Goal: Task Accomplishment & Management: Use online tool/utility

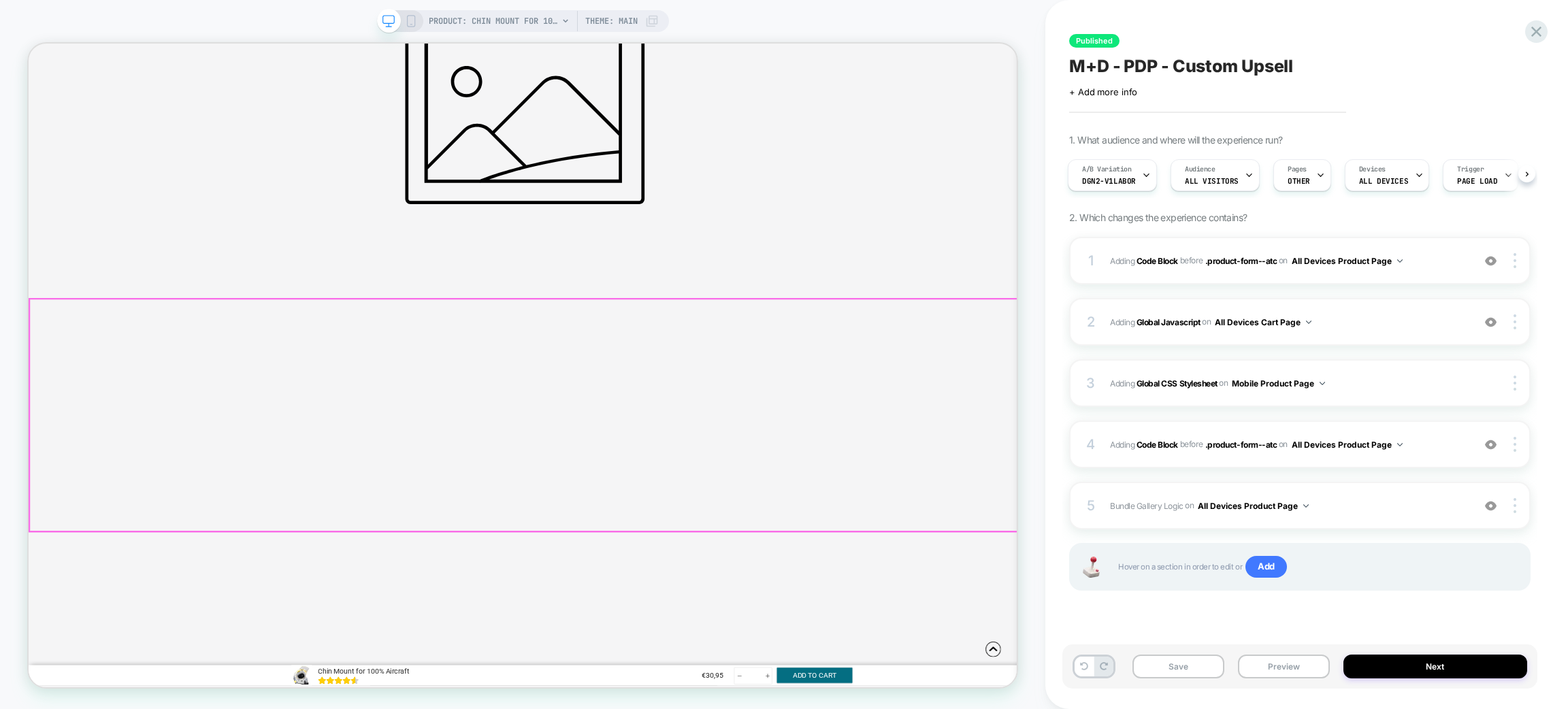
scroll to position [1224, 0]
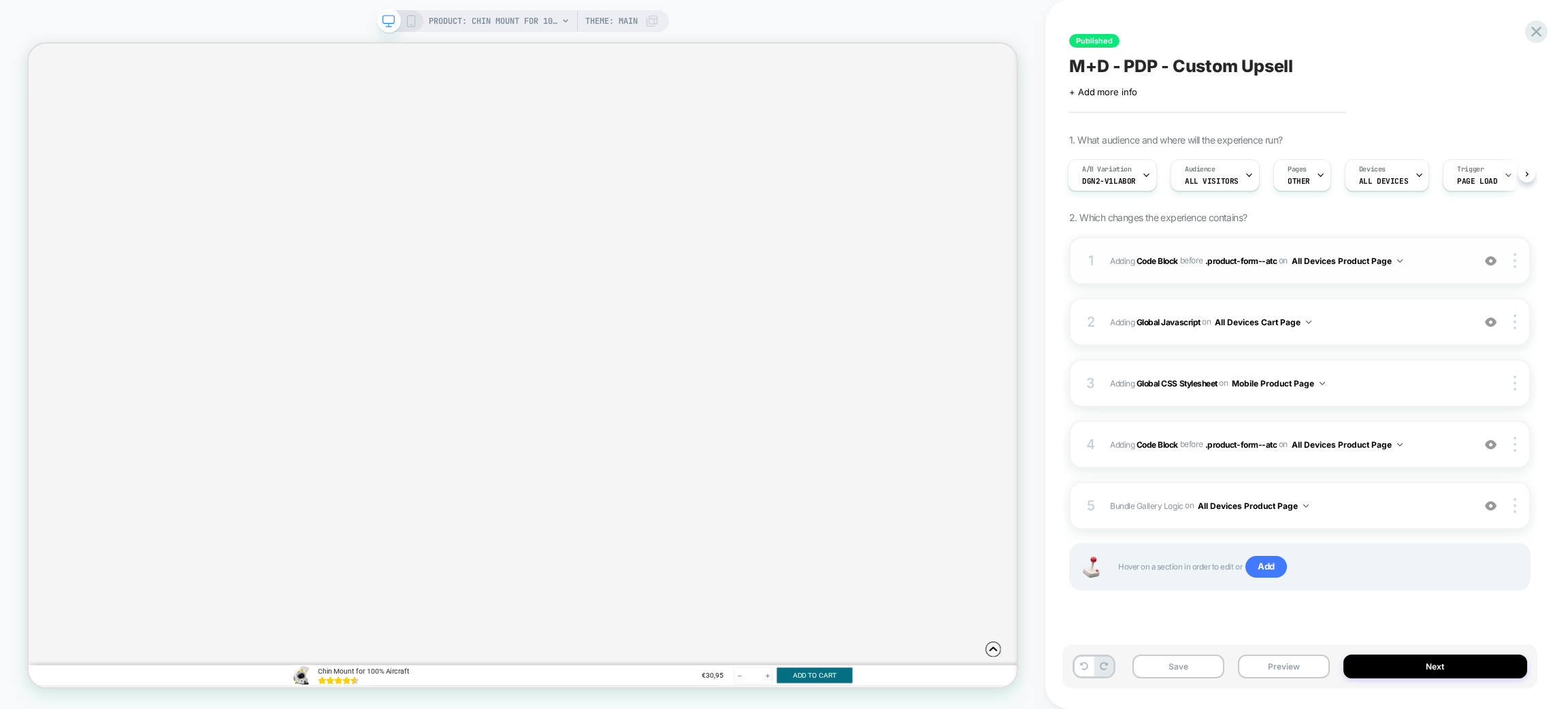
click at [1496, 263] on img at bounding box center [1491, 261] width 11 height 11
click at [0, 0] on img at bounding box center [0, 0] width 0 height 0
click at [1492, 442] on img at bounding box center [1491, 444] width 11 height 11
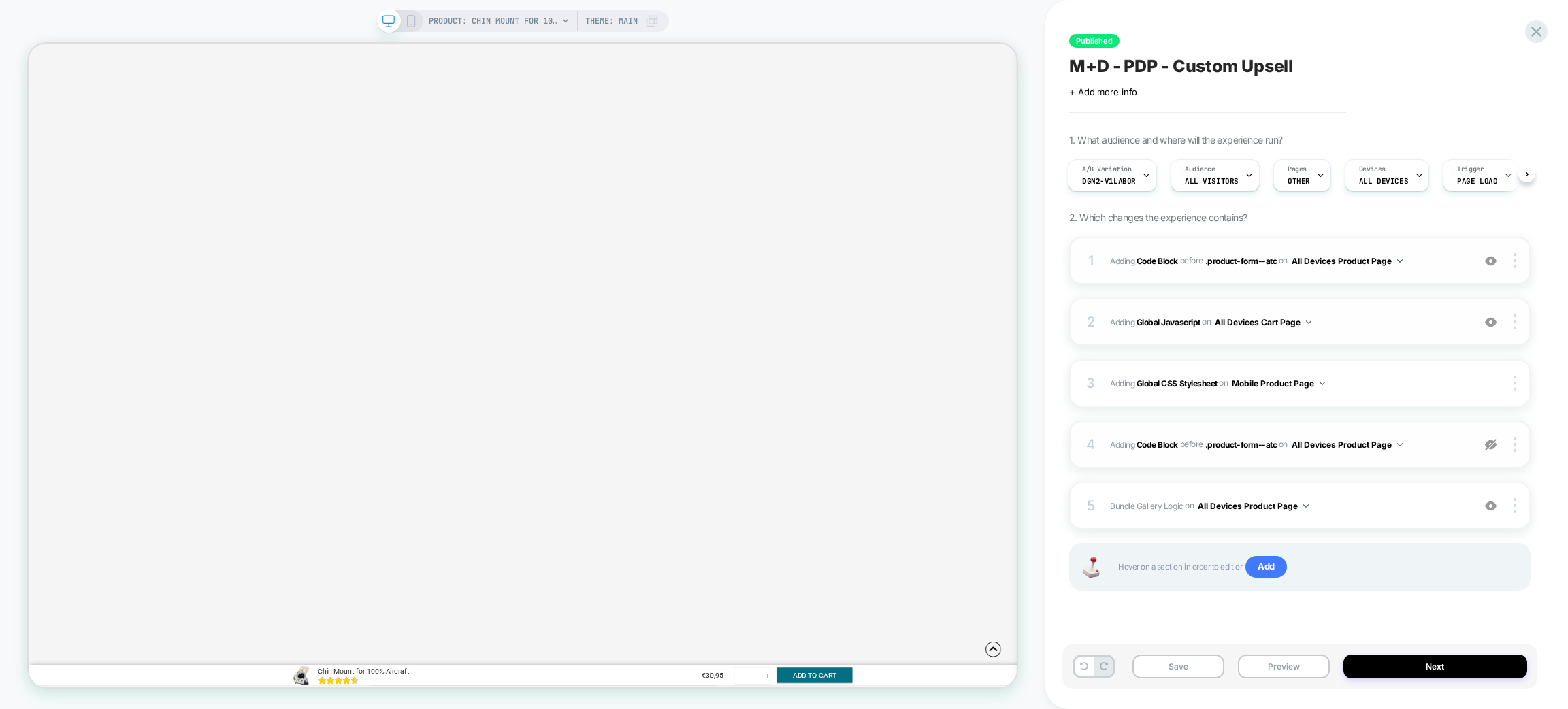
click at [0, 0] on img at bounding box center [0, 0] width 0 height 0
click at [1494, 501] on img at bounding box center [1491, 506] width 11 height 11
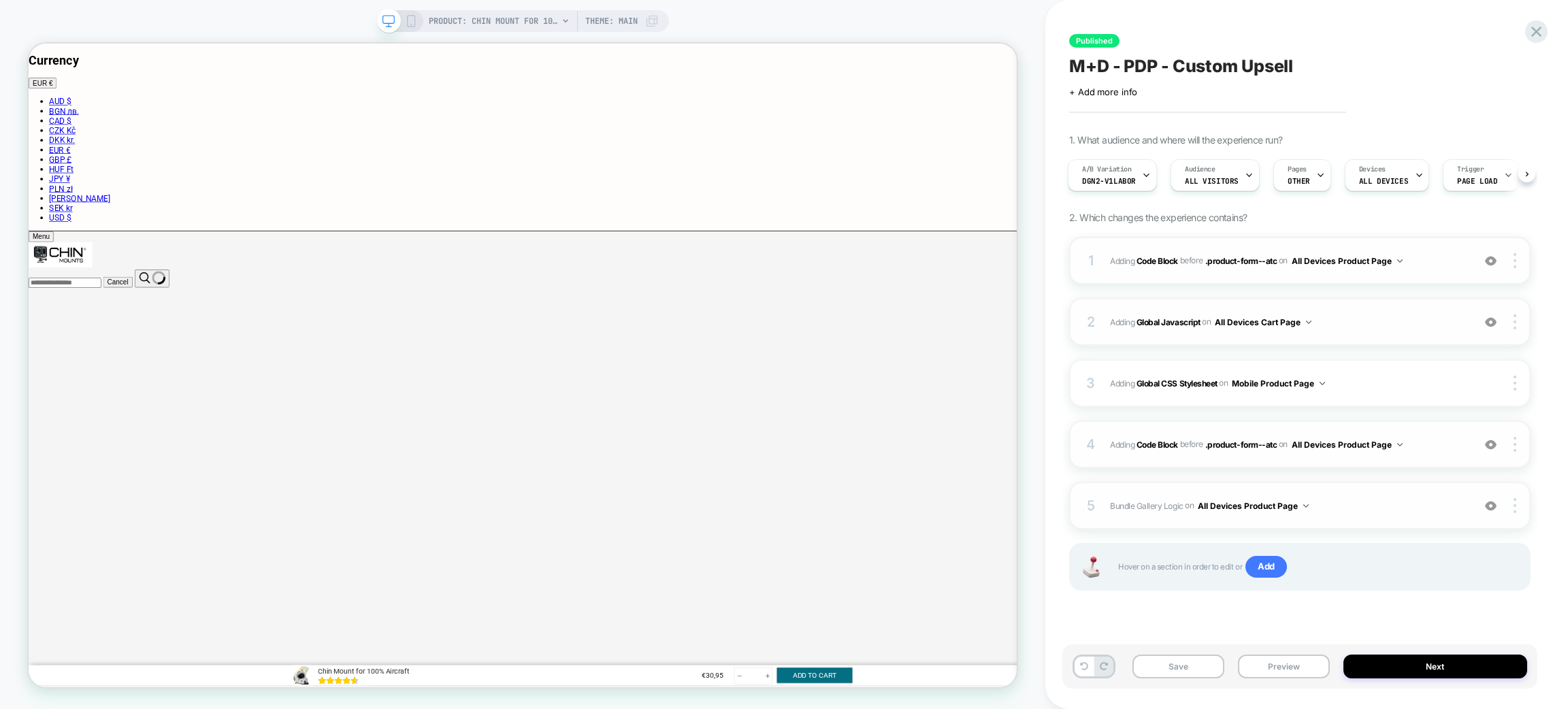
scroll to position [0, 0]
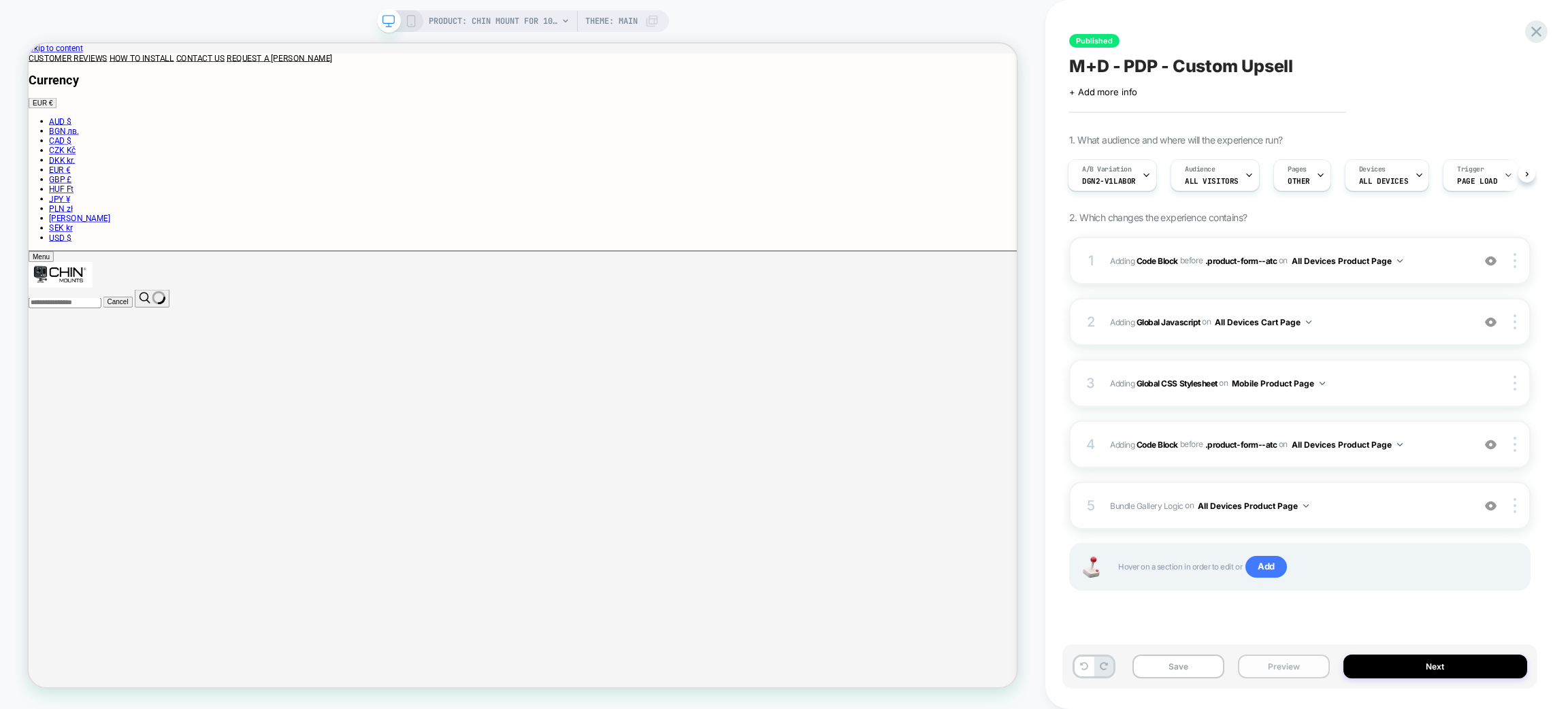
click at [0, 0] on button "Preview" at bounding box center [0, 0] width 0 height 0
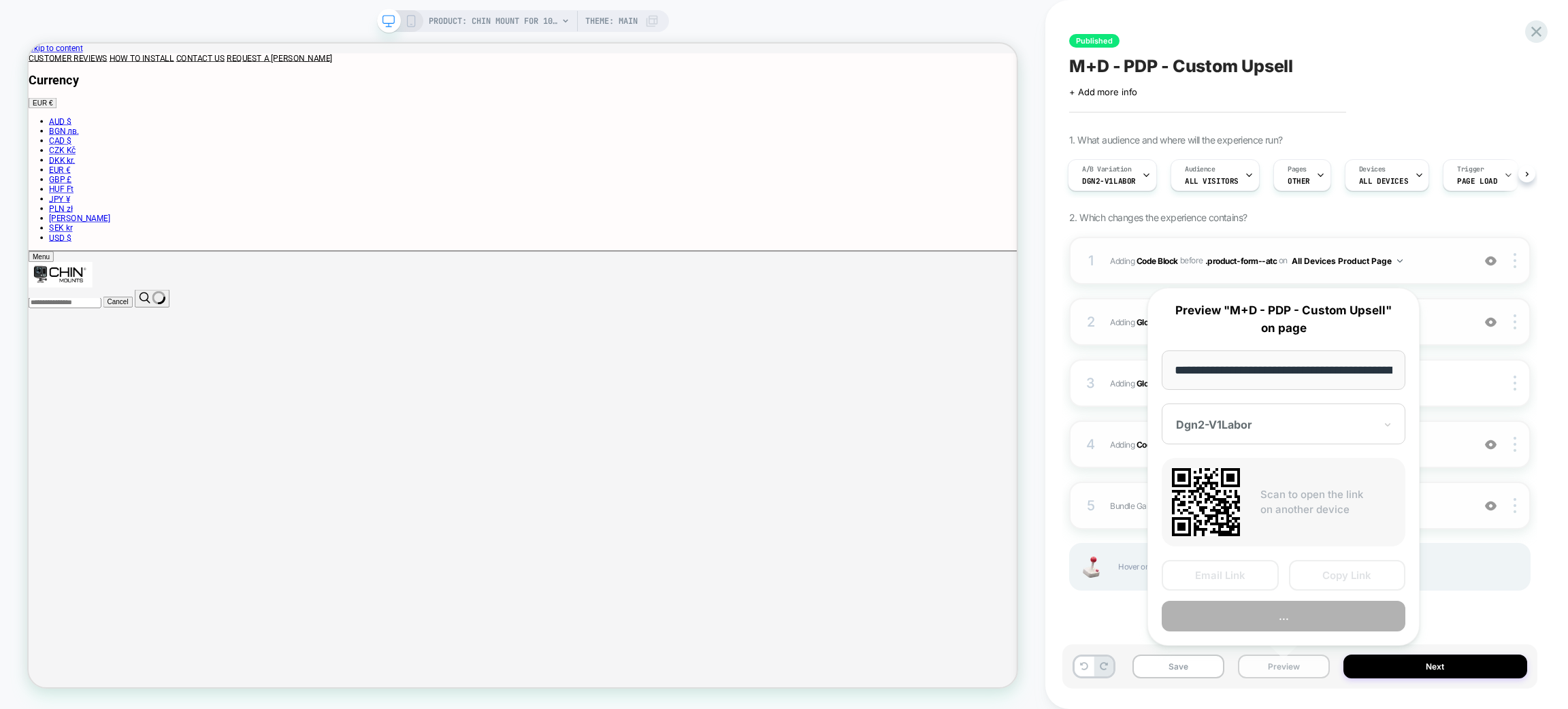
scroll to position [0, 329]
click at [1301, 606] on button "..." at bounding box center [1283, 617] width 243 height 31
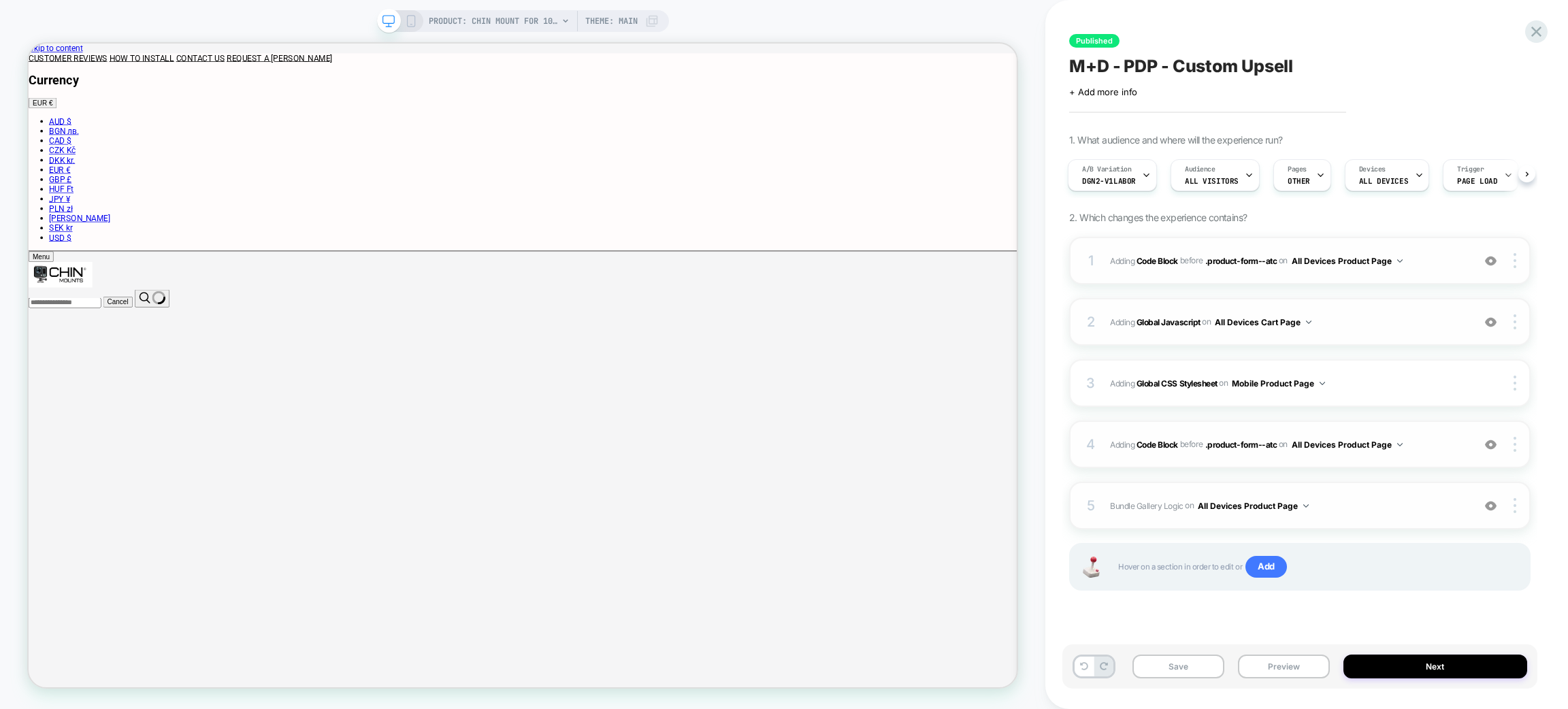
click at [1491, 259] on img at bounding box center [1491, 261] width 11 height 11
click at [67, 123] on div "2 Adding Global Javascript on All Devices Cart Page Target Desktop Delete" at bounding box center [46, 116] width 39 height 13
click at [1486, 265] on img at bounding box center [1491, 261] width 11 height 11
click at [33, 291] on img at bounding box center [16, 284] width 33 height 15
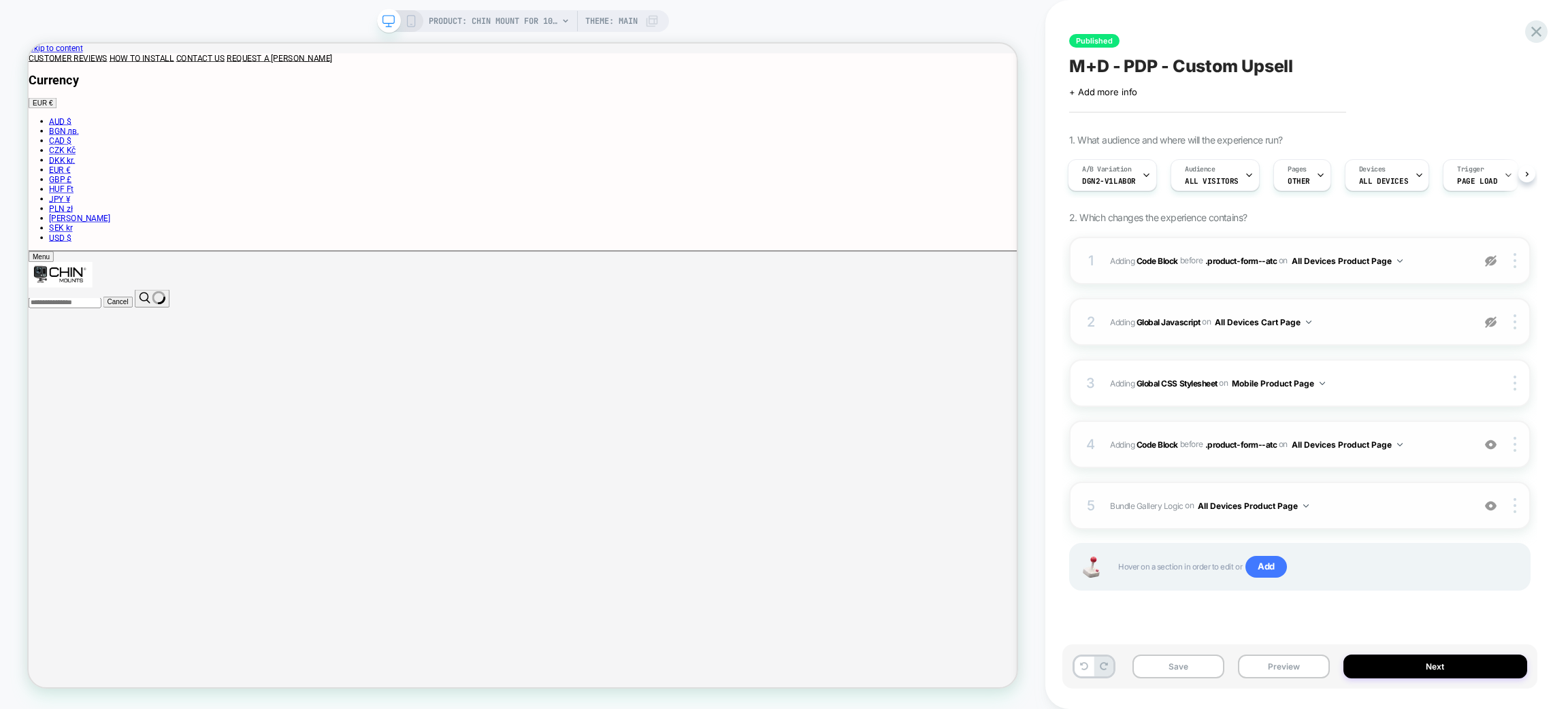
click at [1491, 439] on img at bounding box center [1491, 444] width 11 height 11
click at [0, 0] on button "Preview" at bounding box center [0, 0] width 0 height 0
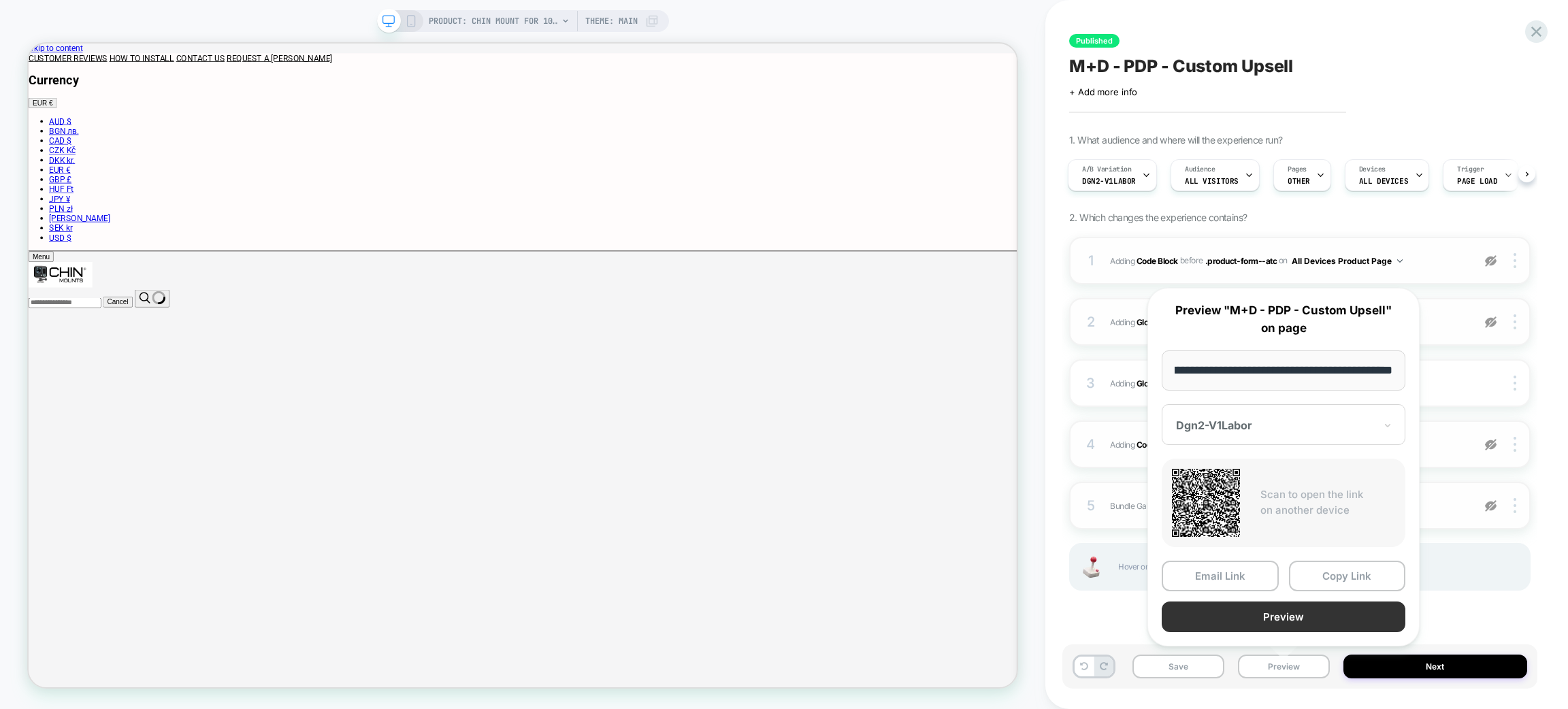
click at [1231, 624] on button "Preview" at bounding box center [1283, 617] width 243 height 31
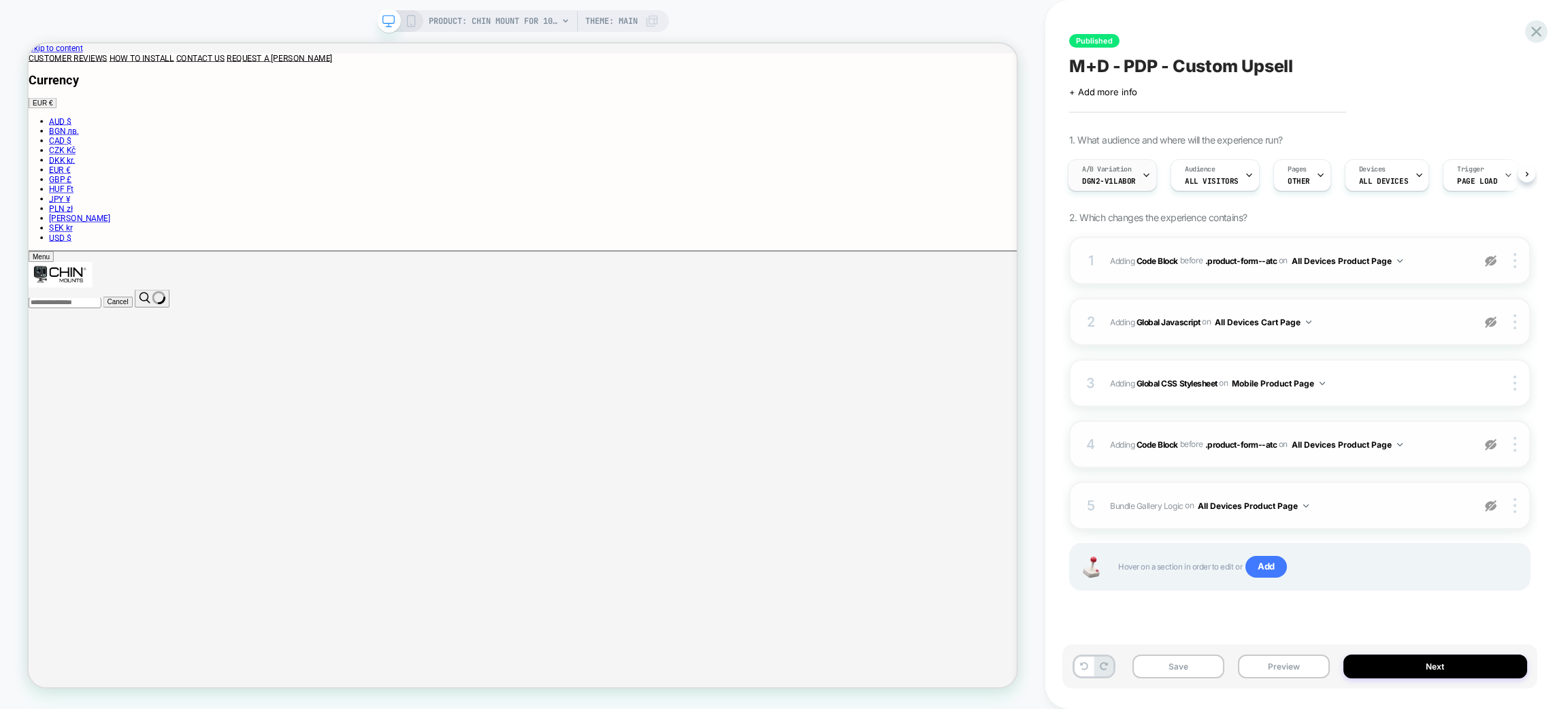
click at [0, 0] on div at bounding box center [0, 0] width 0 height 0
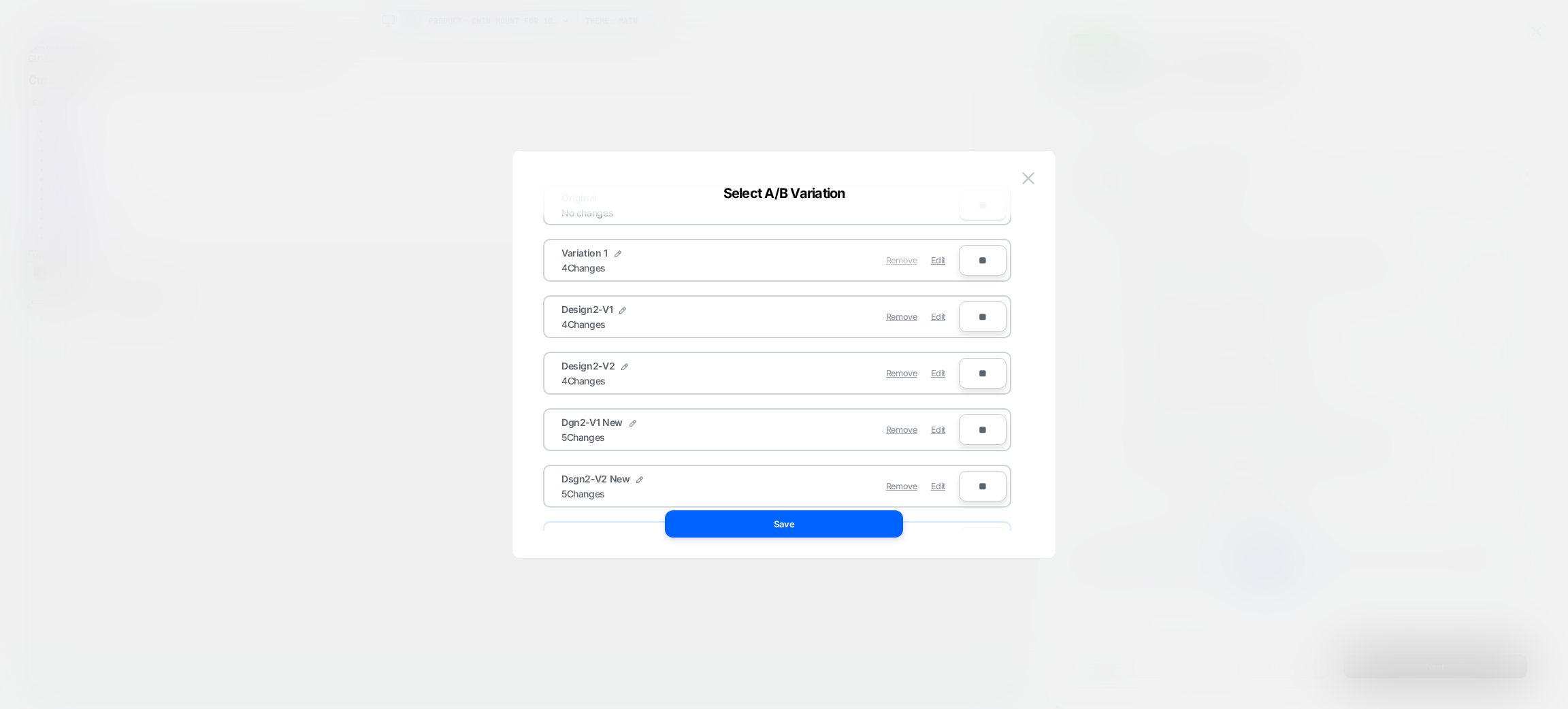
scroll to position [0, 0]
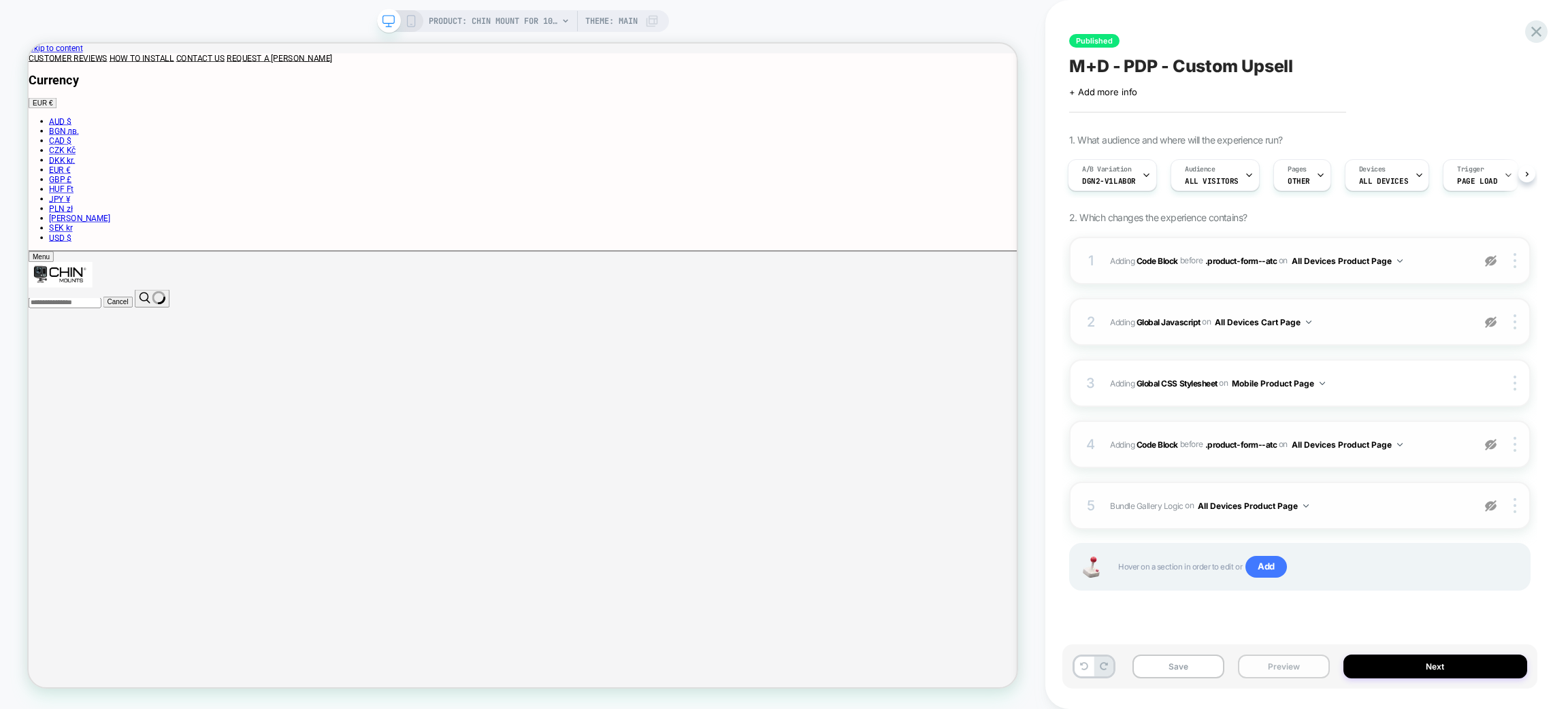
click at [0, 0] on button "Preview" at bounding box center [0, 0] width 0 height 0
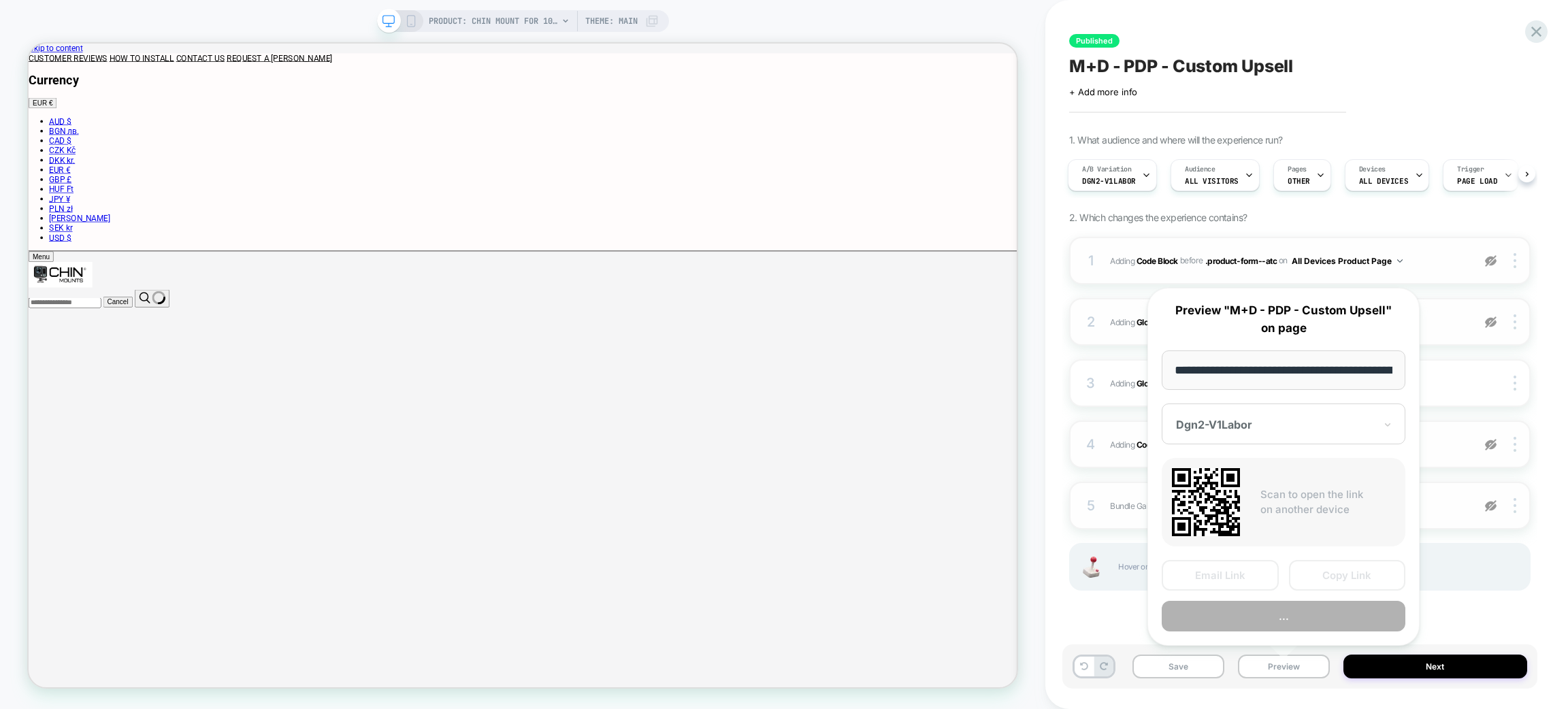
scroll to position [0, 329]
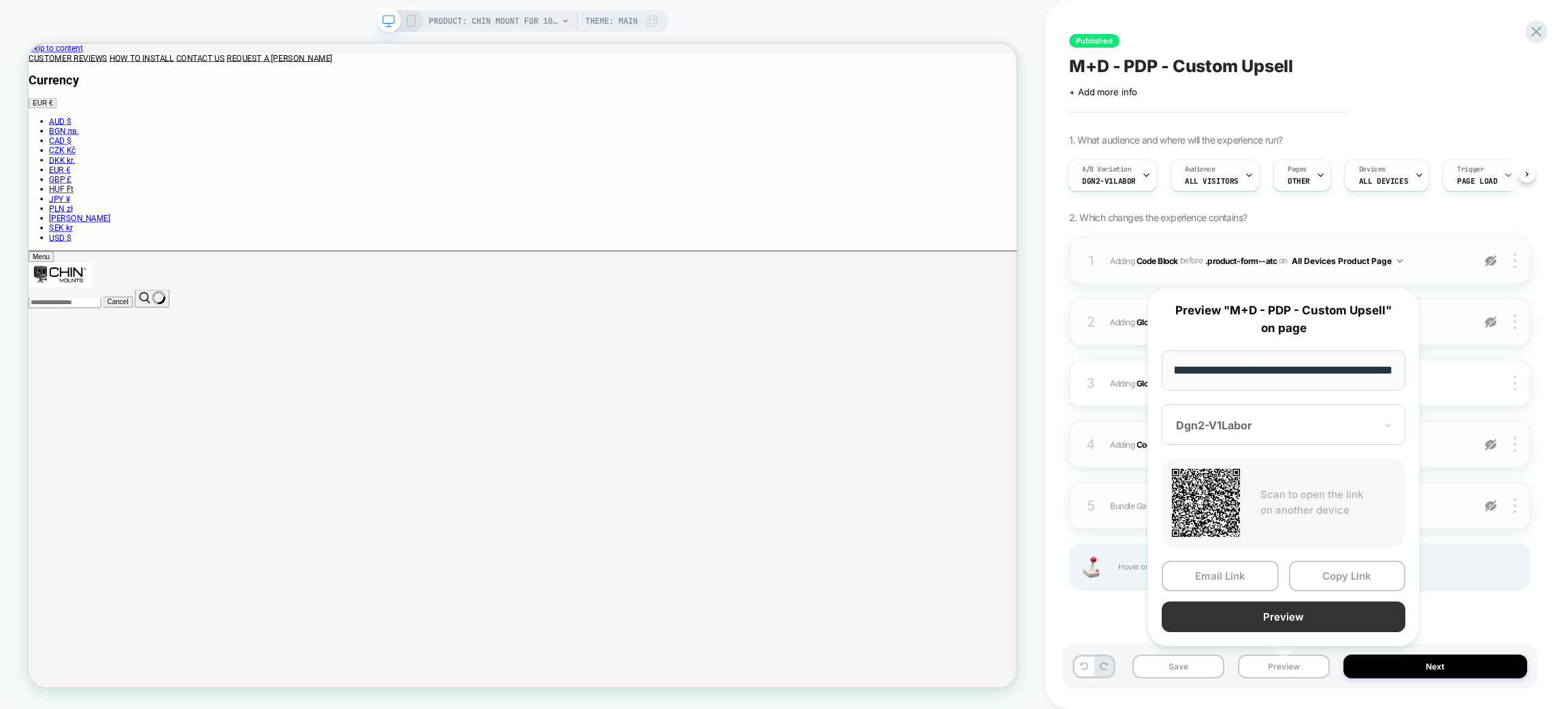
click at [1283, 611] on button "Preview" at bounding box center [1283, 617] width 243 height 31
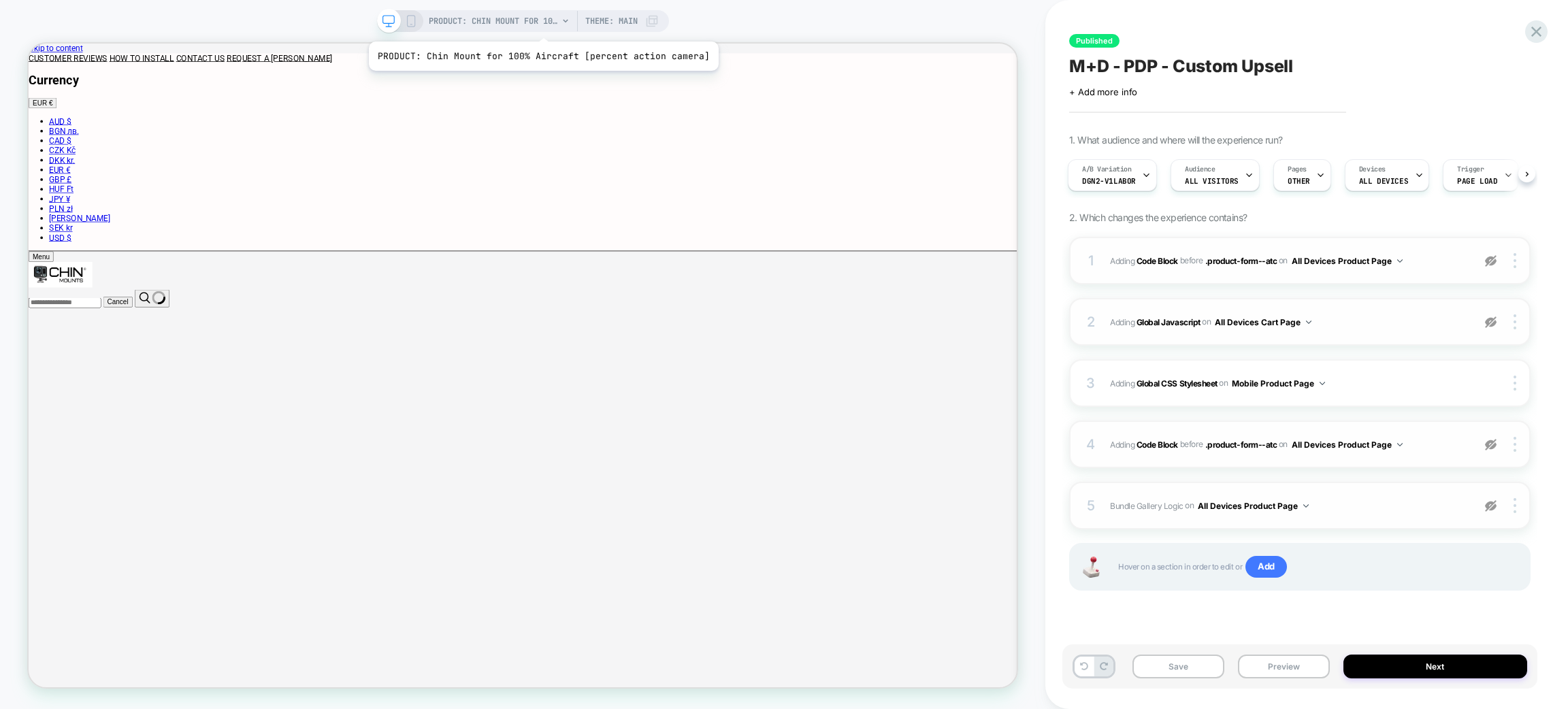
click at [538, 24] on span "PRODUCT: Chin Mount for 100% Aircraft [percent action camera]" at bounding box center [493, 21] width 129 height 22
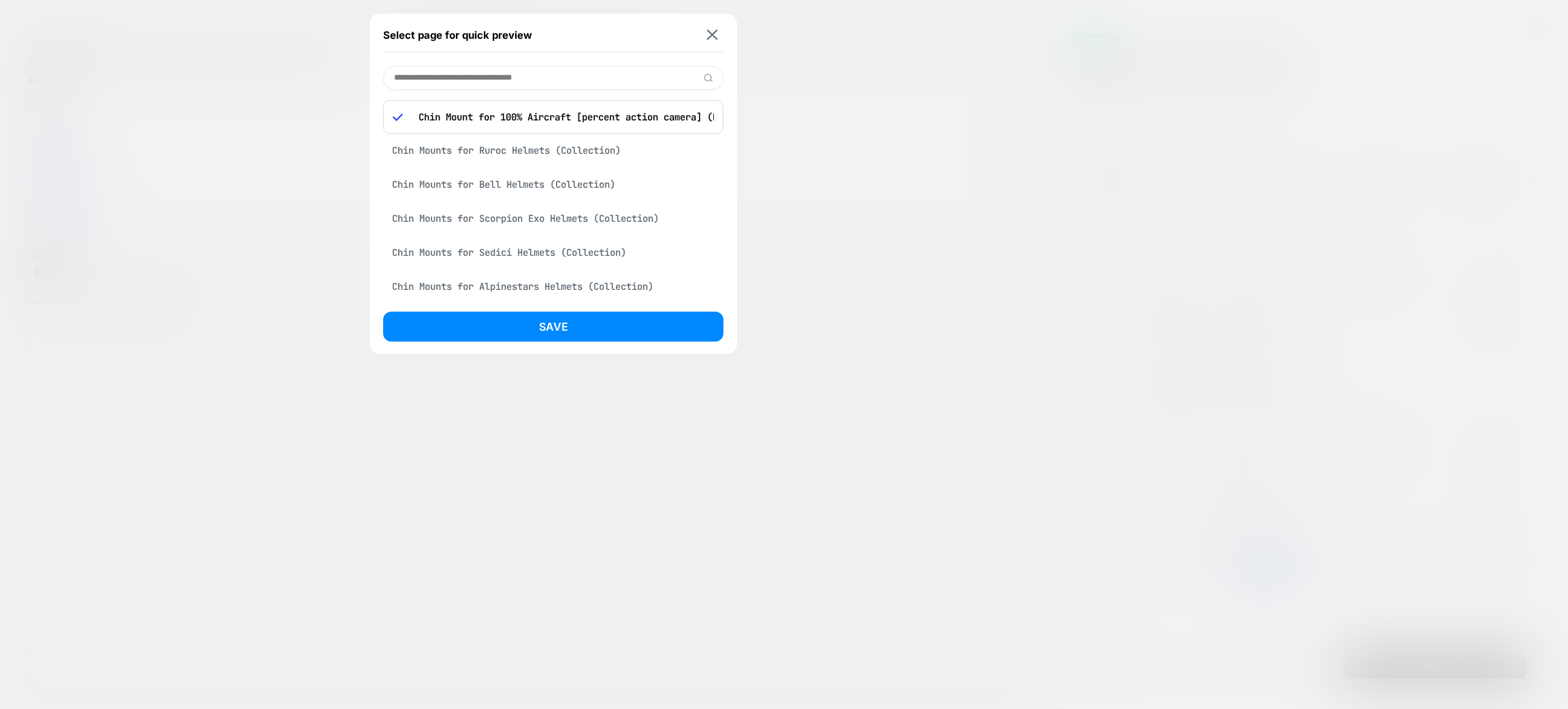
click at [511, 76] on input at bounding box center [554, 77] width 340 height 24
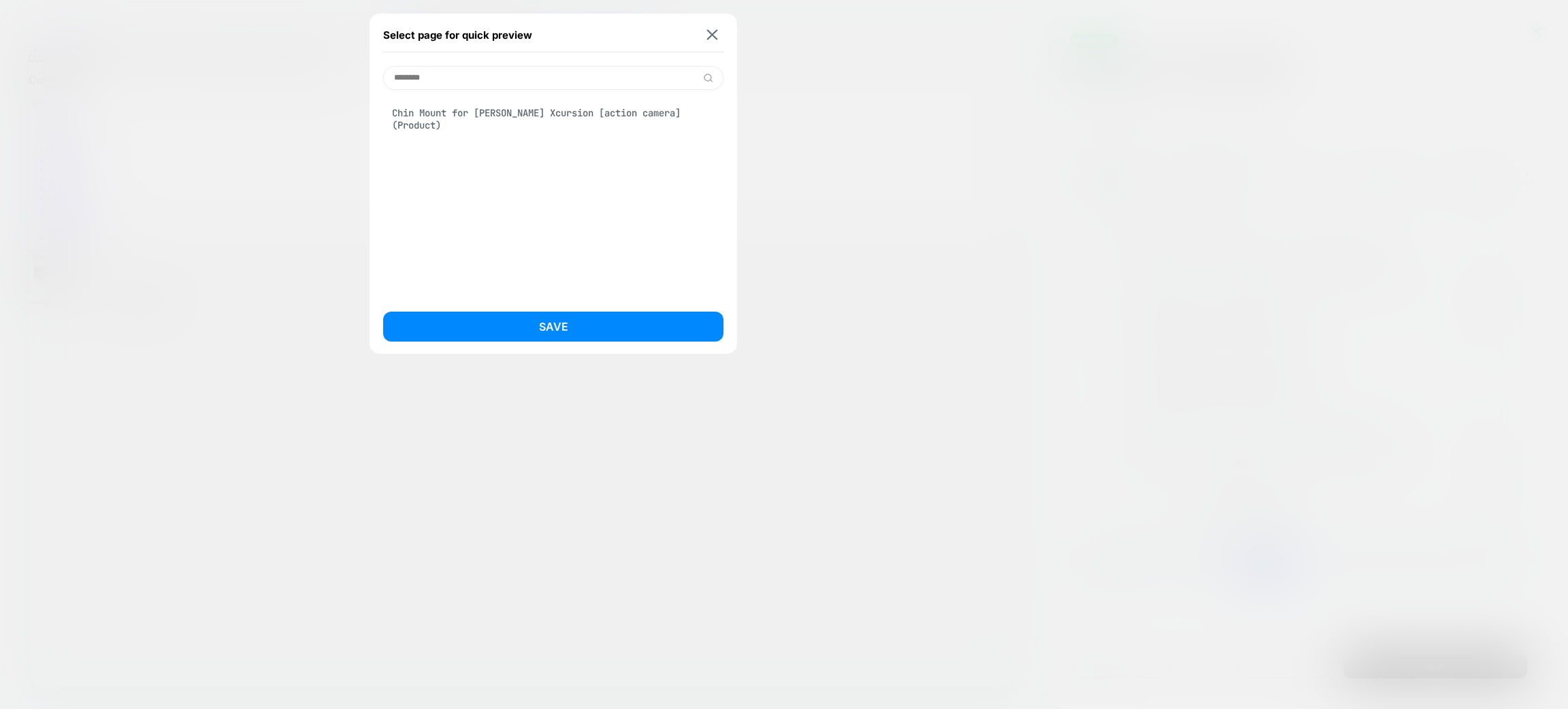
type input "********"
click at [525, 118] on div "Chin Mount for Simpson Xcursion [action camera] (Product)" at bounding box center [554, 119] width 340 height 38
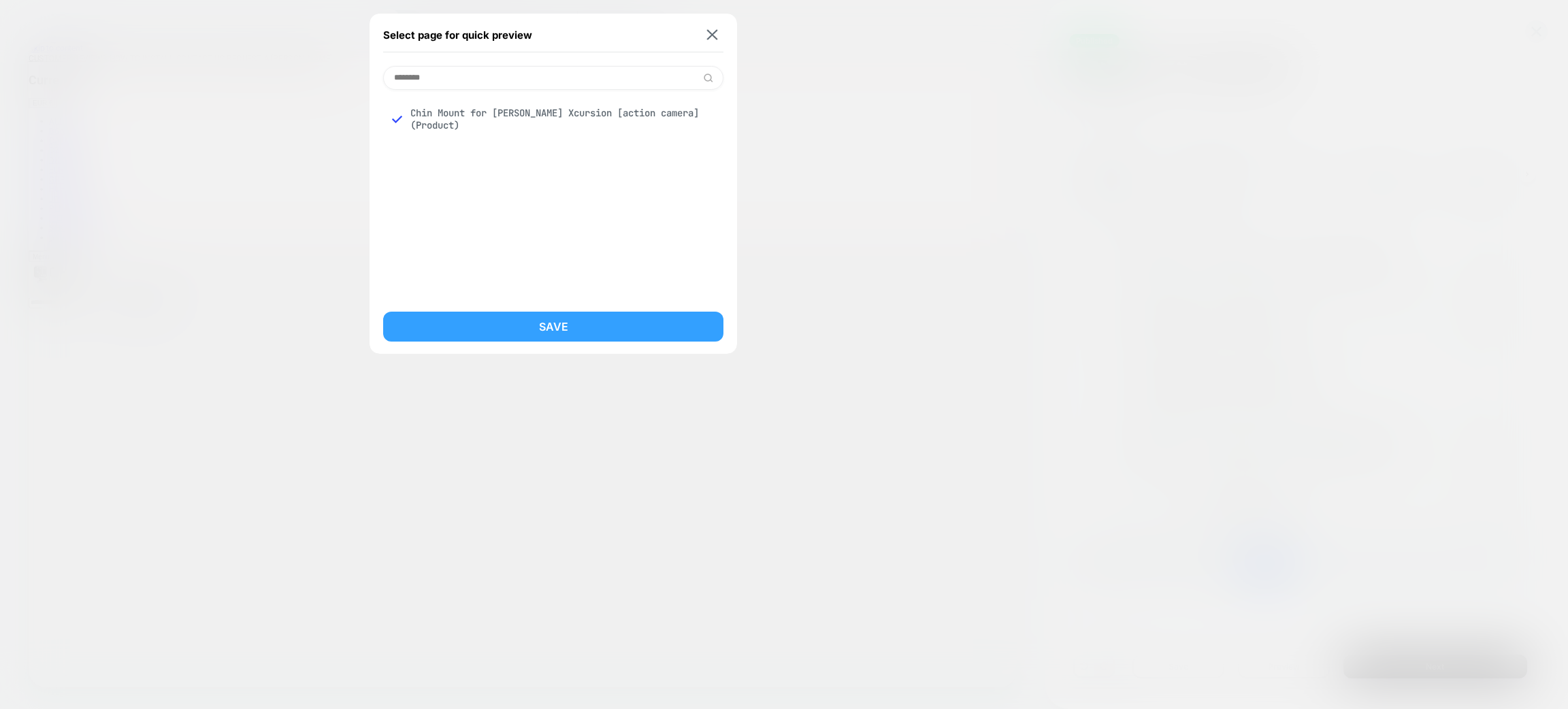
click at [557, 322] on button "Save" at bounding box center [554, 326] width 340 height 30
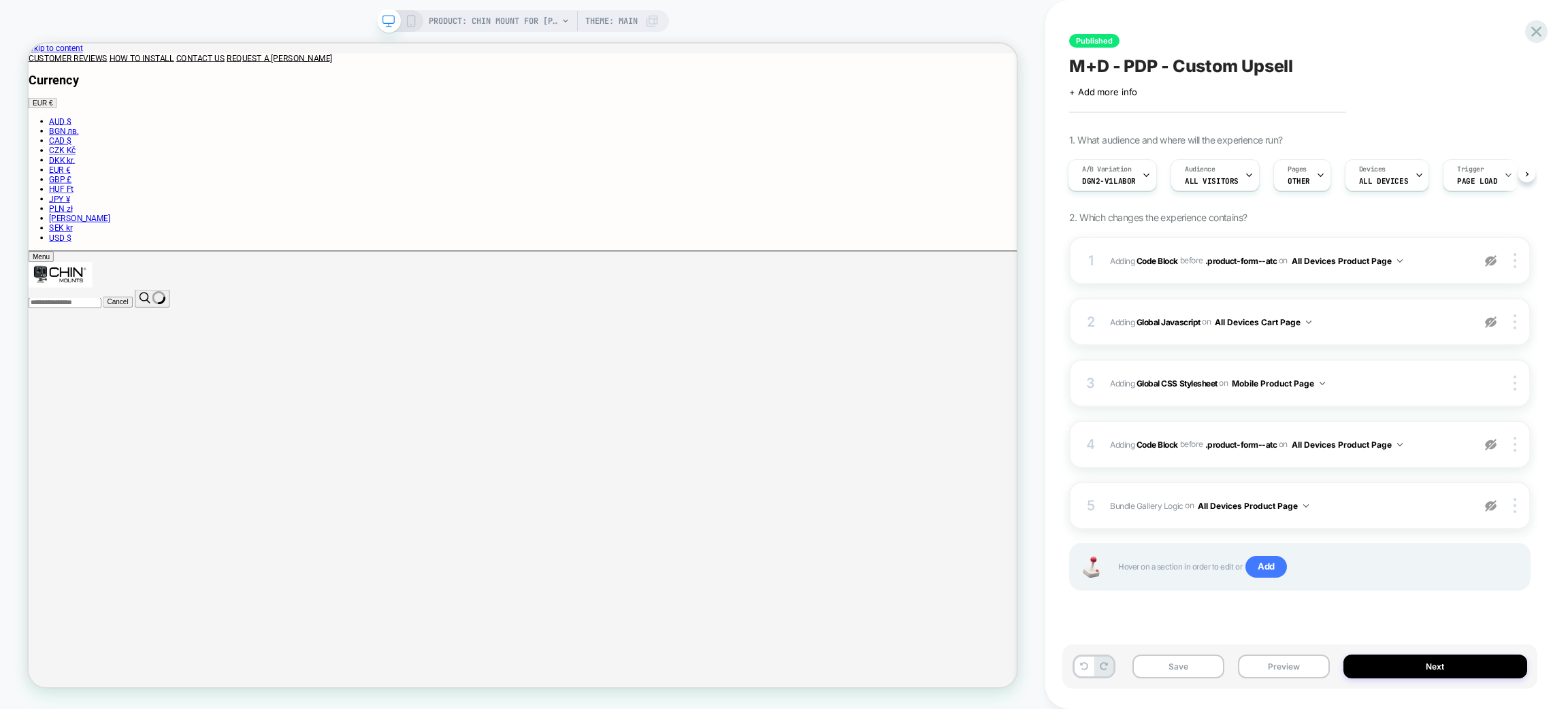
scroll to position [0, 2]
click at [1487, 320] on img at bounding box center [1491, 322] width 11 height 11
click at [1491, 265] on img at bounding box center [1491, 261] width 11 height 11
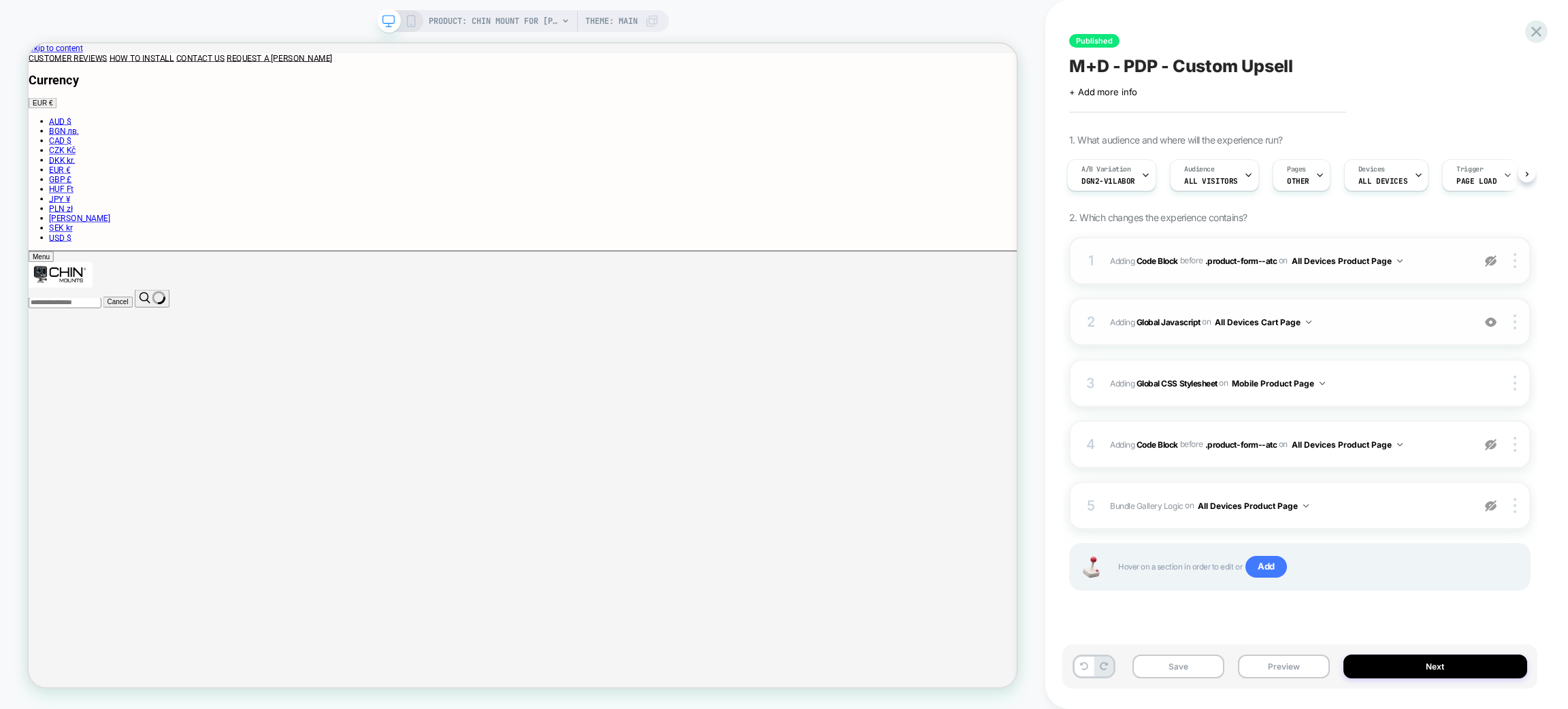
click at [1491, 265] on img at bounding box center [1491, 261] width 11 height 11
click at [1491, 505] on img at bounding box center [1491, 506] width 11 height 11
click at [1333, 509] on span "Bundle Gallery Logic Adding Code Block AFTER #_loomi_addon_1737986569660 on All…" at bounding box center [1288, 505] width 356 height 17
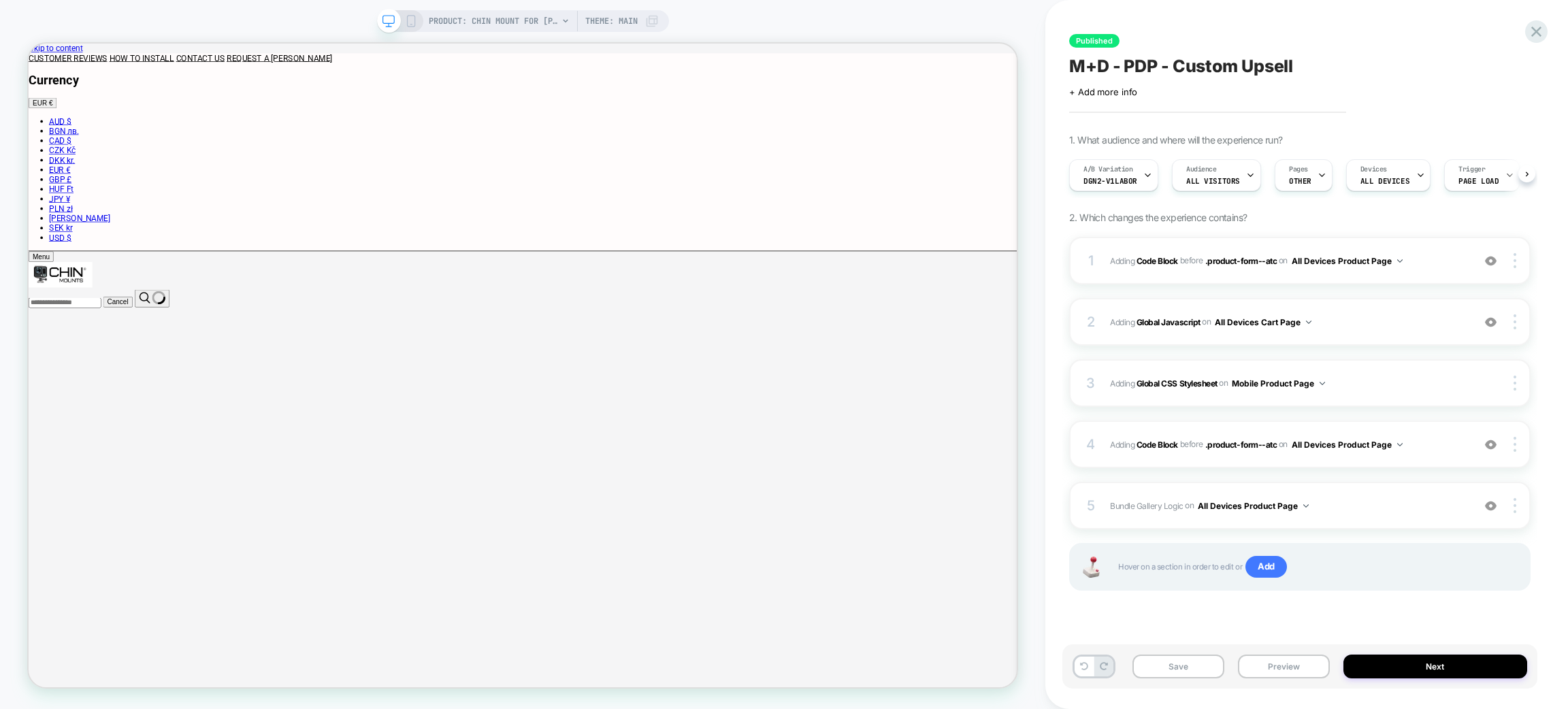
scroll to position [0, 1]
click at [1314, 456] on div "4 Adding Code Block BEFORE .product-form--atc .product-form--atc on All Devices…" at bounding box center [1299, 444] width 462 height 48
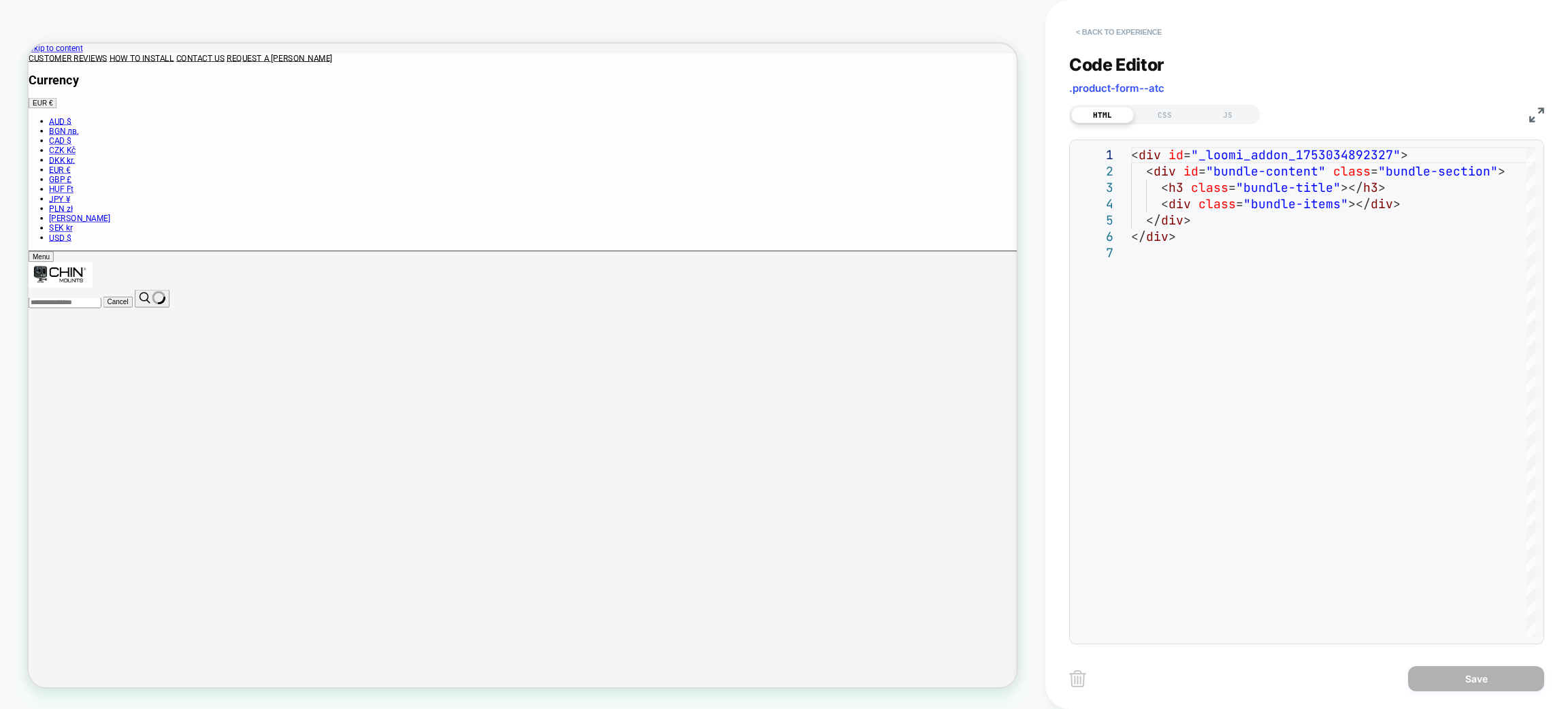
click at [1127, 39] on button "< Back to experience" at bounding box center [1119, 32] width 99 height 22
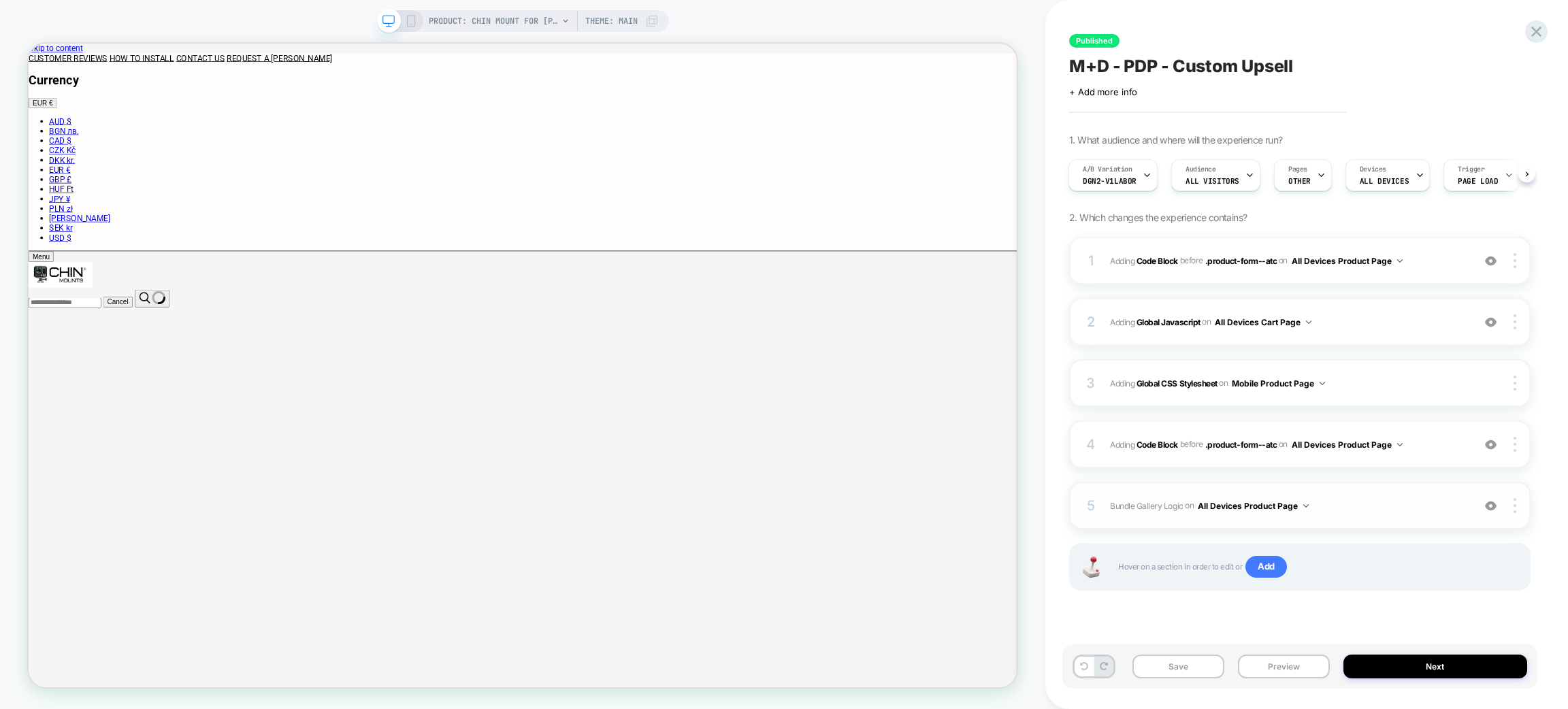
click at [1342, 497] on span "Bundle Gallery Logic Adding Code Block AFTER #_loomi_addon_1737986569660 on All…" at bounding box center [1288, 505] width 356 height 17
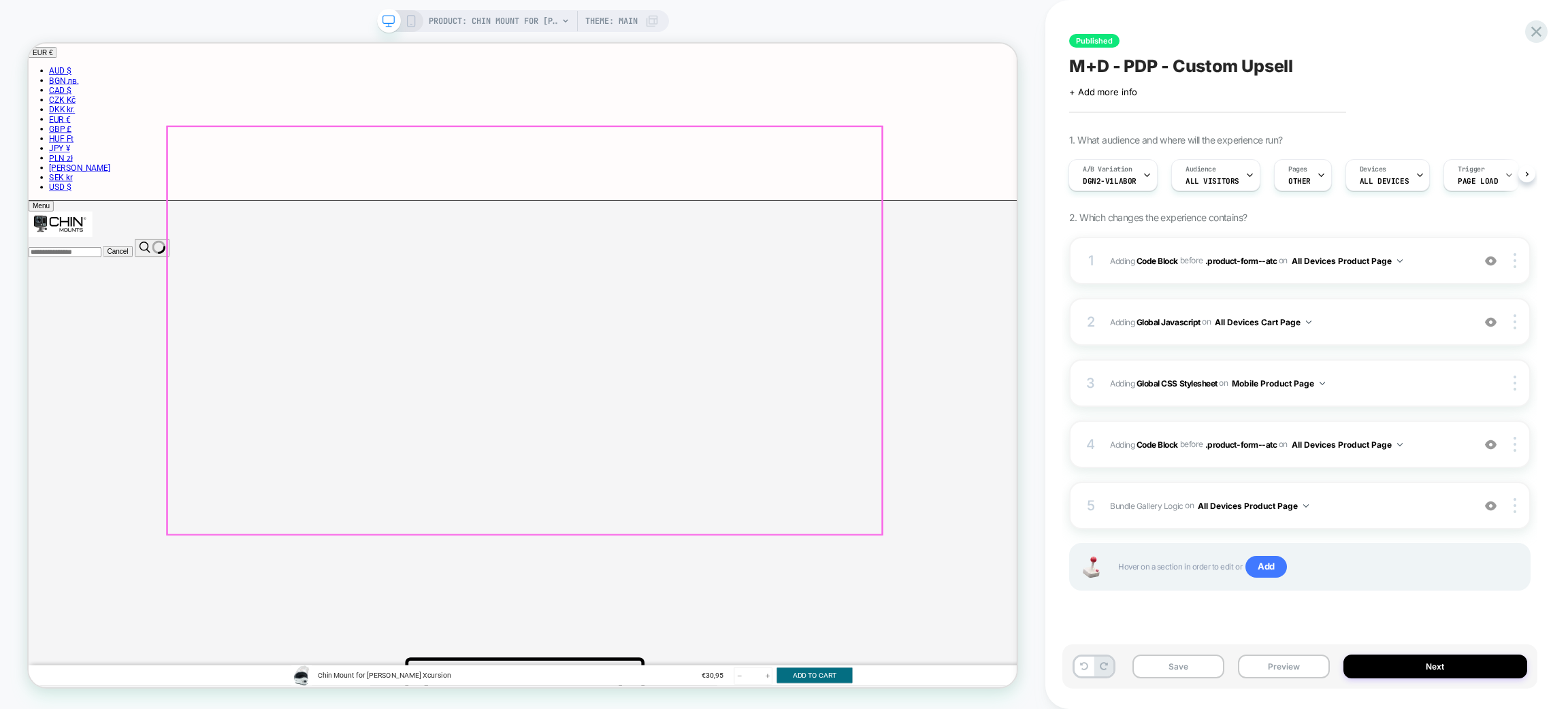
scroll to position [0, 0]
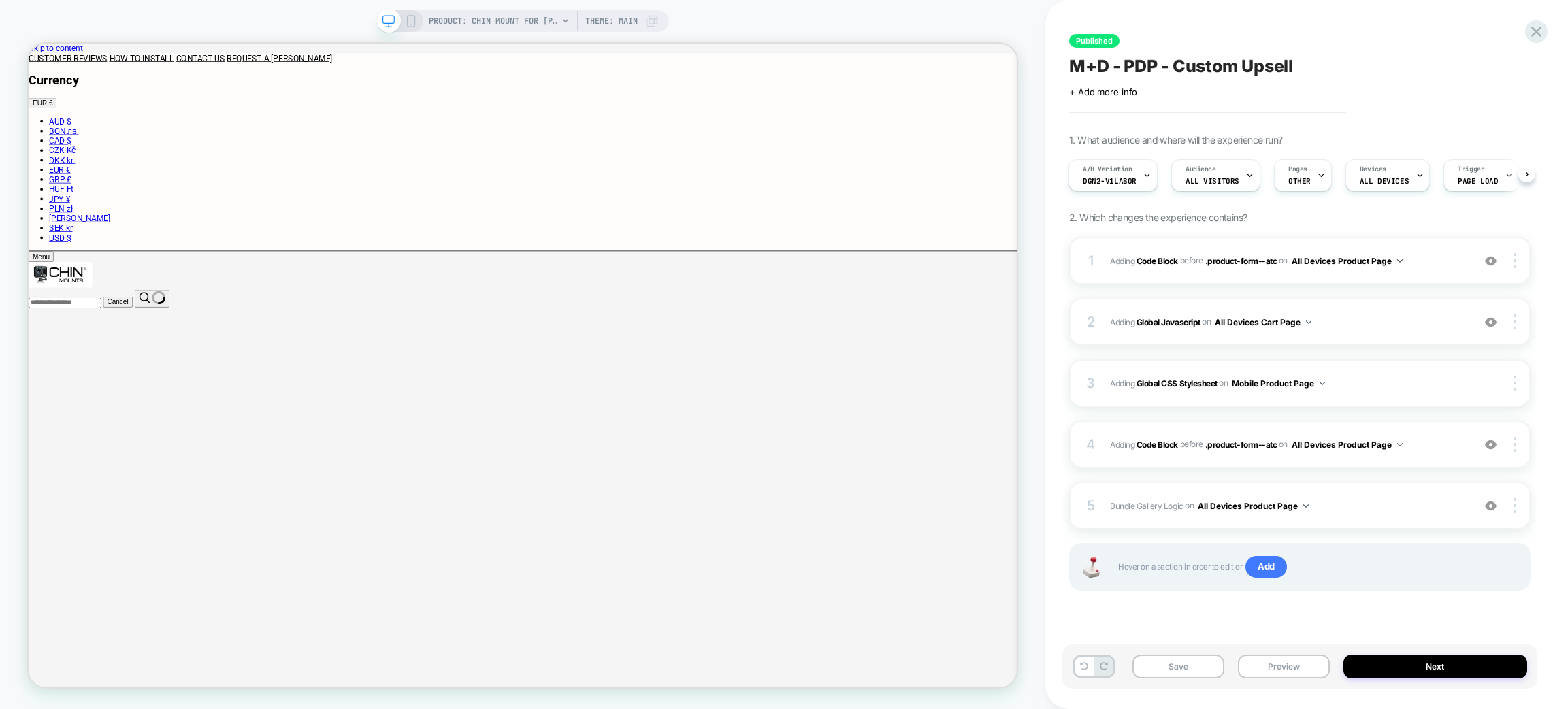
click at [1280, 648] on div "Save Preview Next" at bounding box center [1300, 667] width 475 height 44
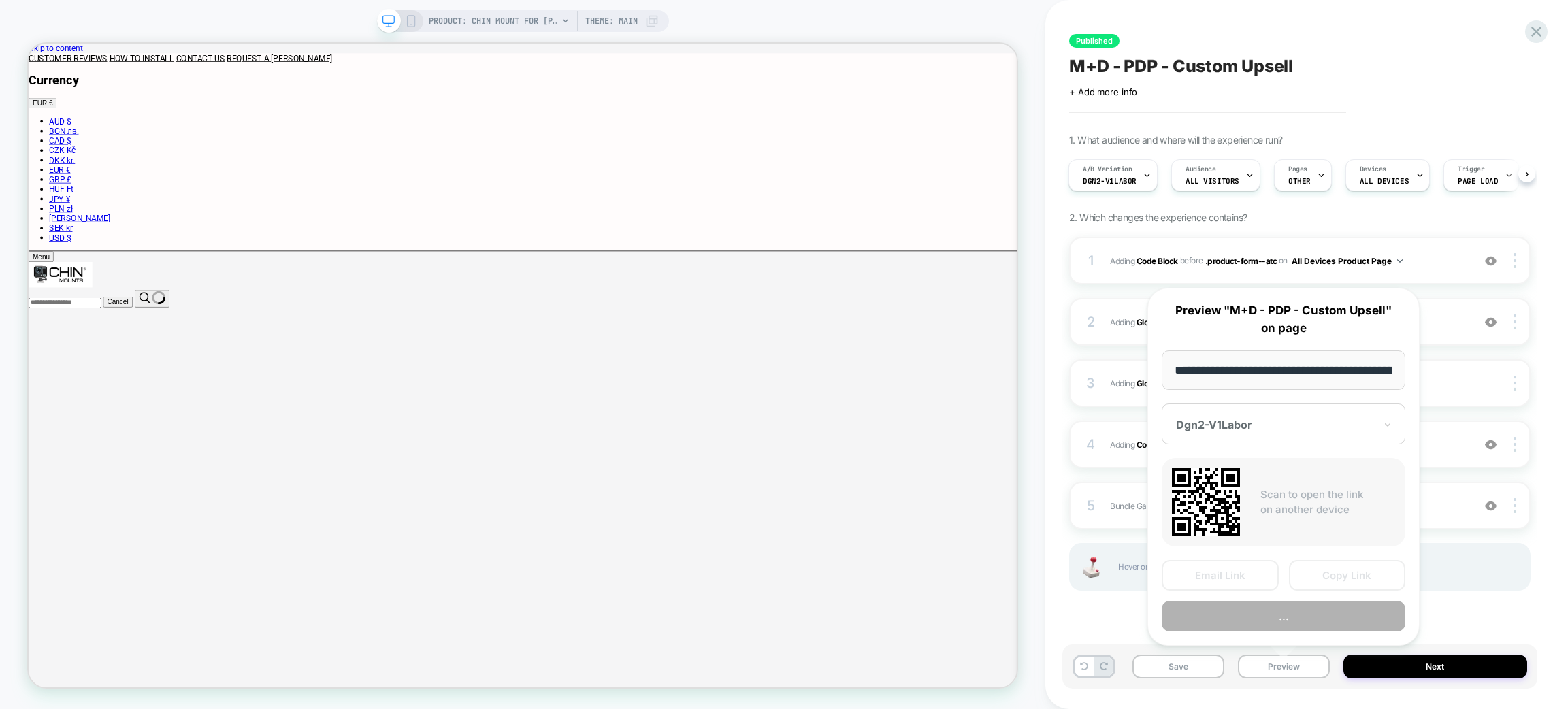
scroll to position [0, 318]
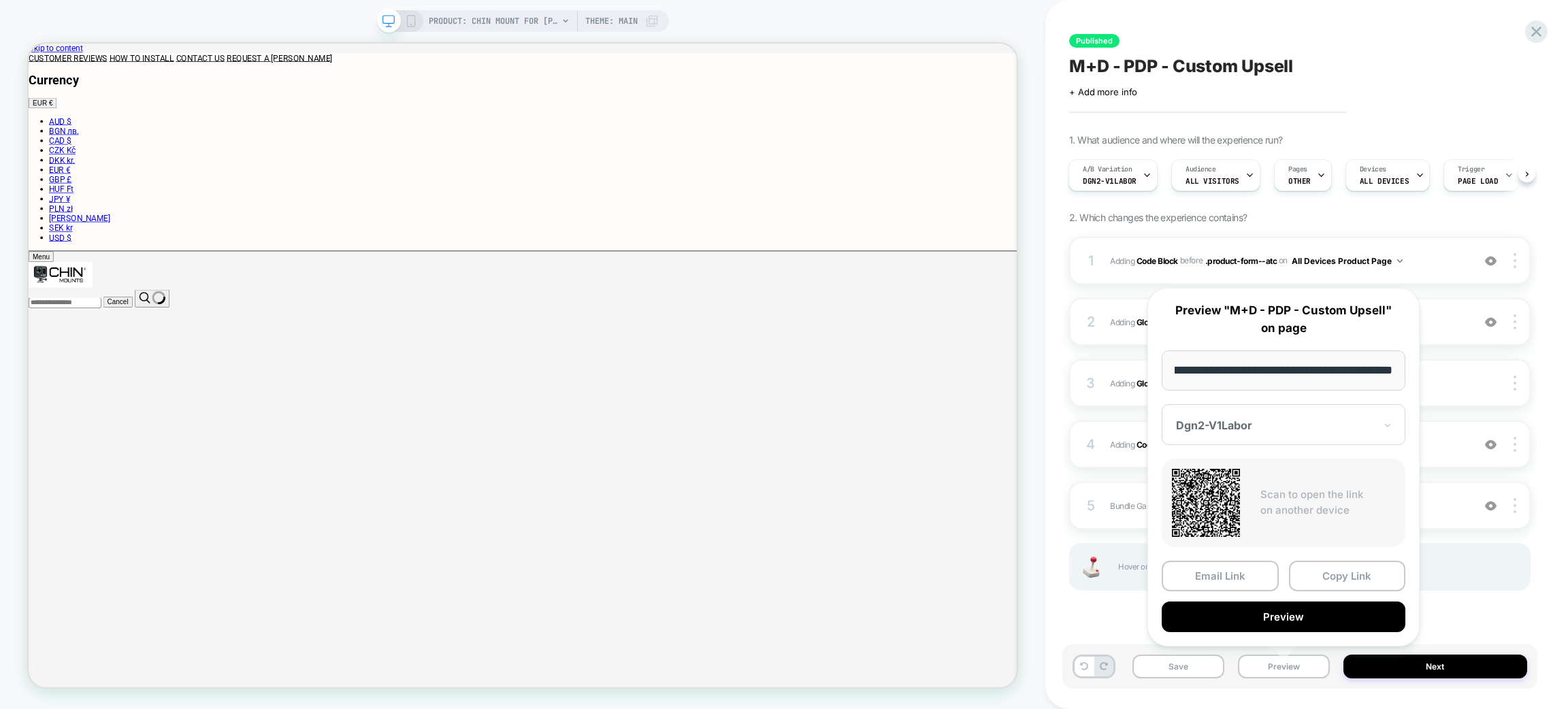
click at [1264, 607] on button "Preview" at bounding box center [1283, 617] width 243 height 31
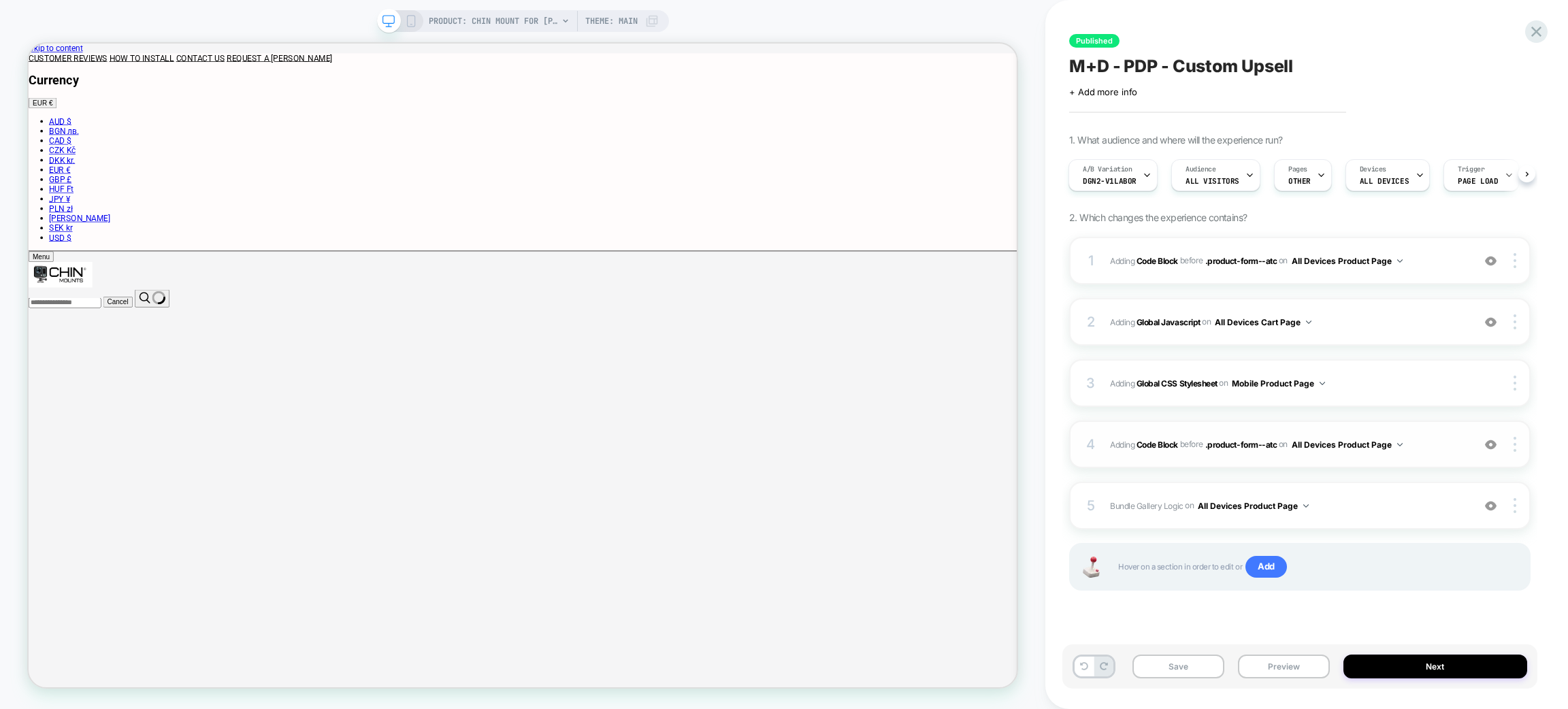
click at [1484, 447] on div at bounding box center [1491, 444] width 26 height 15
click at [1488, 505] on img at bounding box center [1491, 506] width 11 height 11
click at [1488, 506] on img at bounding box center [1491, 506] width 11 height 11
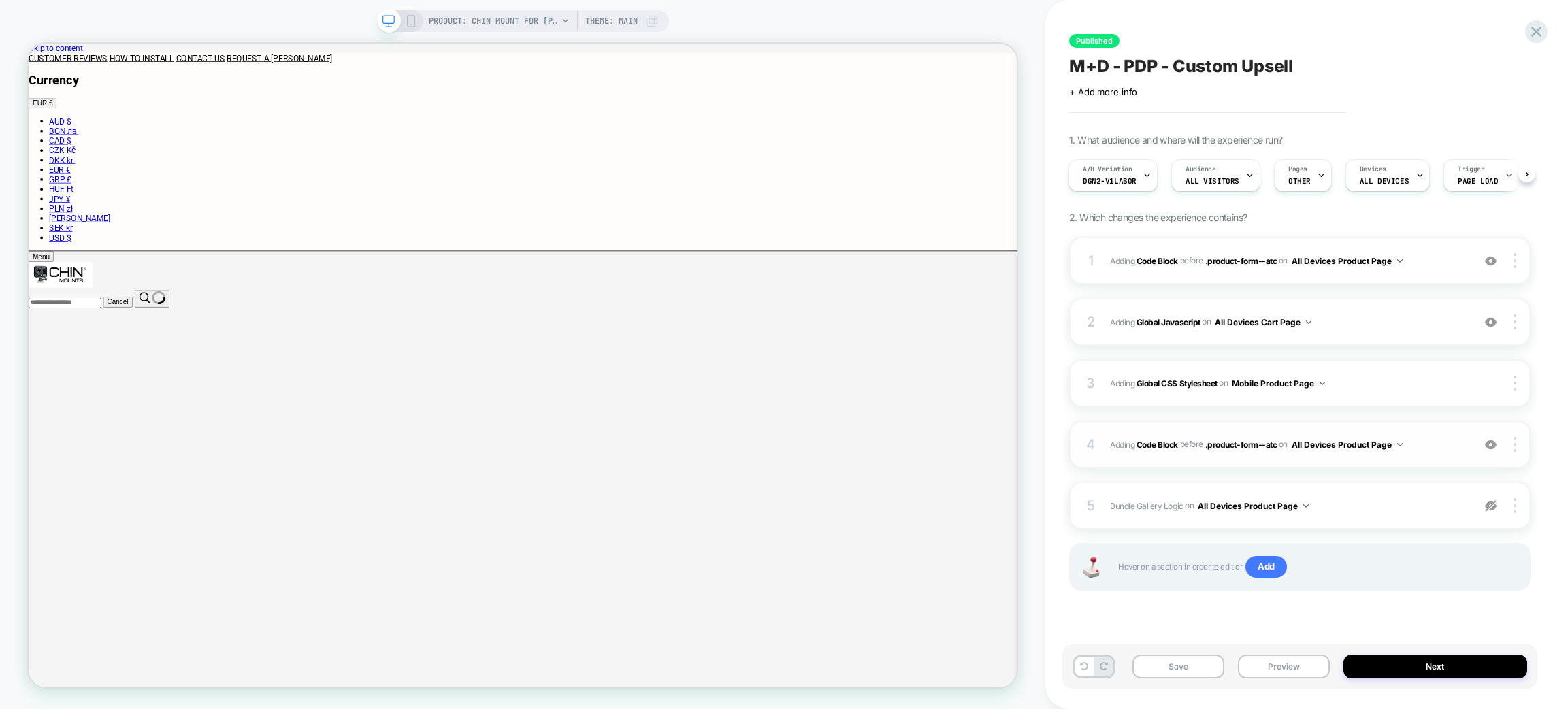
click at [1492, 441] on img at bounding box center [1491, 444] width 11 height 11
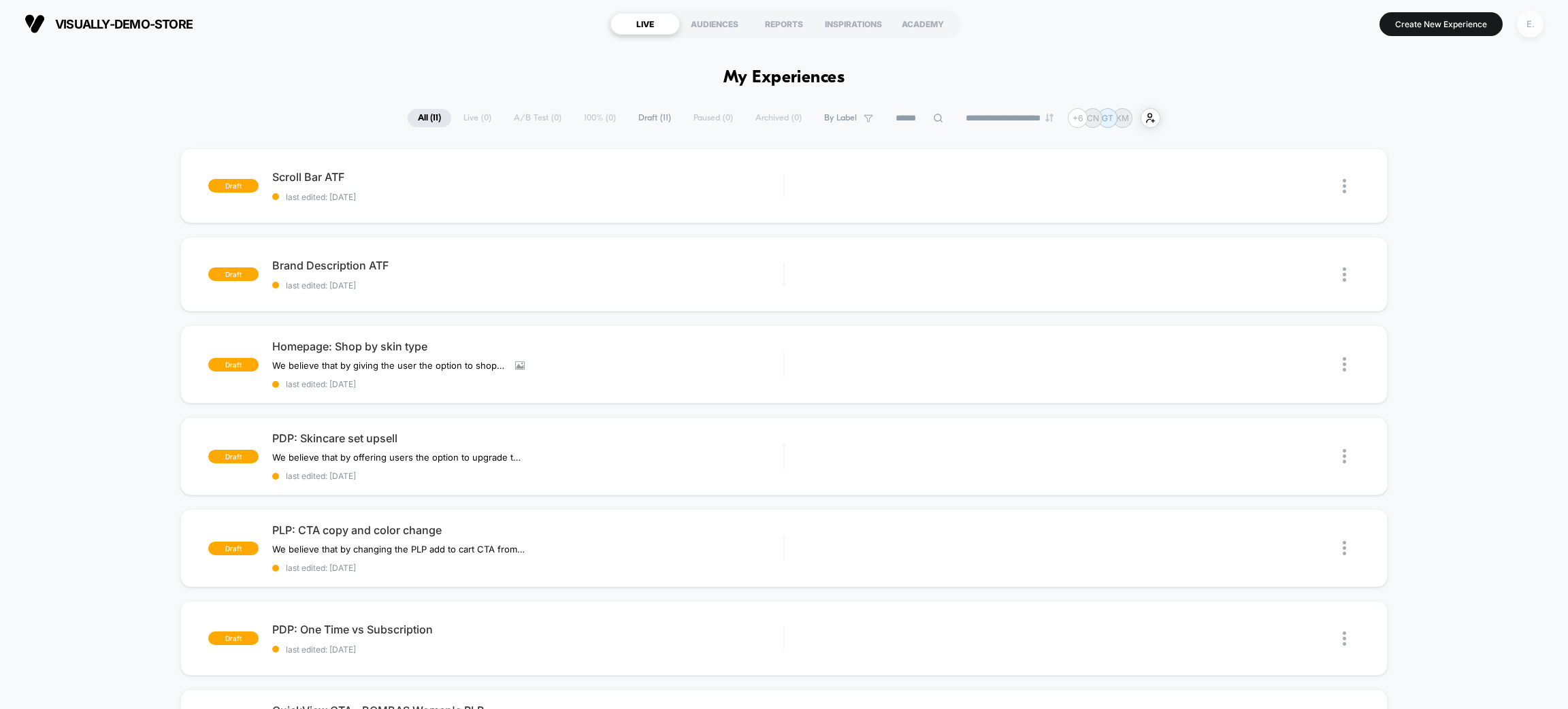
click at [1522, 31] on div "E." at bounding box center [1531, 24] width 27 height 27
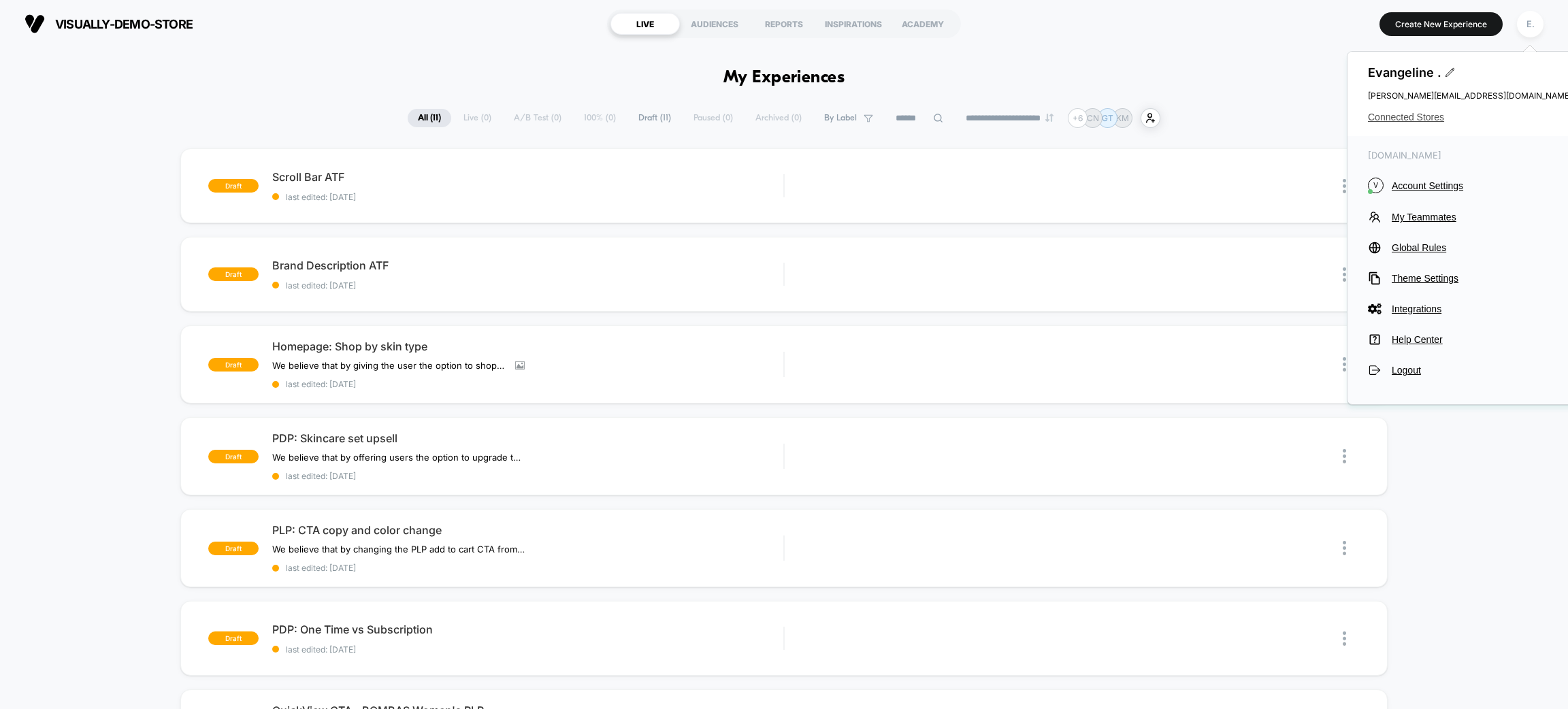
click at [1428, 118] on span "Connected Stores" at bounding box center [1469, 116] width 204 height 11
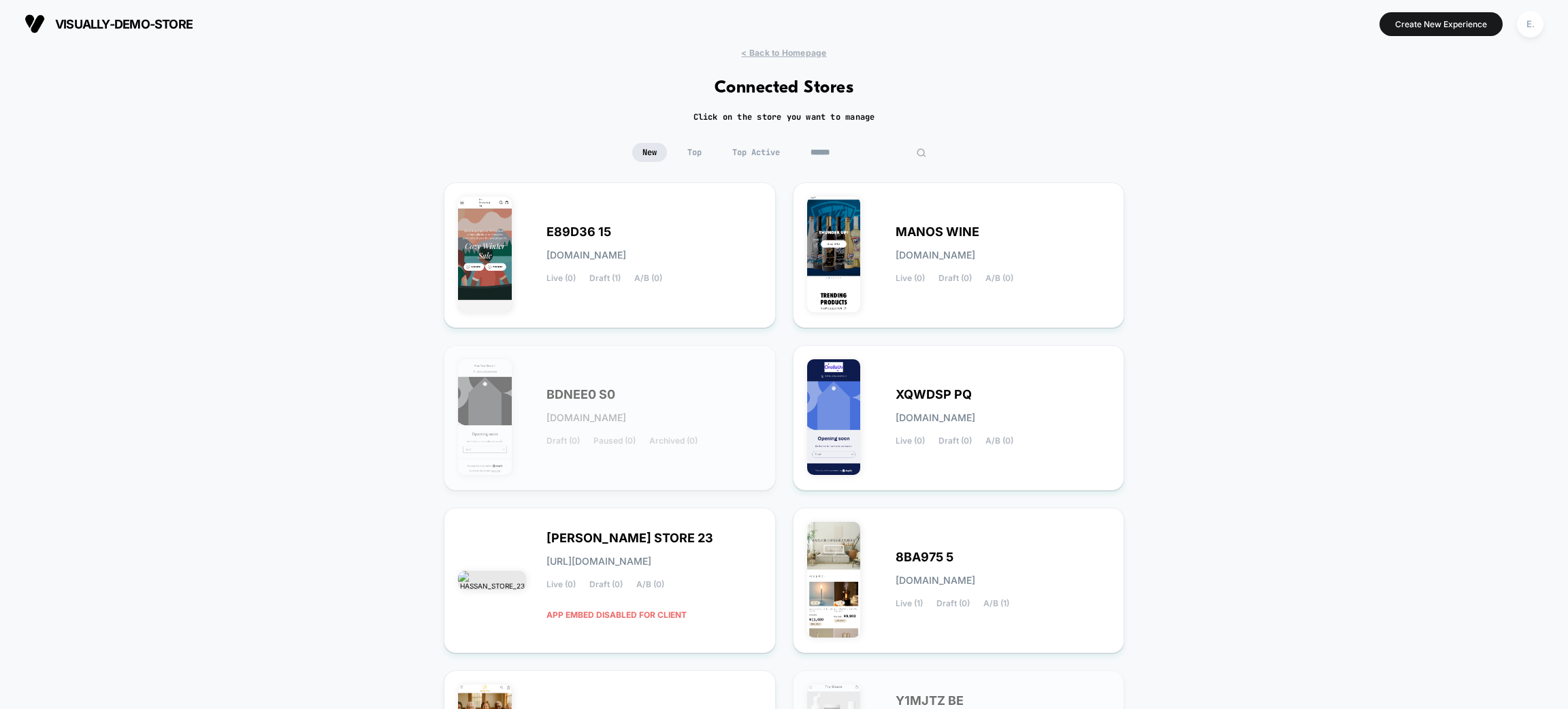
click at [874, 155] on input at bounding box center [868, 152] width 136 height 19
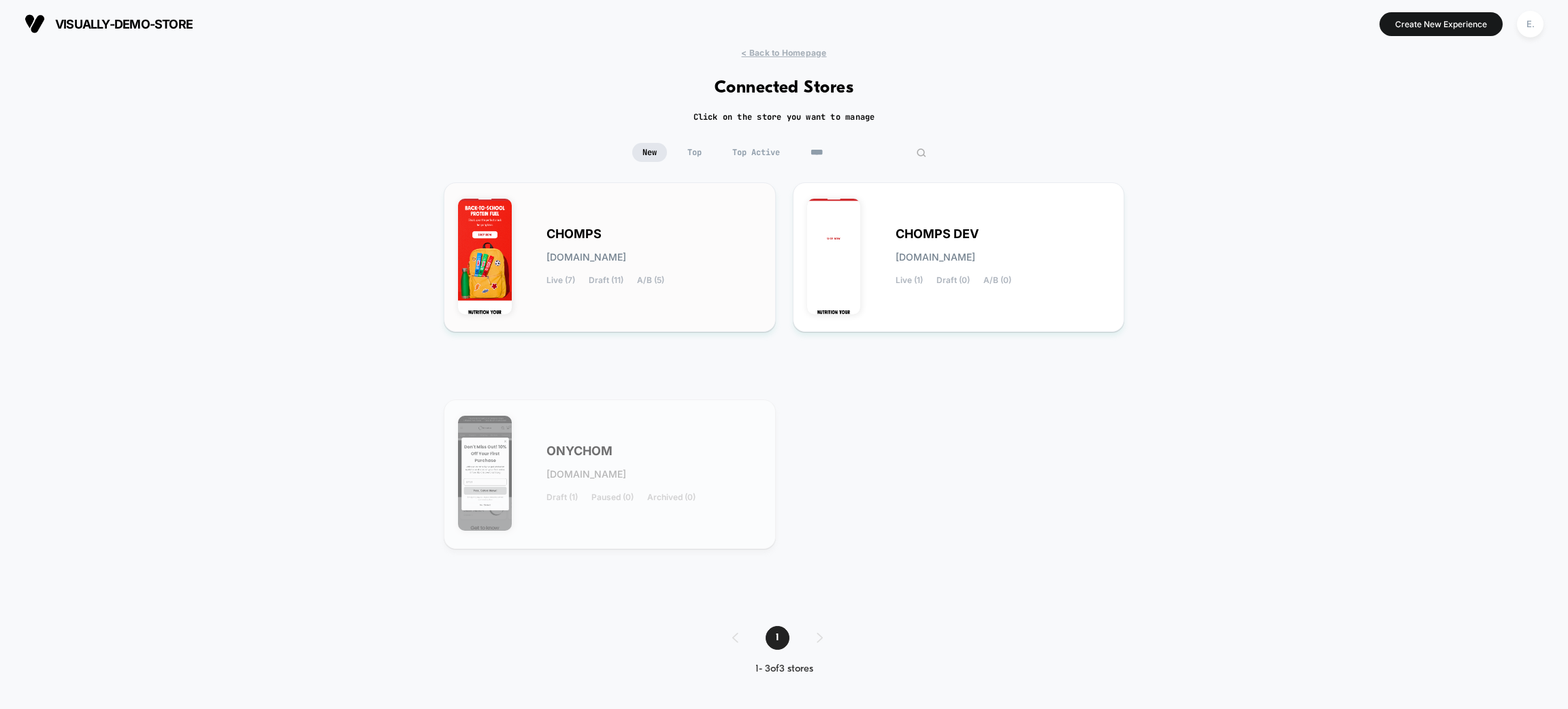
type input "****"
click at [626, 252] on span "[DOMAIN_NAME]" at bounding box center [586, 257] width 80 height 10
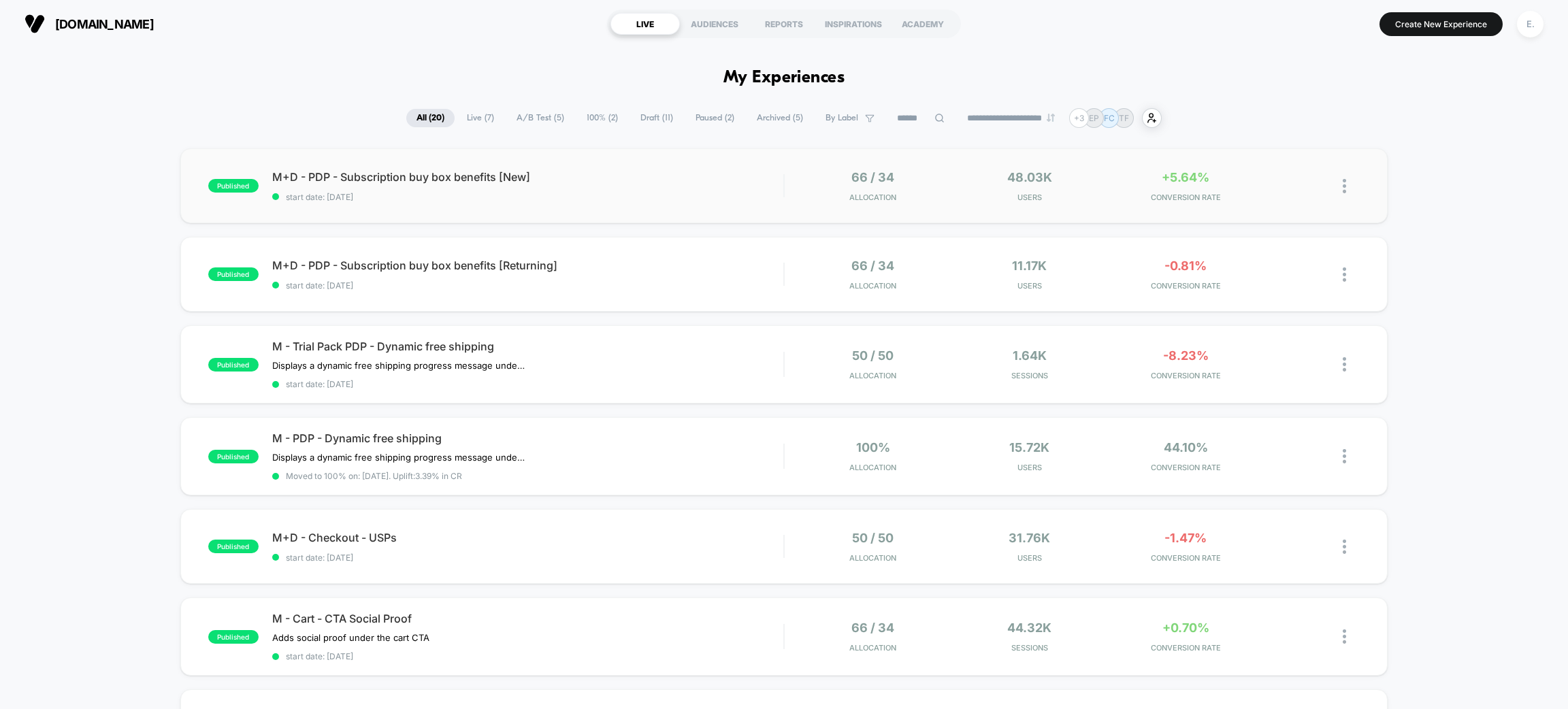
click at [665, 214] on div "published M+D - PDP - Subscription buy box benefits [New] start date: [DATE] 66…" at bounding box center [784, 186] width 1207 height 75
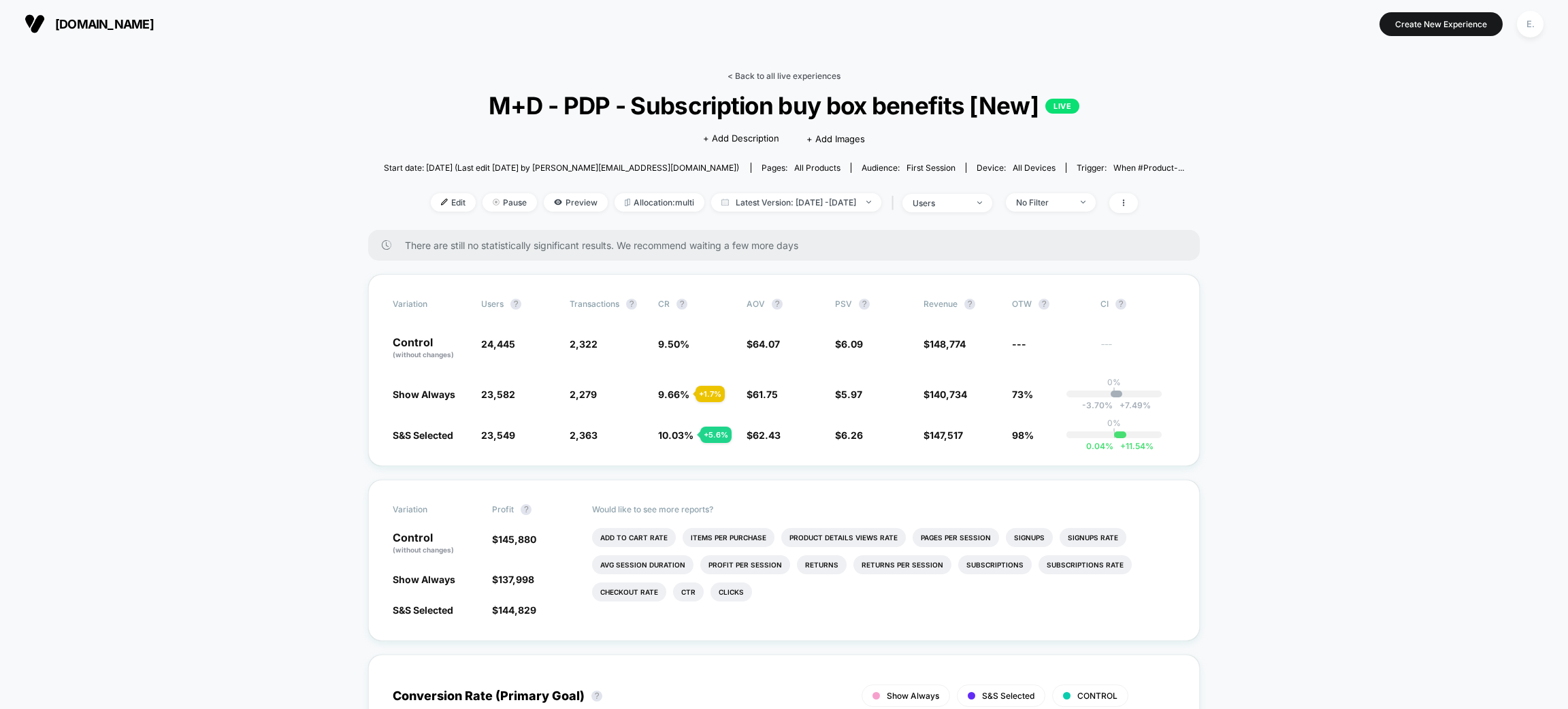
click at [747, 79] on link "< Back to all live experiences" at bounding box center [784, 76] width 113 height 11
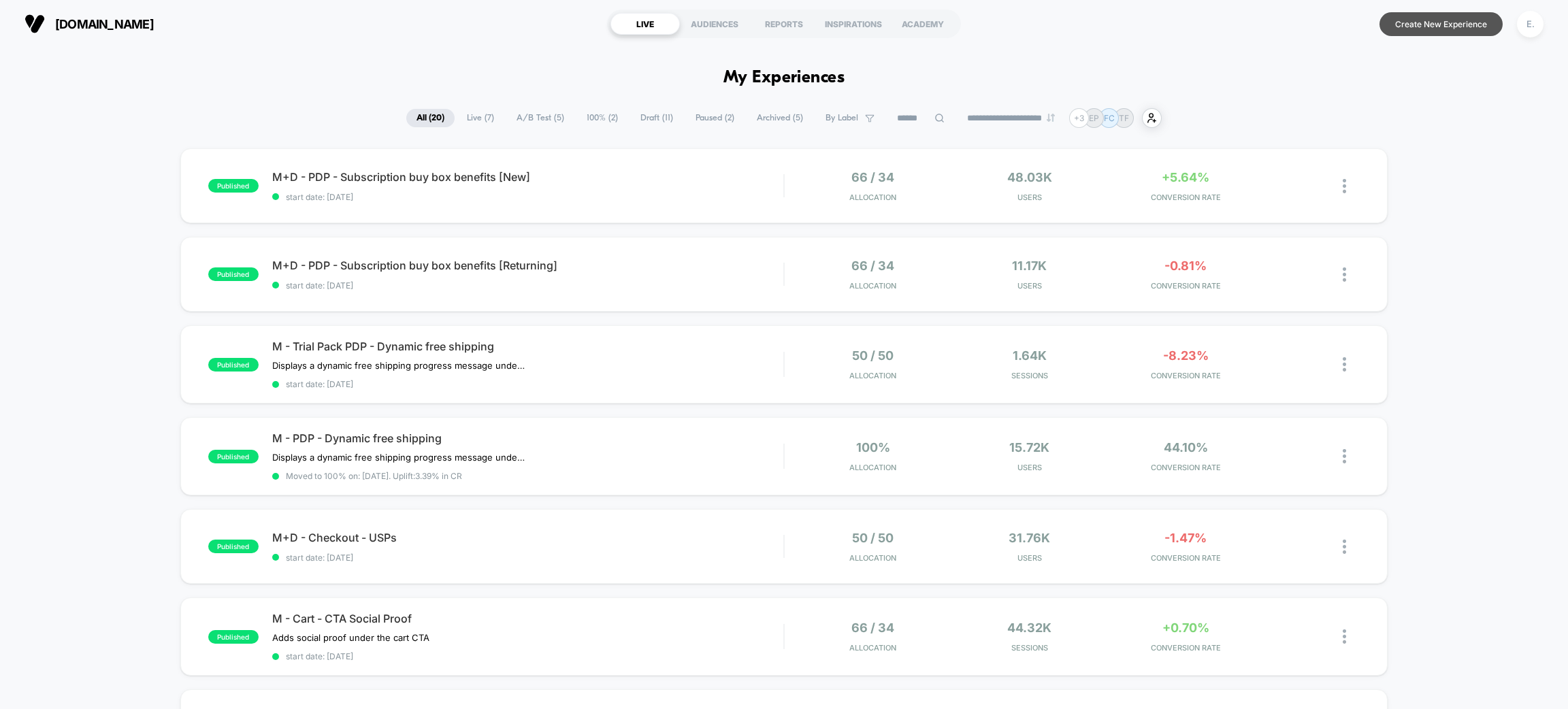
click at [1443, 19] on button "Create New Experience" at bounding box center [1441, 24] width 123 height 24
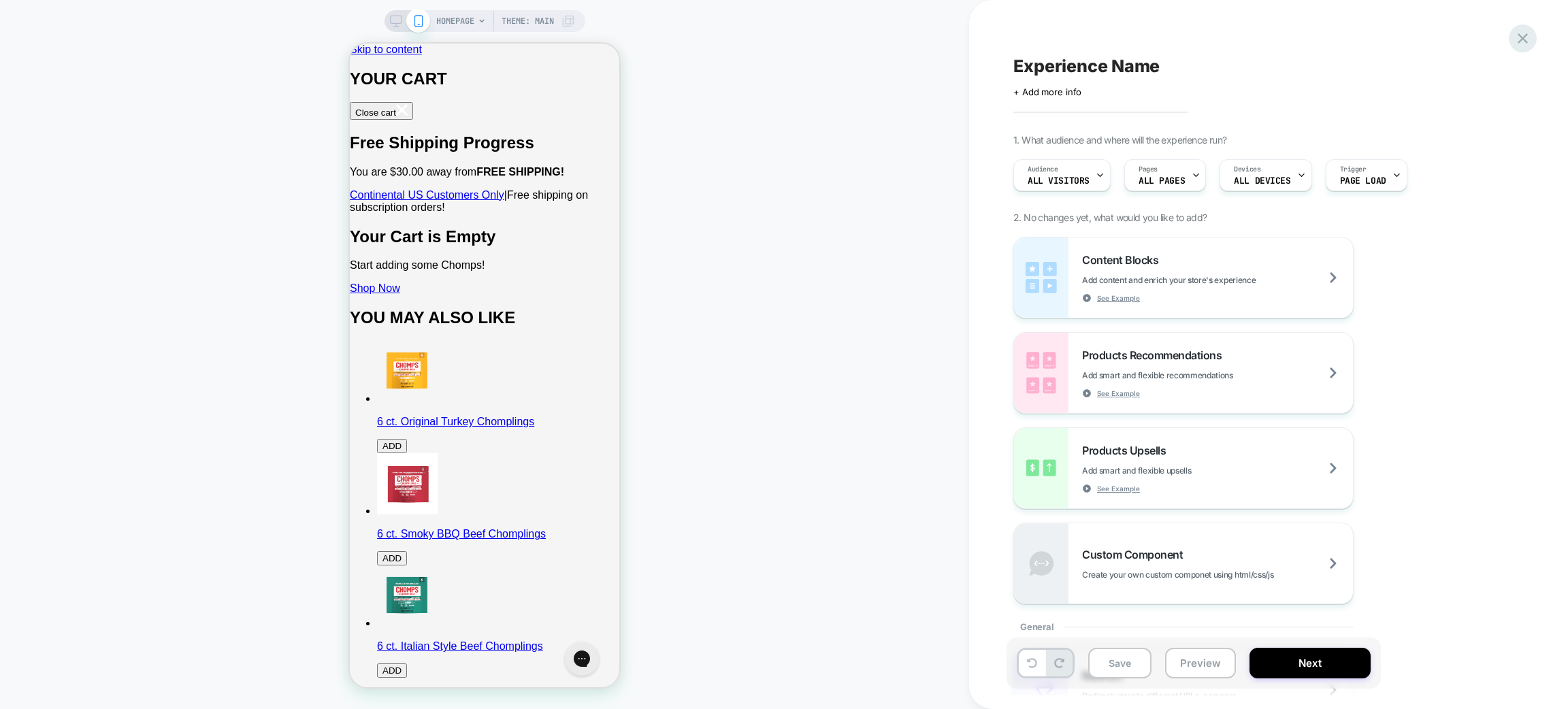
click at [1531, 35] on icon at bounding box center [1522, 38] width 19 height 19
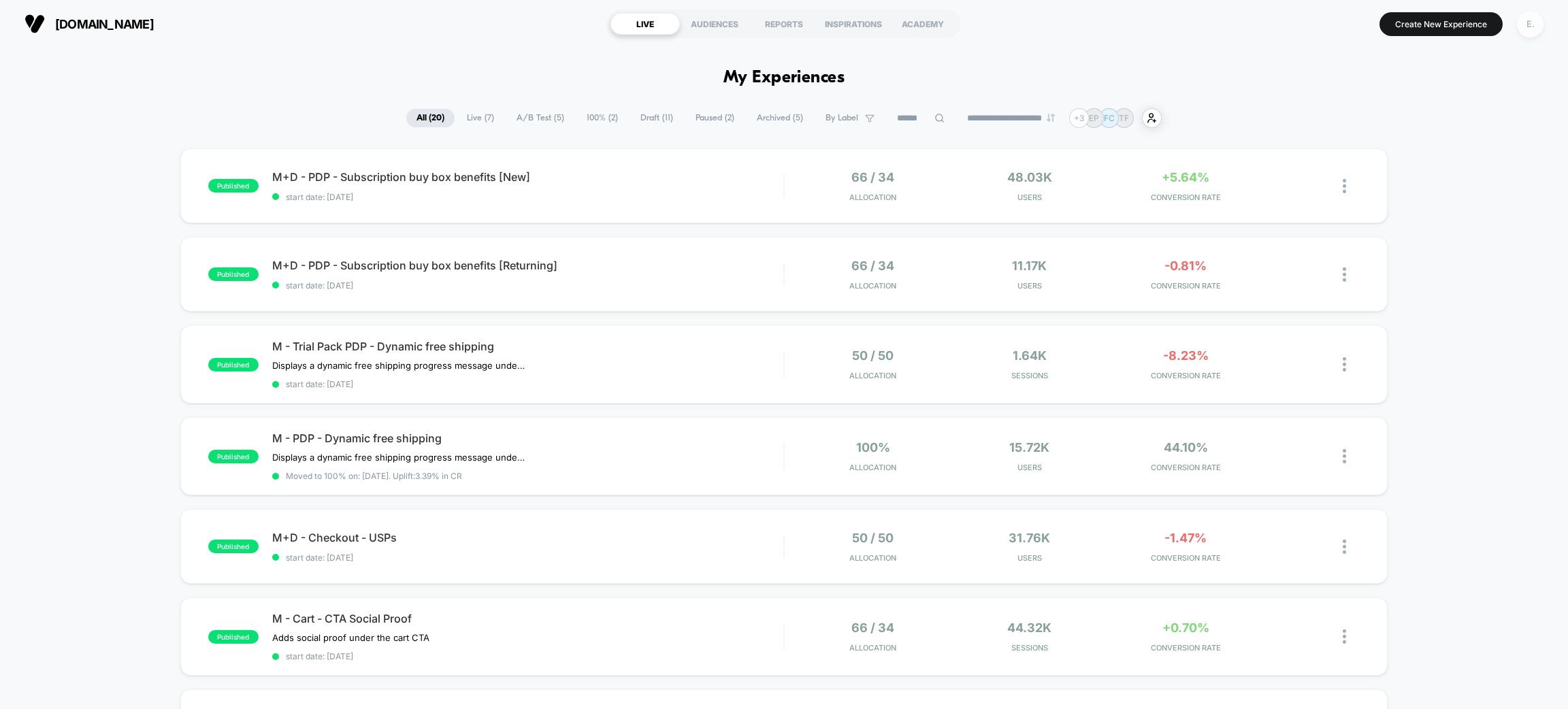
click at [1522, 27] on div "E." at bounding box center [1531, 24] width 27 height 27
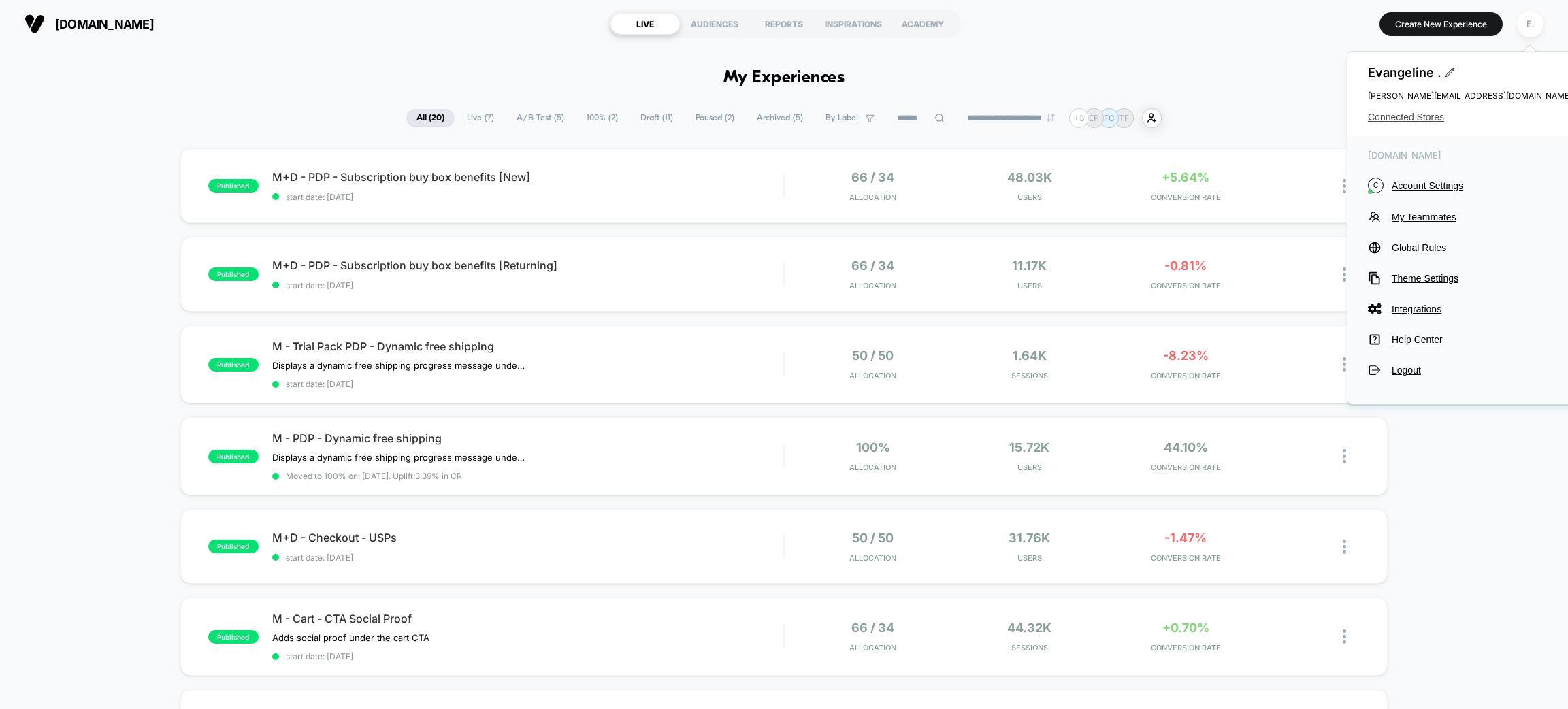
click at [1389, 116] on span "Connected Stores" at bounding box center [1469, 116] width 204 height 11
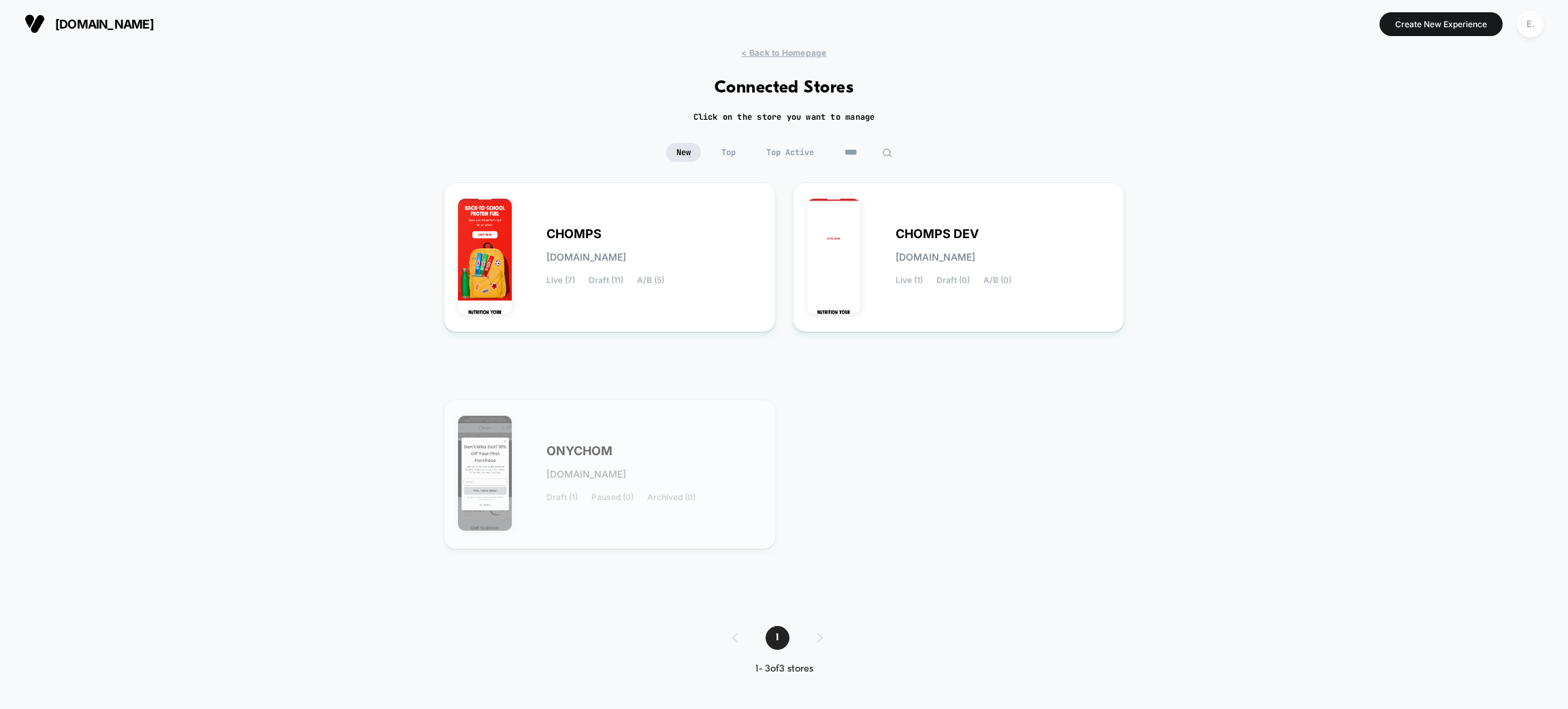
click at [863, 146] on input "****" at bounding box center [869, 152] width 68 height 19
click at [863, 146] on input "****" at bounding box center [868, 152] width 136 height 19
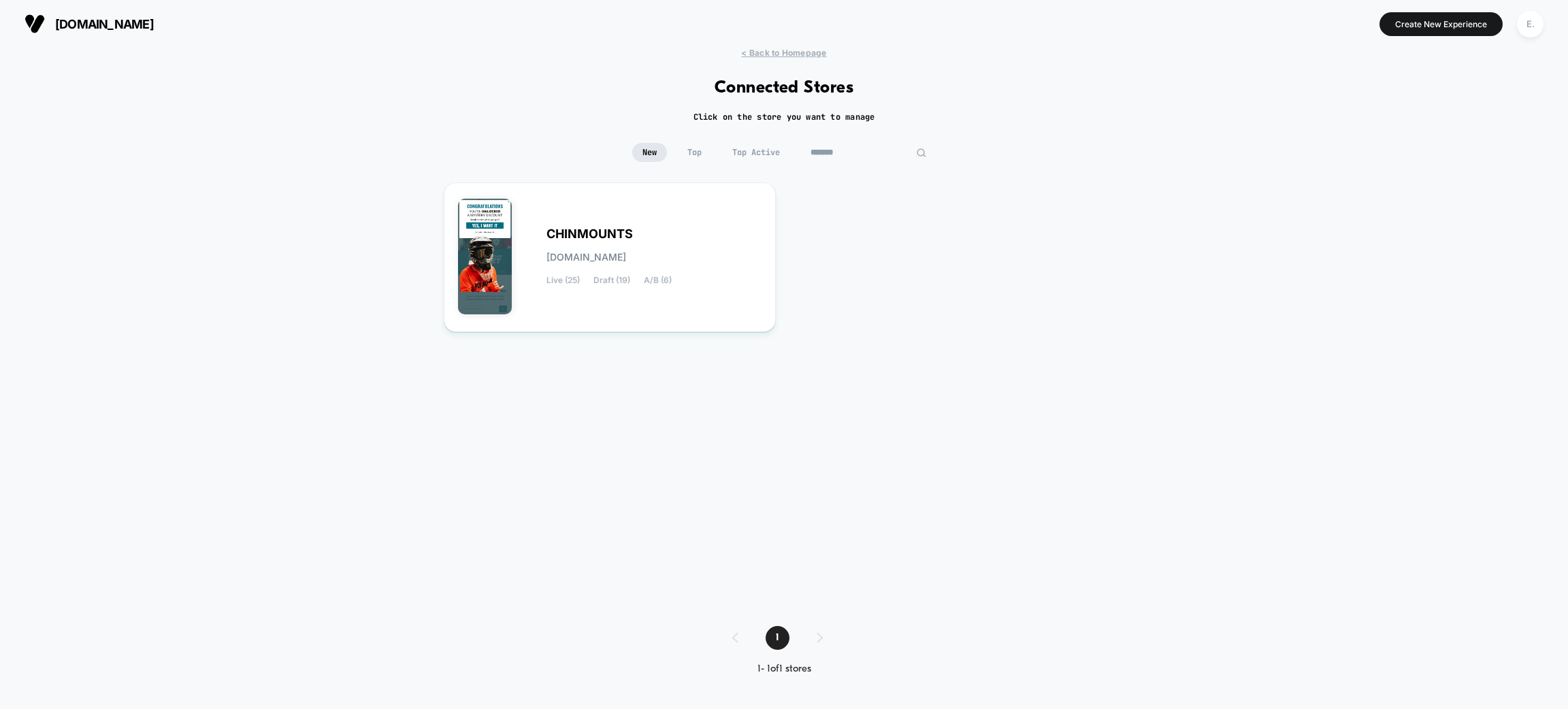
type input "*******"
click at [688, 341] on div "CHINMOUNTS chinmounts.myshopify.com Live (25) Draft (19) A/B (6)" at bounding box center [784, 391] width 681 height 417
click at [687, 335] on div "CHINMOUNTS chinmounts.myshopify.com Live (25) Draft (19) A/B (6)" at bounding box center [784, 391] width 681 height 417
click at [691, 309] on div "CHINMOUNTS chinmounts.myshopify.com Live (25) Draft (19) A/B (6)" at bounding box center [610, 257] width 304 height 121
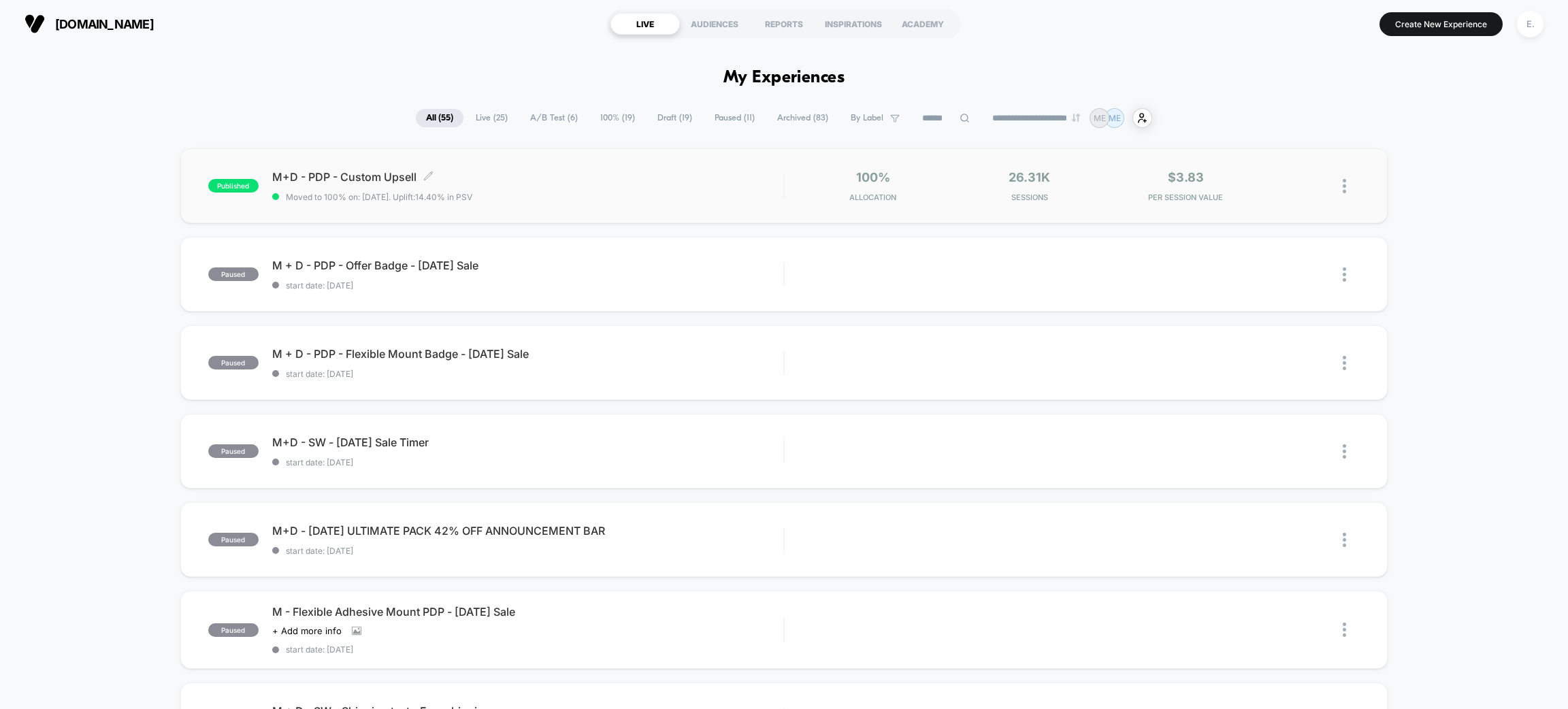
click at [699, 199] on span "Moved to 100% on: 8/28/2025 . Uplift: 14.40% in PSV" at bounding box center [528, 197] width 511 height 11
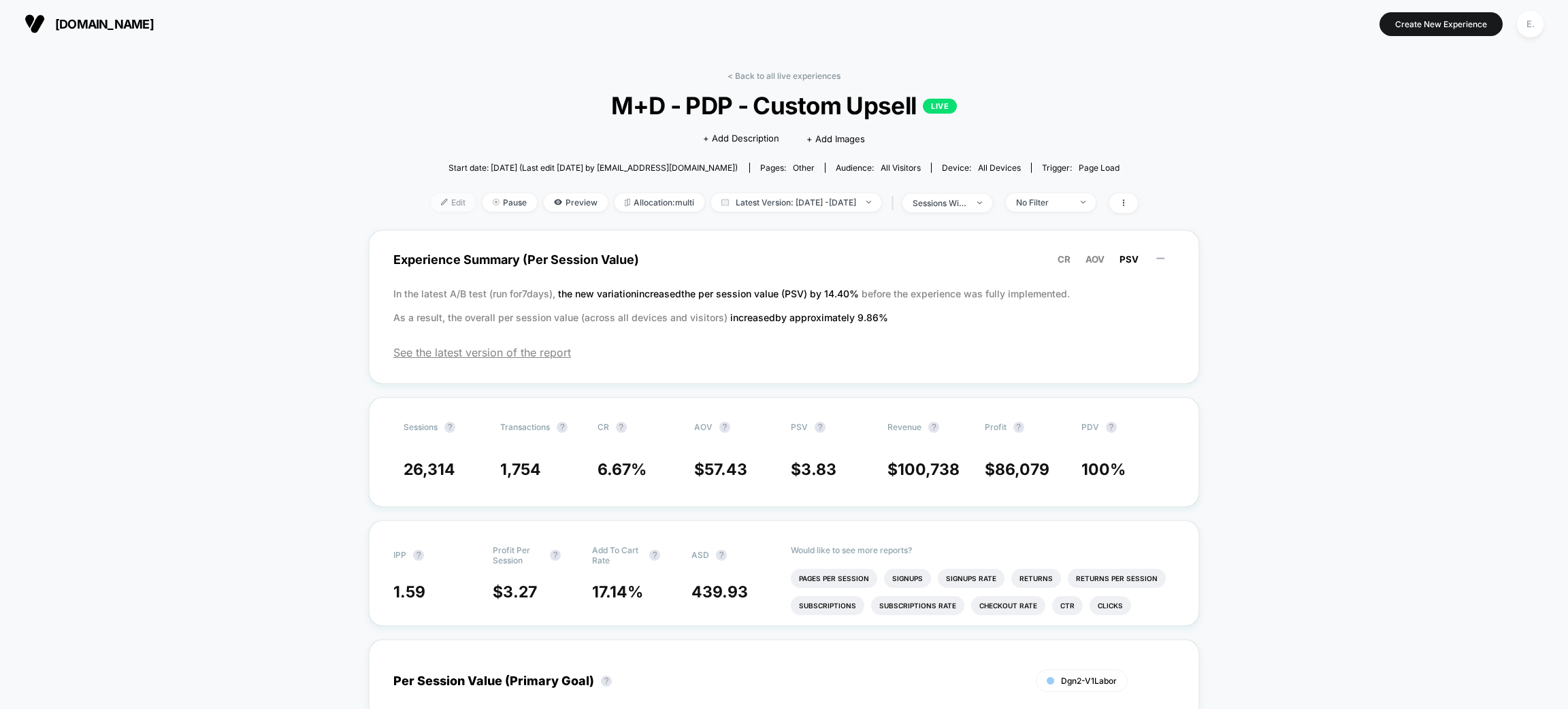
click at [431, 197] on span "Edit" at bounding box center [453, 202] width 45 height 19
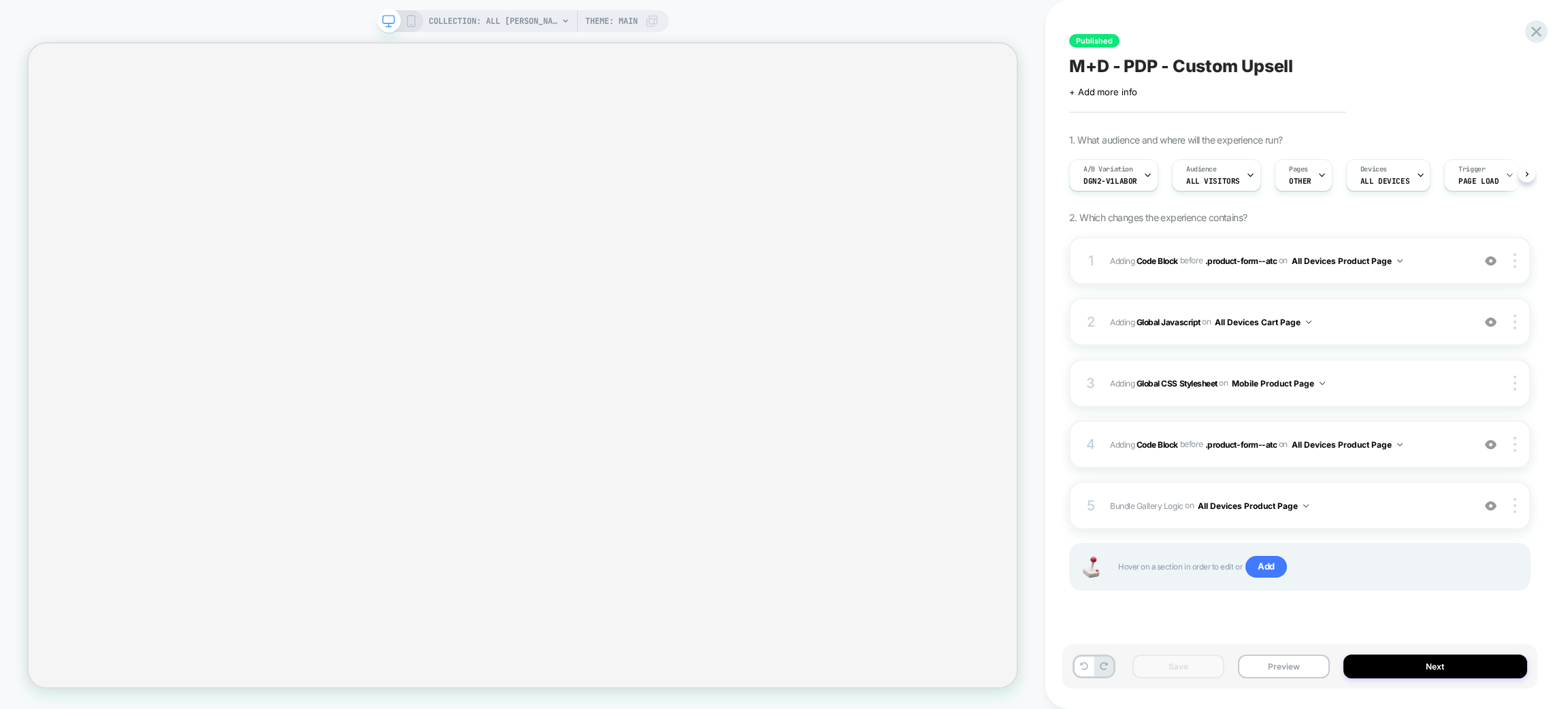
scroll to position [0, 1]
click at [1302, 663] on button "Preview" at bounding box center [1284, 666] width 92 height 24
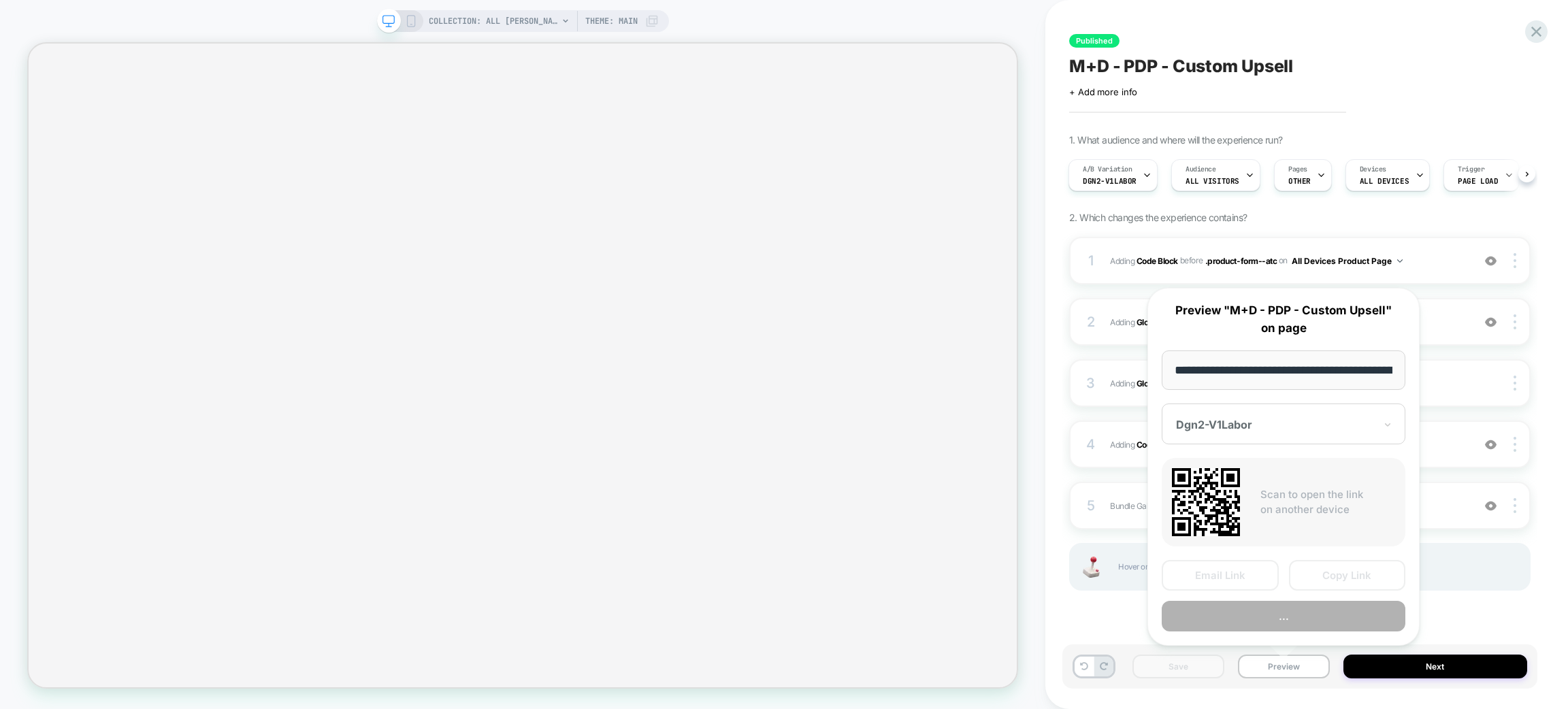
scroll to position [0, 169]
click at [1277, 620] on button "Preview" at bounding box center [1283, 617] width 243 height 31
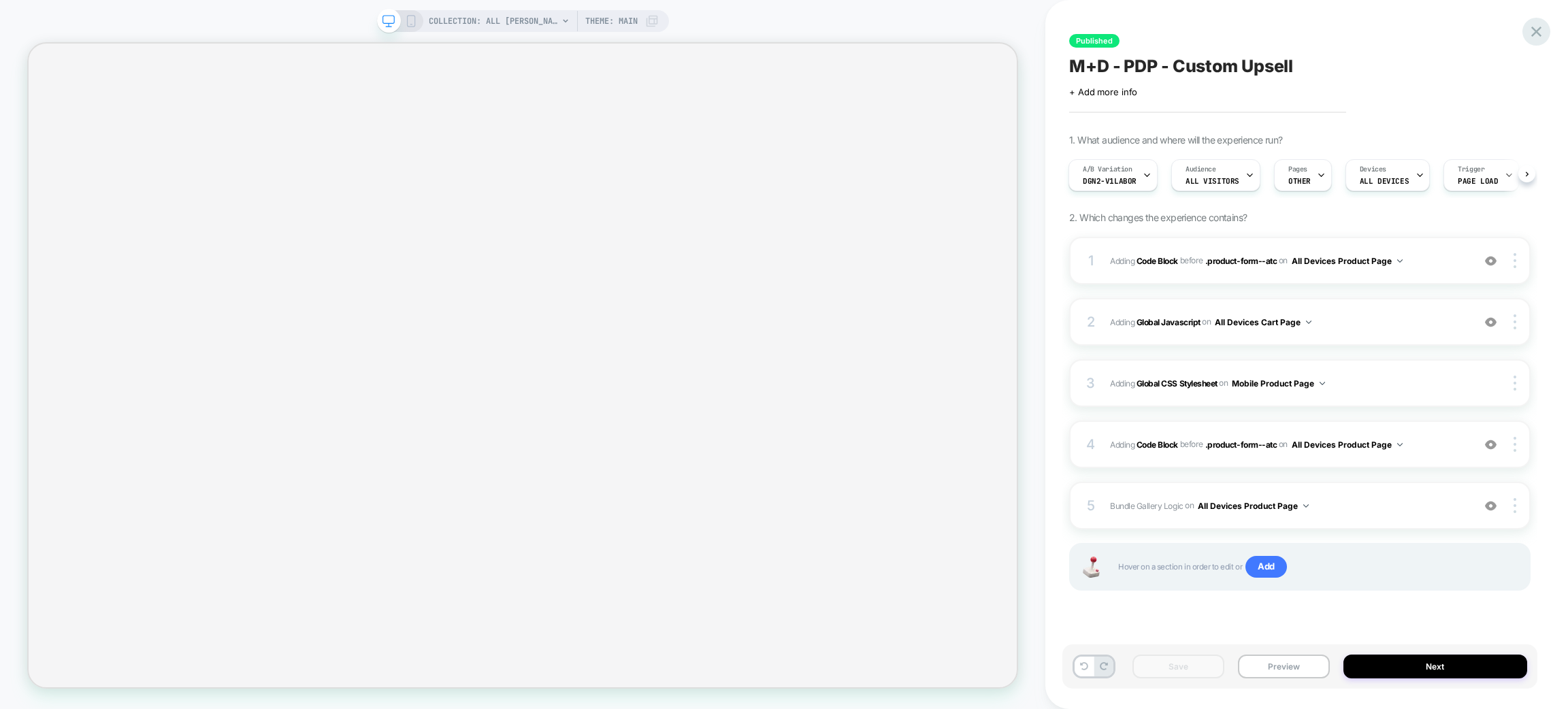
click at [1534, 23] on icon at bounding box center [1536, 32] width 19 height 19
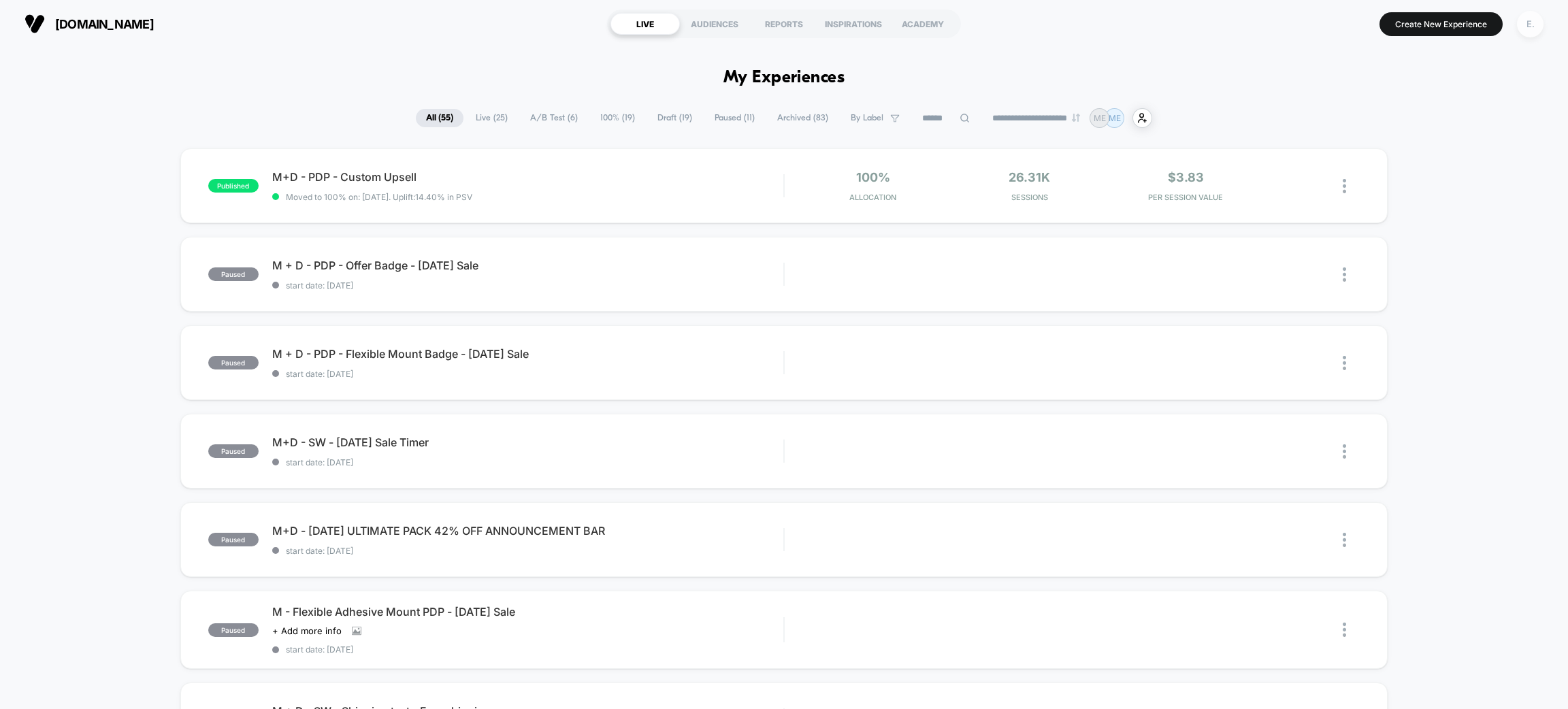
click at [1536, 19] on div "E." at bounding box center [1531, 24] width 27 height 27
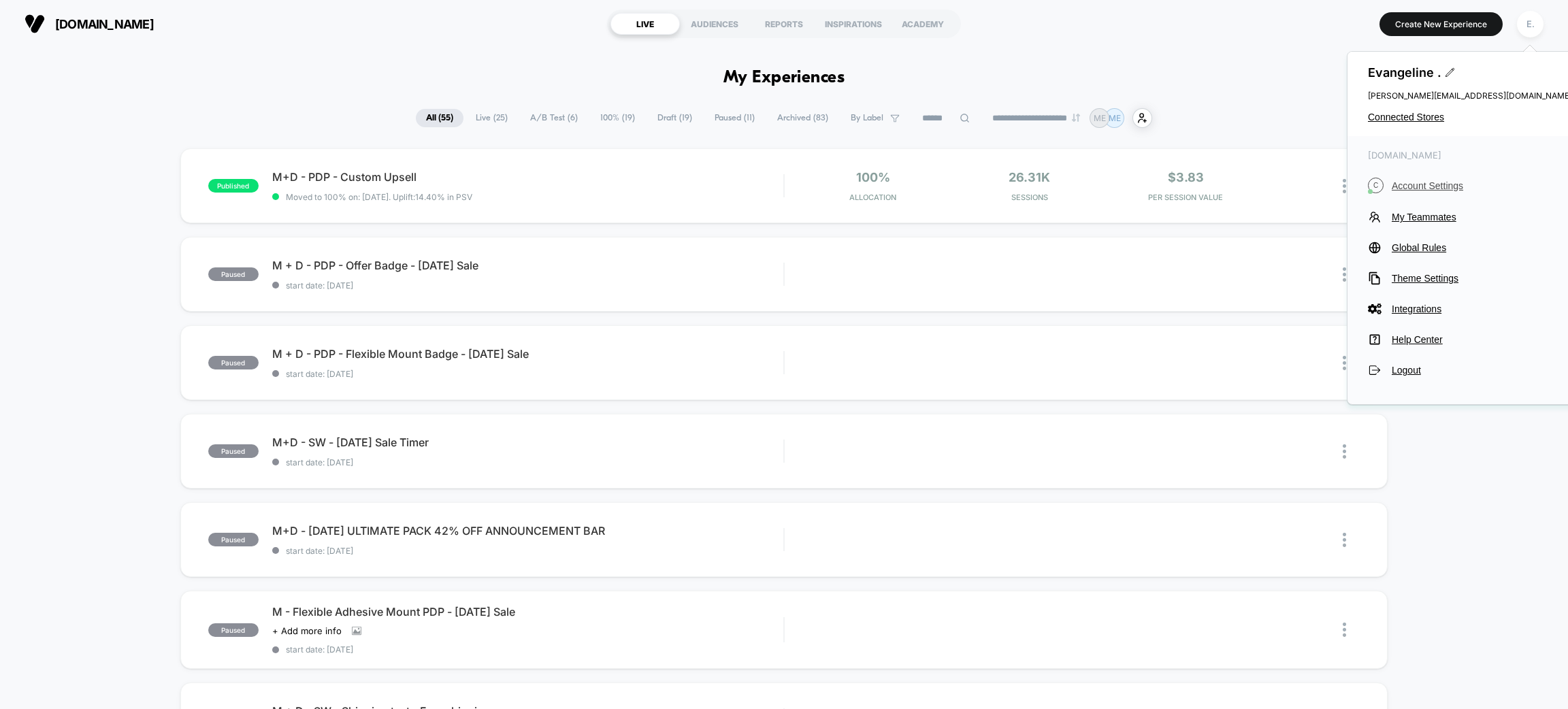
click at [1425, 192] on button "C Account Settings" at bounding box center [1469, 185] width 204 height 15
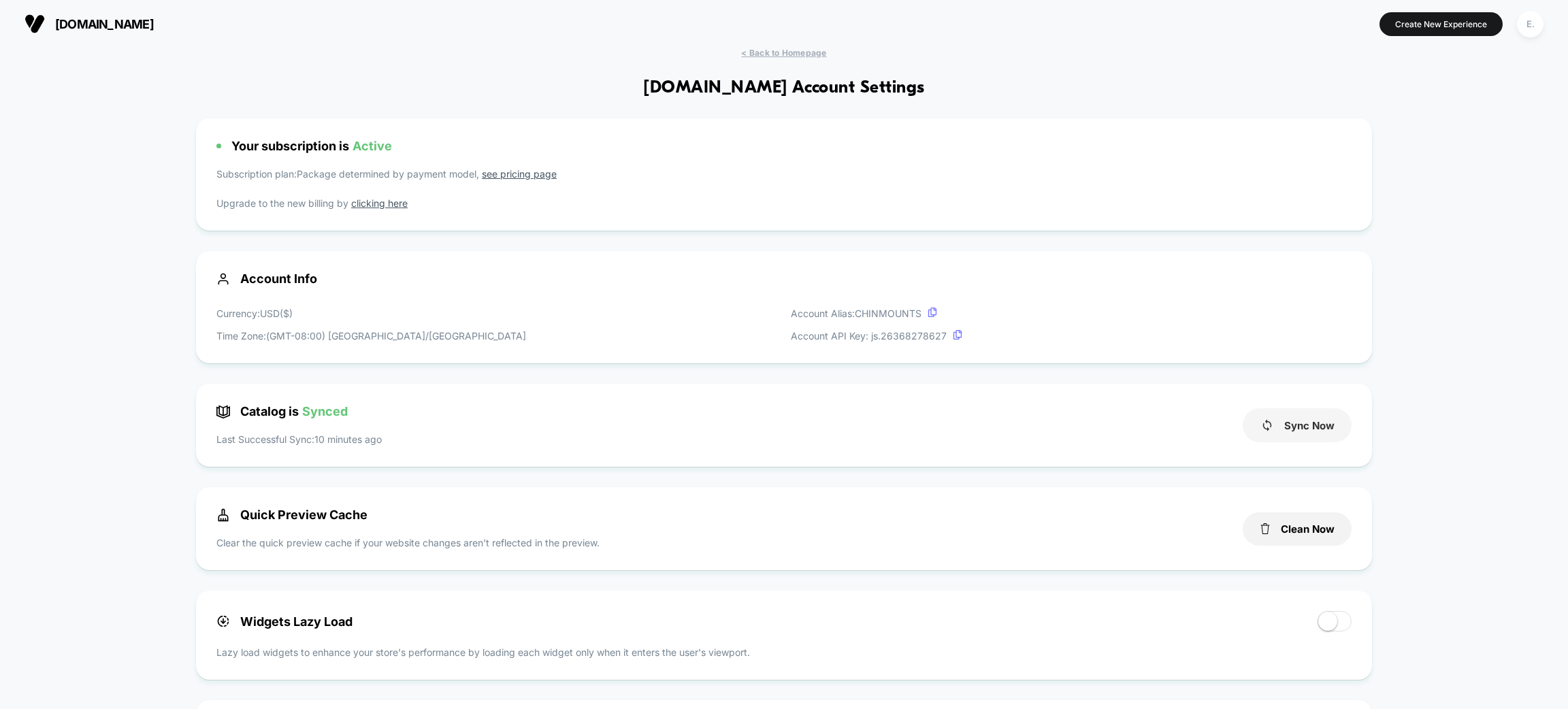
click at [1314, 432] on button "Sync Now" at bounding box center [1298, 426] width 109 height 34
click at [1298, 437] on button "Synced!" at bounding box center [1298, 426] width 109 height 34
click at [794, 52] on span "< Back to Homepage" at bounding box center [783, 53] width 85 height 11
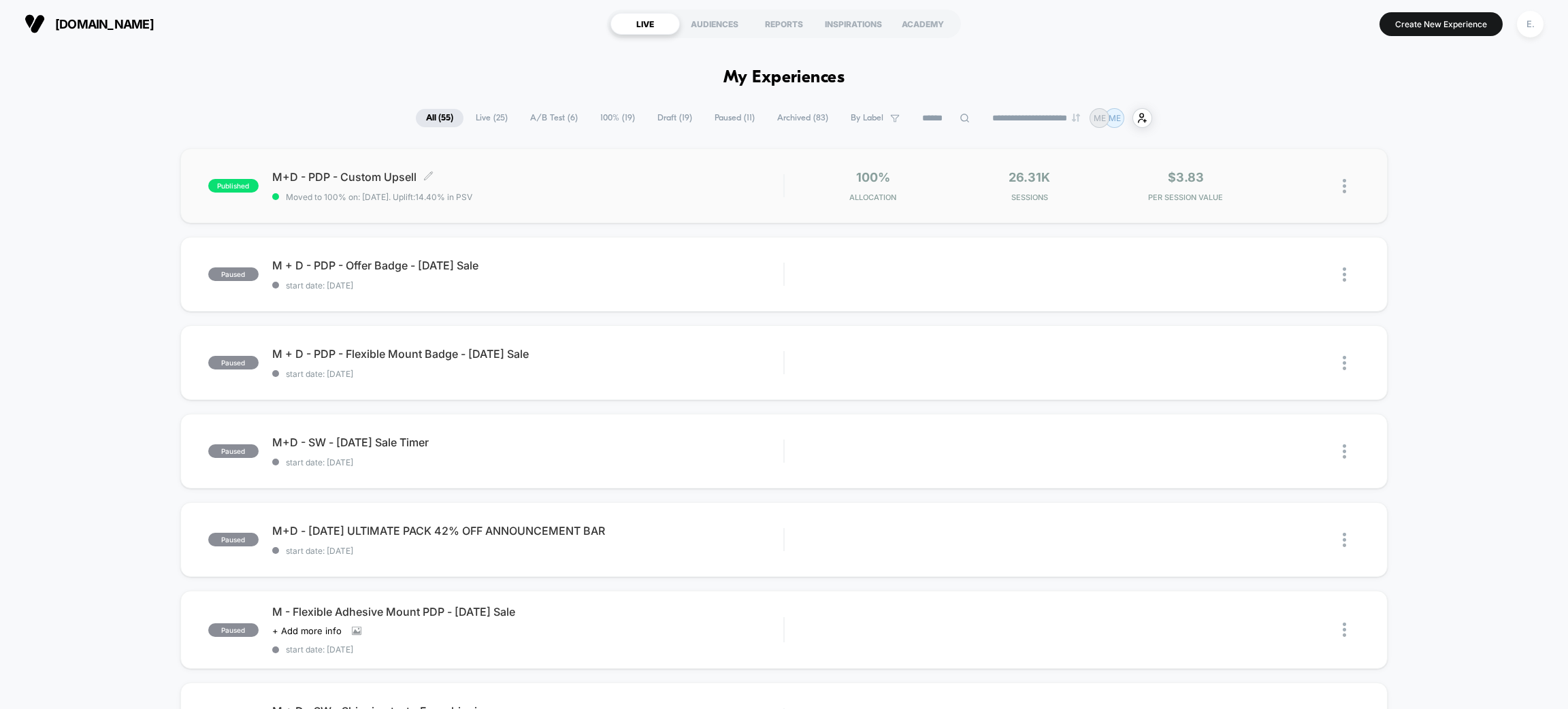
click at [570, 196] on span "Moved to 100% on: 8/28/2025 . Uplift: 14.40% in PSV" at bounding box center [528, 197] width 511 height 11
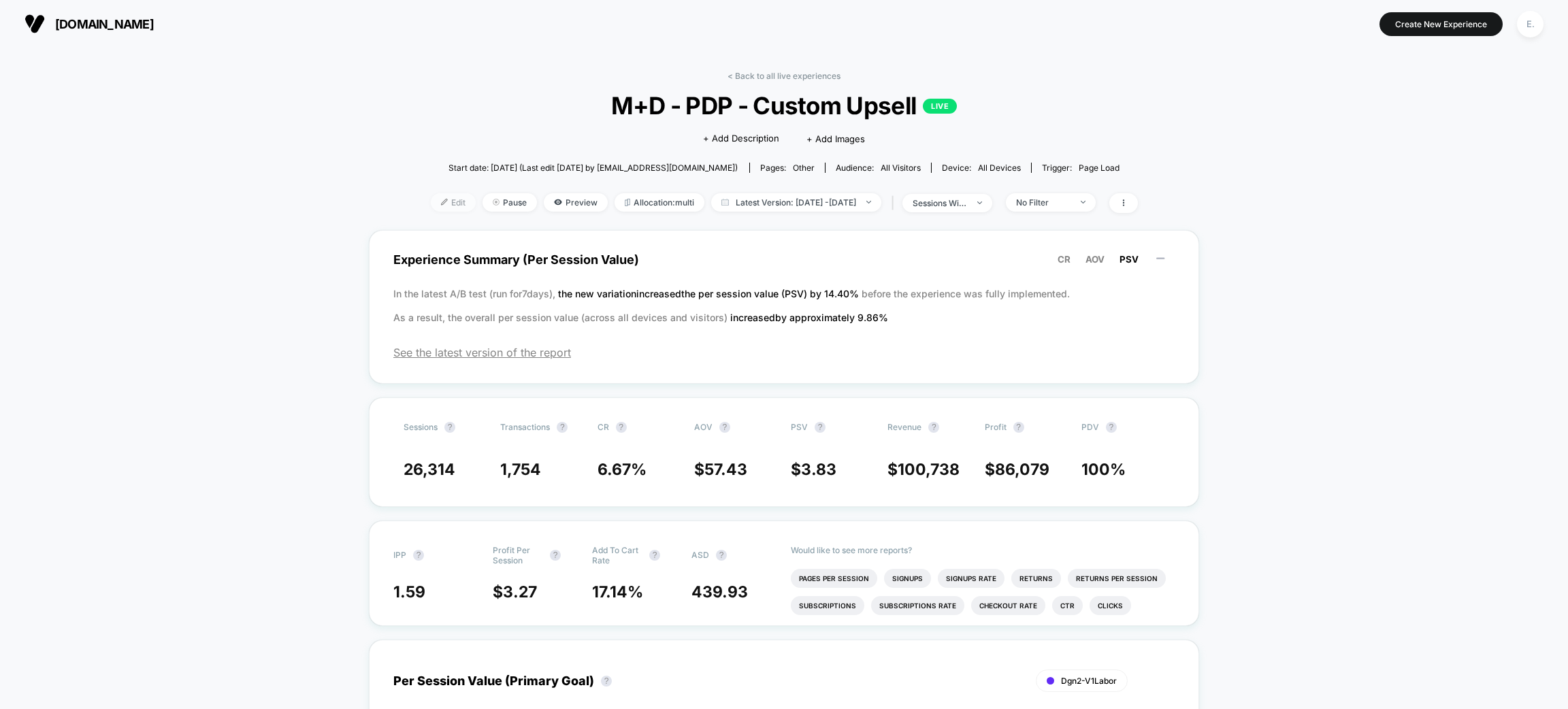
click at [431, 205] on span "Edit" at bounding box center [453, 202] width 45 height 19
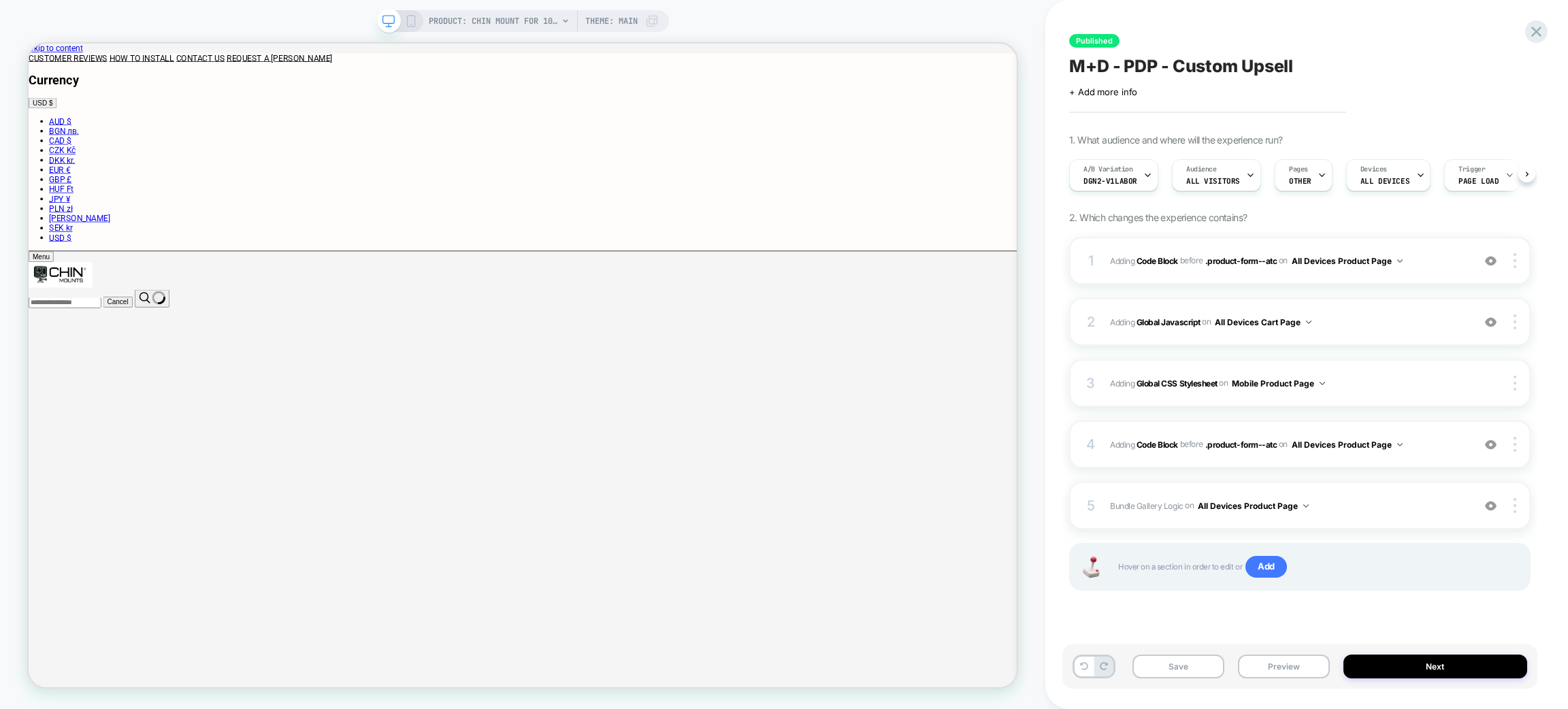
scroll to position [0, 1]
click at [1143, 172] on icon at bounding box center [1147, 175] width 9 height 9
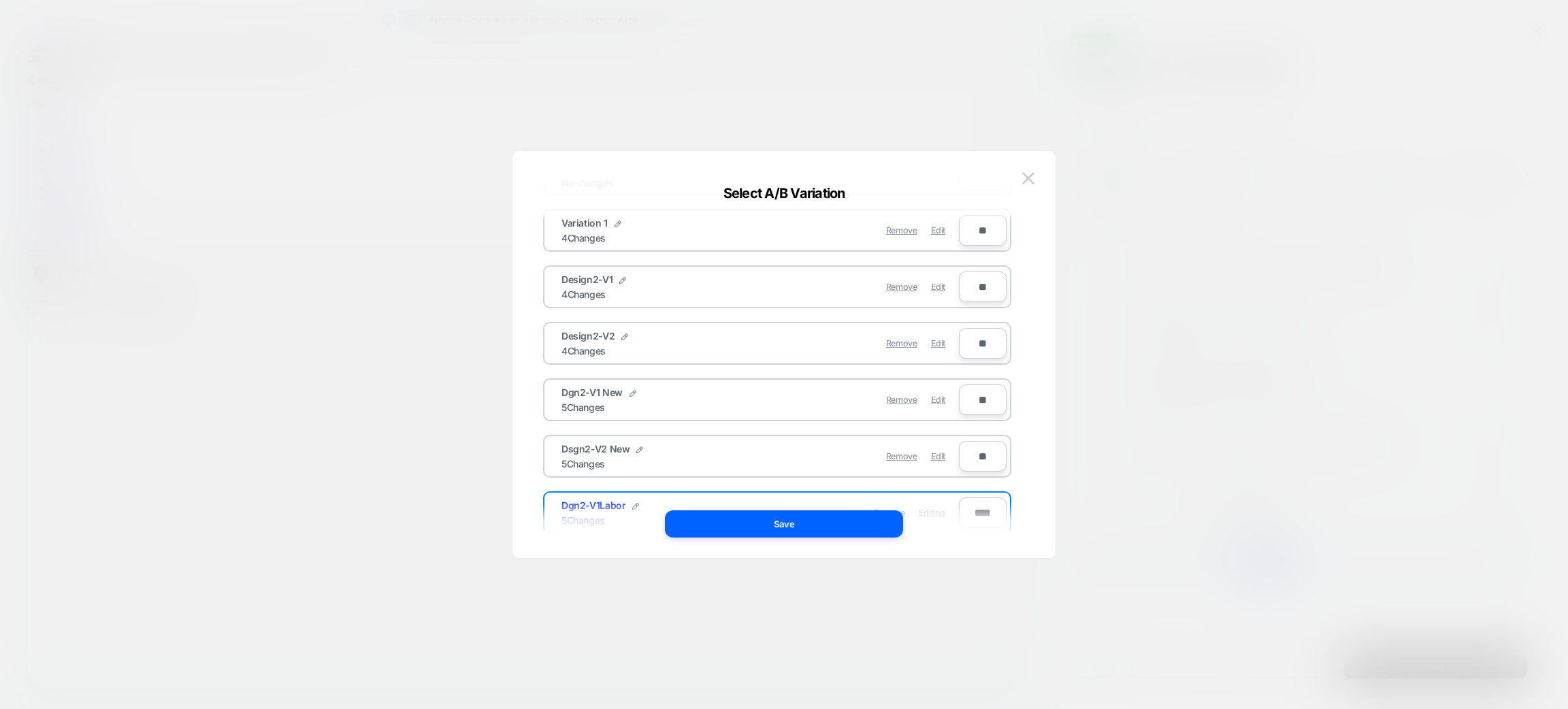
scroll to position [98, 0]
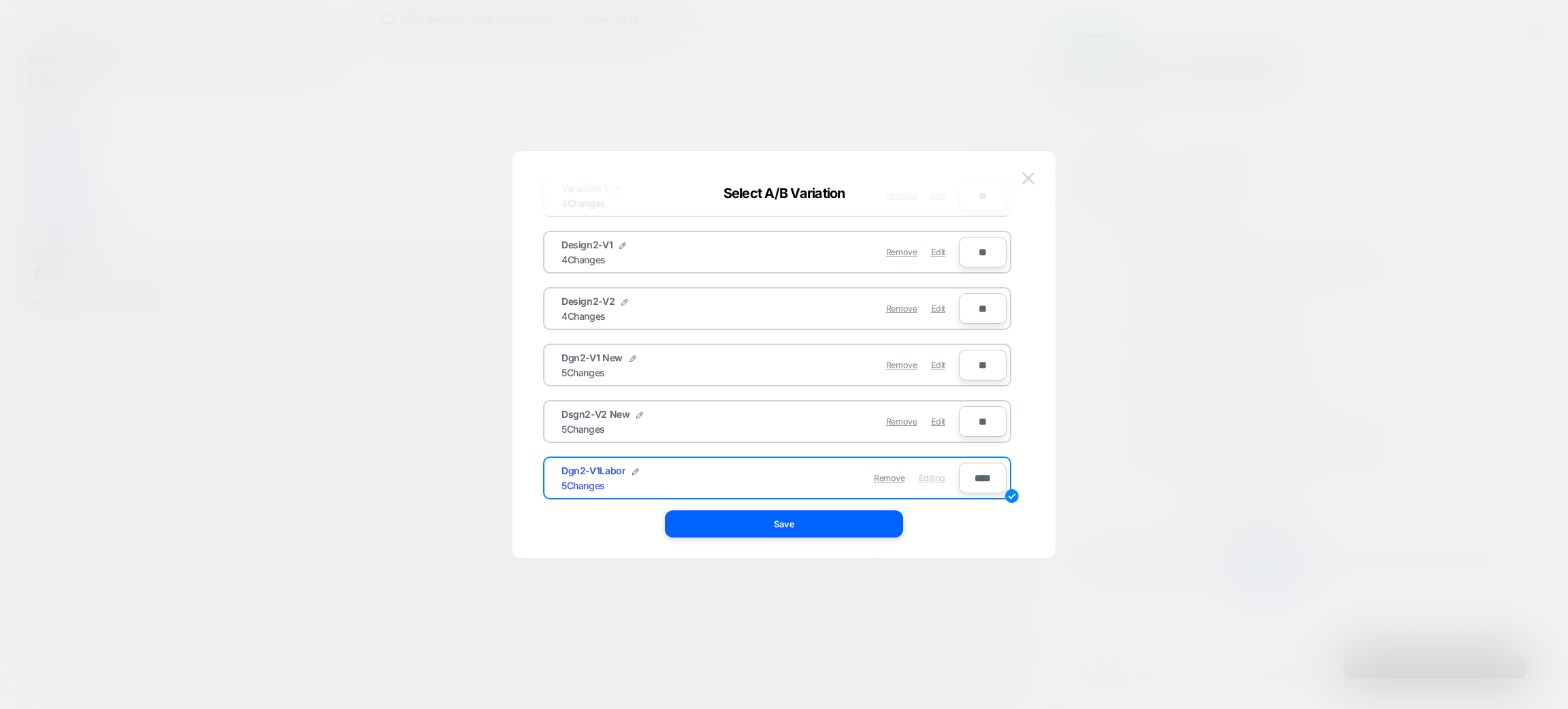
click at [1031, 182] on img at bounding box center [1028, 178] width 12 height 11
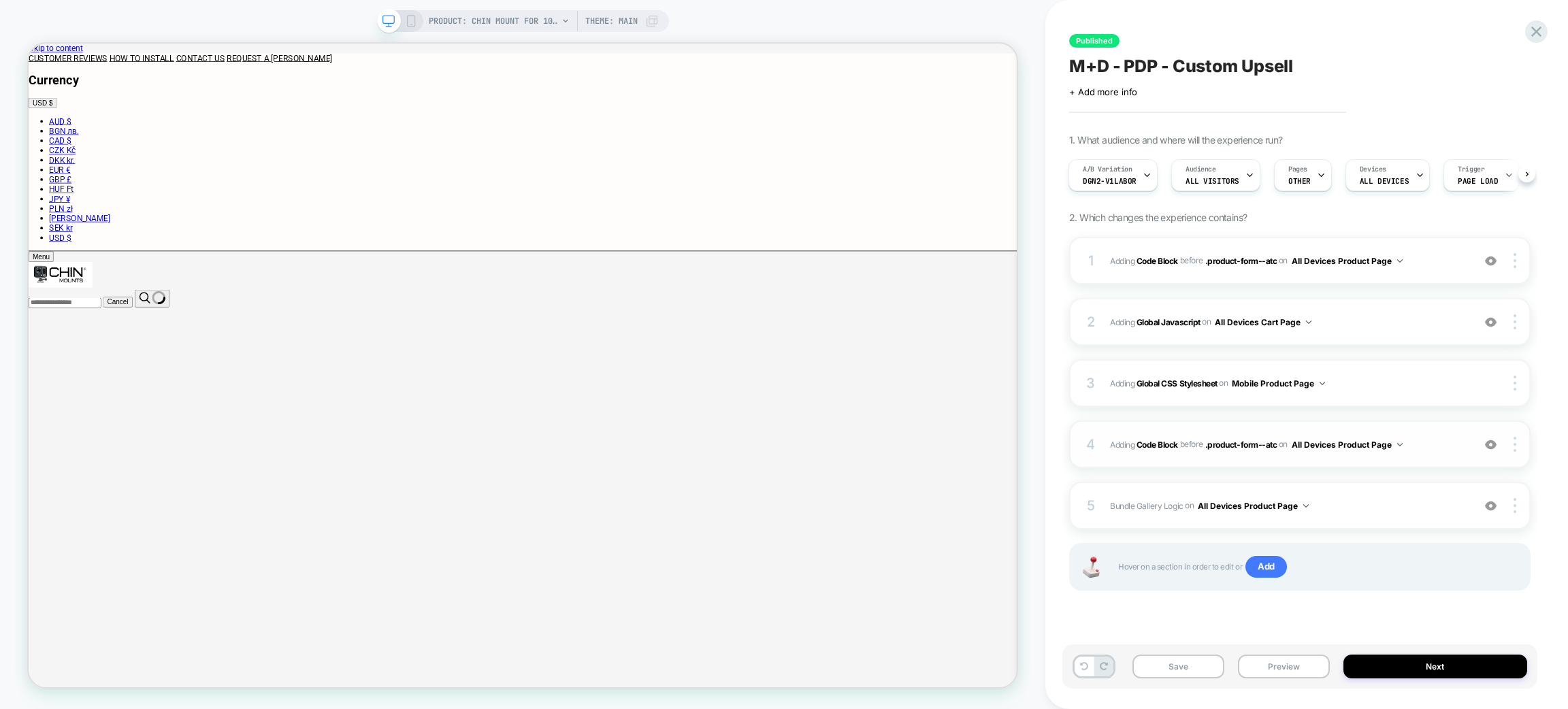
click at [1492, 443] on img at bounding box center [1491, 444] width 11 height 11
click at [1492, 444] on img at bounding box center [1491, 444] width 11 height 11
click at [510, 19] on span "PRODUCT: Chin Mount for 100% Aircraft [percent action camera]" at bounding box center [493, 21] width 129 height 22
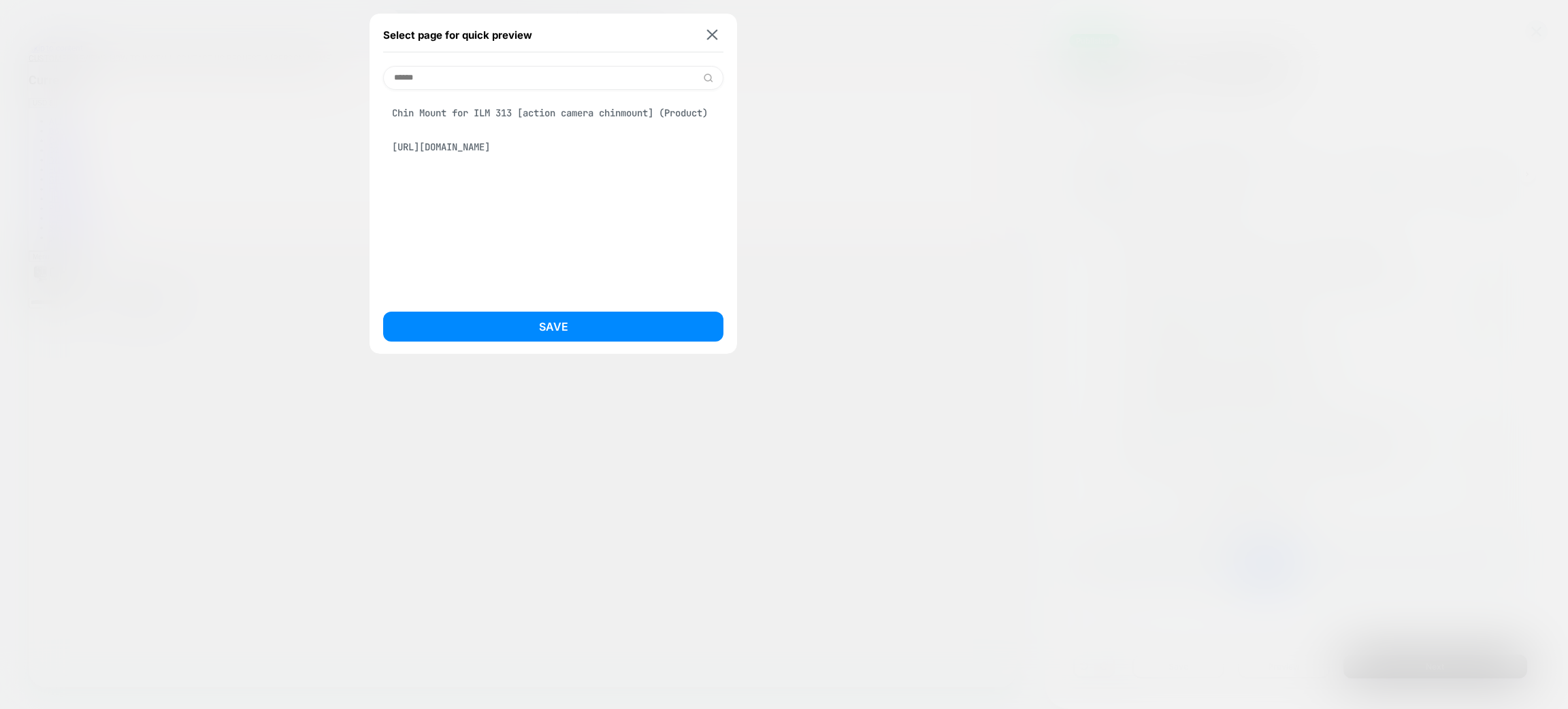
type input "******"
click at [574, 97] on div "Chin Mount for ILM 313 [action camera chinmount] (Product) https://chinmounts.c…" at bounding box center [554, 194] width 340 height 208
click at [577, 110] on div "Chin Mount for ILM 313 [action camera chinmount] (Product)" at bounding box center [554, 113] width 340 height 26
click at [625, 324] on button "Save" at bounding box center [554, 326] width 340 height 30
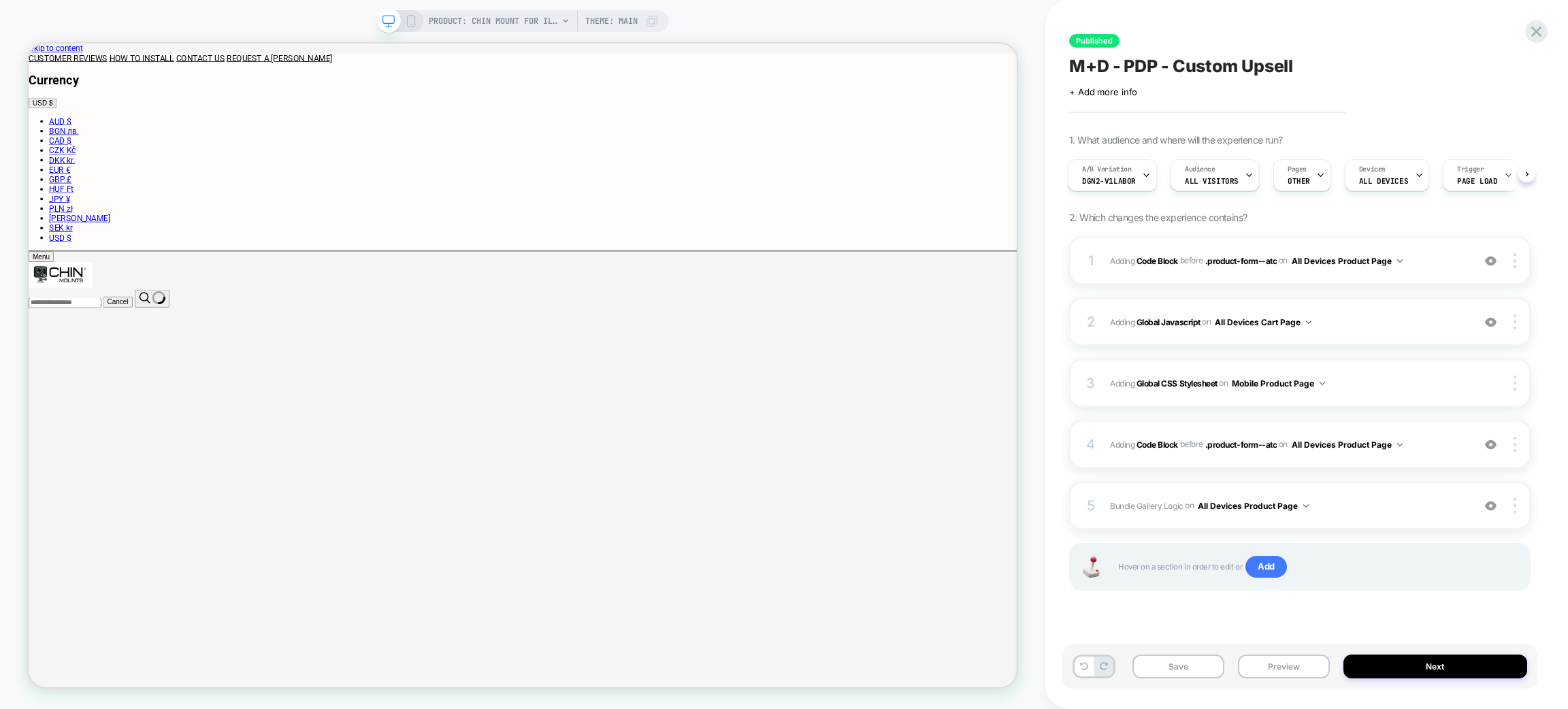
scroll to position [0, 0]
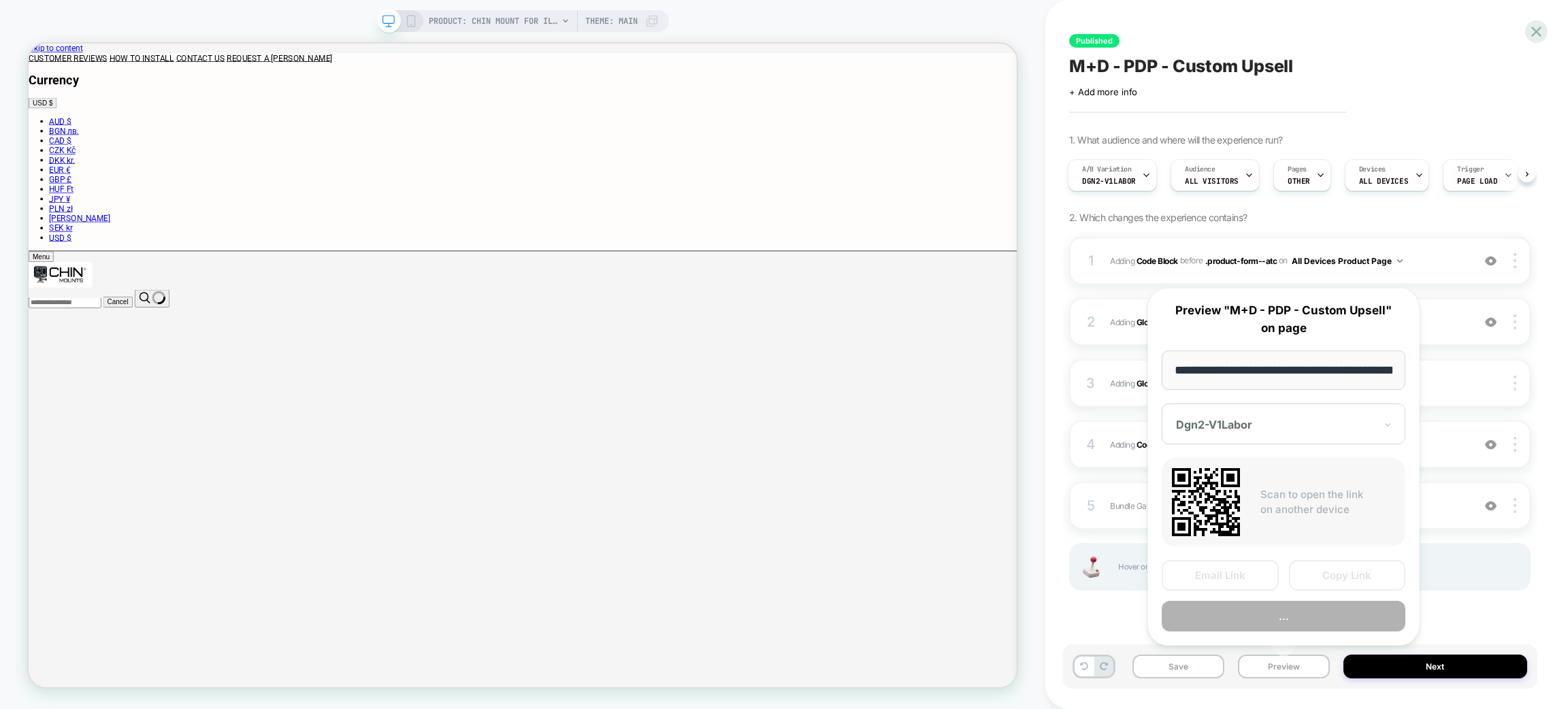
scroll to position [0, 258]
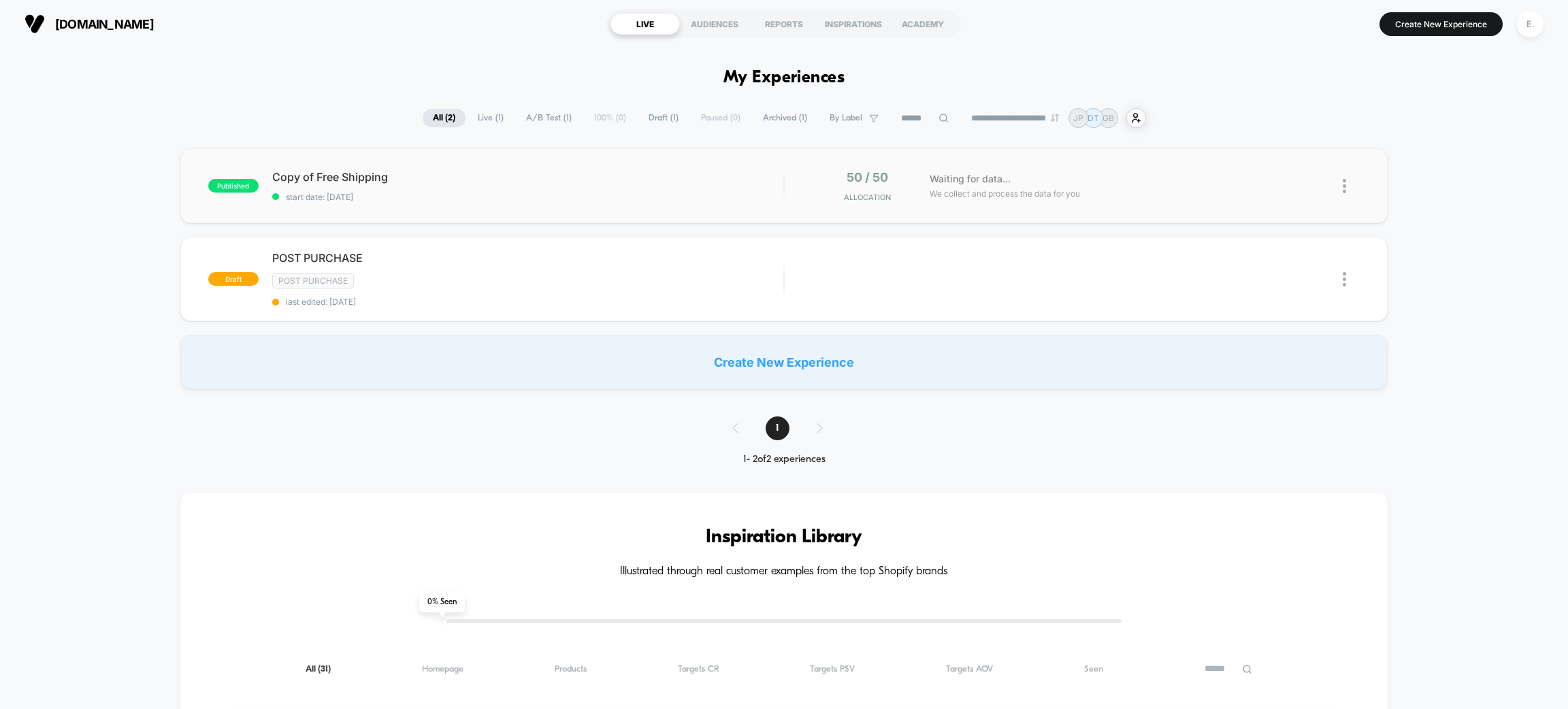
click at [528, 185] on div "Copy of Free Shipping start date: [DATE]" at bounding box center [528, 186] width 511 height 32
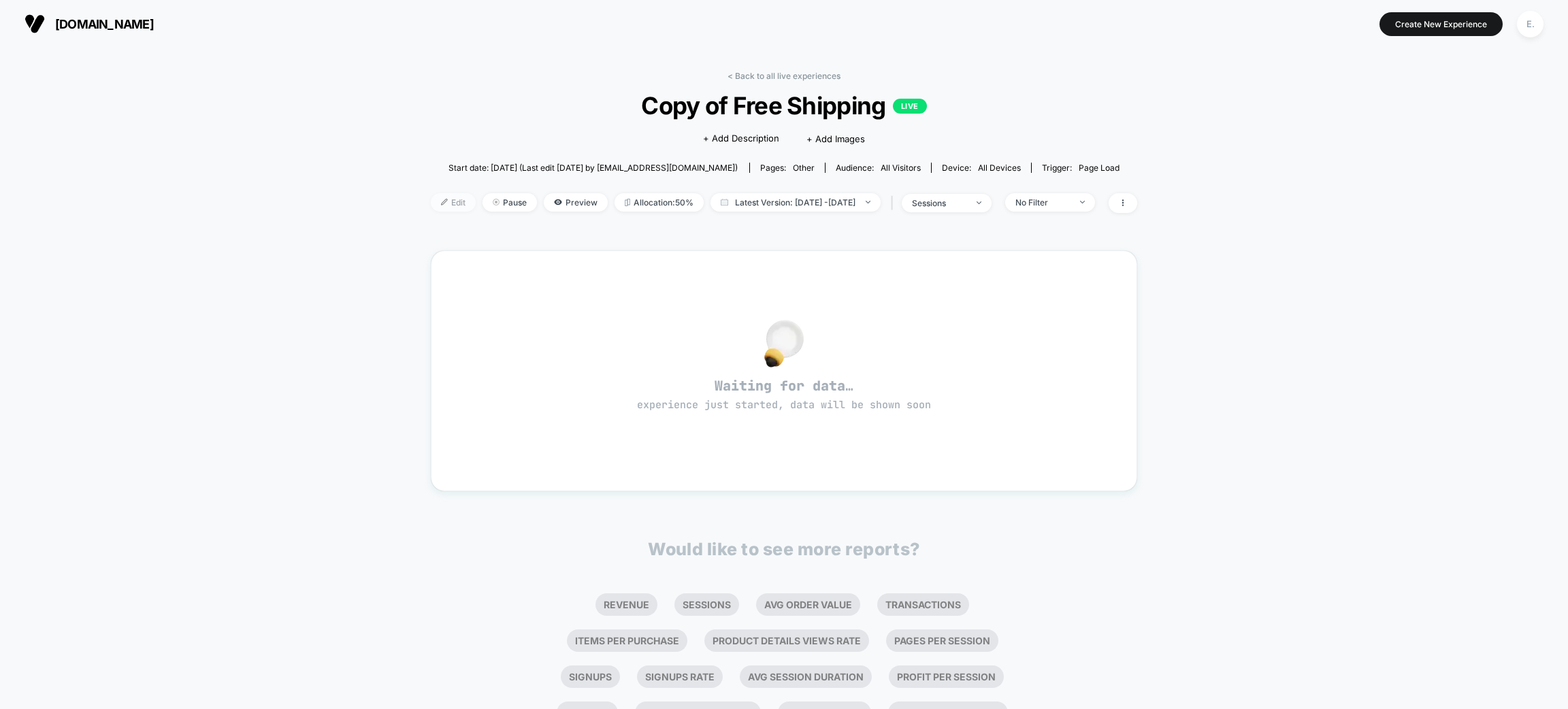
click at [431, 196] on span "Edit" at bounding box center [453, 202] width 45 height 19
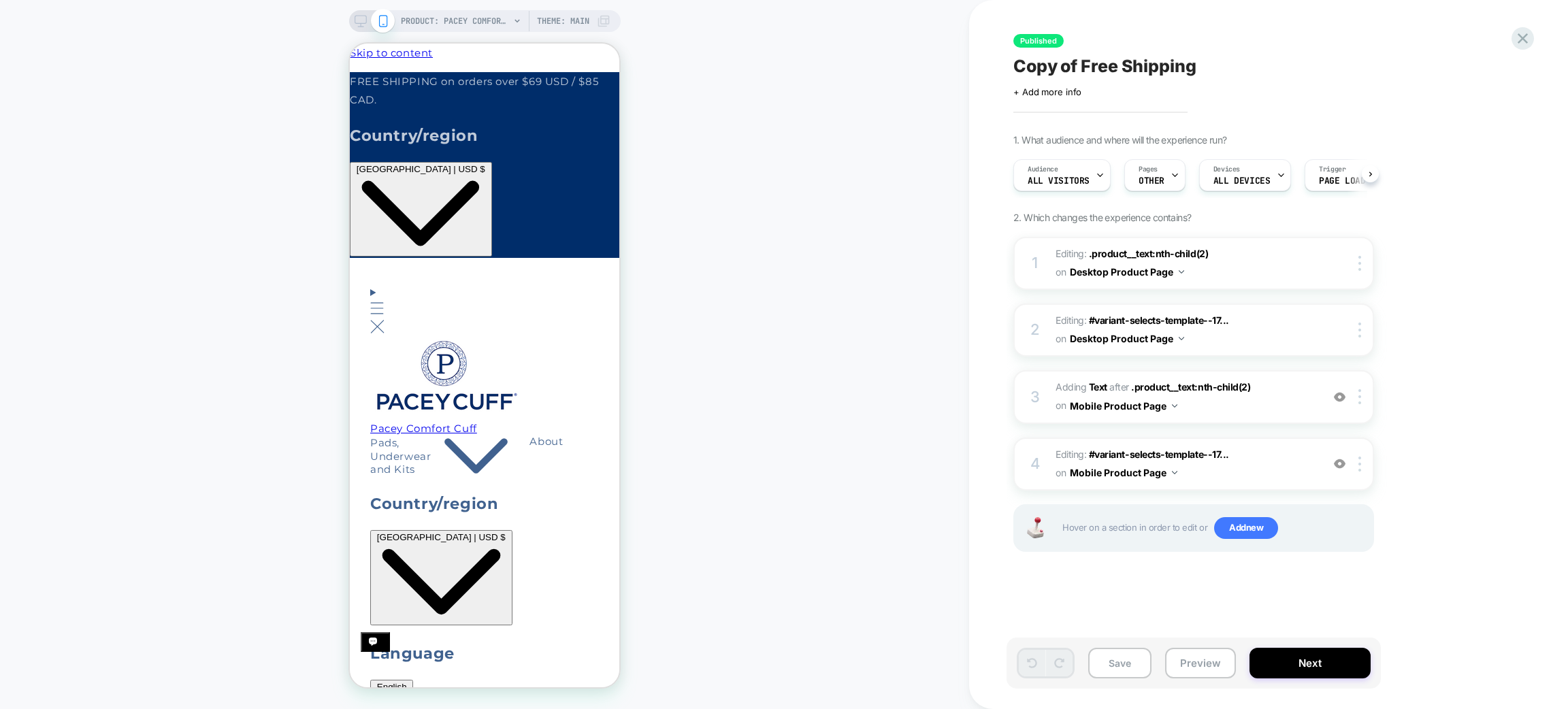
scroll to position [0, 1]
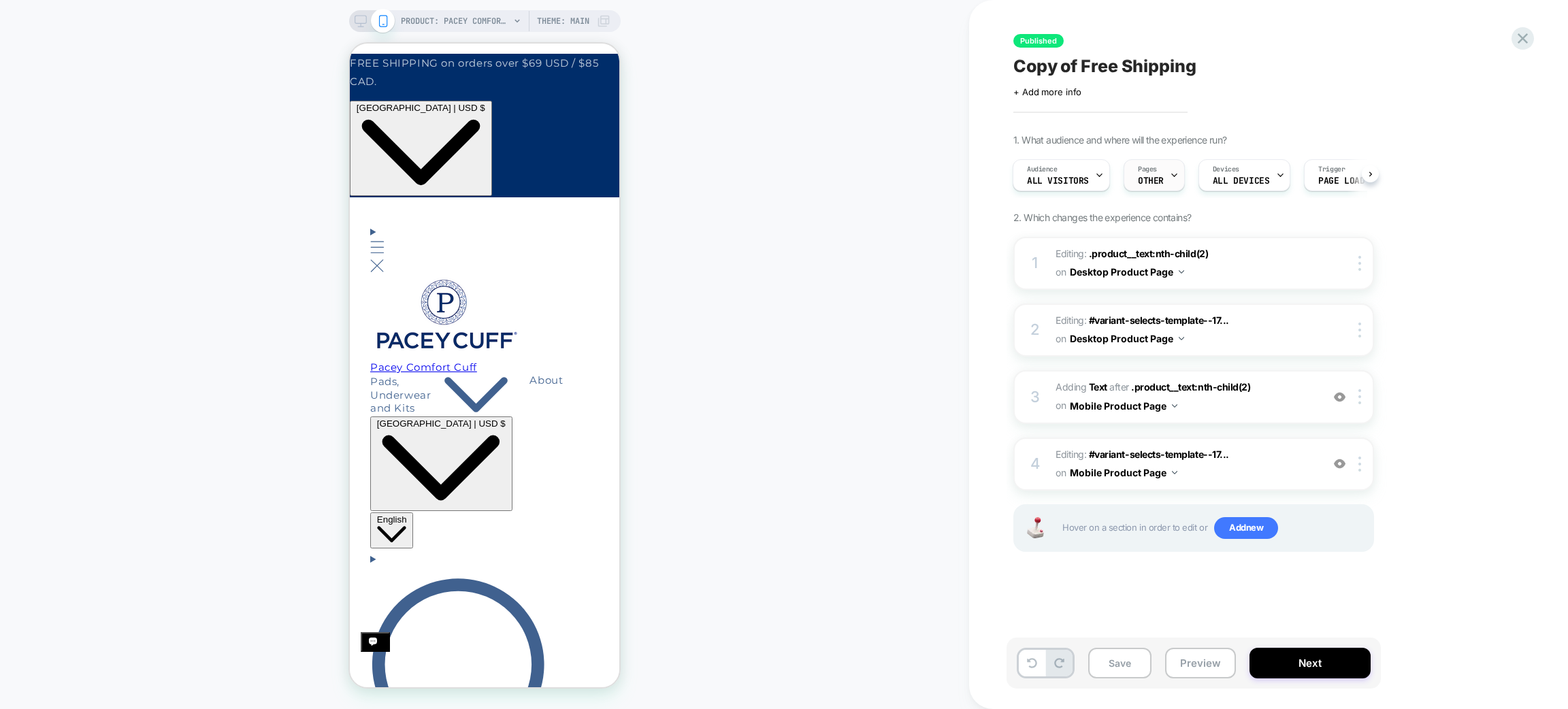
click at [1170, 171] on icon at bounding box center [1174, 175] width 9 height 9
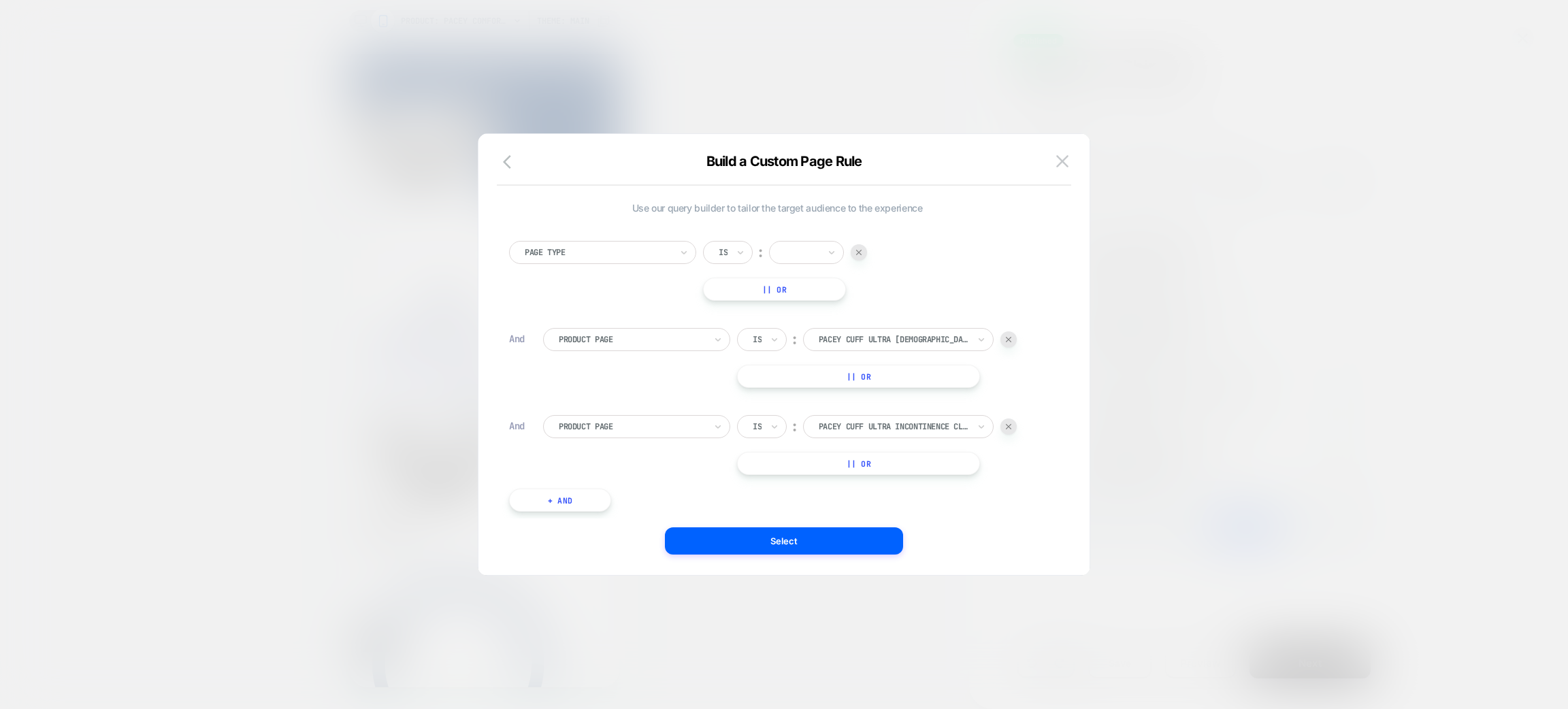
click at [790, 252] on input "text" at bounding box center [787, 252] width 6 height 12
click at [924, 256] on div "Page Type Is ︰ option Homepage focused, 1 of 4. 4 results available. Use Up and…" at bounding box center [777, 271] width 537 height 60
click at [0, 0] on img at bounding box center [0, 0] width 0 height 0
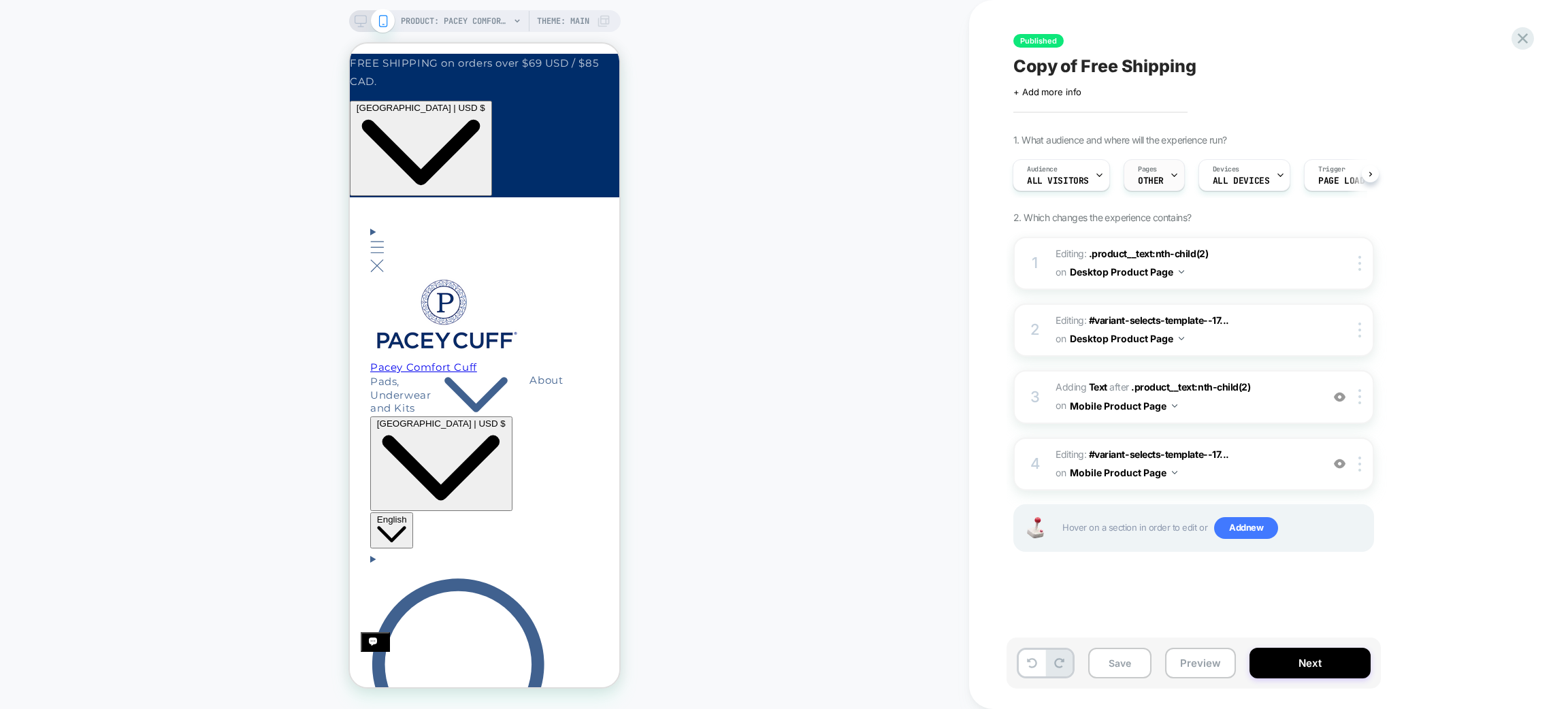
click at [1158, 174] on div "Pages OTHER" at bounding box center [1150, 175] width 53 height 31
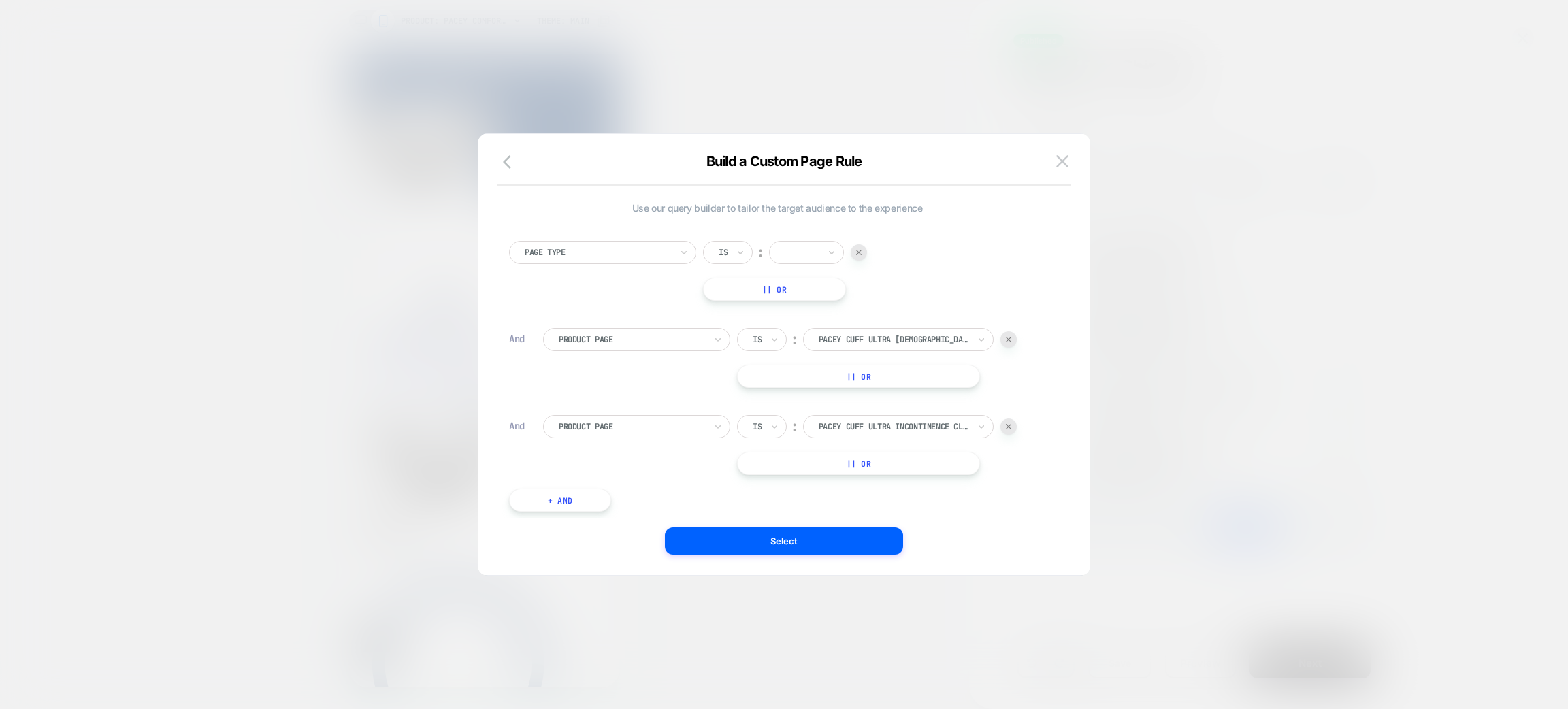
click at [834, 234] on div "Page Type Is ︰ || Or And Product Page Is ︰ pacey cuff ultra male urinary incont…" at bounding box center [777, 370] width 550 height 298
click at [832, 249] on icon at bounding box center [832, 252] width 10 height 14
click at [945, 234] on div "Page Type Is ︰ option Homepage focused, 1 of 4. 4 results available. Use Up and…" at bounding box center [777, 370] width 550 height 298
click at [0, 0] on button at bounding box center [0, 0] width 0 height 0
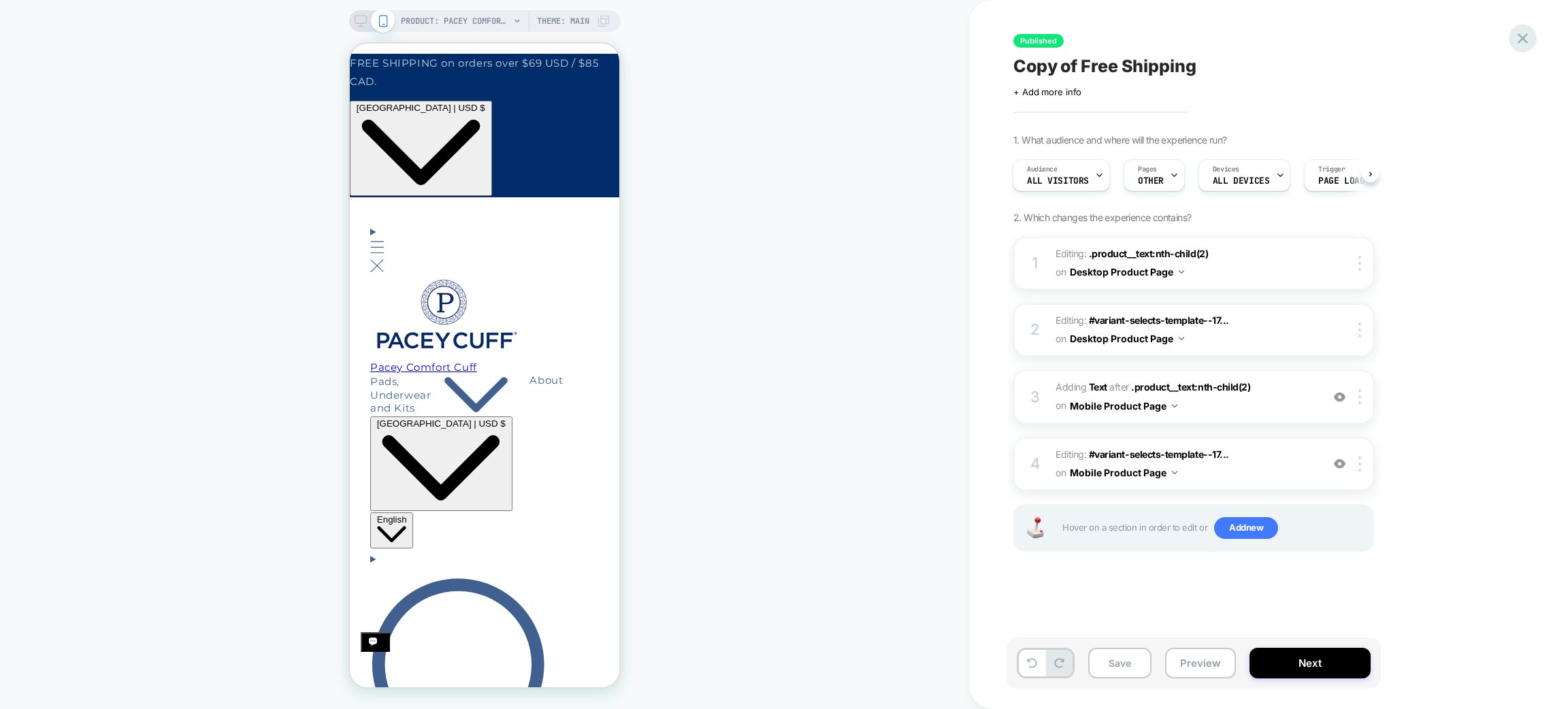
click at [1521, 37] on icon at bounding box center [1522, 38] width 11 height 11
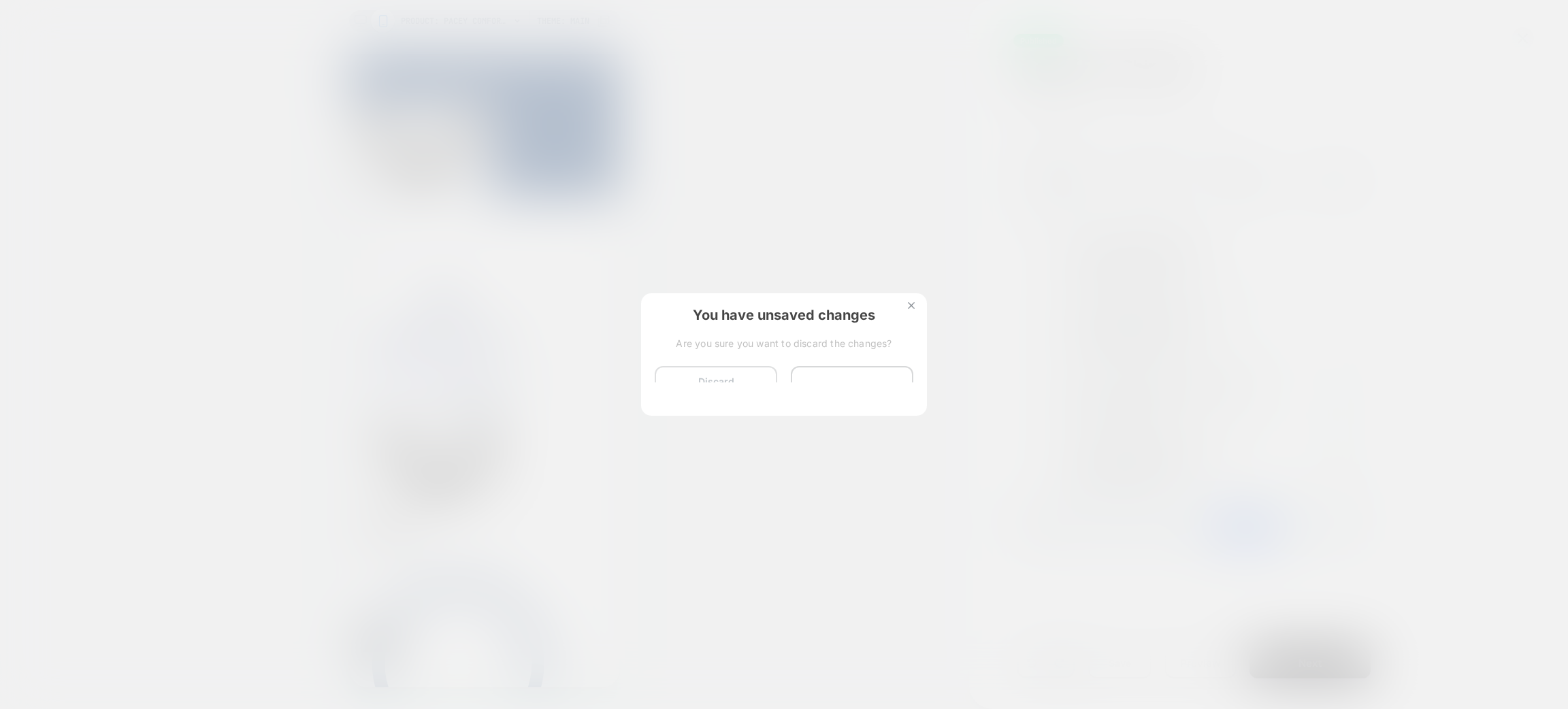
click at [708, 388] on button "Discard Changes" at bounding box center [716, 387] width 122 height 42
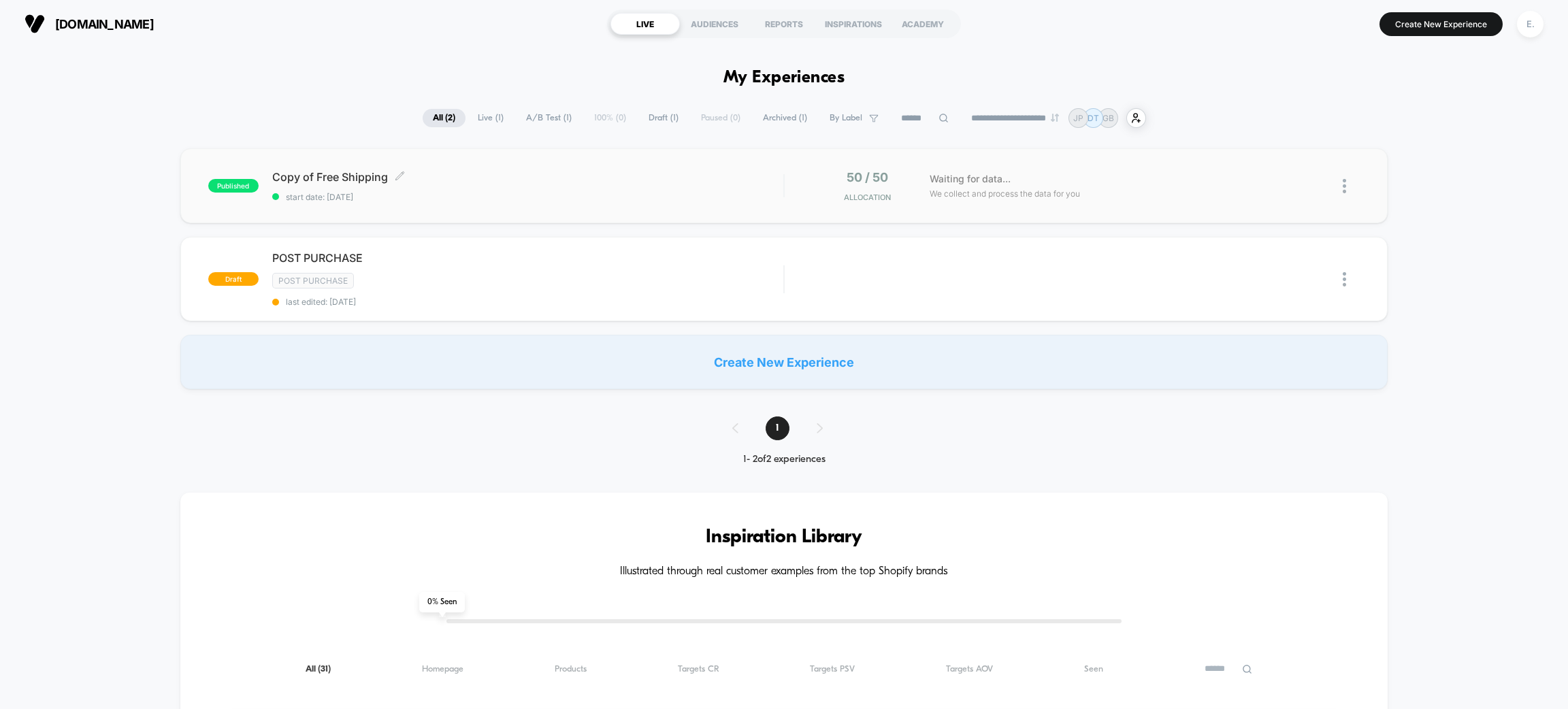
click at [541, 172] on span "Copy of Free Shipping Click to edit experience details" at bounding box center [528, 177] width 511 height 14
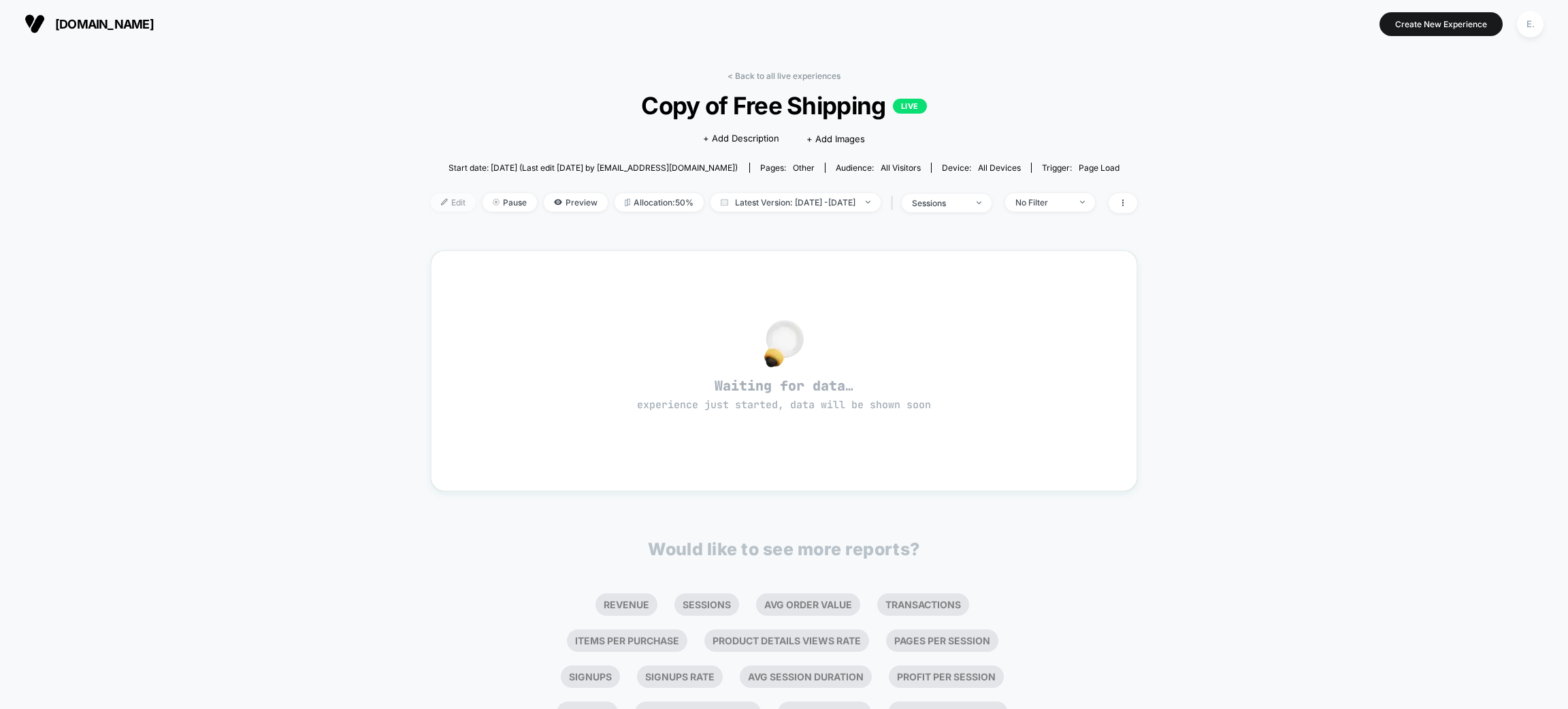
click at [431, 197] on span "Edit" at bounding box center [453, 202] width 45 height 19
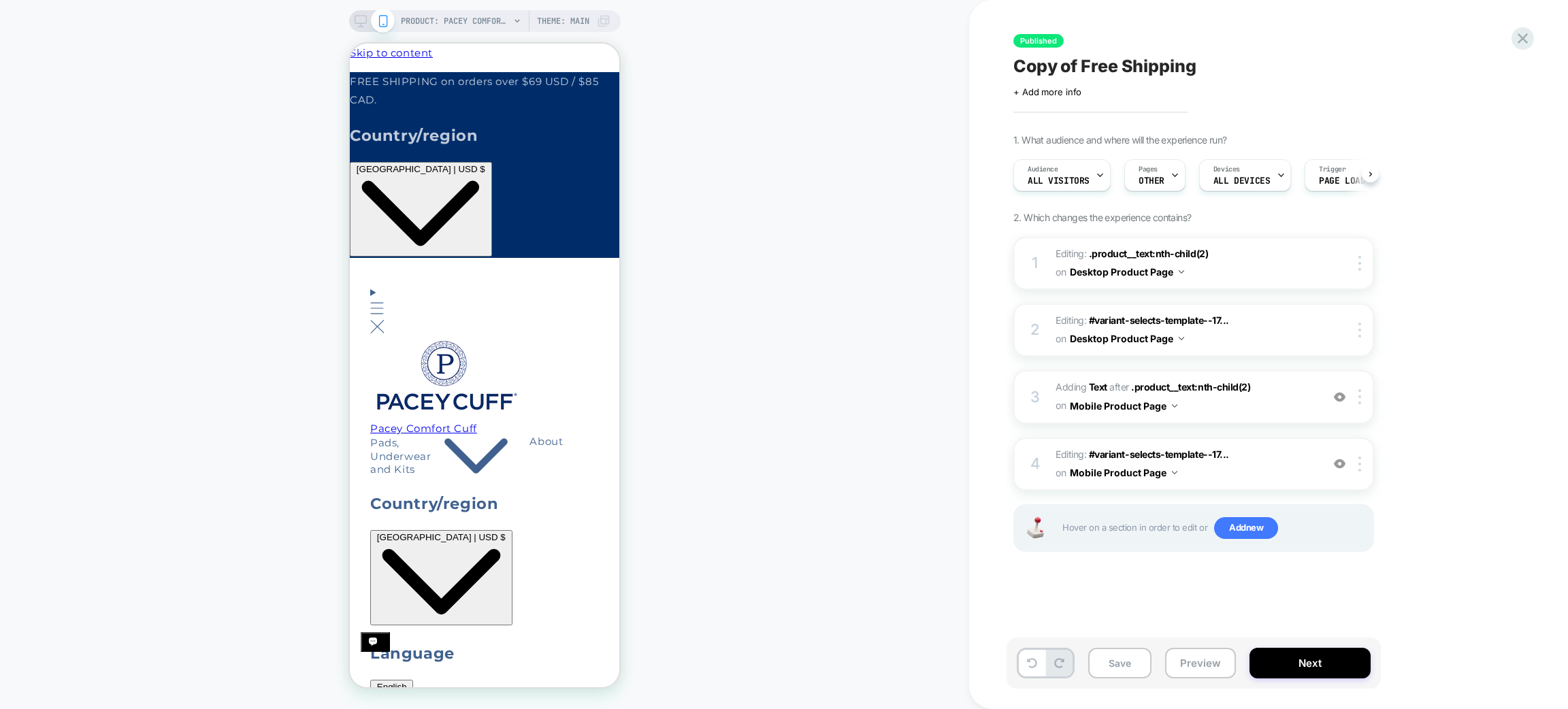
scroll to position [0, 1]
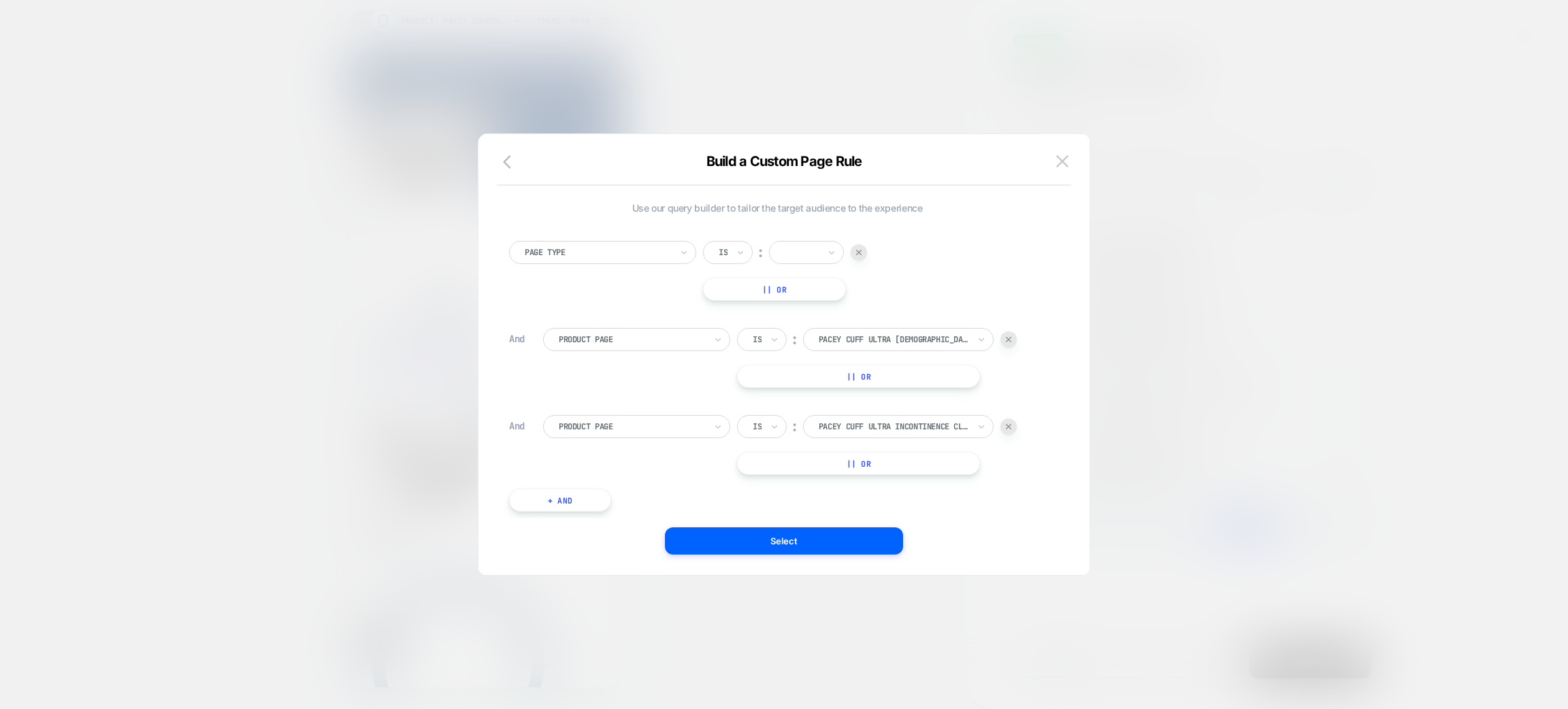
click at [944, 380] on button "|| Or" at bounding box center [858, 376] width 243 height 23
click at [905, 400] on div "Is ︰ pacey cuff ultra male urinary incontinence clamp comfortable all day use P…" at bounding box center [877, 376] width 280 height 97
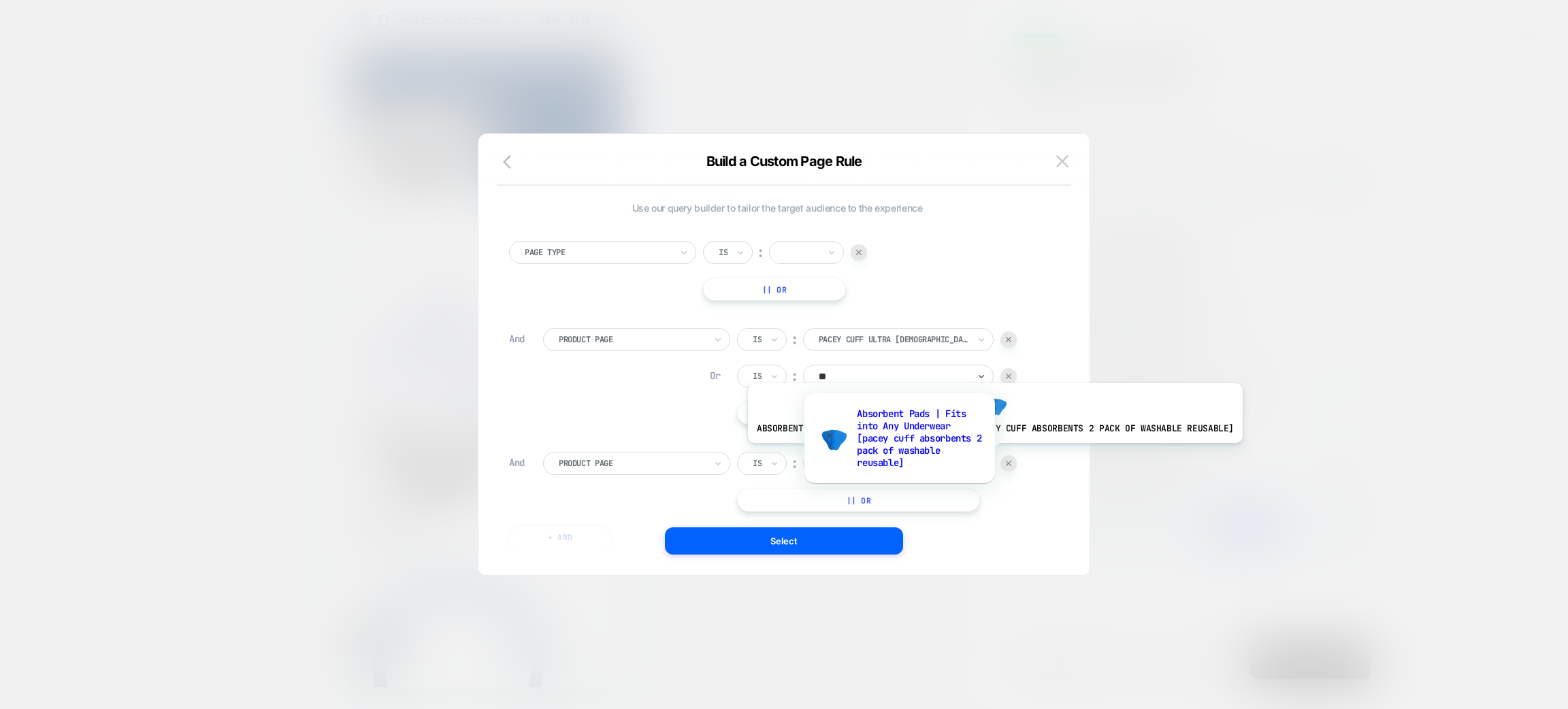
type input "***"
click at [1007, 462] on img at bounding box center [1009, 463] width 6 height 6
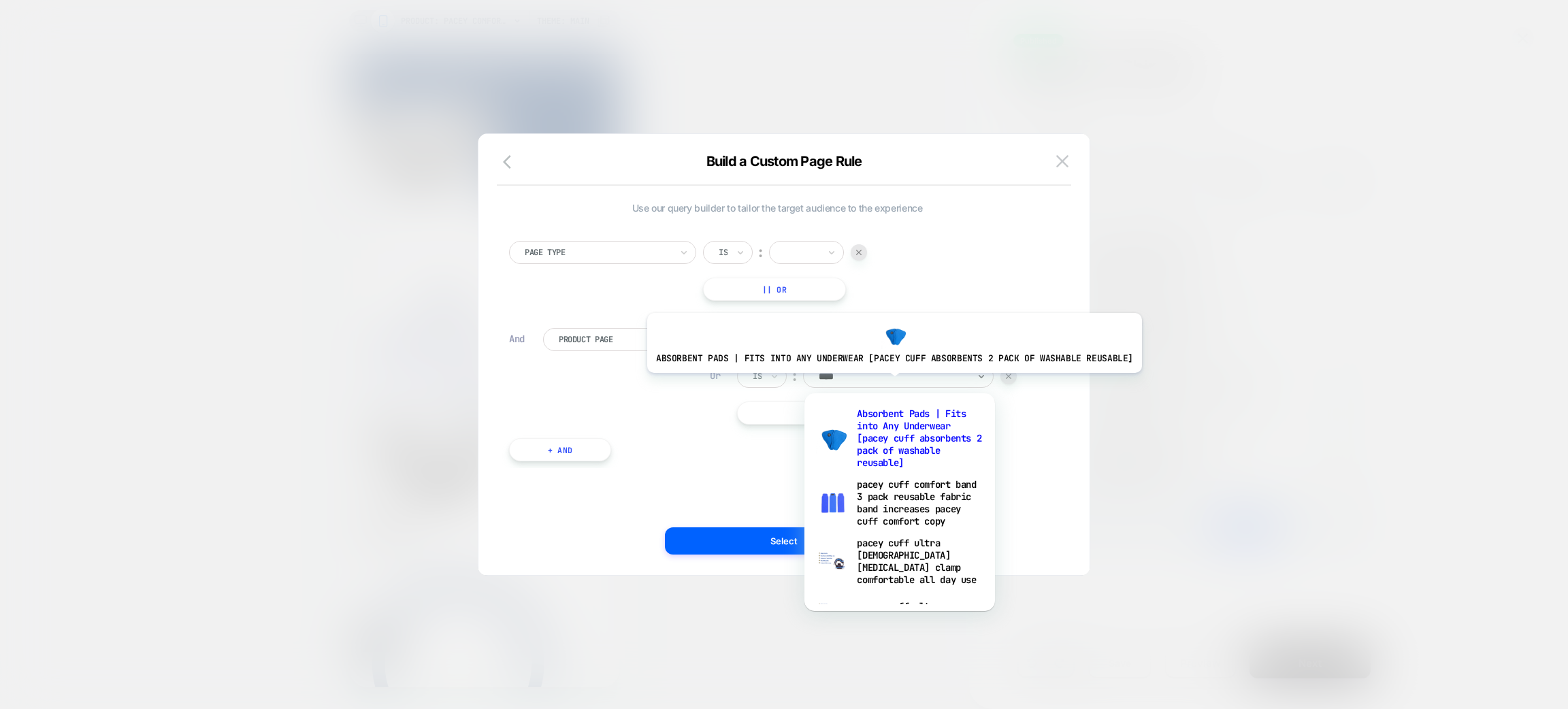
type input "*****"
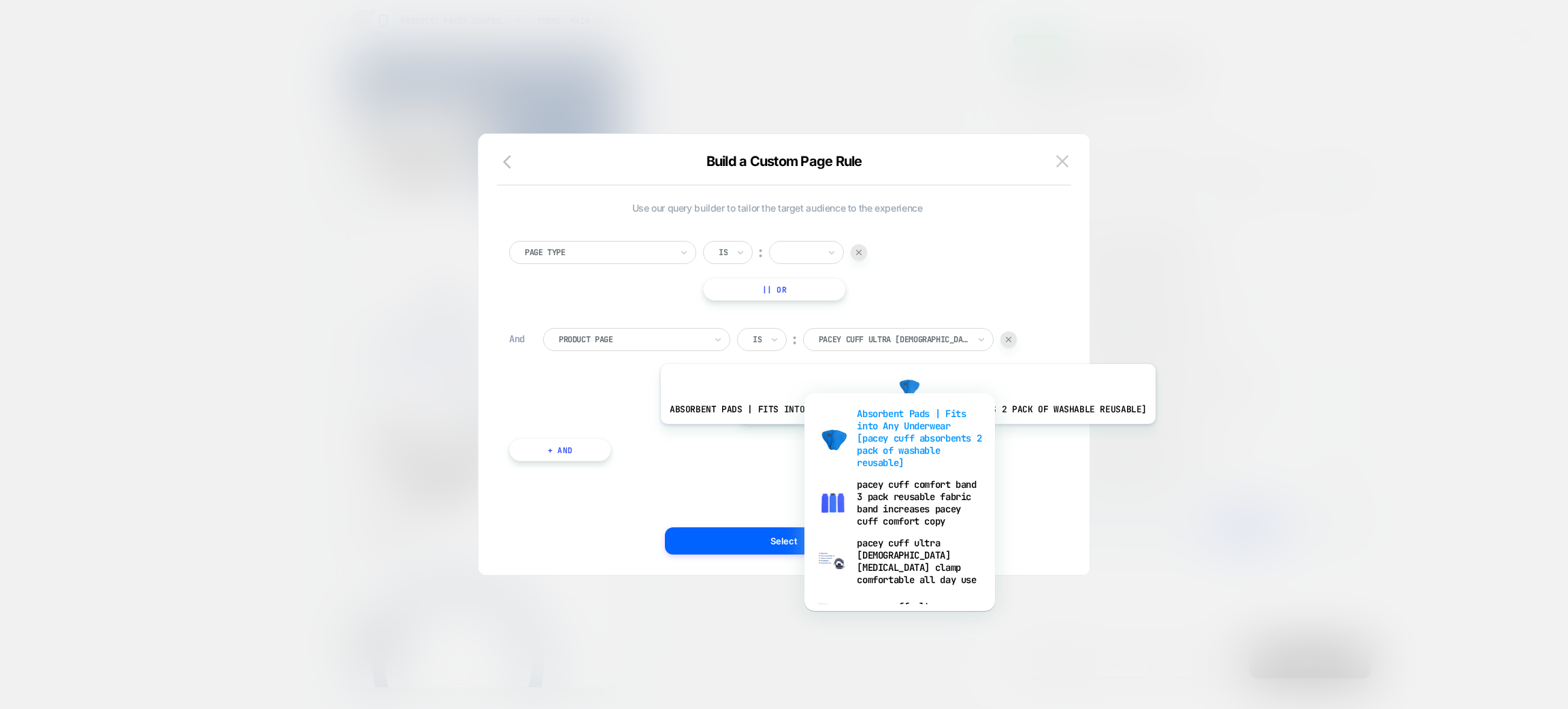
scroll to position [79, 0]
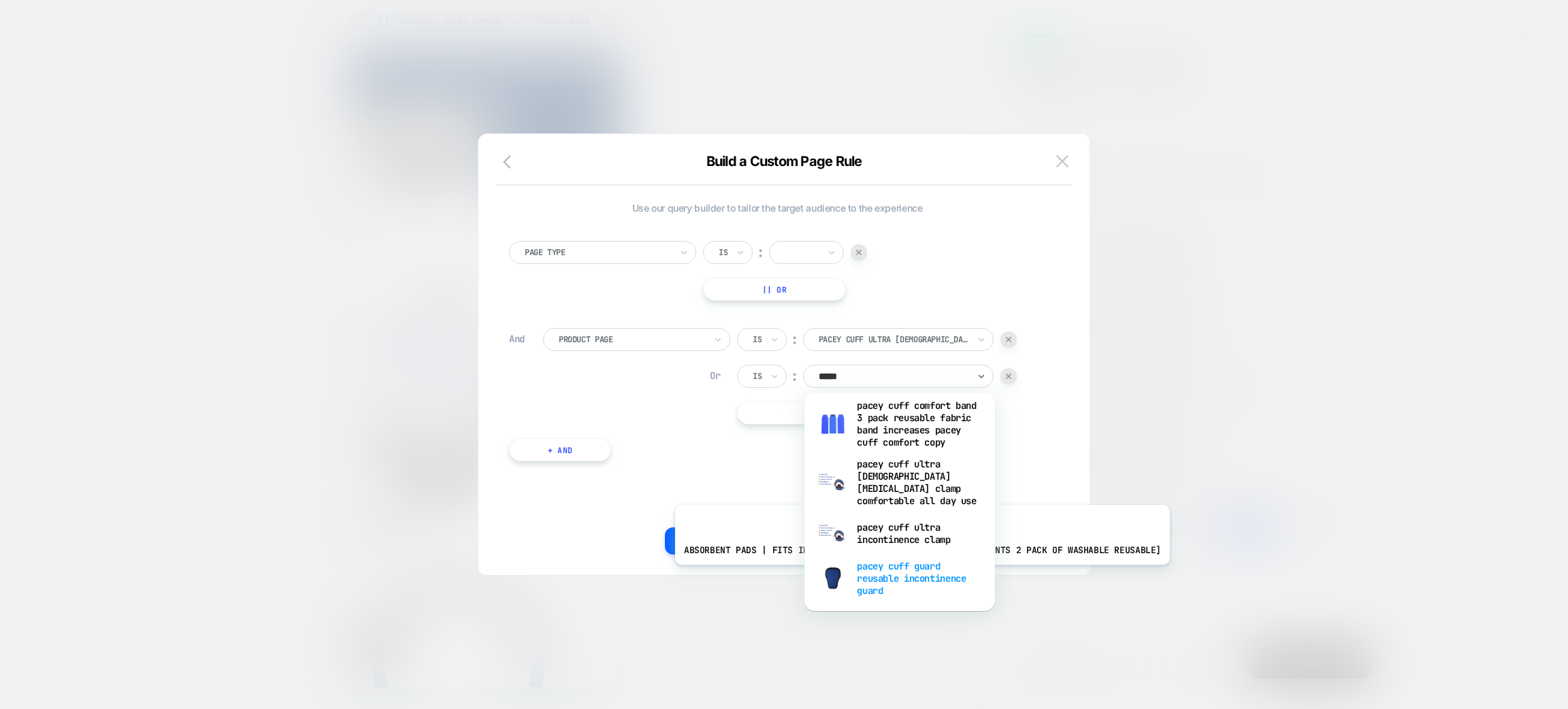
click at [0, 0] on div "pacey cuff guard reusable incontinence guard" at bounding box center [0, 0] width 0 height 0
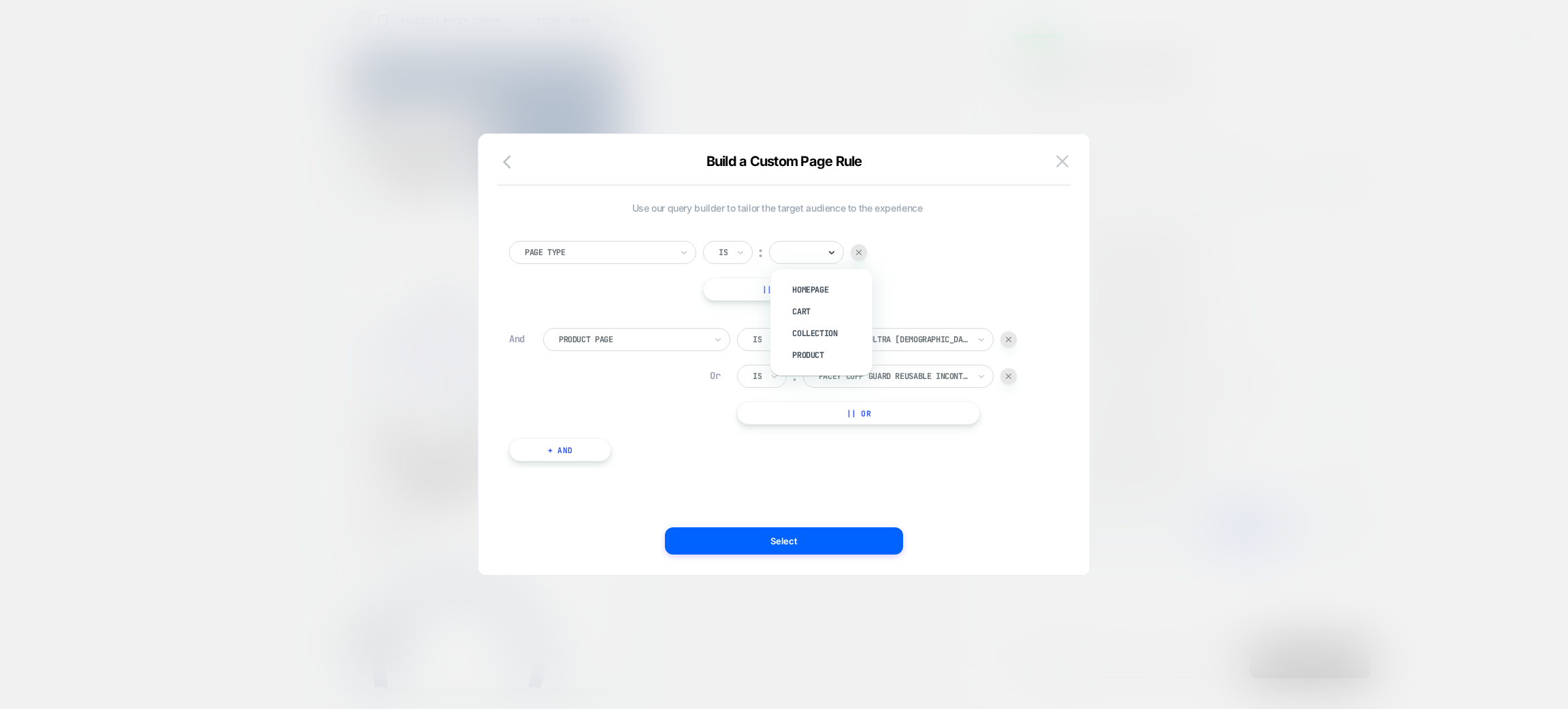
click at [0, 0] on icon at bounding box center [0, 0] width 0 height 0
click at [822, 346] on div "Product" at bounding box center [828, 355] width 89 height 22
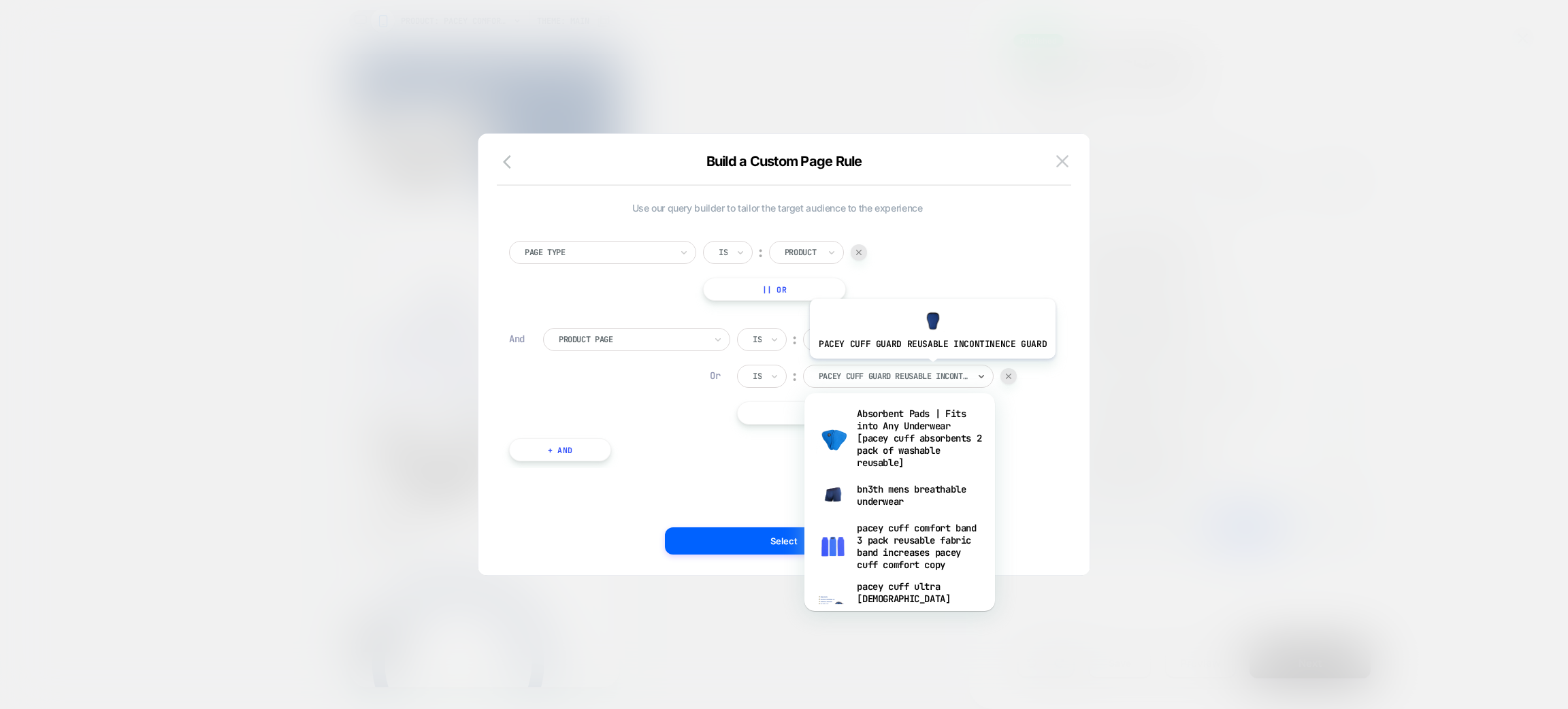
click at [930, 369] on div "pacey cuff guard reusable incontinence guard" at bounding box center [893, 376] width 152 height 15
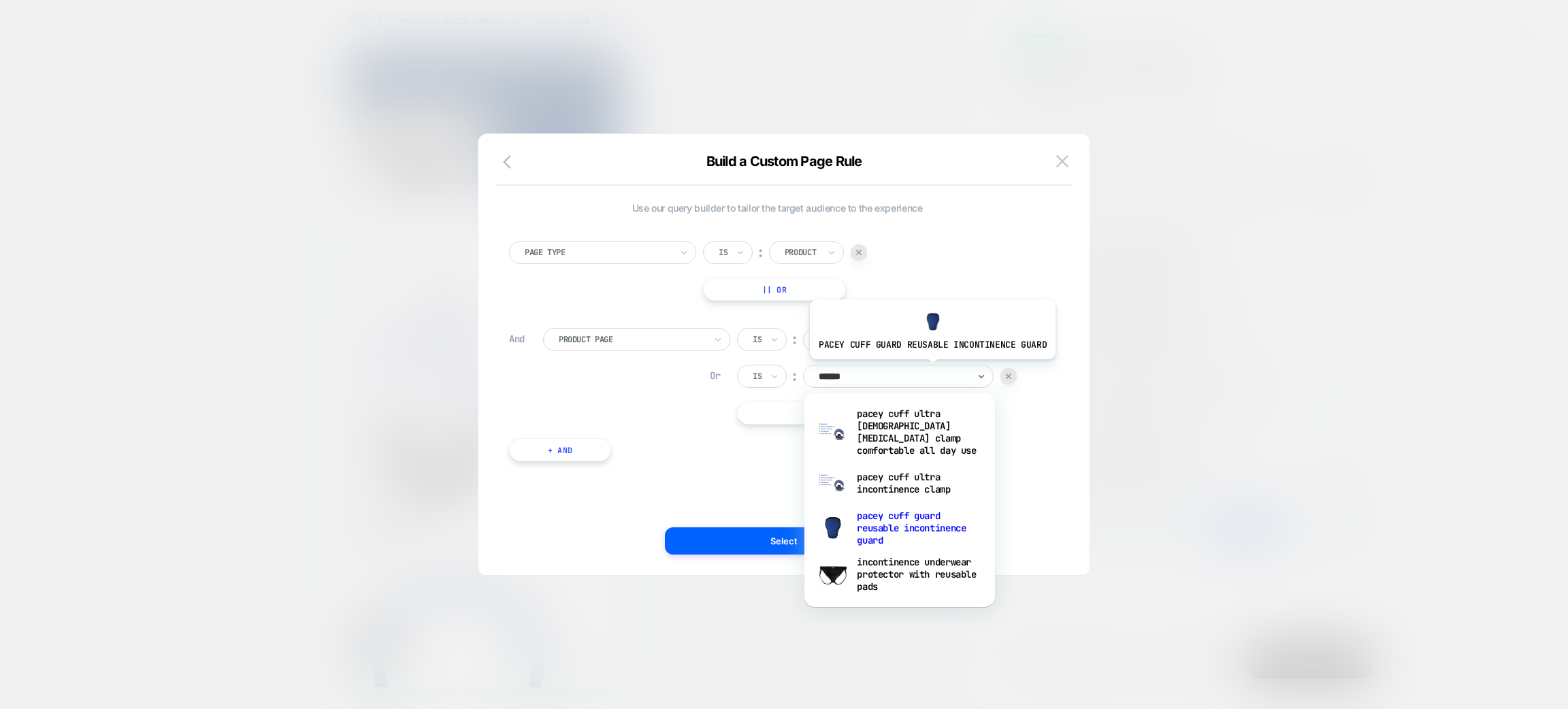
type input "*******"
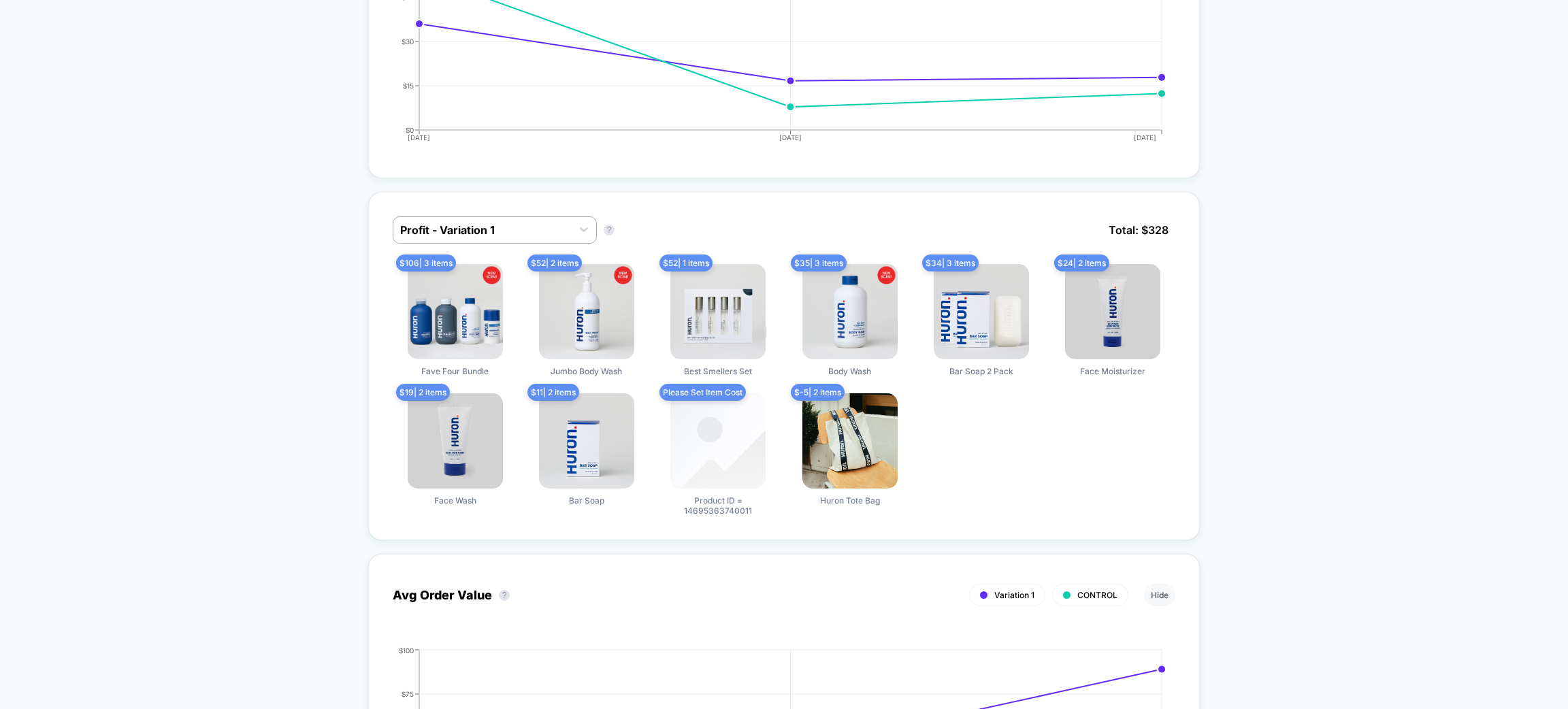
scroll to position [816, 0]
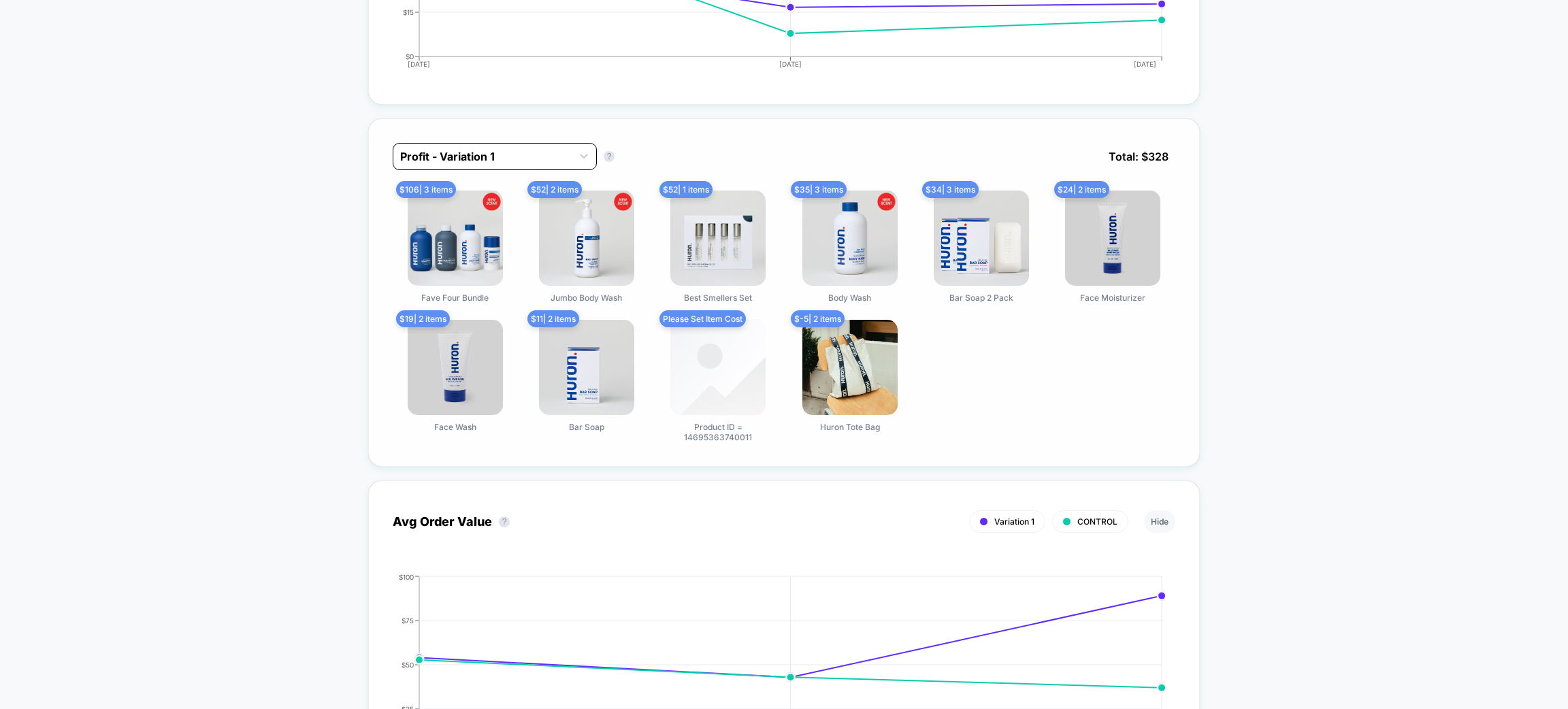
click at [475, 158] on div at bounding box center [483, 156] width 164 height 16
click at [725, 158] on div "option Profit - Variation 1 focused, 1 of 2. 2 results available. Use Up and Do…" at bounding box center [783, 167] width 782 height 48
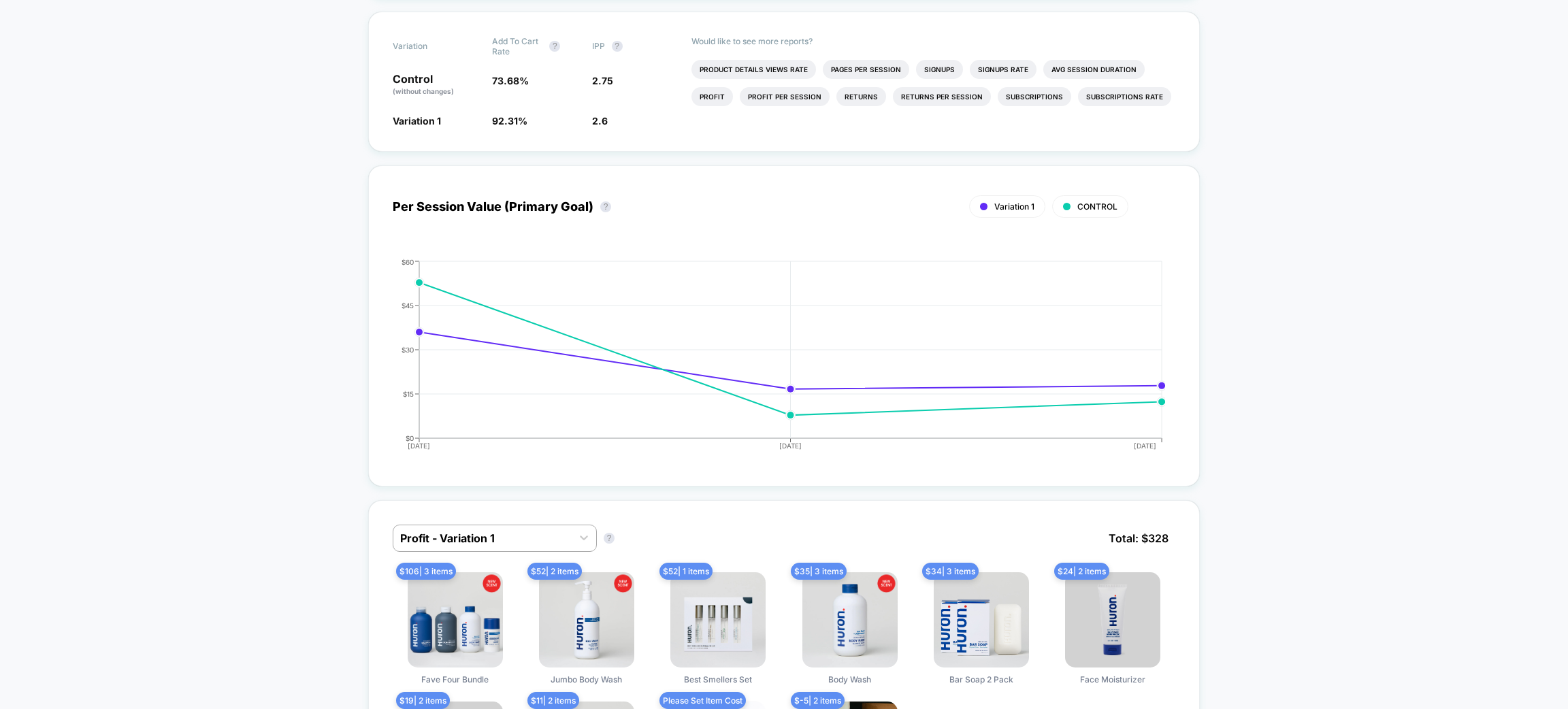
scroll to position [715, 0]
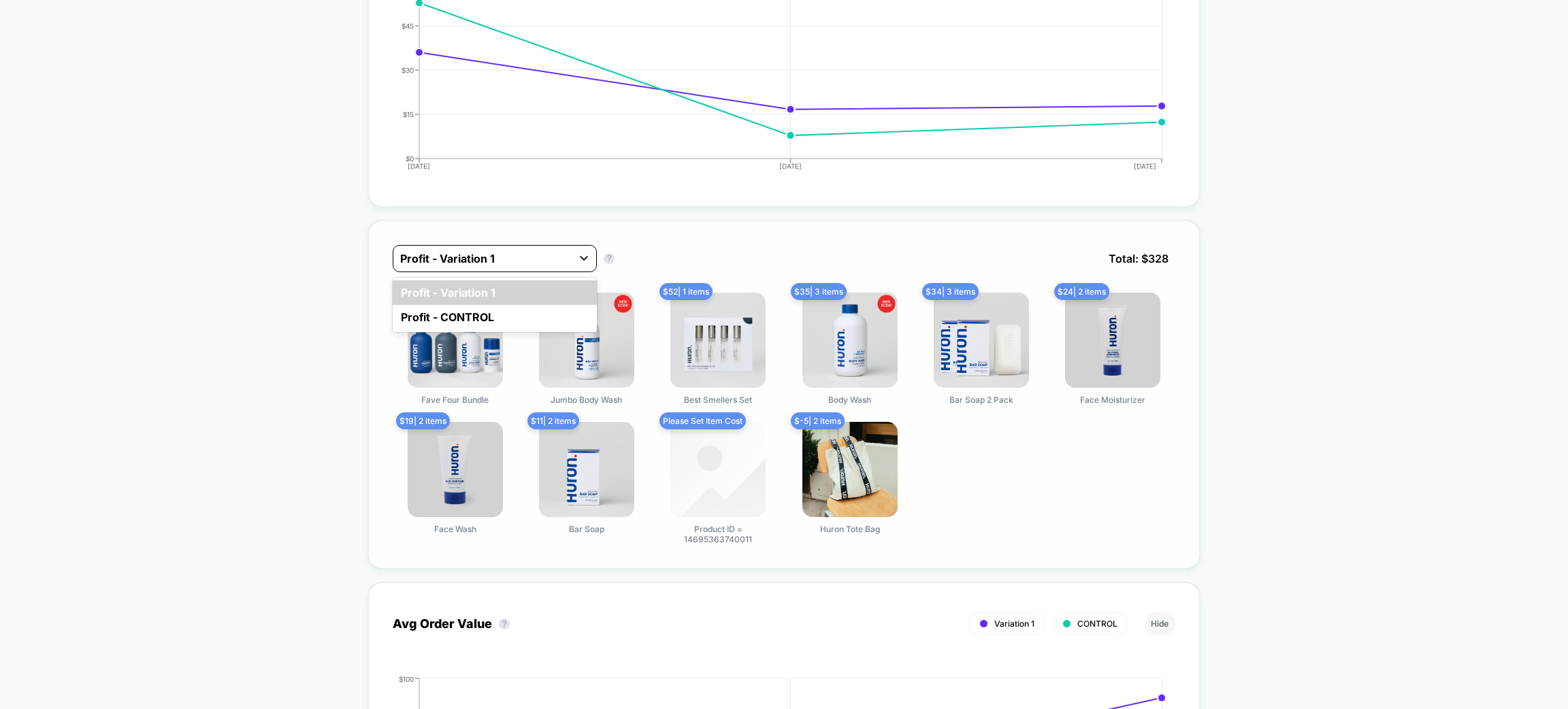
click at [585, 255] on icon at bounding box center [584, 258] width 14 height 14
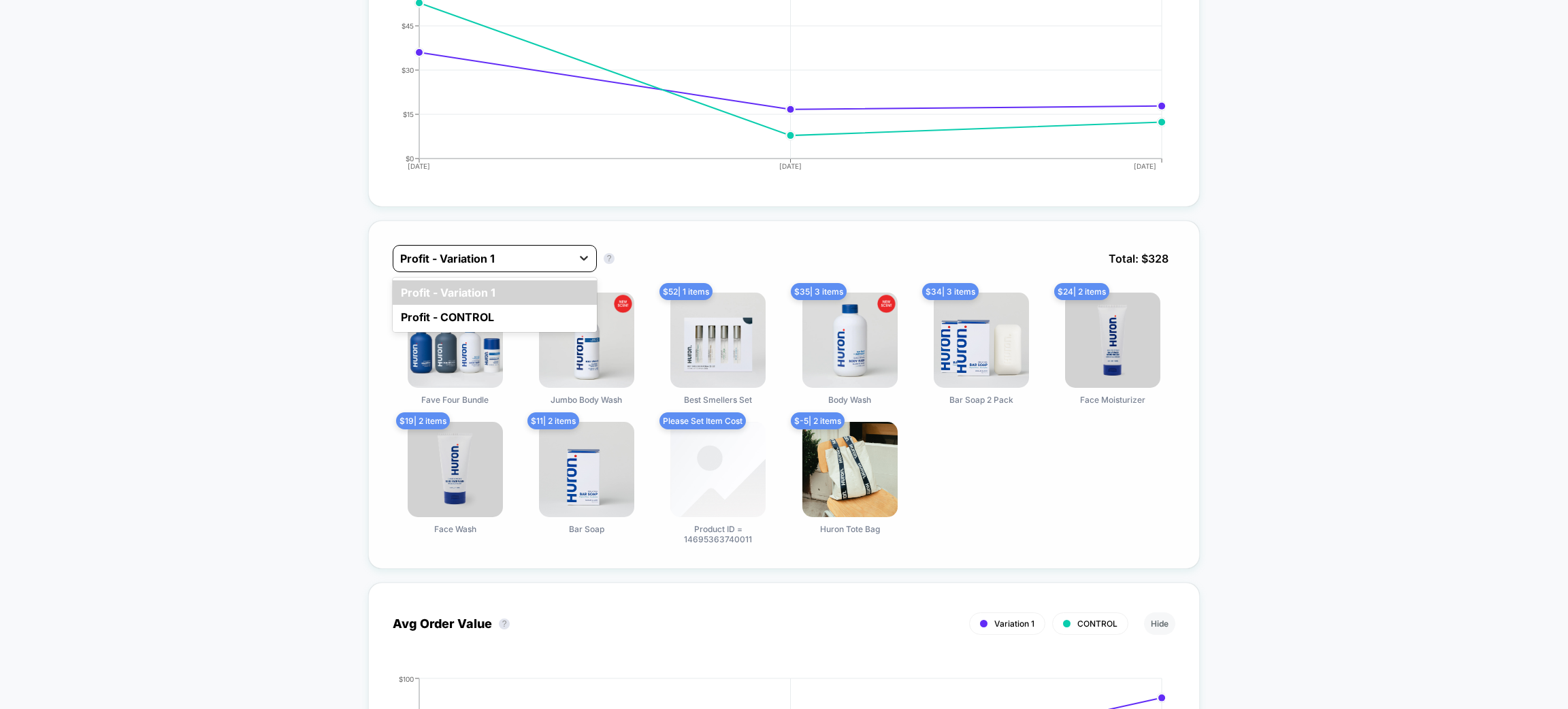
click at [585, 255] on icon at bounding box center [584, 258] width 14 height 14
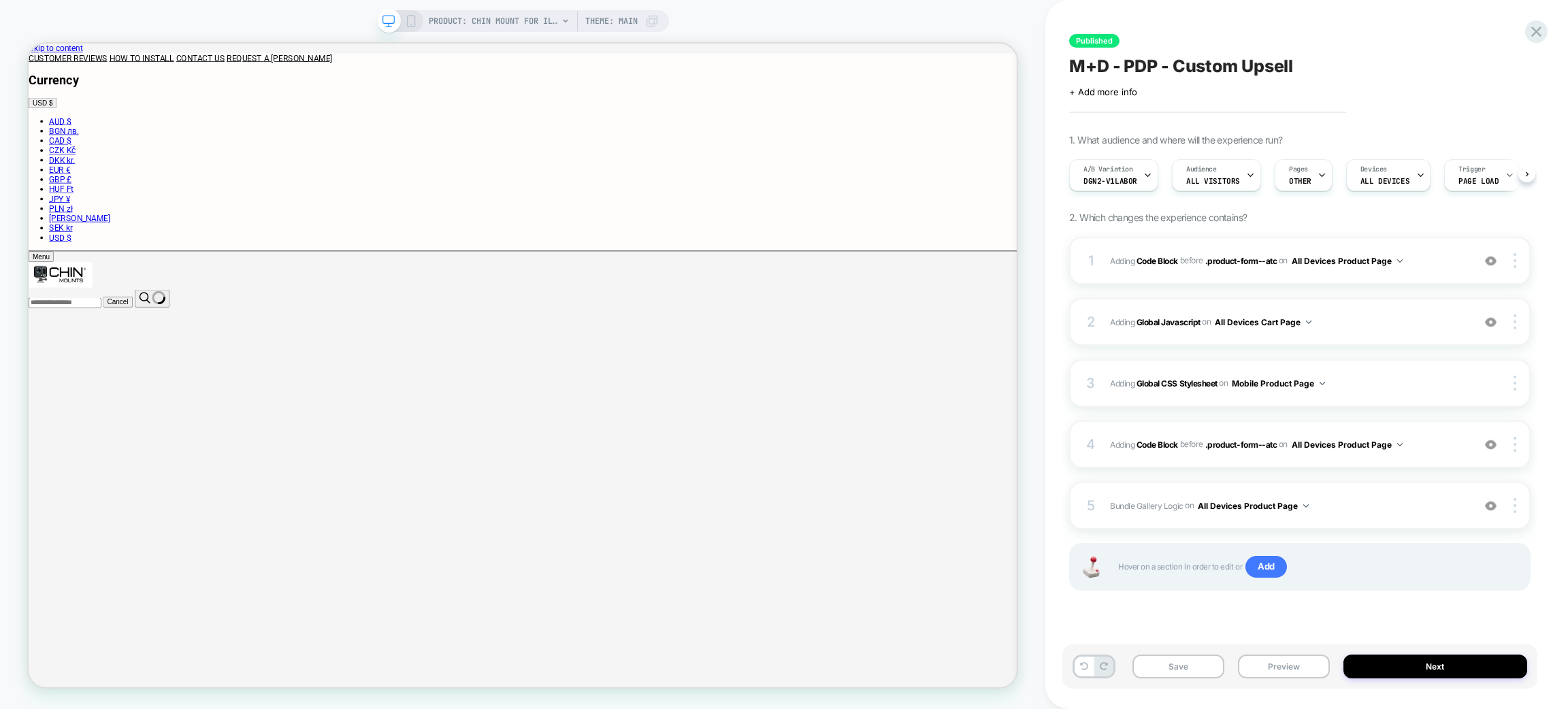
scroll to position [0, 2]
click at [0, 0] on icon at bounding box center [0, 0] width 0 height 0
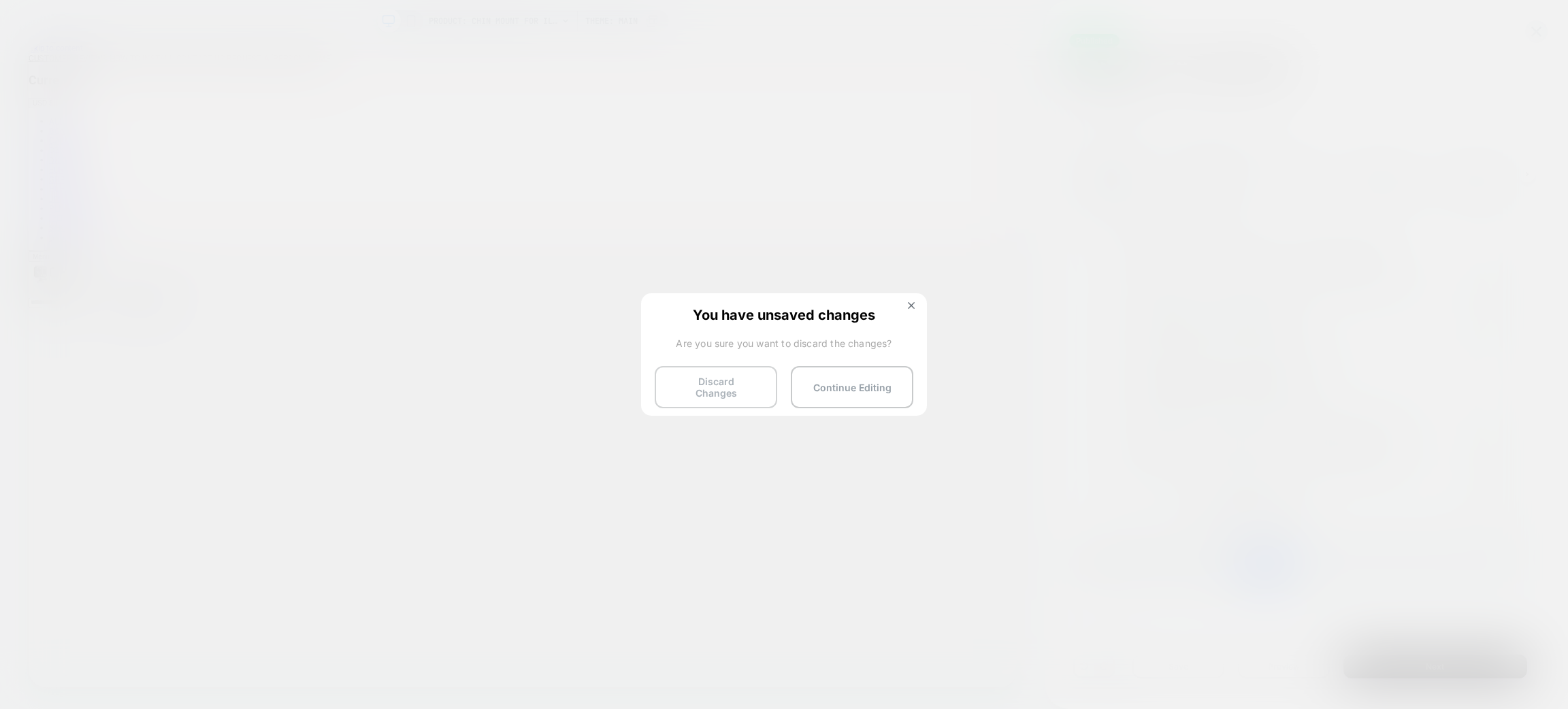
click at [712, 380] on button "Discard Changes" at bounding box center [716, 387] width 122 height 42
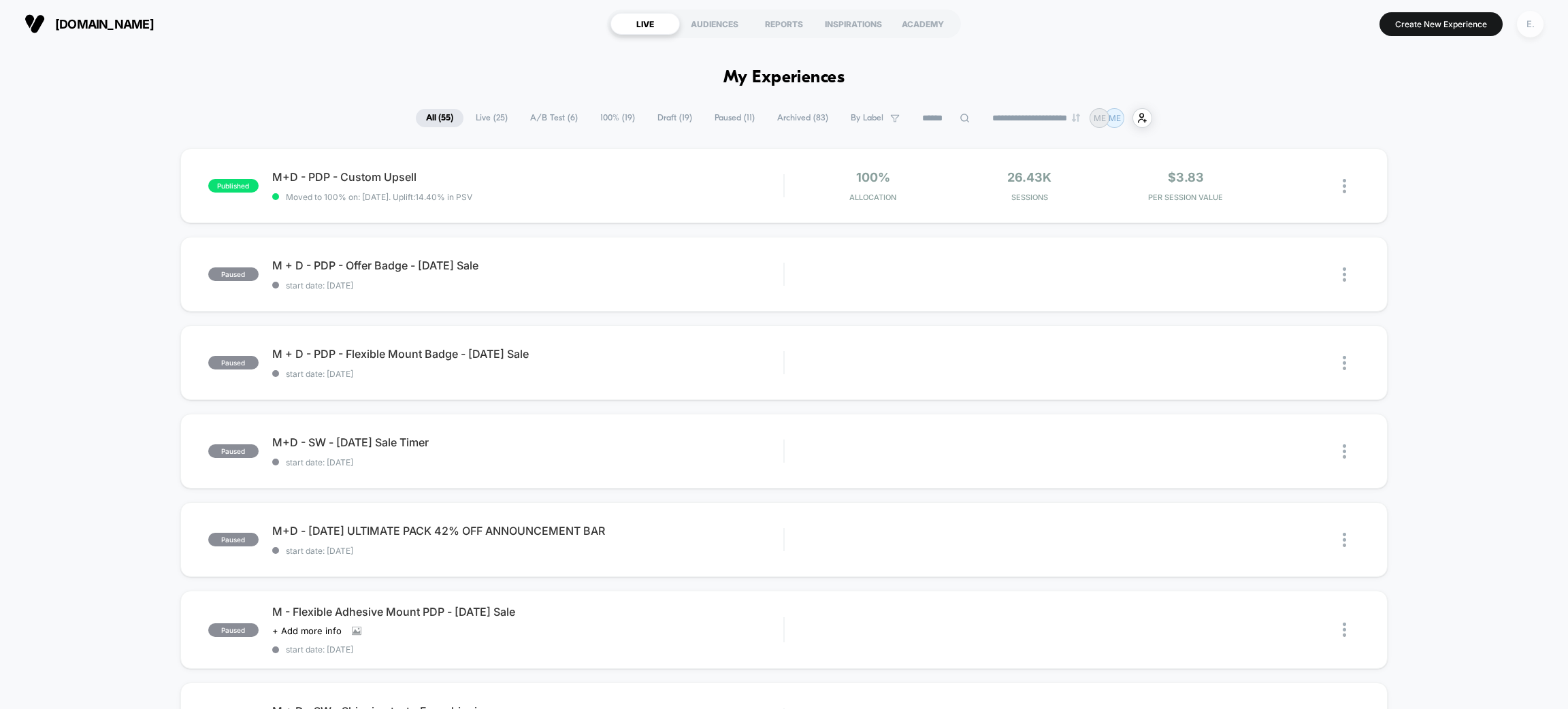
click at [1525, 27] on div "E." at bounding box center [1531, 24] width 27 height 27
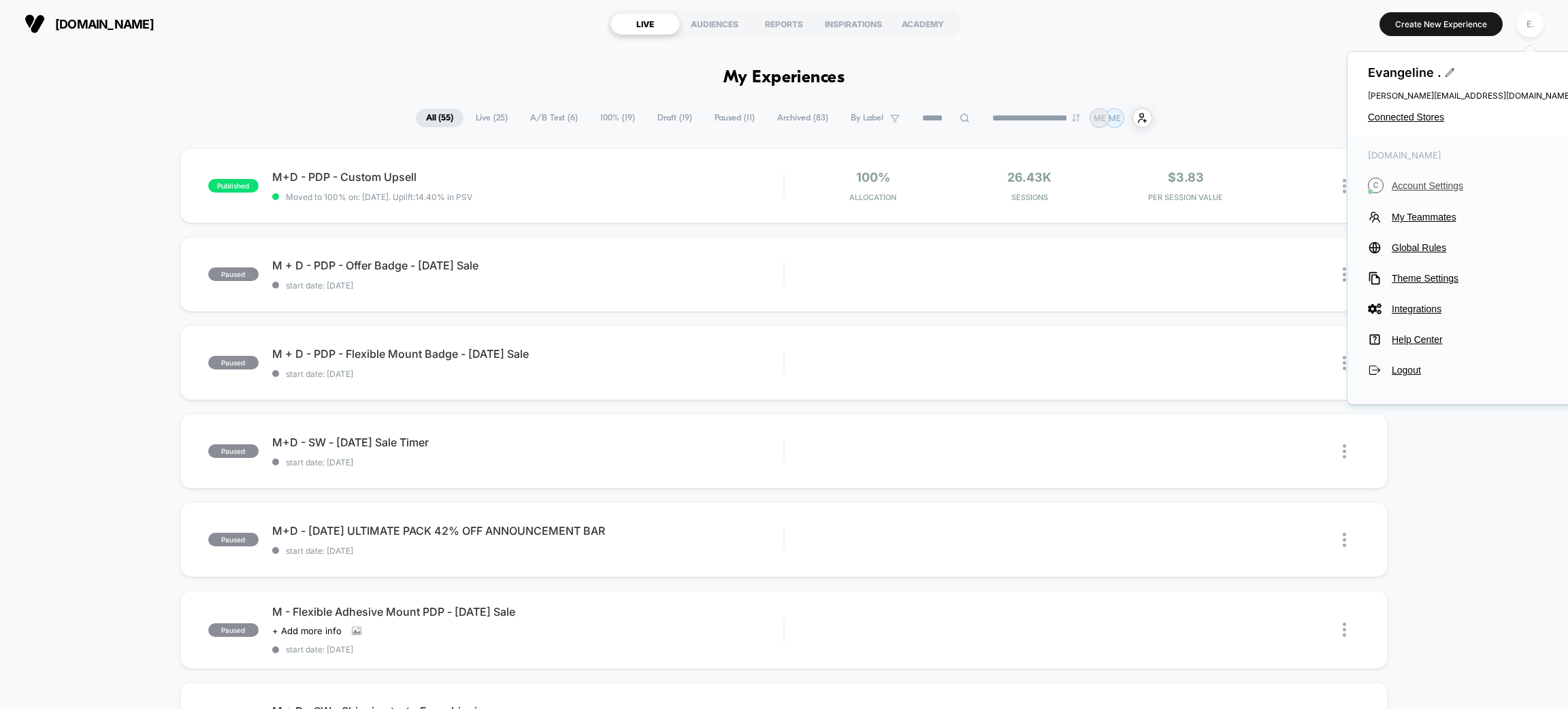
click at [1432, 181] on span "Account Settings" at bounding box center [1483, 186] width 181 height 11
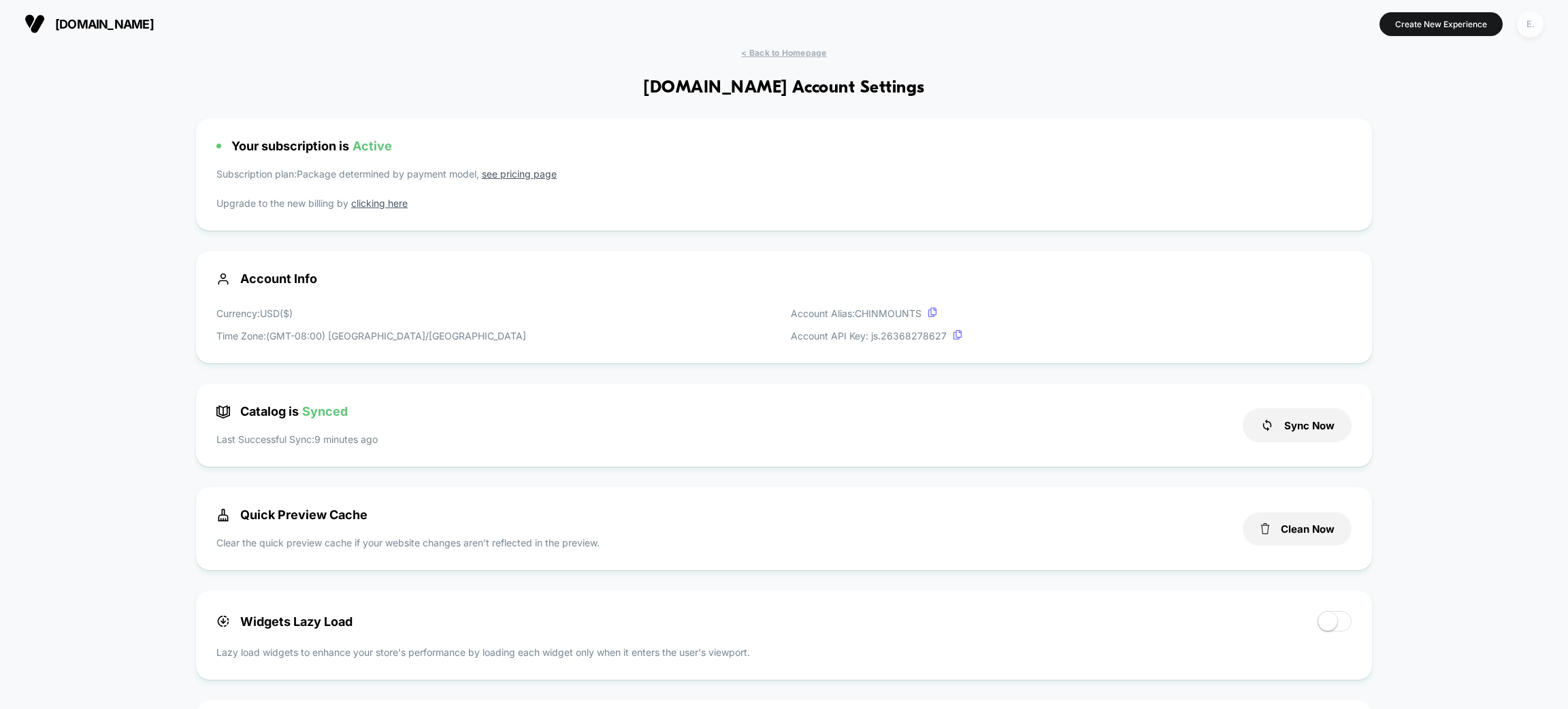
click at [1531, 27] on div "E." at bounding box center [1531, 24] width 27 height 27
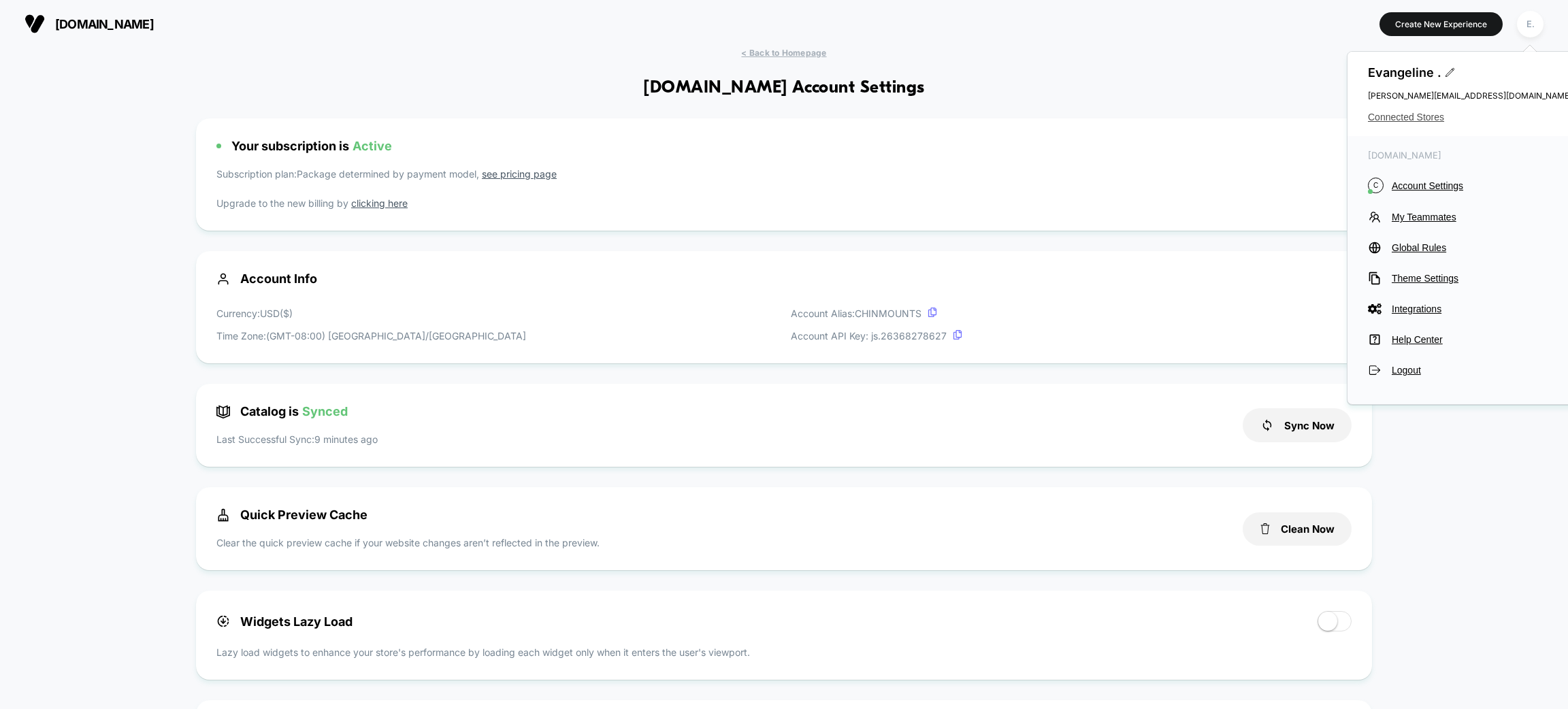
click at [1439, 118] on span "Connected Stores" at bounding box center [1469, 116] width 204 height 11
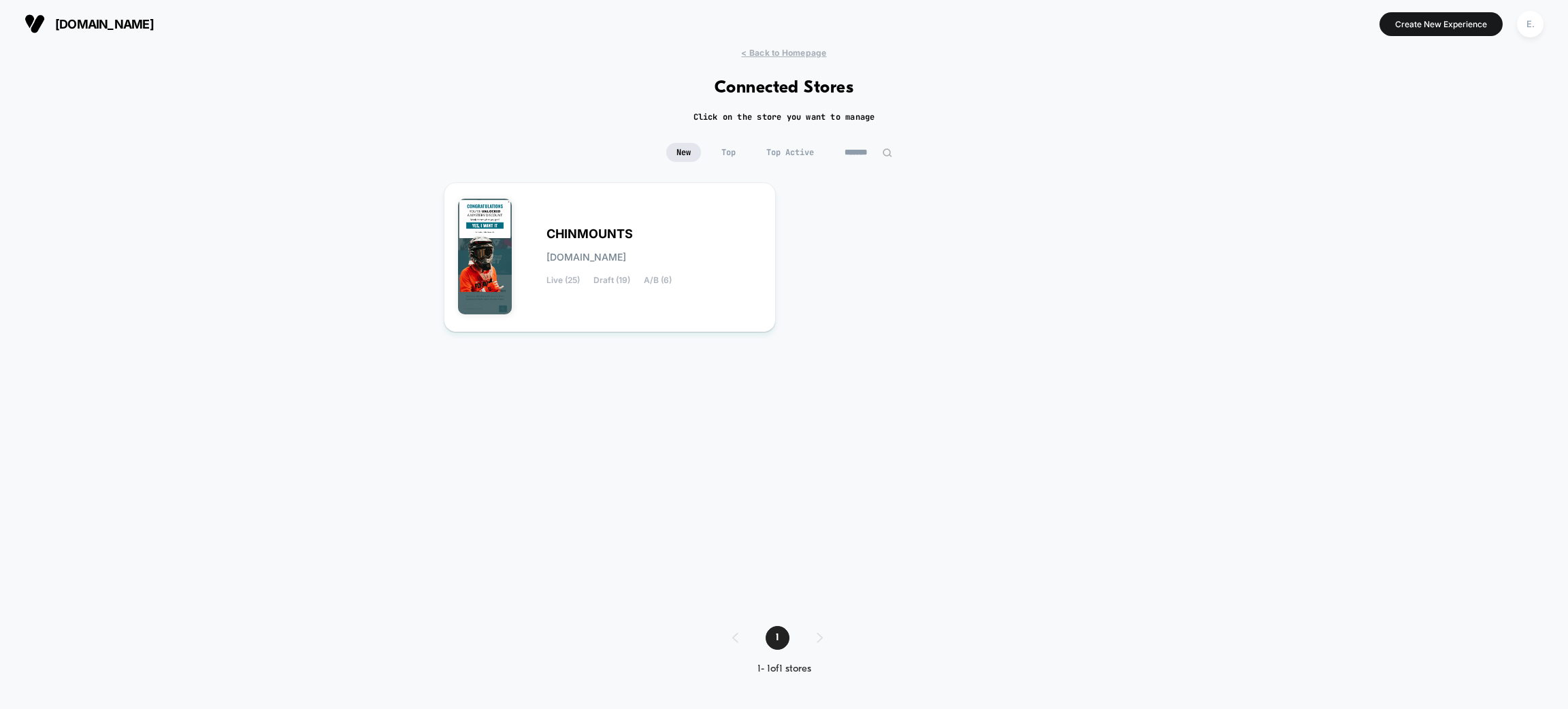
click at [872, 162] on div "New Top Top Active *******" at bounding box center [784, 163] width 1568 height 39
click at [869, 143] on input "*******" at bounding box center [869, 152] width 68 height 19
click at [869, 150] on input "*******" at bounding box center [868, 152] width 136 height 19
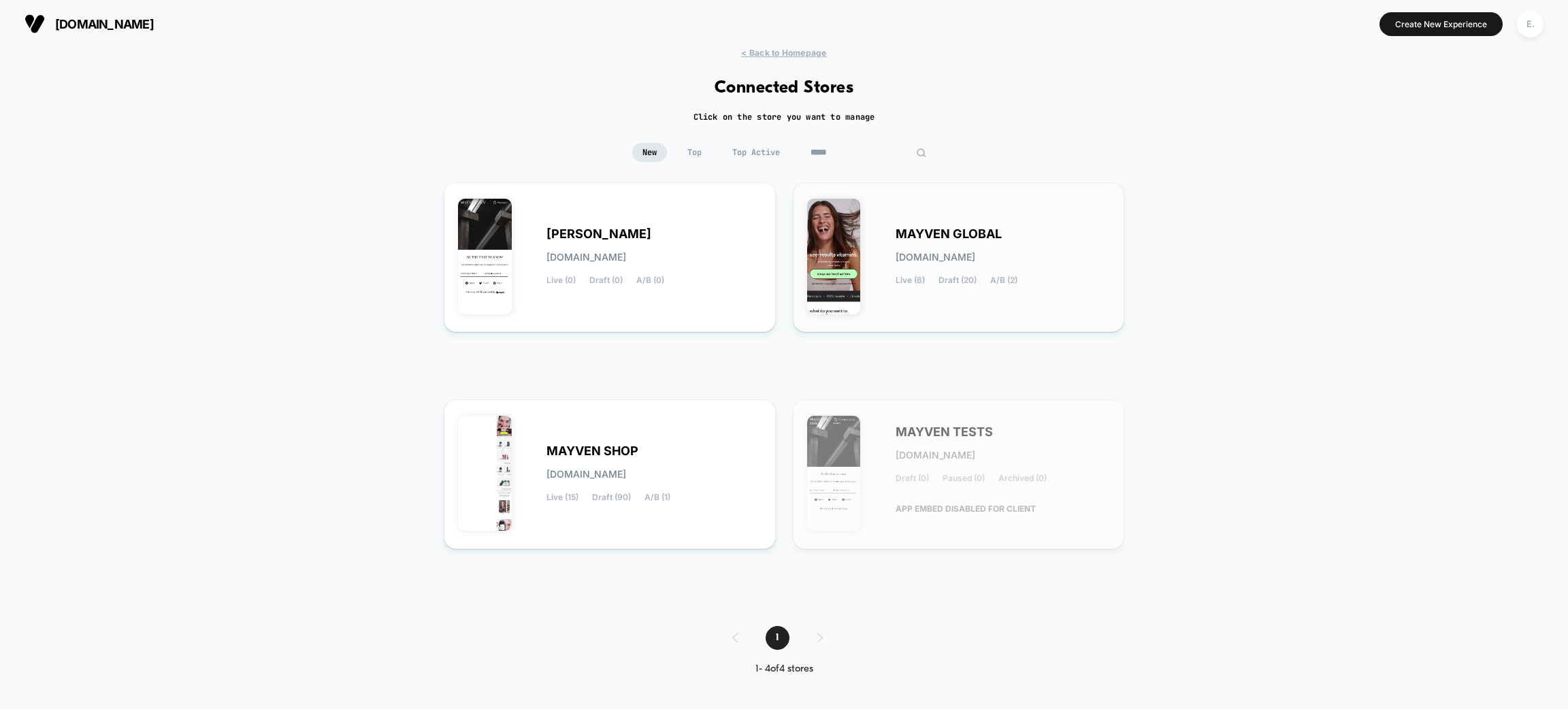
type input "*****"
click at [880, 239] on div "MAYVEN GLOBAL mayven-global.myshopify.com Live (6) Draft (20) A/B (2)" at bounding box center [959, 257] width 304 height 121
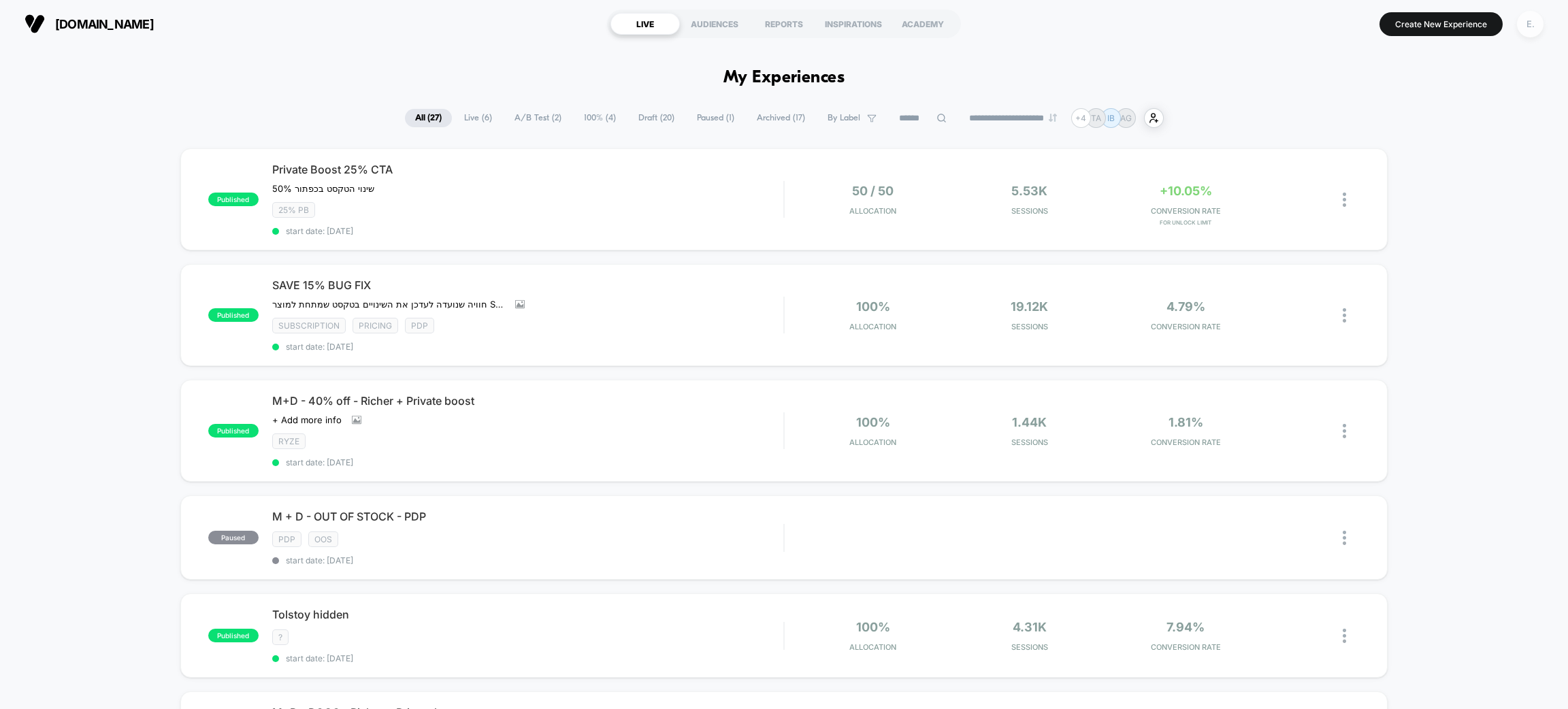
click at [1525, 28] on div "E." at bounding box center [1531, 24] width 27 height 27
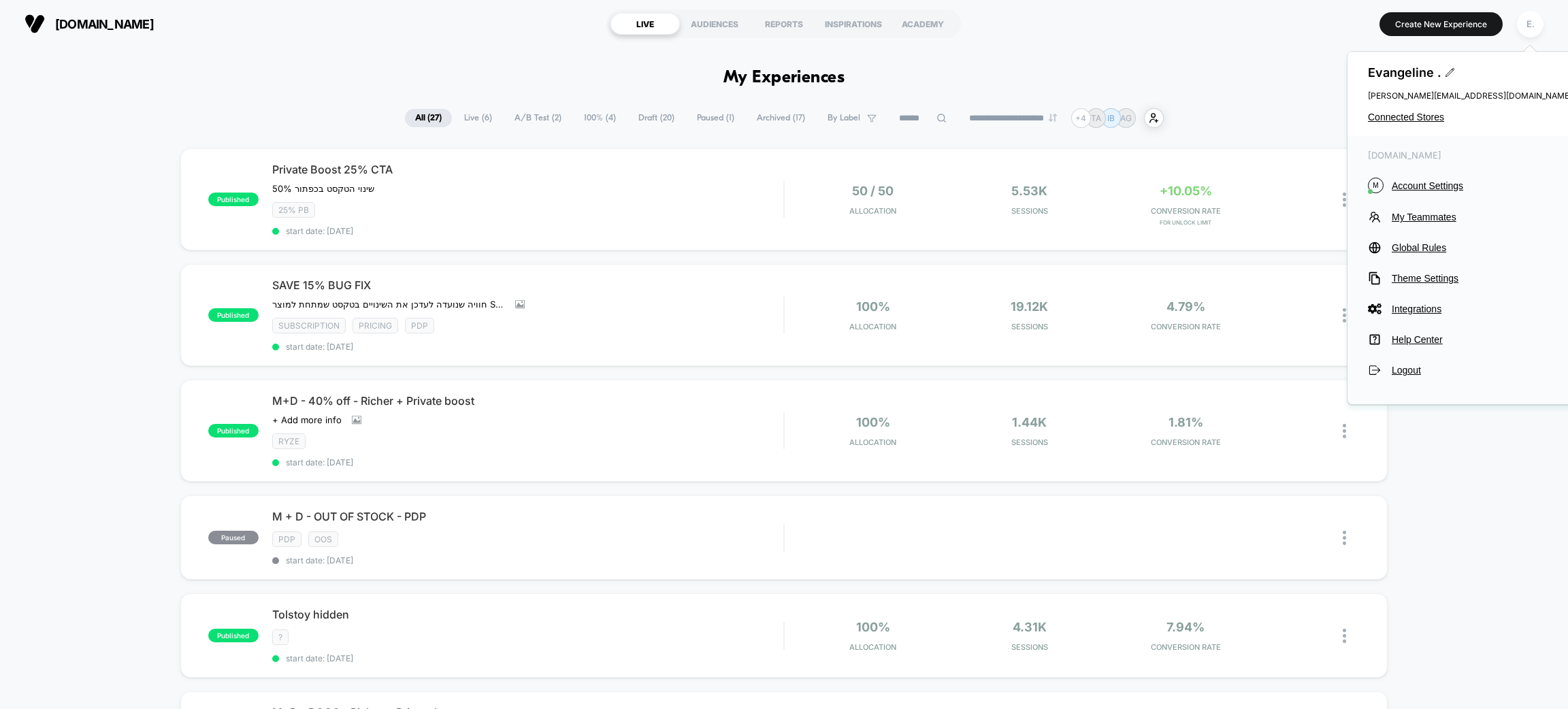
click at [635, 117] on span "Draft ( 20 )" at bounding box center [656, 118] width 56 height 19
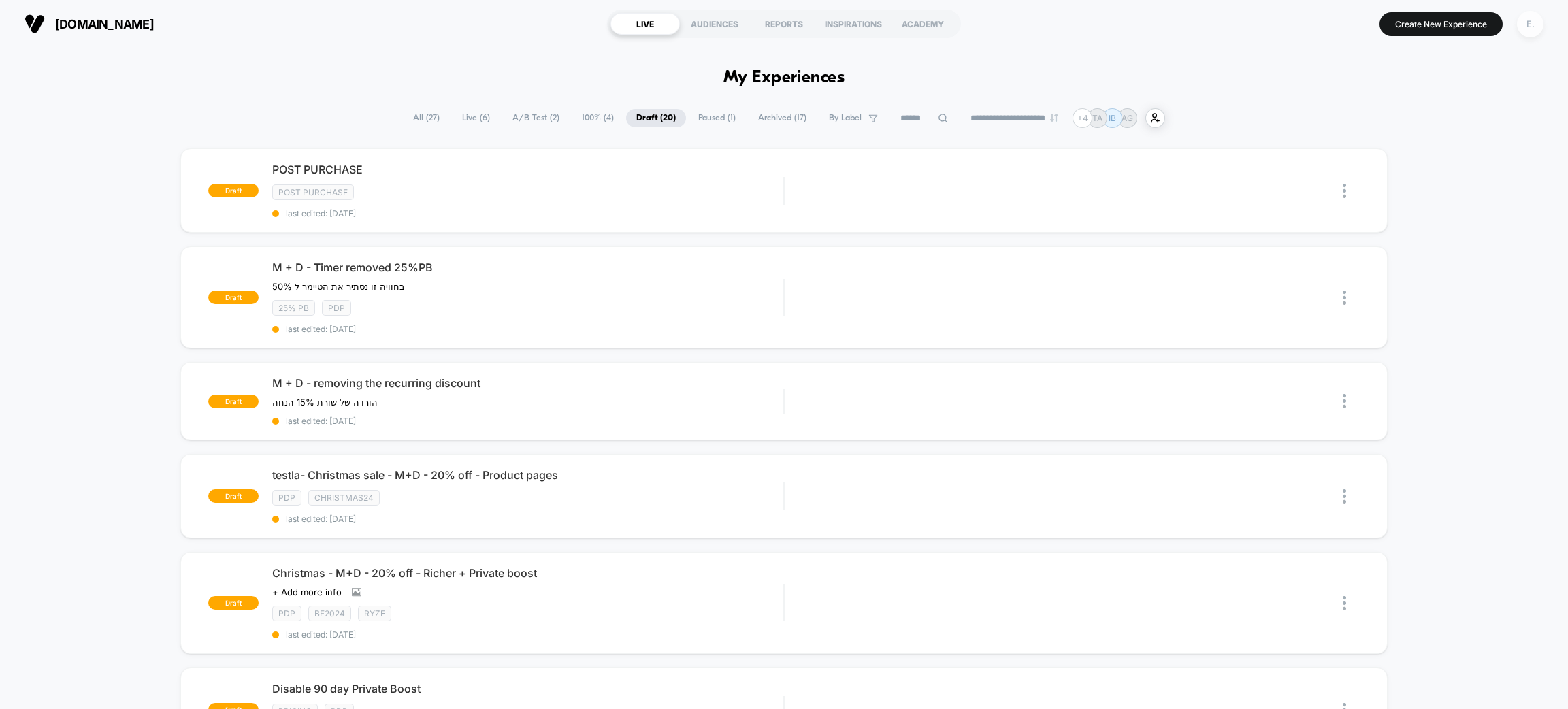
click at [1524, 24] on div "E." at bounding box center [1531, 24] width 27 height 27
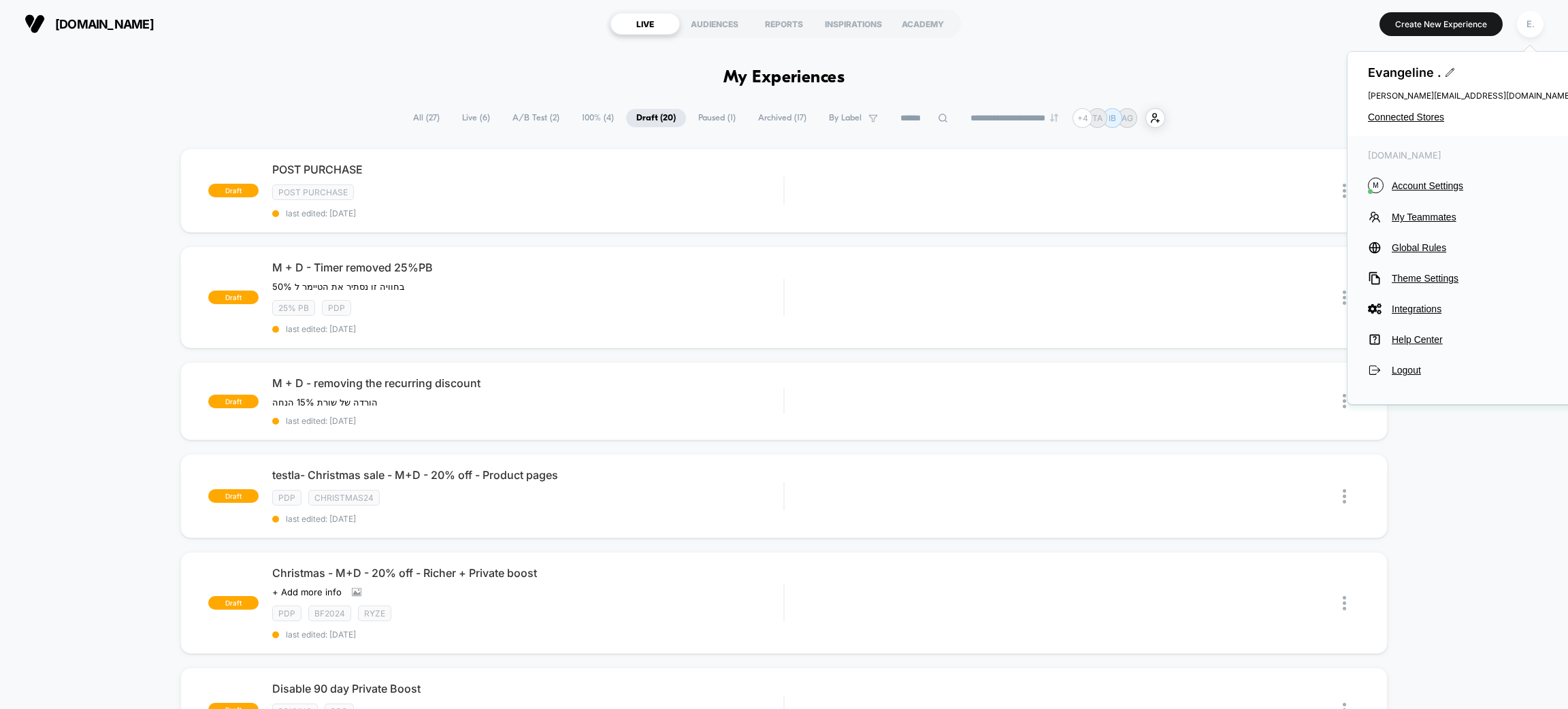
click at [1387, 106] on div "Evangeline . evangeline@visually.io Connected Stores" at bounding box center [1469, 94] width 245 height 85
click at [1377, 118] on span "Connected Stores" at bounding box center [1469, 116] width 204 height 11
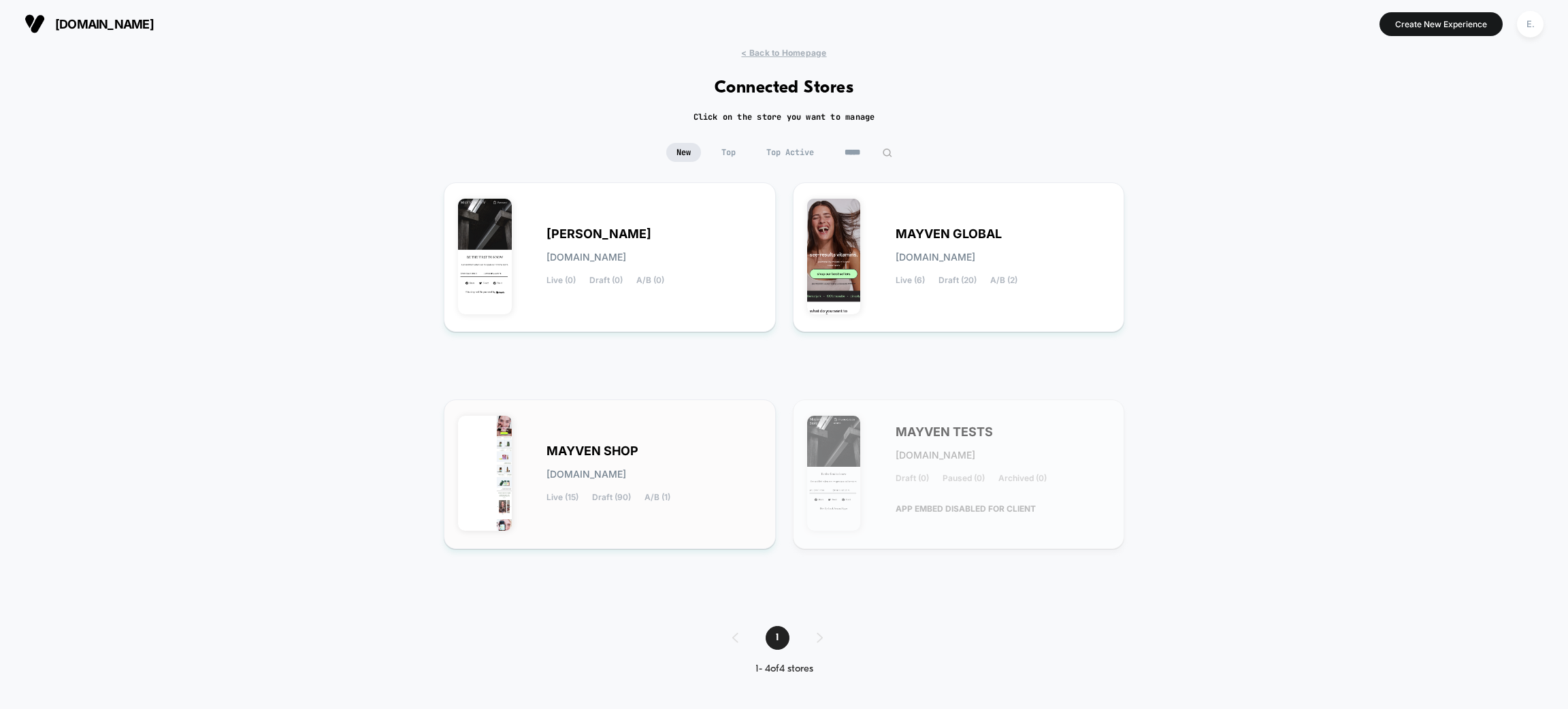
click at [666, 462] on div "MAYVEN SHOP mayven-shop.myshopify.com Live (15) Draft (90) A/B (1)" at bounding box center [654, 474] width 215 height 56
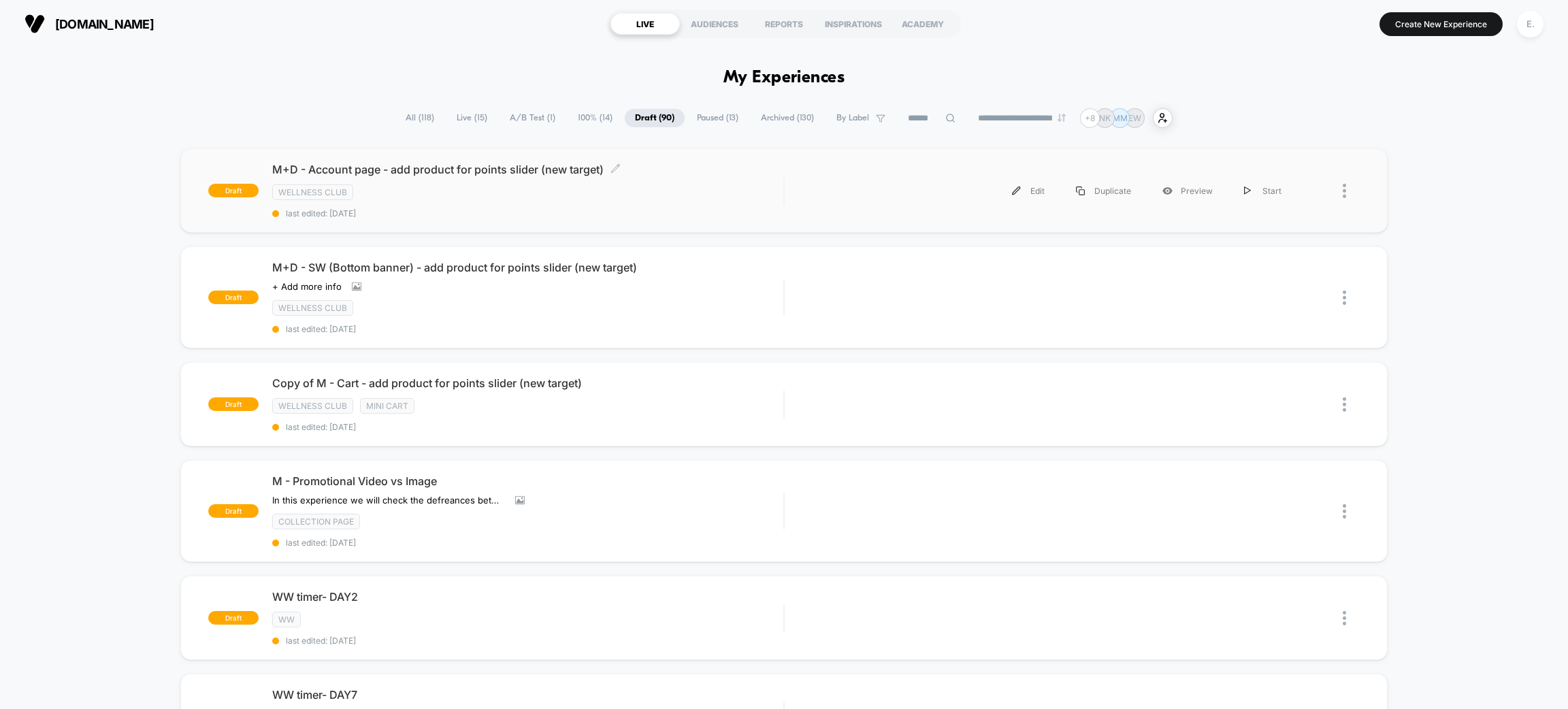
click at [691, 182] on div "M+D - Account page - add product for points slider (new target) Click to edit e…" at bounding box center [528, 190] width 511 height 56
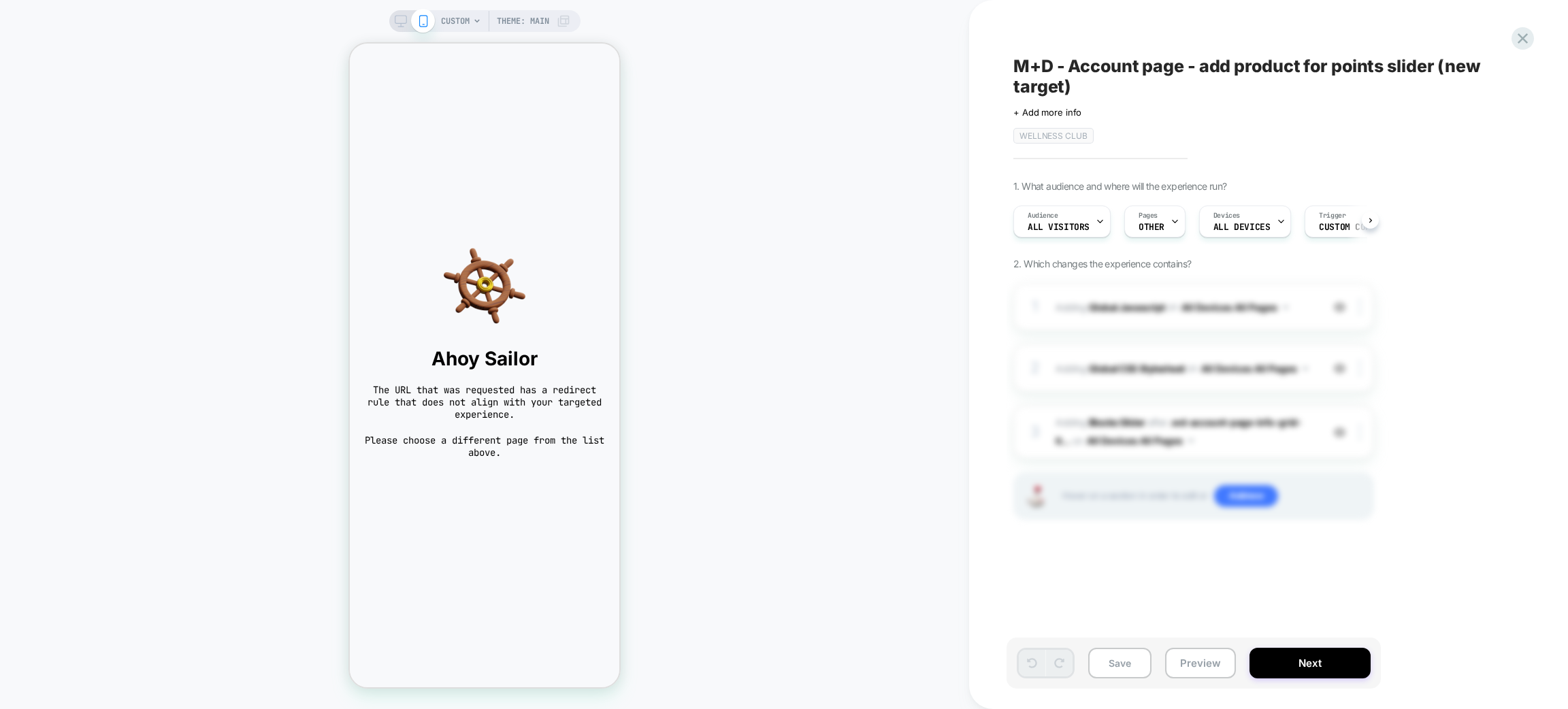
scroll to position [0, 1]
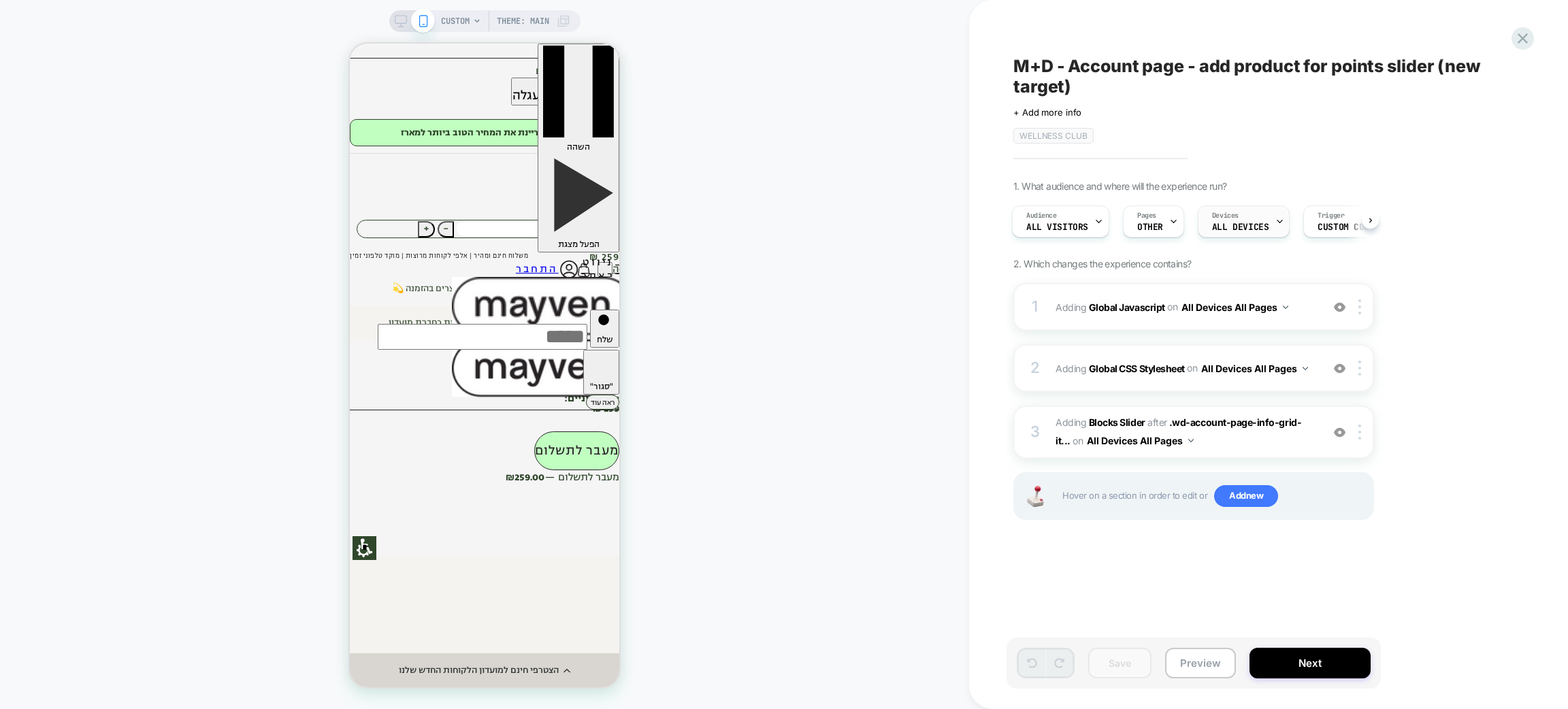
click at [1260, 226] on span "ALL DEVICES" at bounding box center [1240, 227] width 56 height 10
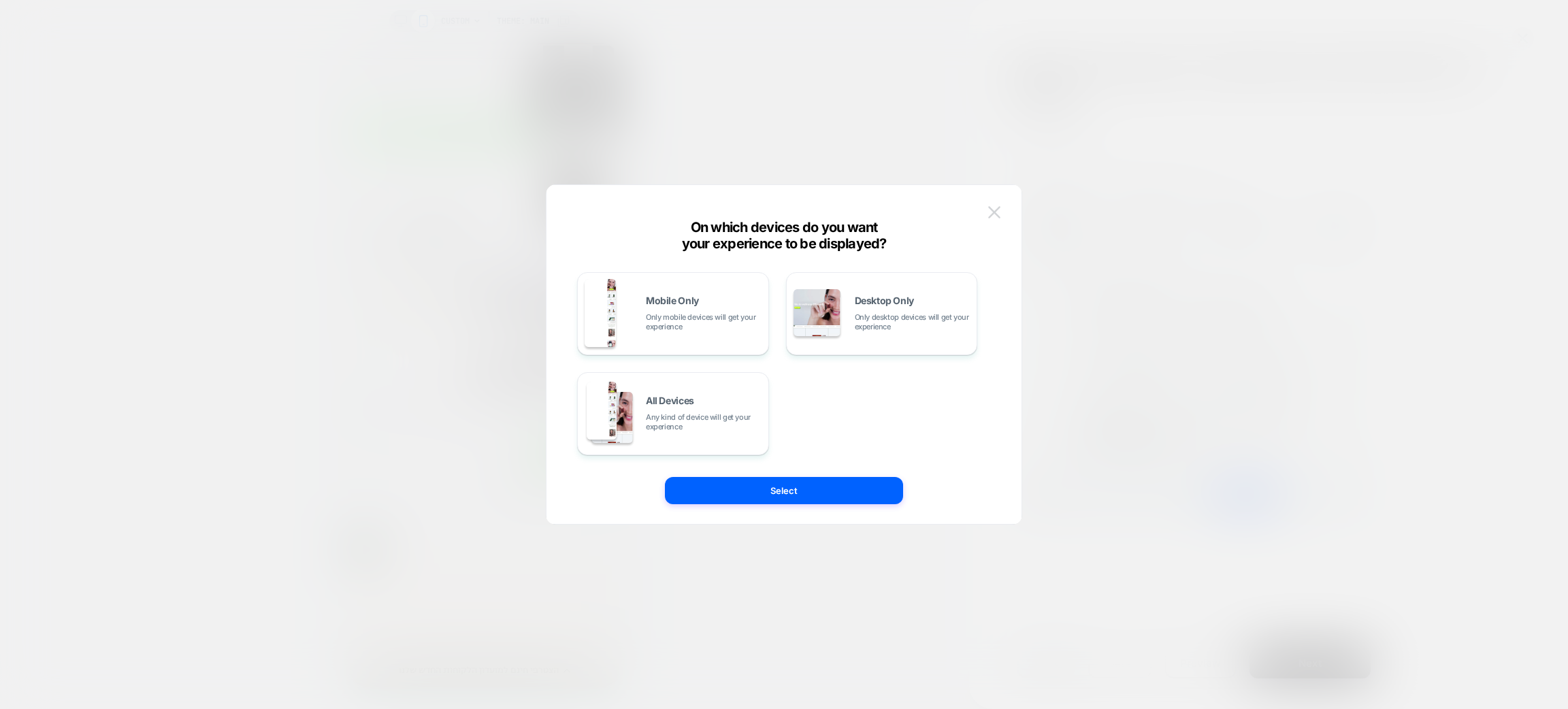
click at [0, 0] on button at bounding box center [0, 0] width 0 height 0
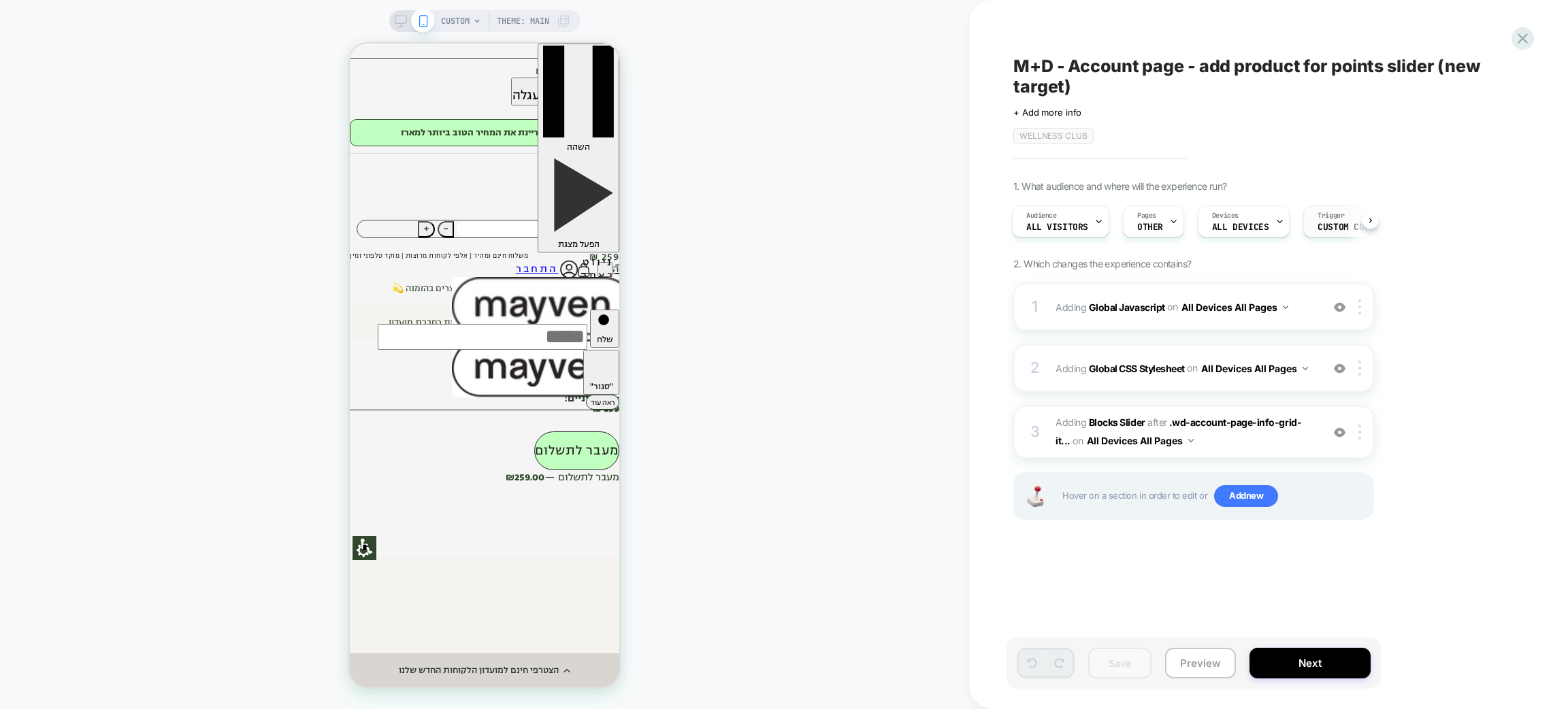
click at [0, 0] on span "Custom Code" at bounding box center [0, 0] width 0 height 0
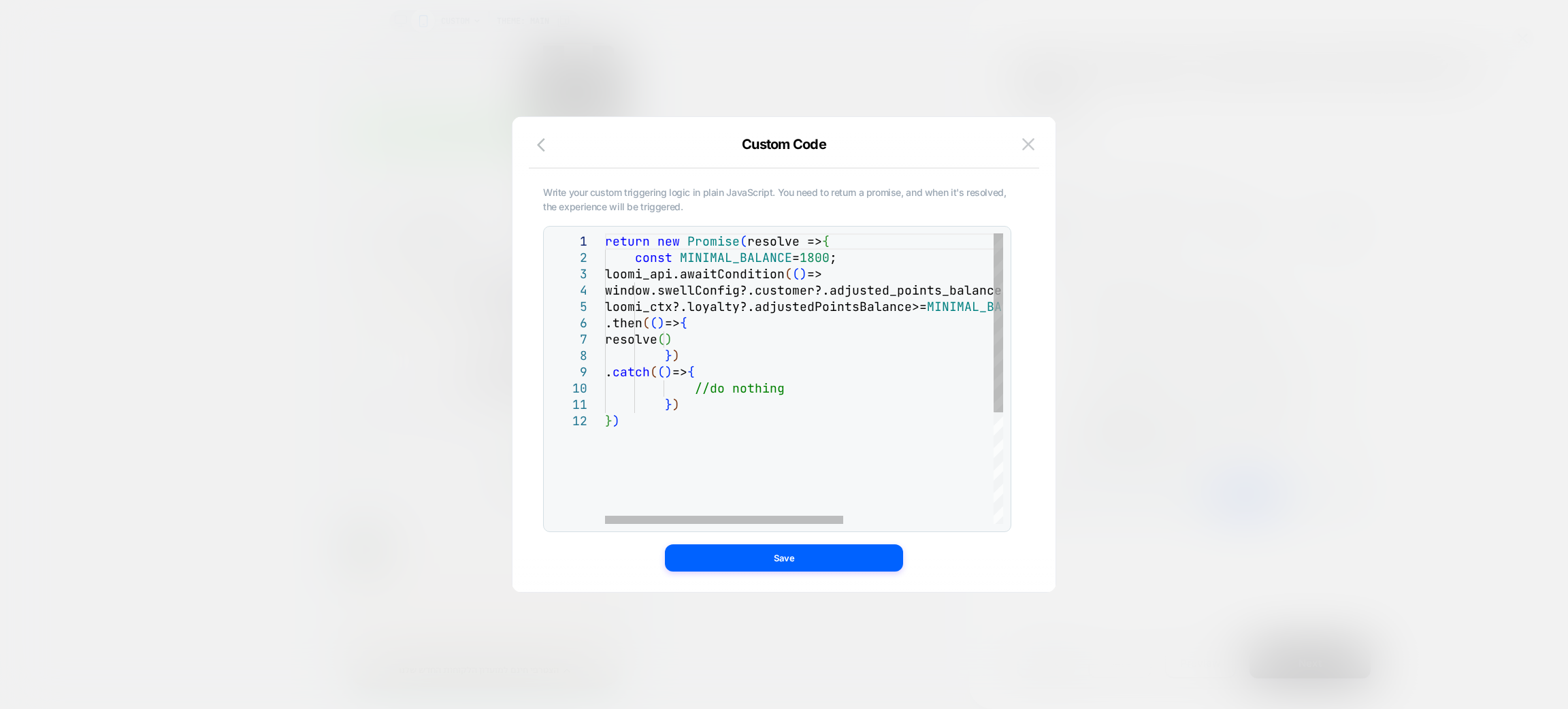
click at [0, 0] on div "return new Promise ( resolve => { const MINIMAL_BALANCE = 1800 ; loomi_api.awai…" at bounding box center [0, 0] width 0 height 0
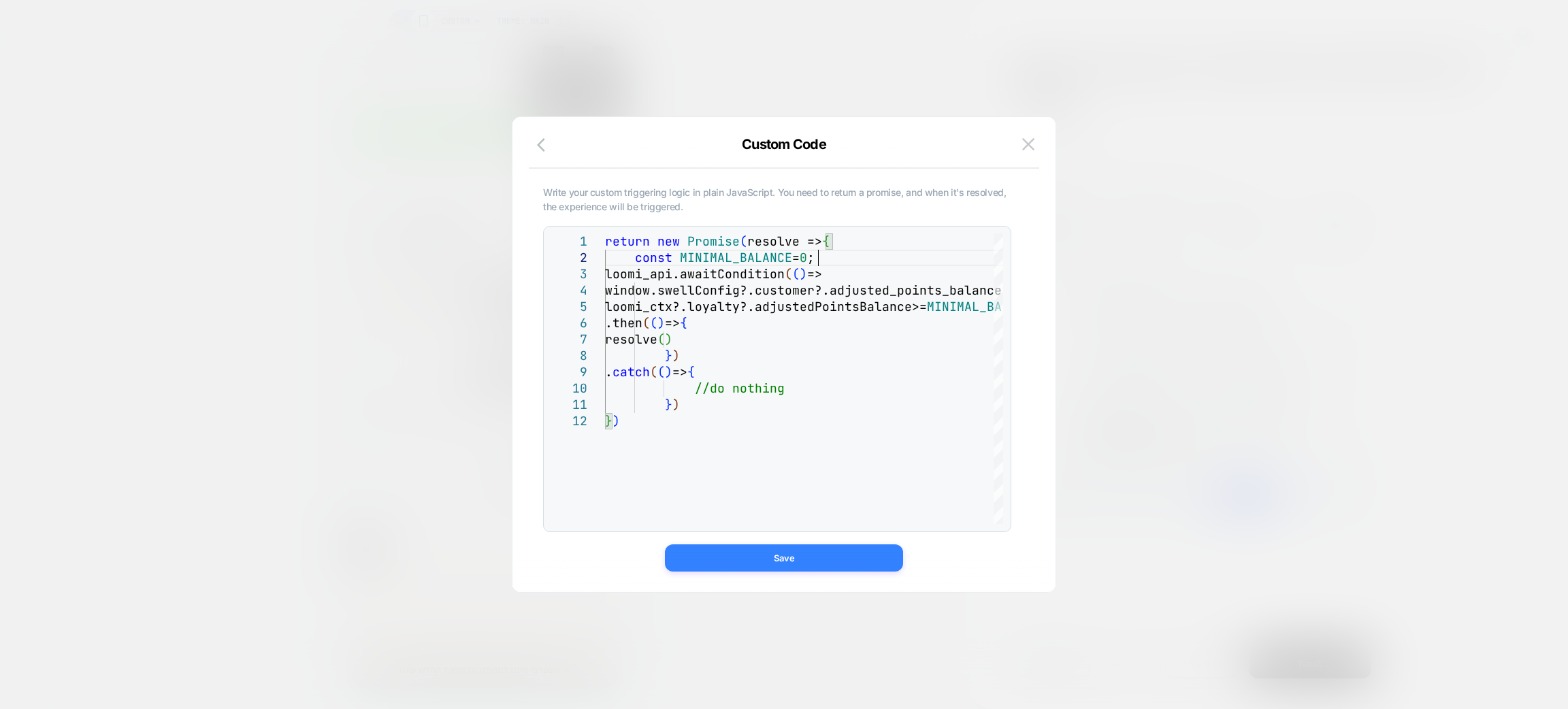
type textarea "**********"
click at [861, 554] on button "Save" at bounding box center [784, 558] width 239 height 27
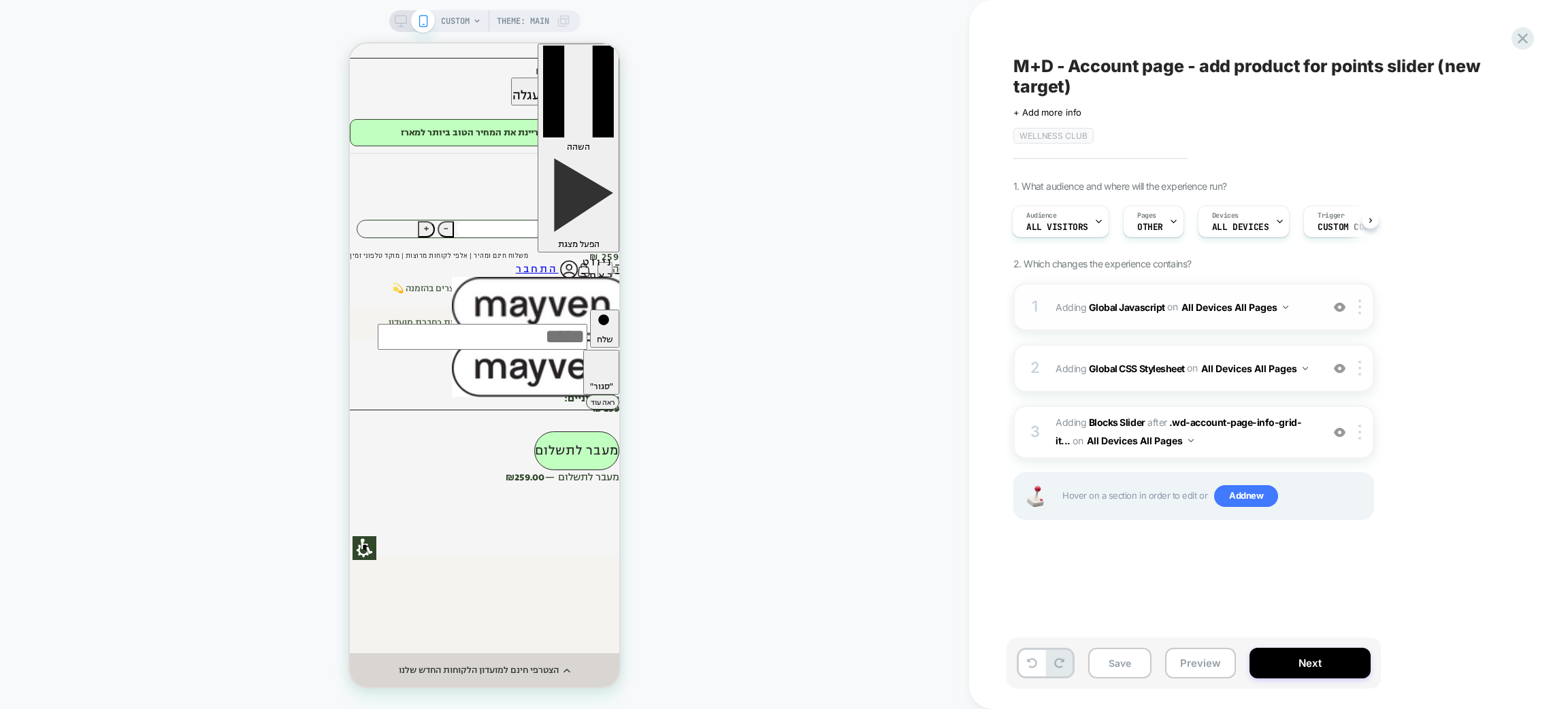
click at [1257, 318] on div "1 Adding Global Javascript on All Devices All Pages Add Before Add After Target…" at bounding box center [1194, 307] width 361 height 48
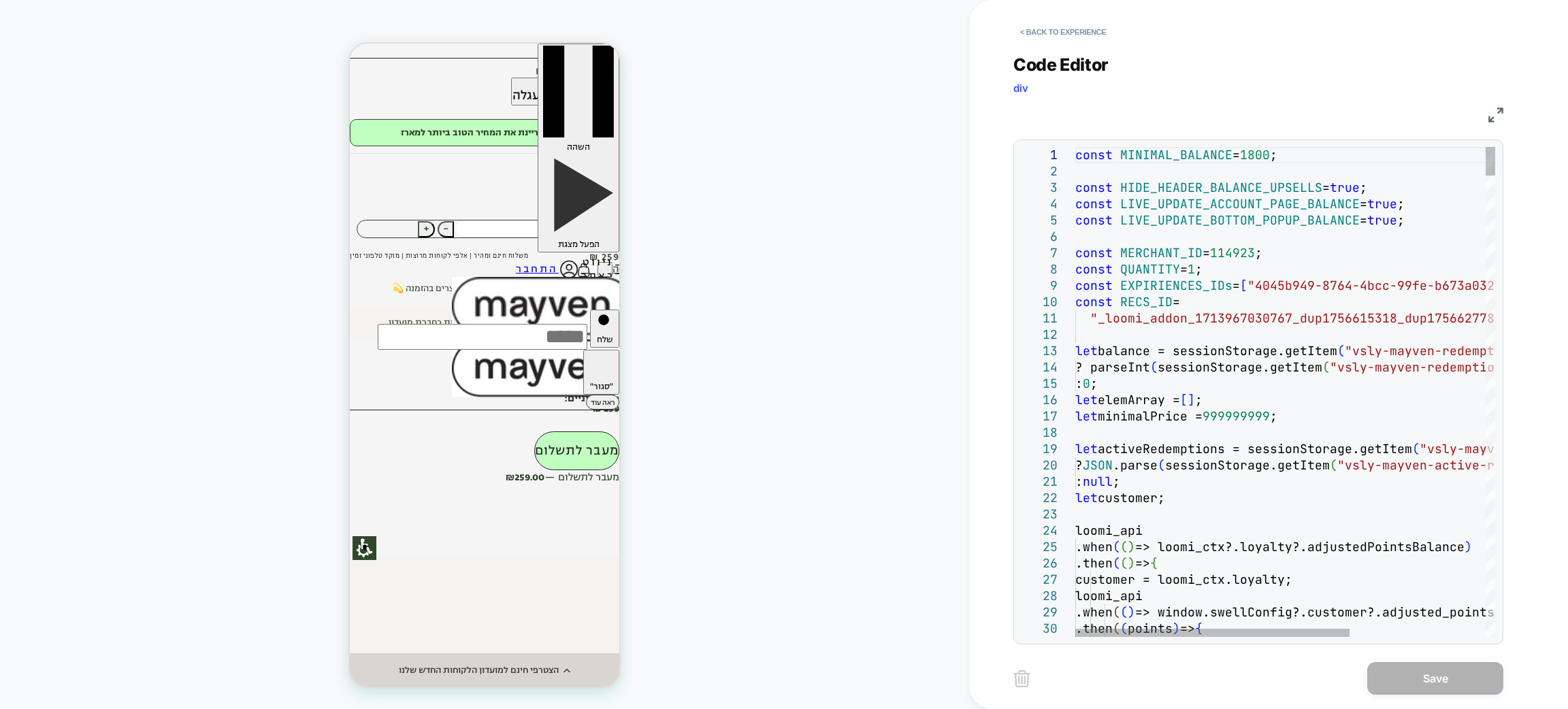
type textarea "**********"
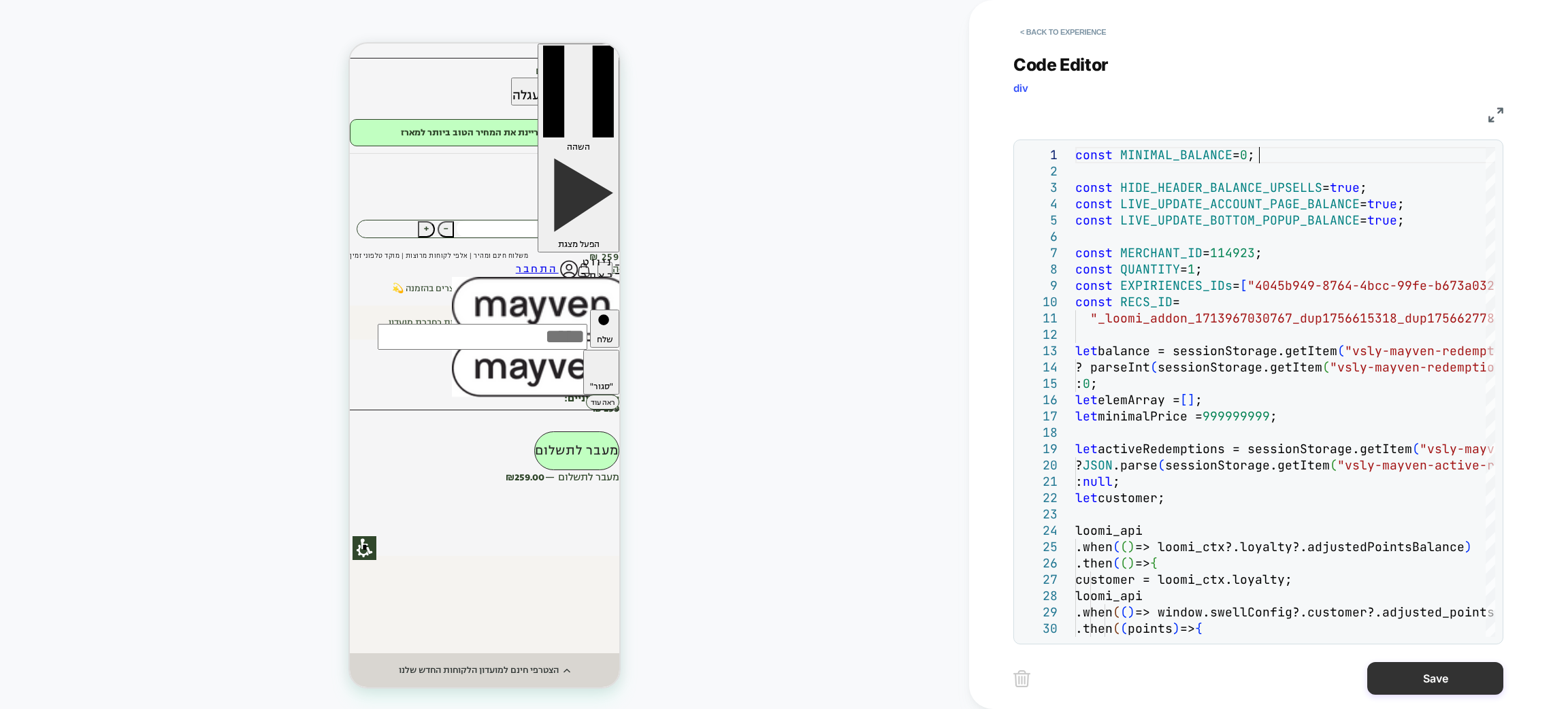
click at [269, 351] on button "Save" at bounding box center [252, 328] width 36 height 45
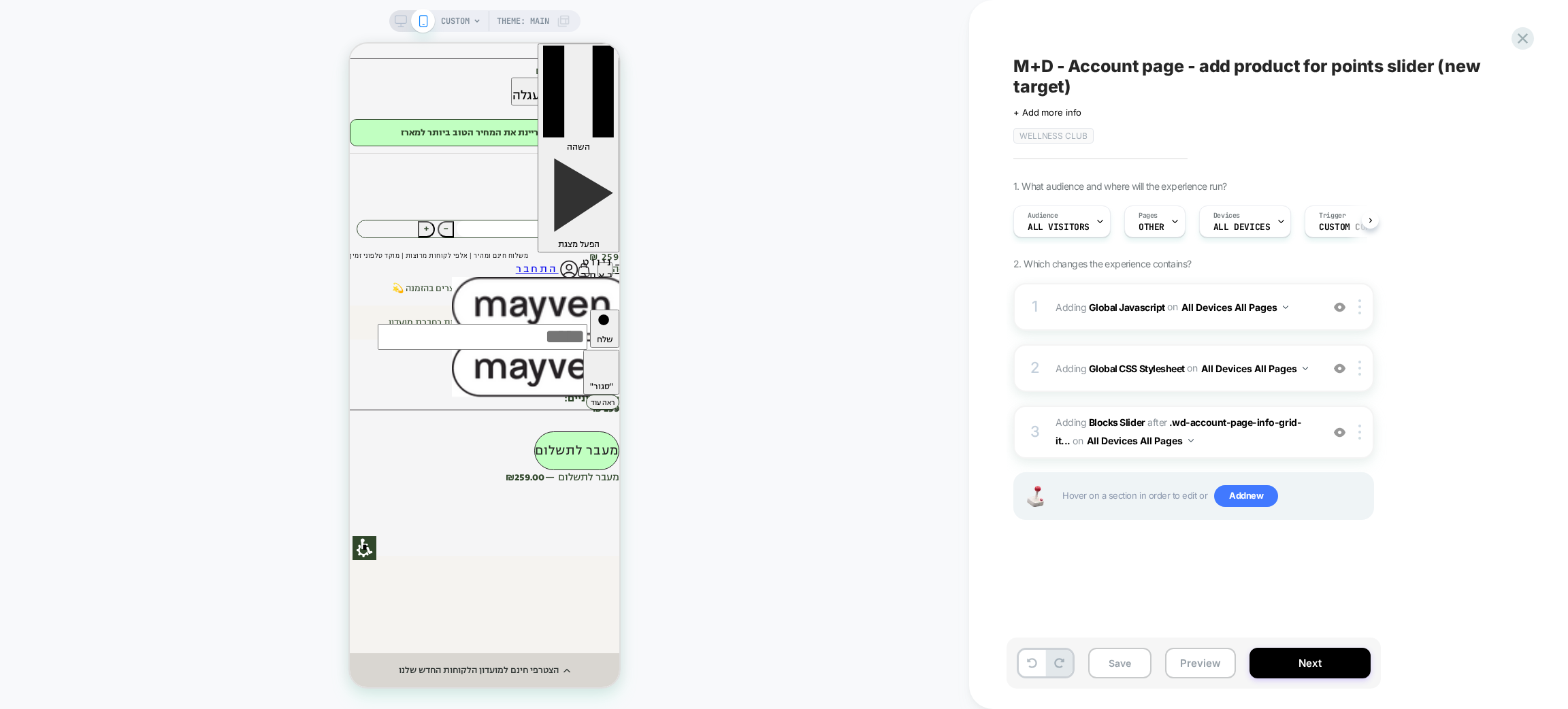
scroll to position [0, 1]
click at [1185, 648] on div "Save Preview Next" at bounding box center [1194, 663] width 374 height 51
click at [0, 0] on button "Preview" at bounding box center [0, 0] width 0 height 0
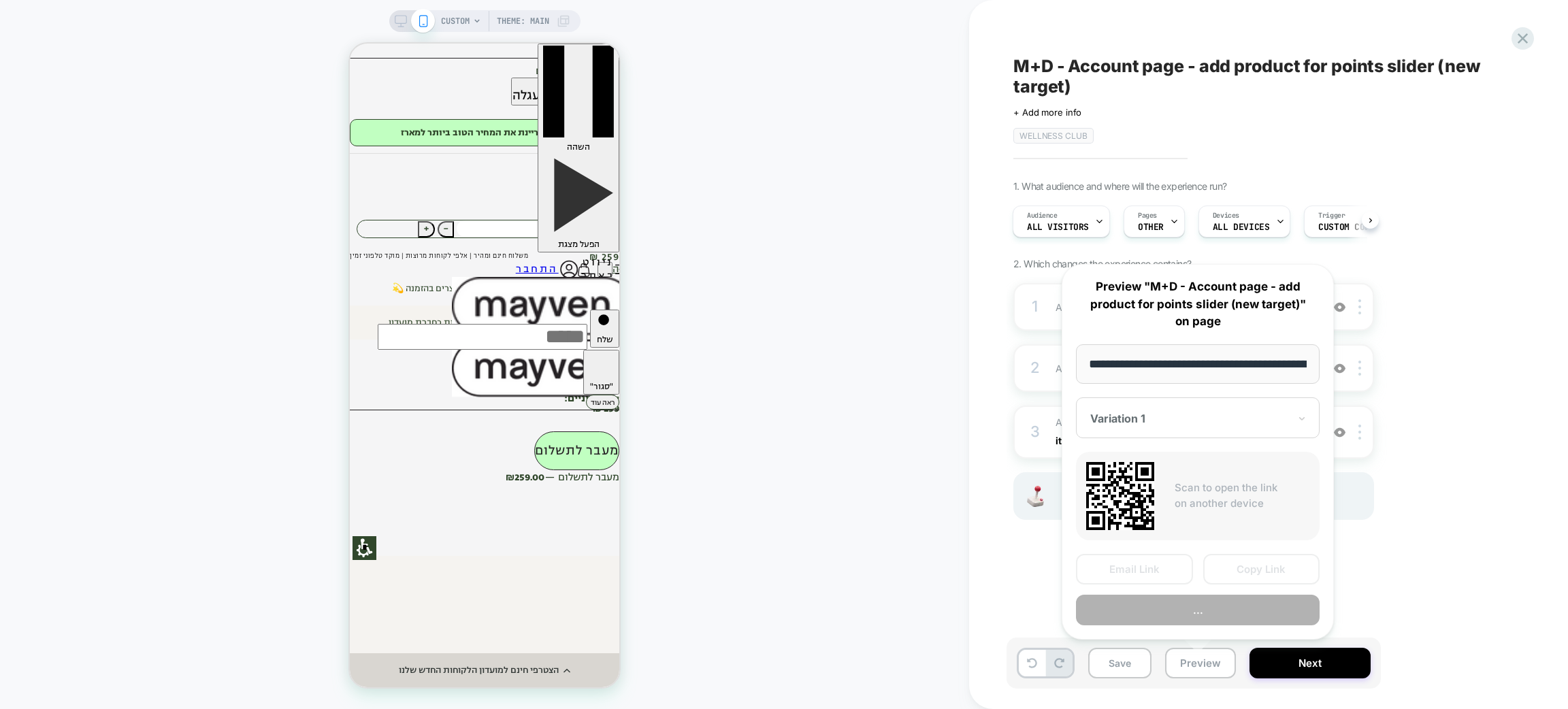
scroll to position [0, 77]
click at [1184, 602] on button "..." at bounding box center [1198, 611] width 243 height 31
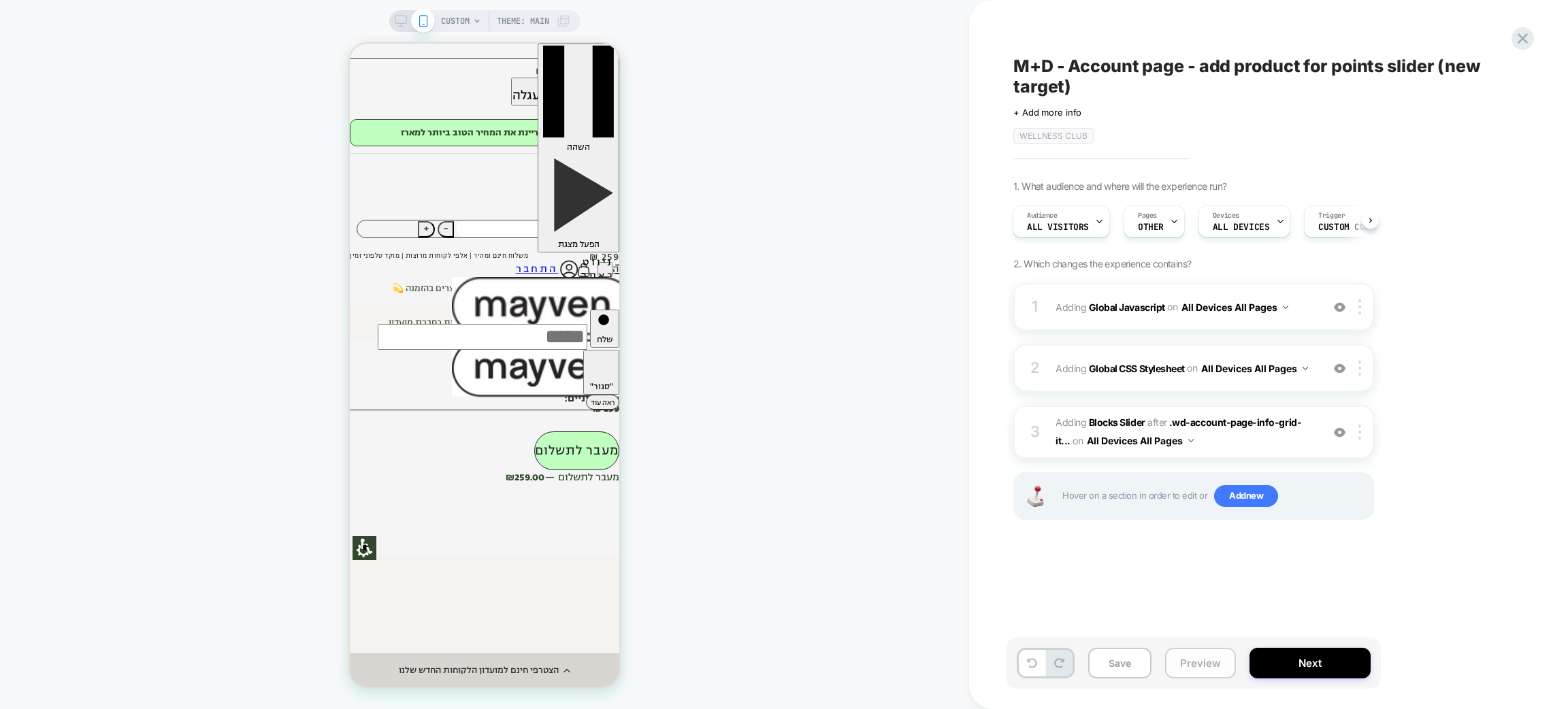
click at [0, 0] on button "Preview" at bounding box center [0, 0] width 0 height 0
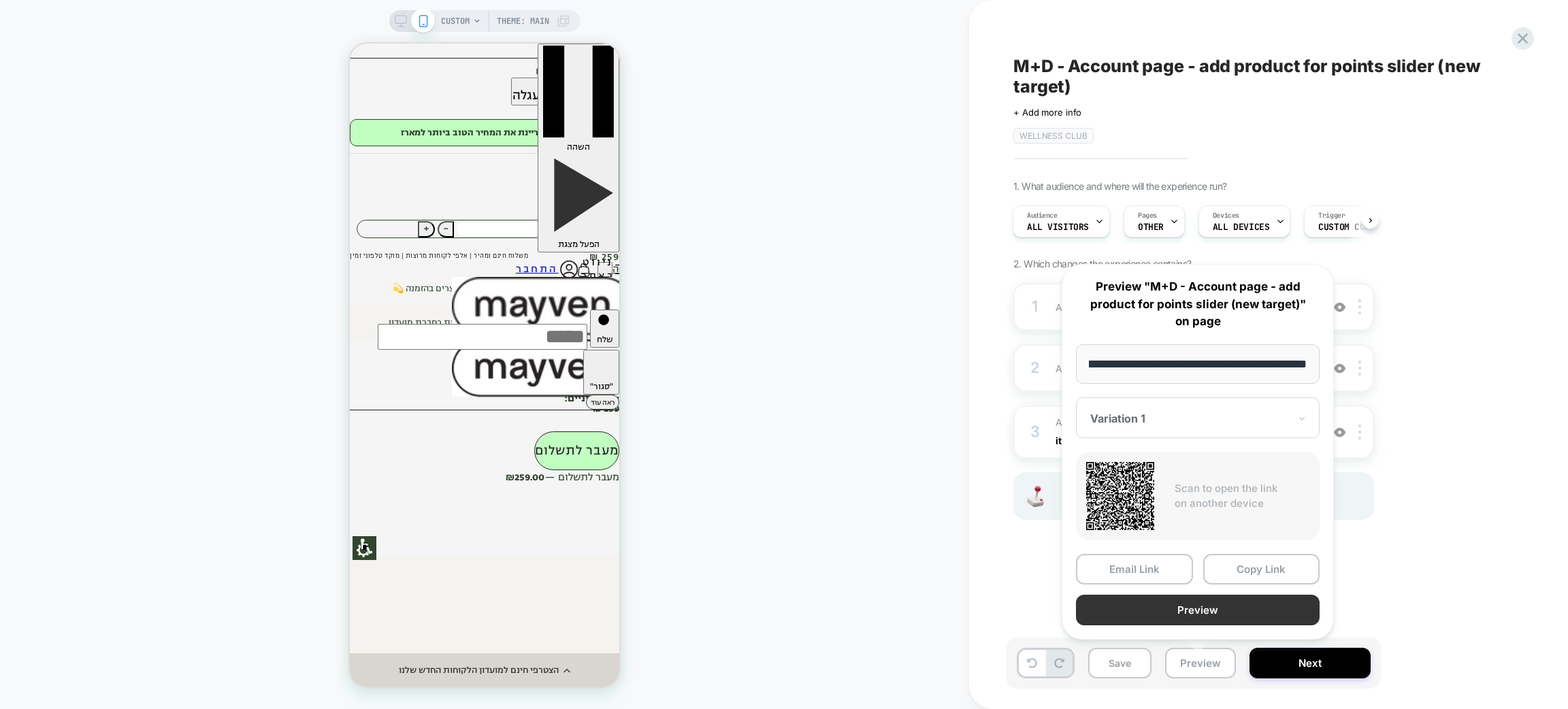
click at [1227, 612] on button "Preview" at bounding box center [1198, 611] width 243 height 31
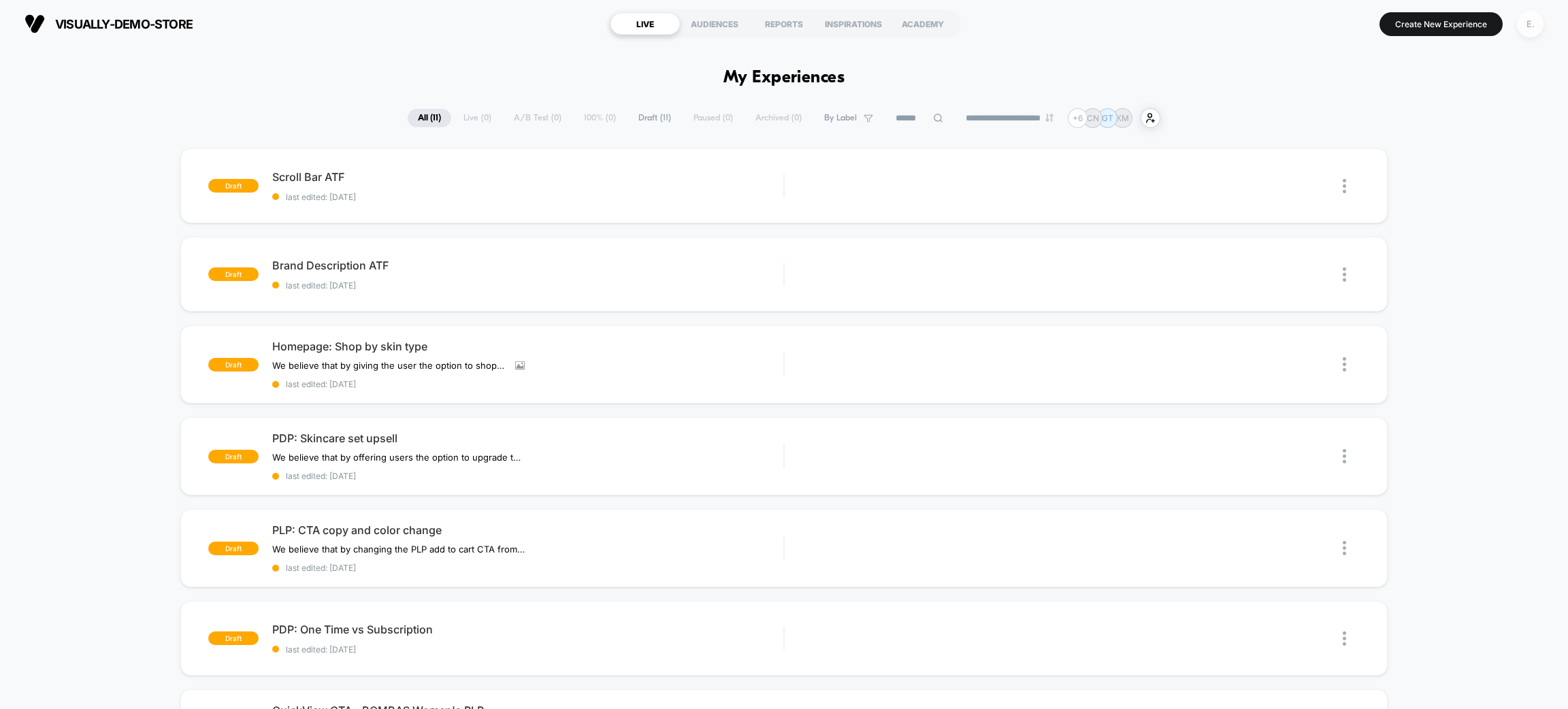
click at [1534, 26] on div "E." at bounding box center [1531, 24] width 27 height 27
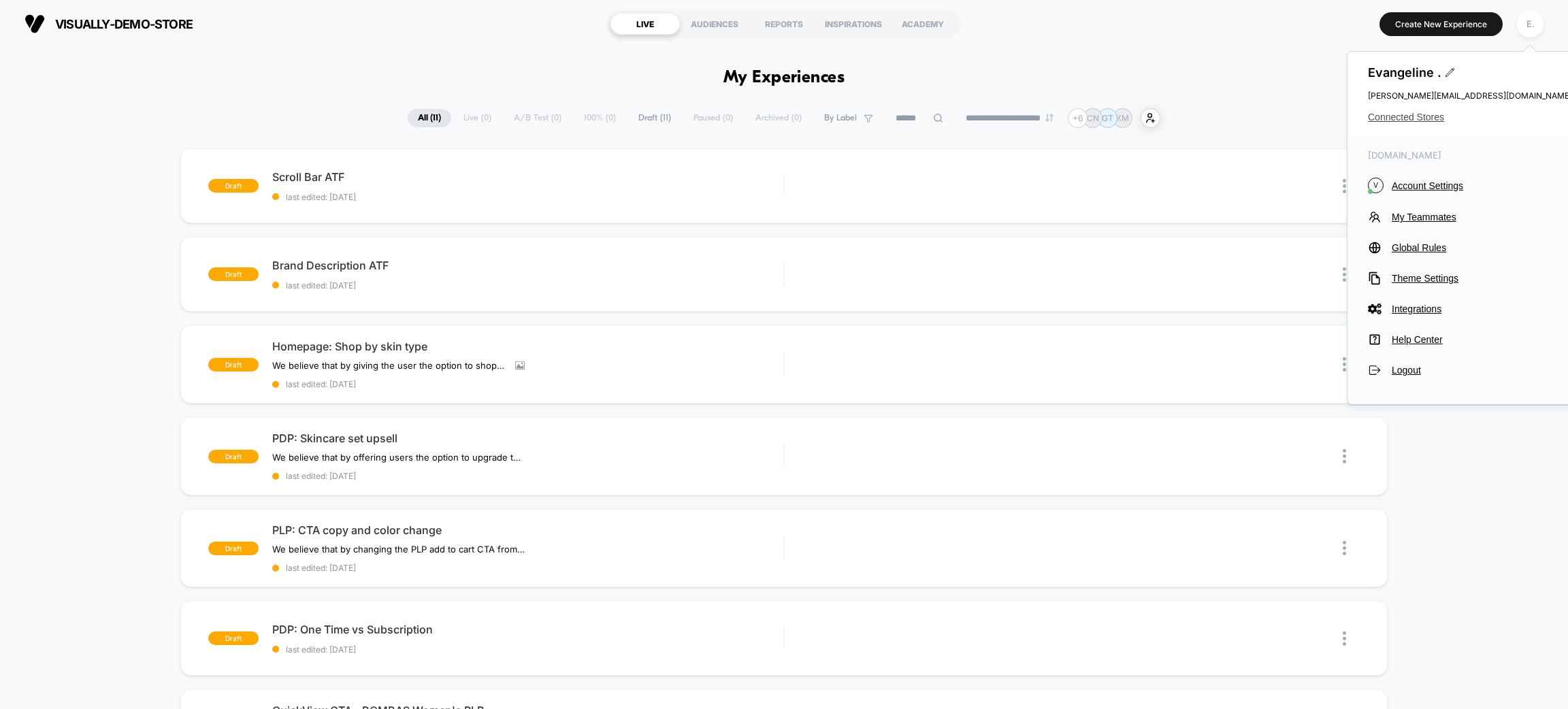
click at [1419, 118] on span "Connected Stores" at bounding box center [1469, 116] width 204 height 11
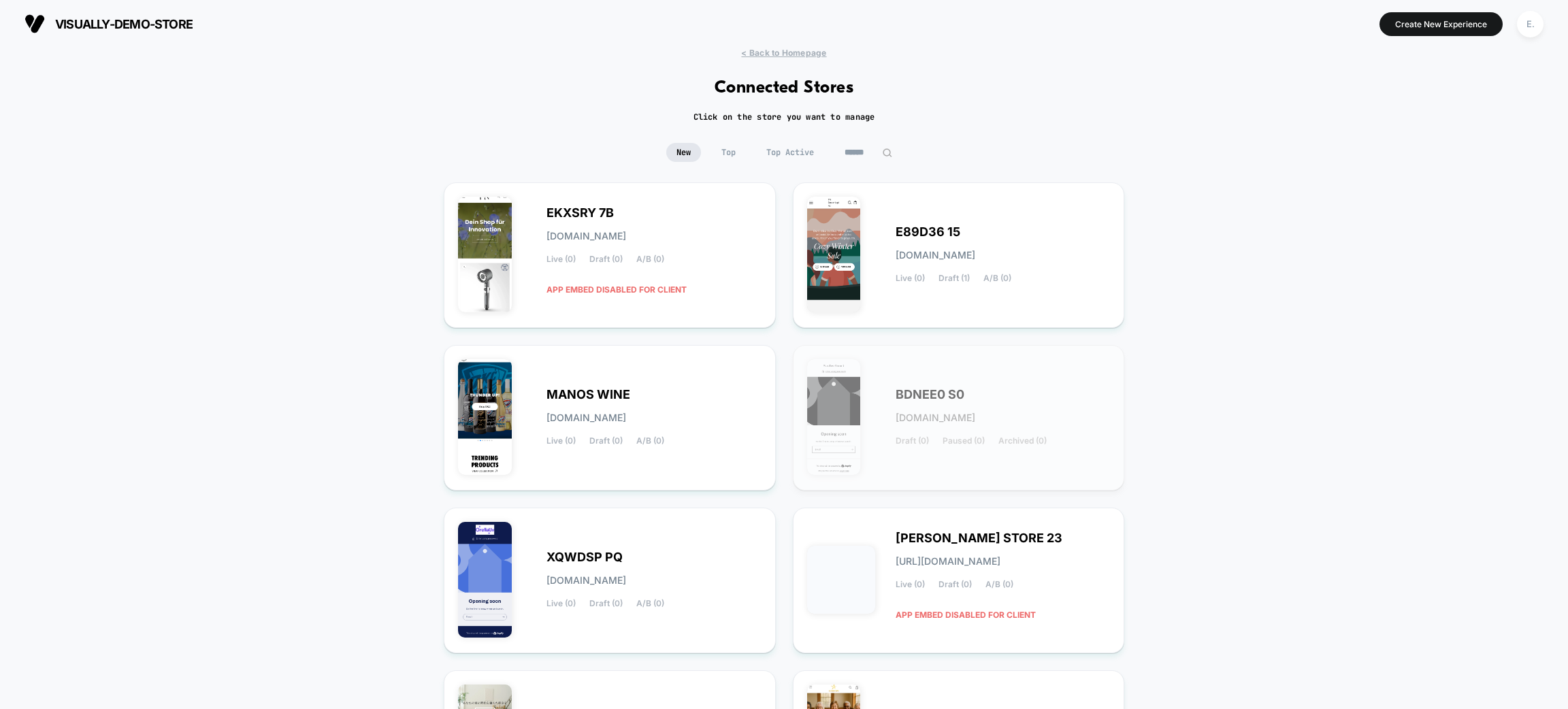
click at [855, 147] on input at bounding box center [869, 152] width 68 height 19
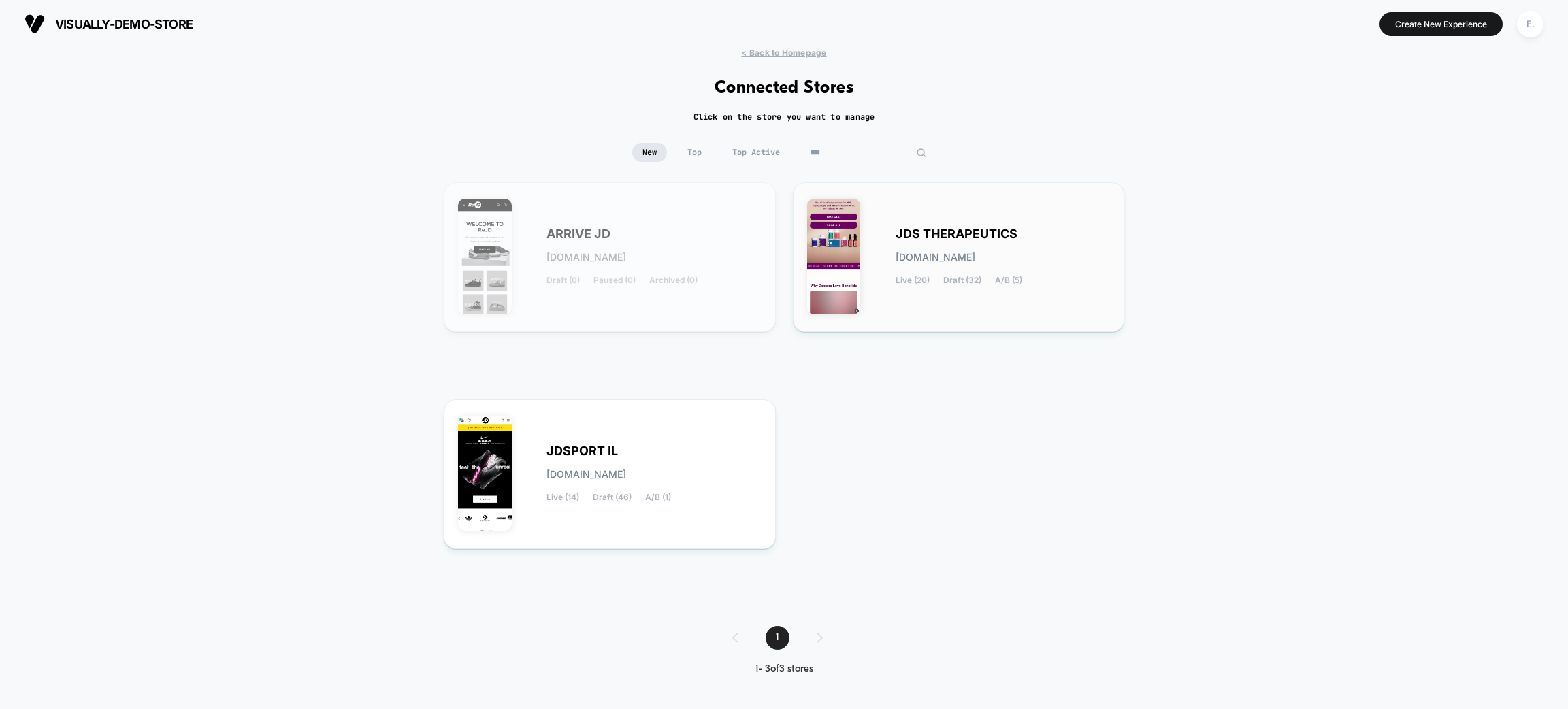
type input "***"
click at [961, 264] on div "JDS THERAPEUTICS [DOMAIN_NAME] Live (20) Draft (32) A/B (5)" at bounding box center [1003, 257] width 215 height 56
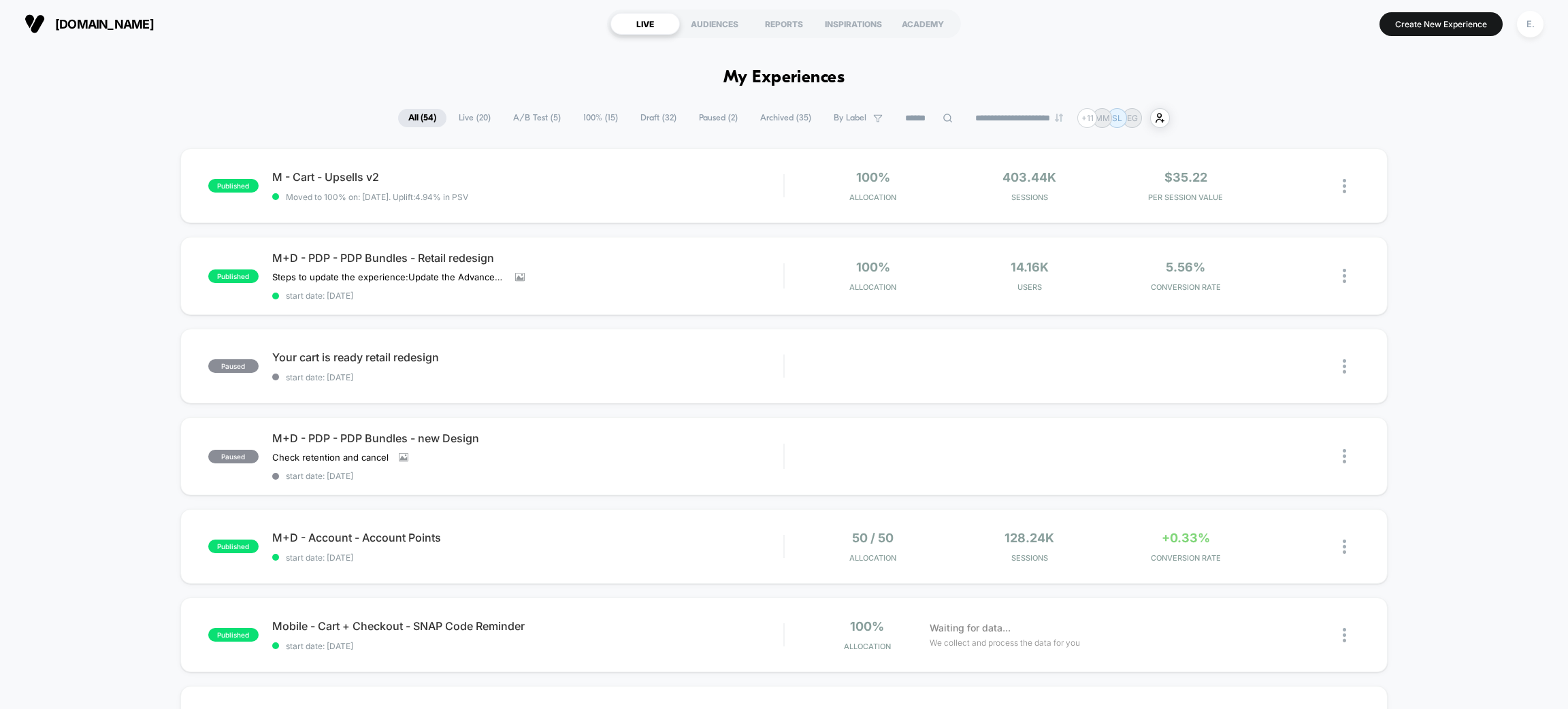
click at [471, 110] on span "Live ( 20 )" at bounding box center [475, 118] width 52 height 19
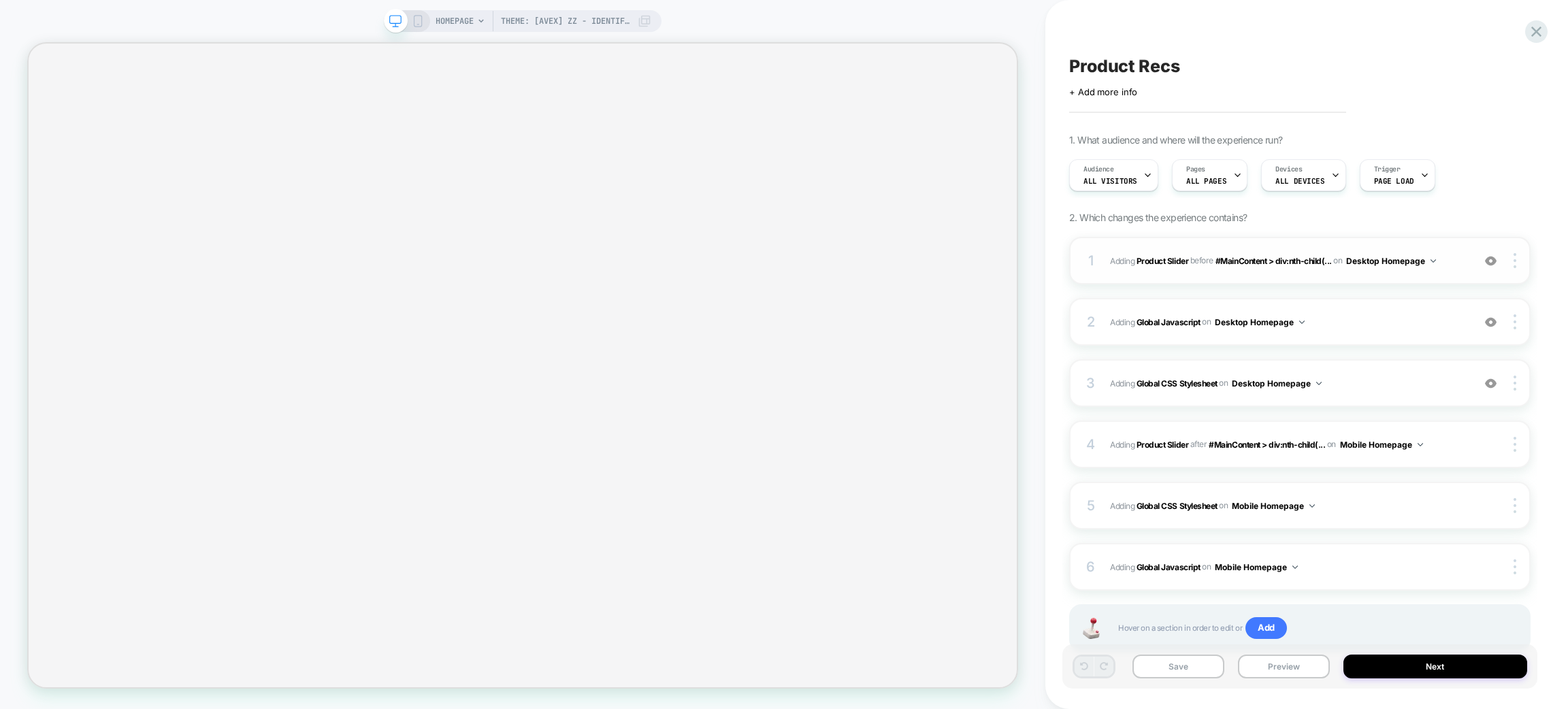
click at [1488, 261] on img at bounding box center [1491, 261] width 11 height 11
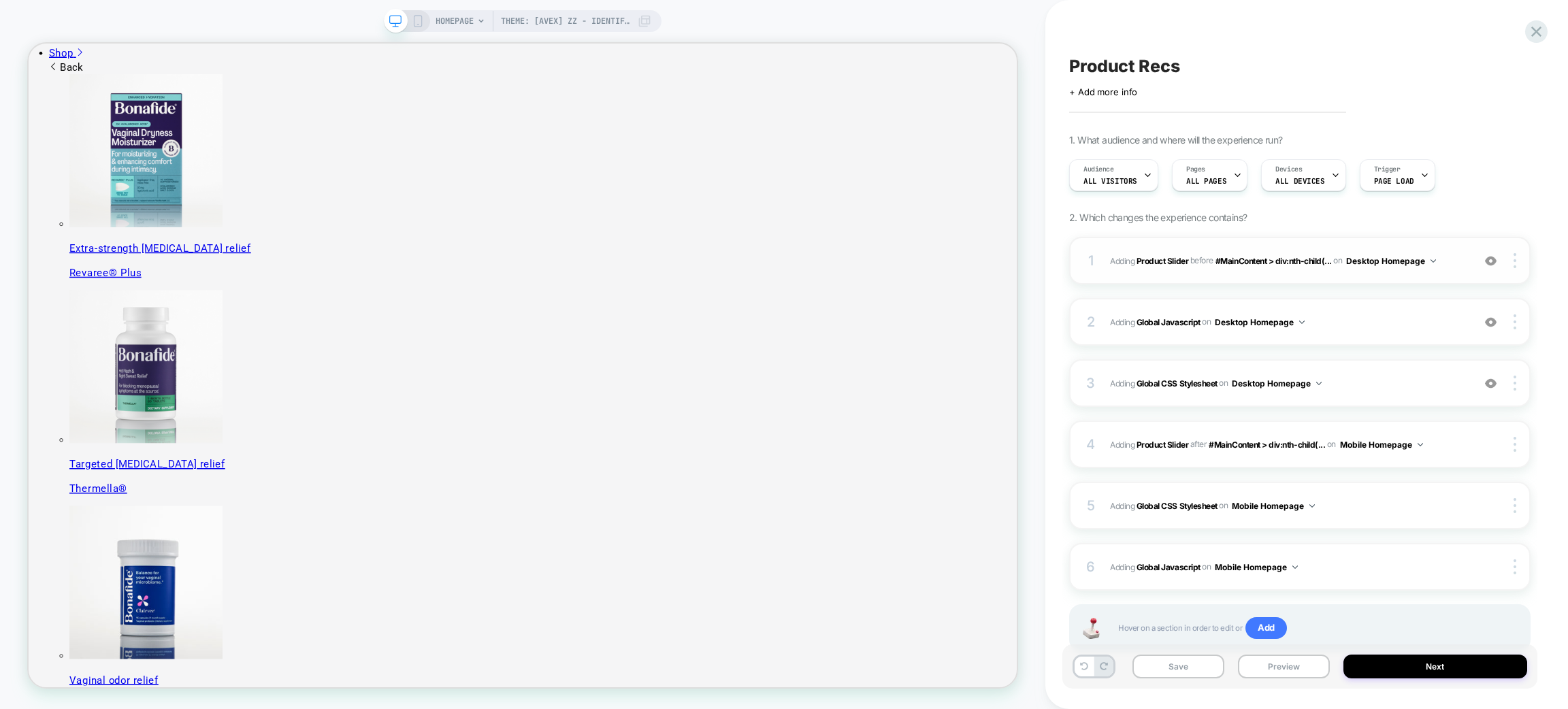
click at [1488, 261] on img at bounding box center [1491, 261] width 11 height 11
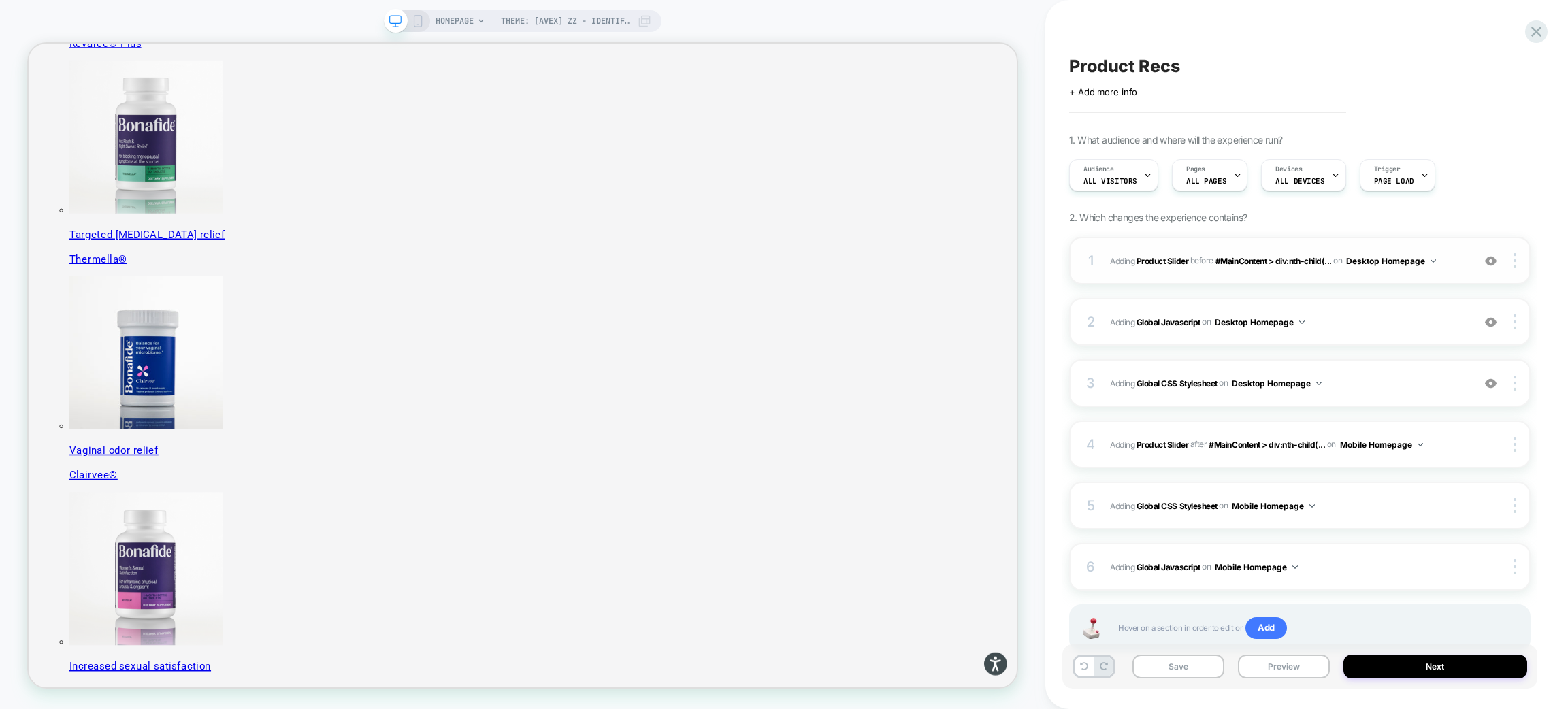
click at [1314, 67] on div "Product Recs" at bounding box center [1299, 66] width 462 height 20
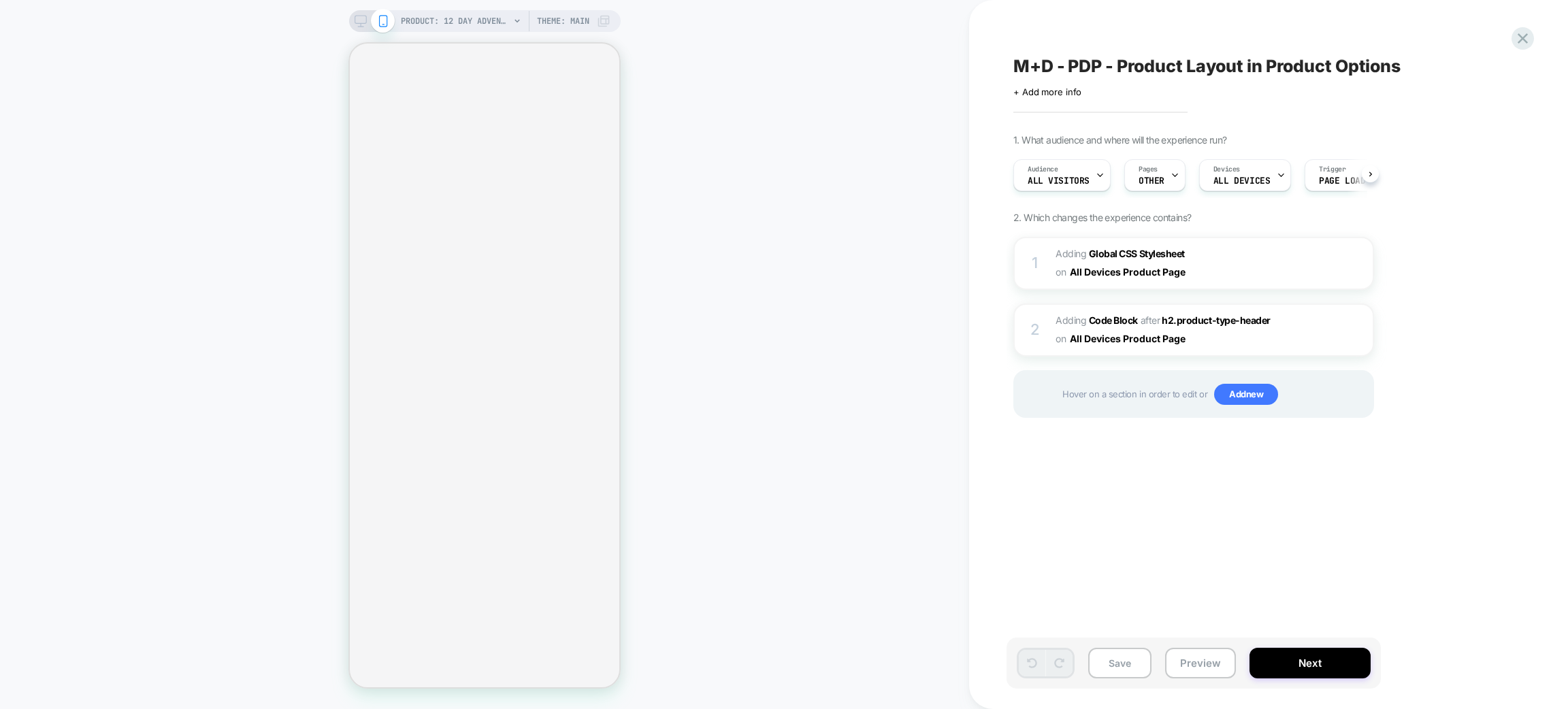
scroll to position [0, 2]
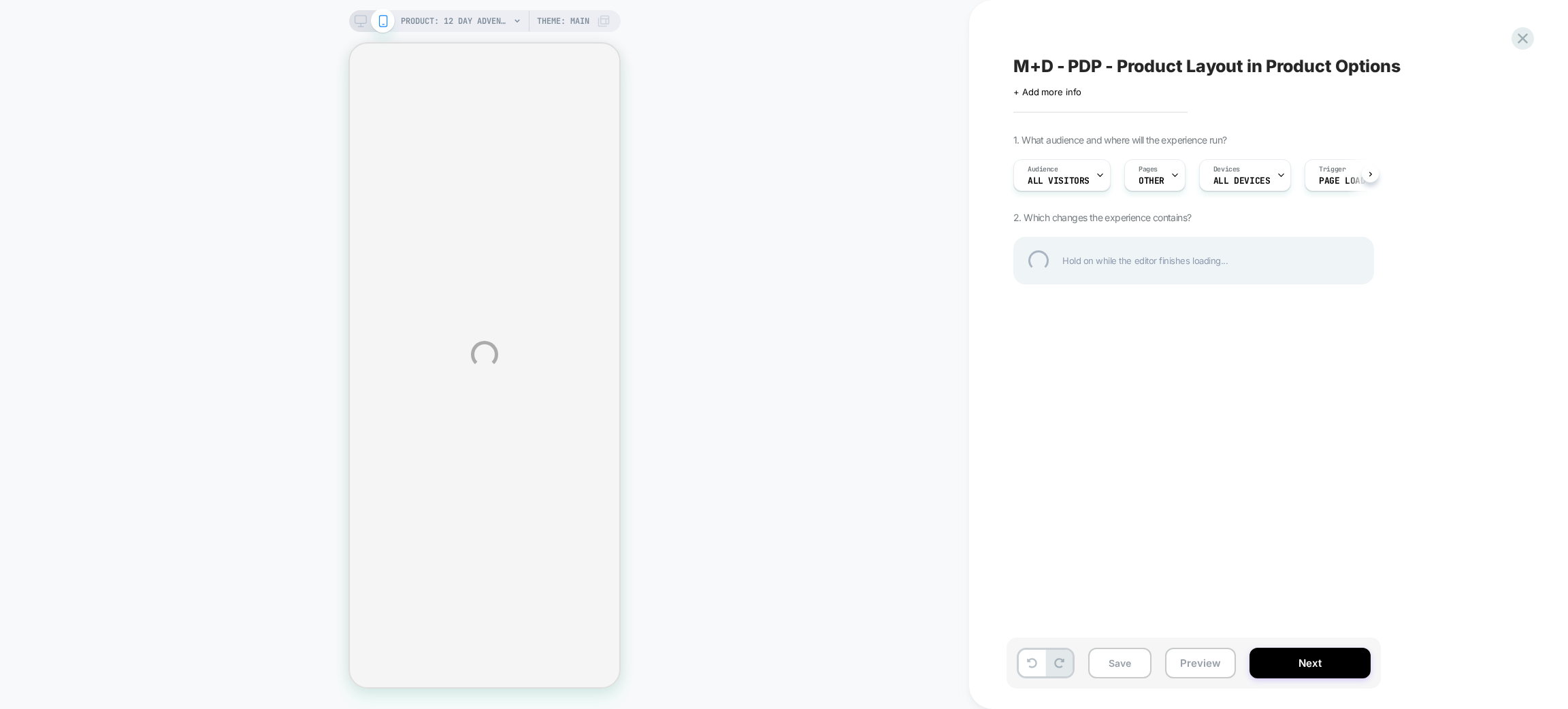
scroll to position [0, 1]
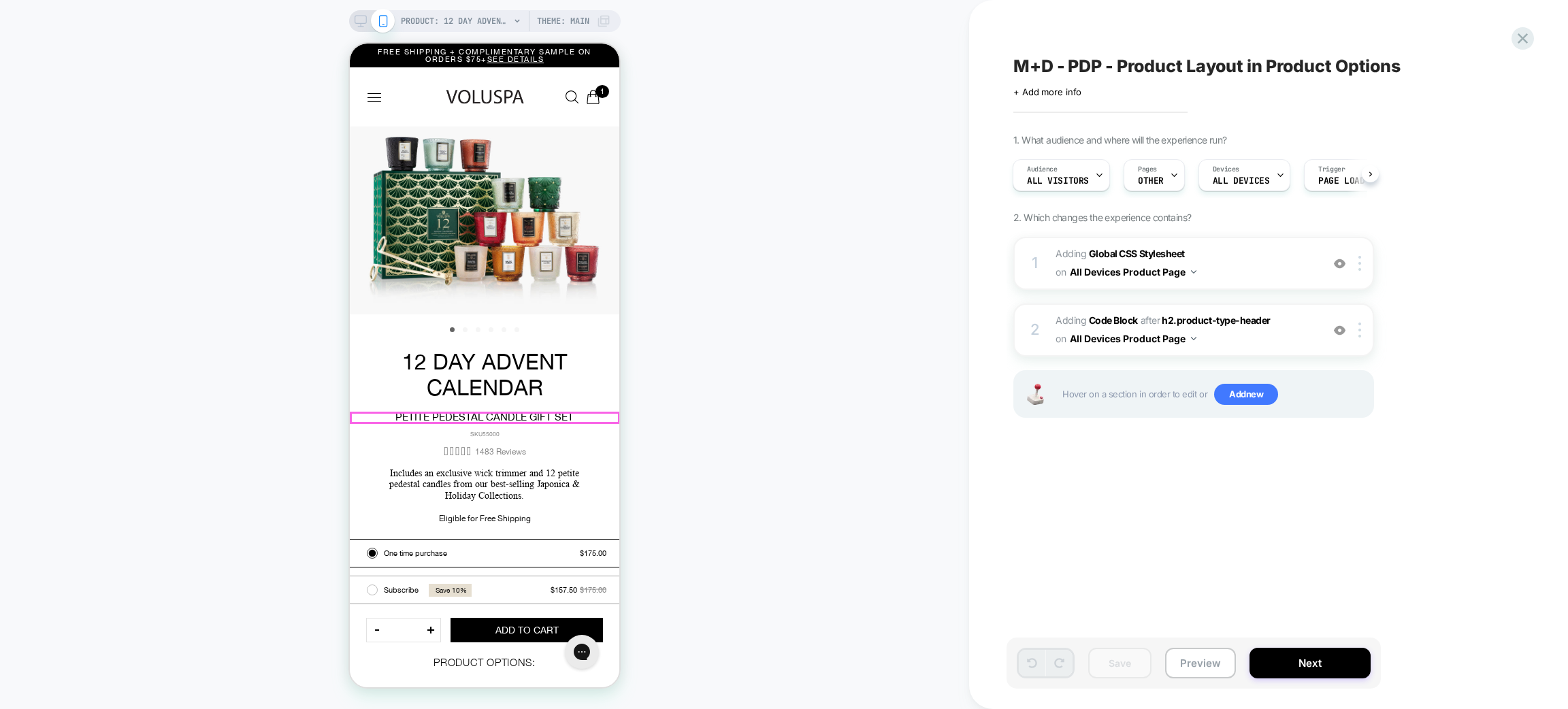
scroll to position [409, 0]
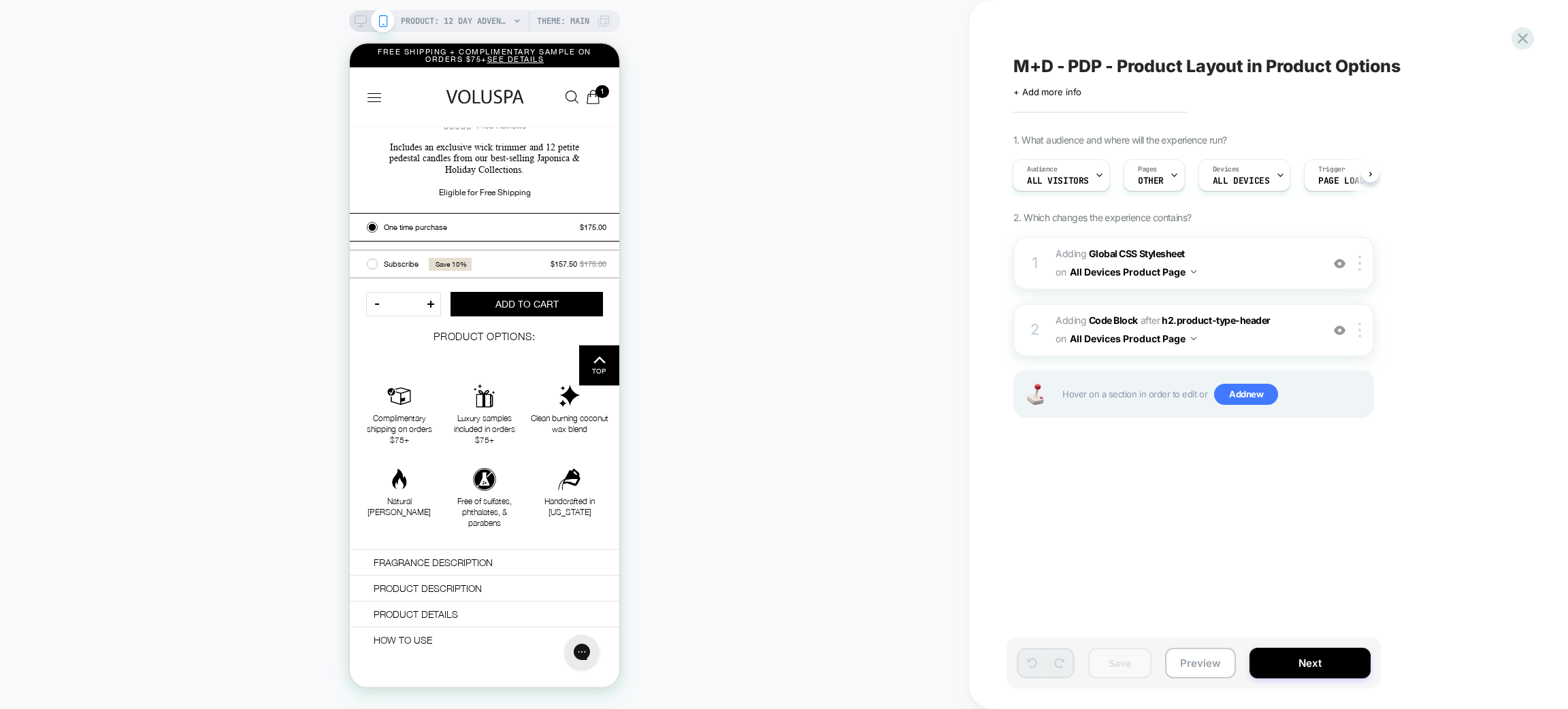
click at [361, 27] on div "PRODUCT: 12 Day Advent Calendar - Petite Pedestal Candle Gift Set Theme: MAIN" at bounding box center [485, 21] width 272 height 22
click at [357, 20] on icon at bounding box center [361, 20] width 12 height 12
click at [357, 15] on icon at bounding box center [361, 20] width 12 height 12
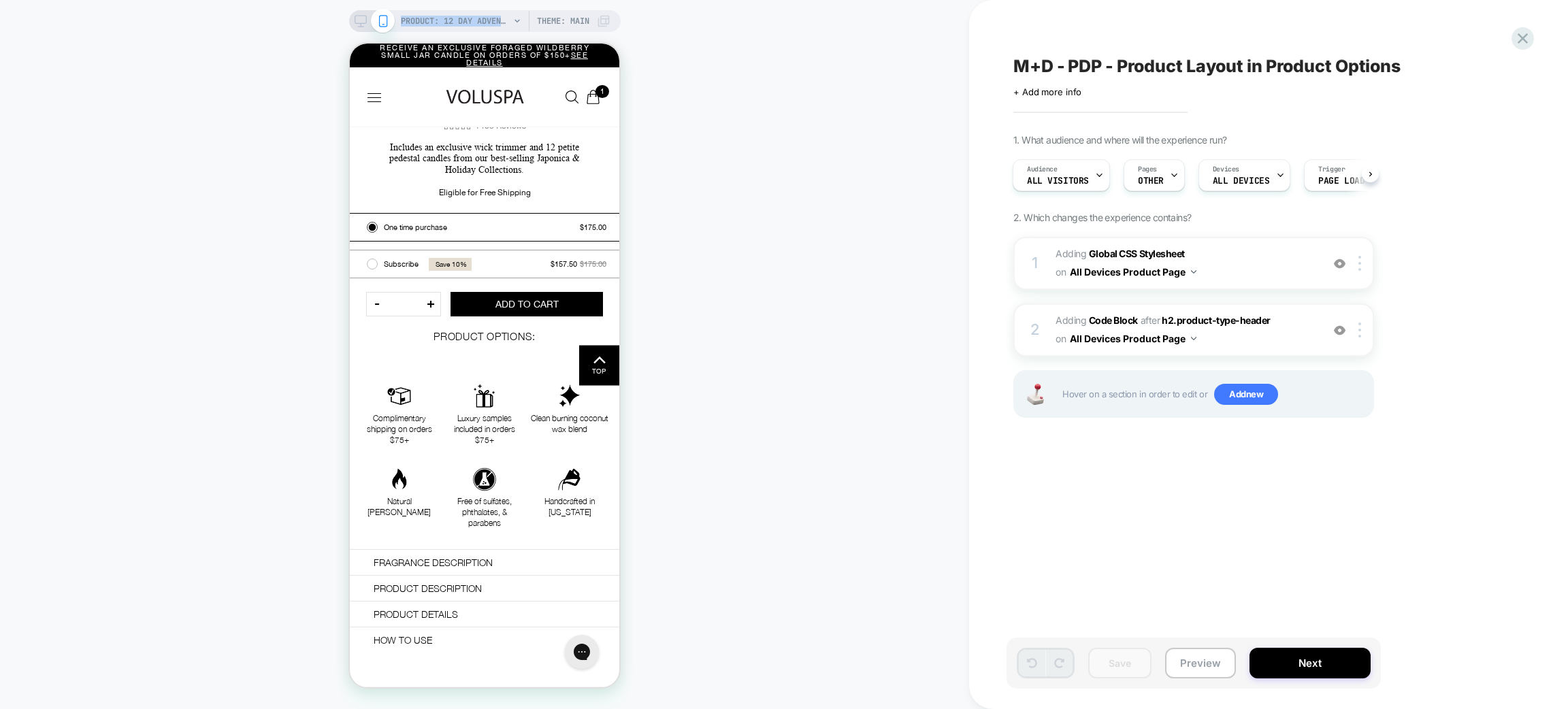
click at [357, 15] on icon at bounding box center [361, 20] width 12 height 12
click at [360, 24] on icon at bounding box center [361, 20] width 12 height 12
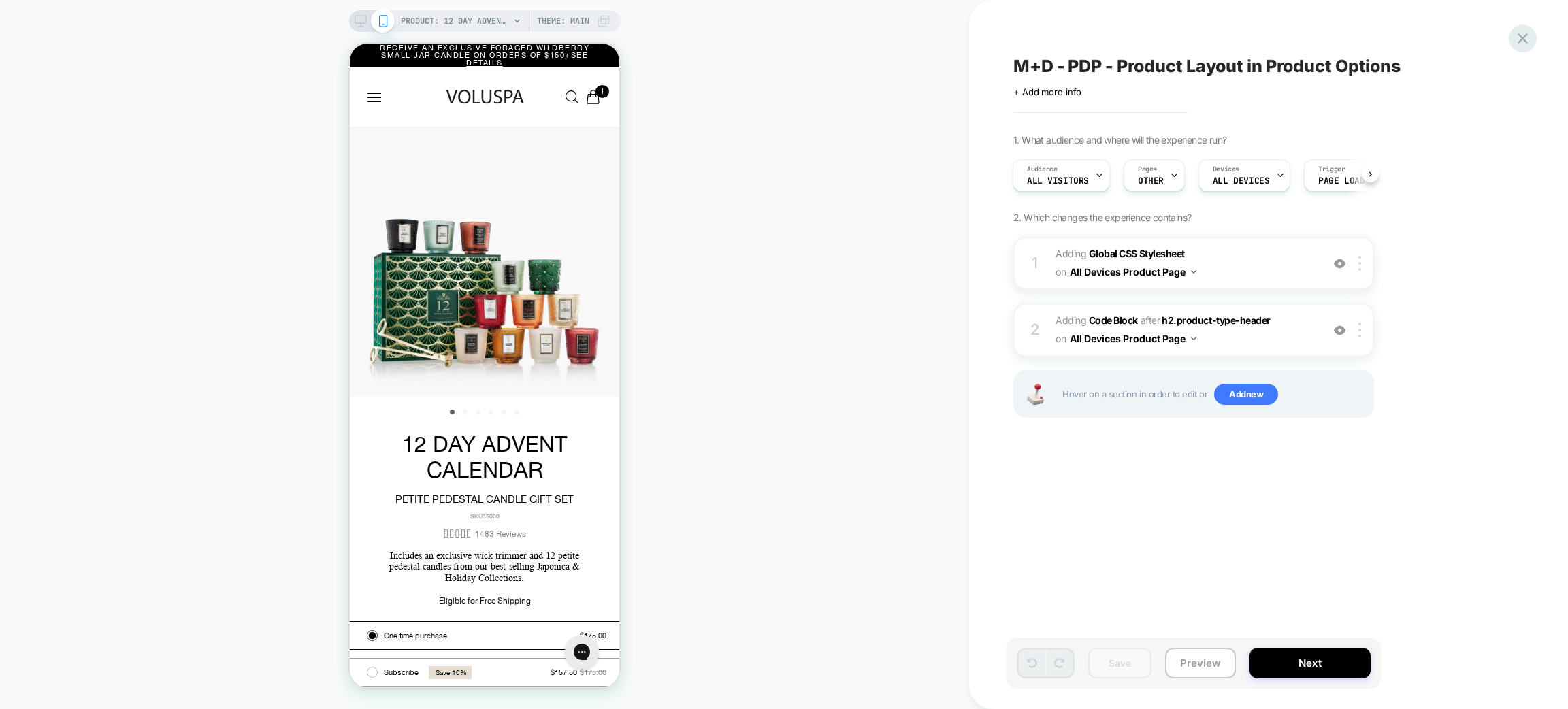
click at [0, 0] on icon at bounding box center [0, 0] width 0 height 0
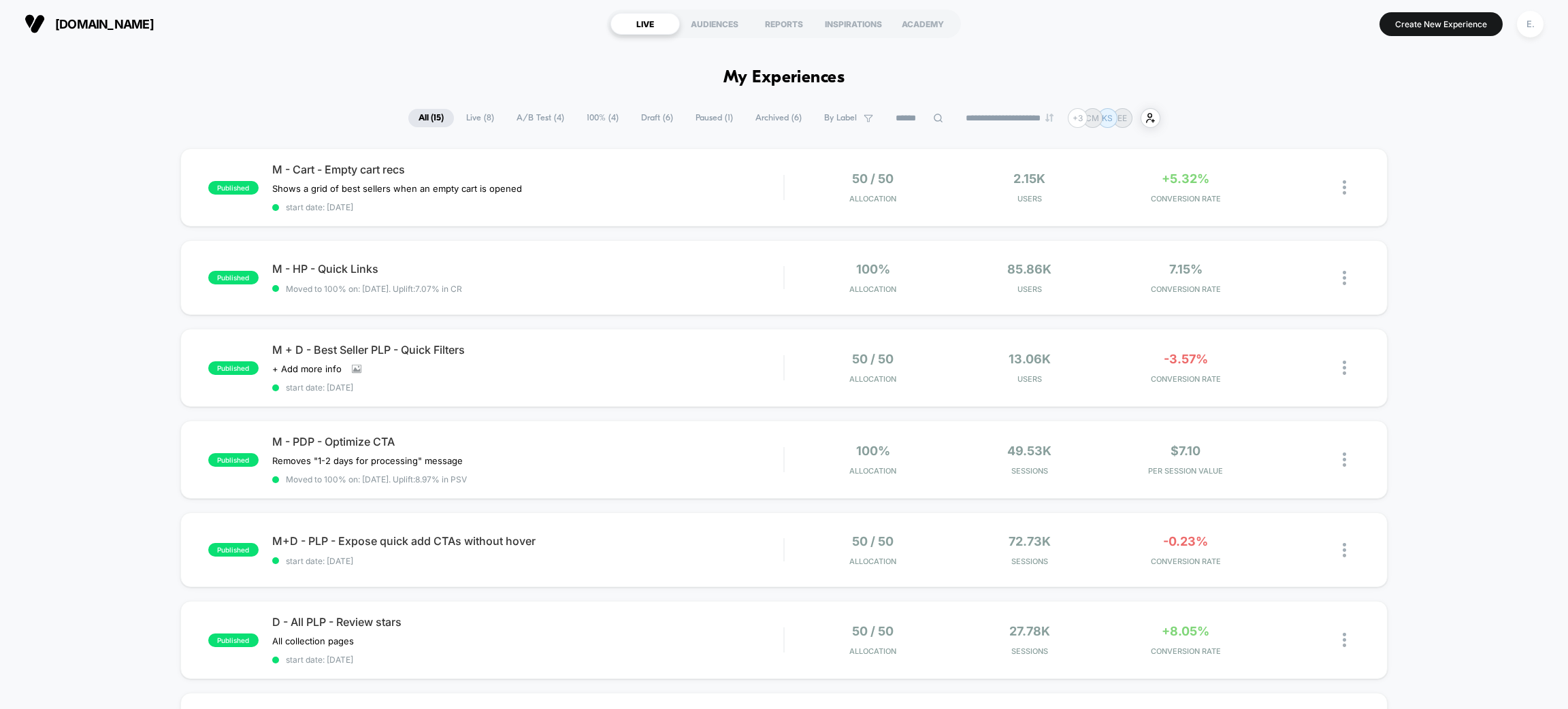
click at [904, 118] on input at bounding box center [920, 118] width 68 height 16
click at [627, 113] on span "Draft ( 6 )" at bounding box center [623, 118] width 52 height 19
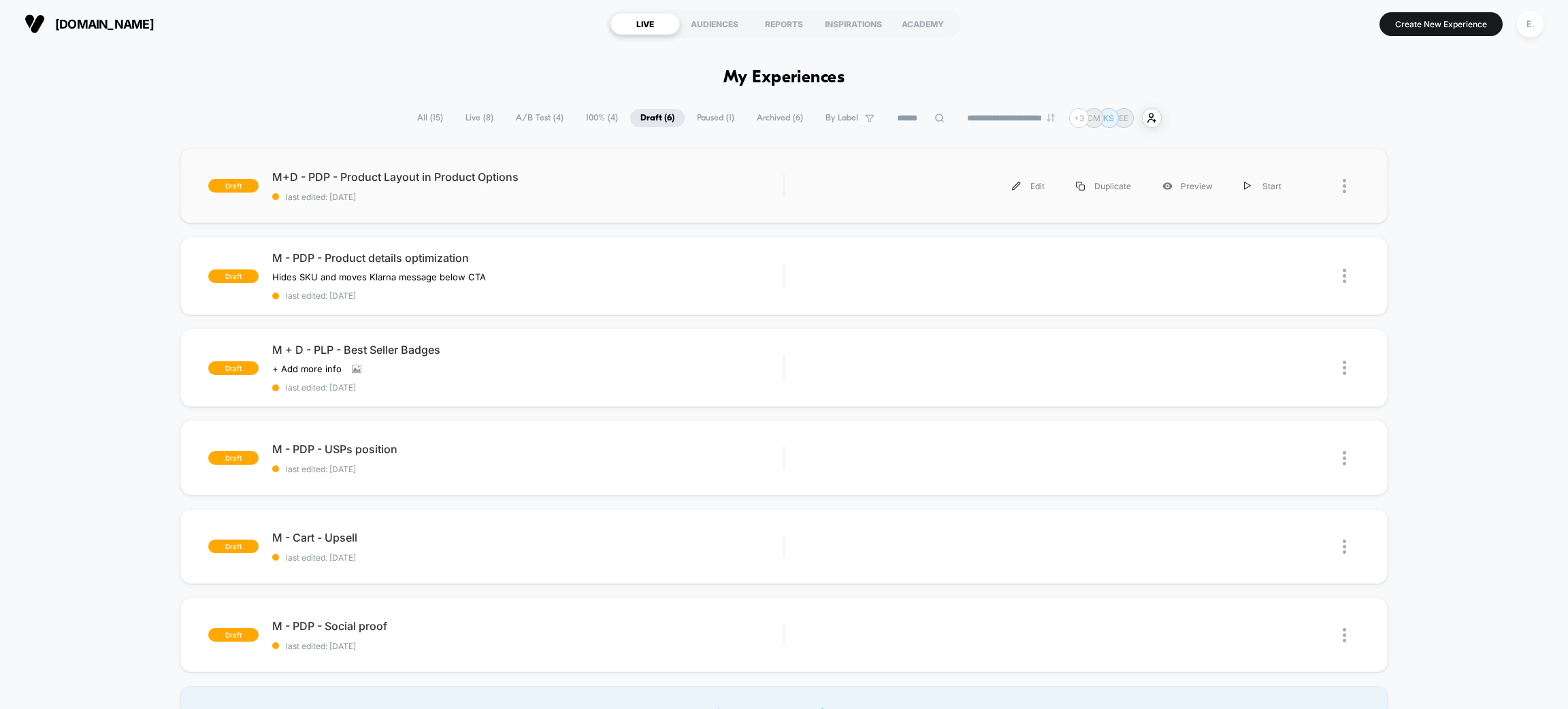
click at [608, 211] on div "draft M+D - PDP - Product Layout in Product Options last edited: 8/21/2025 Edit…" at bounding box center [784, 186] width 1207 height 75
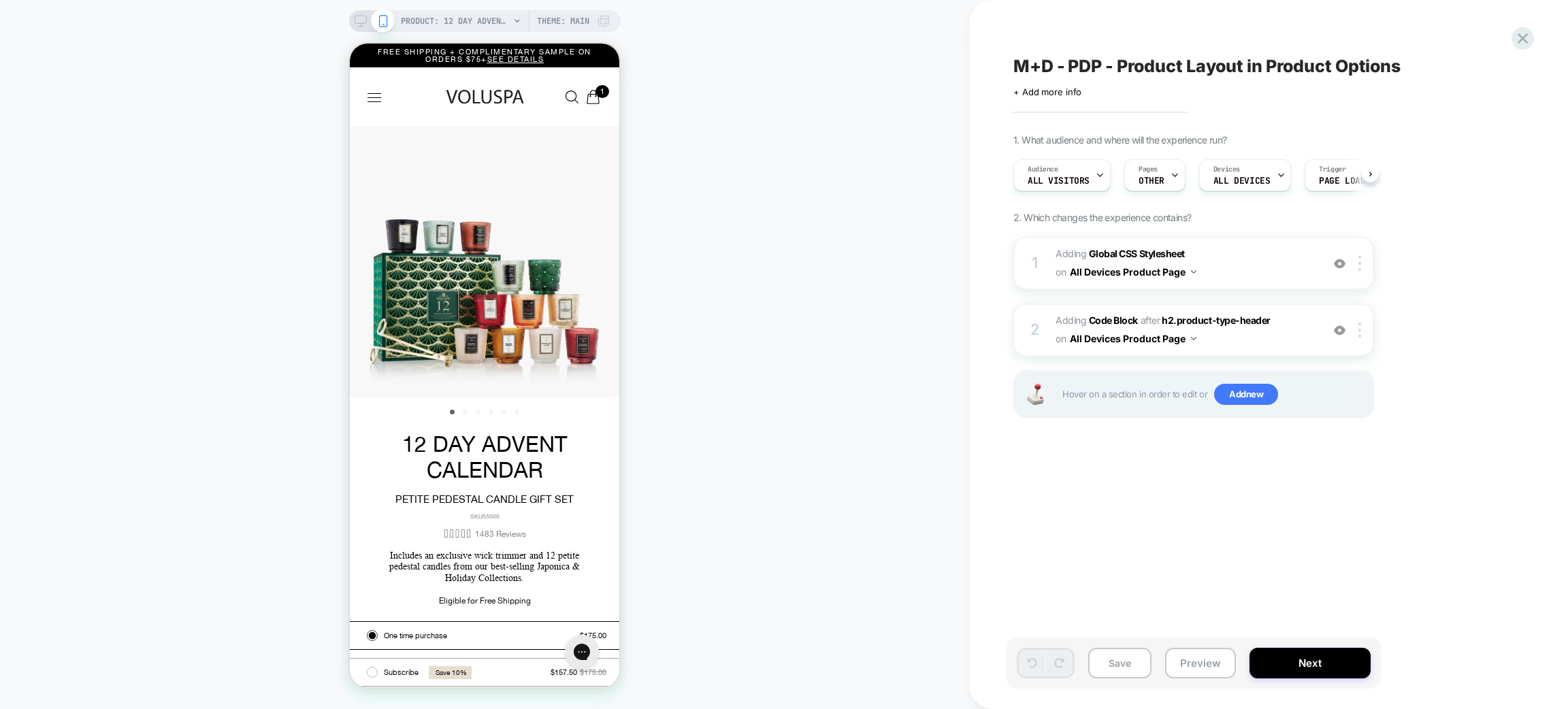
scroll to position [0, 1]
click at [359, 16] on icon at bounding box center [361, 20] width 12 height 12
click at [357, 11] on div "PRODUCT: 12 Day Advent Calendar - Petite Pedestal Candle Gift Set Theme: MAIN" at bounding box center [485, 21] width 272 height 22
click at [355, 22] on rect at bounding box center [361, 19] width 11 height 7
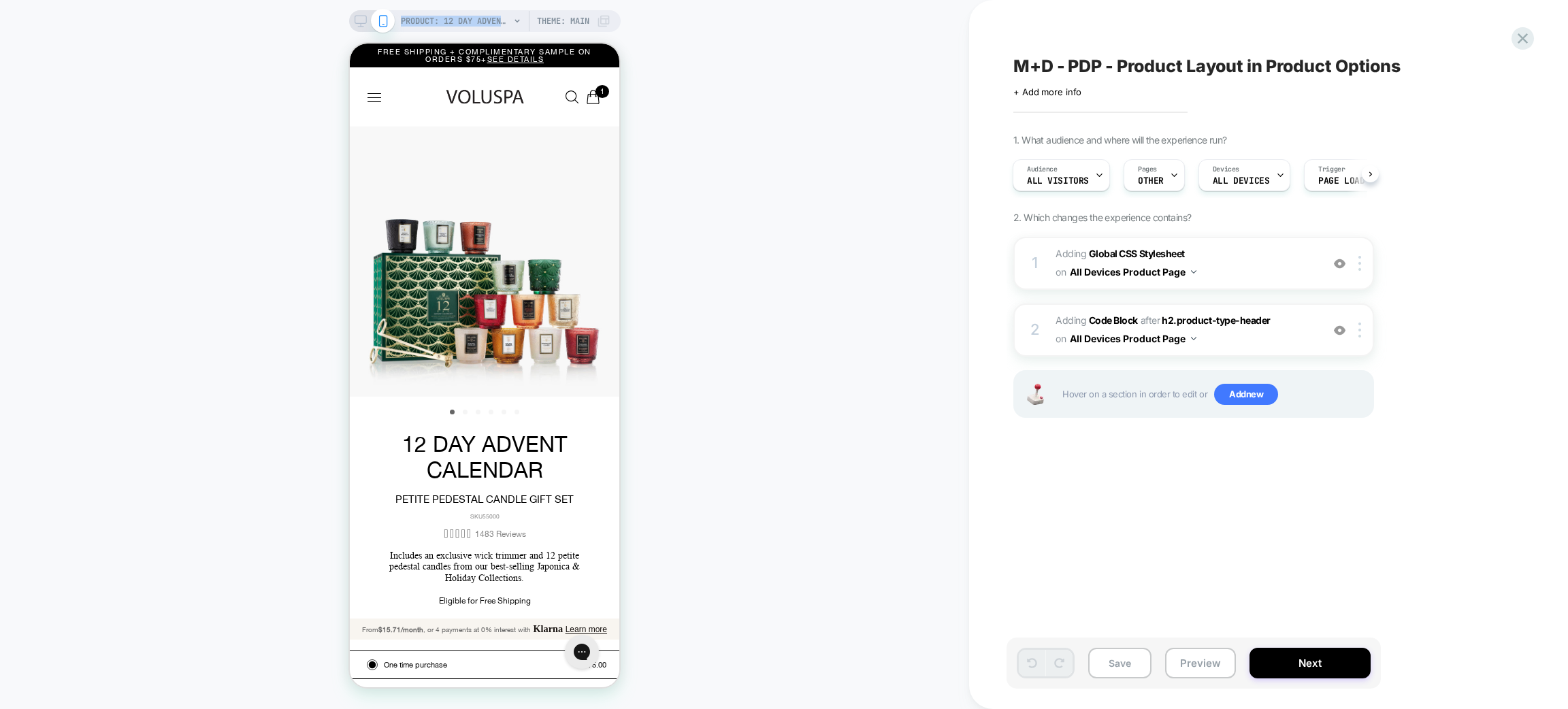
click at [355, 22] on rect at bounding box center [361, 19] width 11 height 7
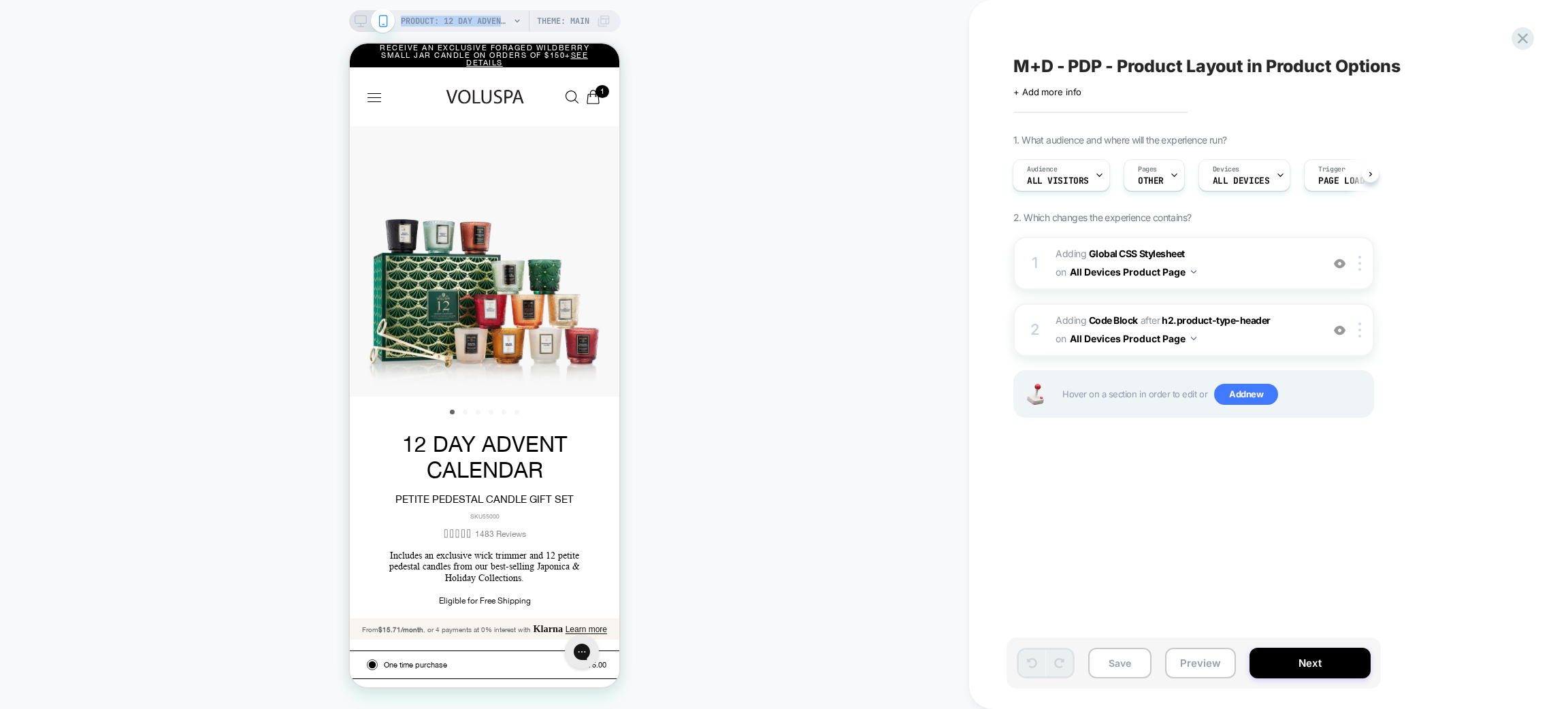
click at [355, 22] on rect at bounding box center [361, 19] width 11 height 7
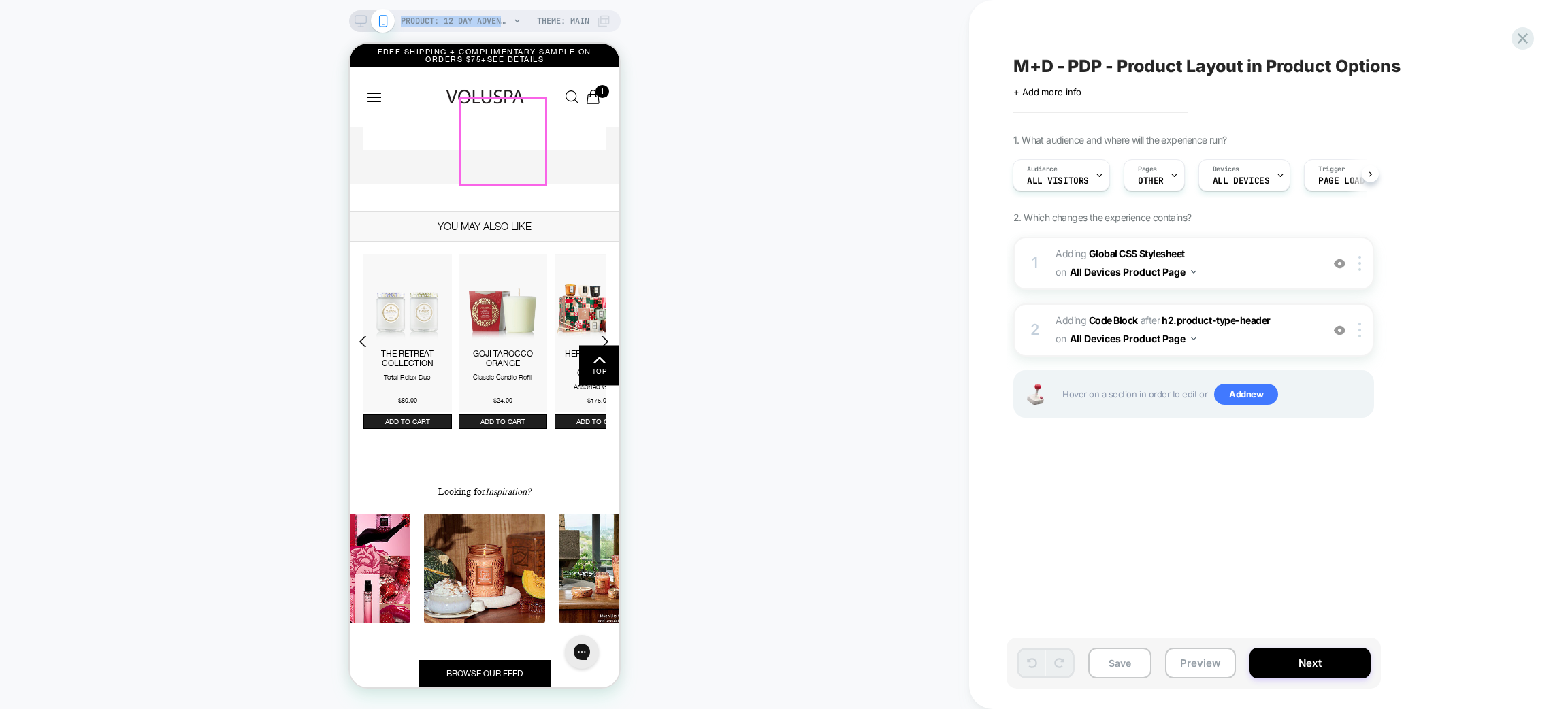
scroll to position [1802, 0]
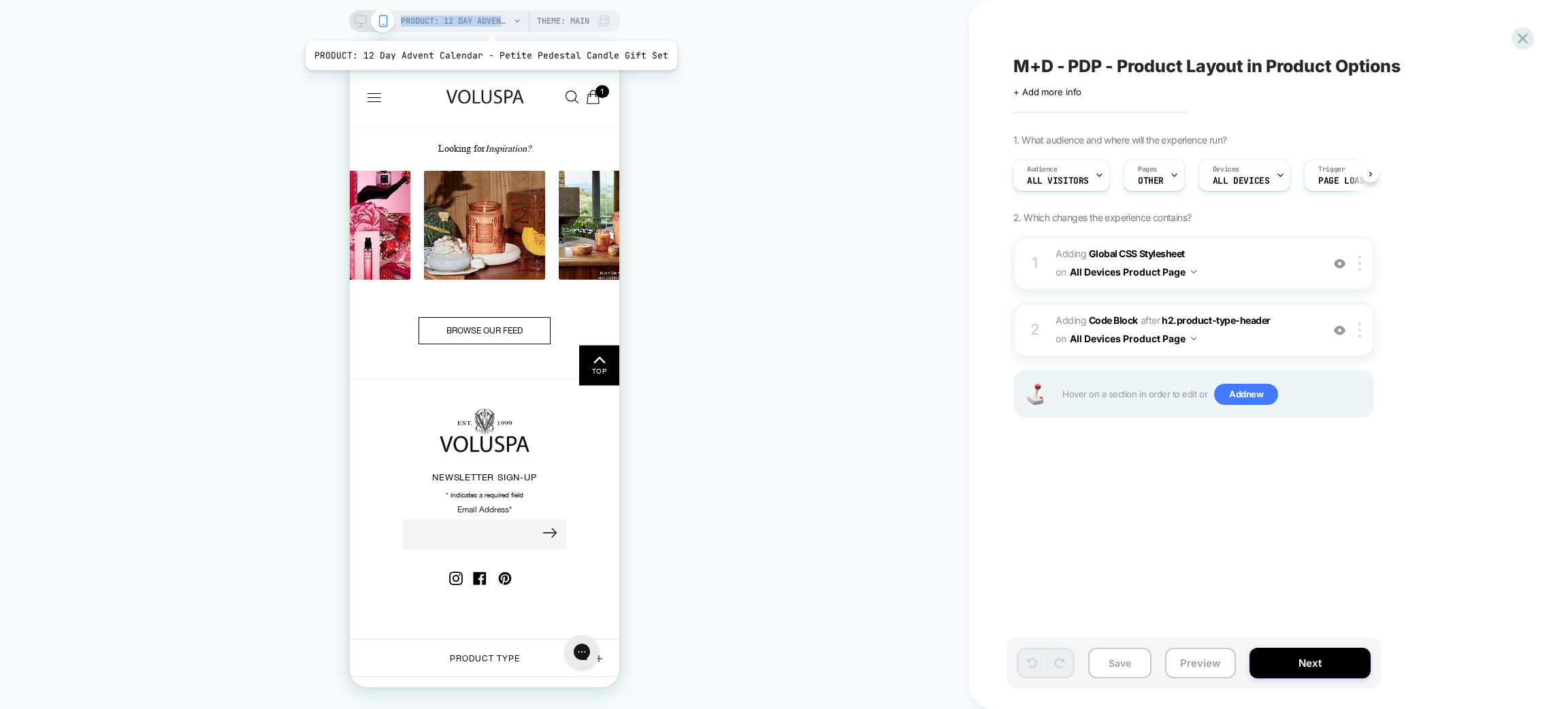
click at [487, 24] on span "PRODUCT: 12 Day Advent Calendar - Petite Pedestal Candle Gift Set" at bounding box center [455, 21] width 109 height 22
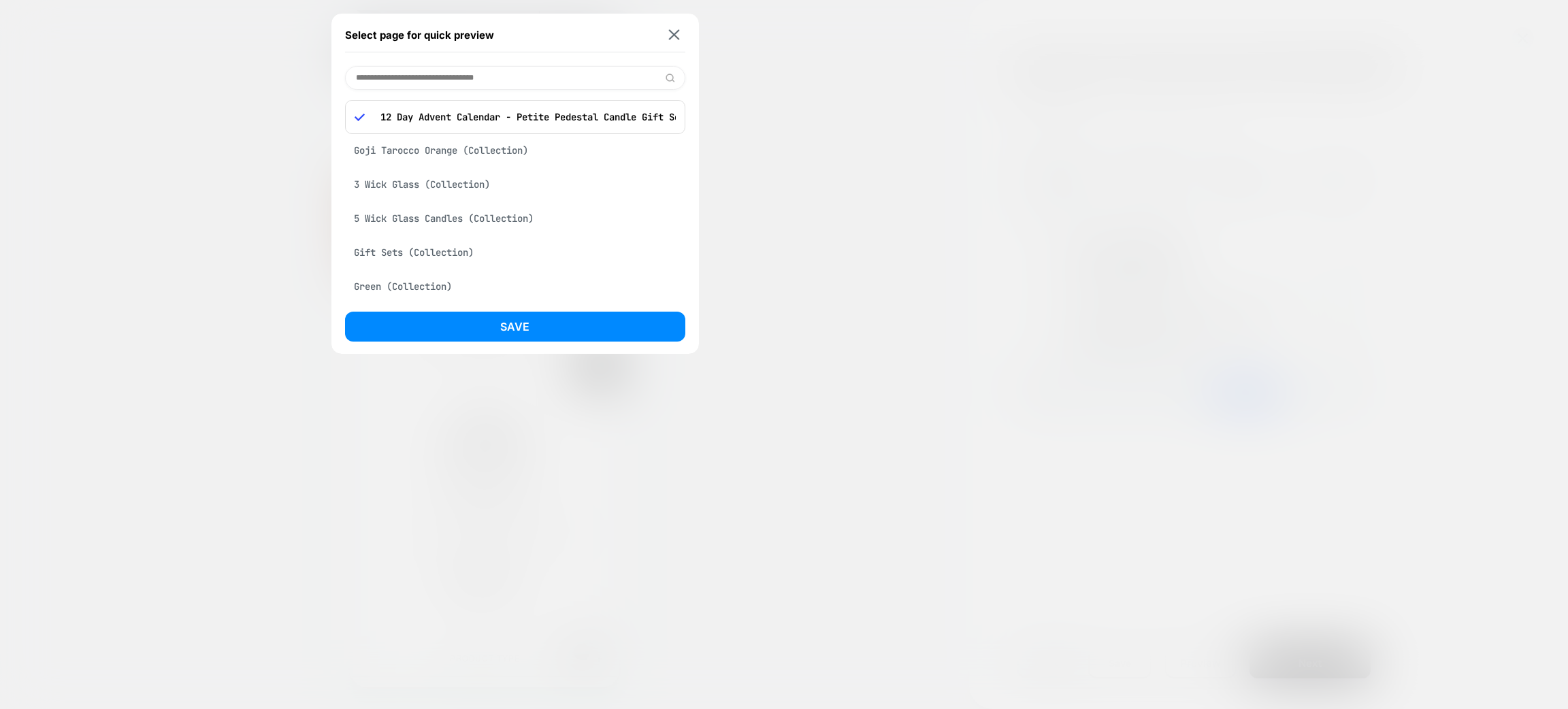
click at [409, 192] on div "3 Wick Glass (Collection)" at bounding box center [515, 185] width 340 height 26
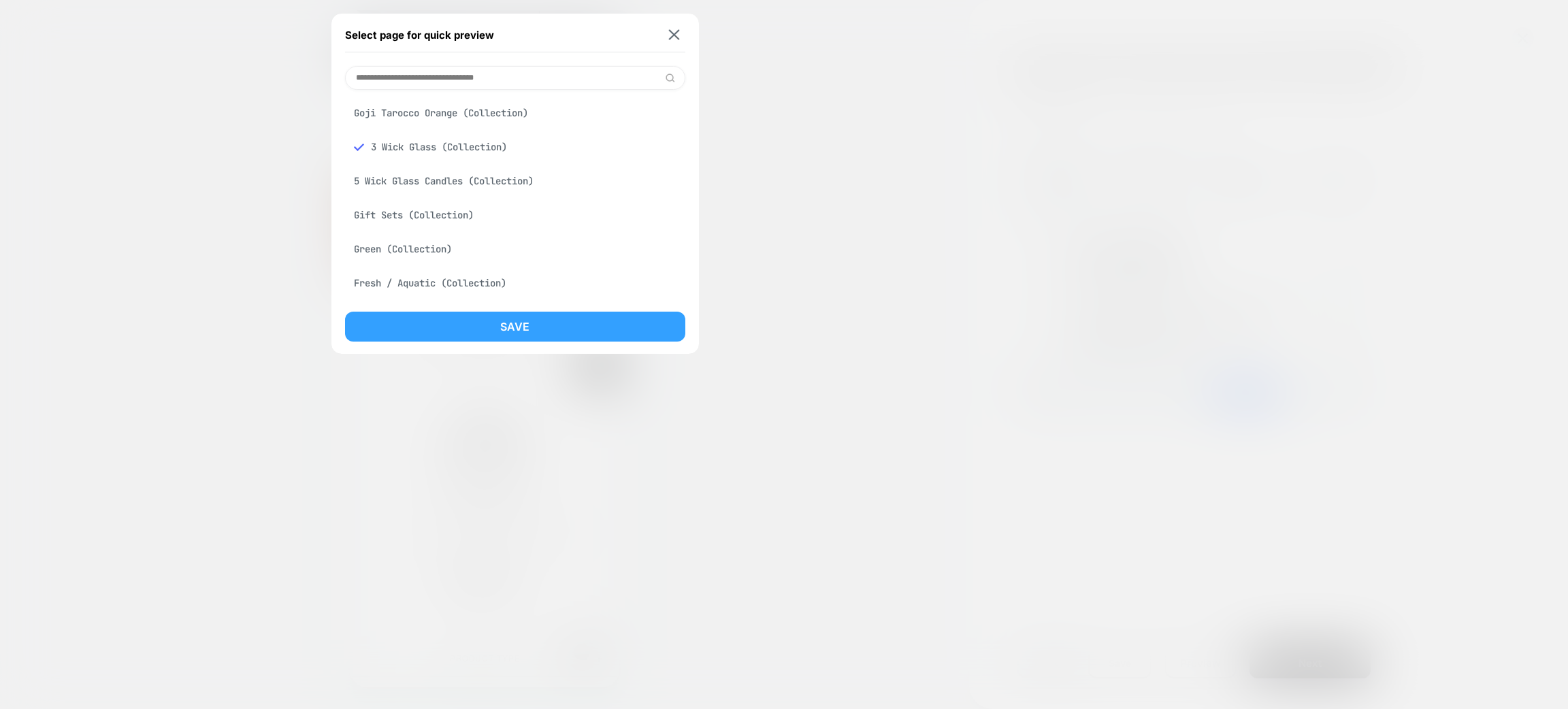
click at [434, 320] on button "Save" at bounding box center [515, 326] width 340 height 30
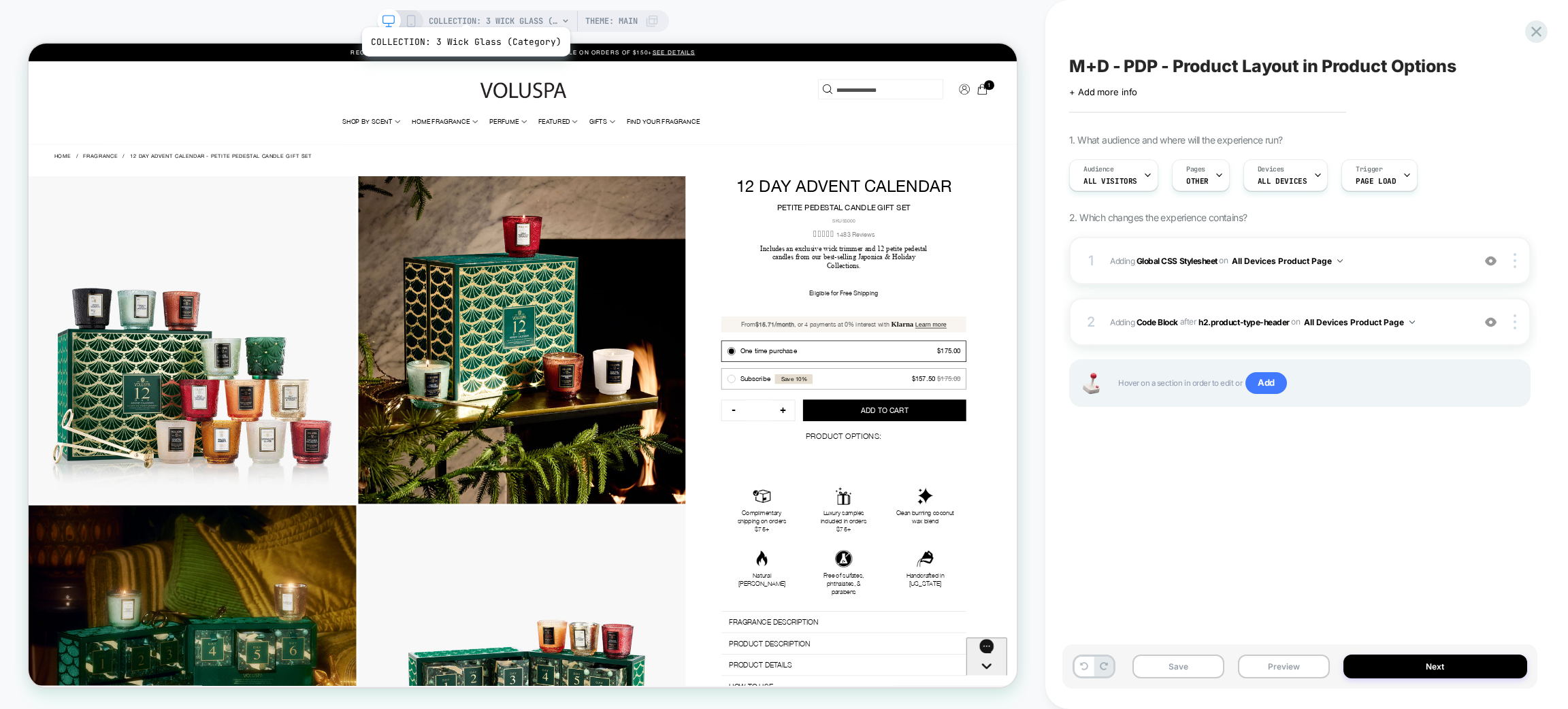
click at [464, 11] on span "COLLECTION: 3 Wick Glass (Category)" at bounding box center [493, 21] width 129 height 22
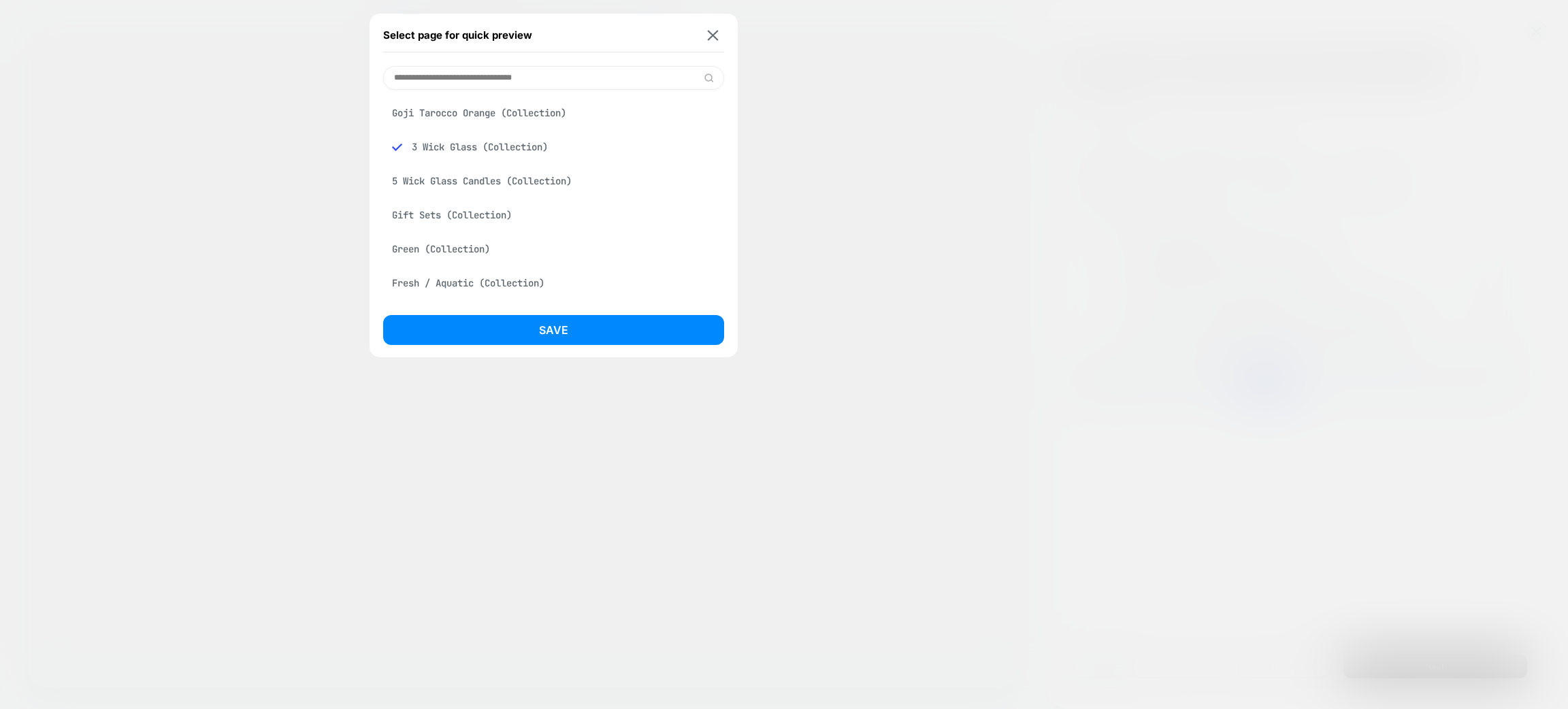
select select "******"
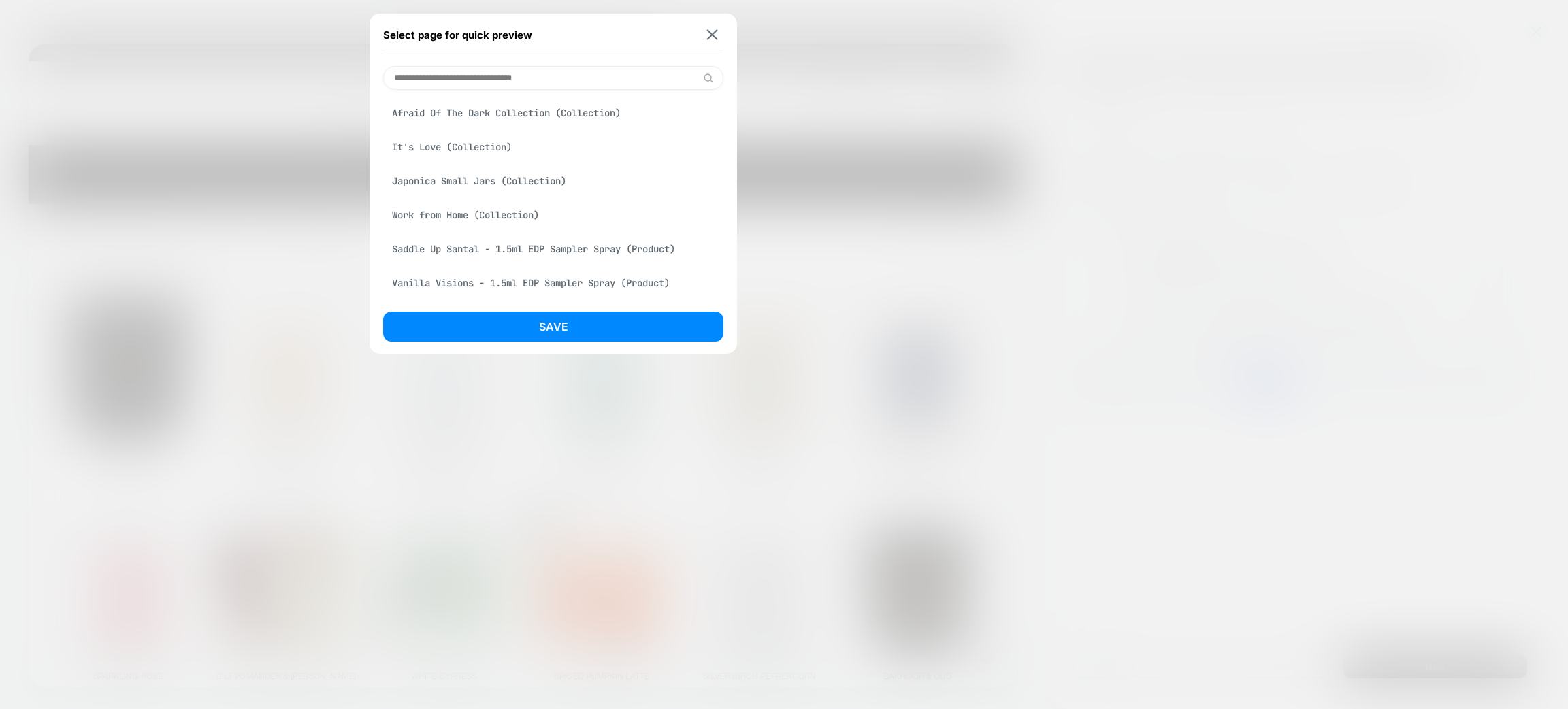
scroll to position [305, 0]
click at [714, 33] on img at bounding box center [712, 35] width 11 height 11
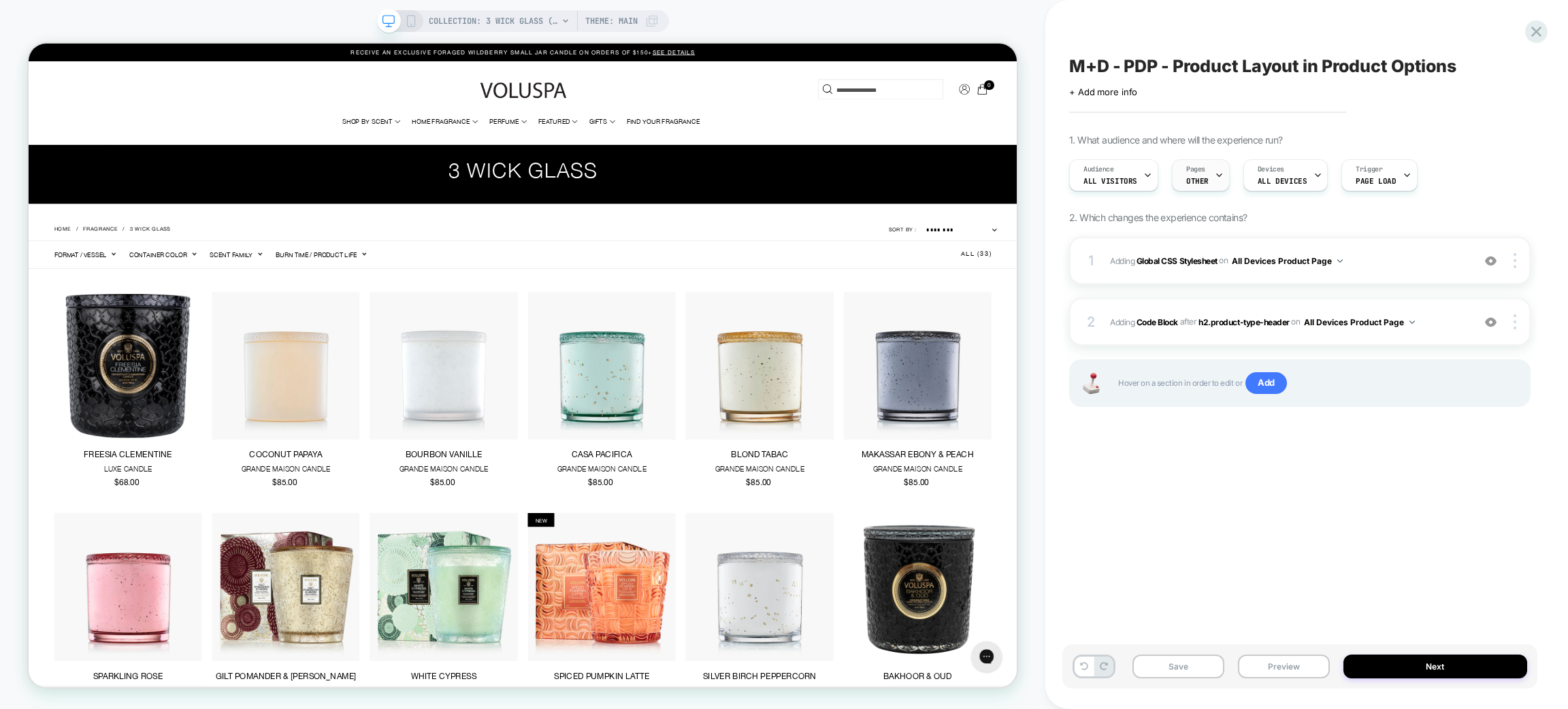
click at [1219, 168] on div at bounding box center [1219, 175] width 9 height 31
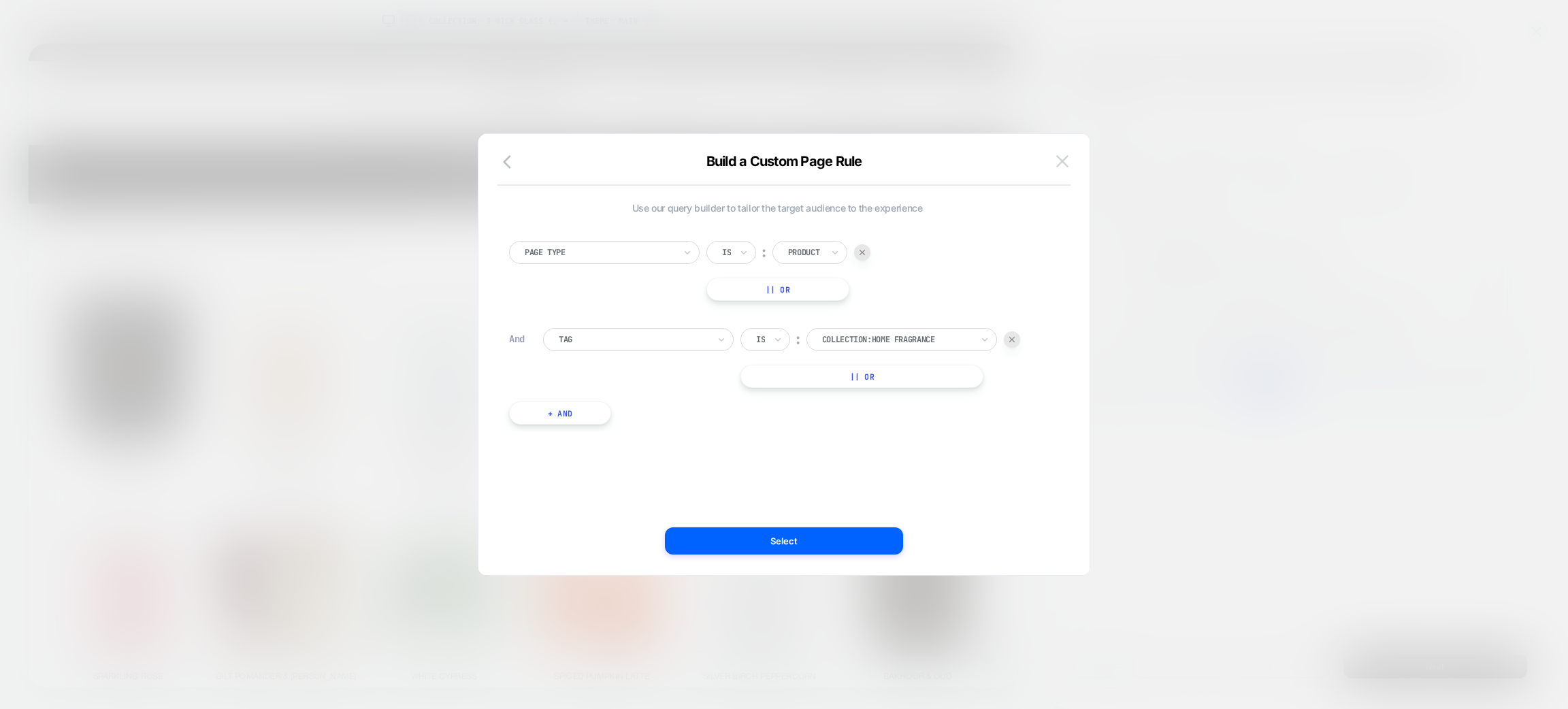
click at [1053, 160] on button at bounding box center [1062, 161] width 20 height 20
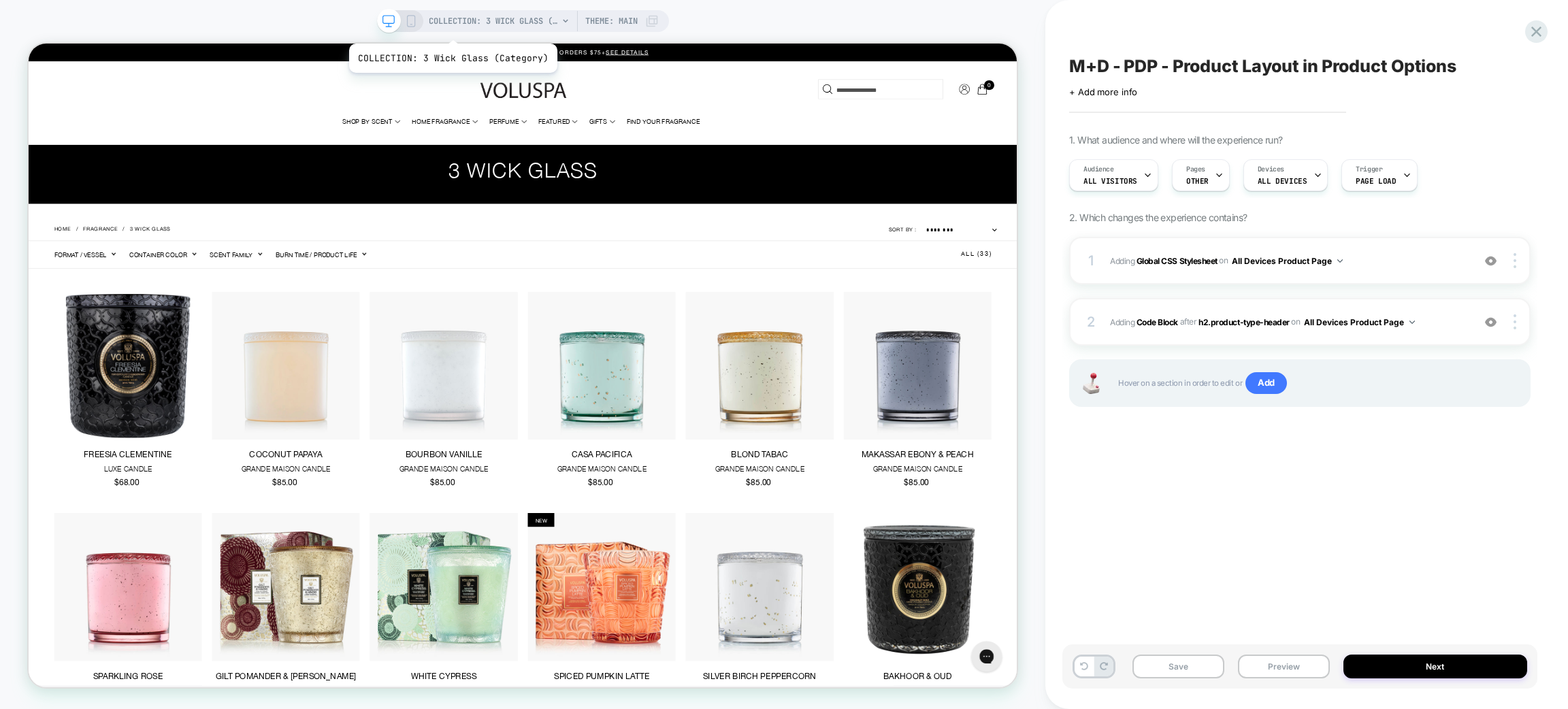
click at [451, 27] on span "COLLECTION: 3 Wick Glass (Category)" at bounding box center [493, 21] width 129 height 22
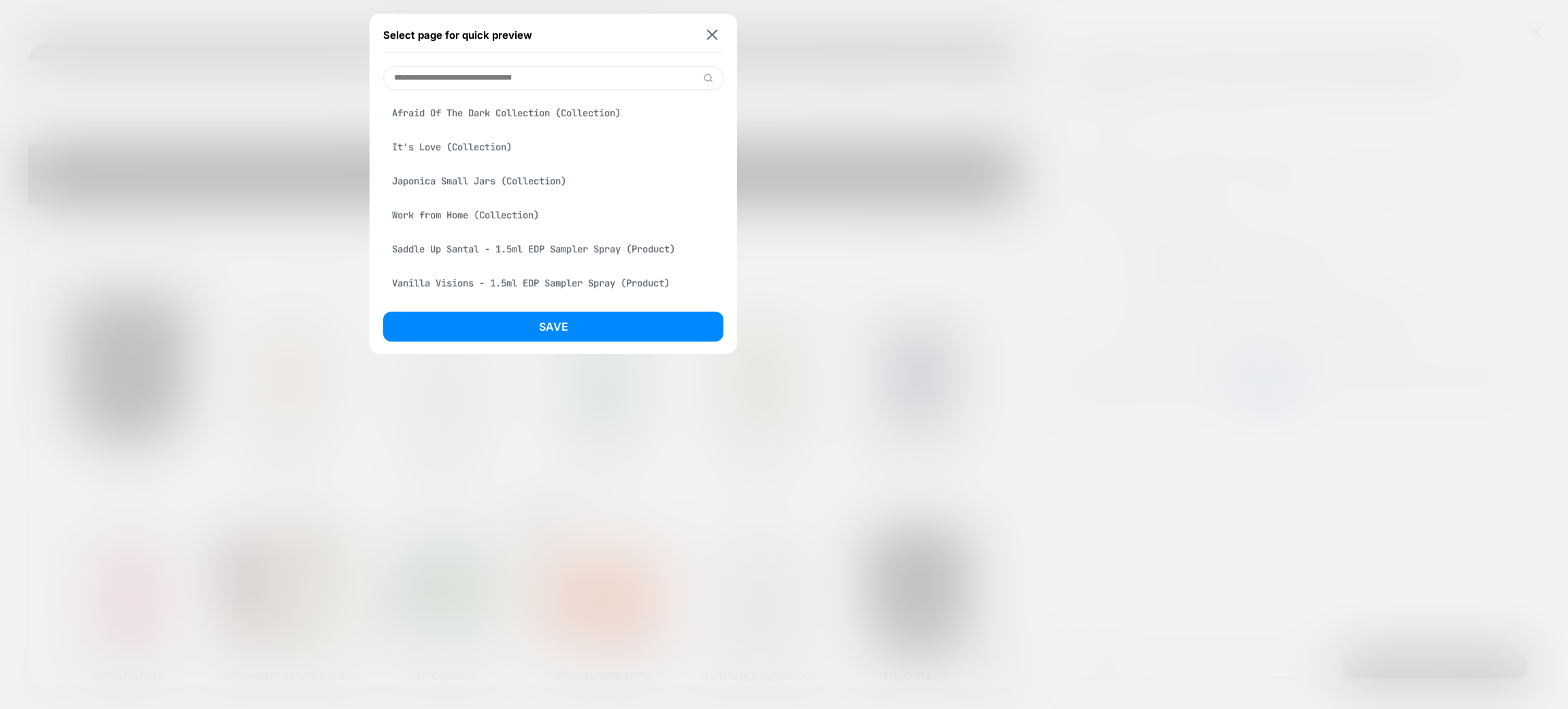
scroll to position [0, 0]
click at [511, 251] on div "Saddle Up Santal - 1.5ml EDP Sampler Spray (Product)" at bounding box center [554, 249] width 340 height 26
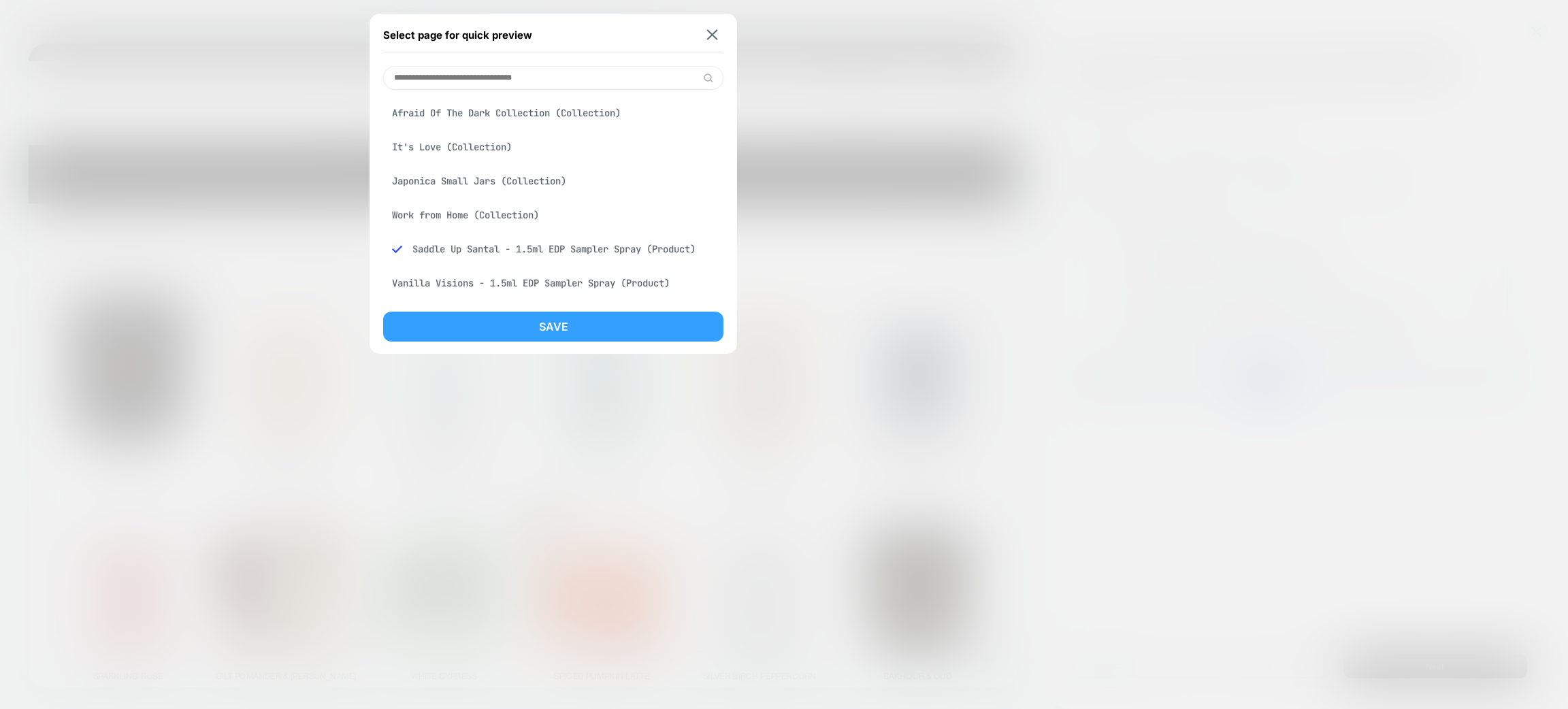
click at [523, 322] on button "Save" at bounding box center [554, 326] width 340 height 30
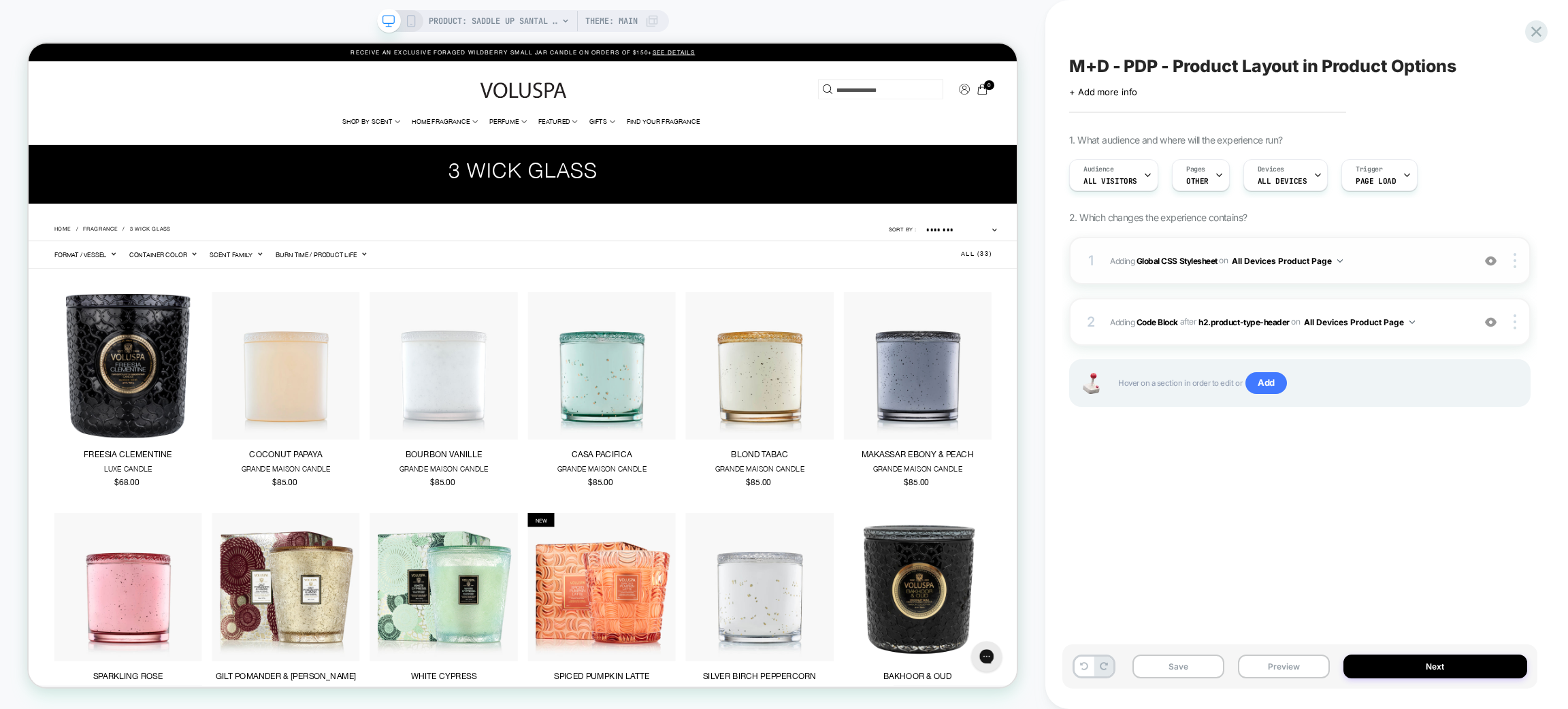
click at [0, 0] on div at bounding box center [0, 0] width 0 height 0
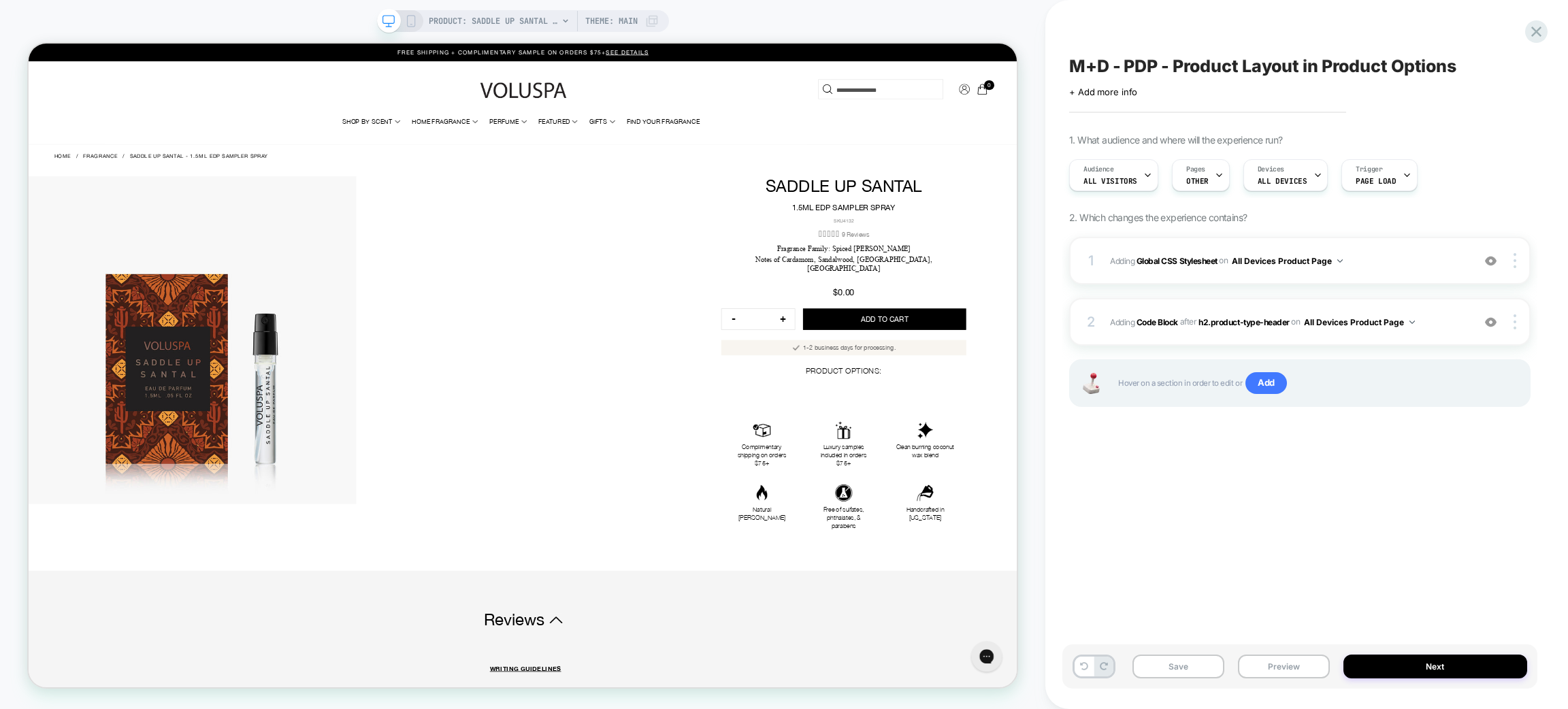
scroll to position [0, 0]
click at [1285, 673] on button "Preview" at bounding box center [1284, 666] width 92 height 24
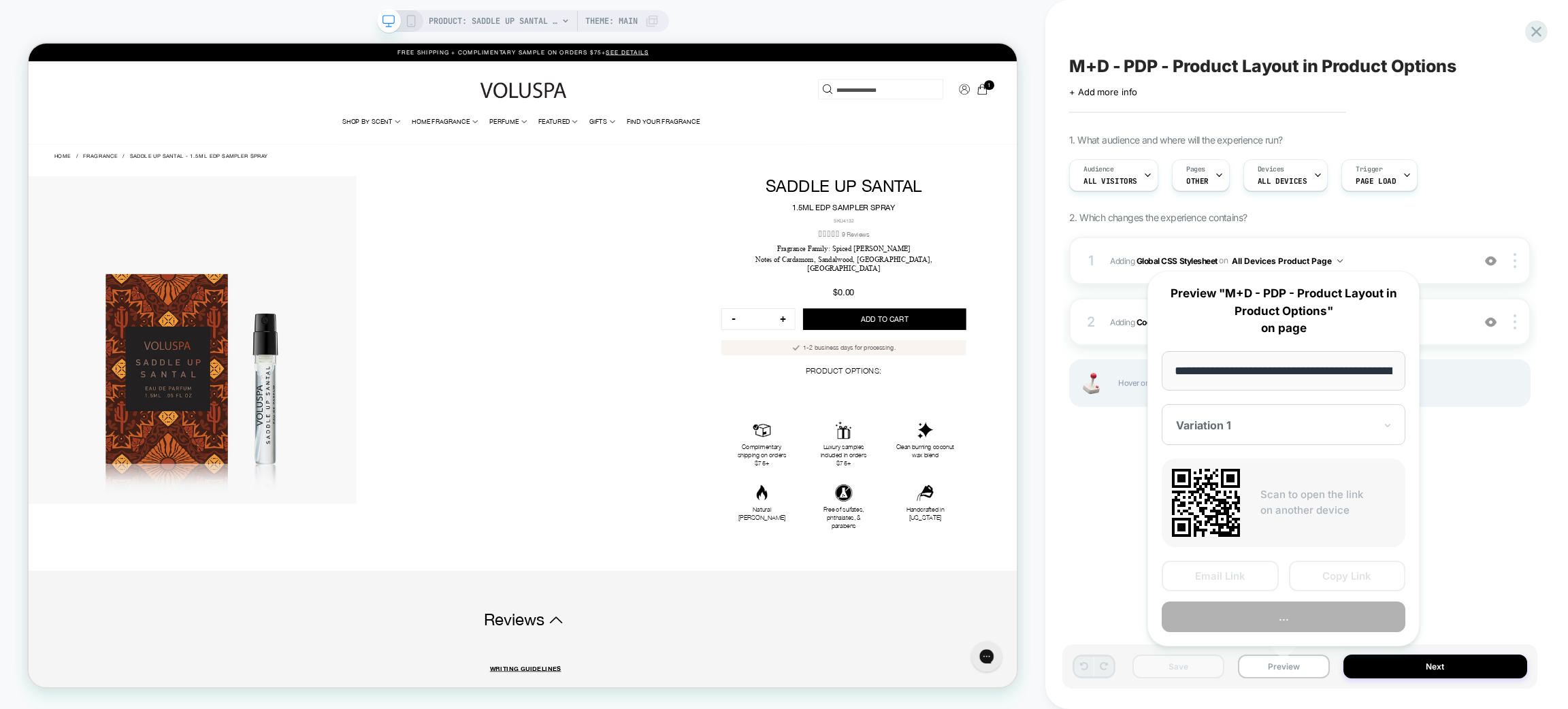
scroll to position [0, 287]
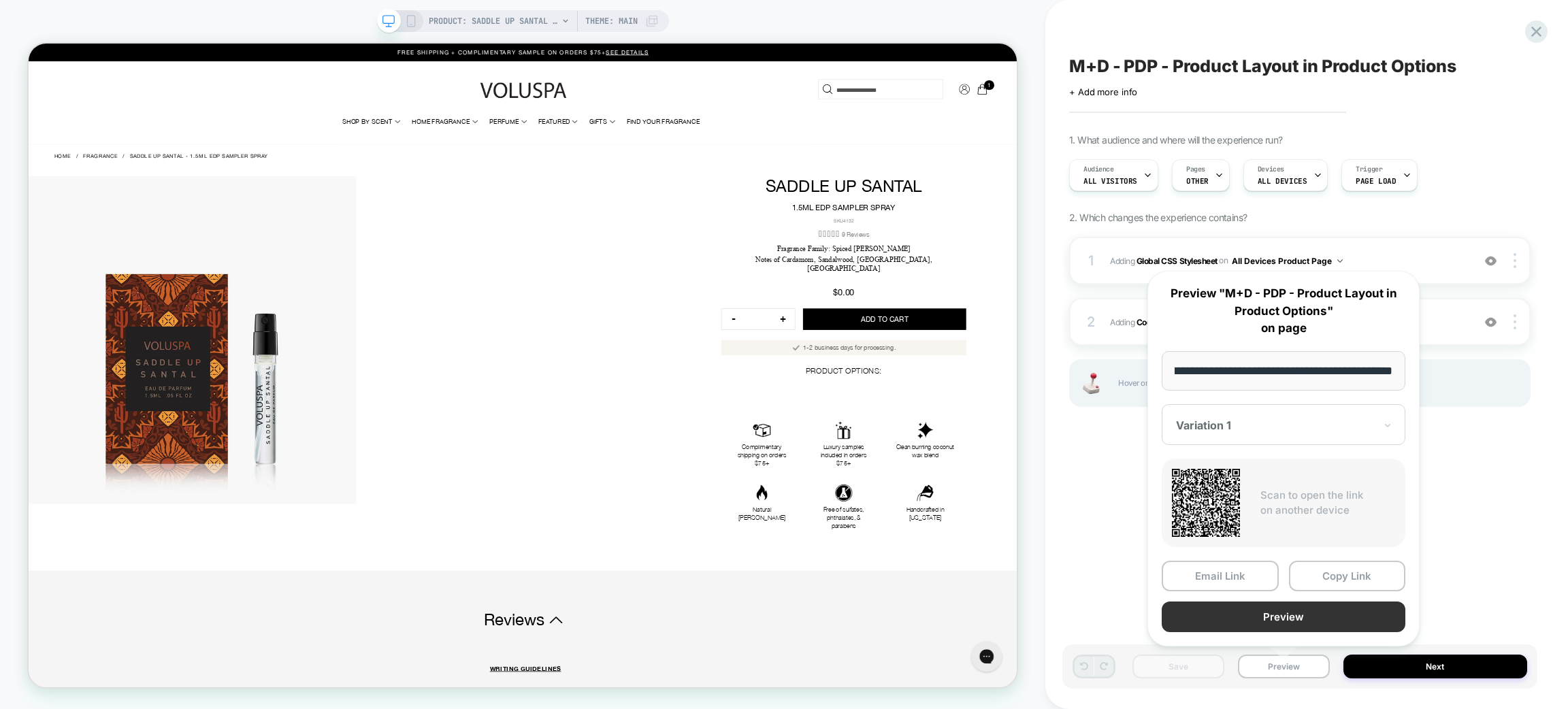
click at [1275, 618] on button "Preview" at bounding box center [1283, 617] width 243 height 31
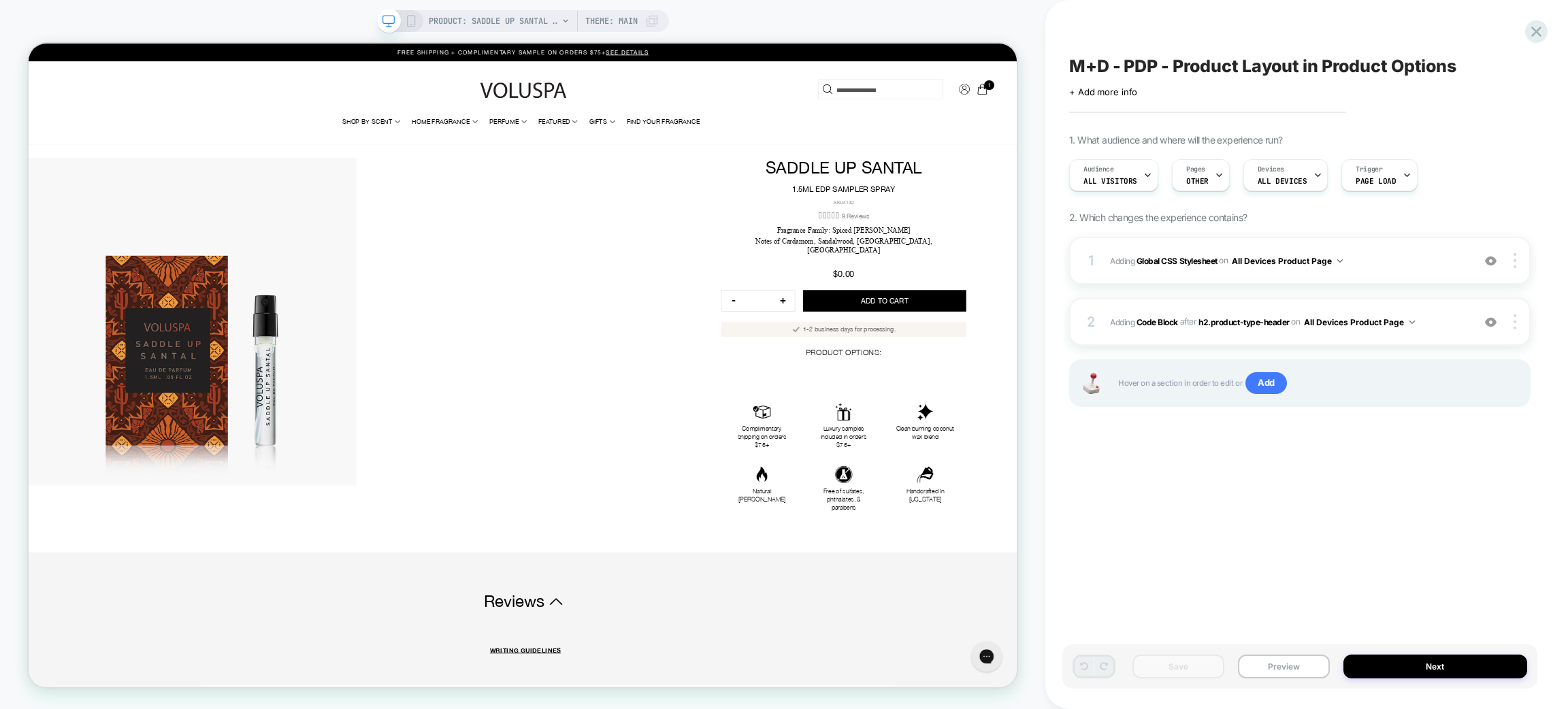
scroll to position [0, 0]
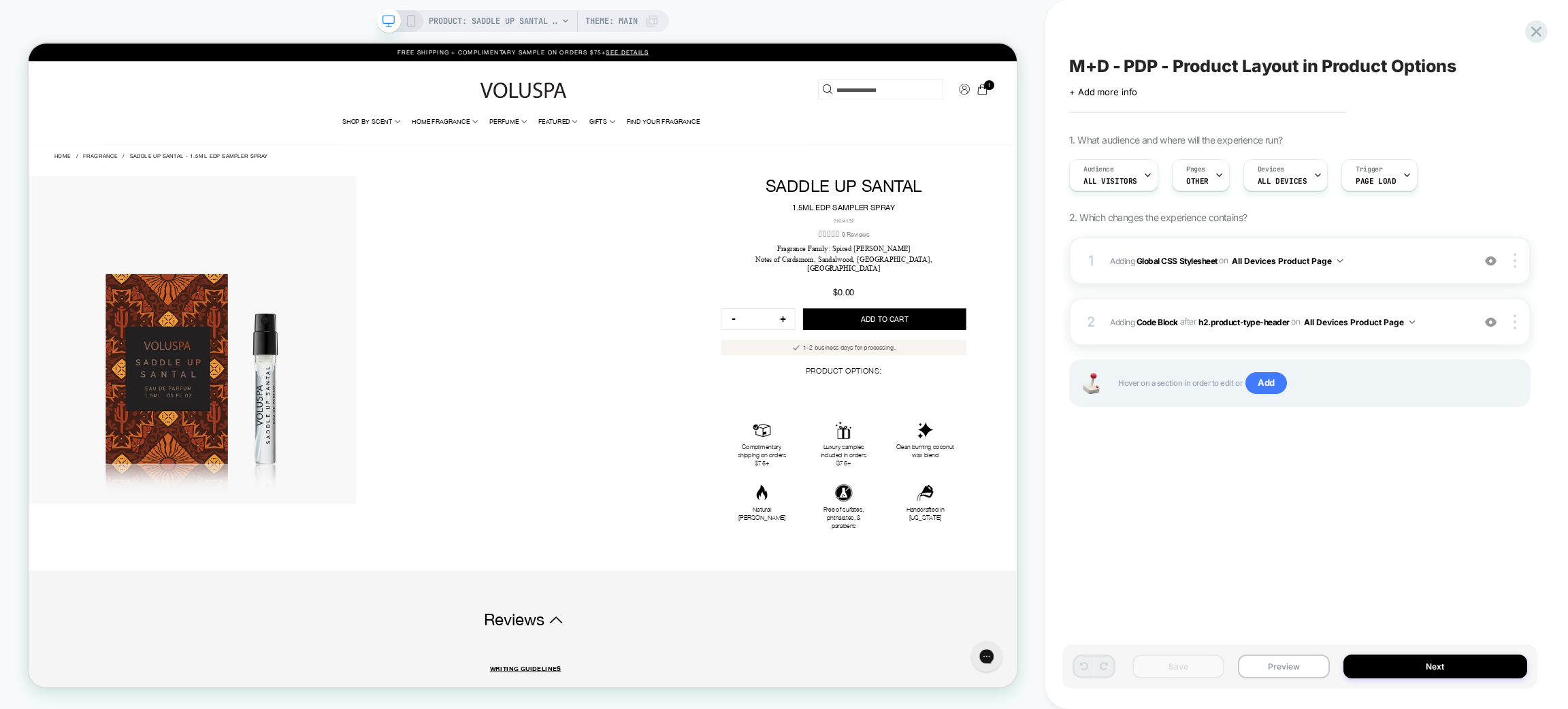
click at [1342, 269] on div "1 Adding Global CSS Stylesheet on All Devices Product Page Add Before Add After…" at bounding box center [1299, 260] width 462 height 48
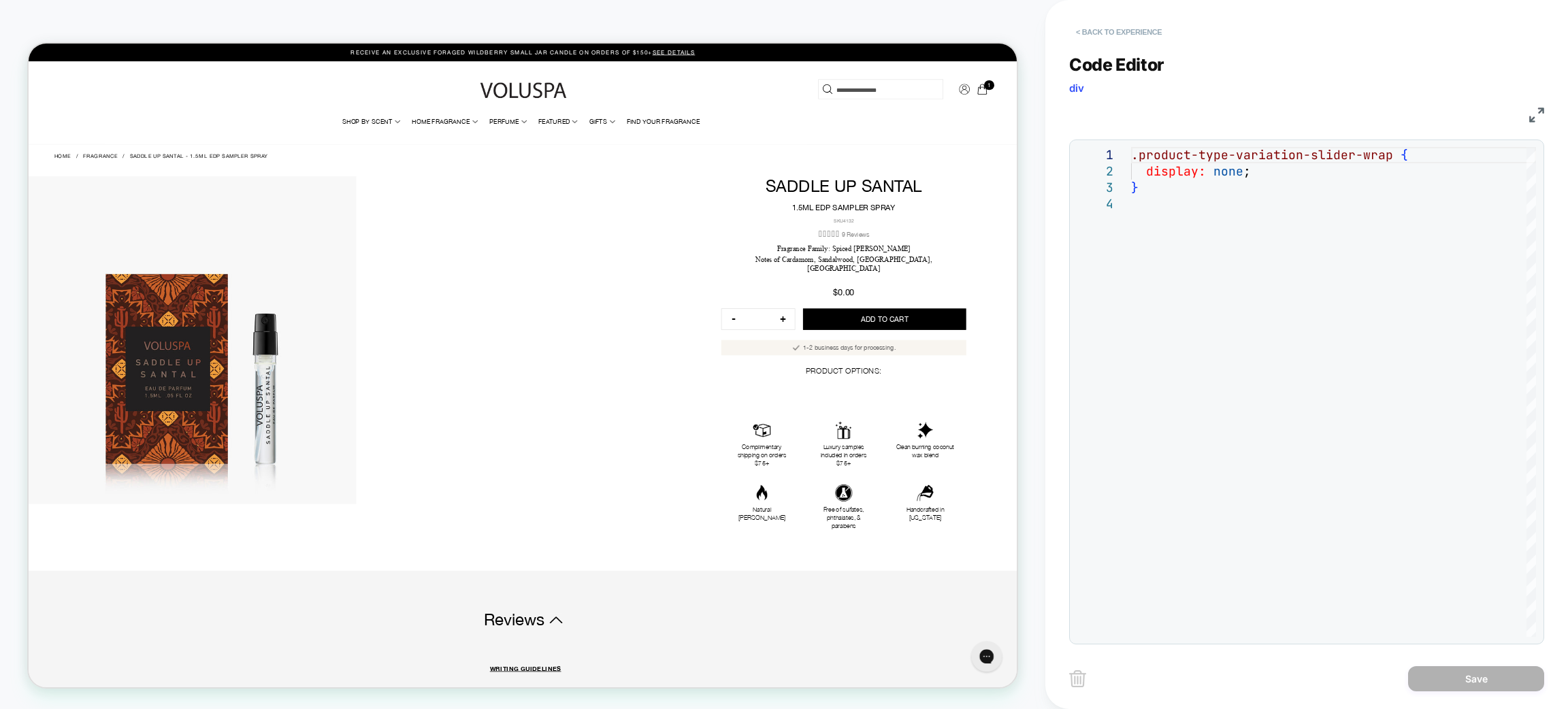
click at [1106, 31] on button "< Back to experience" at bounding box center [1119, 32] width 99 height 22
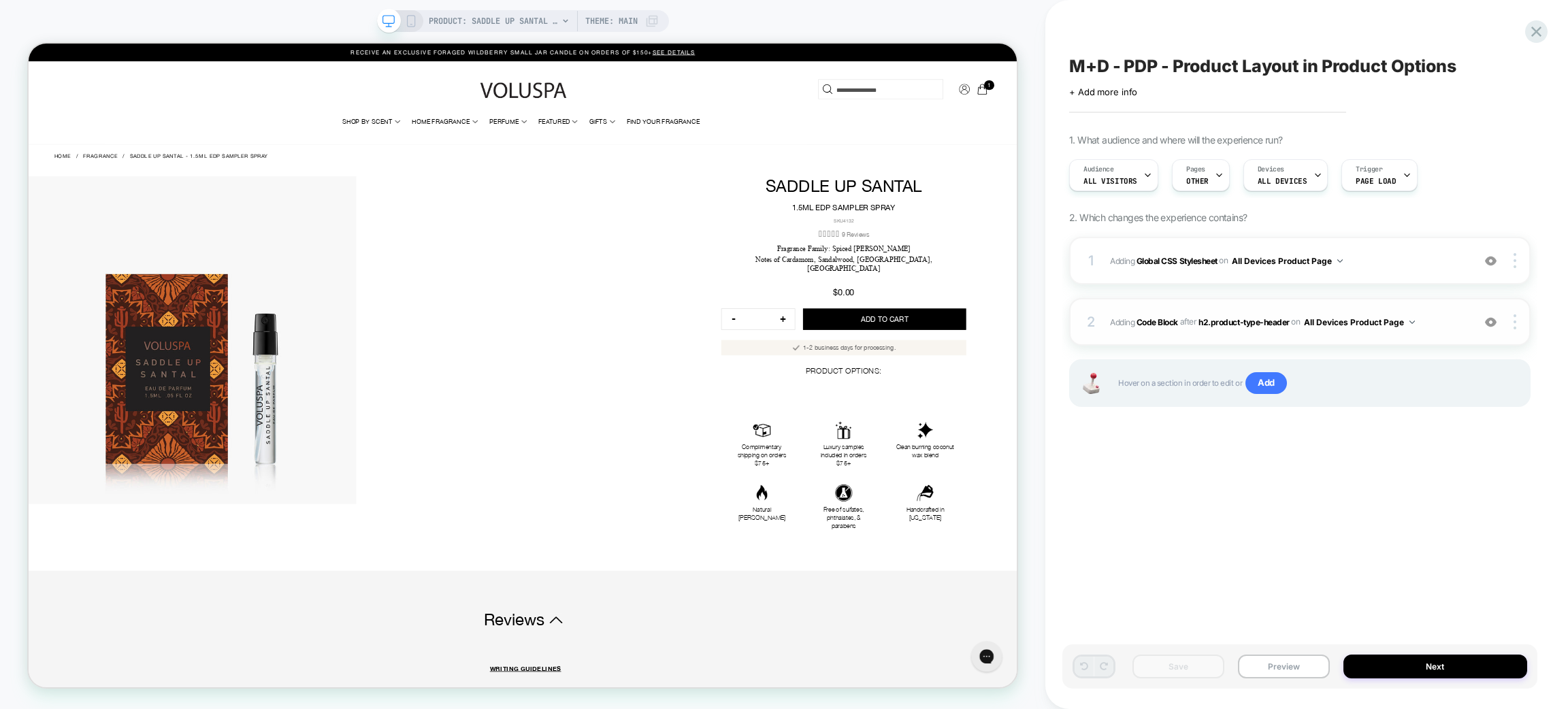
click at [1257, 336] on div "2 Adding Code Block AFTER h2.product-type-header h2.product-type-header on All …" at bounding box center [1299, 322] width 462 height 48
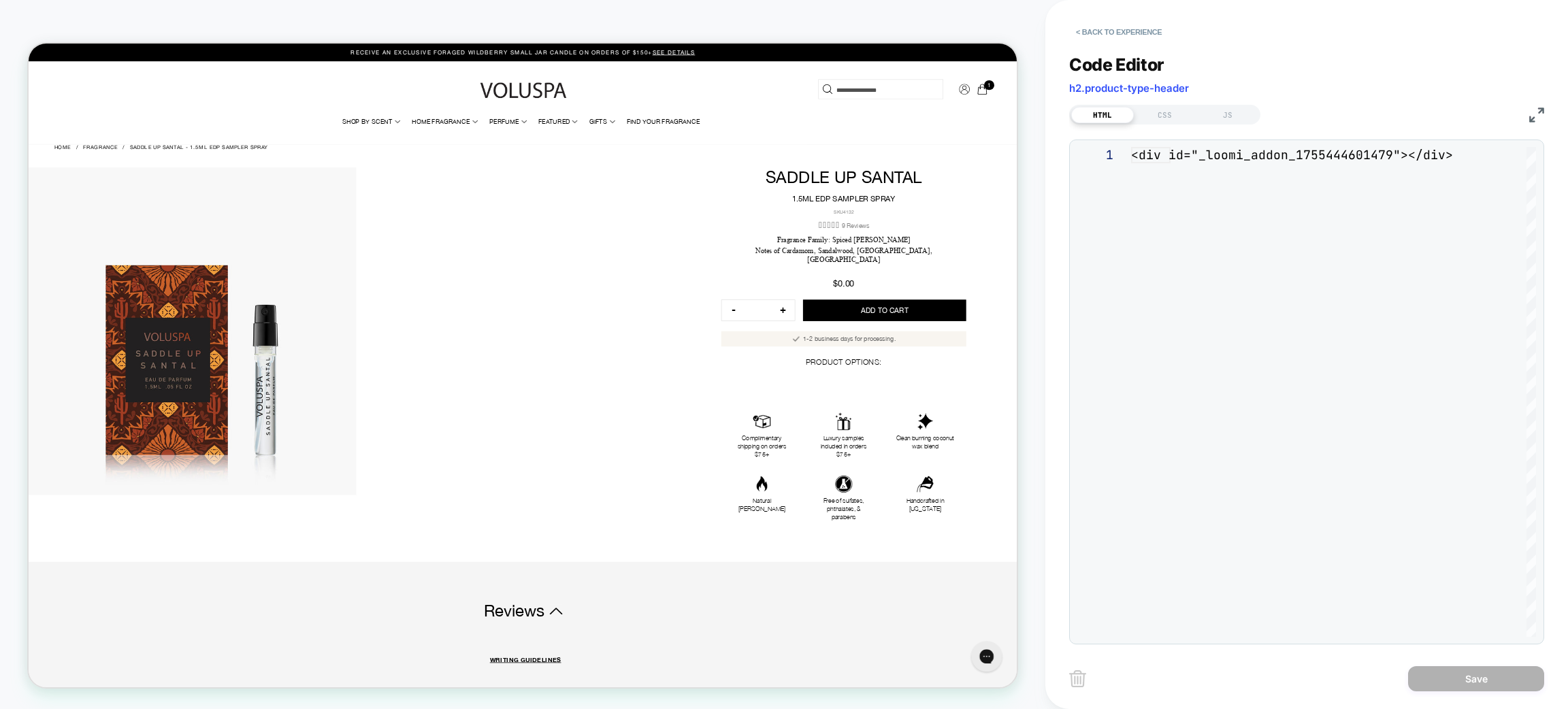
scroll to position [0, 1]
click at [0, 0] on div "CSS" at bounding box center [0, 0] width 0 height 0
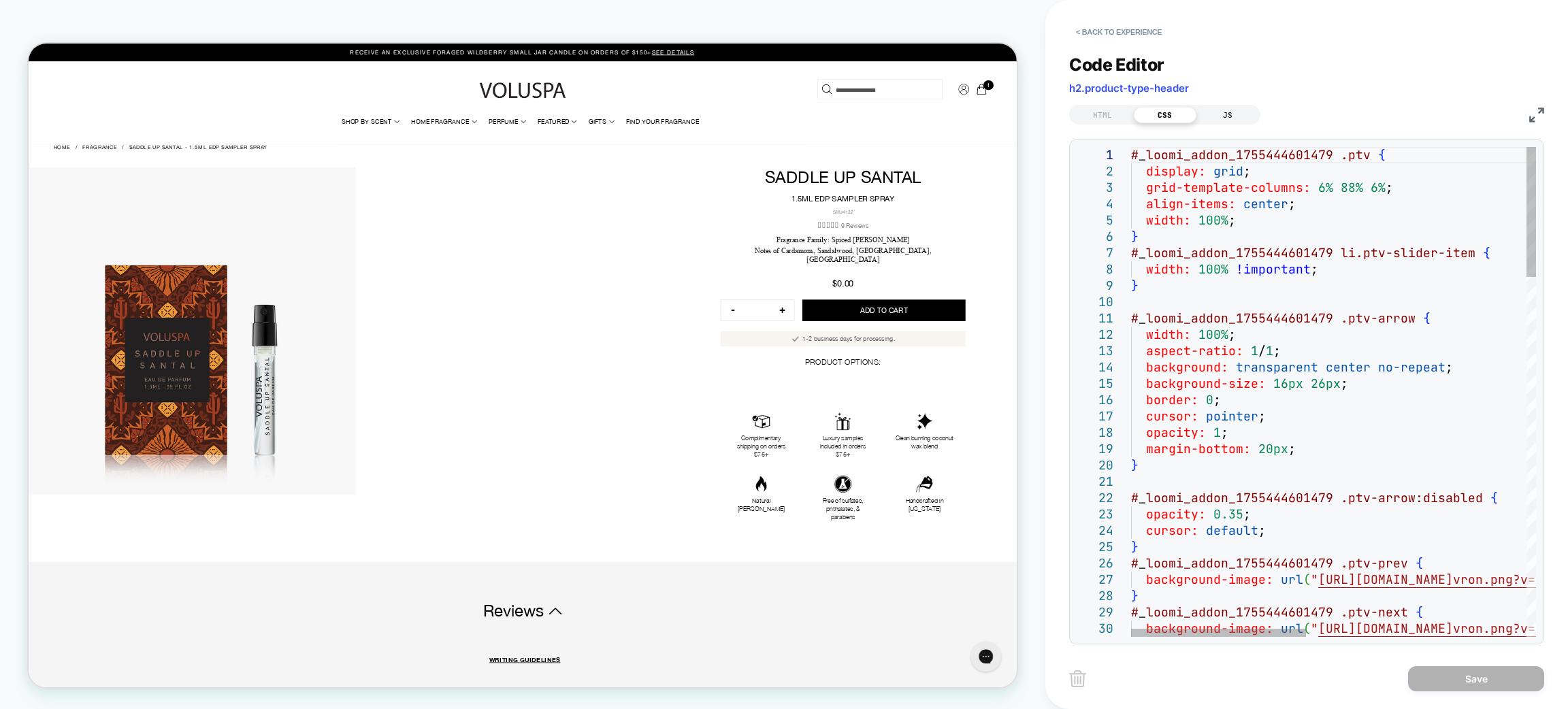
click at [0, 0] on div "JS" at bounding box center [0, 0] width 0 height 0
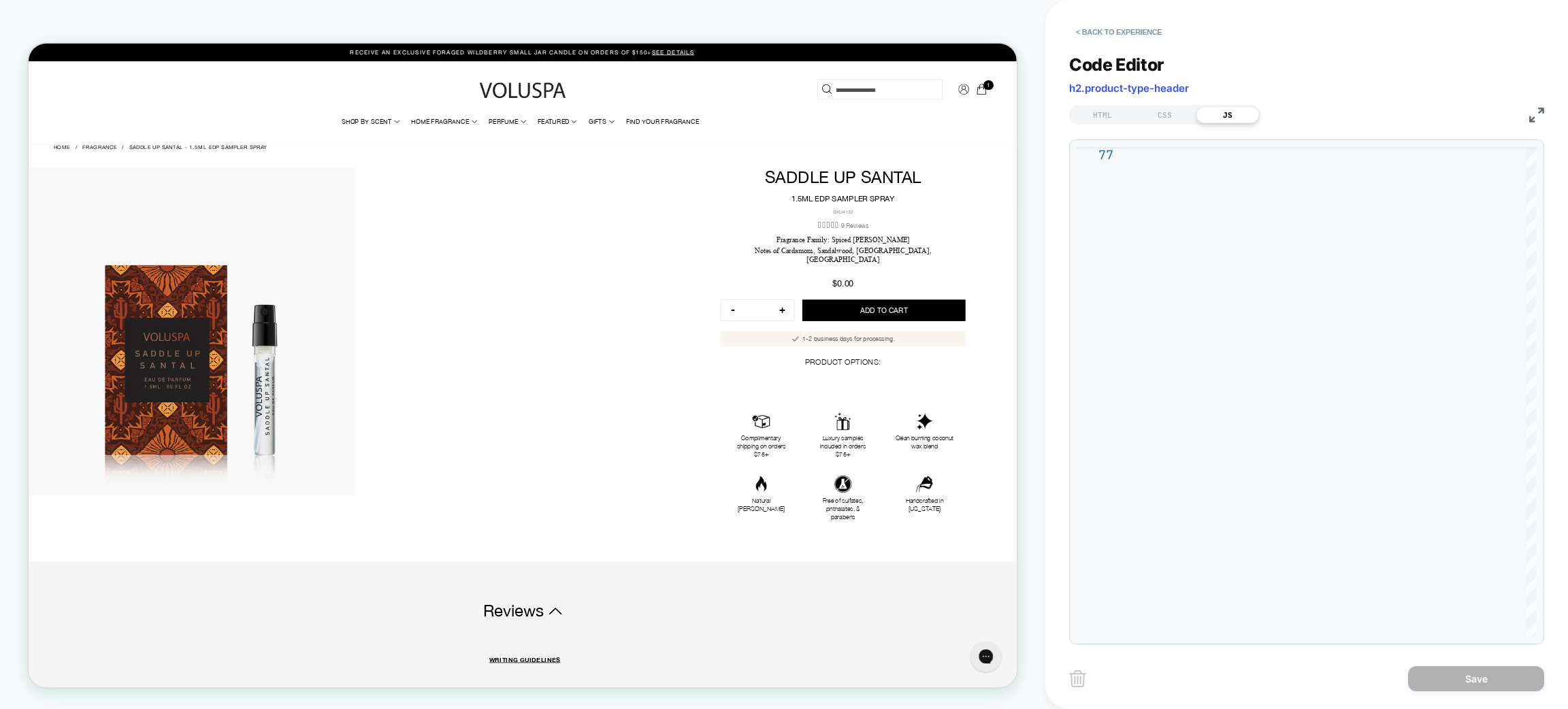
scroll to position [0, 0]
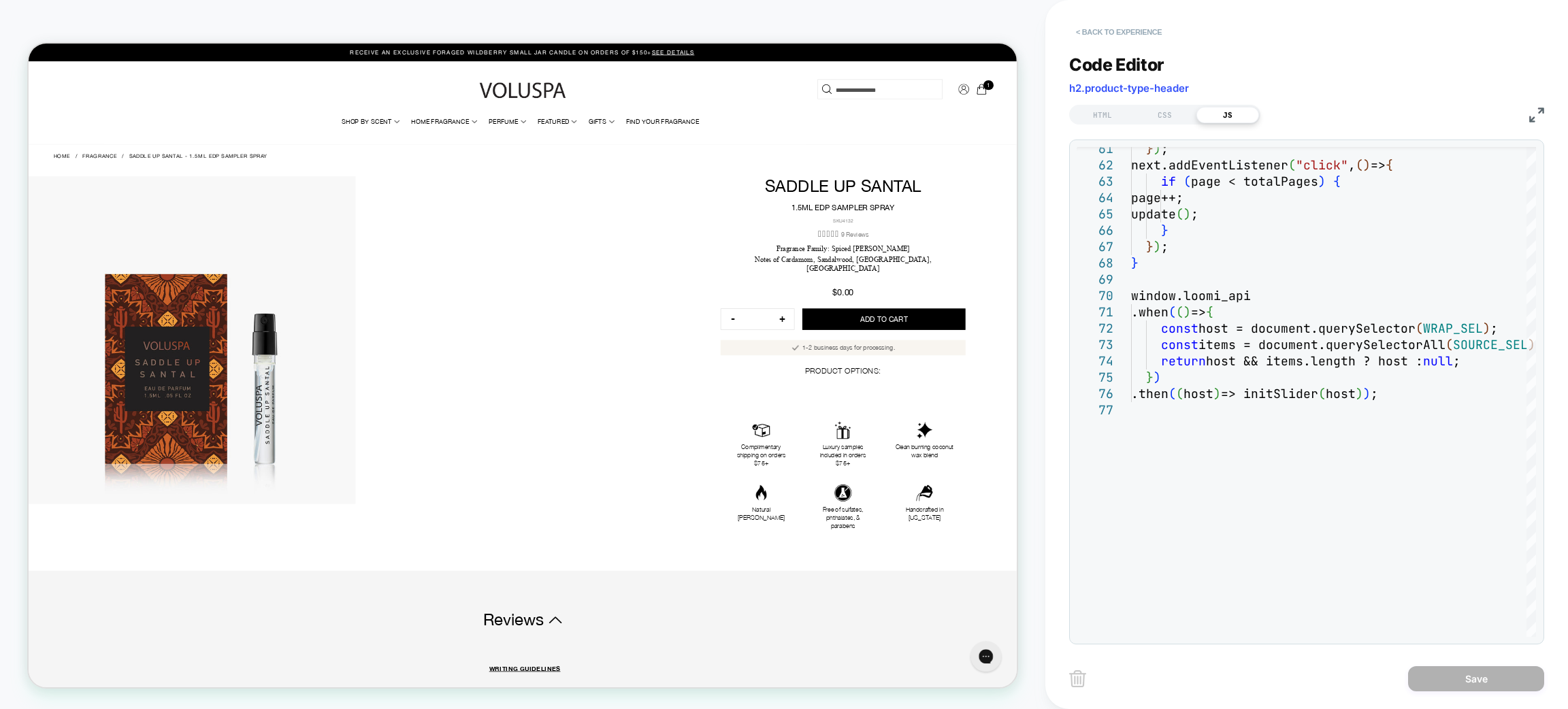
click at [1084, 35] on button "< Back to experience" at bounding box center [1119, 32] width 99 height 22
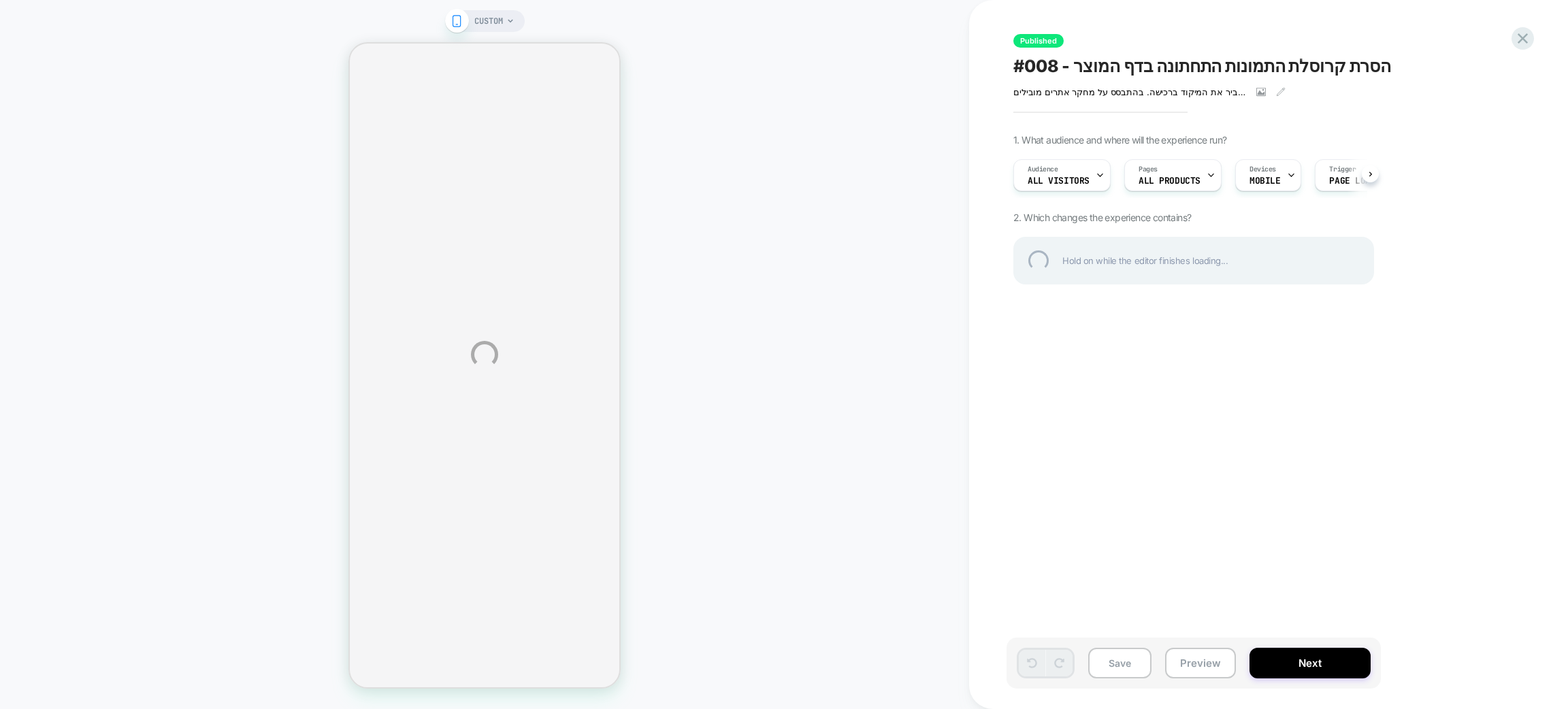
scroll to position [0, 1]
click at [1525, 44] on div at bounding box center [1523, 38] width 28 height 28
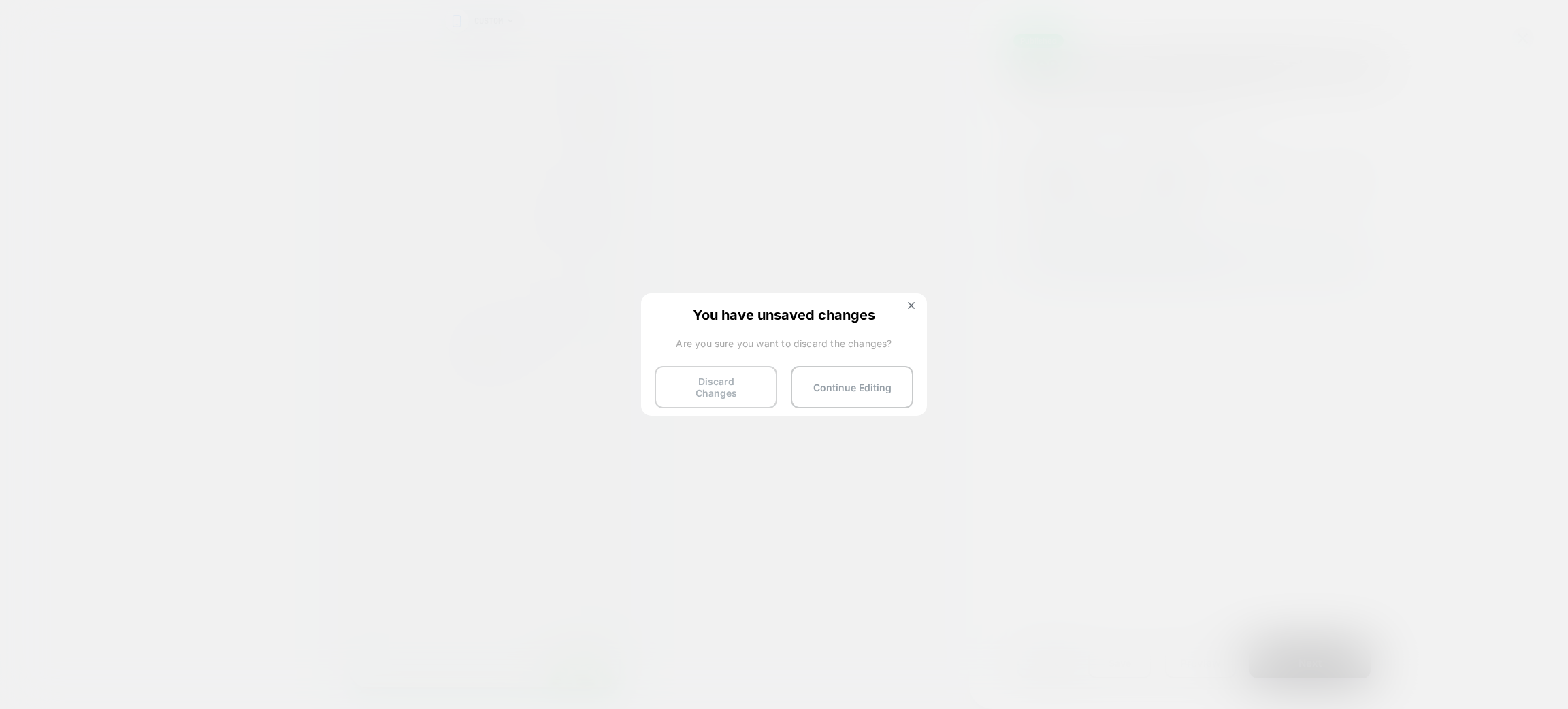
click at [733, 385] on button "Discard Changes" at bounding box center [716, 387] width 122 height 42
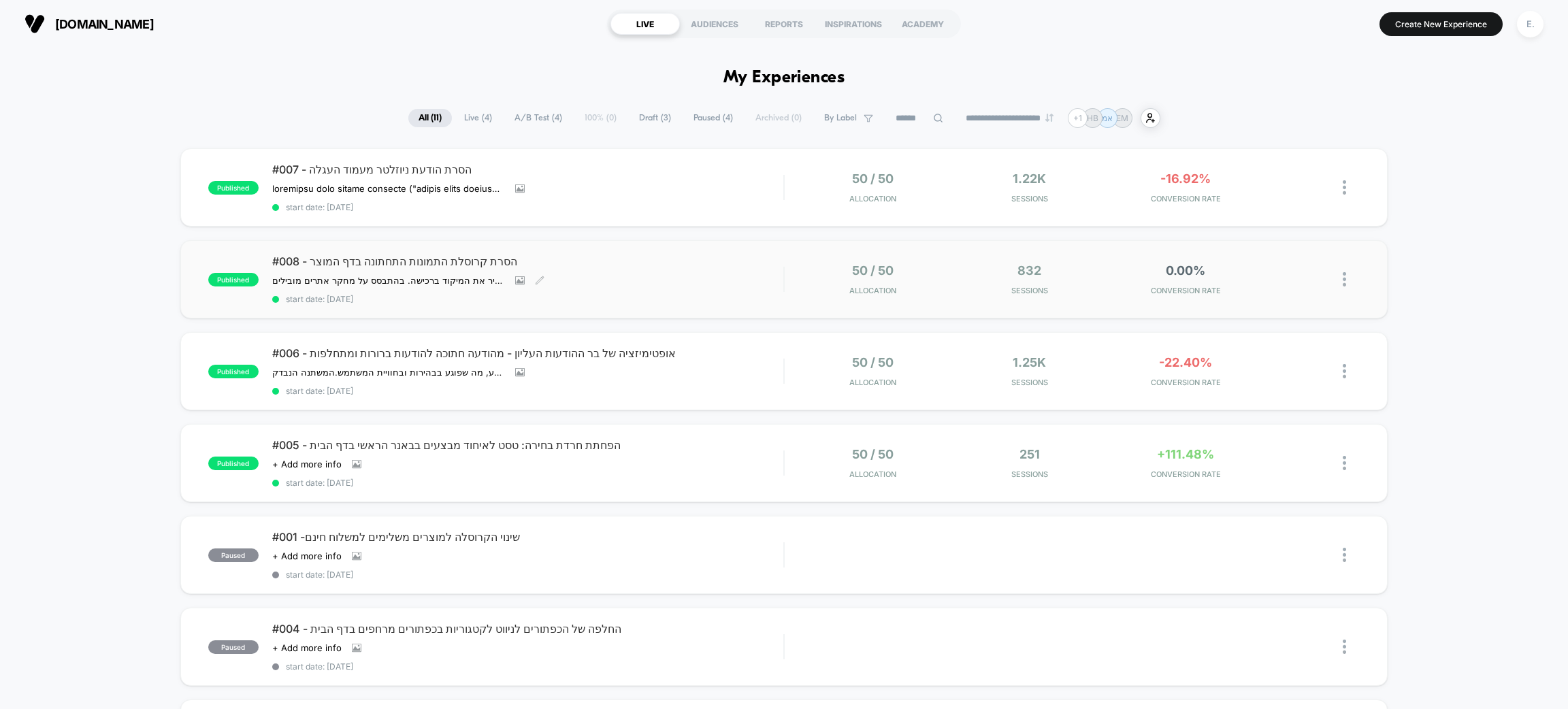
click at [607, 296] on span "start date: [DATE]" at bounding box center [528, 299] width 511 height 11
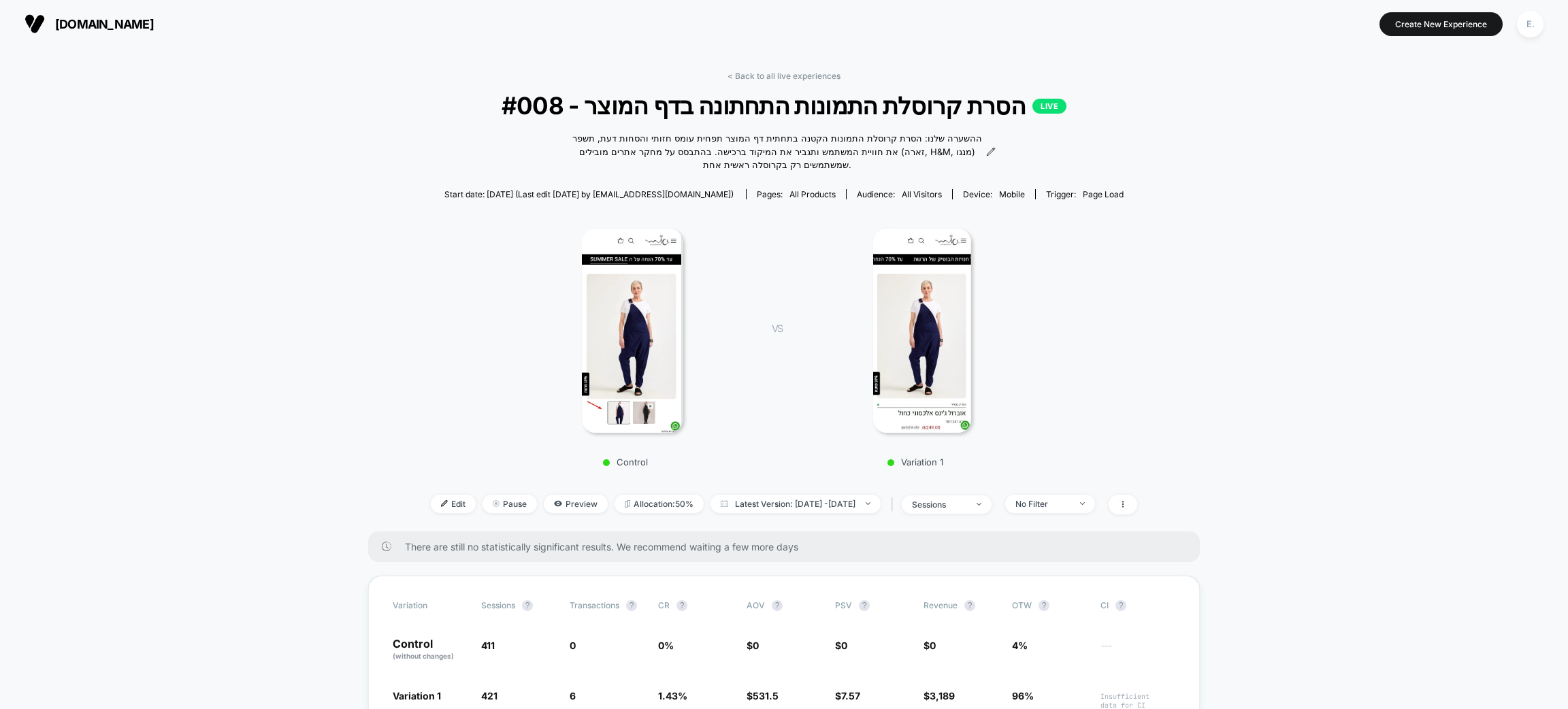
click at [643, 110] on span "#008 - הסרת קרוסלת התמונות התחתונה בדף המוצר LIVE" at bounding box center [784, 105] width 636 height 28
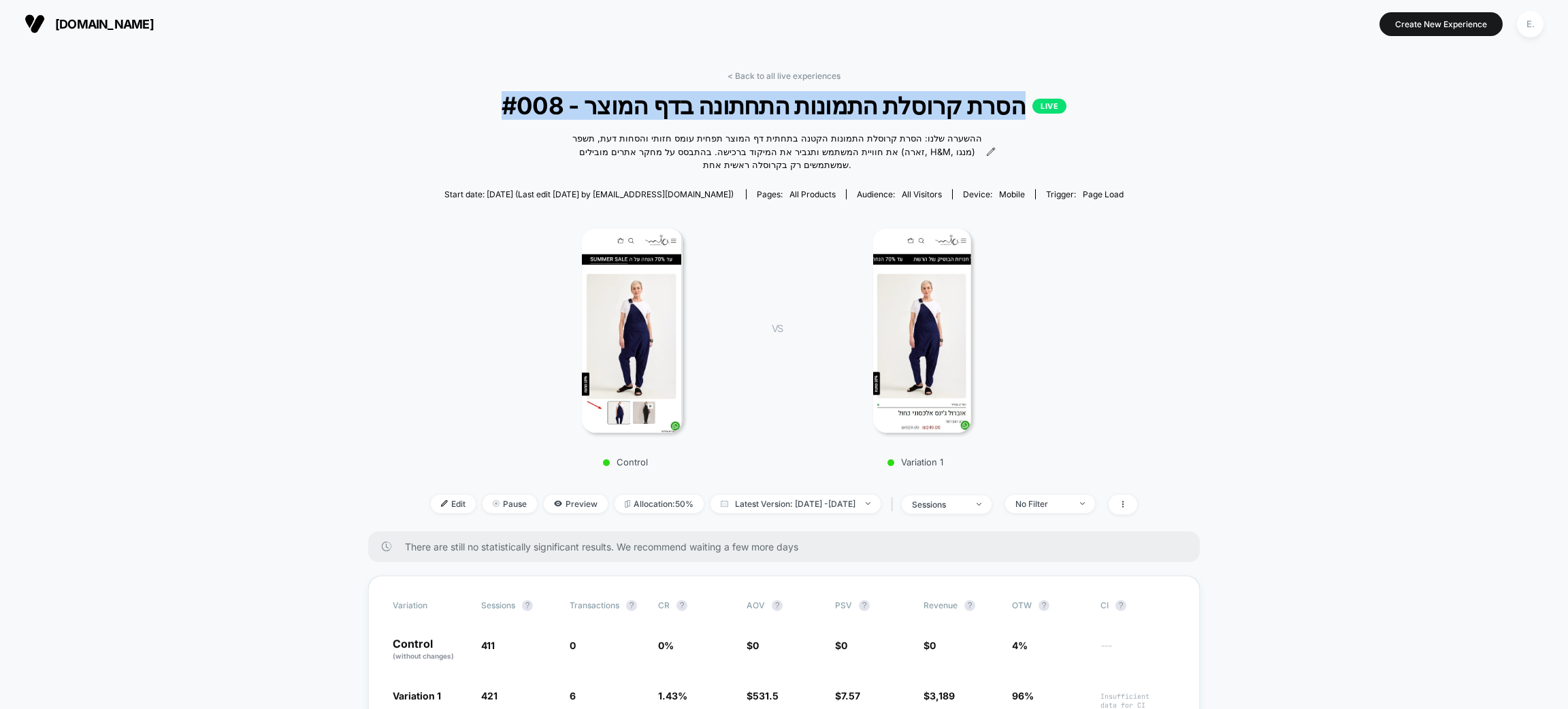
click at [643, 110] on span "#008 - הסרת קרוסלת התמונות התחתונה בדף המוצר LIVE" at bounding box center [784, 105] width 636 height 28
copy span "#008 - הסרת קרוסלת התמונות התחתונה בדף המוצר"
click at [441, 505] on img at bounding box center [445, 504] width 7 height 7
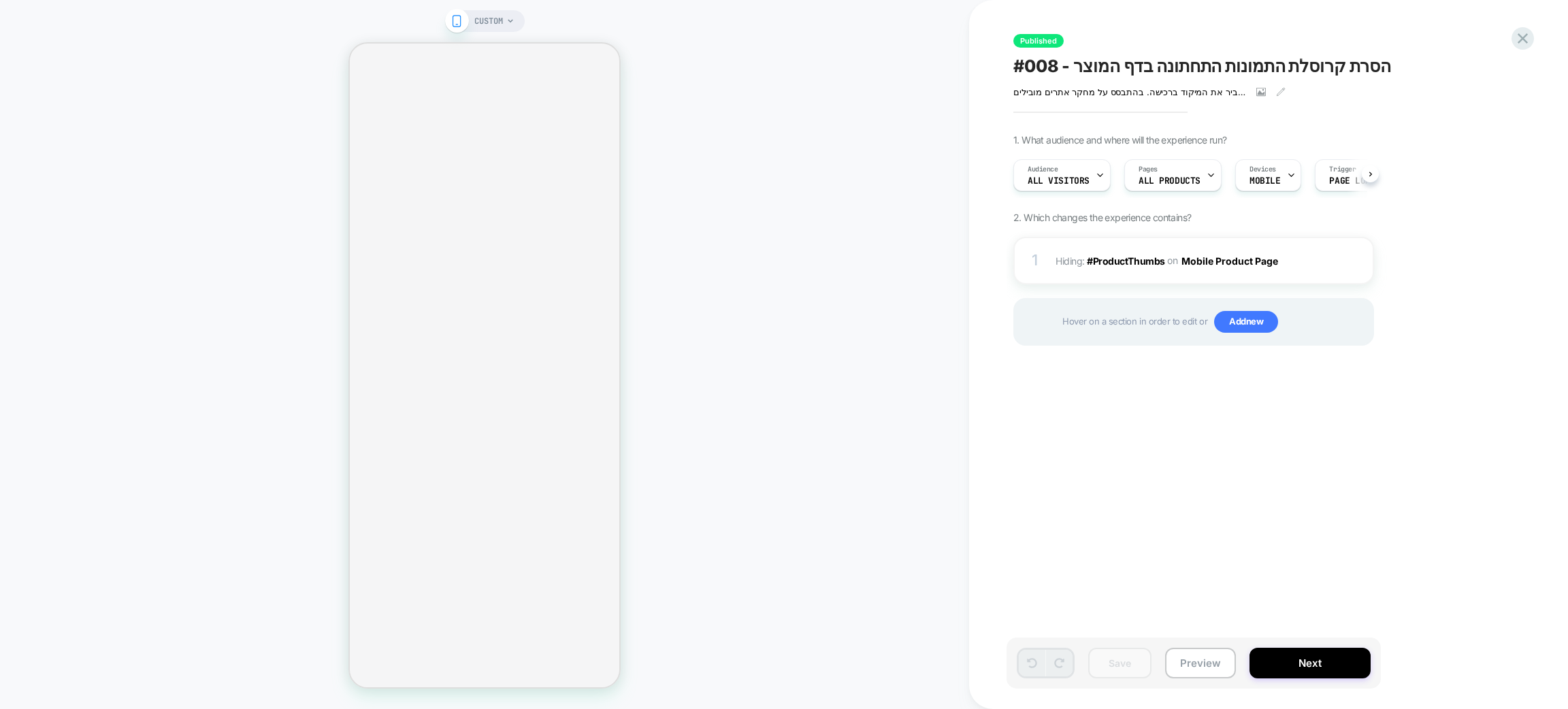
scroll to position [0, 2]
click at [1163, 272] on div "1 Hiding : #ProductThumbs #ProductThumbs on Mobile Product Page Copy CSS Select…" at bounding box center [1194, 260] width 361 height 48
click at [1303, 269] on span "Hiding : #ProductThumbs #ProductThumbs on Mobile Product Page" at bounding box center [1185, 261] width 260 height 20
click at [1338, 267] on img at bounding box center [1340, 261] width 11 height 11
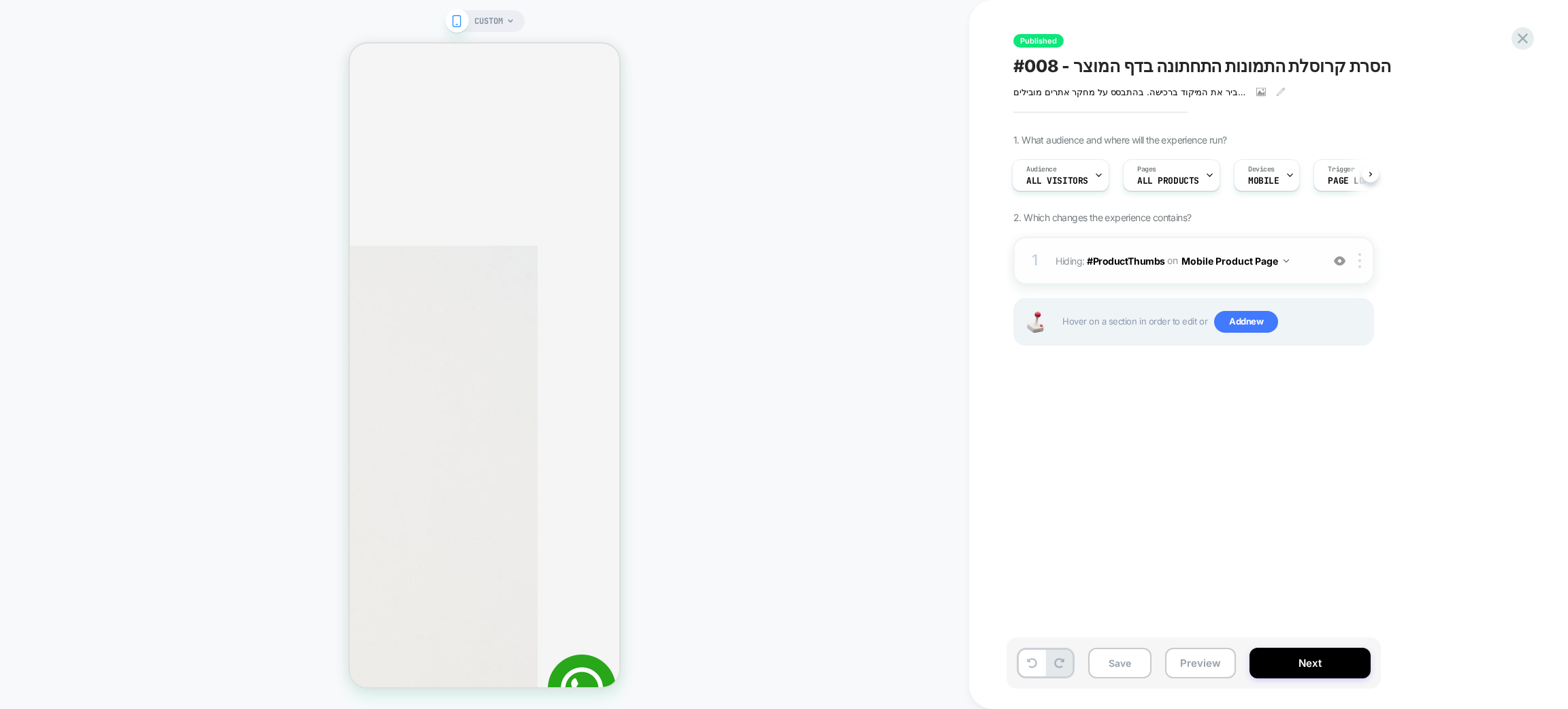
scroll to position [0, 0]
click at [1344, 260] on img at bounding box center [1340, 261] width 11 height 11
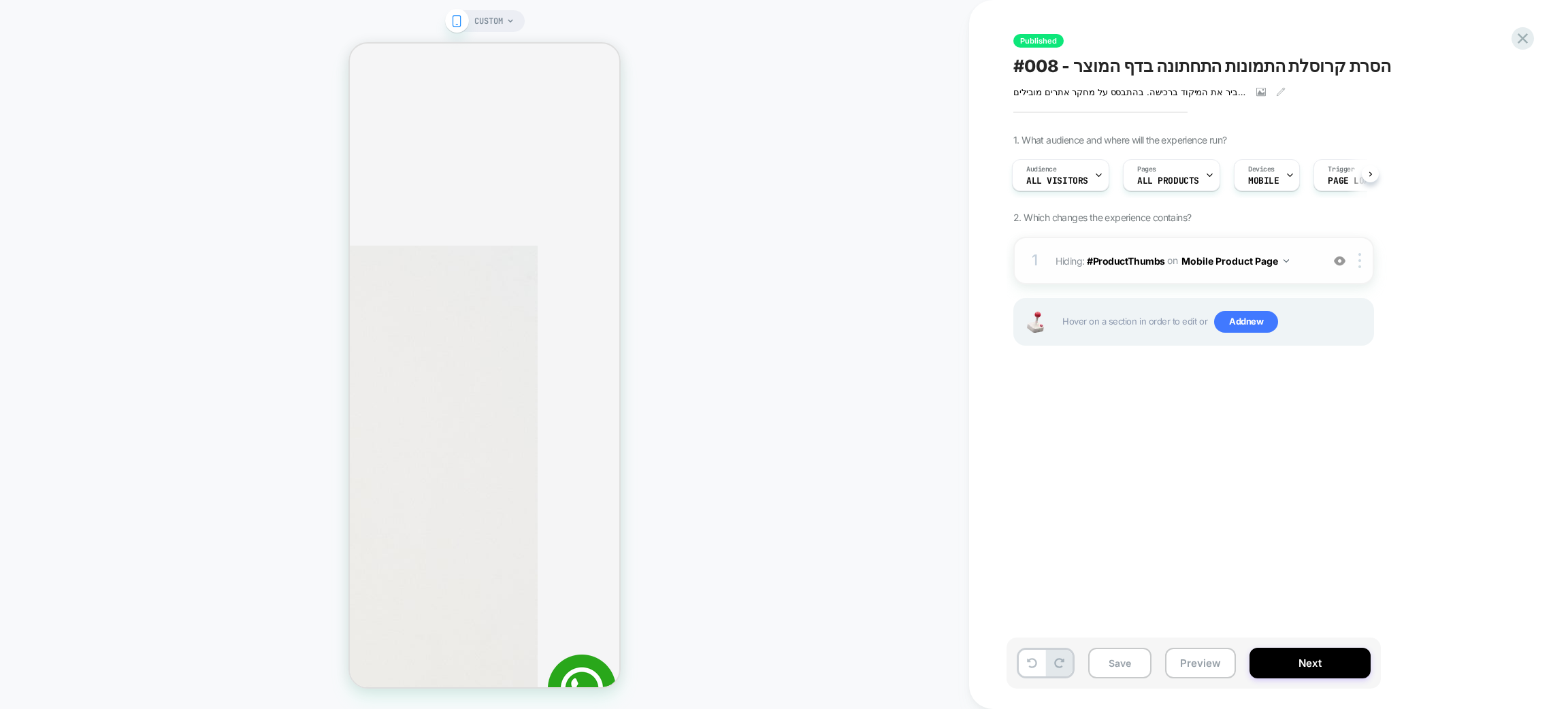
click at [1344, 260] on img at bounding box center [1340, 261] width 11 height 11
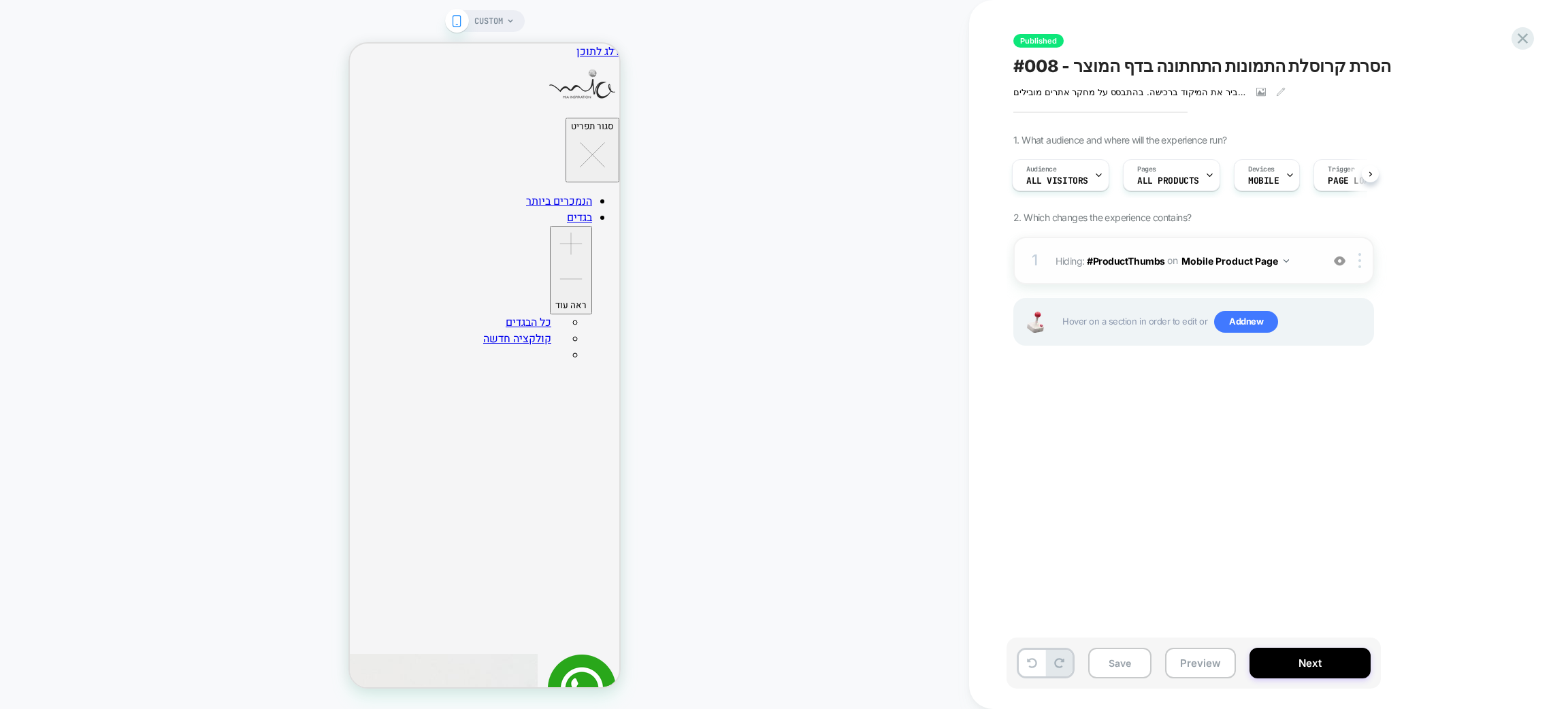
click at [1338, 263] on img at bounding box center [1340, 261] width 11 height 11
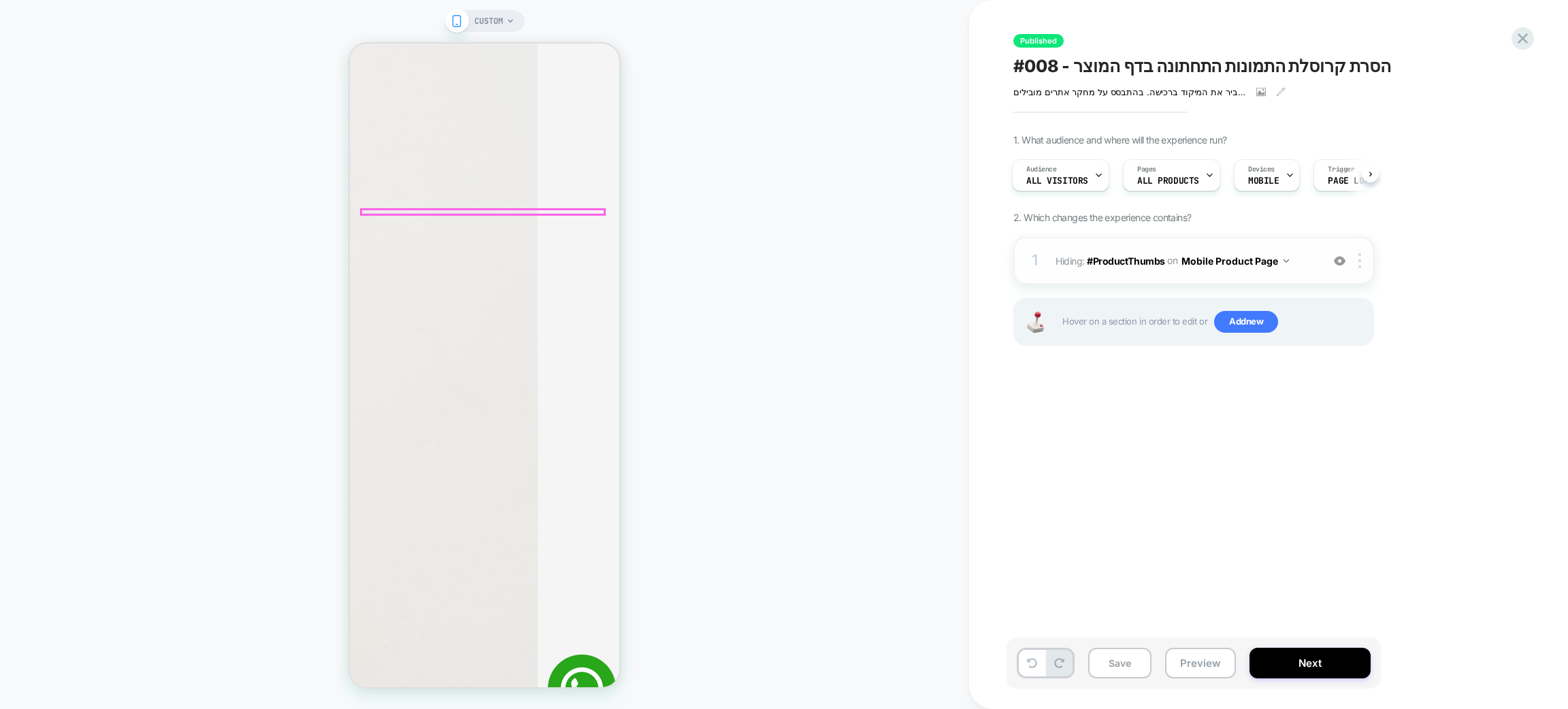
scroll to position [816, 0]
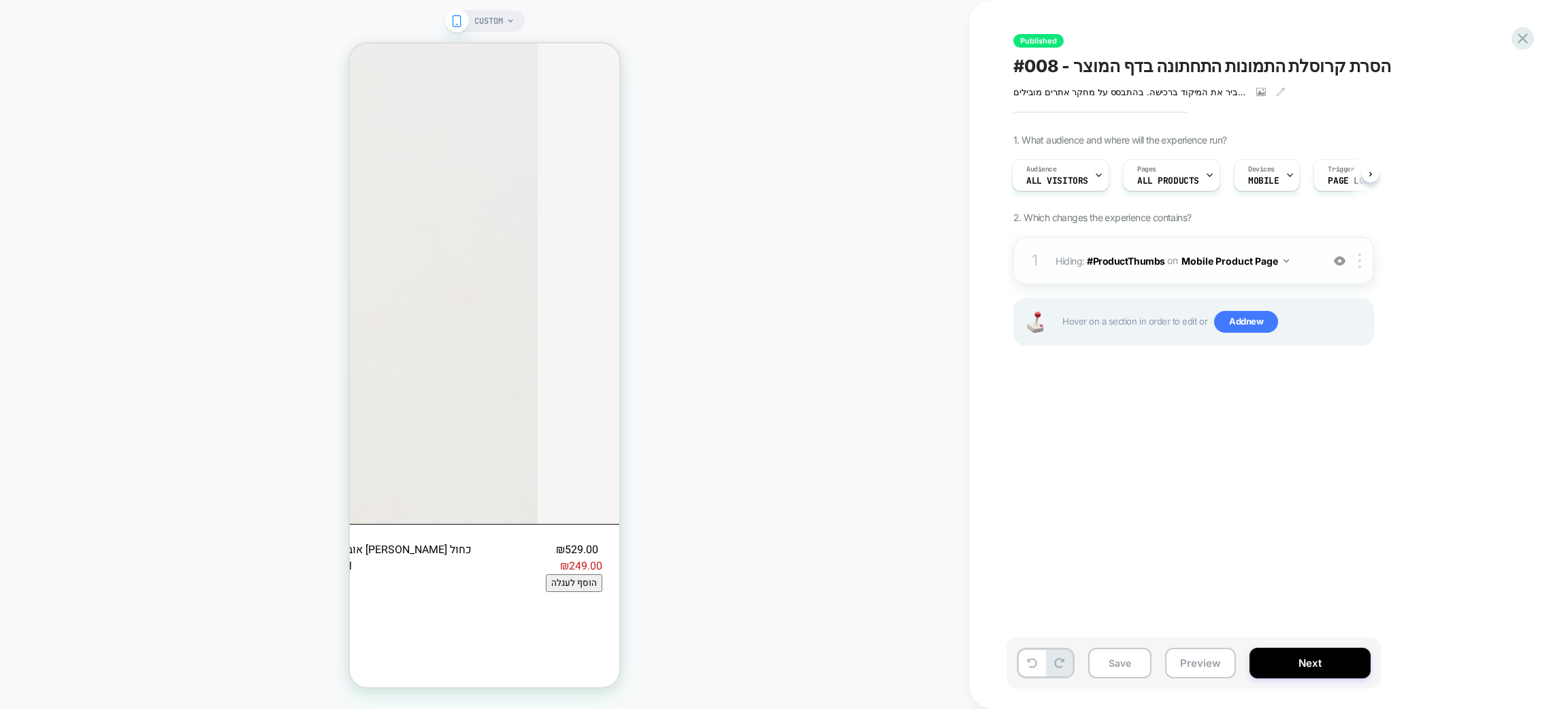
click at [1340, 263] on img at bounding box center [1340, 261] width 11 height 11
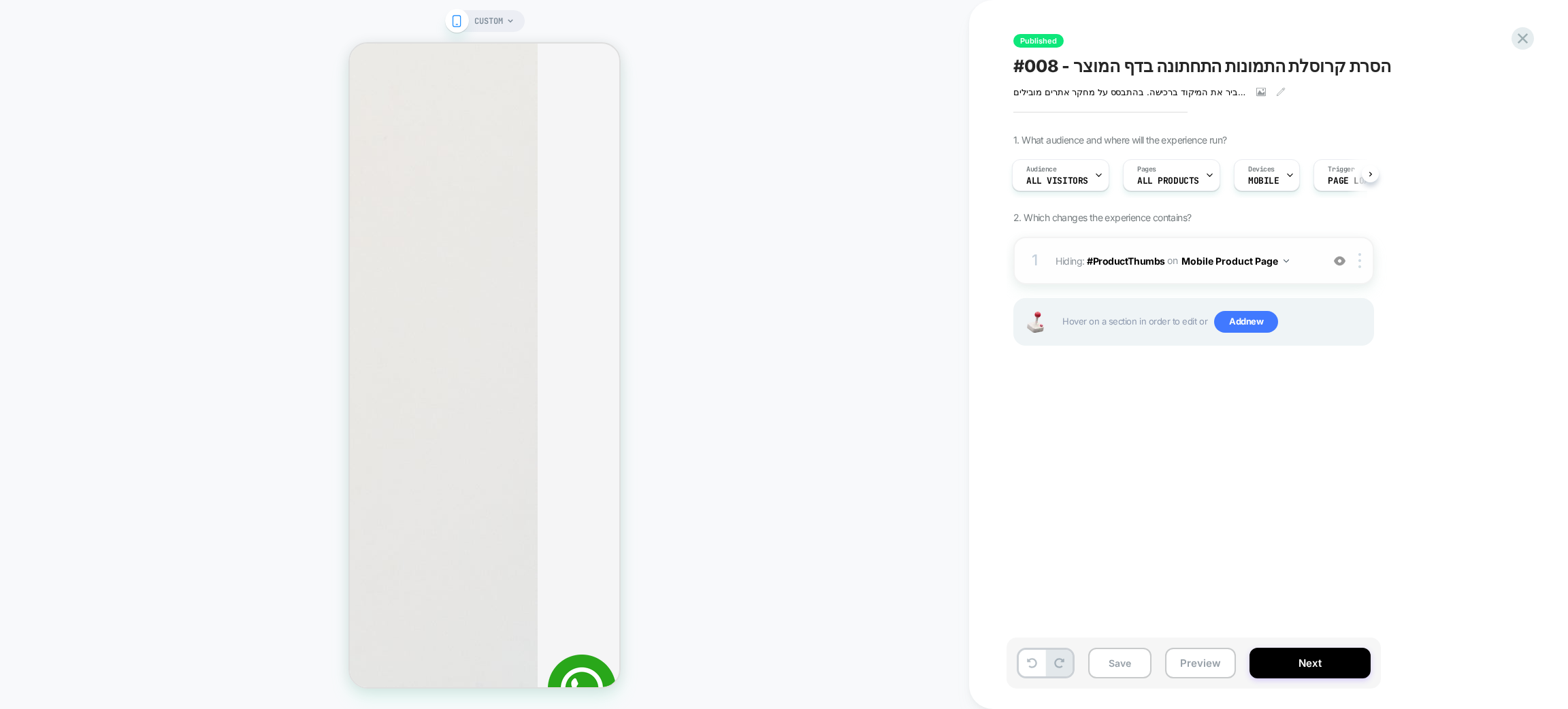
click at [1344, 256] on img at bounding box center [1340, 261] width 11 height 11
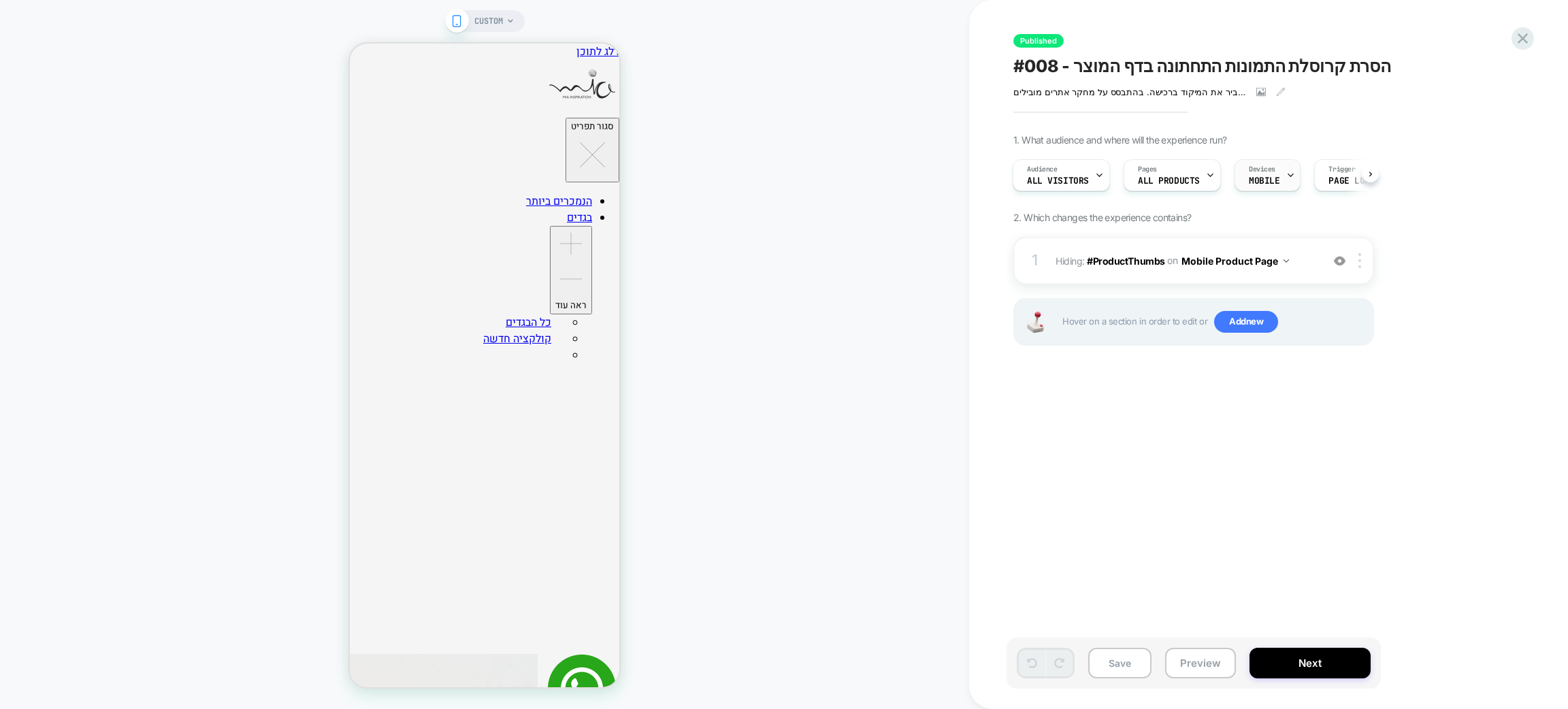
click at [0, 0] on span "MOBILE" at bounding box center [0, 0] width 0 height 0
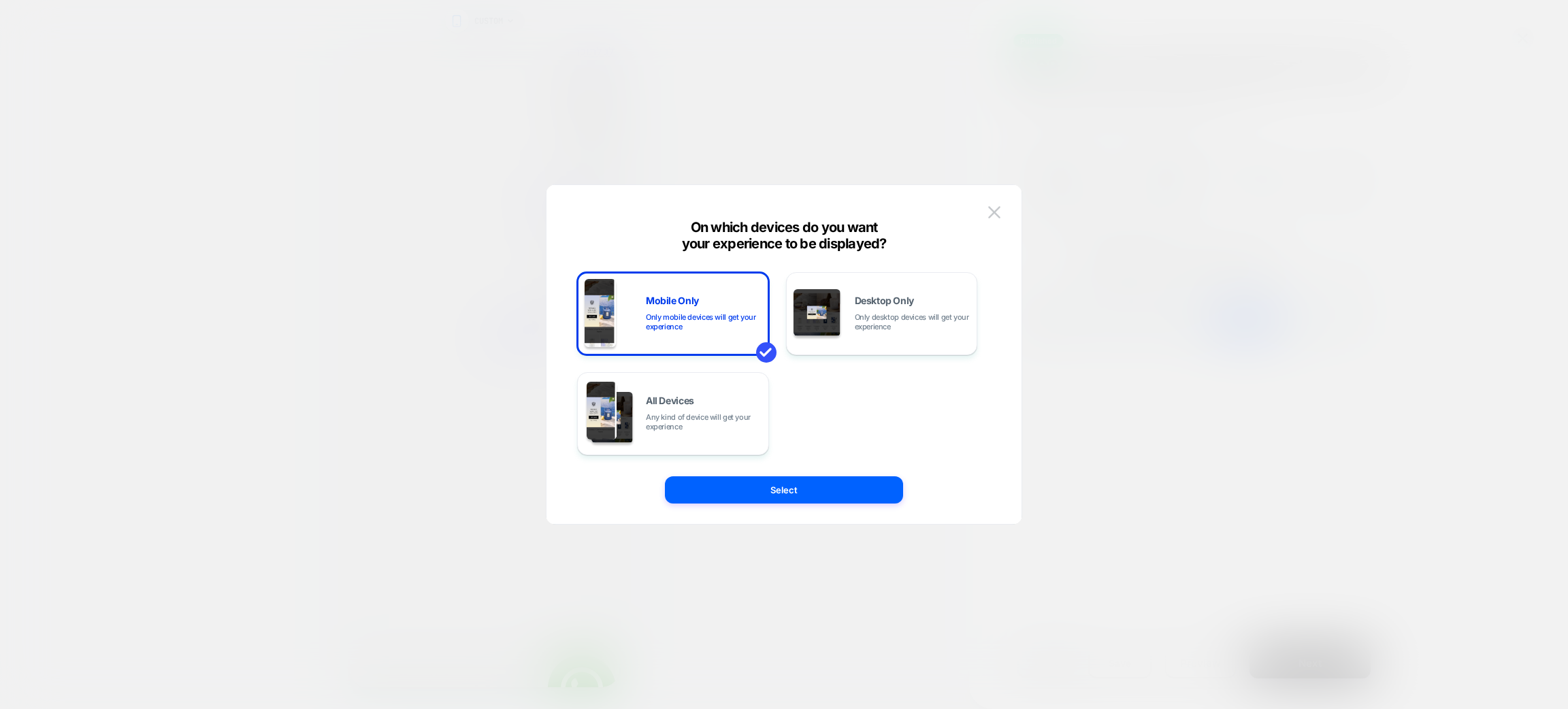
click at [979, 215] on div "Mobile Only Only mobile devices will get your experience Desktop Only Only desk…" at bounding box center [777, 354] width 434 height 284
click at [987, 218] on button at bounding box center [994, 212] width 20 height 20
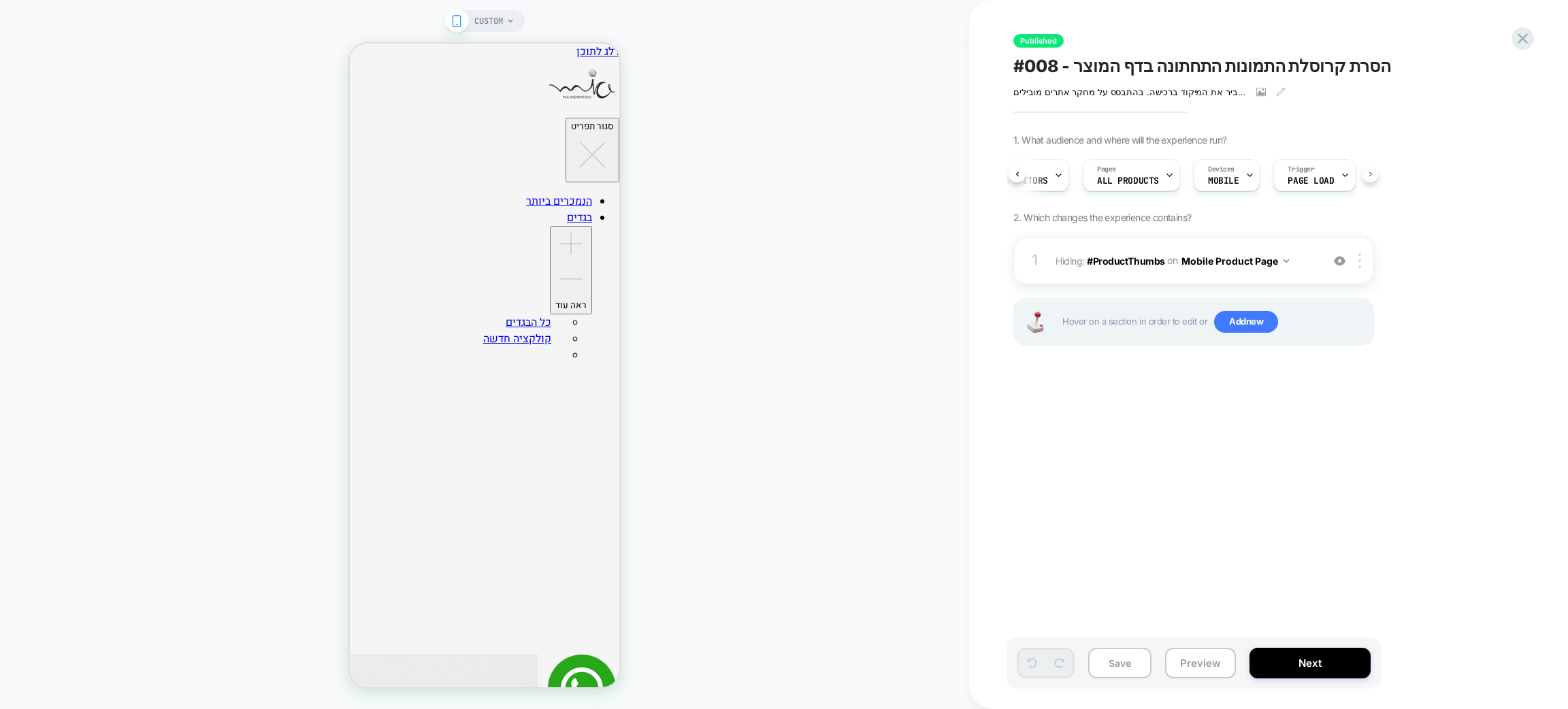
scroll to position [0, 51]
click at [1057, 64] on span "#008 - הסרת קרוסלת התמונות התחתונה בדף המוצר" at bounding box center [1202, 66] width 378 height 20
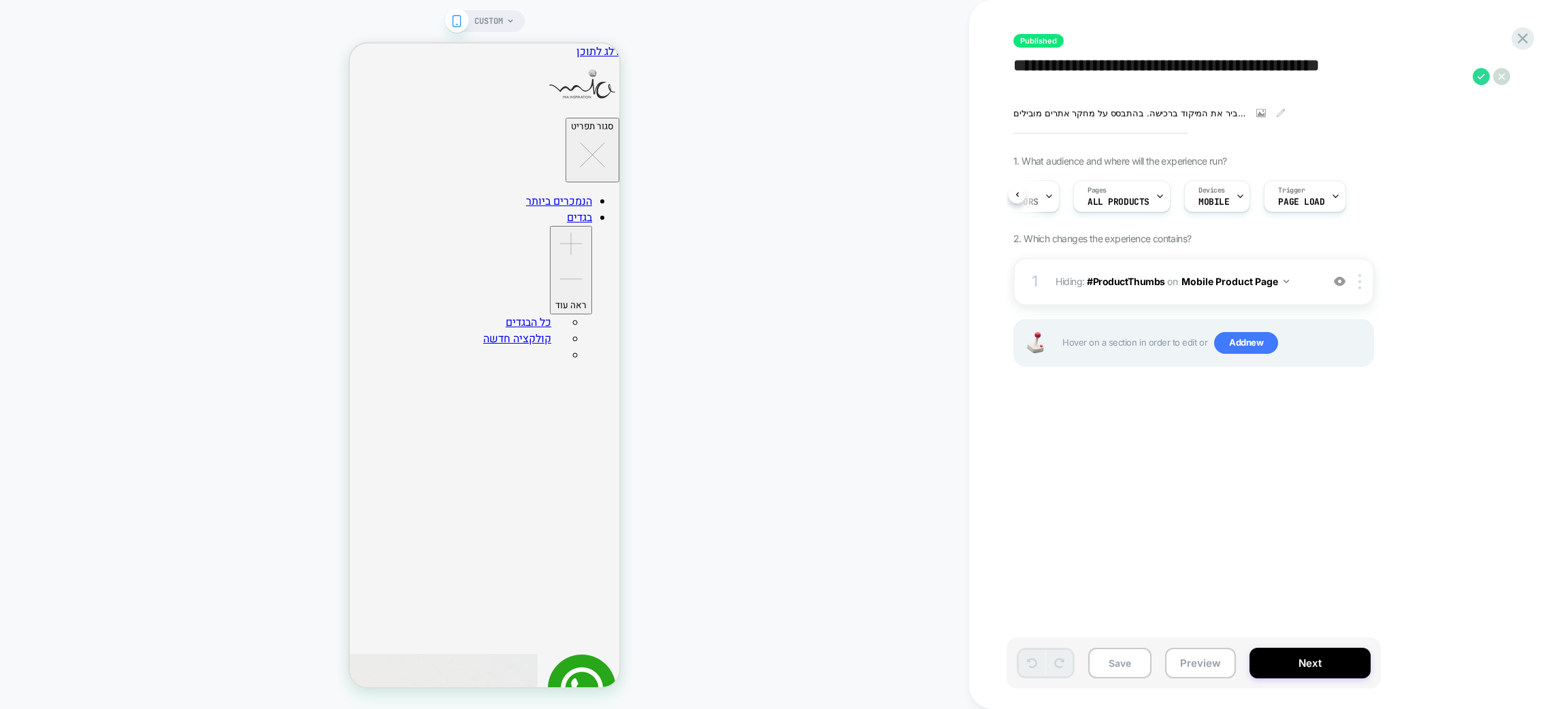
type textarea "**********"
click at [255, 123] on div "1 Hiding : #ProductThumbs #ProductThumbs on Mobile Product Page Copy CSS Select…" at bounding box center [242, 111] width 24 height 24
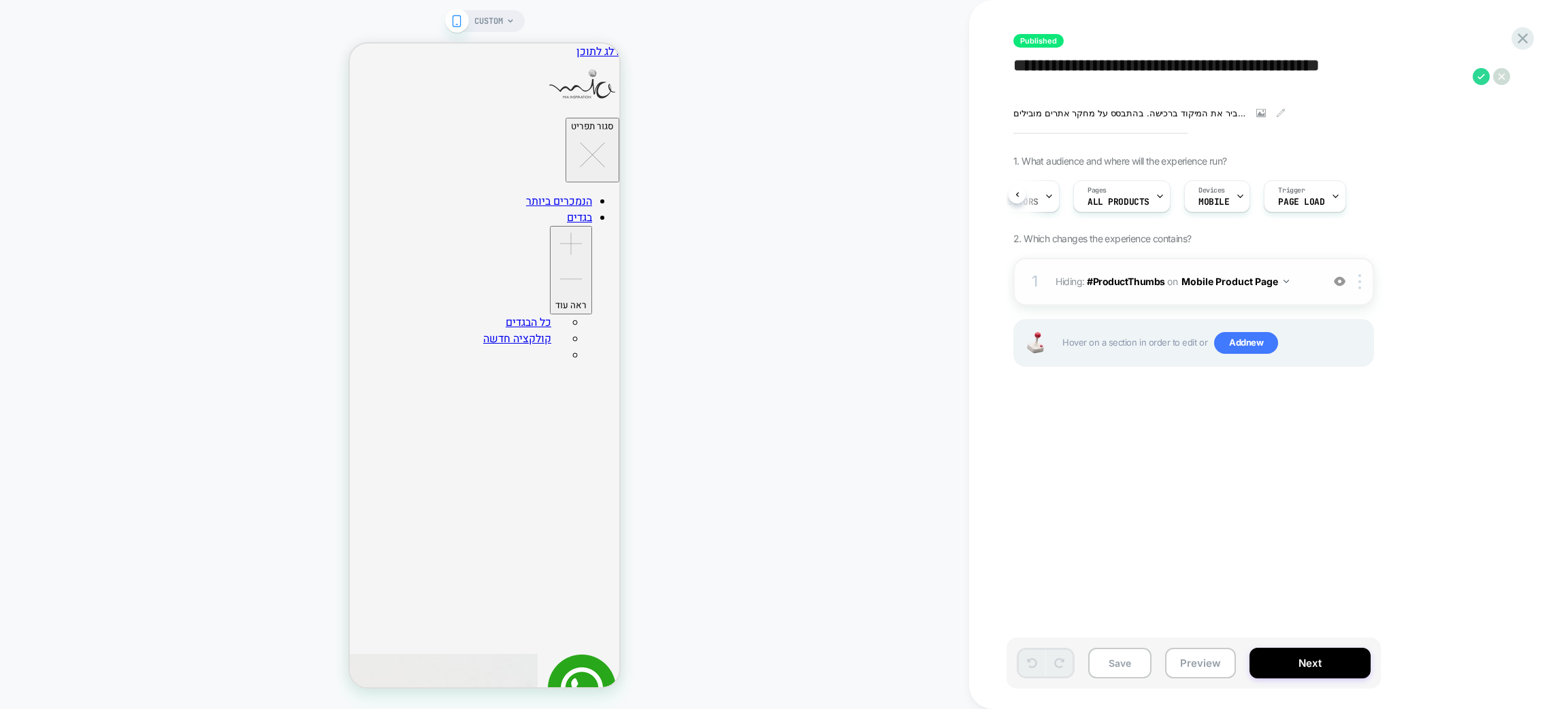
click at [255, 123] on div "1 Hiding : #ProductThumbs #ProductThumbs on Mobile Product Page Copy CSS Select…" at bounding box center [242, 111] width 24 height 24
click at [243, 166] on span "Hiding : #ProductThumbs #ProductThumbs on Mobile Product Page" at bounding box center [121, 158] width 243 height 16
click at [1513, 43] on icon at bounding box center [1522, 38] width 19 height 19
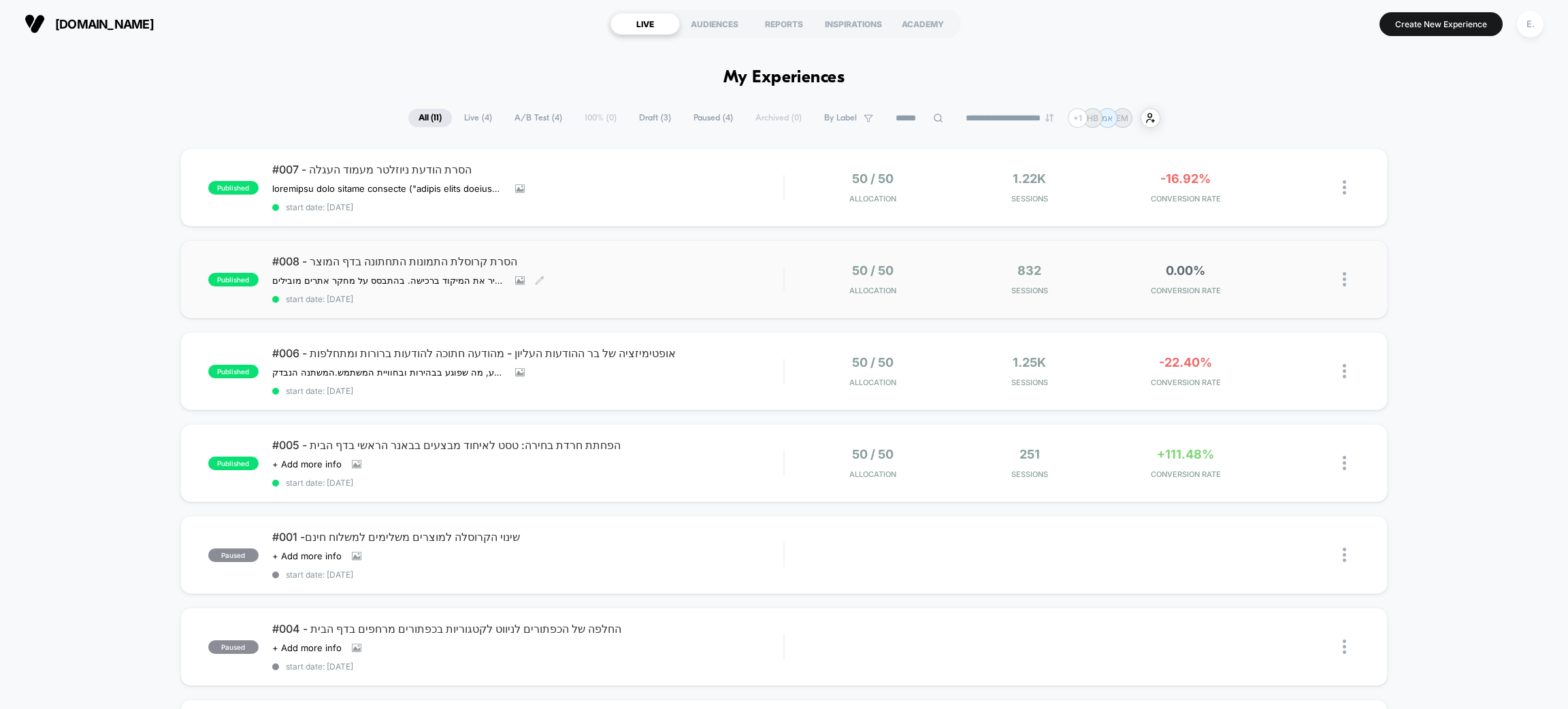
click at [580, 277] on div "ההשערה שלנו: הסרת קרוסלת התמונות הקטנה בתחתית דף המוצר תפחית עומס חזותי והסחות …" at bounding box center [451, 280] width 358 height 11
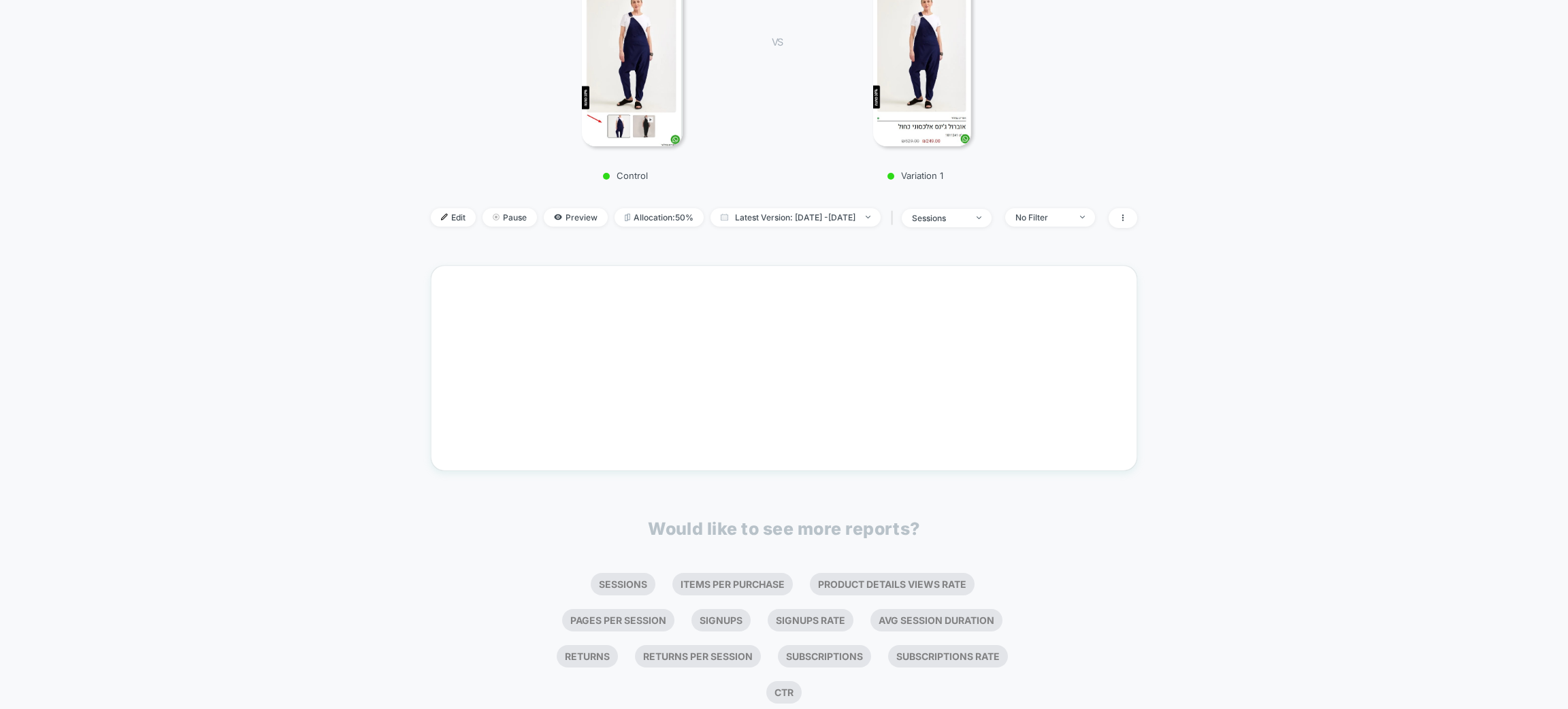
scroll to position [289, 0]
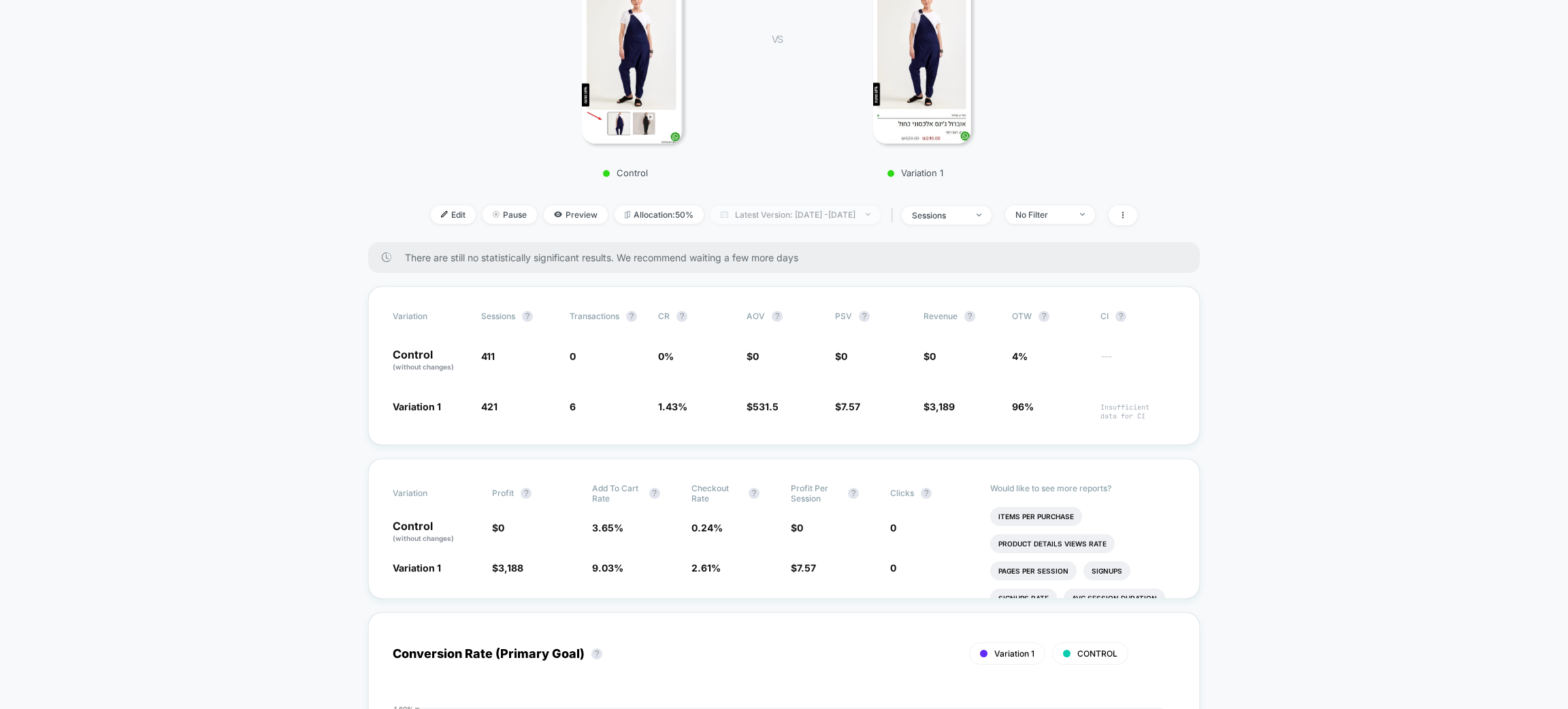
click at [791, 210] on span "Latest Version: Sep 3, 2025 - Sep 4, 2025" at bounding box center [795, 214] width 170 height 19
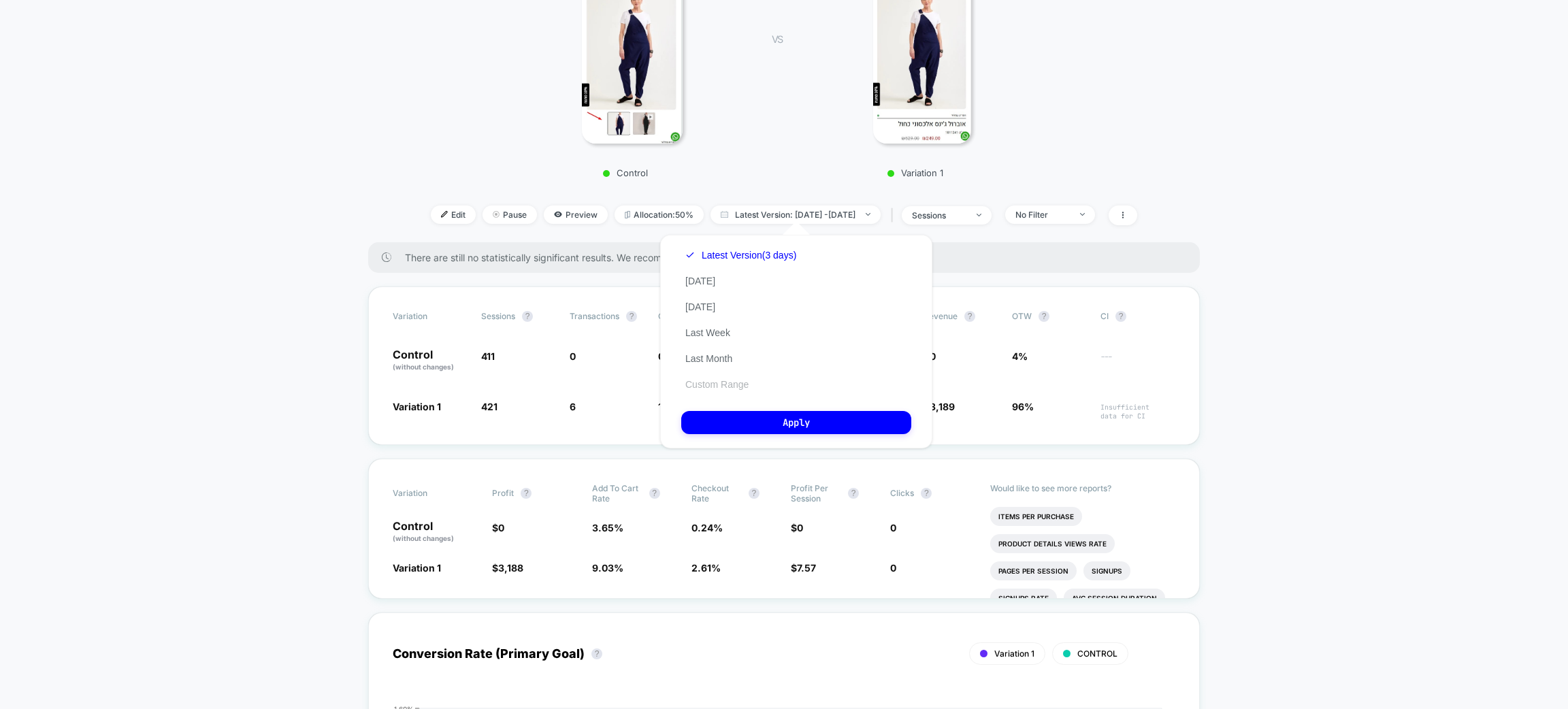
click at [738, 379] on button "Custom Range" at bounding box center [717, 384] width 72 height 12
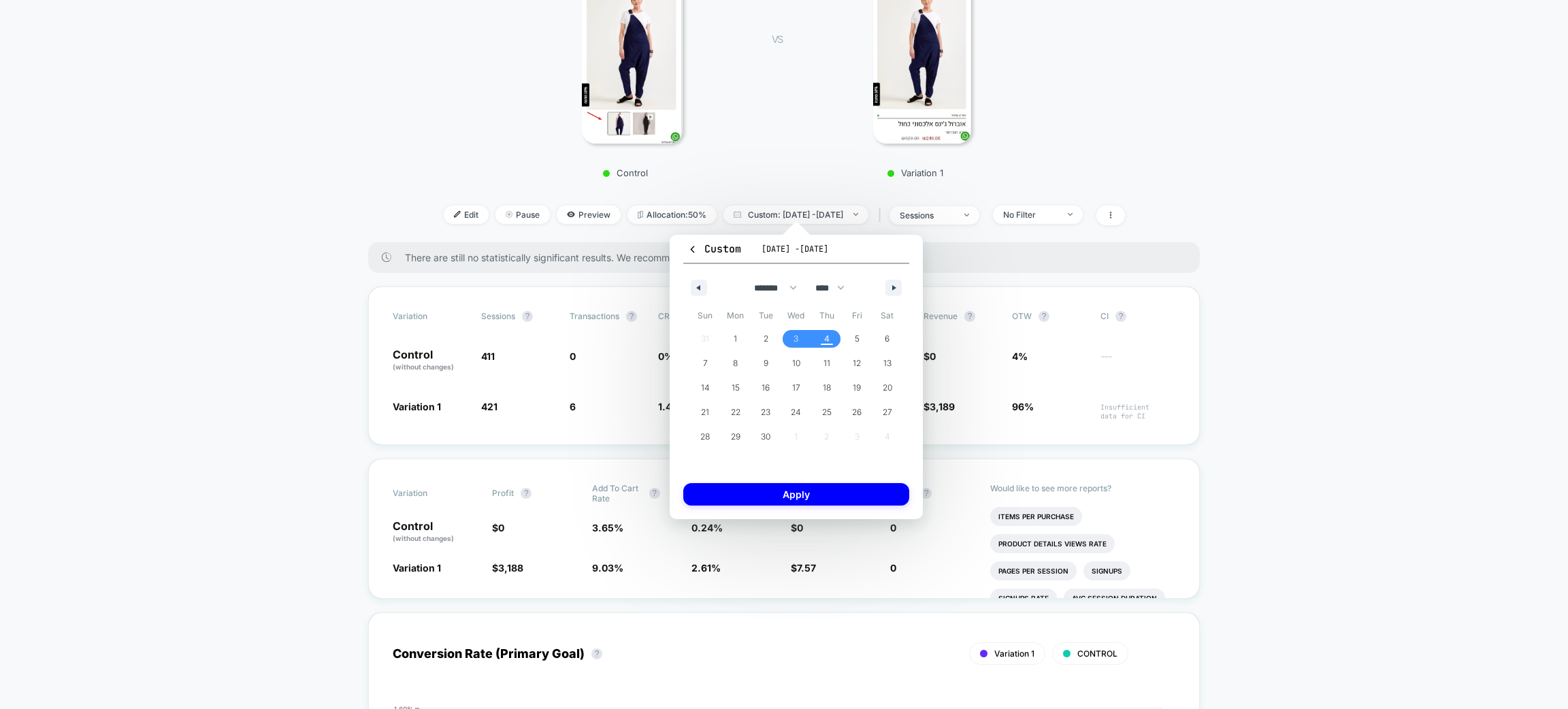
click at [480, 187] on div "< Back to all live experiences #008 - הסרת קרוסלת התמונות התחתונה בדף המוצר LIV…" at bounding box center [784, 12] width 681 height 461
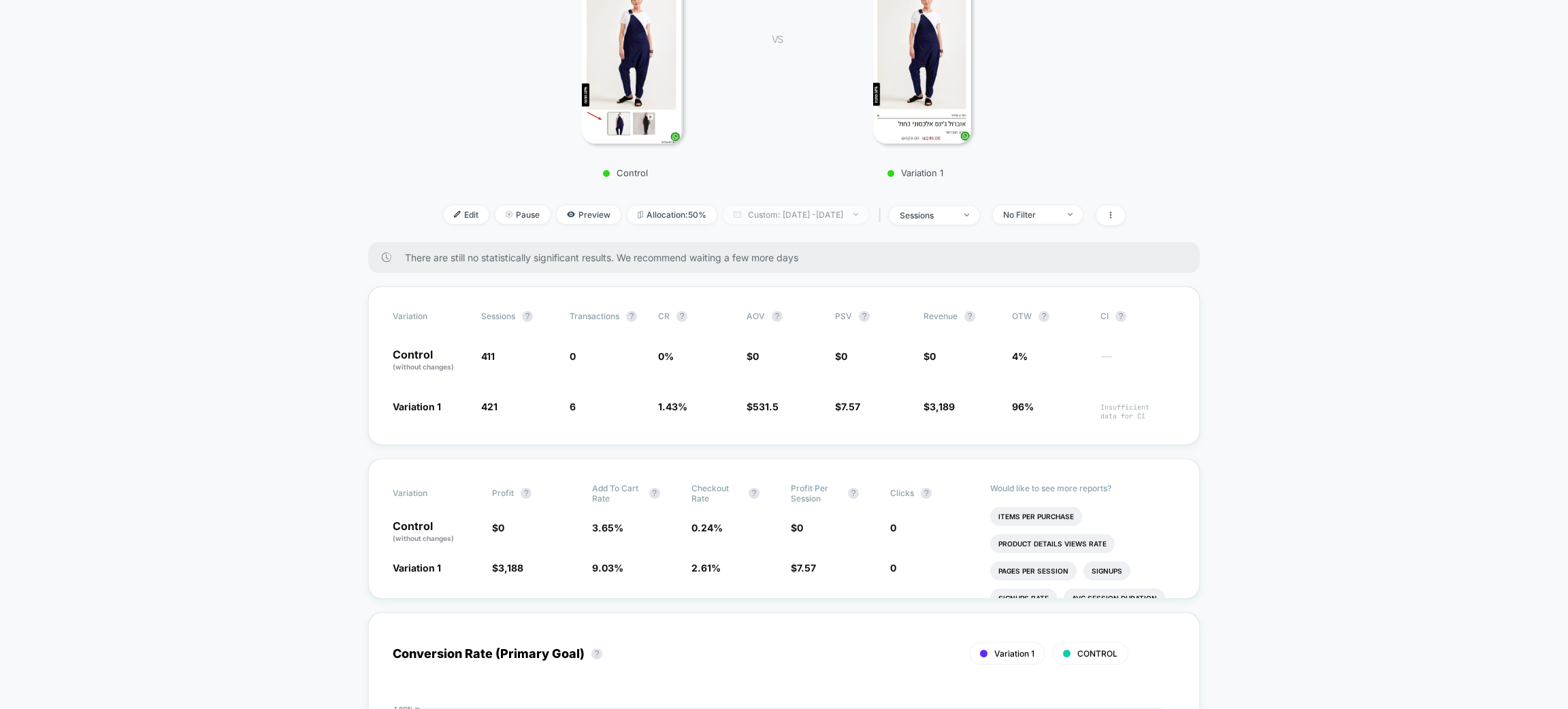
click at [778, 212] on span "Custom: Sep 3, 2025 - Sep 4, 2025" at bounding box center [796, 214] width 145 height 19
select select "*"
select select "****"
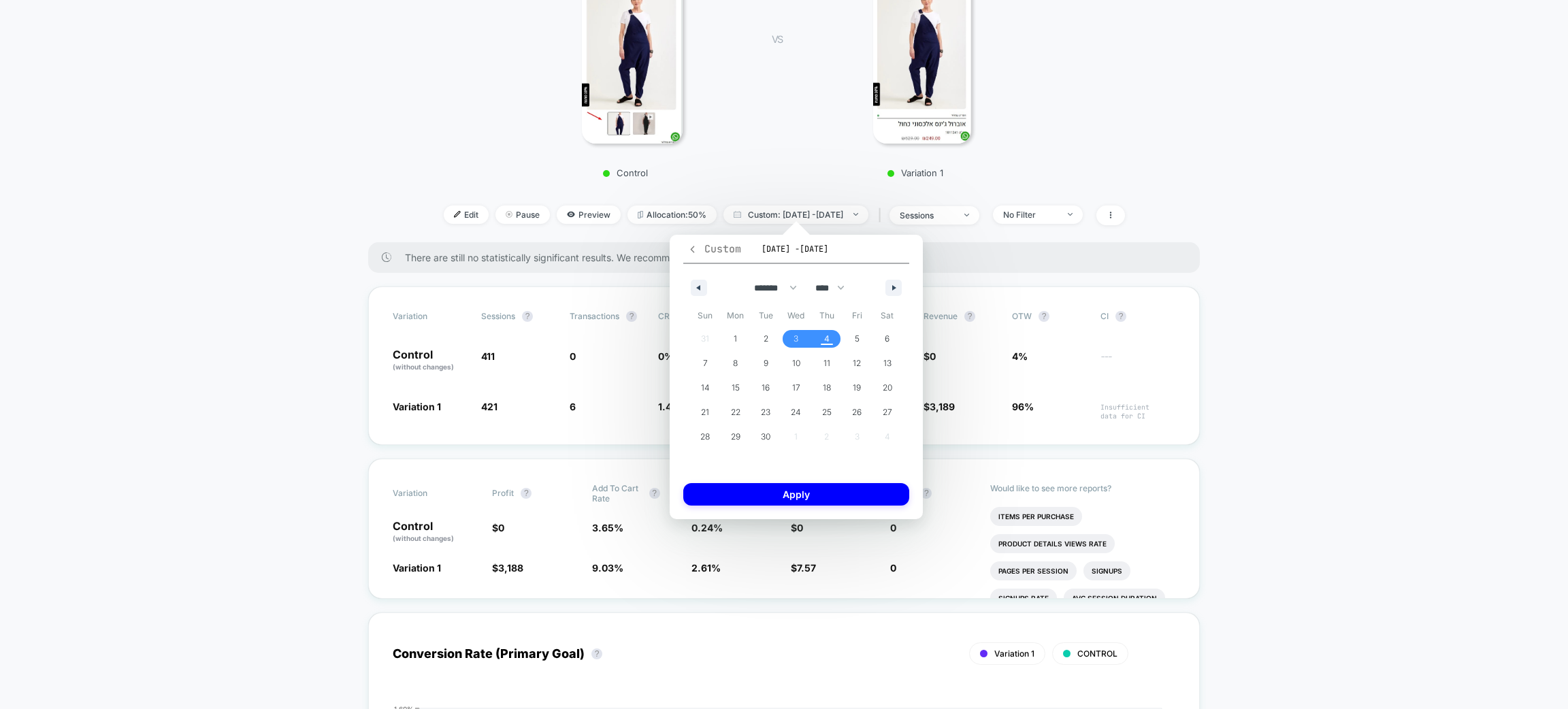
click at [692, 255] on span "Custom" at bounding box center [714, 249] width 54 height 14
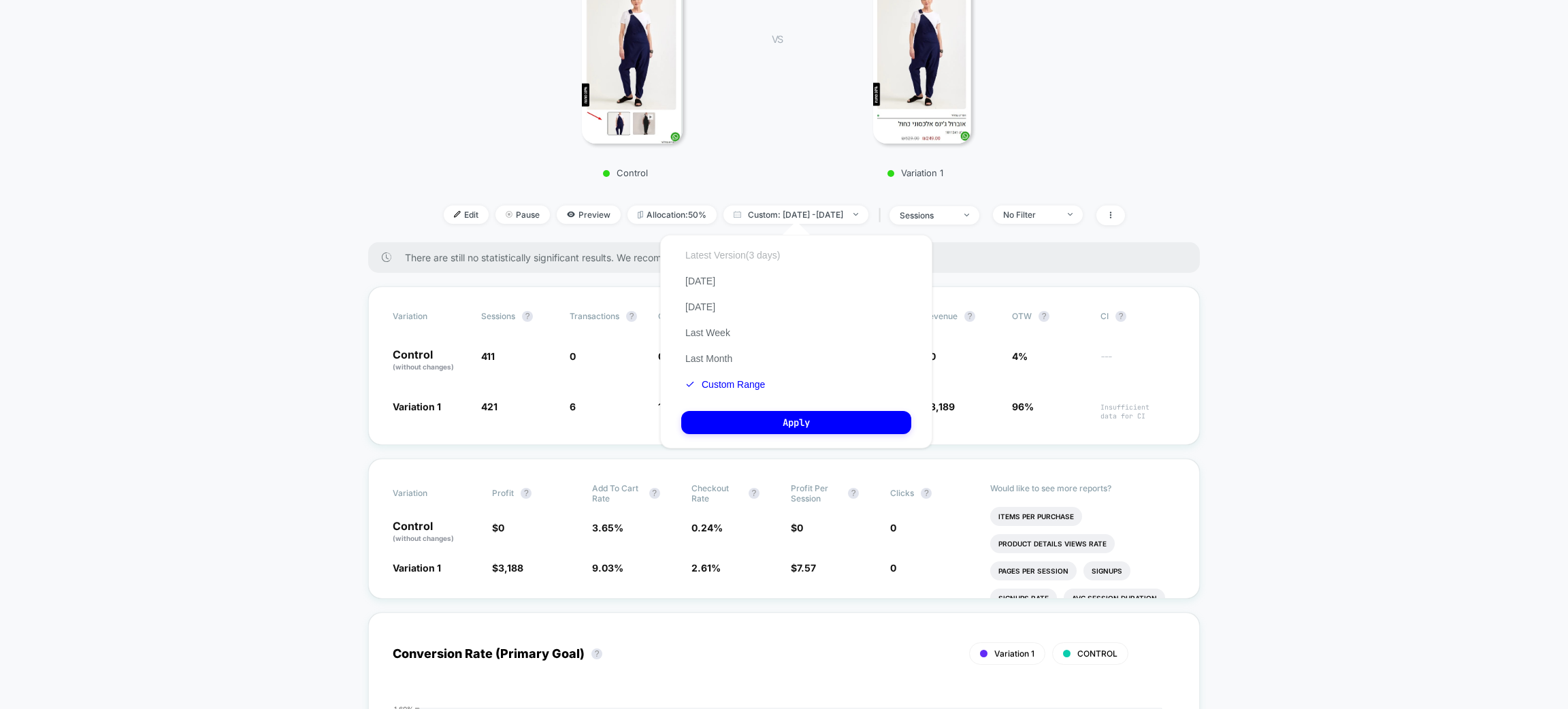
click at [733, 260] on button "Latest Version (3 days)" at bounding box center [733, 255] width 103 height 12
click at [824, 425] on button "Apply" at bounding box center [796, 422] width 230 height 23
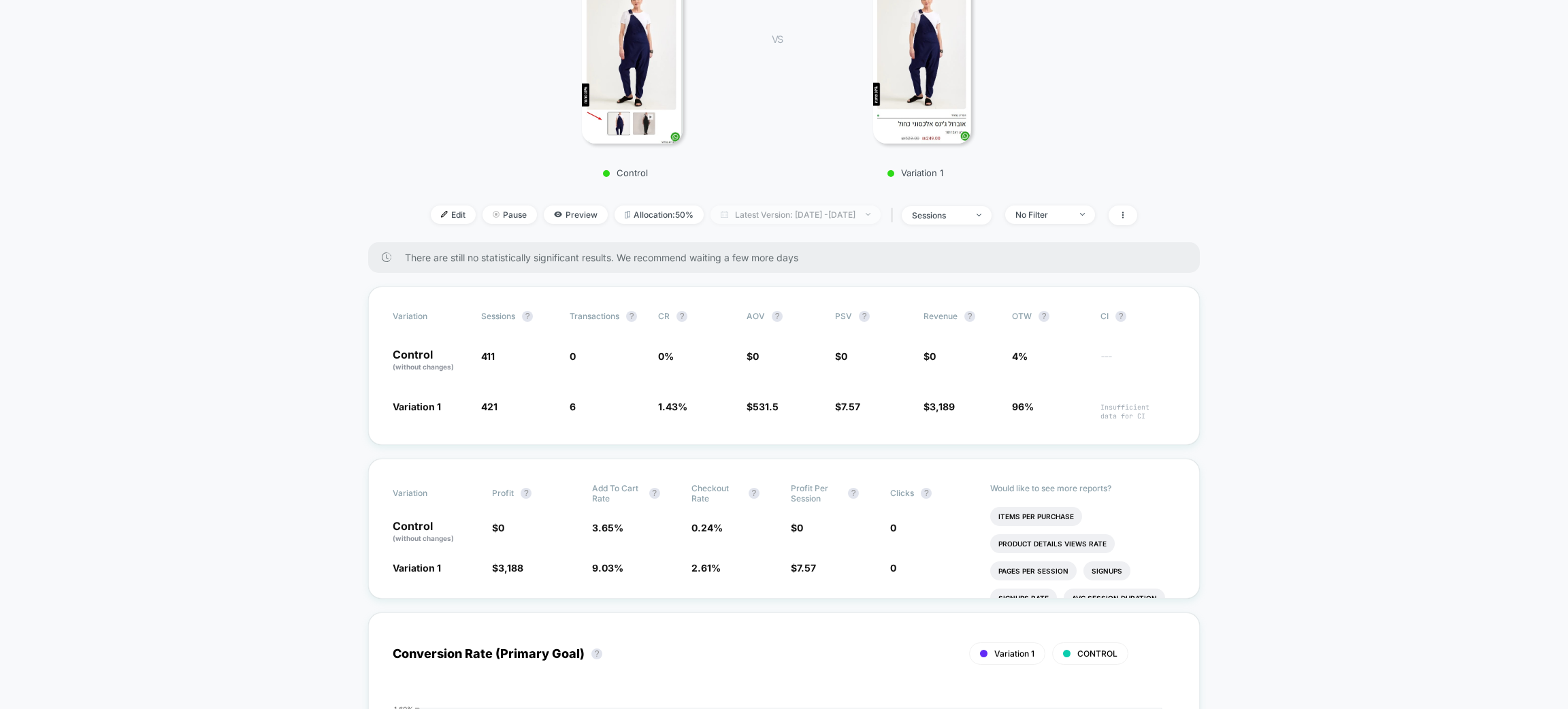
click at [834, 214] on span "Latest Version: Sep 3, 2025 - Sep 4, 2025" at bounding box center [795, 214] width 170 height 19
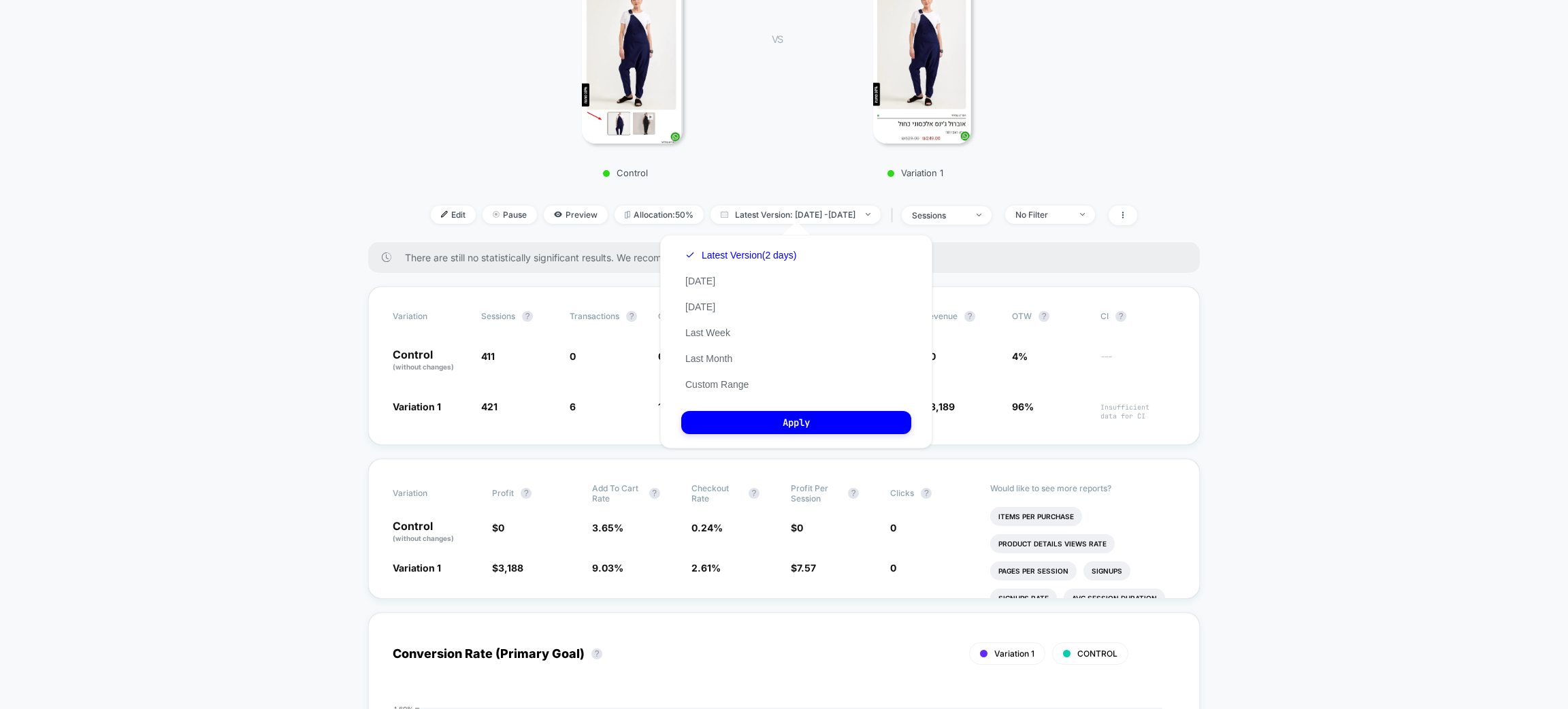
click at [740, 138] on div at bounding box center [632, 42] width 239 height 204
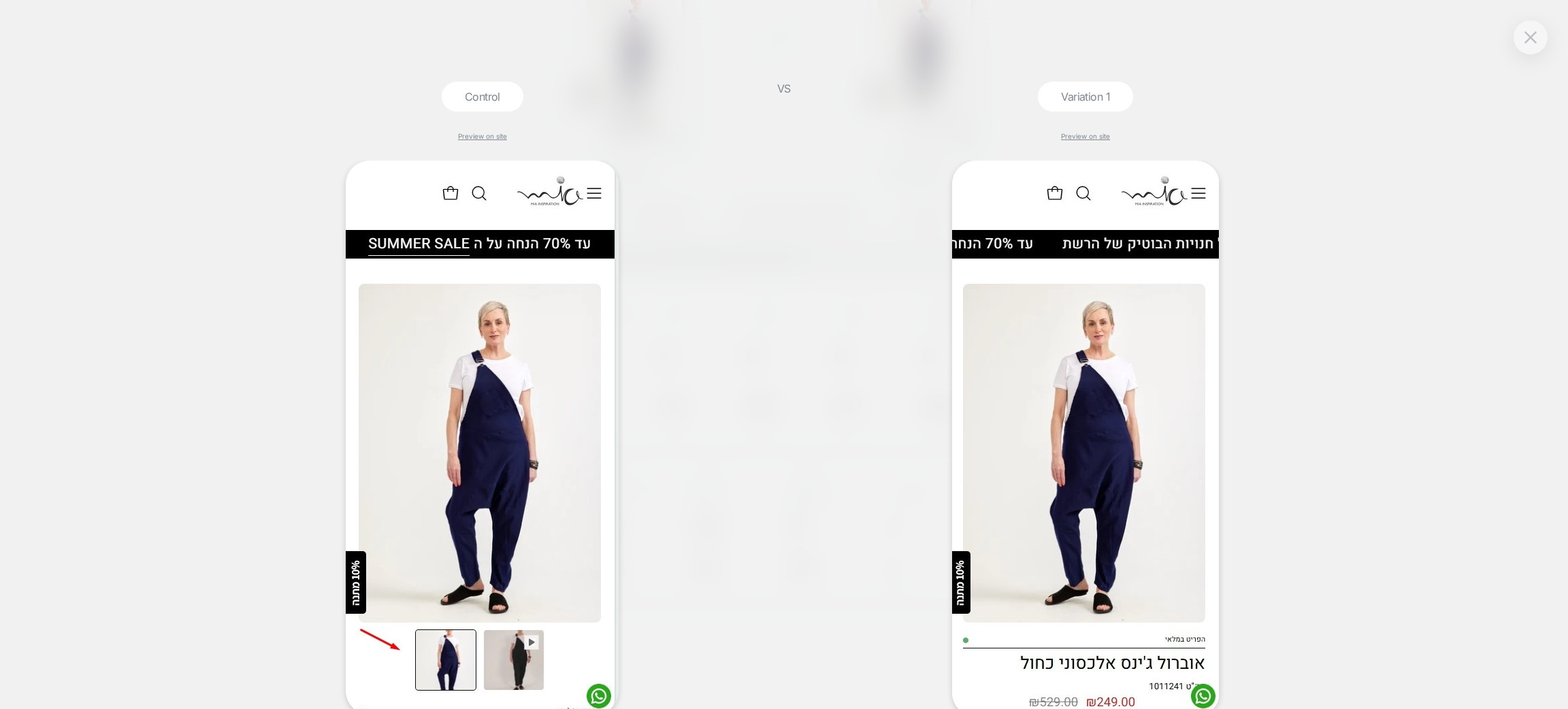
drag, startPoint x: 1557, startPoint y: 32, endPoint x: 1550, endPoint y: 35, distance: 7.6
click at [1555, 35] on div "Control Preview on site VS Variation 1 Preview on site" at bounding box center [784, 354] width 1568 height 709
click at [1533, 36] on img at bounding box center [1531, 37] width 12 height 11
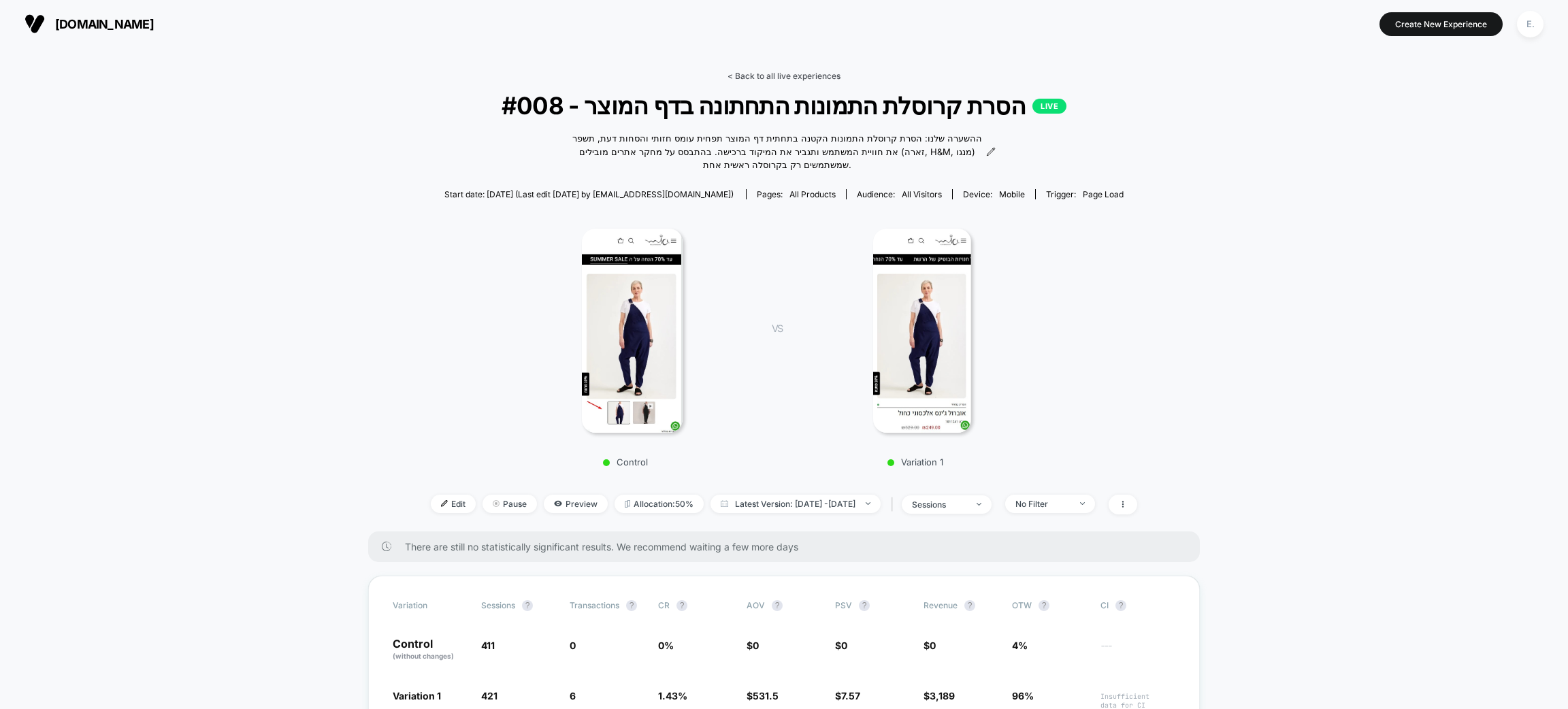
click at [765, 77] on link "< Back to all live experiences" at bounding box center [784, 76] width 113 height 11
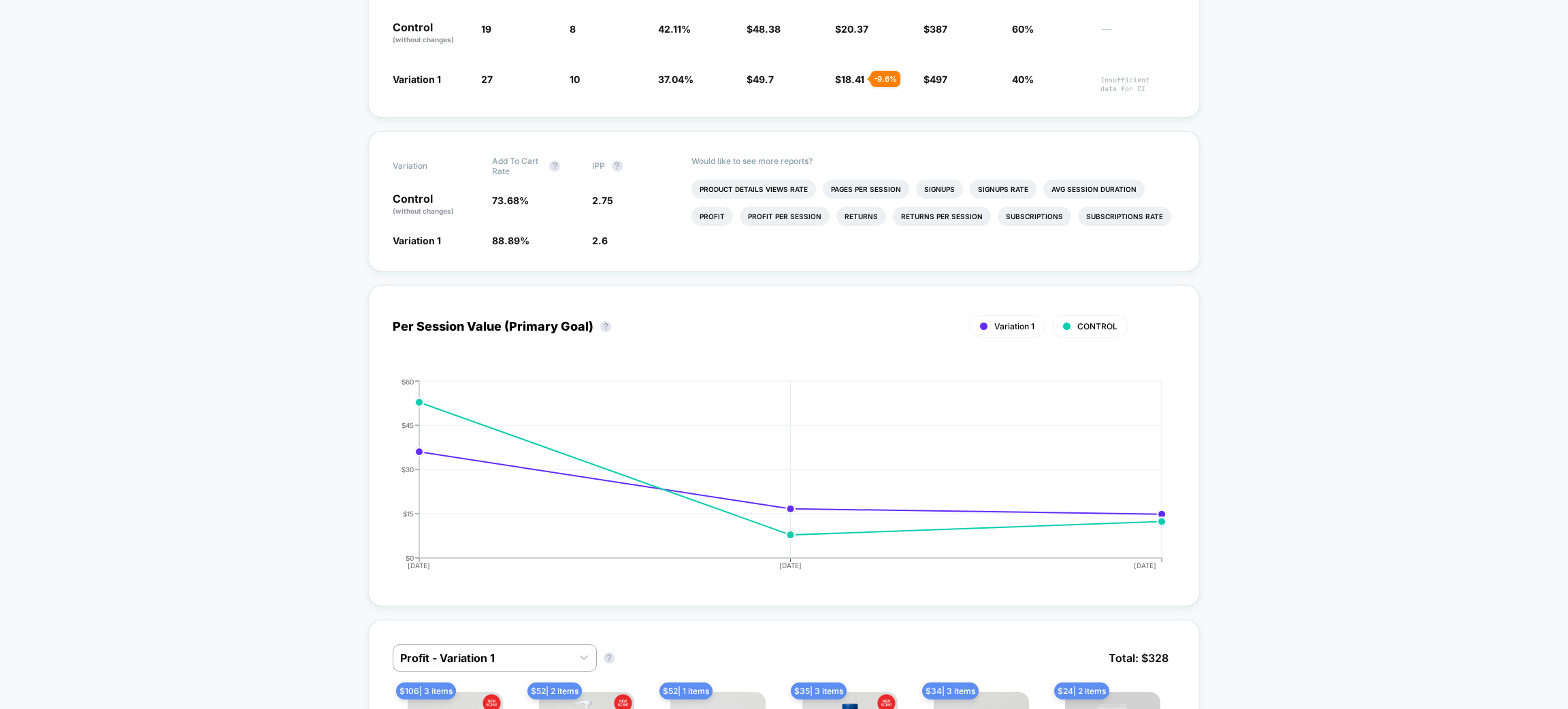
scroll to position [612, 0]
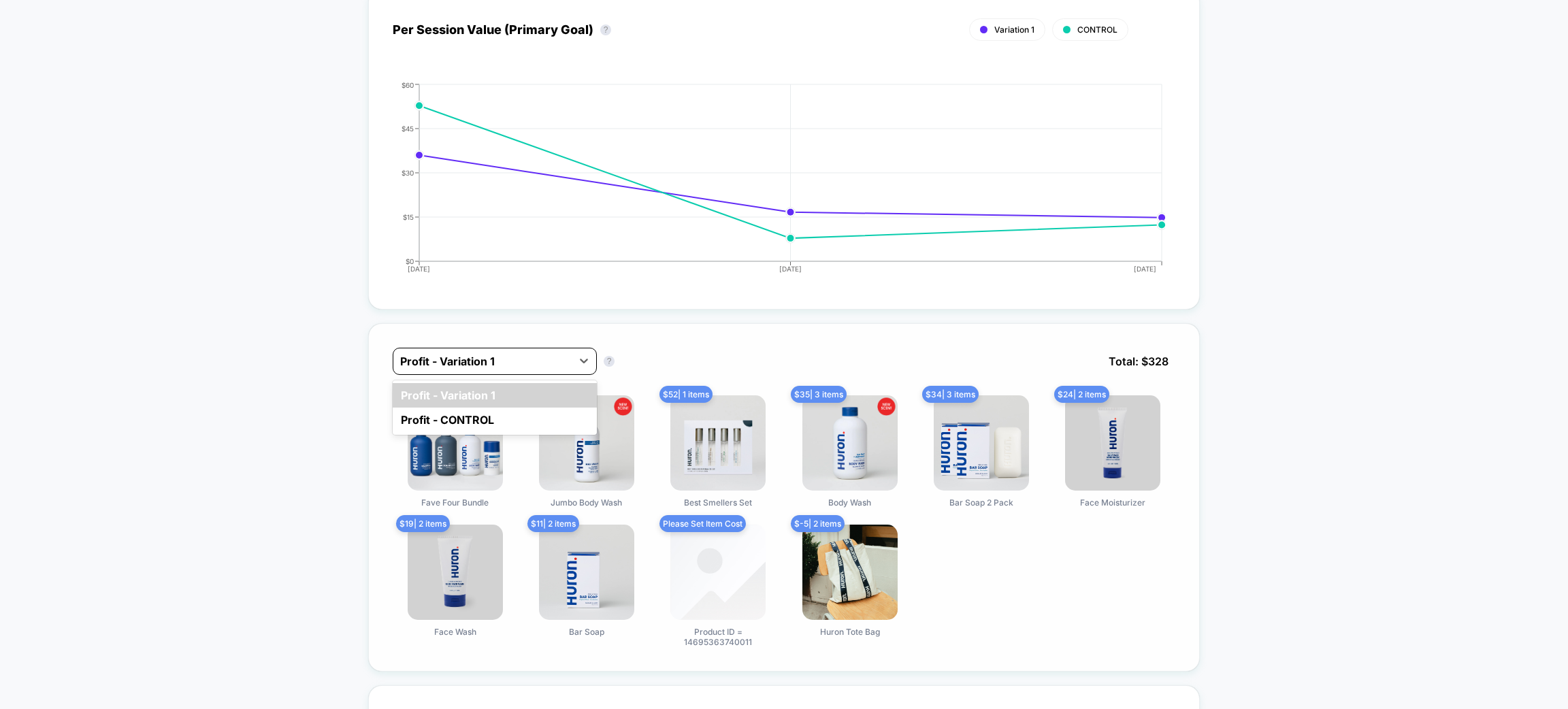
click at [471, 359] on div at bounding box center [483, 361] width 164 height 16
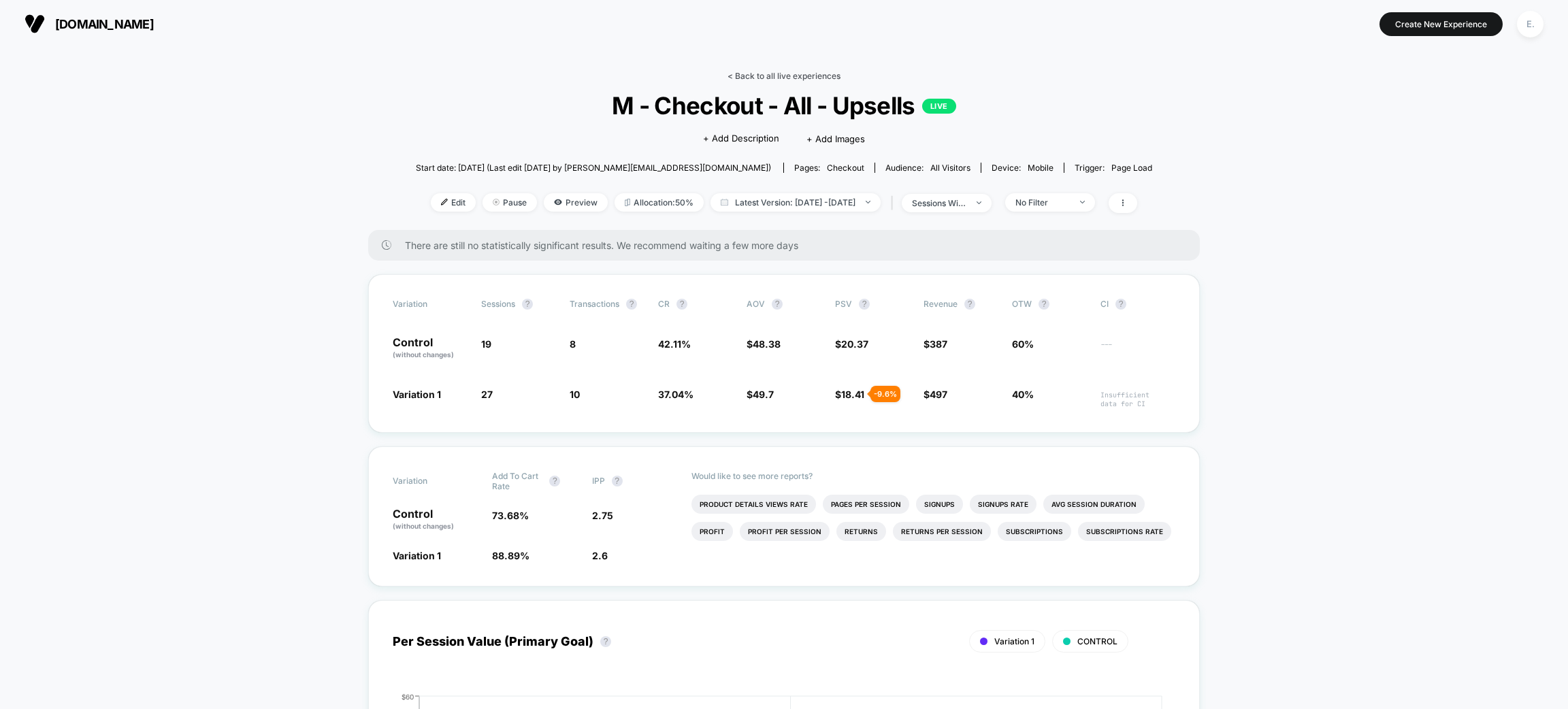
click at [801, 73] on link "< Back to all live experiences" at bounding box center [784, 76] width 113 height 11
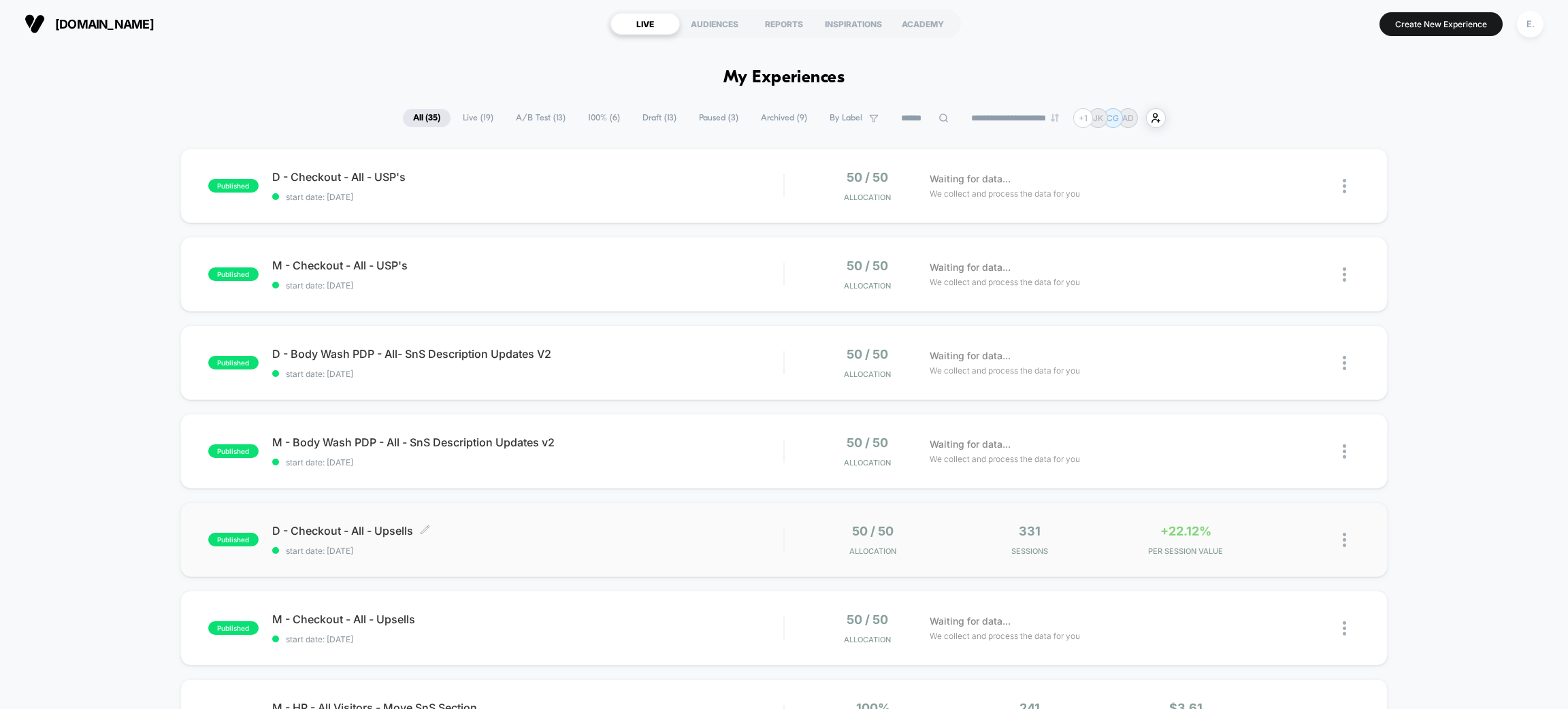
click at [541, 541] on div "D - Checkout - All - Upsells Click to edit experience details Click to edit exp…" at bounding box center [528, 540] width 511 height 32
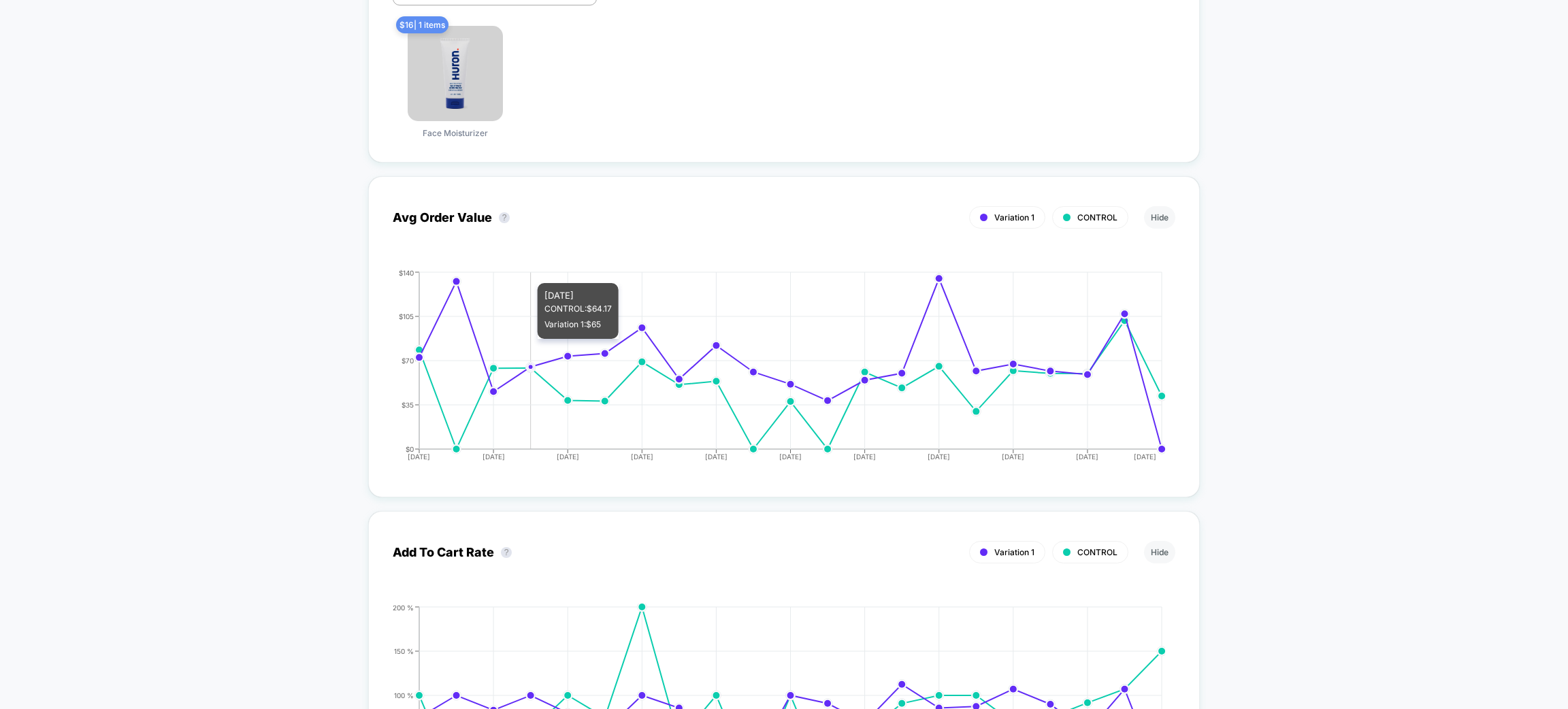
scroll to position [715, 0]
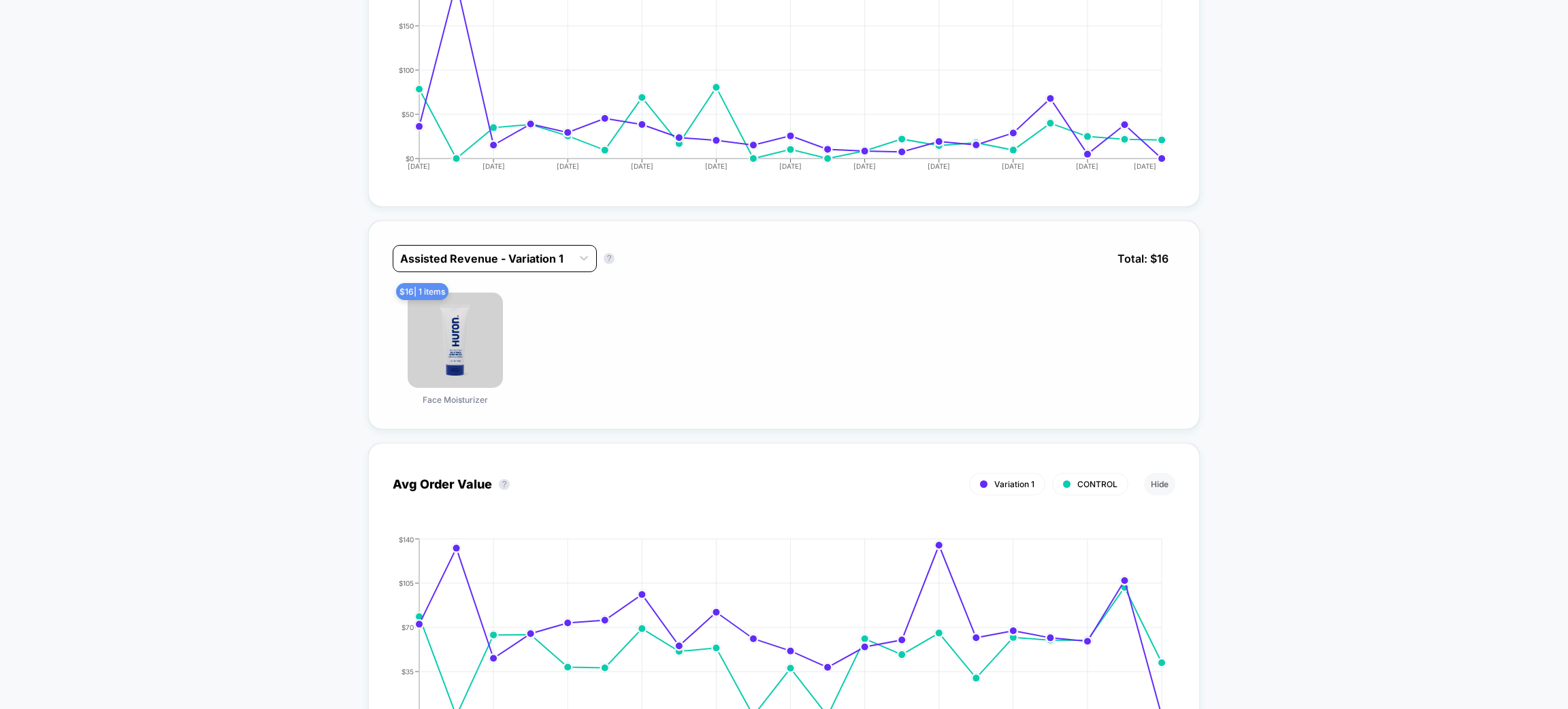
click at [537, 256] on div at bounding box center [483, 259] width 164 height 16
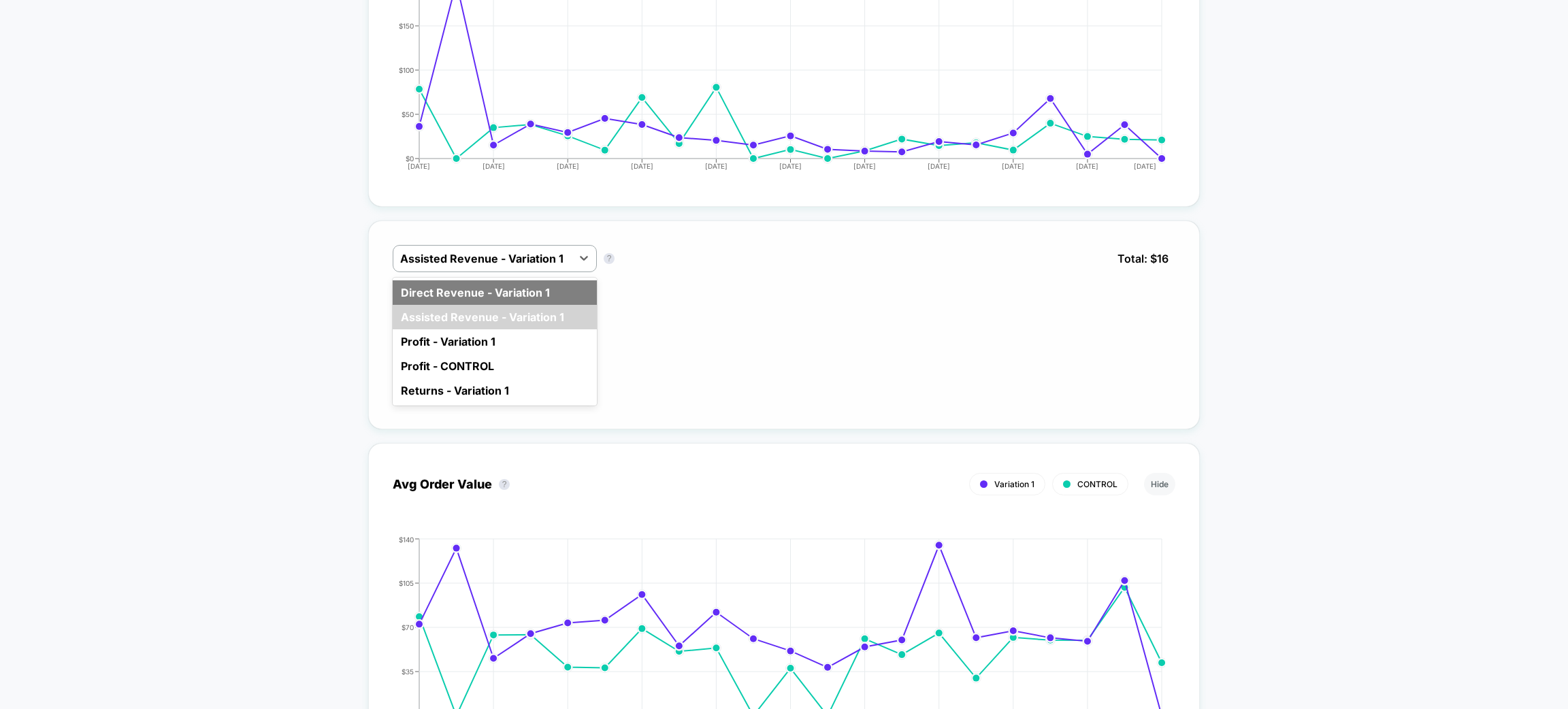
click at [496, 290] on div "Direct Revenue - Variation 1" at bounding box center [494, 292] width 204 height 24
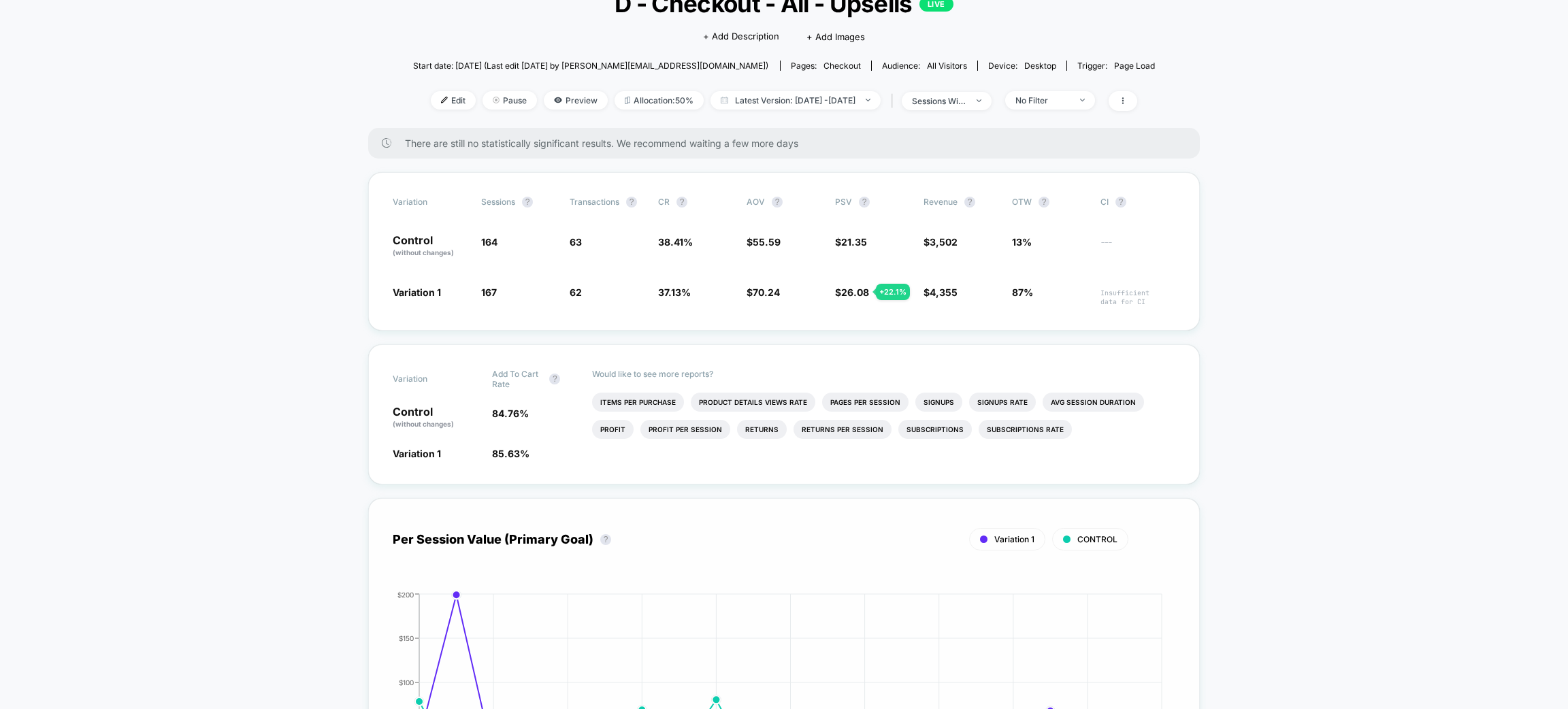
scroll to position [0, 0]
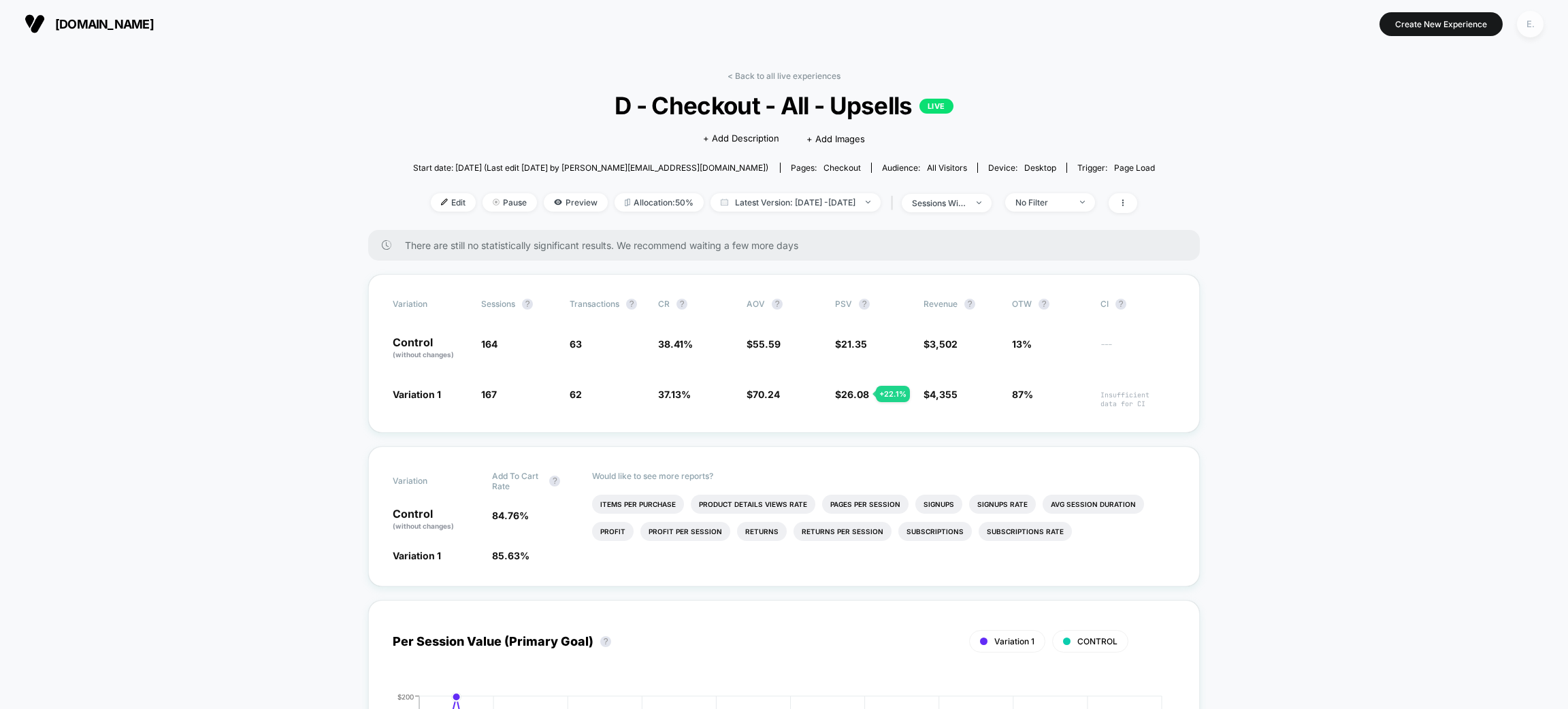
click at [1535, 24] on div "E." at bounding box center [1531, 24] width 27 height 27
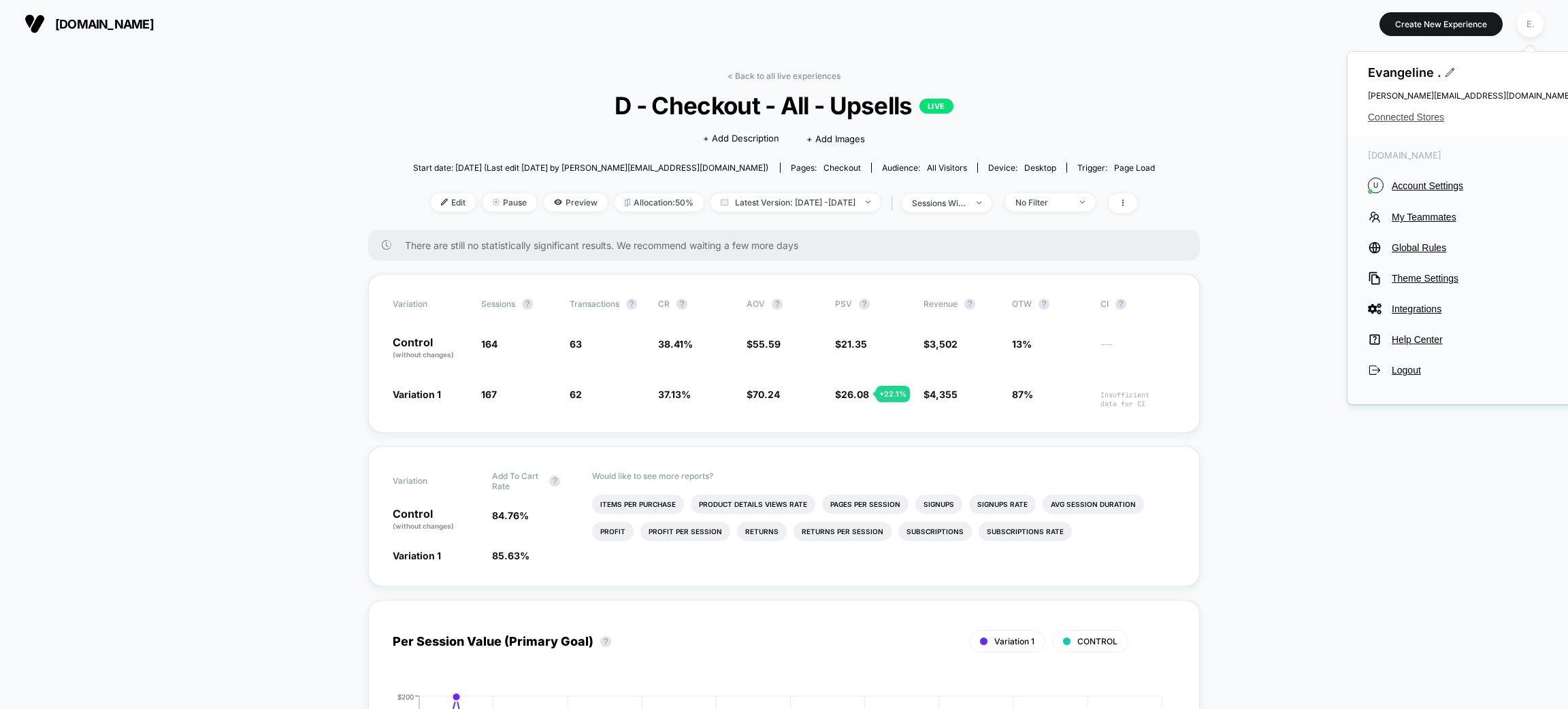
click at [1437, 121] on span "Connected Stores" at bounding box center [1469, 116] width 204 height 11
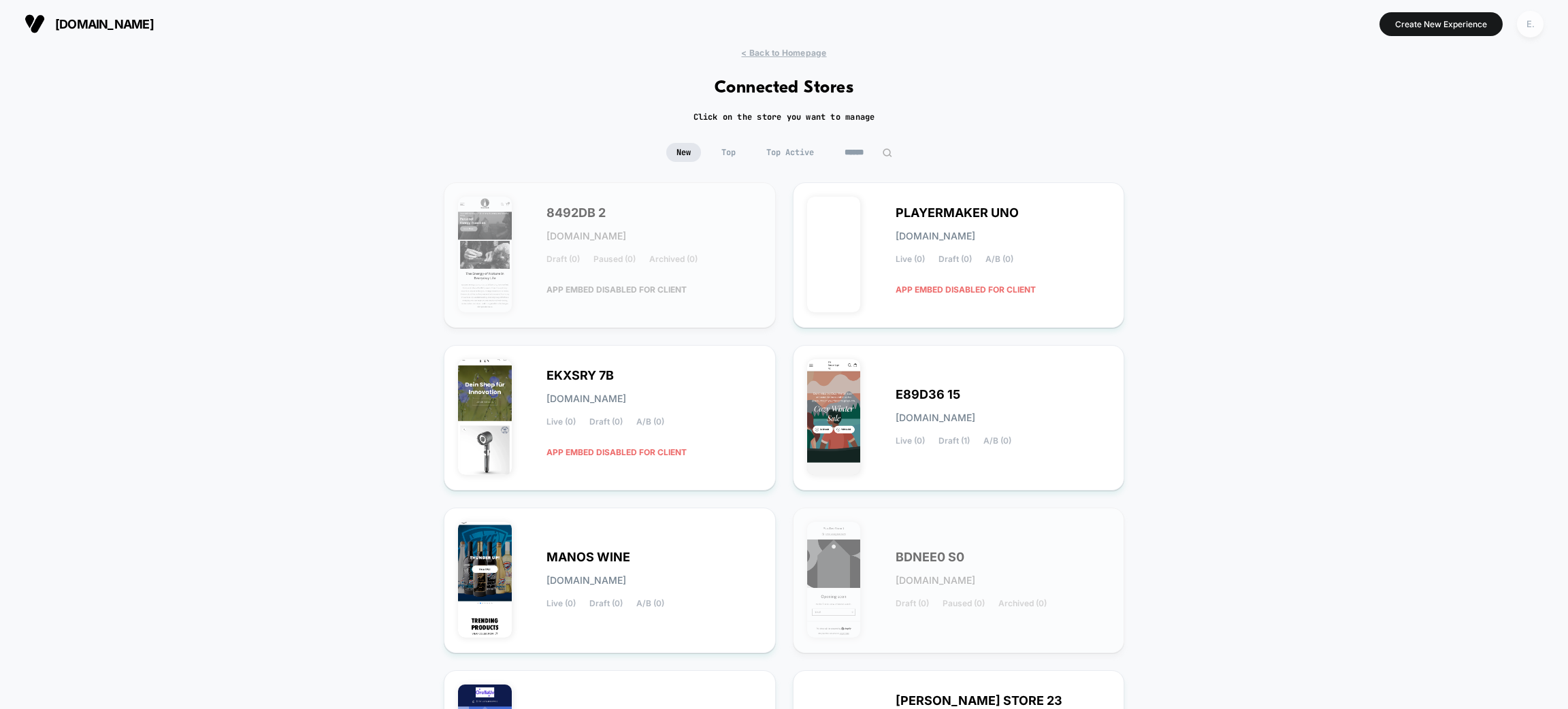
click at [1532, 24] on div "E." at bounding box center [1531, 24] width 27 height 27
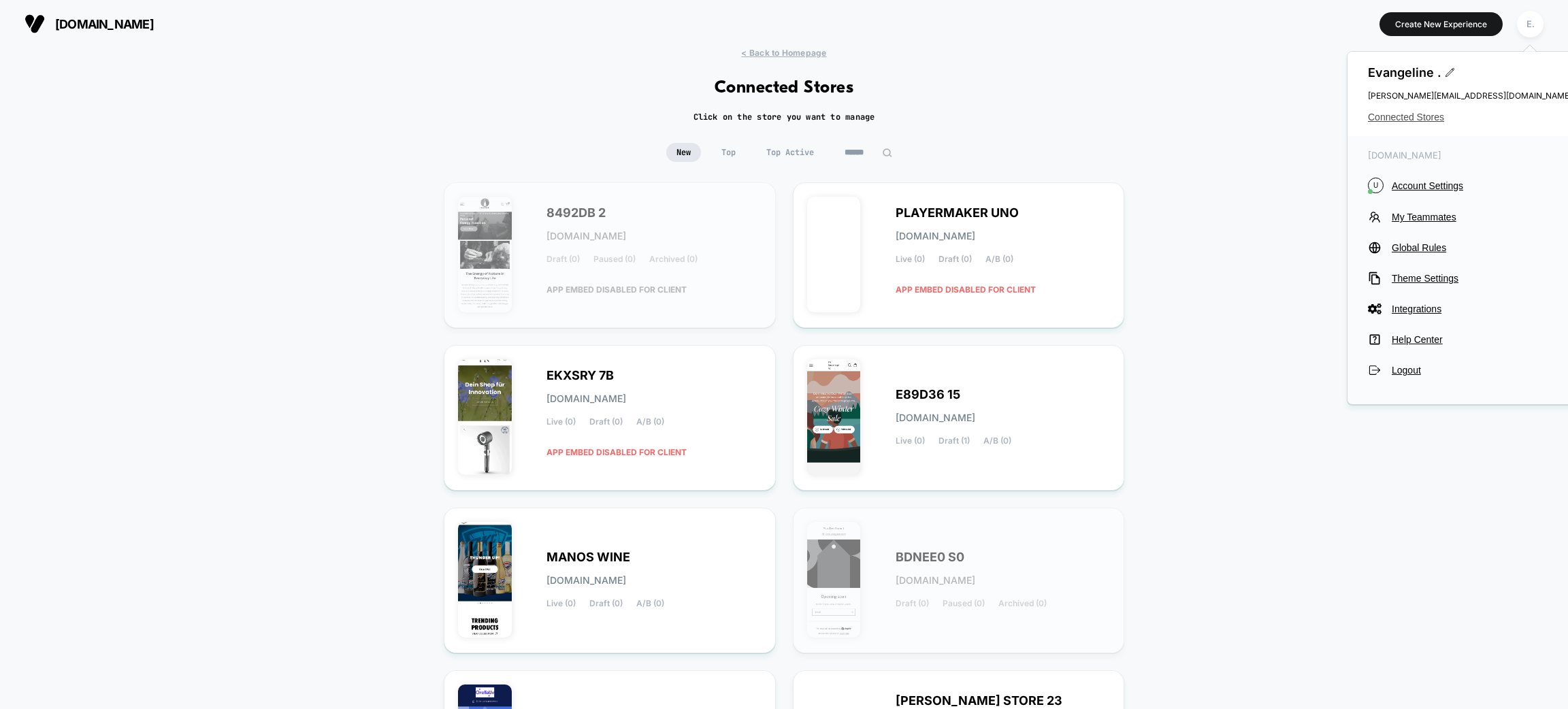
click at [1385, 120] on span "Connected Stores" at bounding box center [1469, 116] width 204 height 11
click at [1394, 120] on span "Connected Stores" at bounding box center [1469, 116] width 204 height 11
click at [869, 158] on input at bounding box center [868, 152] width 136 height 19
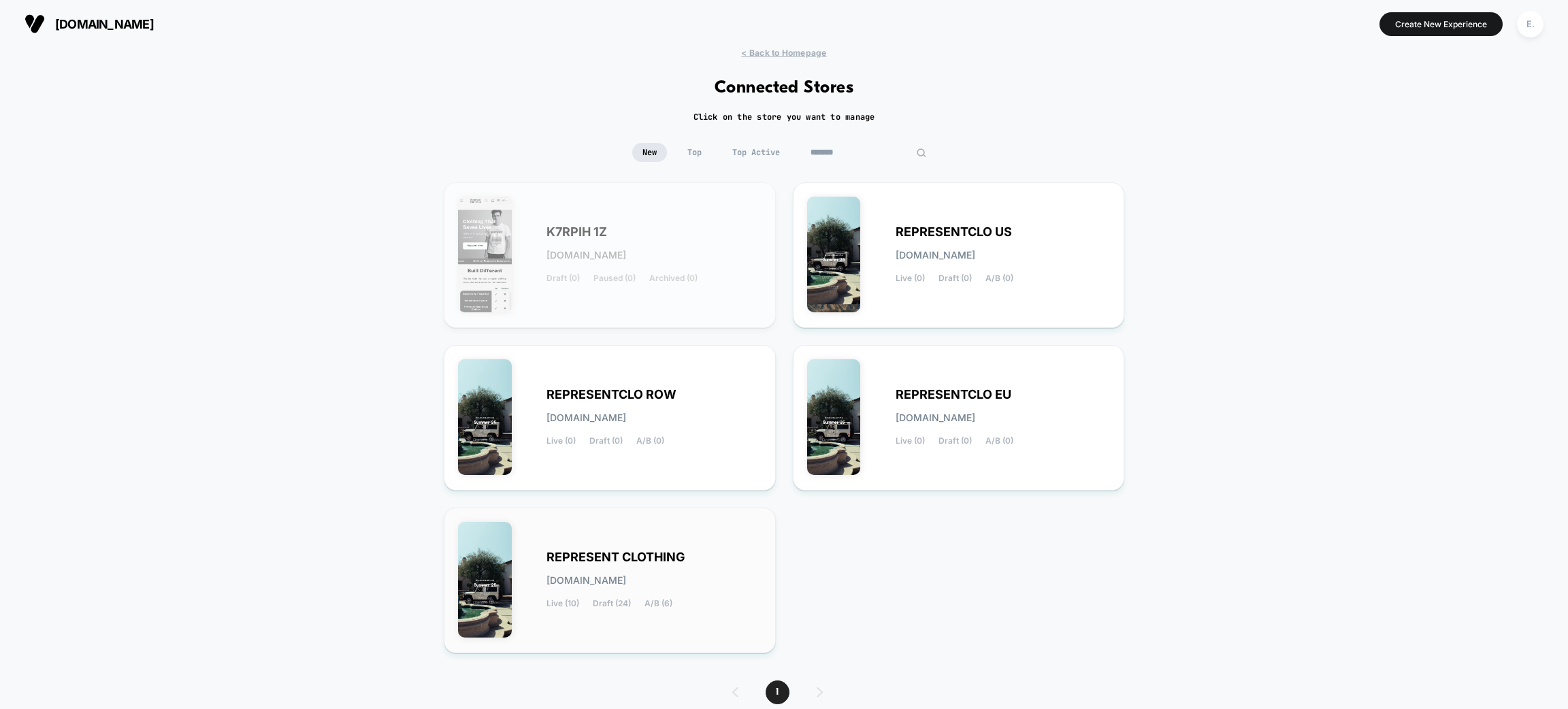
type input "*******"
click at [725, 632] on div "REPRESENT CLOTHING [DOMAIN_NAME] Live (10) Draft (24) A/B (6)" at bounding box center [610, 580] width 304 height 117
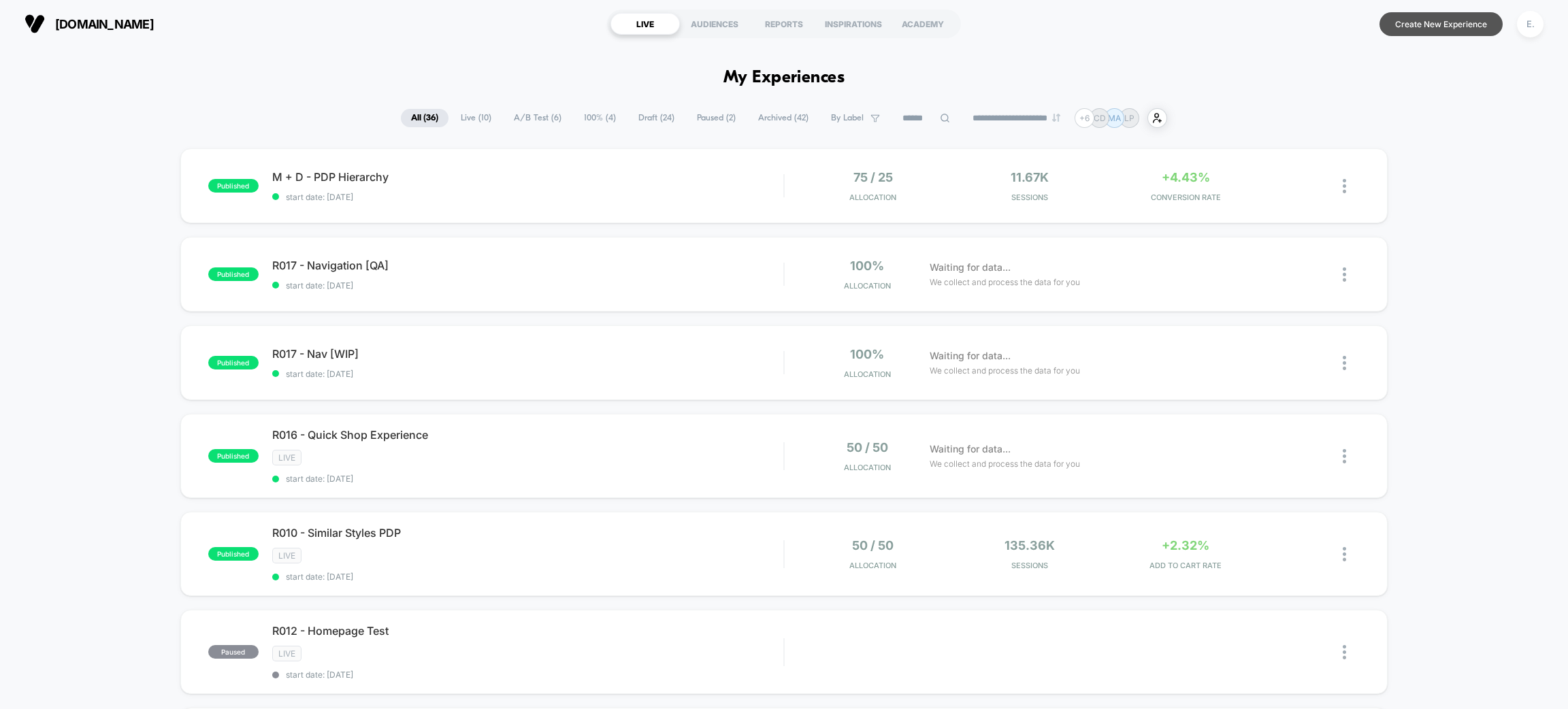
click at [1465, 14] on button "Create New Experience" at bounding box center [1441, 24] width 123 height 24
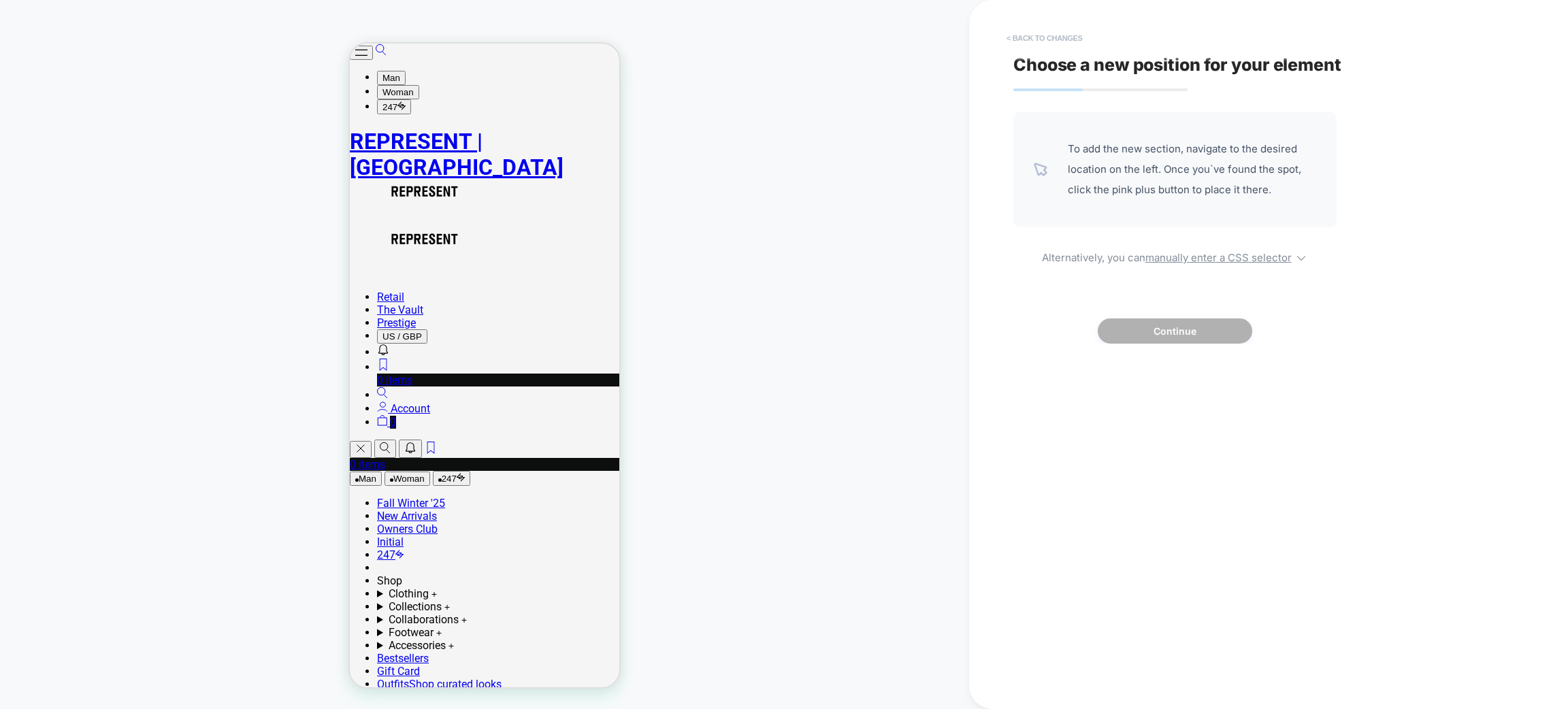
click at [1077, 45] on button "< Back to changes" at bounding box center [1045, 37] width 90 height 22
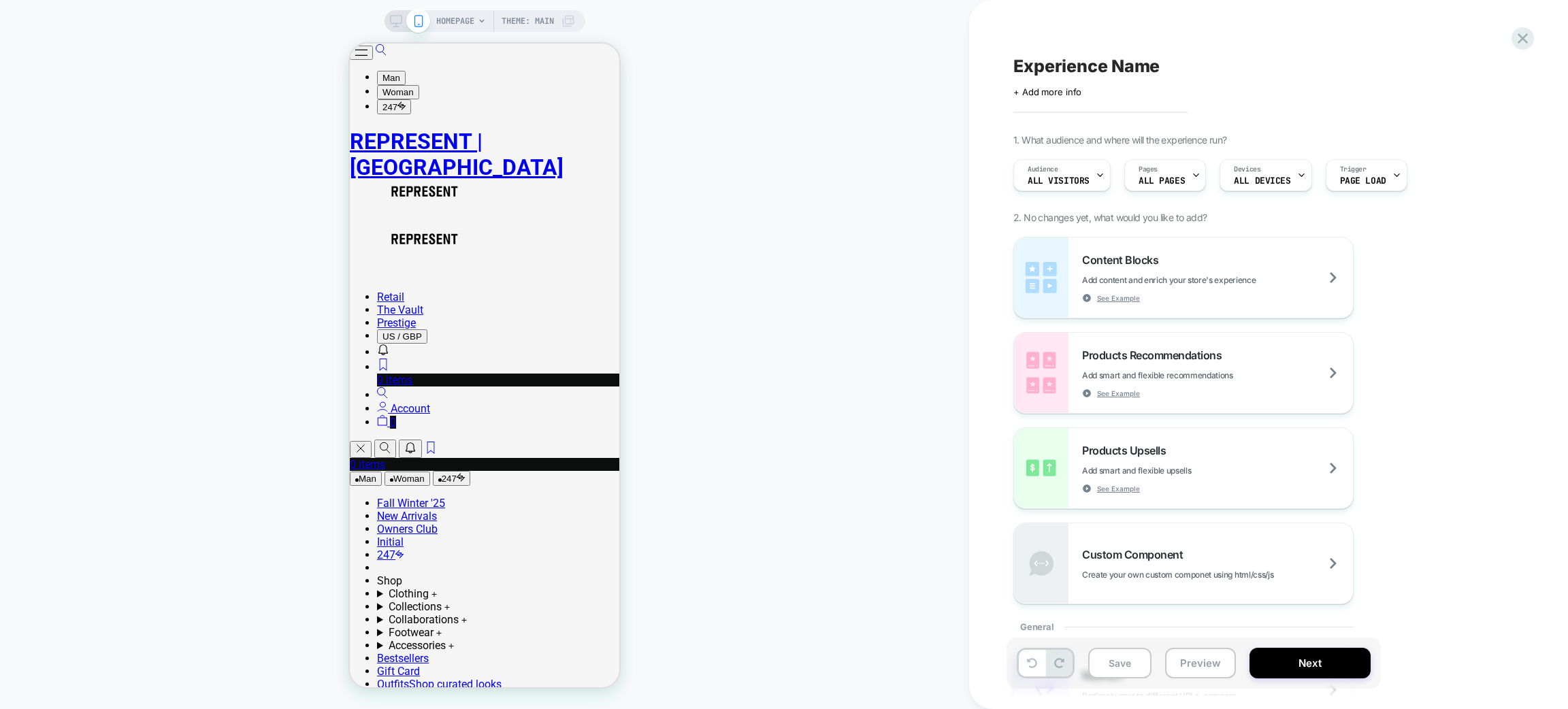
click at [475, 20] on div "HOMEPAGE Theme: MAIN" at bounding box center [506, 21] width 139 height 22
click at [463, 23] on span "HOMEPAGE" at bounding box center [455, 21] width 38 height 22
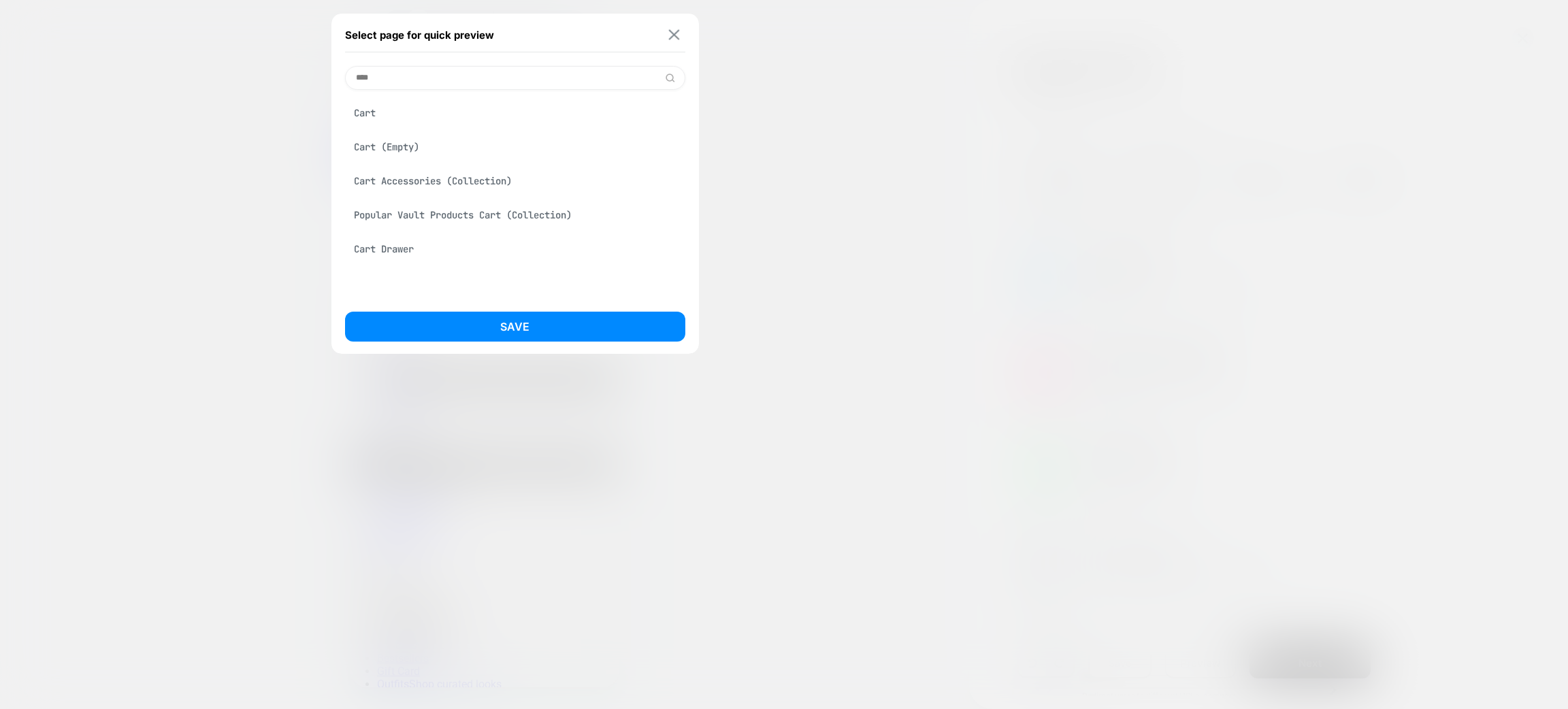
type input "****"
click at [679, 32] on img at bounding box center [674, 35] width 11 height 11
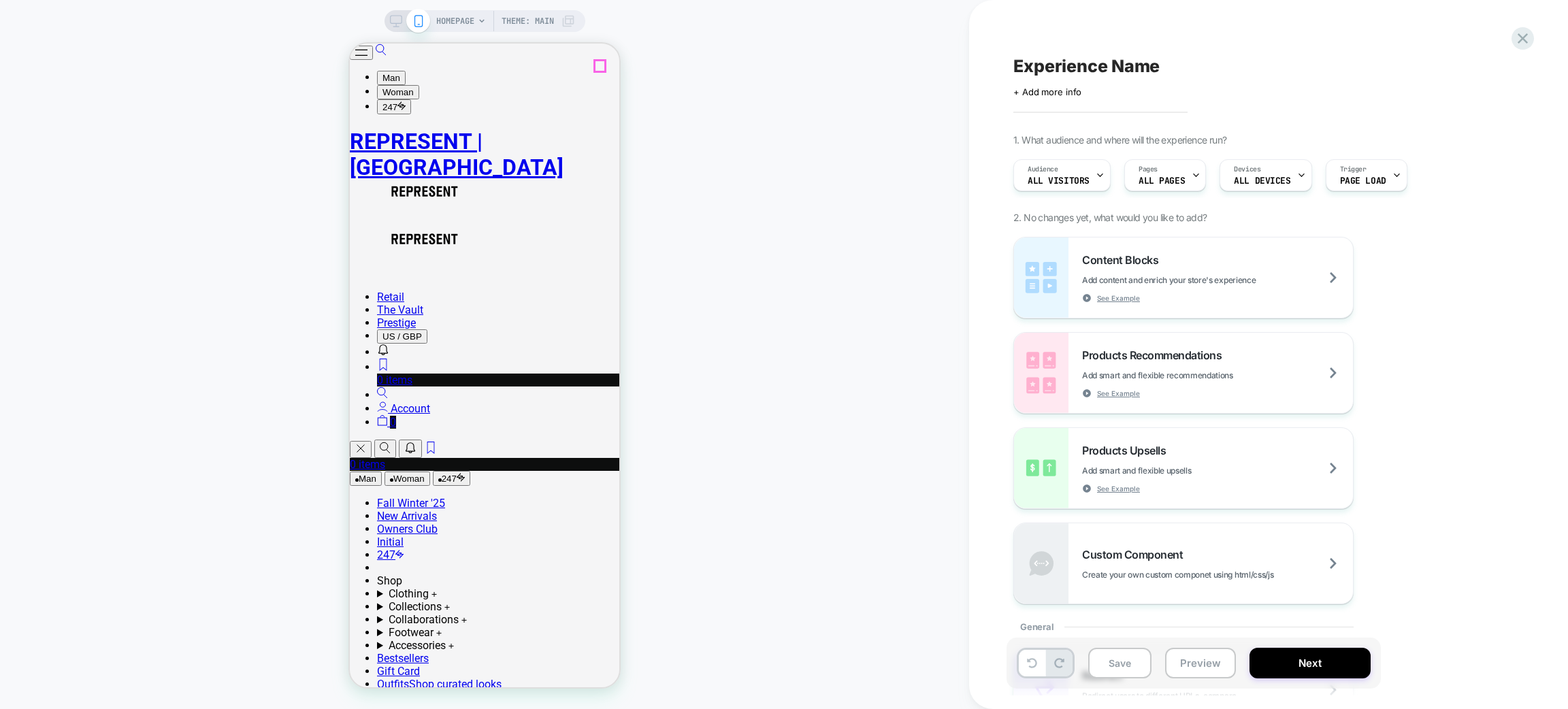
click at [388, 415] on icon "Cart Toggle" at bounding box center [382, 420] width 11 height 11
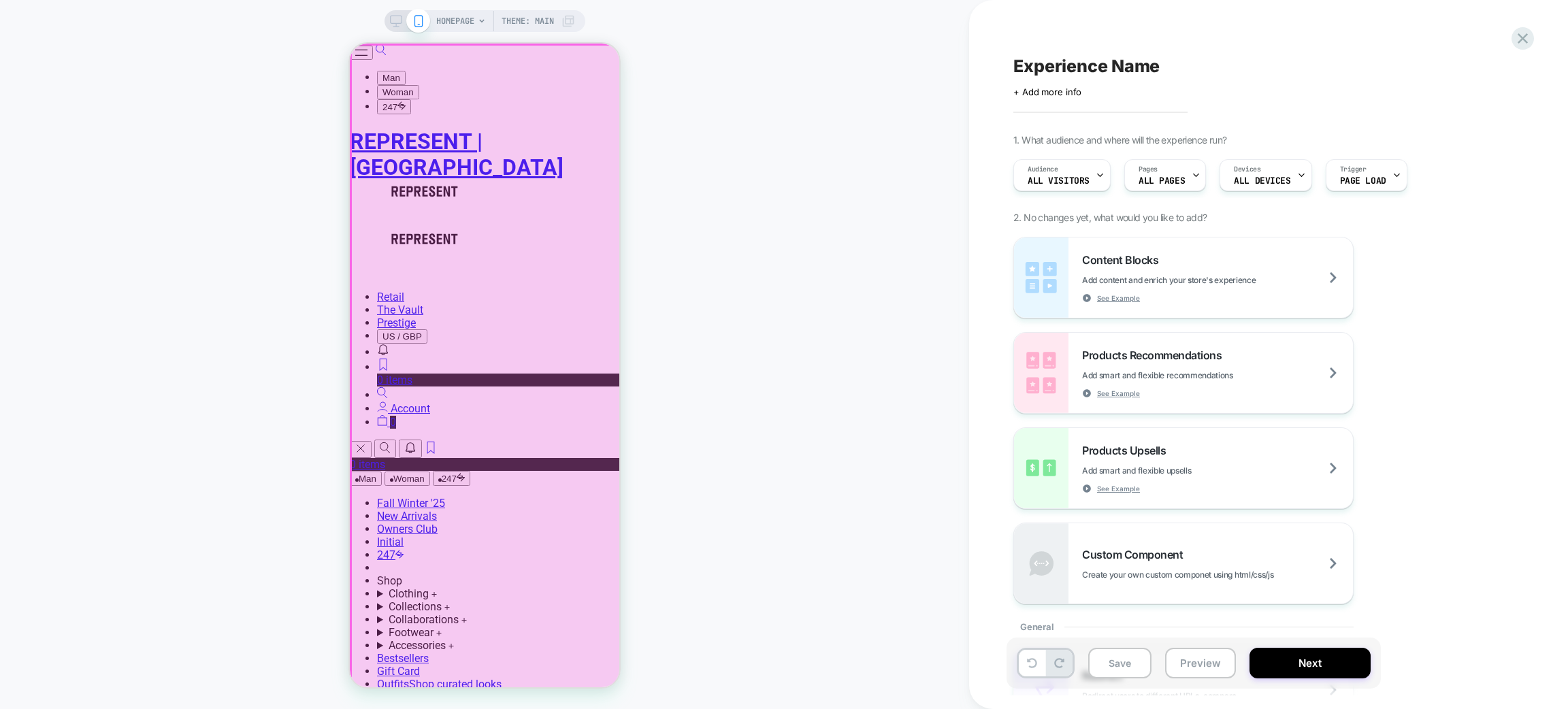
scroll to position [510, 0]
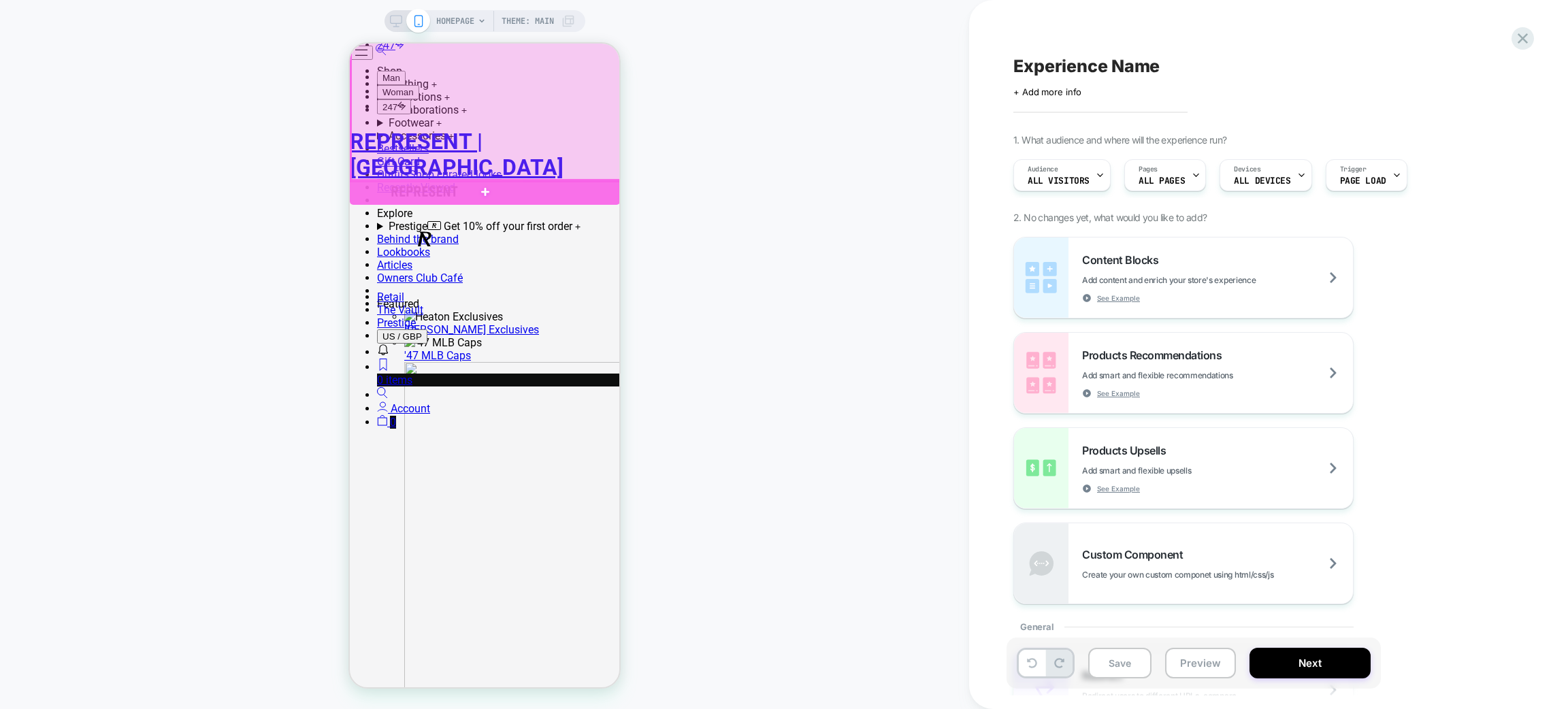
click at [528, 191] on div at bounding box center [485, 192] width 270 height 26
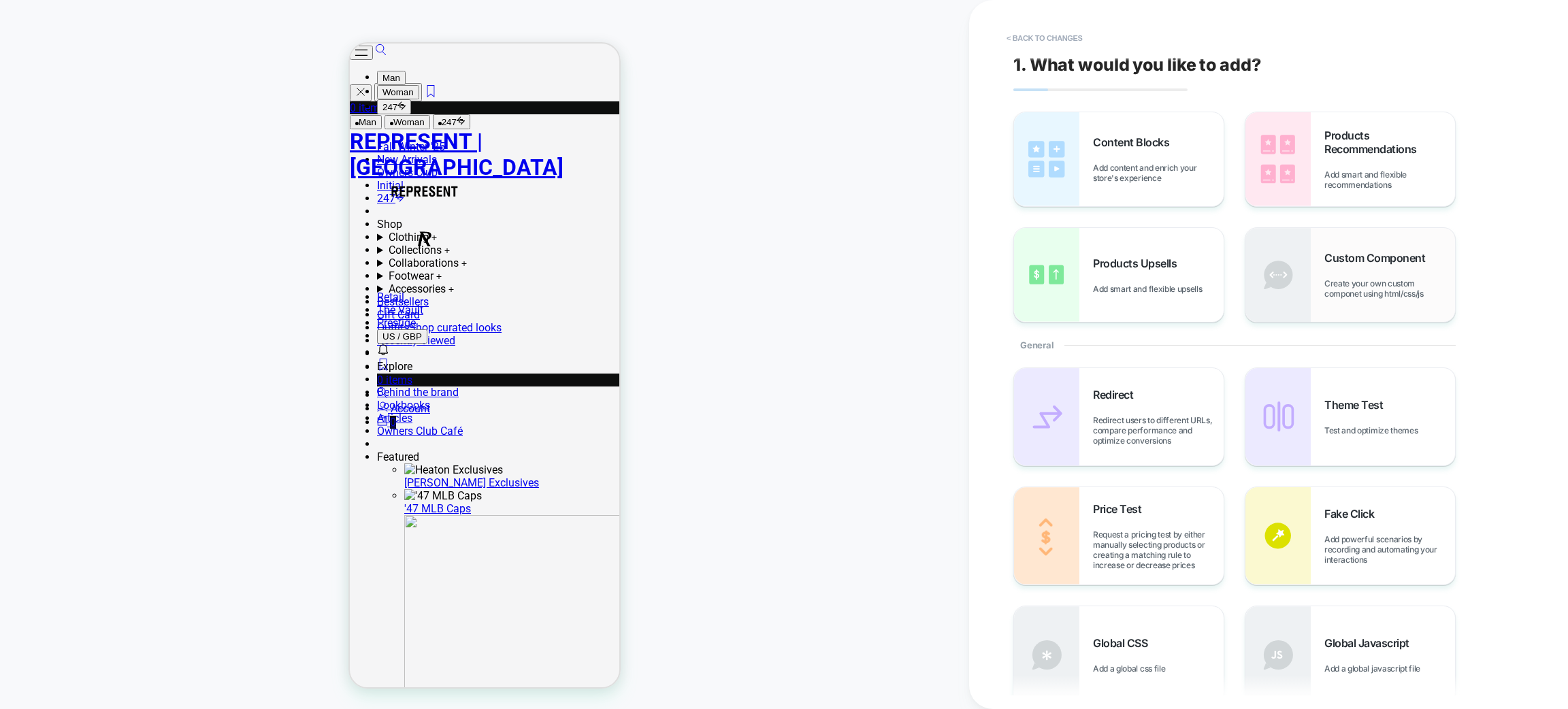
scroll to position [350, 0]
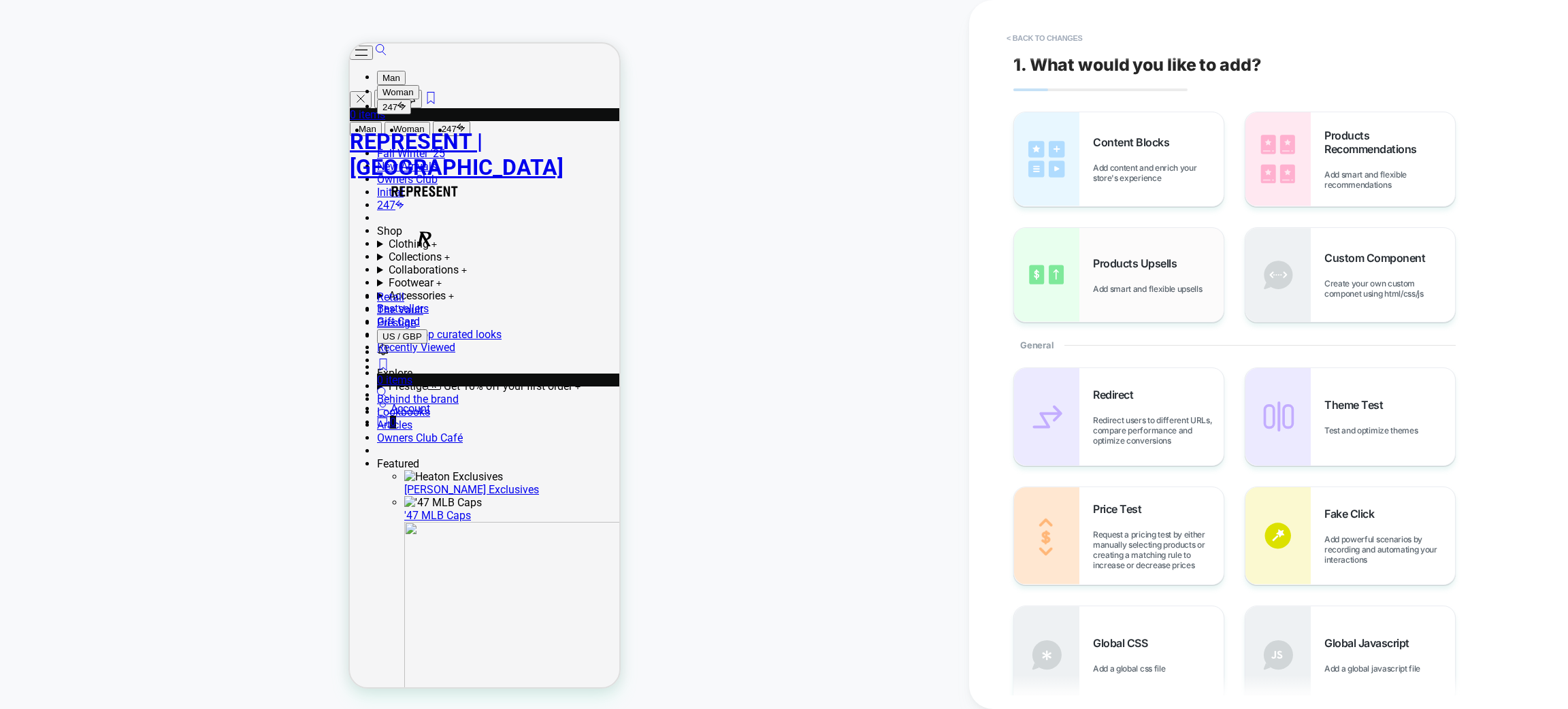
click at [0, 0] on span "Products Upsells" at bounding box center [0, 0] width 0 height 0
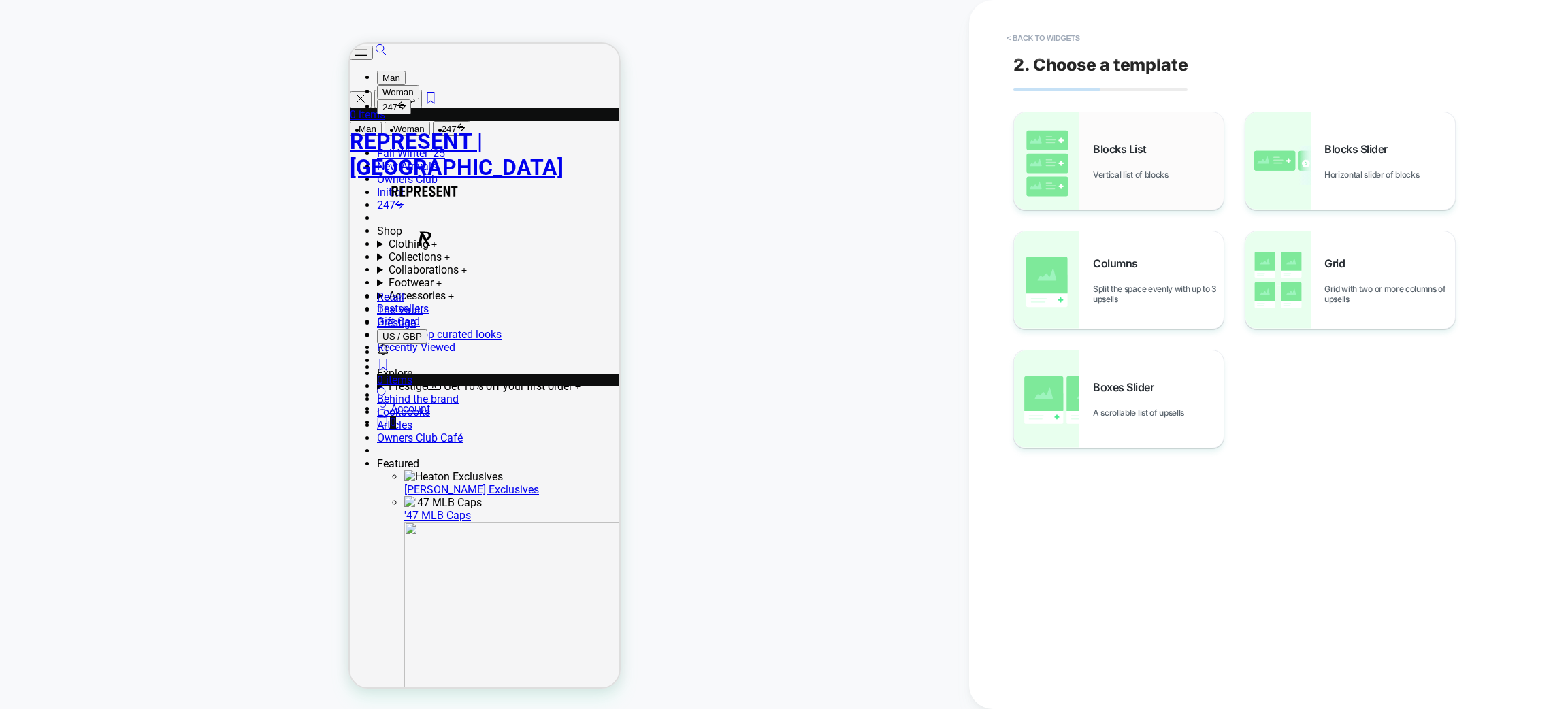
click at [0, 0] on div "Blocks List Vertical list of blocks" at bounding box center [0, 0] width 0 height 0
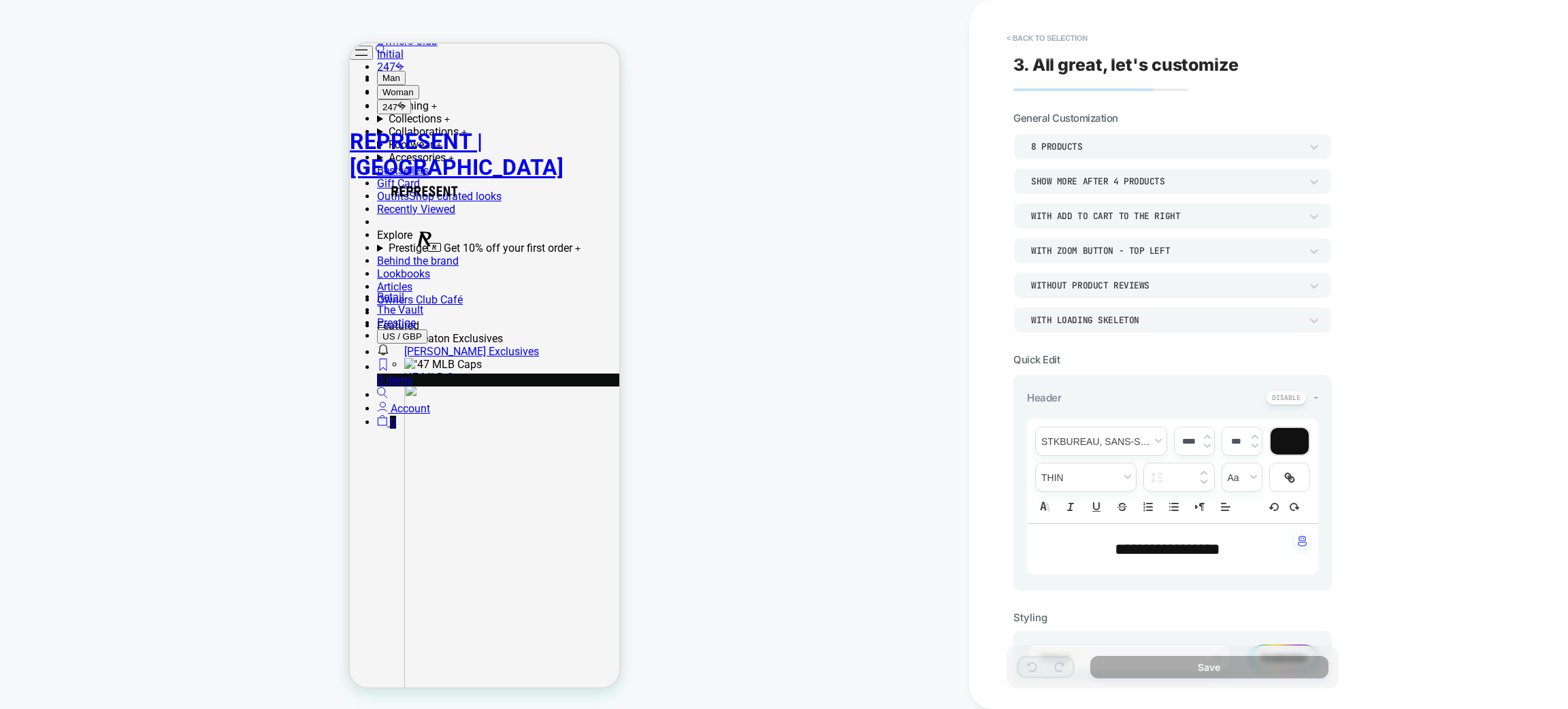
scroll to position [524, 0]
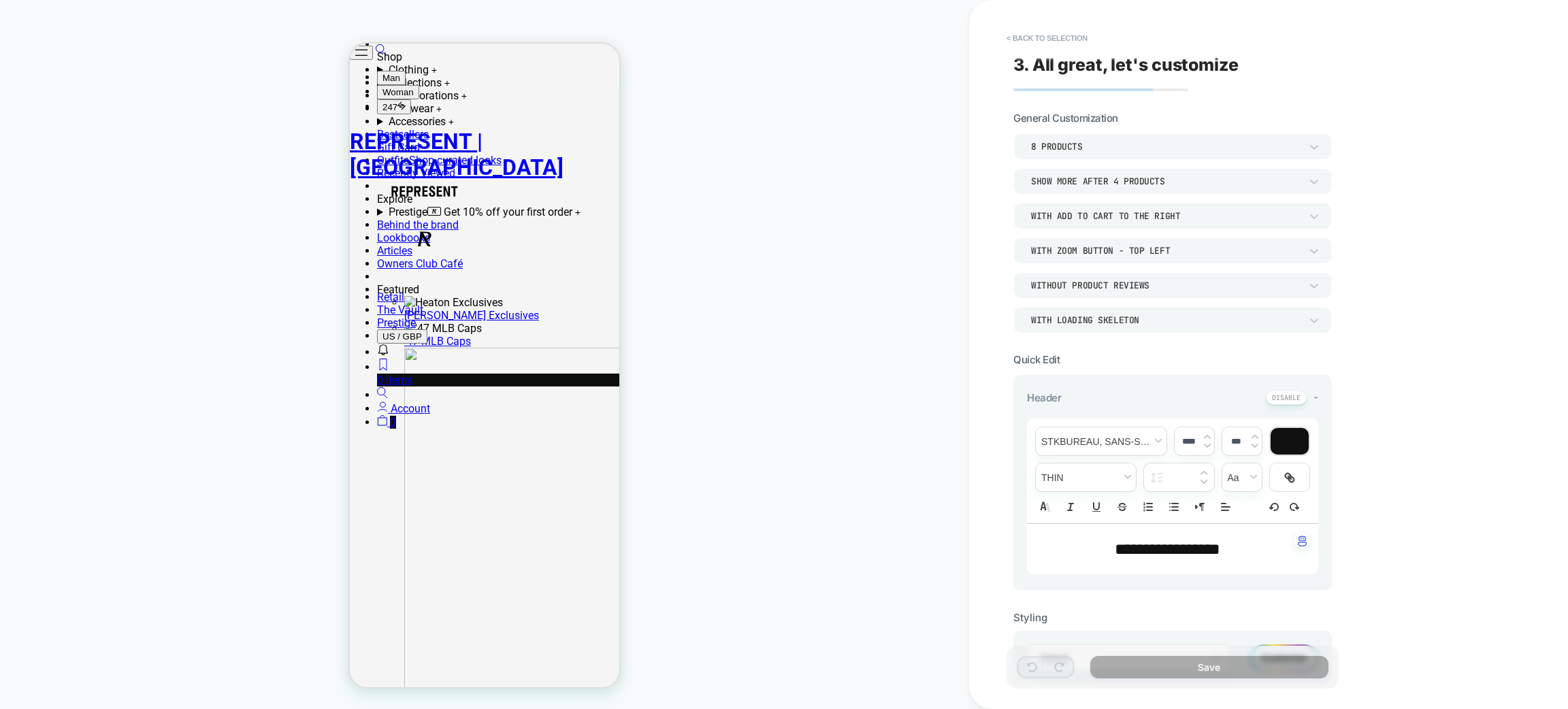
click at [1110, 174] on div "Show more after 4 Products" at bounding box center [1166, 182] width 283 height 15
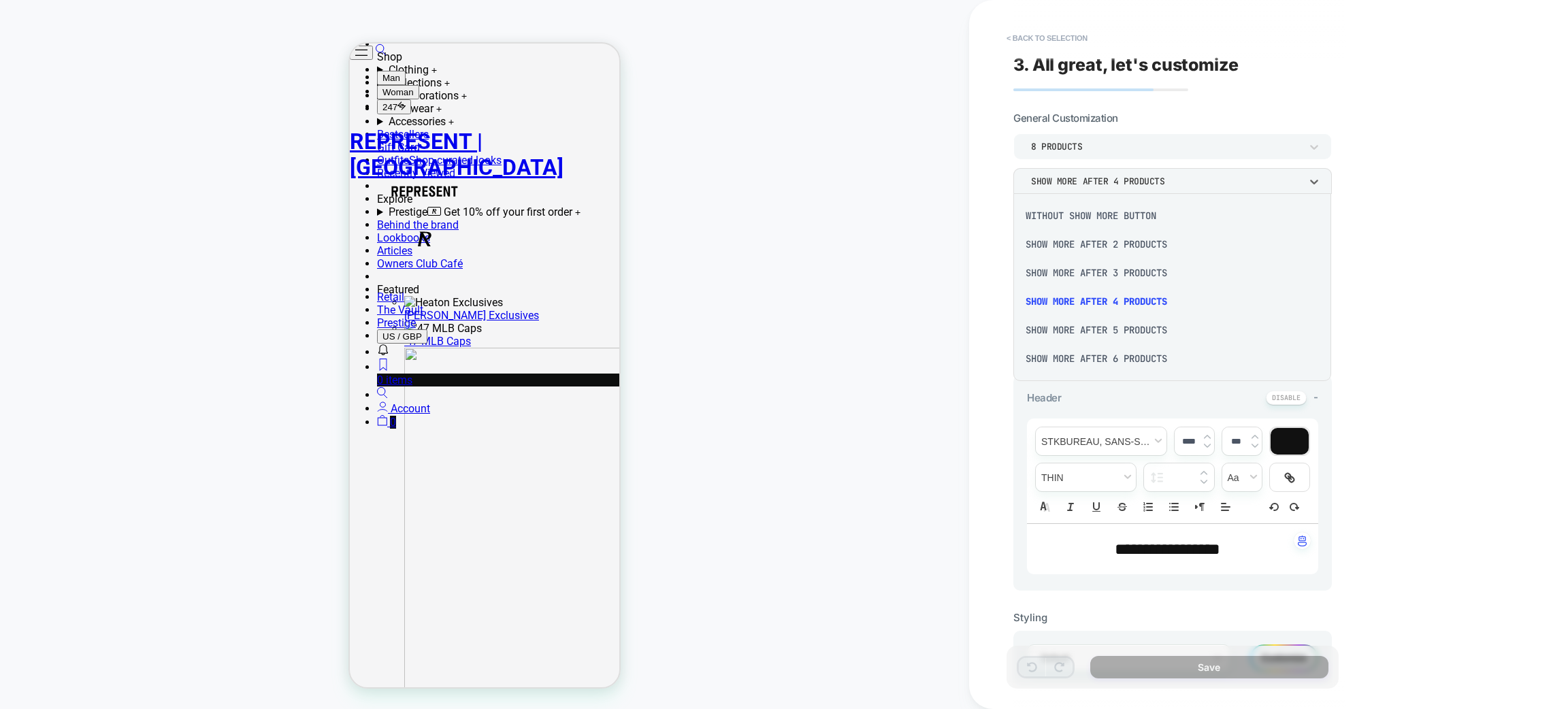
click at [0, 0] on div at bounding box center [0, 0] width 0 height 0
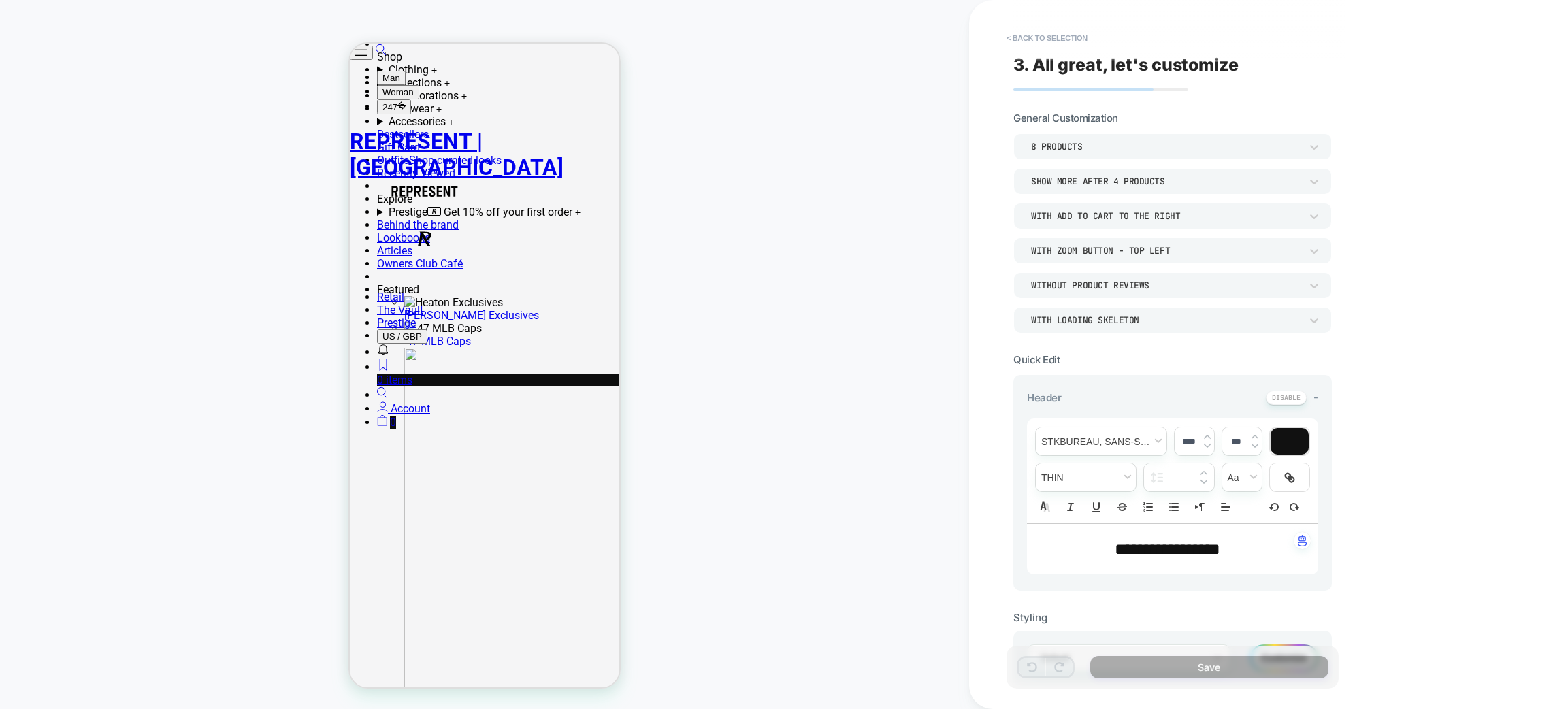
click at [1110, 174] on div "Show more after 4 Products" at bounding box center [1166, 182] width 283 height 15
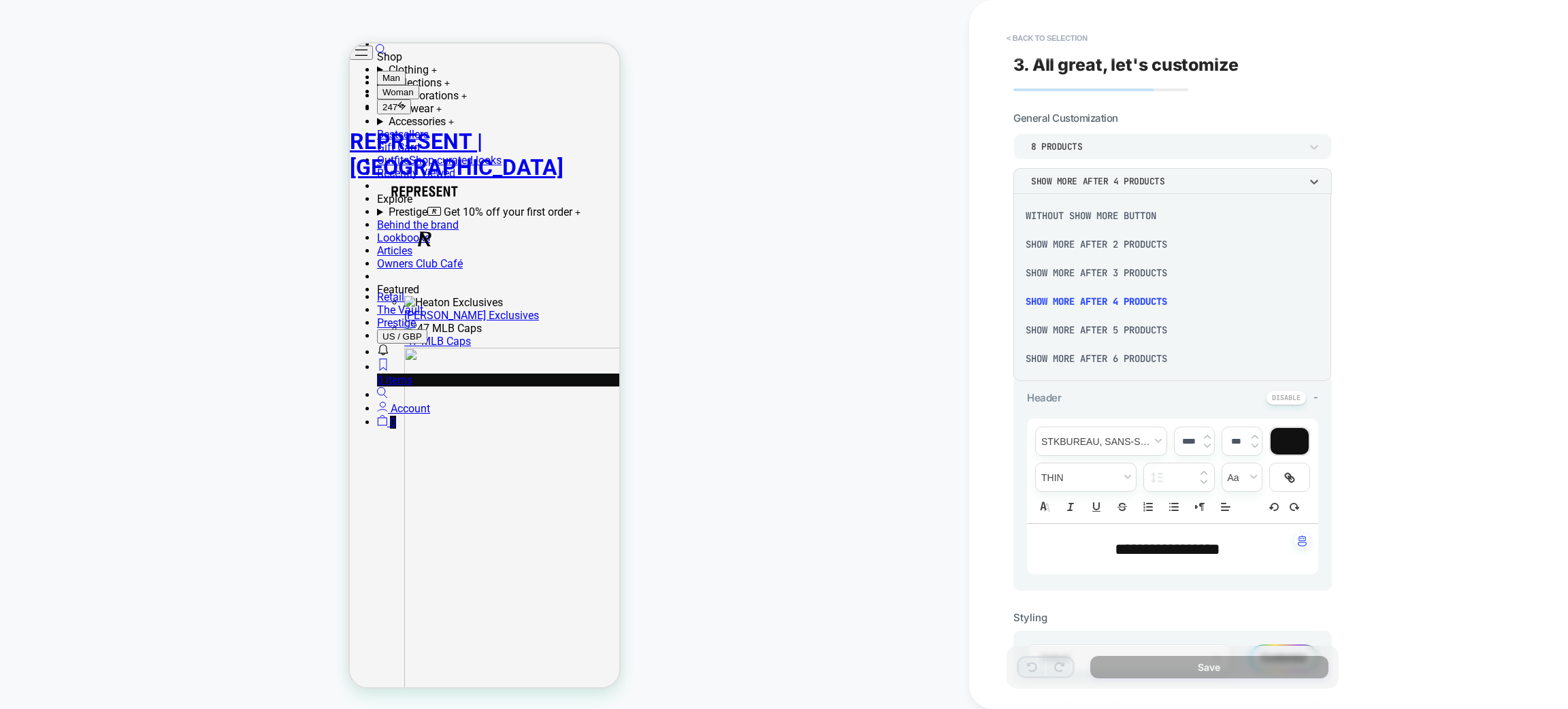
click at [1110, 173] on div at bounding box center [784, 354] width 1568 height 709
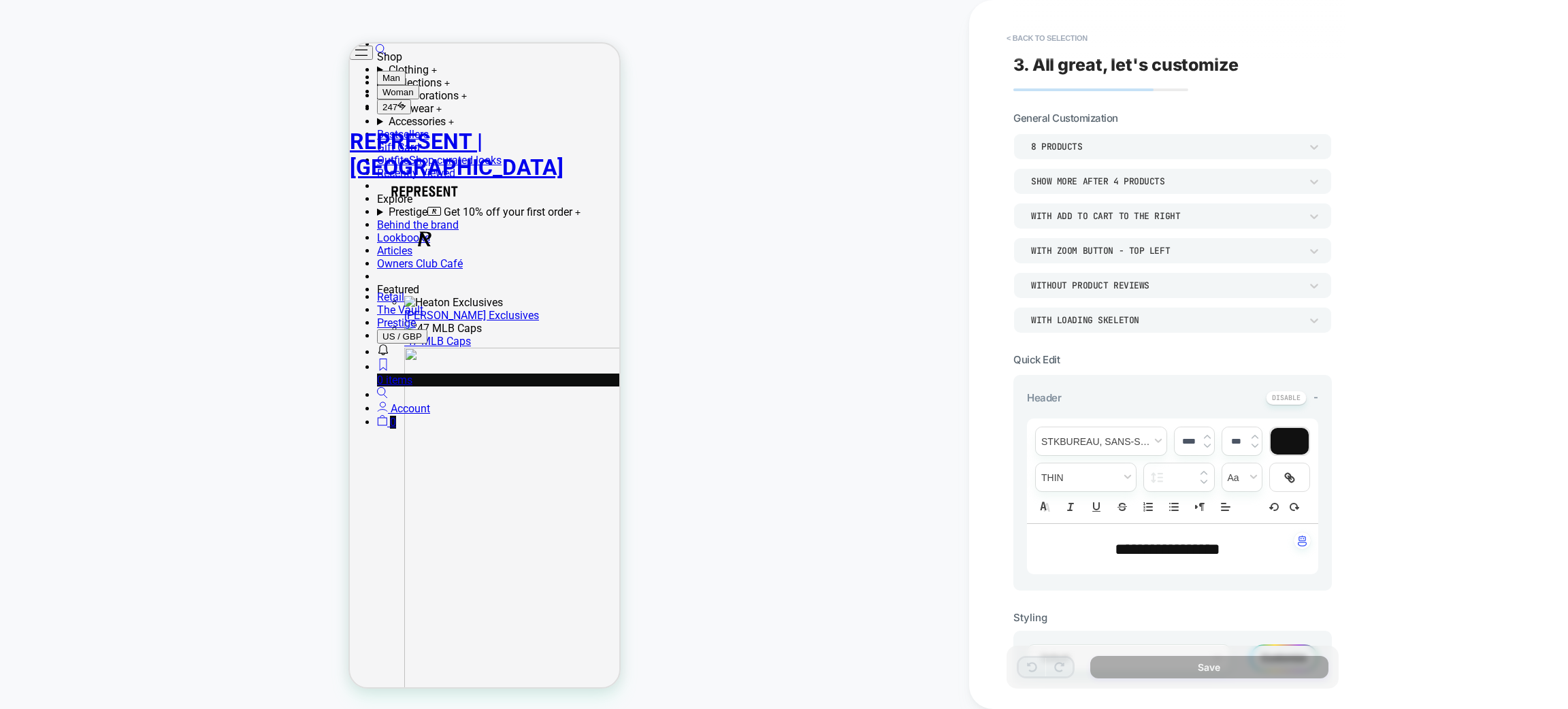
click at [1105, 218] on div "With add to cart to the right" at bounding box center [1166, 216] width 269 height 11
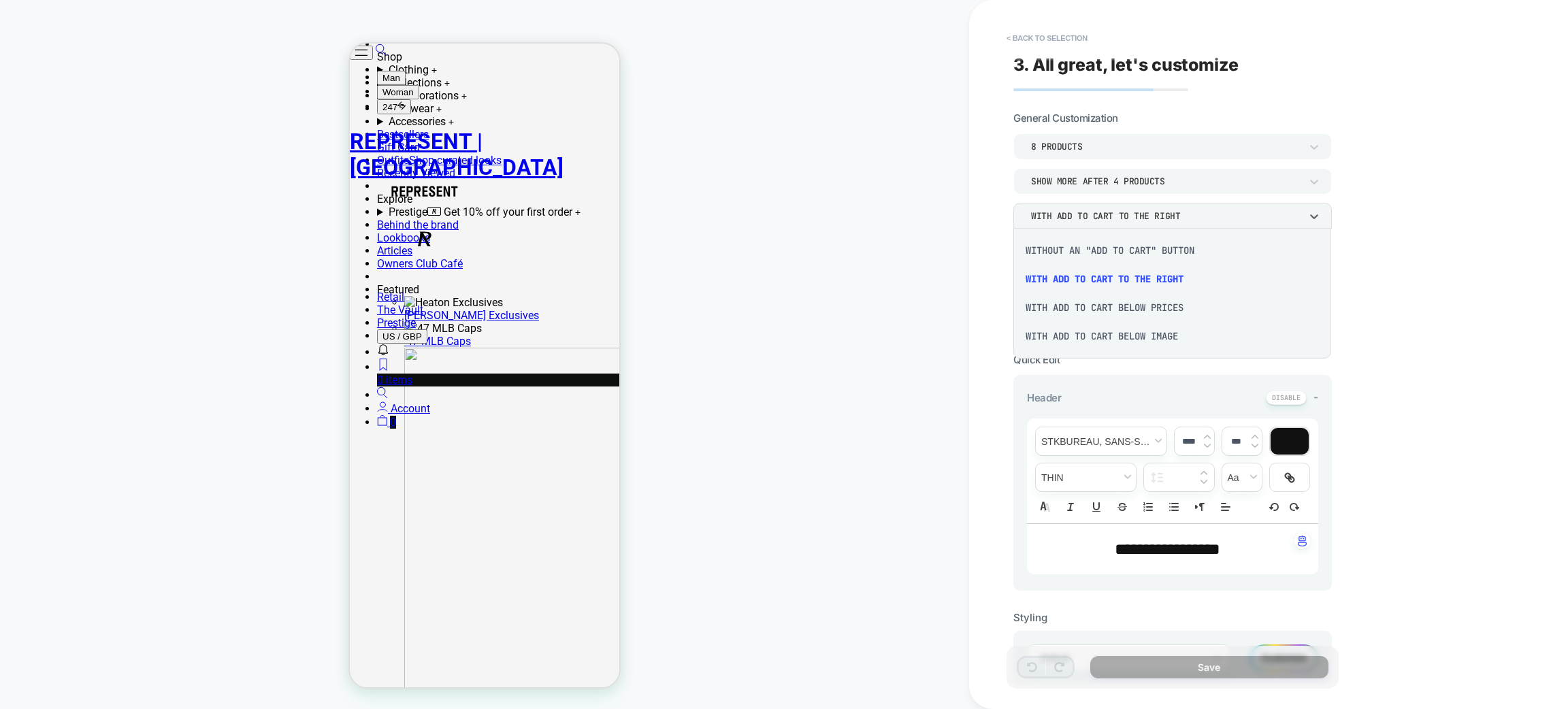
click at [0, 0] on div "Without an "add to cart" button" at bounding box center [0, 0] width 0 height 0
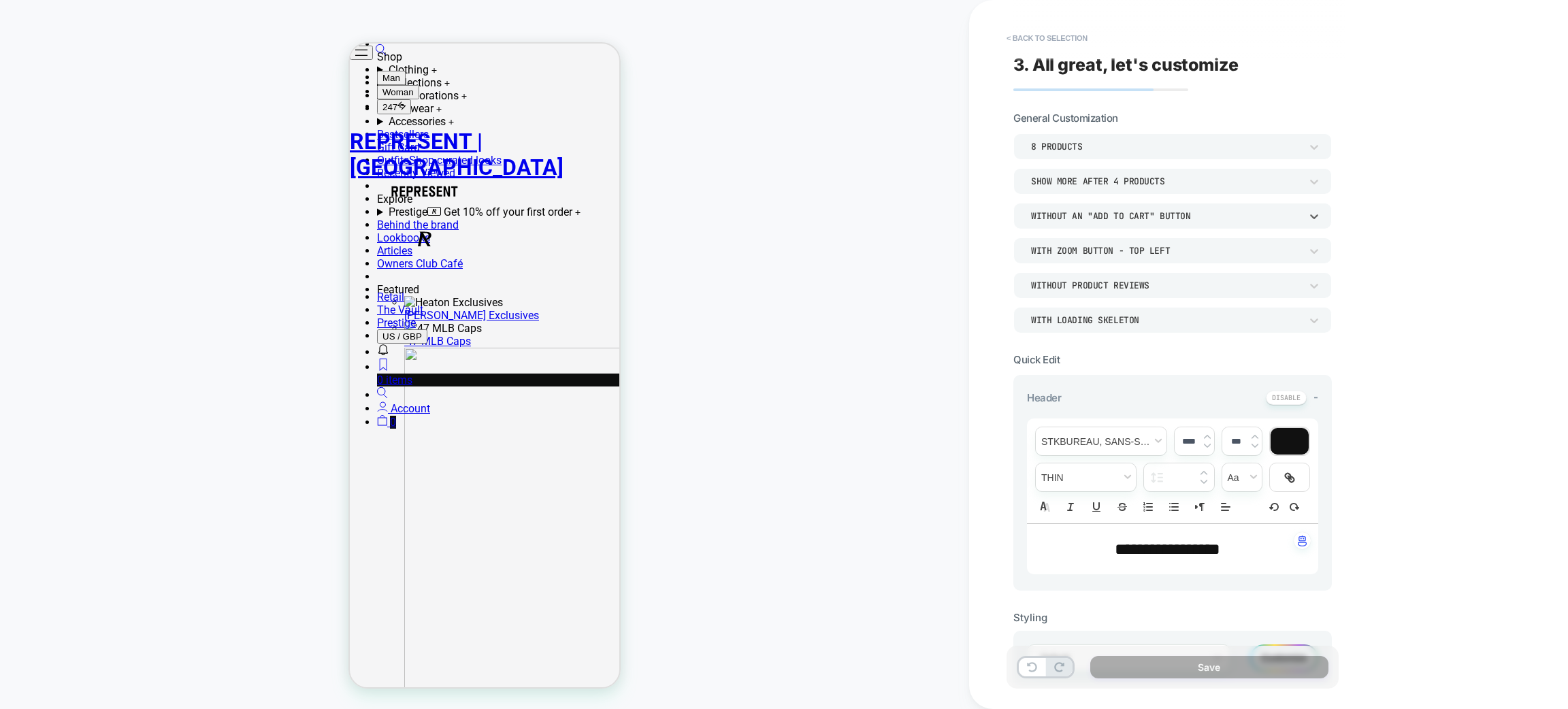
click at [1101, 219] on div "Without an "add to cart" button" at bounding box center [1166, 216] width 269 height 11
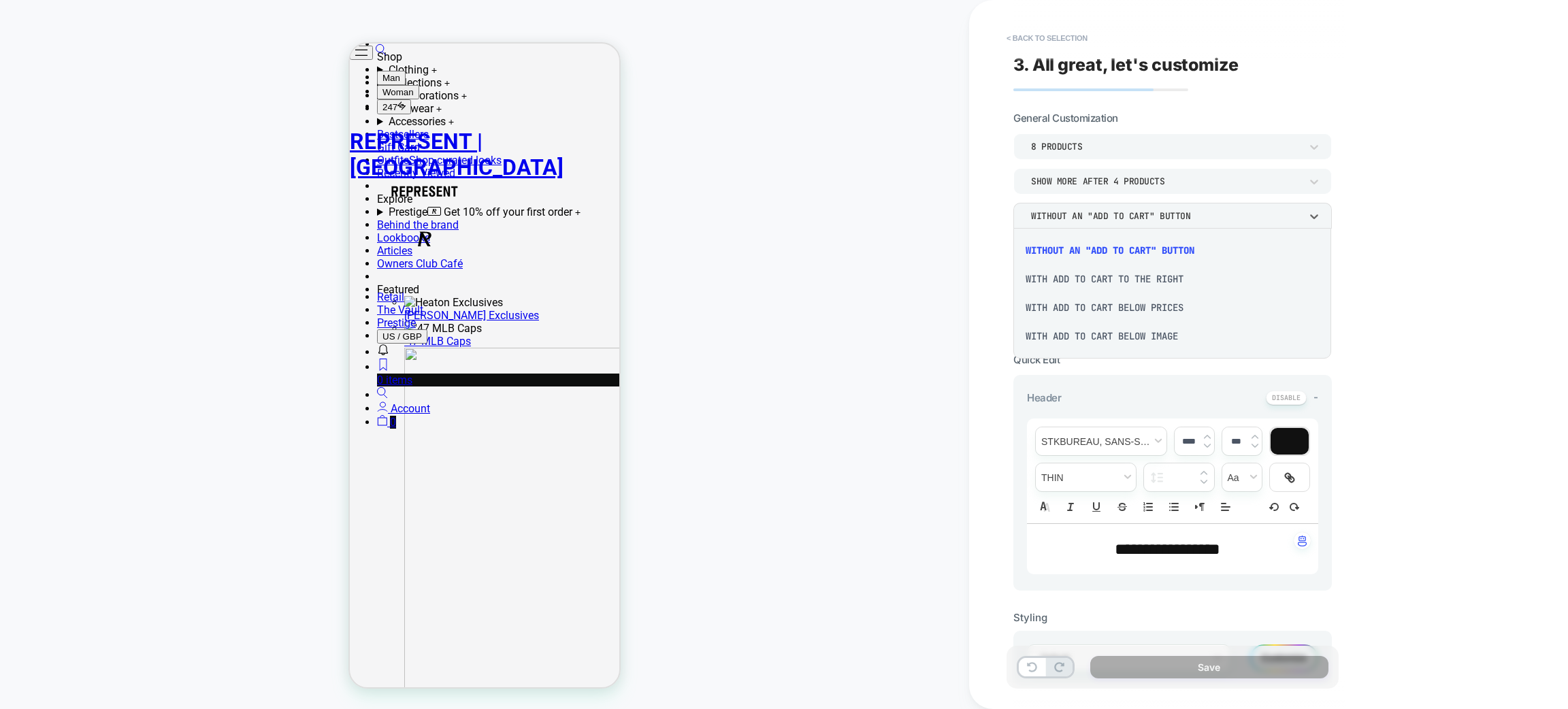
click at [0, 0] on div "With add to cart below image" at bounding box center [0, 0] width 0 height 0
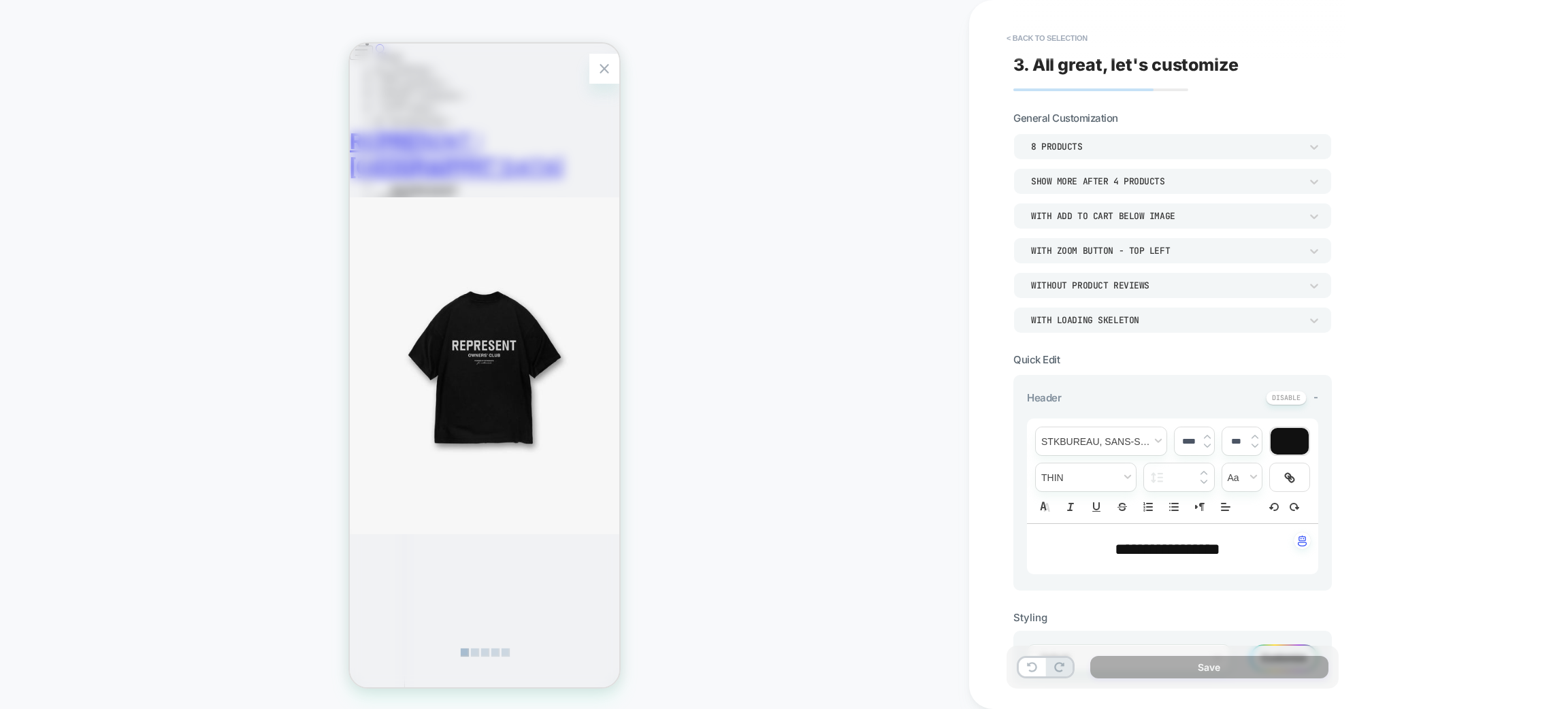
click at [592, 60] on div "Zoom Button" at bounding box center [604, 68] width 30 height 30
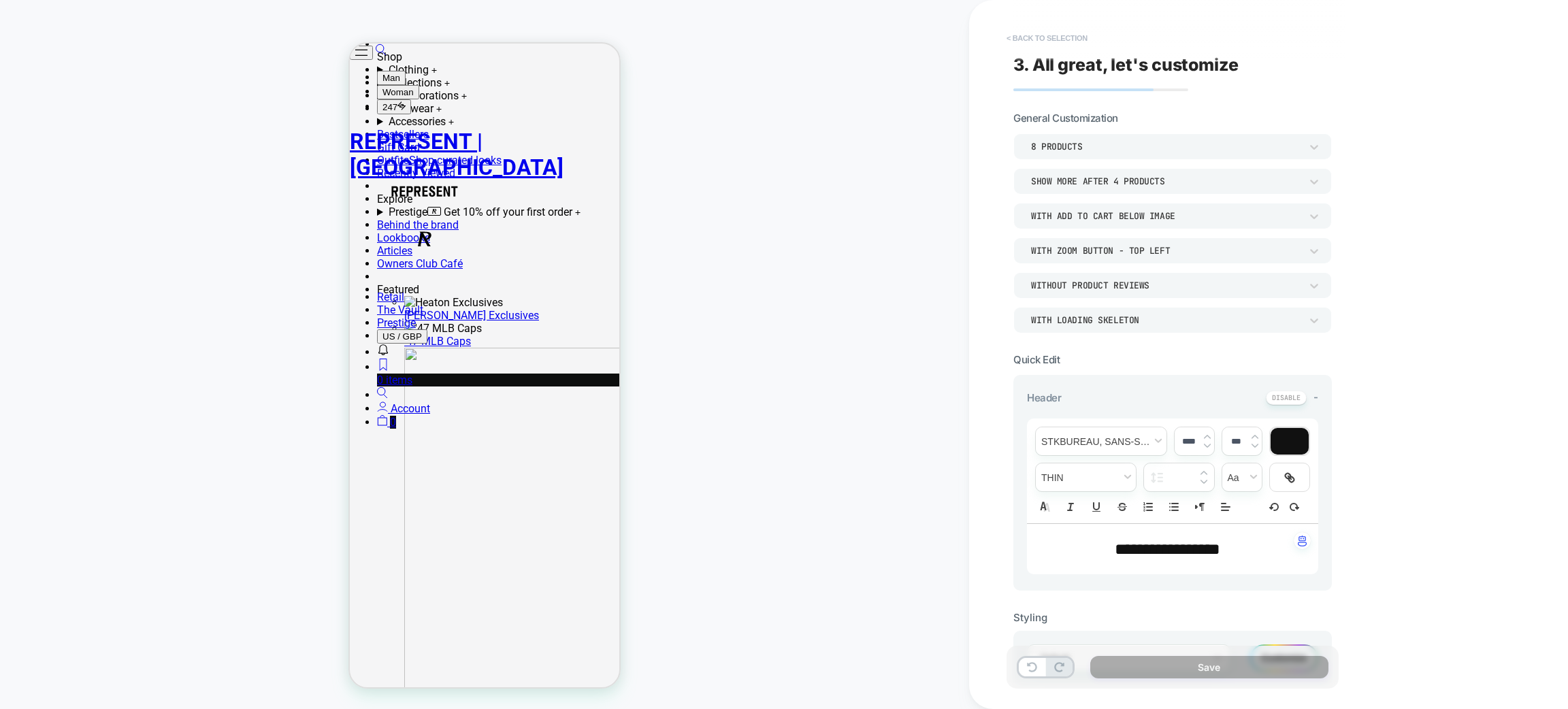
click at [1088, 44] on button "< Back to selection" at bounding box center [1047, 37] width 94 height 22
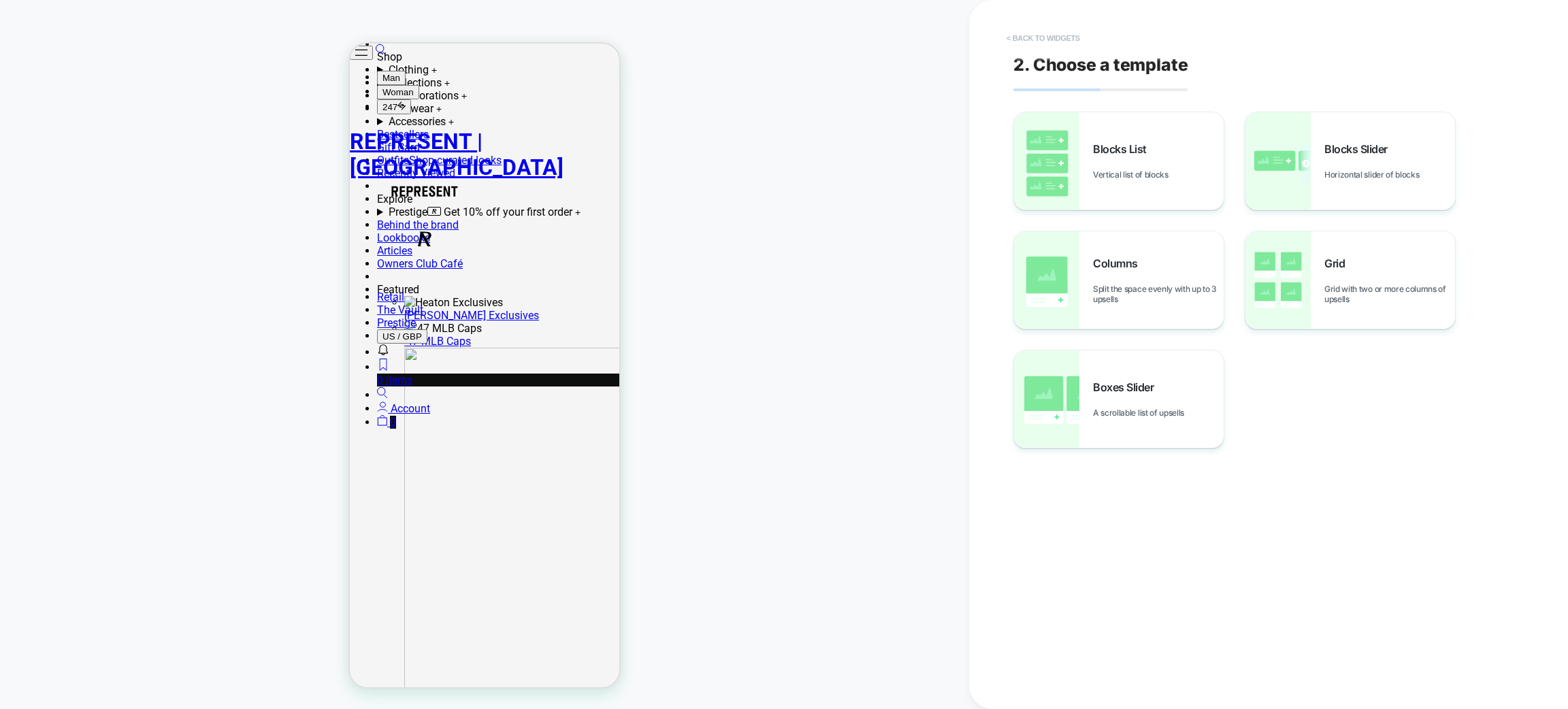
click at [1081, 41] on button "< Back to widgets" at bounding box center [1043, 37] width 87 height 22
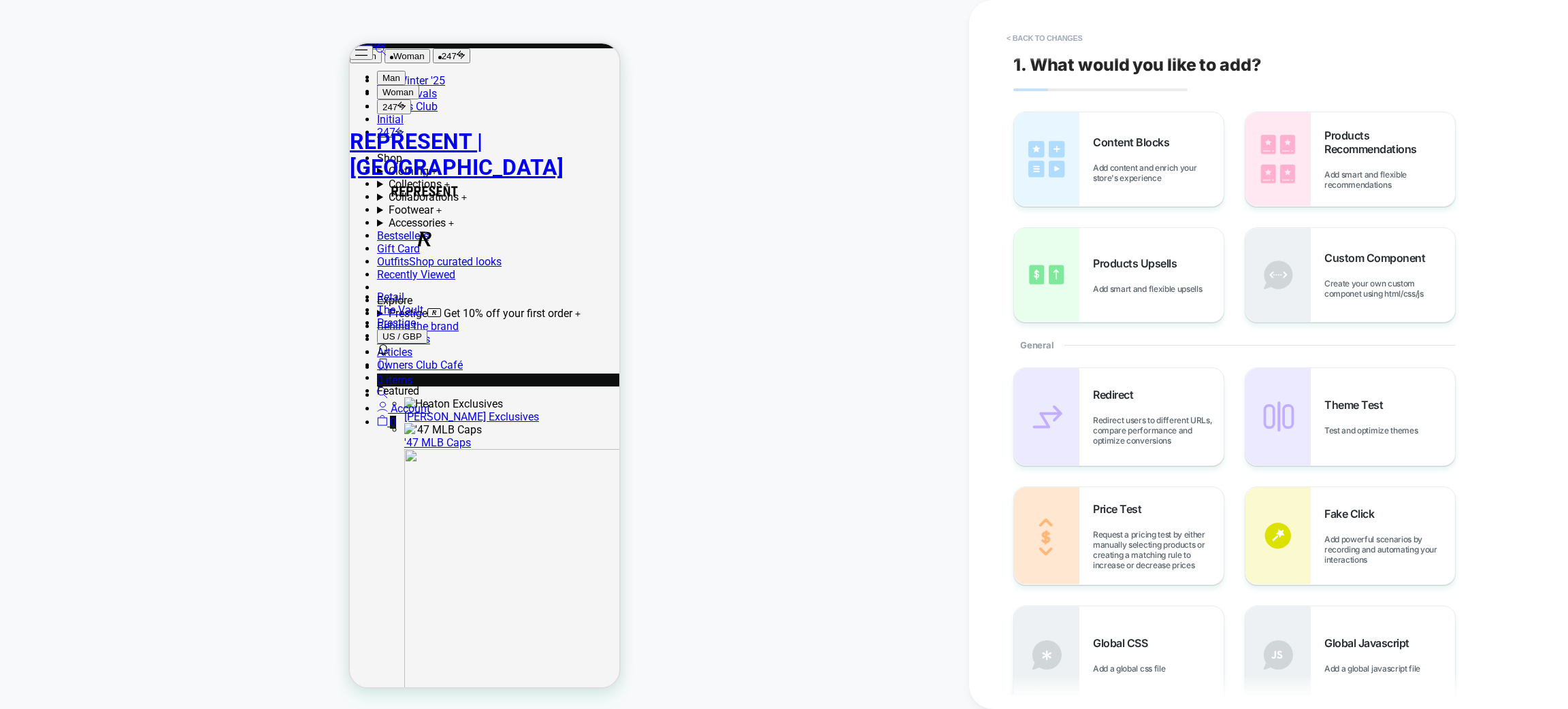
scroll to position [350, 0]
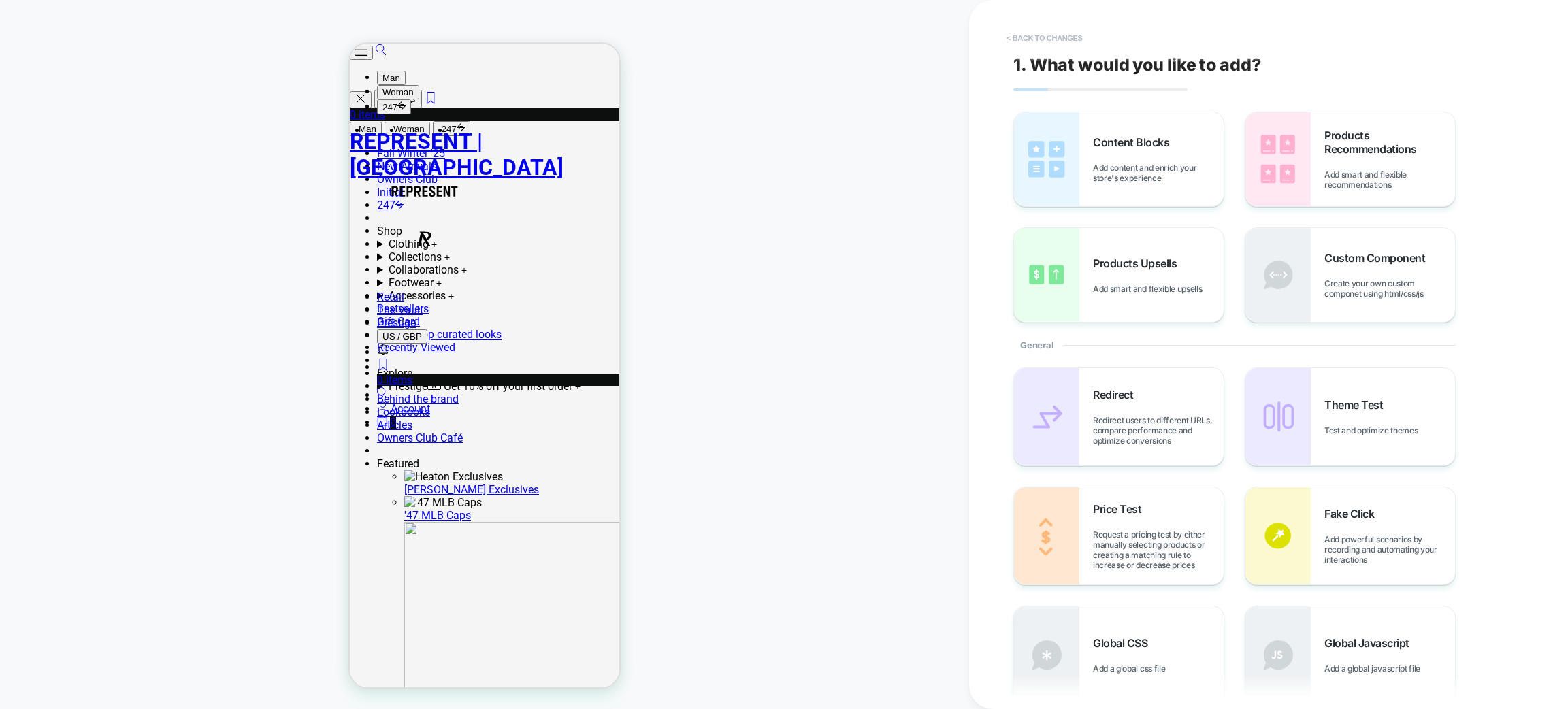
click at [0, 0] on button "< Back to changes" at bounding box center [0, 0] width 0 height 0
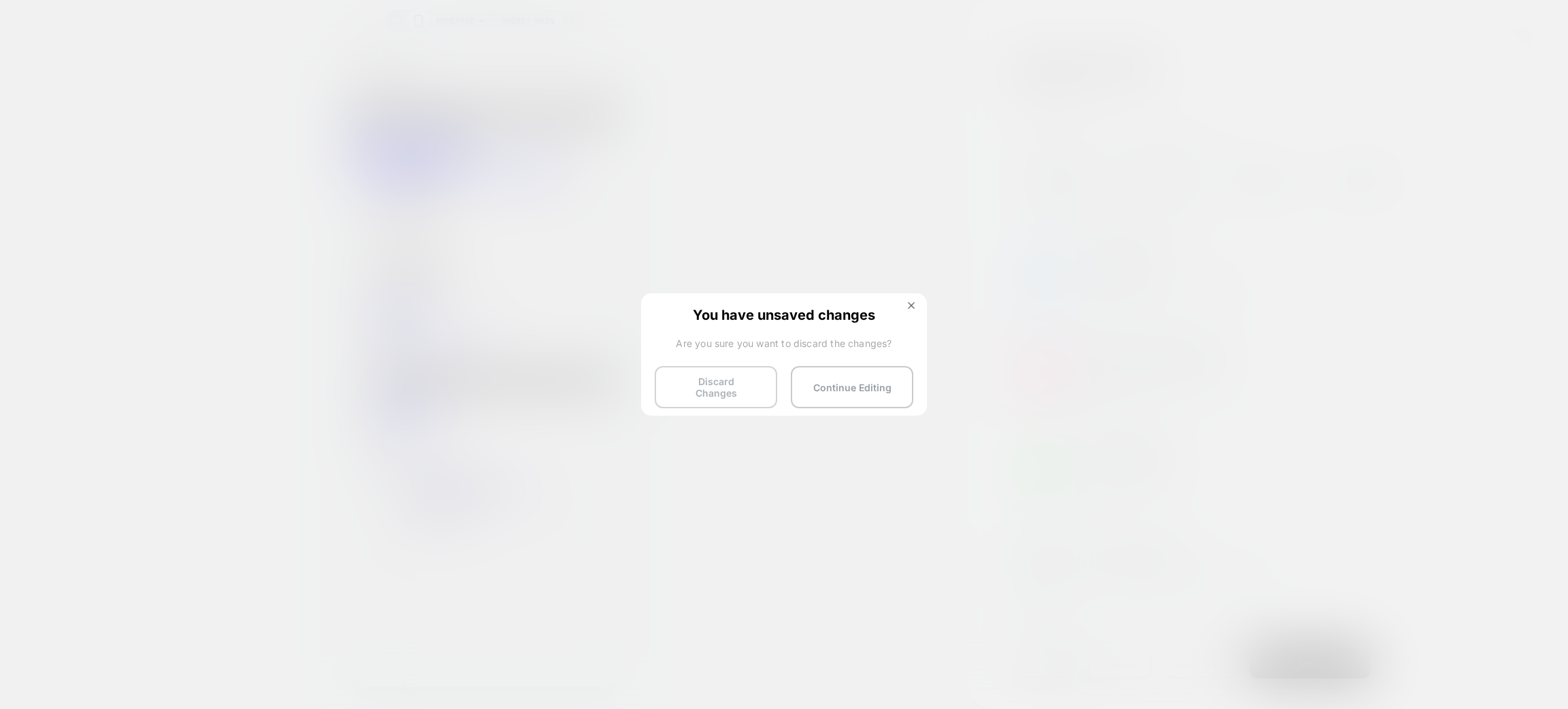
click at [722, 379] on button "Discard Changes" at bounding box center [716, 387] width 122 height 42
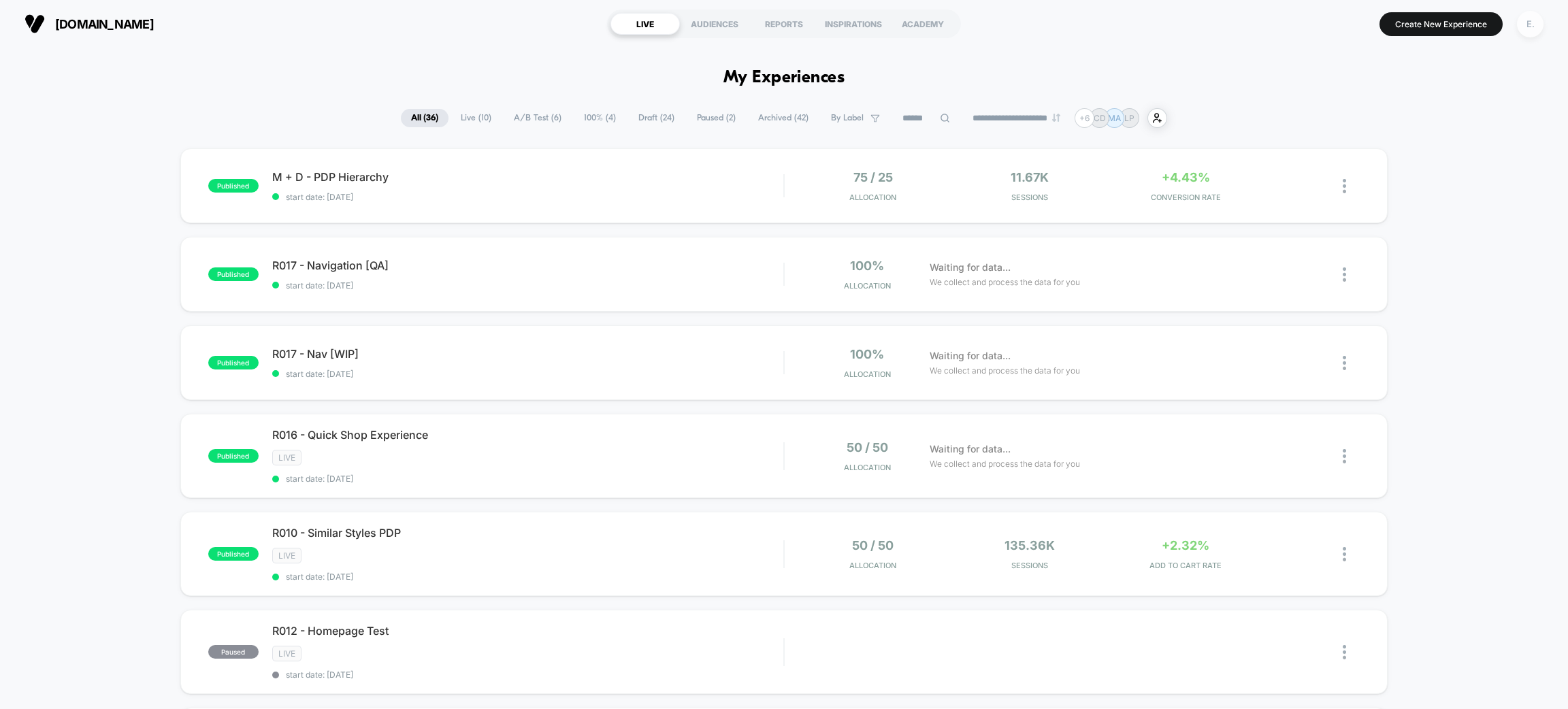
click at [1526, 27] on div "E." at bounding box center [1531, 24] width 27 height 27
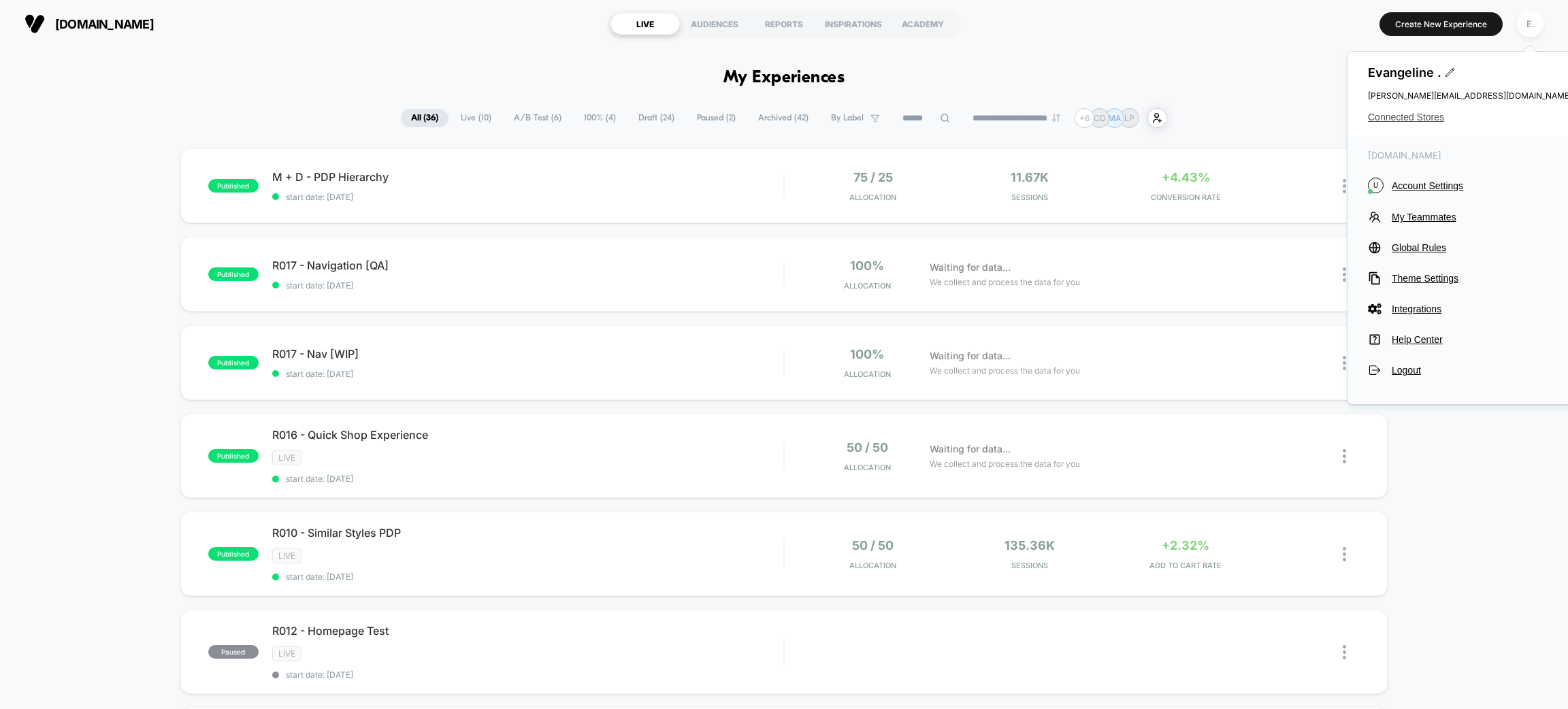
click at [1406, 118] on span "Connected Stores" at bounding box center [1469, 116] width 204 height 11
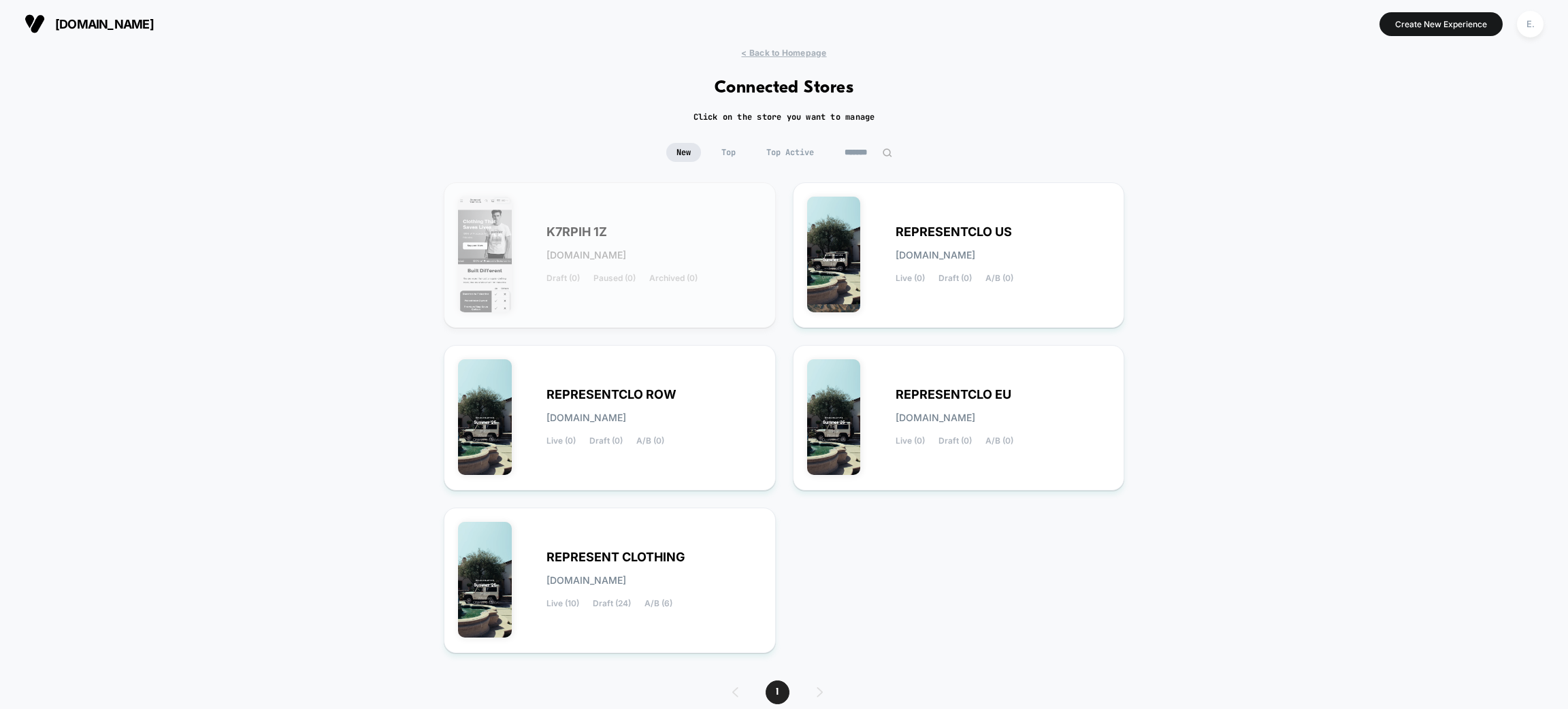
click at [869, 146] on input "*******" at bounding box center [869, 152] width 68 height 19
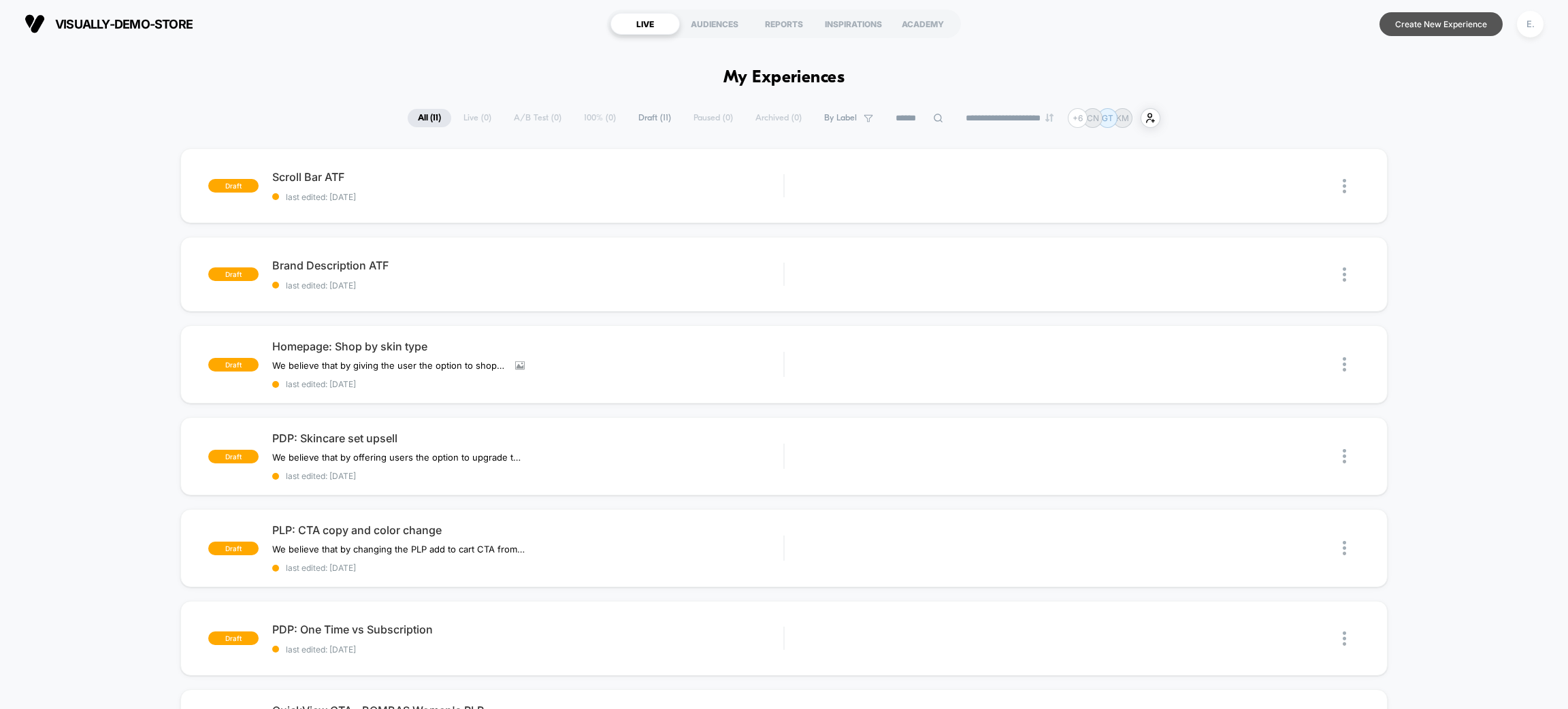
click at [1447, 26] on button "Create New Experience" at bounding box center [1441, 24] width 123 height 24
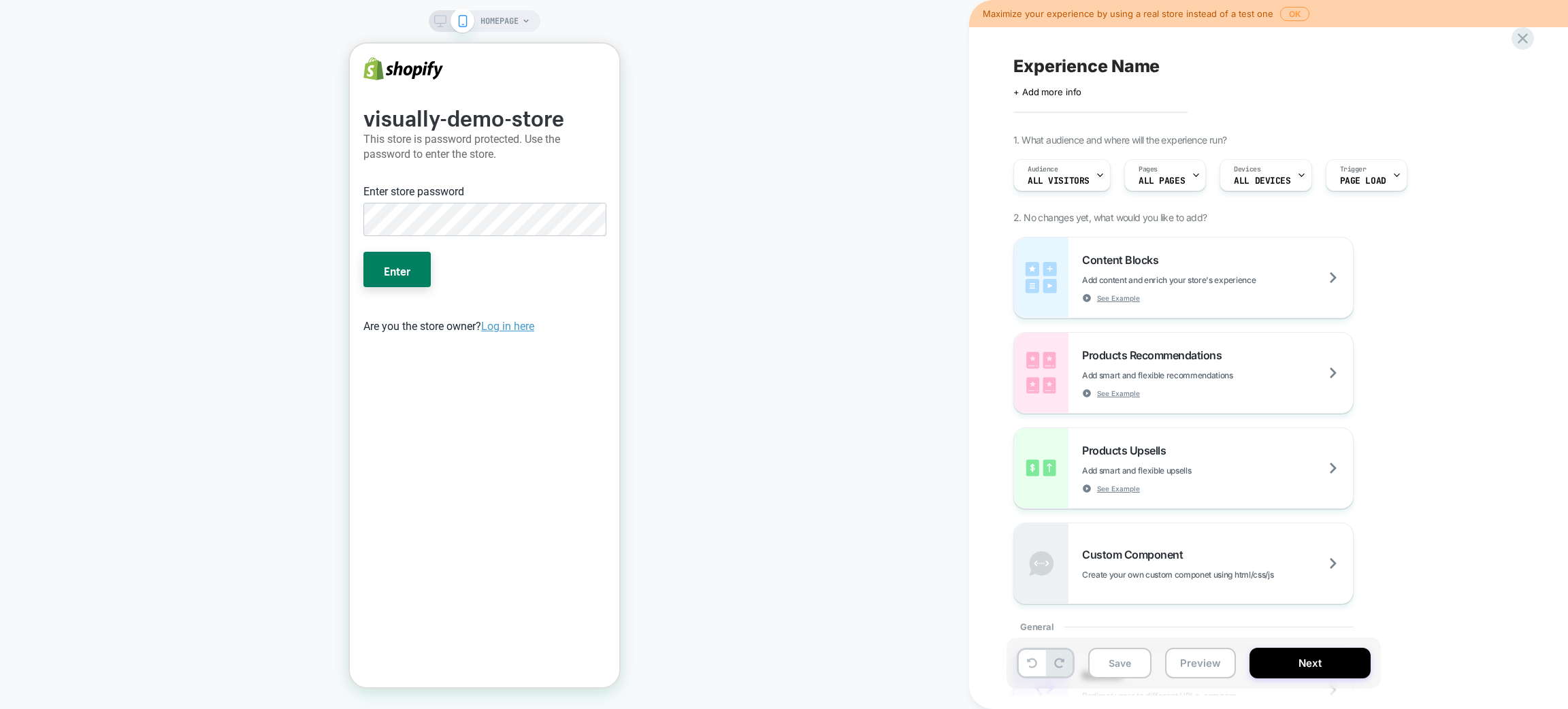
click at [1290, 23] on div "Maximize your experience by using a real store instead of a test one OK" at bounding box center [1269, 13] width 599 height 27
click at [1288, 11] on button "OK" at bounding box center [1295, 14] width 29 height 15
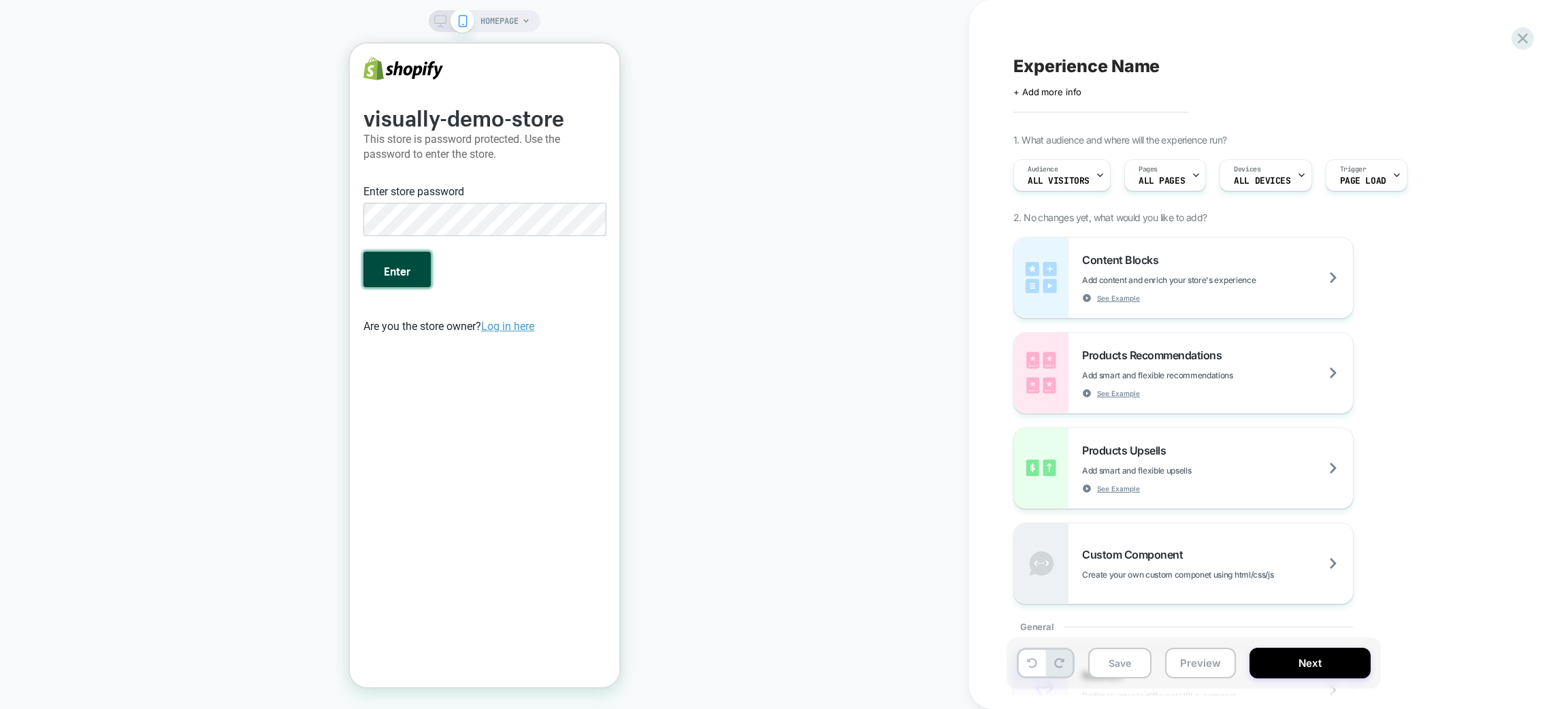
click at [388, 268] on button "Enter" at bounding box center [396, 269] width 68 height 35
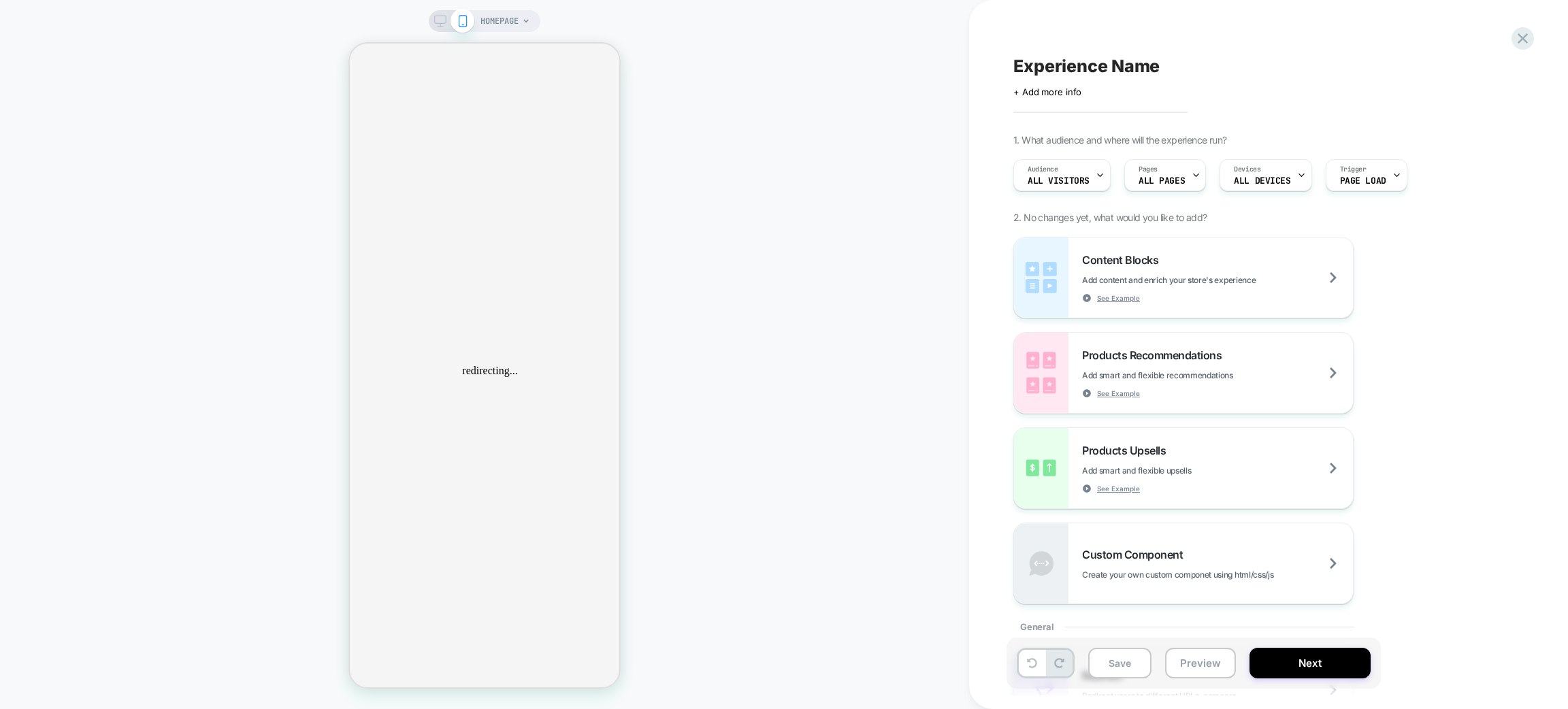
click at [791, 326] on div "HOMEPAGE" at bounding box center [484, 355] width 970 height 682
click at [508, 28] on span "HOMEPAGE" at bounding box center [499, 21] width 38 height 22
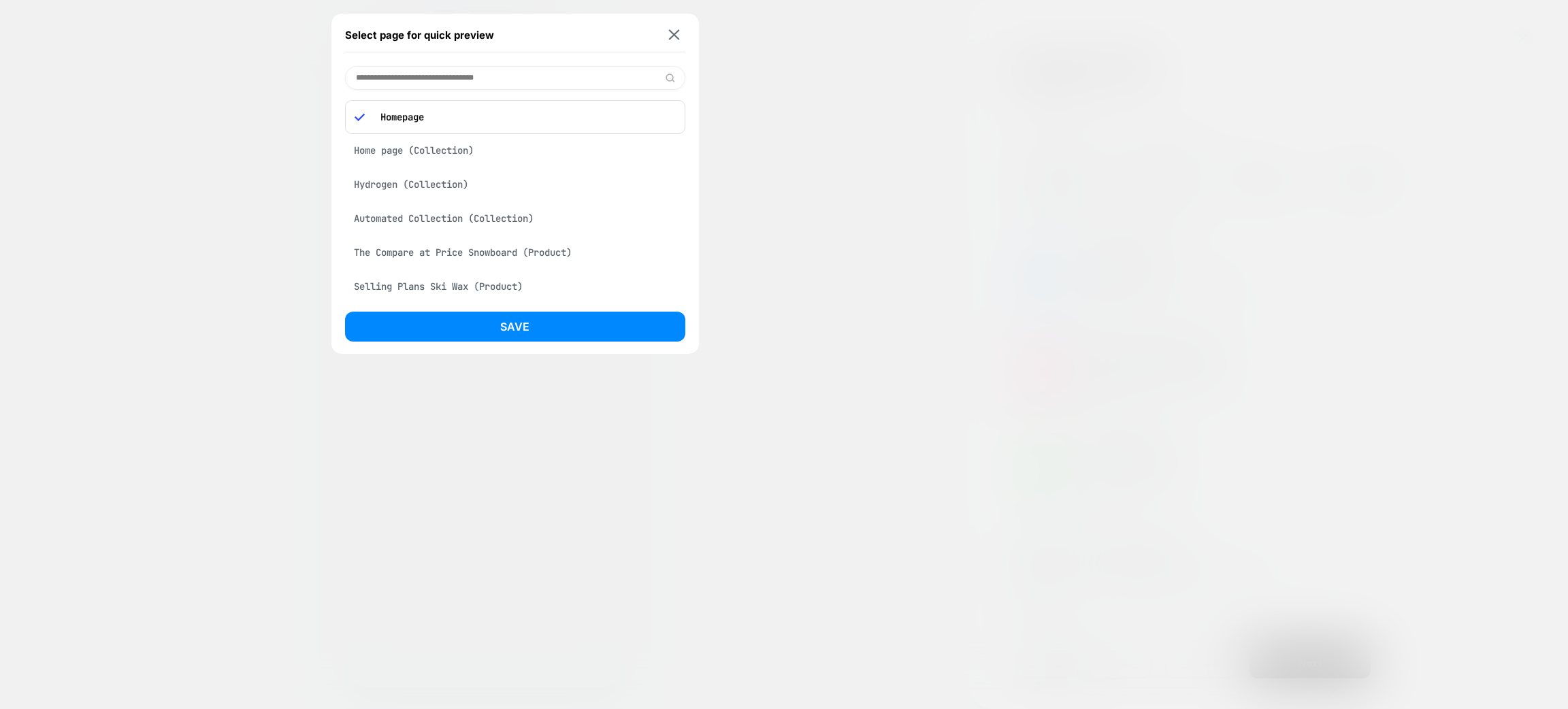
click at [454, 77] on input at bounding box center [515, 77] width 340 height 24
type input "****"
click at [405, 114] on div "Cart" at bounding box center [515, 113] width 340 height 26
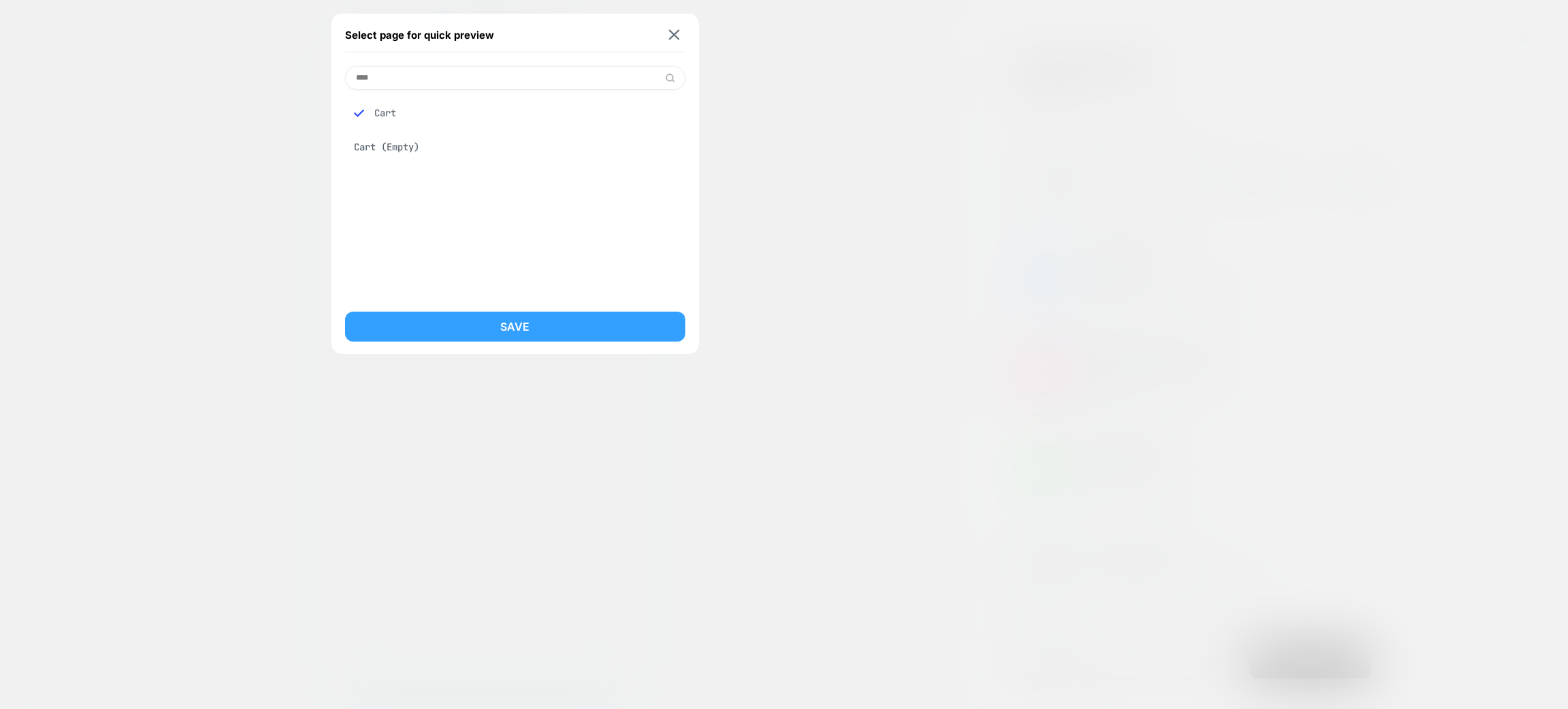
click at [487, 324] on button "Save" at bounding box center [515, 326] width 340 height 30
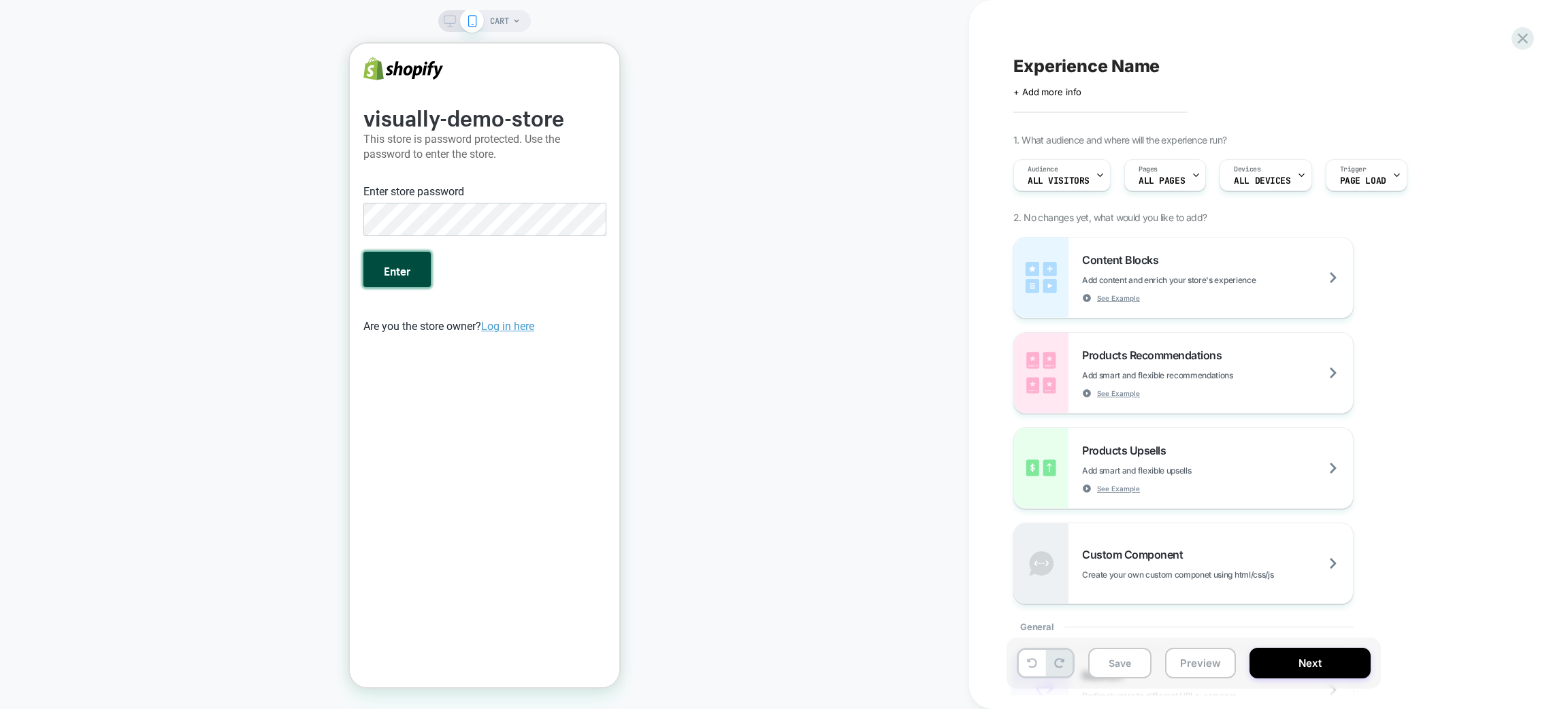
click at [383, 274] on button "Enter" at bounding box center [396, 269] width 68 height 35
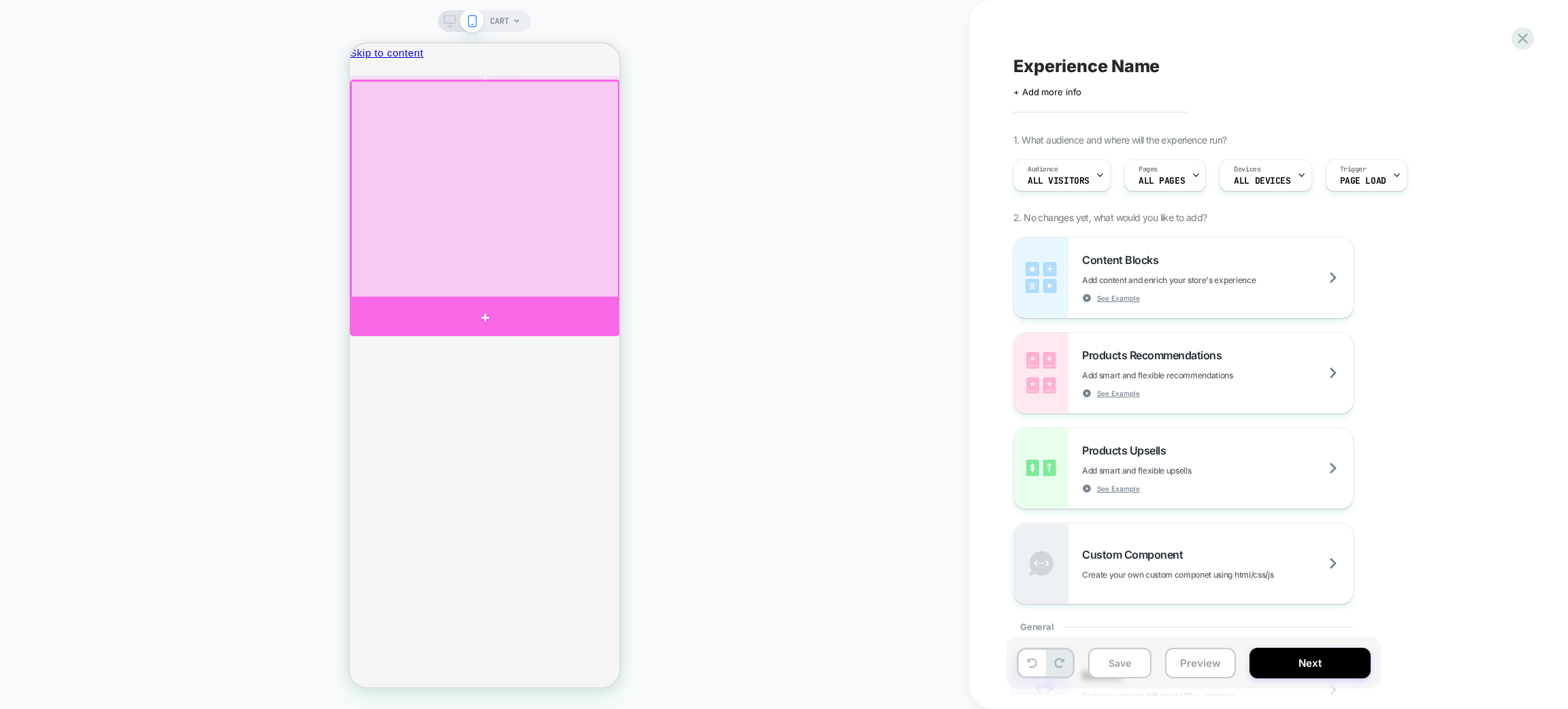
click at [505, 322] on div at bounding box center [485, 317] width 270 height 37
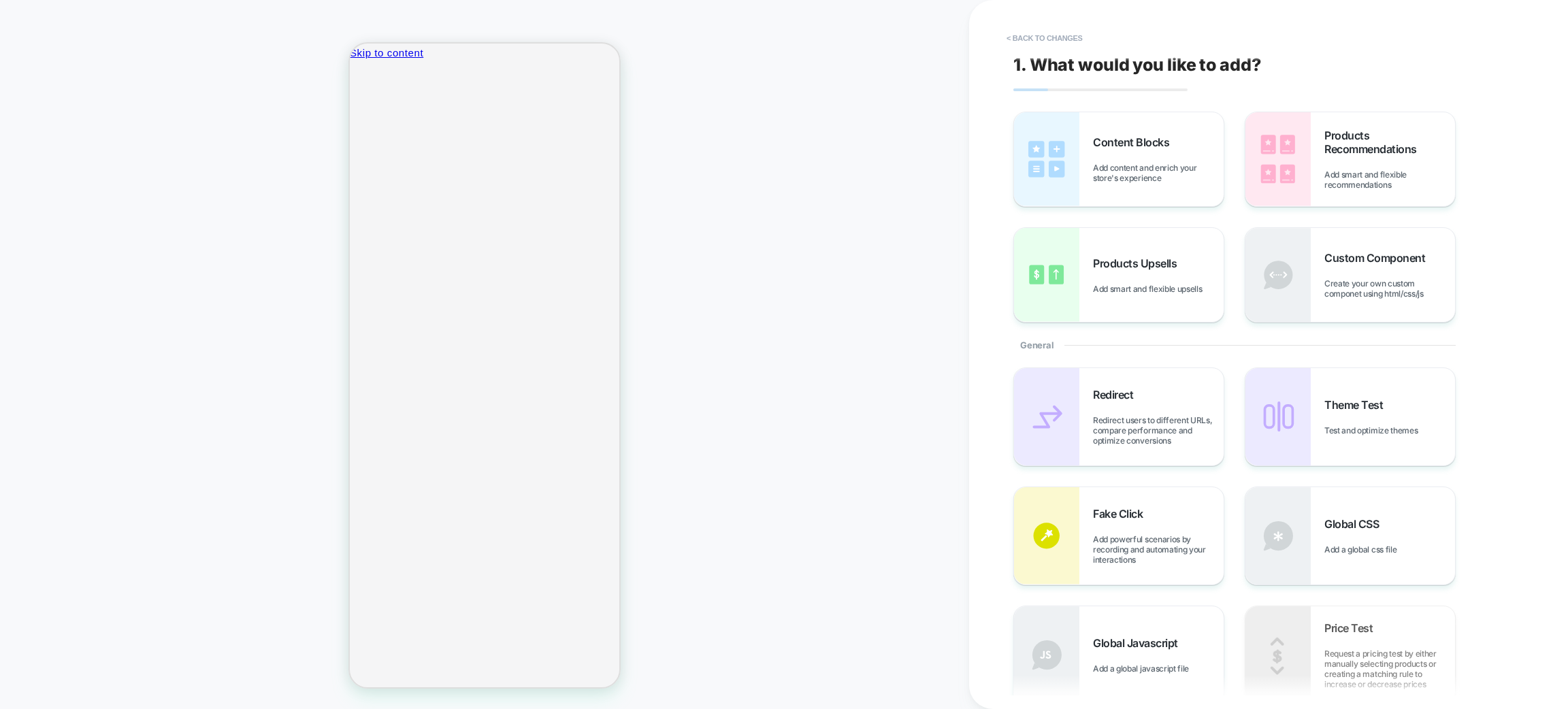
drag, startPoint x: 1154, startPoint y: 173, endPoint x: 842, endPoint y: 373, distance: 370.6
click at [842, 373] on div "CART < Back to changes 1. What would you like to add? Content Blocks Add conten…" at bounding box center [784, 354] width 1568 height 709
click at [1140, 310] on div "Products Upsells Add smart and flexible upsells" at bounding box center [1119, 274] width 210 height 94
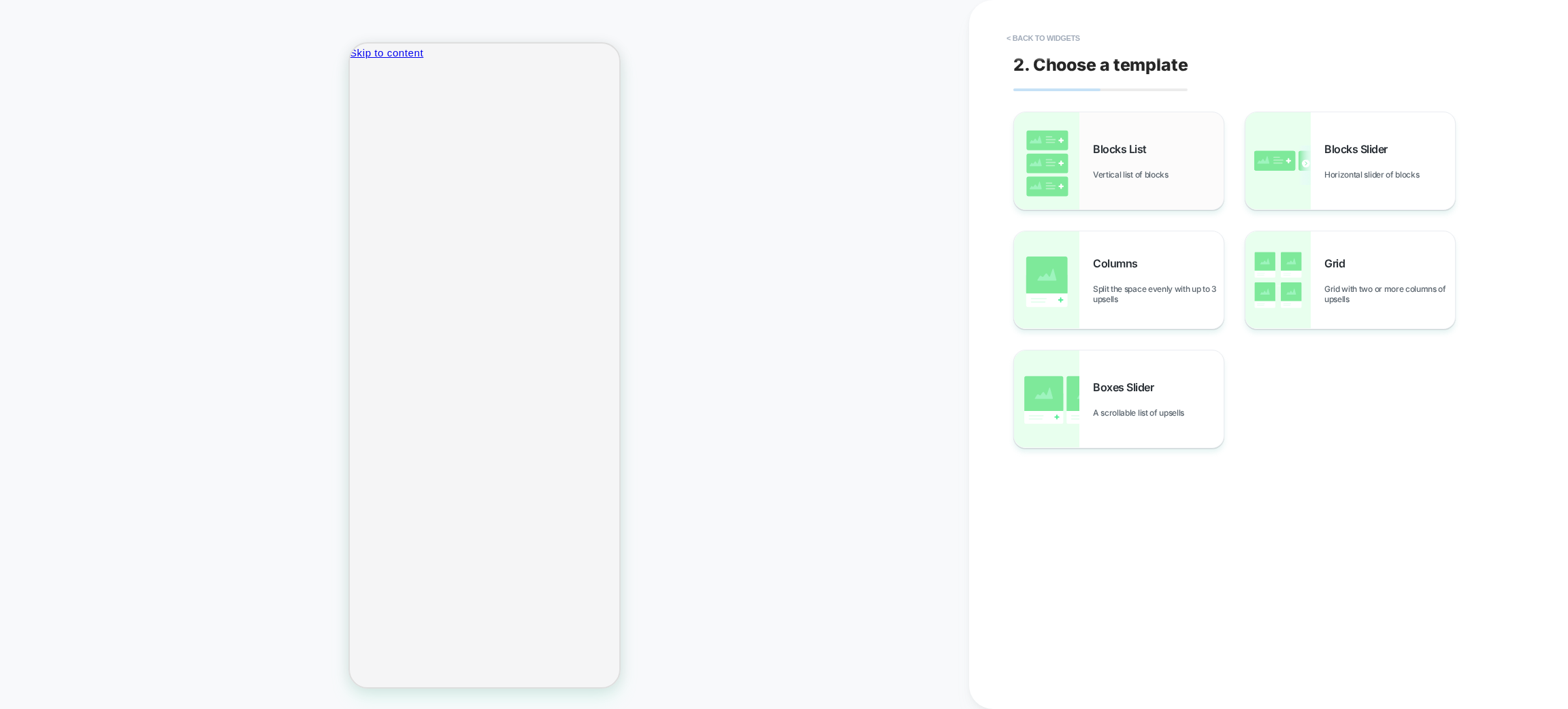
click at [1144, 143] on span "Blocks List" at bounding box center [1123, 149] width 60 height 14
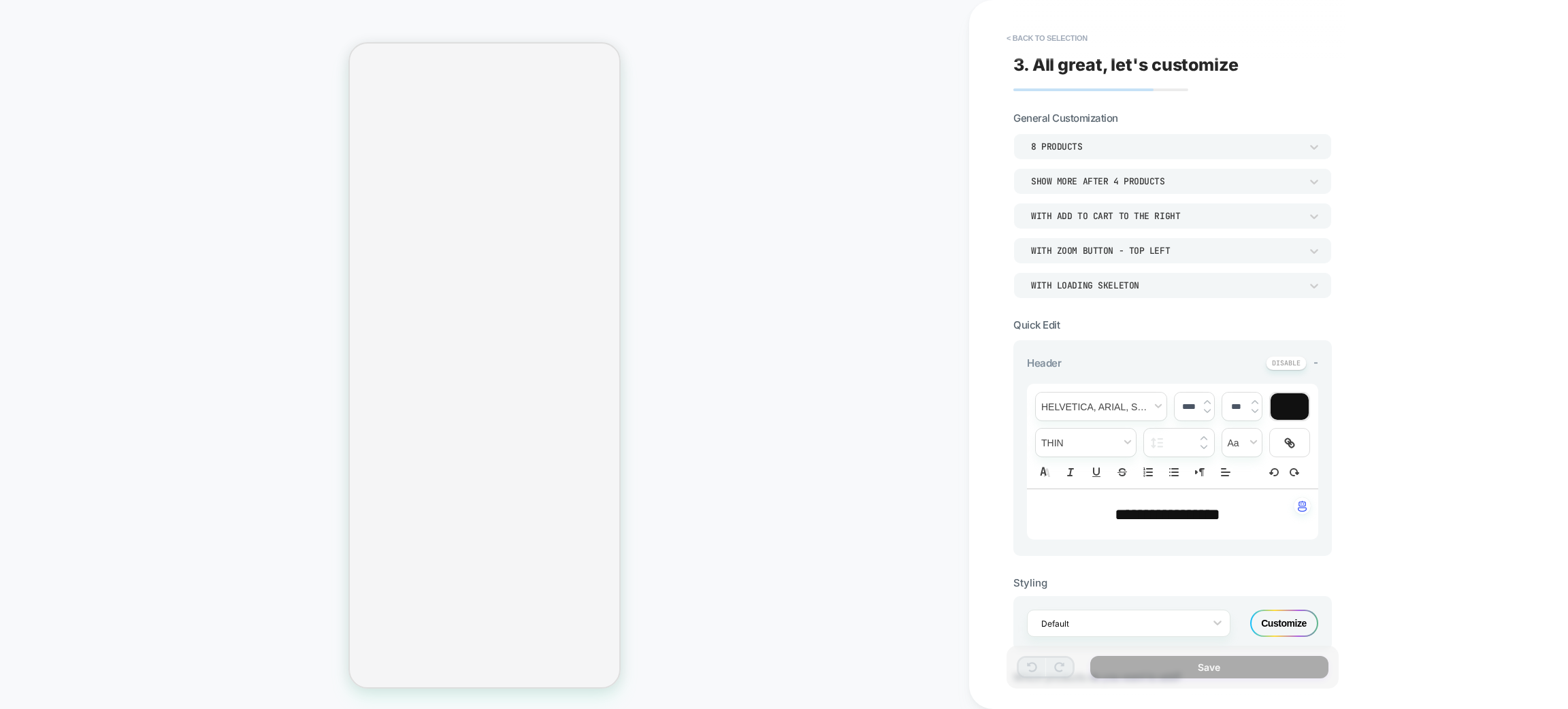
scroll to position [118, 0]
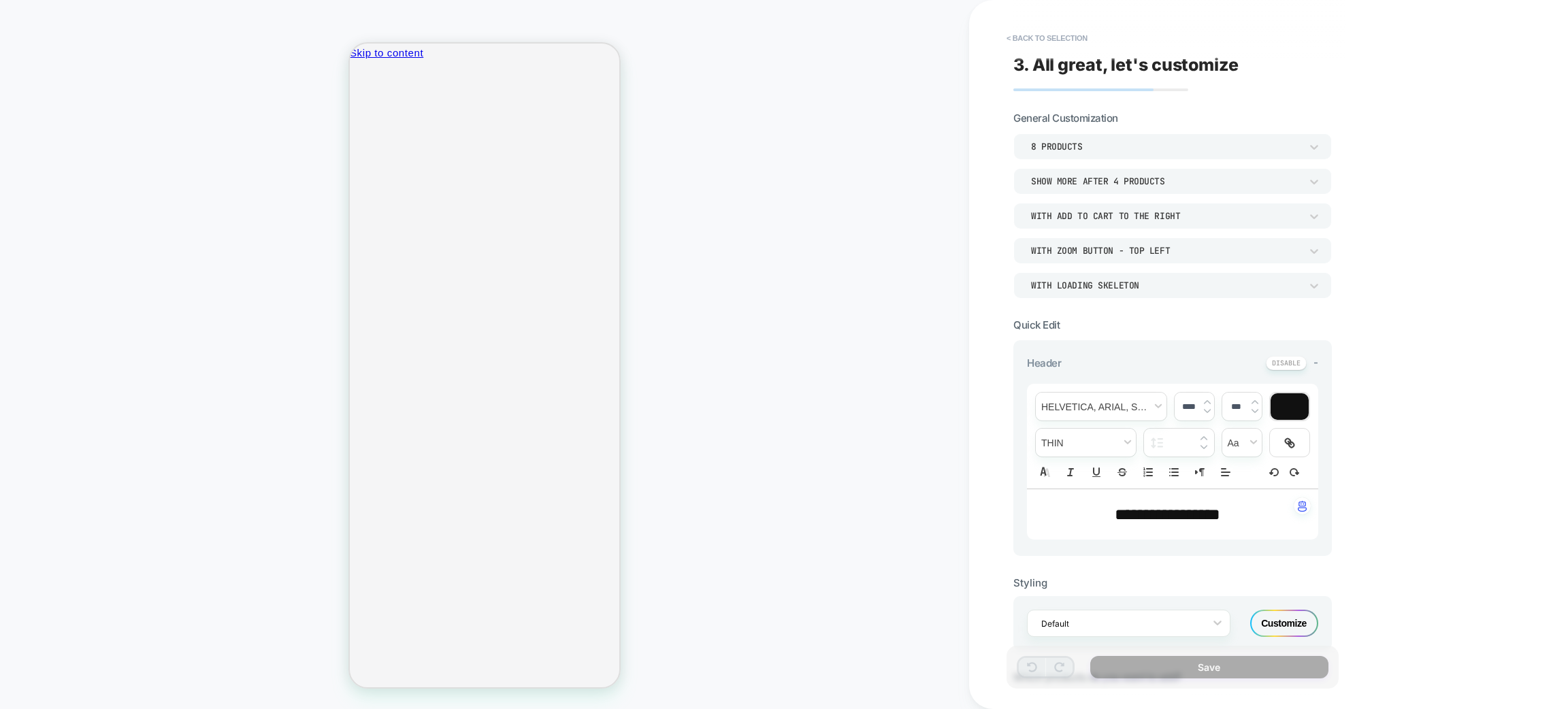
click at [1036, 30] on button "< Back to selection" at bounding box center [1047, 37] width 94 height 22
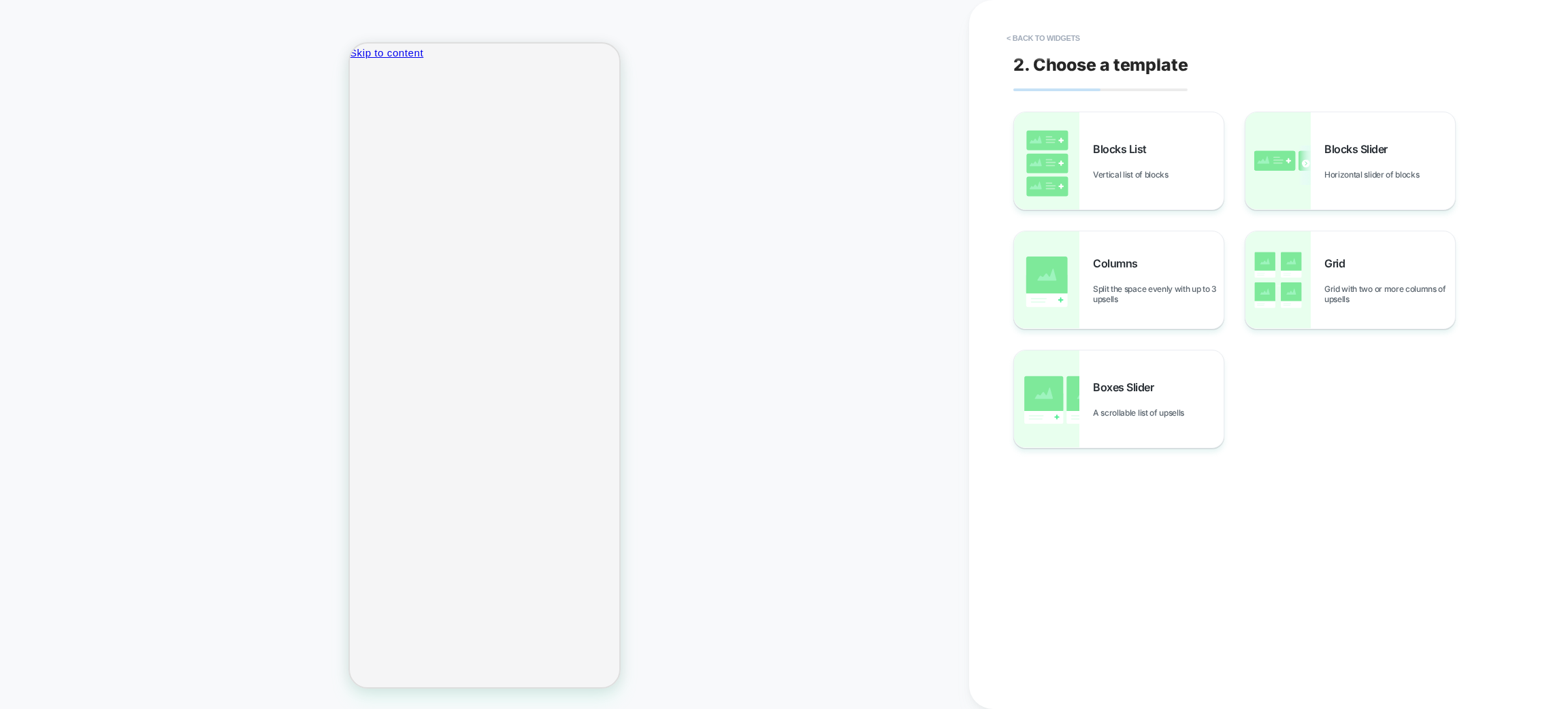
click at [355, 128] on icon "Close" at bounding box center [355, 128] width 0 height 0
click at [1054, 35] on button "< Back to widgets" at bounding box center [1043, 37] width 87 height 22
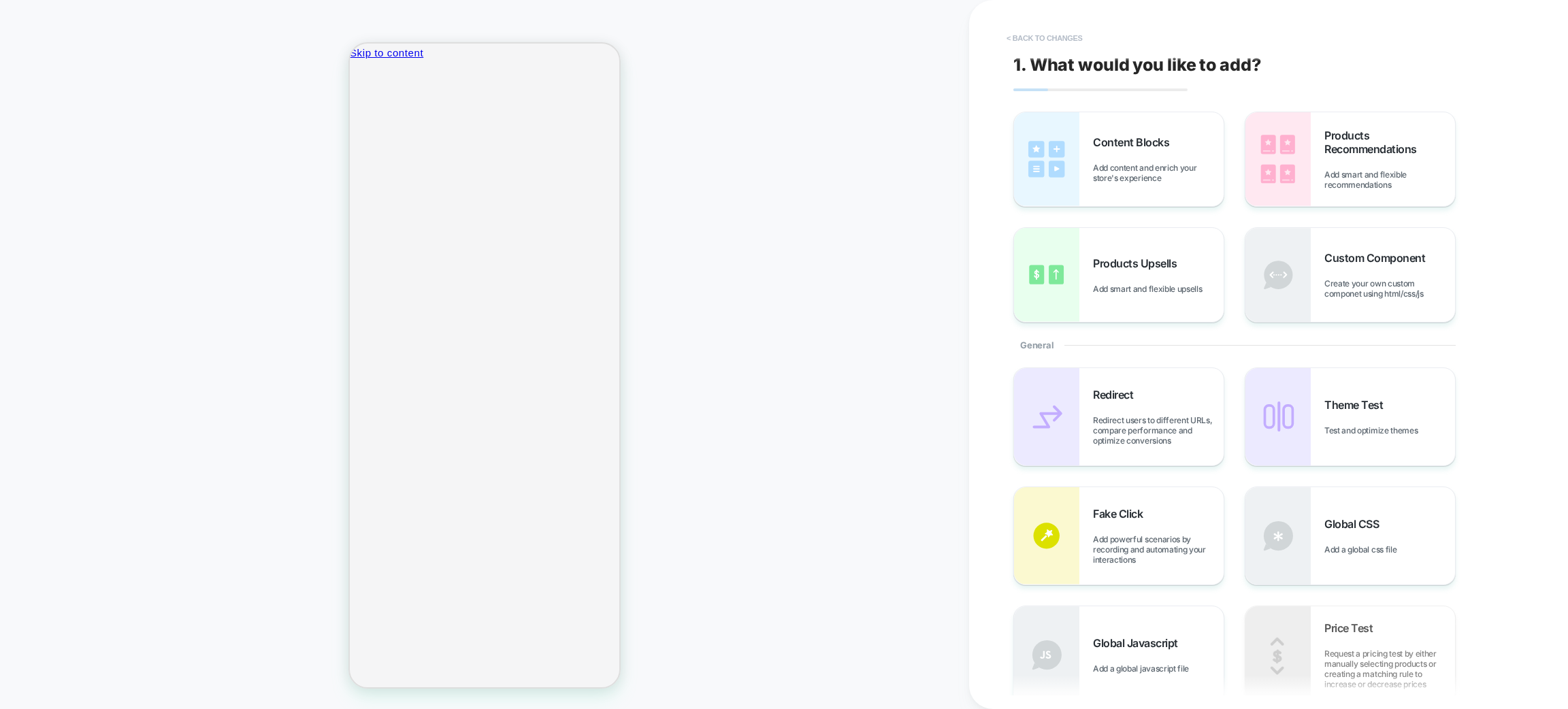
click at [1063, 43] on button "< Back to changes" at bounding box center [1045, 37] width 90 height 22
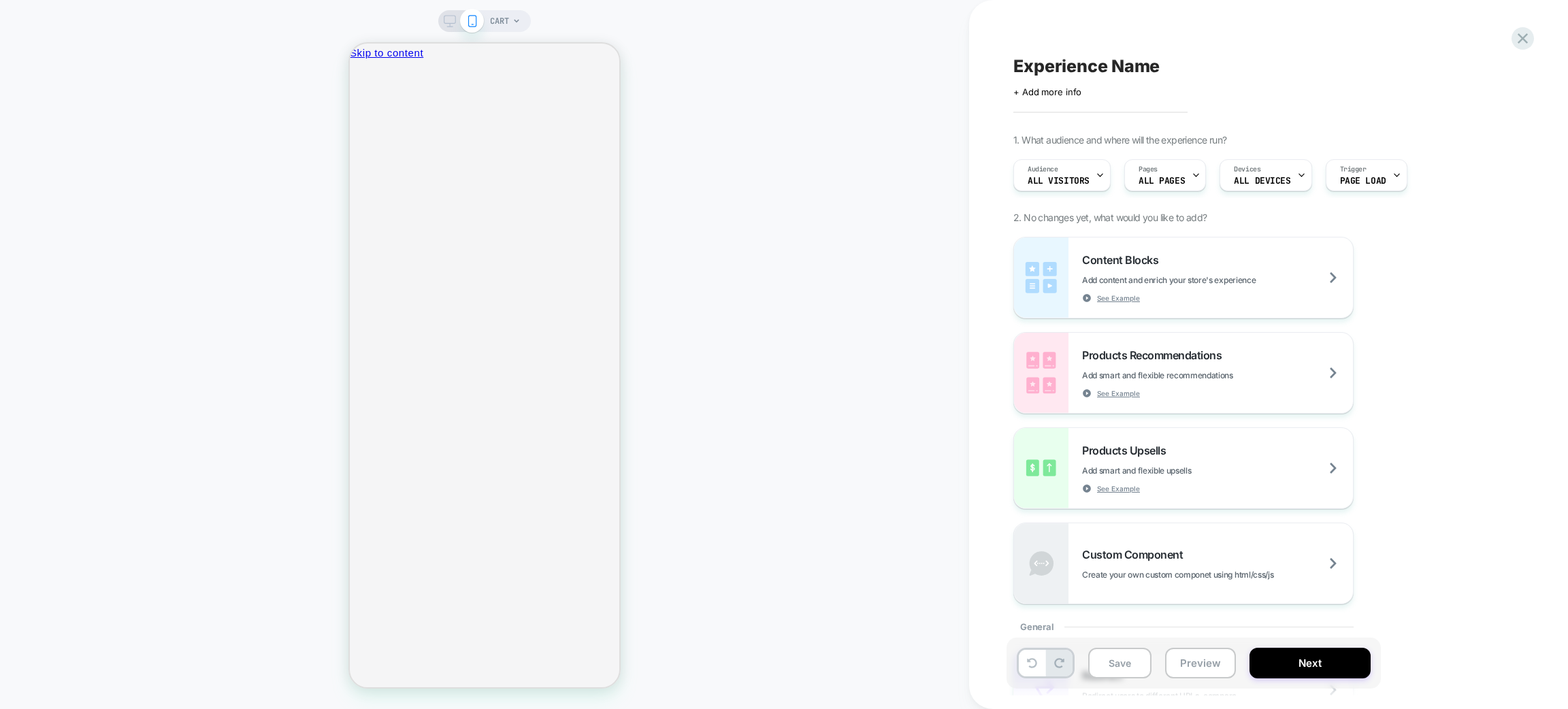
click at [480, 27] on span at bounding box center [471, 20] width 24 height 24
click at [492, 23] on span "CART" at bounding box center [499, 21] width 19 height 22
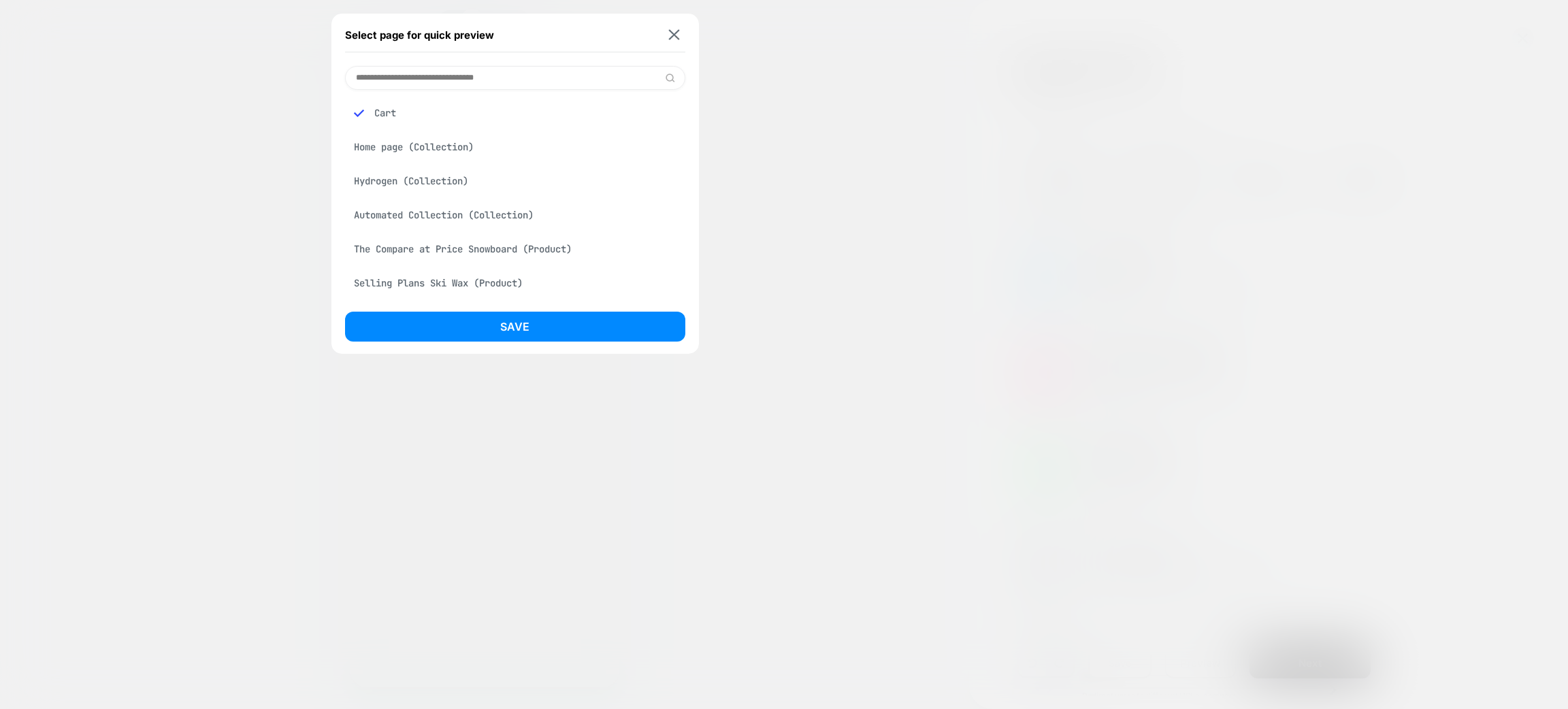
click at [423, 106] on div "Cart" at bounding box center [515, 113] width 340 height 26
click at [510, 343] on div "Save" at bounding box center [515, 330] width 340 height 37
click at [509, 332] on button "Save" at bounding box center [515, 326] width 340 height 30
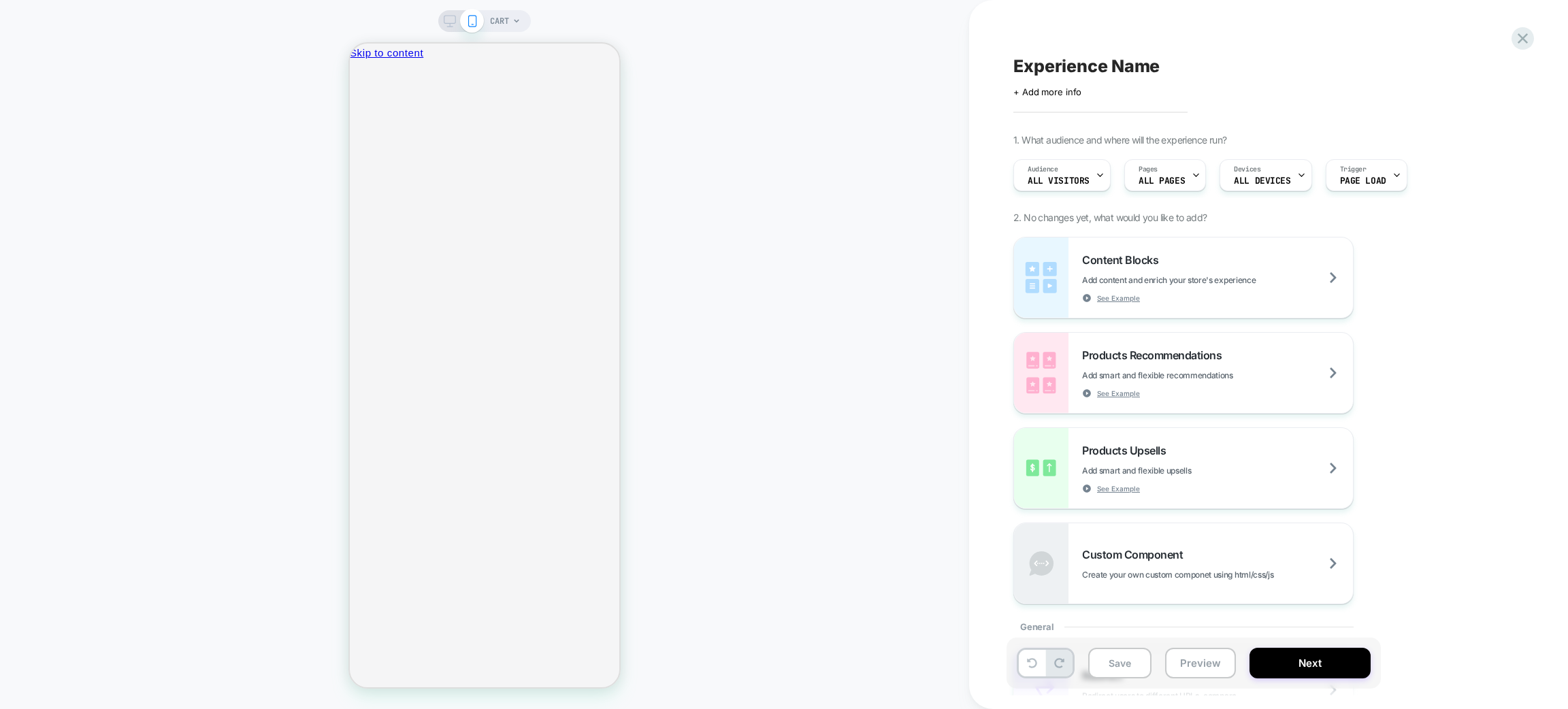
click at [506, 11] on span "CART" at bounding box center [499, 21] width 19 height 22
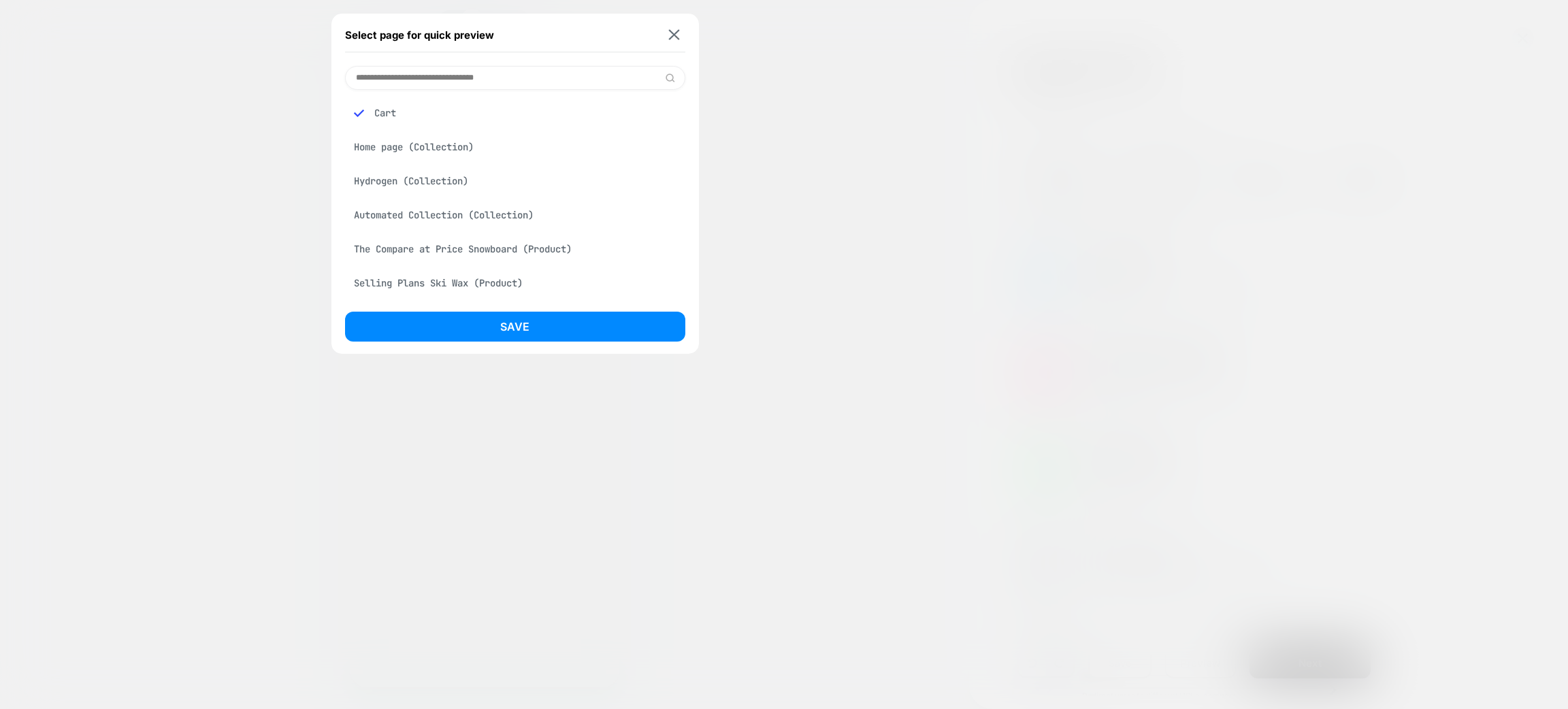
click at [449, 157] on div "Home page (Collection)" at bounding box center [515, 147] width 340 height 26
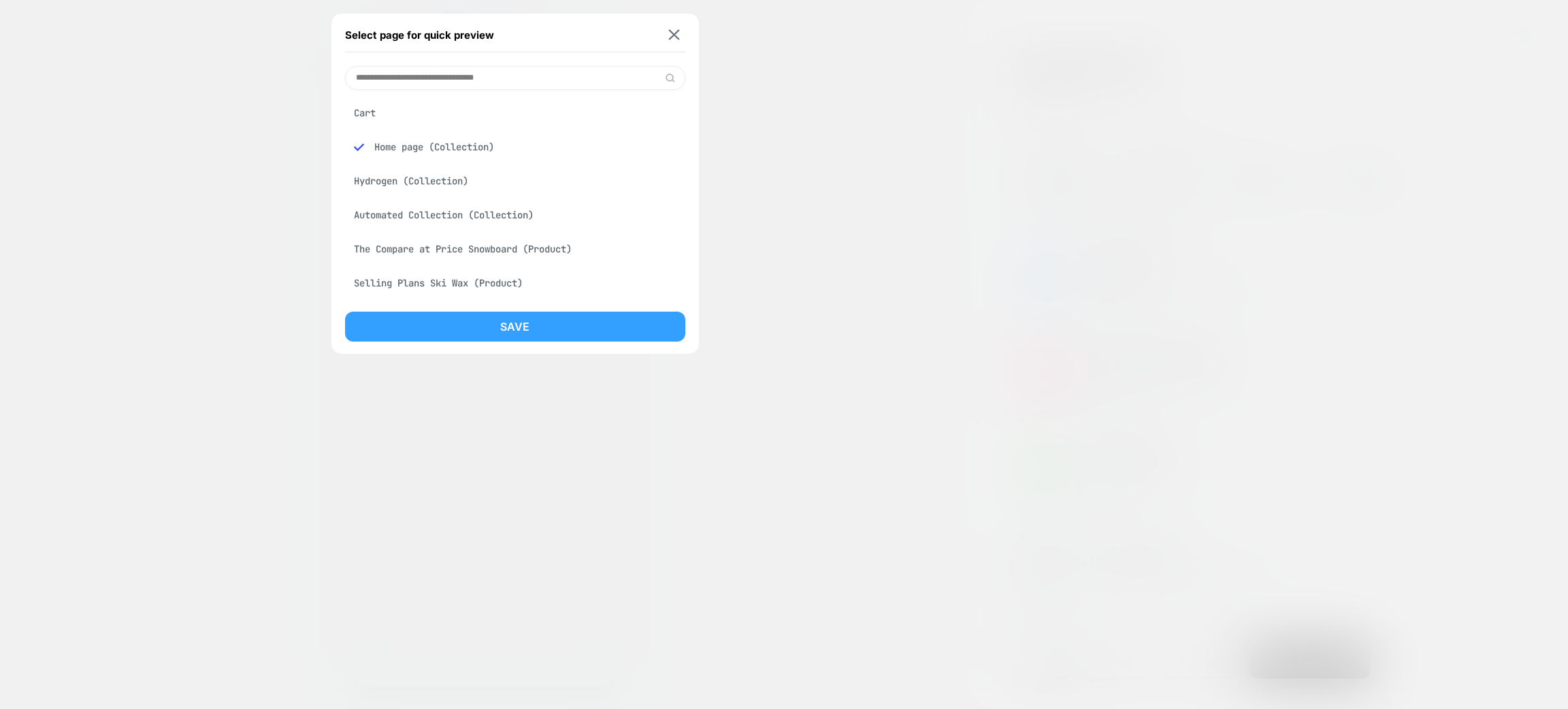
click at [492, 322] on button "Save" at bounding box center [515, 326] width 340 height 30
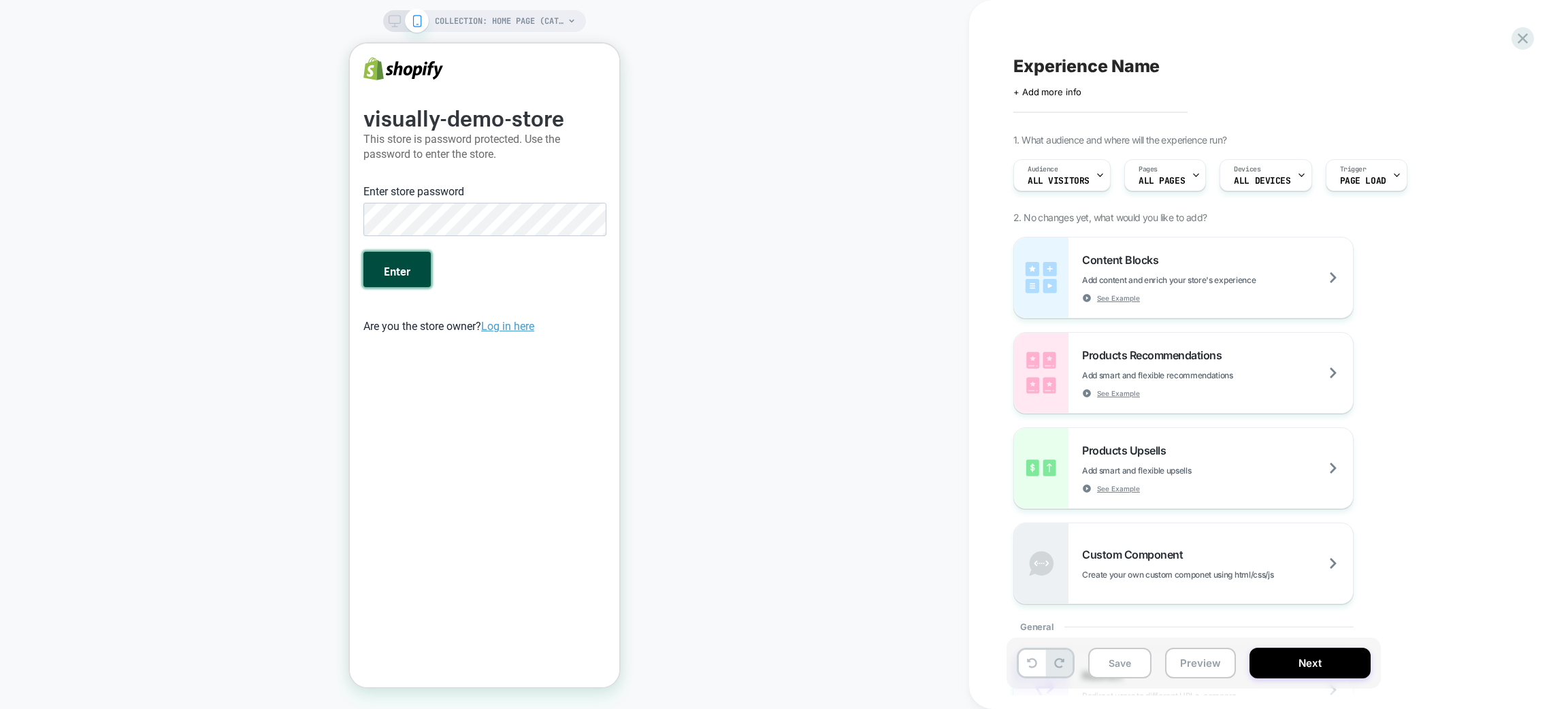
click at [374, 274] on button "Enter" at bounding box center [396, 269] width 68 height 35
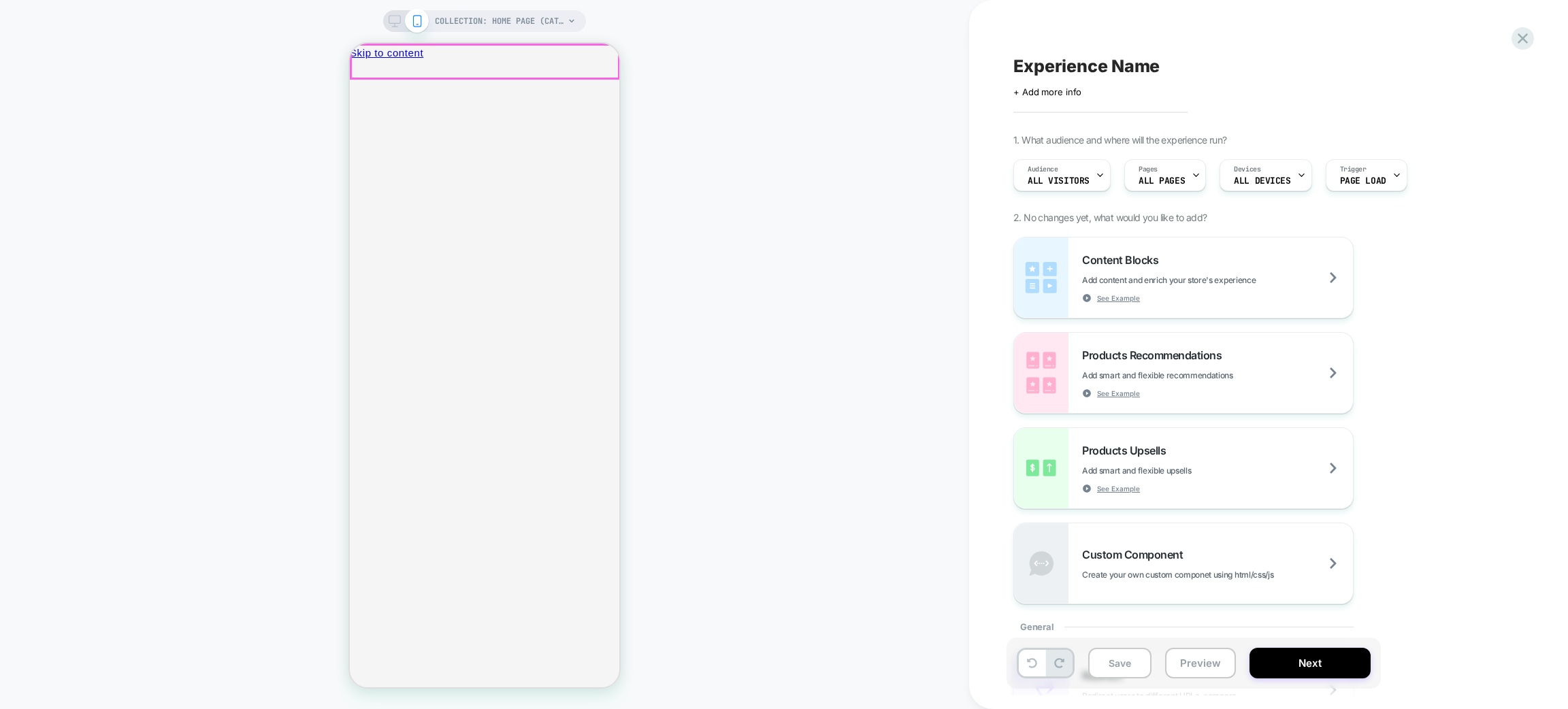
click at [1526, 42] on icon at bounding box center [1522, 38] width 11 height 11
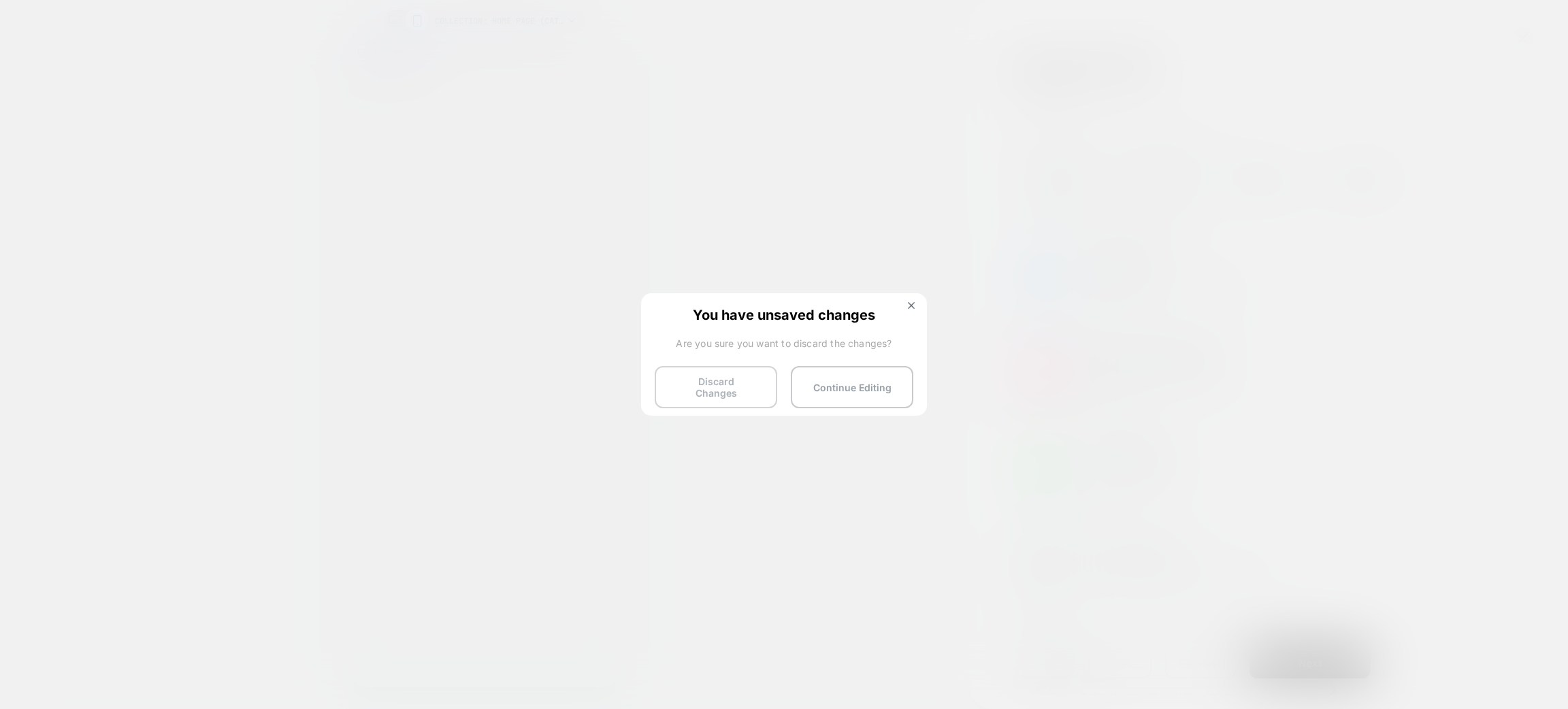
click at [703, 389] on button "Discard Changes" at bounding box center [716, 387] width 122 height 42
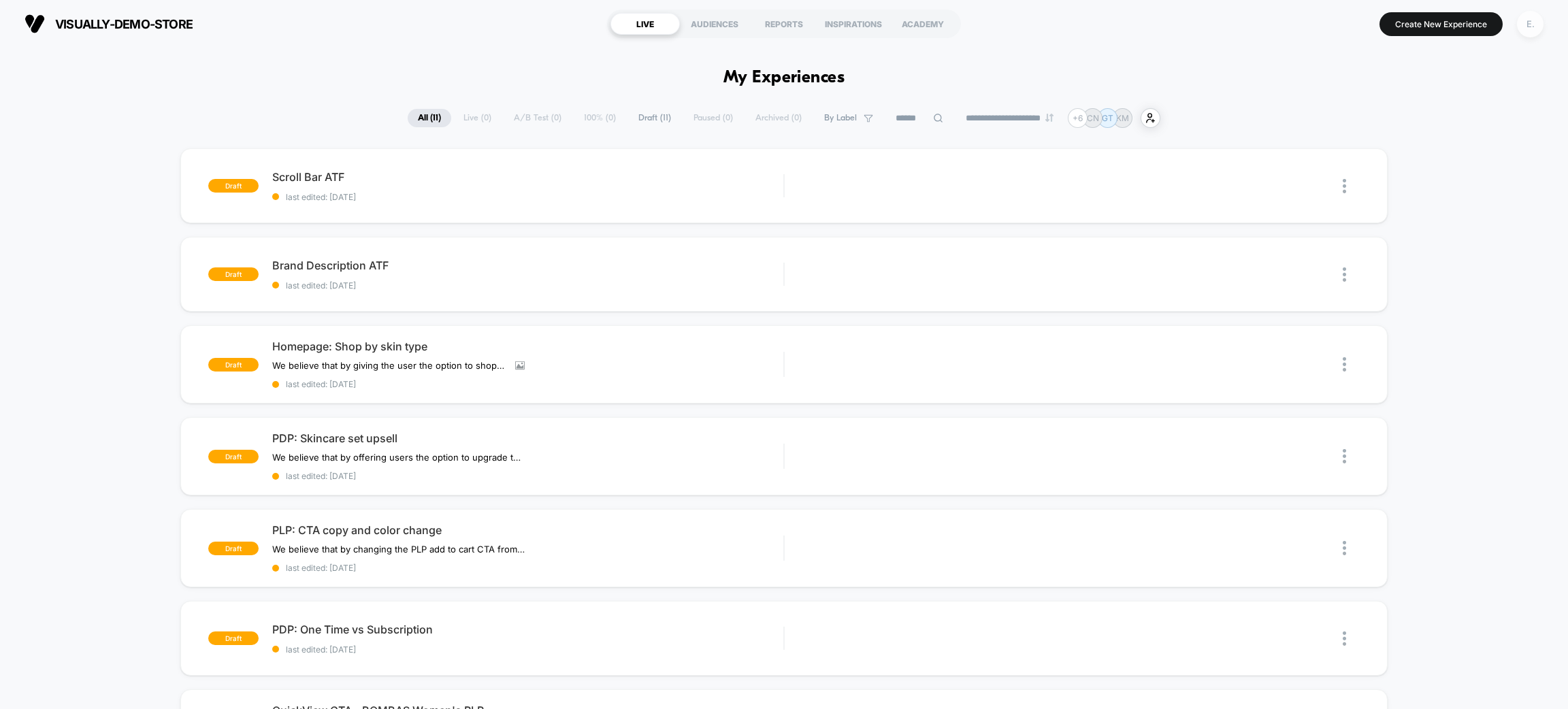
click at [1531, 26] on div "E." at bounding box center [1531, 24] width 27 height 27
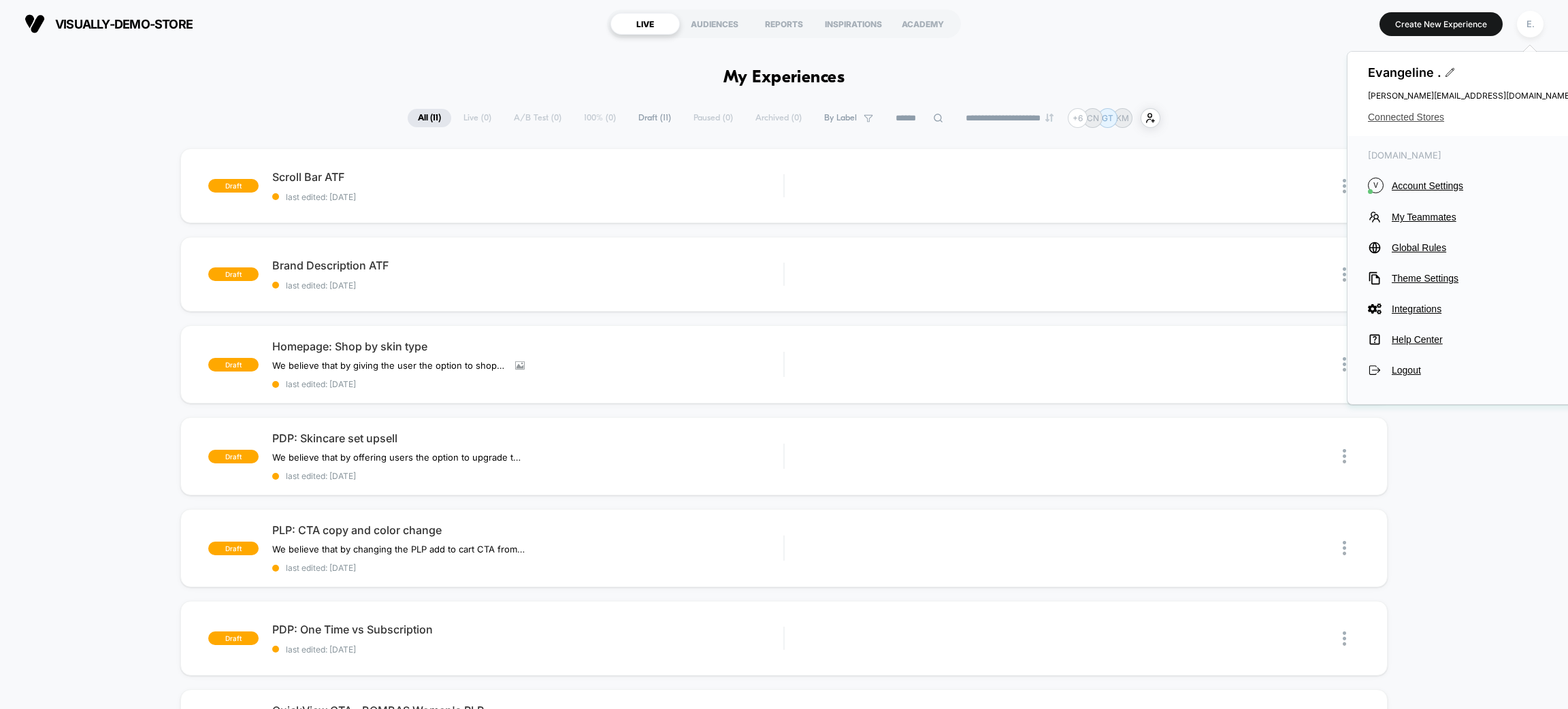
click at [1395, 118] on span "Connected Stores" at bounding box center [1469, 116] width 204 height 11
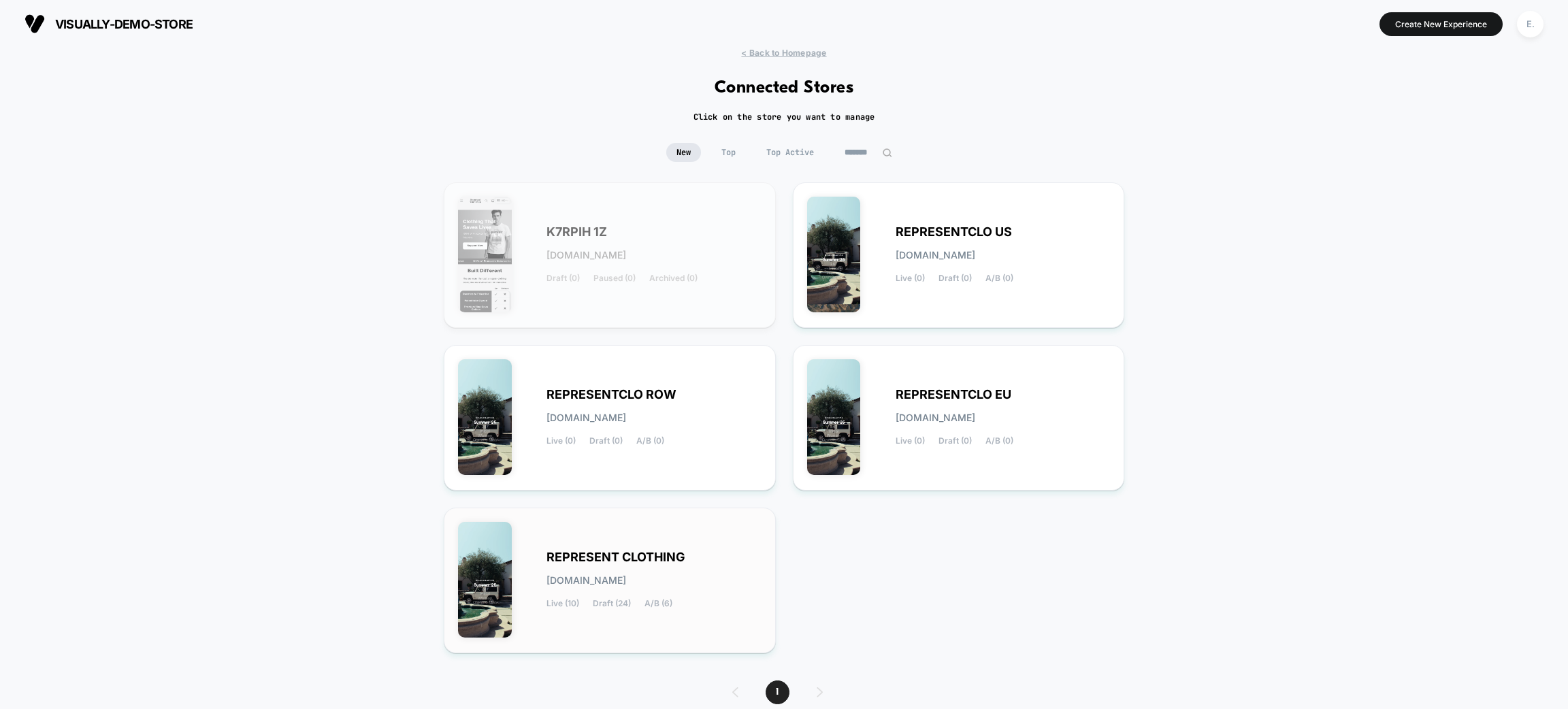
click at [618, 610] on div "REPRESENT CLOTHING represent-clothing.myshopify.com Live (10) Draft (24) A/B (6)" at bounding box center [610, 580] width 304 height 117
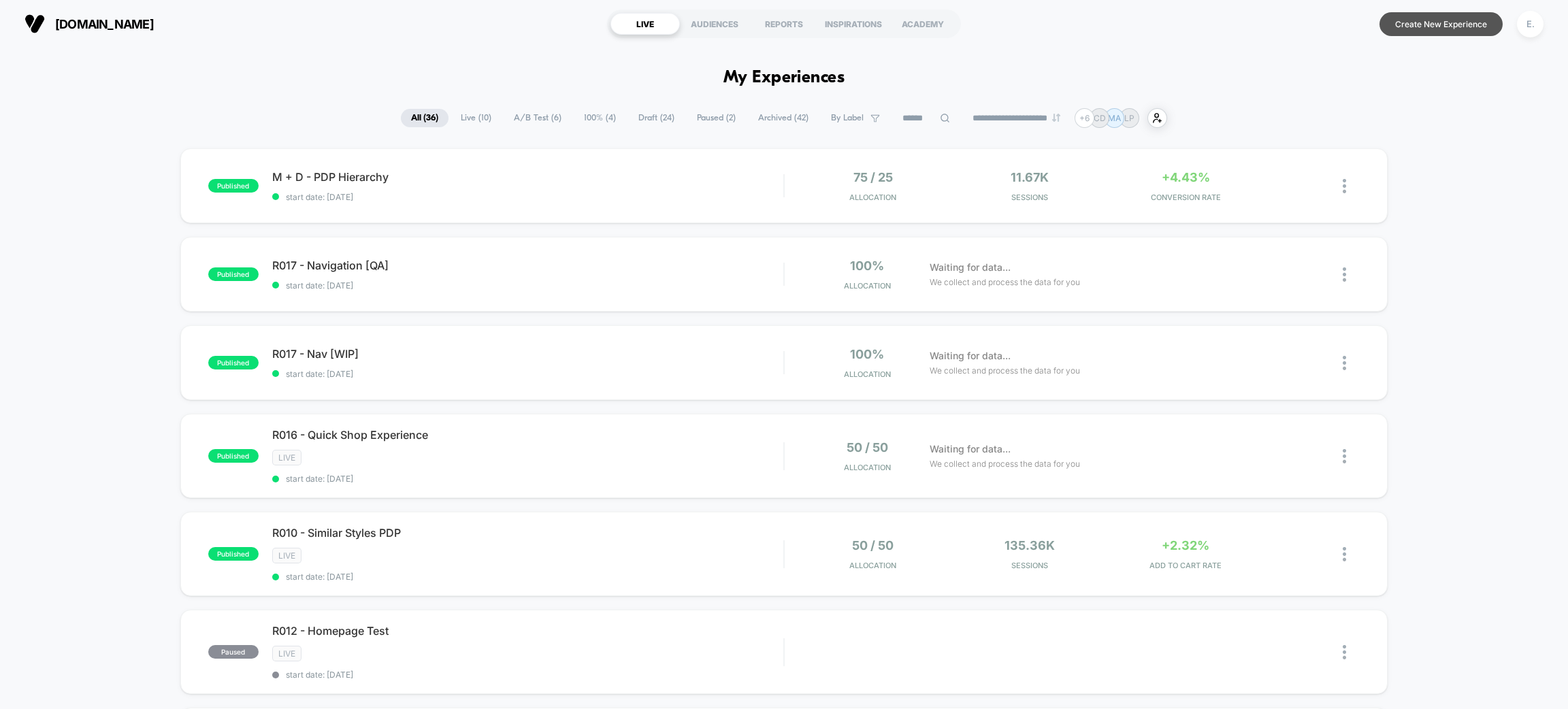
click at [1434, 19] on button "Create New Experience" at bounding box center [1441, 24] width 123 height 24
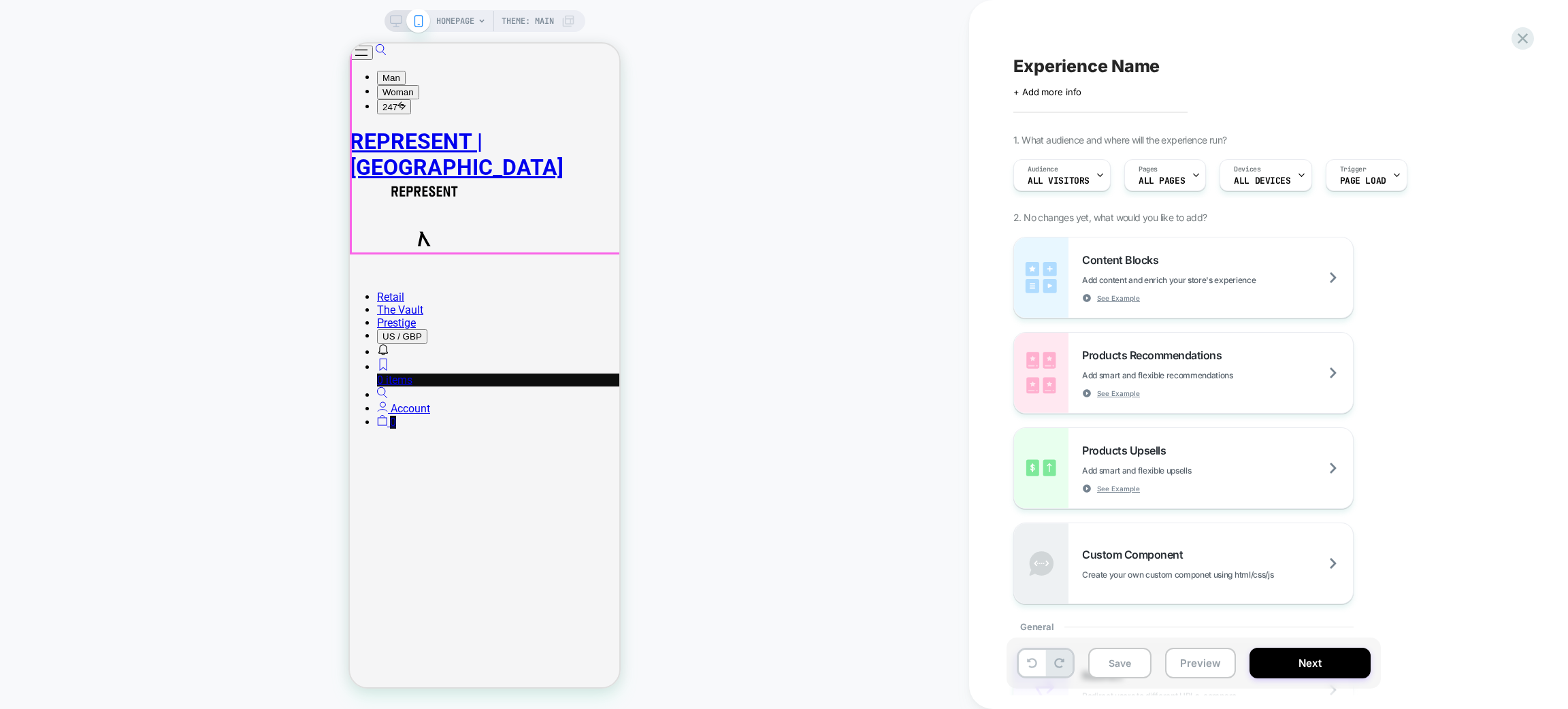
scroll to position [1123, 0]
click at [1186, 667] on button "Preview" at bounding box center [1200, 663] width 71 height 31
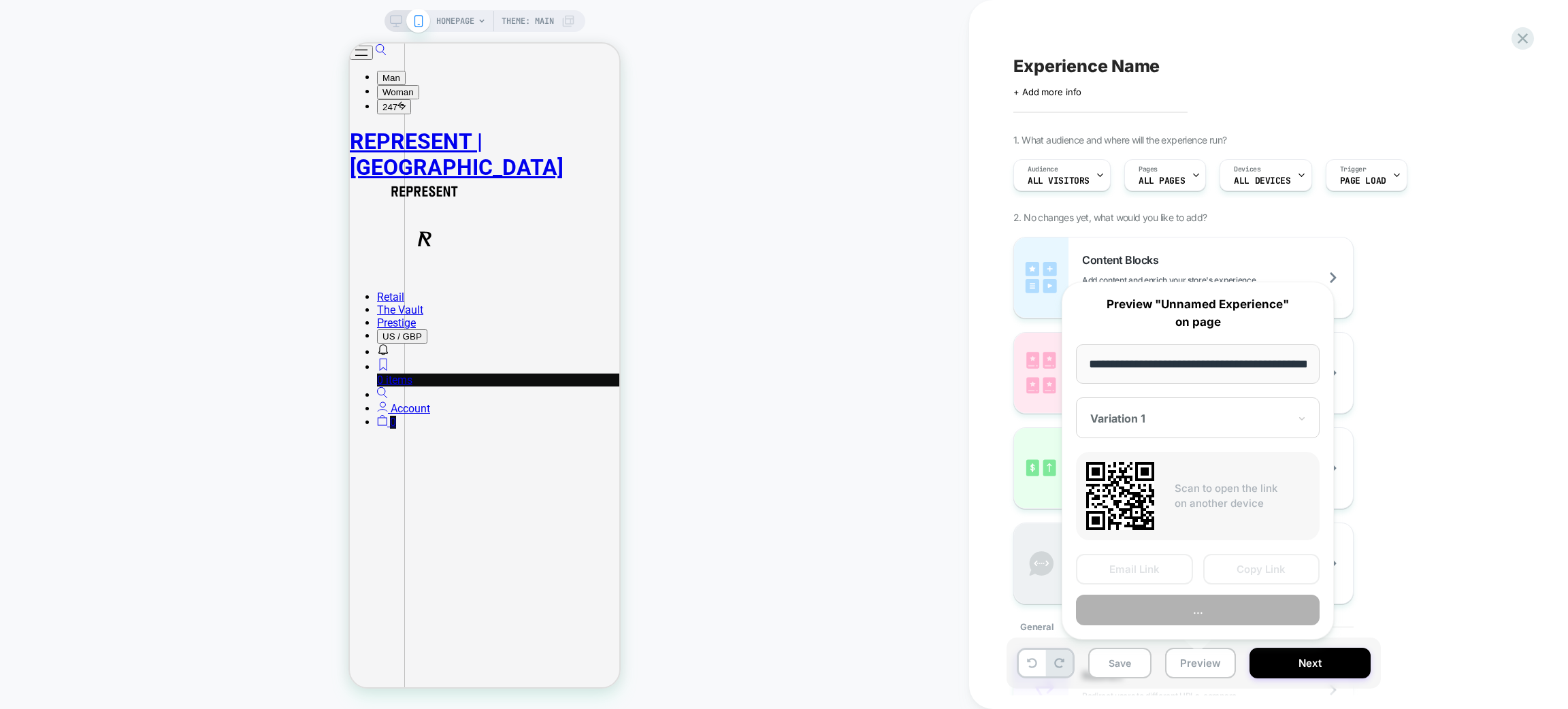
scroll to position [0, 46]
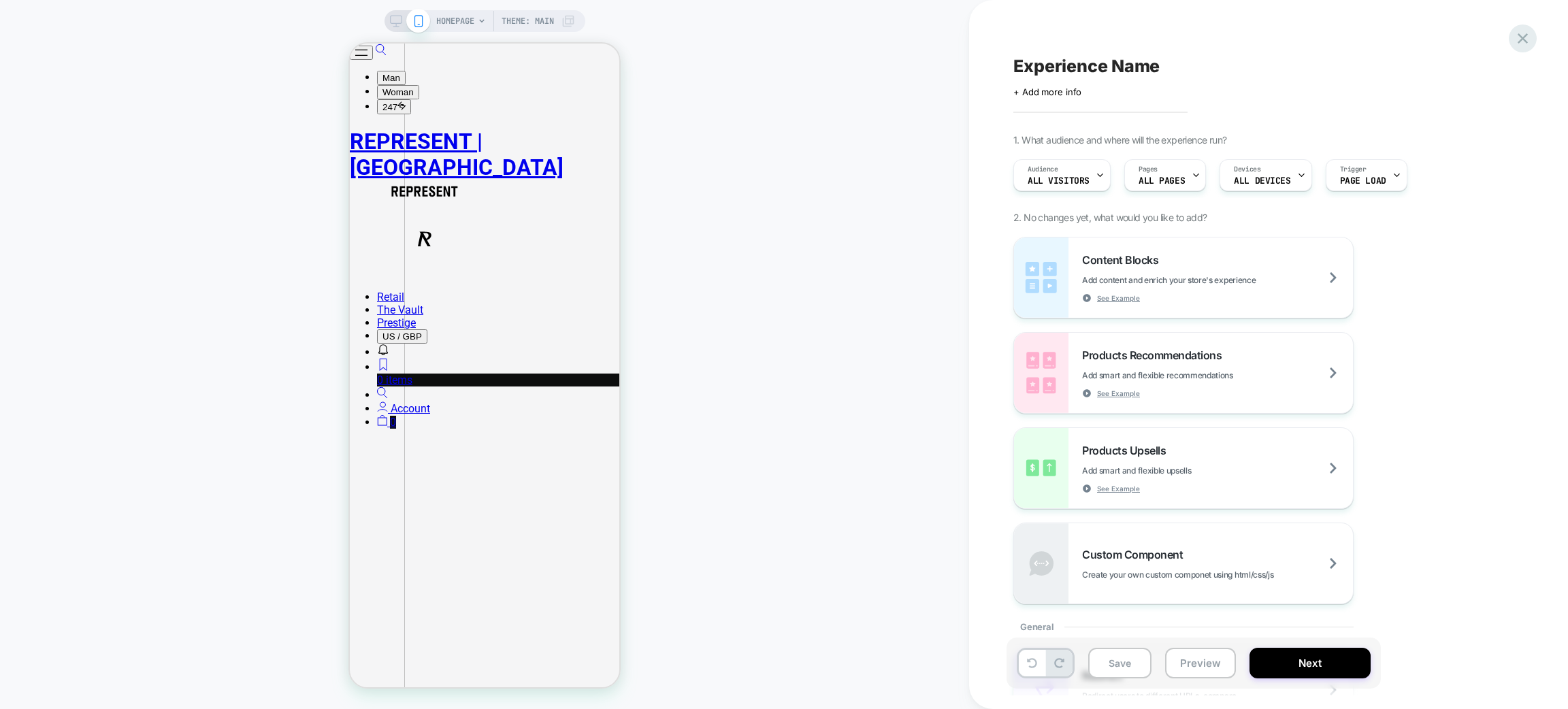
click at [1522, 38] on icon at bounding box center [1522, 38] width 11 height 11
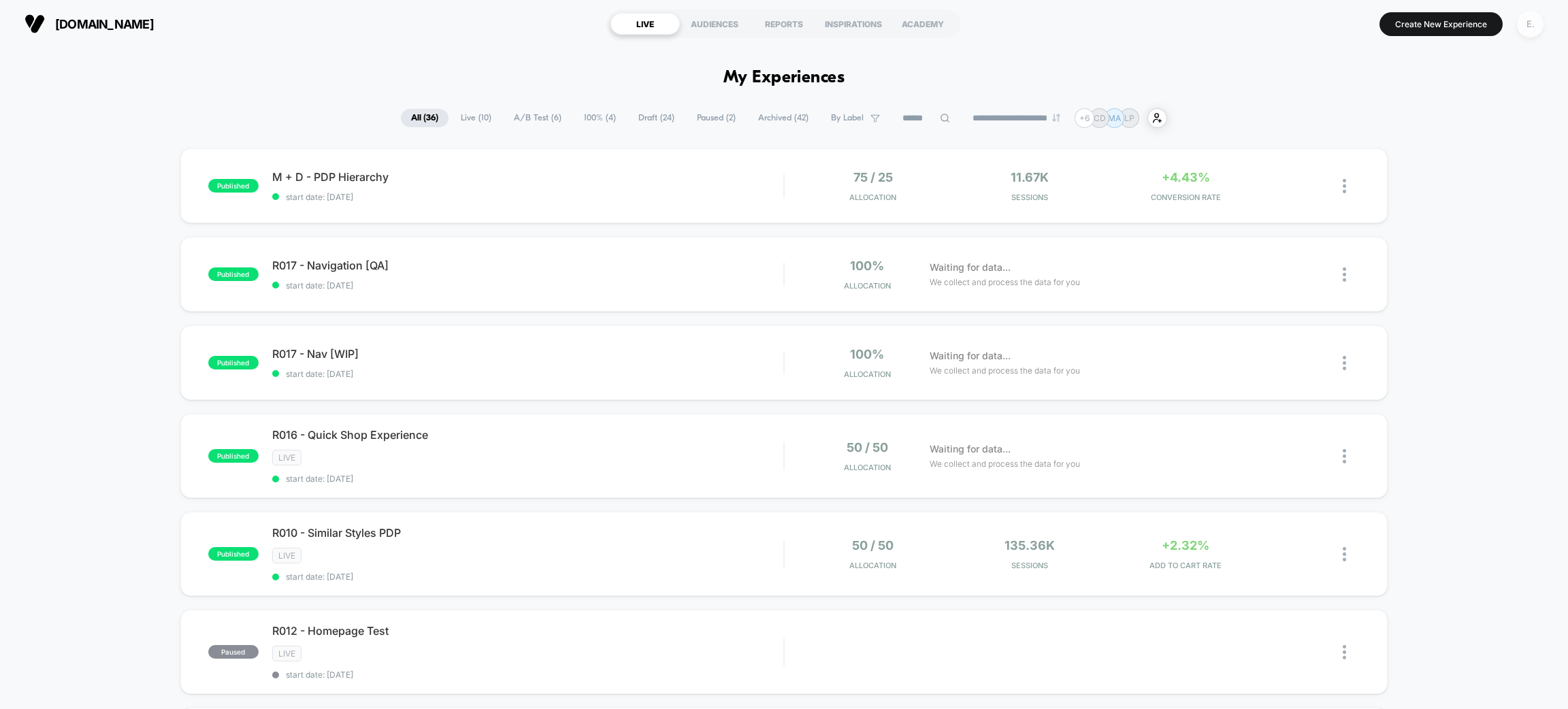
click at [1526, 33] on div "E." at bounding box center [1531, 24] width 27 height 27
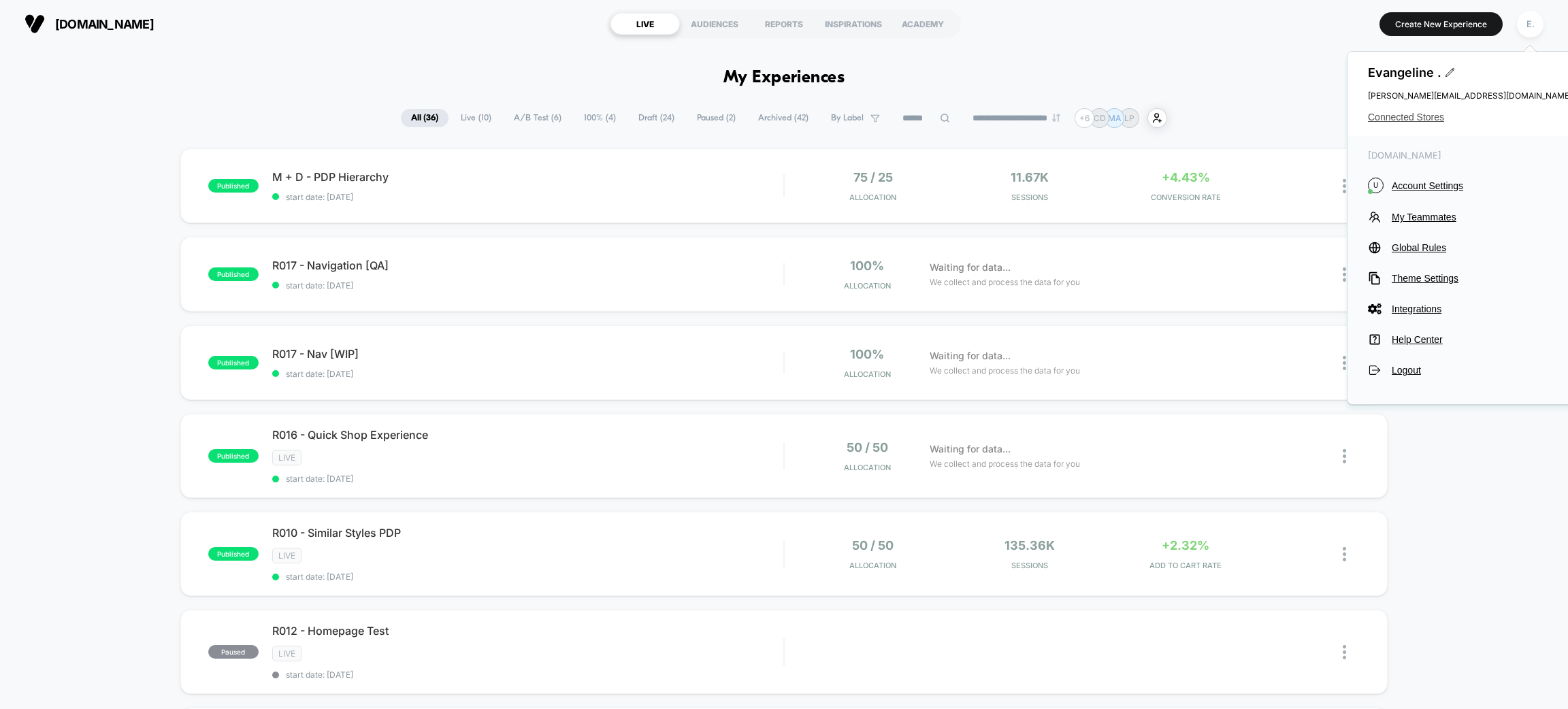
click at [1376, 116] on span "Connected Stores" at bounding box center [1469, 116] width 204 height 11
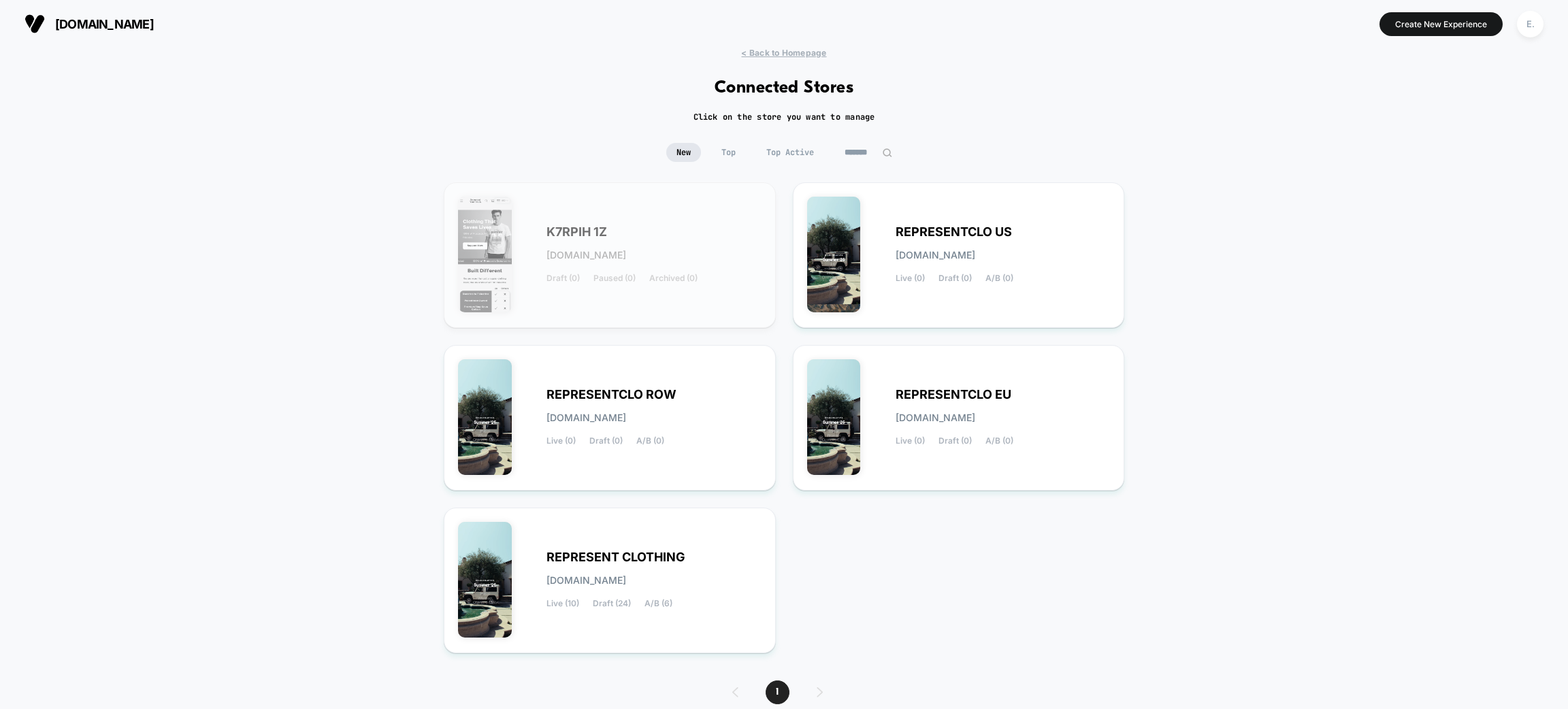
click at [879, 148] on input "*******" at bounding box center [869, 152] width 68 height 19
click at [878, 148] on input "*******" at bounding box center [869, 152] width 68 height 19
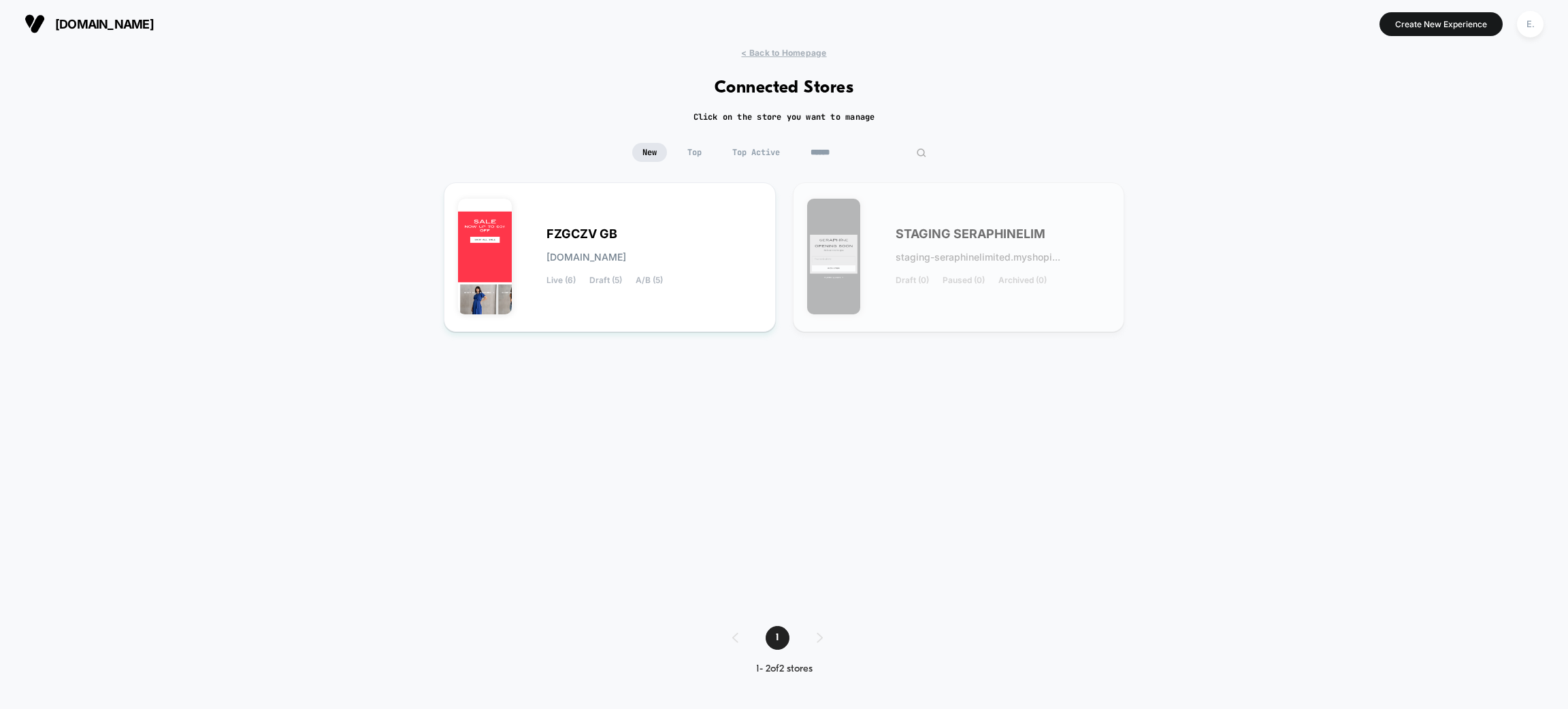
type input "******"
click at [782, 260] on div "FZGCZV GB fzgczv-gb.myshopify.com Live (6) Draft (5) A/B (5) STAGING SERAPHINEL…" at bounding box center [784, 391] width 681 height 417
click at [716, 255] on div "FZGCZV GB fzgczv-gb.myshopify.com Live (6) Draft (5) A/B (5)" at bounding box center [654, 257] width 215 height 56
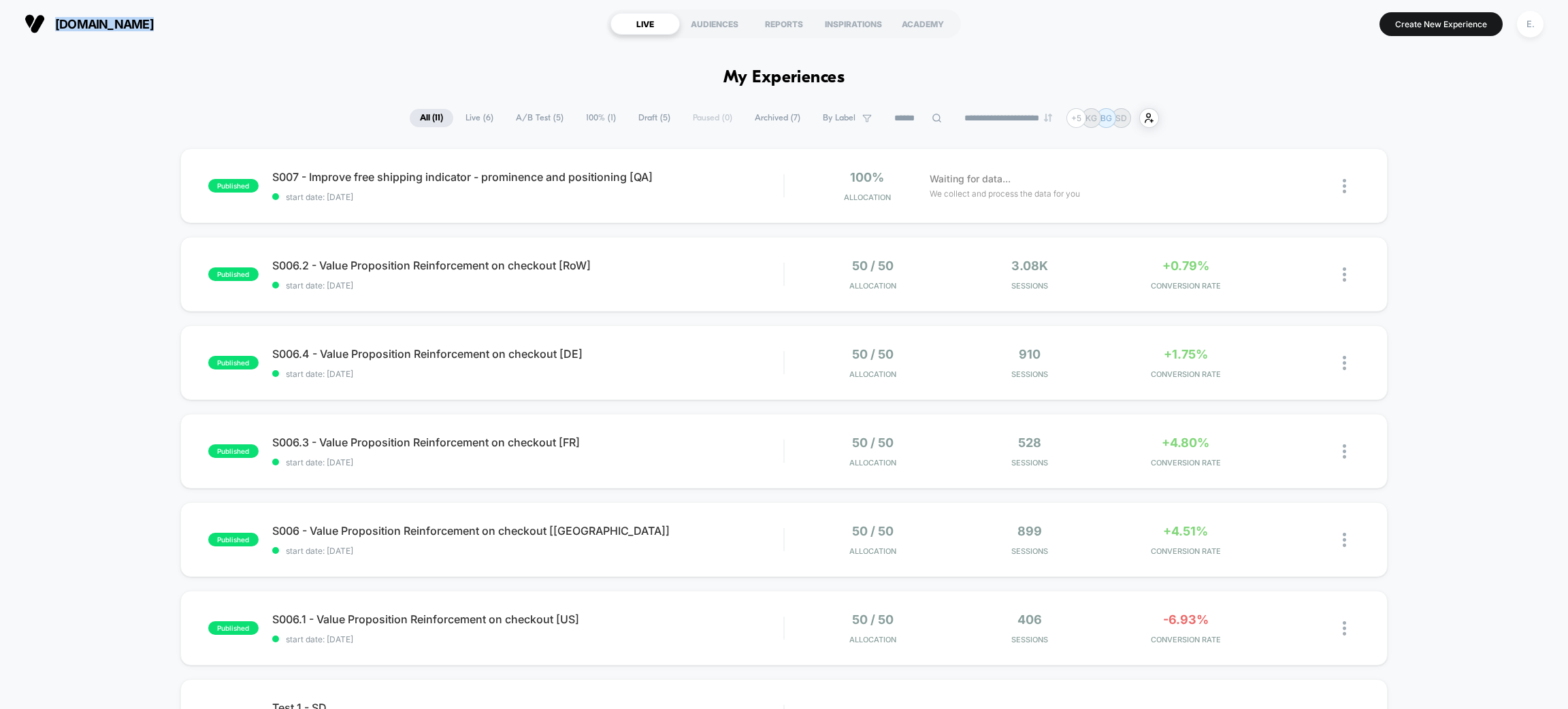
drag, startPoint x: 160, startPoint y: 26, endPoint x: 56, endPoint y: 24, distance: 104.0
click at [56, 24] on section "seraphine.com" at bounding box center [271, 24] width 502 height 34
copy span "seraphine.com"
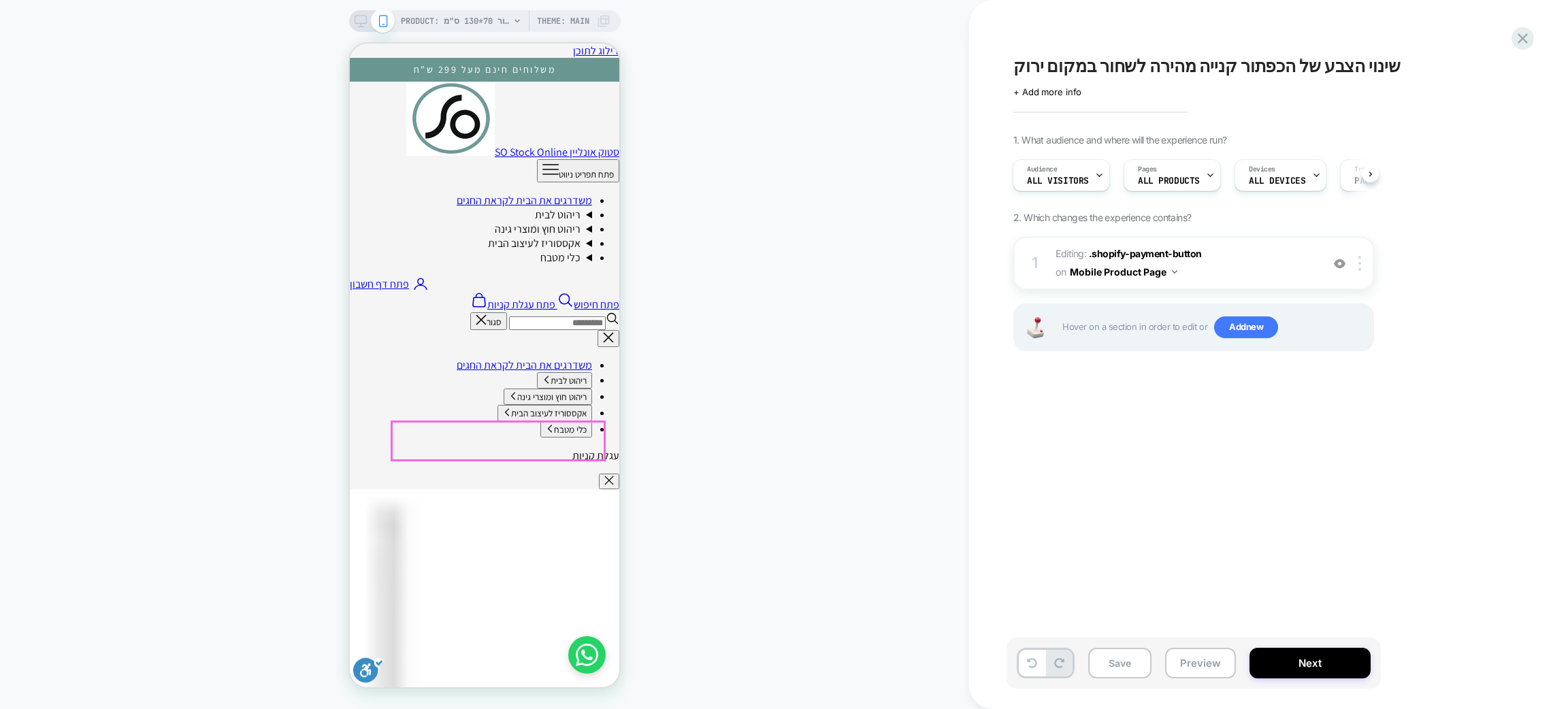
scroll to position [204, 0]
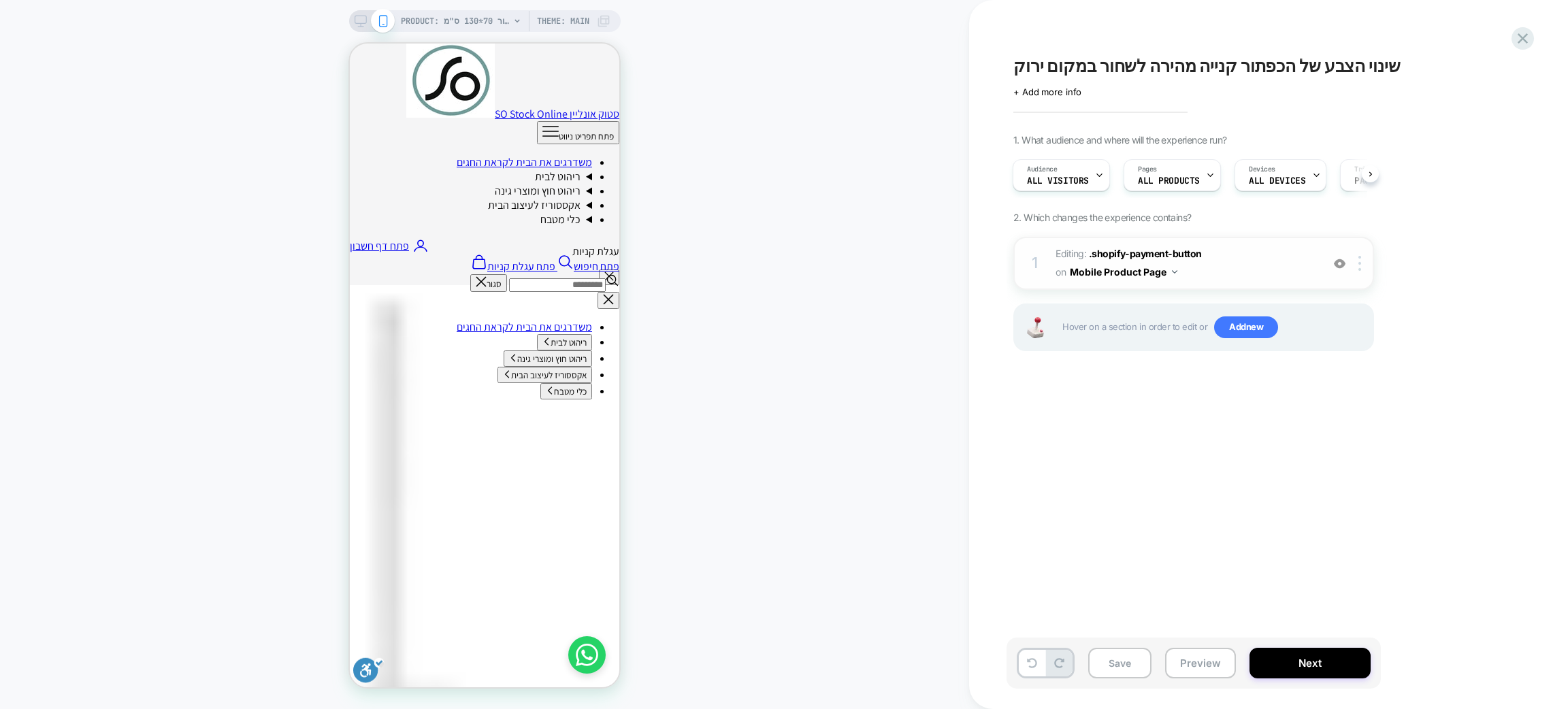
click at [0, 0] on div at bounding box center [0, 0] width 0 height 0
click at [1341, 267] on img at bounding box center [1340, 264] width 11 height 11
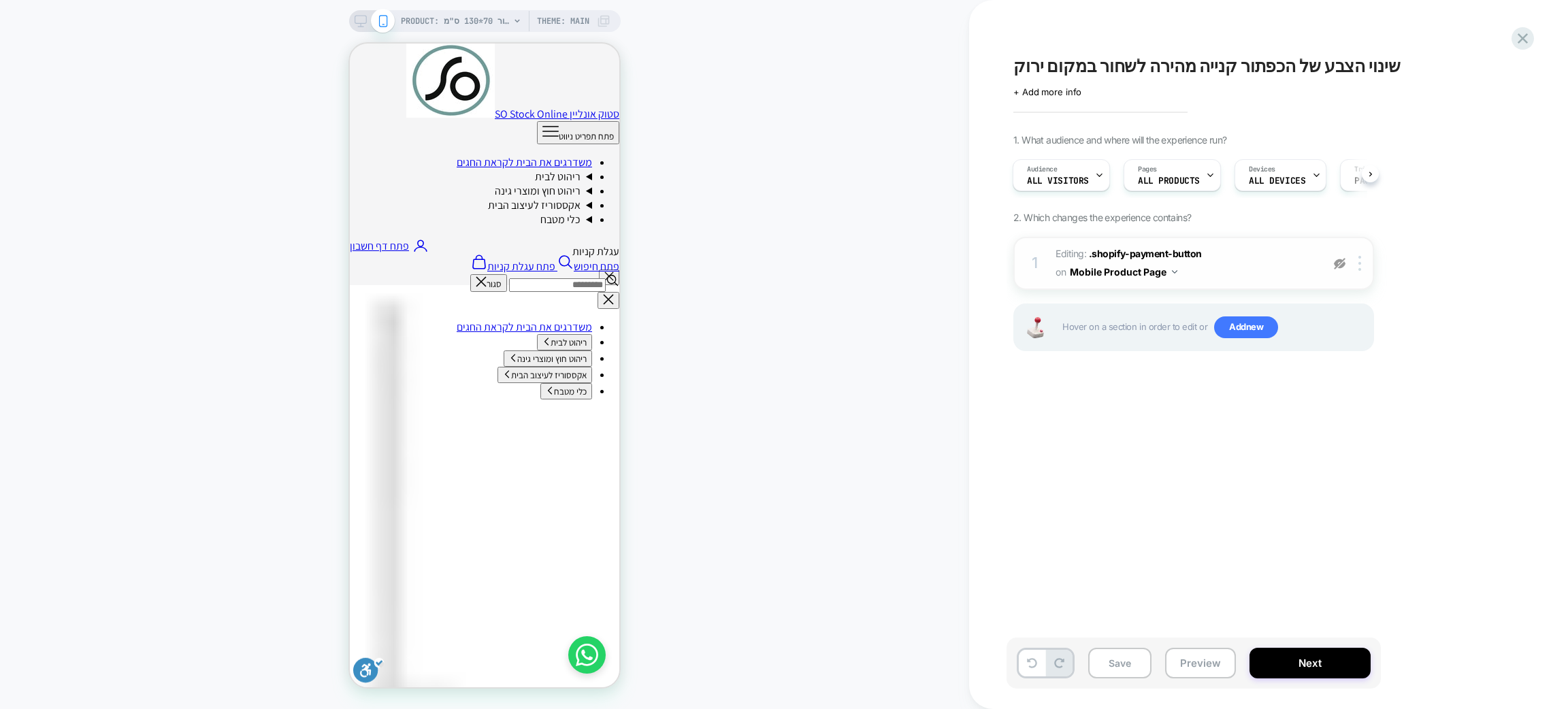
click at [1341, 267] on img at bounding box center [1340, 264] width 11 height 11
click at [1256, 273] on span "Editing : .shopify-payment-button .shopify-payment-button on Mobile Product Page" at bounding box center [1185, 263] width 260 height 37
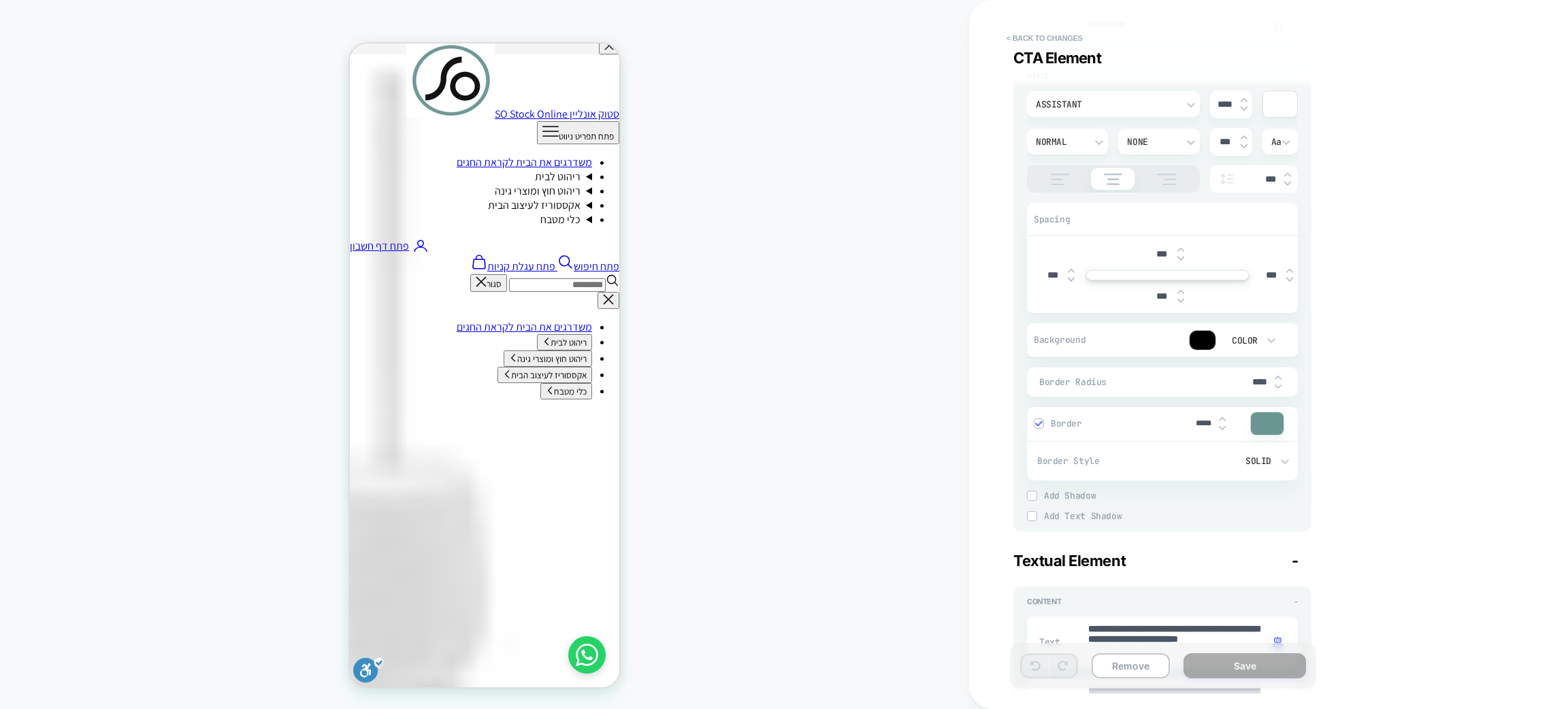
click at [1206, 333] on div at bounding box center [1202, 339] width 26 height 19
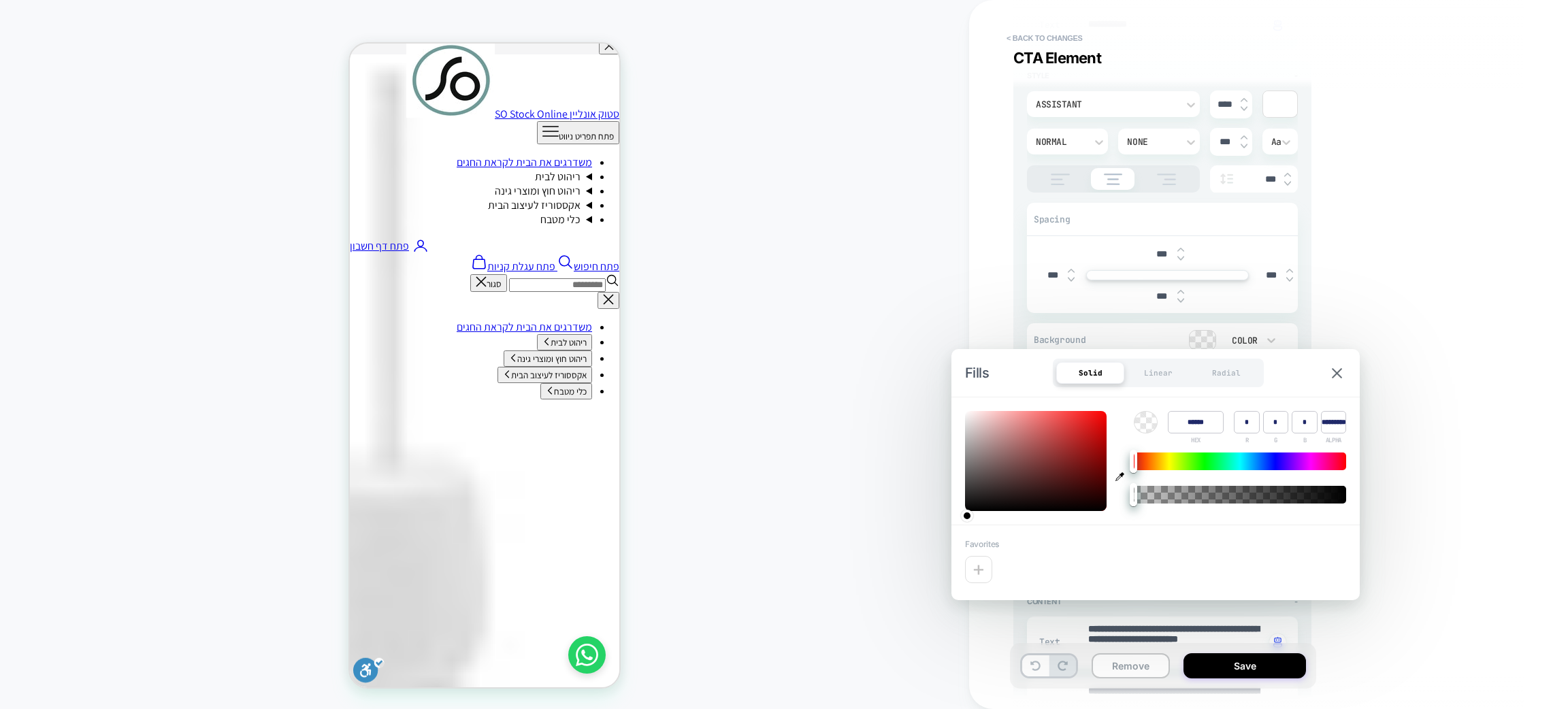
click at [1194, 422] on input "******" at bounding box center [1196, 422] width 56 height 23
click at [1335, 369] on img at bounding box center [1337, 373] width 11 height 11
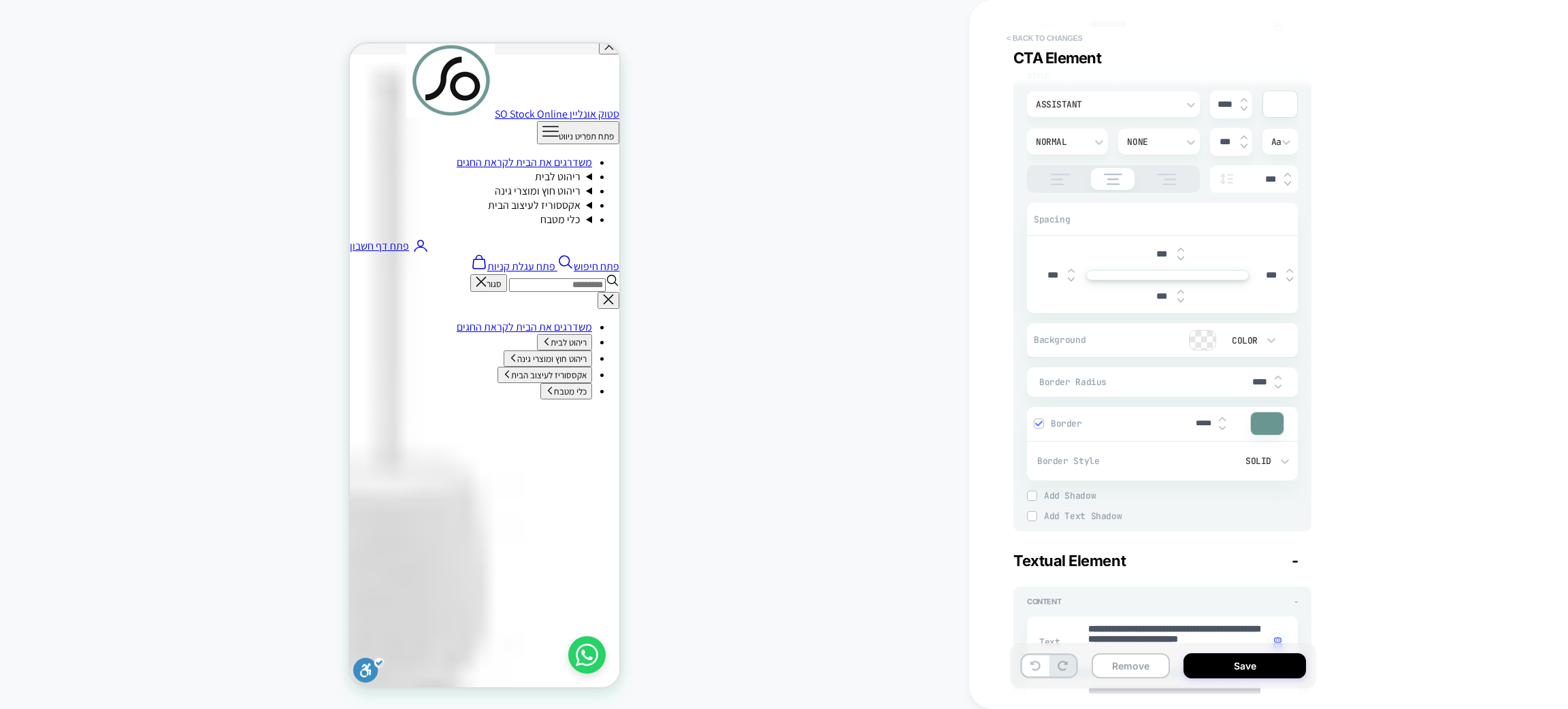
click at [1019, 39] on button "< Back to changes" at bounding box center [1045, 37] width 90 height 22
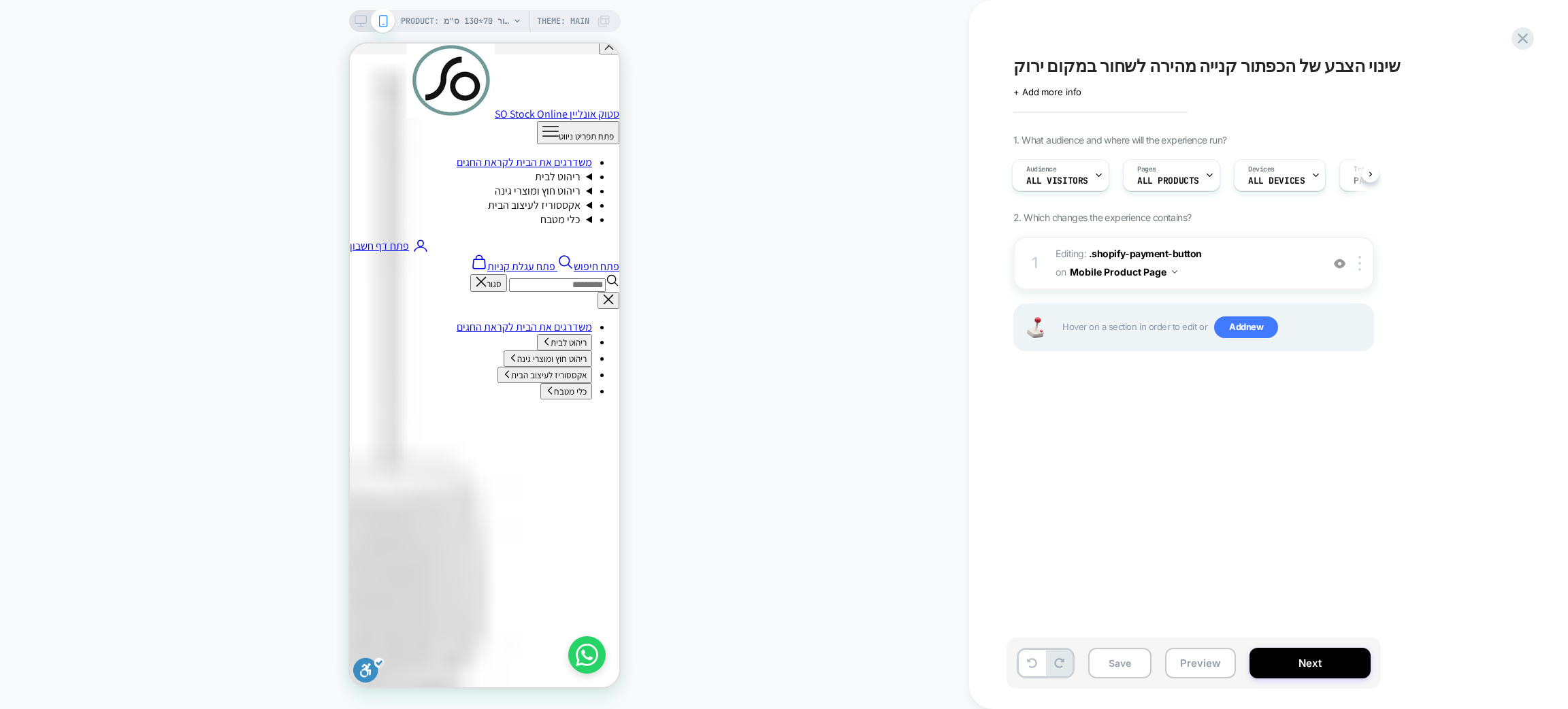
scroll to position [0, 2]
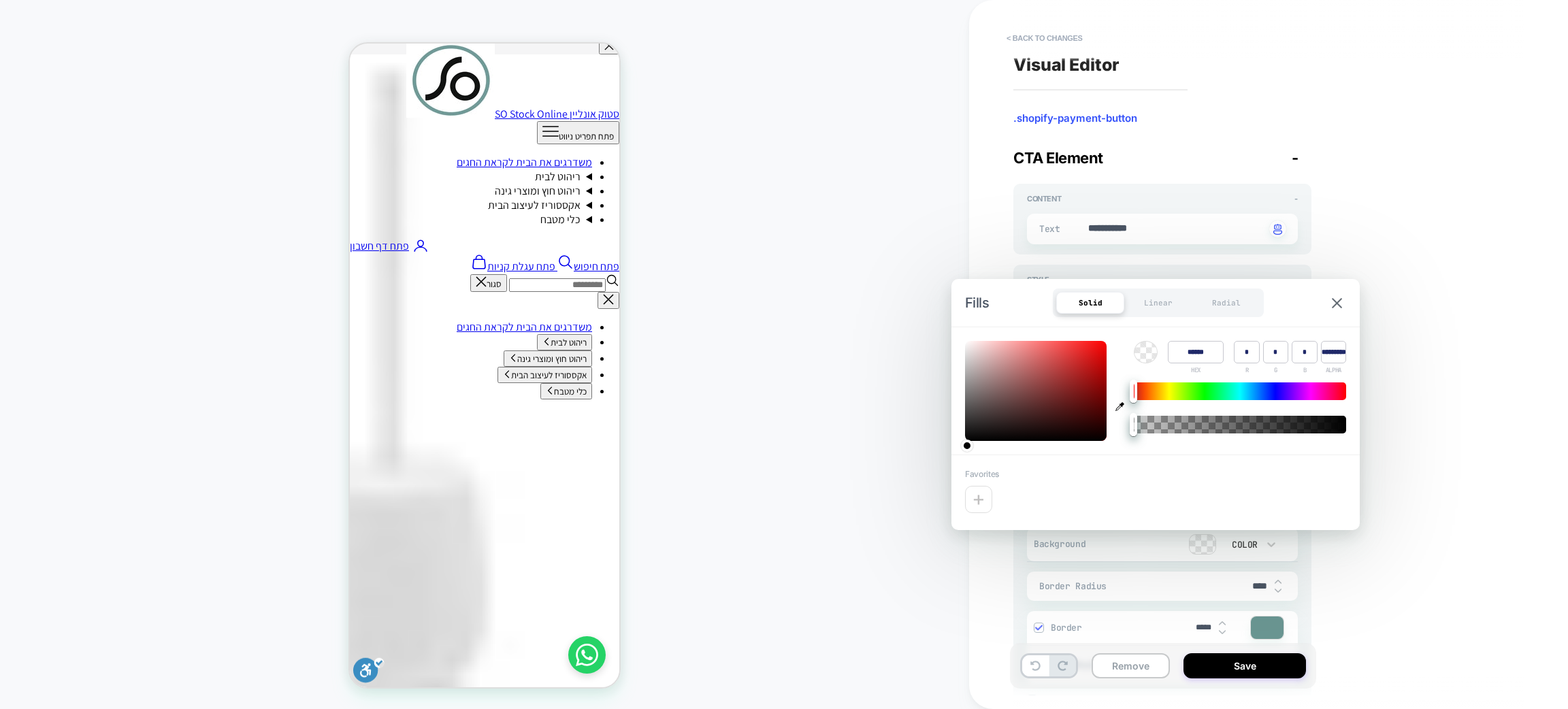
click at [1362, 160] on div "**********" at bounding box center [1262, 355] width 510 height 682
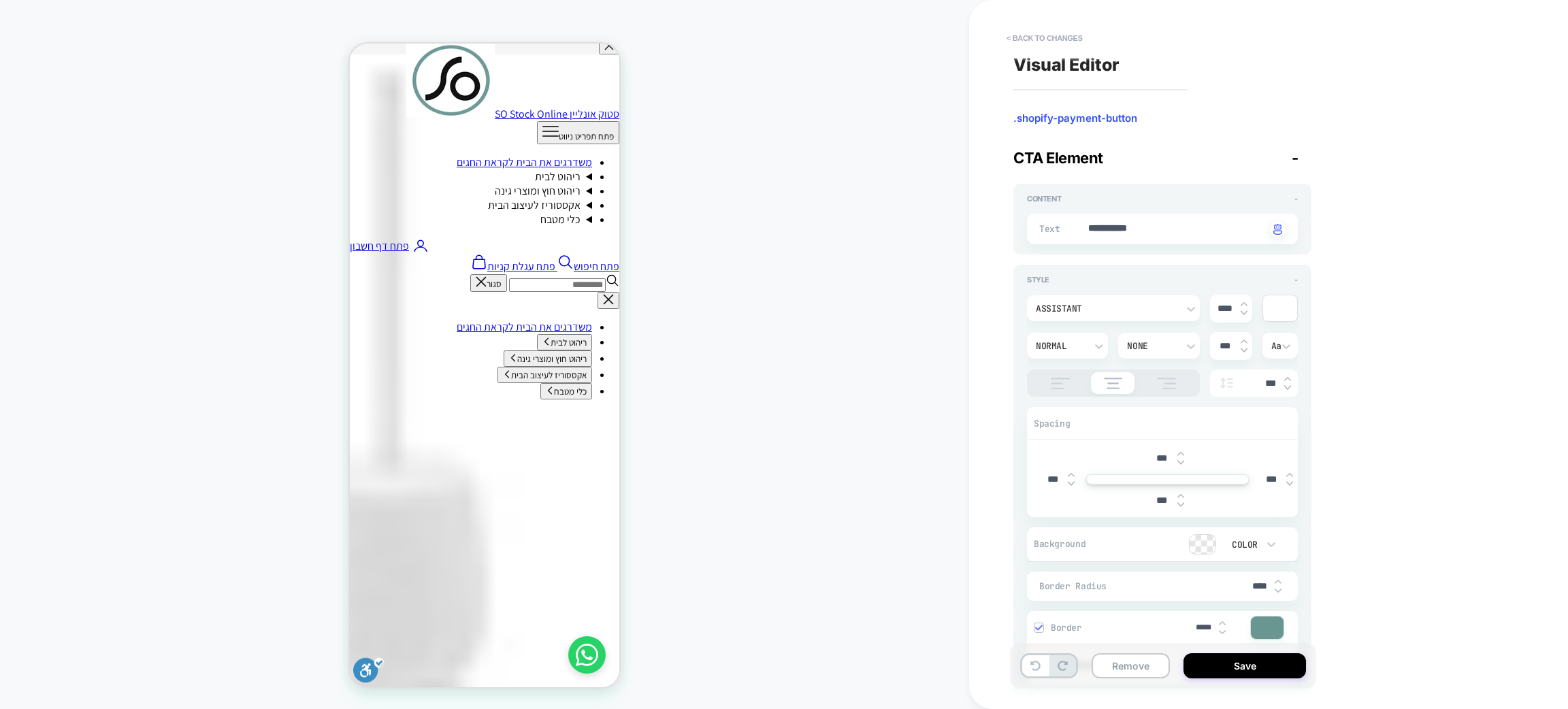
scroll to position [305, 0]
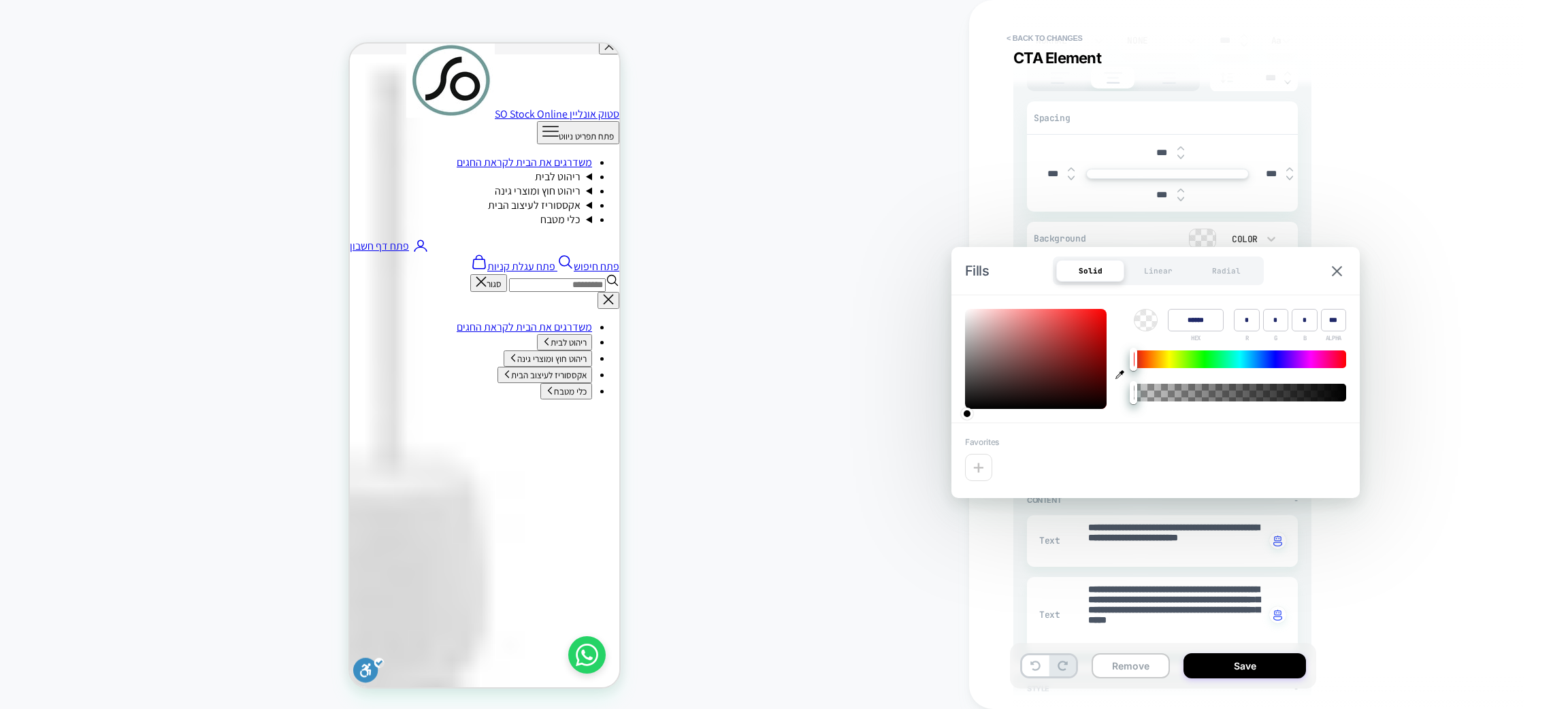
type textarea "*"
click at [1188, 322] on input "******" at bounding box center [1196, 321] width 56 height 23
paste input "*"
type input "*******"
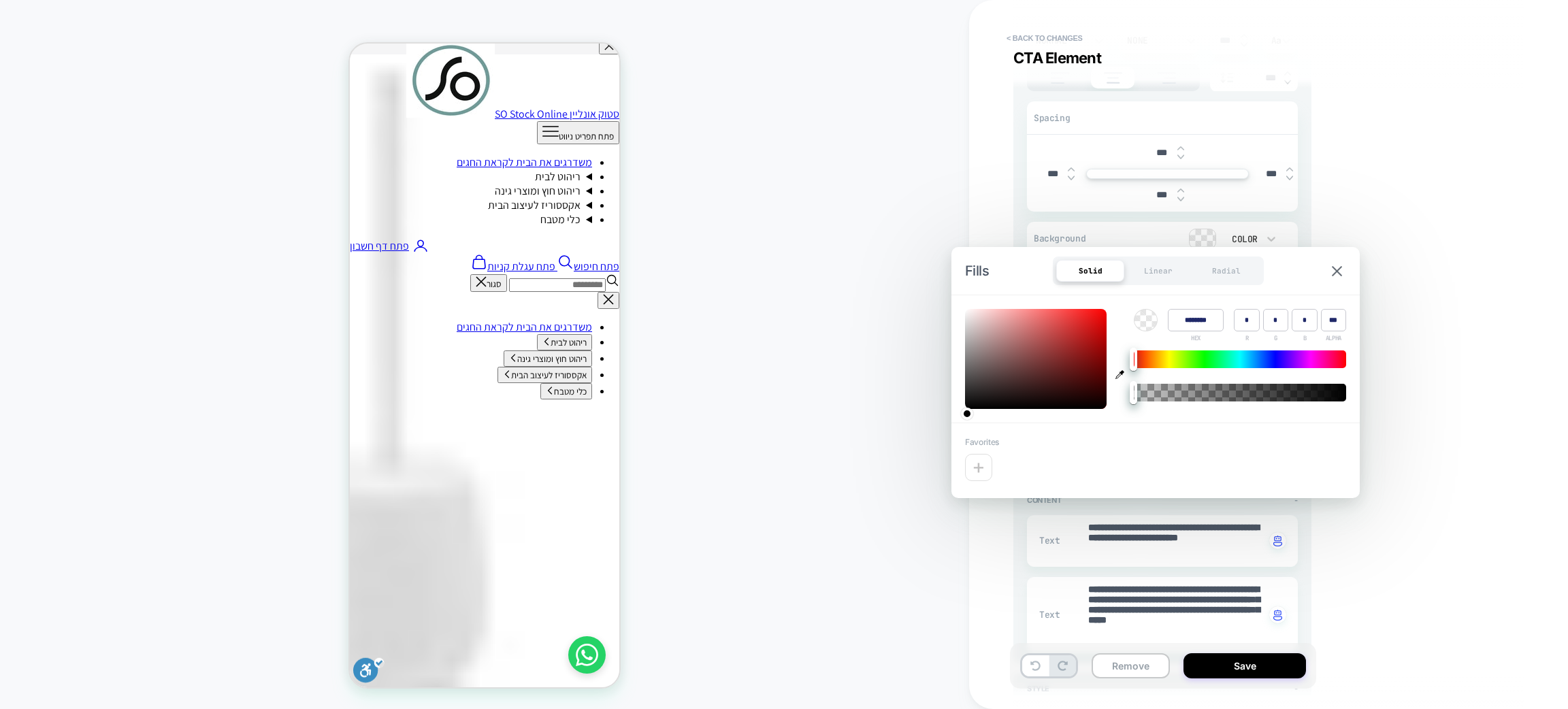
type input "*"
type textarea "*"
type input "****"
type textarea "*"
type input "*"
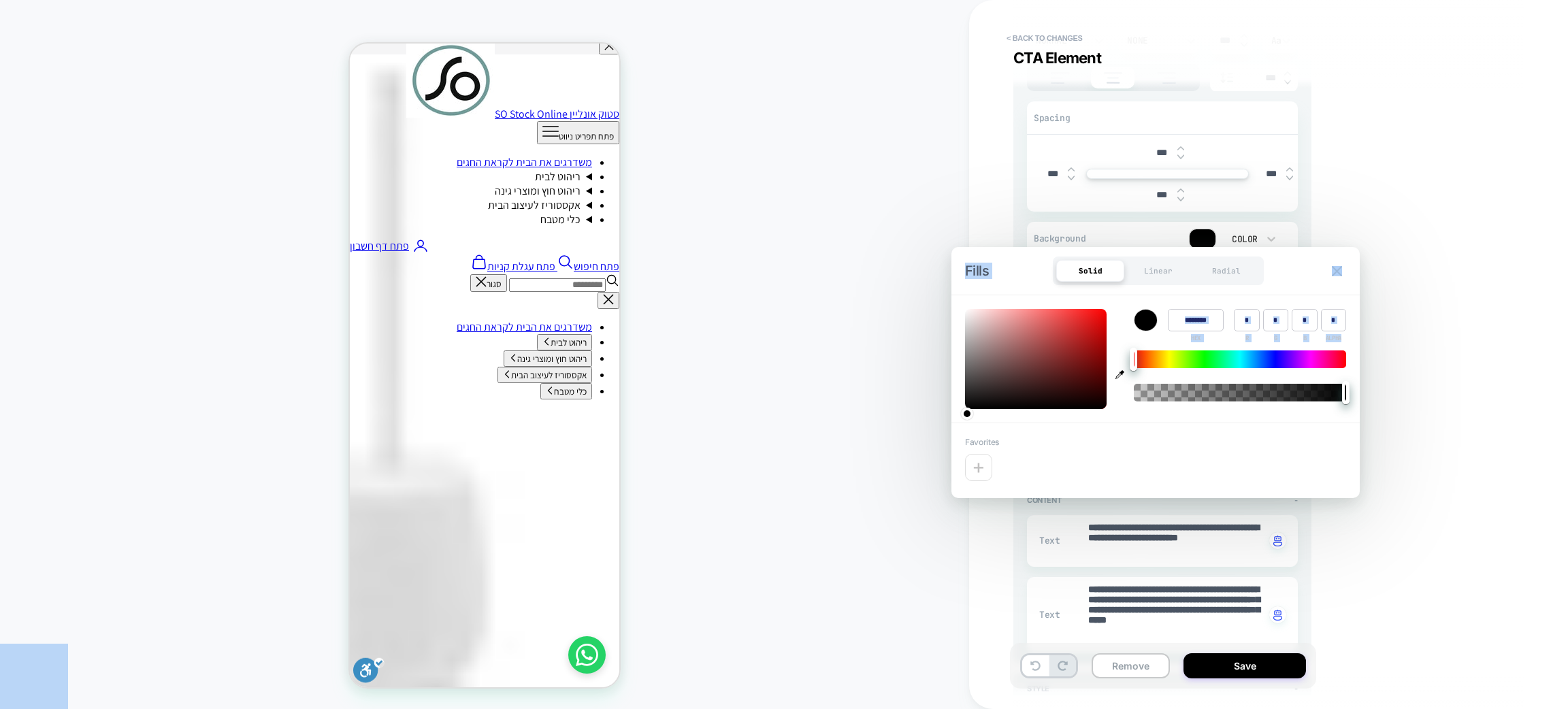
type textarea "*"
drag, startPoint x: 1131, startPoint y: 397, endPoint x: 1382, endPoint y: 403, distance: 251.1
click at [1382, 403] on body "**********" at bounding box center [784, 354] width 1568 height 709
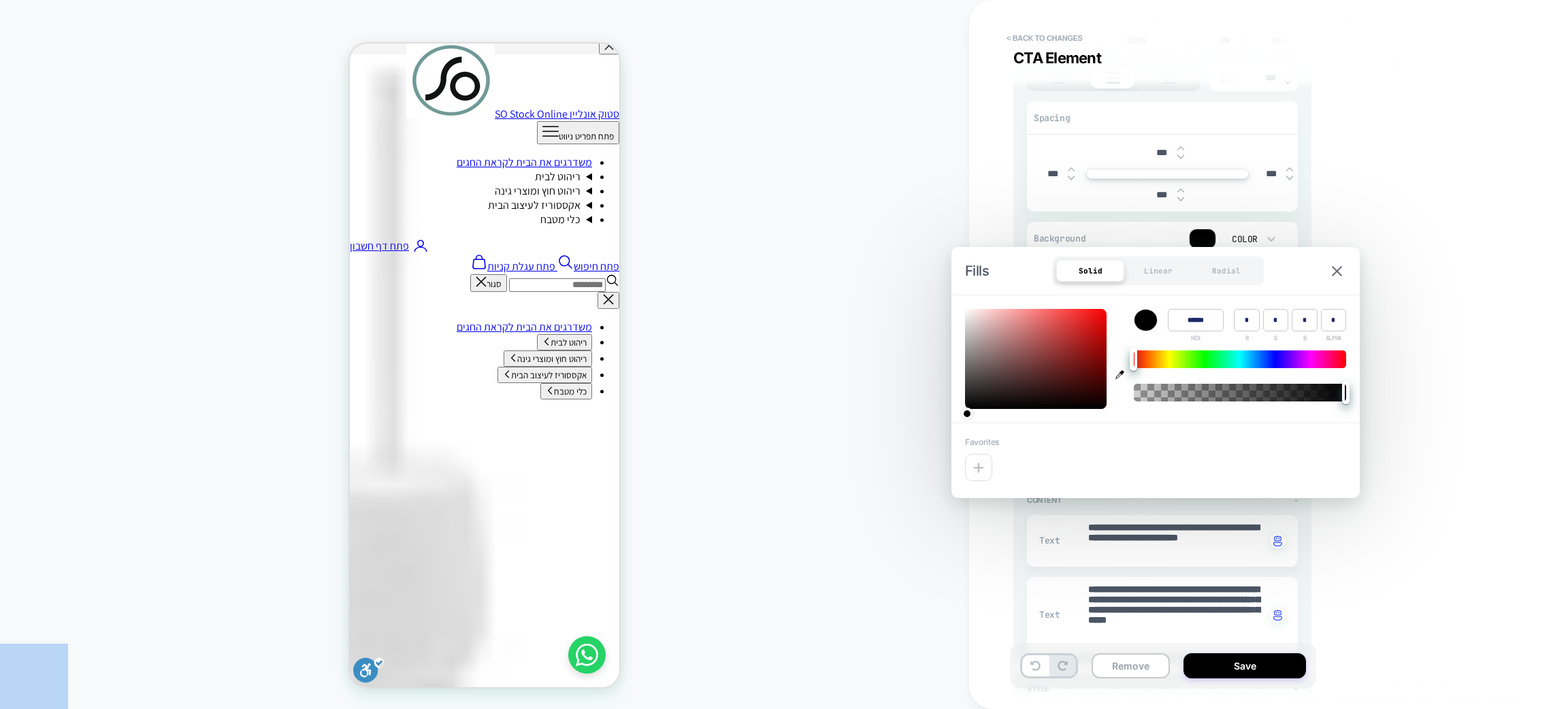
click at [0, 0] on input "******" at bounding box center [0, 0] width 0 height 0
paste input "*"
type input "*******"
type input "****"
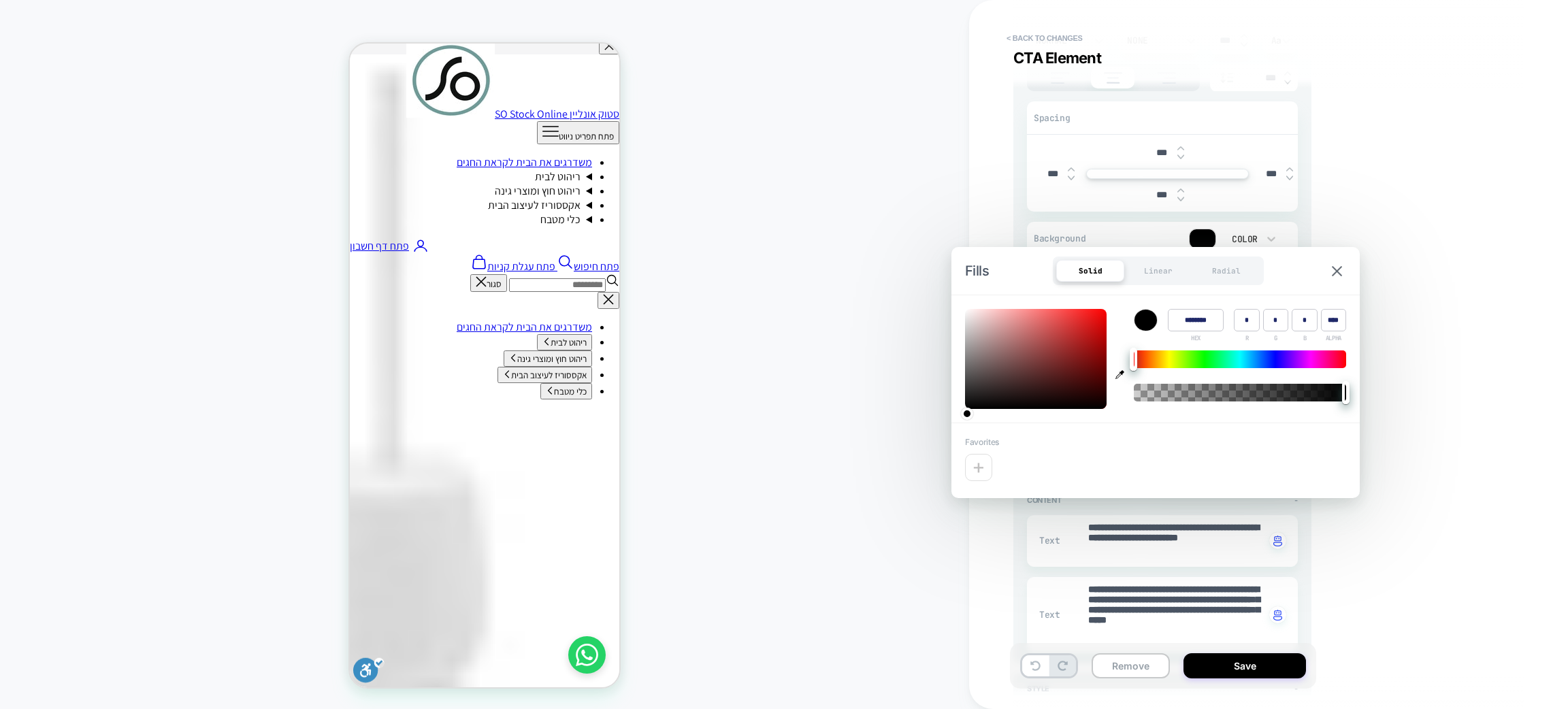
type textarea "*"
type input "****"
type textarea "*"
type input "****"
type textarea "*"
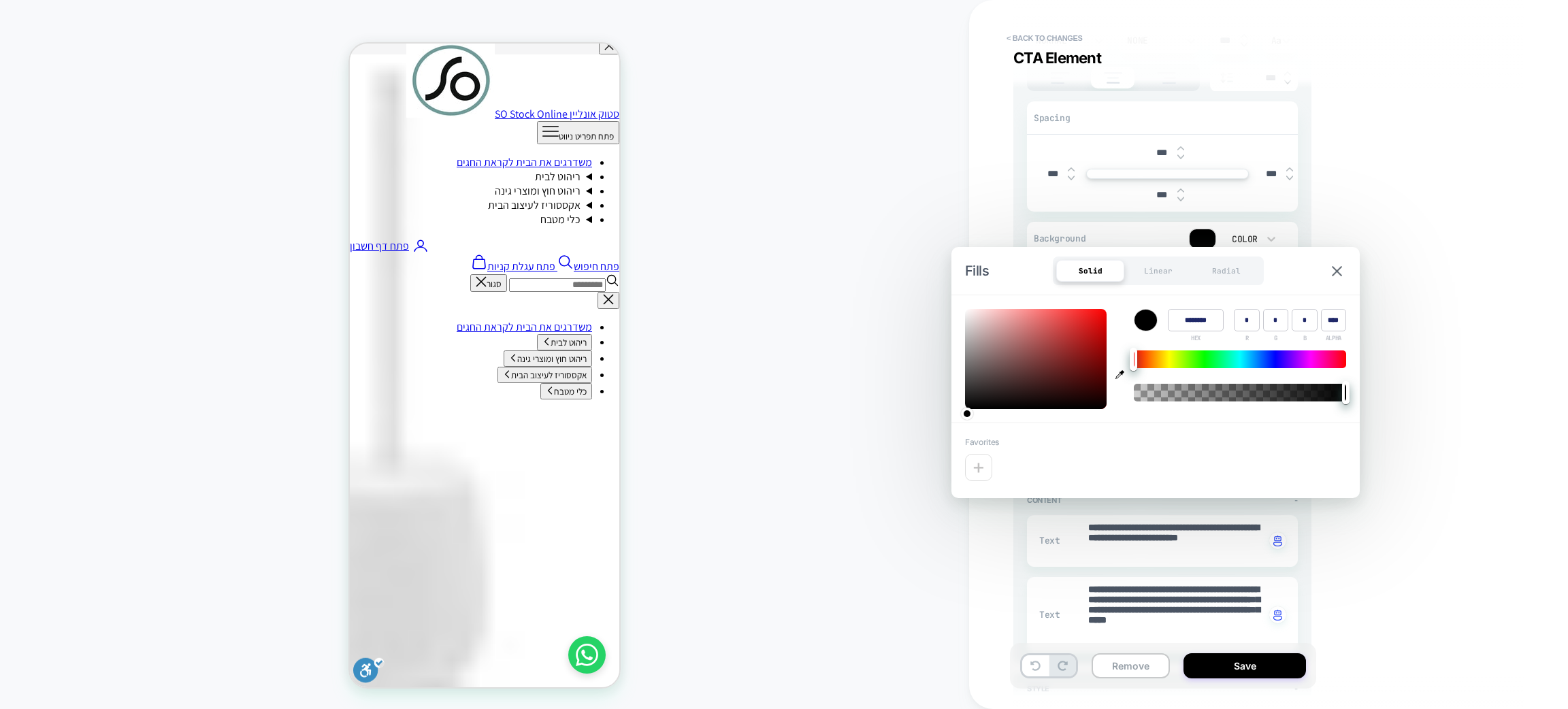
type input "****"
type textarea "*"
type input "*"
drag, startPoint x: 1318, startPoint y: 400, endPoint x: 1347, endPoint y: 400, distance: 29.0
click at [1347, 400] on div at bounding box center [1240, 393] width 212 height 18
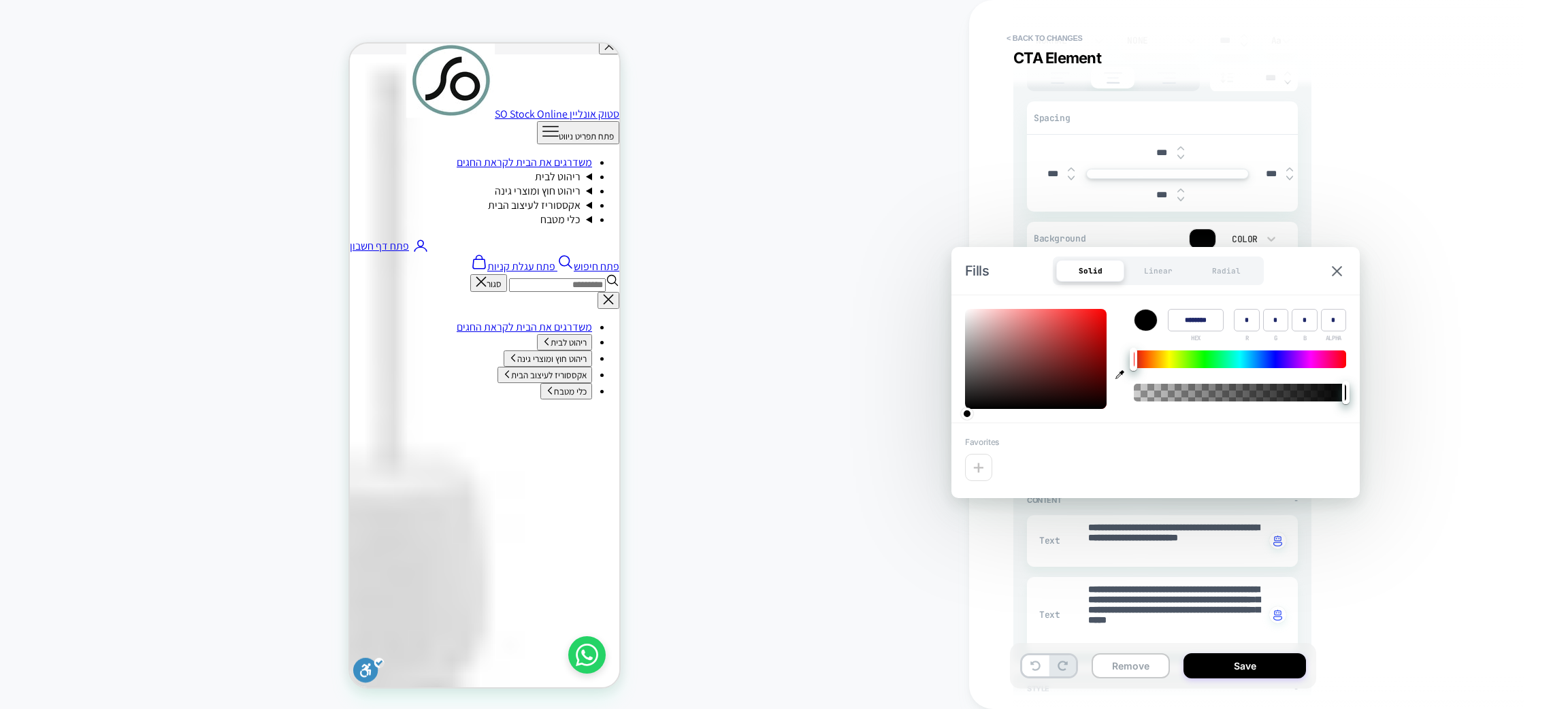
click at [1377, 416] on div "**********" at bounding box center [1262, 355] width 510 height 682
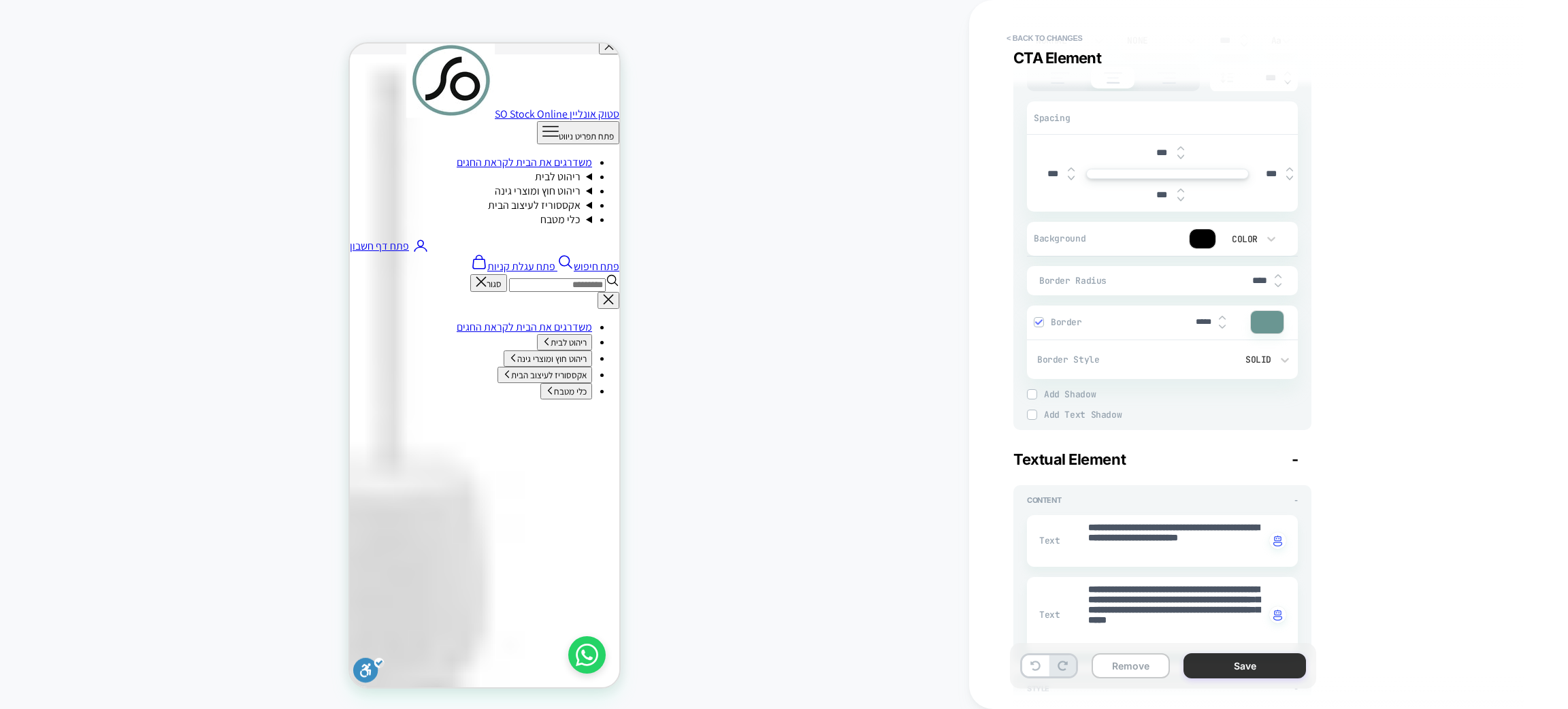
click at [1265, 672] on button "Save" at bounding box center [1245, 666] width 122 height 25
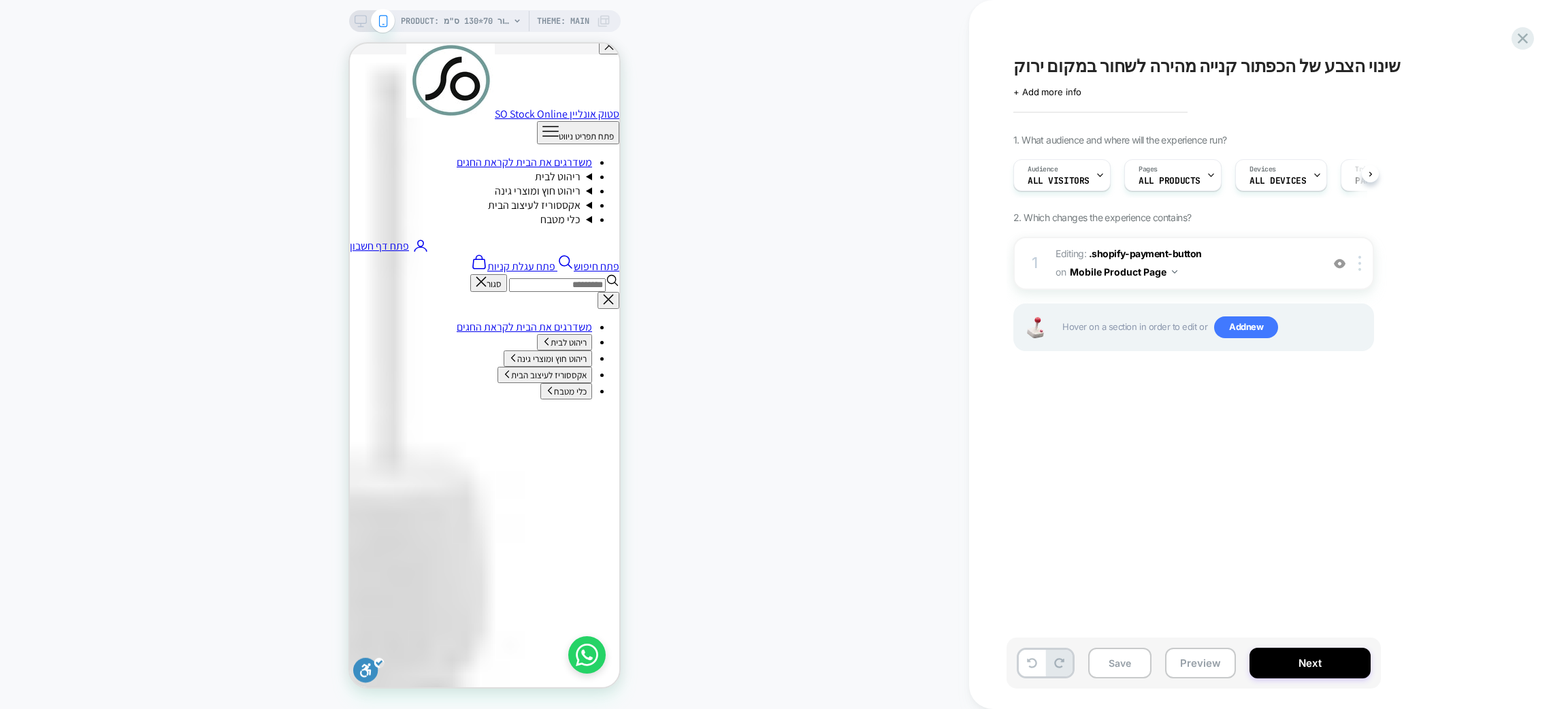
scroll to position [0, 1]
click at [1333, 261] on div at bounding box center [1340, 263] width 23 height 15
click at [0, 0] on img at bounding box center [0, 0] width 0 height 0
click at [1338, 264] on img at bounding box center [1340, 264] width 11 height 11
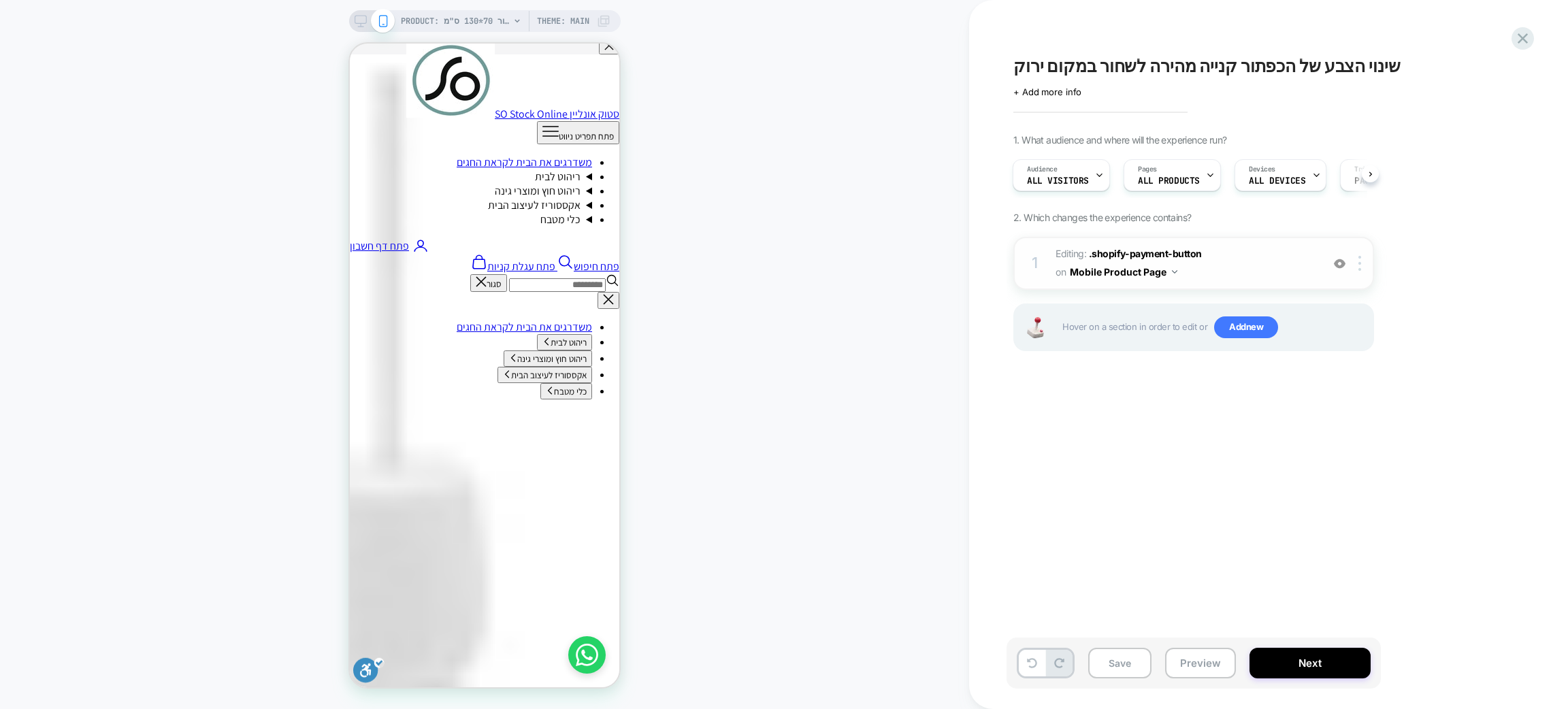
click at [1265, 260] on span "Editing : .shopify-payment-button .shopify-payment-button on Mobile Product Page" at bounding box center [1185, 263] width 260 height 37
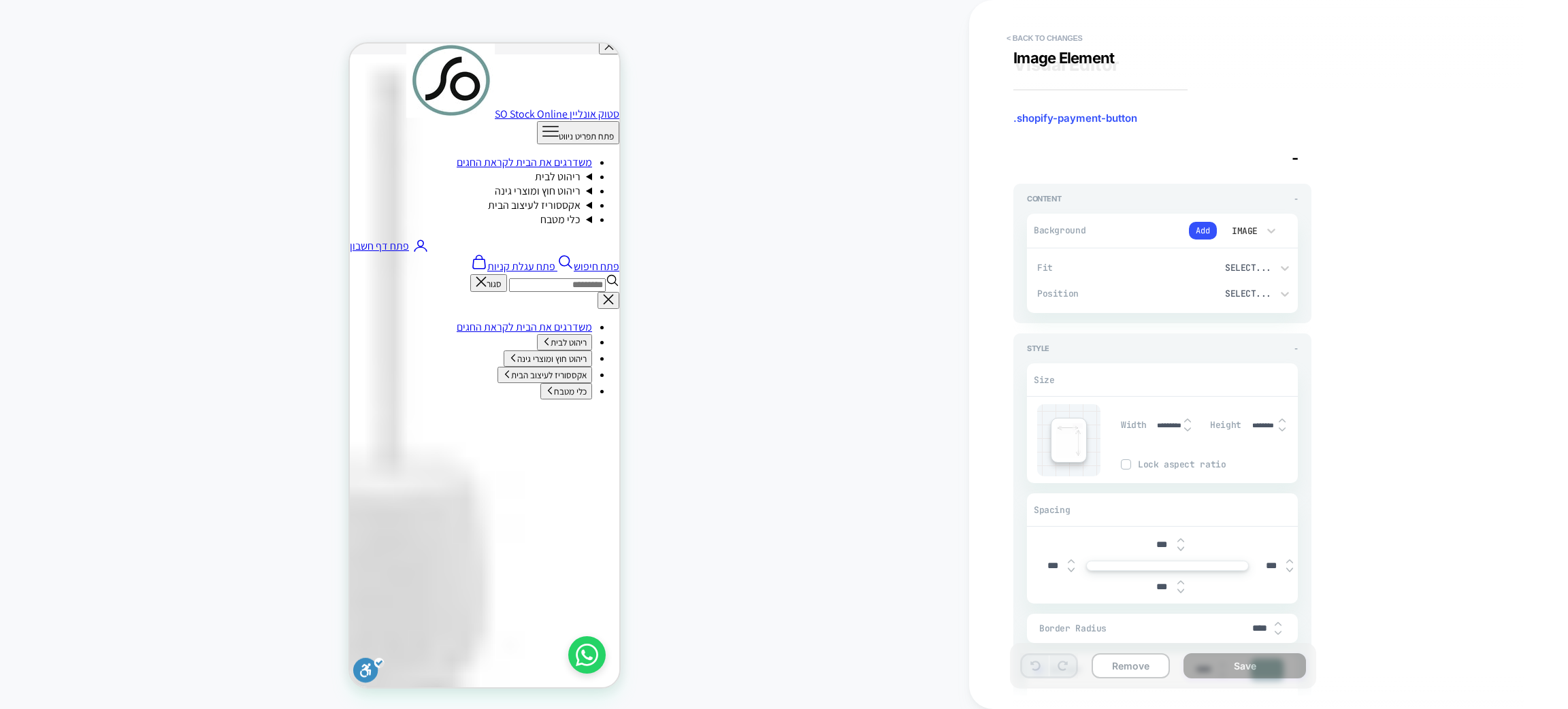
scroll to position [305, 0]
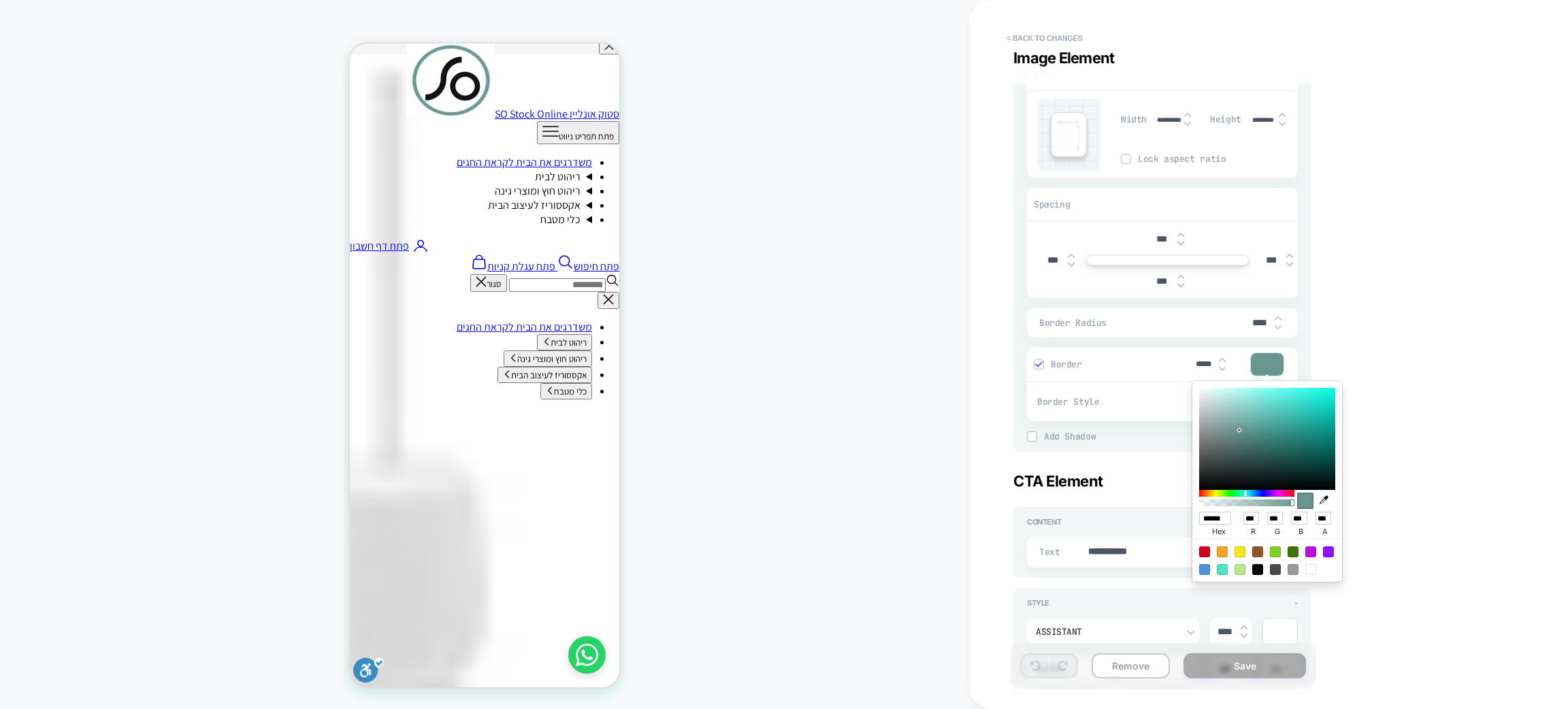
click at [1334, 313] on div "**********" at bounding box center [1262, 355] width 510 height 682
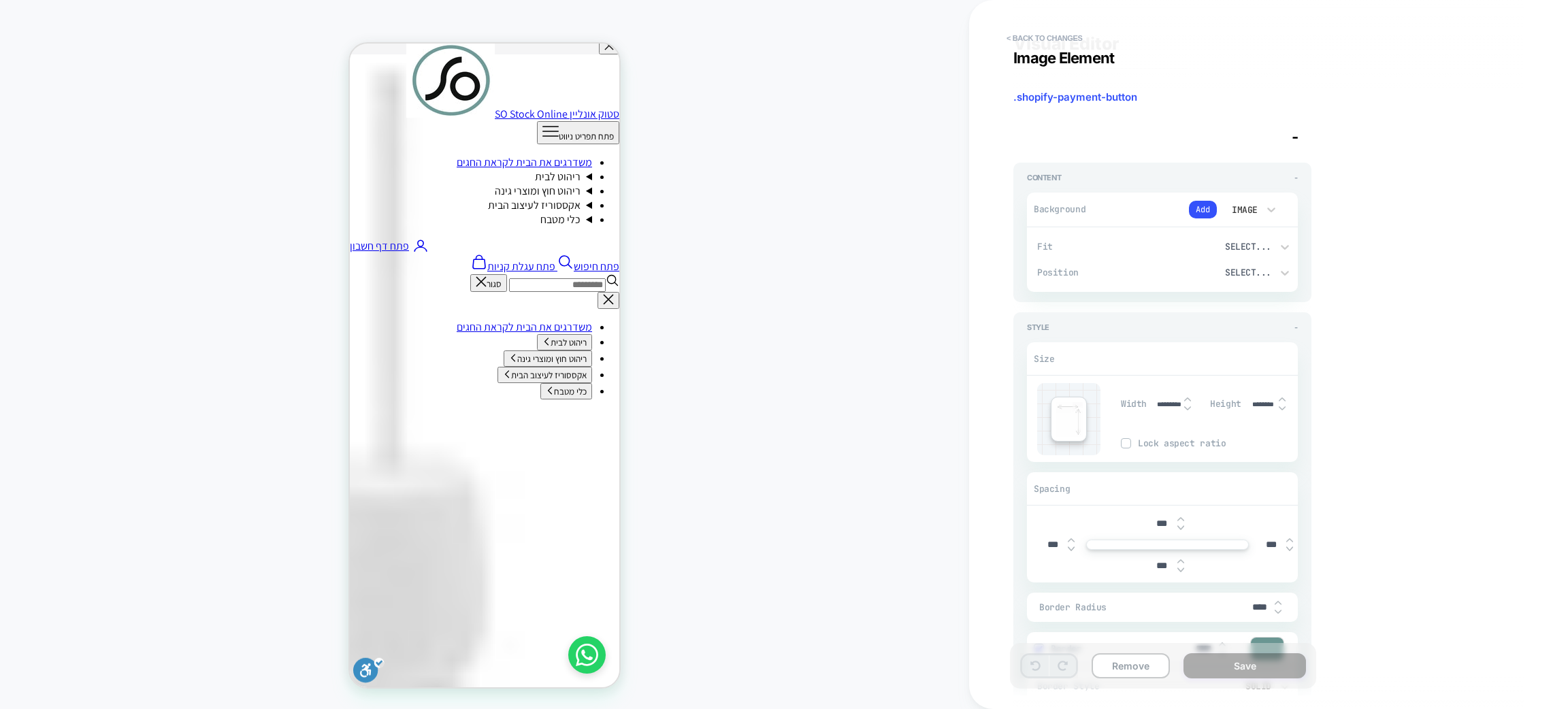
scroll to position [0, 0]
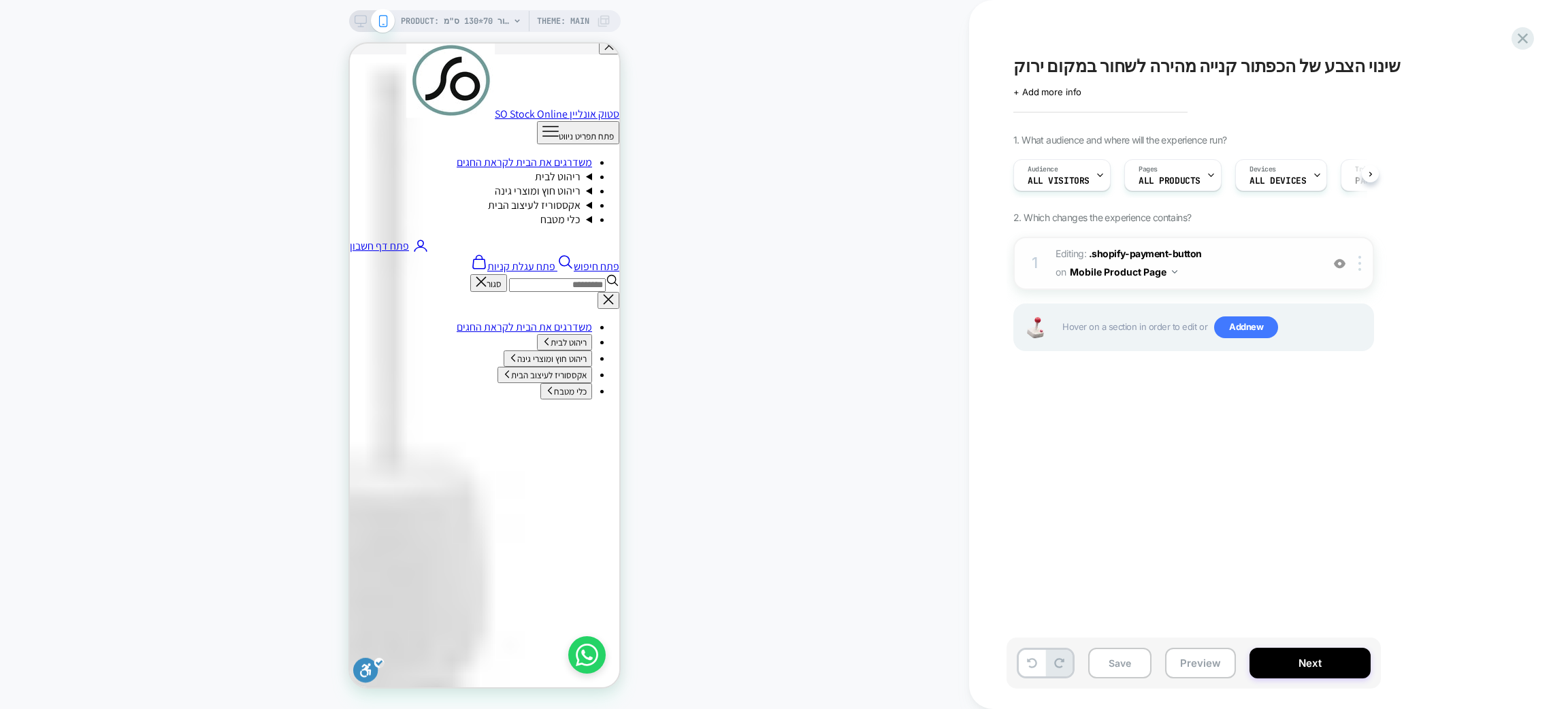
scroll to position [0, 1]
click at [1229, 260] on span "Editing : .shopify-payment-button .shopify-payment-button on Mobile Product Page" at bounding box center [1185, 263] width 260 height 37
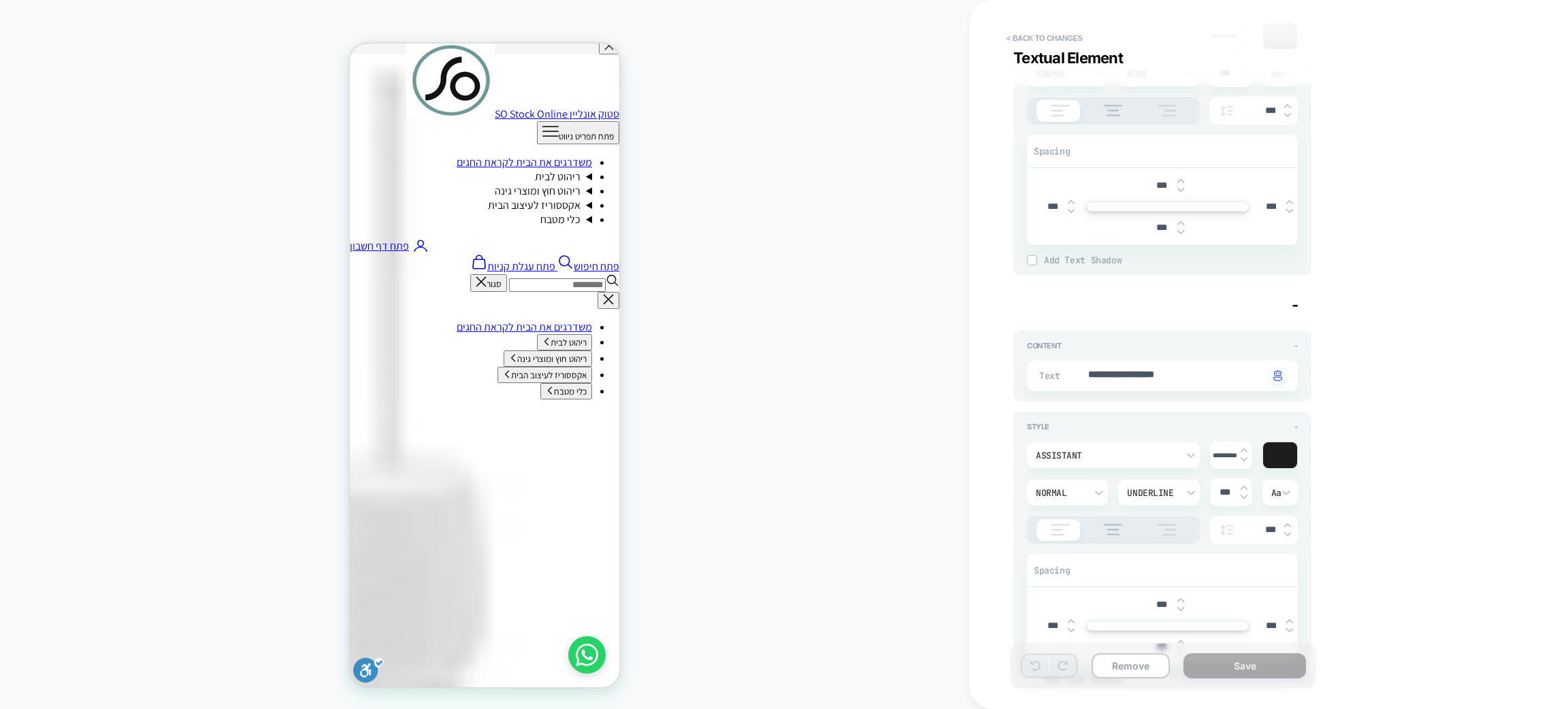
scroll to position [1584, 0]
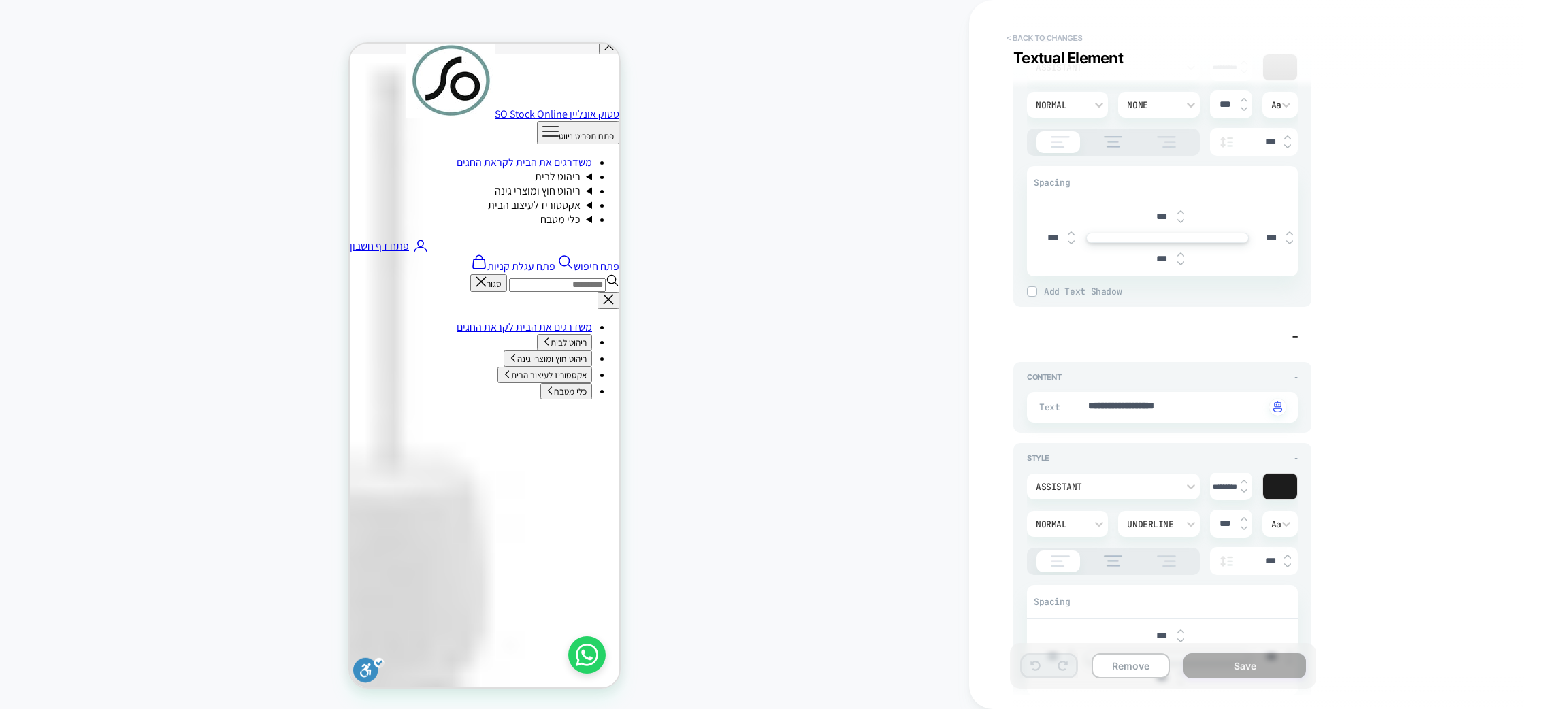
click at [1053, 43] on button "< Back to changes" at bounding box center [1045, 37] width 90 height 22
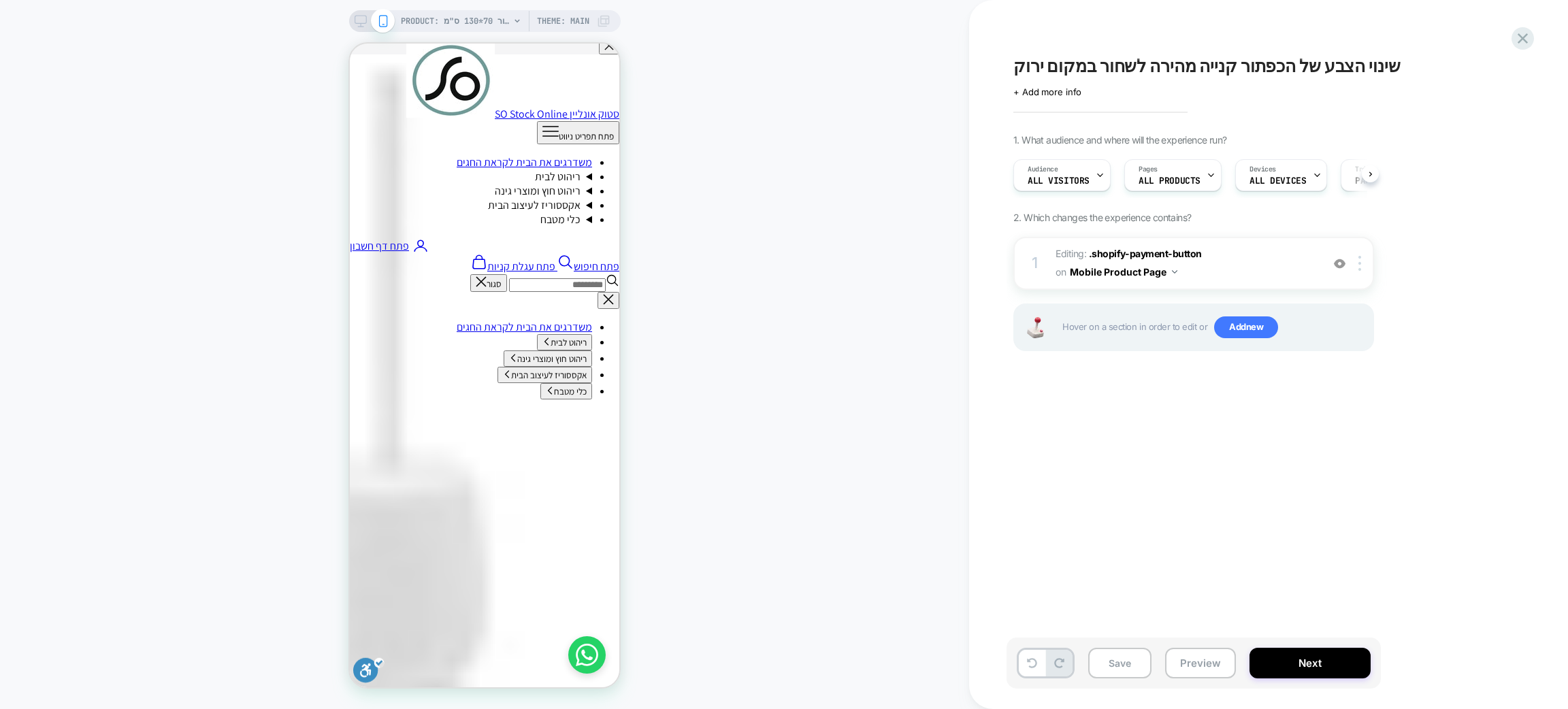
scroll to position [0, 1]
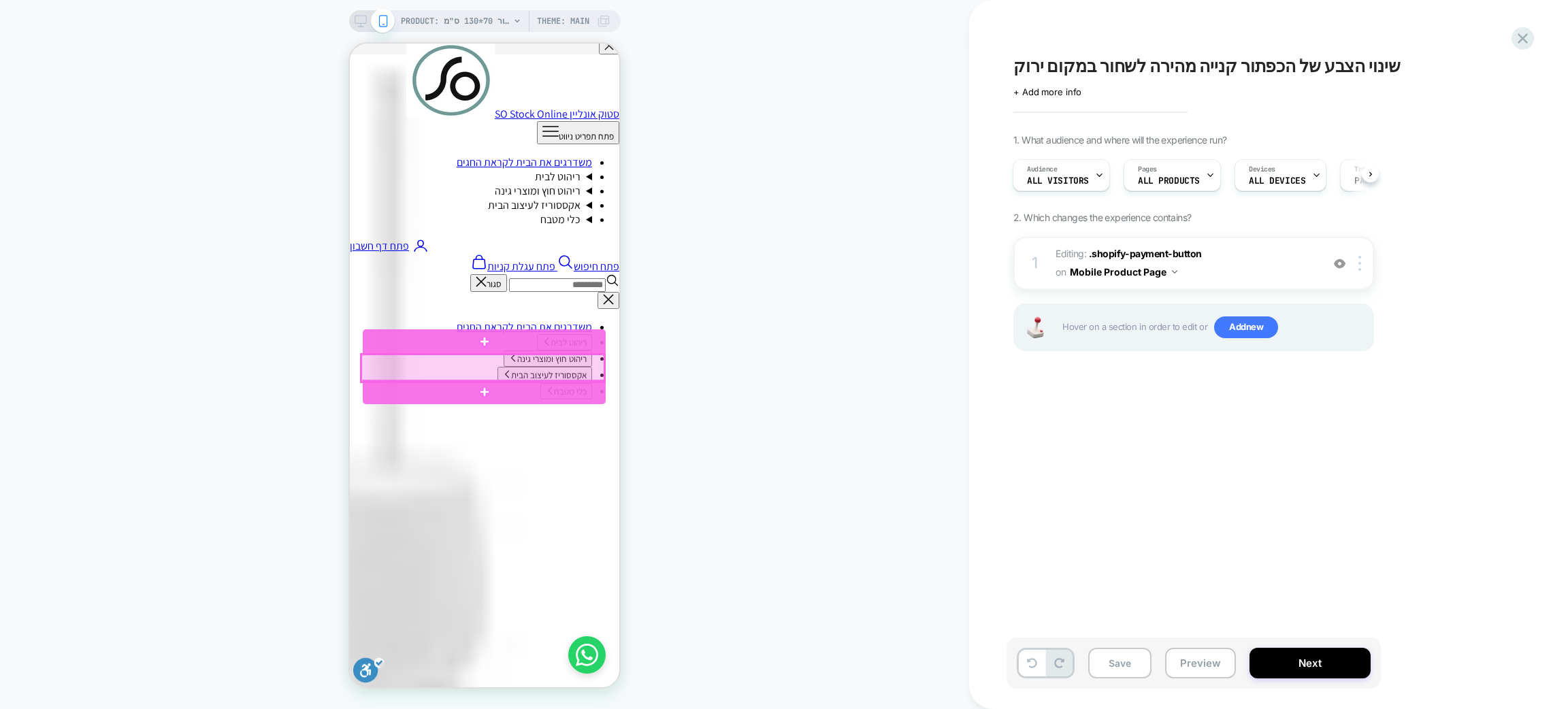
click at [510, 366] on div at bounding box center [483, 368] width 243 height 27
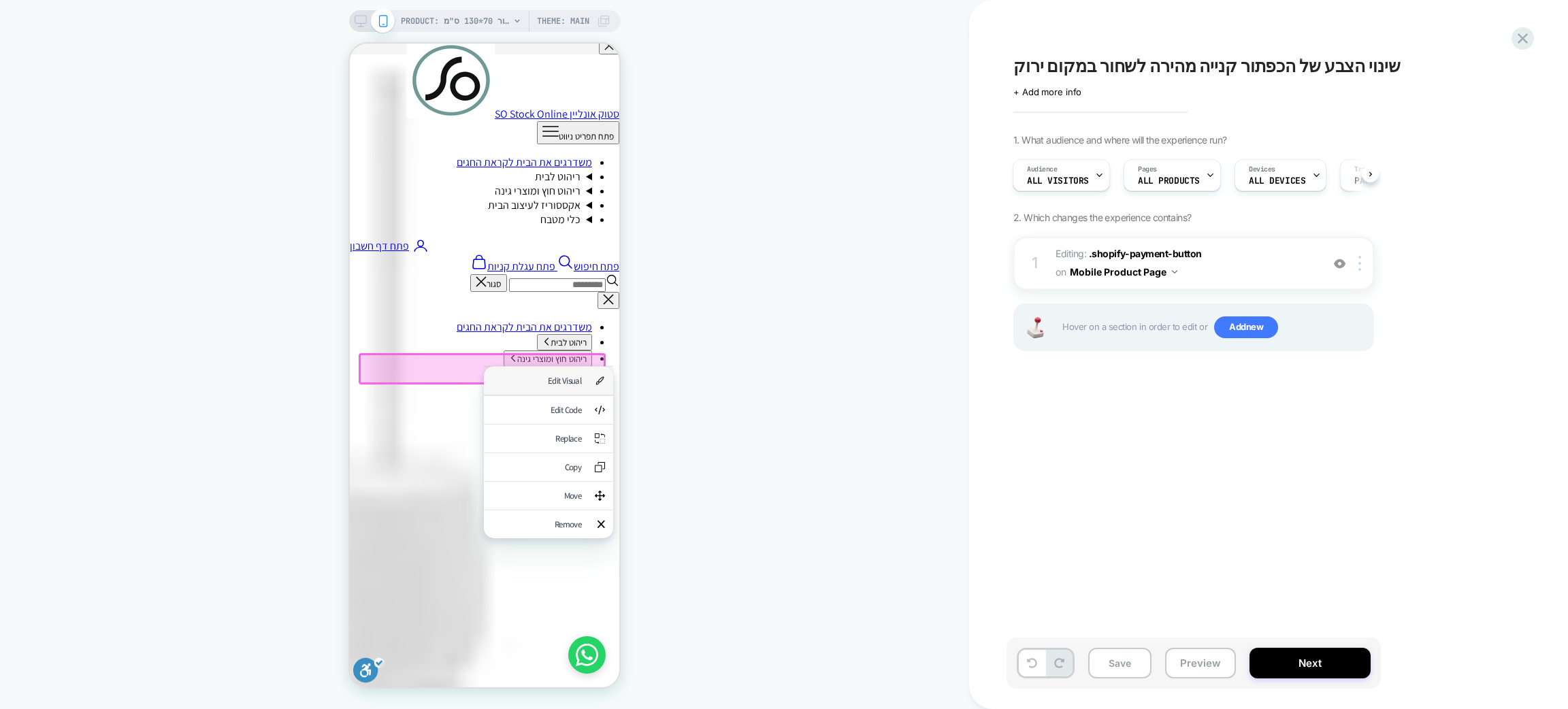
click at [537, 386] on div "Edit Visual" at bounding box center [537, 381] width 90 height 11
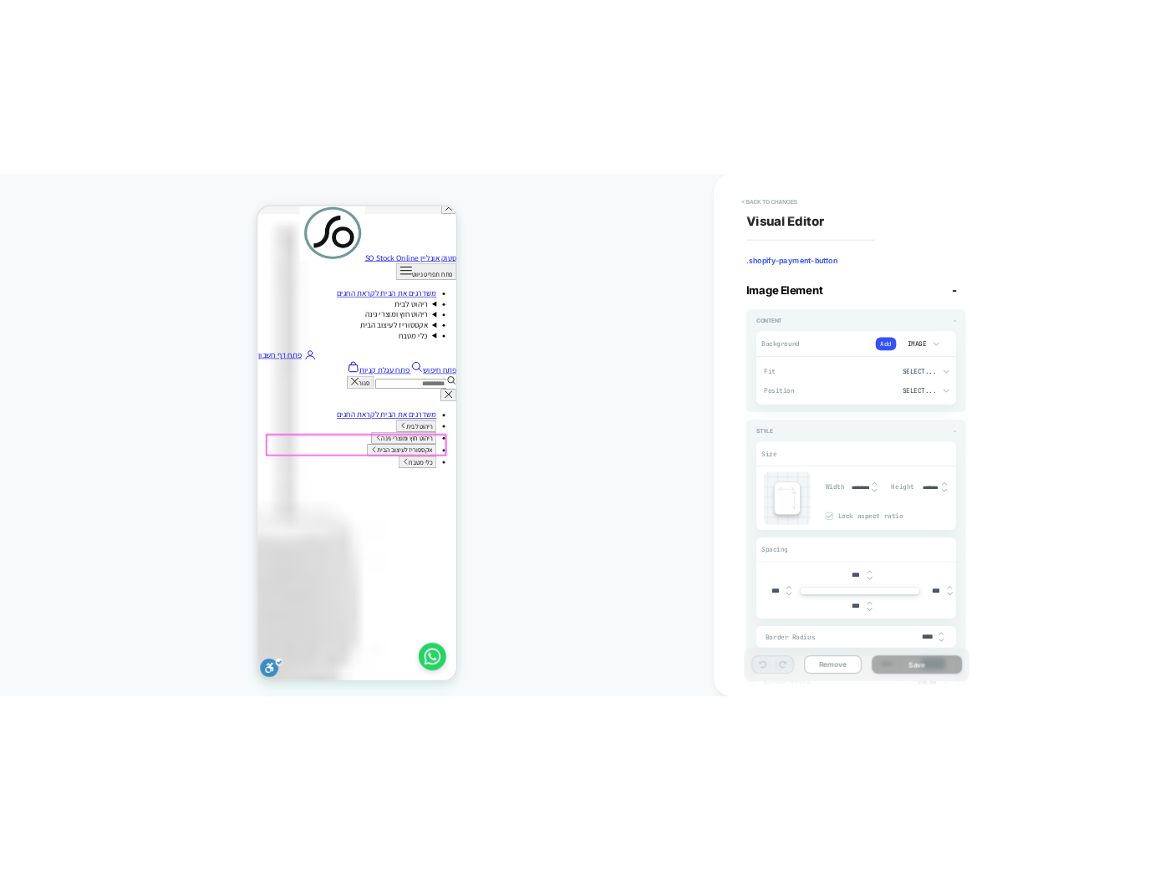
scroll to position [502, 0]
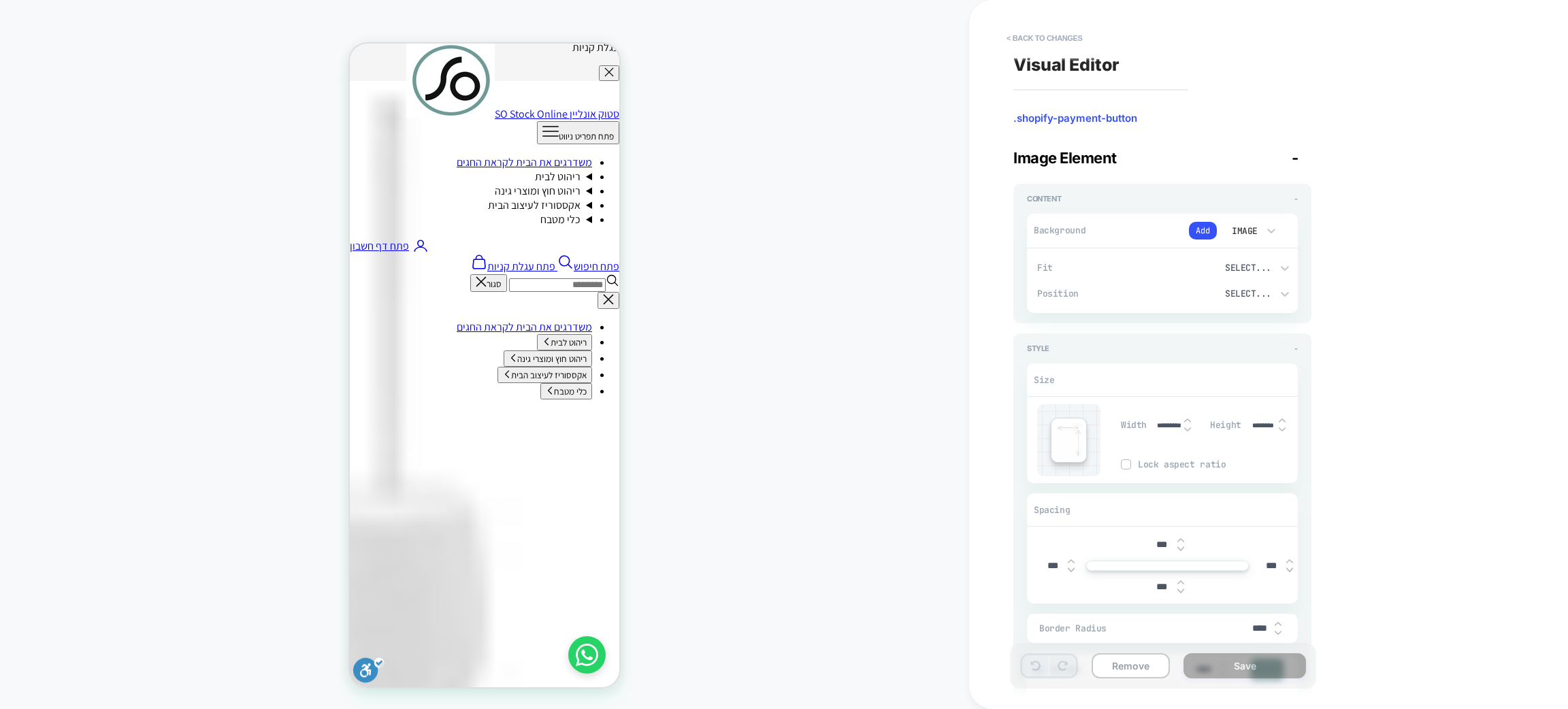
click at [1284, 226] on div "Image" at bounding box center [1250, 231] width 68 height 26
click at [1246, 288] on div "Color" at bounding box center [1250, 294] width 57 height 28
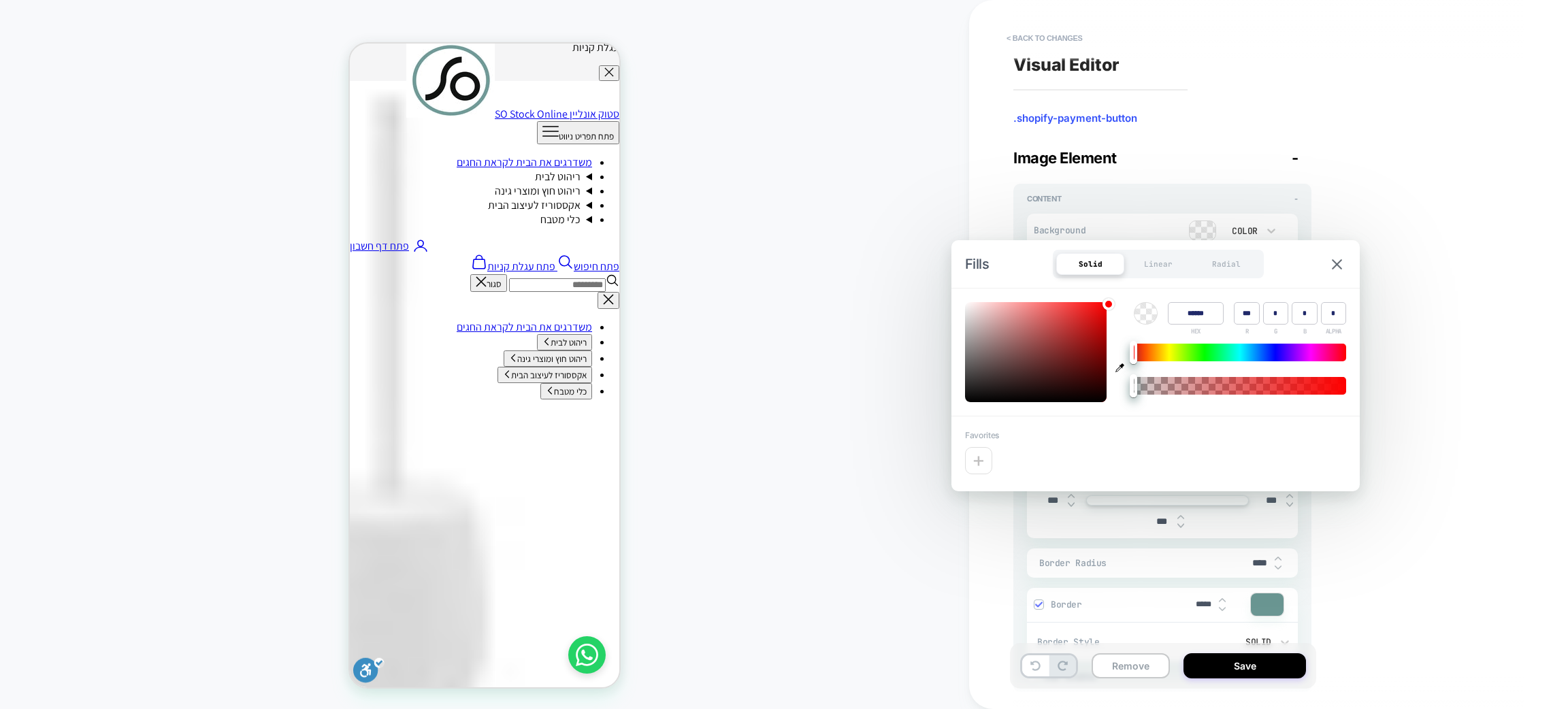
type textarea "*"
click at [1198, 317] on input "******" at bounding box center [1196, 313] width 56 height 23
paste input "*"
type input "*******"
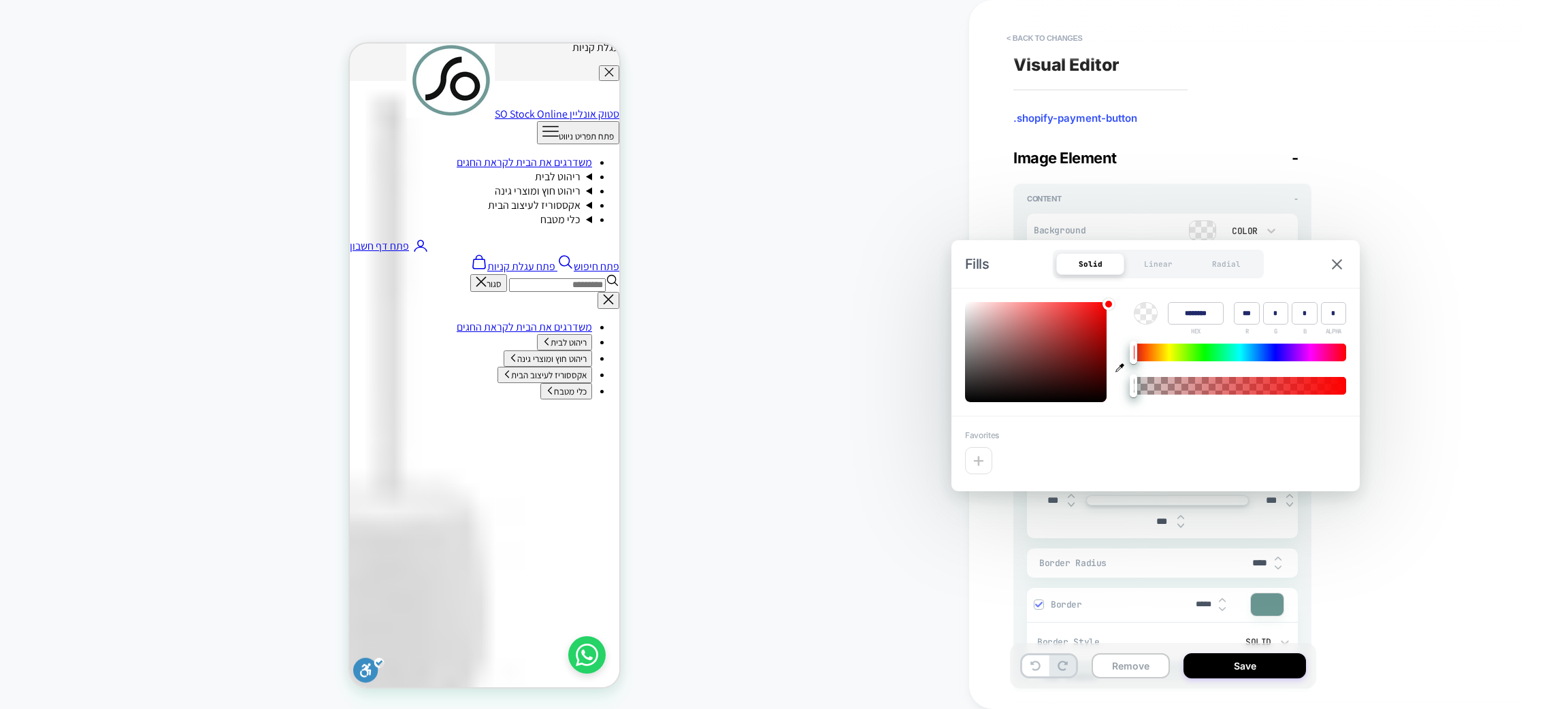
type input "*"
drag, startPoint x: 1131, startPoint y: 388, endPoint x: 1379, endPoint y: 399, distance: 248.2
click at [1379, 399] on body "**********" at bounding box center [784, 354] width 1568 height 709
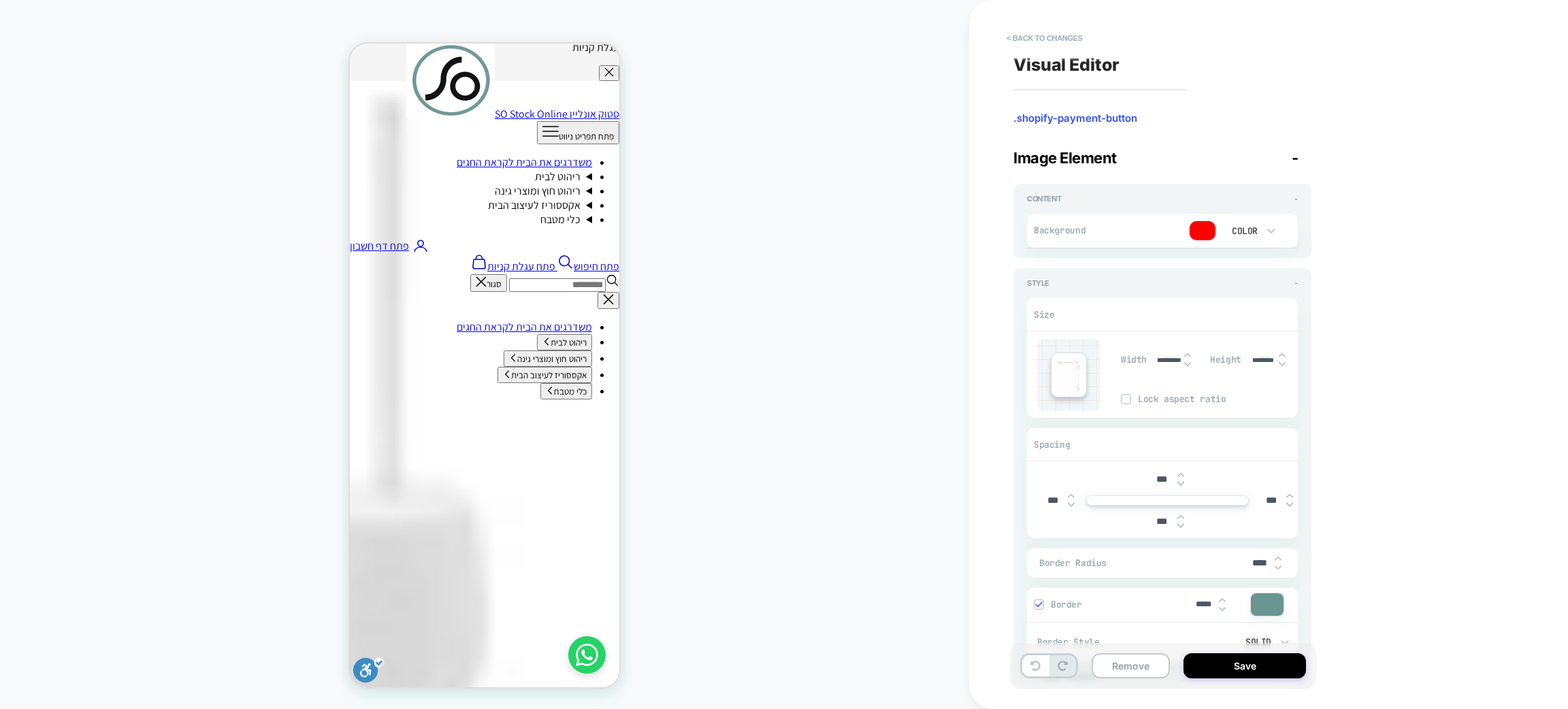
type textarea "*"
click at [1207, 222] on div at bounding box center [1202, 230] width 26 height 19
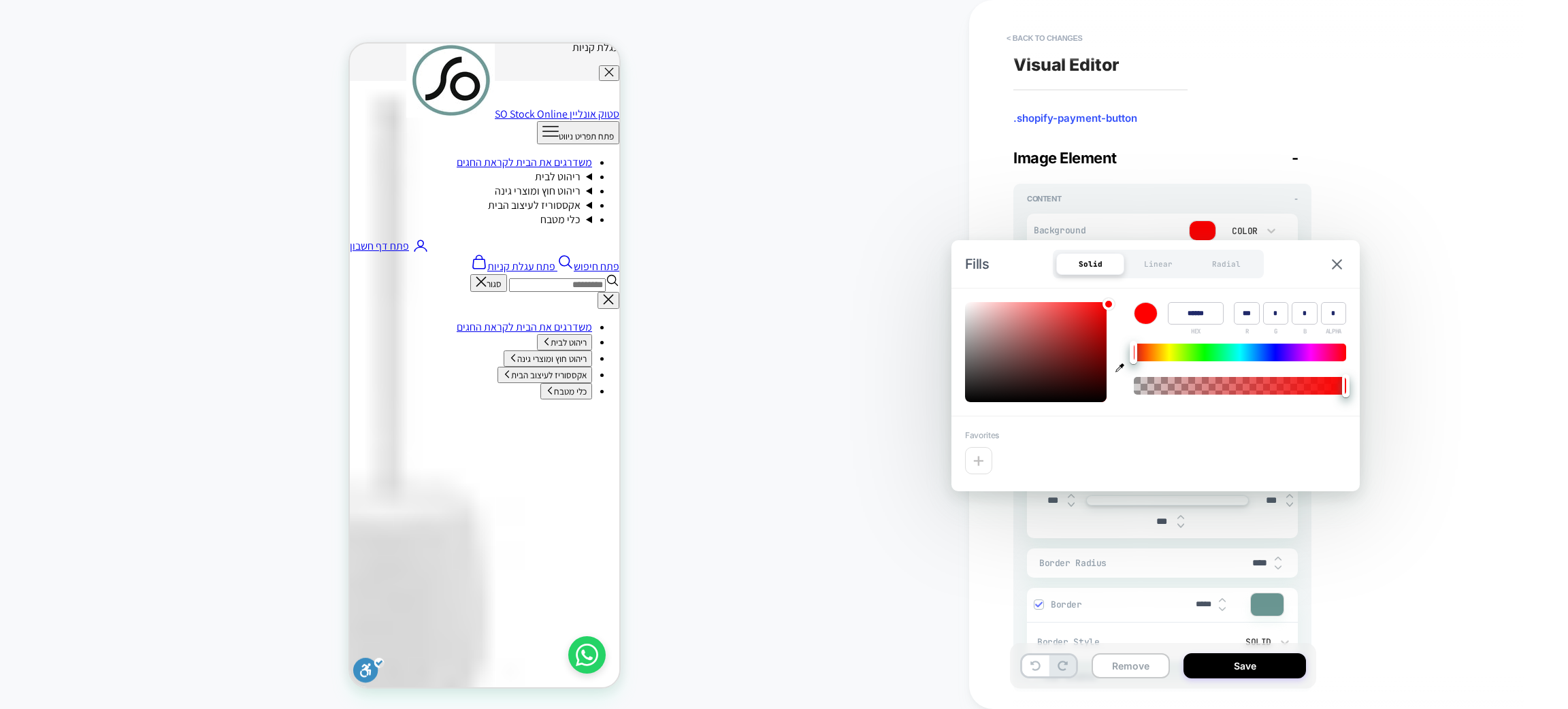
click at [1202, 309] on input "******" at bounding box center [1196, 313] width 56 height 23
paste input "*"
click at [1184, 316] on input "*******" at bounding box center [1196, 313] width 56 height 23
click at [1246, 317] on input "***" at bounding box center [1246, 313] width 25 height 23
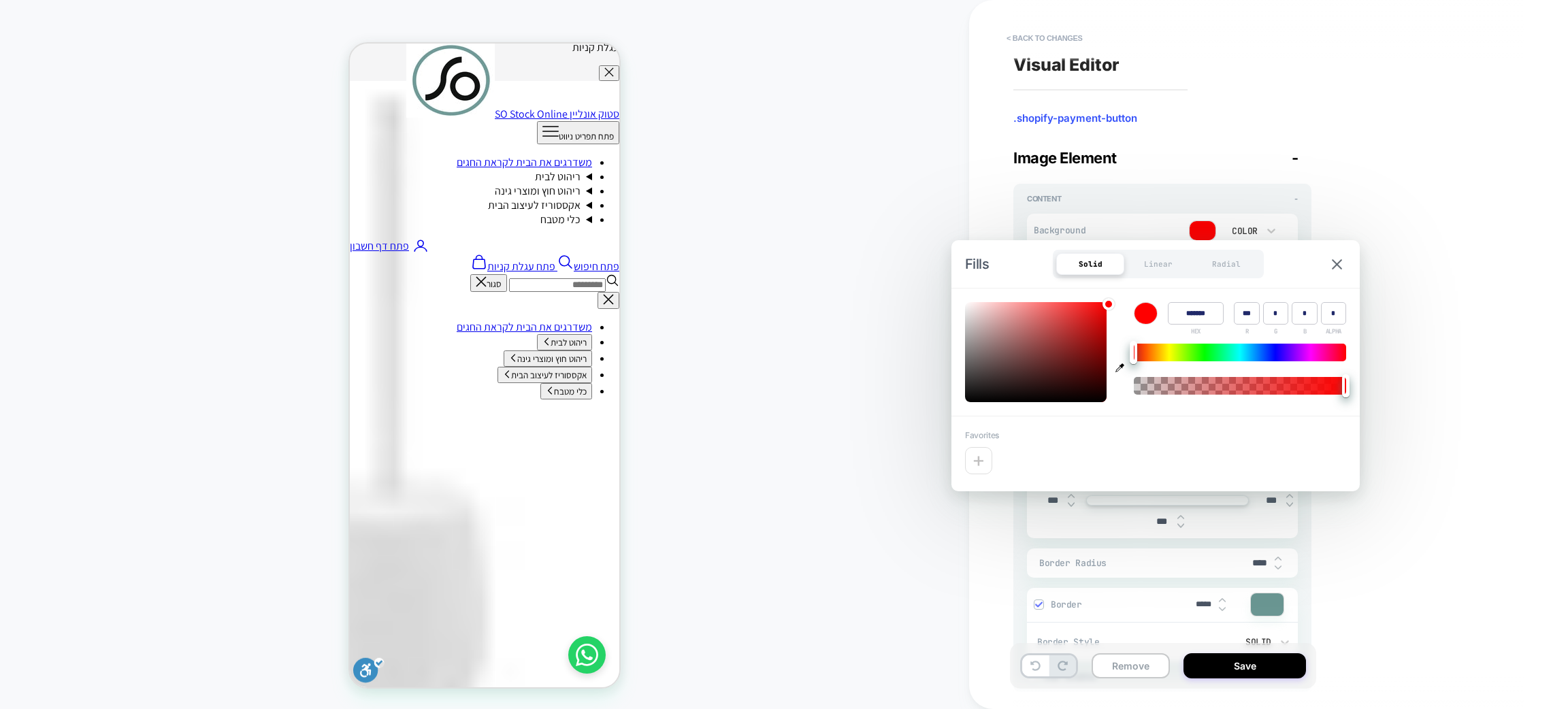
click at [1246, 317] on input "***" at bounding box center [1246, 313] width 25 height 23
type input "******"
type input "*"
type textarea "*"
type input "*"
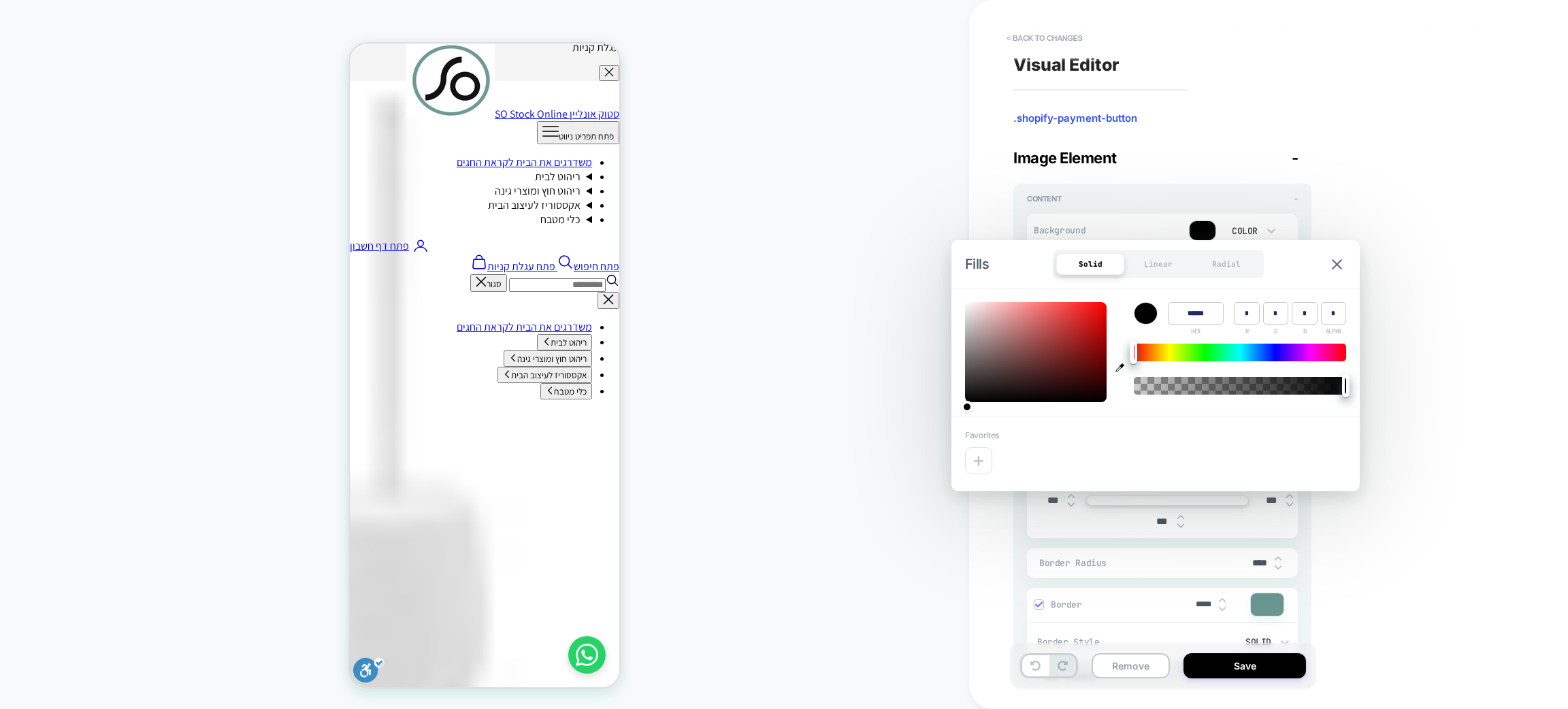
click at [1334, 316] on input "*" at bounding box center [1334, 313] width 25 height 23
type input "*"
type textarea "*"
type input "*"
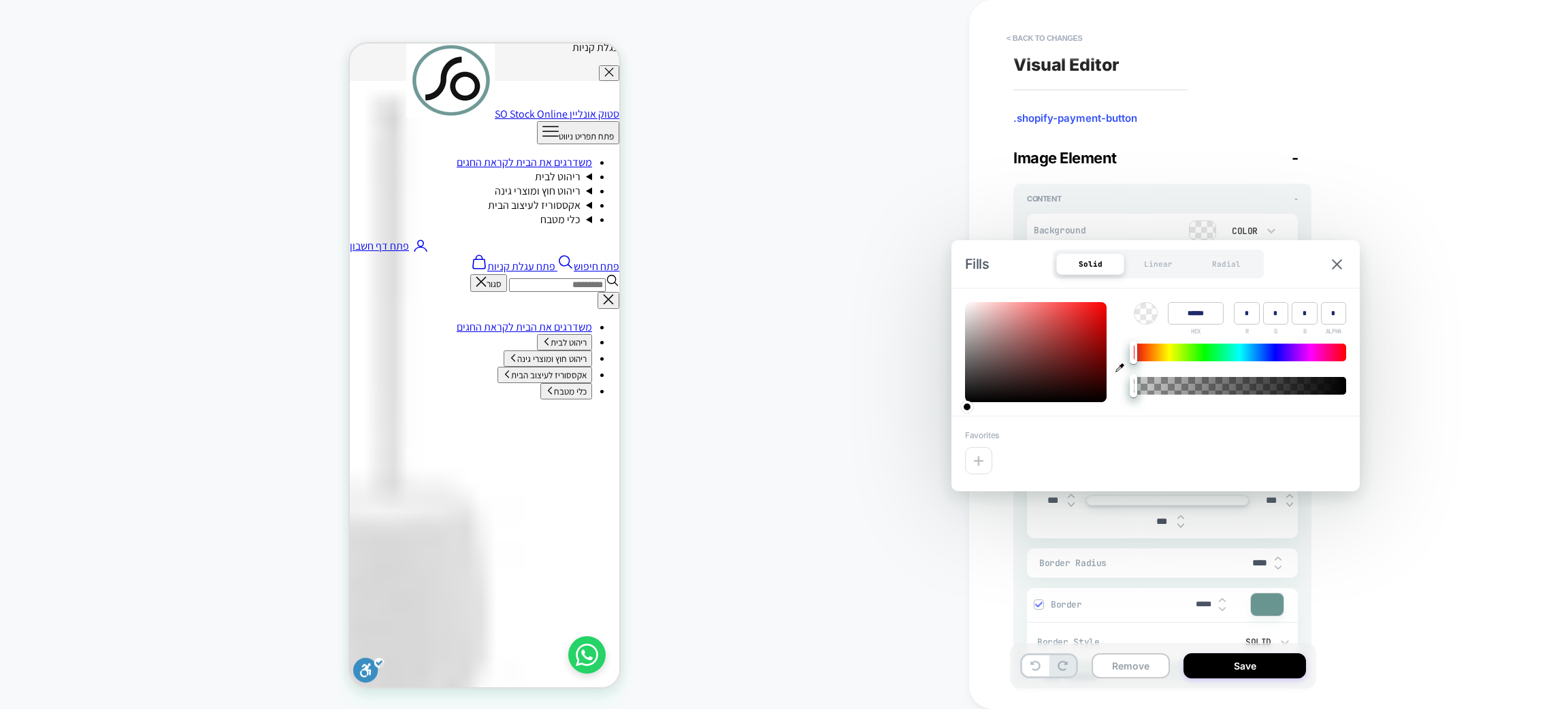
click at [1206, 312] on input "******" at bounding box center [1196, 313] width 56 height 23
paste input "*"
click at [1190, 325] on input "*******" at bounding box center [1196, 313] width 56 height 23
type input "******"
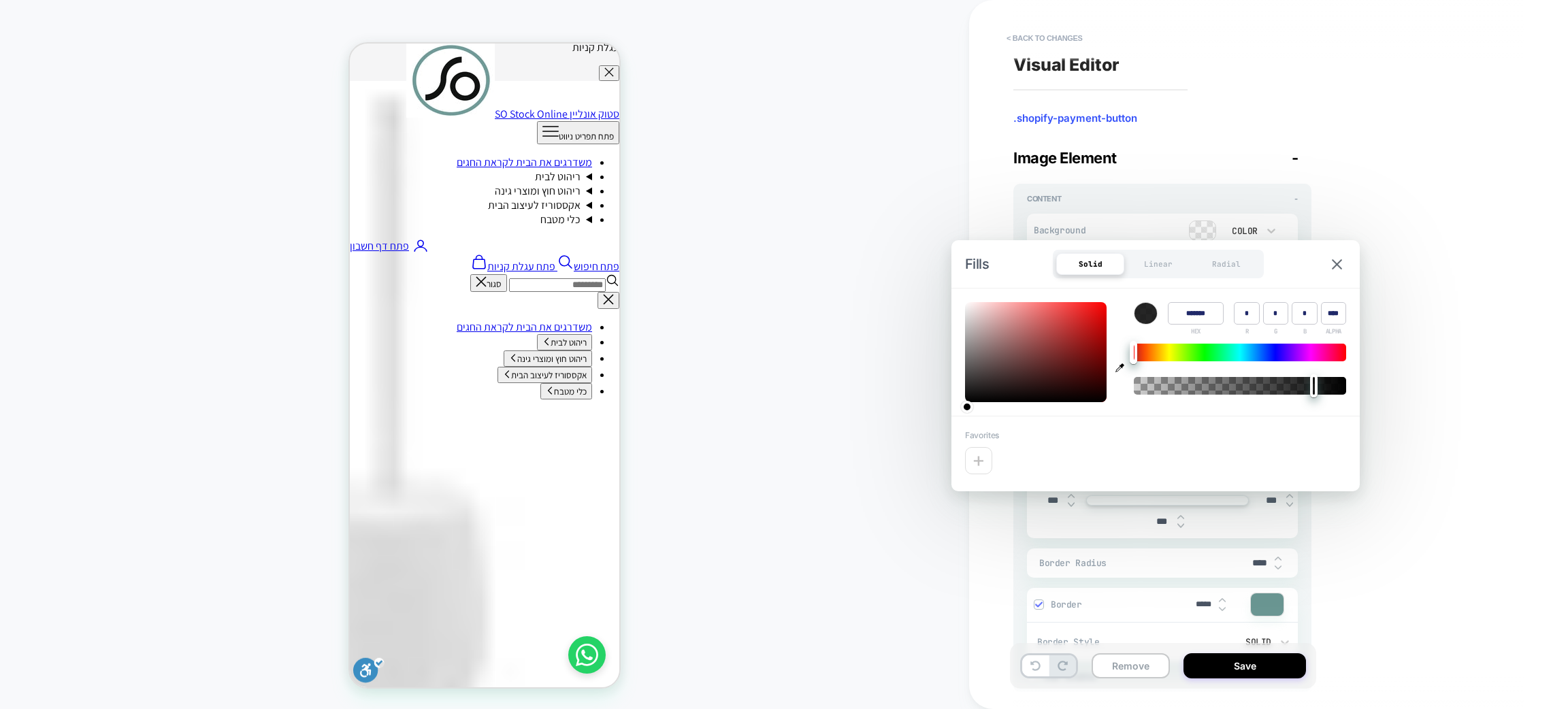
type input "*"
drag, startPoint x: 1129, startPoint y: 383, endPoint x: 1355, endPoint y: 392, distance: 226.2
click at [1355, 392] on div "Color ****** HEX * R * G * B * ALPHA" at bounding box center [1156, 352] width 409 height 127
click at [1191, 313] on input "******" at bounding box center [1196, 313] width 56 height 23
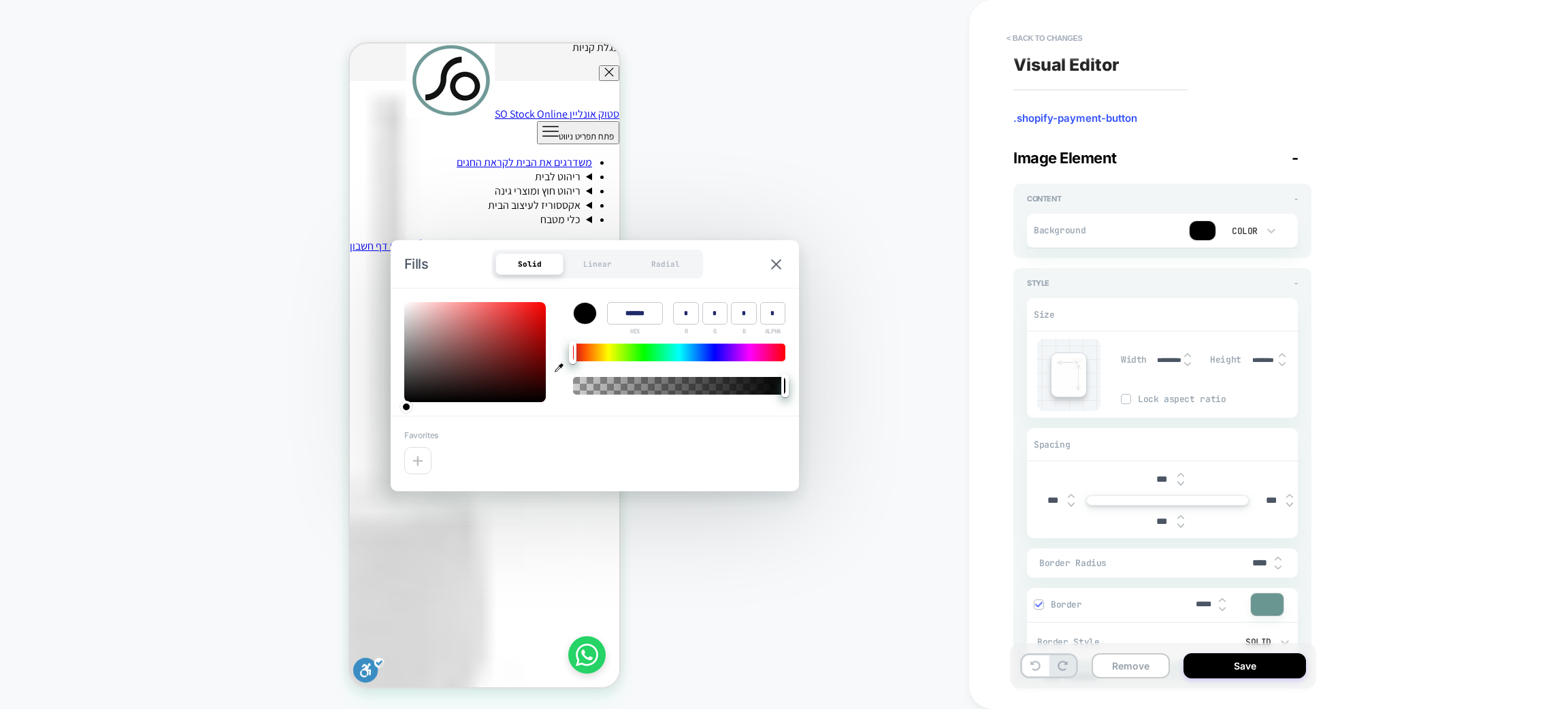
type textarea "*"
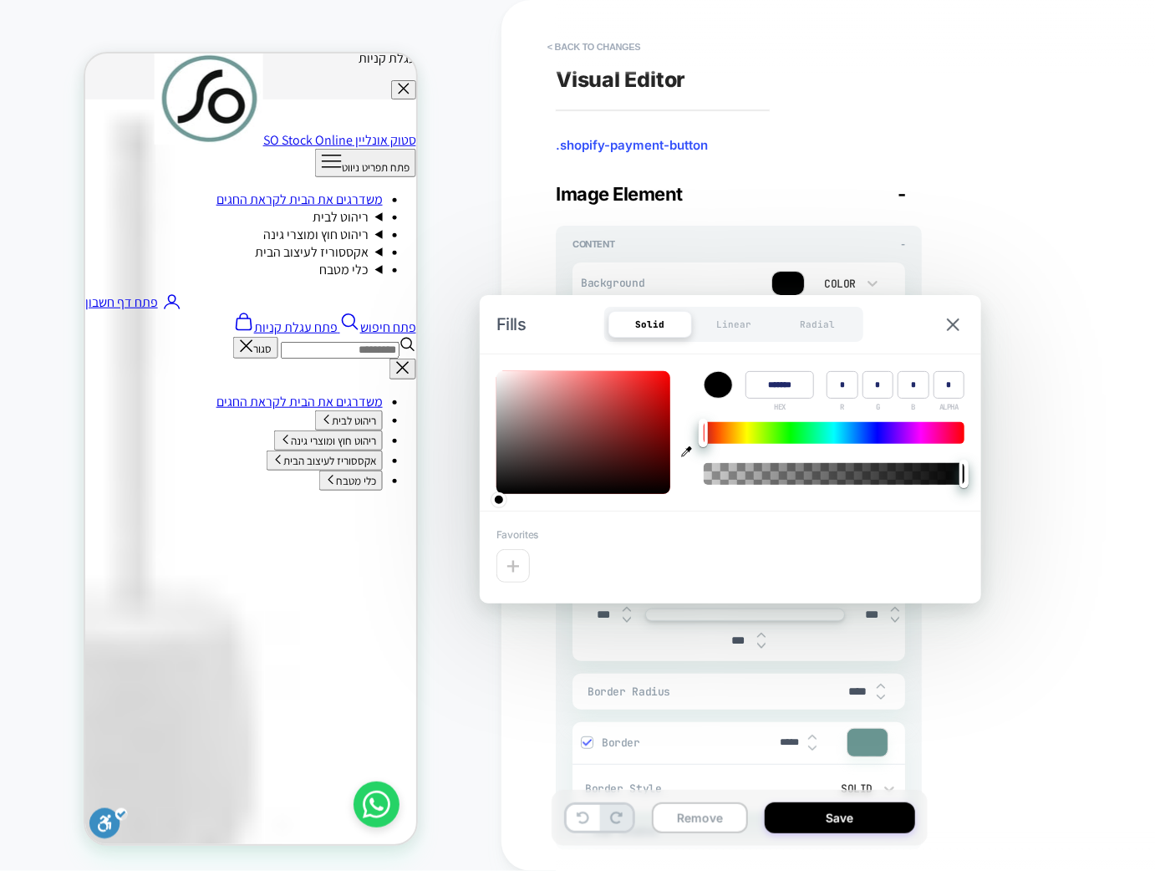
click at [683, 450] on icon "button" at bounding box center [686, 451] width 11 height 11
type input "******"
type input "***"
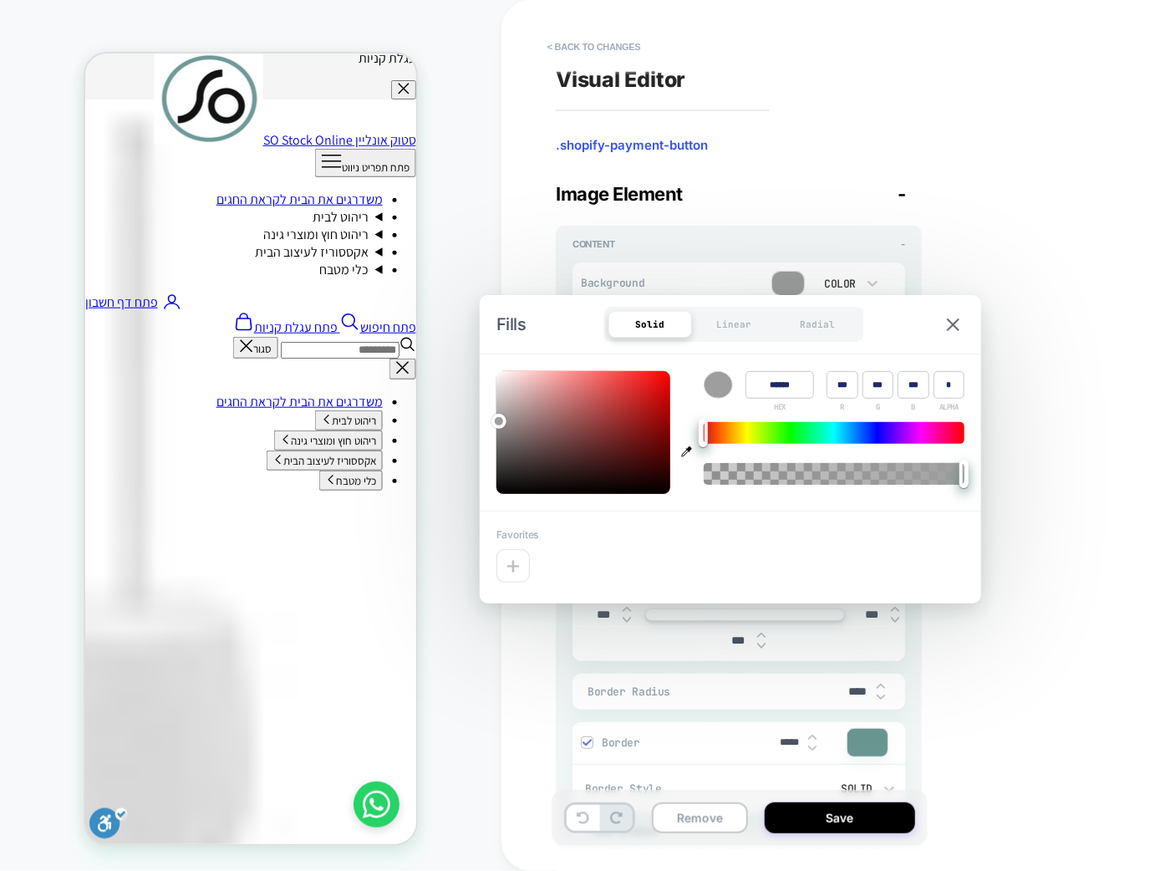
click at [1048, 562] on div "**********" at bounding box center [861, 436] width 627 height 838
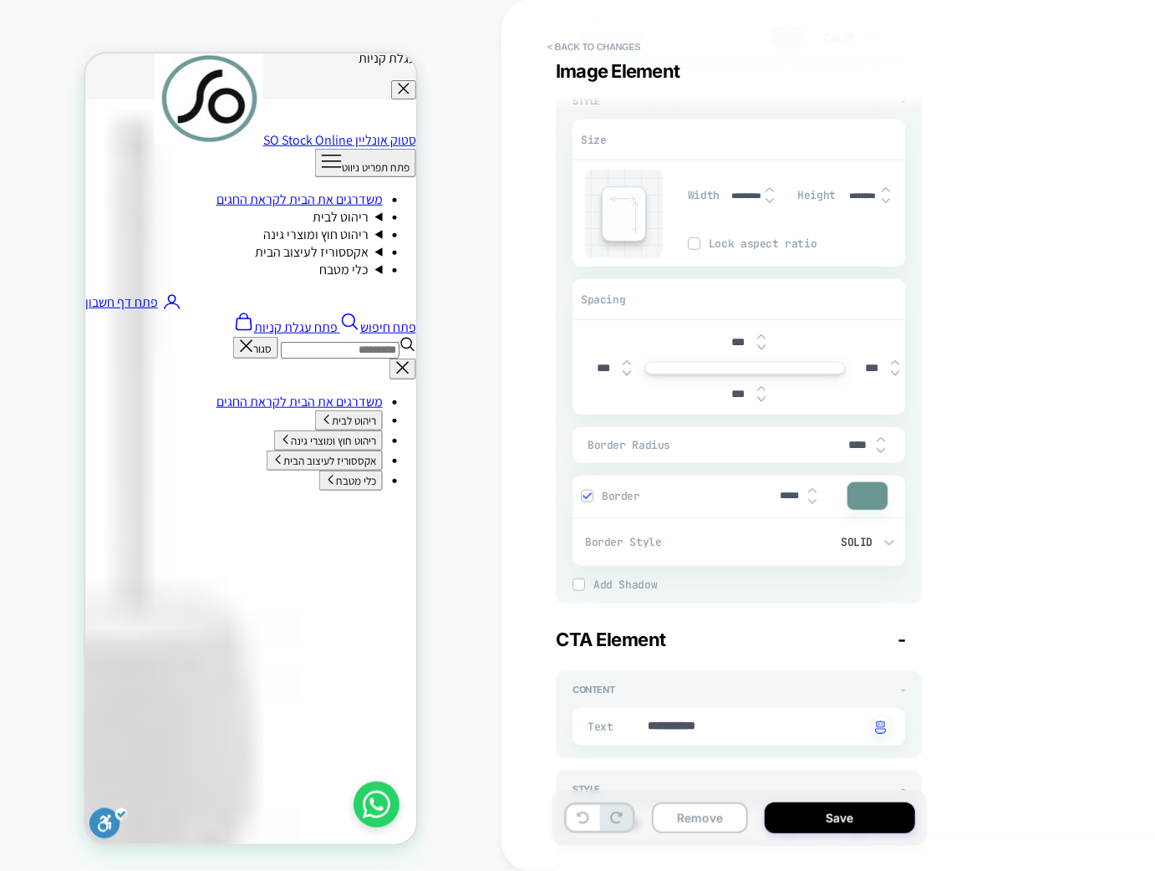
scroll to position [251, 0]
click at [857, 489] on div at bounding box center [868, 492] width 40 height 28
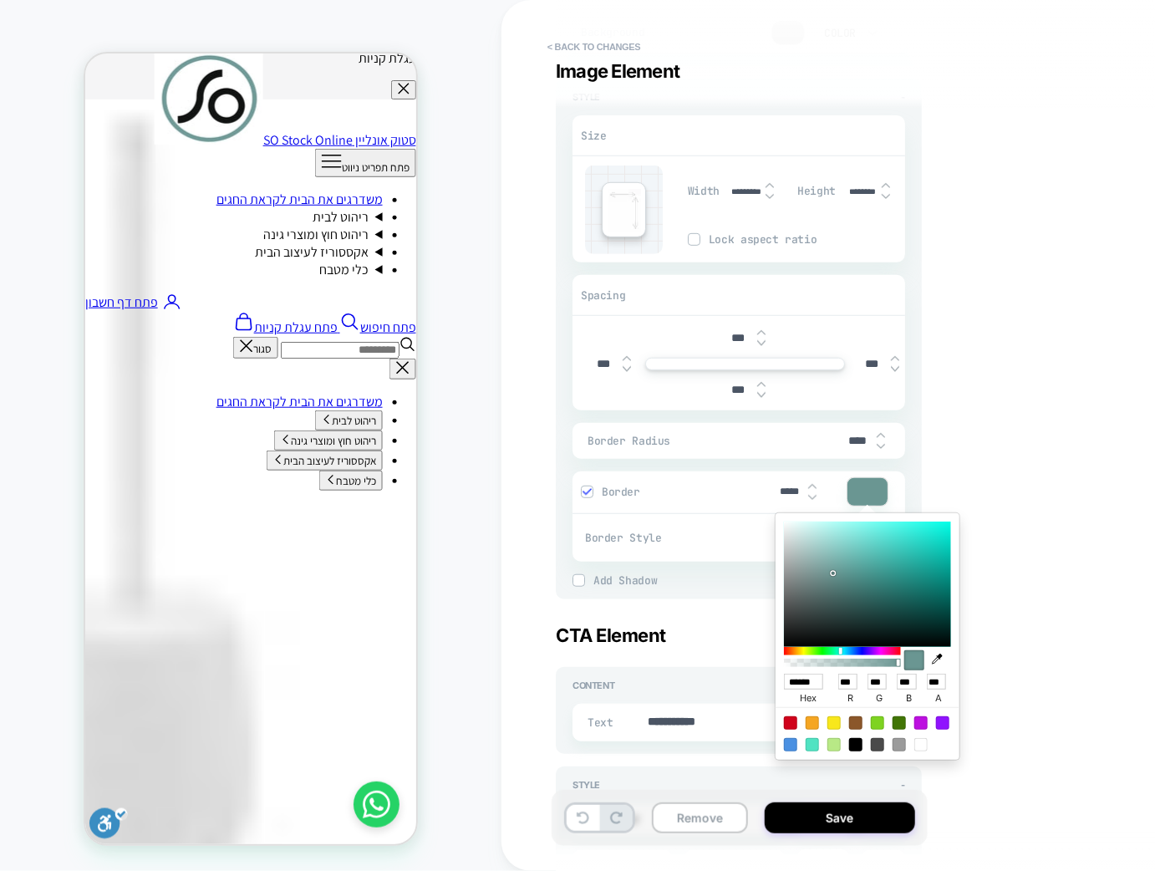
click at [934, 656] on icon "button" at bounding box center [937, 659] width 11 height 11
type textarea "*"
type input "******"
type input "***"
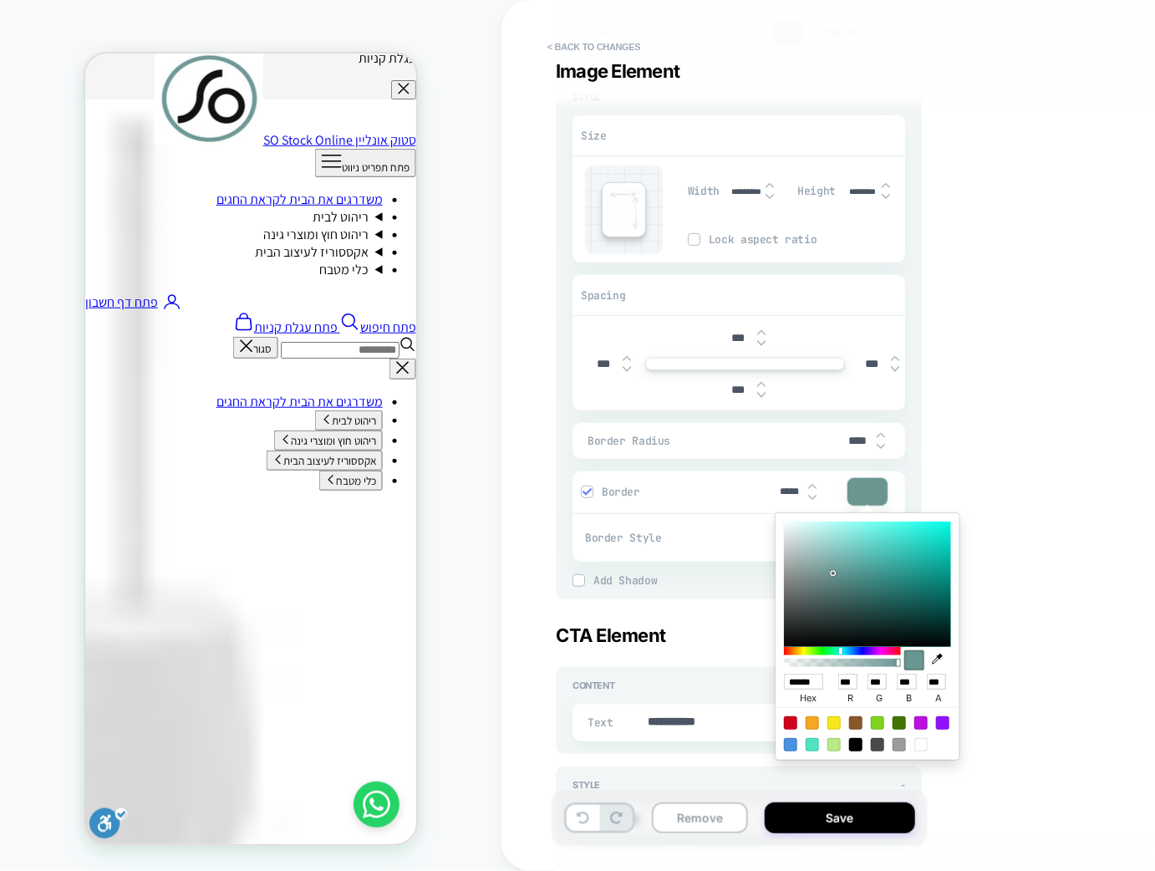
type input "***"
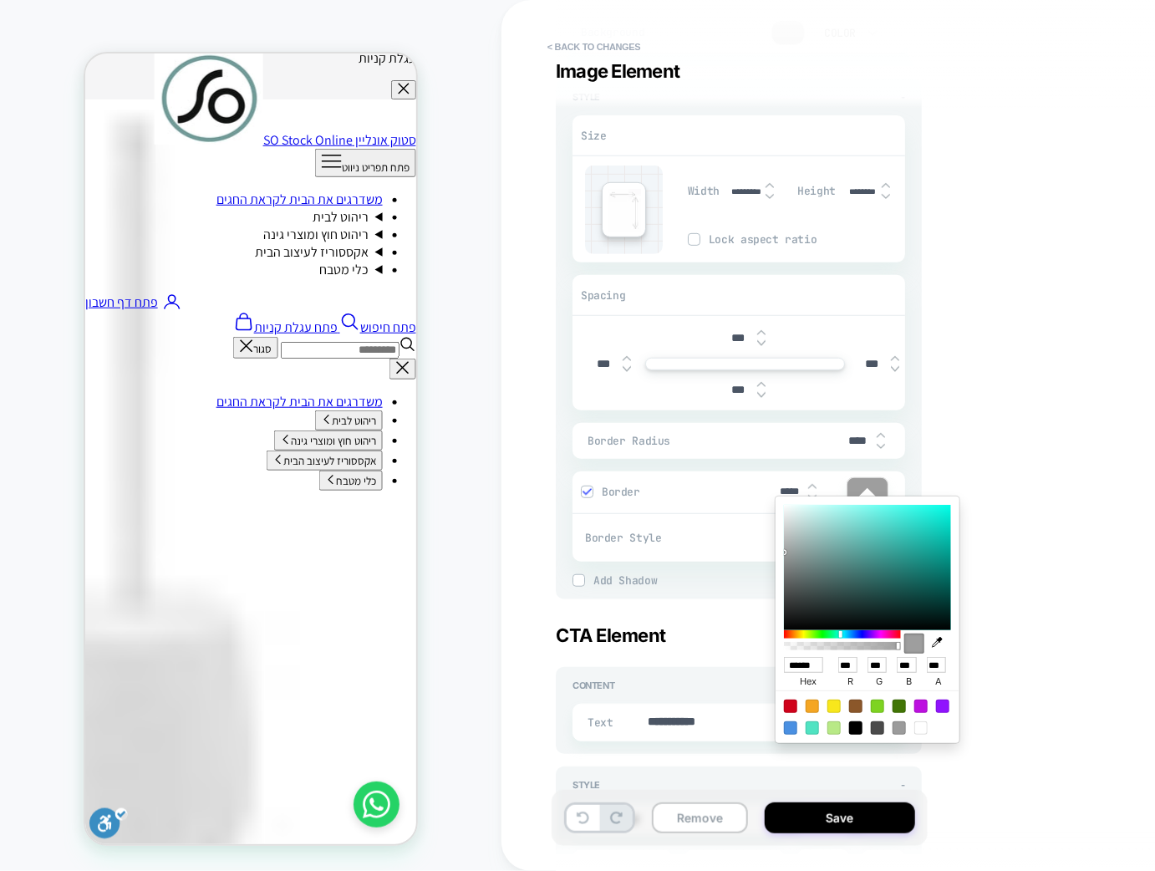
scroll to position [502, 0]
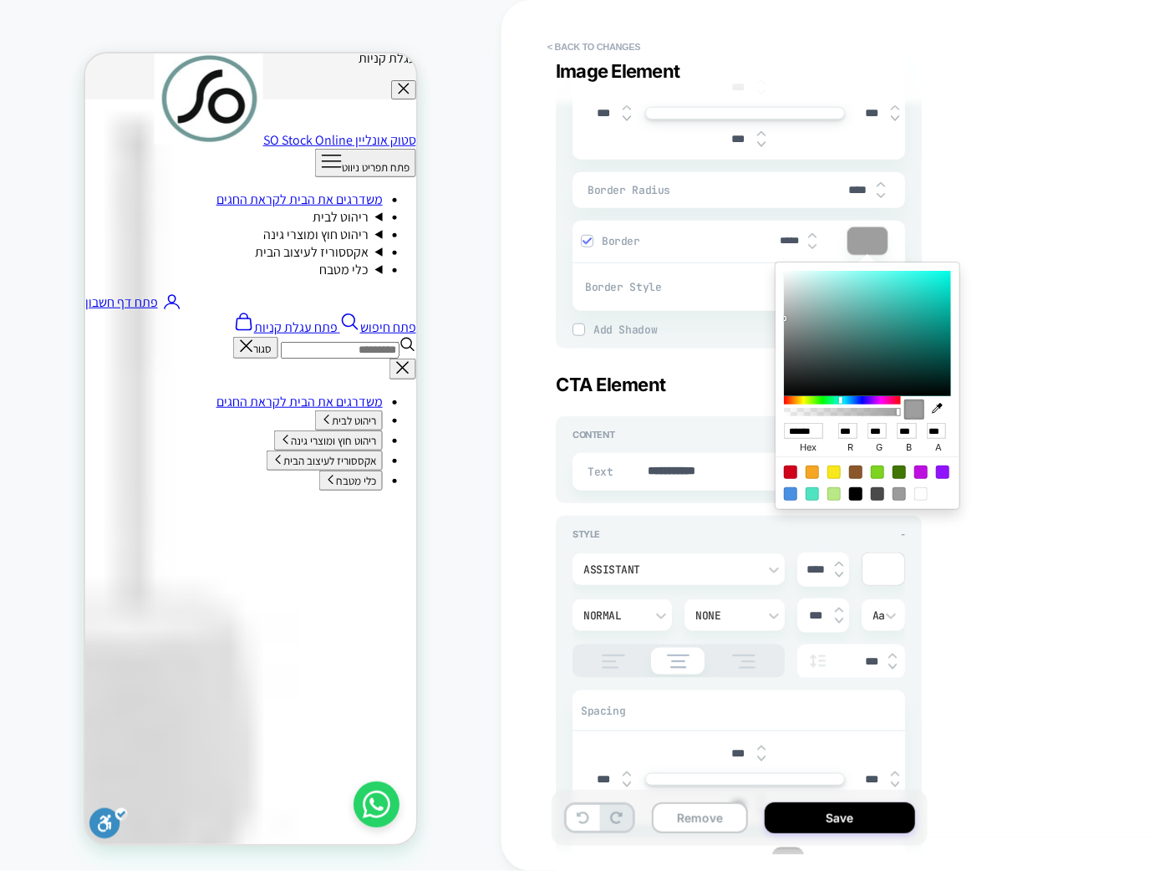
click at [989, 526] on div "**********" at bounding box center [861, 436] width 627 height 838
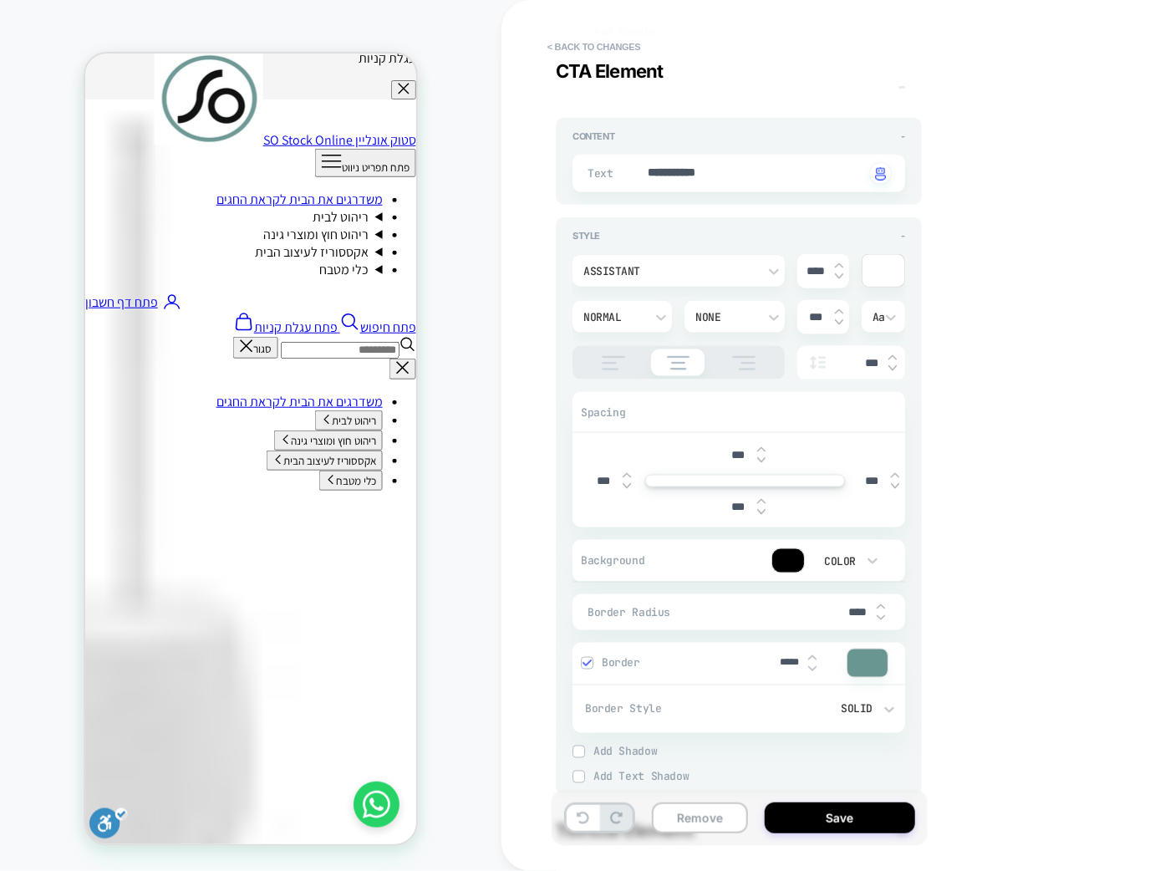
scroll to position [878, 0]
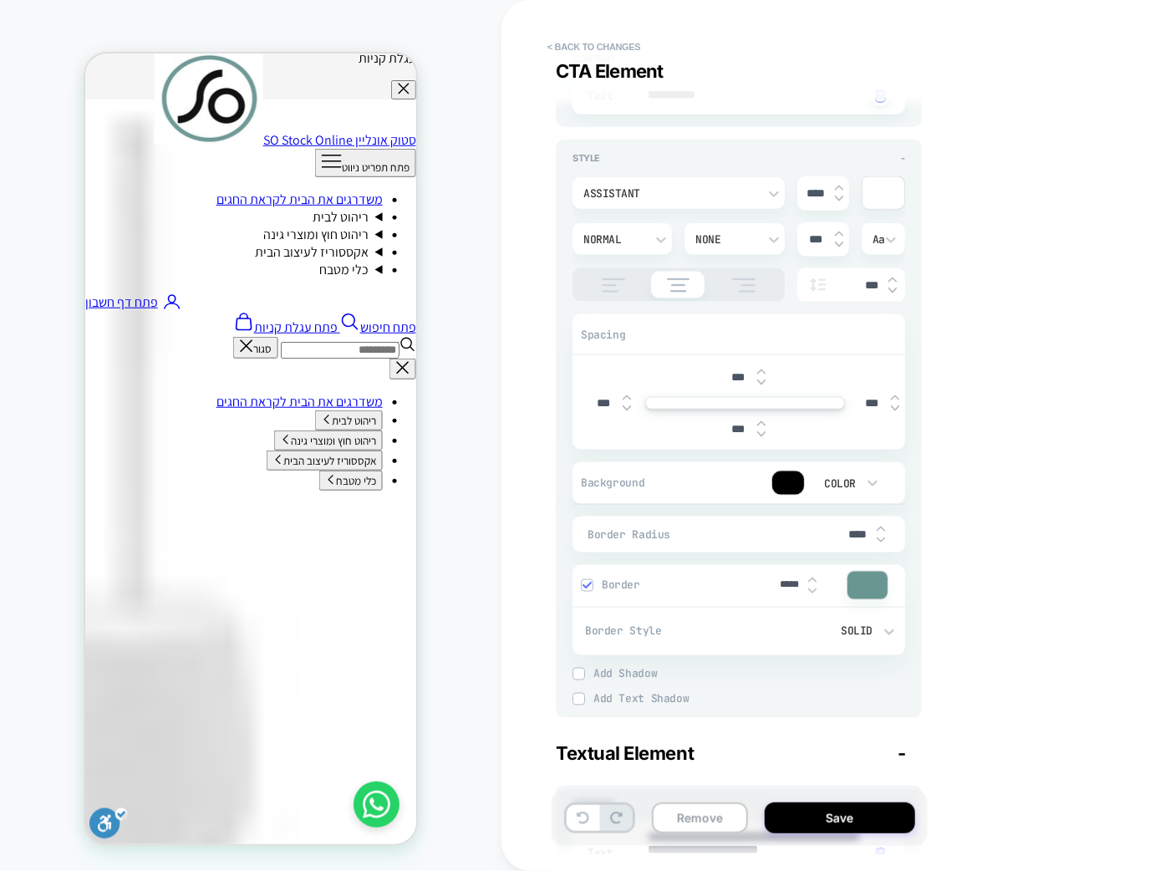
click at [793, 490] on div at bounding box center [789, 483] width 32 height 23
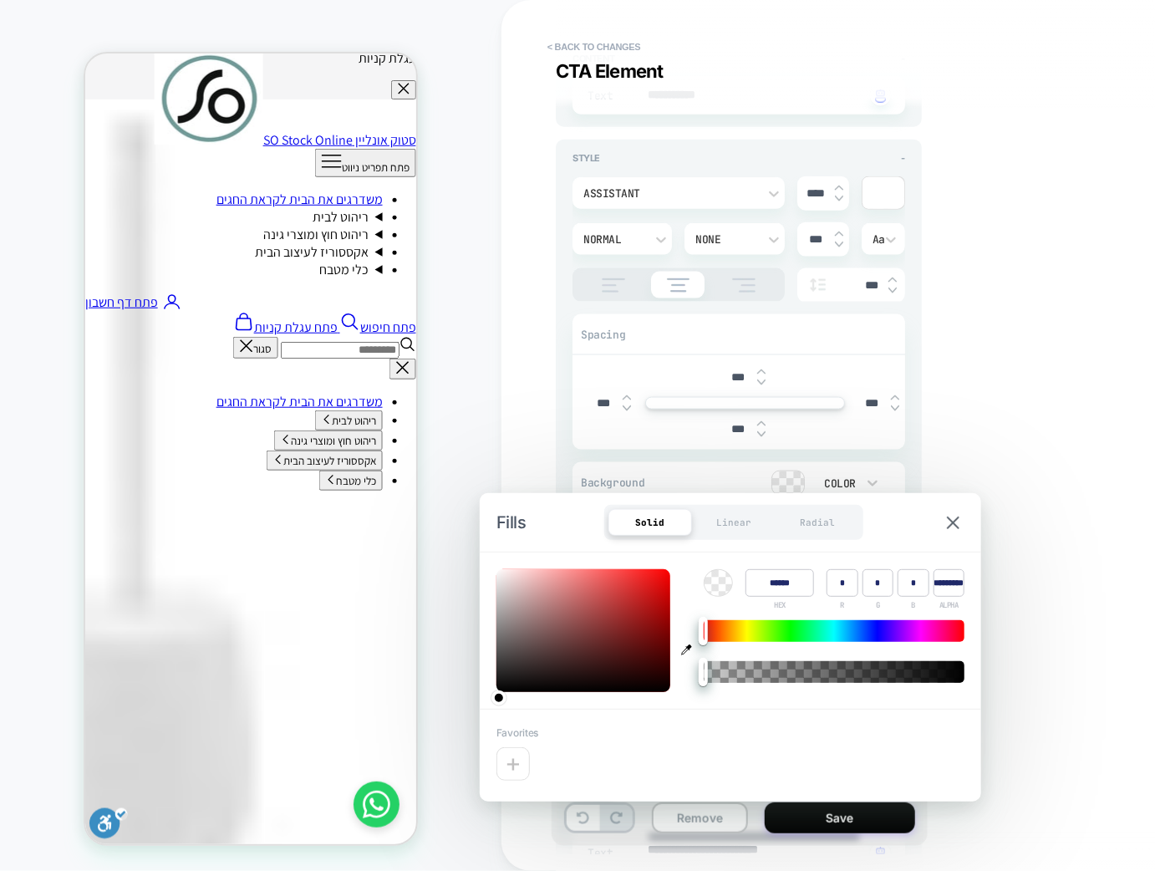
type textarea "*"
click at [686, 646] on icon "button" at bounding box center [686, 650] width 11 height 11
type input "******"
type input "***"
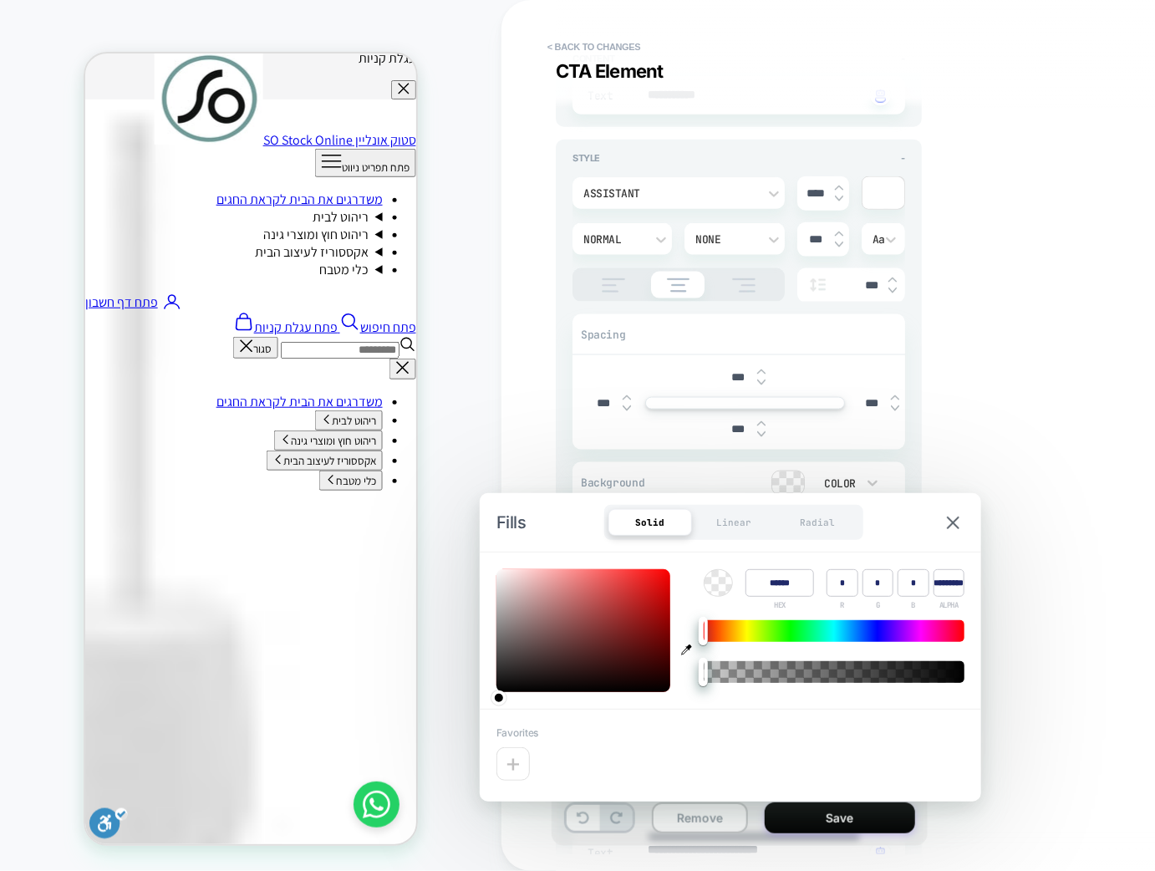
type input "***"
type input "*"
click at [1069, 646] on div "**********" at bounding box center [861, 436] width 627 height 838
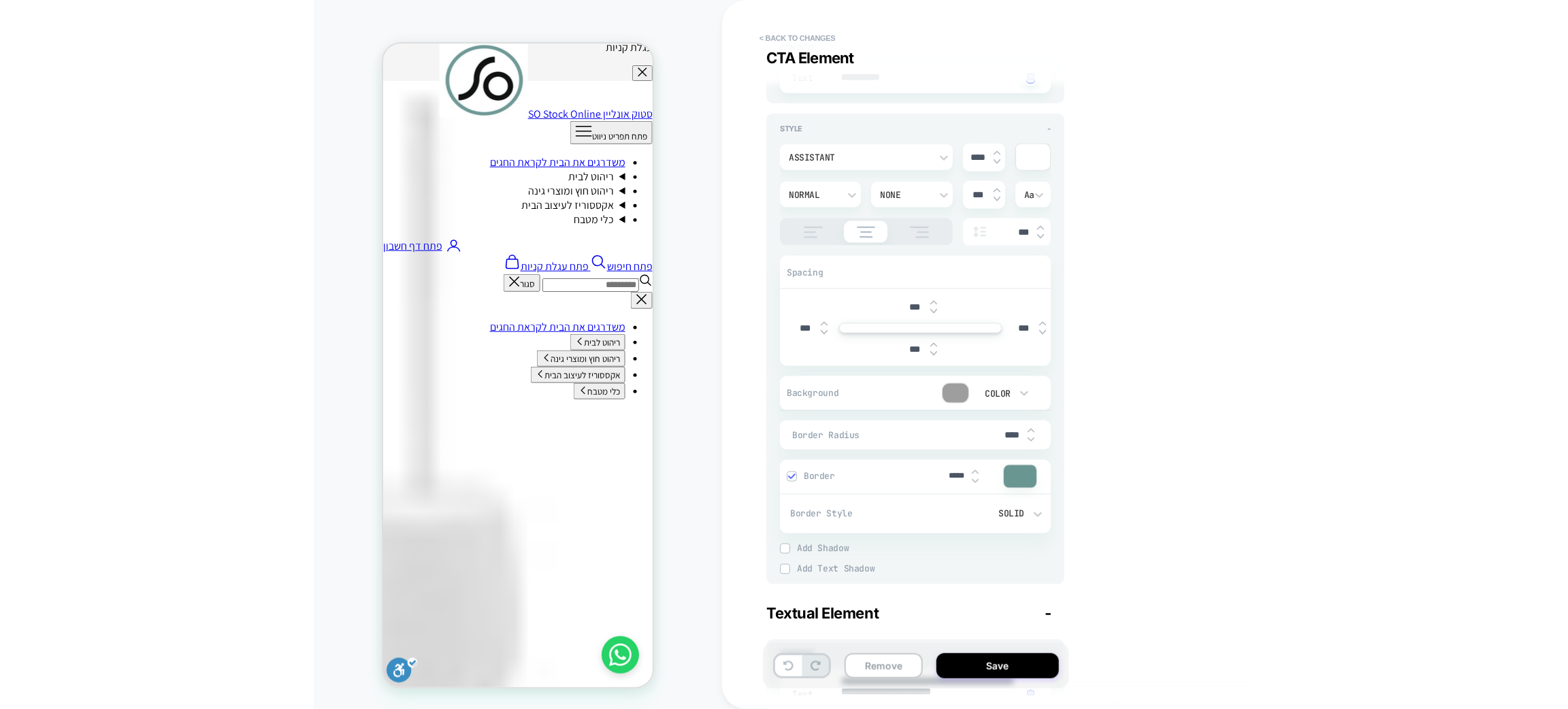
scroll to position [816, 0]
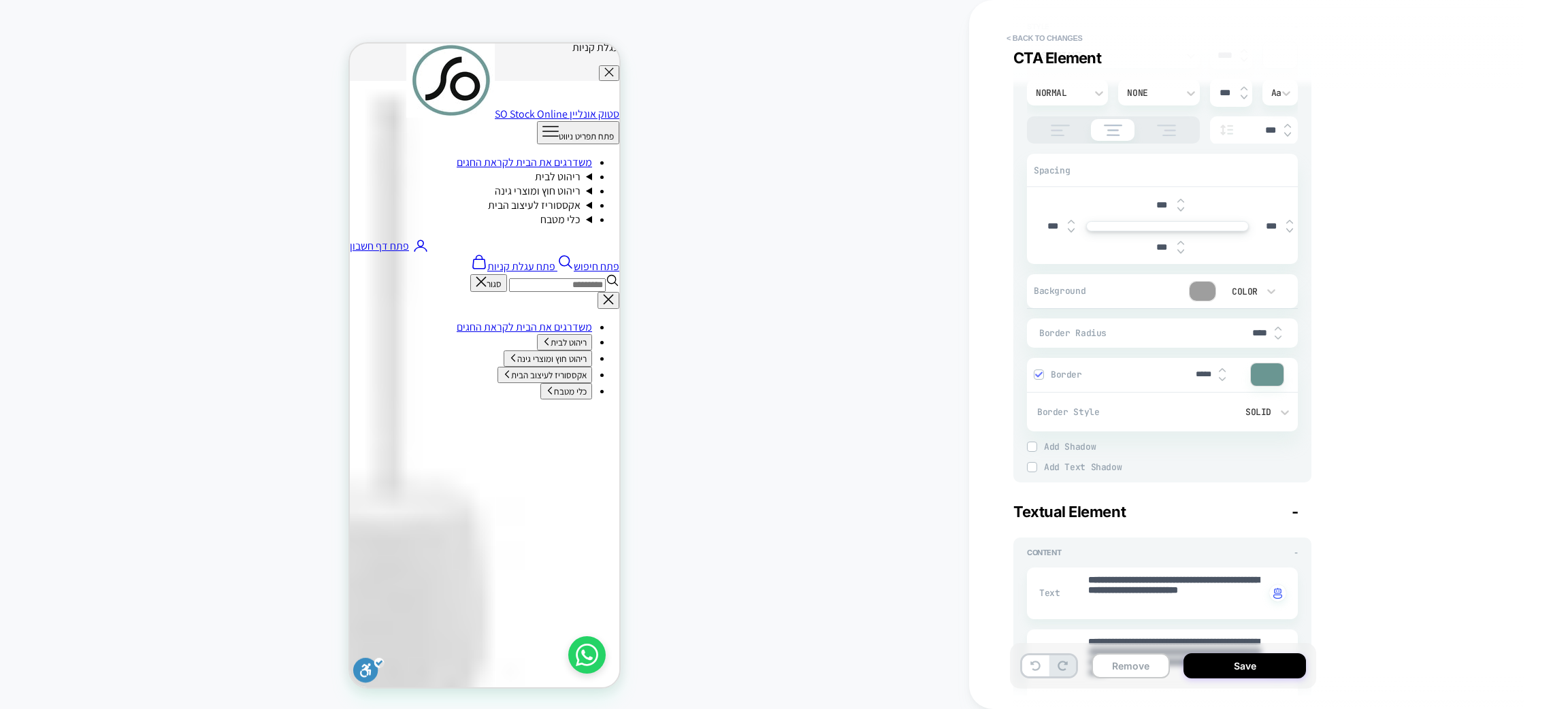
click at [1260, 375] on div at bounding box center [1268, 374] width 33 height 23
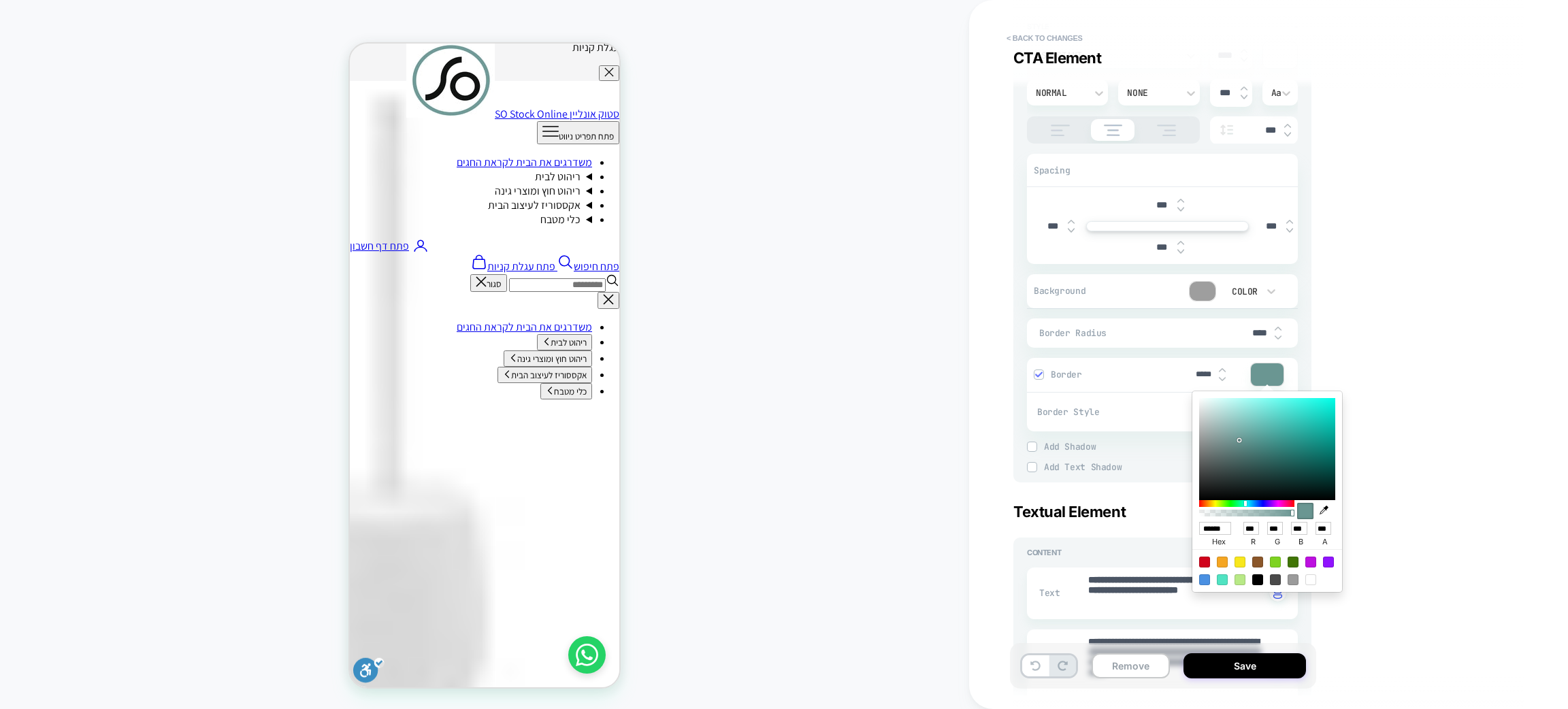
click at [1322, 509] on icon "button" at bounding box center [1324, 510] width 9 height 9
type textarea "*"
type input "******"
type input "***"
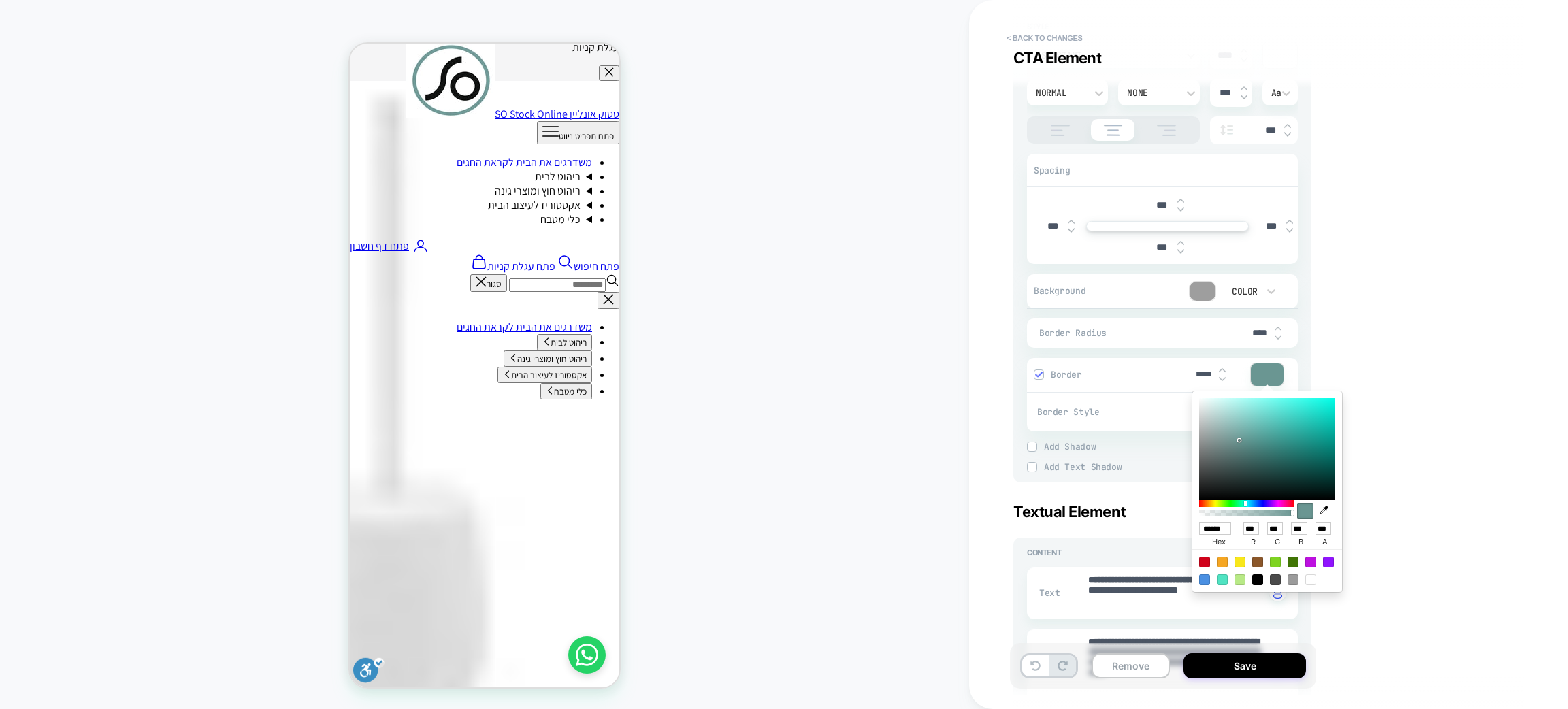
type input "***"
click at [1349, 558] on div "**********" at bounding box center [1262, 355] width 510 height 682
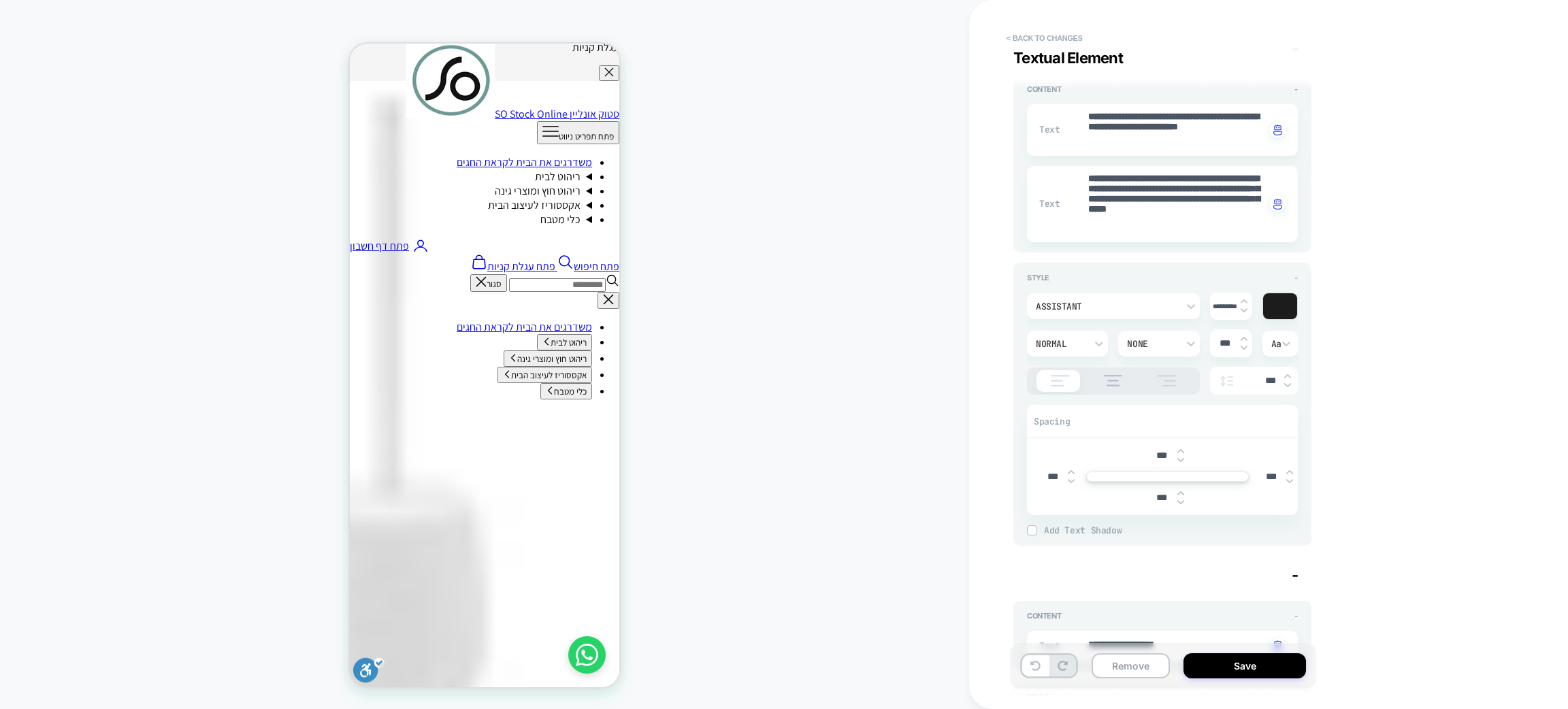
scroll to position [1621, 0]
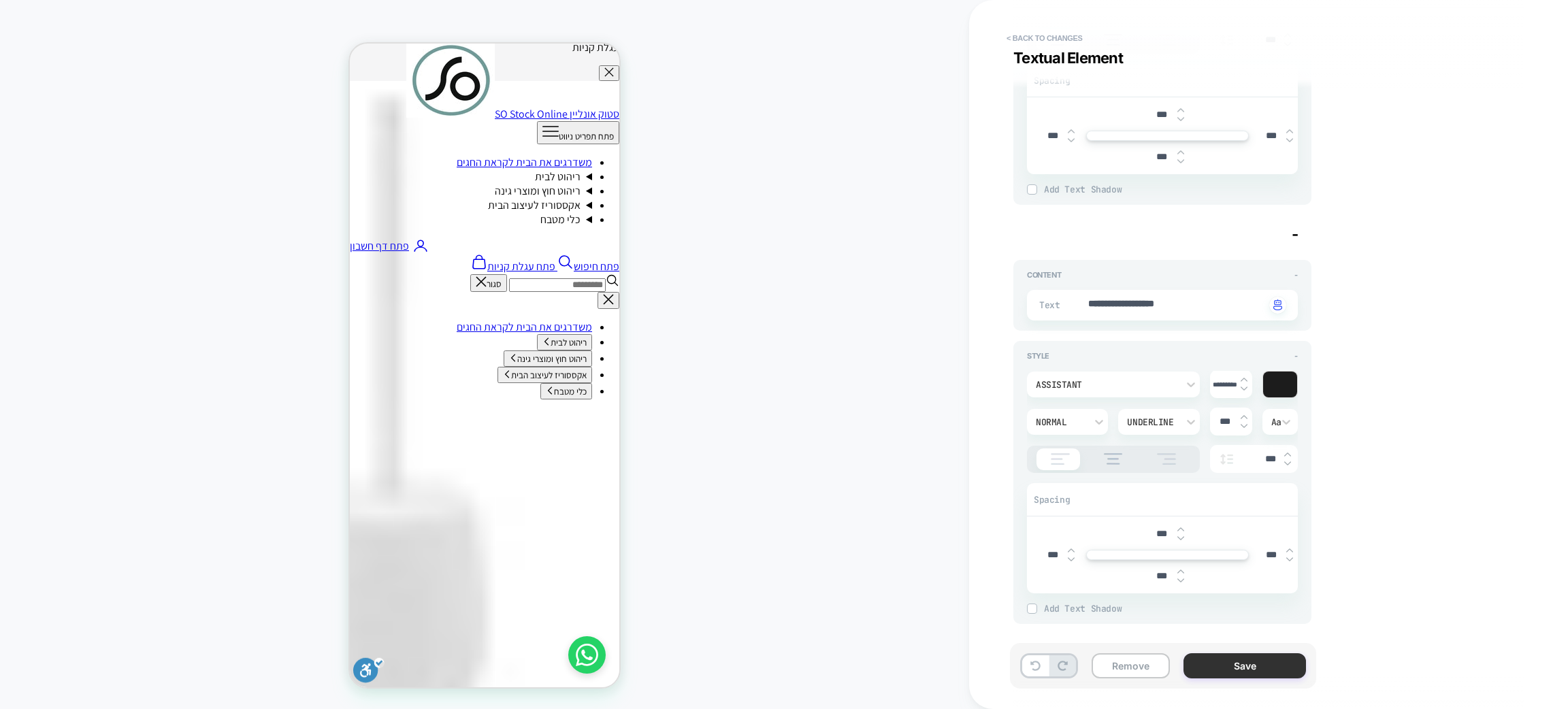
click at [1215, 664] on button "Save" at bounding box center [1245, 666] width 122 height 25
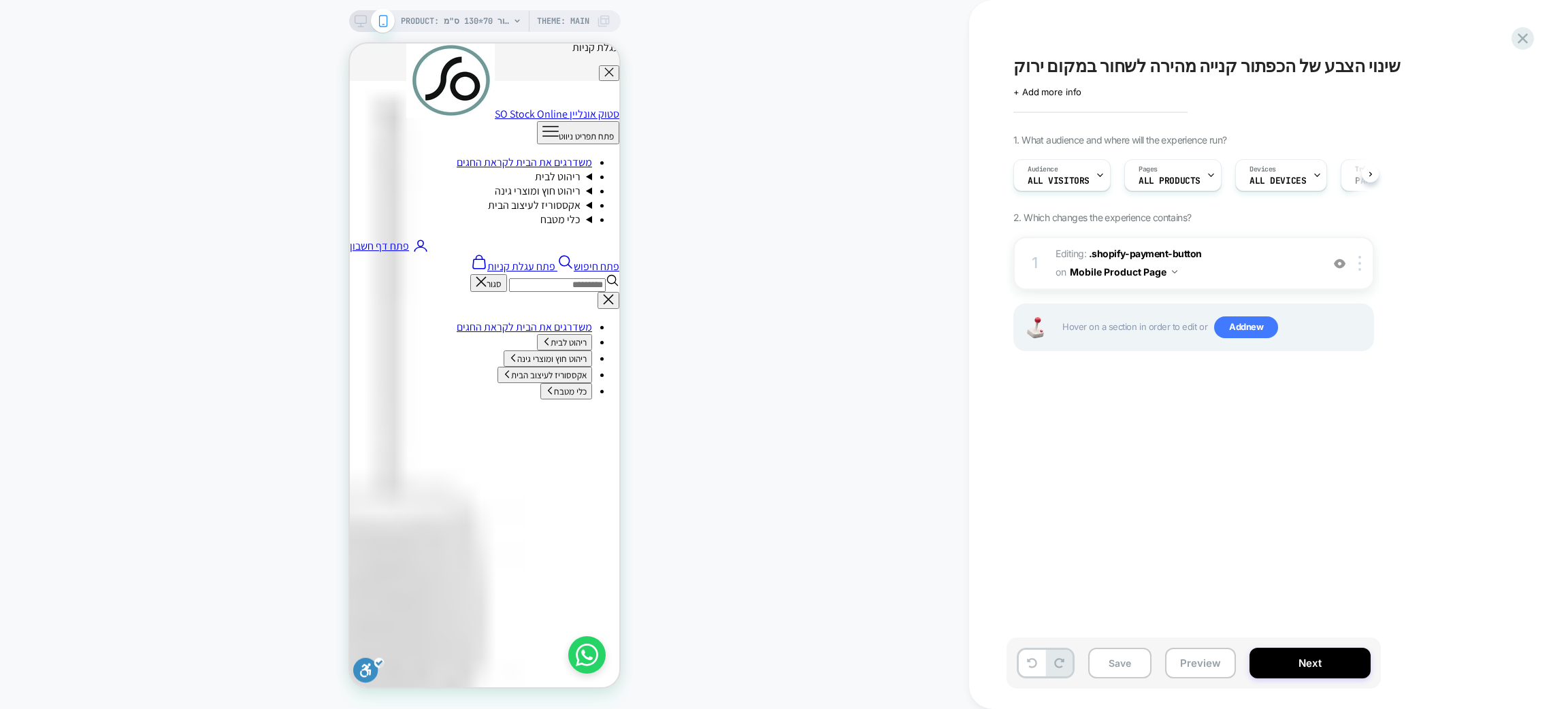
scroll to position [0, 1]
click at [1269, 260] on span "Editing : .shopify-payment-button .shopify-payment-button on Mobile Product Page" at bounding box center [1185, 263] width 260 height 37
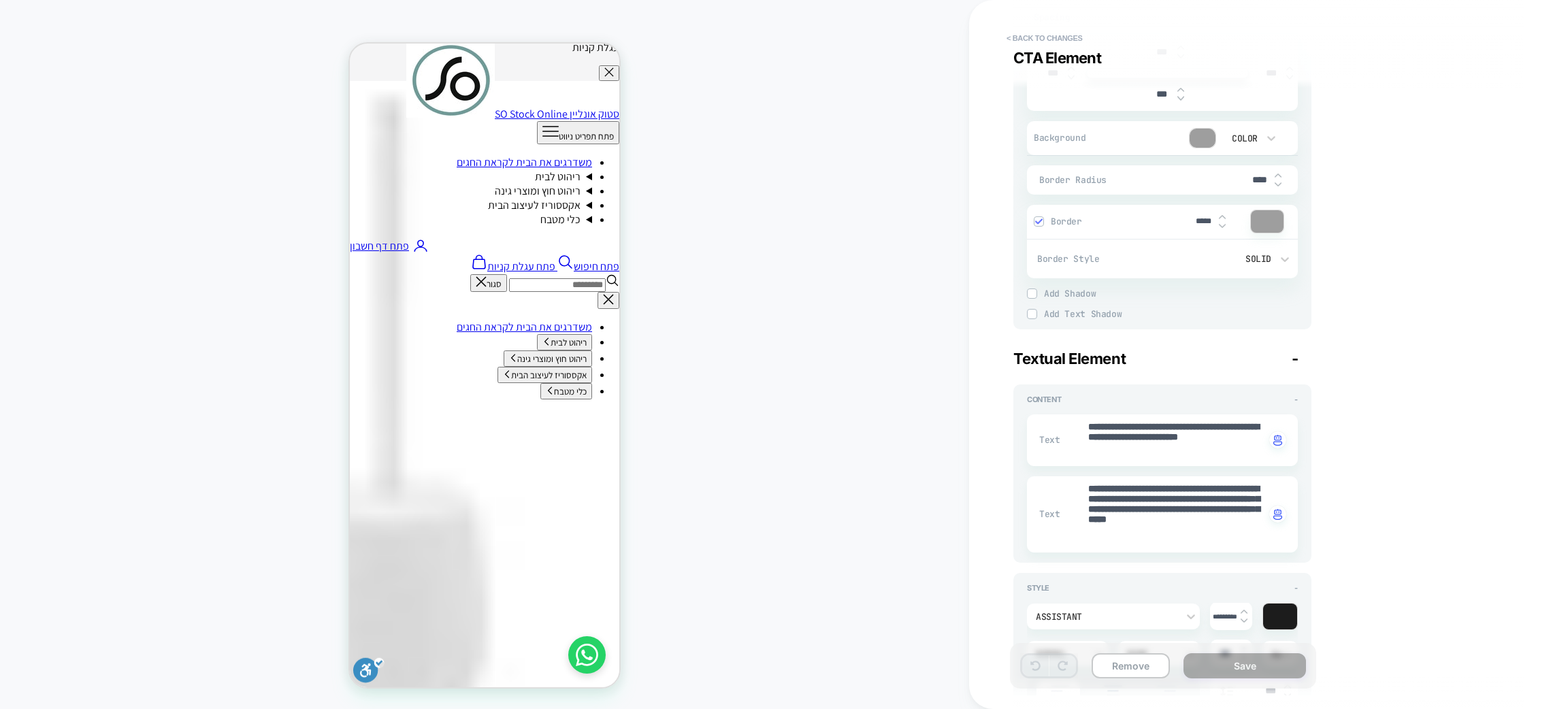
scroll to position [409, 0]
click at [1194, 140] on div at bounding box center [1202, 136] width 26 height 19
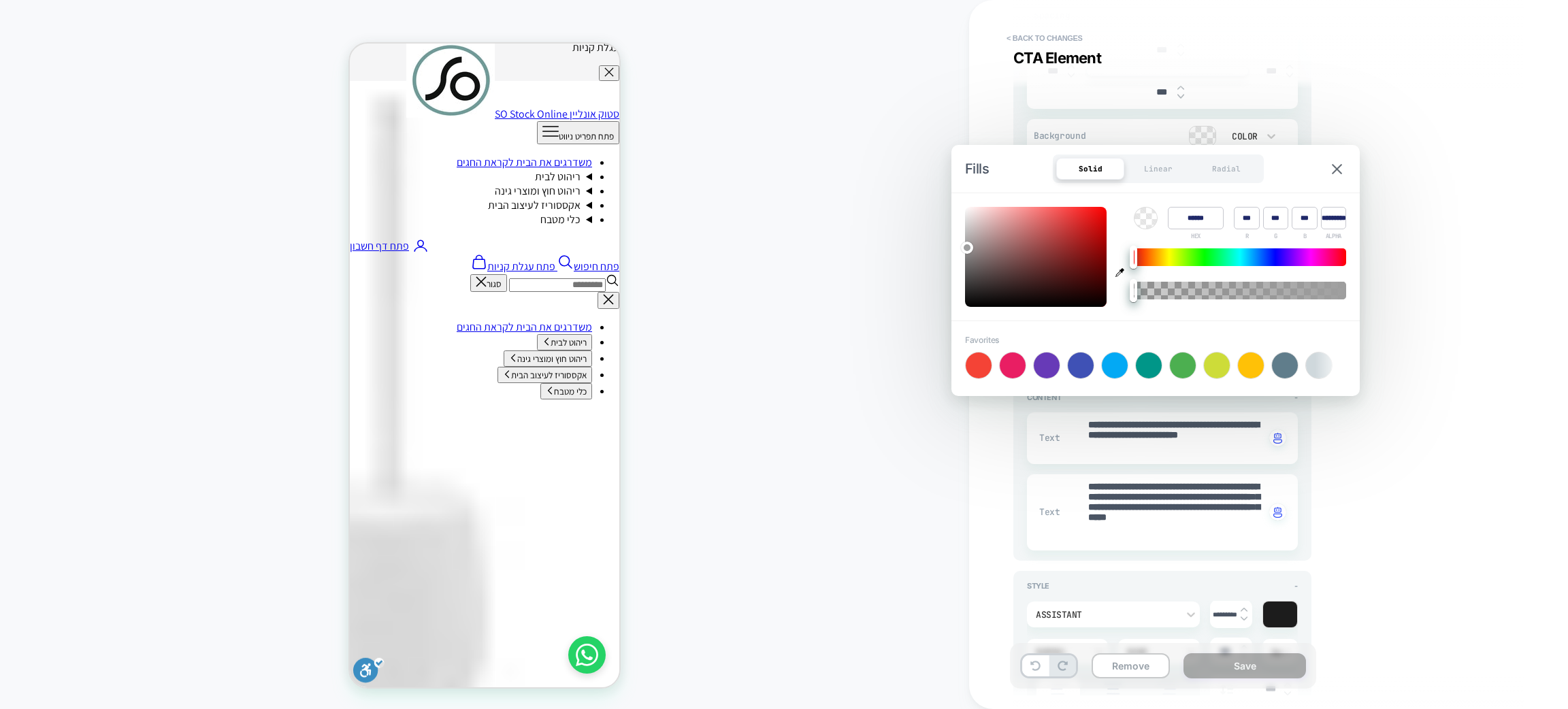
type textarea "*"
type input "*"
type textarea "*"
type input "****"
type textarea "*"
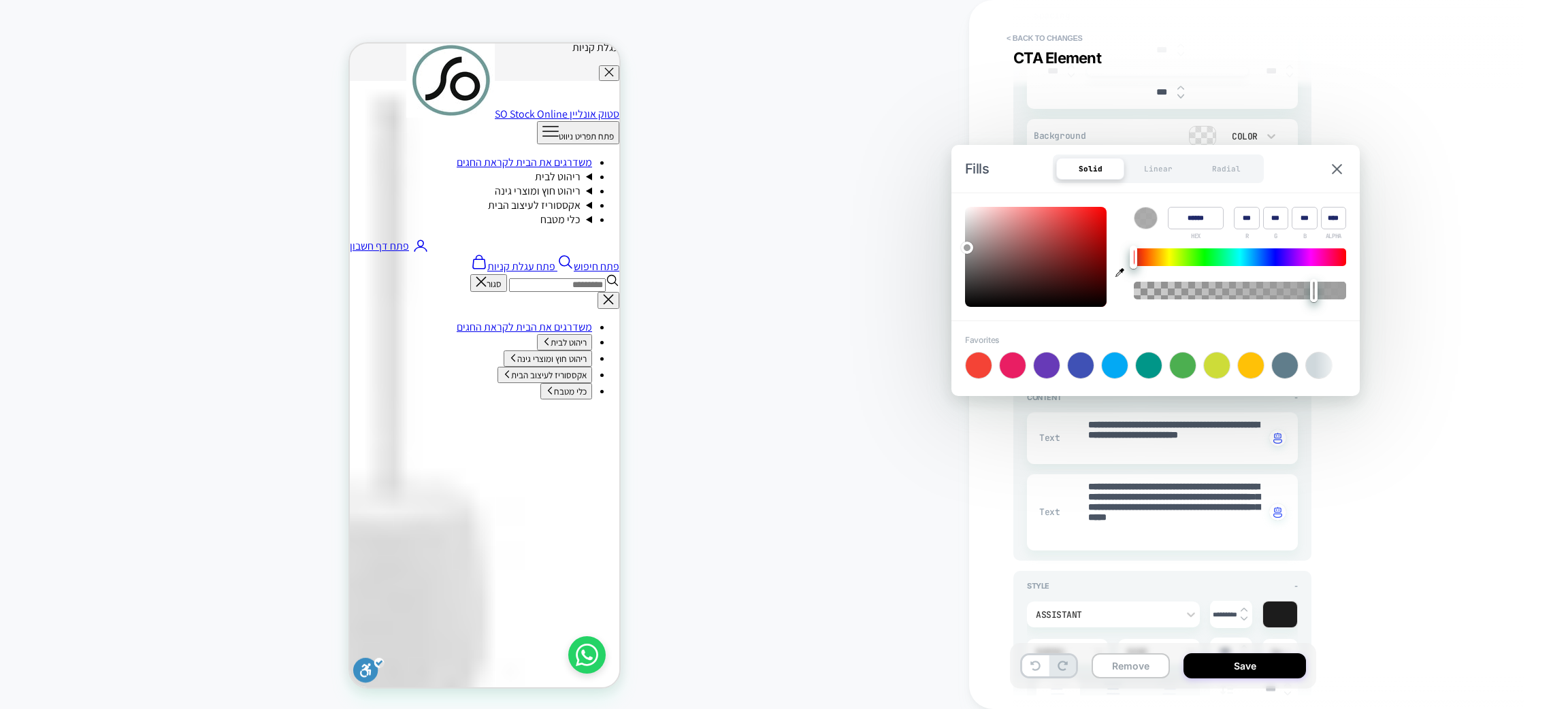
type input "***"
type textarea "*"
type input "*"
drag, startPoint x: 1132, startPoint y: 285, endPoint x: 1347, endPoint y: 300, distance: 215.5
click at [1347, 300] on div at bounding box center [1346, 291] width 7 height 23
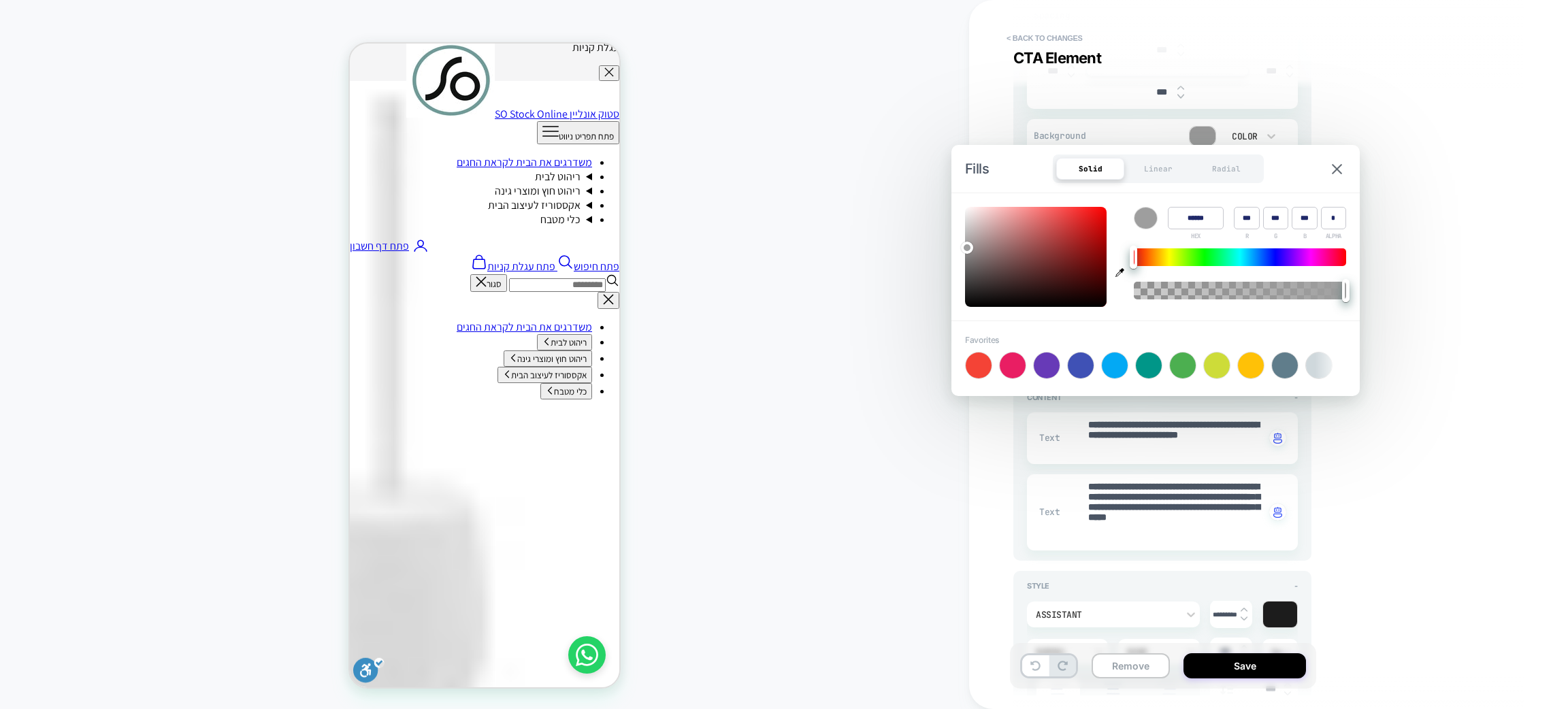
click at [861, 409] on div "PRODUCT: שטיח מטבח / אמבטיה מבד שניל בז' דגם דיור 70*130 ס"מ PRODUCT: שטיח מטבח…" at bounding box center [484, 355] width 970 height 682
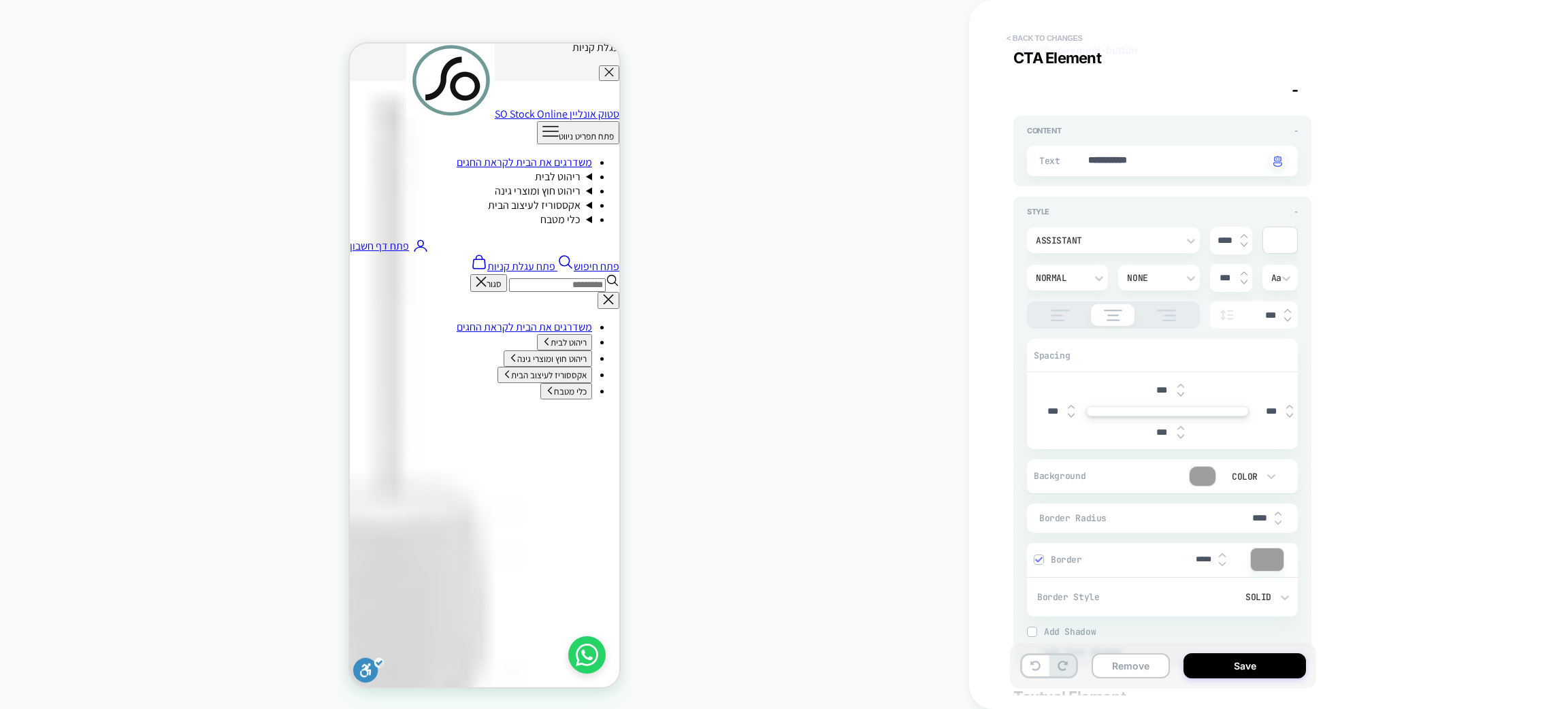
scroll to position [0, 0]
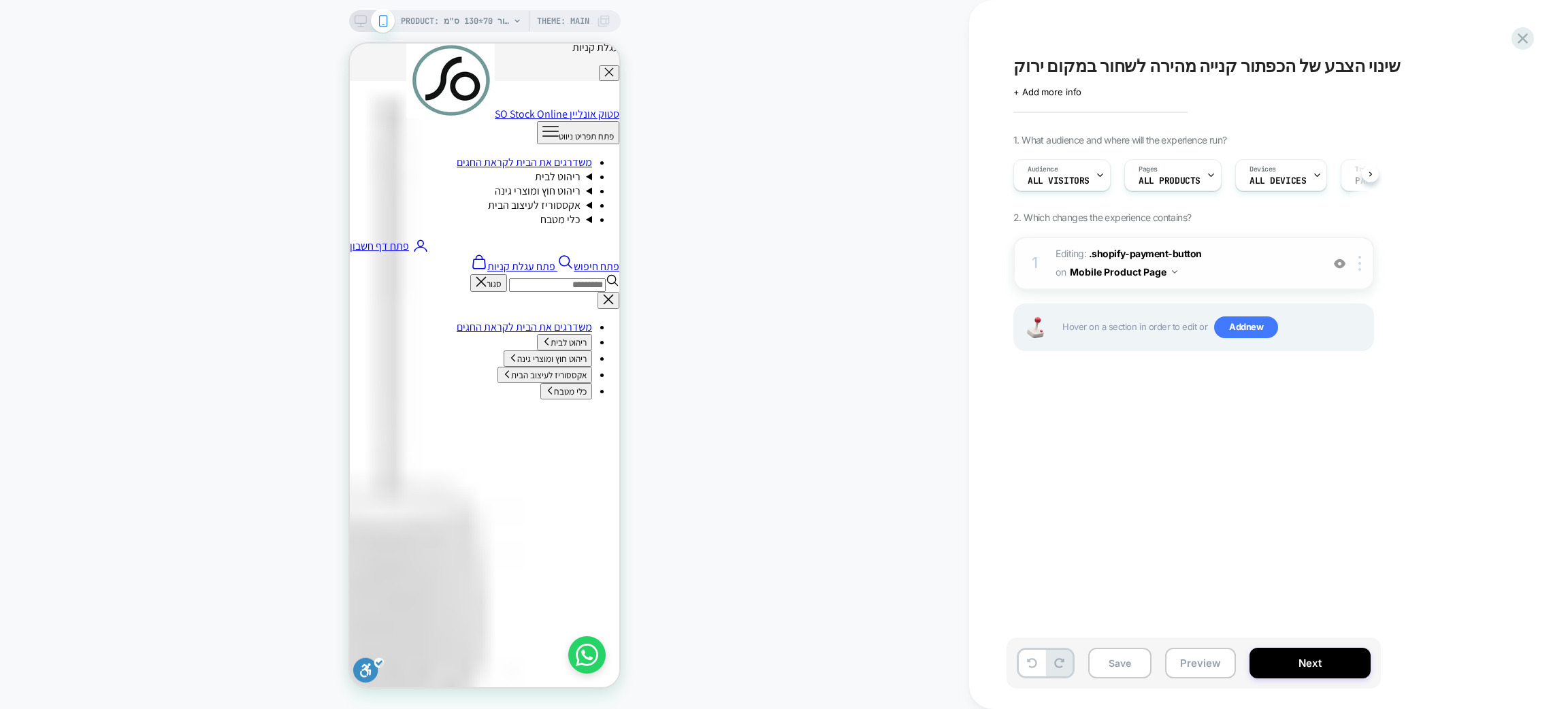
scroll to position [0, 1]
click at [1231, 273] on span "Editing : .shopify-payment-button .shopify-payment-button on Mobile Product Page" at bounding box center [1185, 263] width 260 height 37
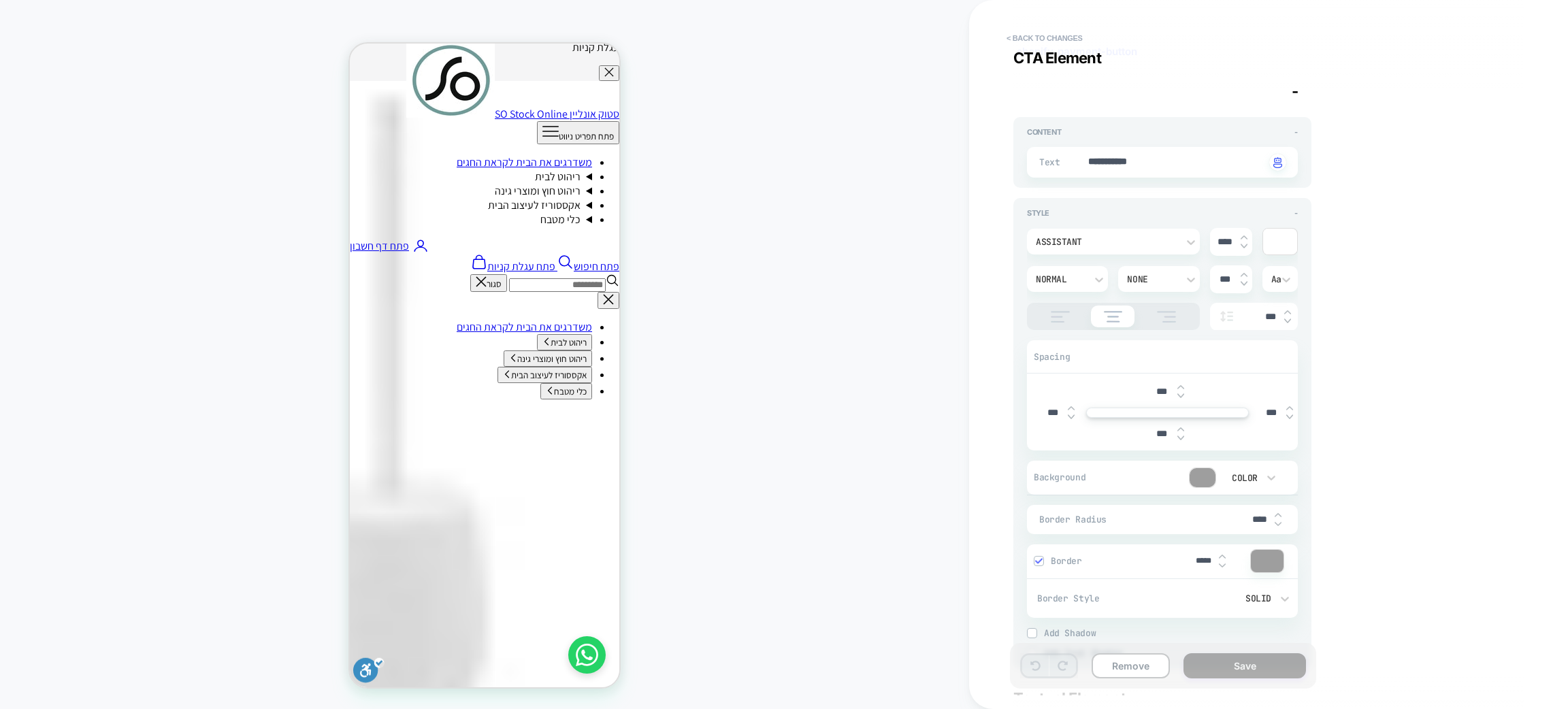
scroll to position [102, 0]
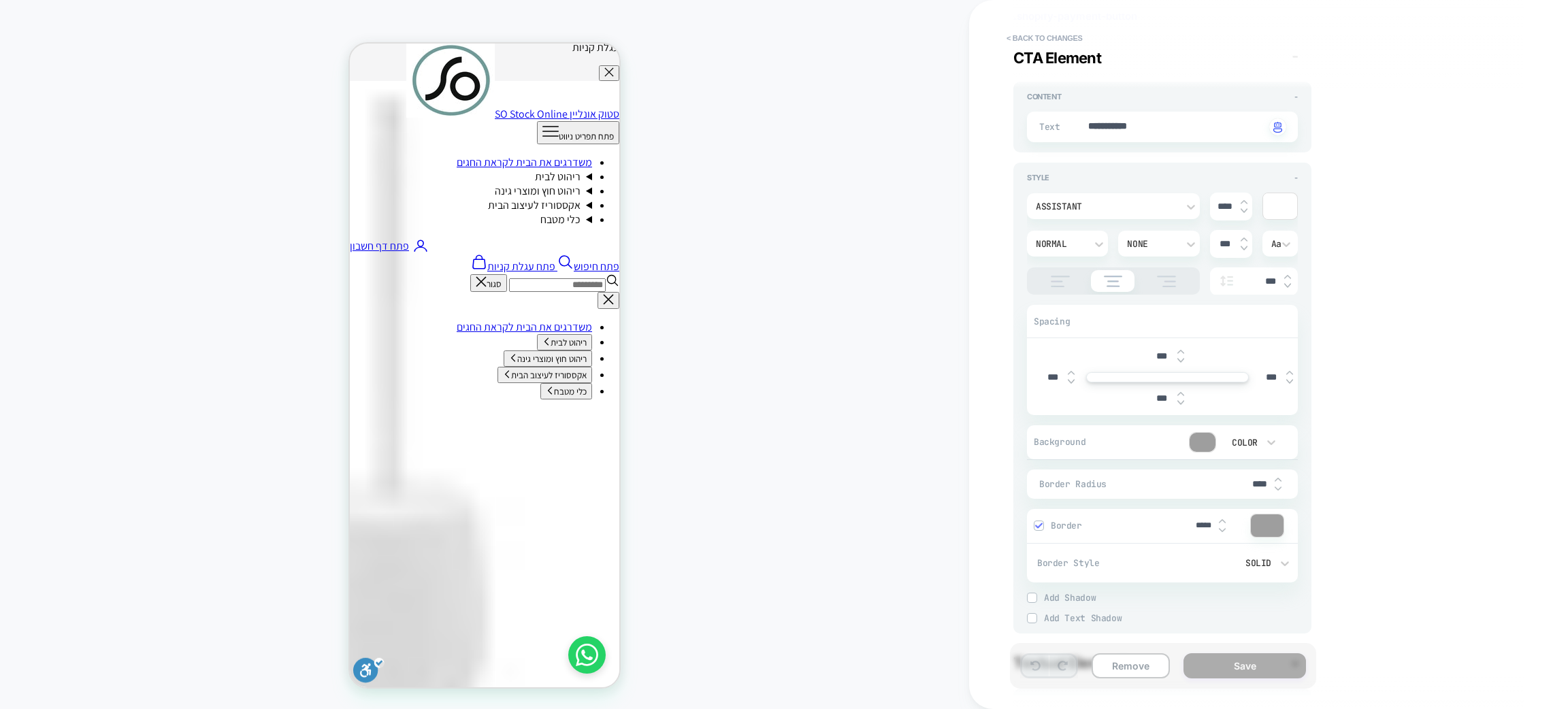
click at [1211, 440] on div at bounding box center [1202, 442] width 26 height 19
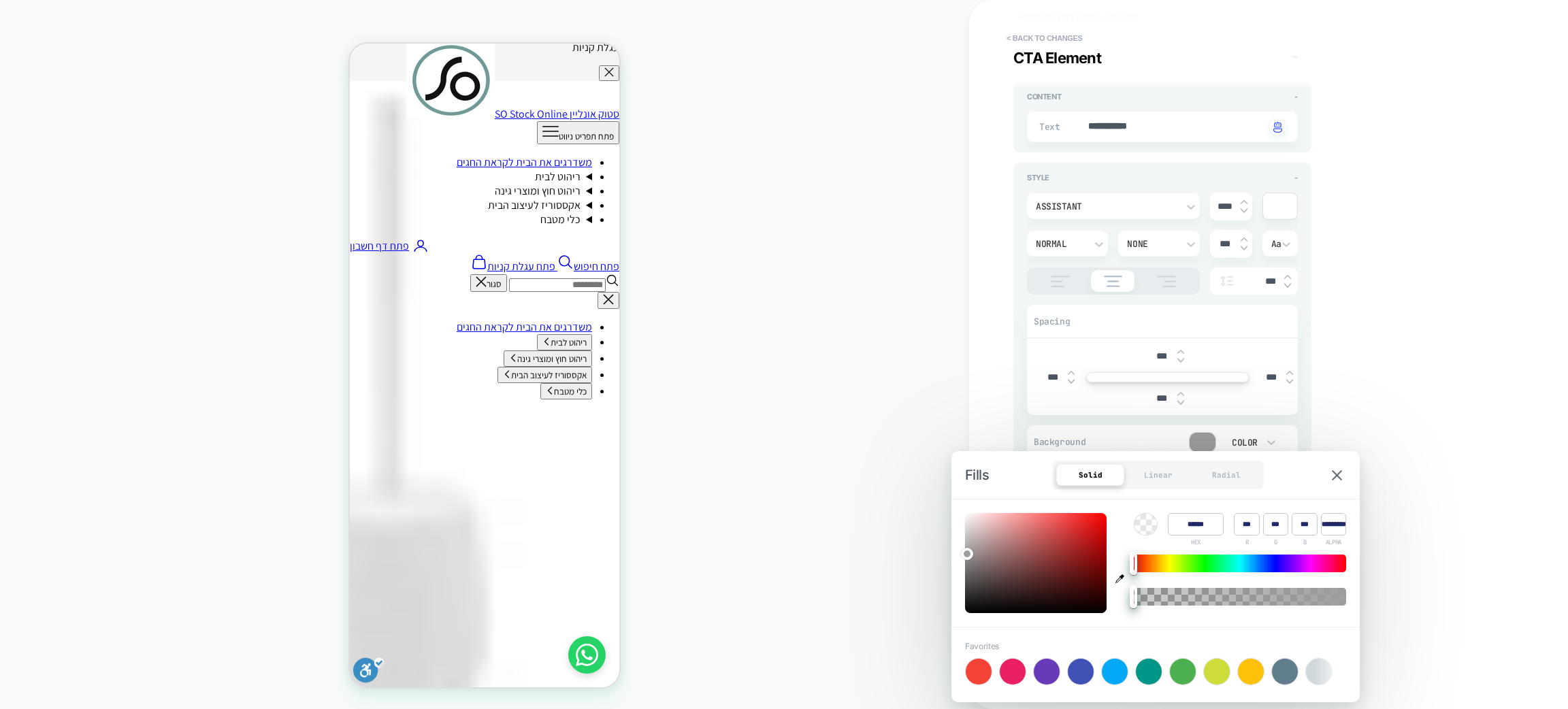
type textarea "*"
click at [1194, 526] on input "******" at bounding box center [1196, 524] width 56 height 23
click at [1192, 526] on input "******" at bounding box center [1196, 524] width 56 height 23
paste input
type input "******"
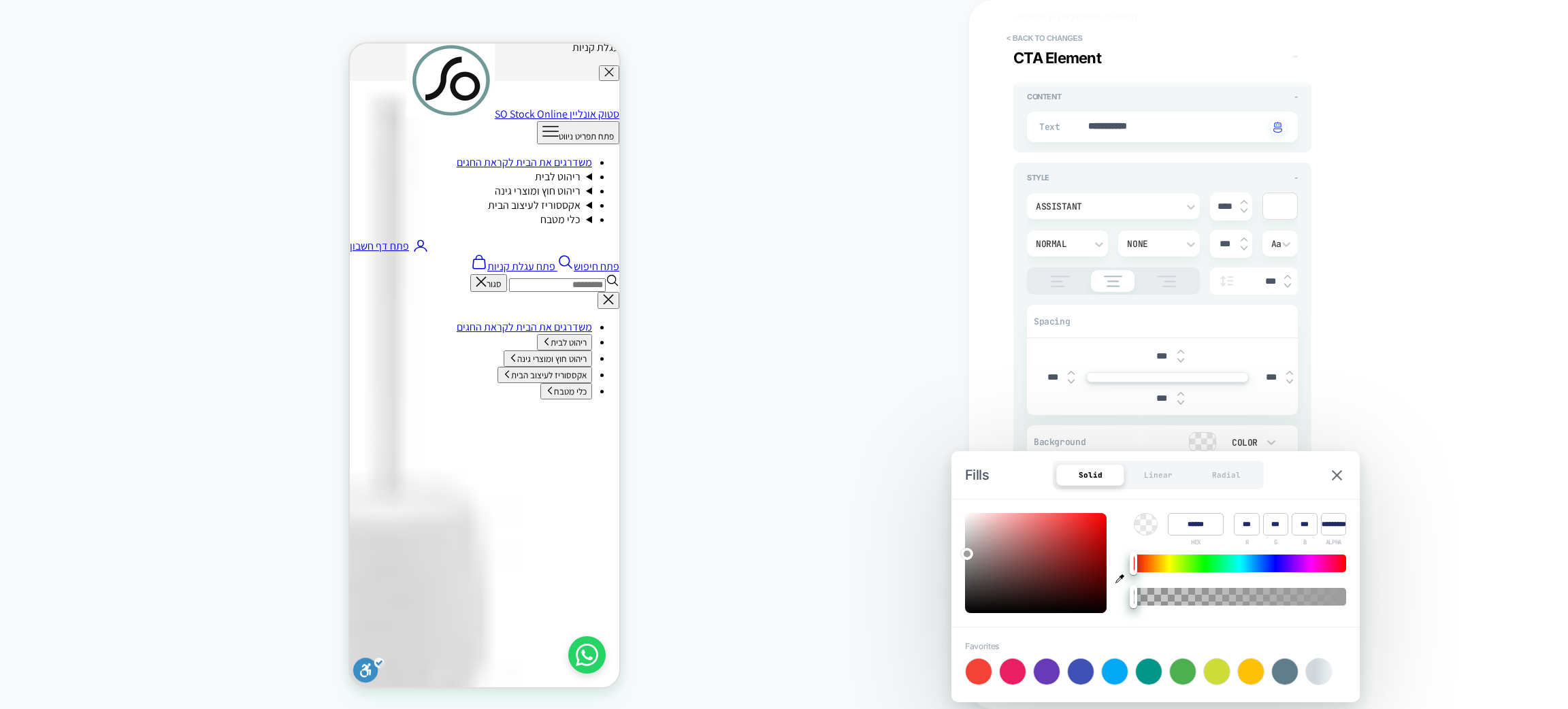
type input "***"
type input "*"
type textarea "*"
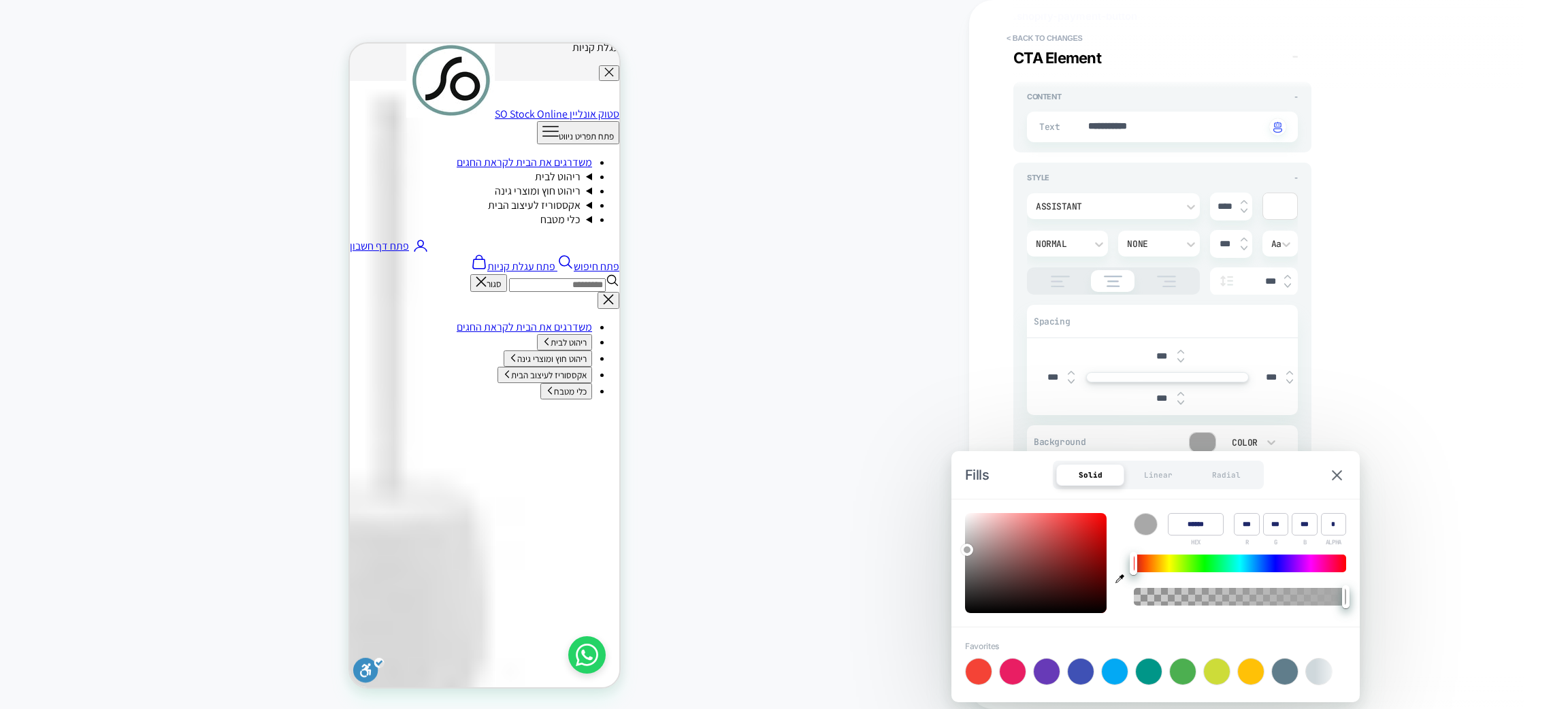
type input "******"
click at [1504, 509] on div "**********" at bounding box center [1262, 355] width 510 height 682
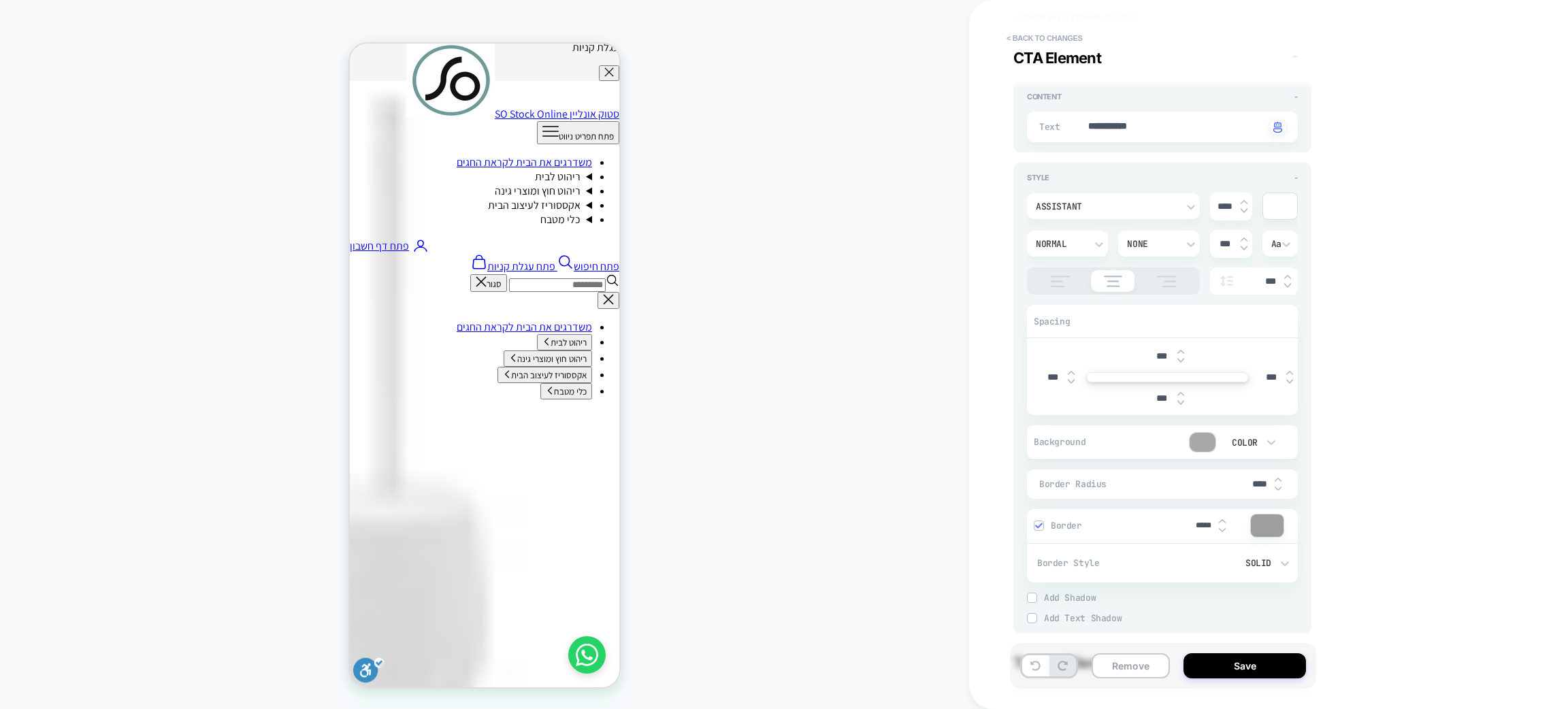
click at [1268, 525] on div at bounding box center [1268, 526] width 33 height 23
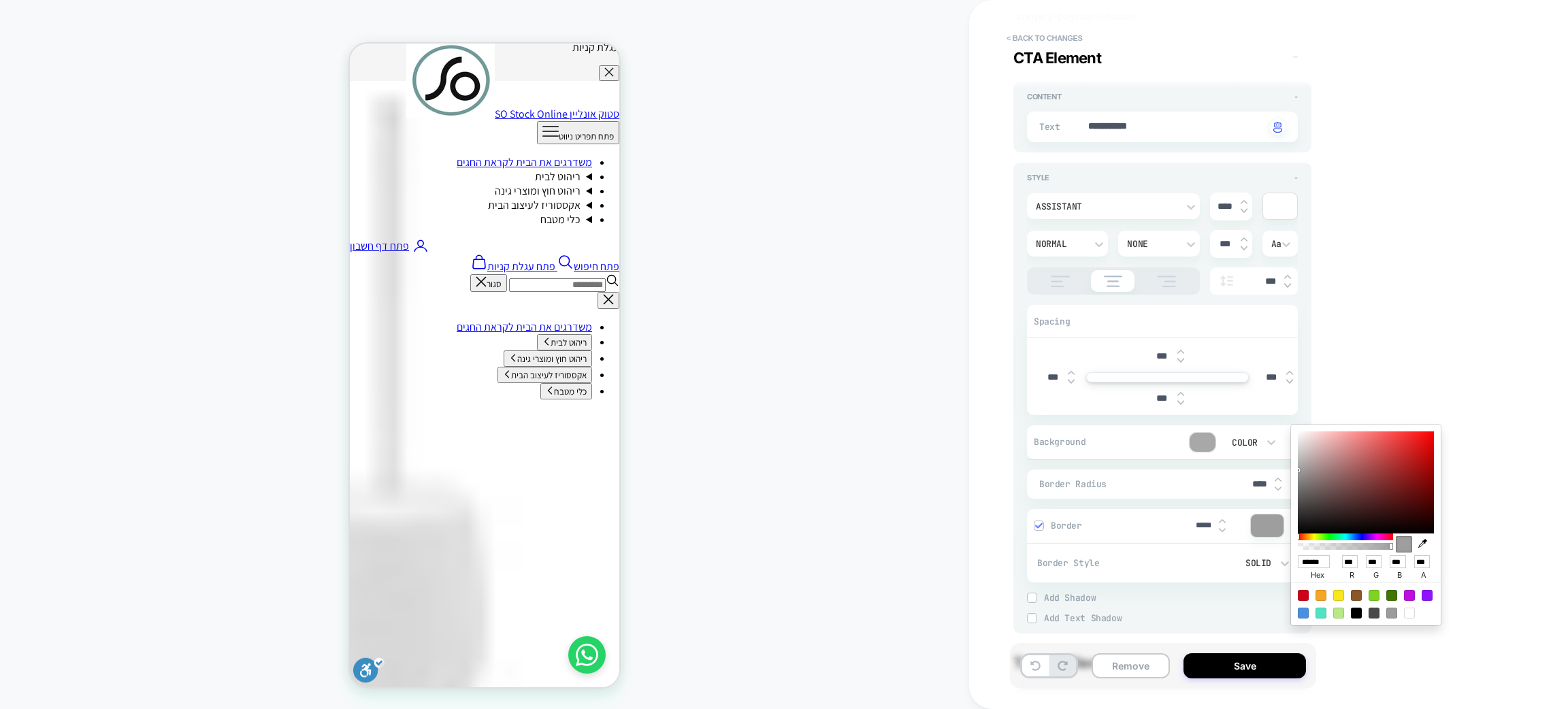
click at [1305, 561] on input "******" at bounding box center [1313, 562] width 32 height 13
click at [1306, 561] on input "******" at bounding box center [1313, 562] width 32 height 13
paste input "*"
type textarea "*"
type input "*******"
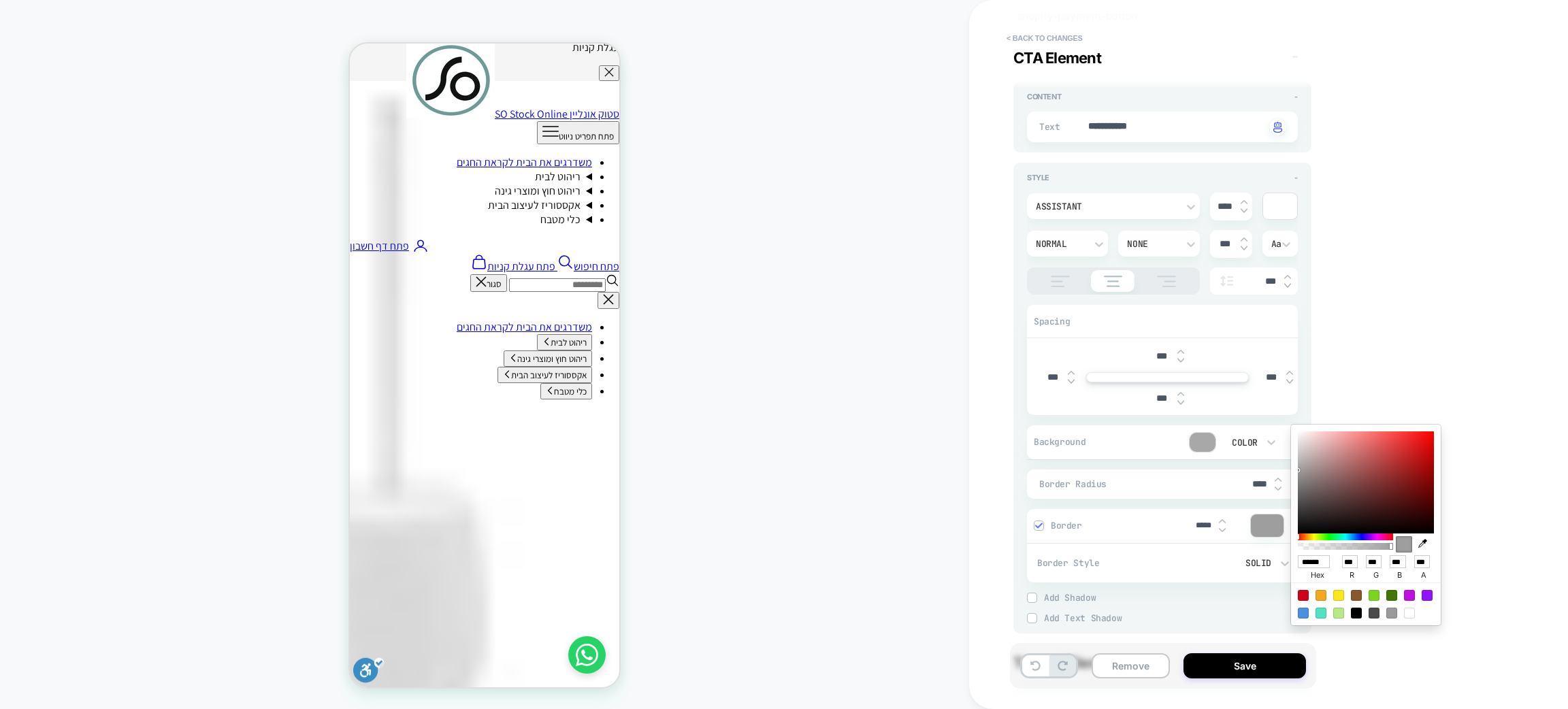
type input "***"
type textarea "*"
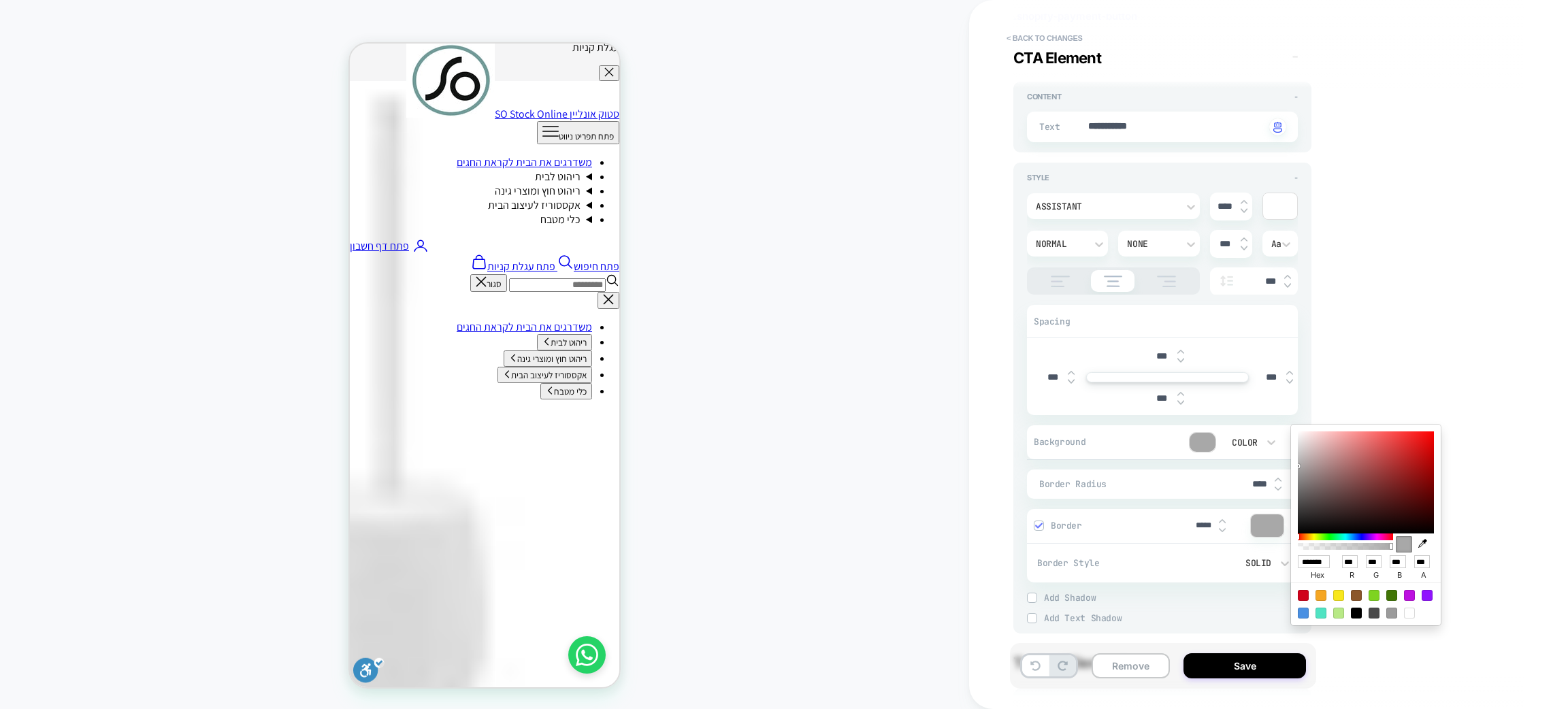
type input "******"
click at [1340, 649] on div "**********" at bounding box center [1262, 355] width 510 height 682
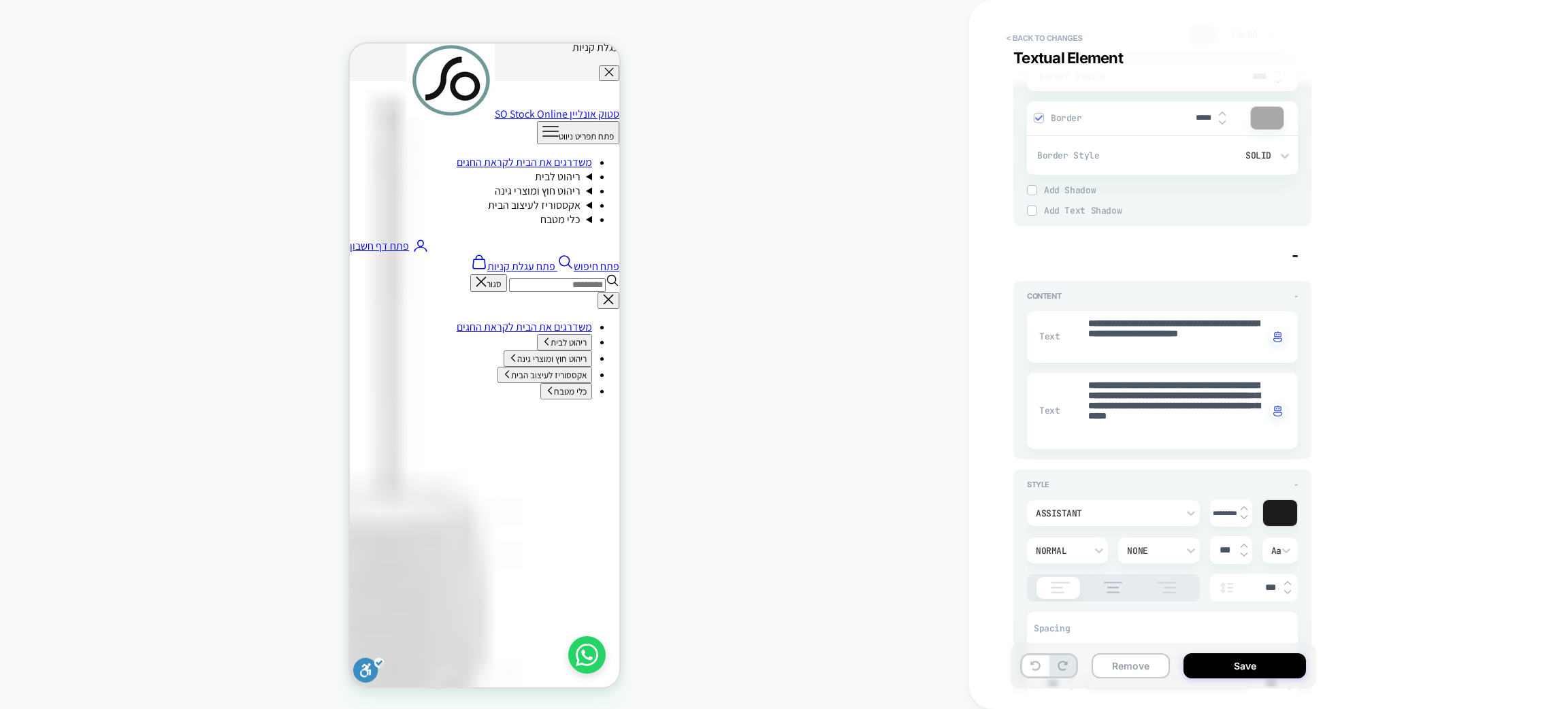
scroll to position [1058, 0]
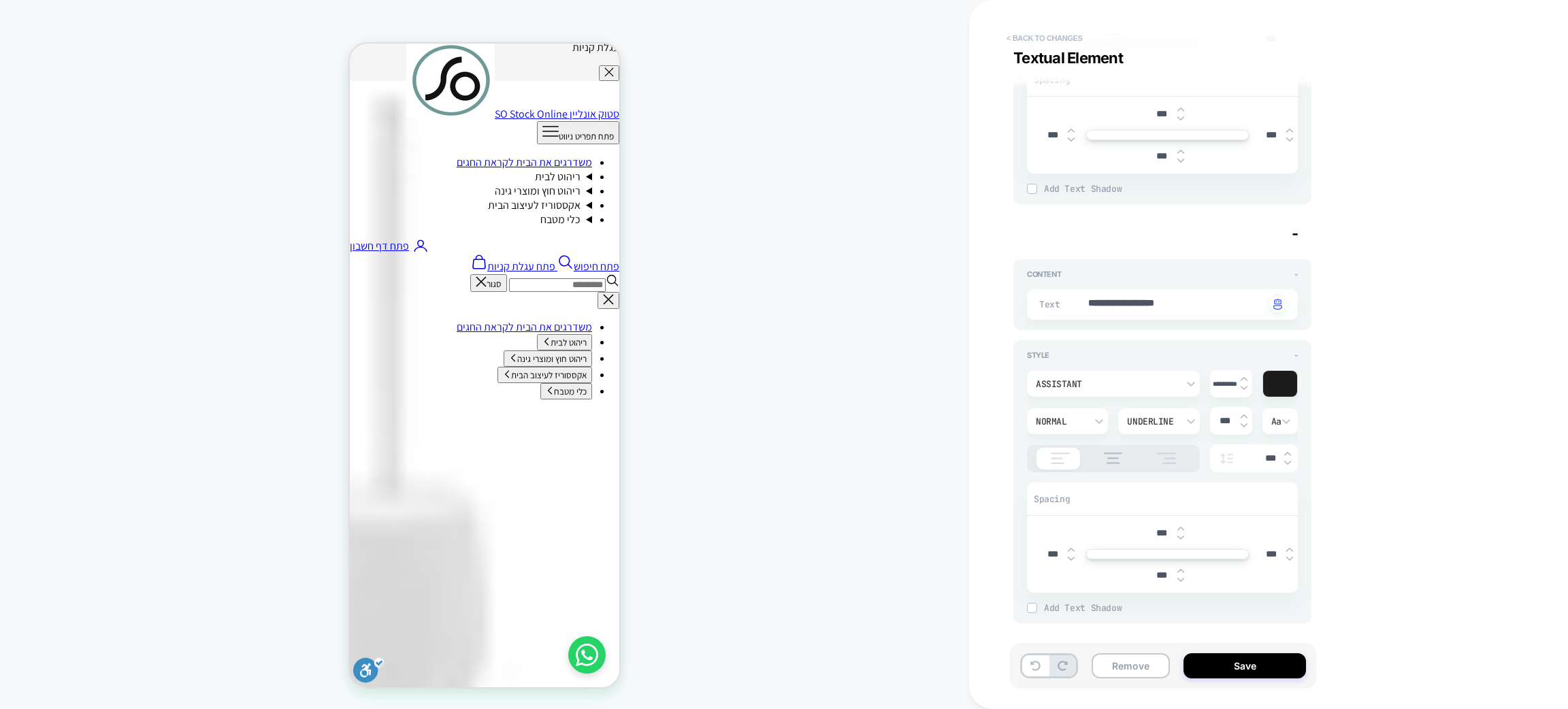
click at [1061, 30] on button "< Back to changes" at bounding box center [1045, 37] width 90 height 22
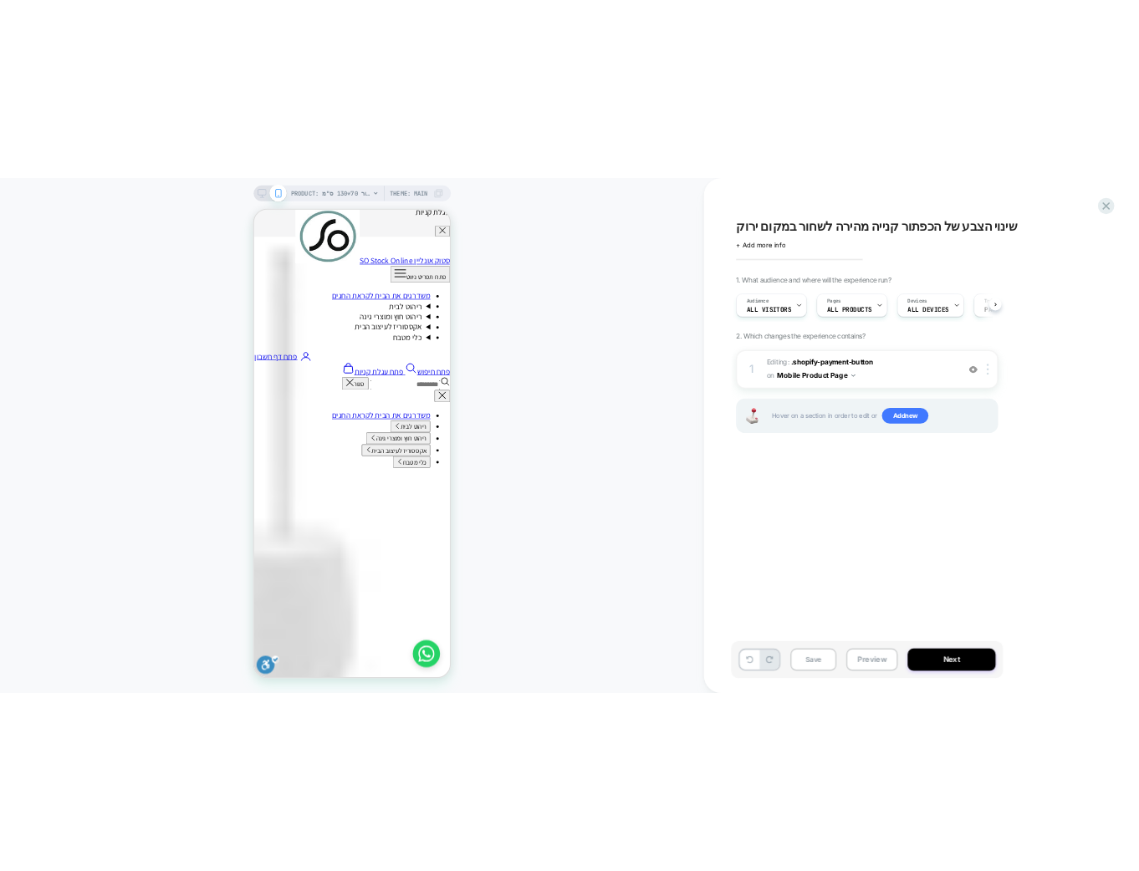
scroll to position [0, 1]
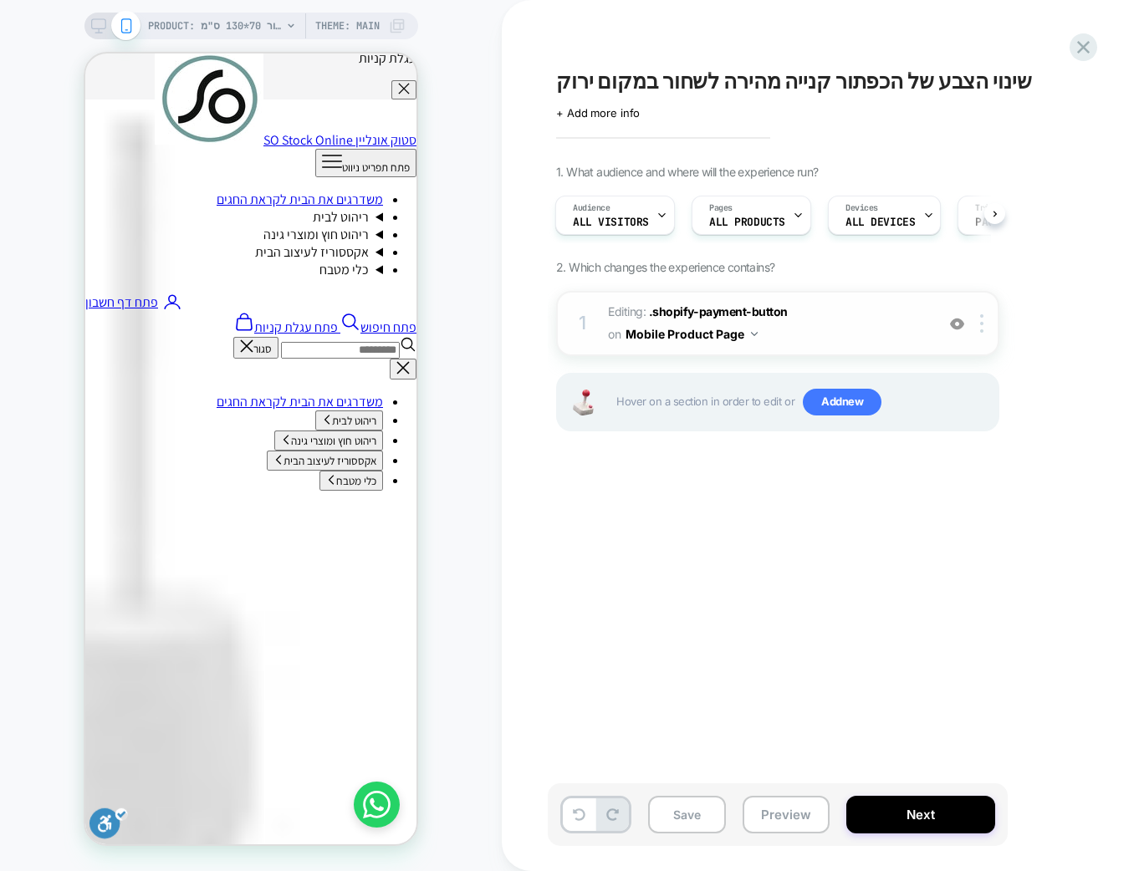
click at [839, 328] on span "Editing : .shopify-payment-button .shopify-payment-button on Mobile Product Page" at bounding box center [767, 323] width 319 height 45
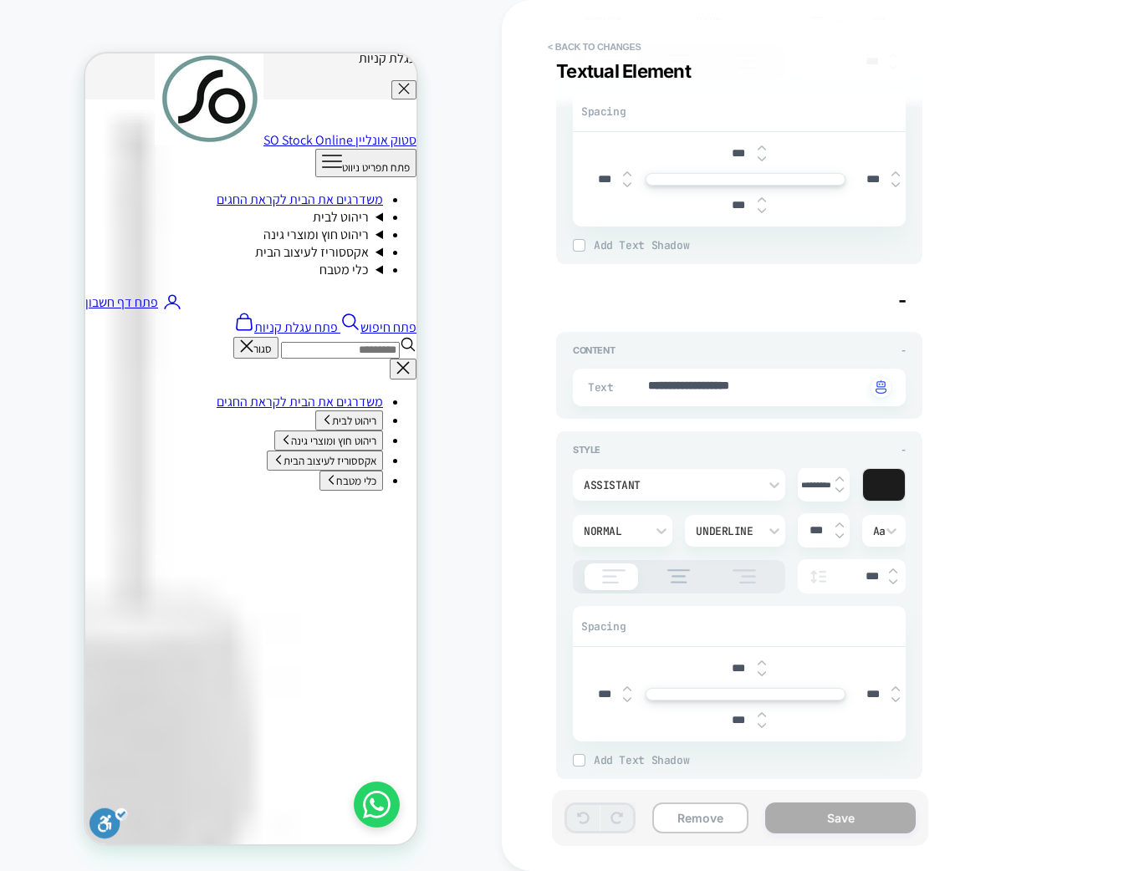
scroll to position [1300, 0]
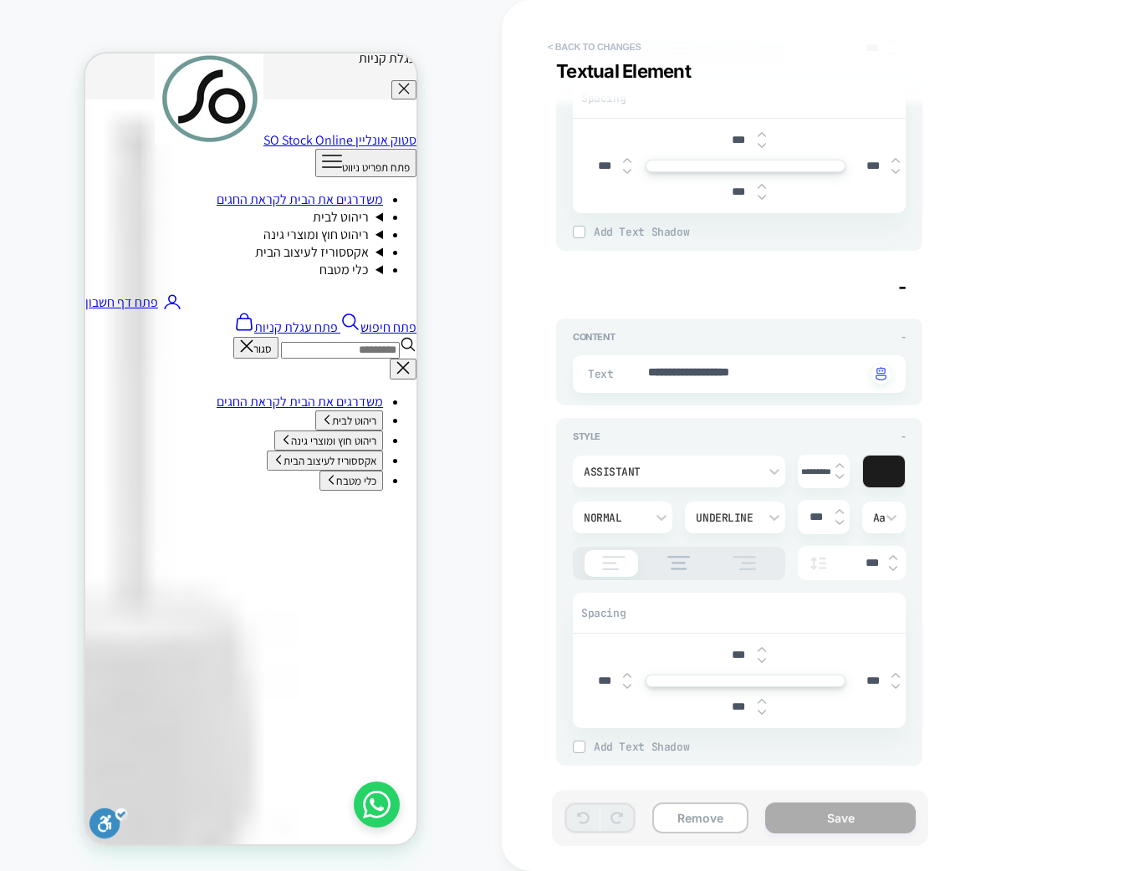
click at [591, 49] on button "< Back to changes" at bounding box center [594, 46] width 110 height 27
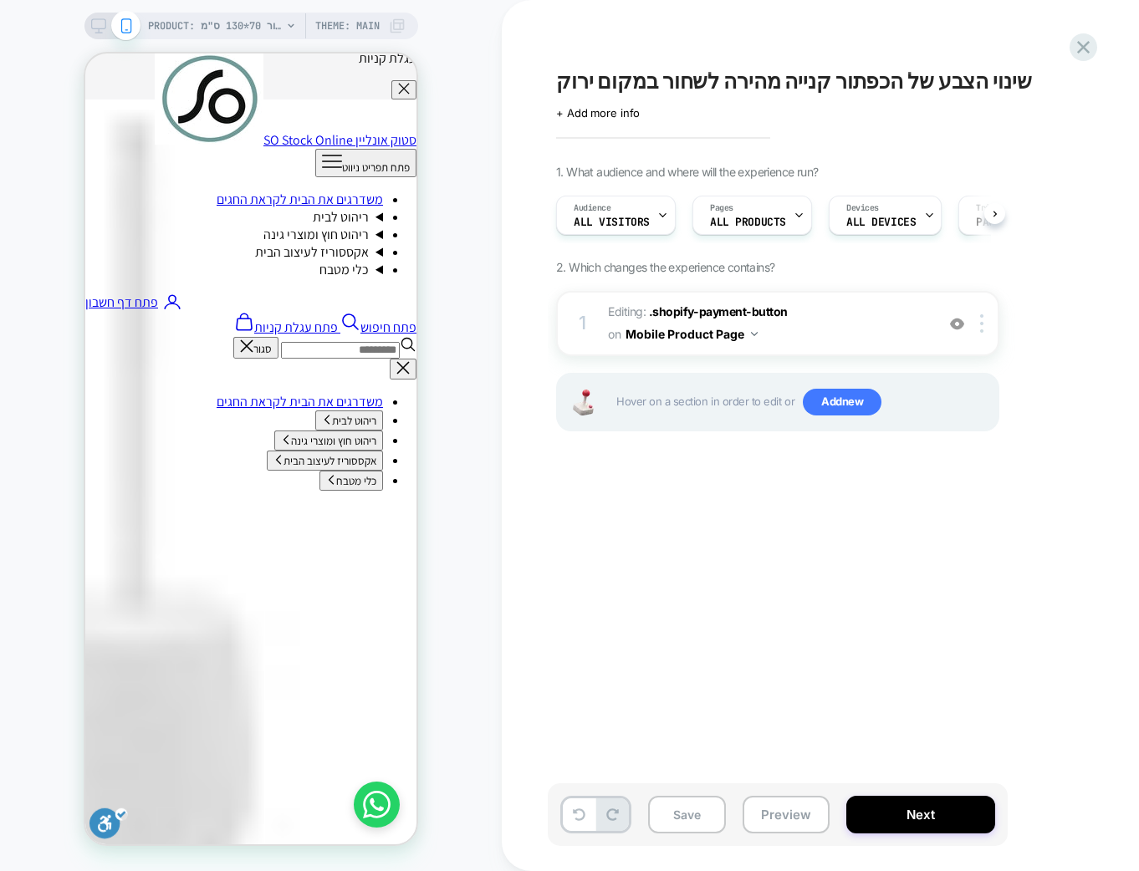
scroll to position [0, 1]
click at [889, 813] on button "Next" at bounding box center [920, 815] width 149 height 38
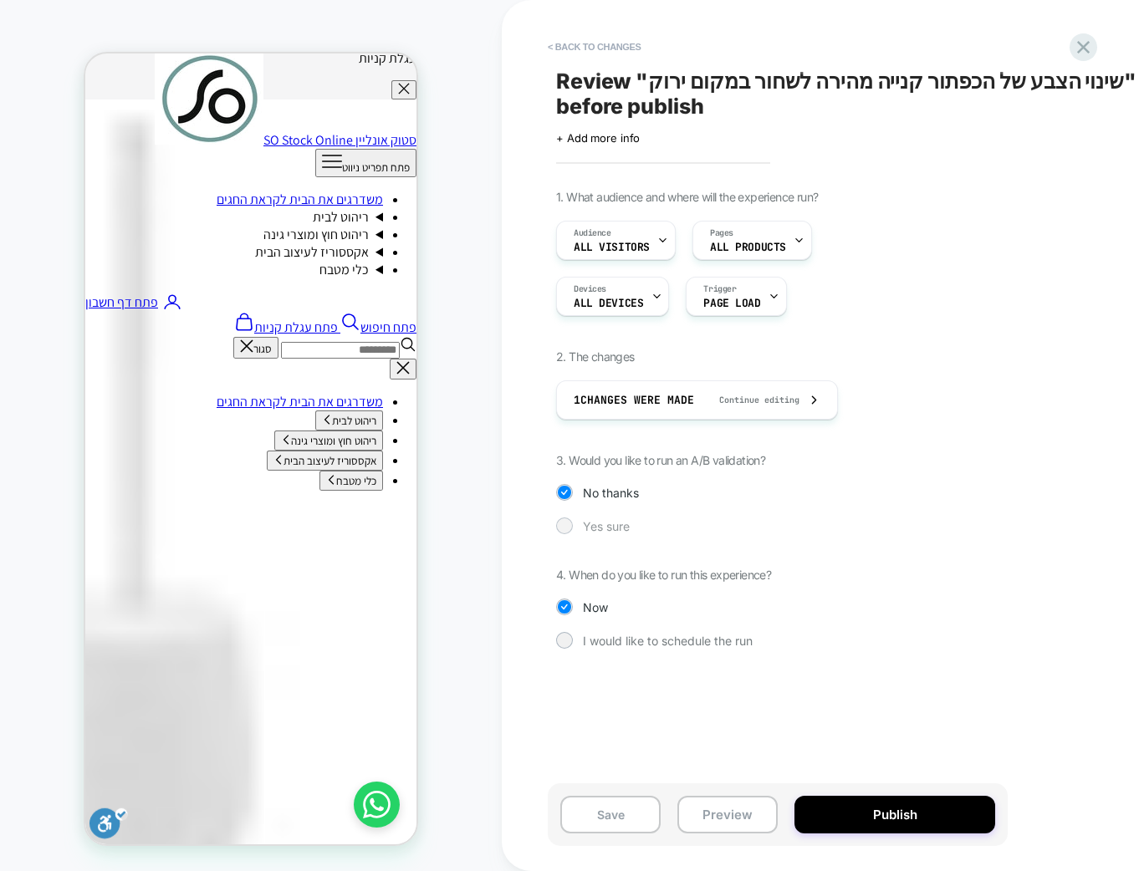
click at [580, 527] on div "Yes sure" at bounding box center [777, 526] width 443 height 17
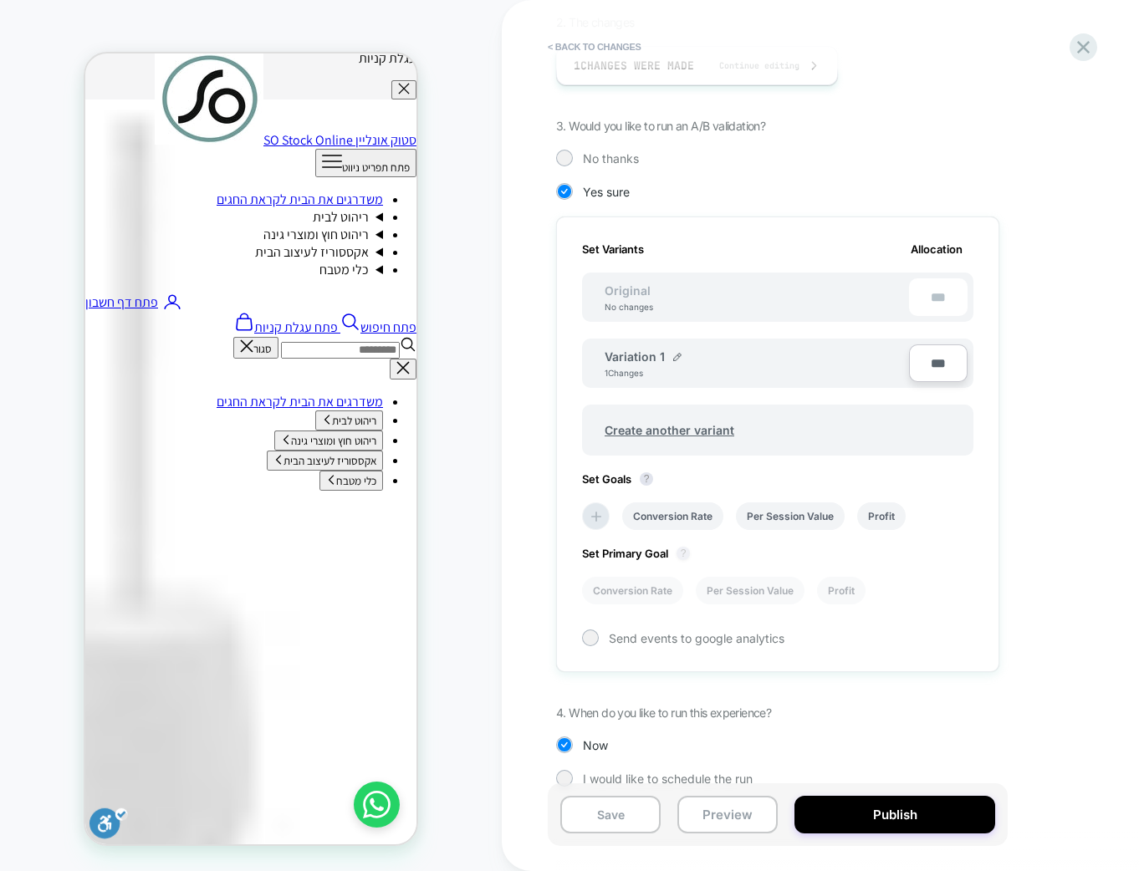
scroll to position [353, 0]
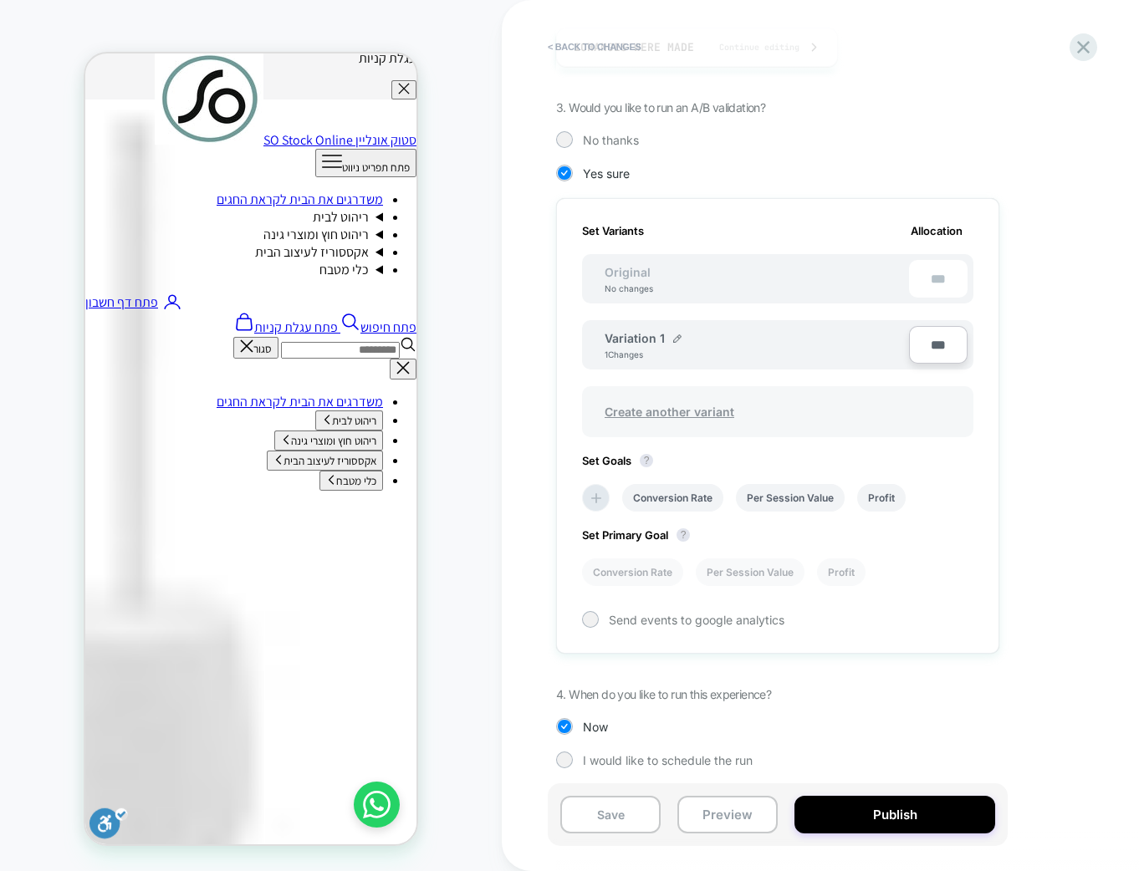
click at [640, 405] on span "Create another variant" at bounding box center [669, 411] width 163 height 39
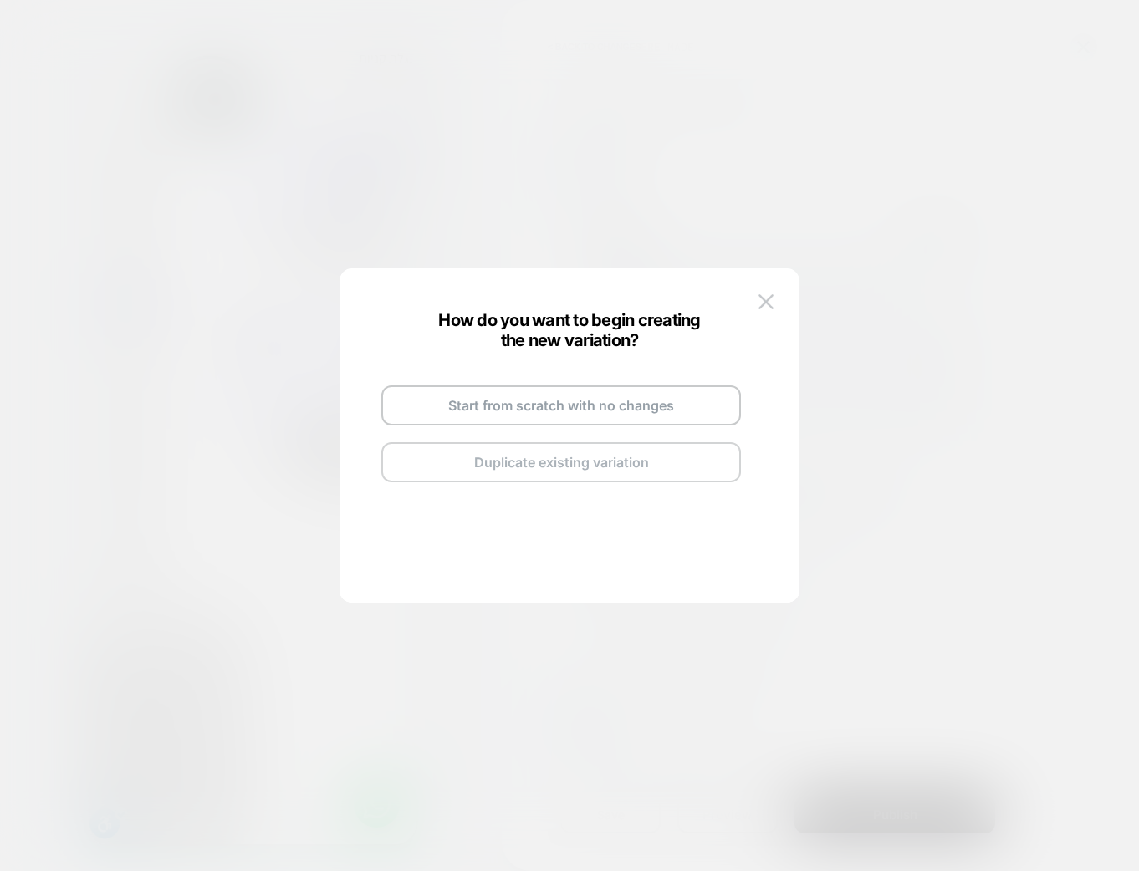
click at [540, 451] on button "Duplicate existing variation" at bounding box center [561, 462] width 360 height 40
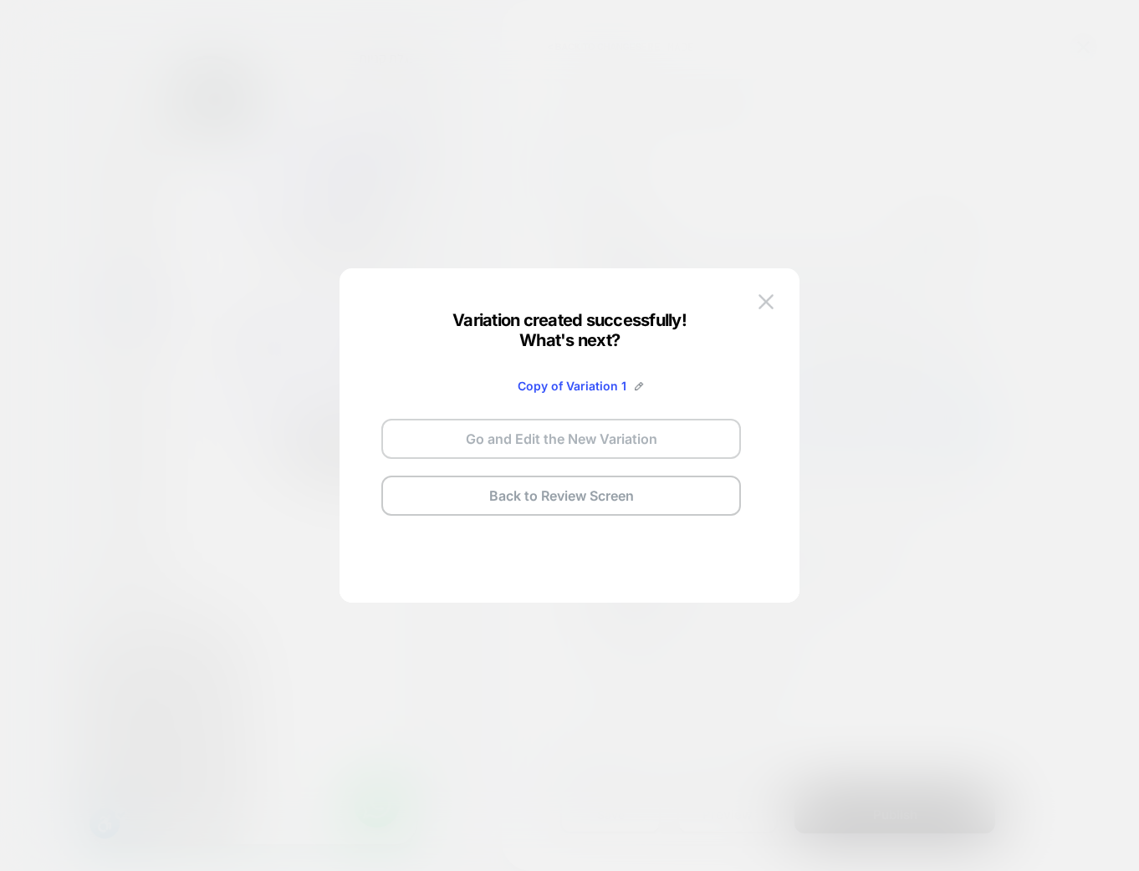
click at [555, 434] on button "Go and Edit the New Variation" at bounding box center [561, 439] width 360 height 40
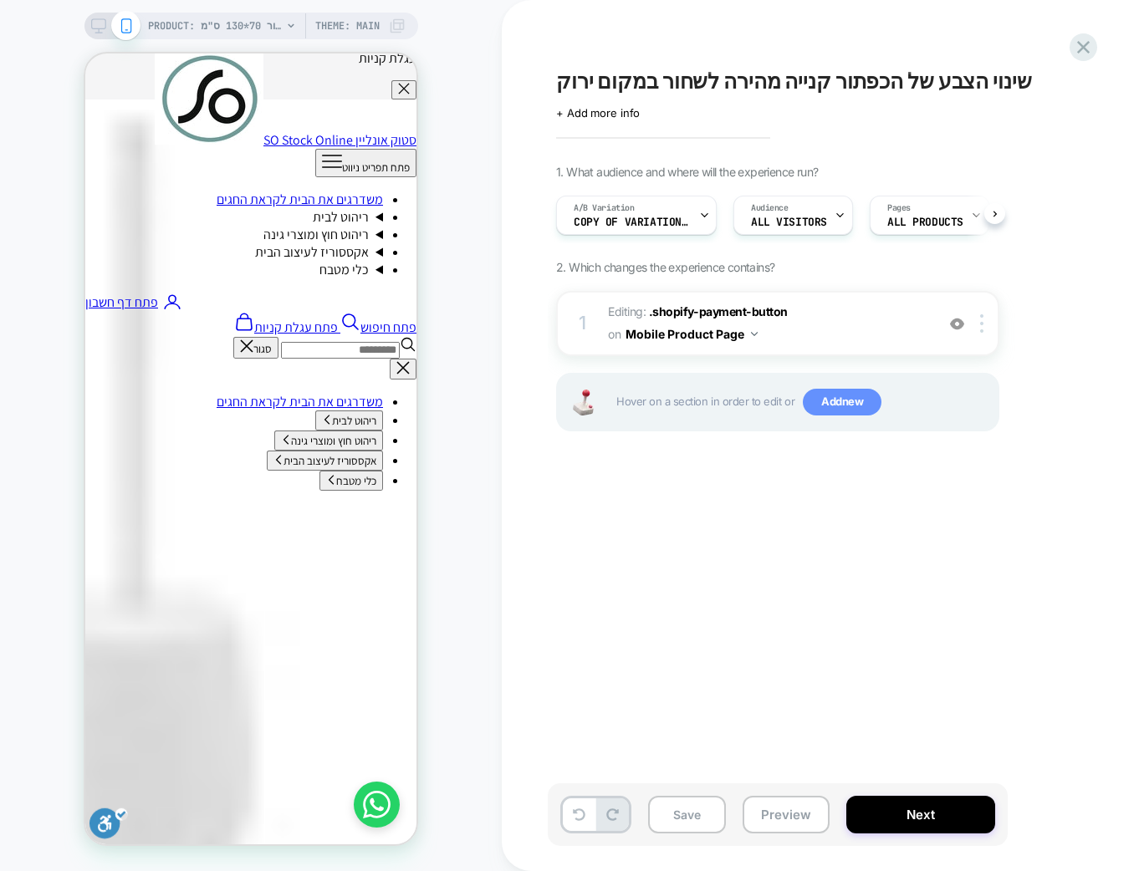
scroll to position [0, 1]
click at [825, 329] on span "Editing : .shopify-payment-button .shopify-payment-button on Mobile Product Page" at bounding box center [767, 323] width 319 height 45
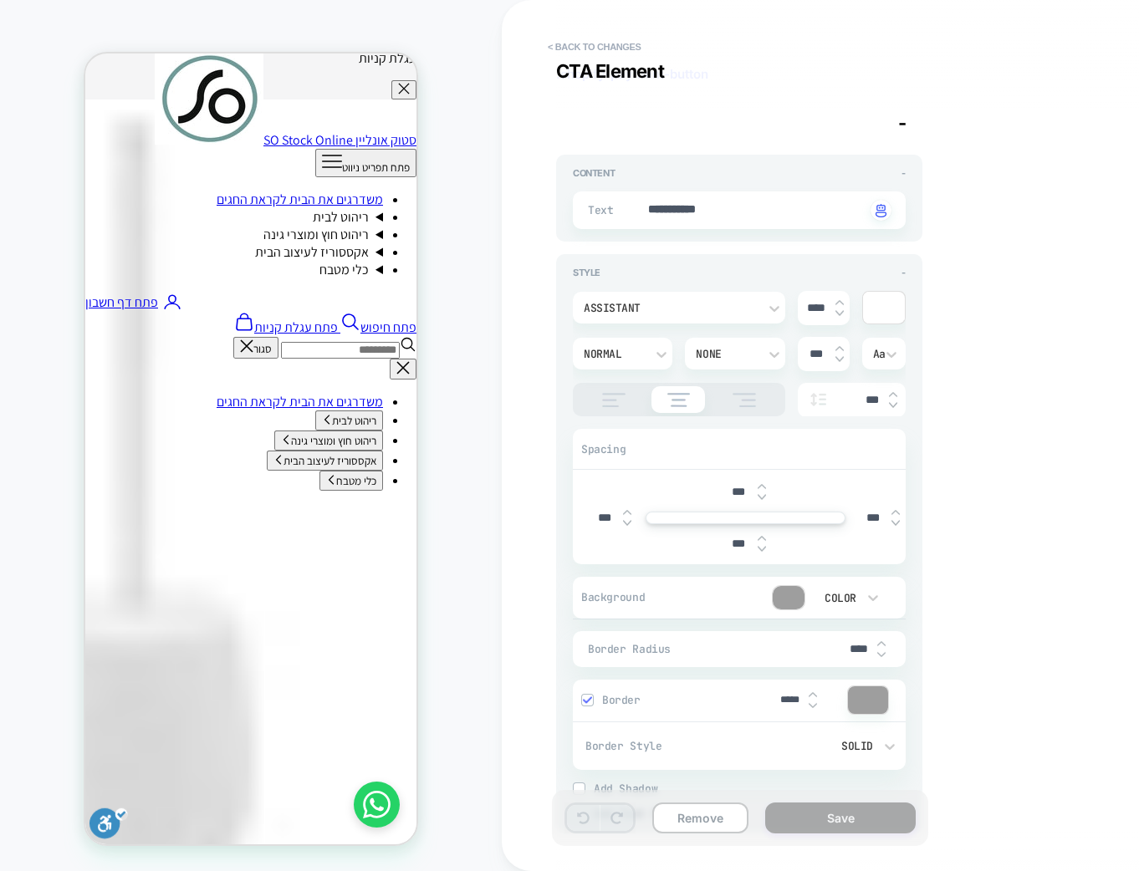
scroll to position [251, 0]
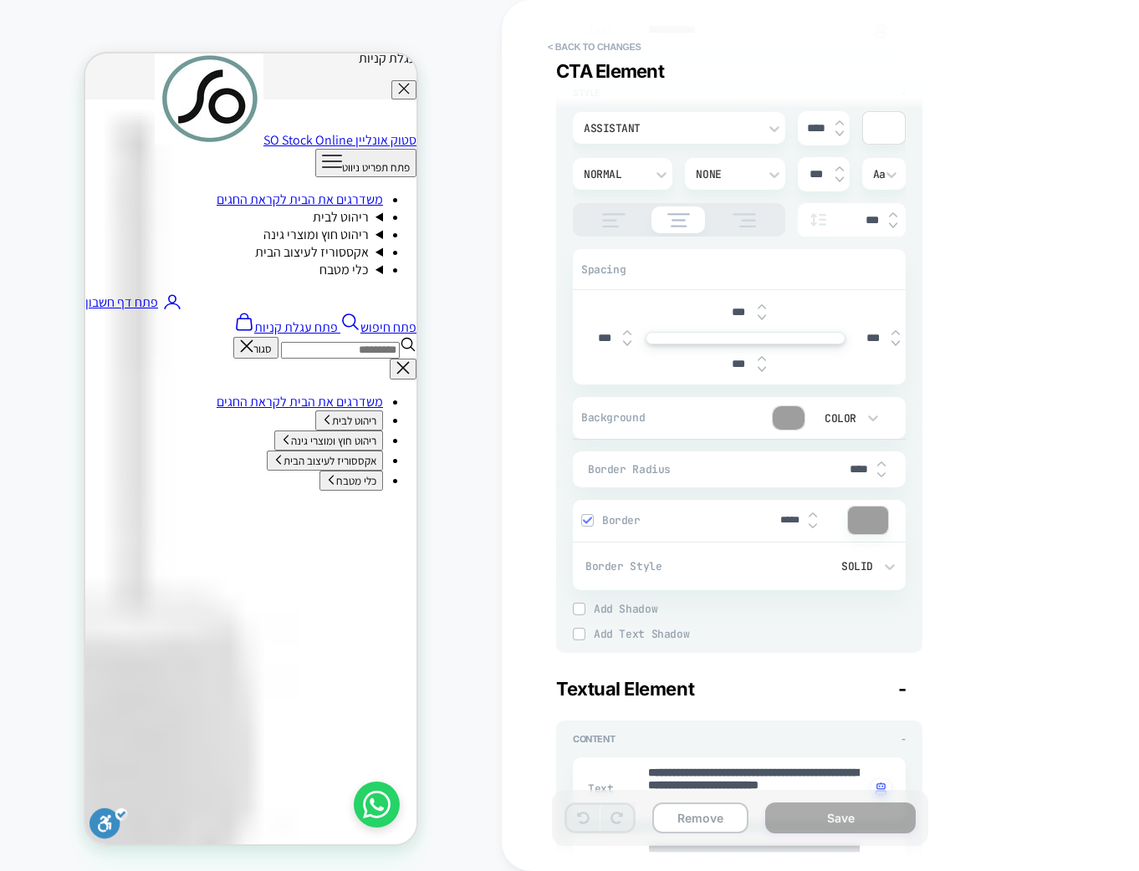
click at [792, 420] on div at bounding box center [789, 417] width 32 height 23
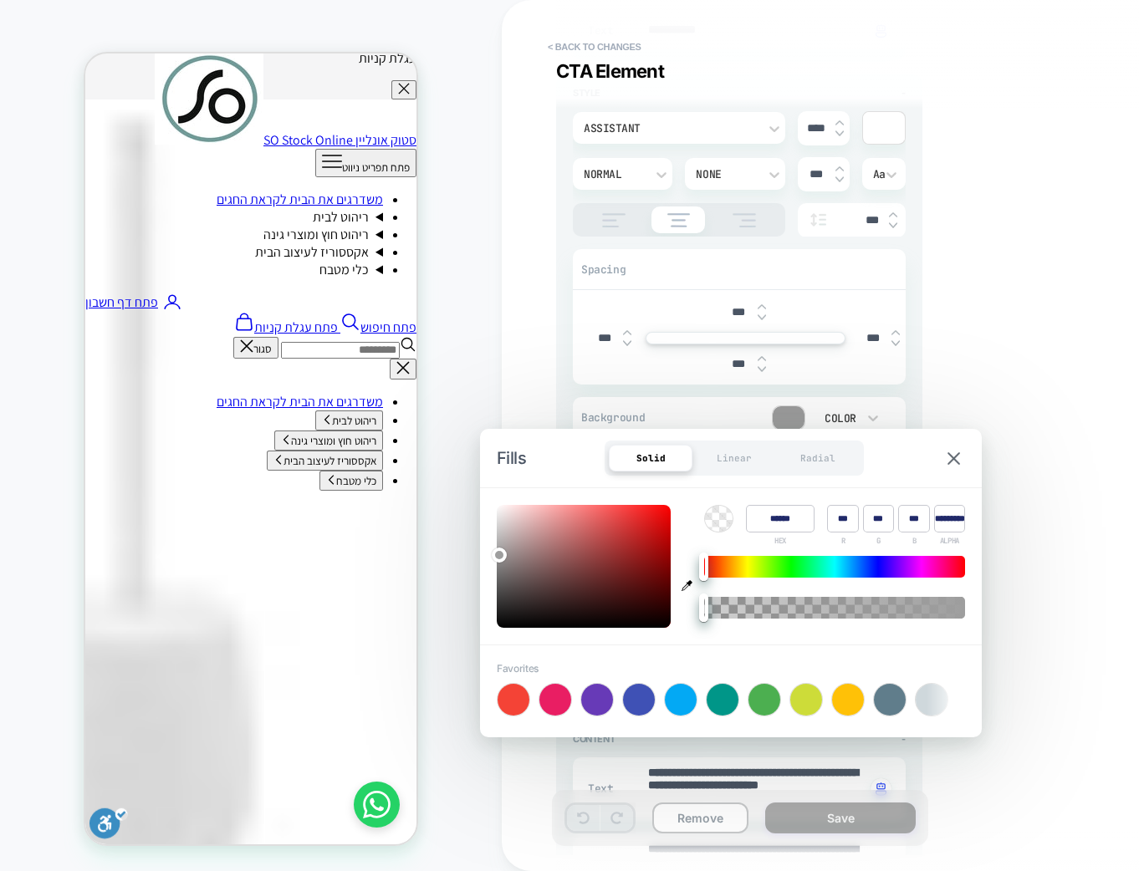
type textarea "*"
click at [690, 581] on icon "button" at bounding box center [686, 585] width 11 height 11
type input "******"
type input "**"
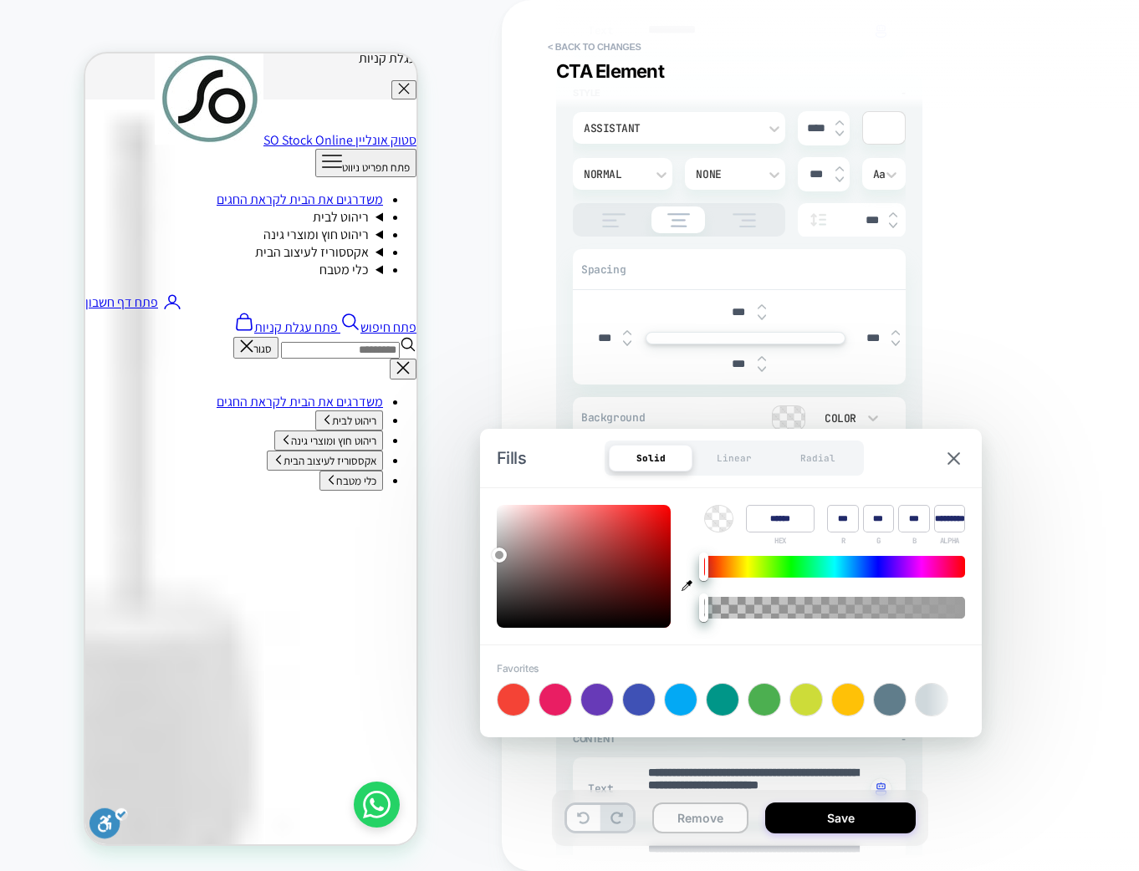
type input "**"
type input "*"
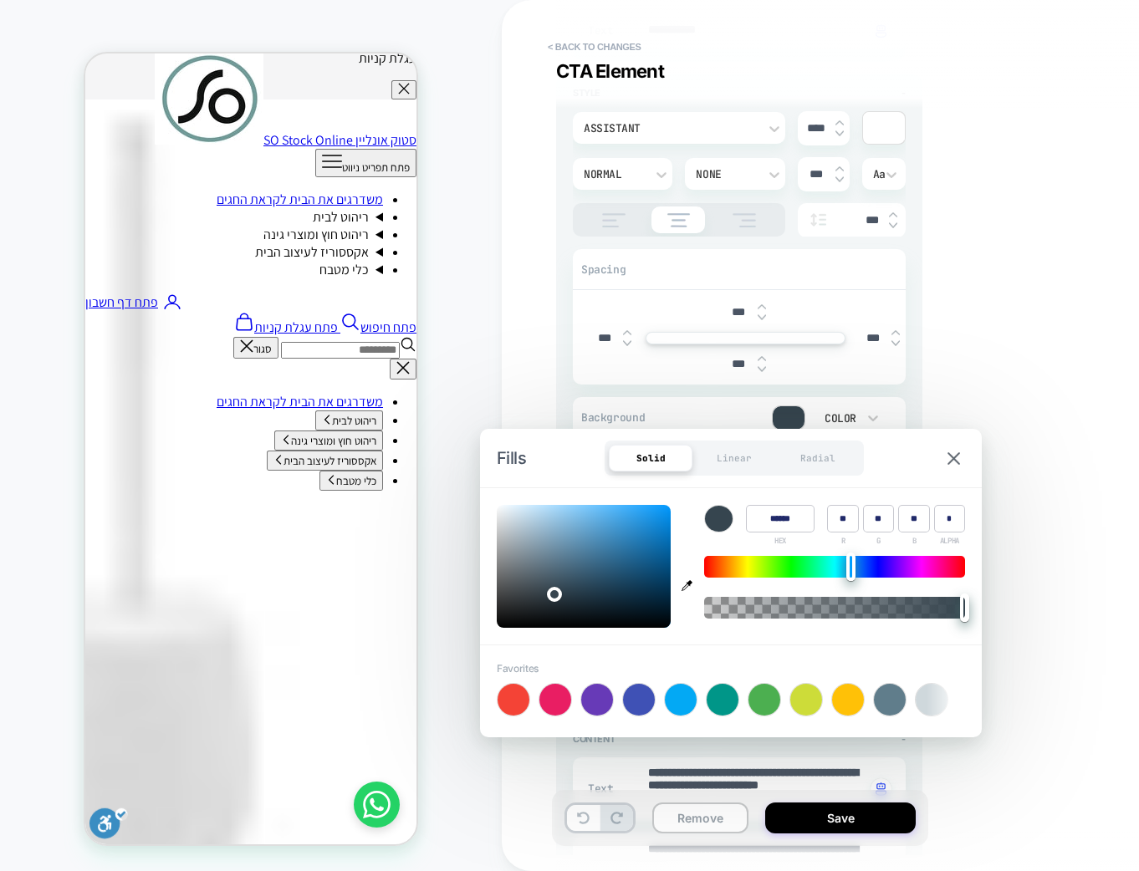
click at [1070, 629] on div "**********" at bounding box center [861, 436] width 627 height 838
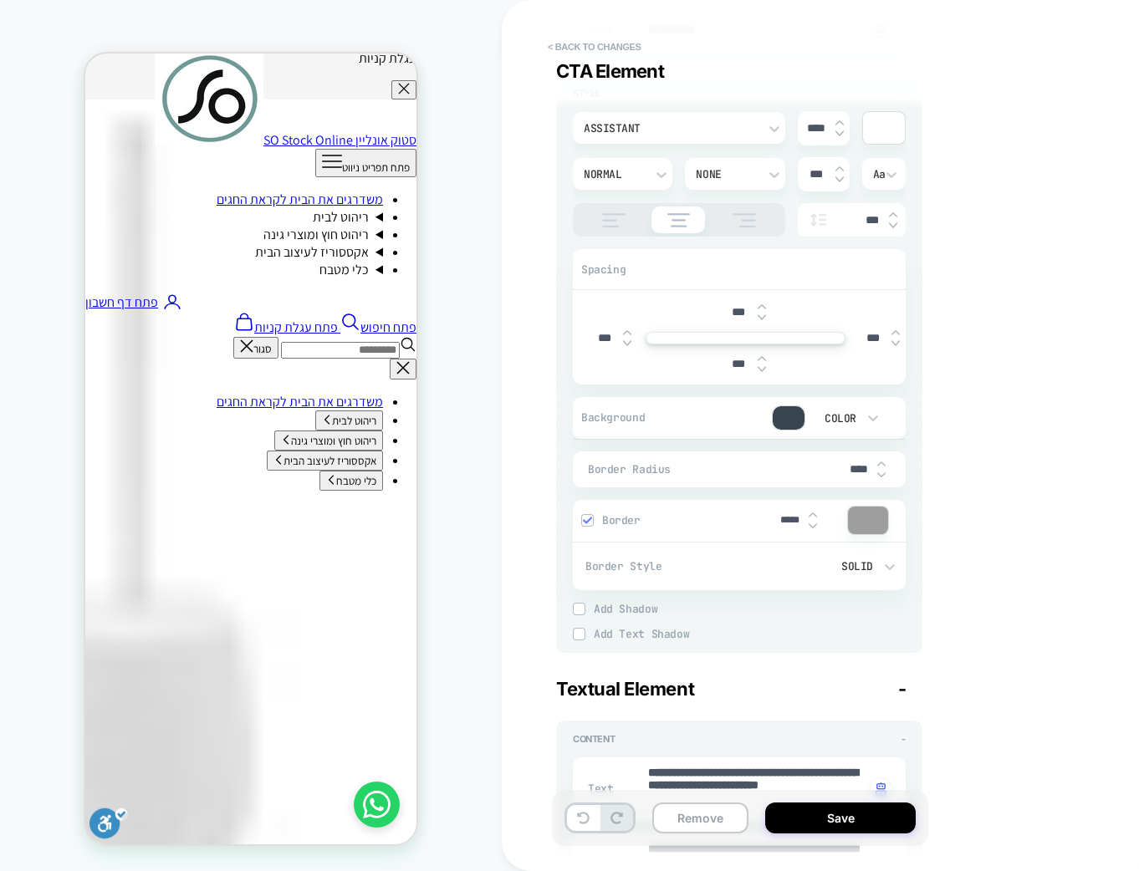
click at [875, 521] on div at bounding box center [868, 521] width 40 height 28
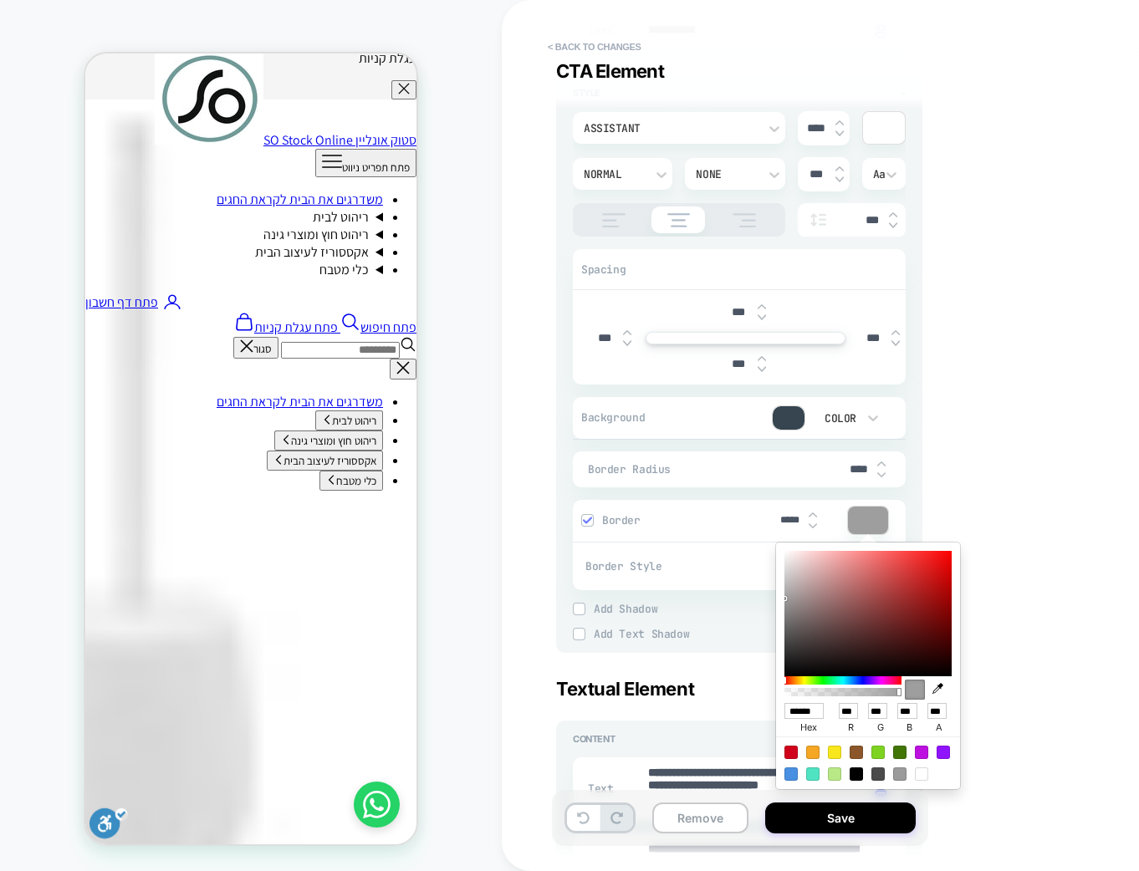
click at [930, 684] on button "button" at bounding box center [938, 669] width 25 height 51
type textarea "*"
type input "******"
type input "**"
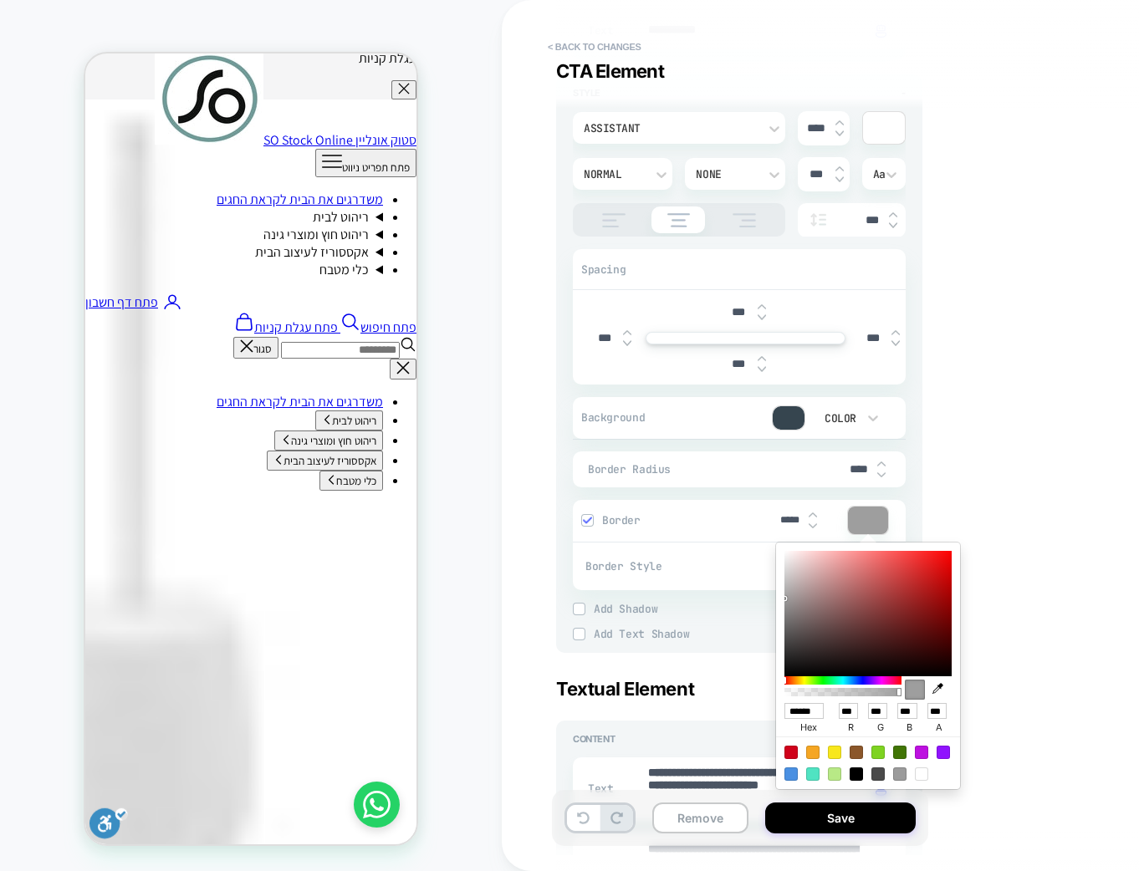
type input "**"
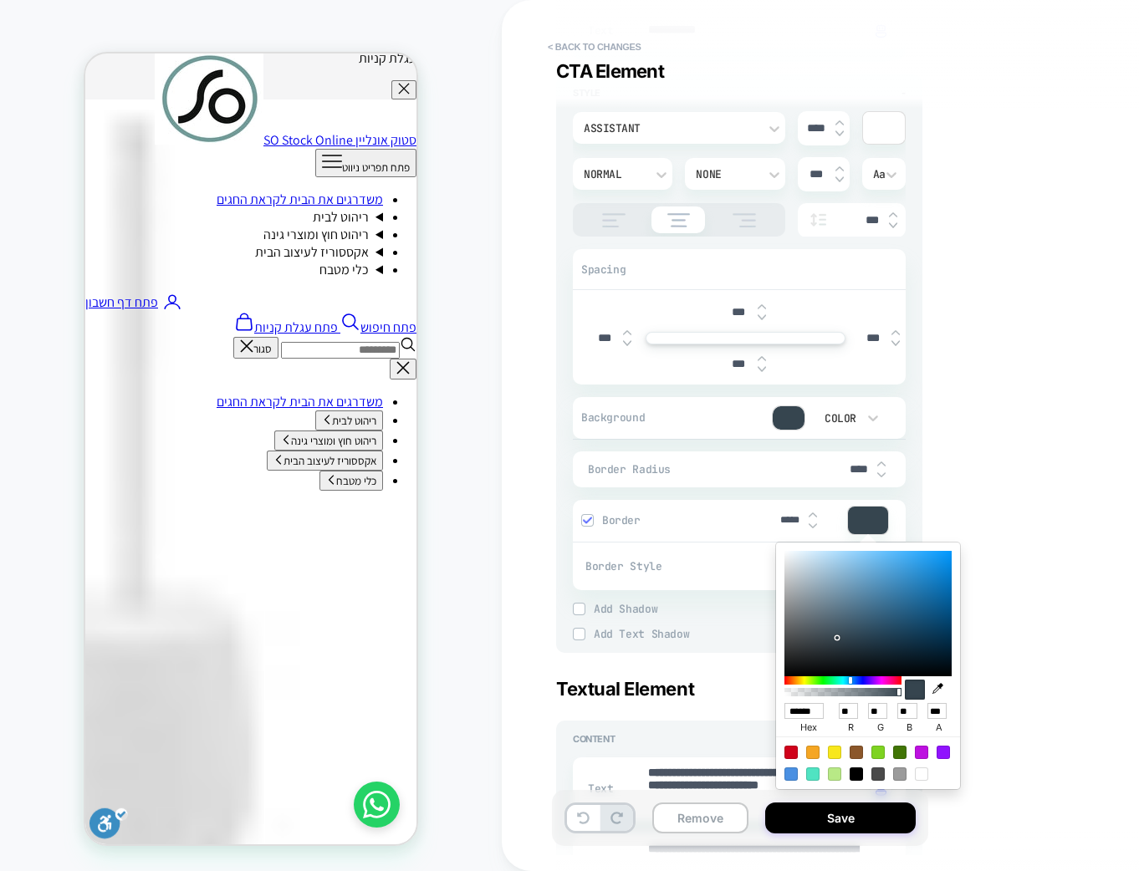
click at [1031, 616] on div "**********" at bounding box center [861, 436] width 627 height 838
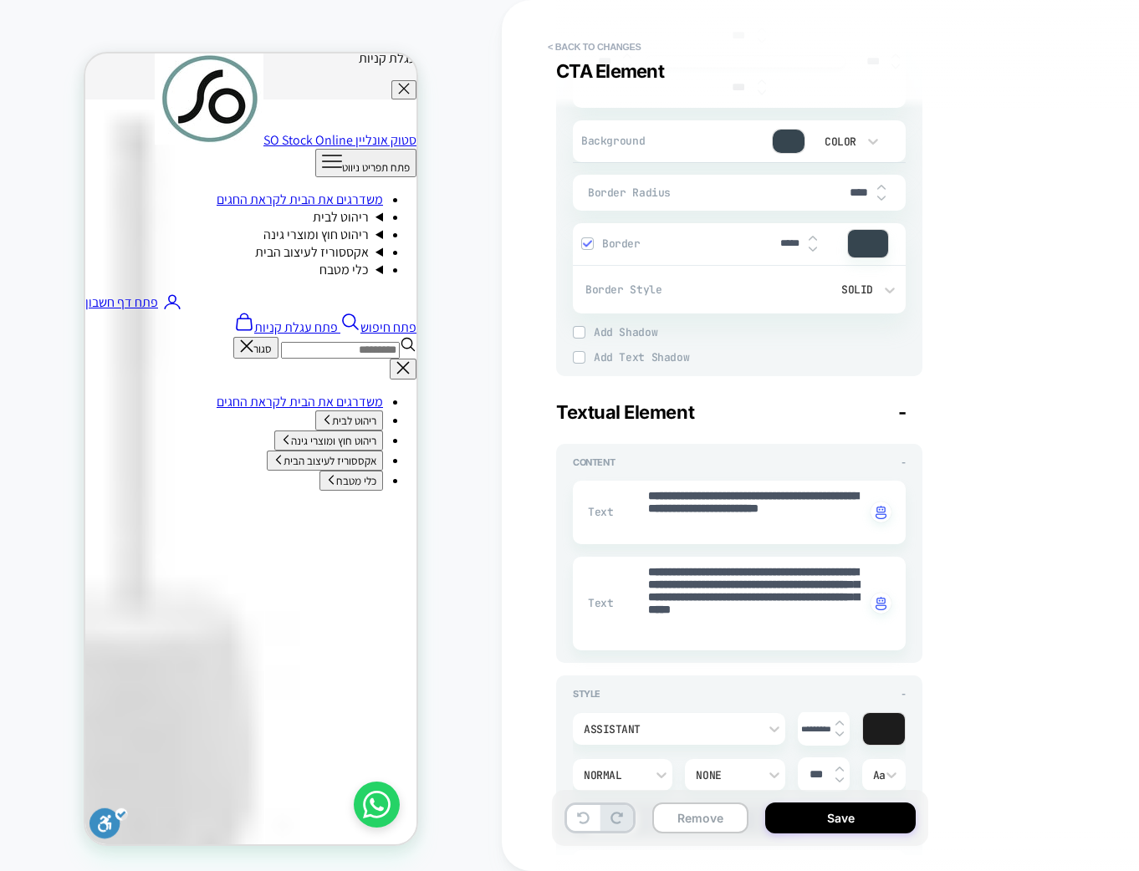
scroll to position [375, 0]
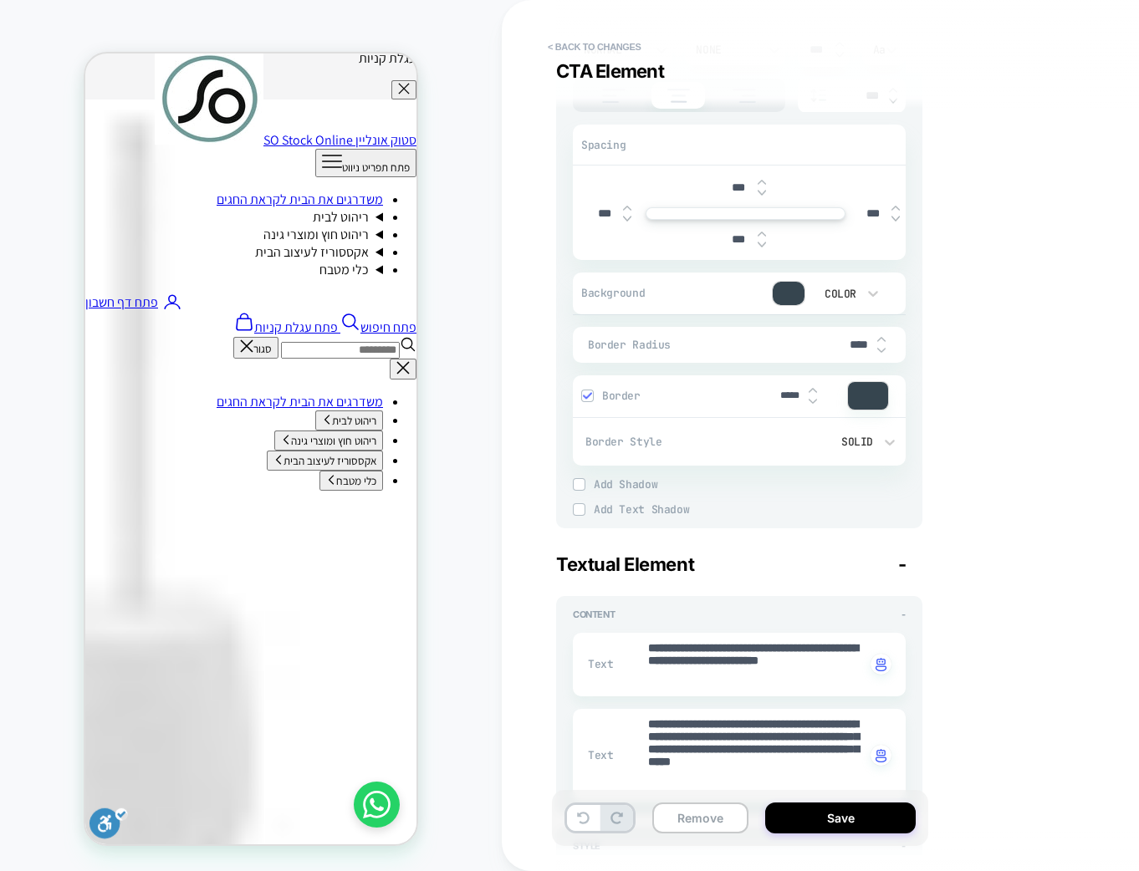
click at [869, 390] on div at bounding box center [868, 396] width 40 height 28
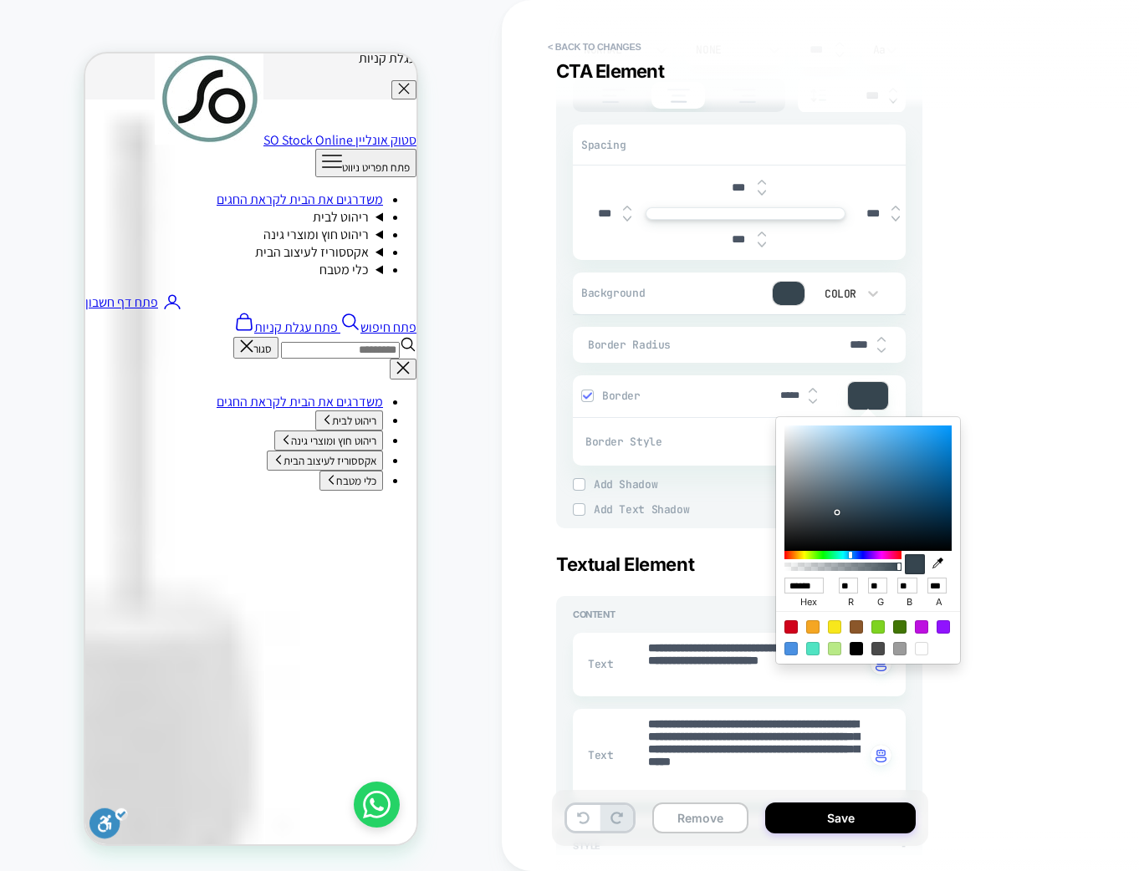
click at [969, 409] on div "**********" at bounding box center [861, 436] width 627 height 838
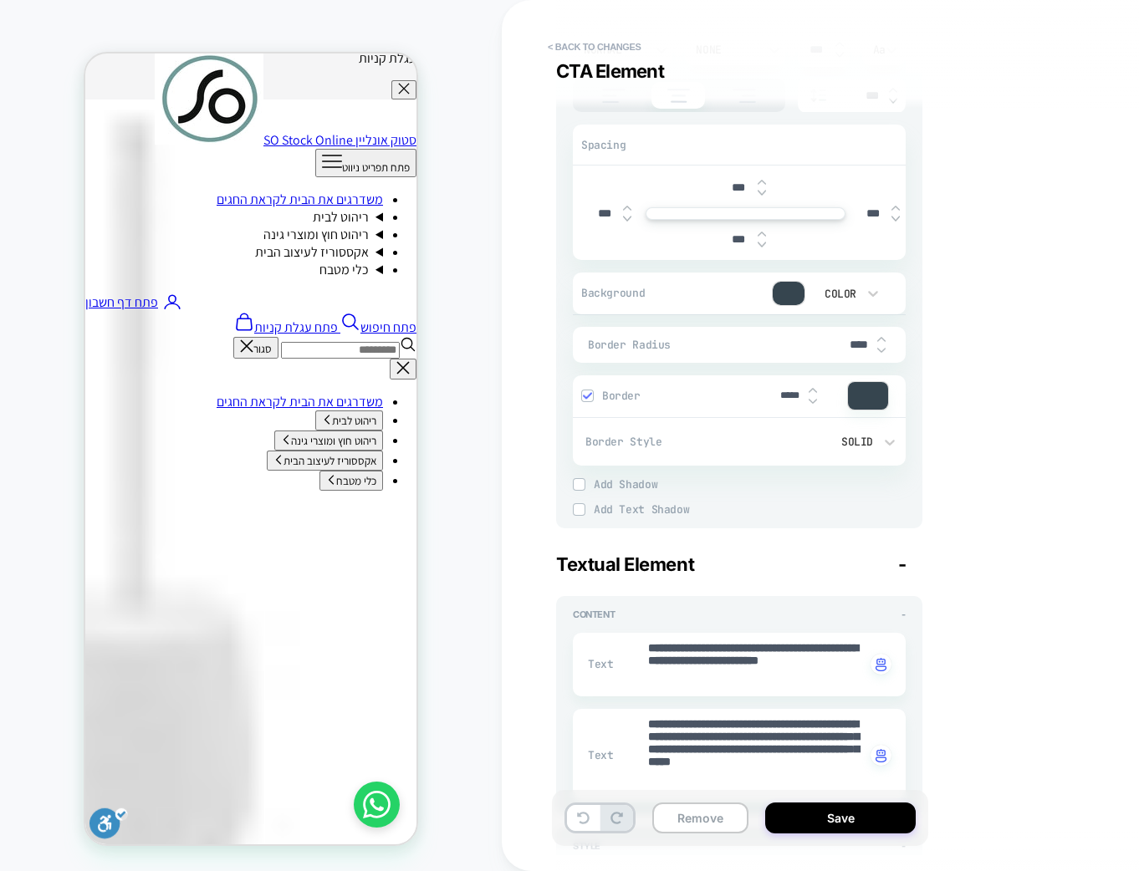
click at [783, 289] on div at bounding box center [789, 293] width 32 height 23
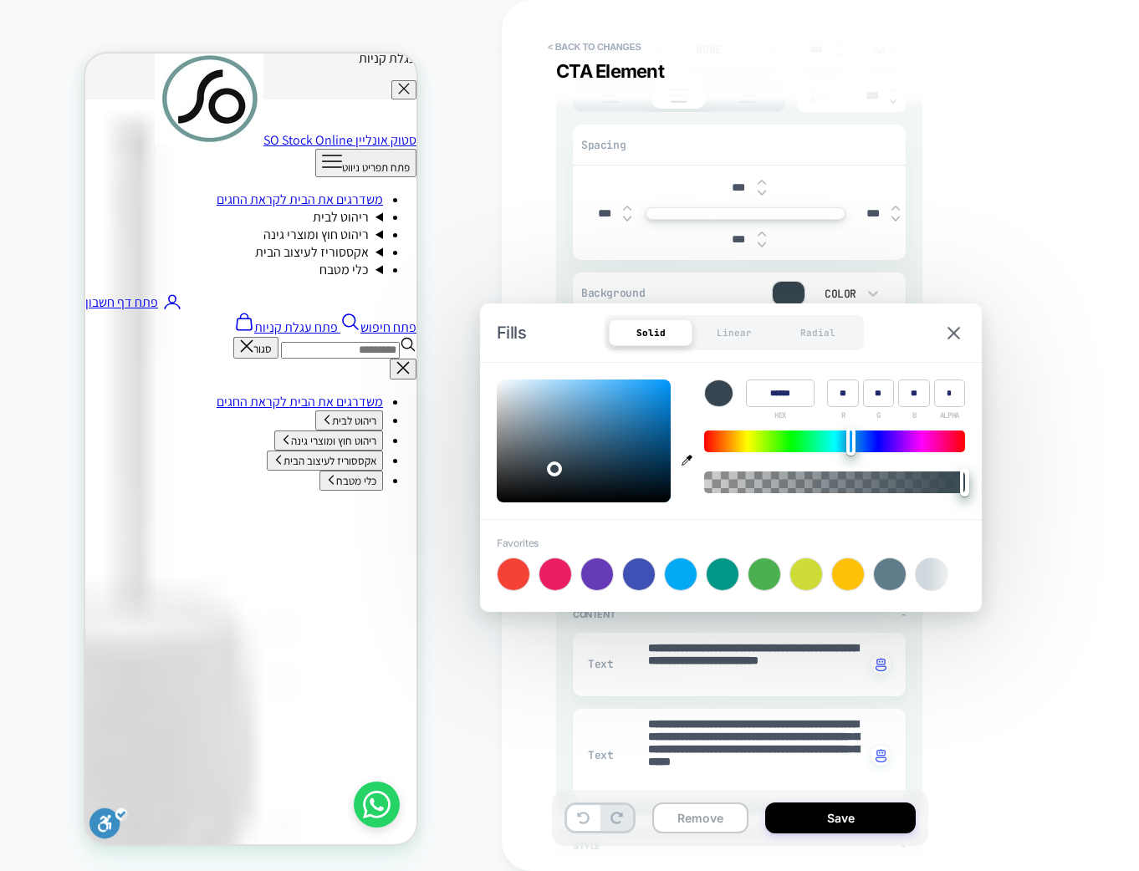
click at [964, 291] on div "**********" at bounding box center [861, 436] width 627 height 838
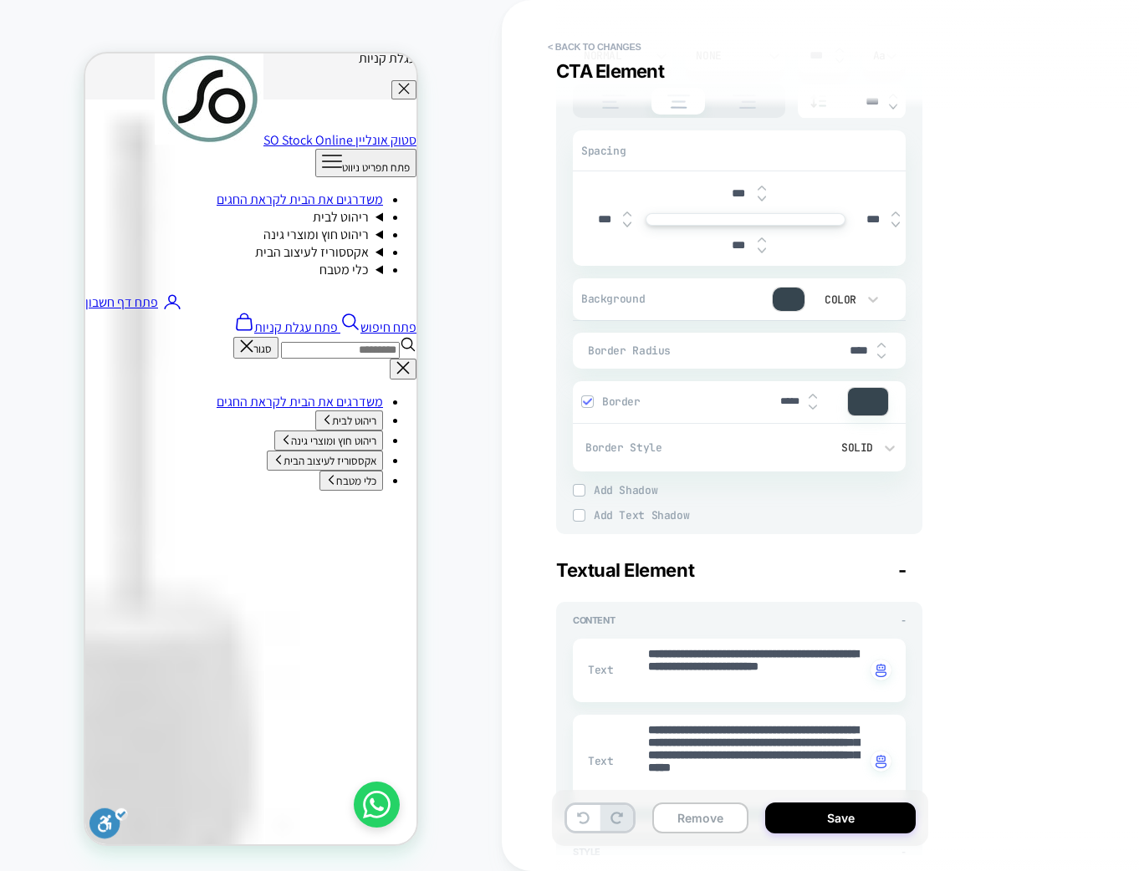
scroll to position [502, 0]
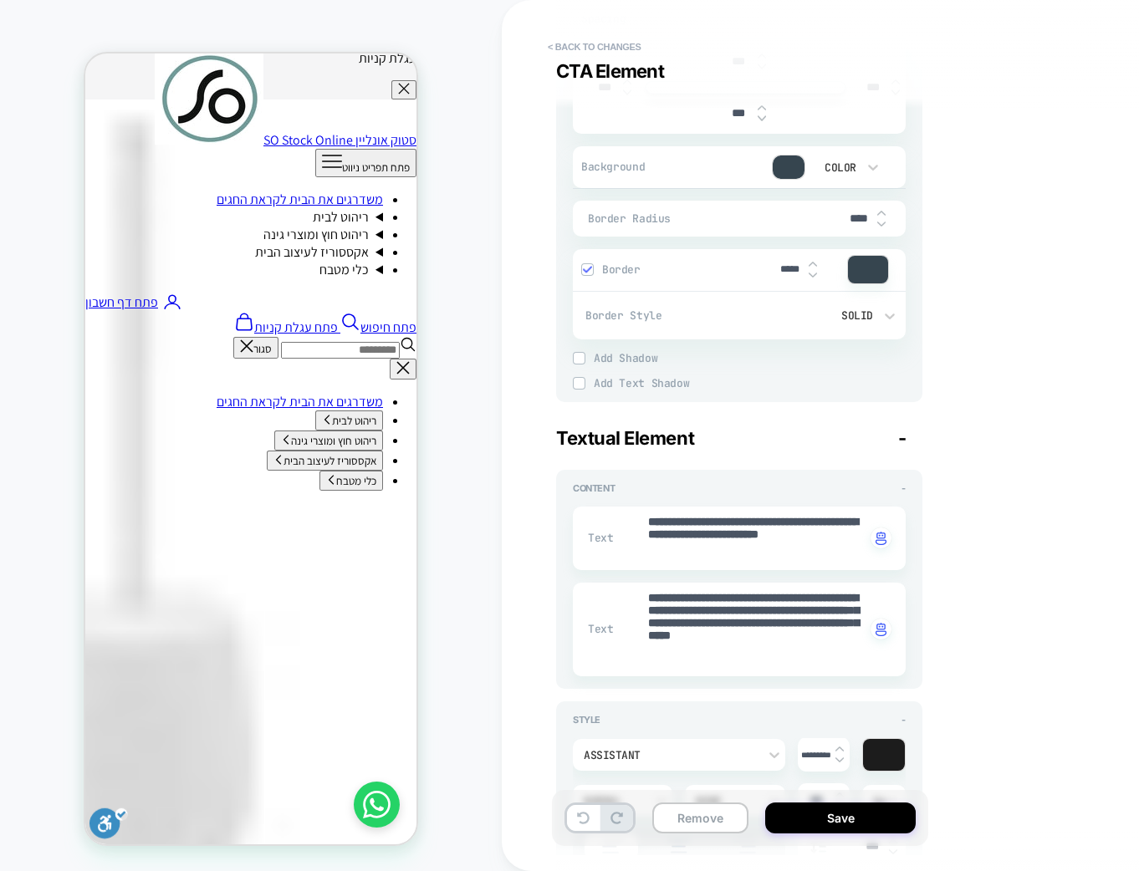
click at [859, 318] on div "Solid" at bounding box center [818, 316] width 112 height 14
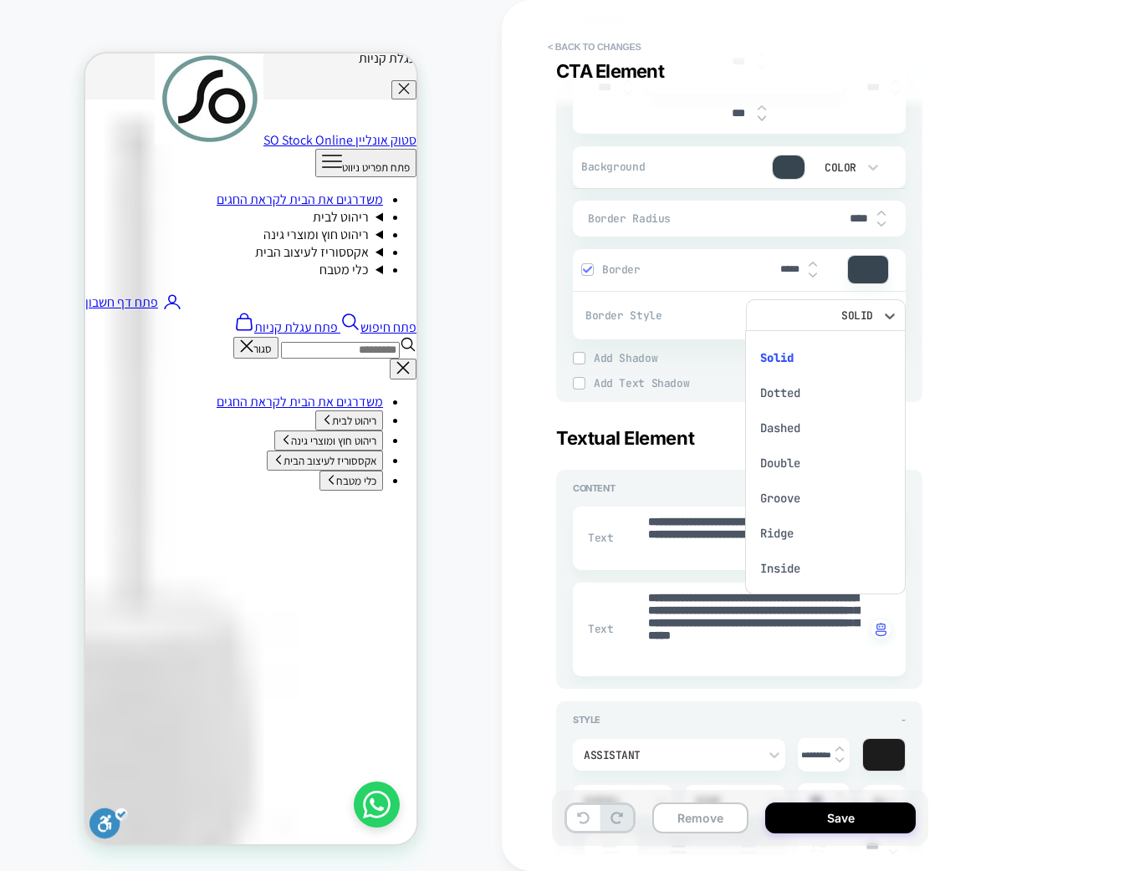
click at [936, 365] on div at bounding box center [569, 435] width 1139 height 871
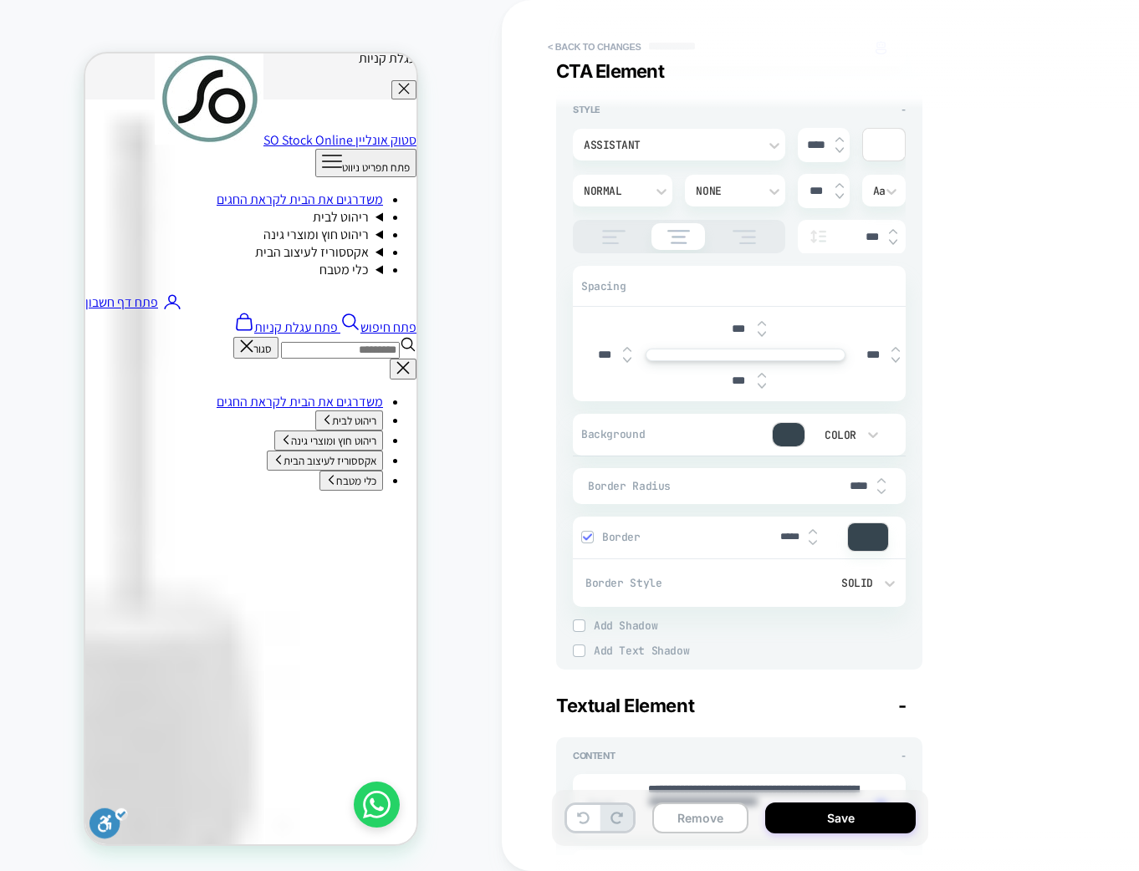
scroll to position [251, 0]
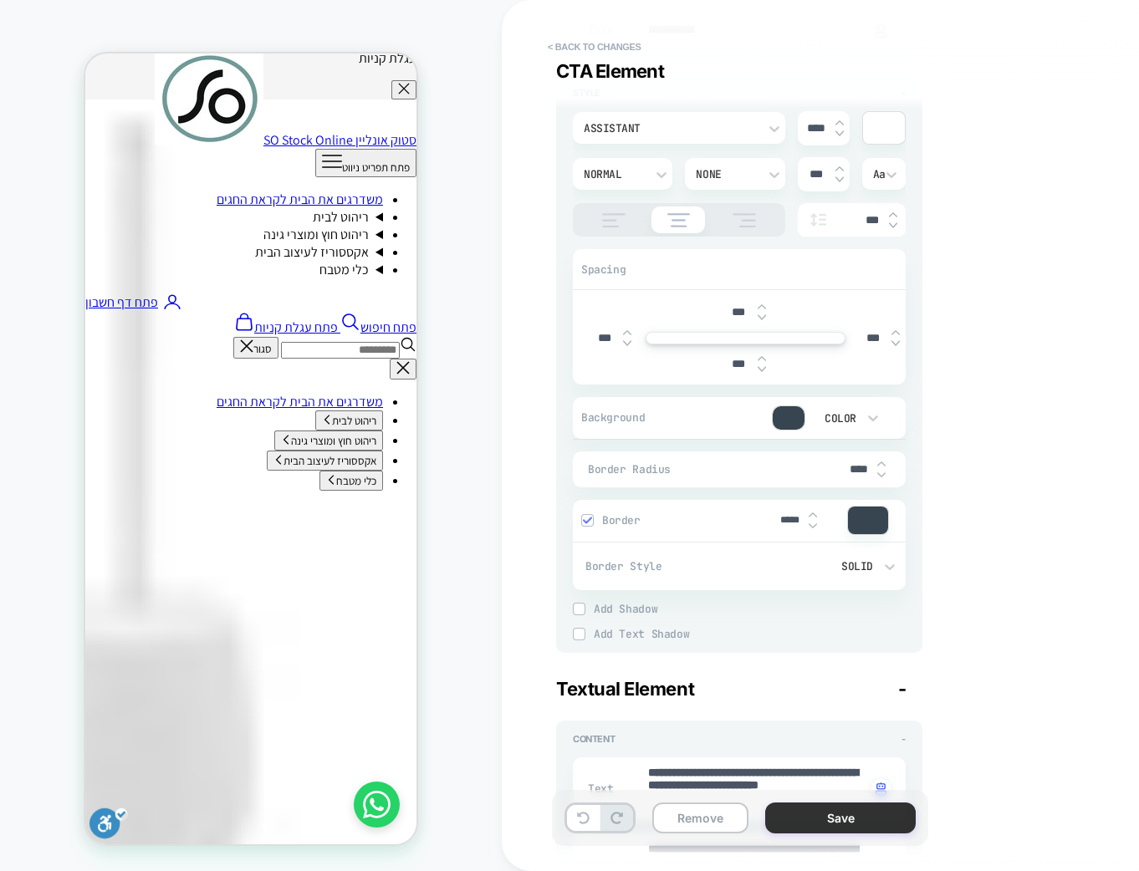
click at [895, 807] on button "Save" at bounding box center [840, 818] width 150 height 31
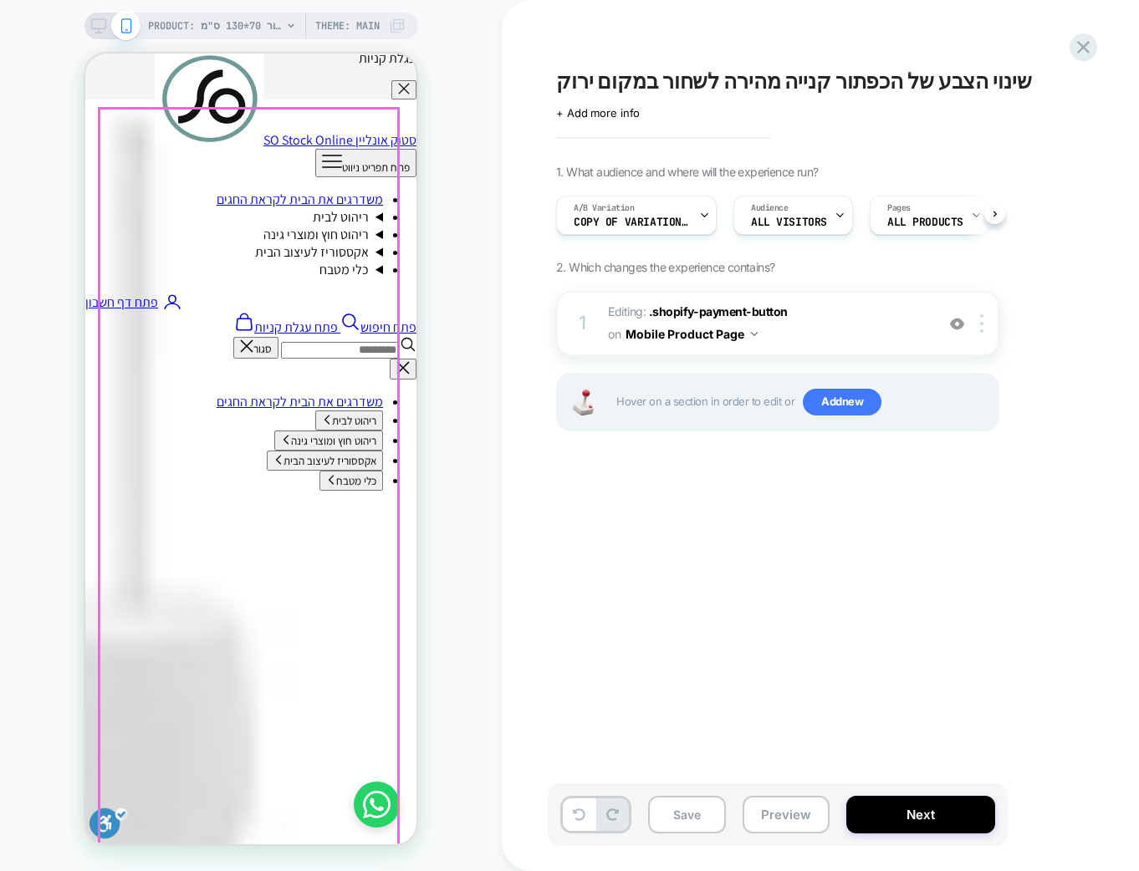
scroll to position [0, 1]
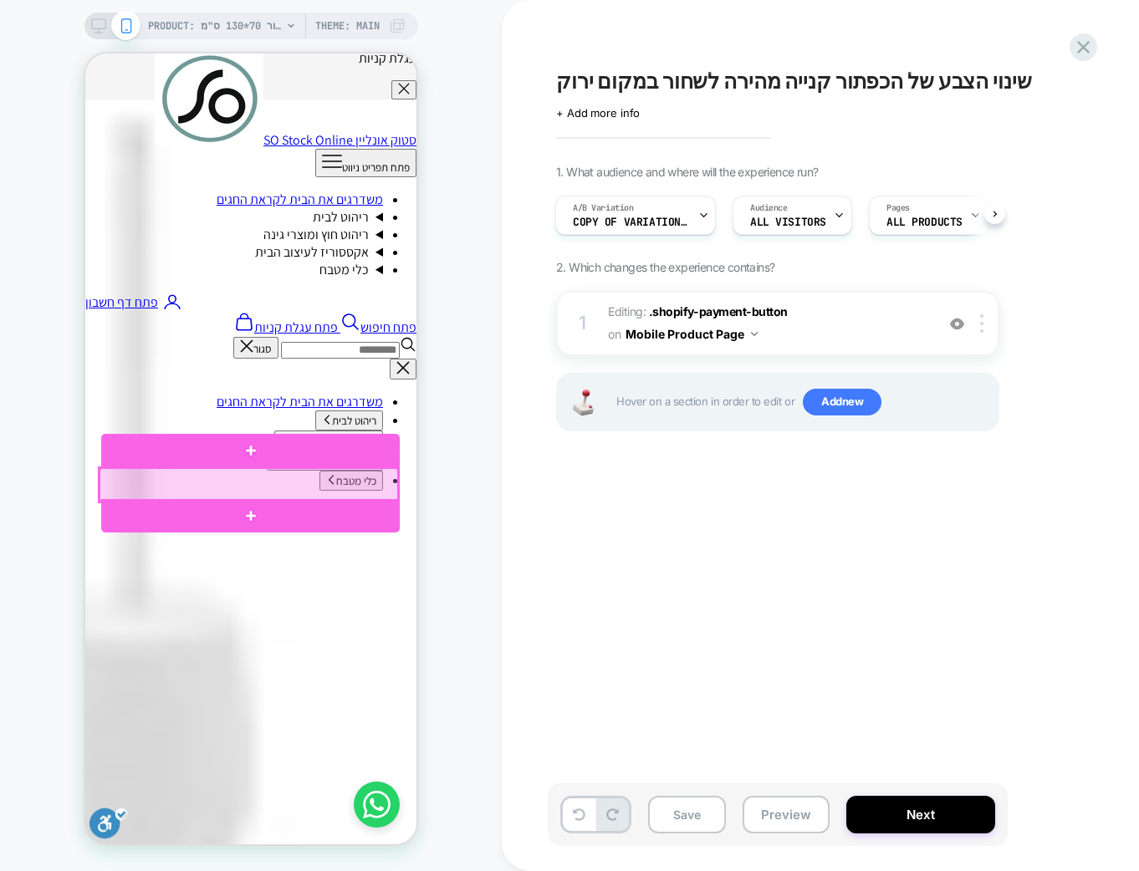
click at [349, 492] on div at bounding box center [248, 484] width 298 height 33
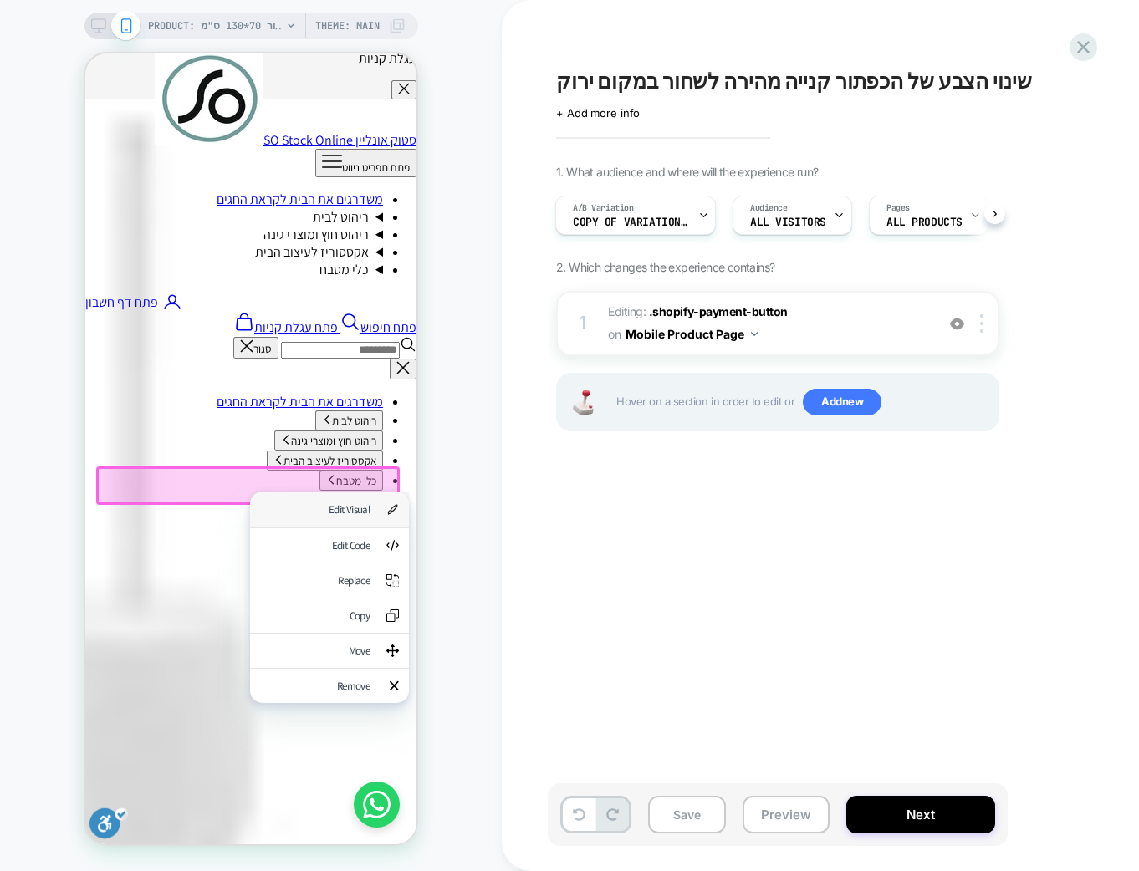
click at [345, 511] on div "Edit Visual" at bounding box center [315, 509] width 110 height 14
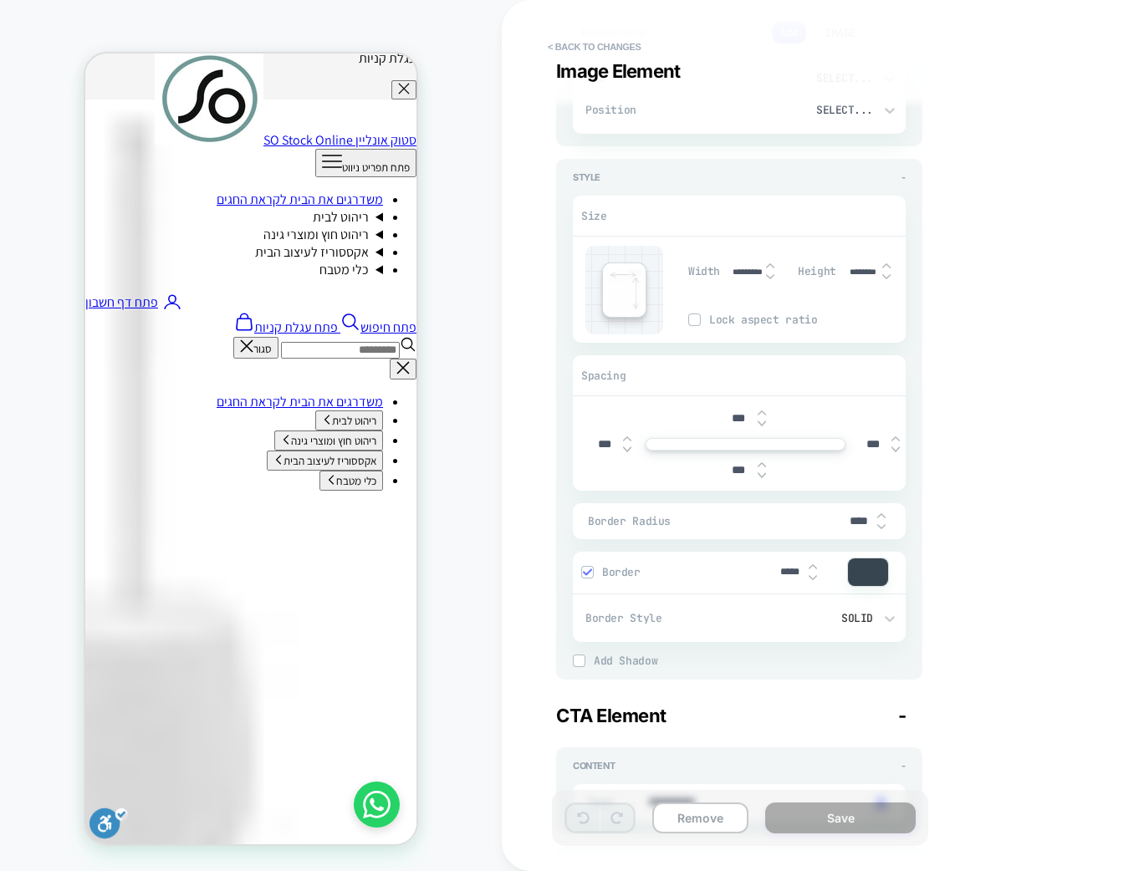
scroll to position [0, 0]
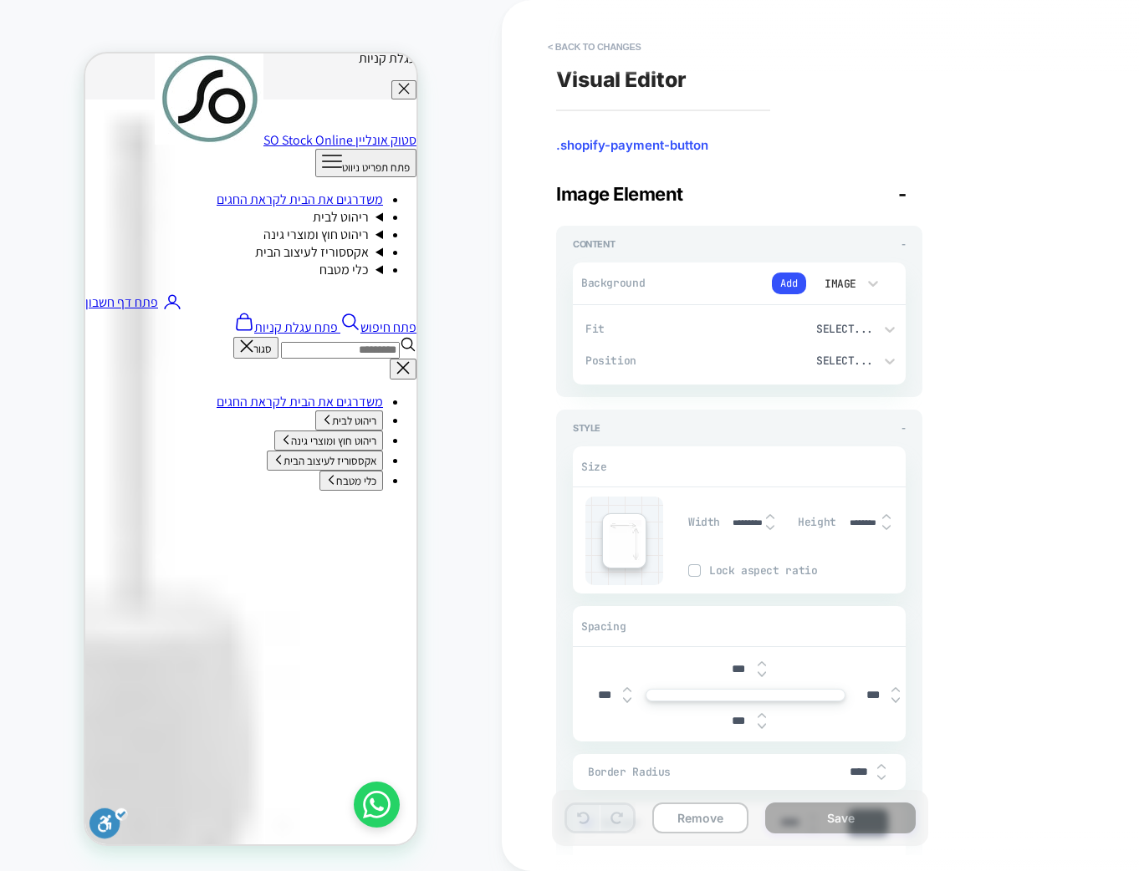
click at [840, 284] on div "Image" at bounding box center [838, 284] width 35 height 14
click at [842, 365] on div "Color" at bounding box center [847, 361] width 70 height 35
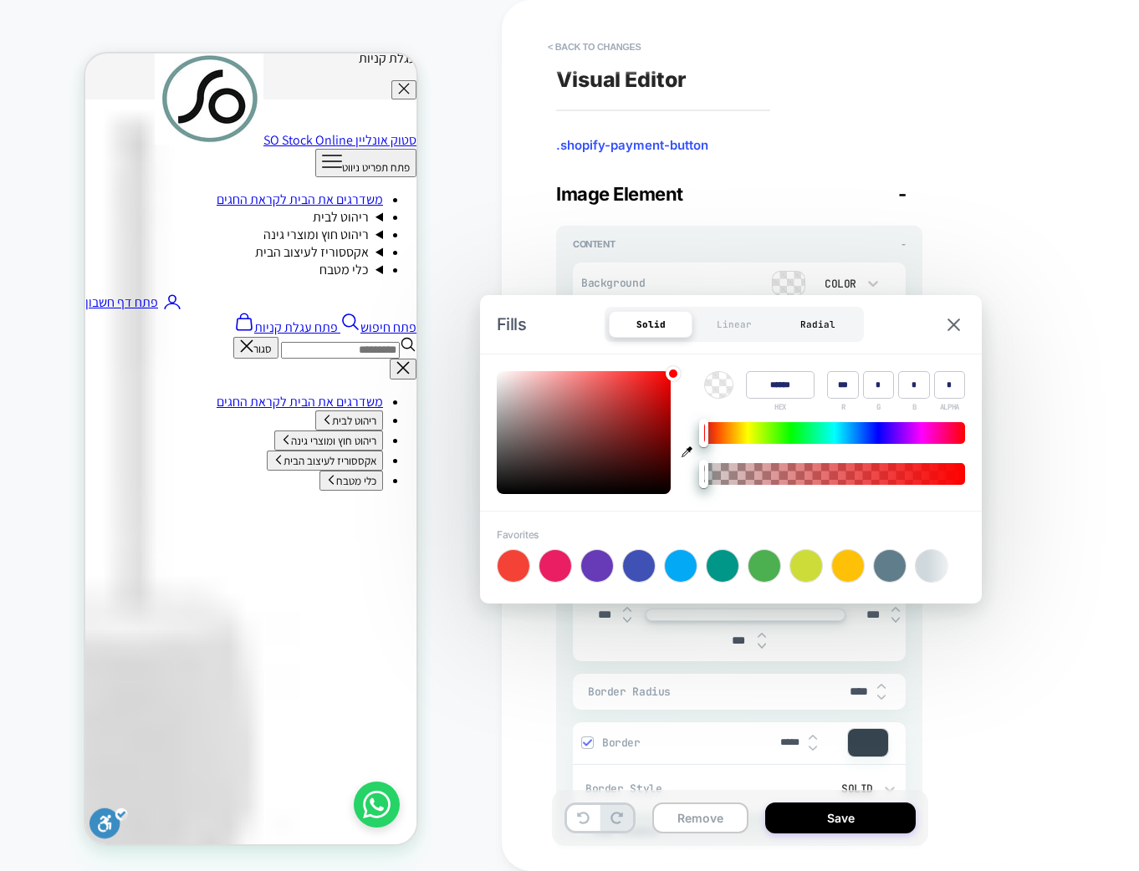
type textarea "*"
click at [683, 455] on icon "button" at bounding box center [686, 451] width 11 height 11
type input "******"
type input "**"
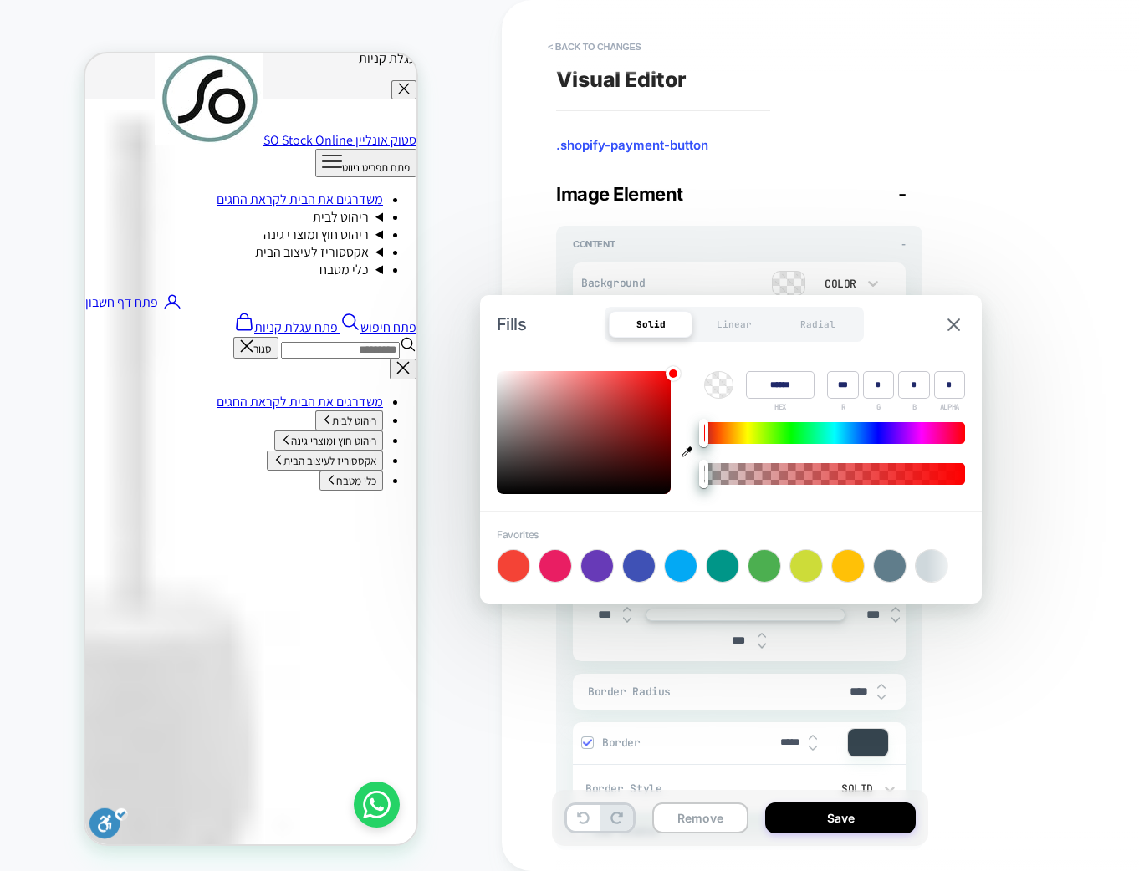
type input "**"
type input "*"
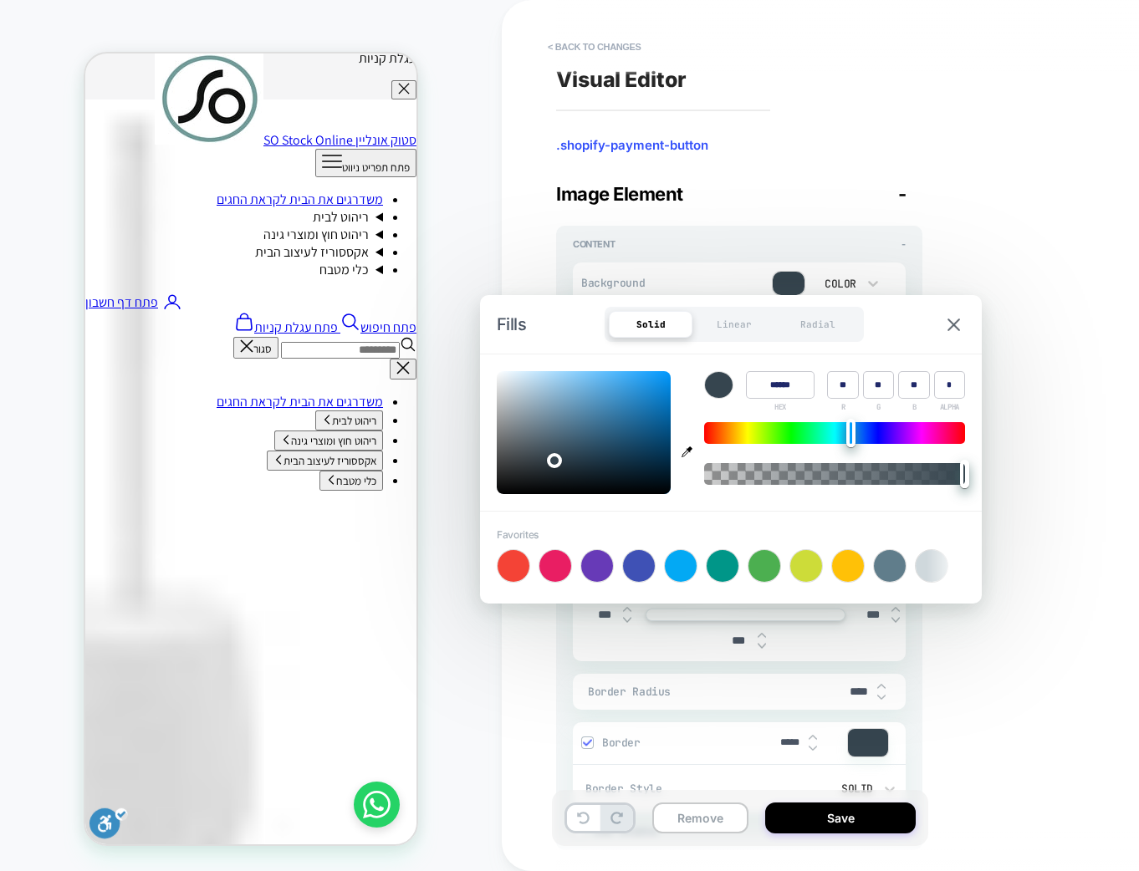
click at [952, 674] on div "**********" at bounding box center [861, 436] width 627 height 838
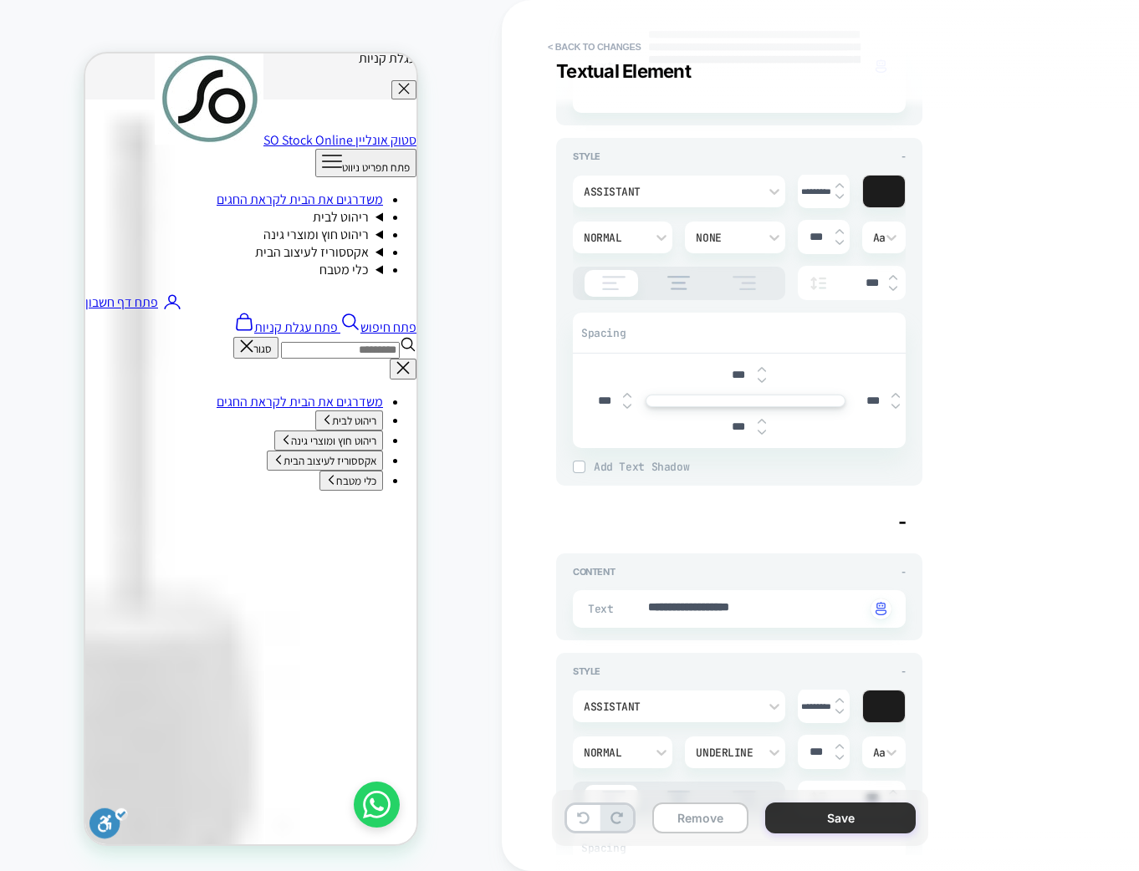
scroll to position [1991, 0]
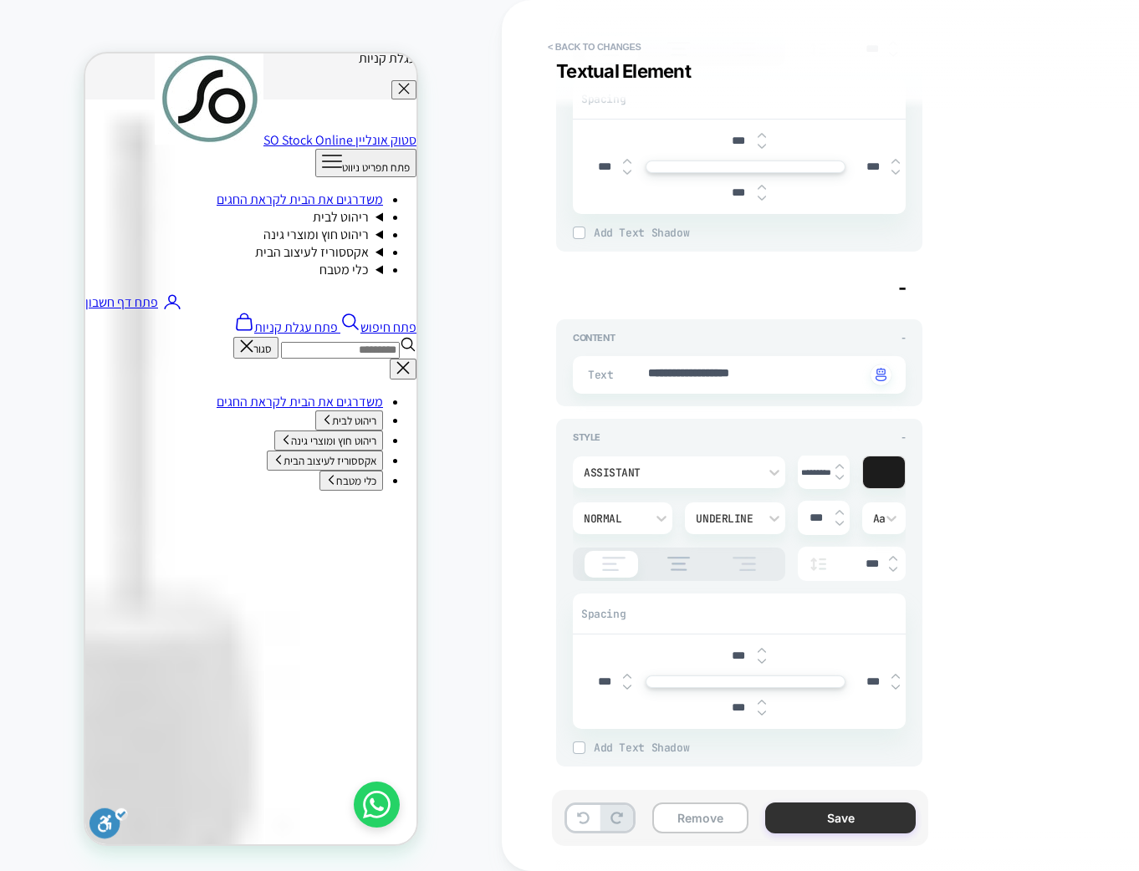
click at [803, 807] on button "Save" at bounding box center [840, 818] width 150 height 31
type textarea "*"
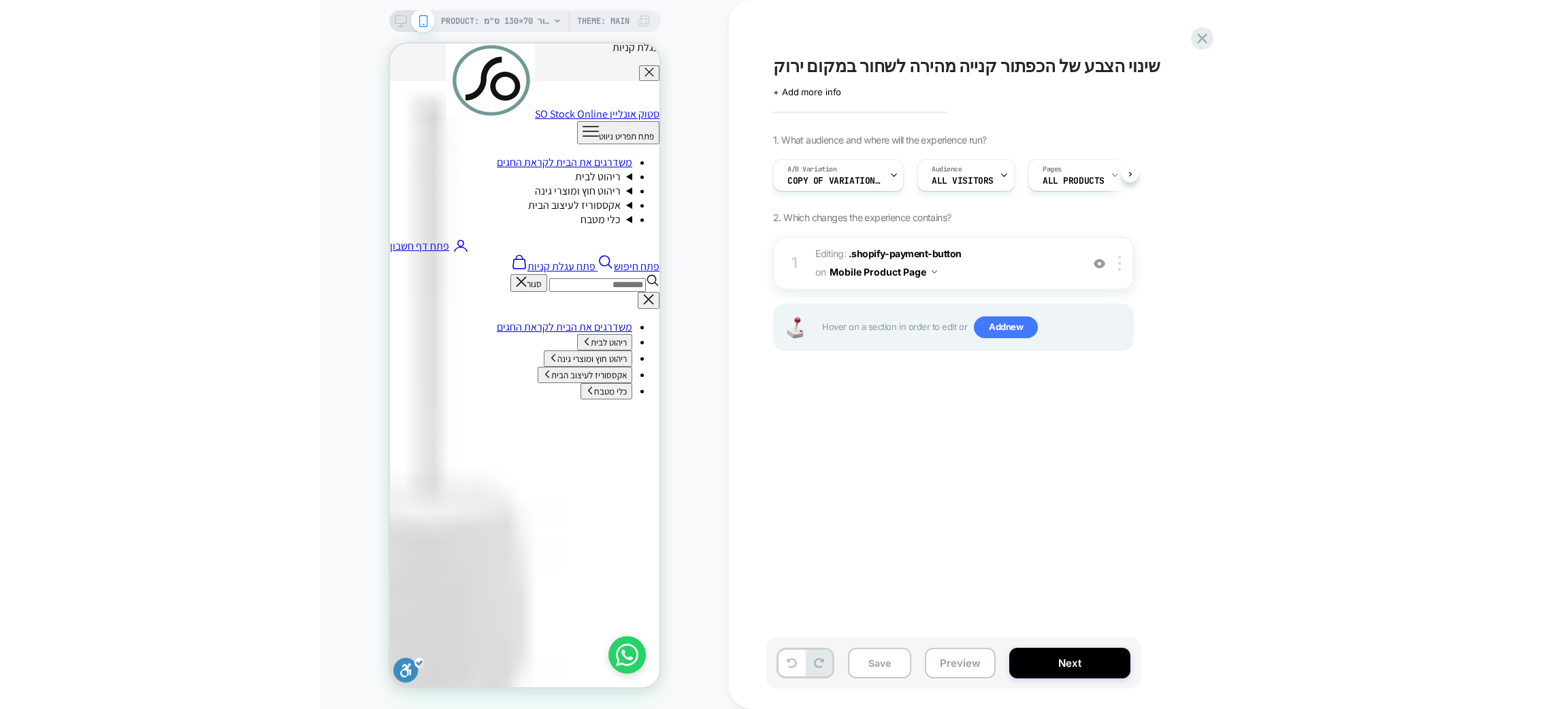
scroll to position [0, 1]
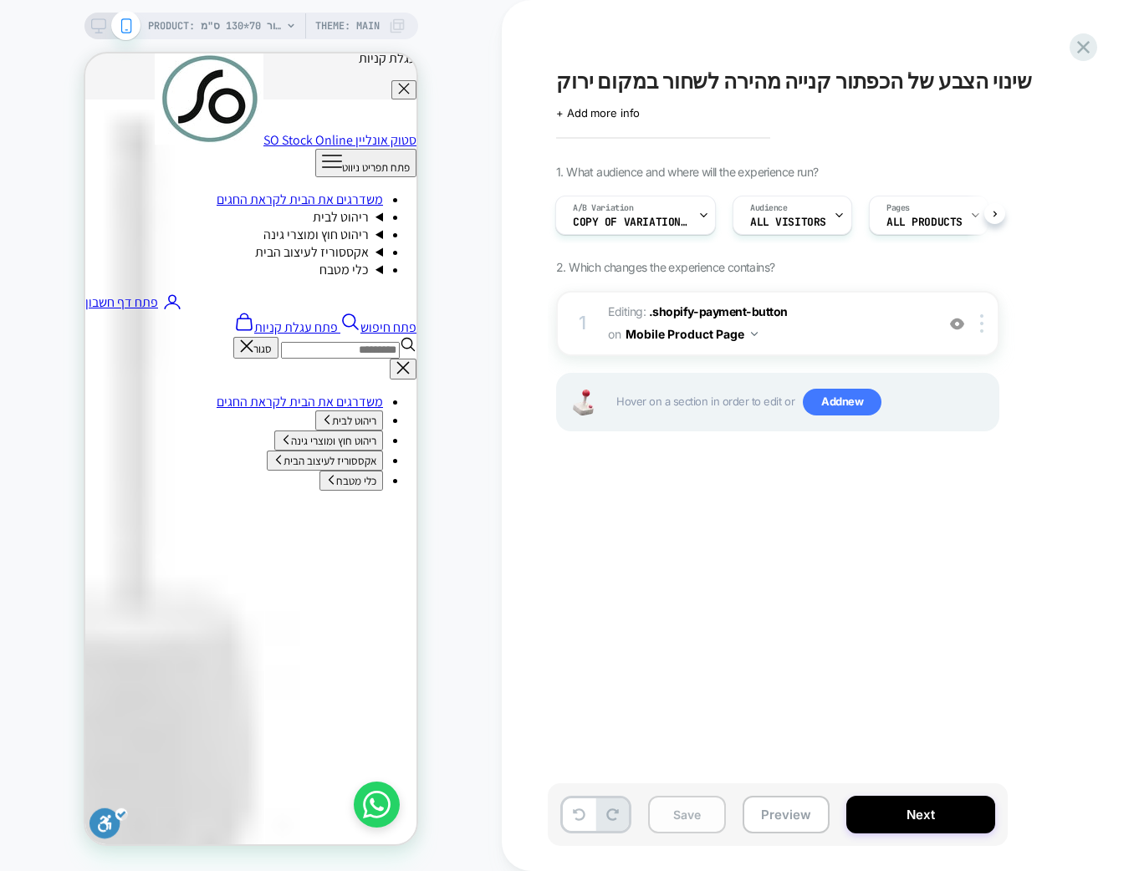
click at [671, 805] on button "Save" at bounding box center [687, 815] width 78 height 38
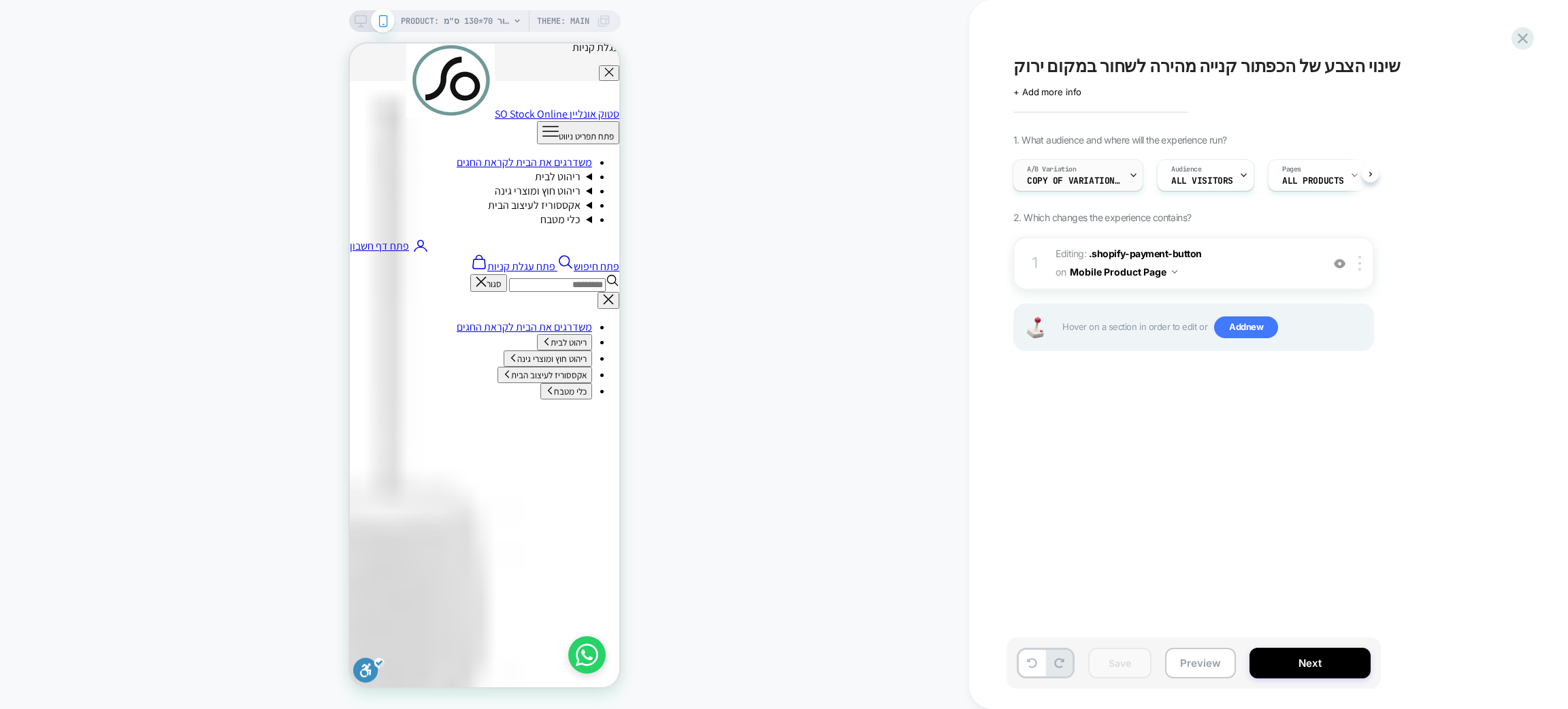
click at [1131, 175] on icon at bounding box center [1133, 175] width 5 height 2
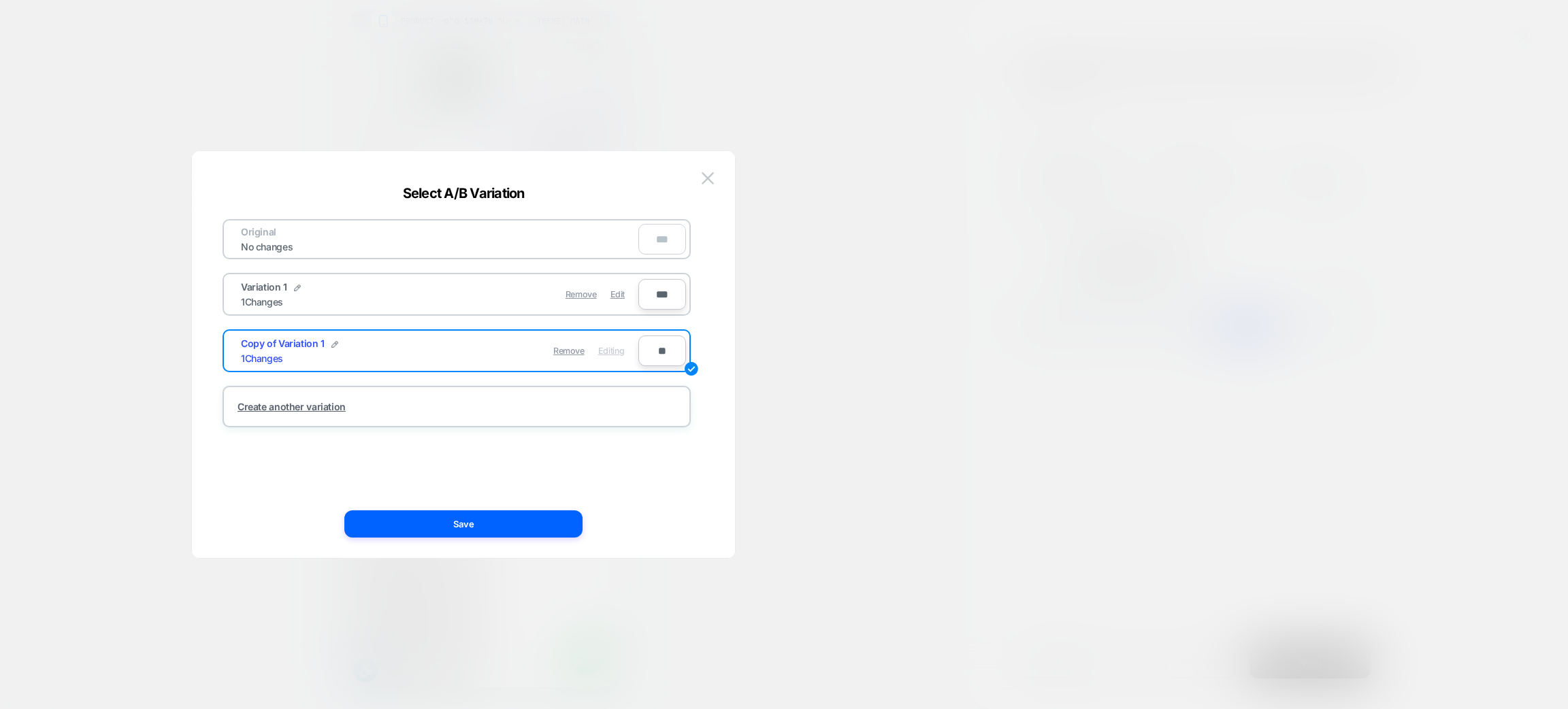
click at [335, 341] on img at bounding box center [335, 344] width 7 height 7
click at [326, 347] on input "**********" at bounding box center [290, 351] width 99 height 27
type input "**********"
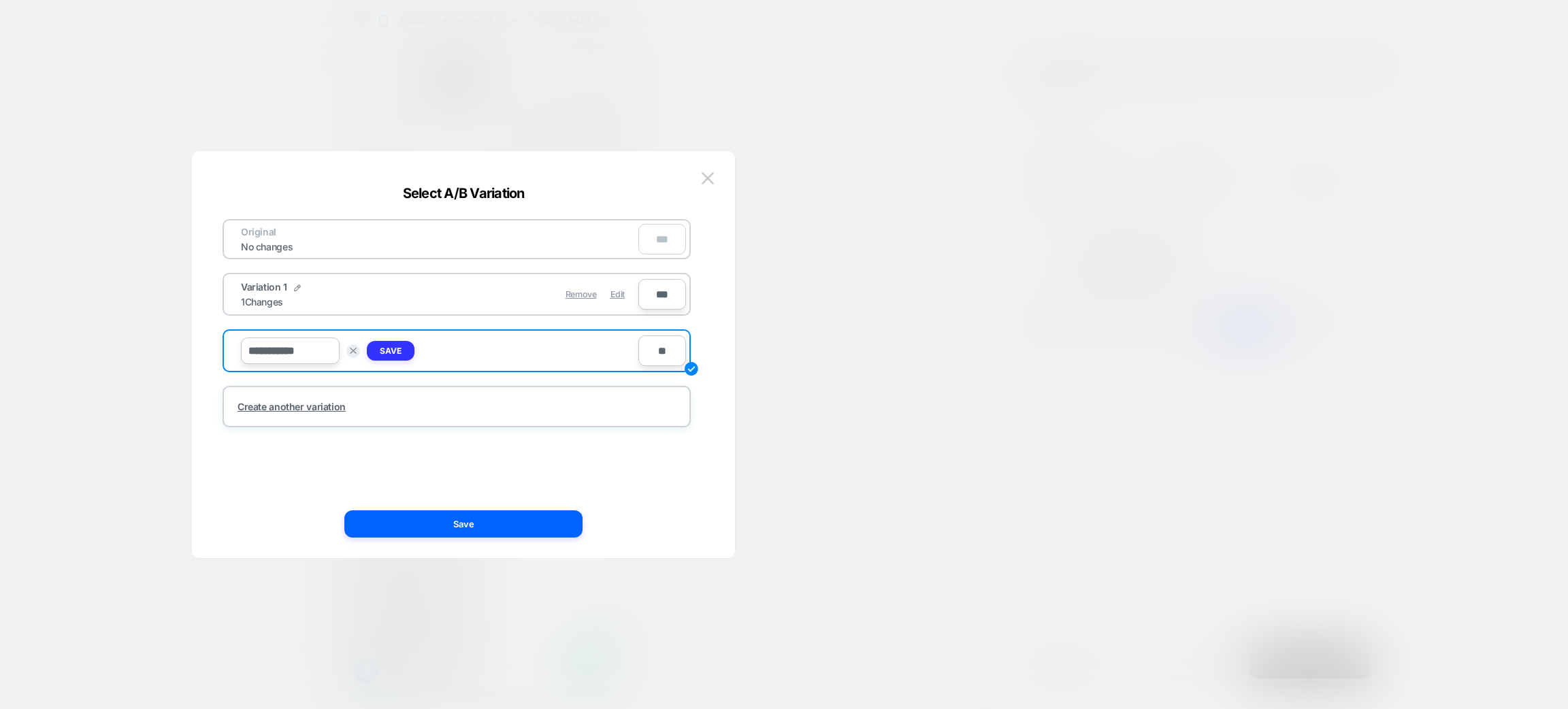
click at [394, 346] on strong "Save" at bounding box center [391, 351] width 22 height 11
drag, startPoint x: 573, startPoint y: 514, endPoint x: 643, endPoint y: 496, distance: 72.3
click at [572, 514] on button "Save" at bounding box center [463, 523] width 239 height 27
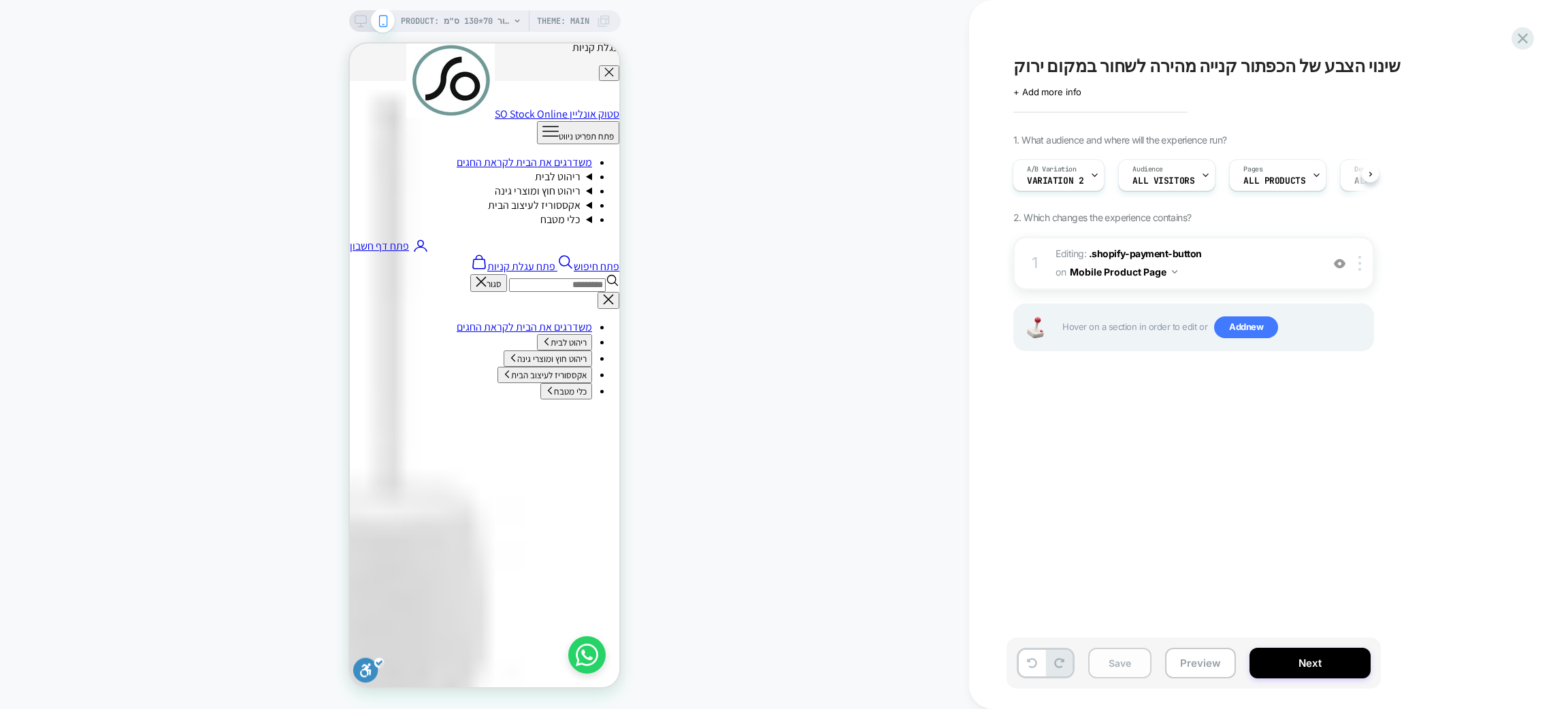
click at [1132, 667] on button "Save" at bounding box center [1120, 663] width 64 height 31
click at [1090, 177] on icon at bounding box center [1094, 175] width 9 height 9
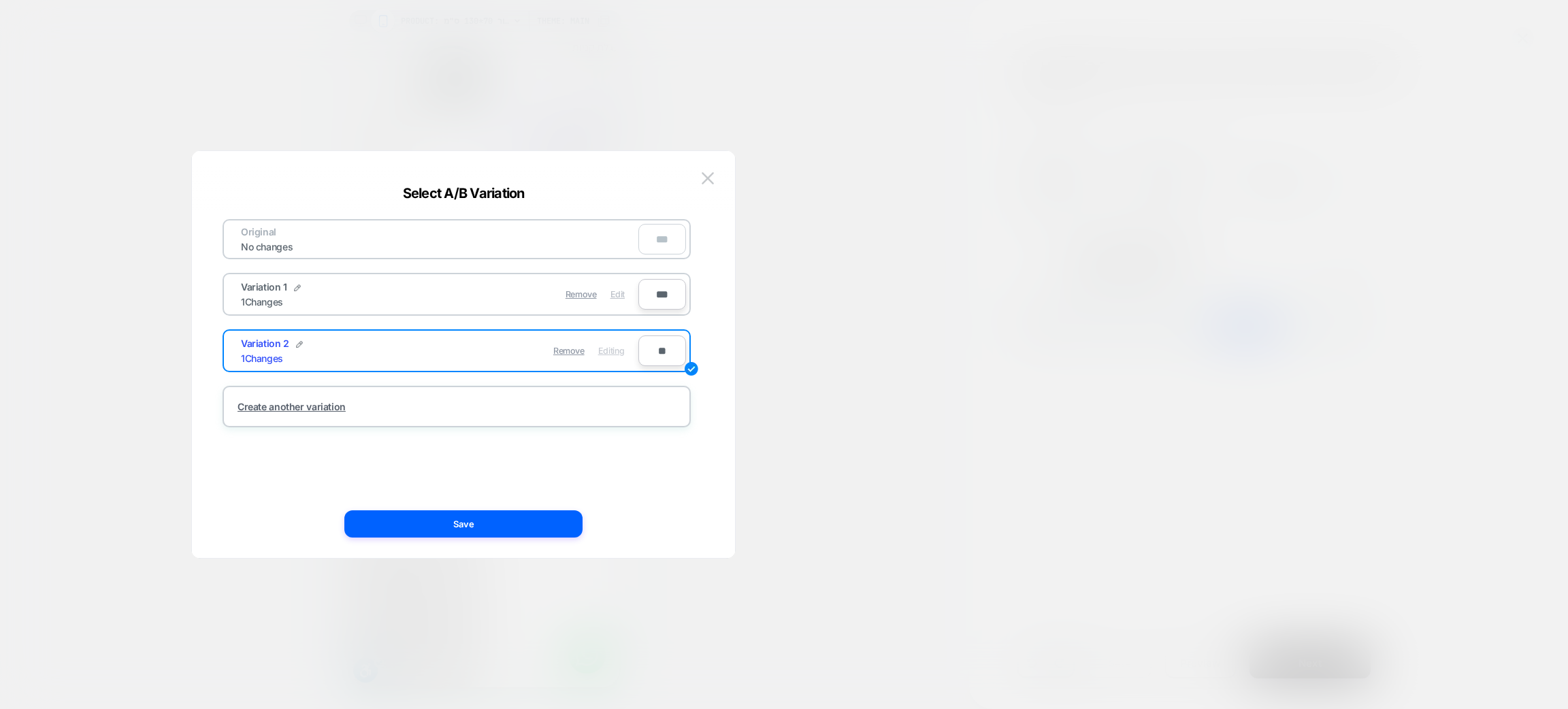
click at [614, 291] on span "Edit" at bounding box center [618, 294] width 15 height 11
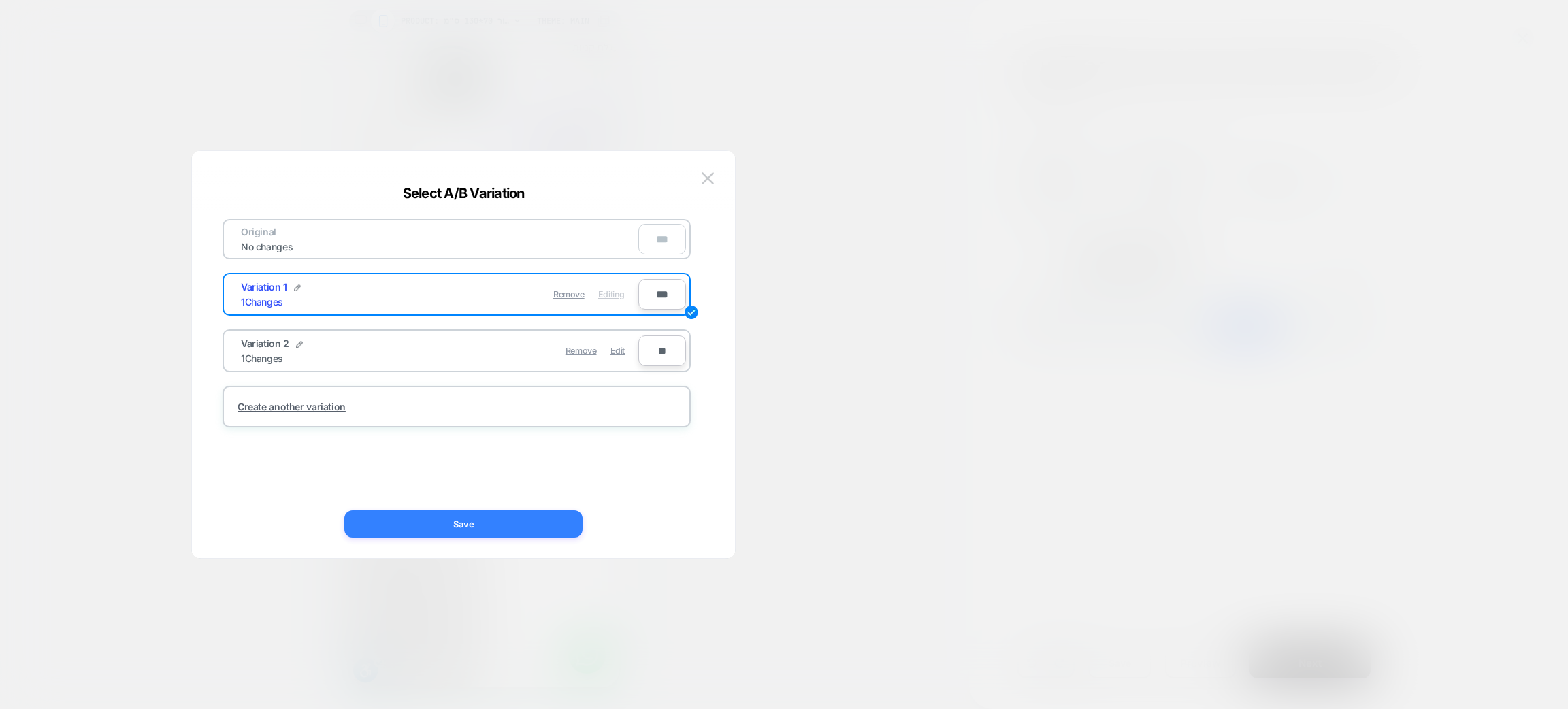
click at [529, 514] on button "Save" at bounding box center [463, 523] width 239 height 27
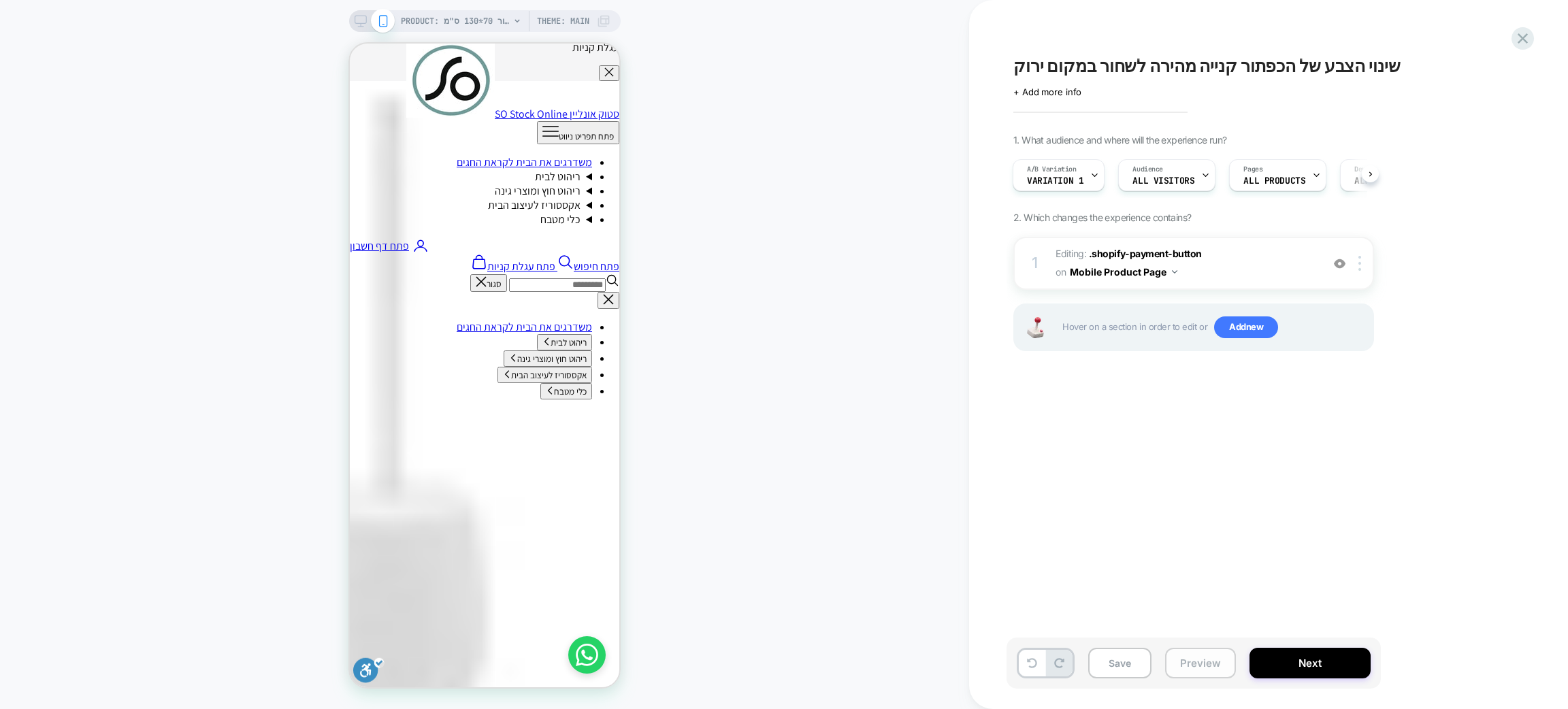
click at [1185, 655] on button "Preview" at bounding box center [1200, 663] width 71 height 31
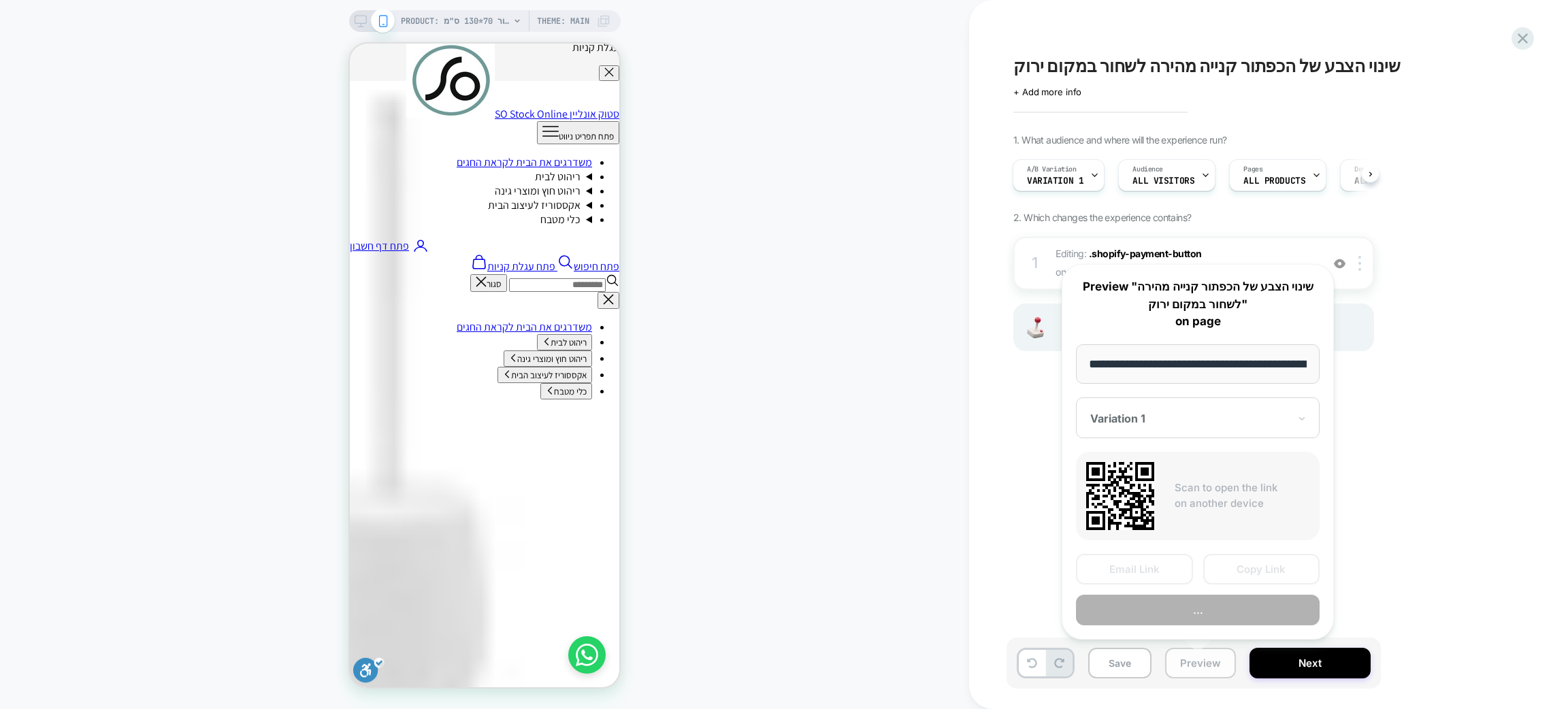
scroll to position [0, 1802]
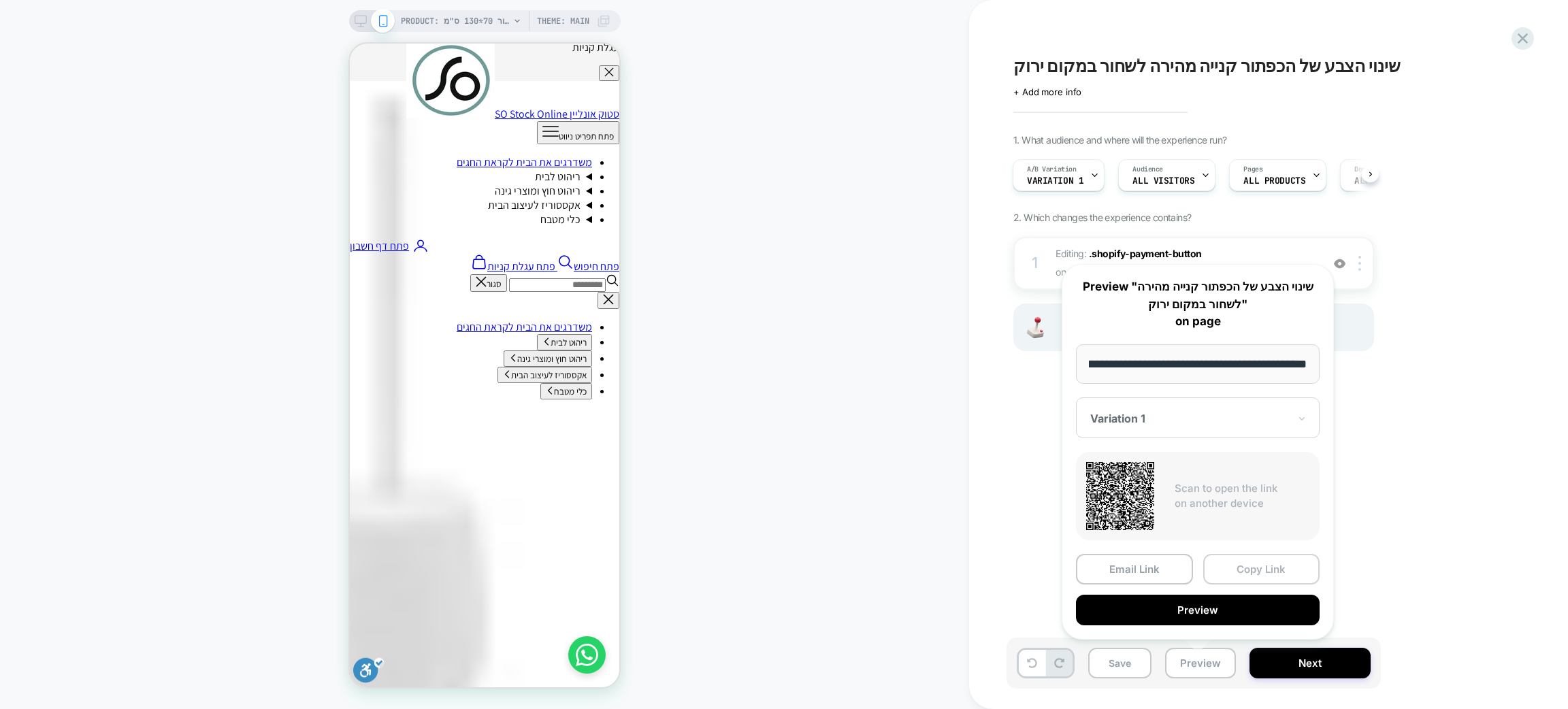
click at [1253, 571] on button "Copy Link" at bounding box center [1262, 570] width 117 height 31
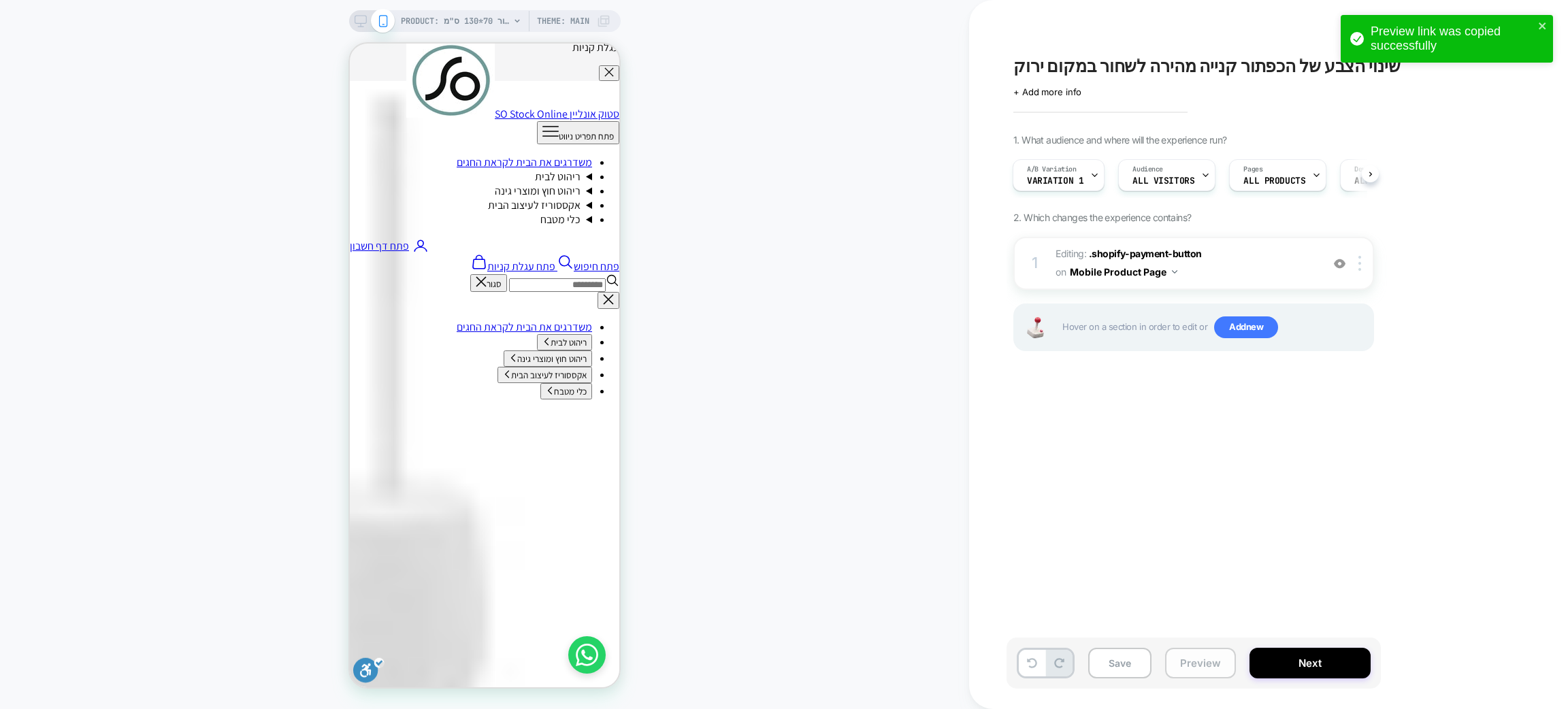
click at [1198, 667] on button "Preview" at bounding box center [1200, 663] width 71 height 31
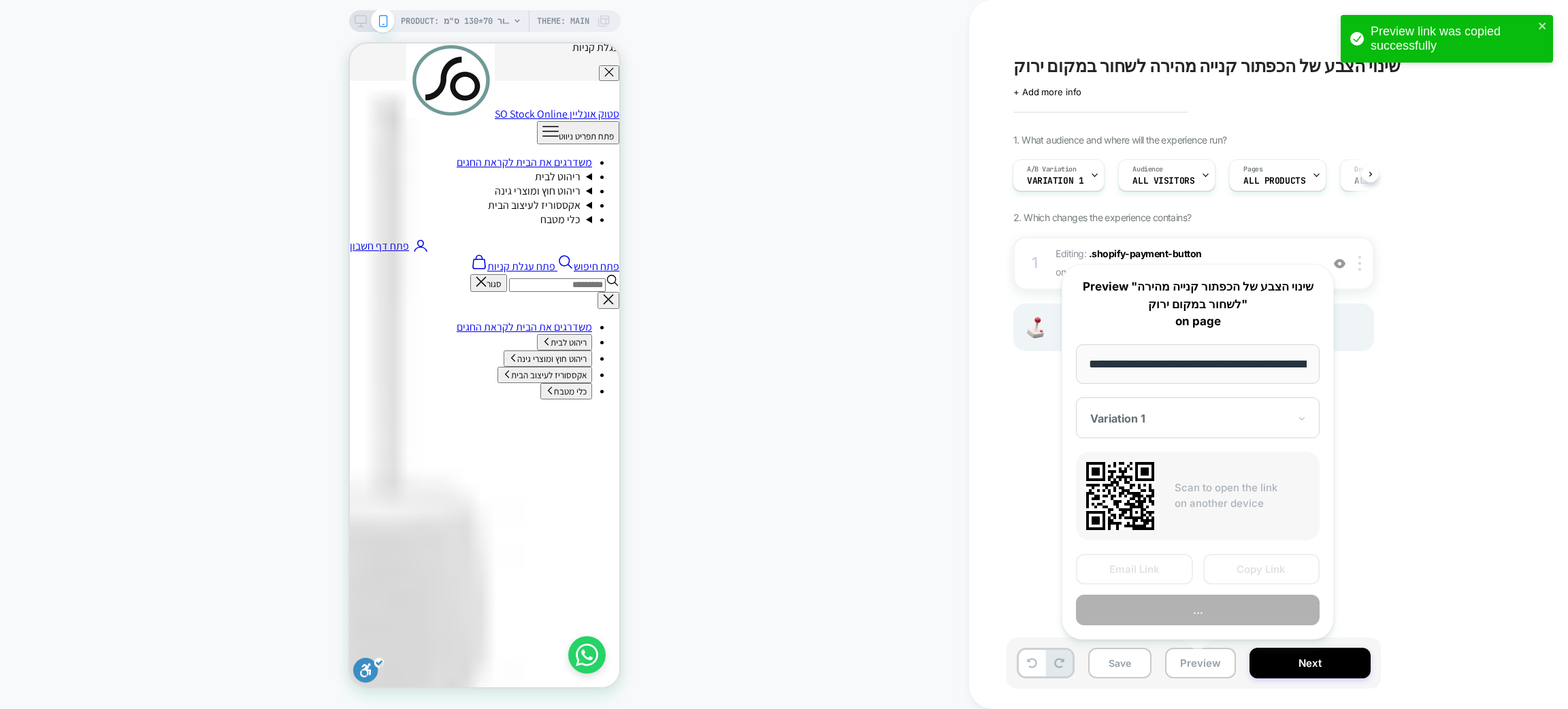
scroll to position [0, 1802]
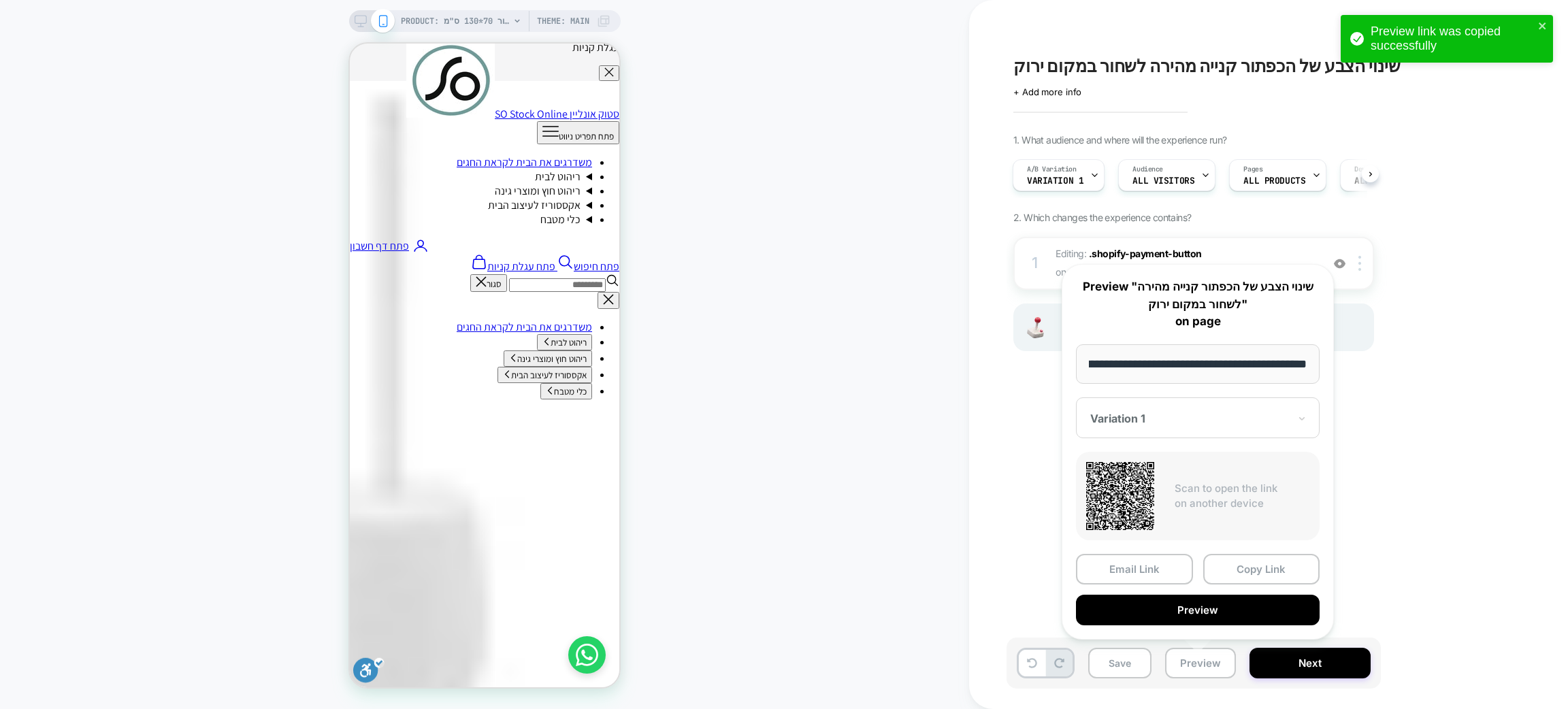
click at [1169, 415] on div at bounding box center [1189, 418] width 199 height 14
click at [1148, 484] on div "Variation 2" at bounding box center [1198, 490] width 230 height 24
click at [1253, 562] on button "Copy Link" at bounding box center [1262, 570] width 117 height 31
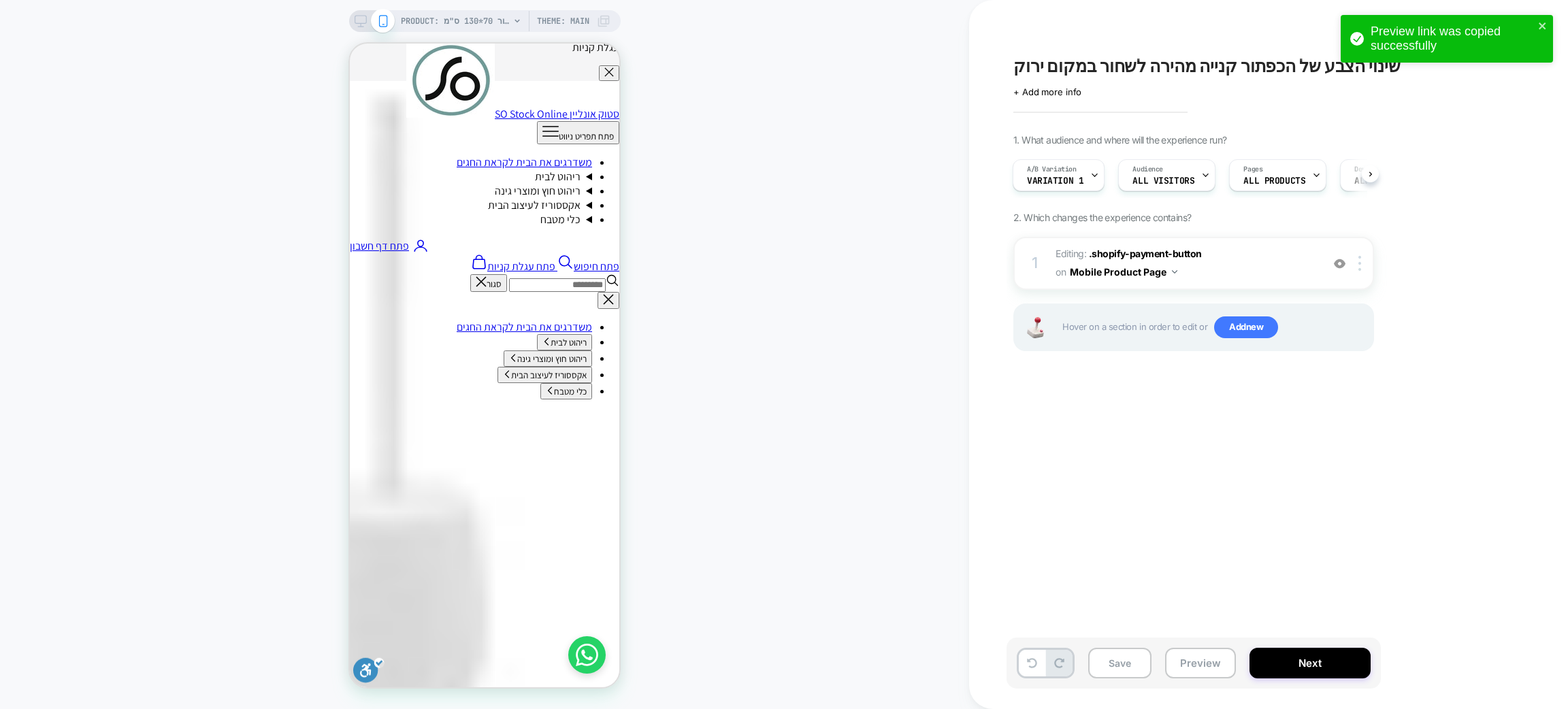
click at [1536, 30] on div "Preview link was copied successfully" at bounding box center [1443, 38] width 192 height 37
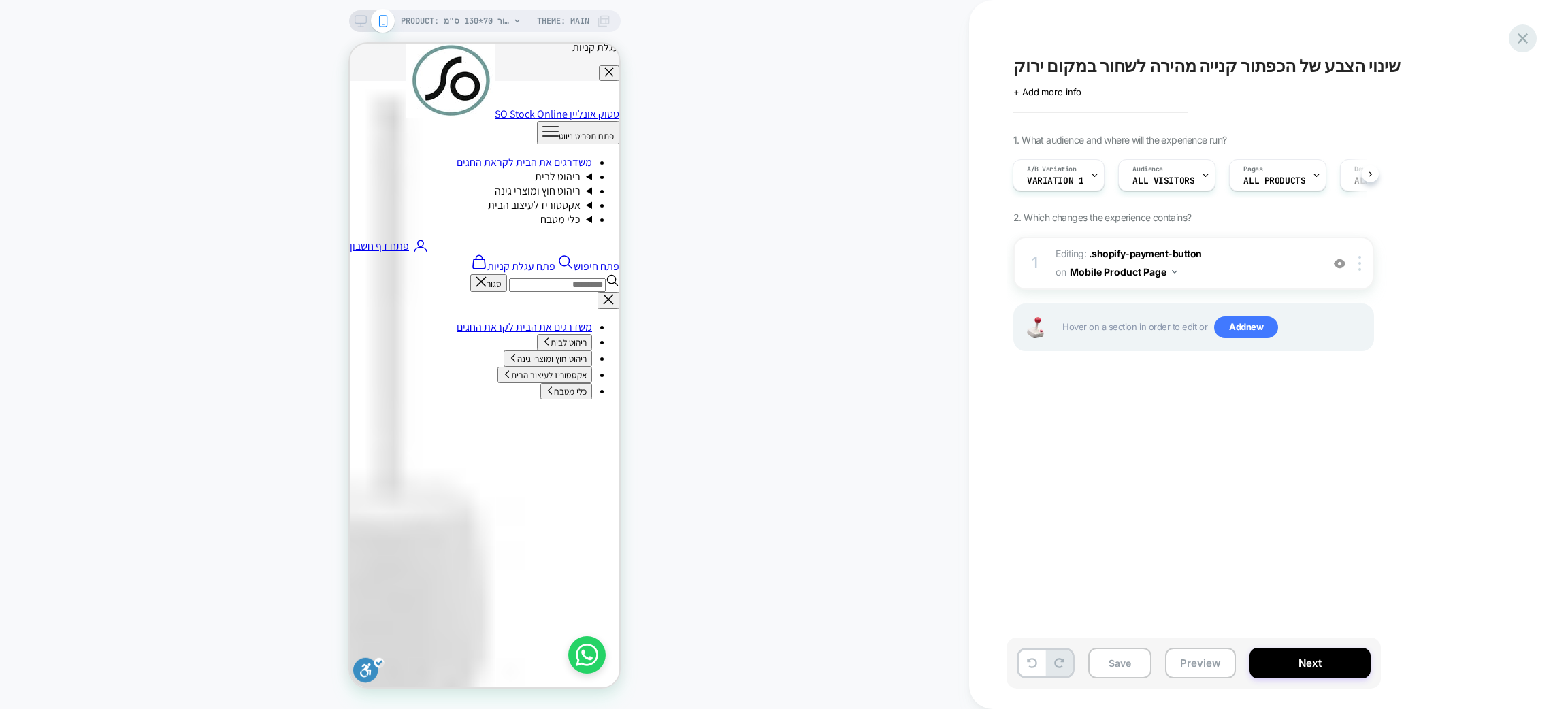
click at [1520, 39] on icon at bounding box center [1522, 38] width 19 height 19
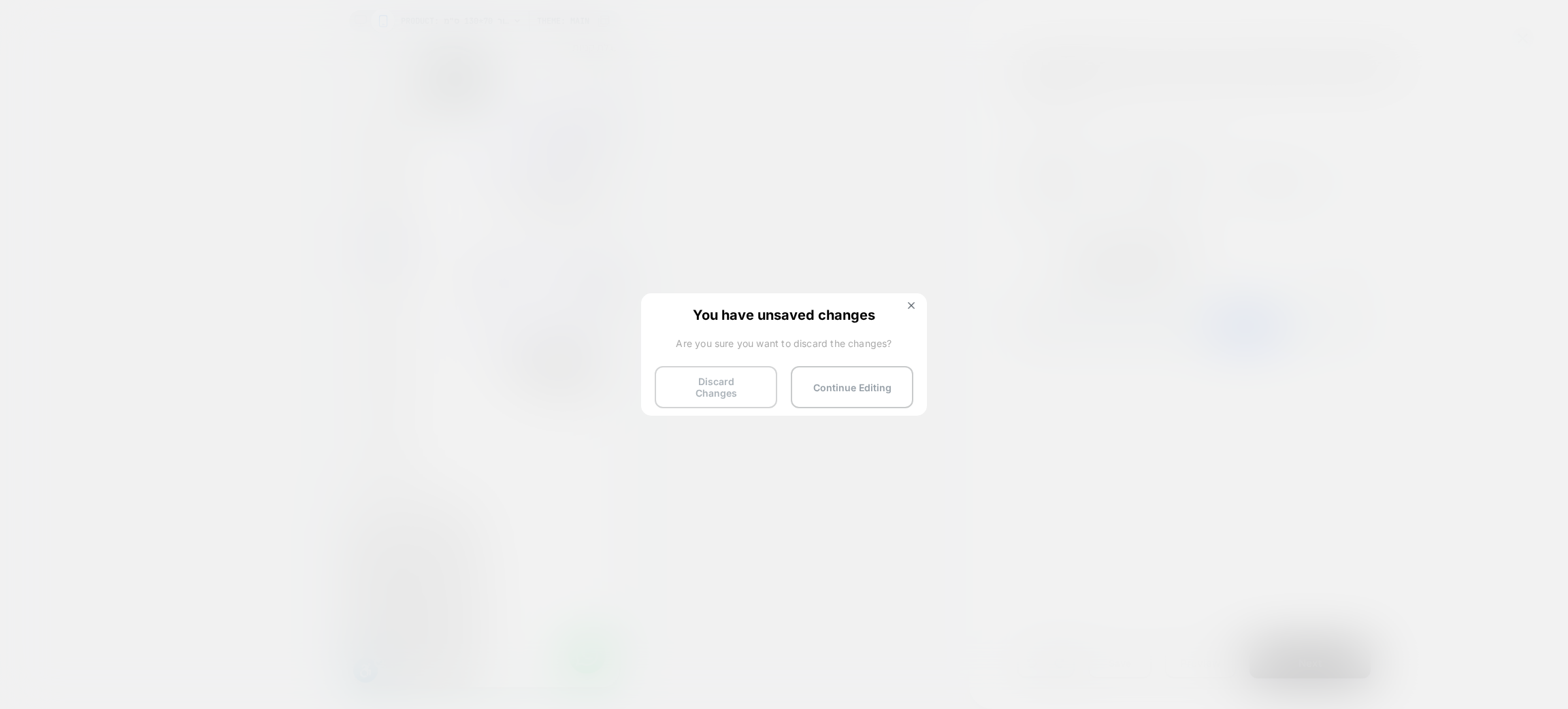
click at [720, 370] on button "Discard Changes" at bounding box center [716, 387] width 122 height 42
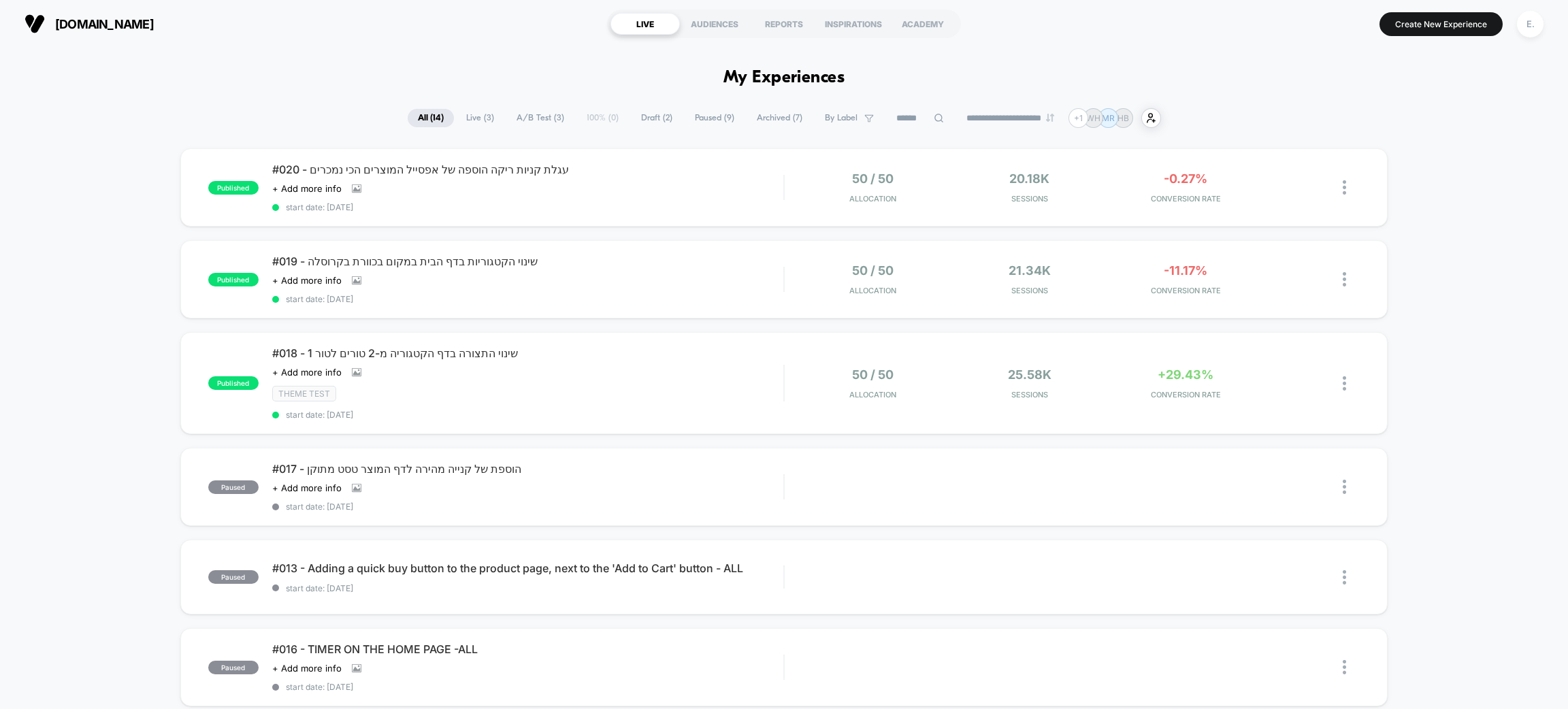
click at [651, 125] on span "Draft ( 2 )" at bounding box center [657, 118] width 52 height 19
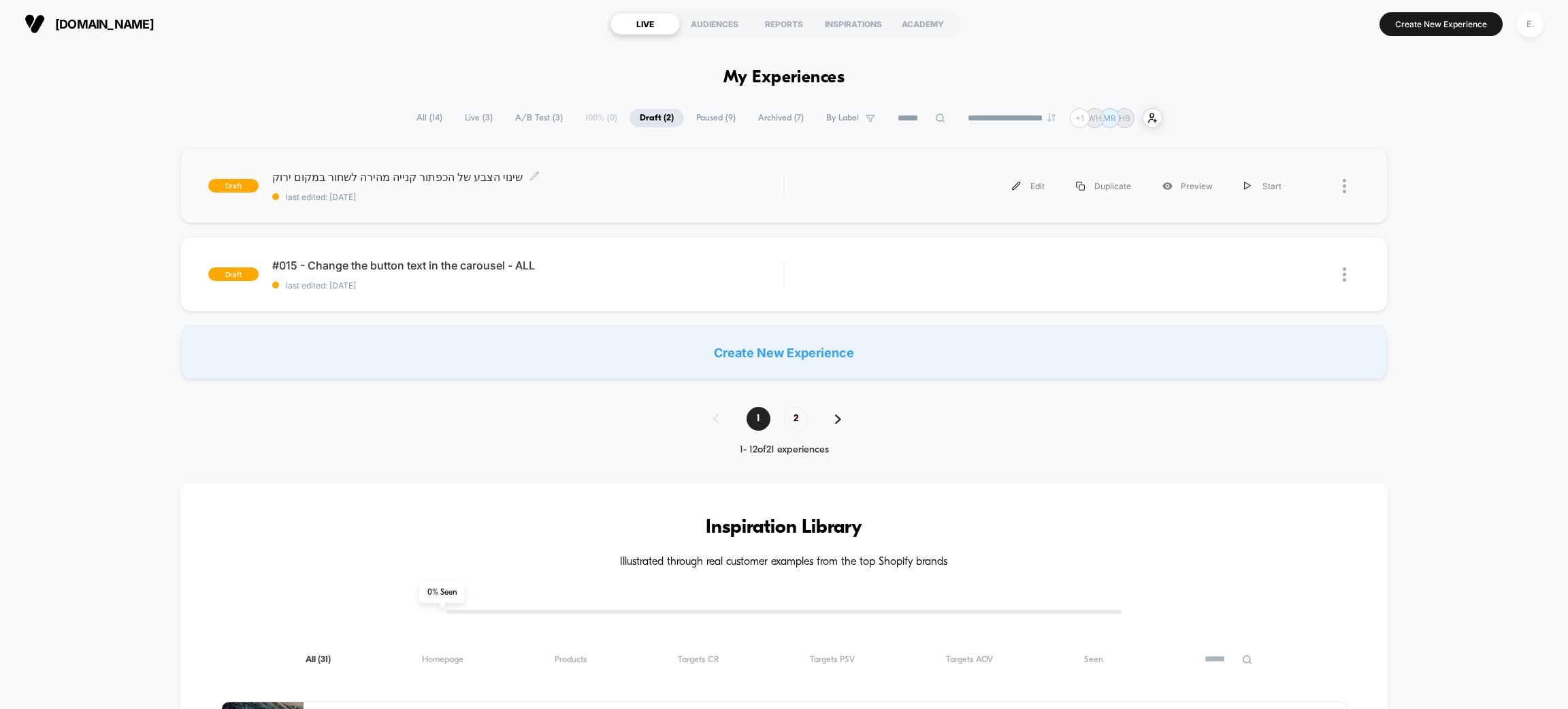
click at [646, 174] on span "שינוי הצבע של הכפתור קנייה מהירה לשחור במקום ירוק Click to edit experience deta…" at bounding box center [528, 177] width 511 height 14
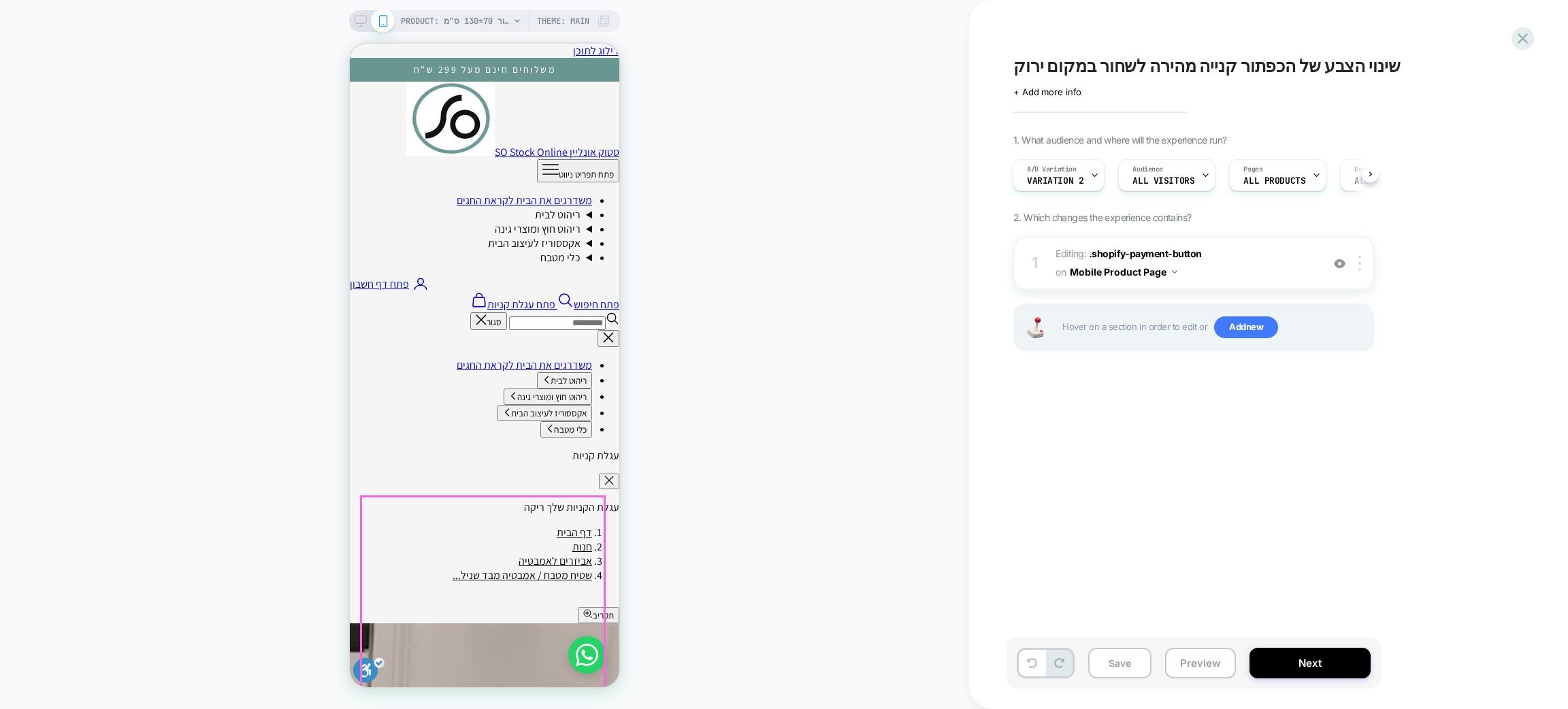
scroll to position [409, 0]
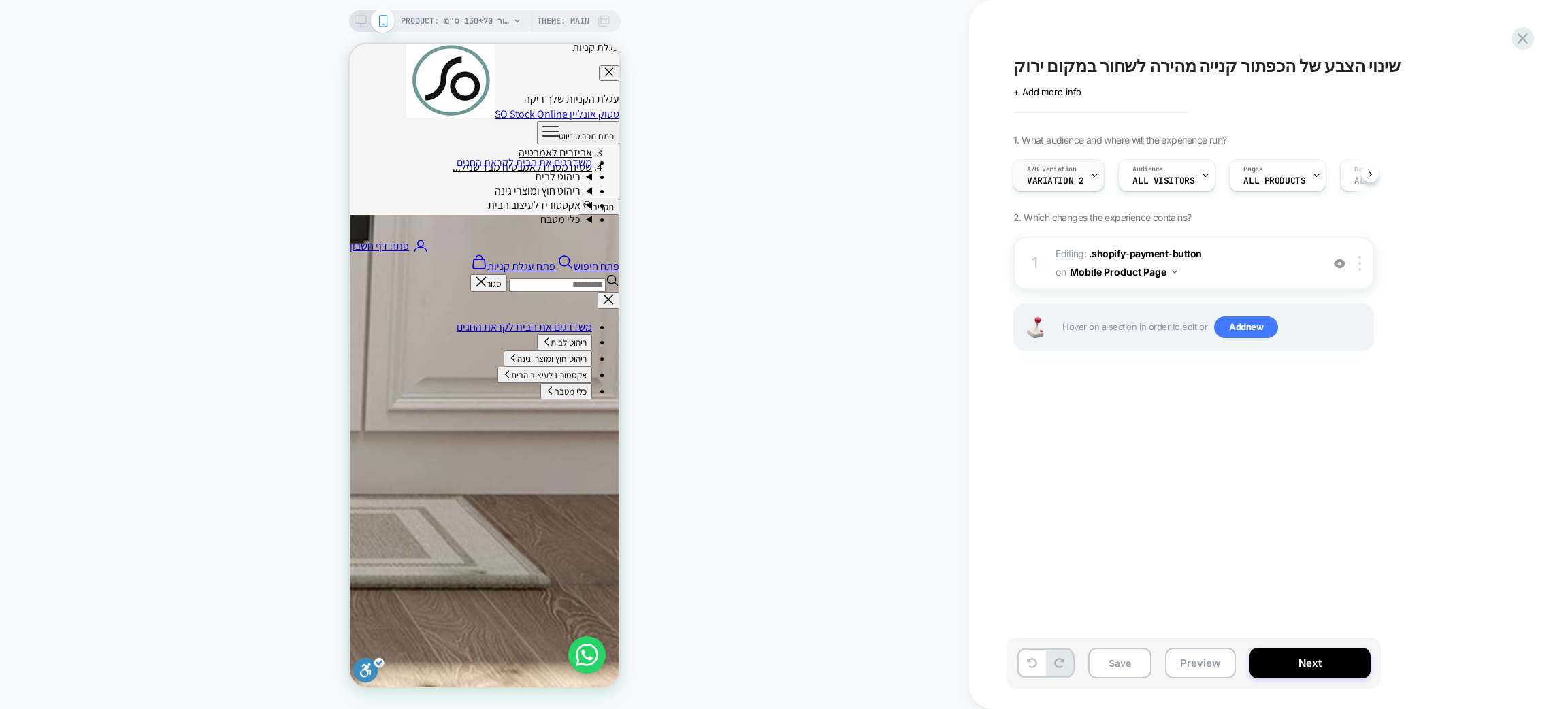
click at [1091, 177] on icon at bounding box center [1094, 175] width 9 height 9
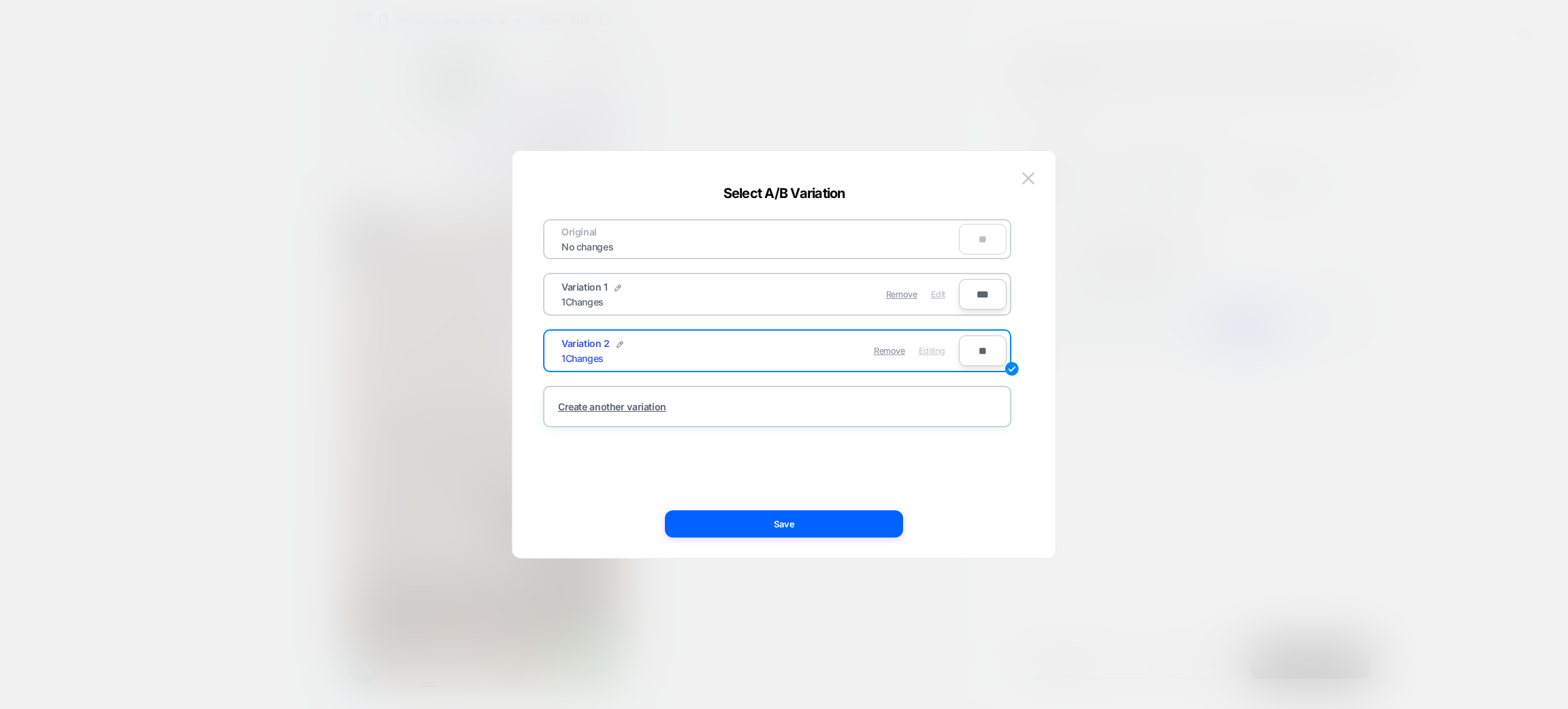
click at [934, 292] on span "Edit" at bounding box center [939, 294] width 15 height 11
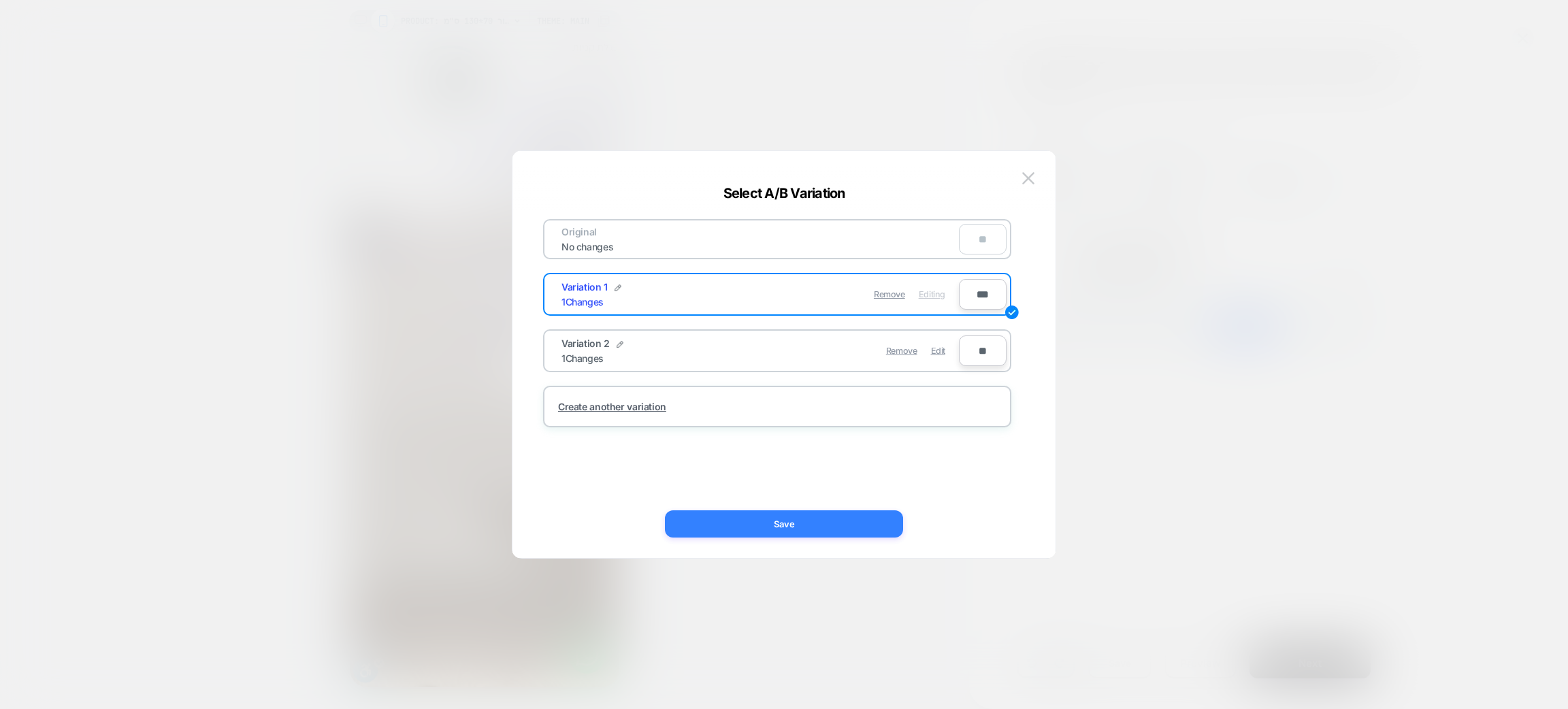
click at [799, 534] on button "Save" at bounding box center [784, 523] width 239 height 27
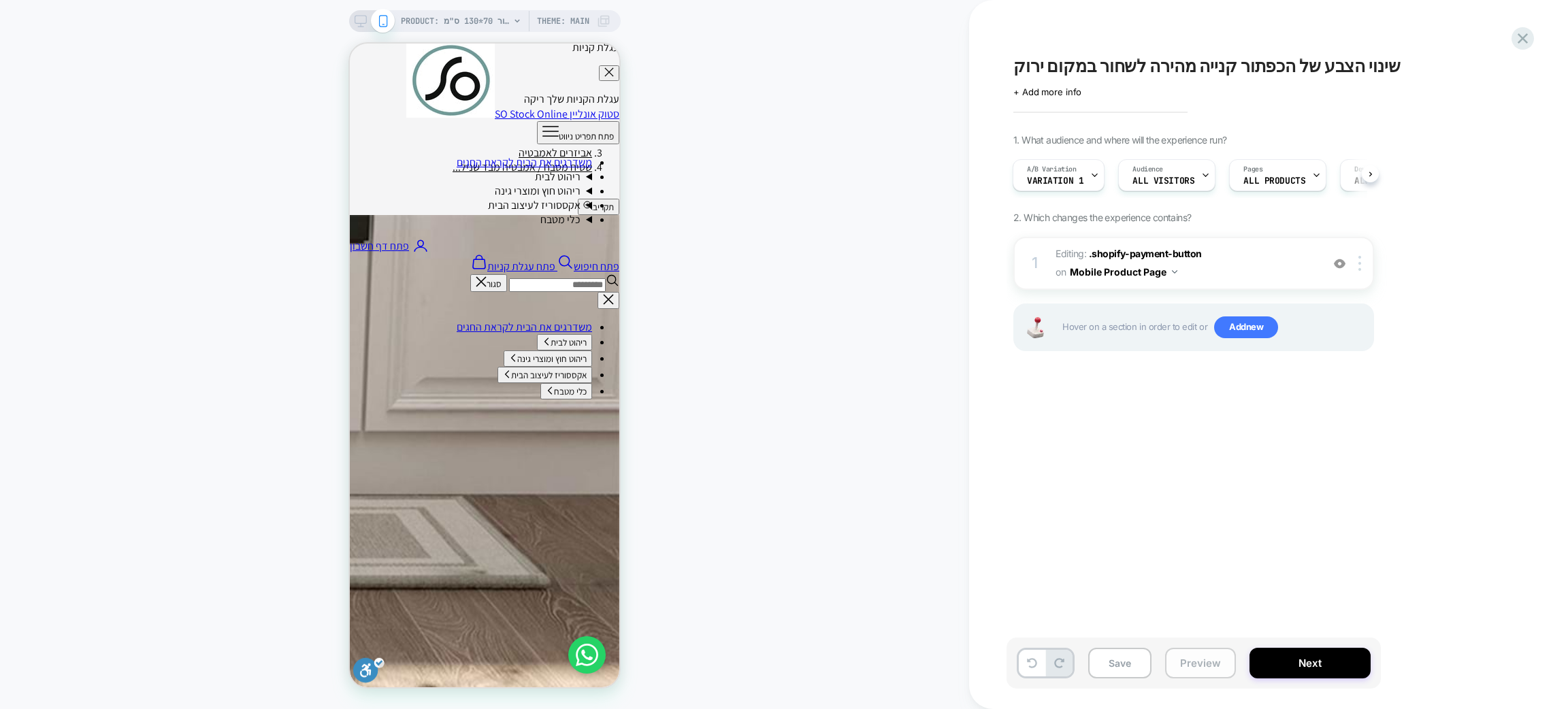
click at [1194, 671] on button "Preview" at bounding box center [1200, 663] width 71 height 31
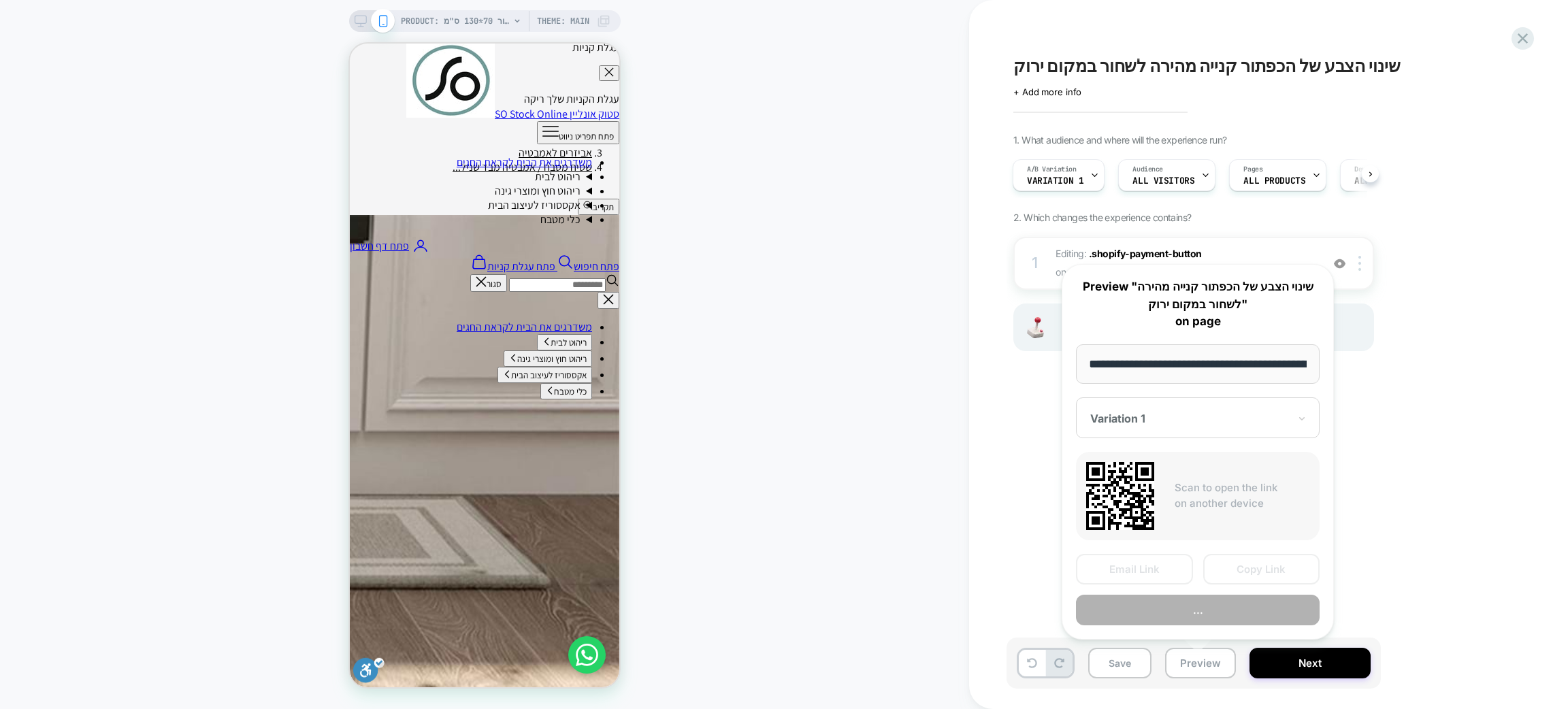
scroll to position [0, 1802]
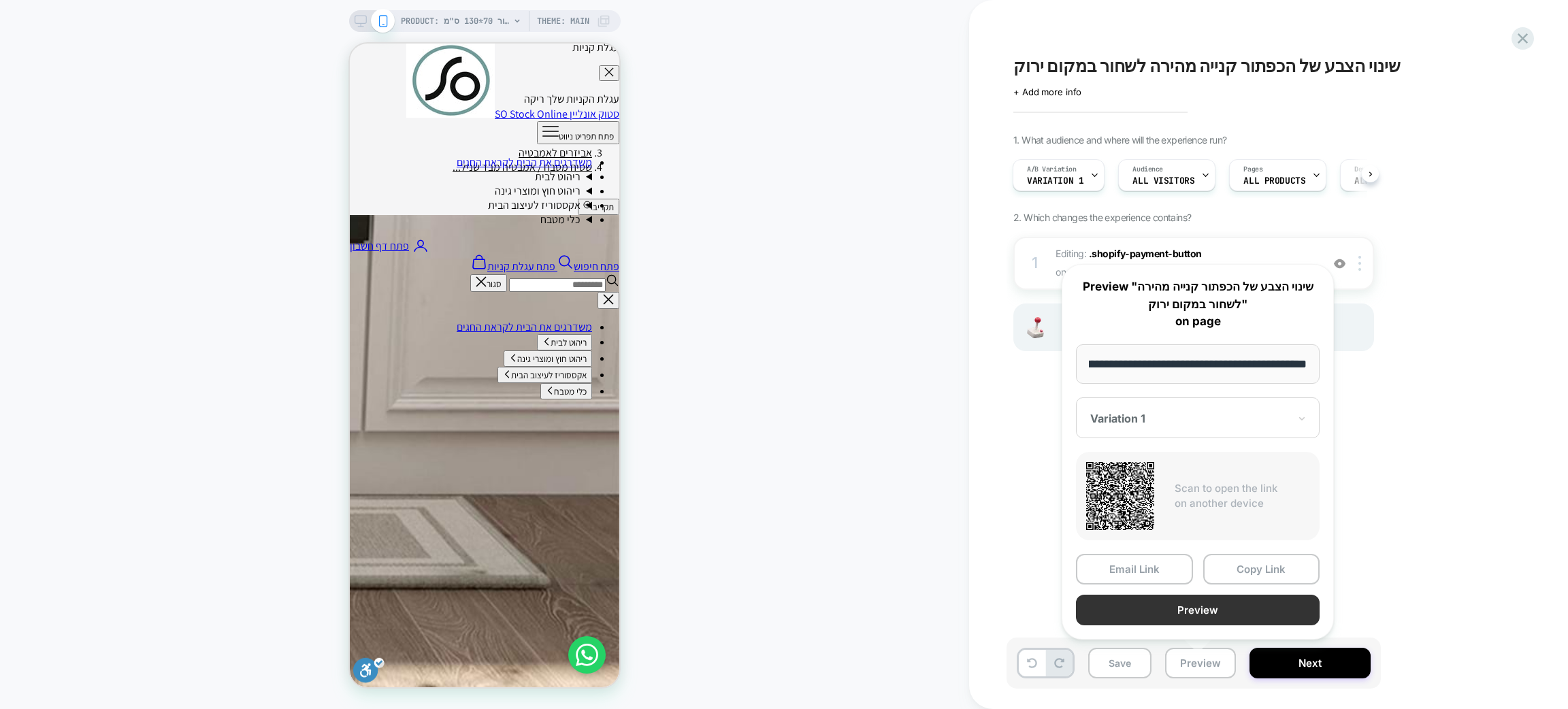
click at [1198, 618] on button "Preview" at bounding box center [1198, 611] width 243 height 31
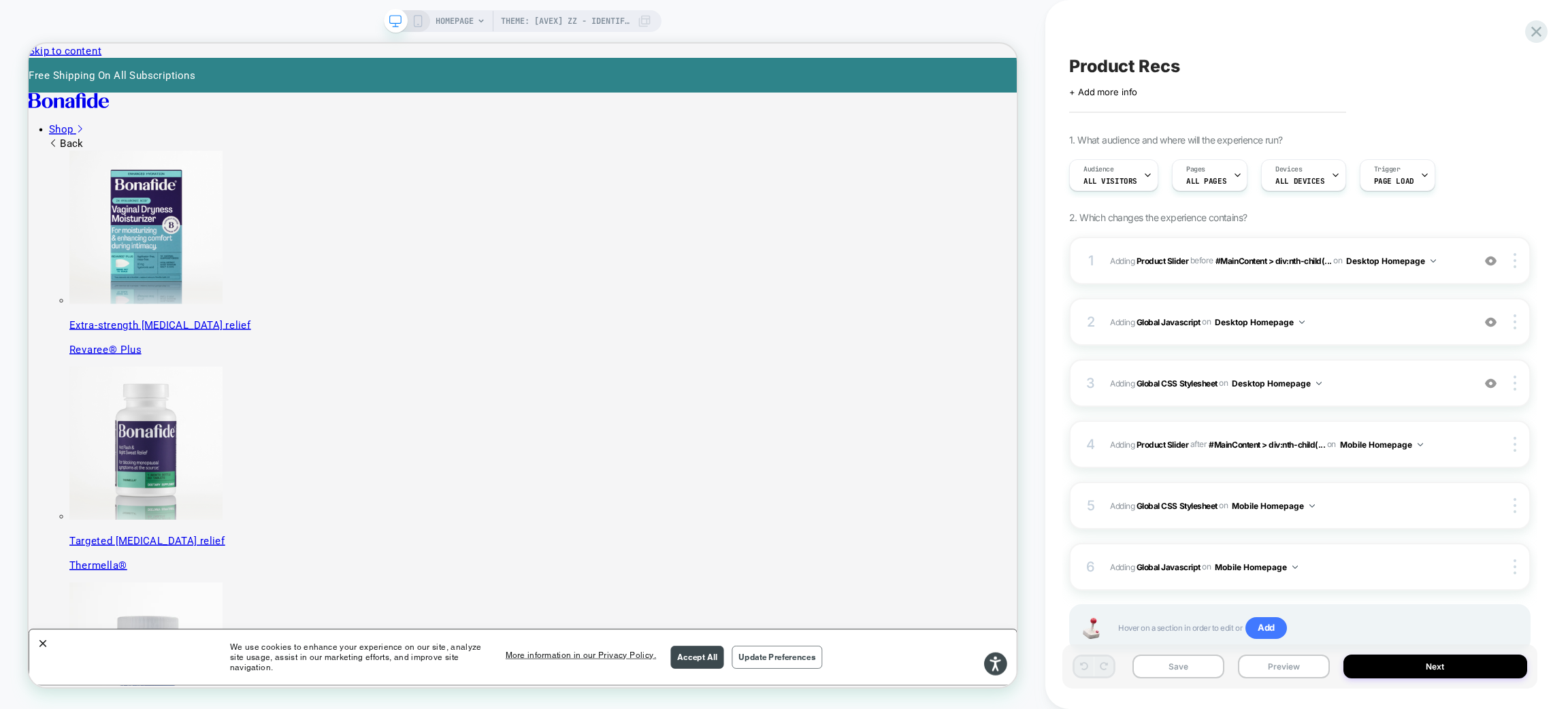
click at [1141, 65] on span "Product Recs" at bounding box center [1124, 66] width 111 height 20
click at [1140, 65] on textarea "**********" at bounding box center [1145, 66] width 153 height 20
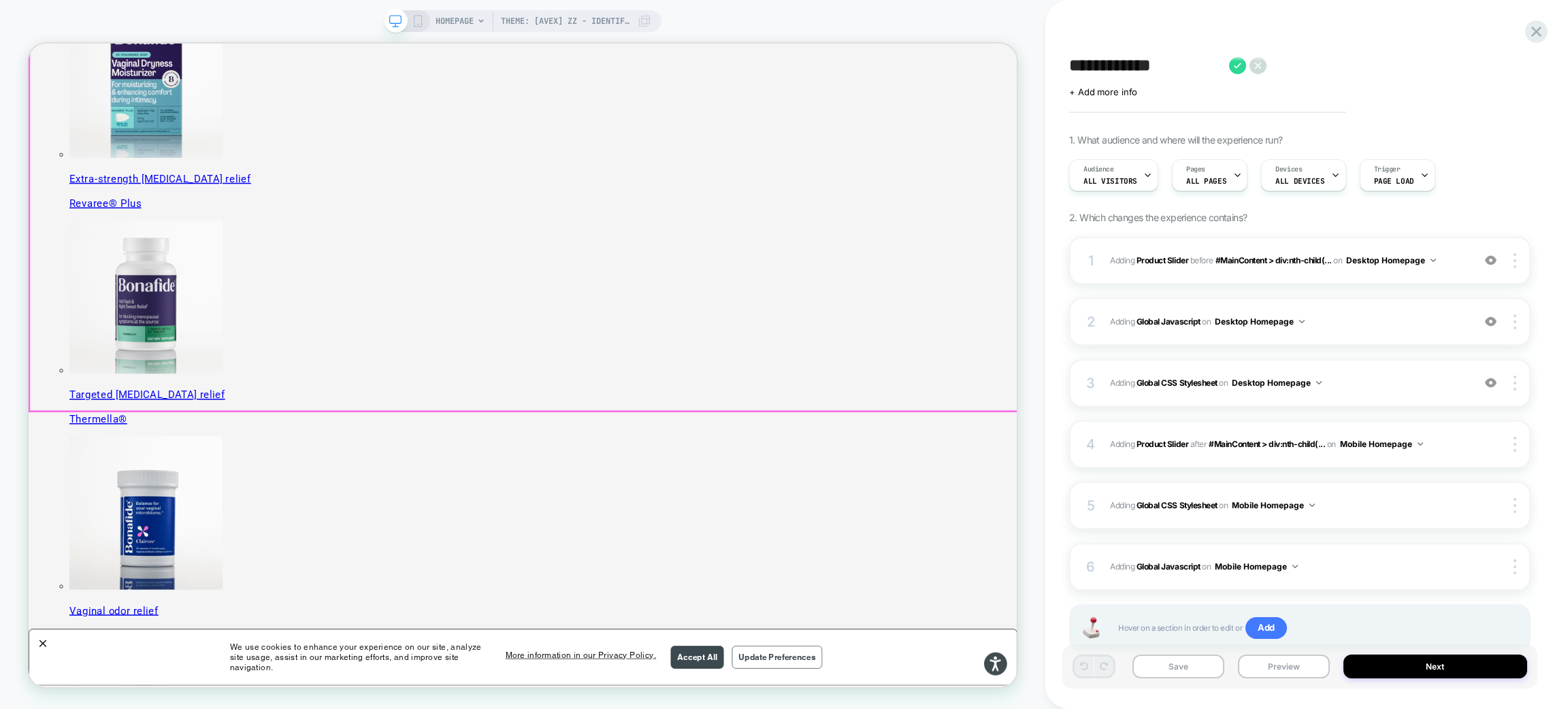
scroll to position [510, 0]
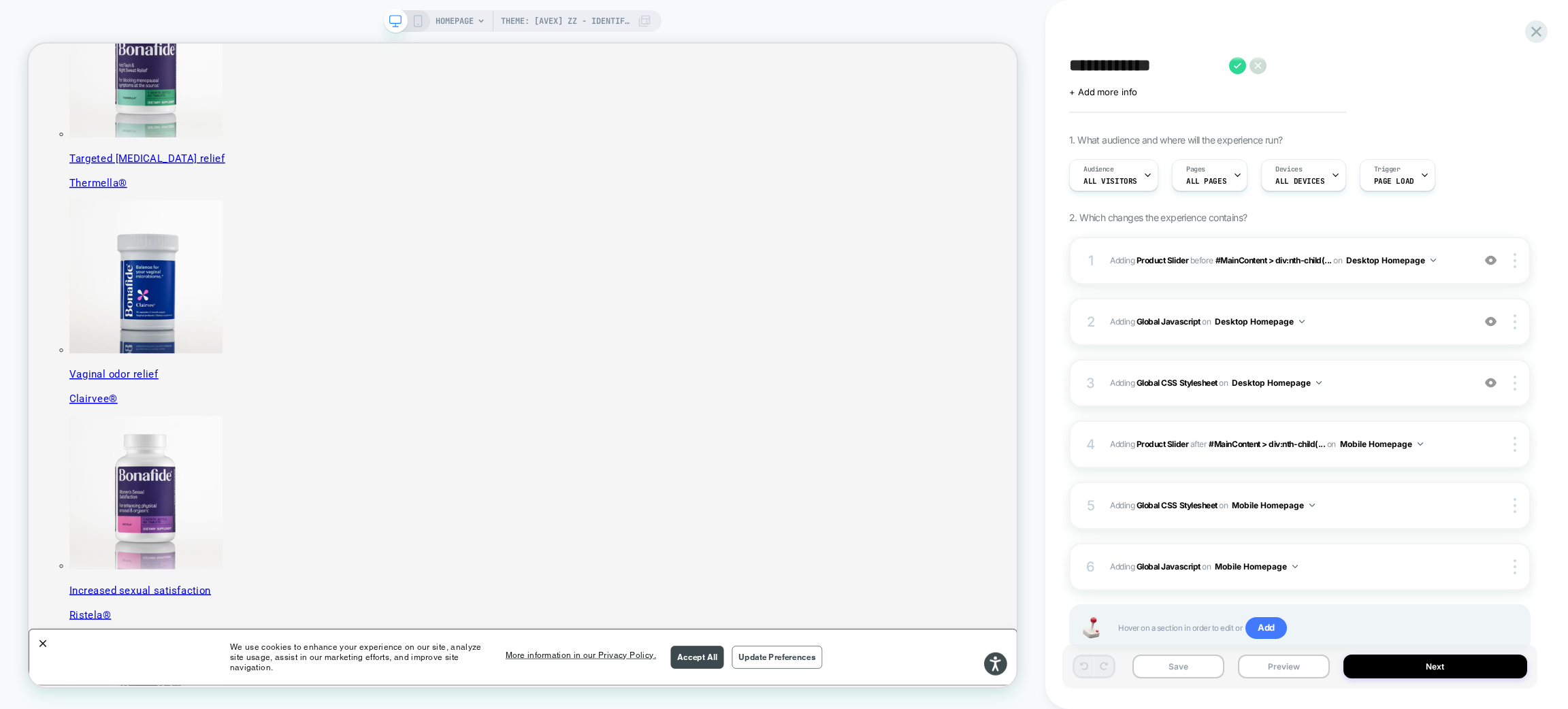
click at [1489, 261] on img at bounding box center [1491, 260] width 11 height 11
click at [1496, 326] on img at bounding box center [1491, 322] width 11 height 11
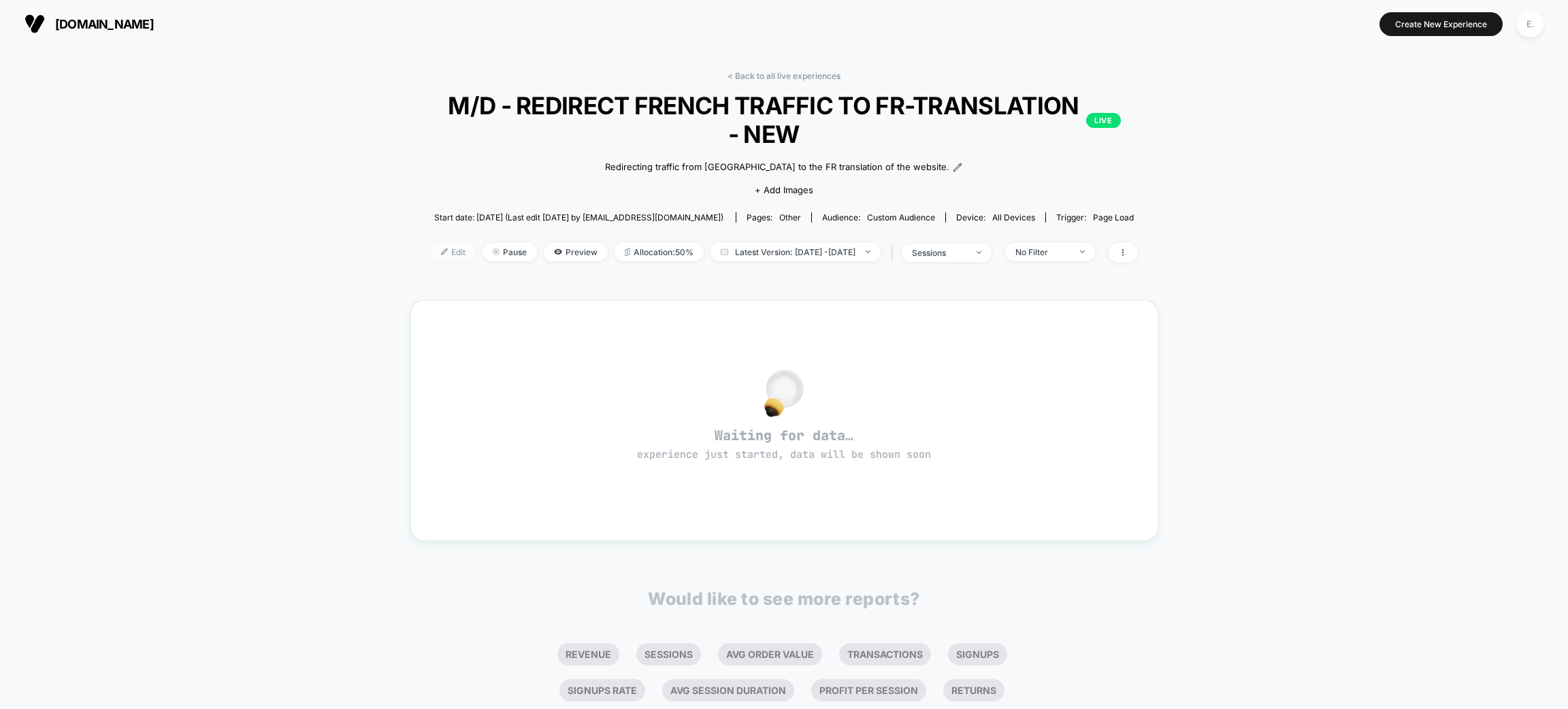
click at [439, 248] on span "Edit" at bounding box center [453, 252] width 45 height 19
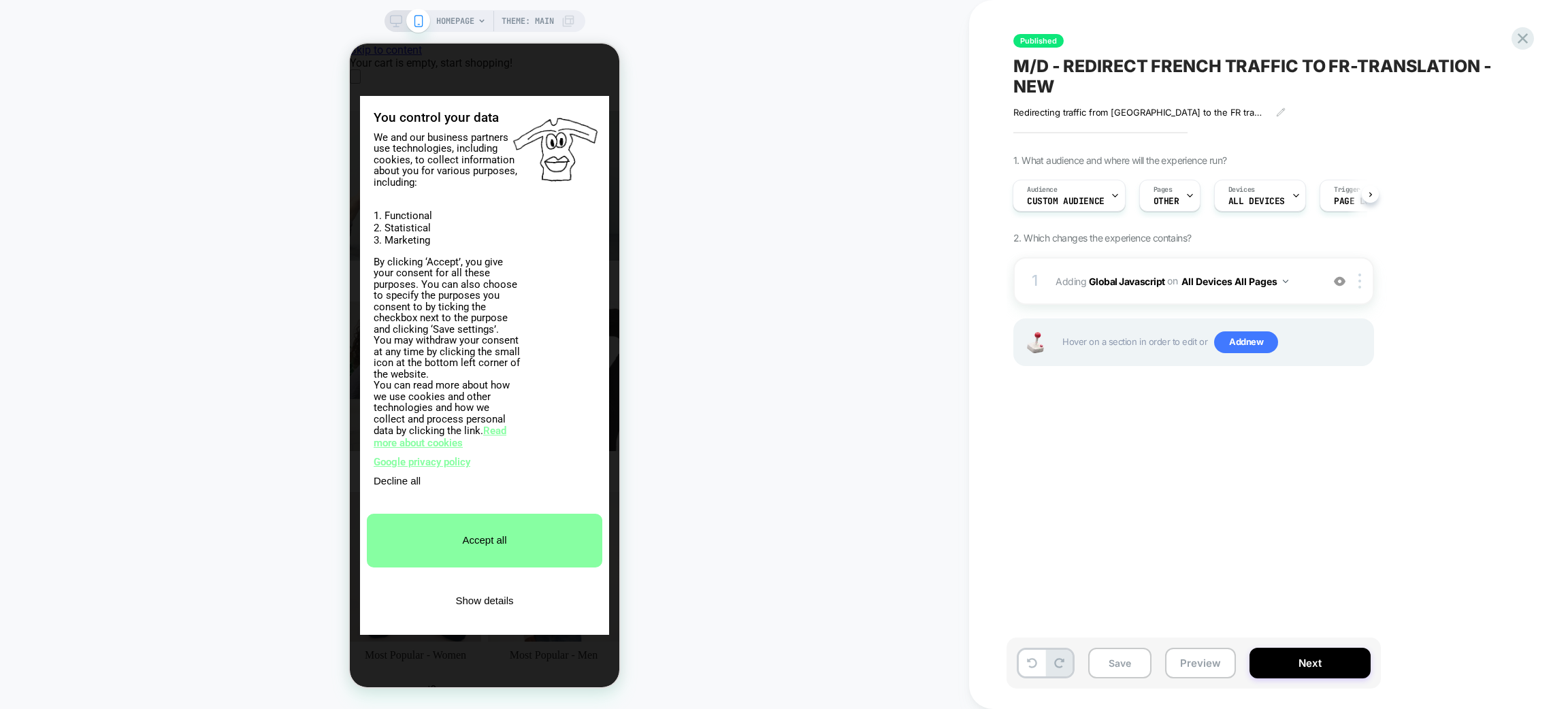
scroll to position [0, 270]
click at [0, 0] on button "All Devices All Pages" at bounding box center [0, 0] width 0 height 0
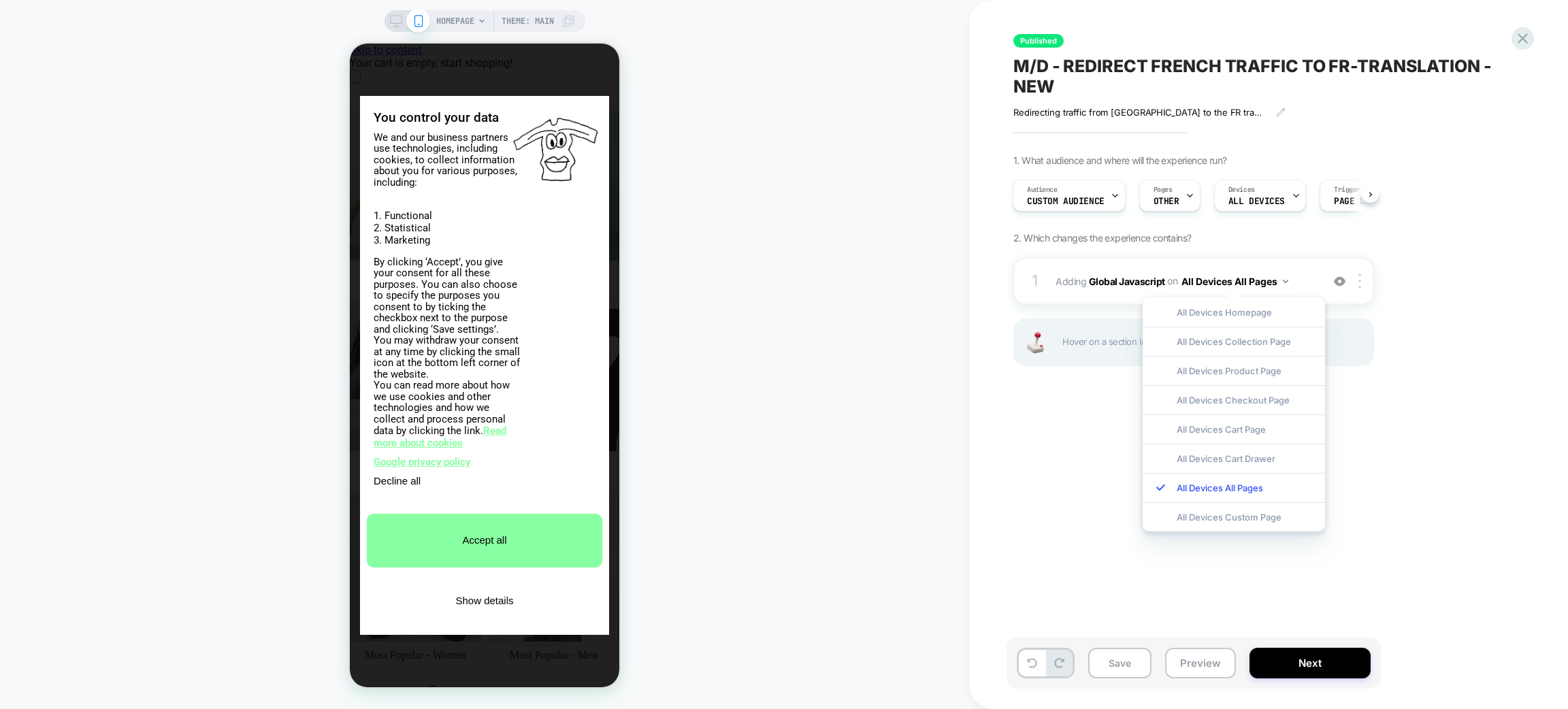
click at [0, 0] on div "Published M/D - REDIRECT FRENCH TRAFFIC TO FR-TRANSLATION - NEW Redirecting tra…" at bounding box center [0, 0] width 0 height 0
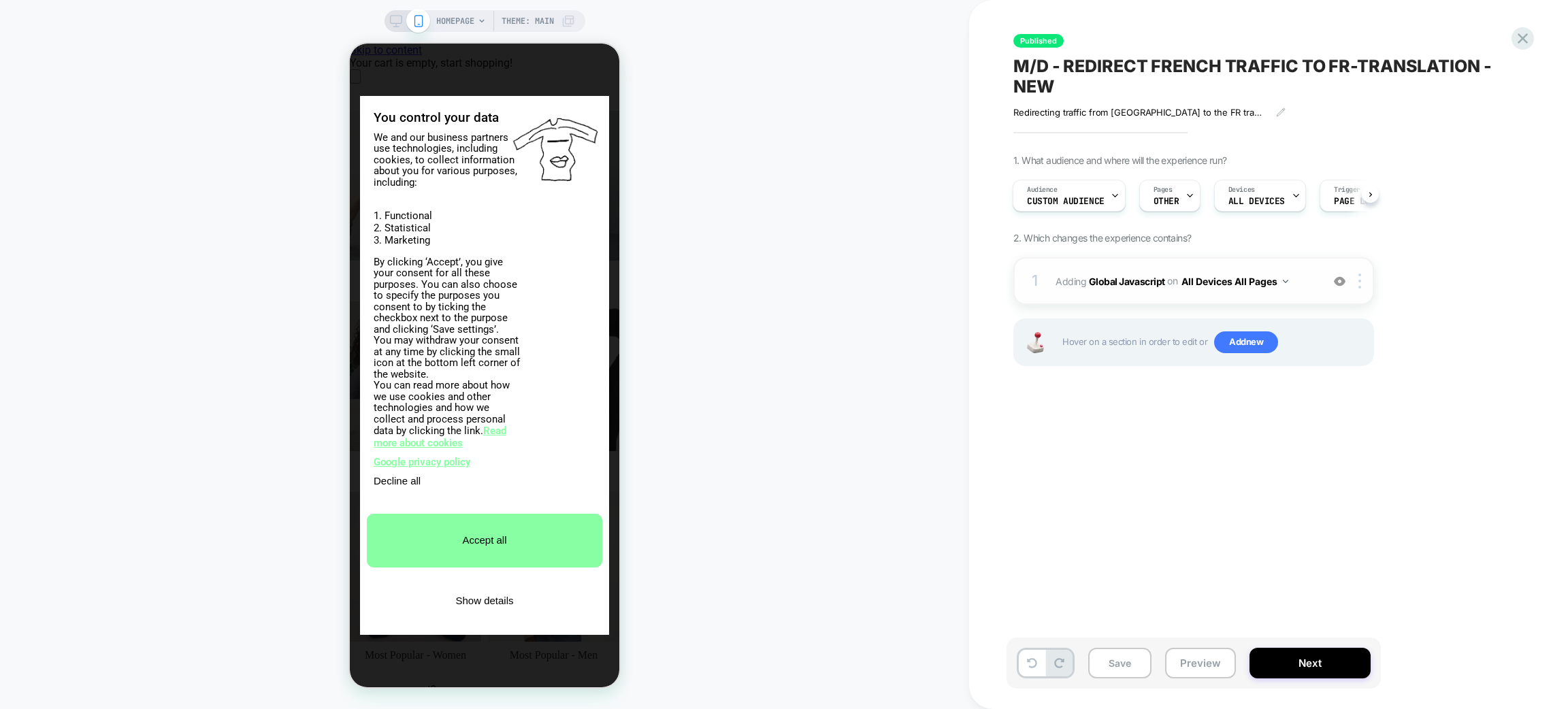
click at [1093, 289] on span "Adding Global Javascript on All Devices All Pages" at bounding box center [1185, 282] width 260 height 20
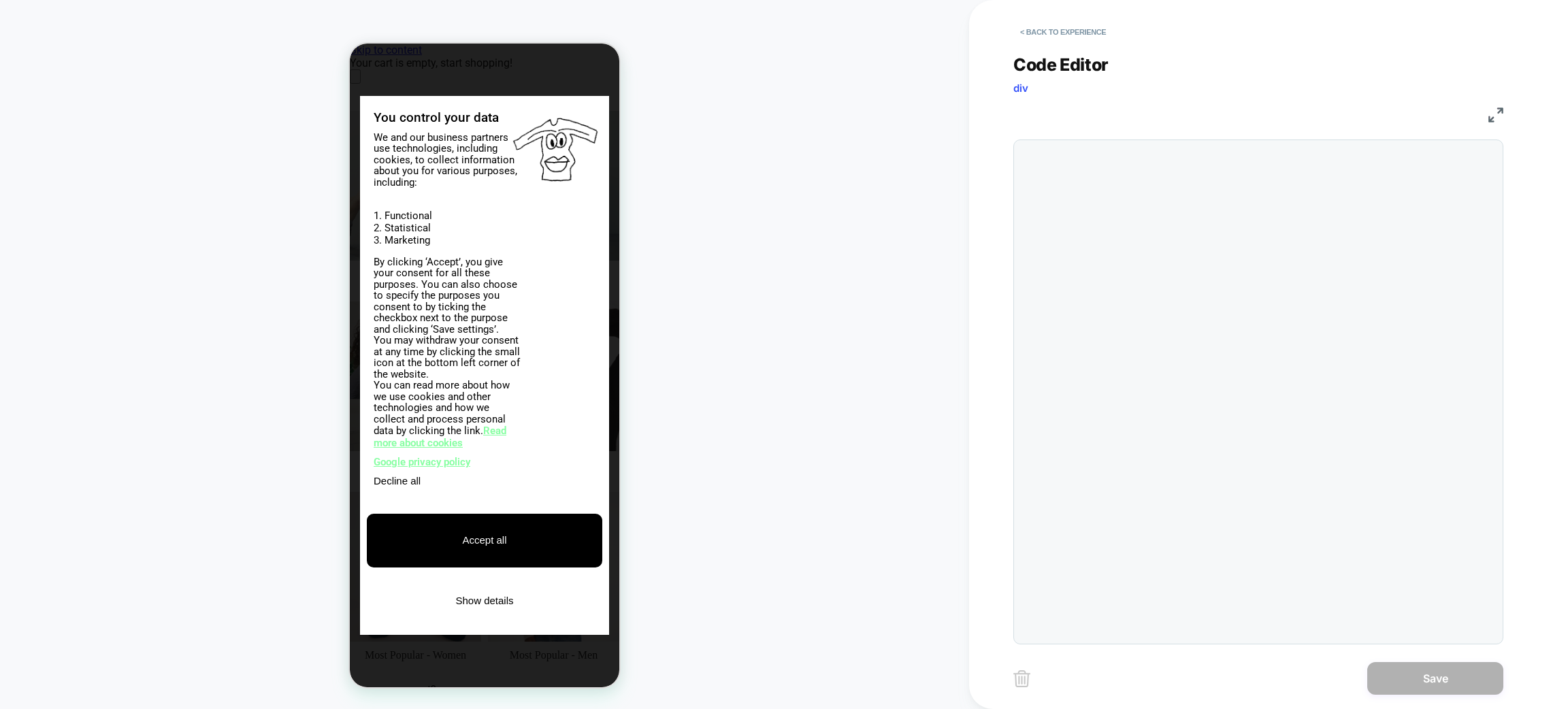
click at [545, 549] on button "Accept all" at bounding box center [484, 541] width 235 height 54
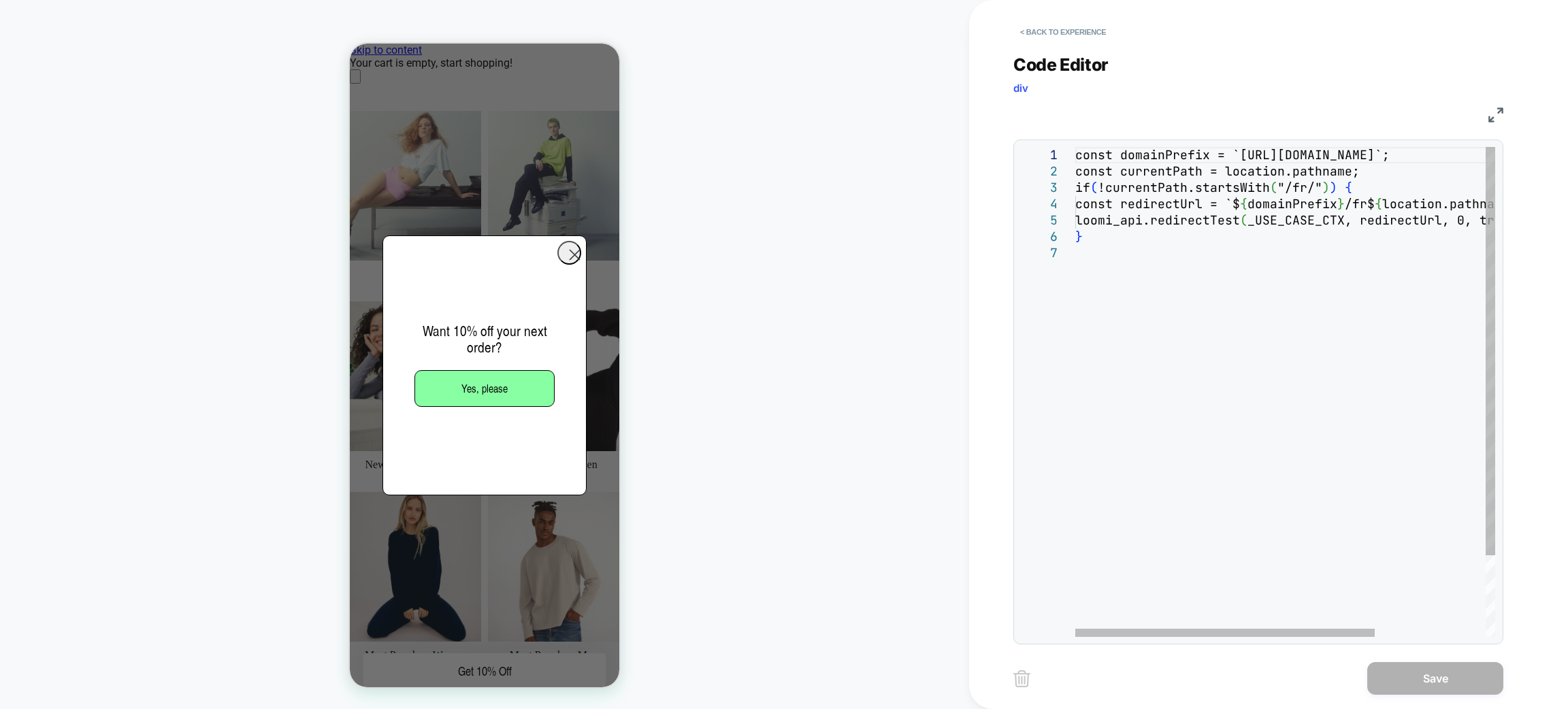
scroll to position [0, 0]
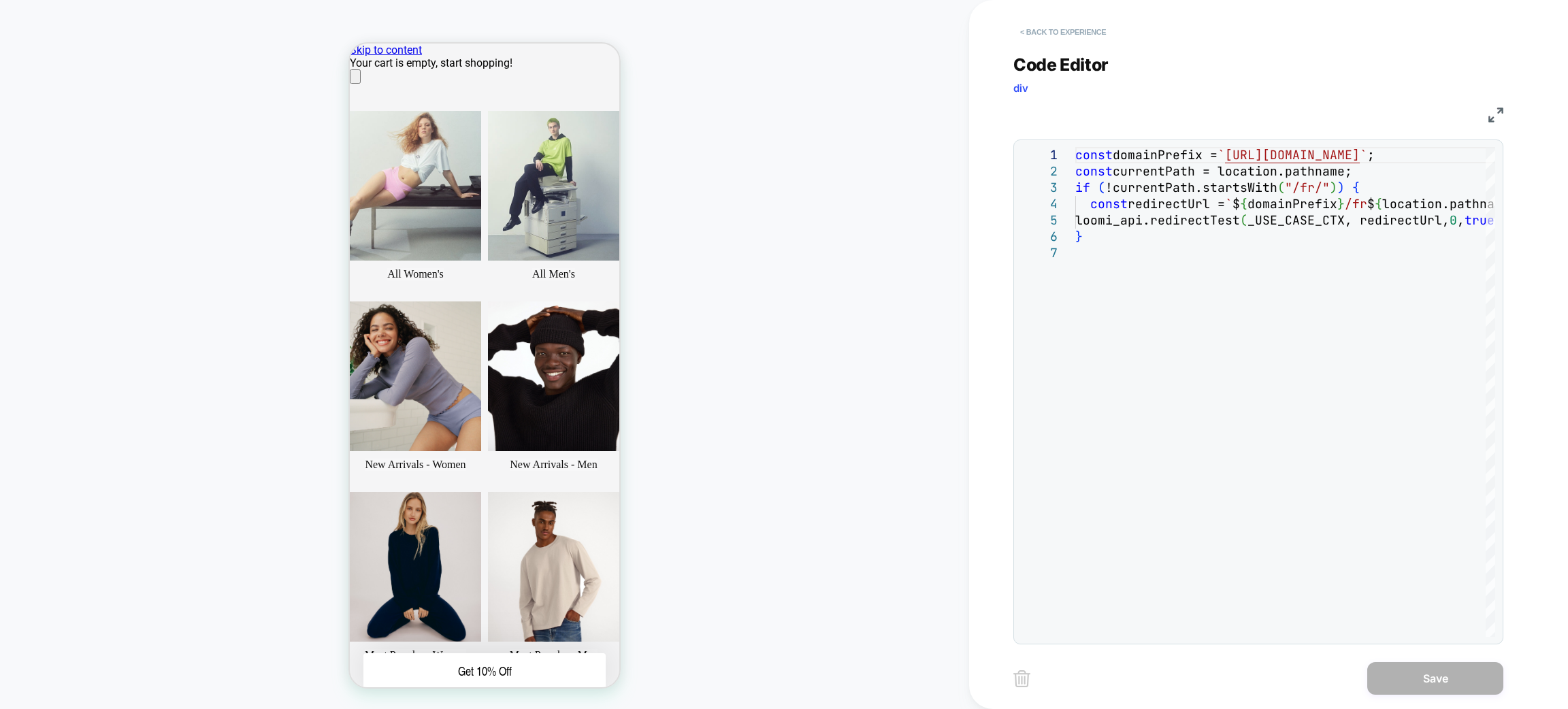
click at [0, 0] on button "< Back to experience" at bounding box center [0, 0] width 0 height 0
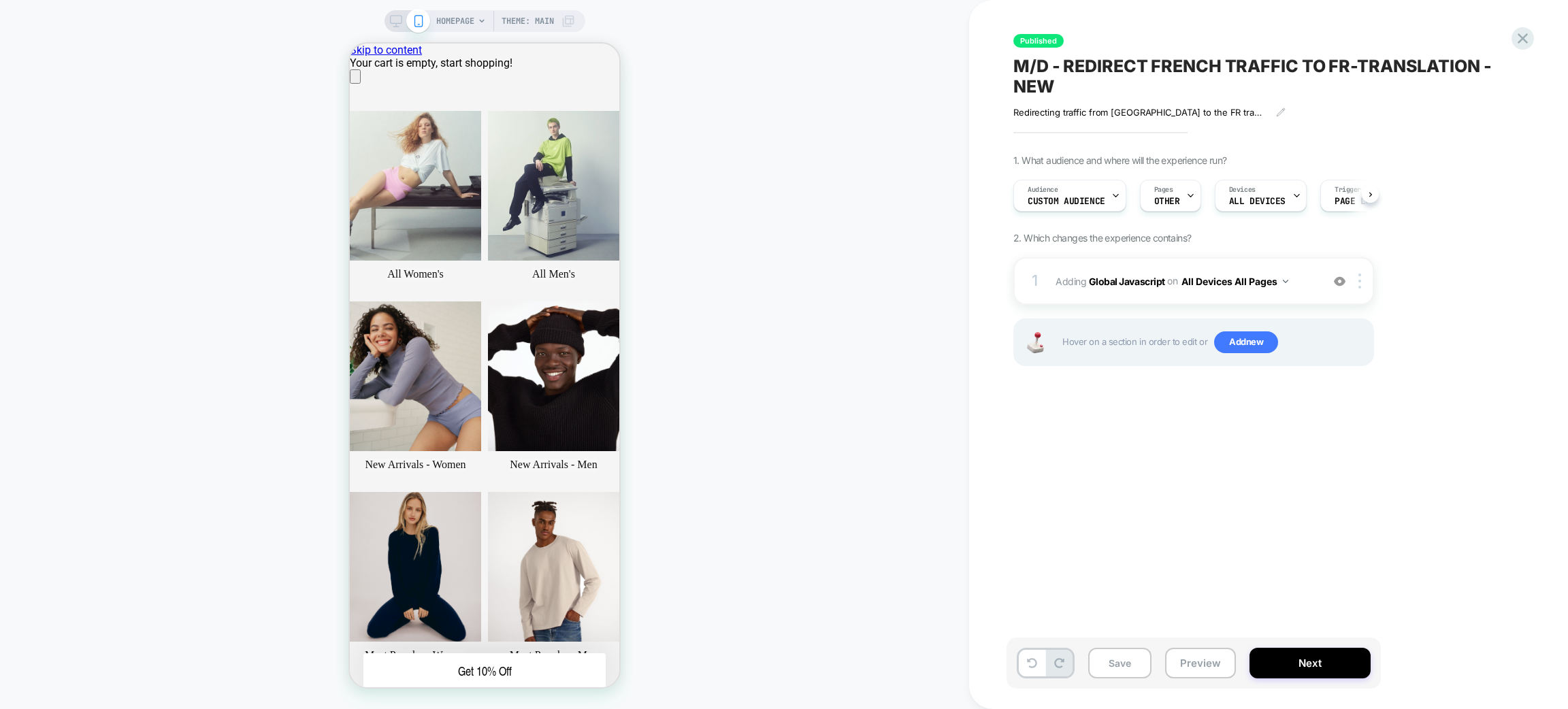
scroll to position [0, 1]
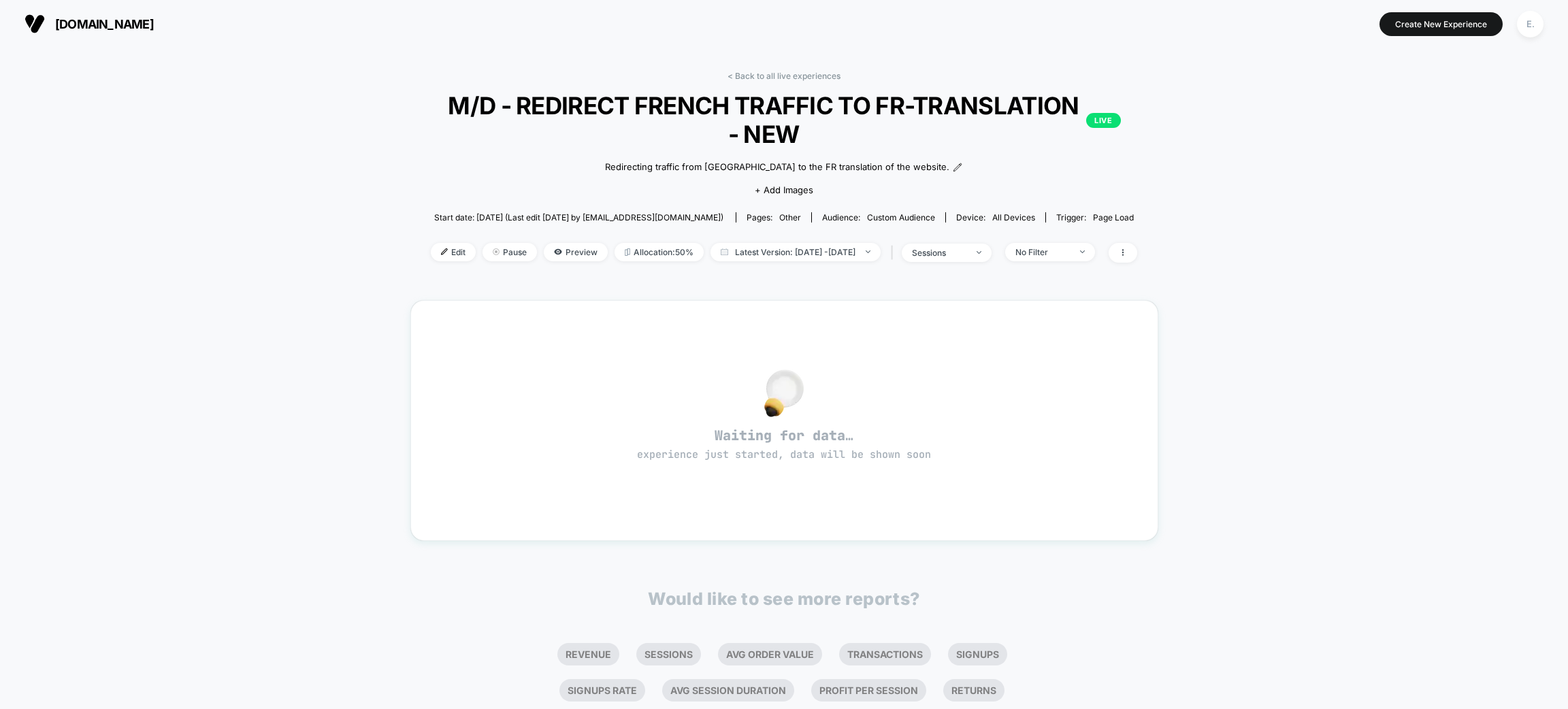
click at [427, 260] on div "Edit Pause Preview Allocation: 50% Latest Version: [DATE] - [DATE] | sessions N…" at bounding box center [784, 252] width 748 height 20
click at [431, 259] on span "Edit" at bounding box center [453, 252] width 45 height 19
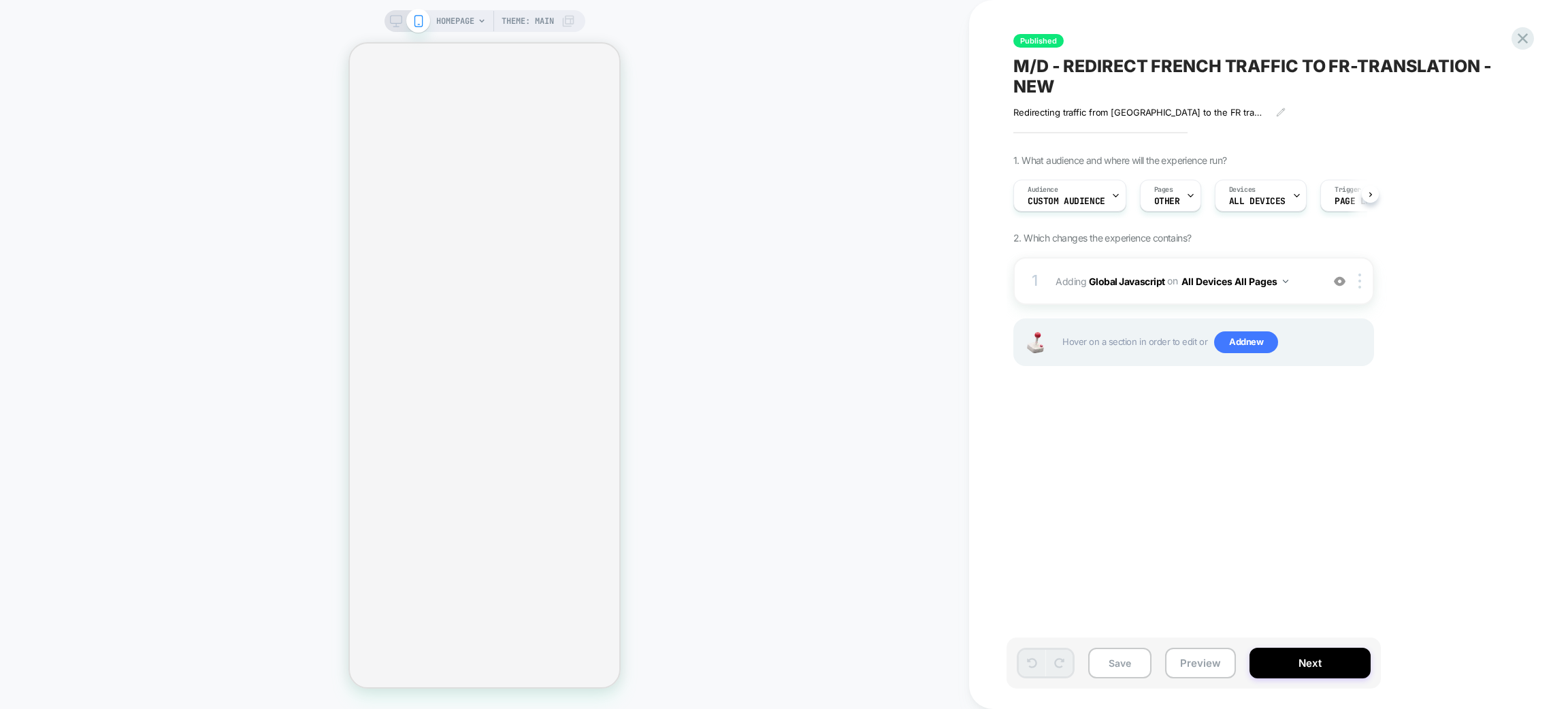
scroll to position [0, 1]
click at [1113, 192] on icon at bounding box center [1115, 195] width 9 height 9
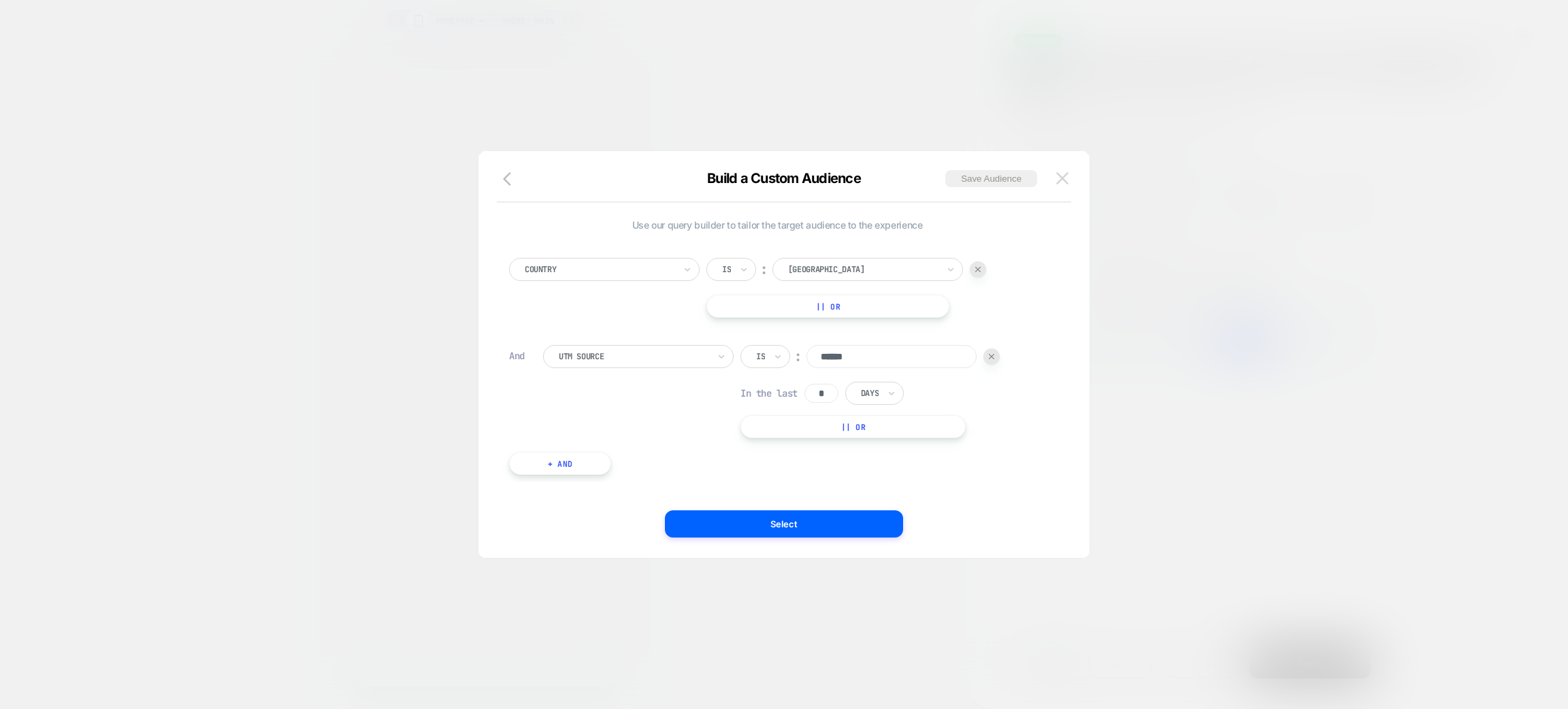
click at [1061, 183] on img at bounding box center [1062, 178] width 12 height 11
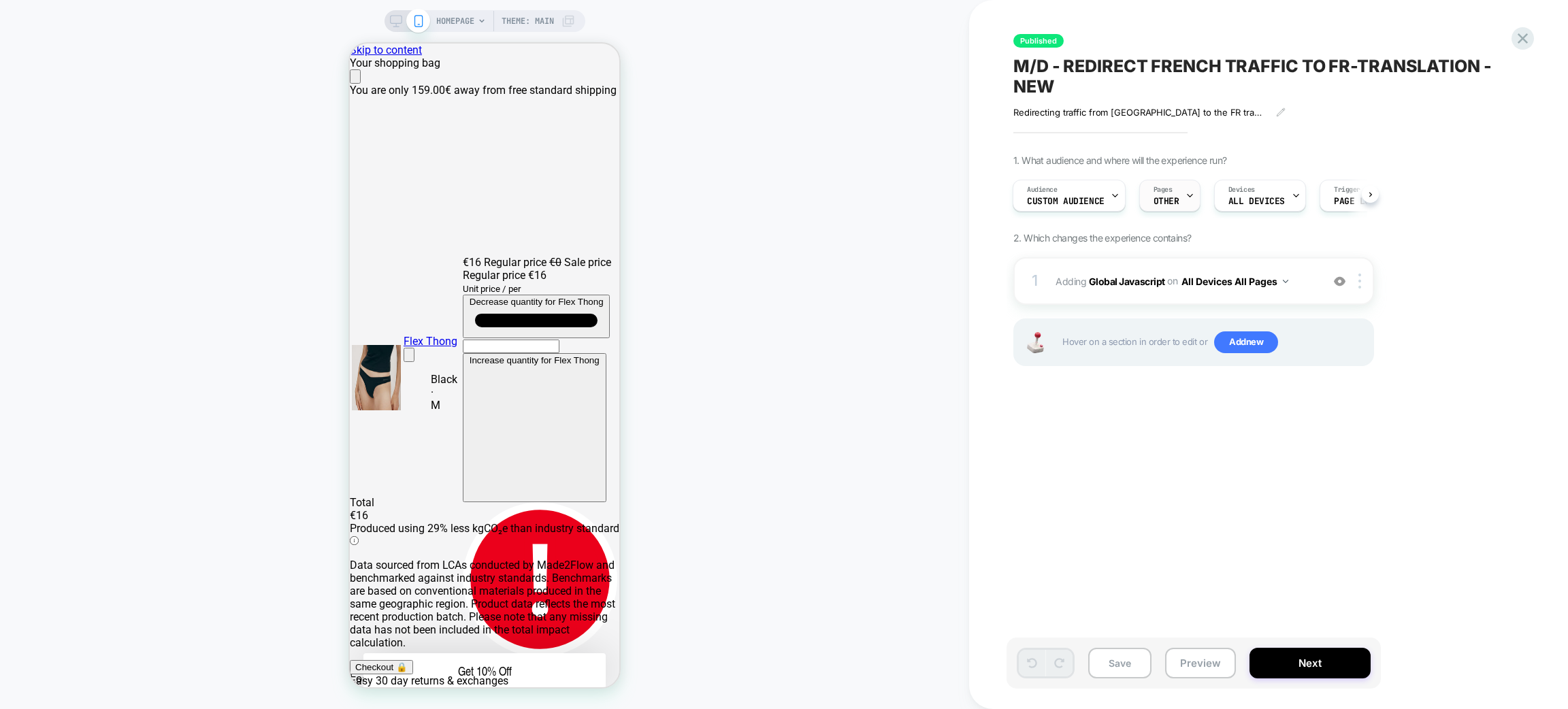
click at [0, 0] on span "OTHER" at bounding box center [0, 0] width 0 height 0
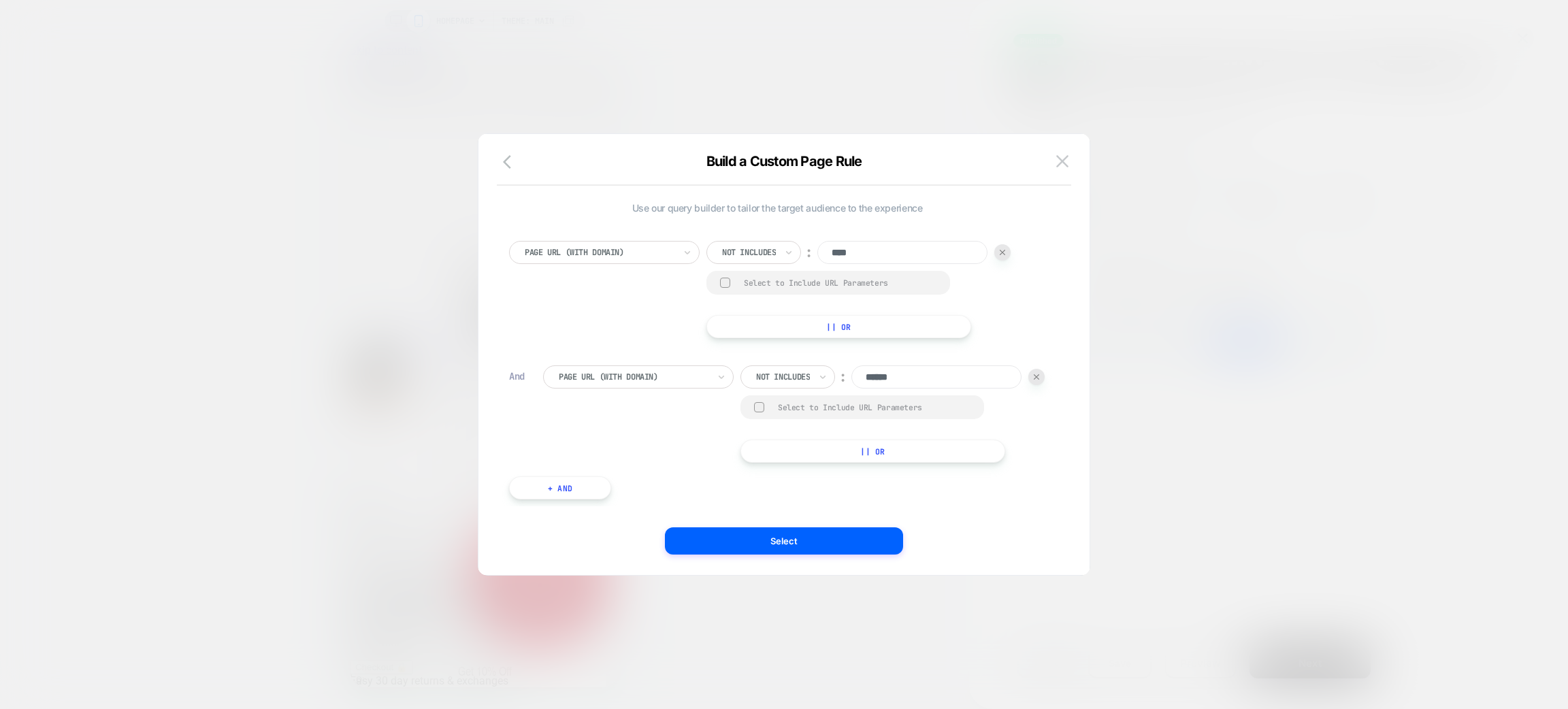
scroll to position [0, 270]
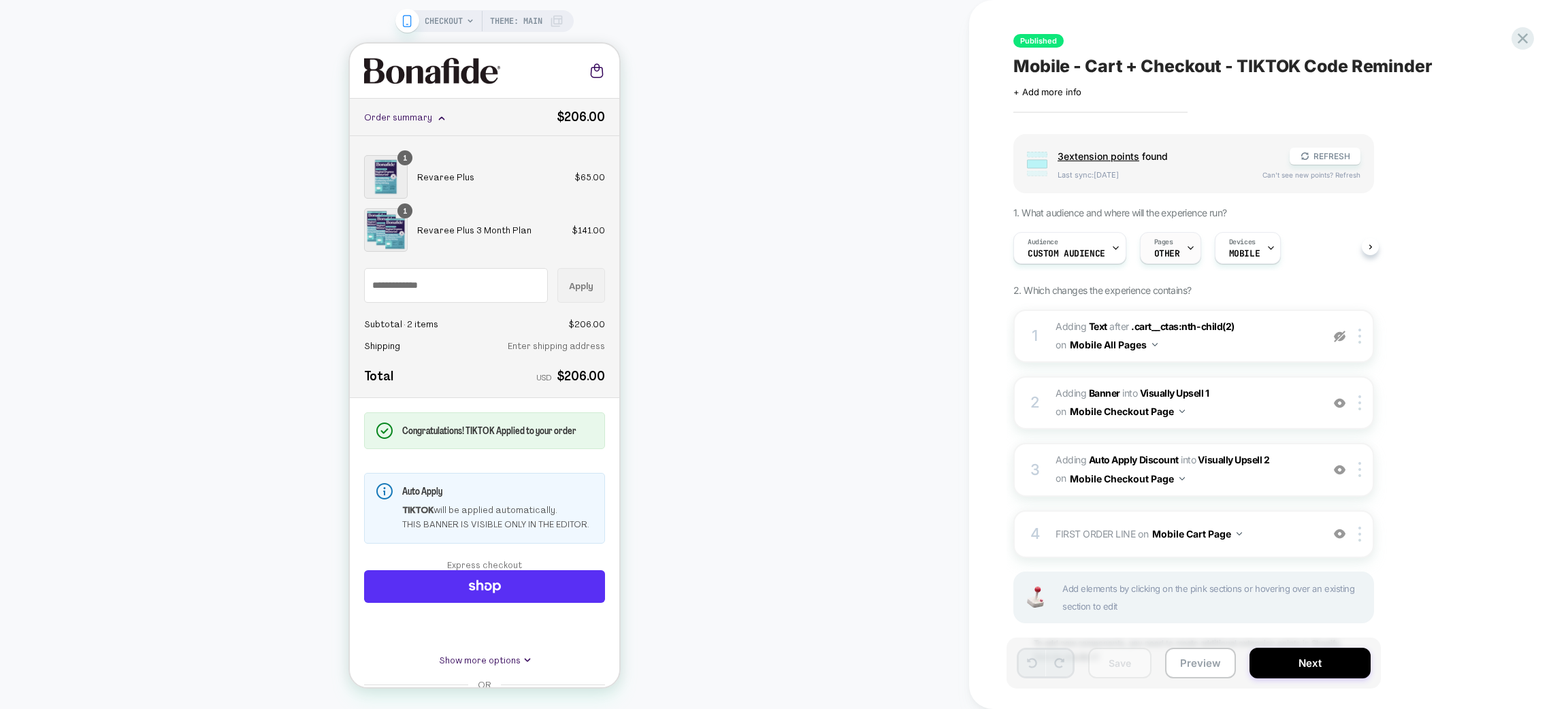
click at [256, 235] on div at bounding box center [135, 361] width 241 height 536
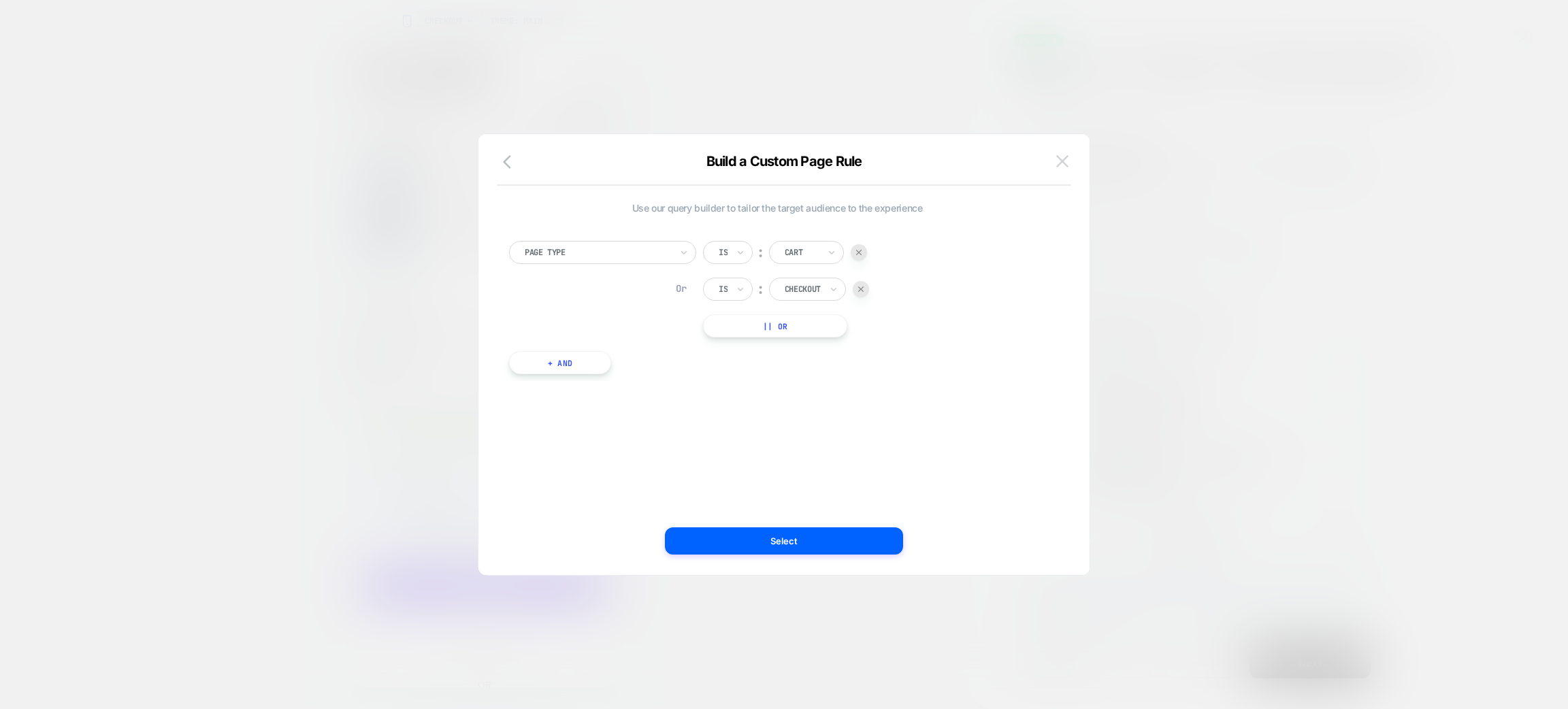
click at [142, 635] on img at bounding box center [134, 641] width 14 height 12
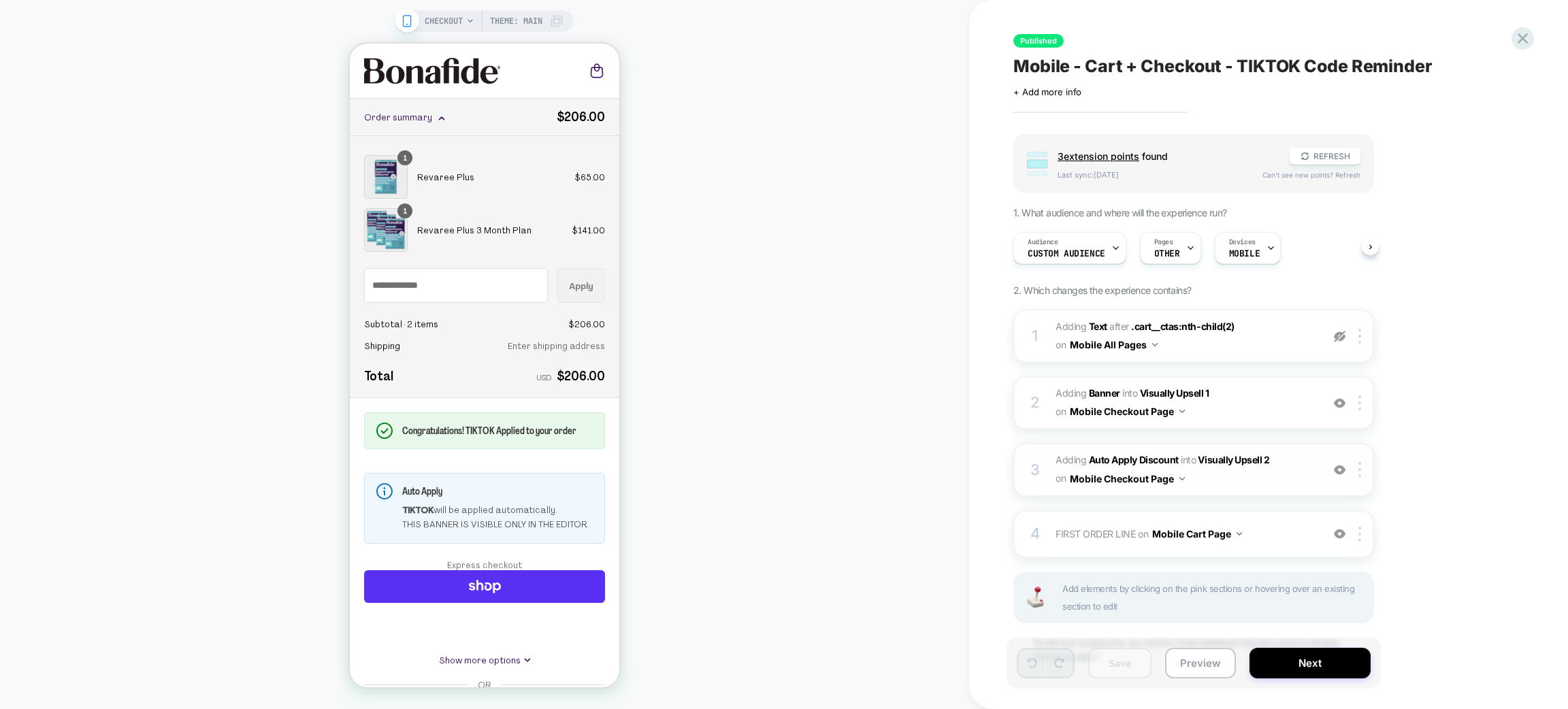
click at [58, 208] on span "#_loomi_addon_1746647938521_dup1750083456_dup1755278805 Adding Auto Apply Disco…" at bounding box center [37, 186] width 44 height 44
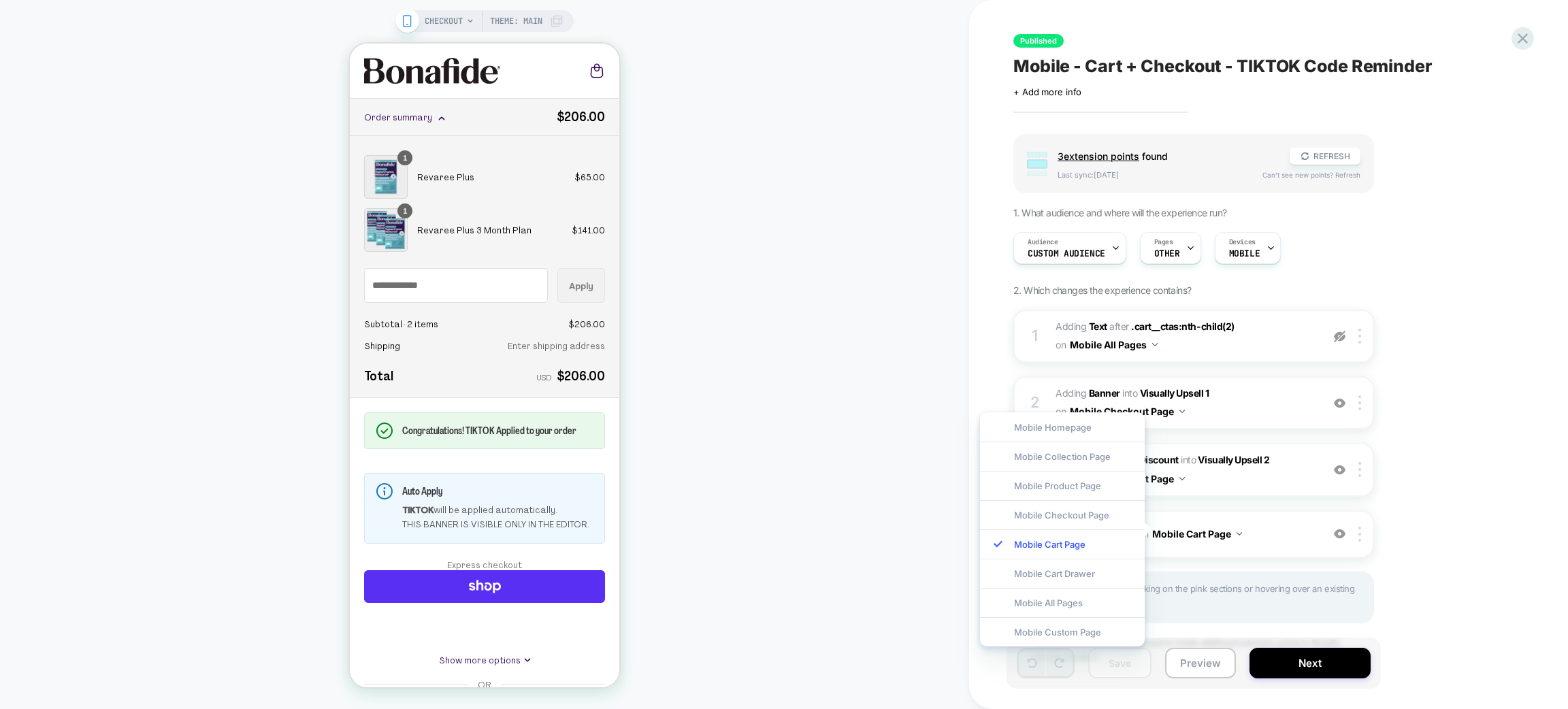
click at [0, 0] on div "Group 3 extension point s found REFRESH Last sync: 1d ago Can't see new points?…" at bounding box center [0, 0] width 0 height 0
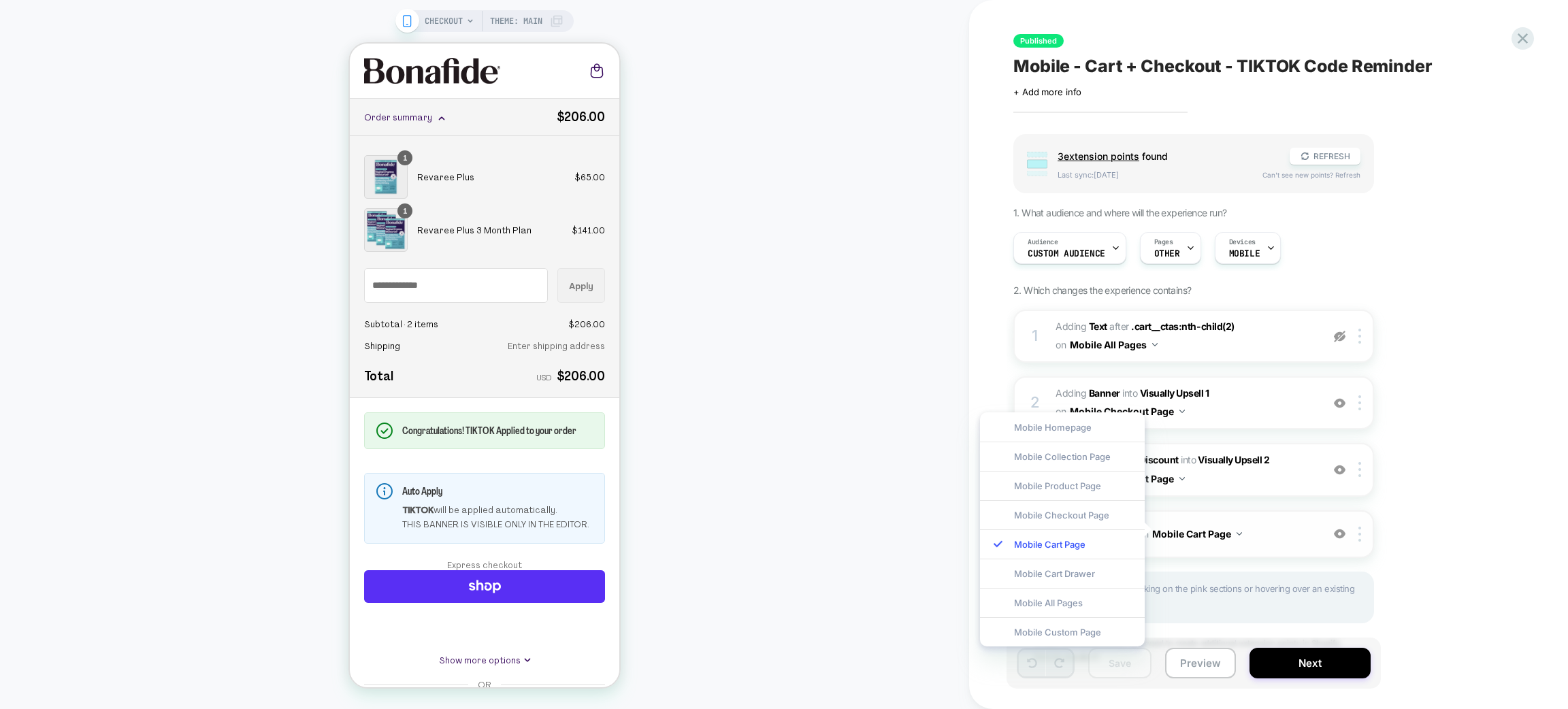
click at [454, 19] on span "CHECKOUT" at bounding box center [444, 21] width 38 height 22
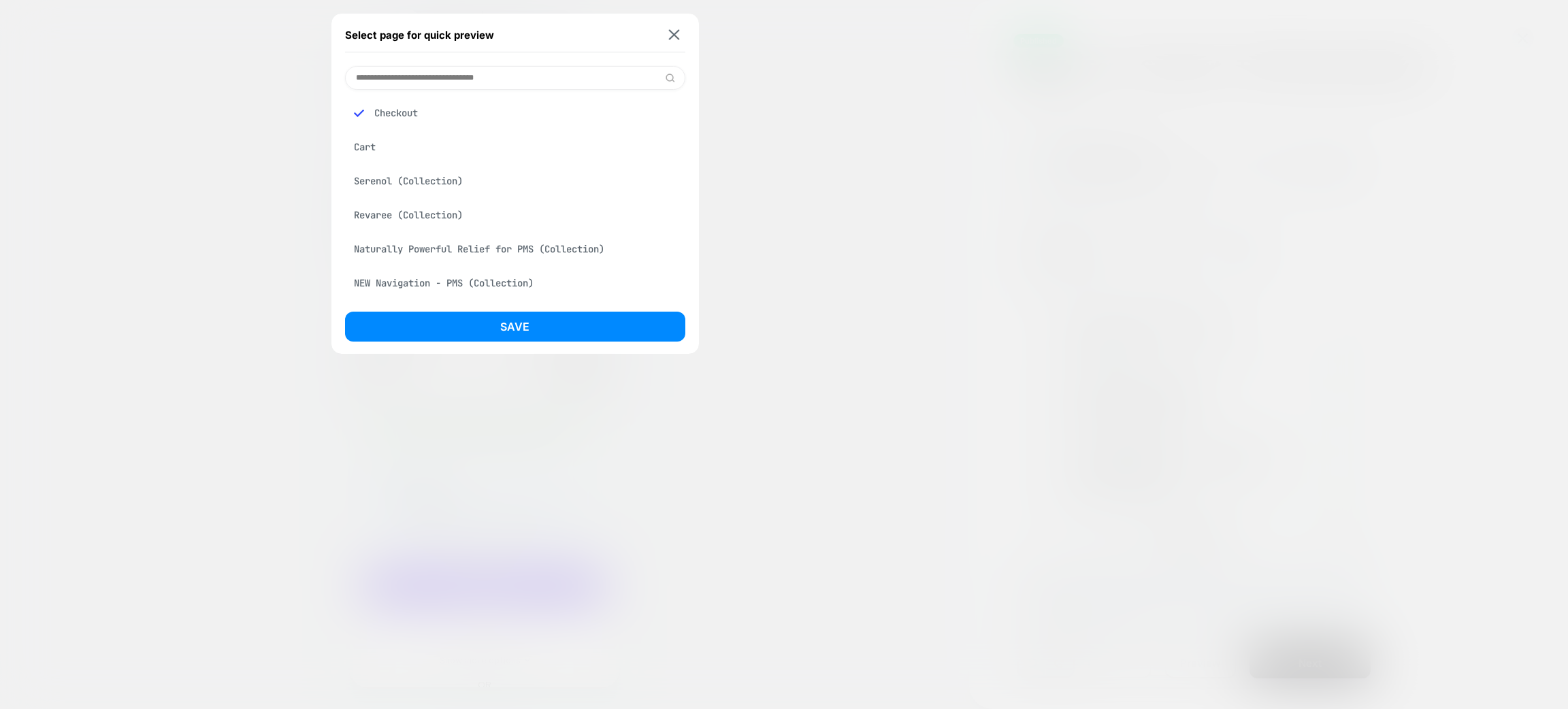
click at [426, 68] on input at bounding box center [515, 77] width 340 height 24
type input "****"
click at [376, 142] on div "Cart (Empty)" at bounding box center [515, 147] width 340 height 26
click at [366, 117] on div "Cart" at bounding box center [515, 113] width 340 height 26
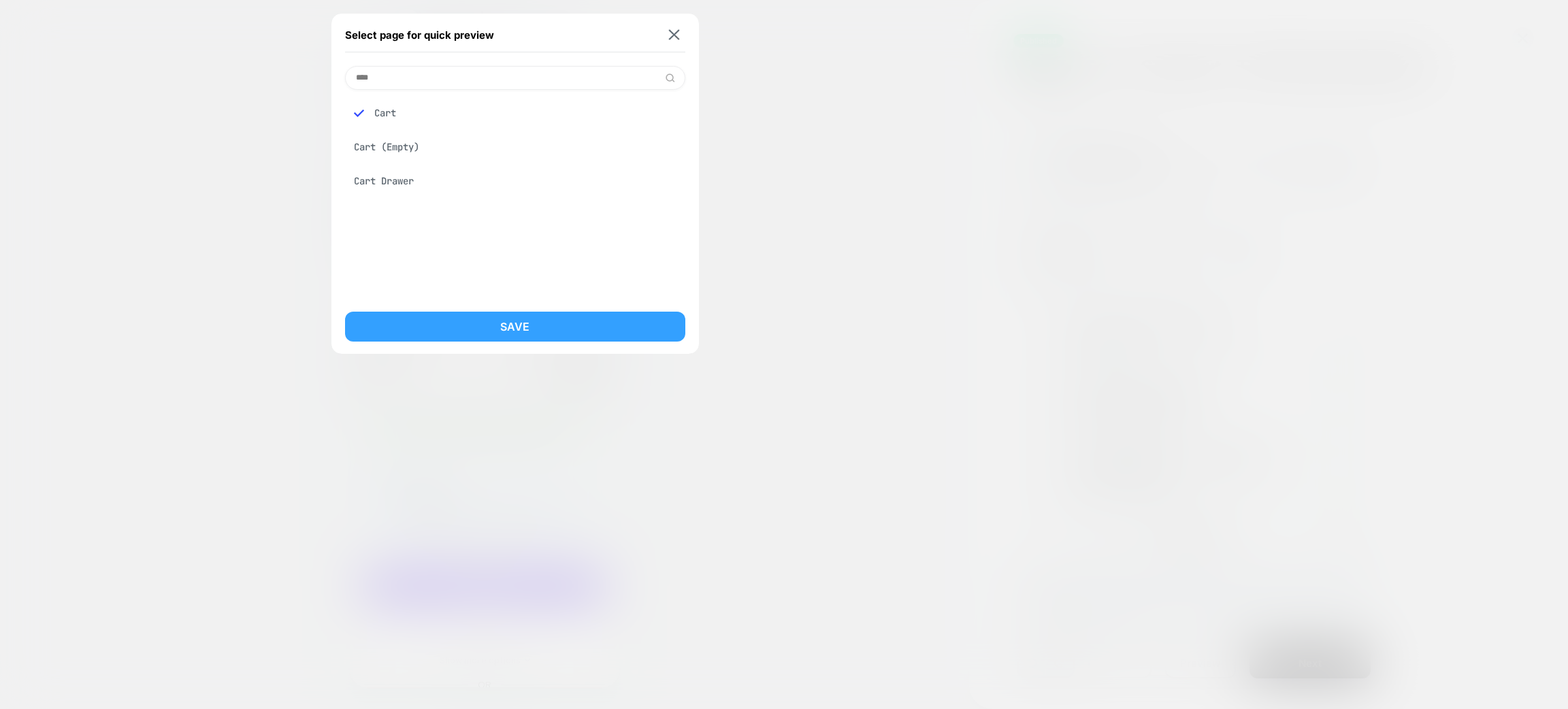
click at [488, 312] on button "Save" at bounding box center [515, 326] width 340 height 30
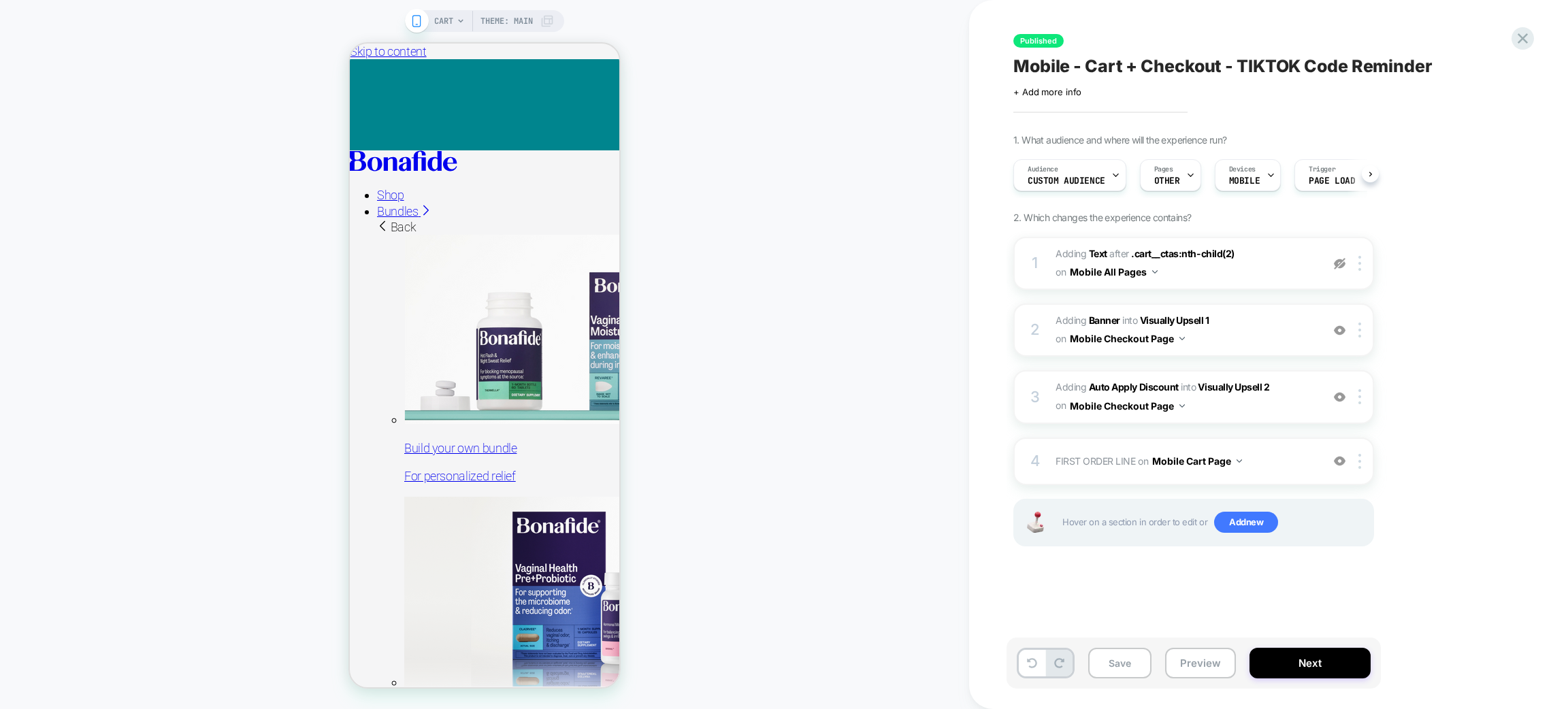
scroll to position [0, 1]
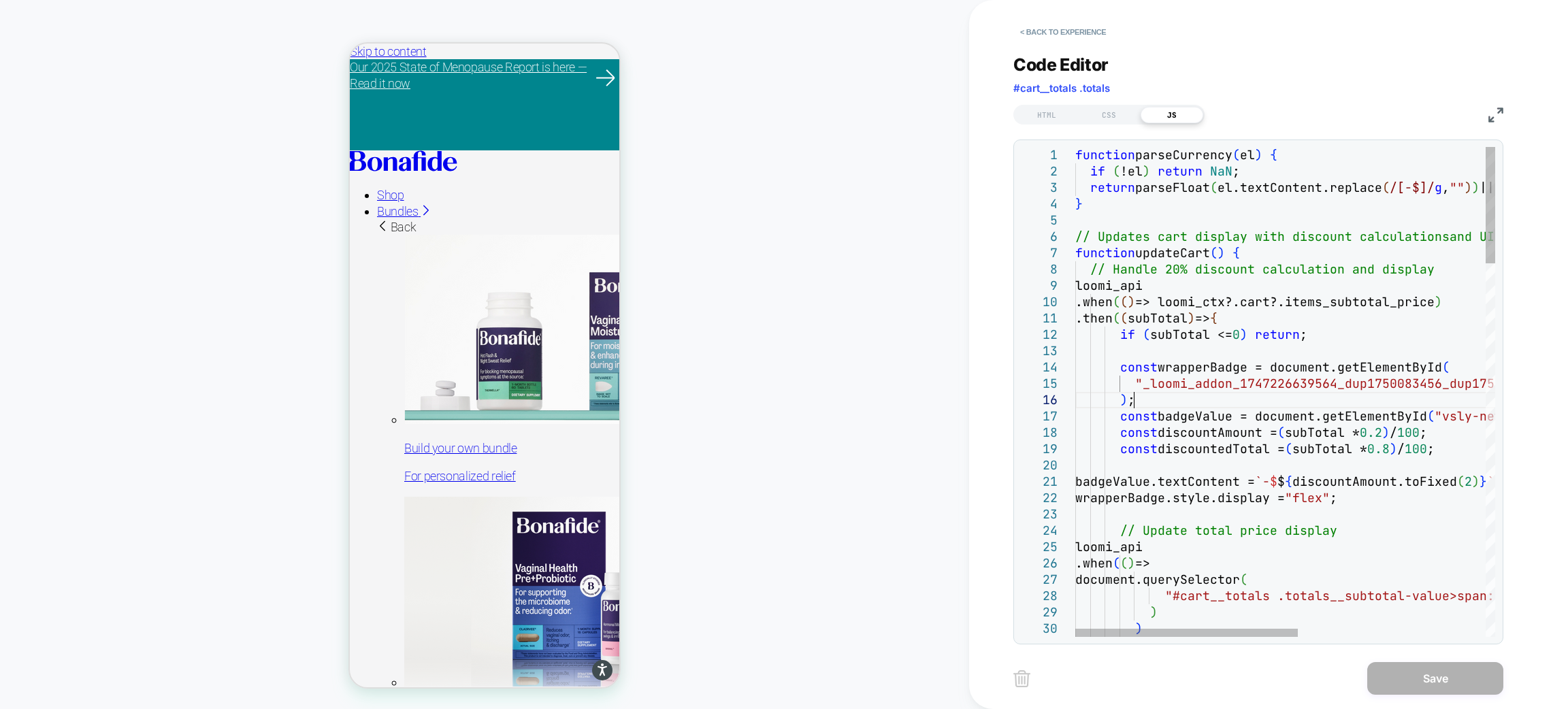
scroll to position [0, 0]
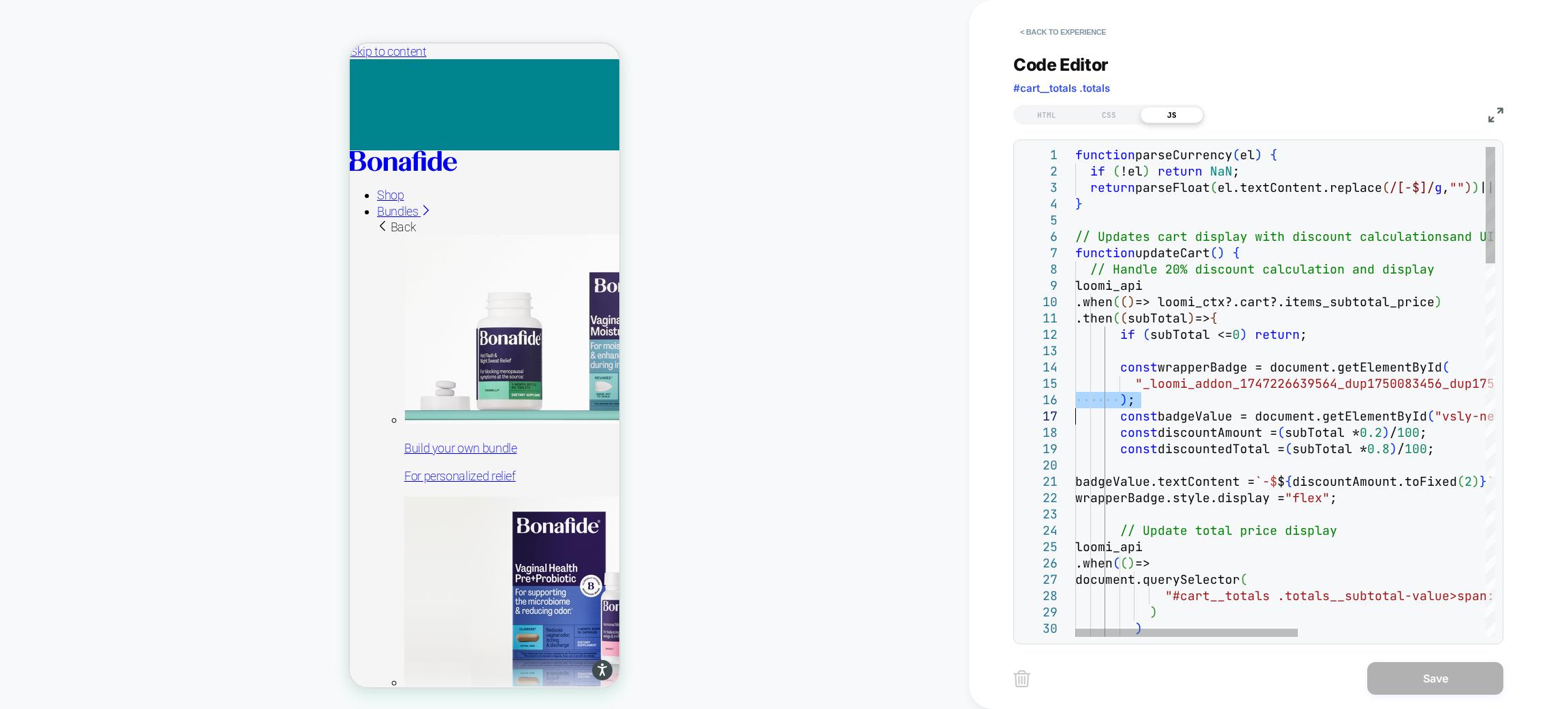
type textarea "**********"
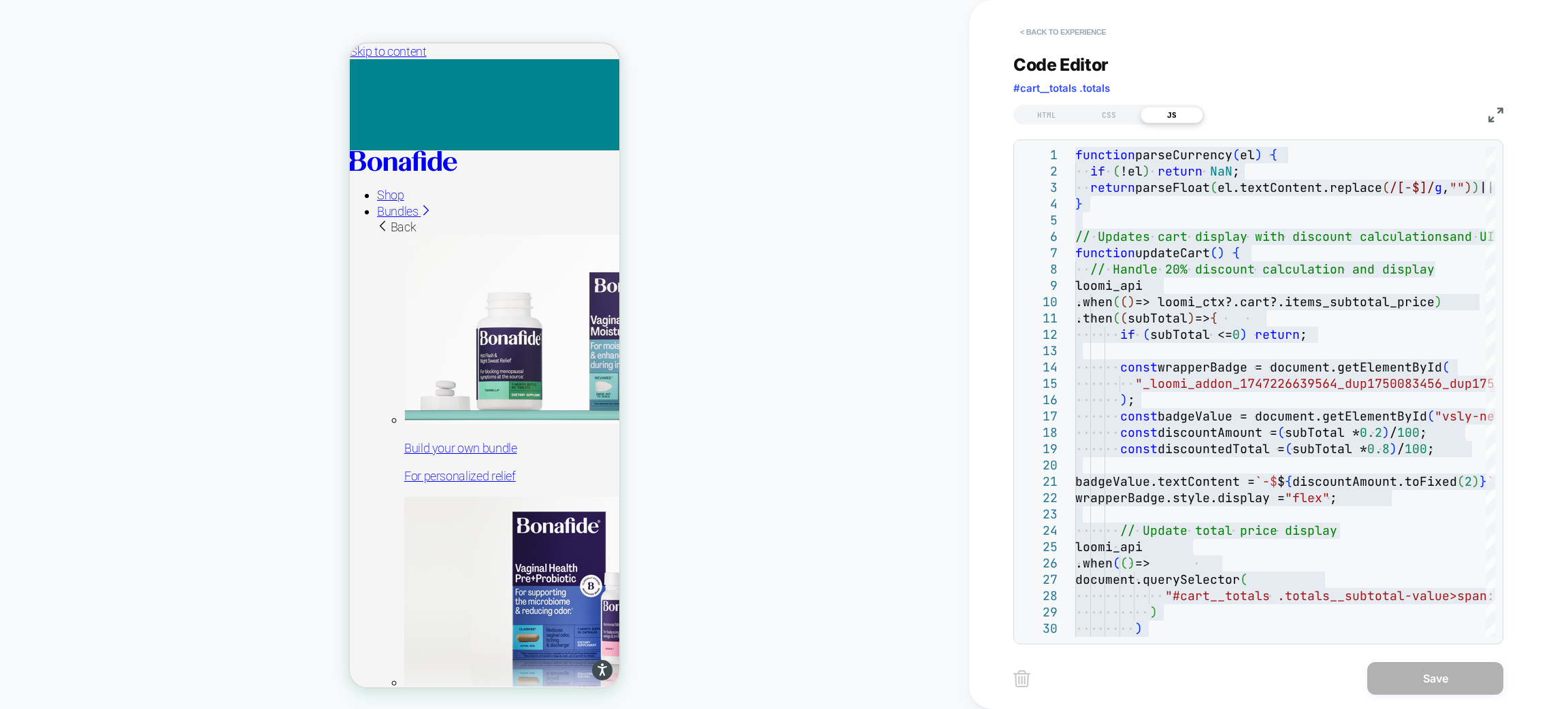
click at [0, 0] on button "< Back to experience" at bounding box center [0, 0] width 0 height 0
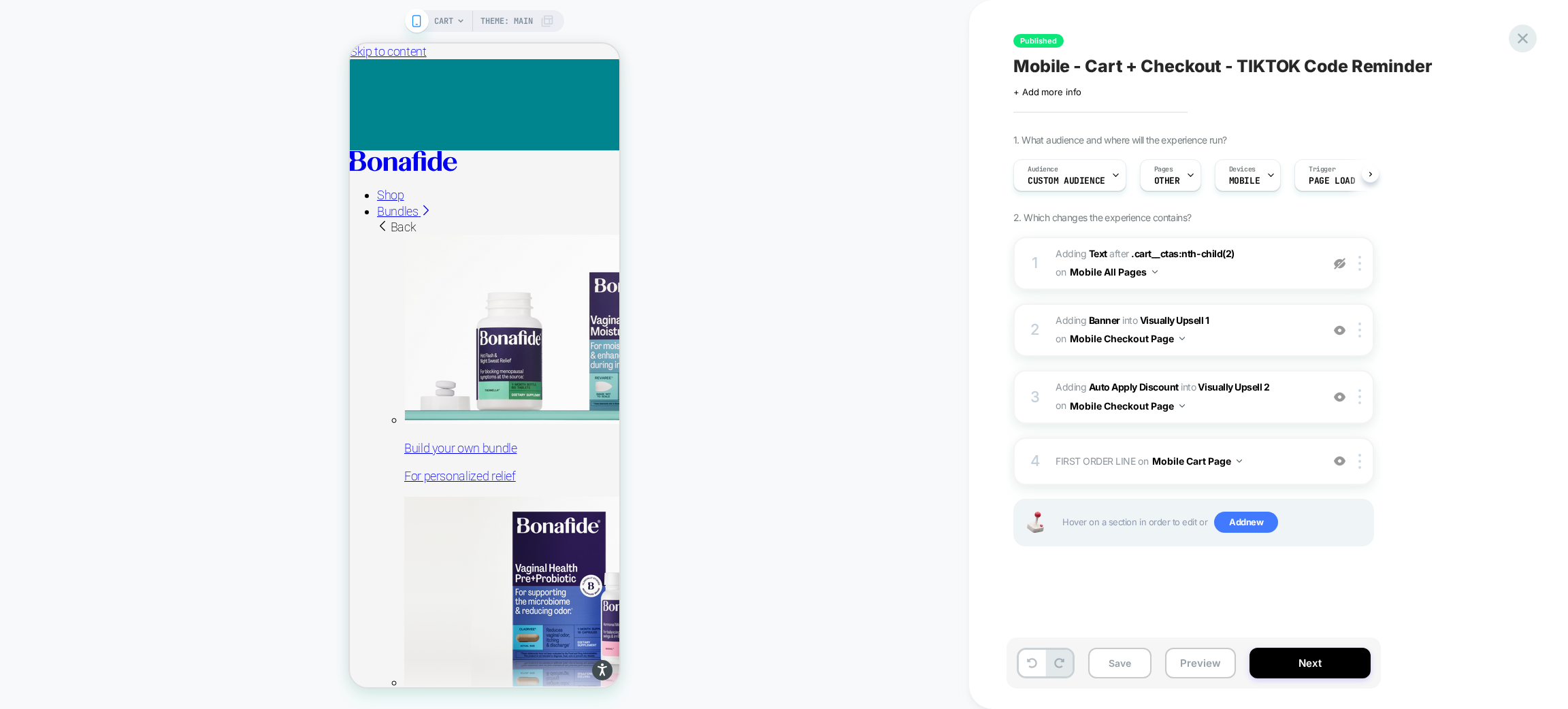
scroll to position [0, 1]
click at [1524, 40] on icon at bounding box center [1522, 38] width 11 height 11
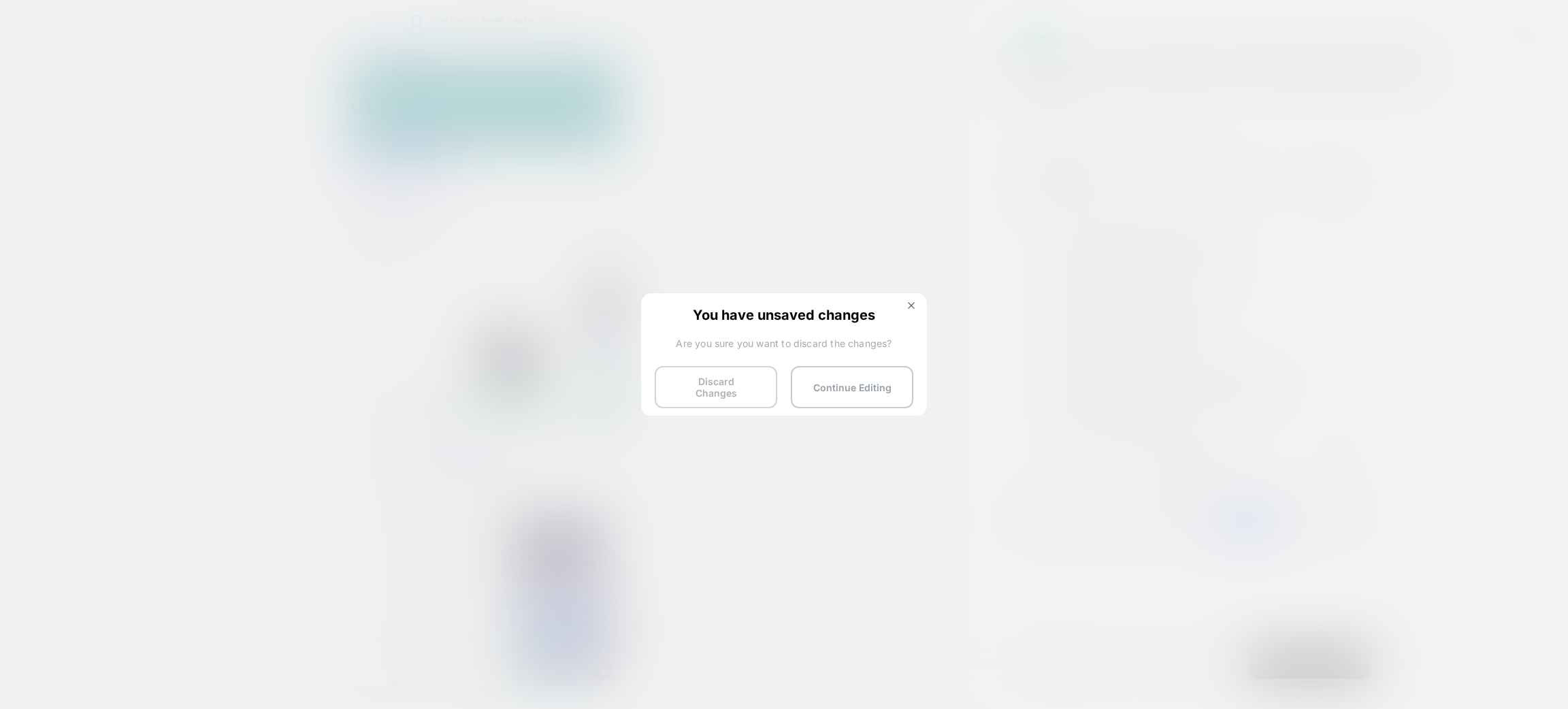
click at [717, 376] on button "Discard Changes" at bounding box center [716, 387] width 122 height 42
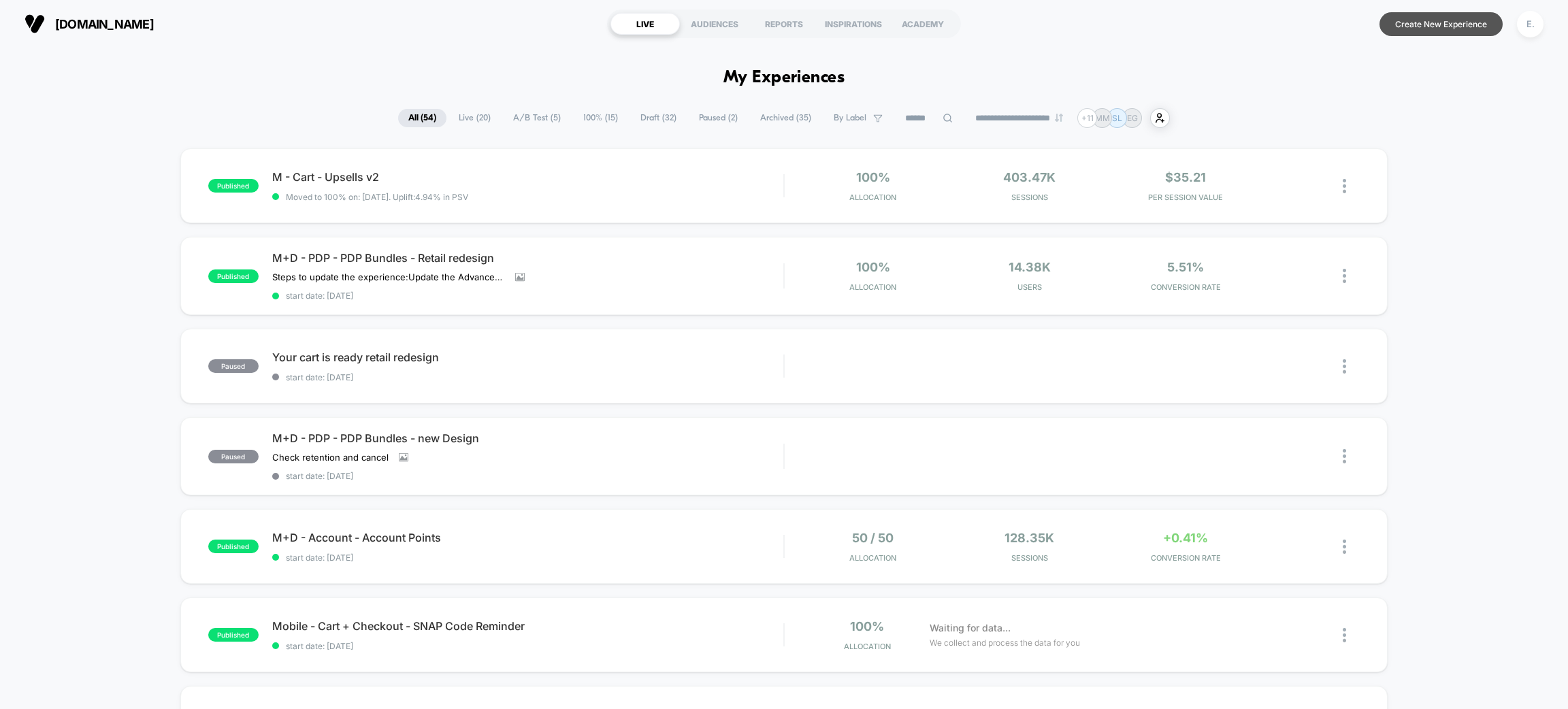
click at [1482, 19] on button "Create New Experience" at bounding box center [1441, 24] width 123 height 24
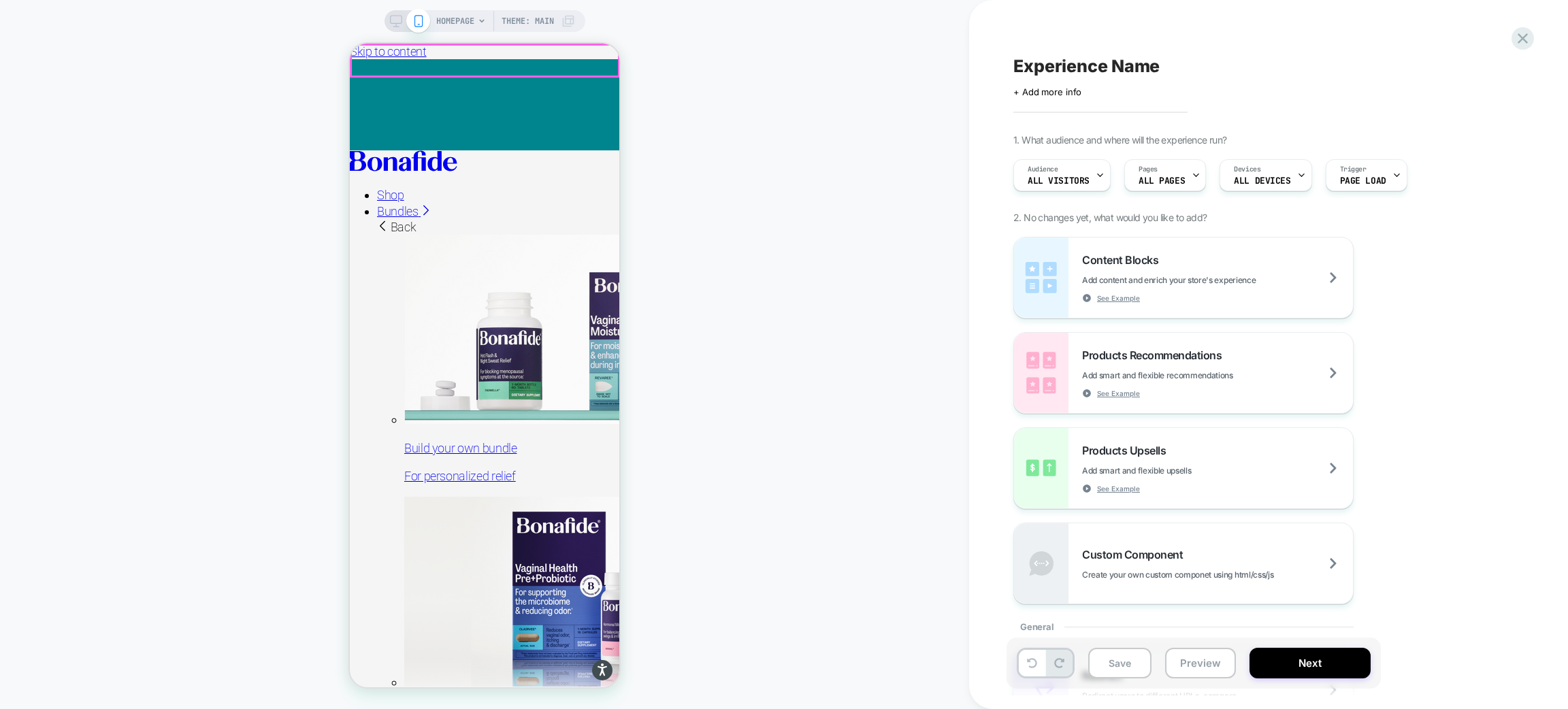
click at [479, 17] on icon at bounding box center [482, 21] width 8 height 8
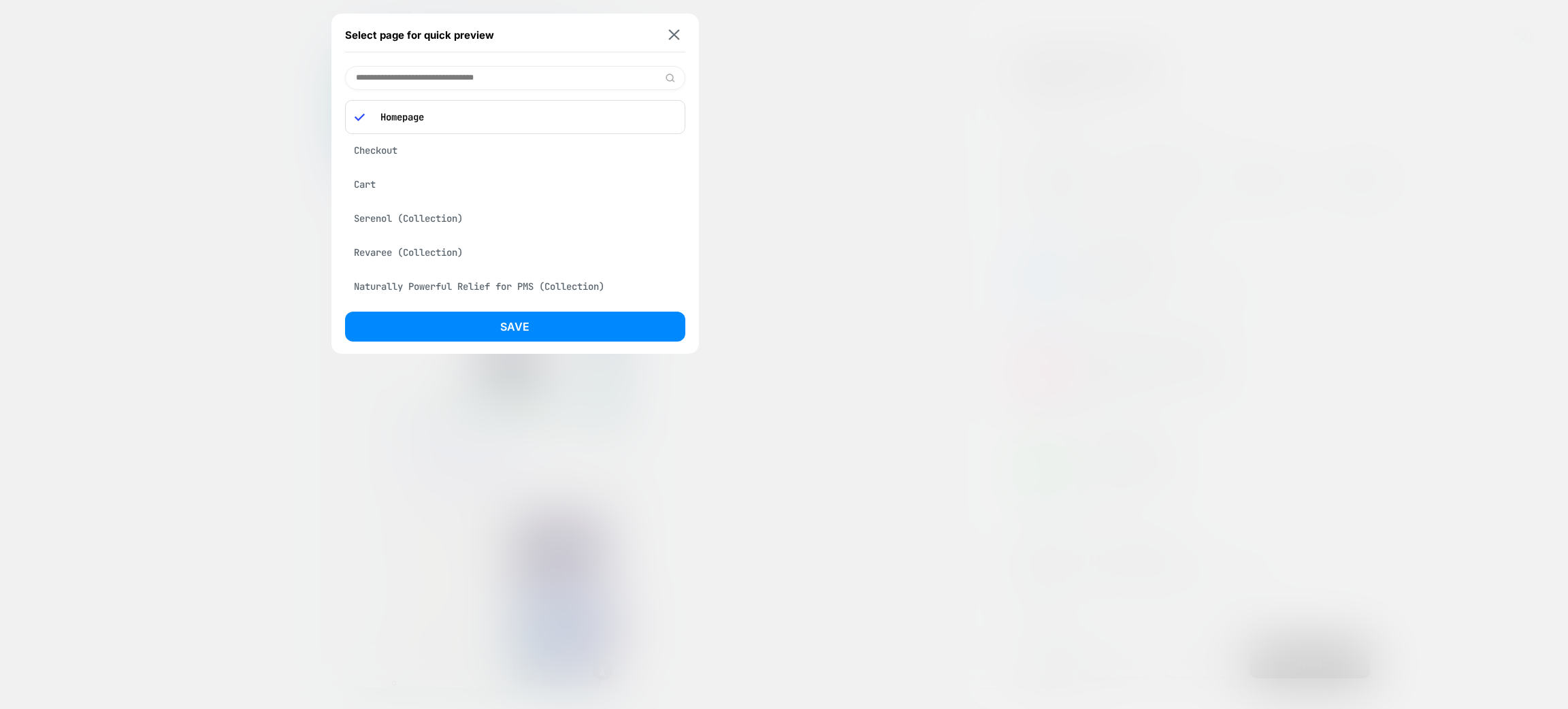
click at [423, 84] on input at bounding box center [515, 77] width 340 height 24
type input "********"
click at [379, 112] on div "Checkout" at bounding box center [515, 113] width 340 height 26
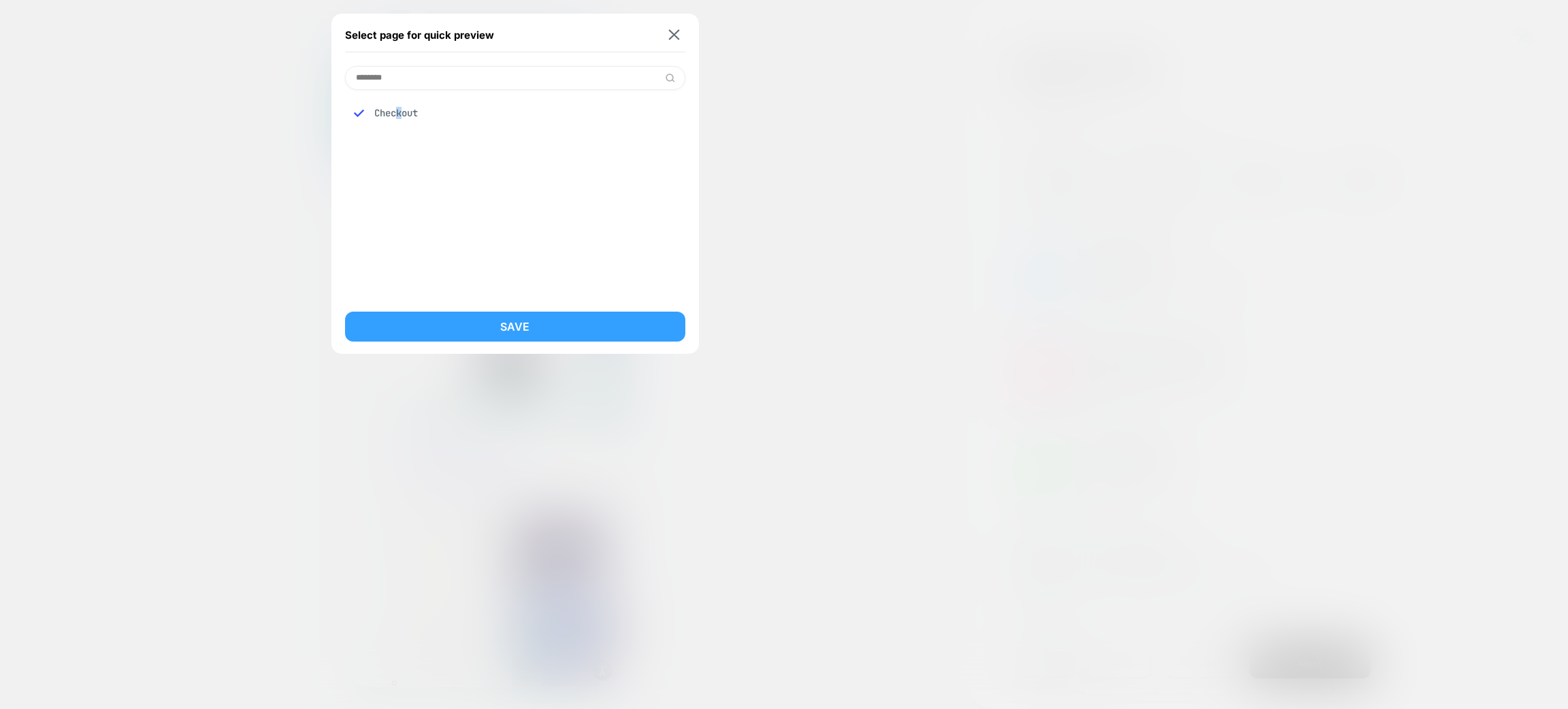
click at [515, 334] on button "Save" at bounding box center [515, 326] width 340 height 30
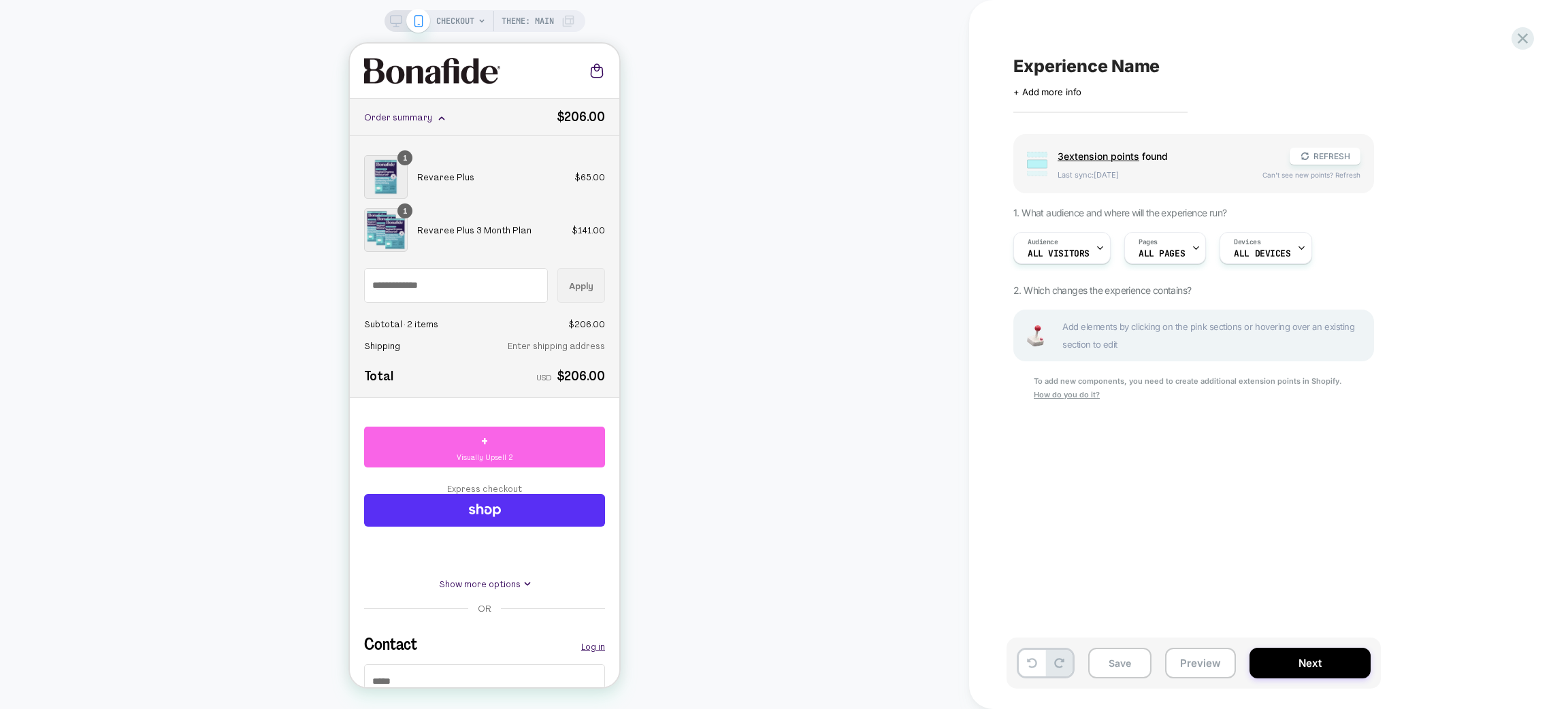
scroll to position [0, 1]
click at [478, 463] on span "Visually Upsell 2" at bounding box center [484, 457] width 56 height 11
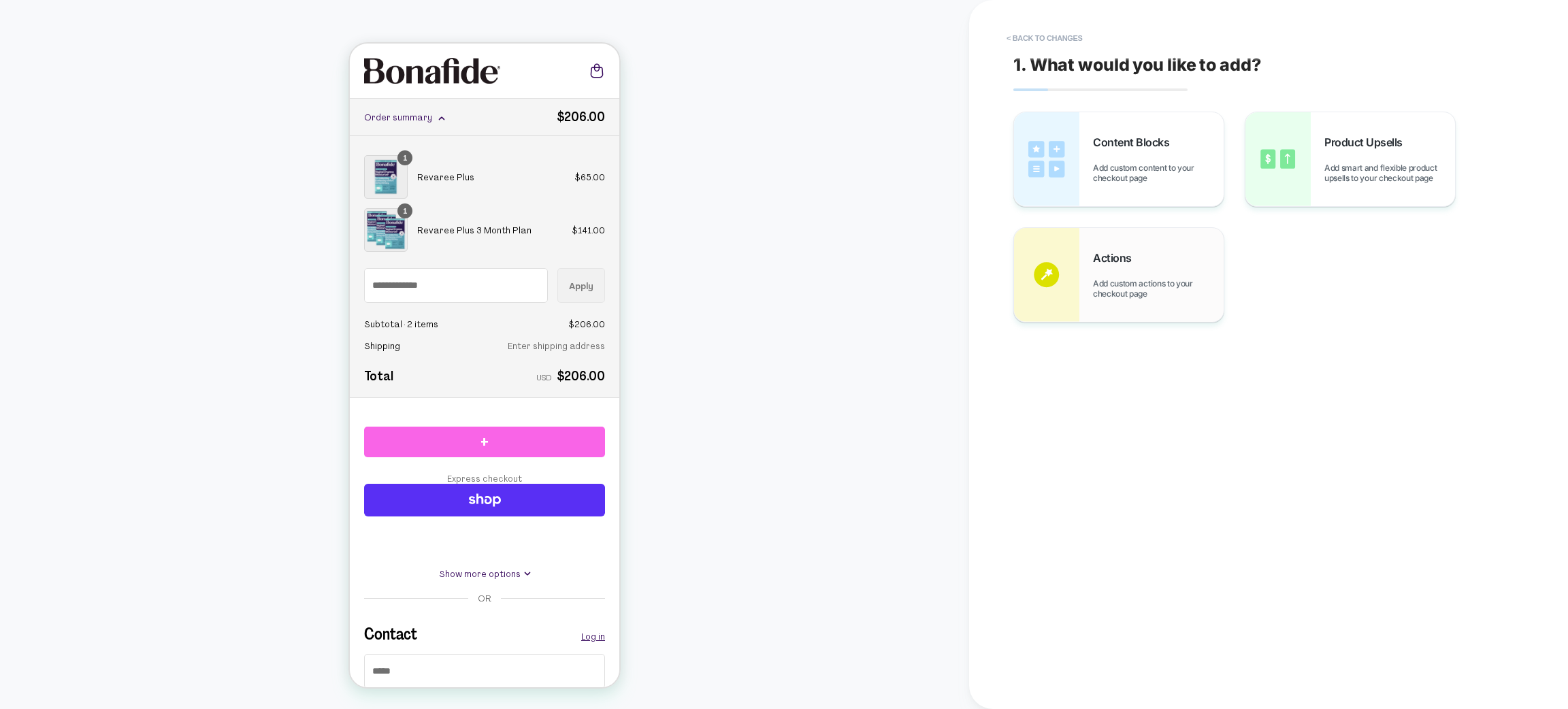
click at [1172, 272] on div "Actions Add custom actions to your checkout page" at bounding box center [1158, 275] width 131 height 48
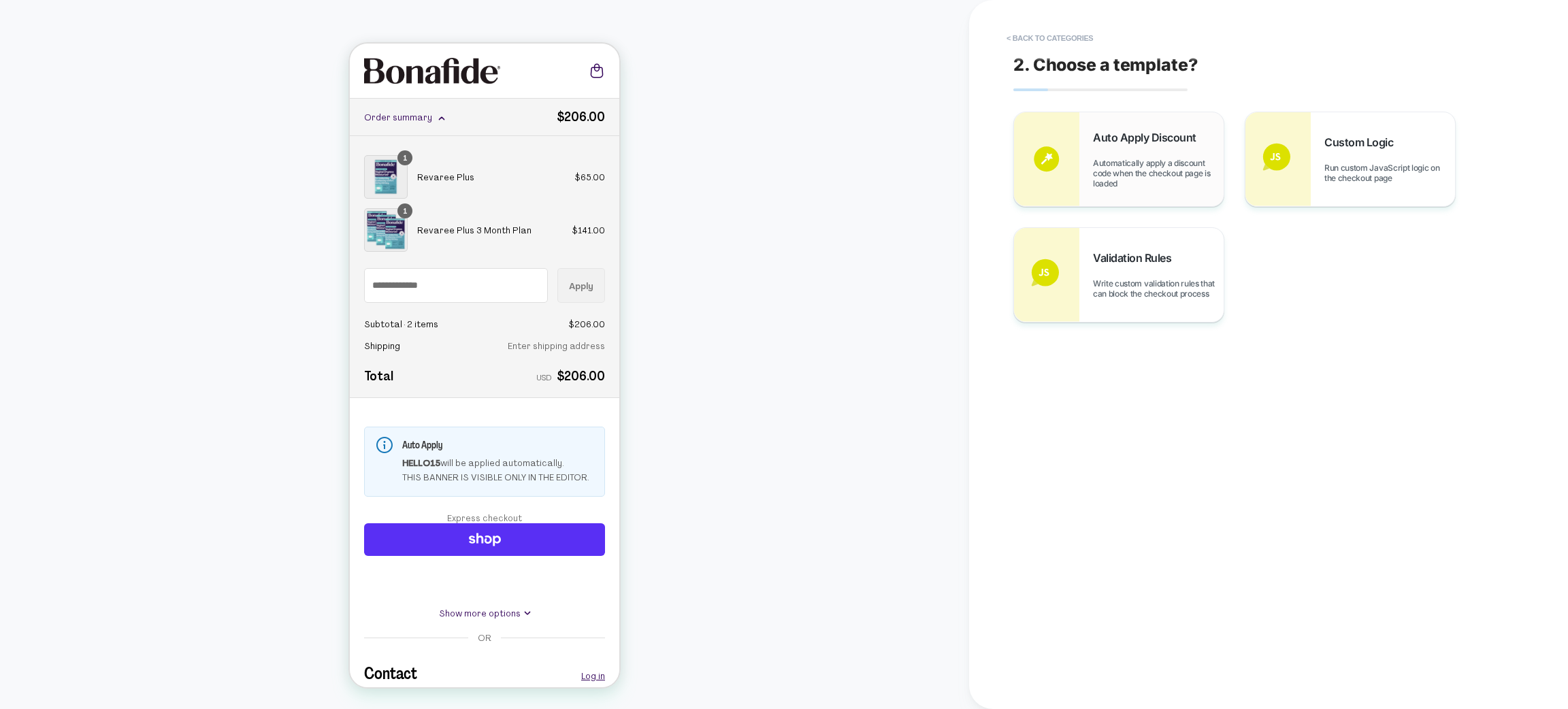
click at [1174, 155] on div "Auto Apply Discount Automatically apply a discount code when the checkout page …" at bounding box center [1158, 160] width 131 height 58
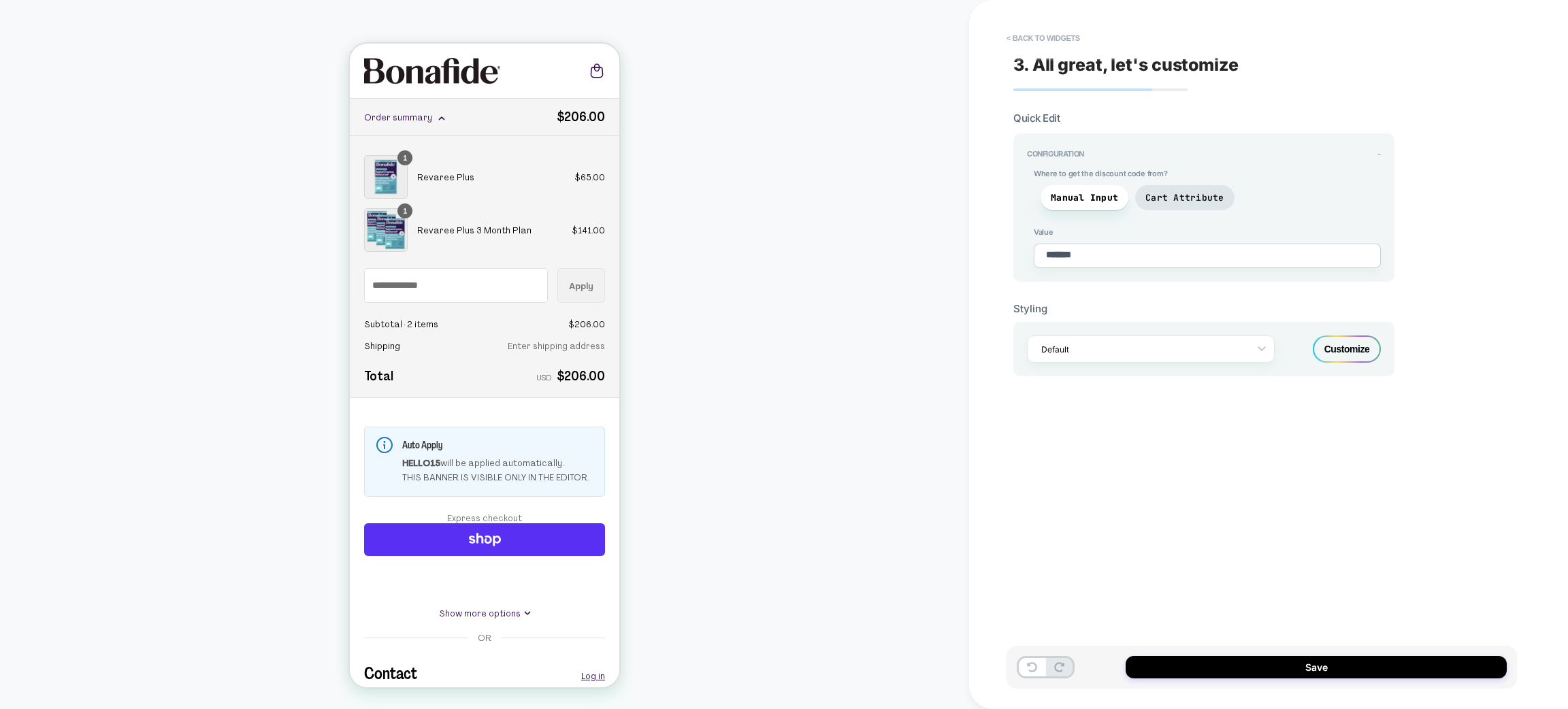
click at [1088, 255] on textarea "*******" at bounding box center [1207, 256] width 347 height 24
type textarea "*"
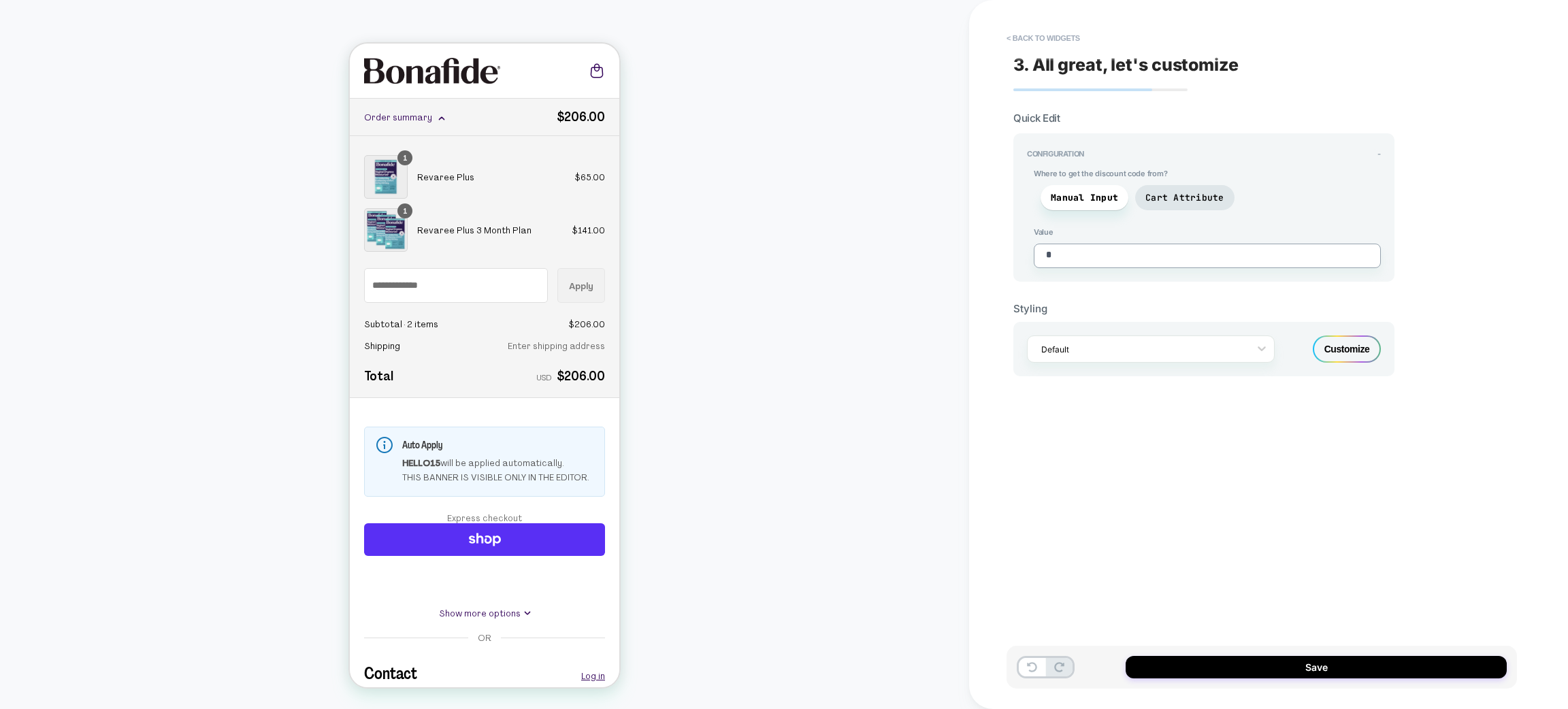
type textarea "*"
type textarea "**"
type textarea "*"
type textarea "***"
type textarea "*"
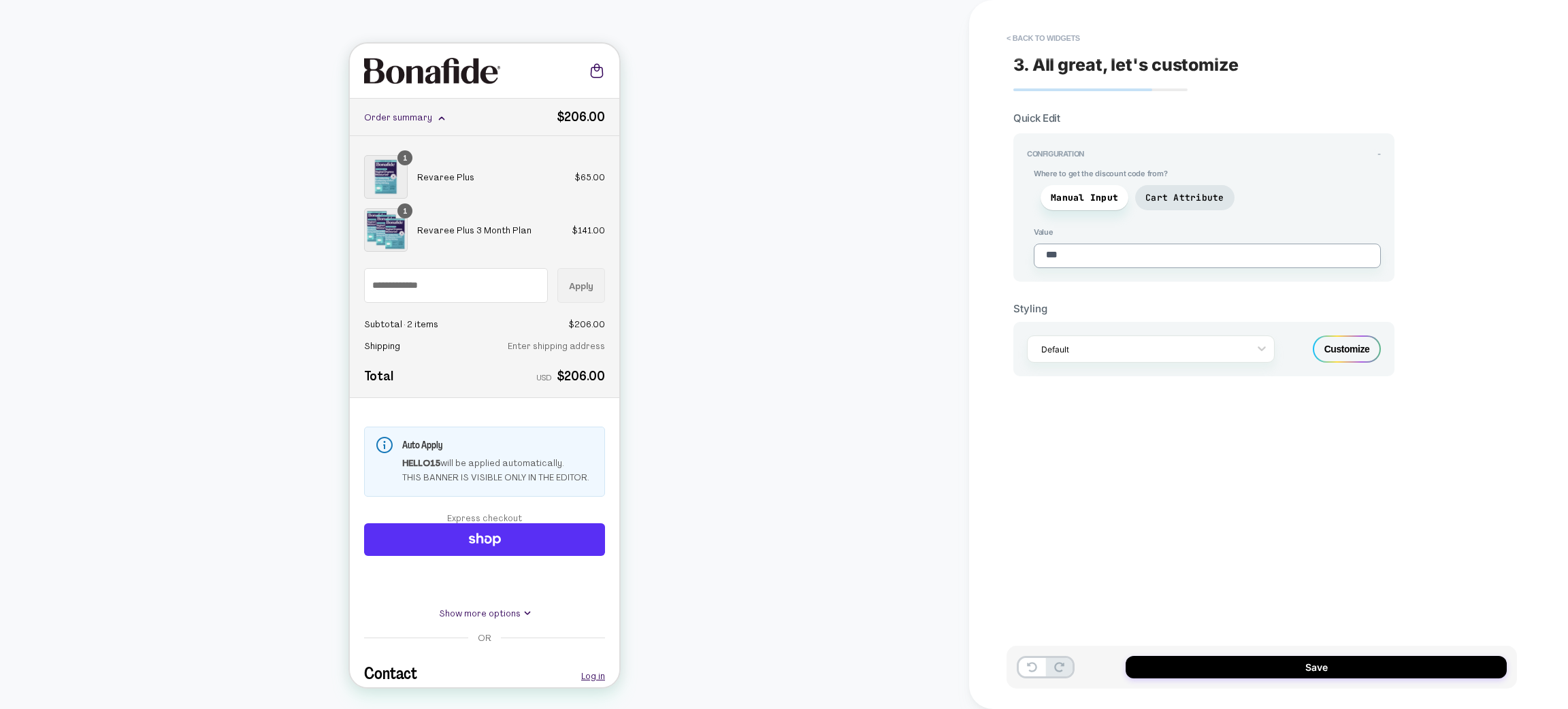
type textarea "****"
type textarea "*"
type textarea "*****"
type textarea "*"
type textarea "******"
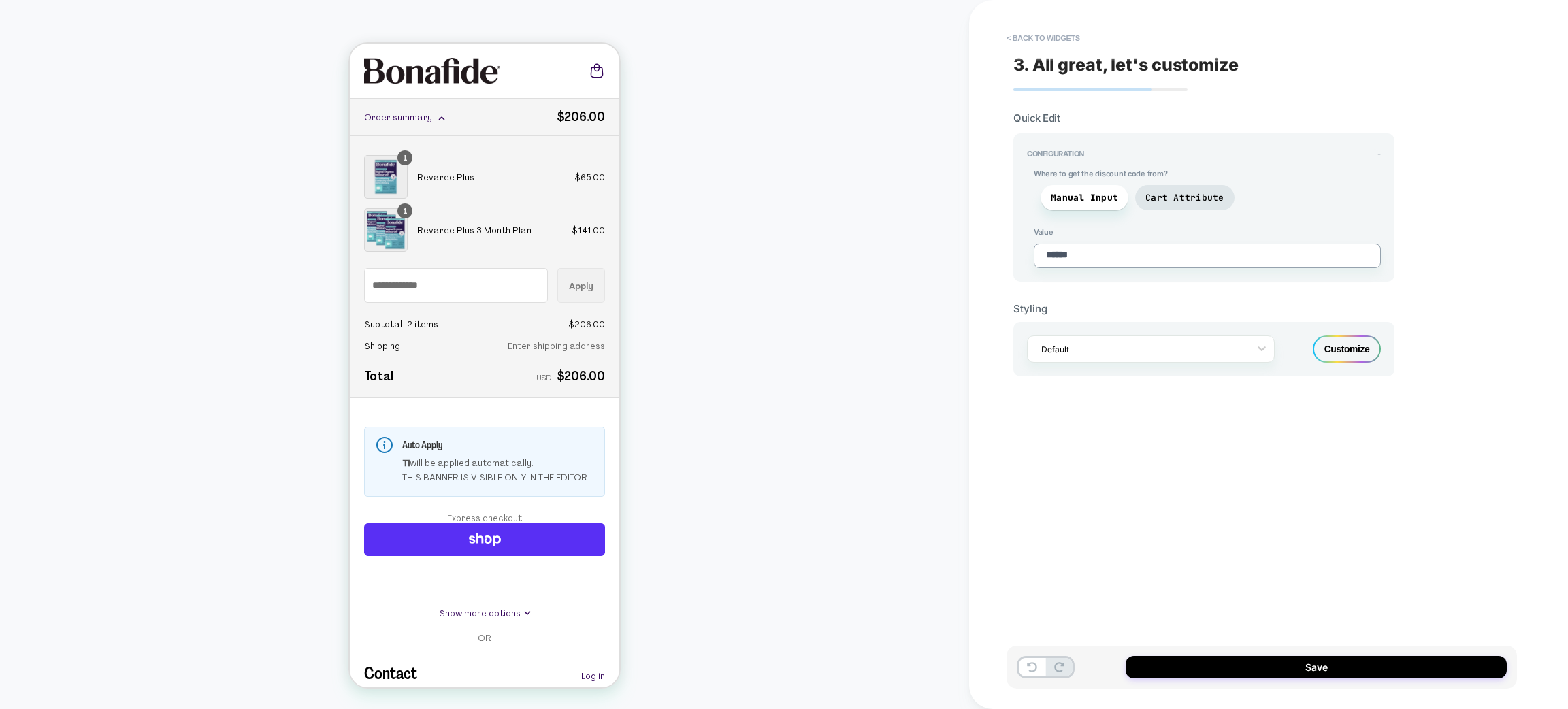
type textarea "*"
type textarea "******"
click at [1194, 478] on div "3. All great, let's customize Quick Edit Configuration - Where to get the disco…" at bounding box center [1262, 355] width 510 height 682
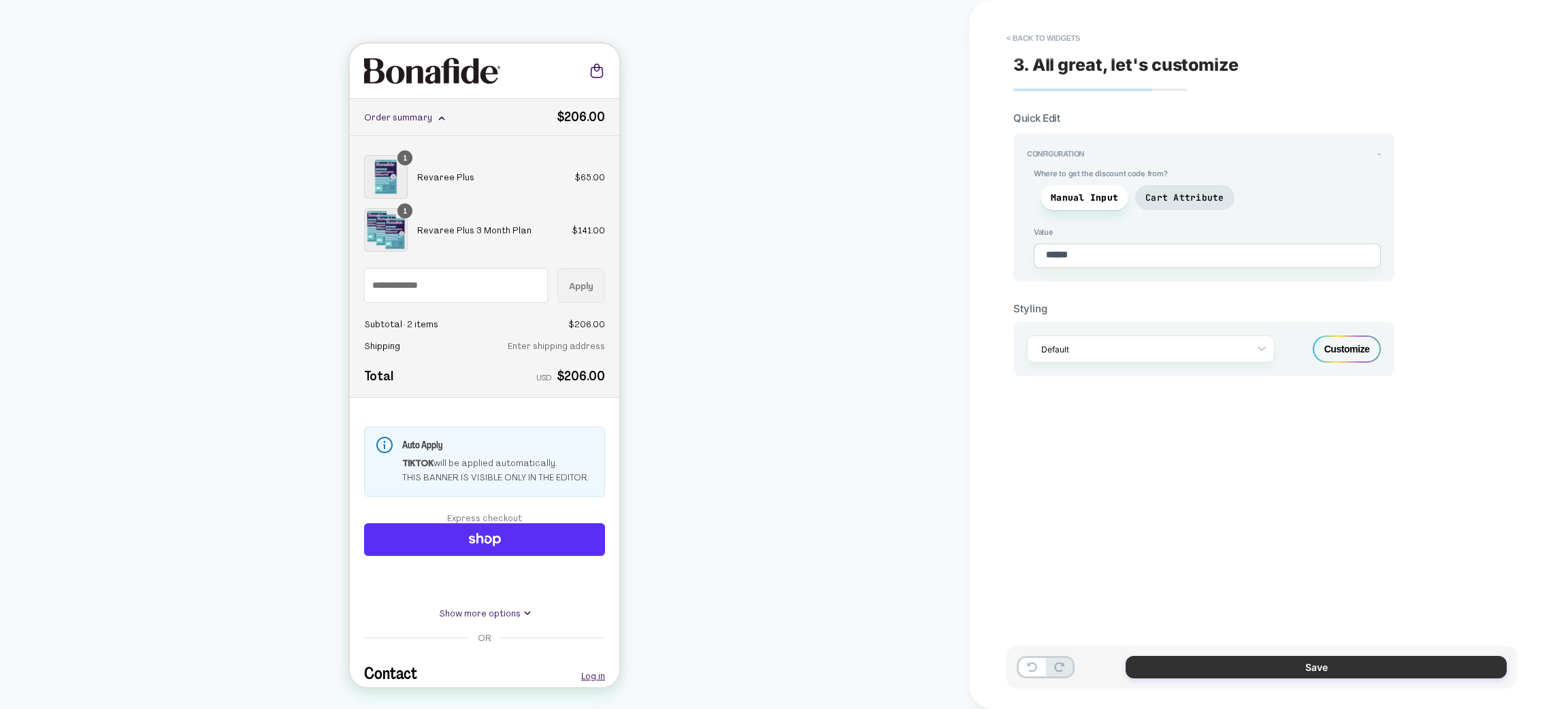
click at [1239, 667] on button "Save" at bounding box center [1316, 667] width 381 height 23
type textarea "*"
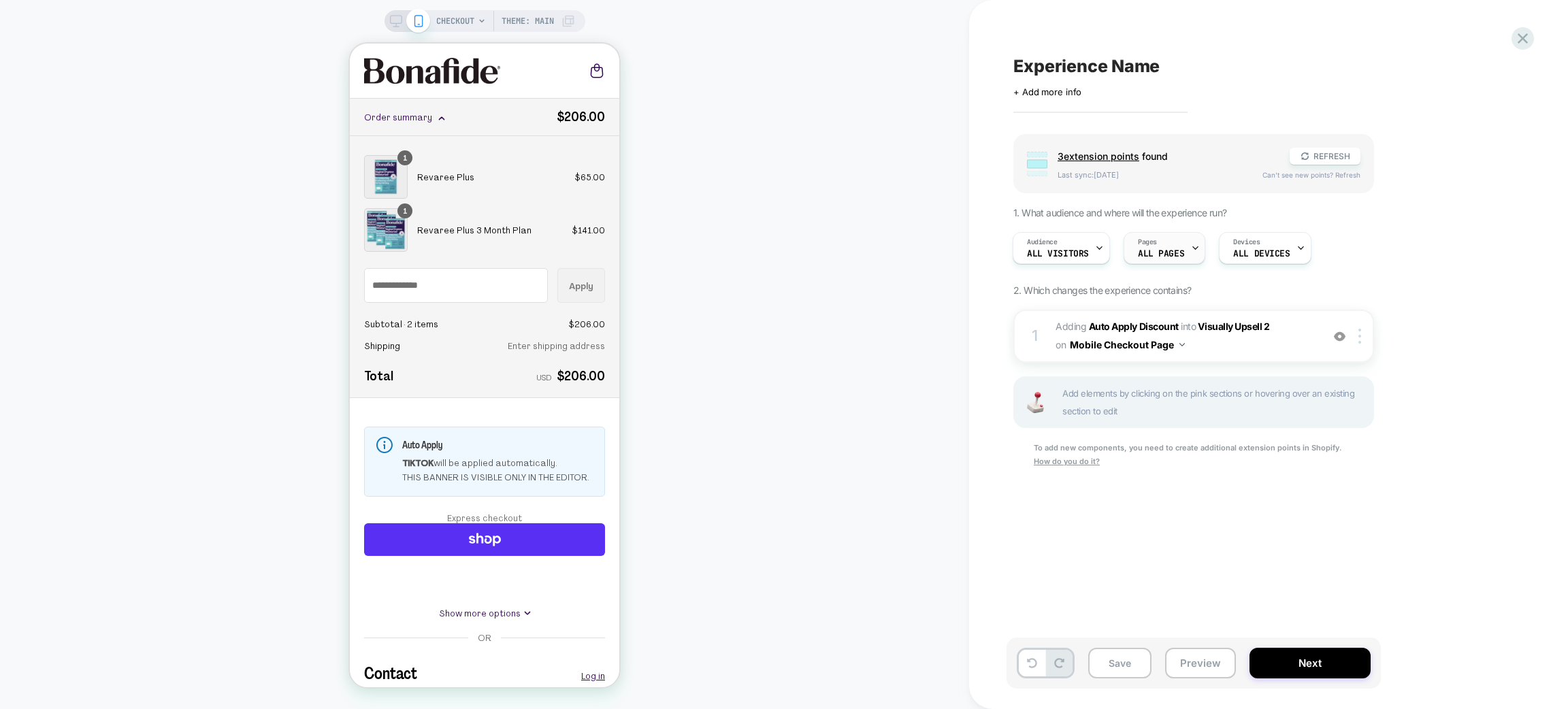
click at [1194, 241] on div at bounding box center [1195, 248] width 9 height 31
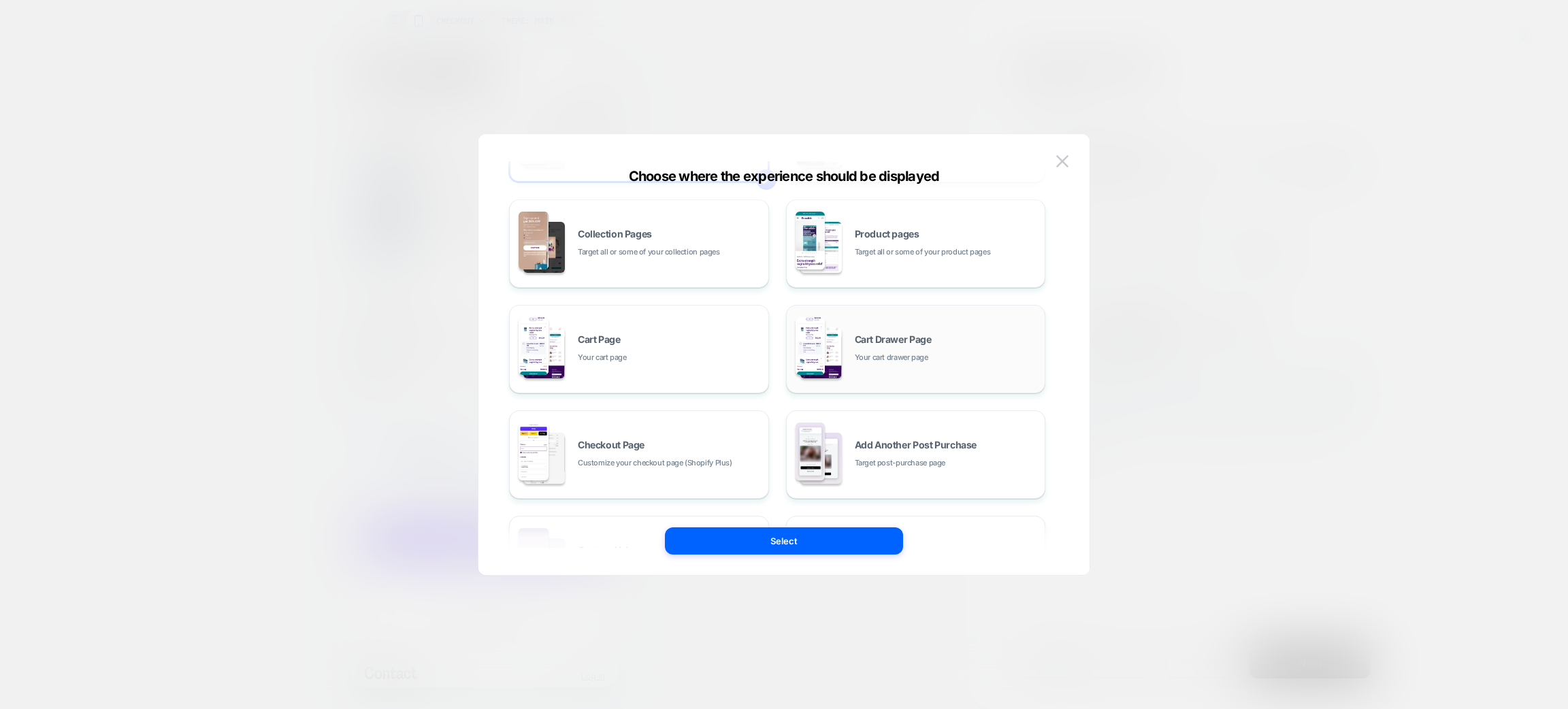
scroll to position [205, 0]
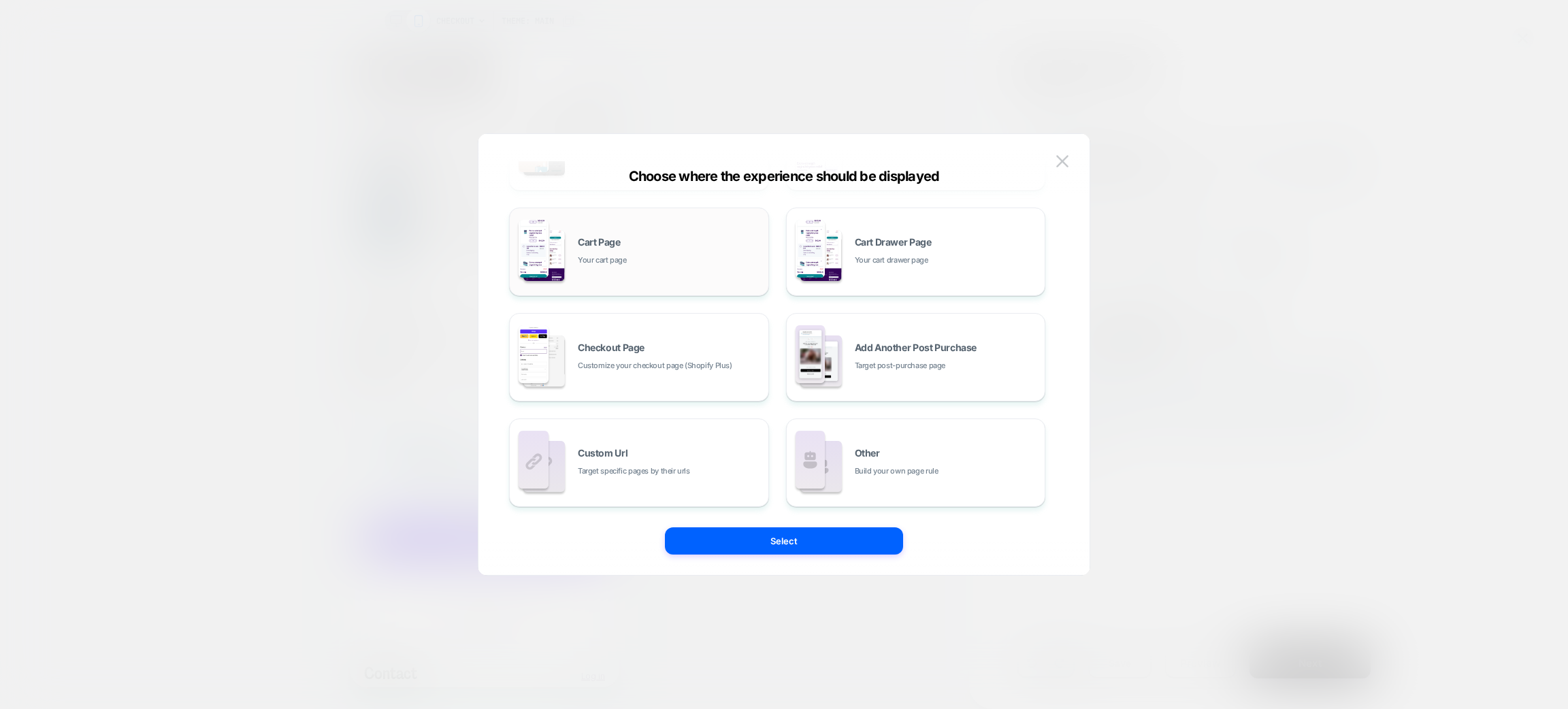
click at [672, 276] on div "Cart Page Your cart page" at bounding box center [639, 252] width 245 height 75
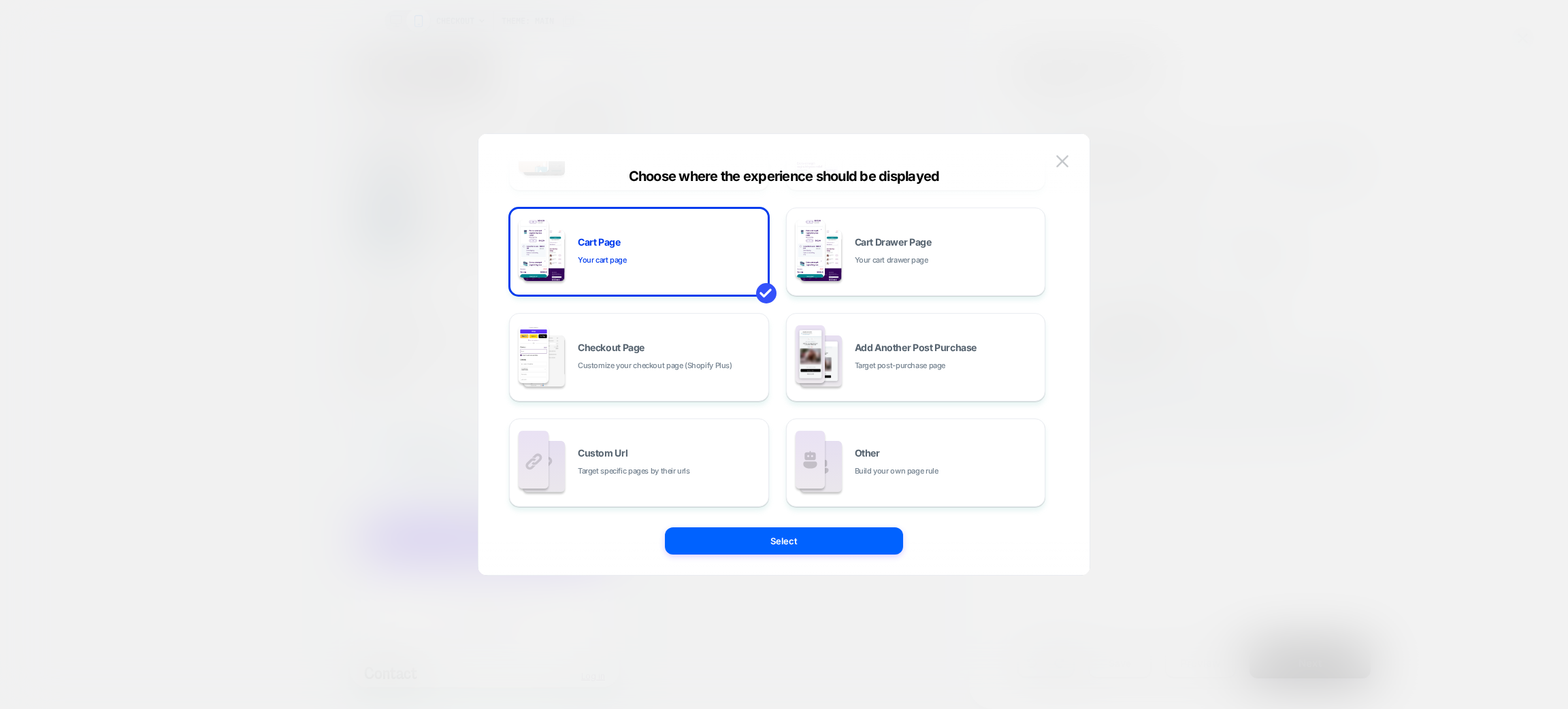
click at [843, 541] on button "Select" at bounding box center [784, 541] width 239 height 27
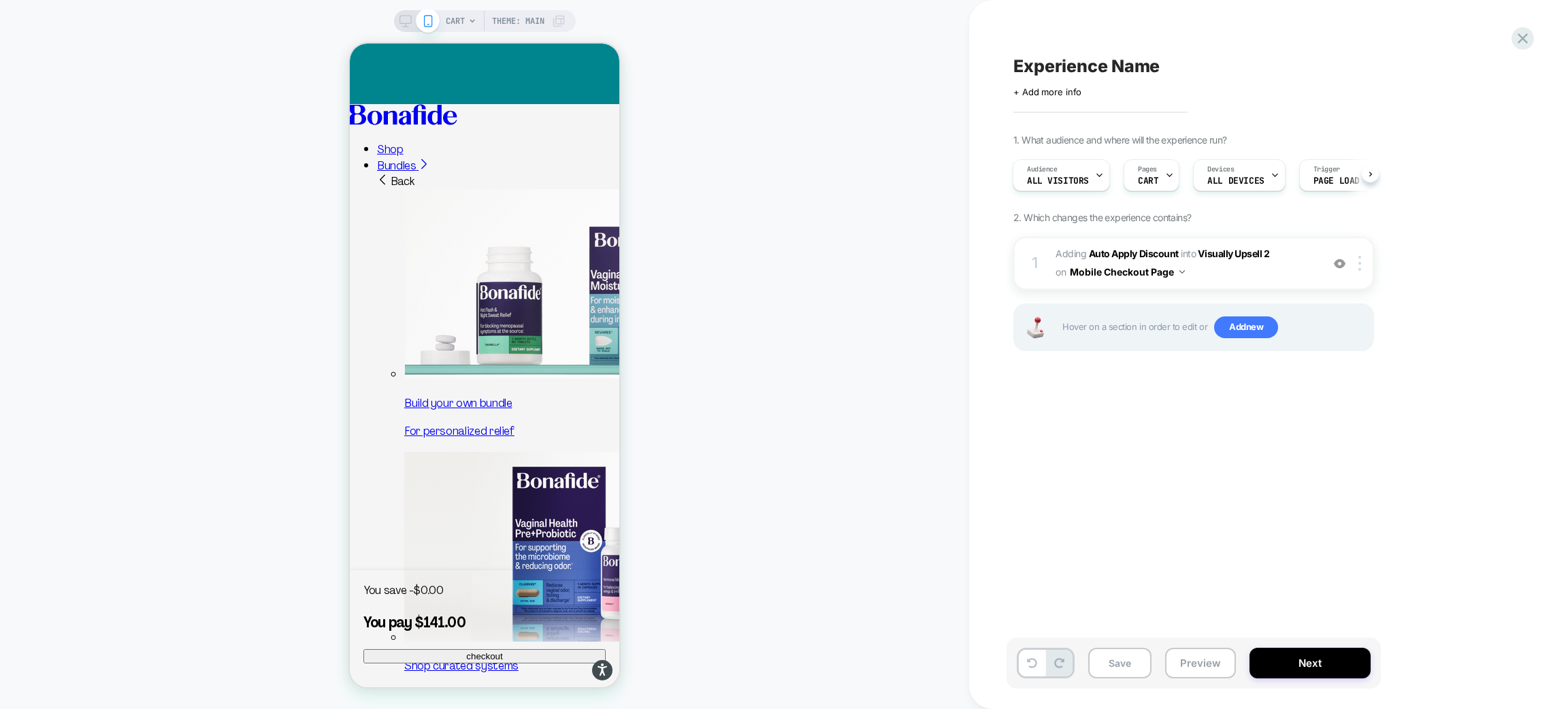
scroll to position [0, 0]
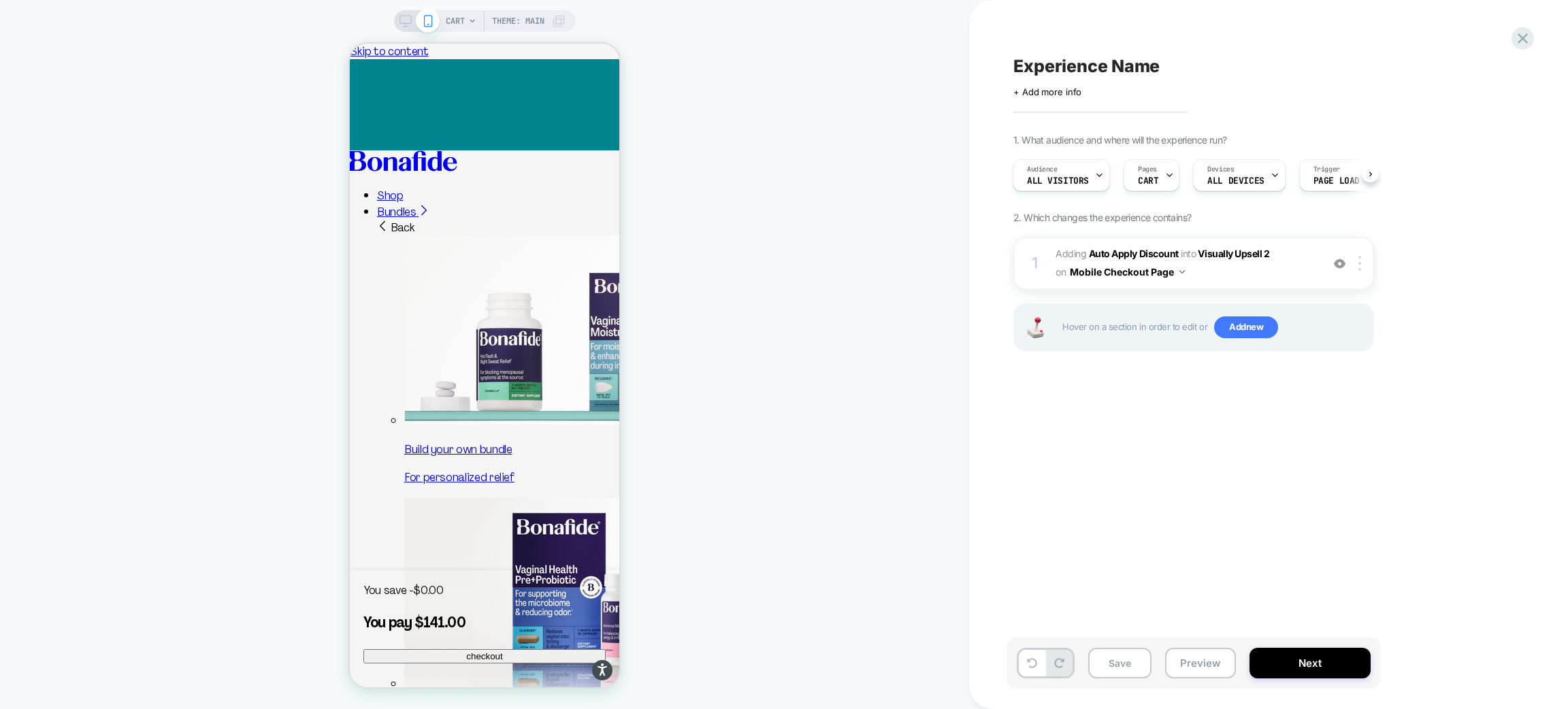
click at [1177, 272] on button "Mobile Checkout Page" at bounding box center [1127, 272] width 115 height 20
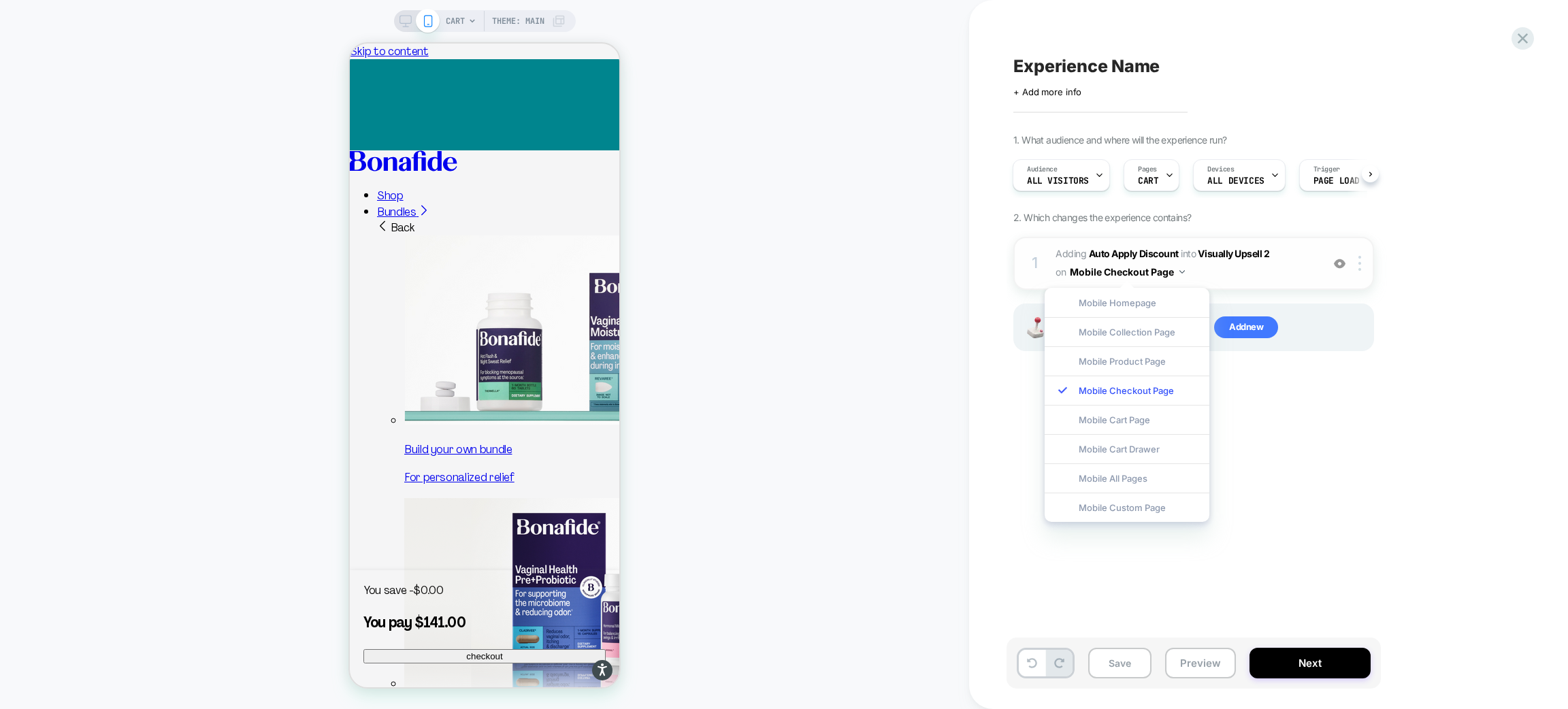
click at [1351, 269] on div "1 #_loomi_addon_1756977710002 Adding Auto Apply Discount INTO Visually Upsell 2…" at bounding box center [1194, 263] width 361 height 53
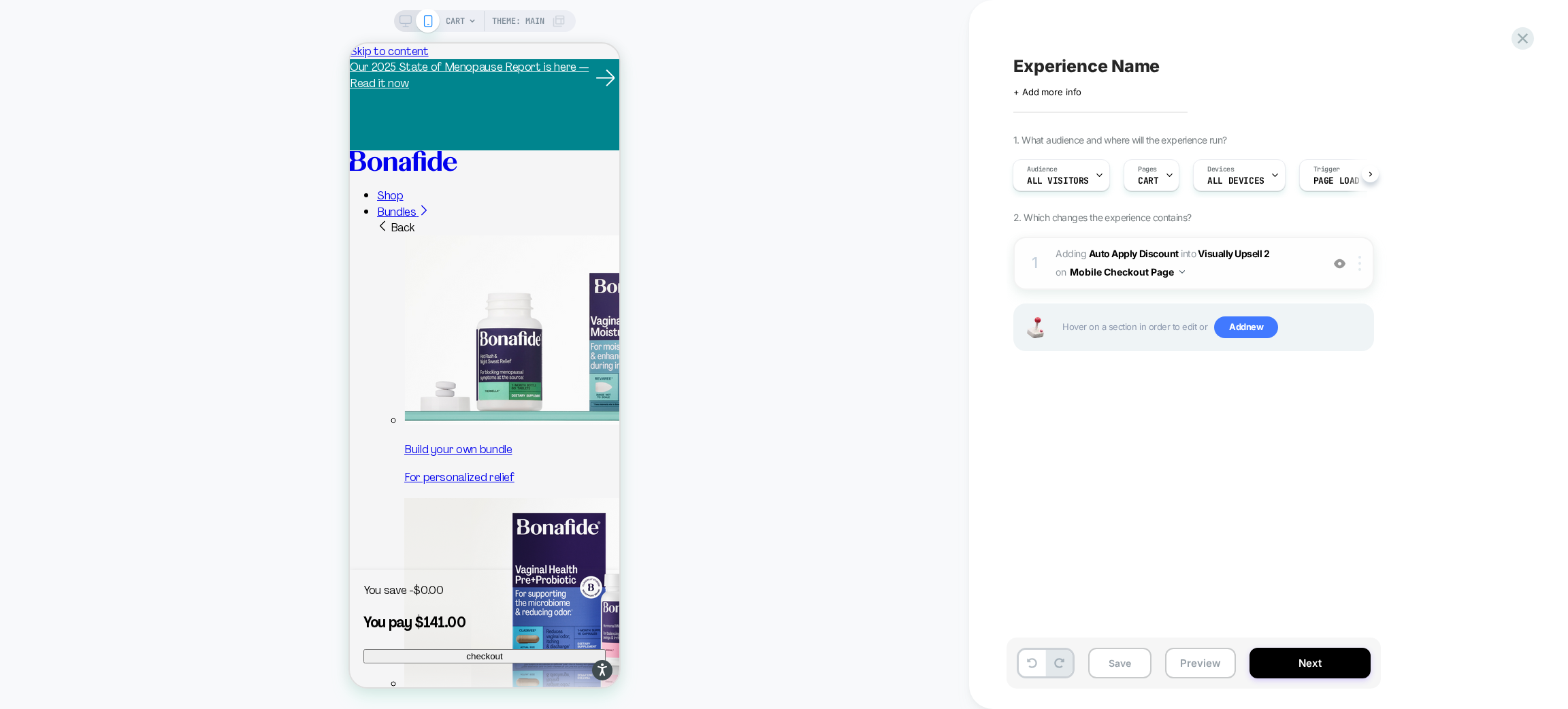
click at [1363, 263] on div at bounding box center [1363, 263] width 23 height 15
click at [1167, 260] on span "#_loomi_addon_1756977710002 Adding Auto Apply Discount INTO Visually Upsell 2 V…" at bounding box center [1185, 263] width 260 height 37
click at [1162, 268] on button "Mobile Checkout Page" at bounding box center [1127, 272] width 115 height 20
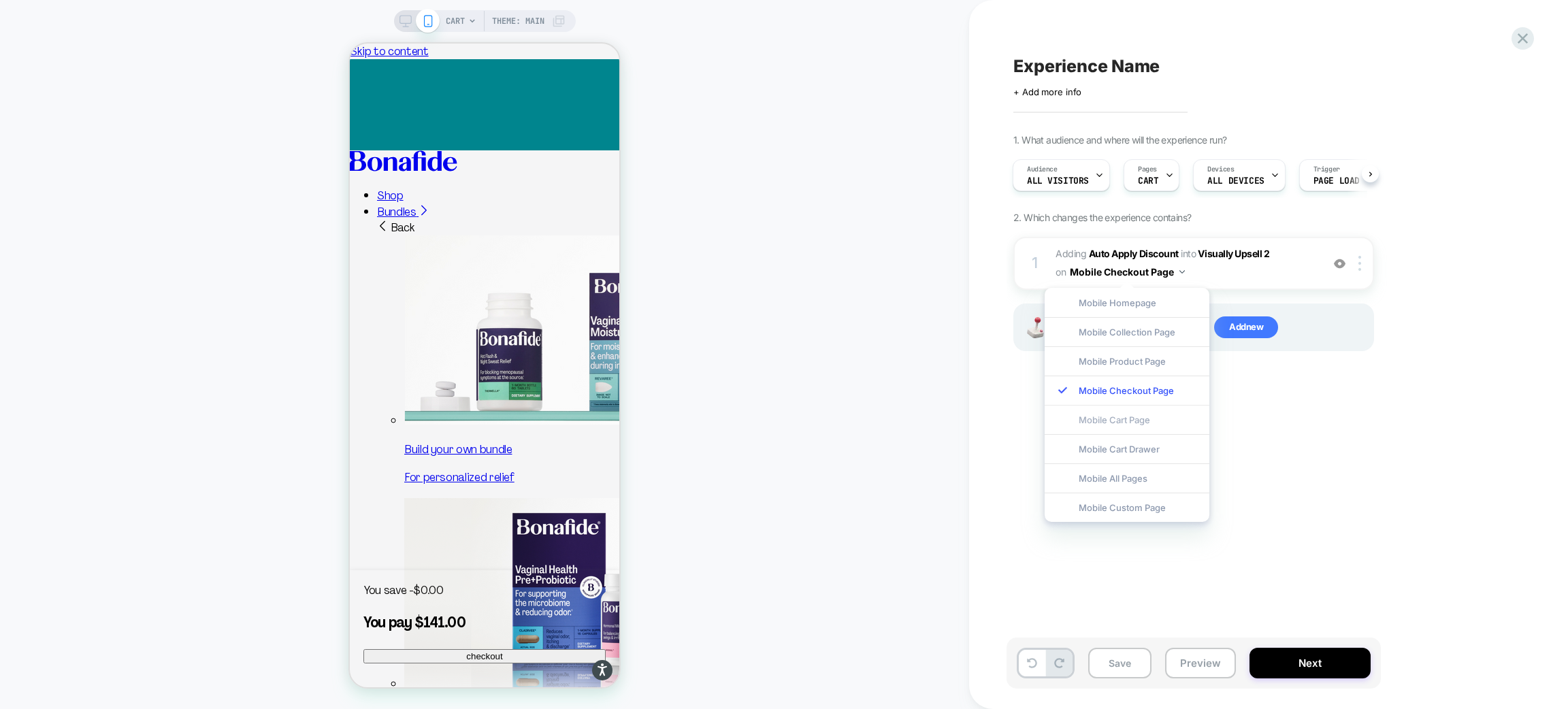
click at [1150, 420] on div "Mobile Cart Page" at bounding box center [1127, 419] width 164 height 29
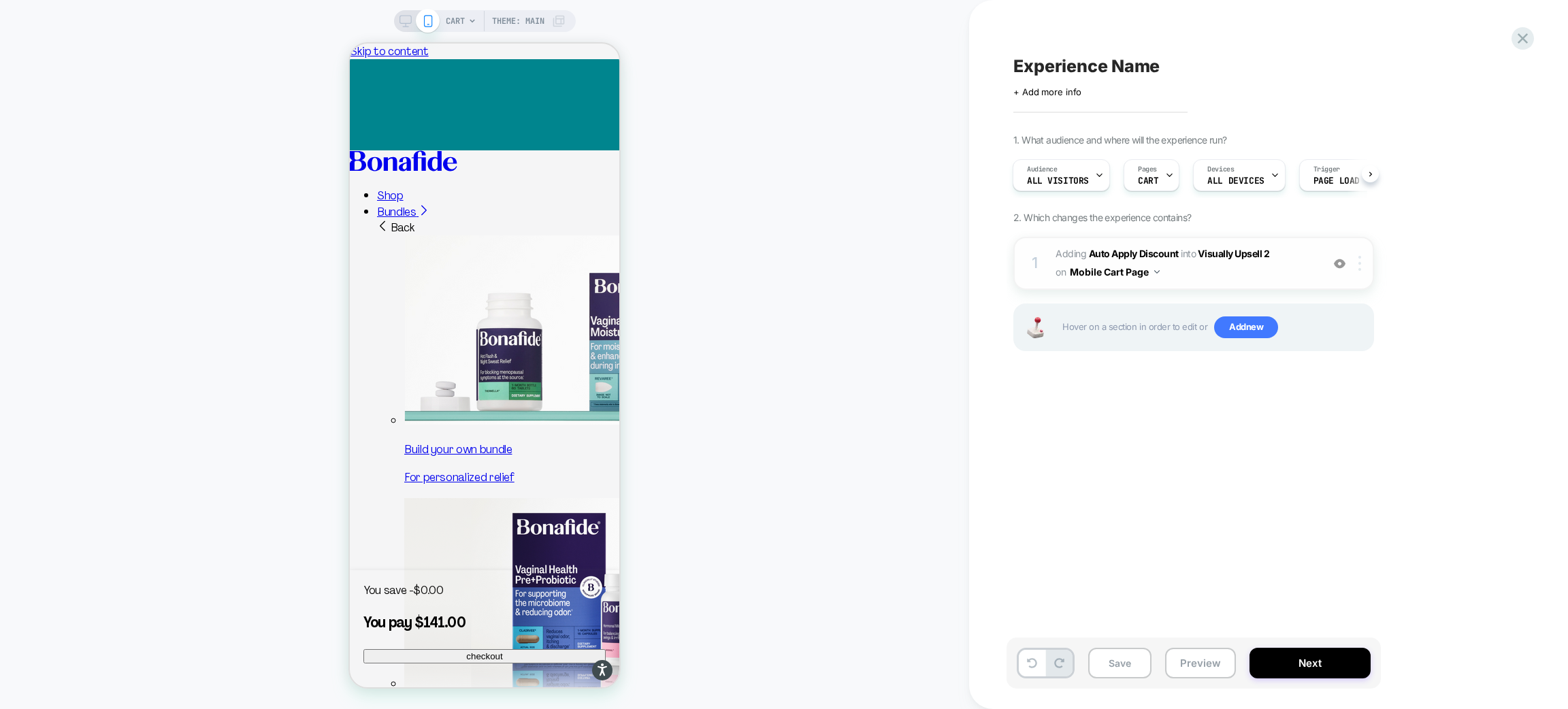
click at [1360, 269] on img at bounding box center [1360, 263] width 2 height 15
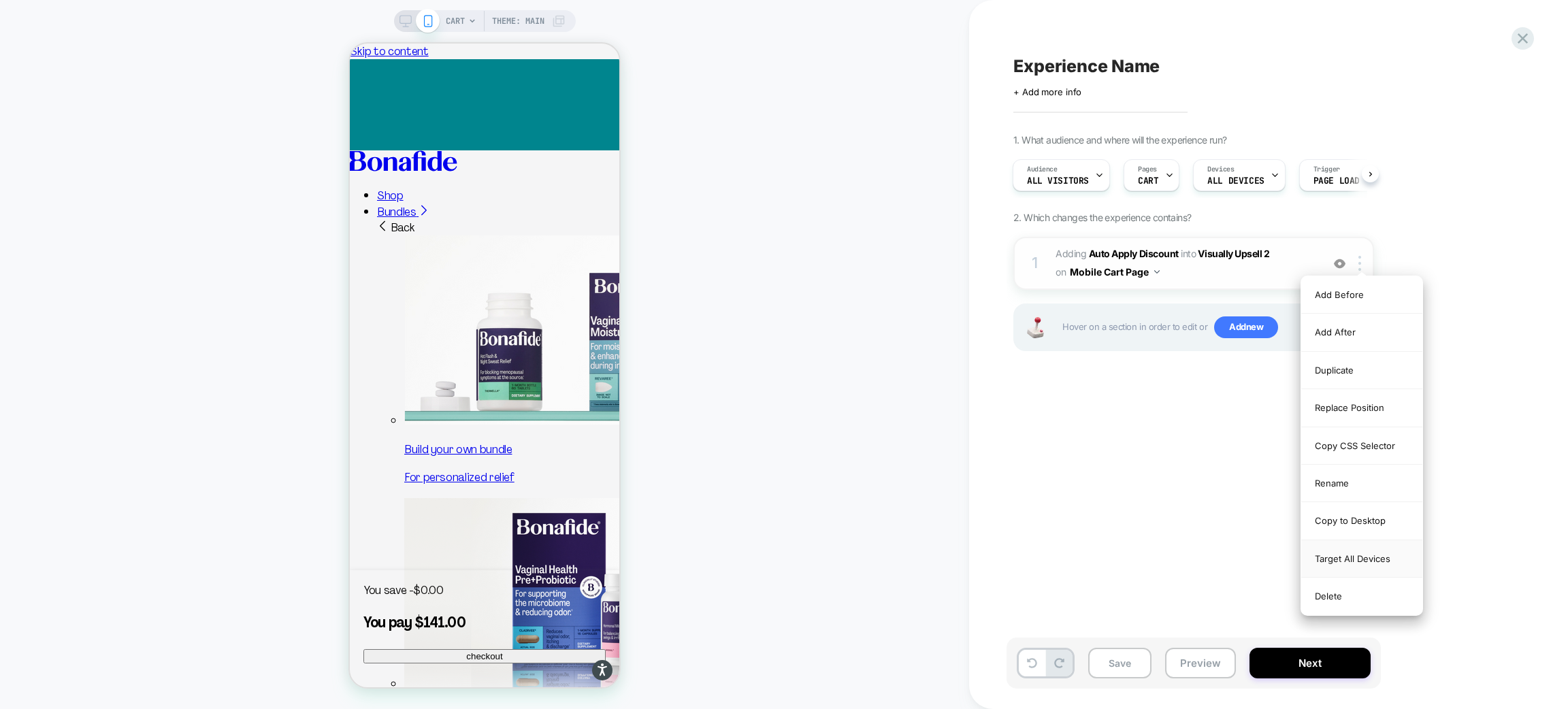
click at [1350, 562] on div "Target All Devices" at bounding box center [1362, 559] width 121 height 37
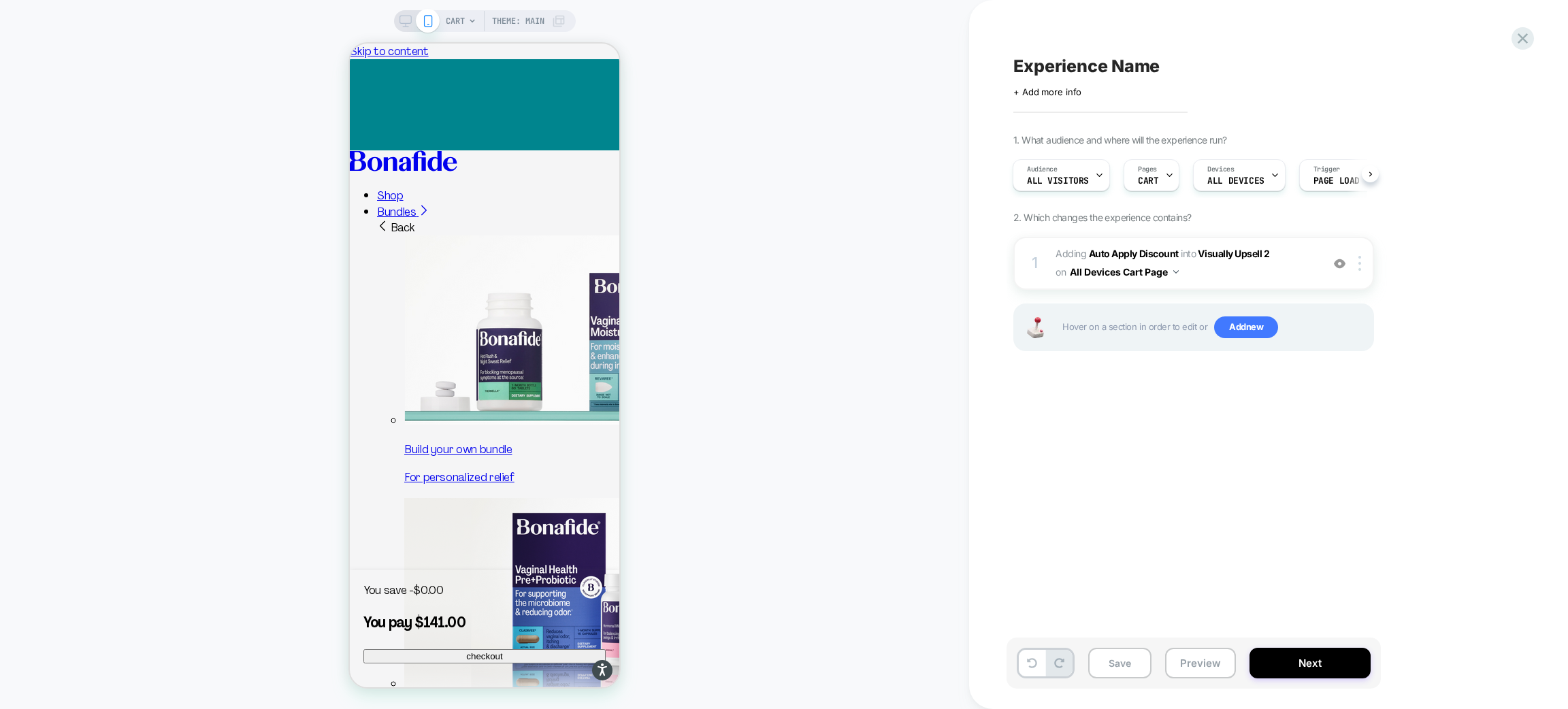
click at [1204, 538] on div "Experience Name Click to edit experience details + Add more info 1. What audien…" at bounding box center [1262, 355] width 510 height 682
click at [1222, 669] on button "Preview" at bounding box center [1200, 663] width 71 height 31
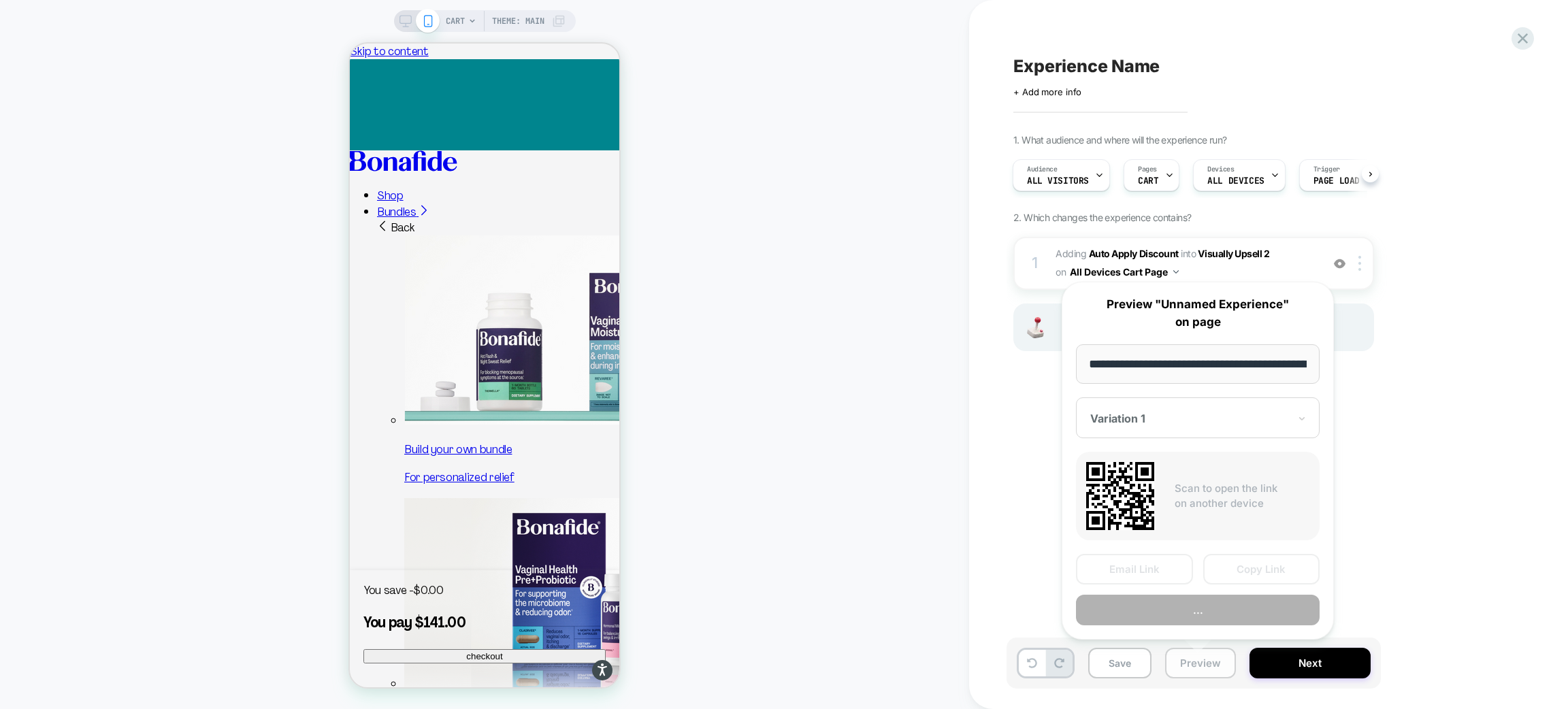
scroll to position [0, 56]
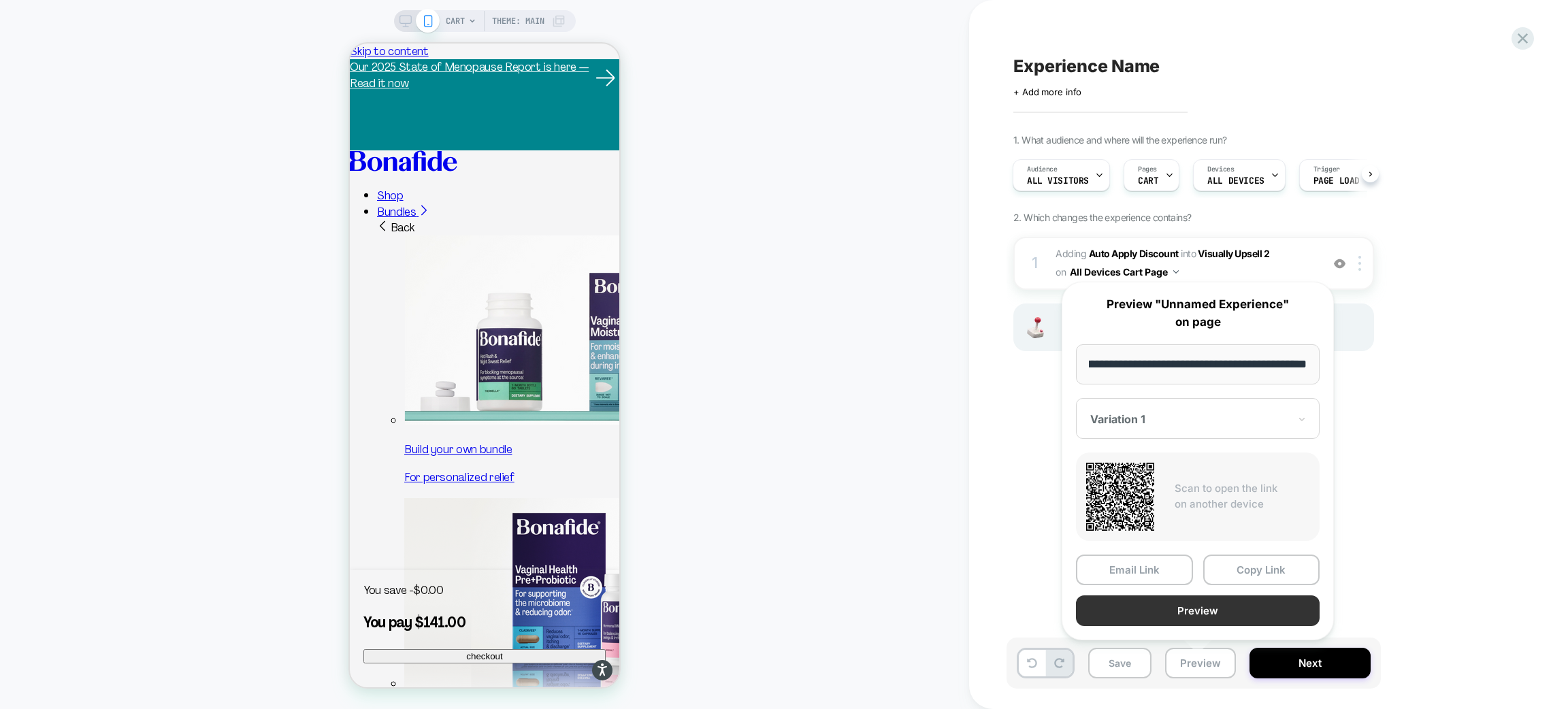
click at [1216, 616] on button "Preview" at bounding box center [1198, 611] width 243 height 31
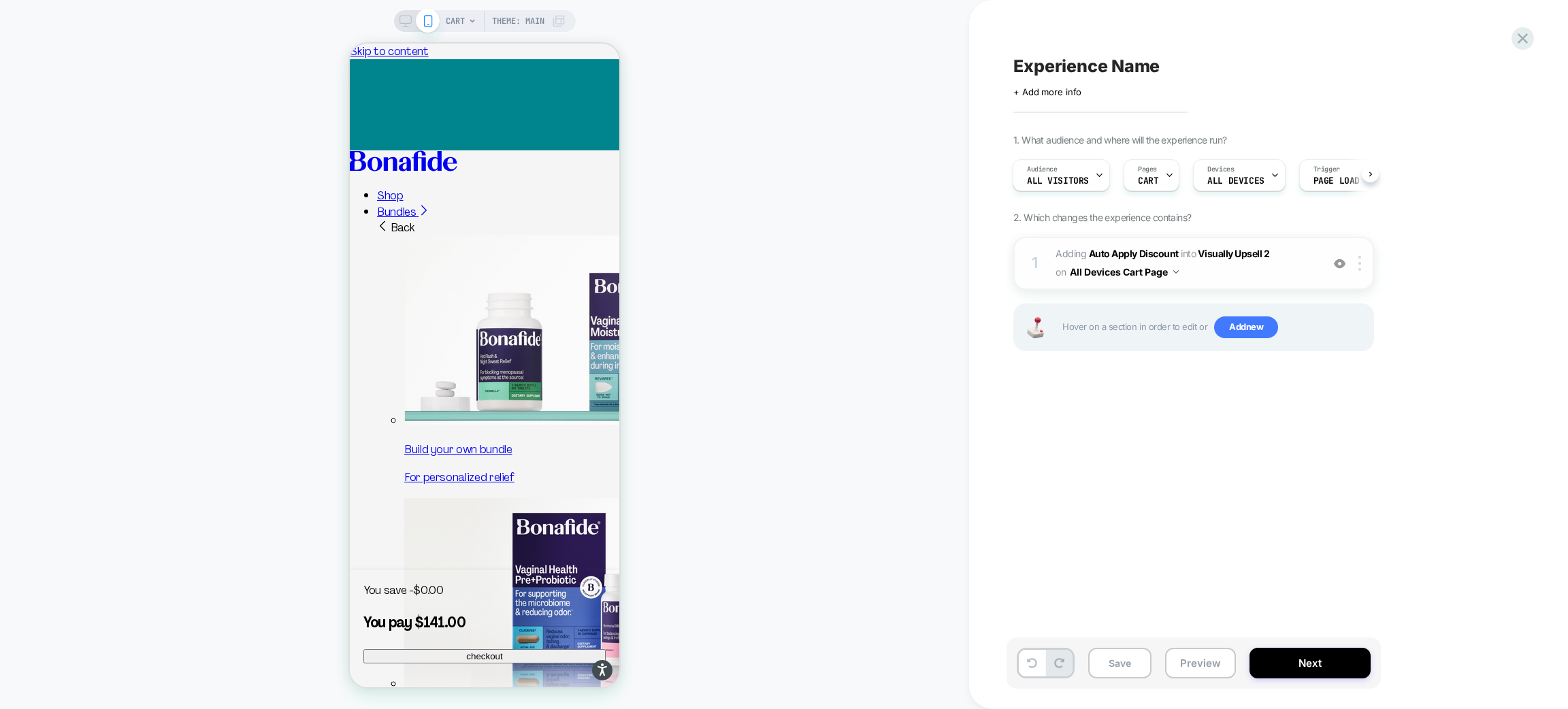
click at [1169, 271] on button "All Devices Cart Page" at bounding box center [1124, 272] width 109 height 20
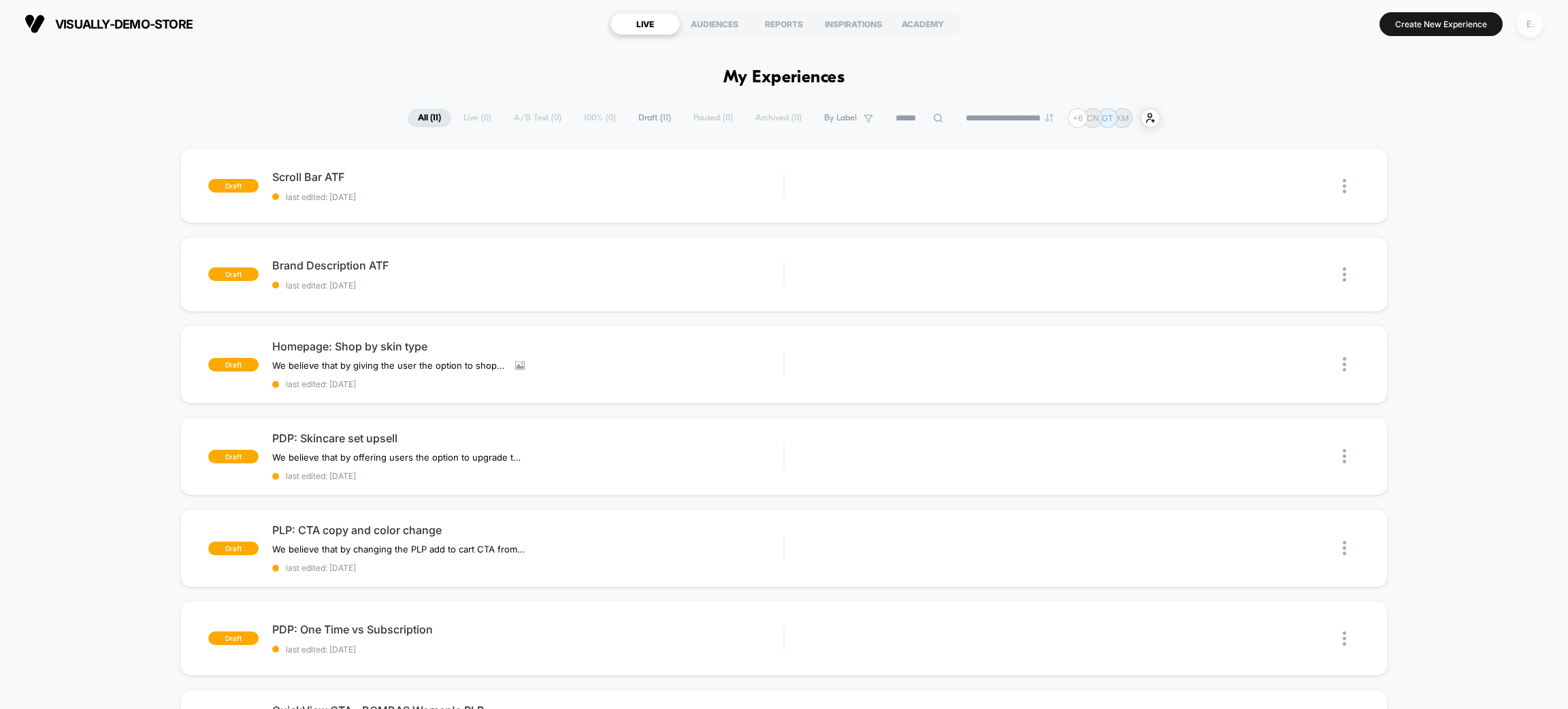
click at [1530, 24] on div "E." at bounding box center [1531, 24] width 27 height 27
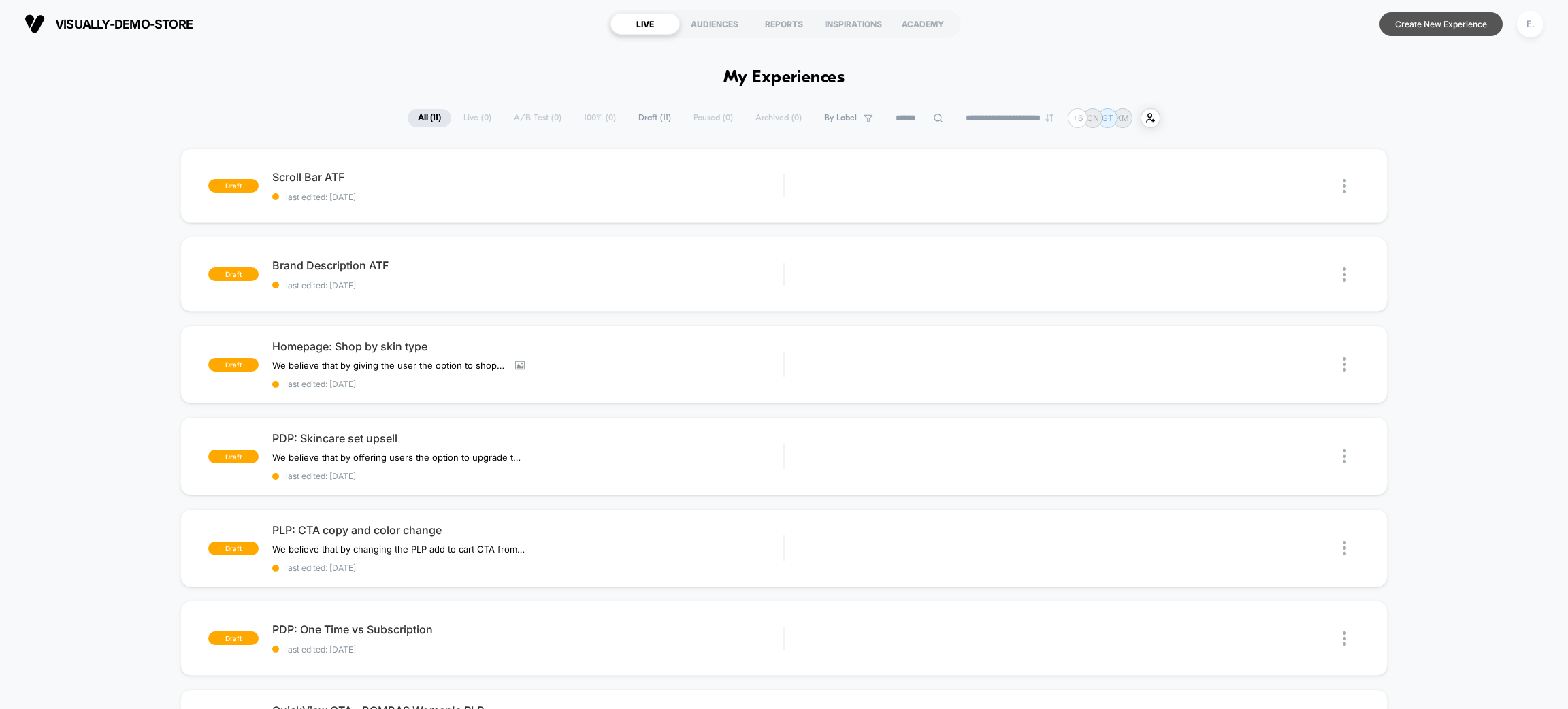
click at [1403, 28] on button "Create New Experience" at bounding box center [1441, 24] width 123 height 24
click at [1529, 31] on div "E." at bounding box center [1531, 24] width 27 height 27
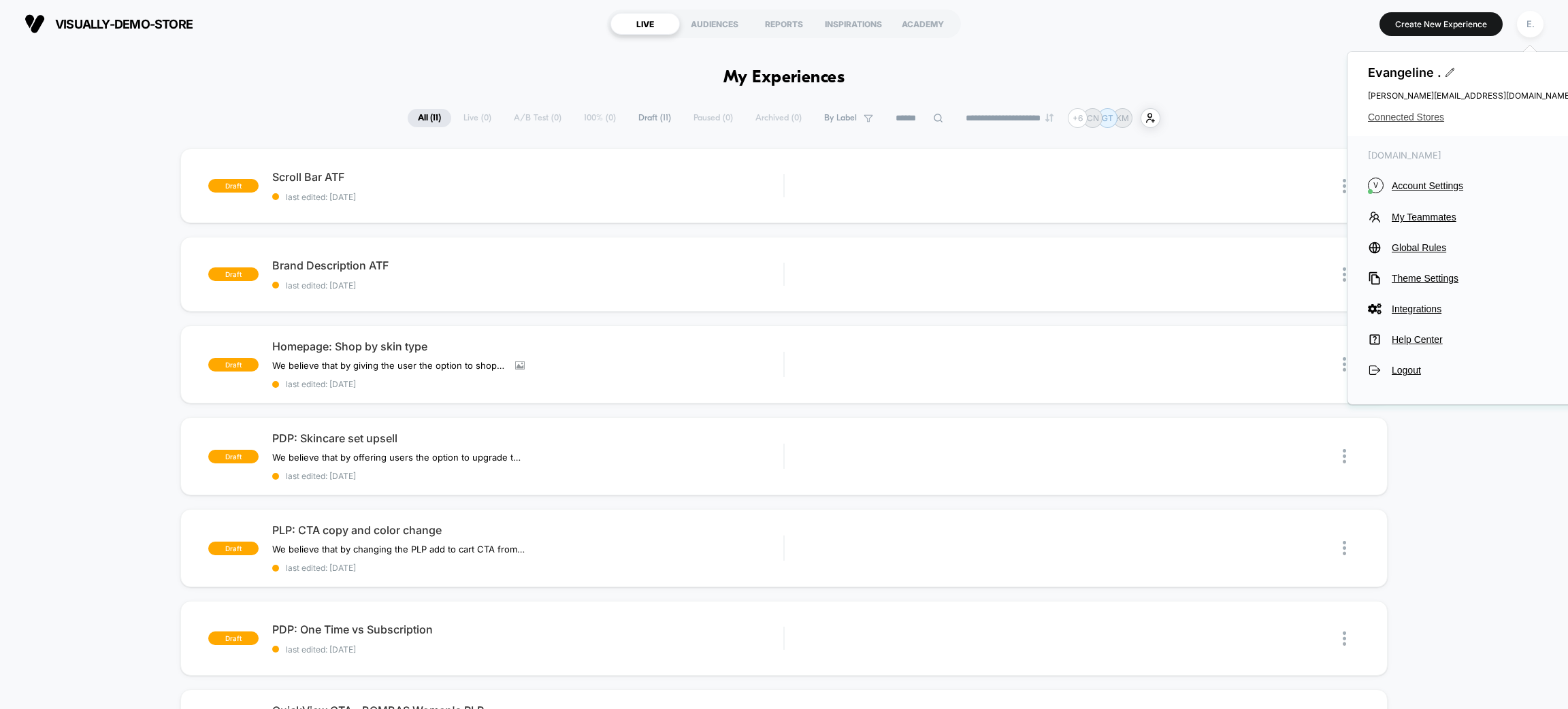
click at [1426, 120] on span "Connected Stores" at bounding box center [1469, 116] width 204 height 11
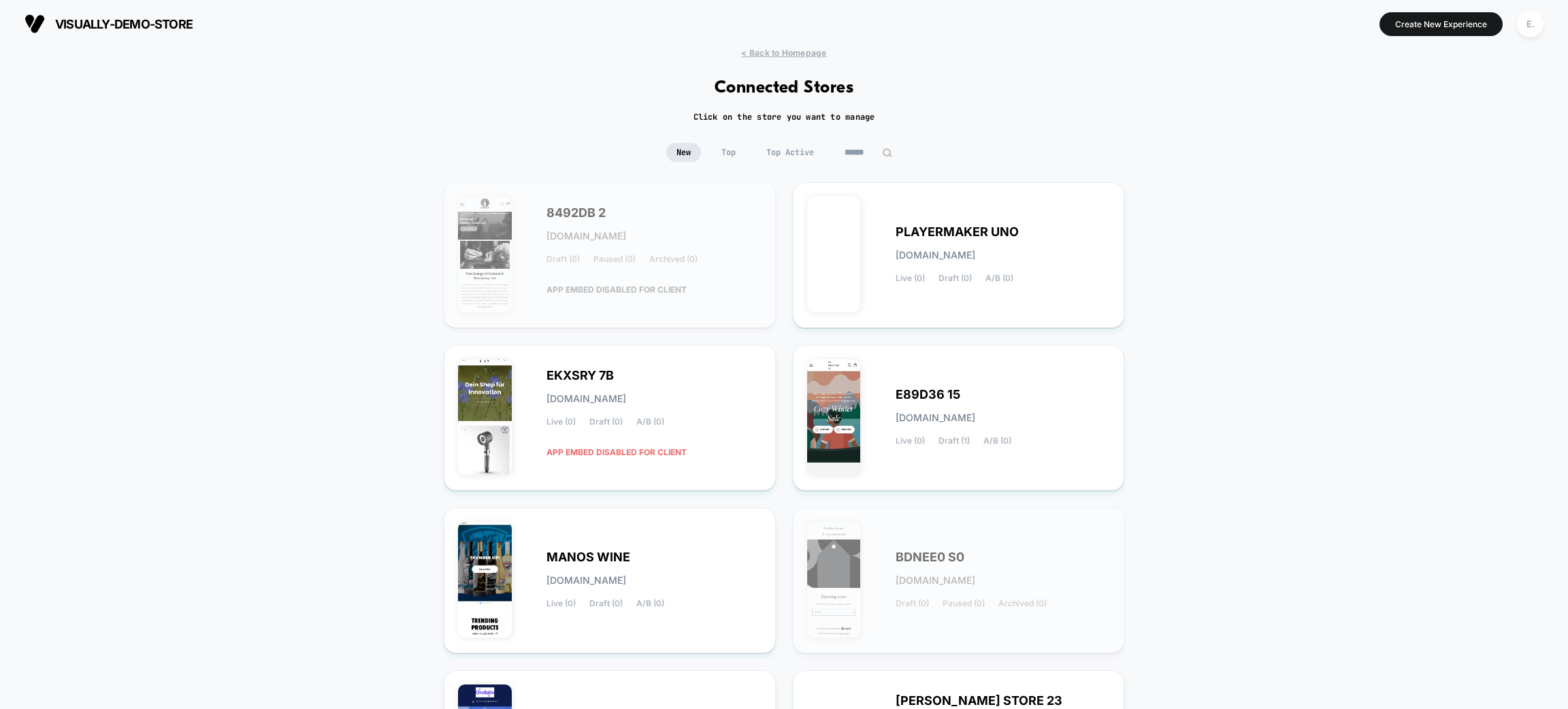
click at [864, 151] on input at bounding box center [869, 152] width 68 height 19
click at [828, 143] on input at bounding box center [868, 152] width 136 height 19
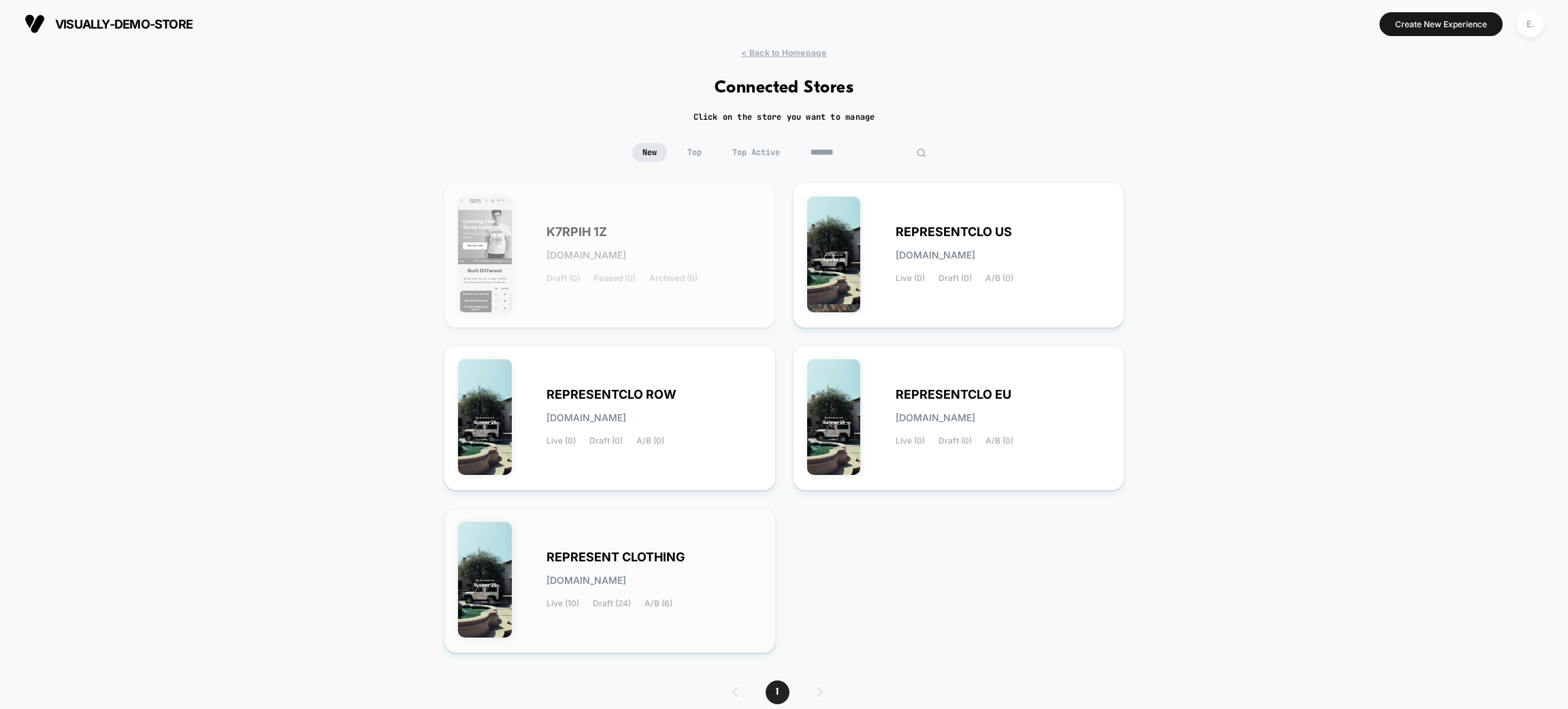
type input "*******"
click at [661, 586] on div "REPRESENT CLOTHING [DOMAIN_NAME] Live (10) Draft (24) A/B (6)" at bounding box center [654, 580] width 215 height 56
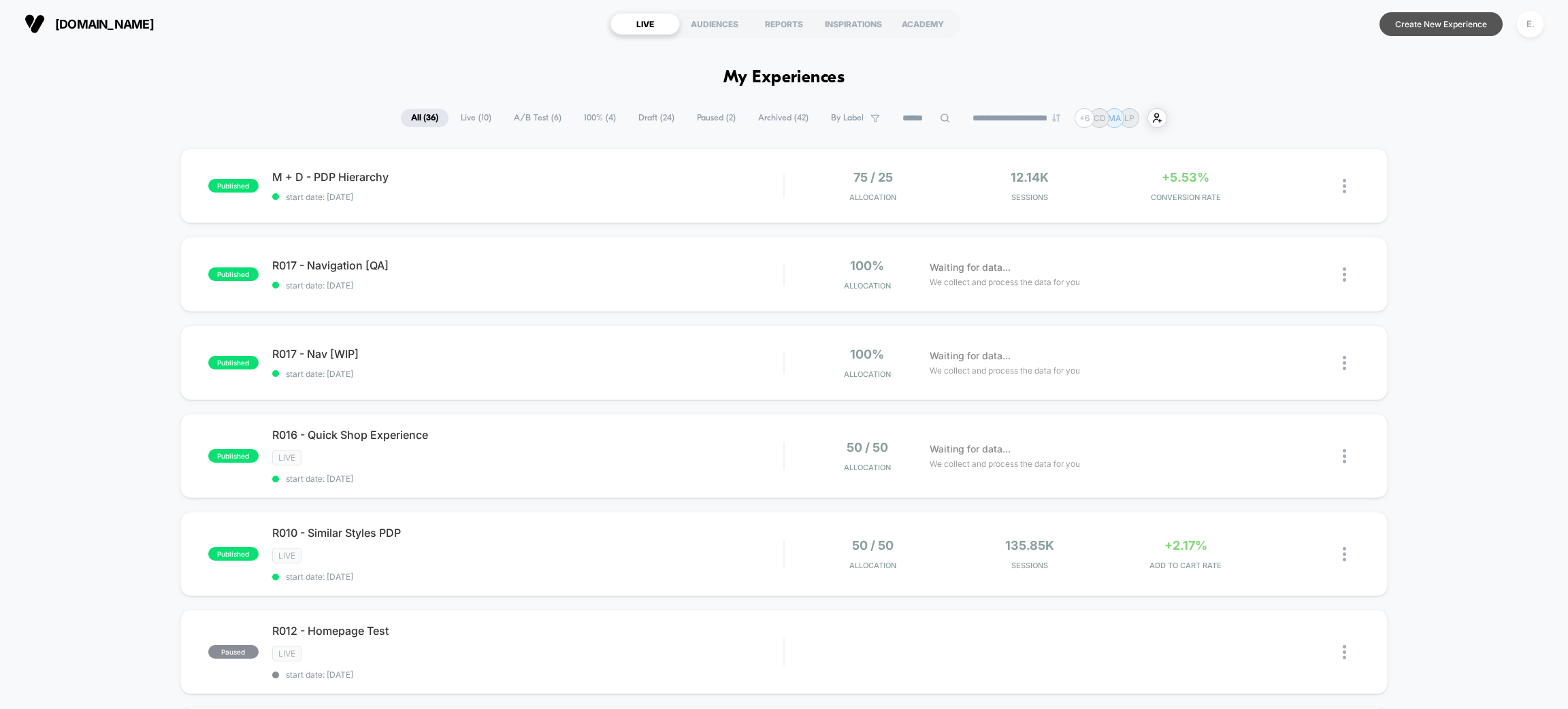
click at [1465, 24] on button "Create New Experience" at bounding box center [1441, 24] width 123 height 24
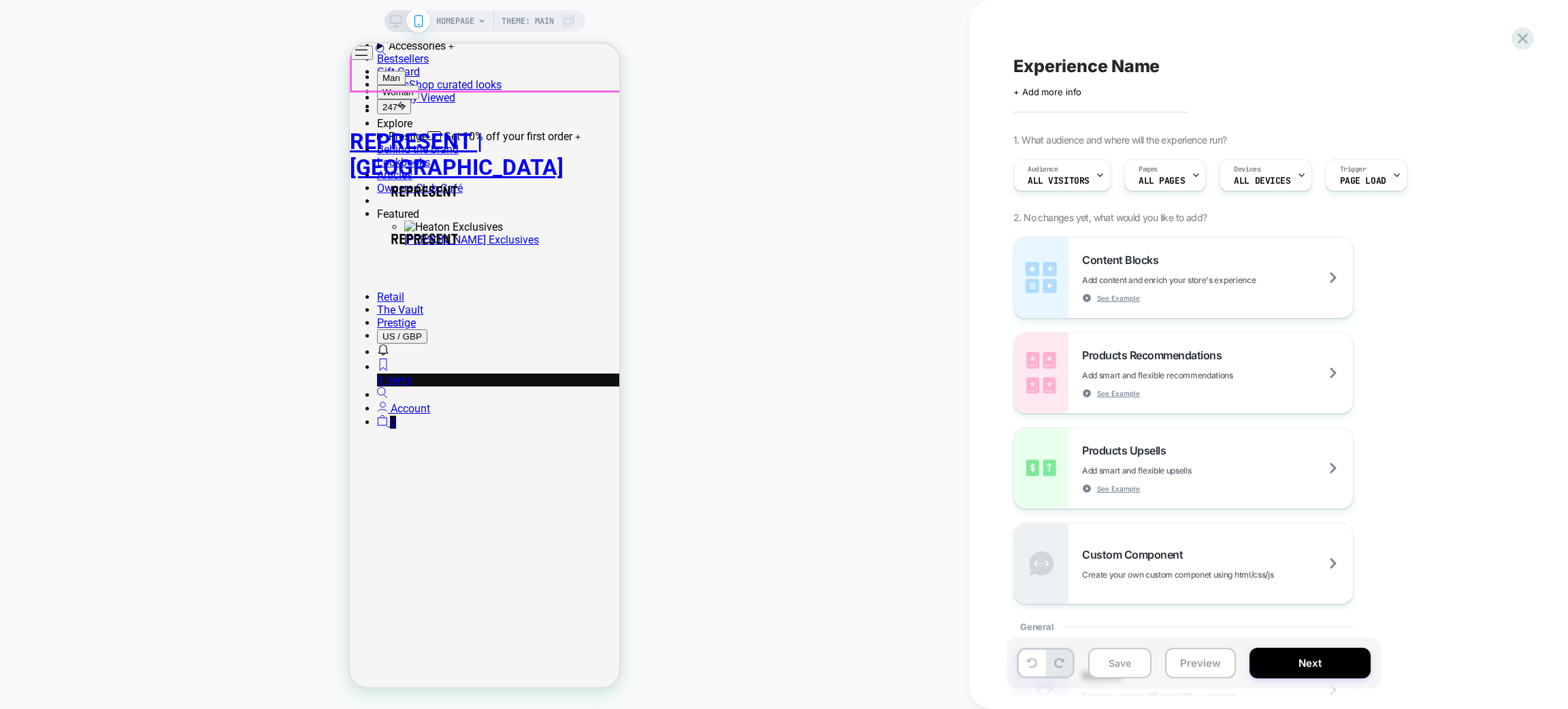
scroll to position [612, 0]
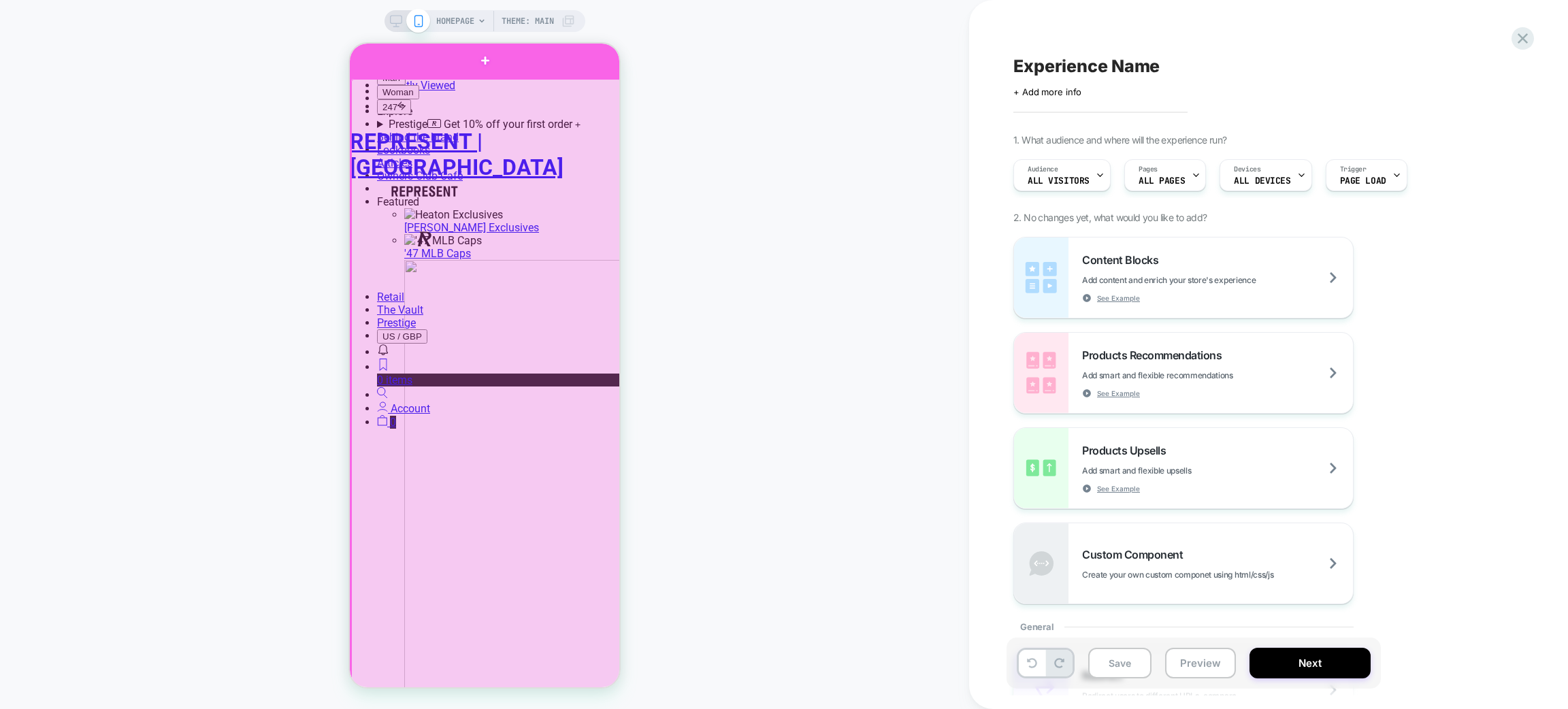
click at [551, 64] on div at bounding box center [485, 61] width 270 height 35
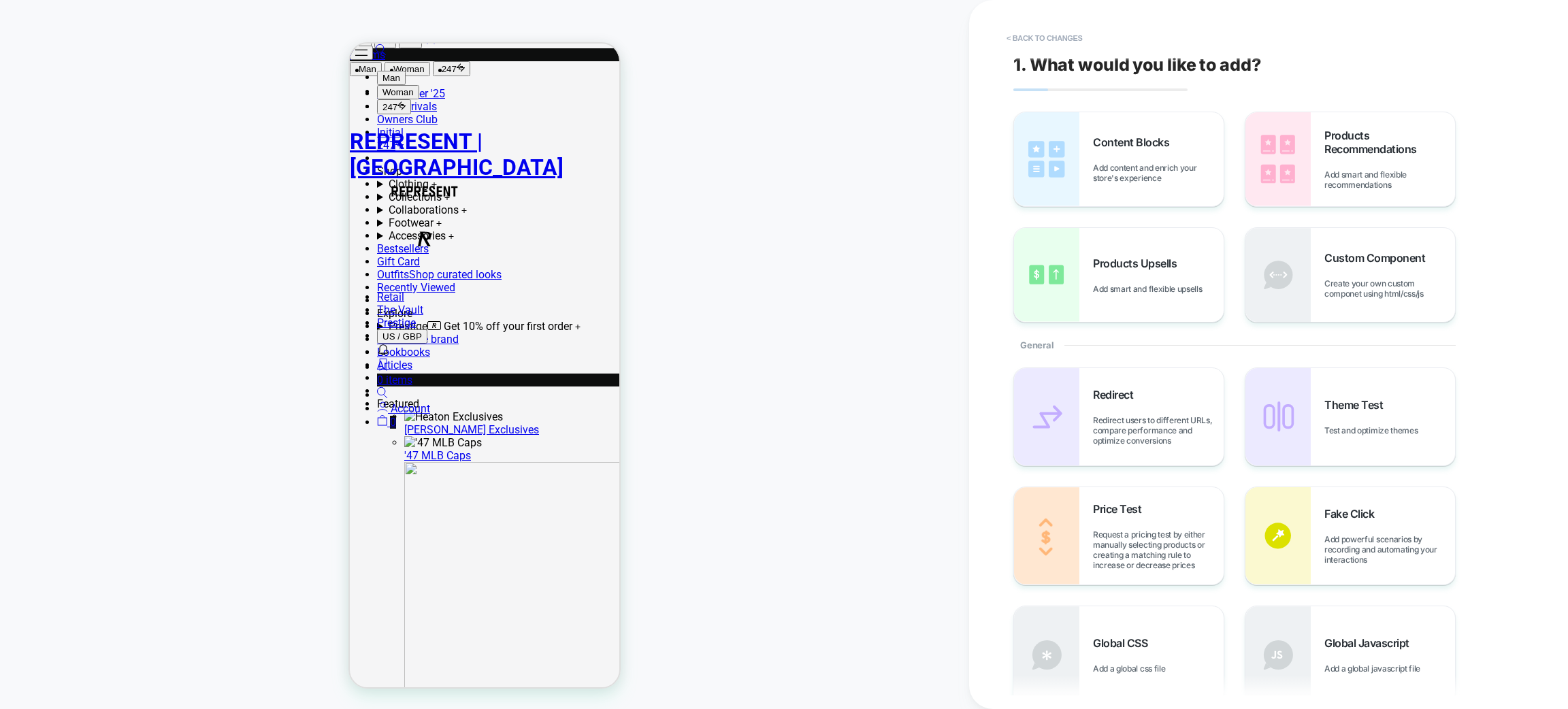
scroll to position [350, 0]
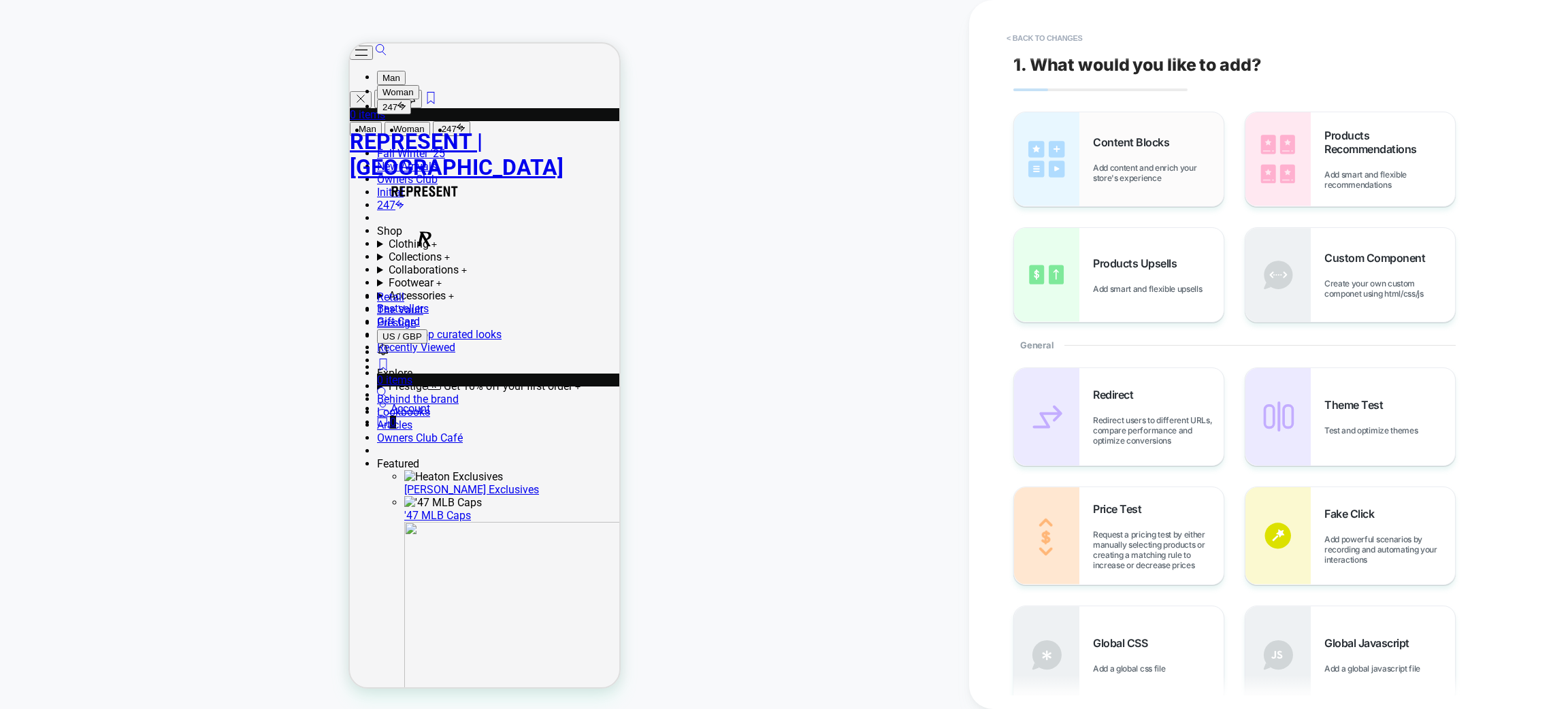
click at [89, 310] on div "Content Blocks Add content and enrich your store's experience" at bounding box center [72, 317] width 34 height 13
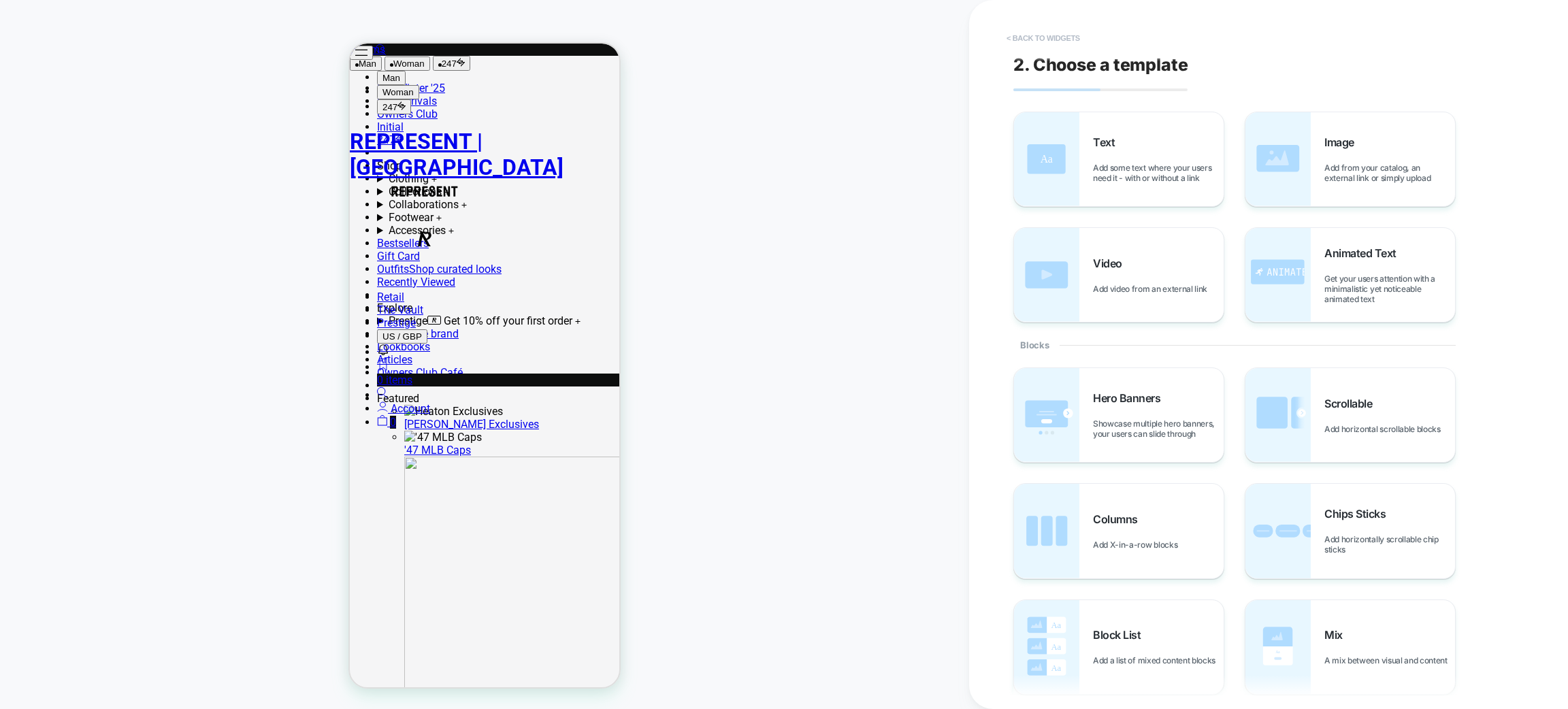
click at [269, 168] on button "< Back to widgets" at bounding box center [162, 239] width 215 height 142
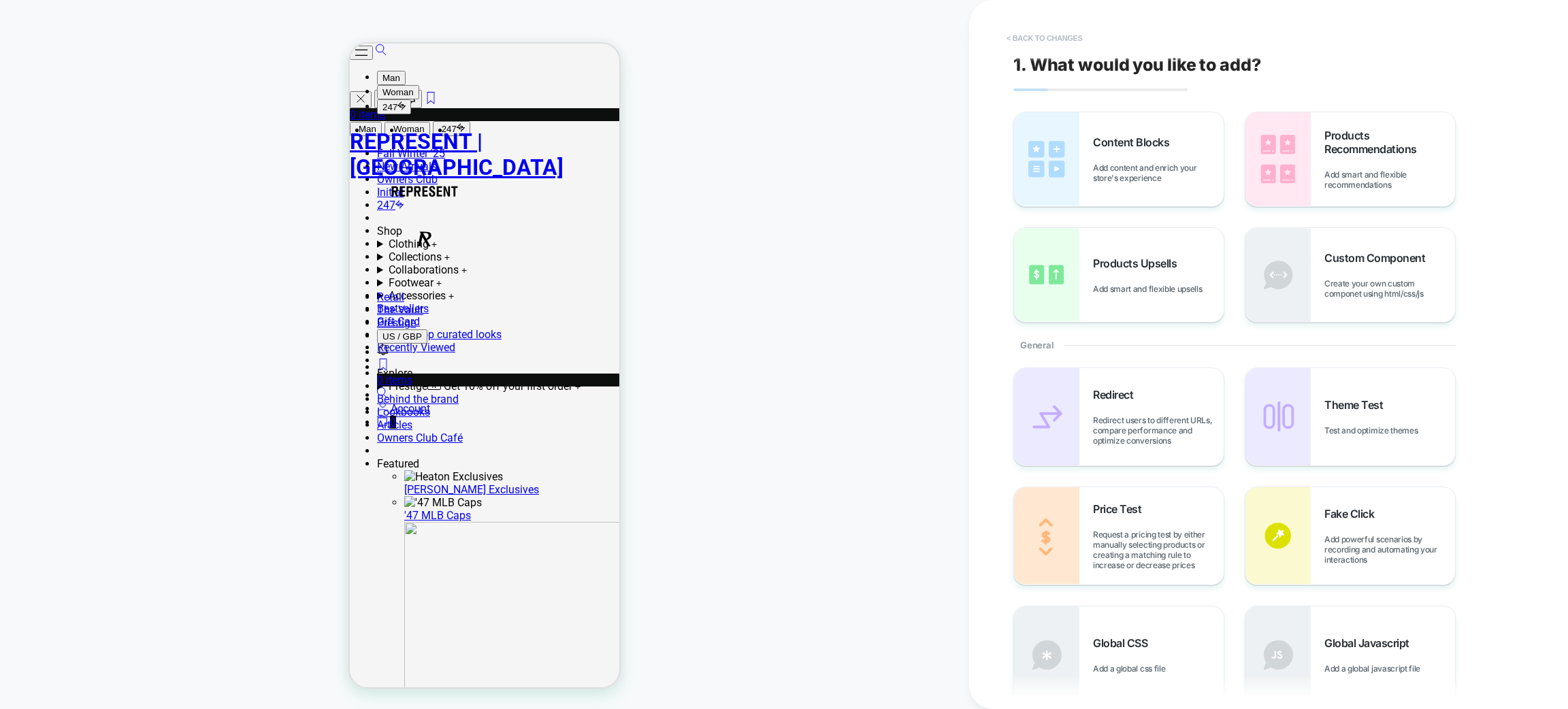
click at [1052, 32] on button "< Back to changes" at bounding box center [1045, 37] width 90 height 22
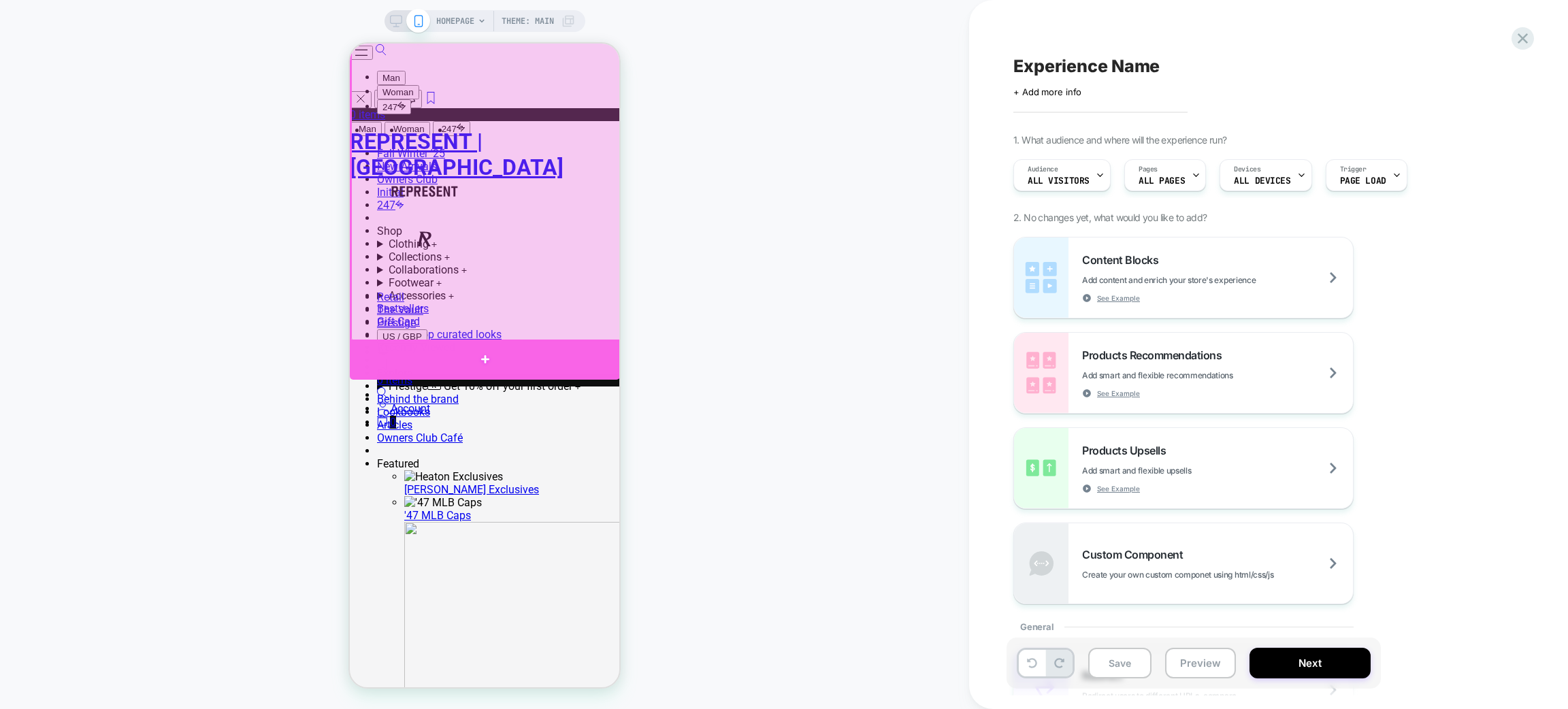
click at [496, 354] on div at bounding box center [485, 359] width 270 height 39
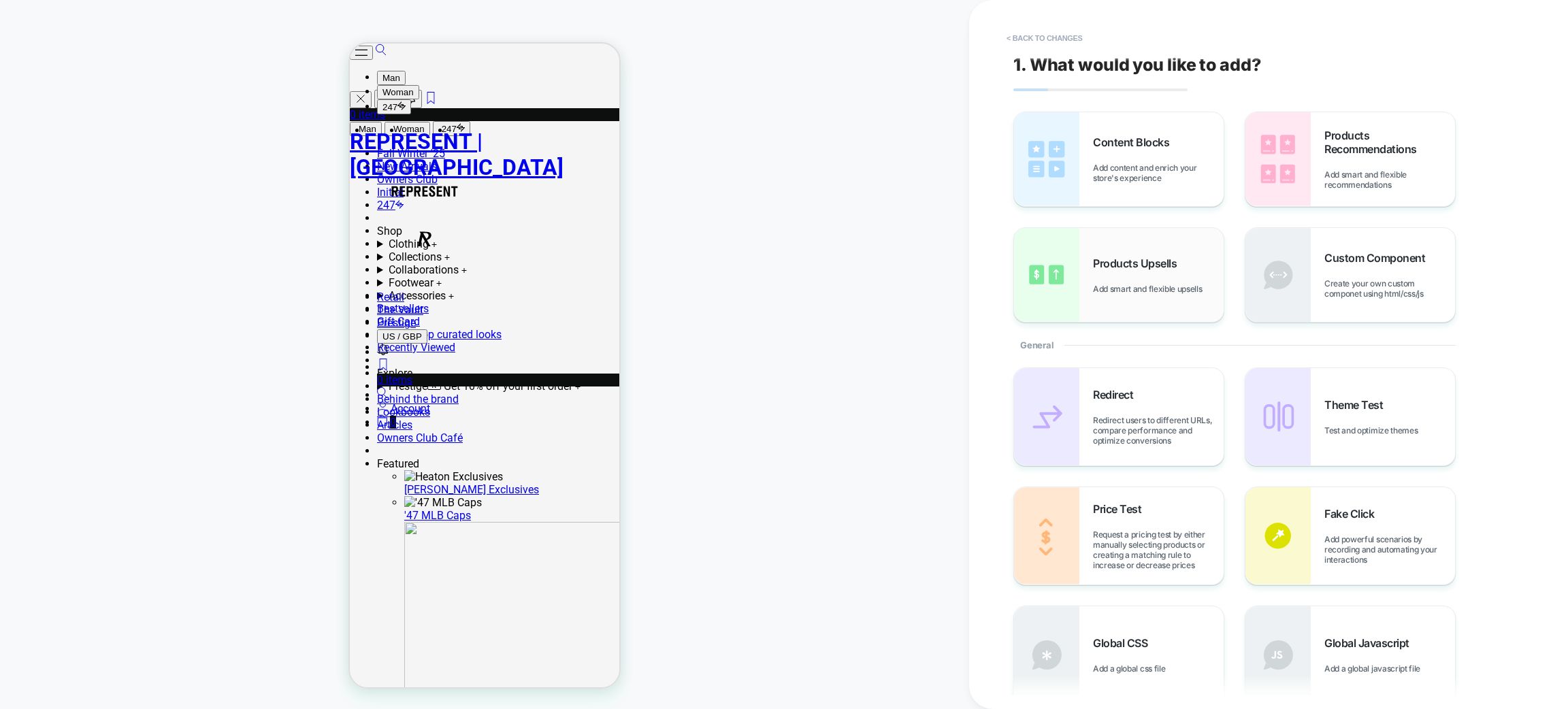
scroll to position [352, 0]
click at [1142, 189] on div "Content Blocks Add content and enrich your store's experience" at bounding box center [1119, 159] width 210 height 94
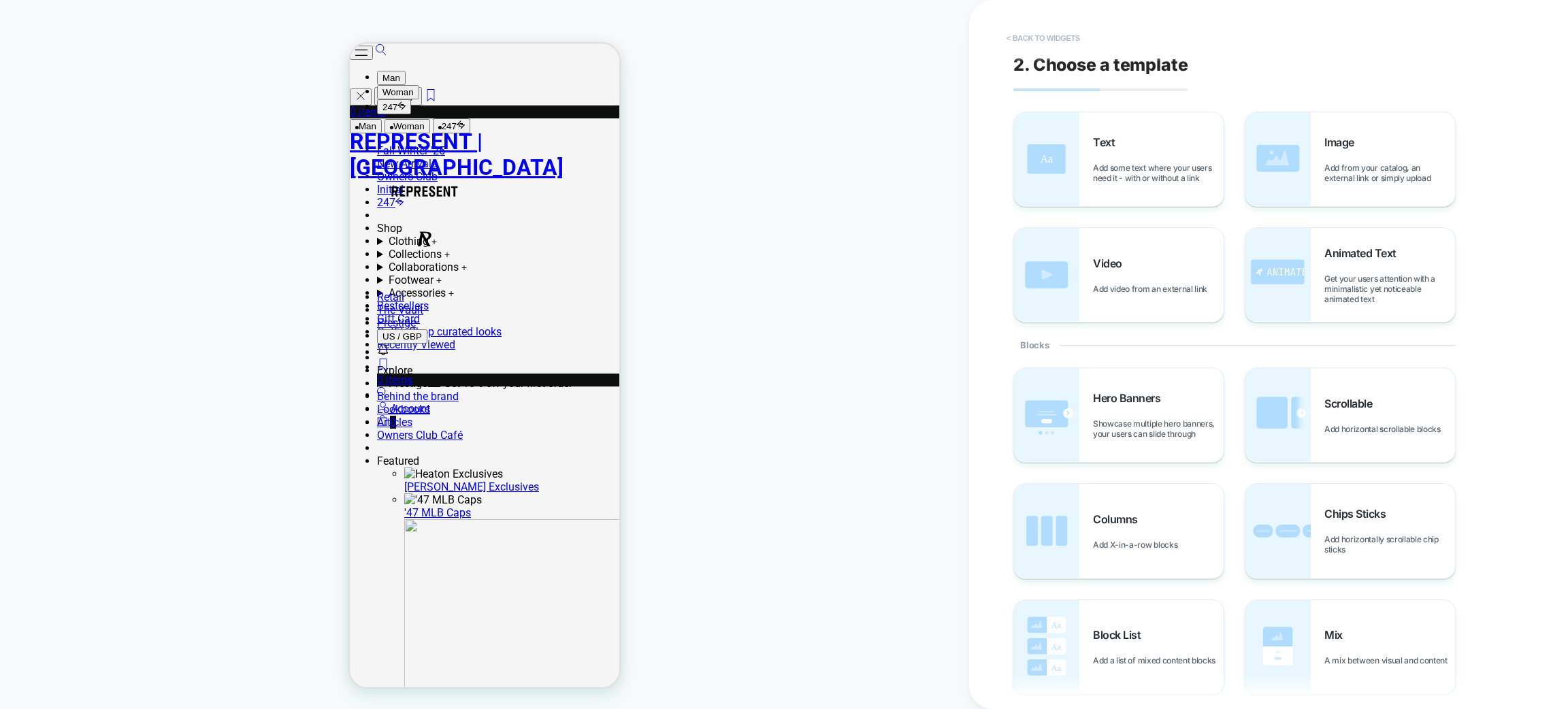
click at [64, 309] on button "< Back to widgets" at bounding box center [59, 313] width 10 height 10
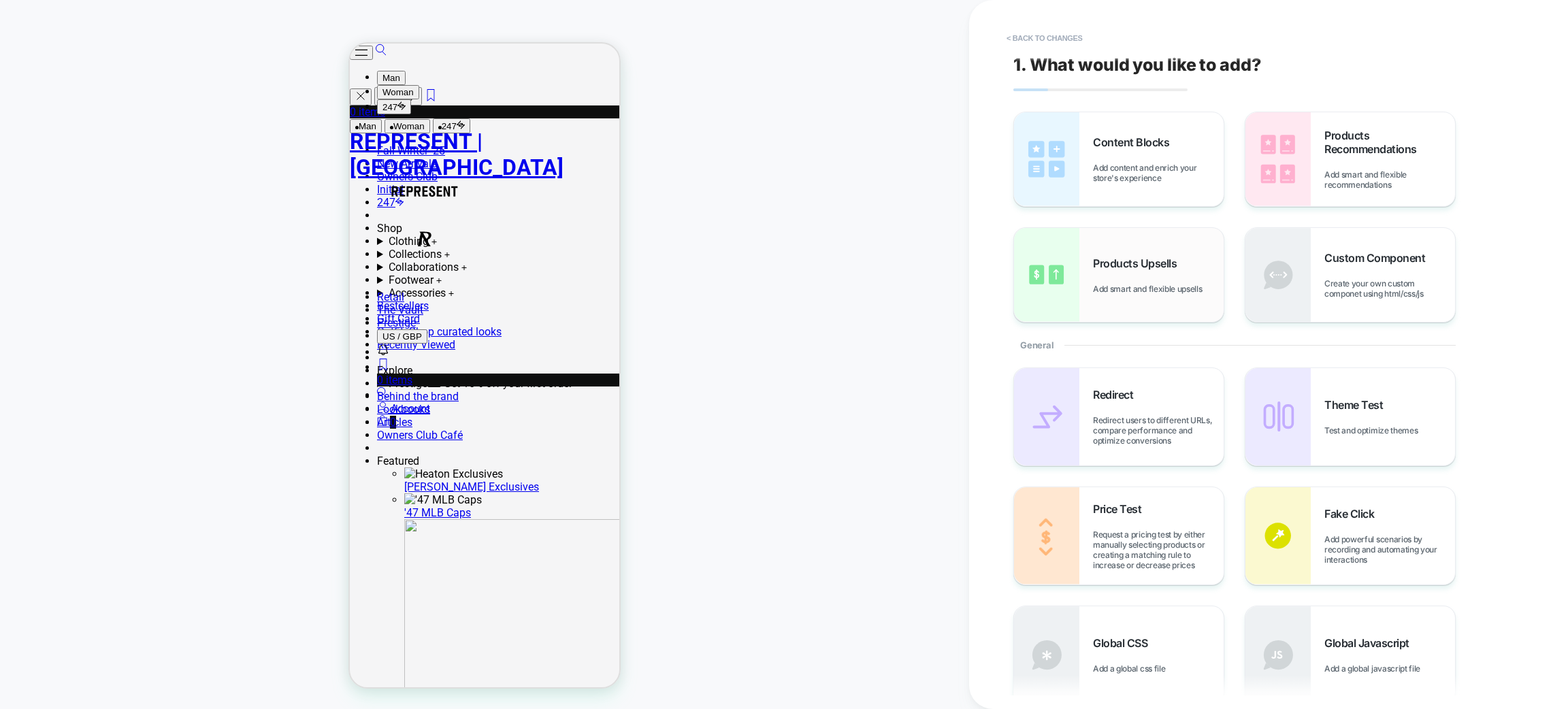
scroll to position [350, 0]
click at [1373, 178] on span "Add smart and flexible recommendations" at bounding box center [1390, 179] width 131 height 20
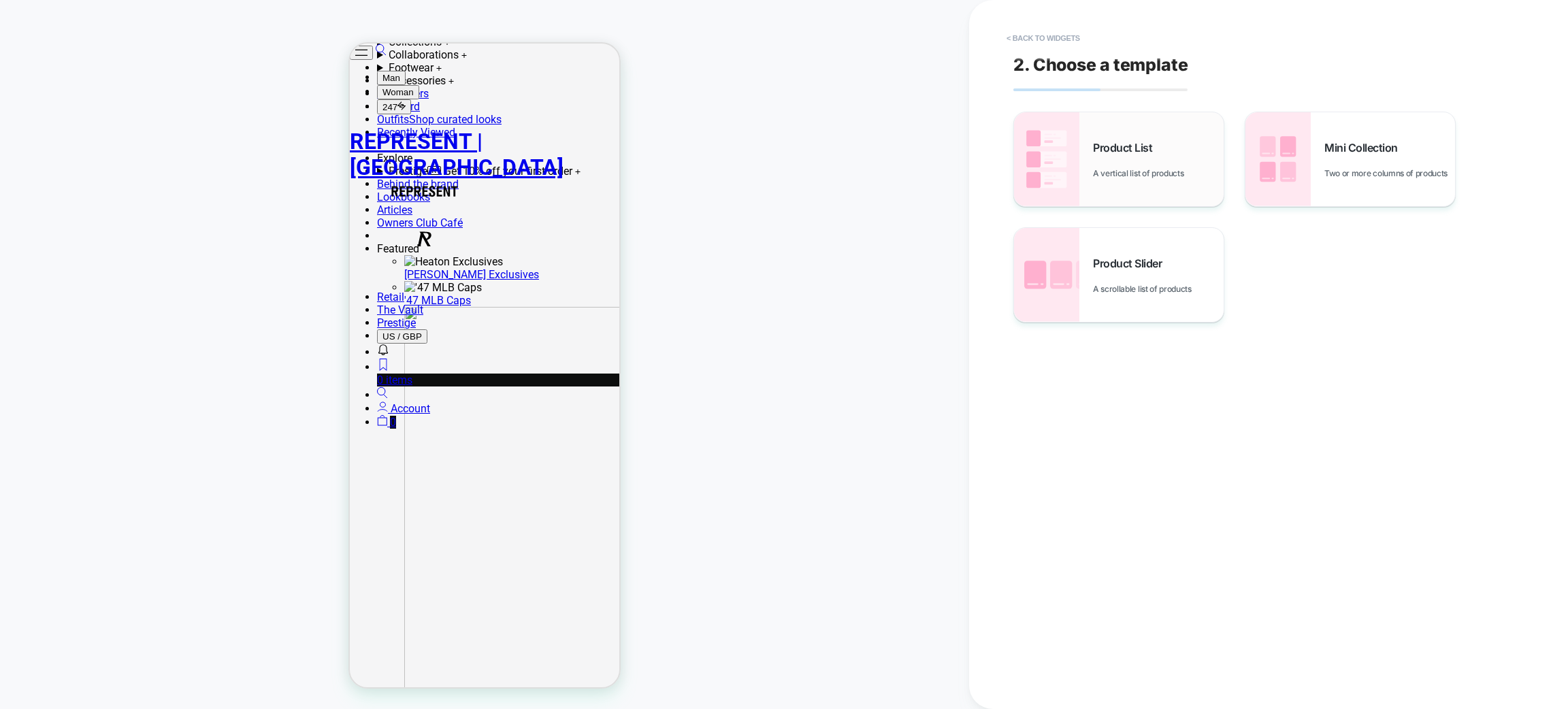
scroll to position [567, 0]
click at [1038, 166] on img at bounding box center [1047, 159] width 65 height 94
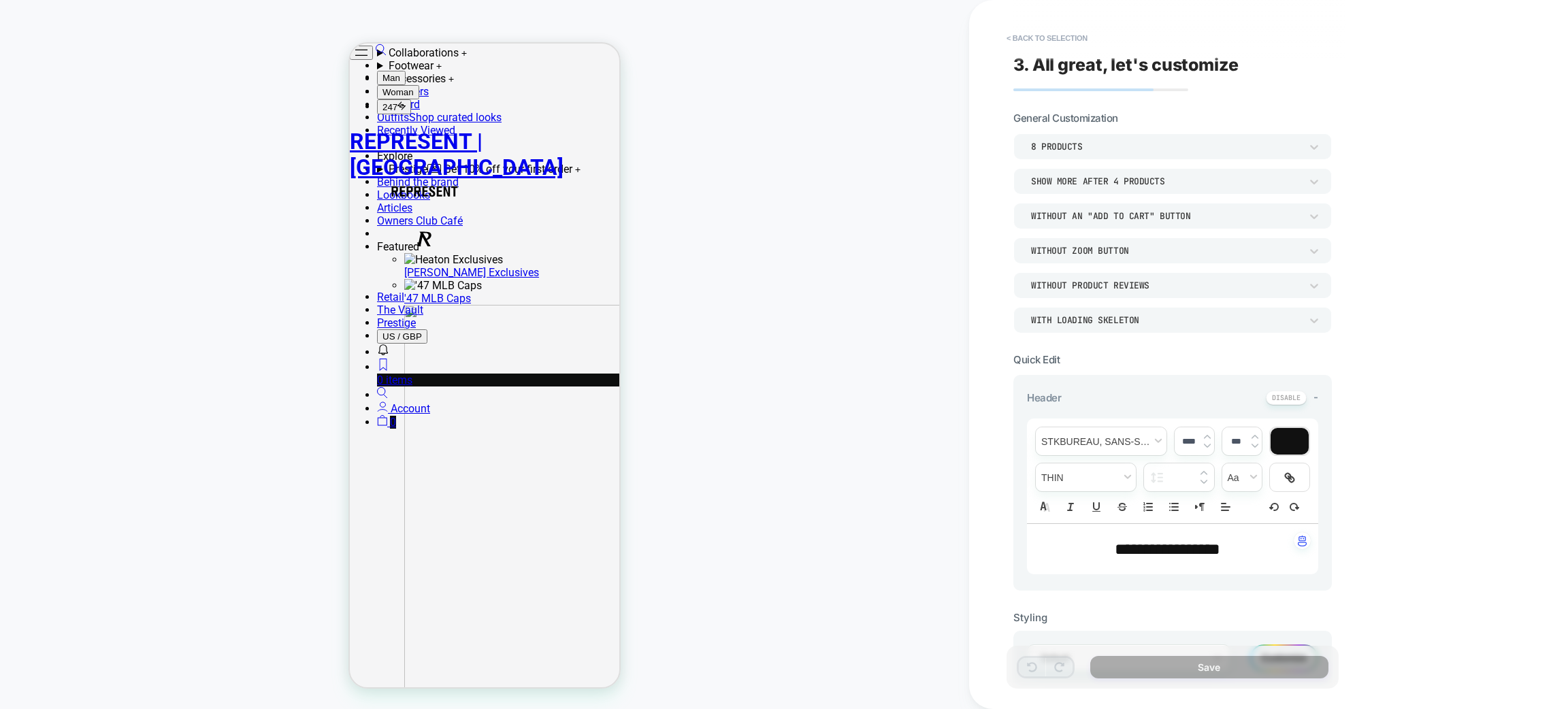
click at [1092, 219] on div "Without an "add to cart" button" at bounding box center [1166, 216] width 269 height 11
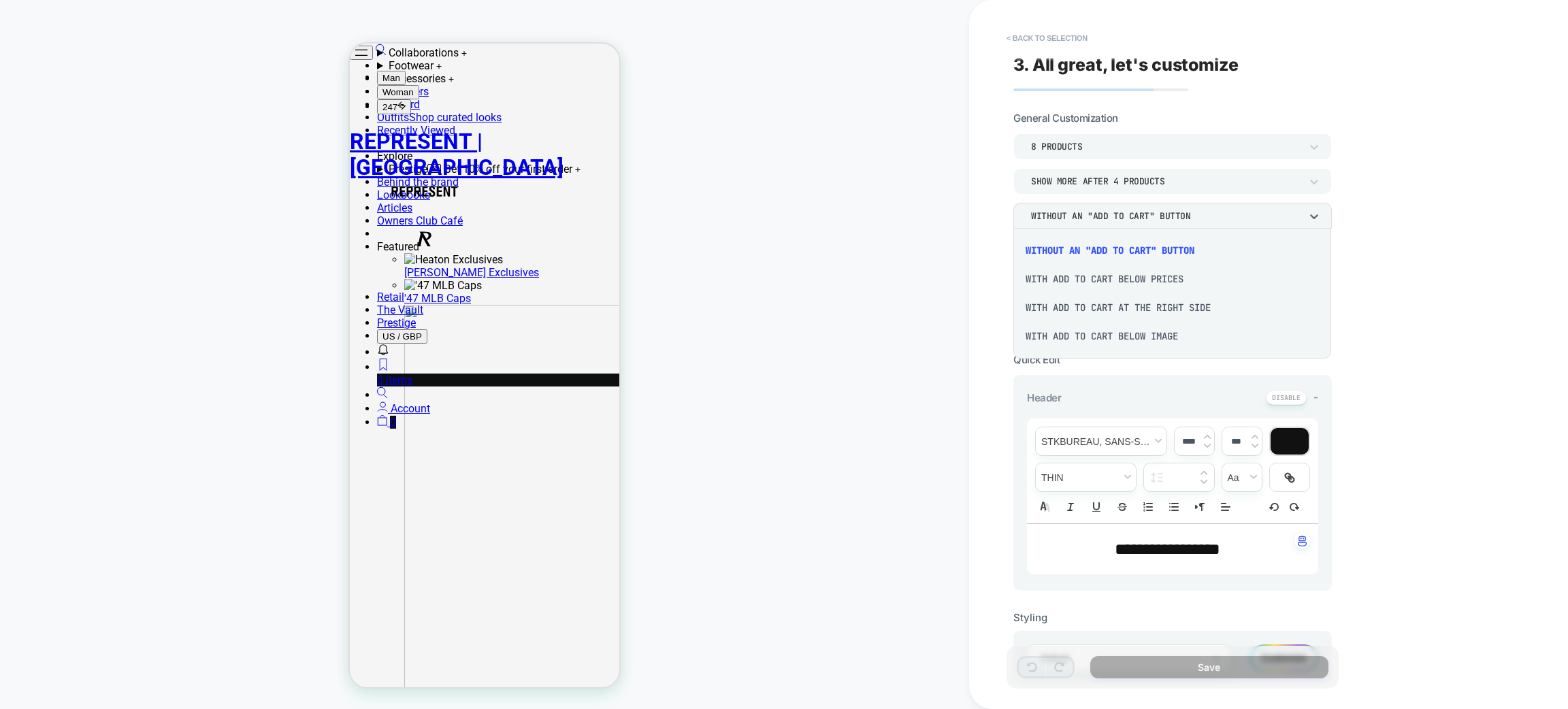
click at [1083, 284] on div "With add to cart below prices" at bounding box center [1173, 278] width 308 height 28
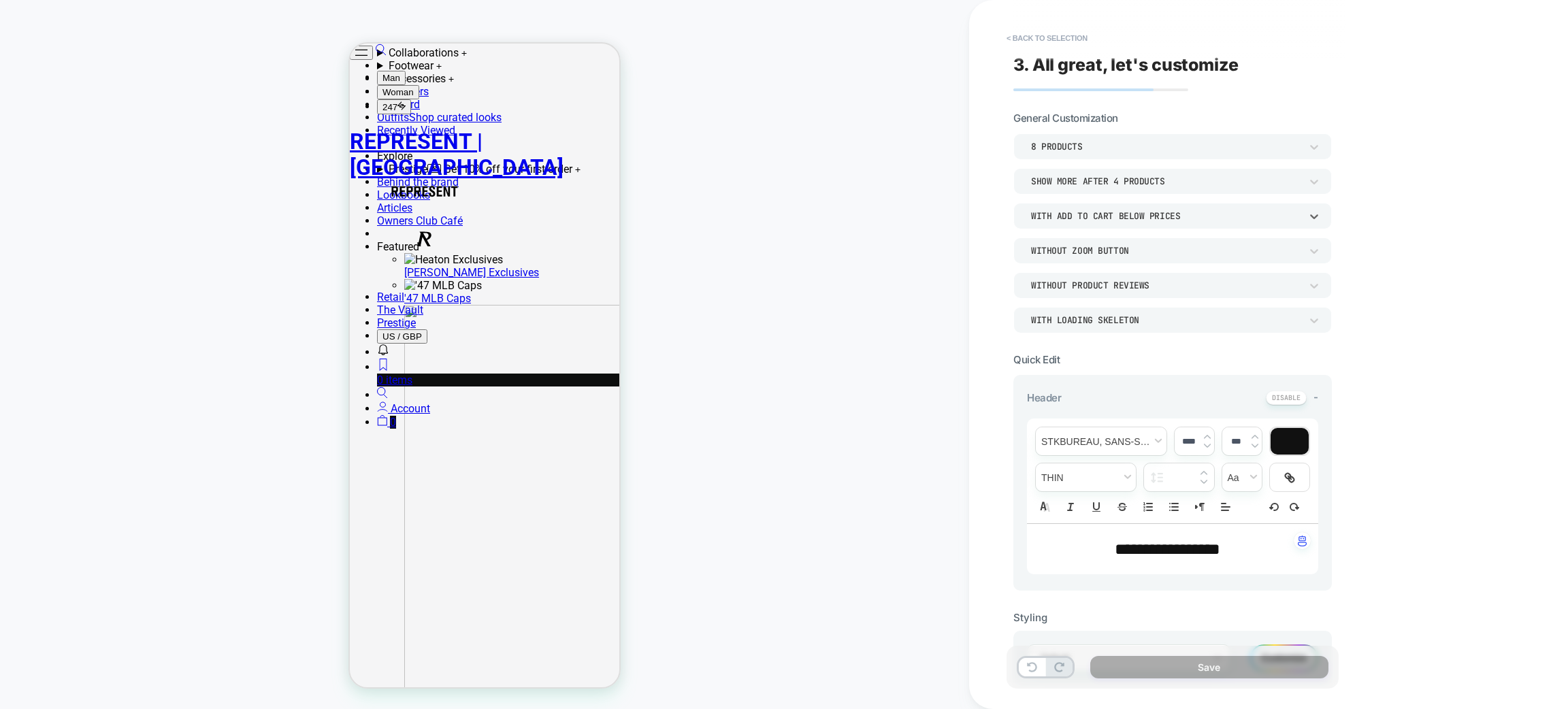
click at [1132, 222] on div "With add to cart below prices" at bounding box center [1172, 216] width 318 height 26
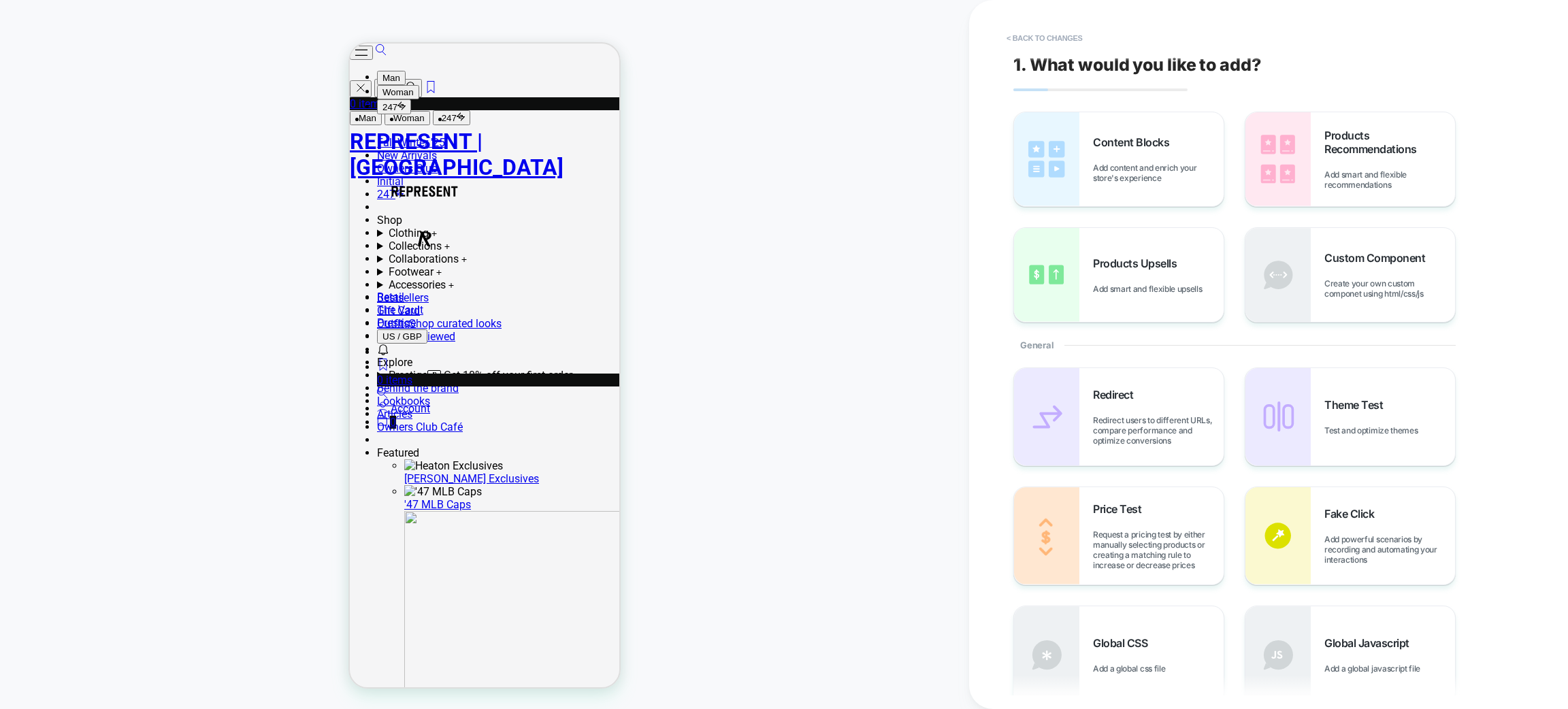
click at [1072, 41] on button "< Back to changes" at bounding box center [1045, 37] width 90 height 22
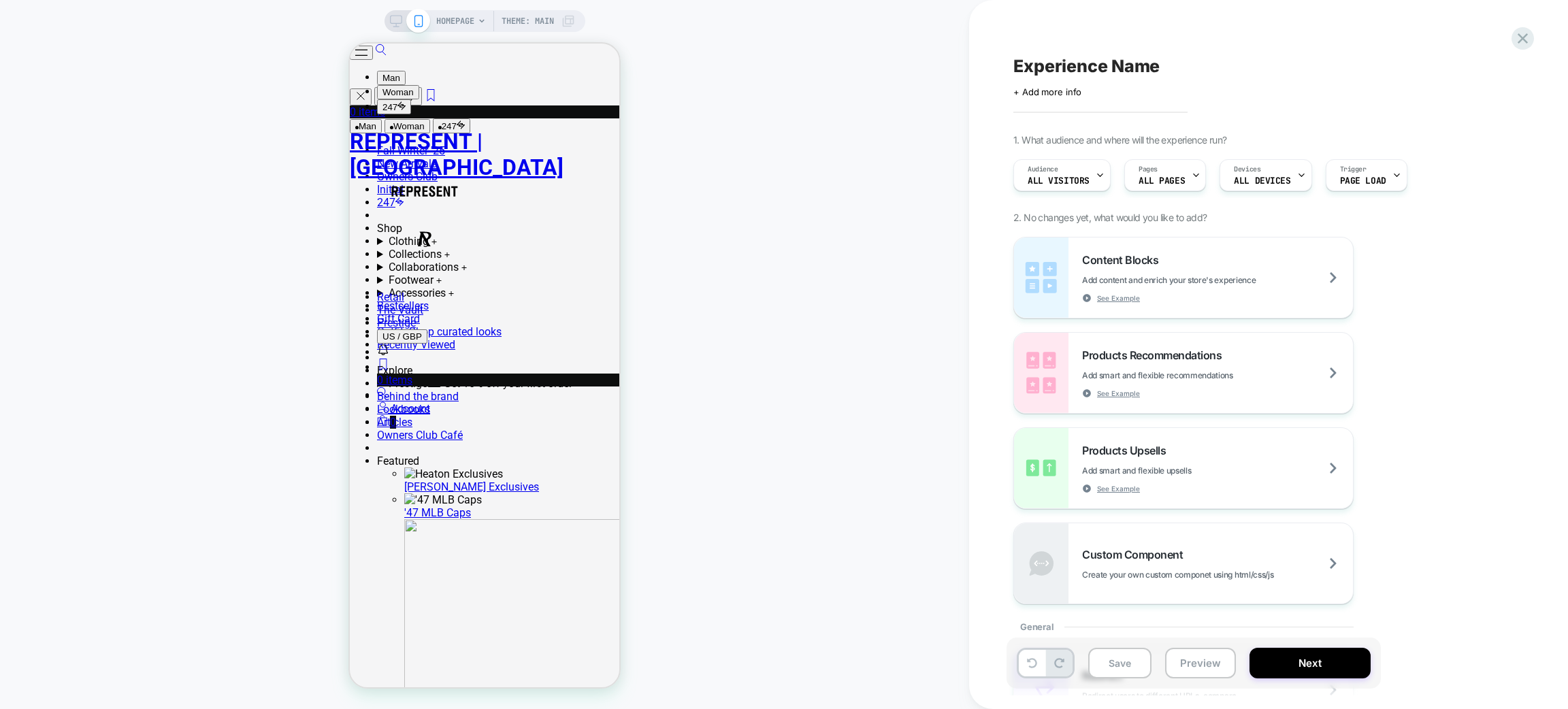
click at [463, 26] on span "HOMEPAGE" at bounding box center [455, 21] width 38 height 22
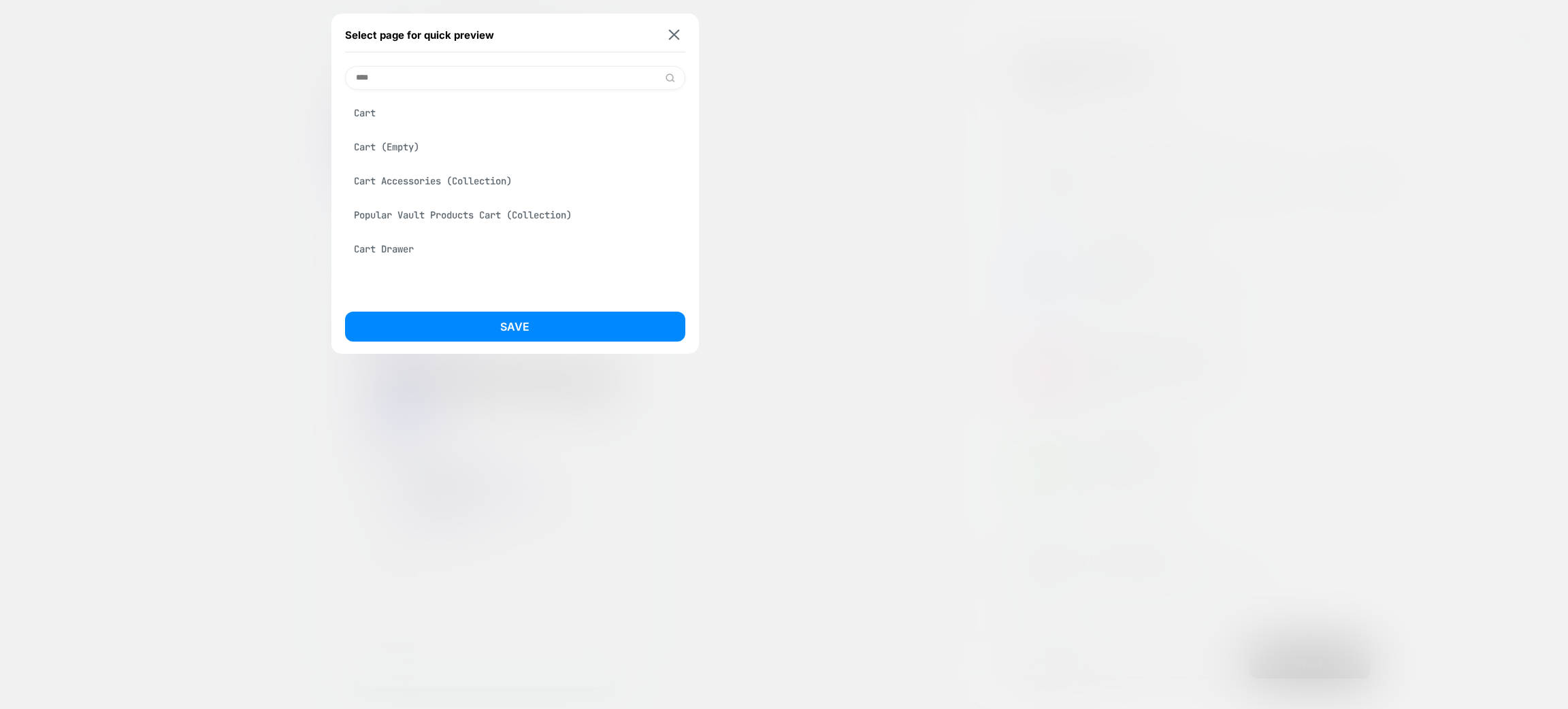
type input "****"
click at [401, 247] on div "Cart Drawer" at bounding box center [515, 249] width 340 height 26
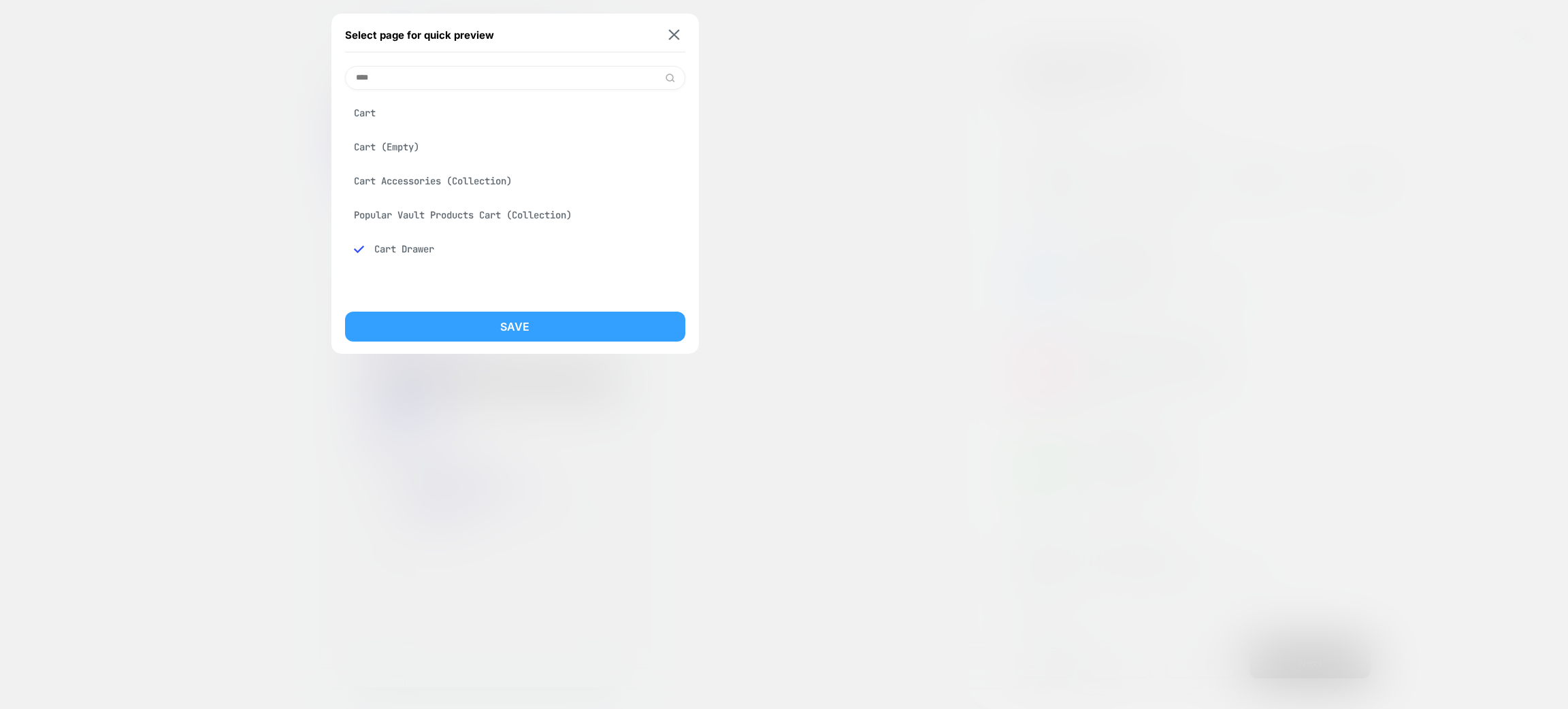
click at [492, 336] on button "Save" at bounding box center [515, 326] width 340 height 30
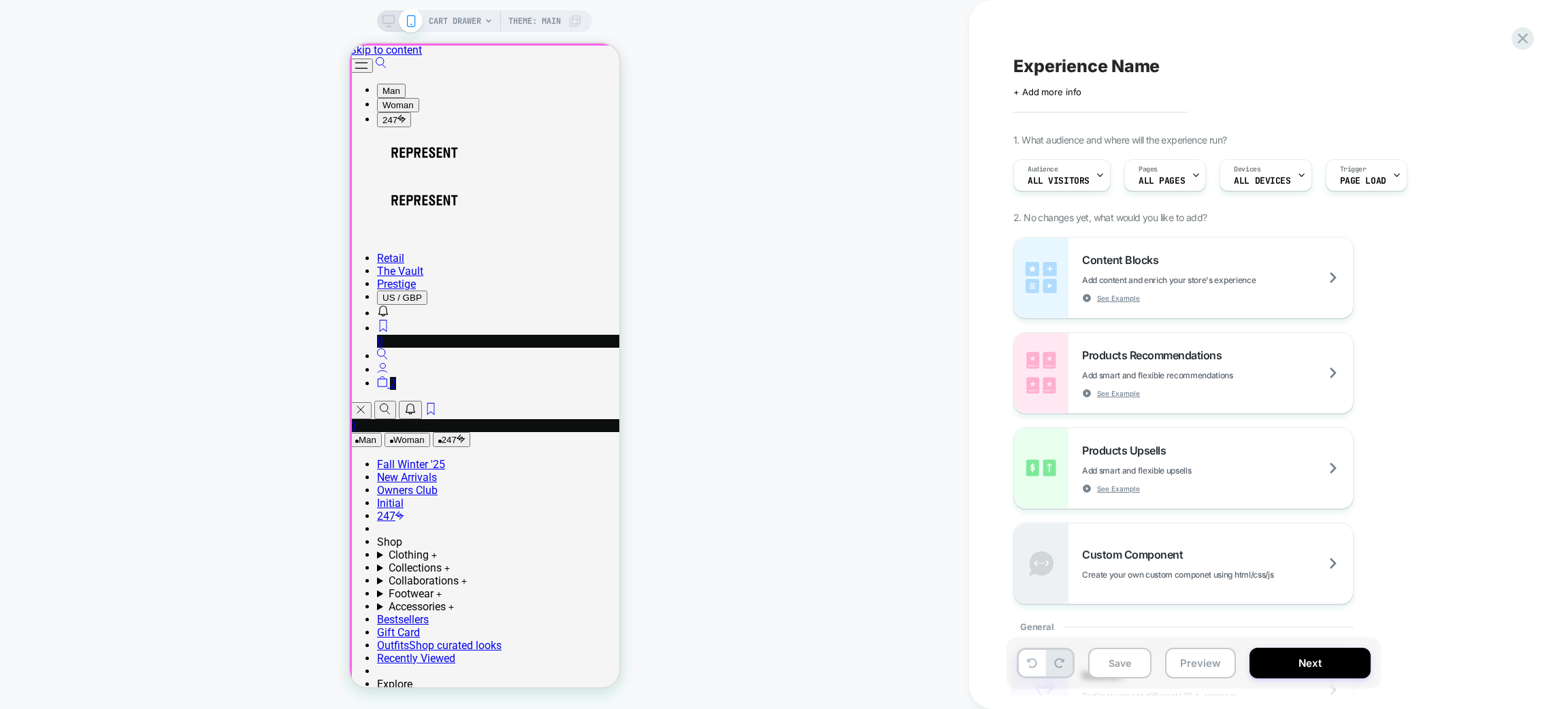
scroll to position [0, 0]
click at [388, 376] on icon "Cart Toggle" at bounding box center [382, 381] width 11 height 11
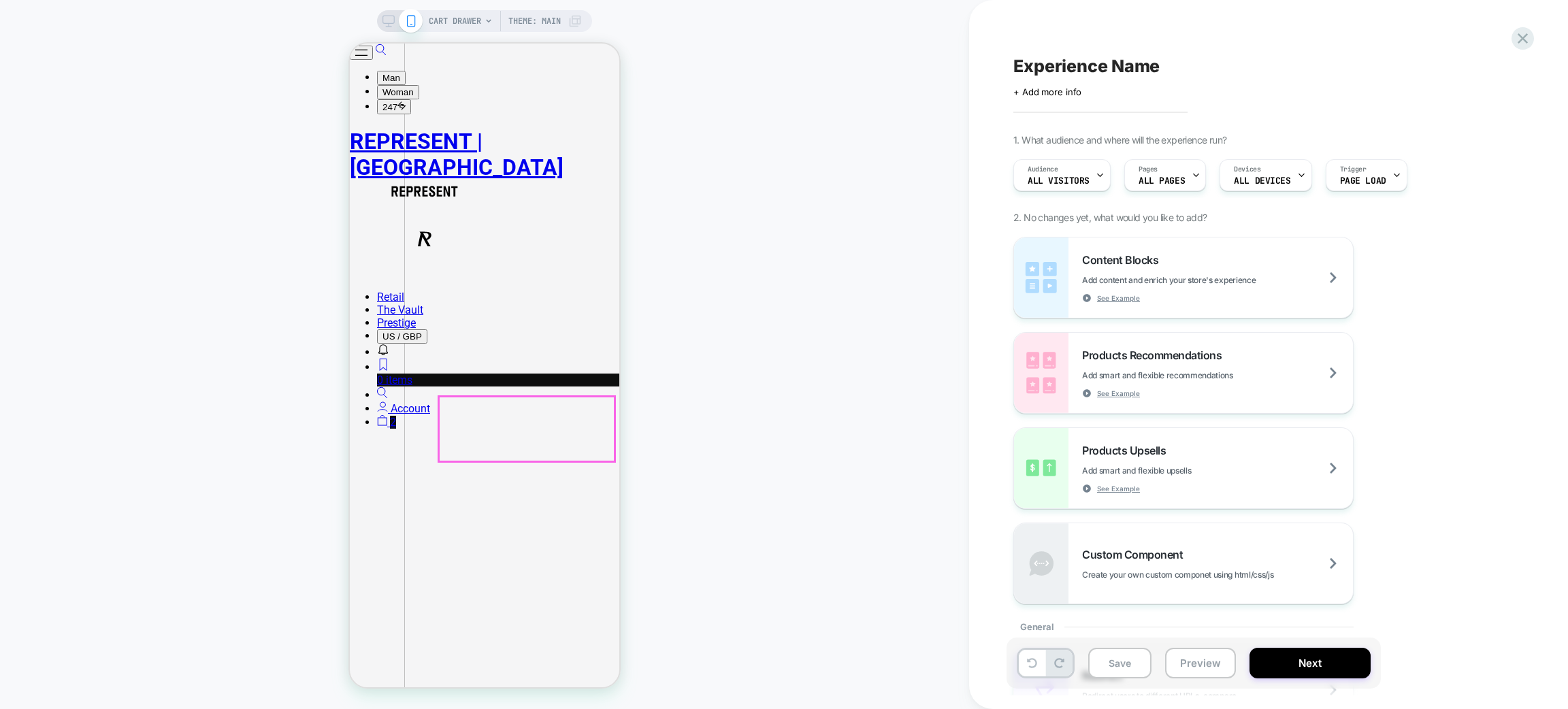
scroll to position [19, 0]
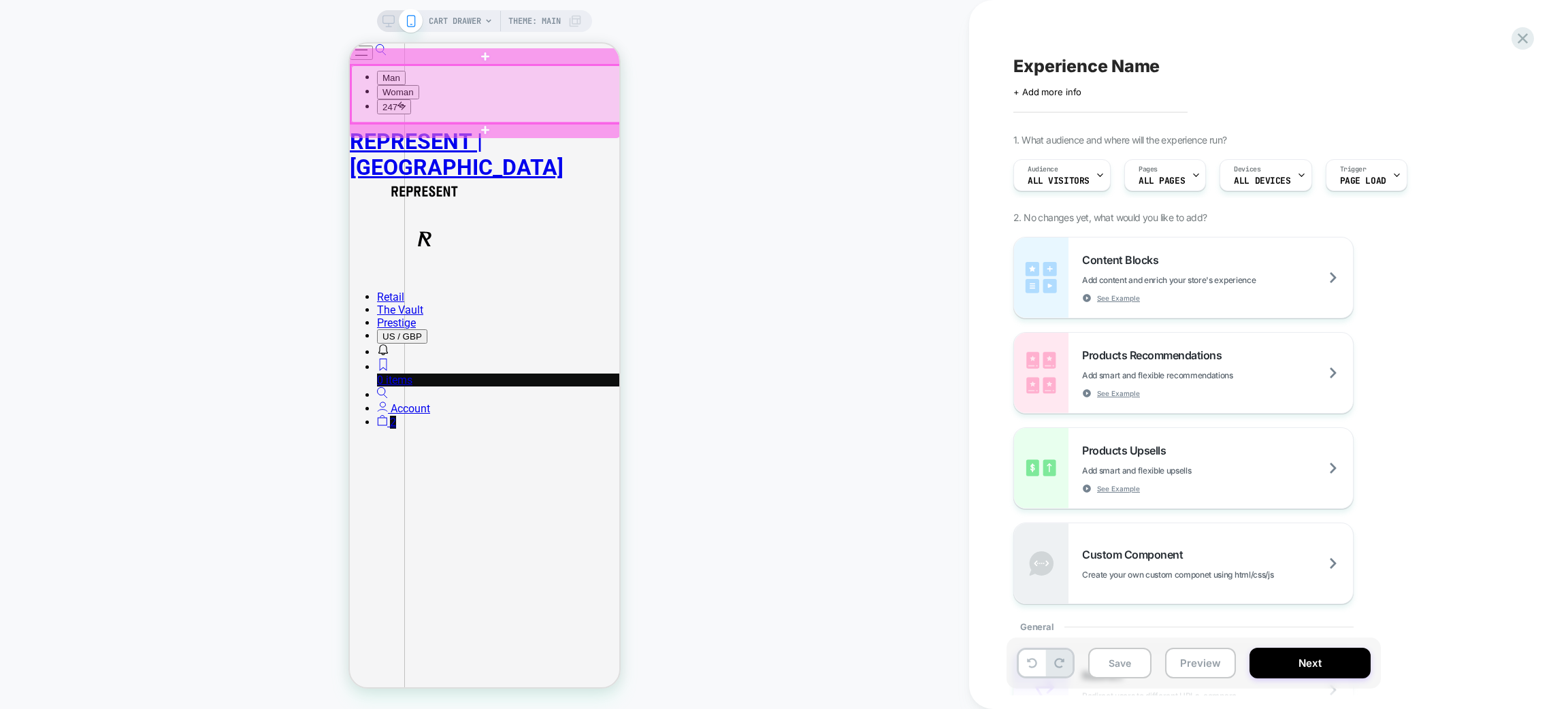
click at [457, 105] on div at bounding box center [486, 94] width 270 height 58
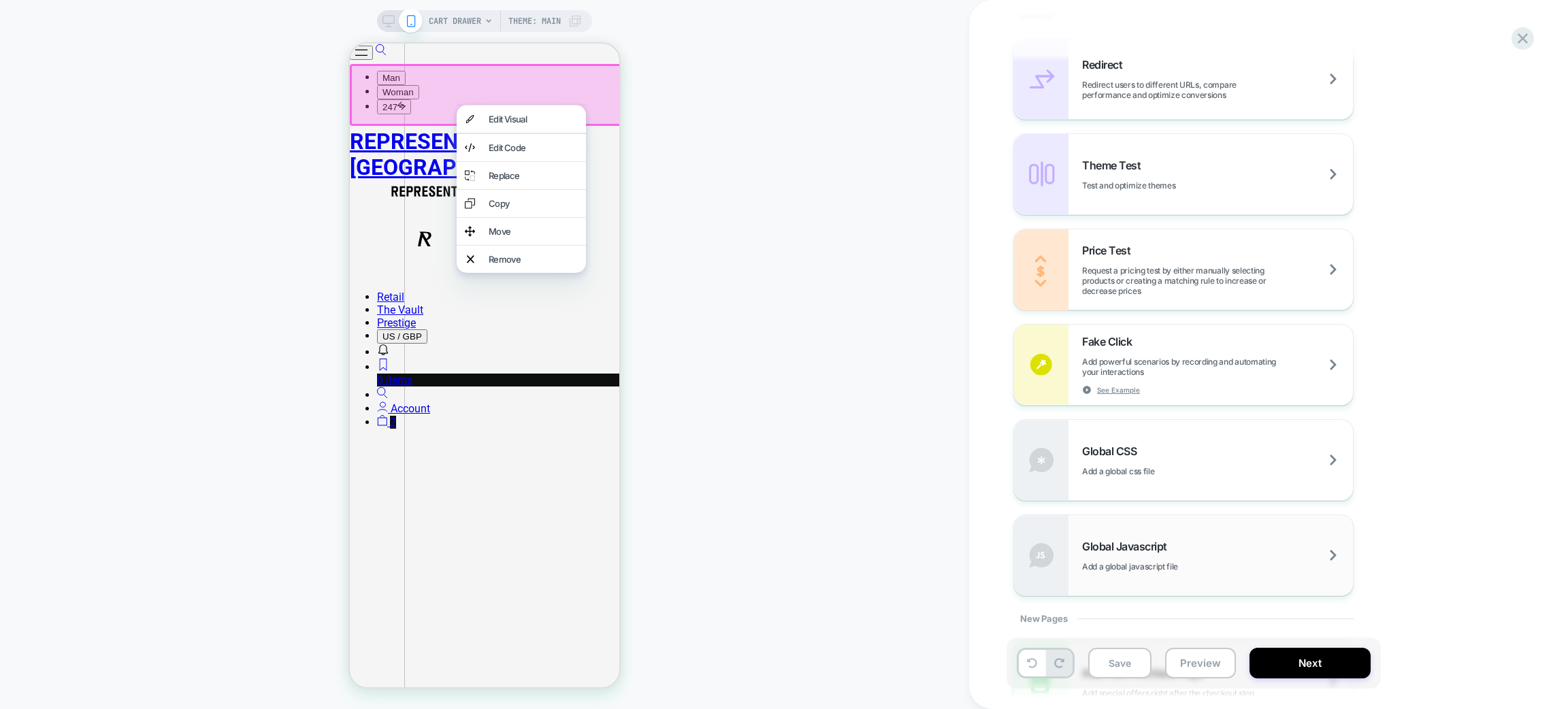
scroll to position [612, 0]
click at [1146, 379] on div "Fake Click Add powerful scenarios by recording and automating your interactions…" at bounding box center [1217, 365] width 271 height 60
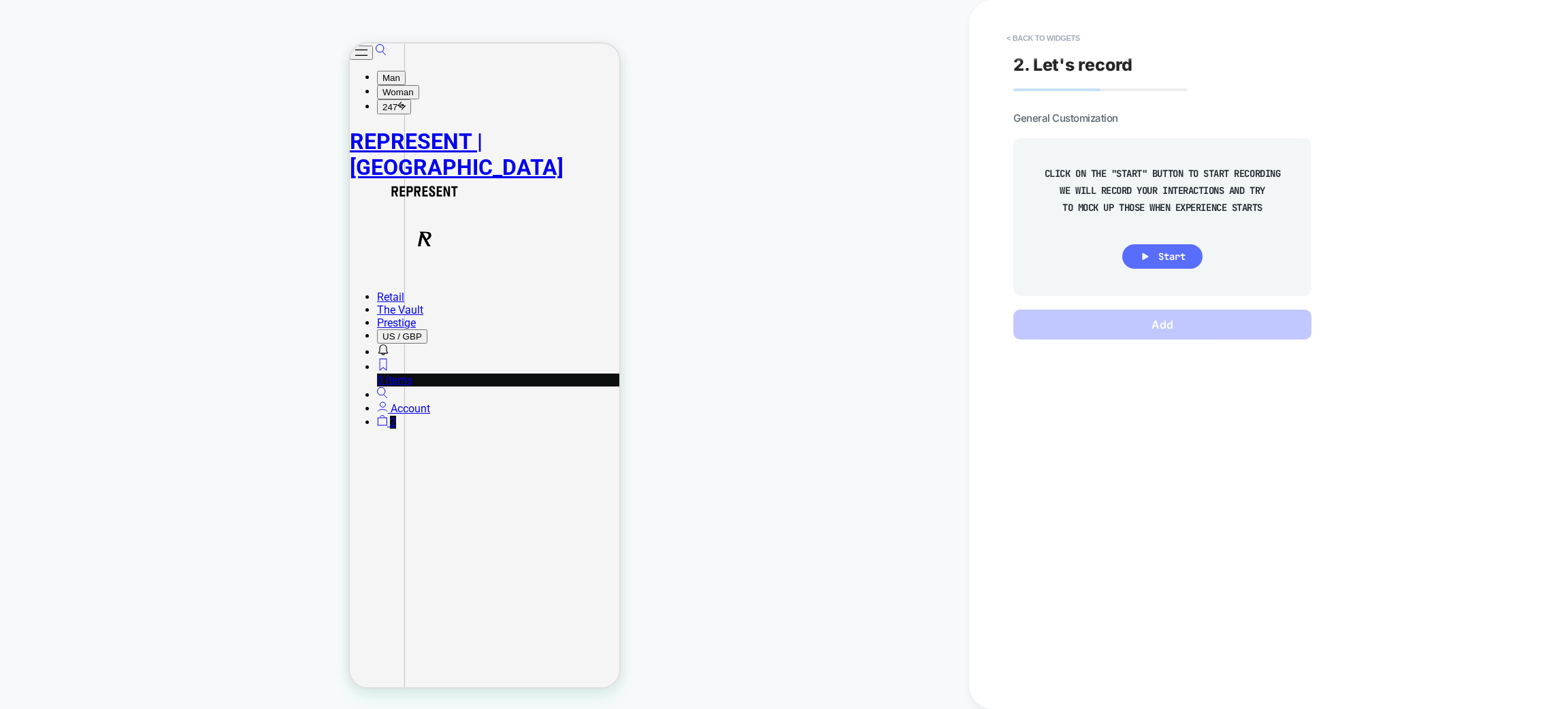
click at [0, 0] on span "Start" at bounding box center [0, 0] width 0 height 0
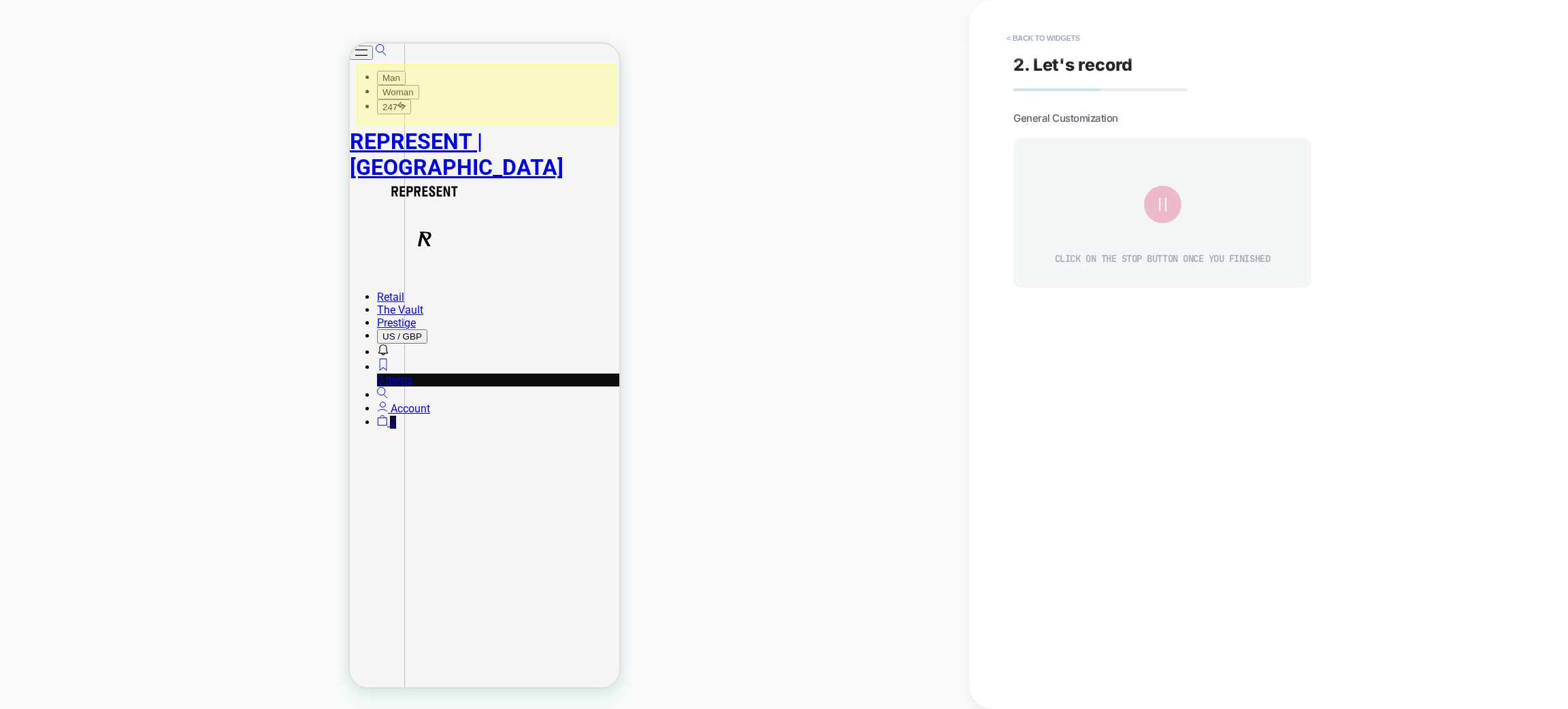
click at [529, 106] on div at bounding box center [486, 94] width 260 height 60
click at [540, 155] on div "Type Text" at bounding box center [561, 151] width 90 height 11
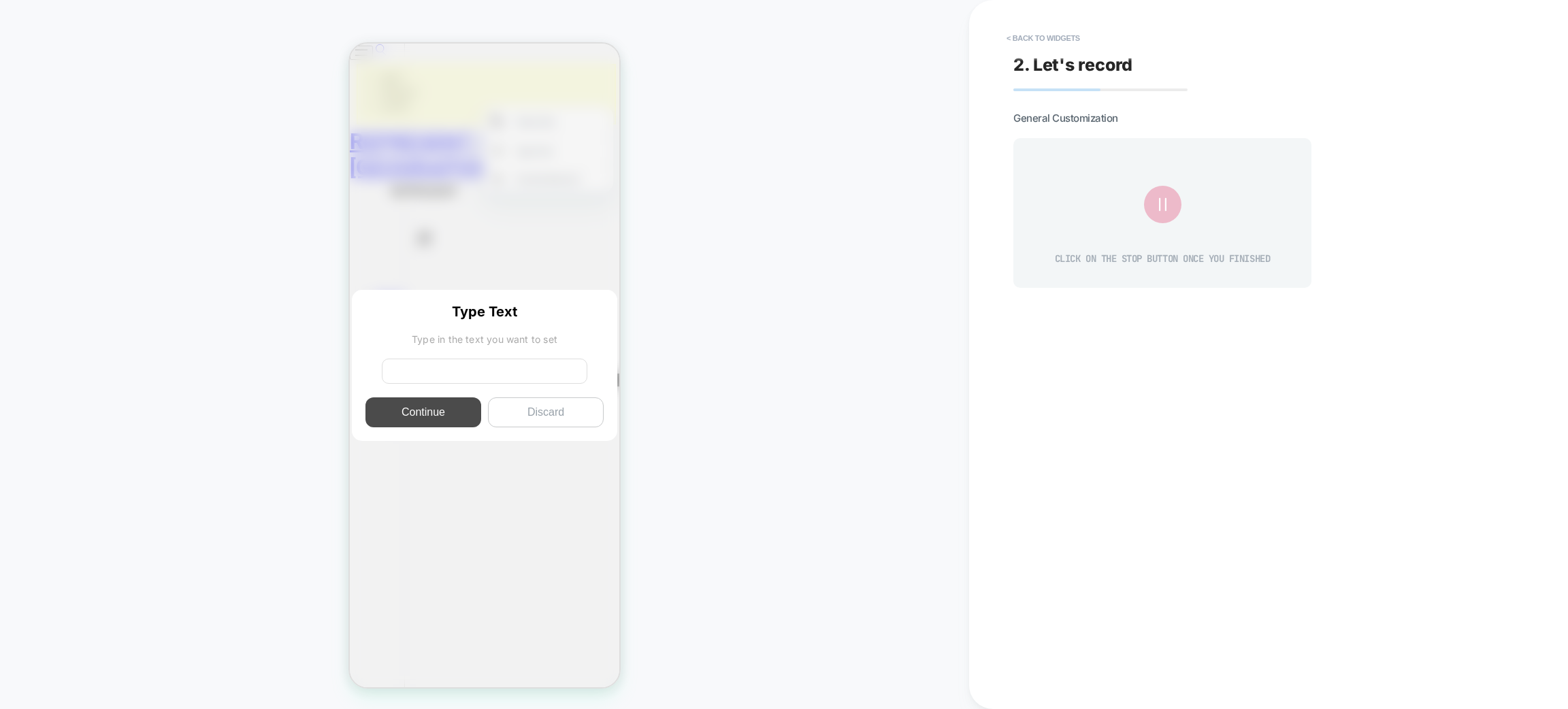
click at [502, 378] on input at bounding box center [484, 371] width 205 height 25
type input "*"
type input "***"
click at [1045, 37] on button "< Back to widgets" at bounding box center [1043, 37] width 87 height 22
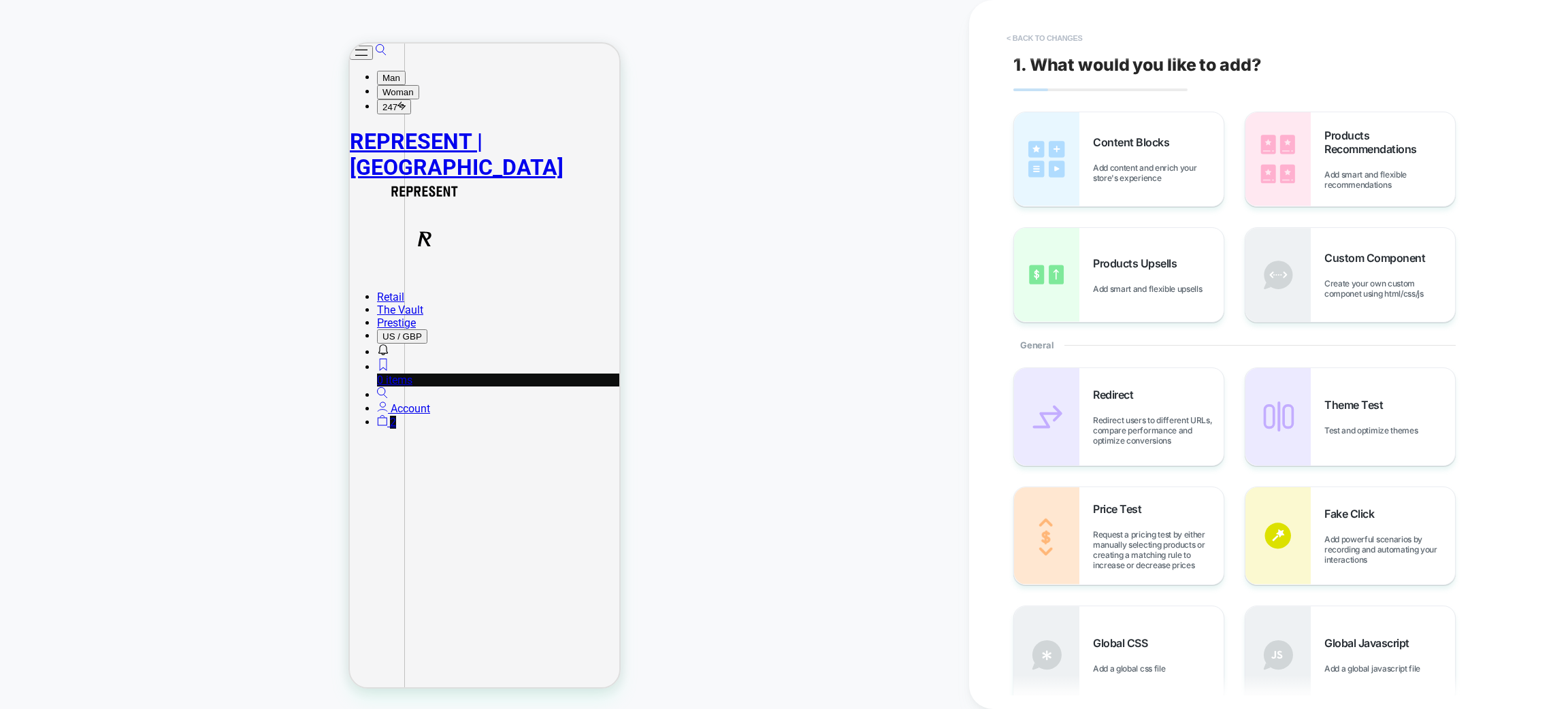
click at [1061, 47] on button "< Back to changes" at bounding box center [1045, 37] width 90 height 22
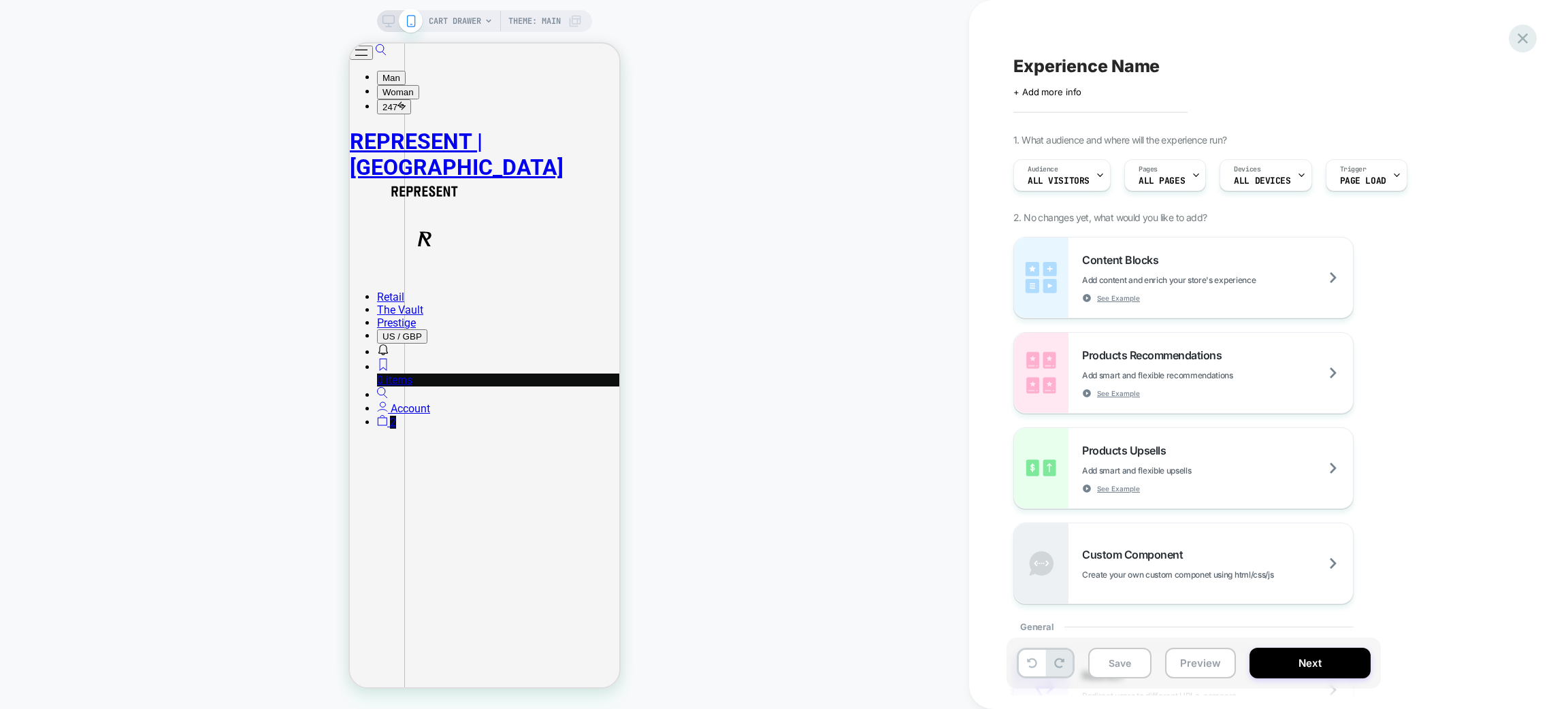
click at [1524, 37] on icon at bounding box center [1522, 38] width 11 height 11
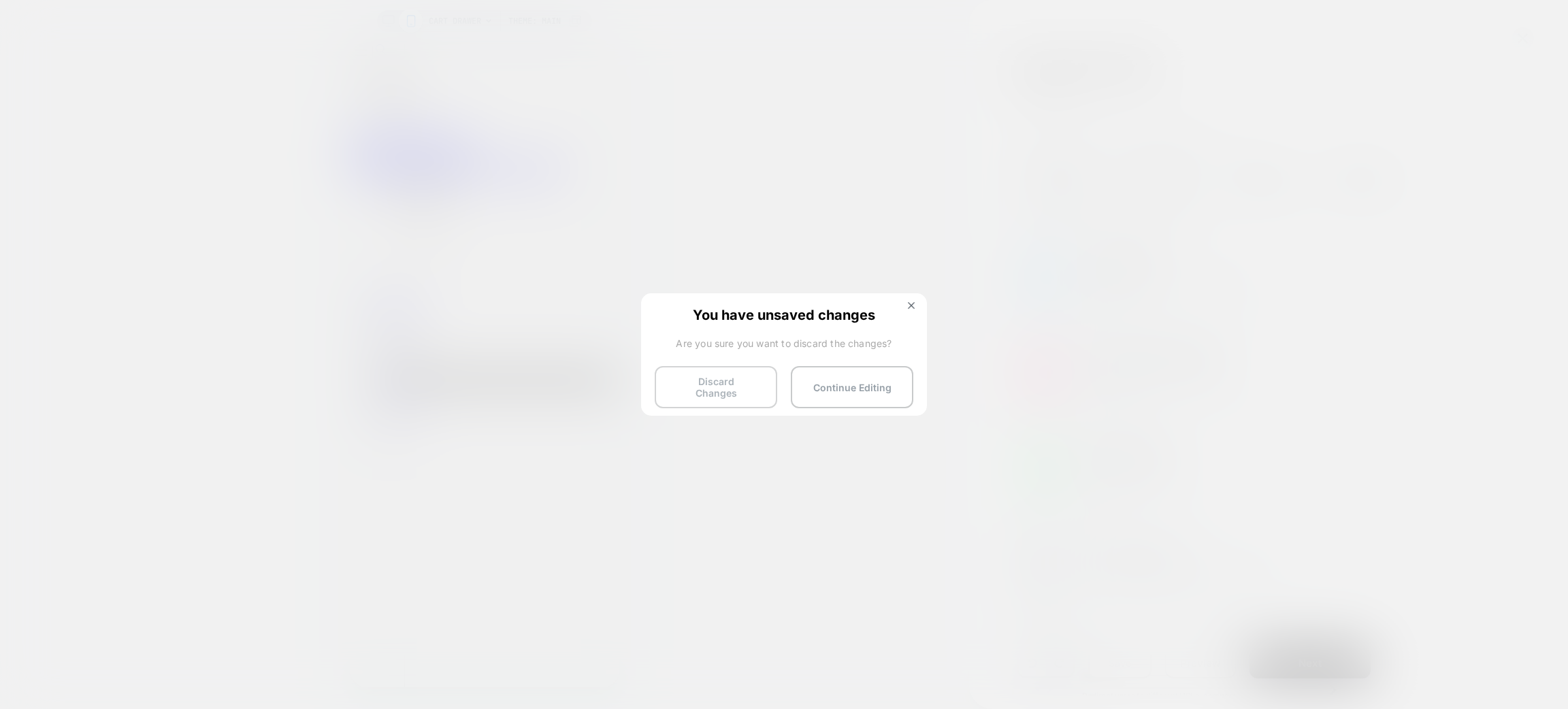
click at [712, 371] on button "Discard Changes" at bounding box center [716, 387] width 122 height 42
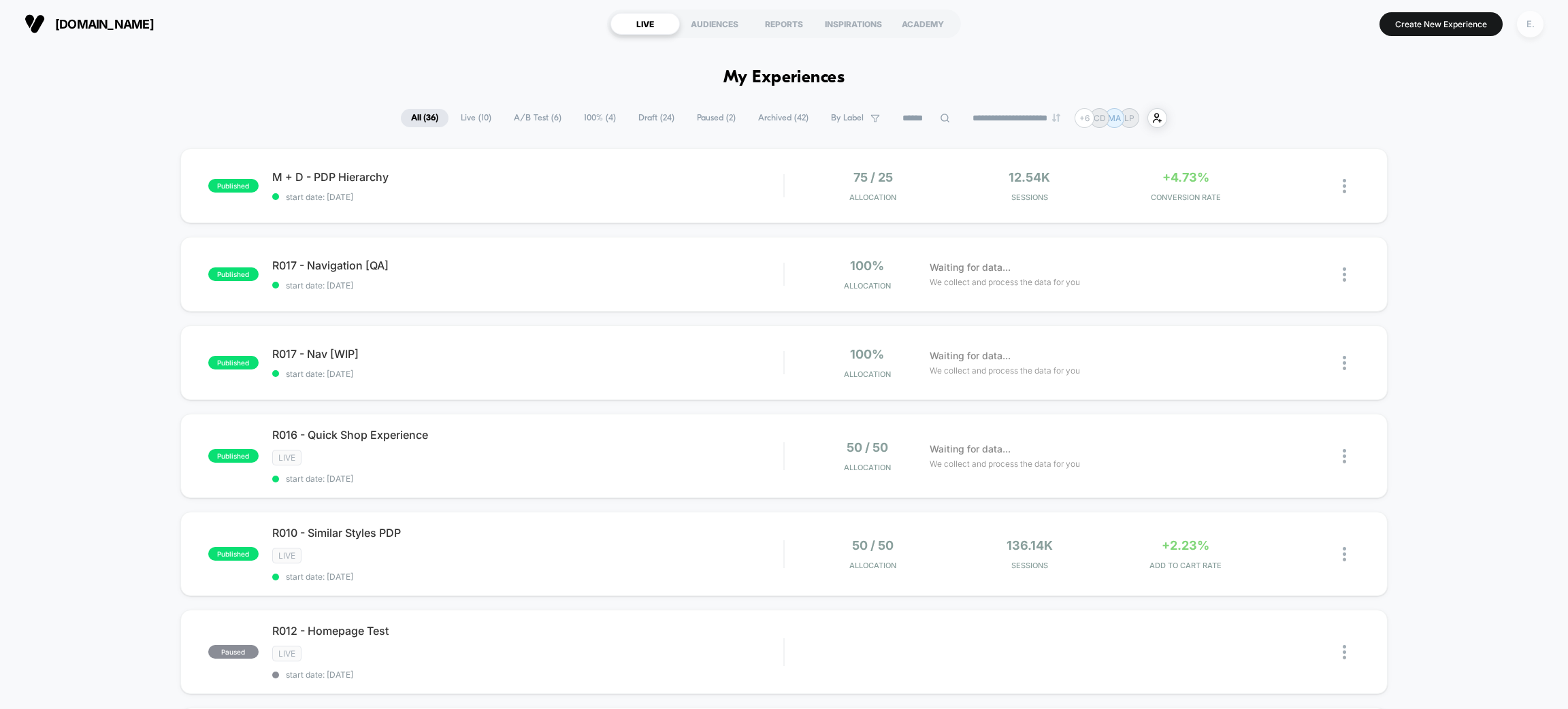
click at [1530, 20] on div "E." at bounding box center [1531, 24] width 27 height 27
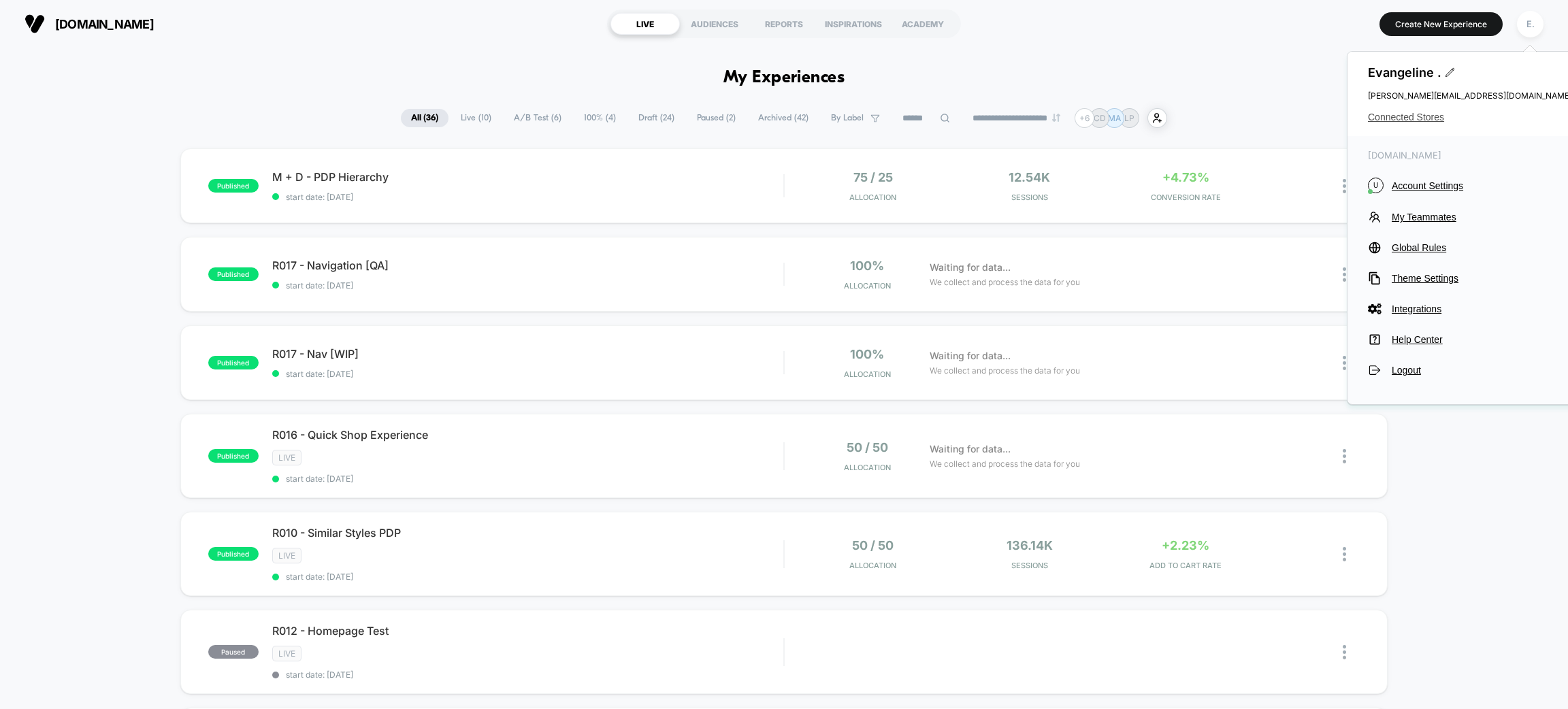
click at [1429, 122] on span "Connected Stores" at bounding box center [1469, 116] width 204 height 11
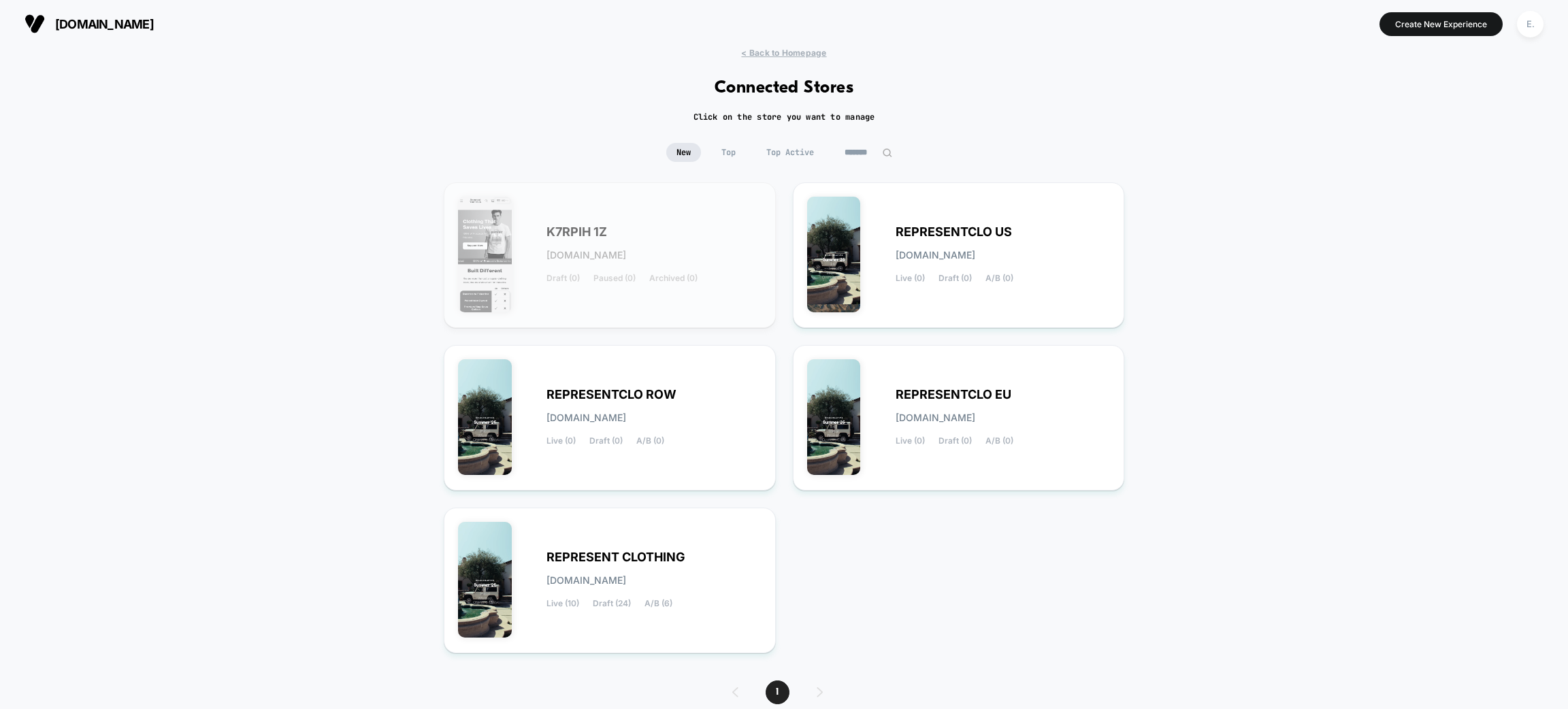
click at [854, 147] on input "*******" at bounding box center [869, 152] width 68 height 19
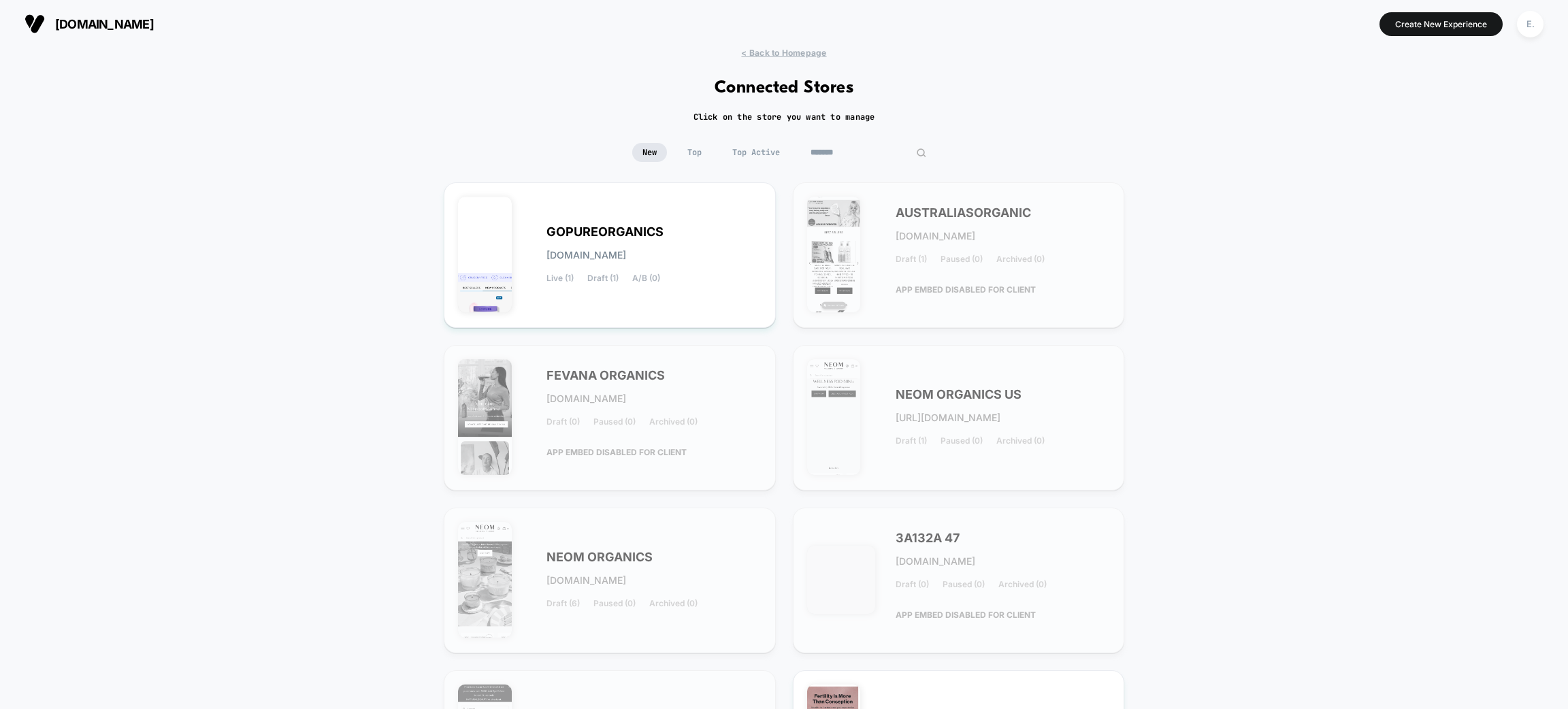
type input "*******"
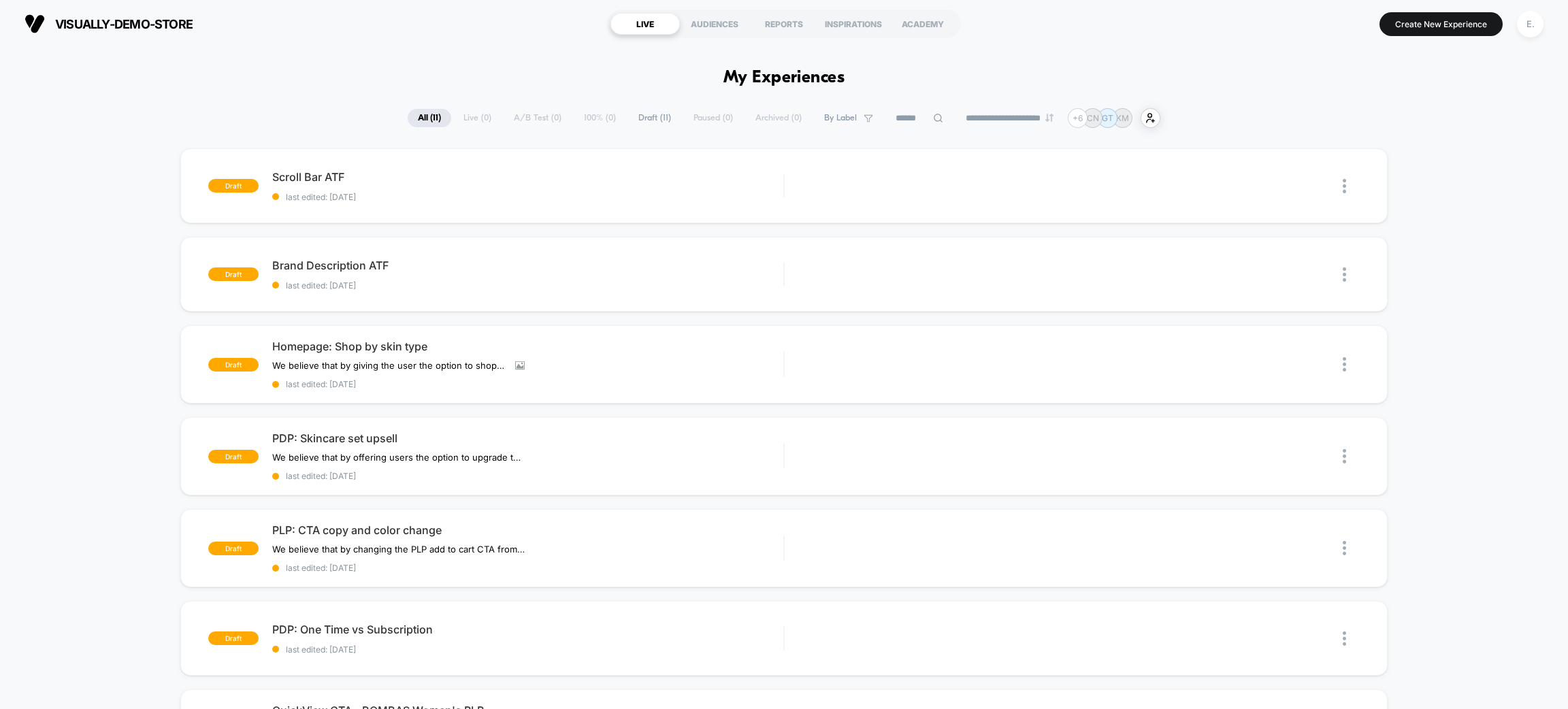
click at [1522, 19] on div "E." at bounding box center [1531, 24] width 27 height 27
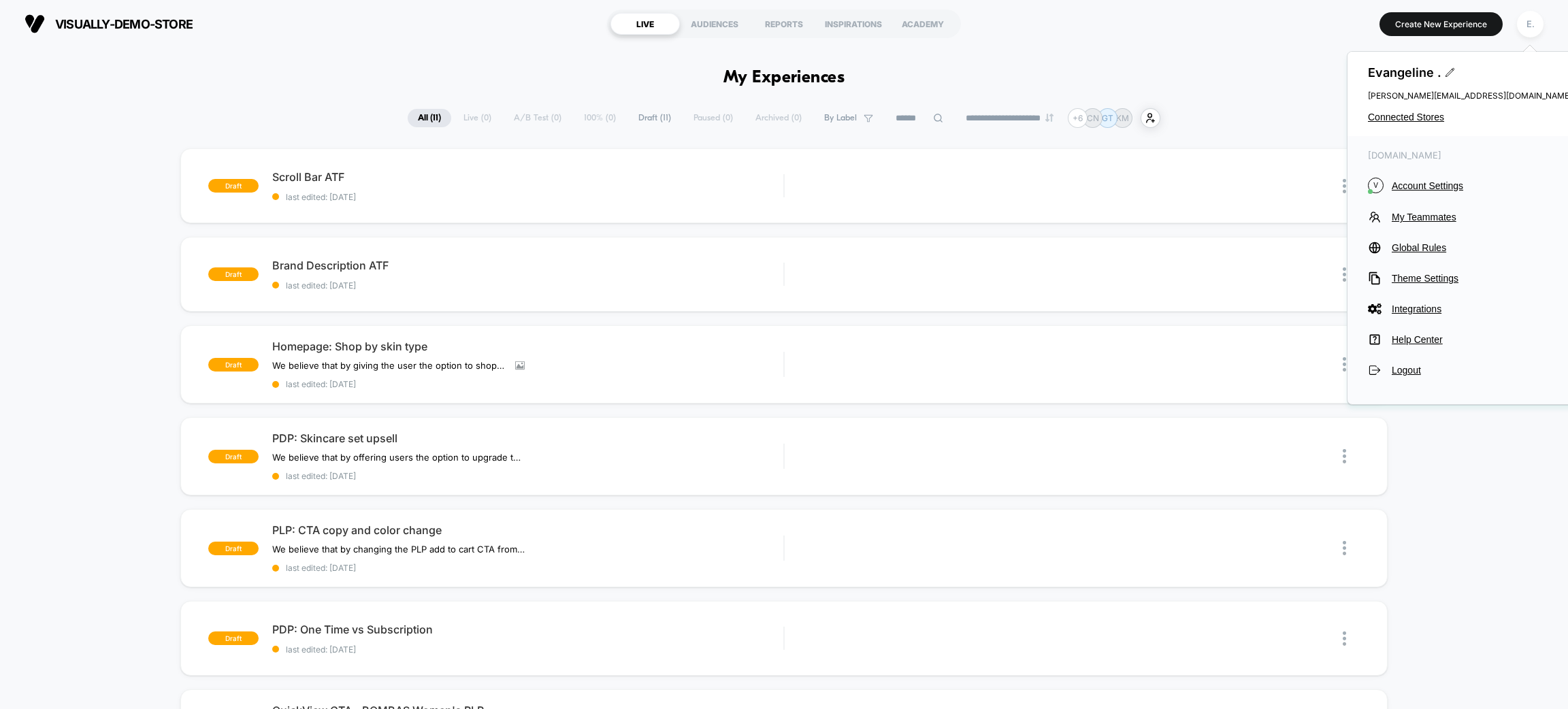
click at [1416, 126] on div "[PERSON_NAME] . [PERSON_NAME][EMAIL_ADDRESS][DOMAIN_NAME] Connected Stores" at bounding box center [1469, 94] width 245 height 85
click at [1415, 120] on span "Connected Stores" at bounding box center [1469, 116] width 204 height 11
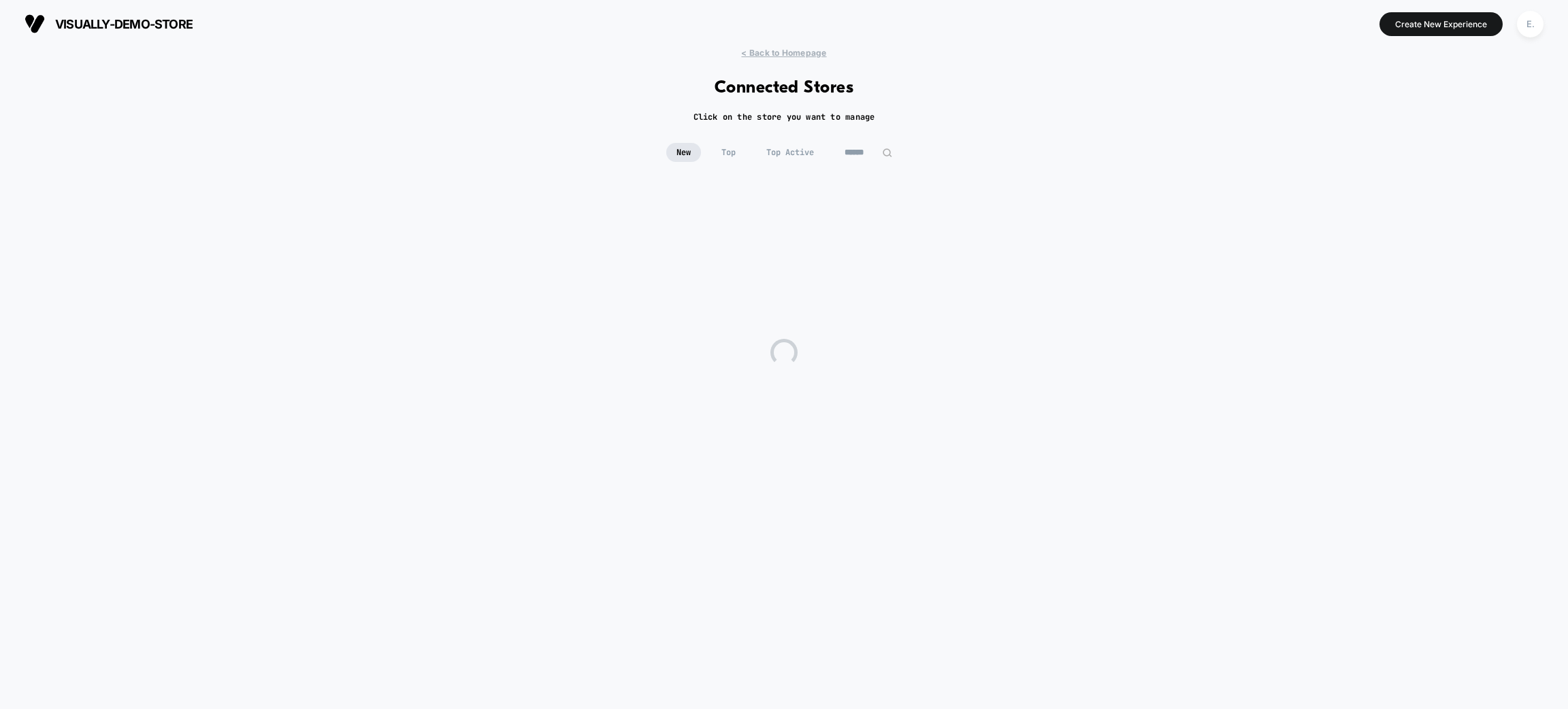
click at [851, 146] on input at bounding box center [869, 152] width 68 height 19
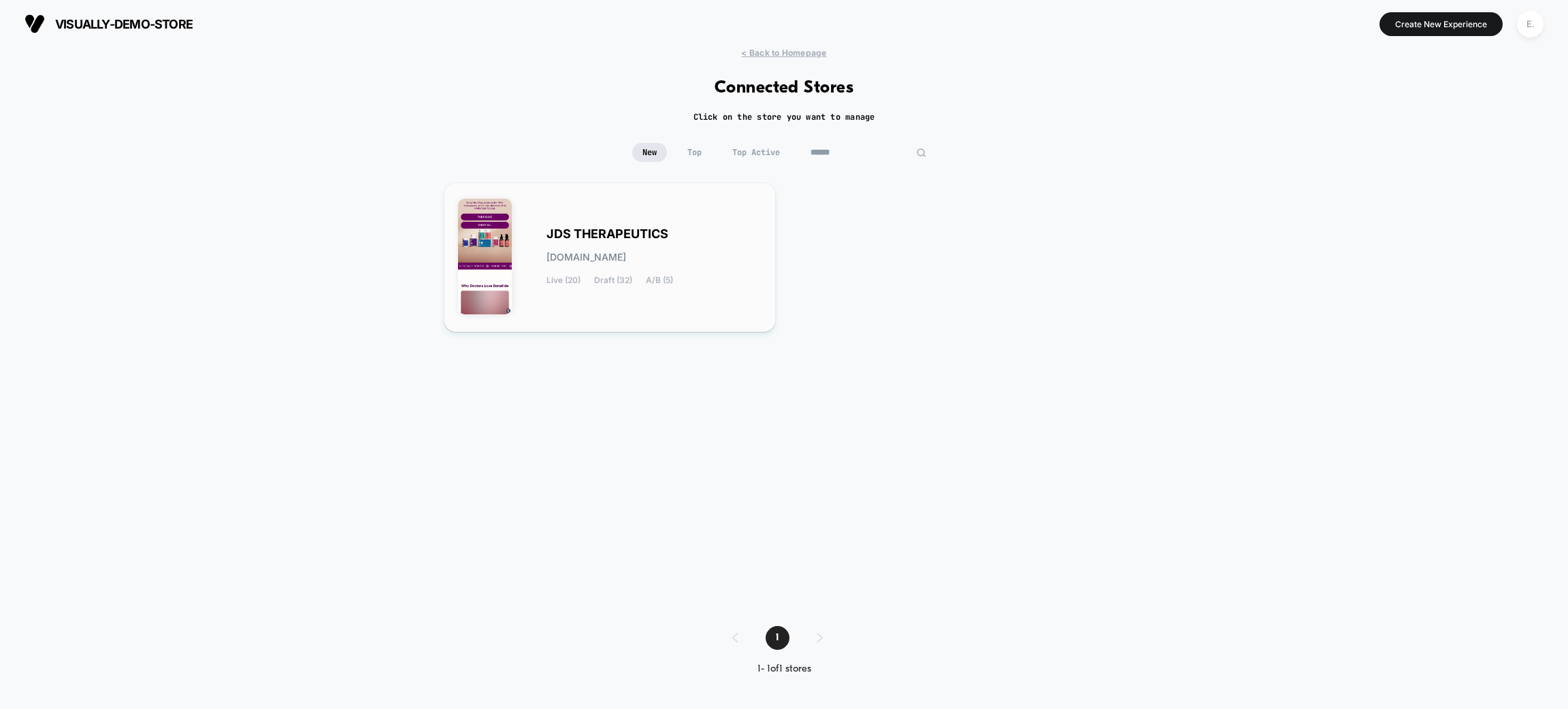
type input "******"
click at [717, 202] on div "JDS THERAPEUTICS [DOMAIN_NAME] Live (20) Draft (32) A/B (5)" at bounding box center [610, 257] width 304 height 121
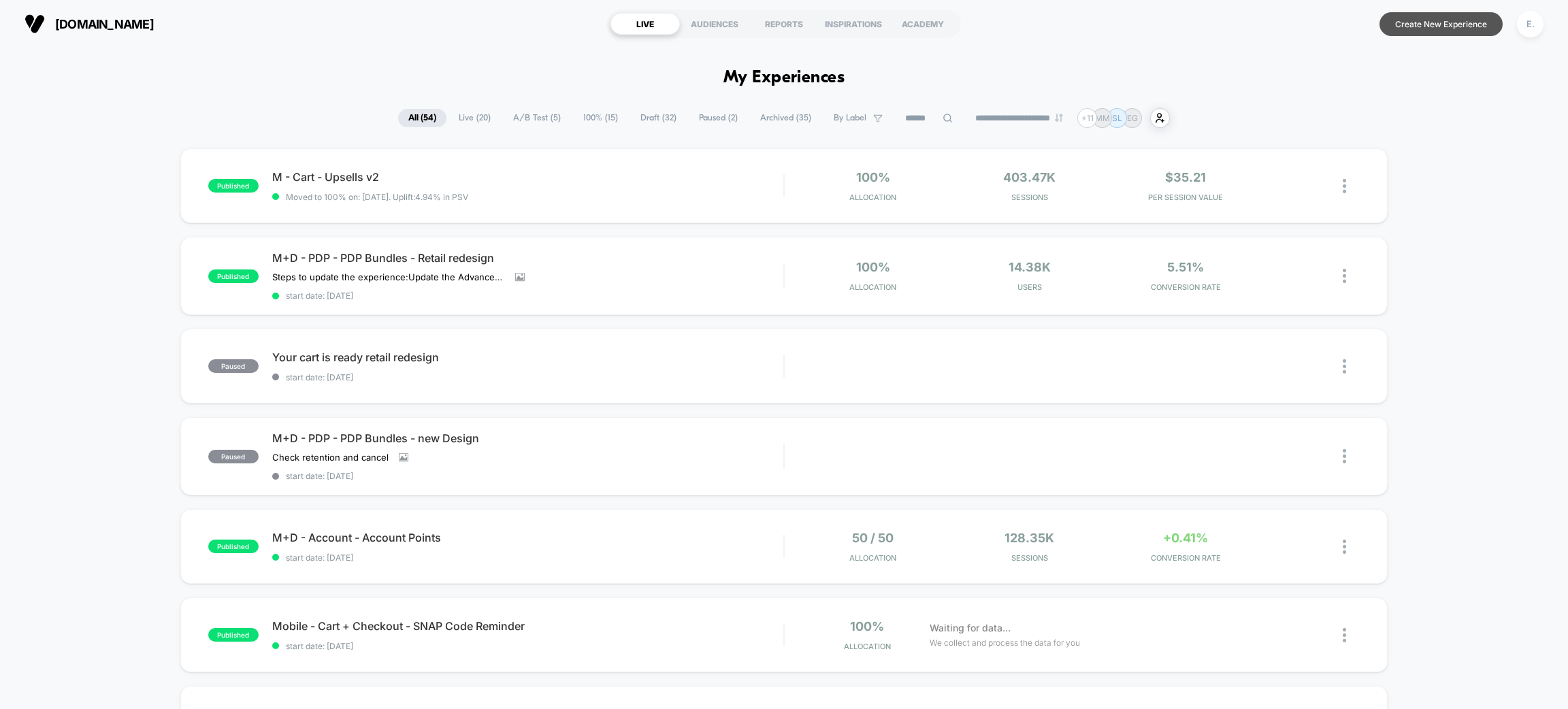
click at [1468, 20] on button "Create New Experience" at bounding box center [1441, 24] width 123 height 24
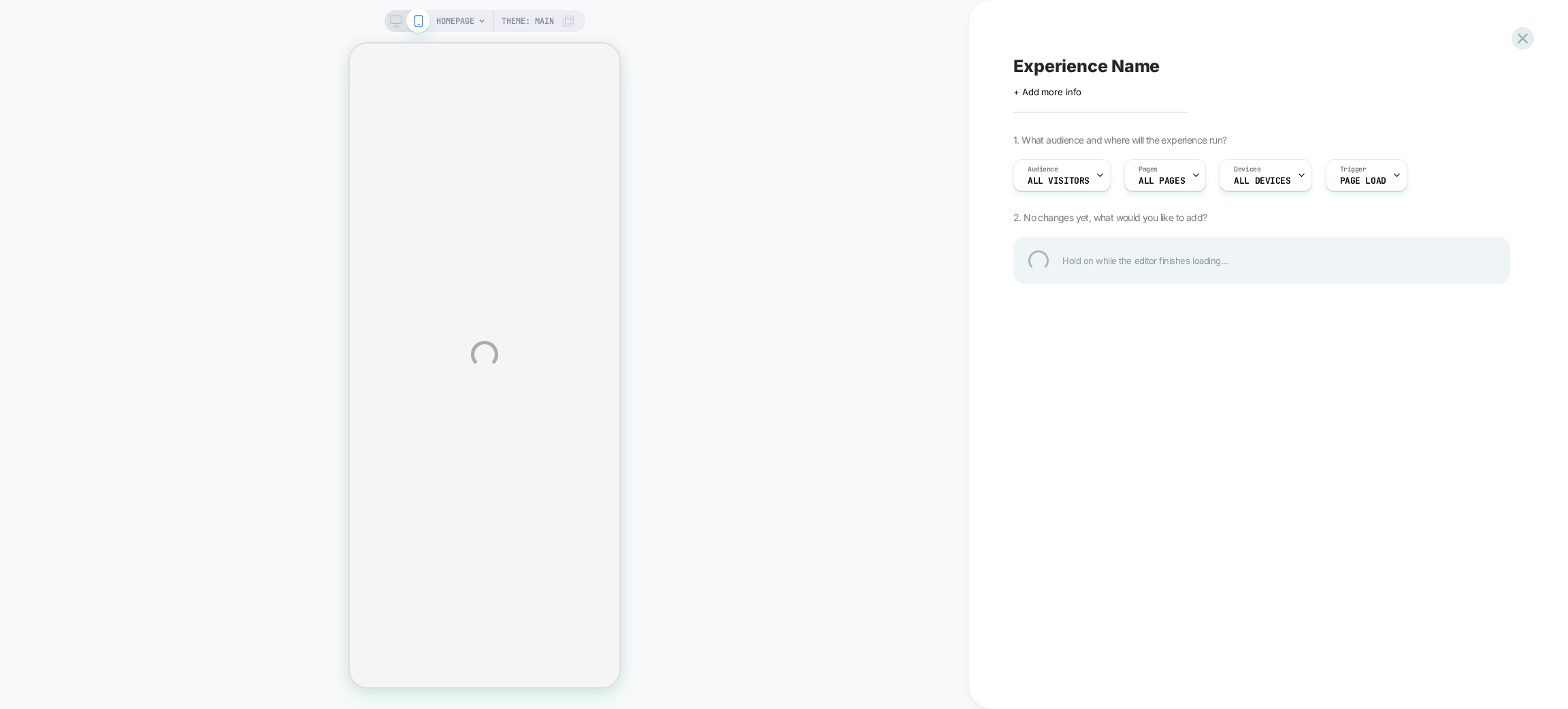
click at [449, 19] on div "HOMEPAGE Theme: MAIN Experience Name Click to edit experience details + Add mor…" at bounding box center [784, 354] width 1568 height 709
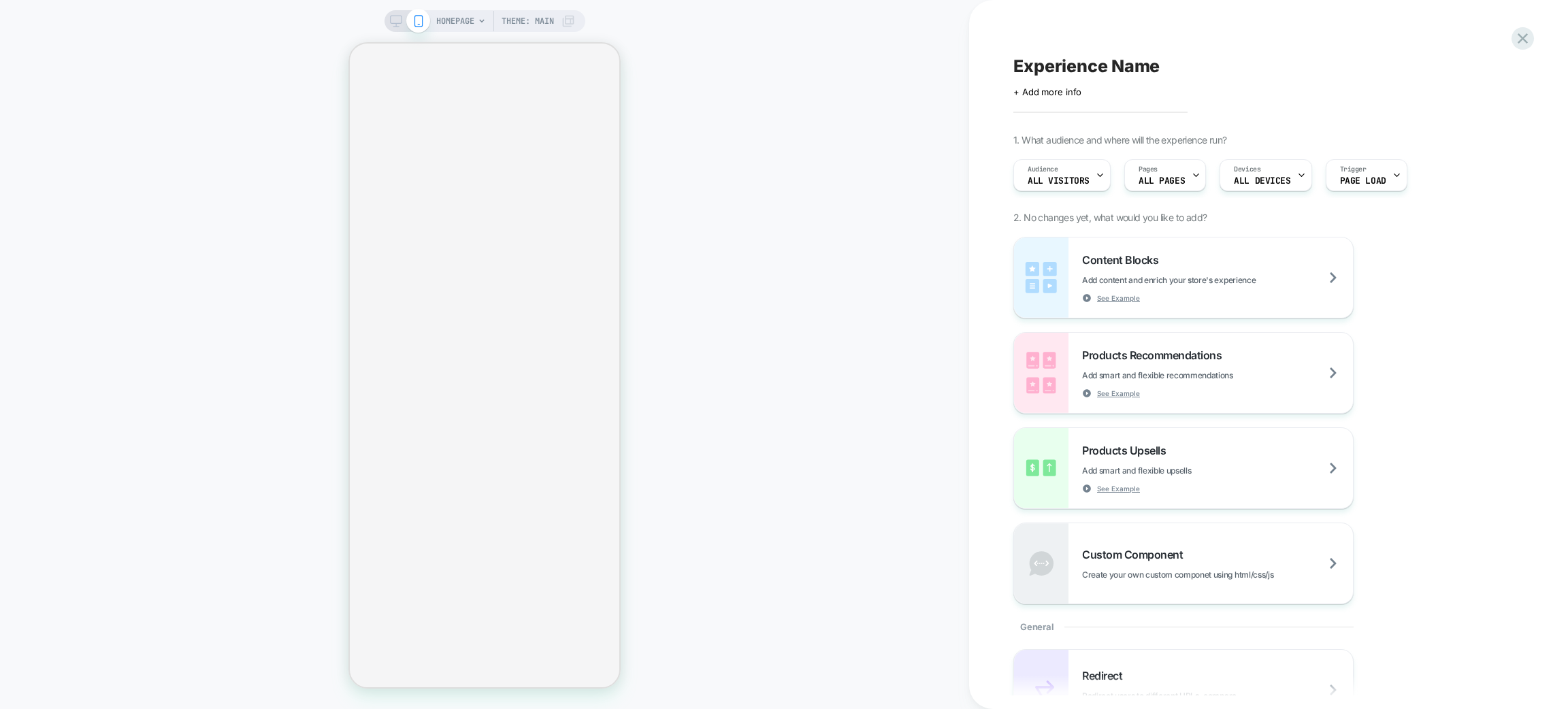
click at [459, 12] on span "HOMEPAGE" at bounding box center [455, 21] width 38 height 22
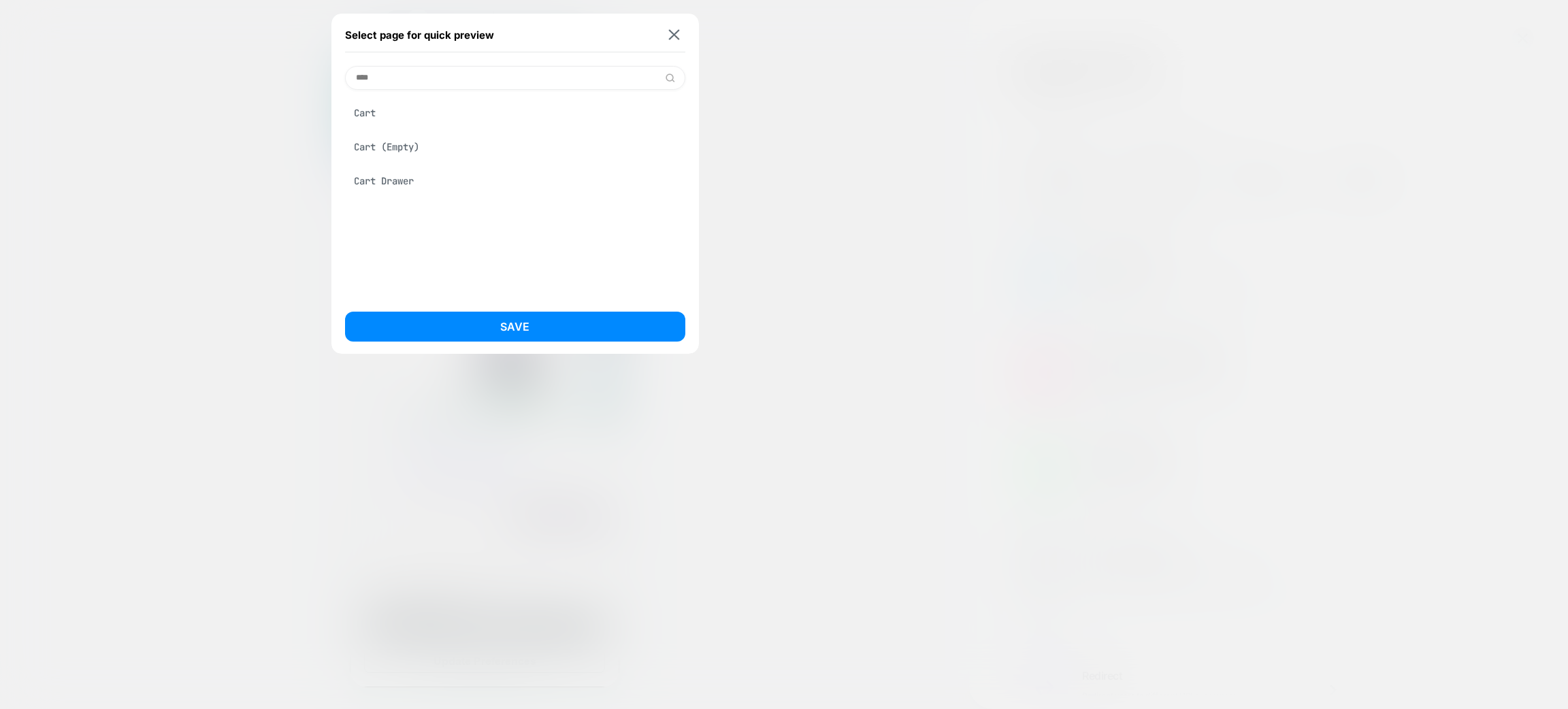
type input "****"
click at [442, 190] on div "Cart Drawer" at bounding box center [515, 182] width 340 height 26
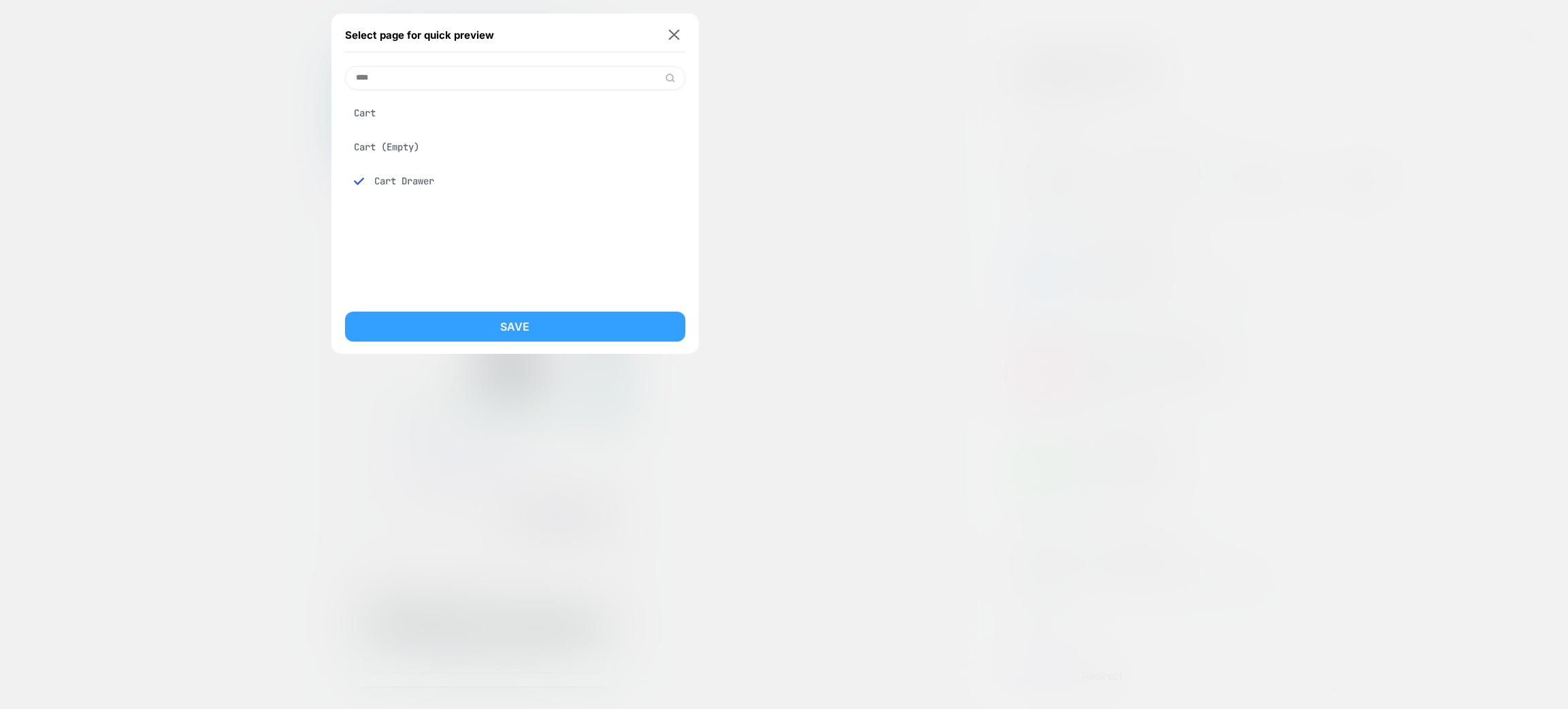
click at [507, 318] on button "Save" at bounding box center [515, 326] width 340 height 30
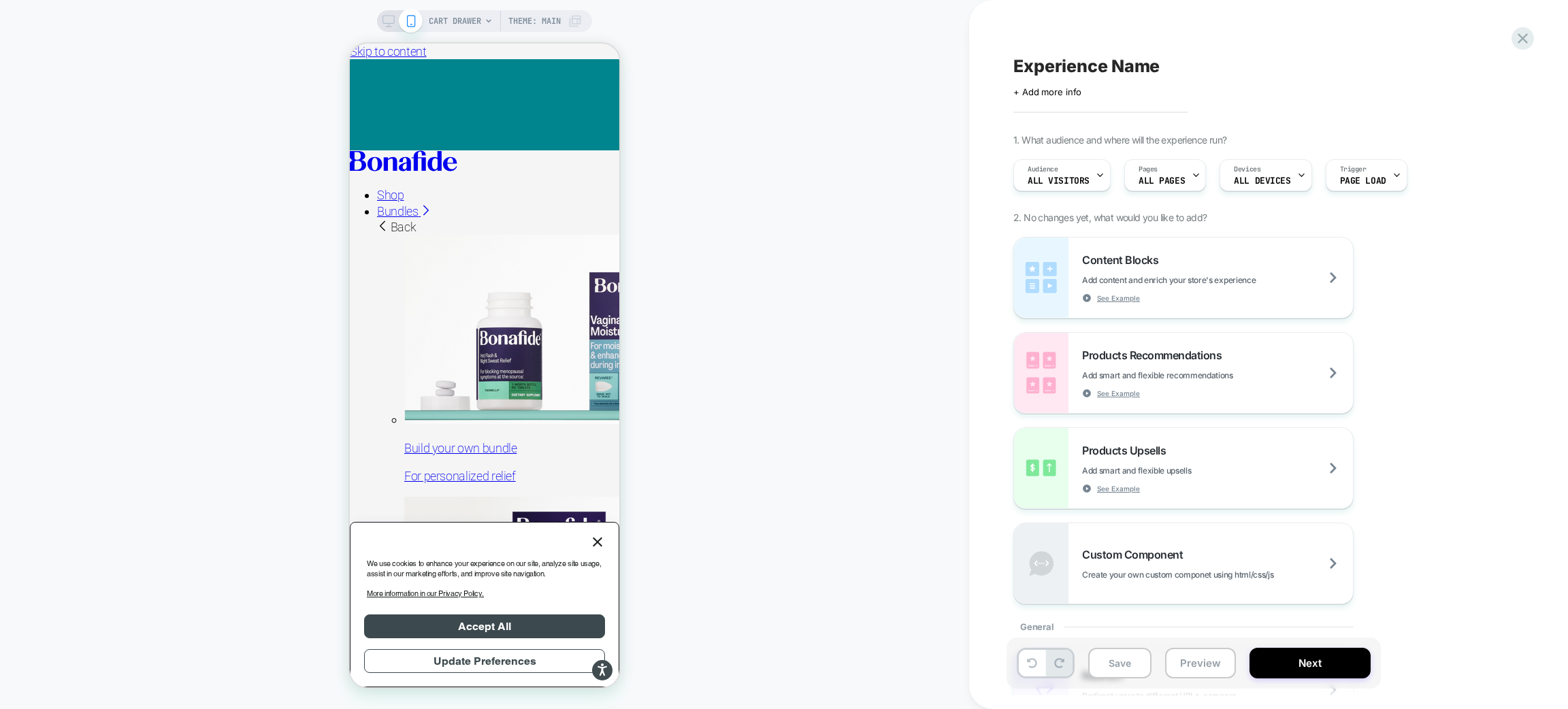
click at [467, 15] on span "CART DRAWER" at bounding box center [455, 21] width 52 height 22
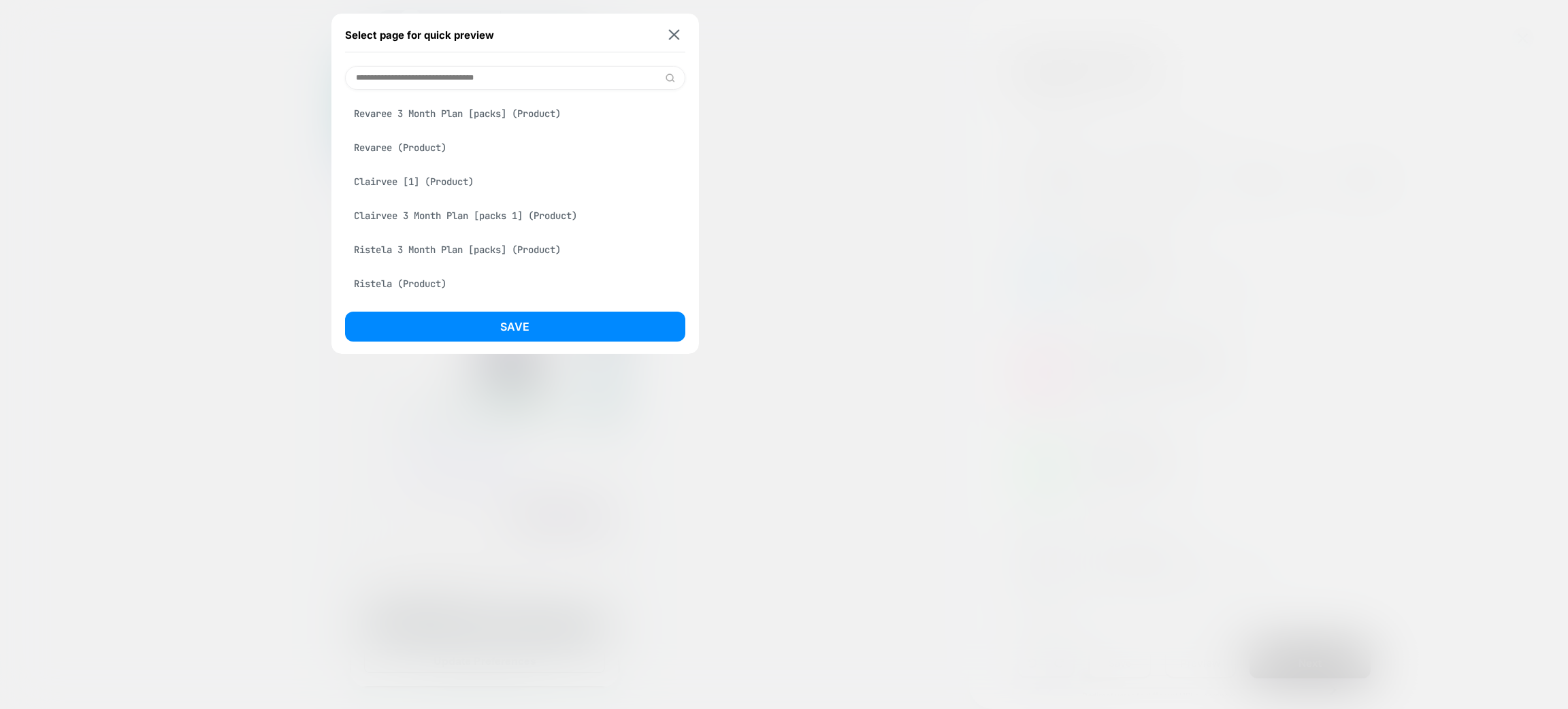
click at [485, 105] on div "Revaree 3 Month Plan [packs] (Product)" at bounding box center [515, 114] width 340 height 26
click at [451, 147] on div "Revaree (Product)" at bounding box center [515, 147] width 340 height 26
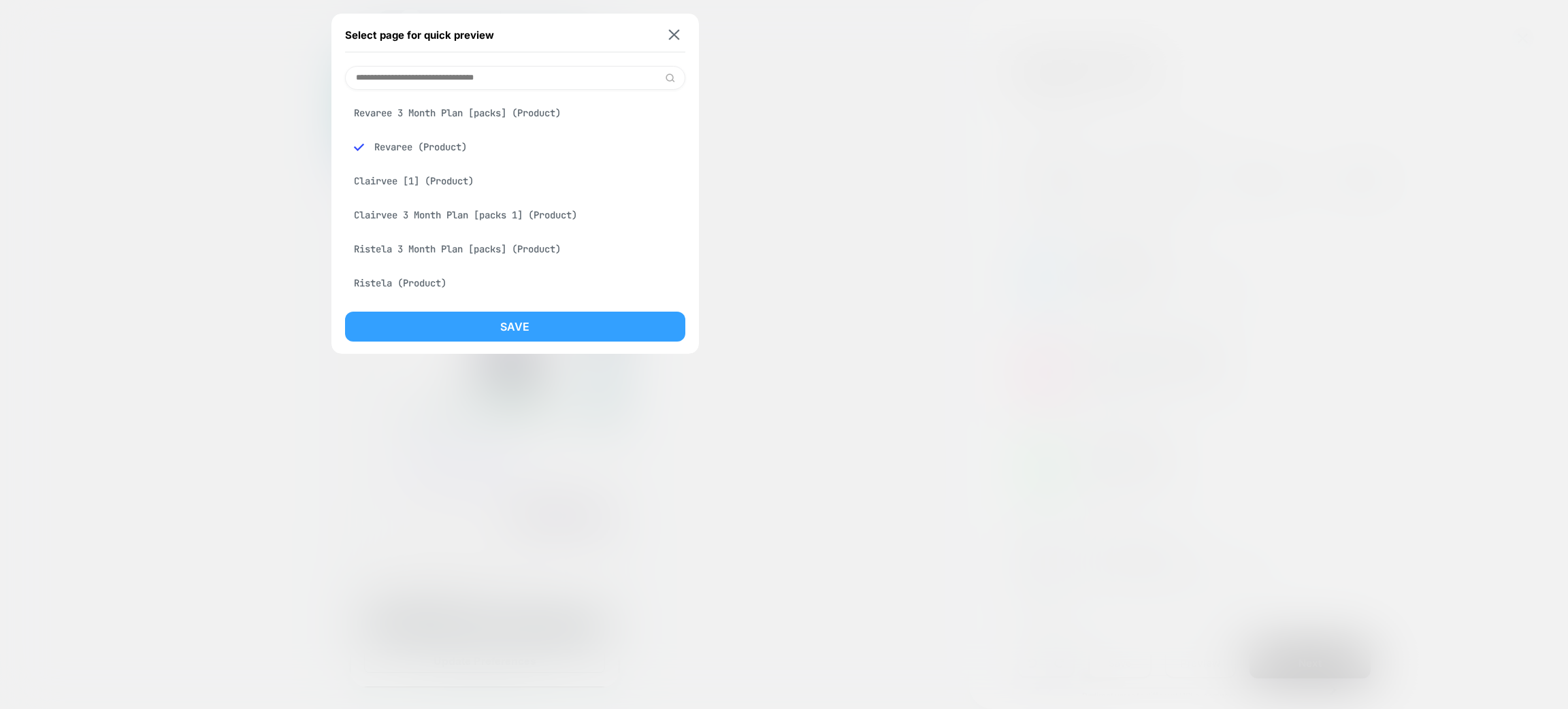
click at [461, 322] on button "Save" at bounding box center [515, 326] width 340 height 30
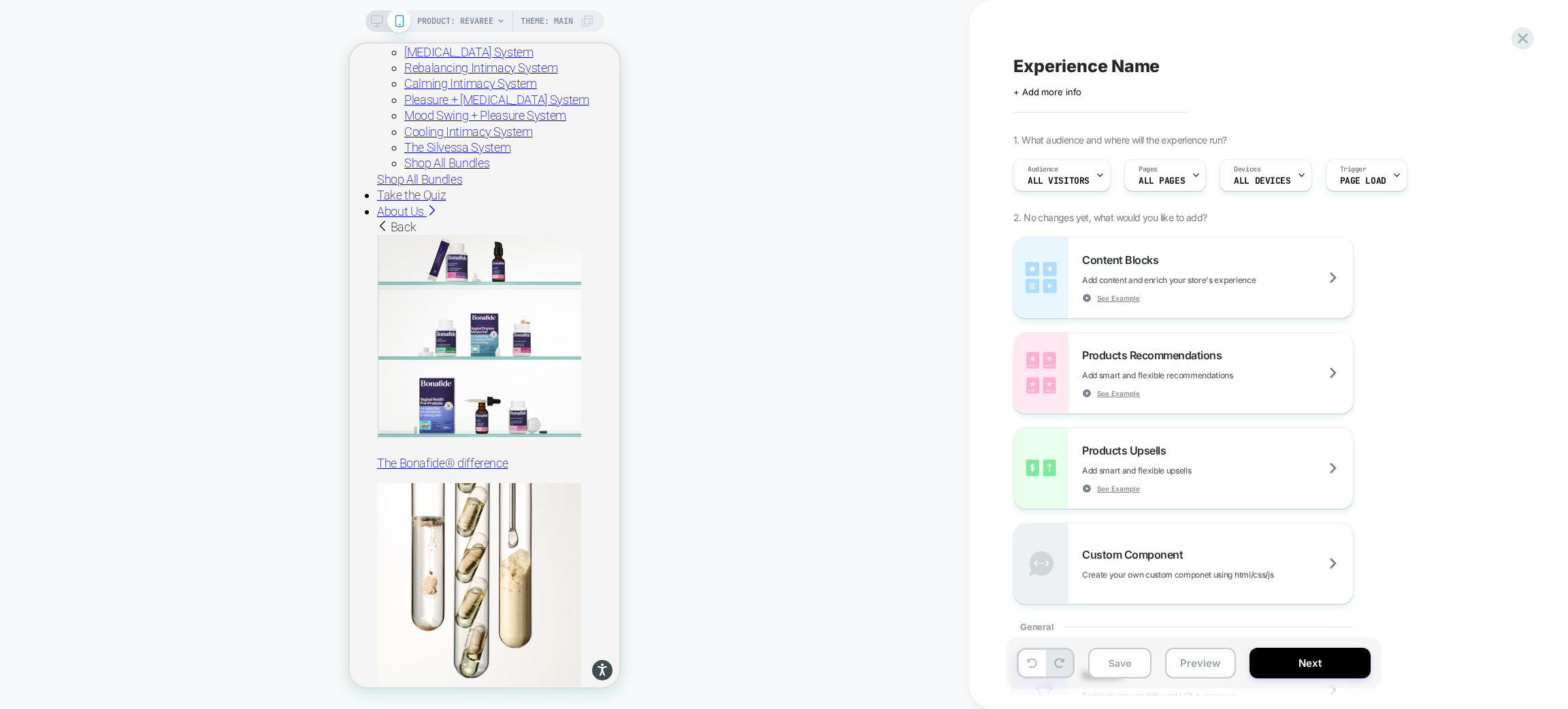
scroll to position [711, 0]
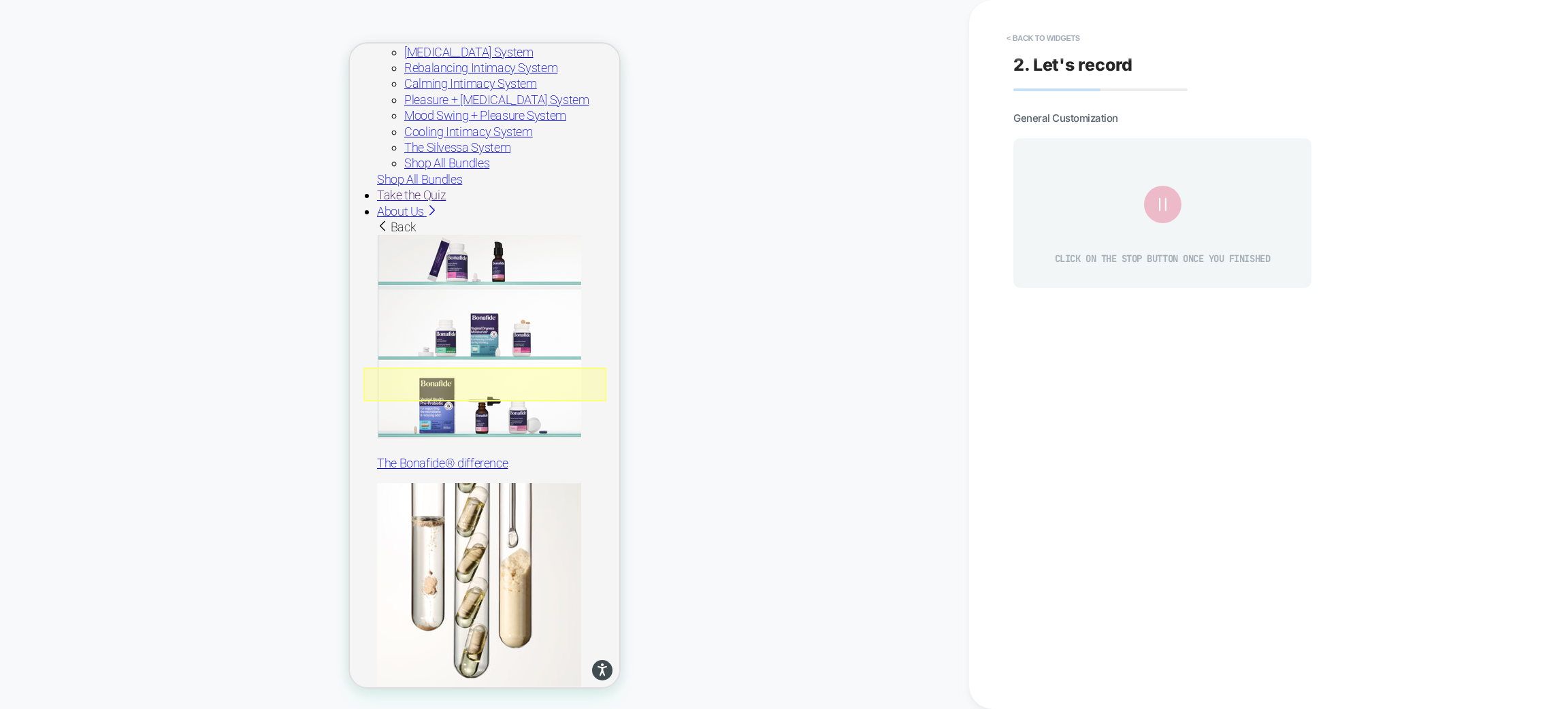
click at [580, 394] on div at bounding box center [484, 384] width 243 height 34
click at [580, 404] on div "Fake Click" at bounding box center [561, 409] width 90 height 11
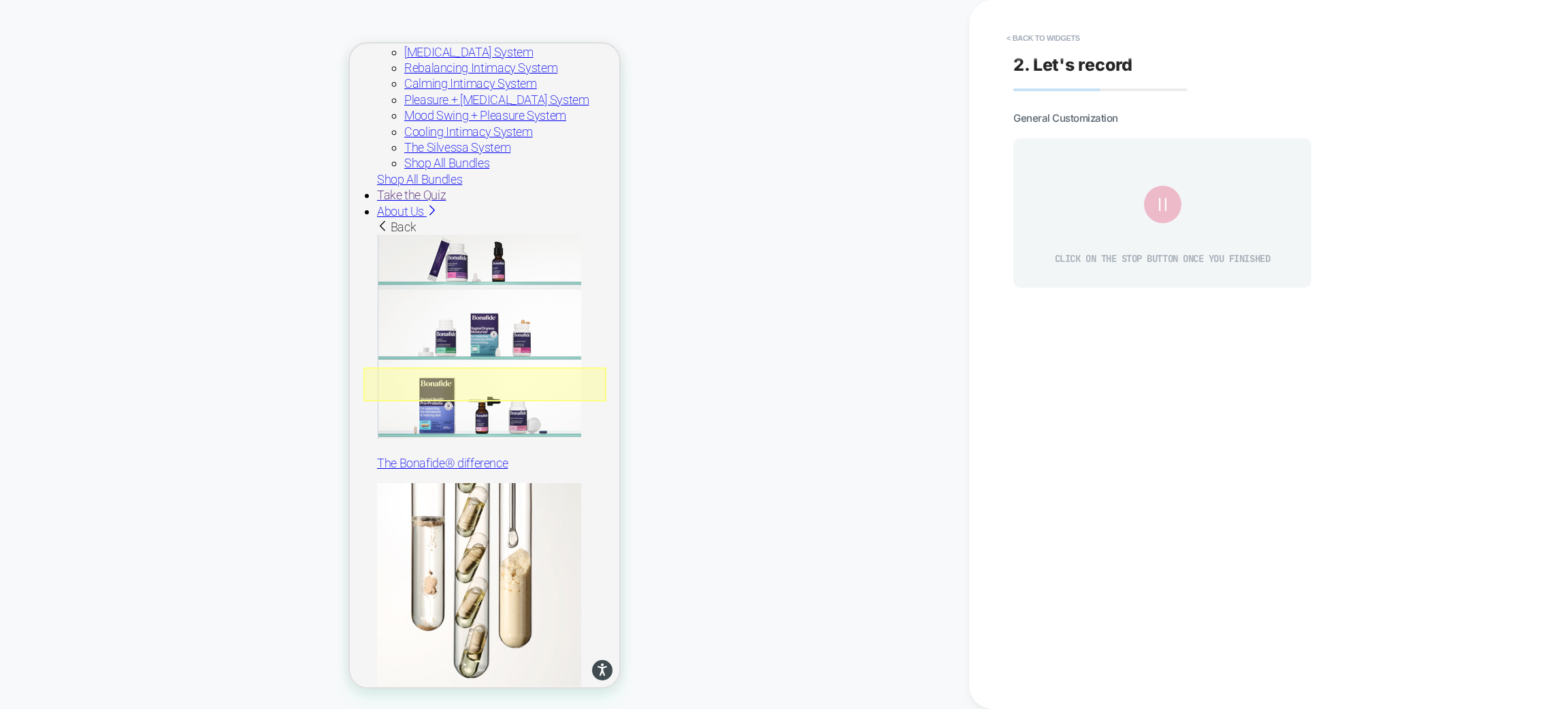
click at [593, 396] on div at bounding box center [484, 384] width 243 height 34
click at [563, 438] on div "Type Text" at bounding box center [561, 440] width 90 height 11
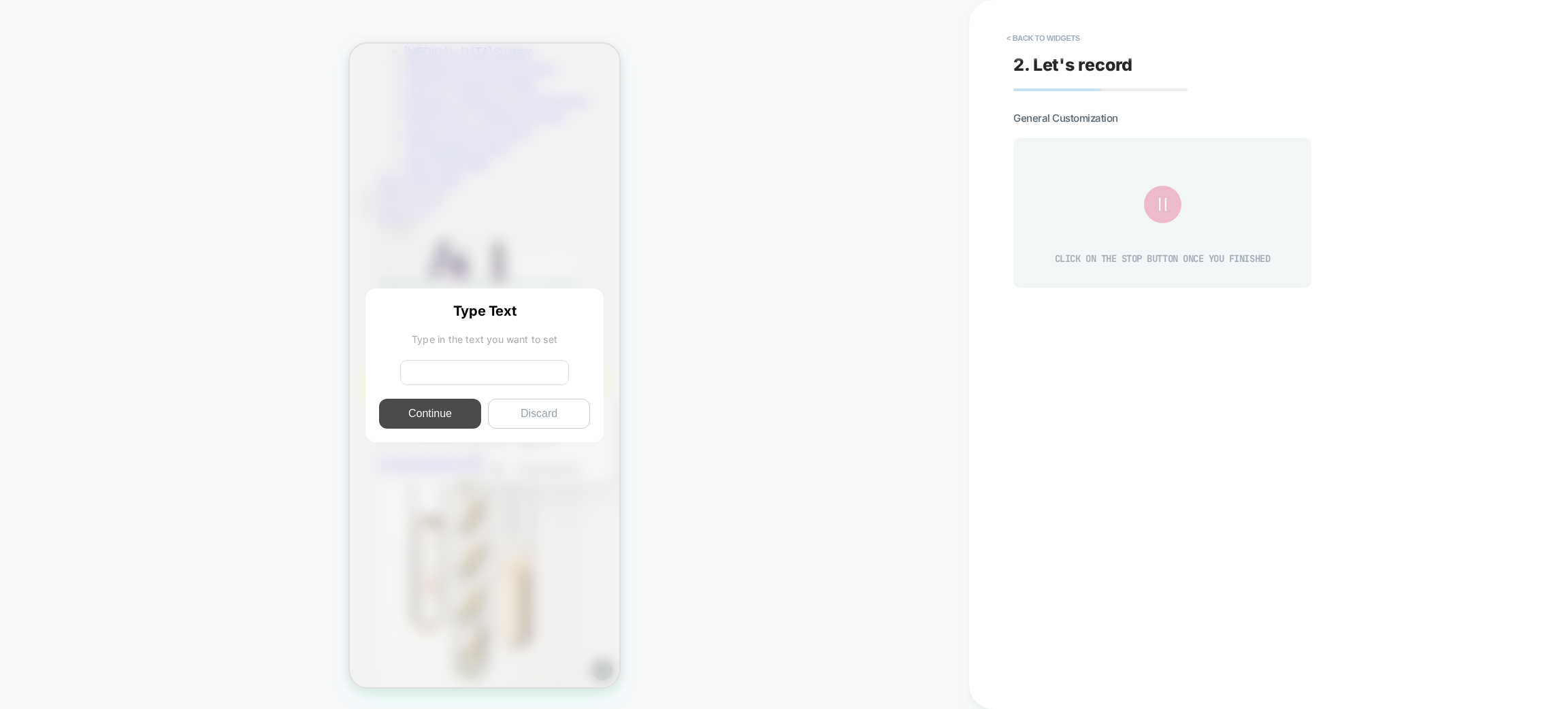
click at [487, 383] on input at bounding box center [484, 372] width 169 height 25
type input "******"
click at [427, 409] on button "Continue" at bounding box center [430, 414] width 102 height 30
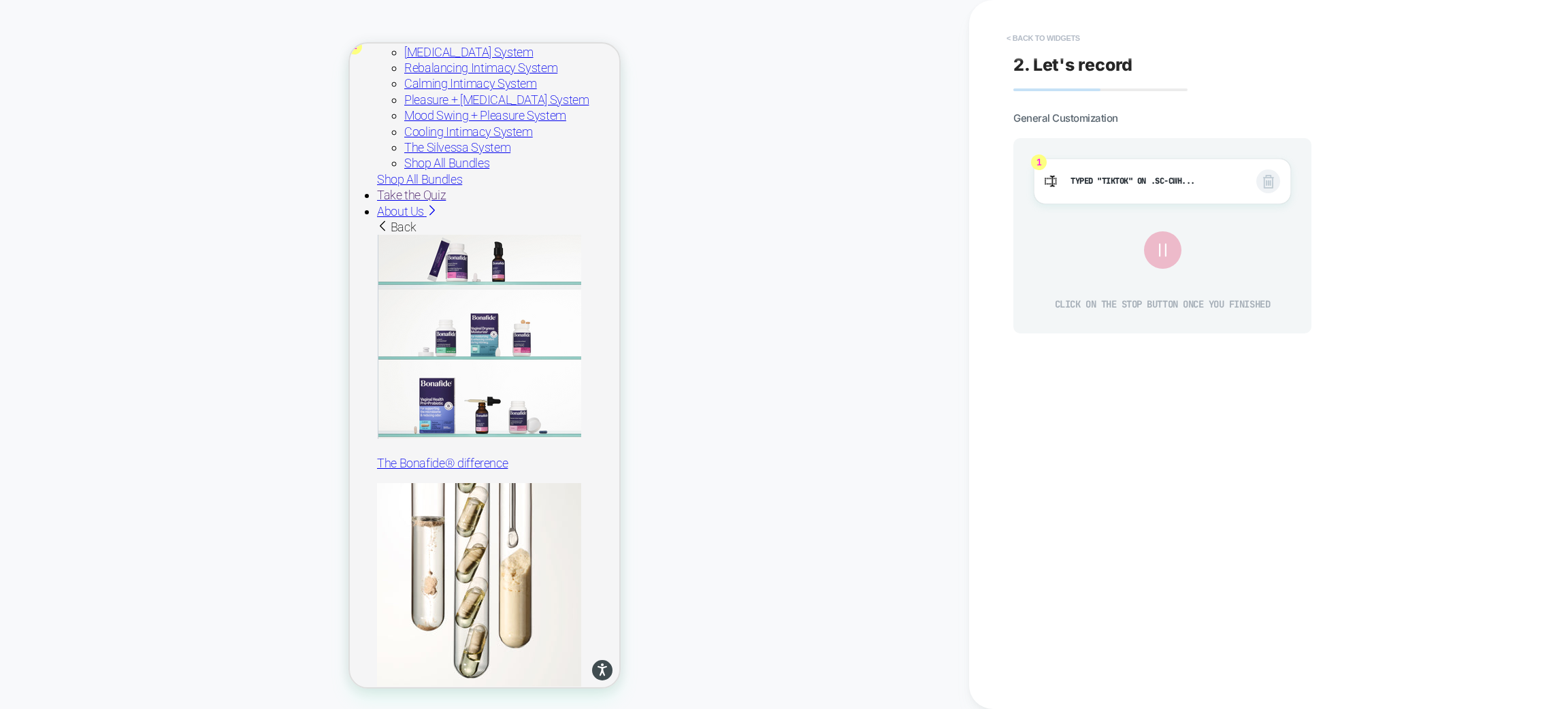
click at [1065, 35] on button "< Back to widgets" at bounding box center [1043, 37] width 87 height 22
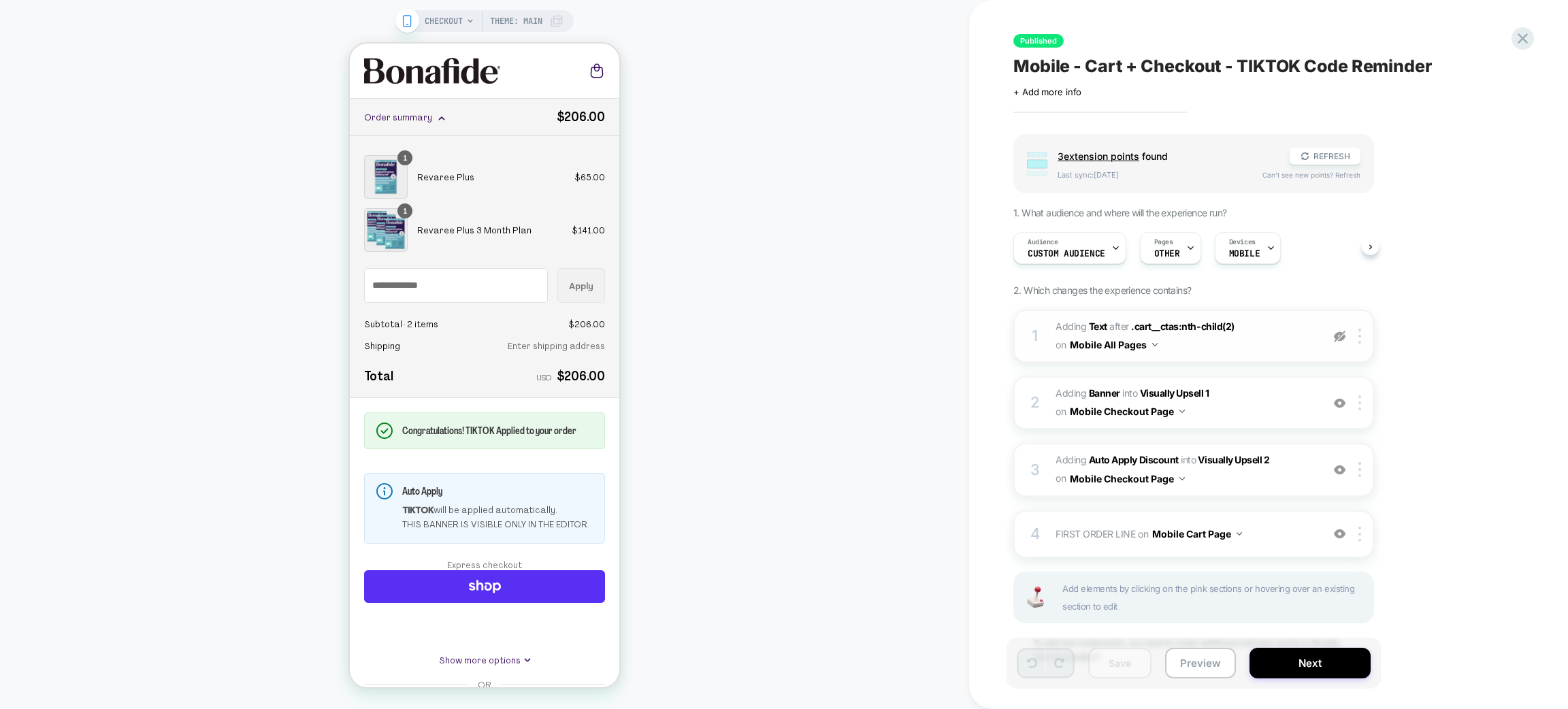
click at [0, 0] on span "#_loomi_addon_1728586396406_dup1750083456_dup1755278805 Adding Text AFTER .cart…" at bounding box center [0, 0] width 0 height 0
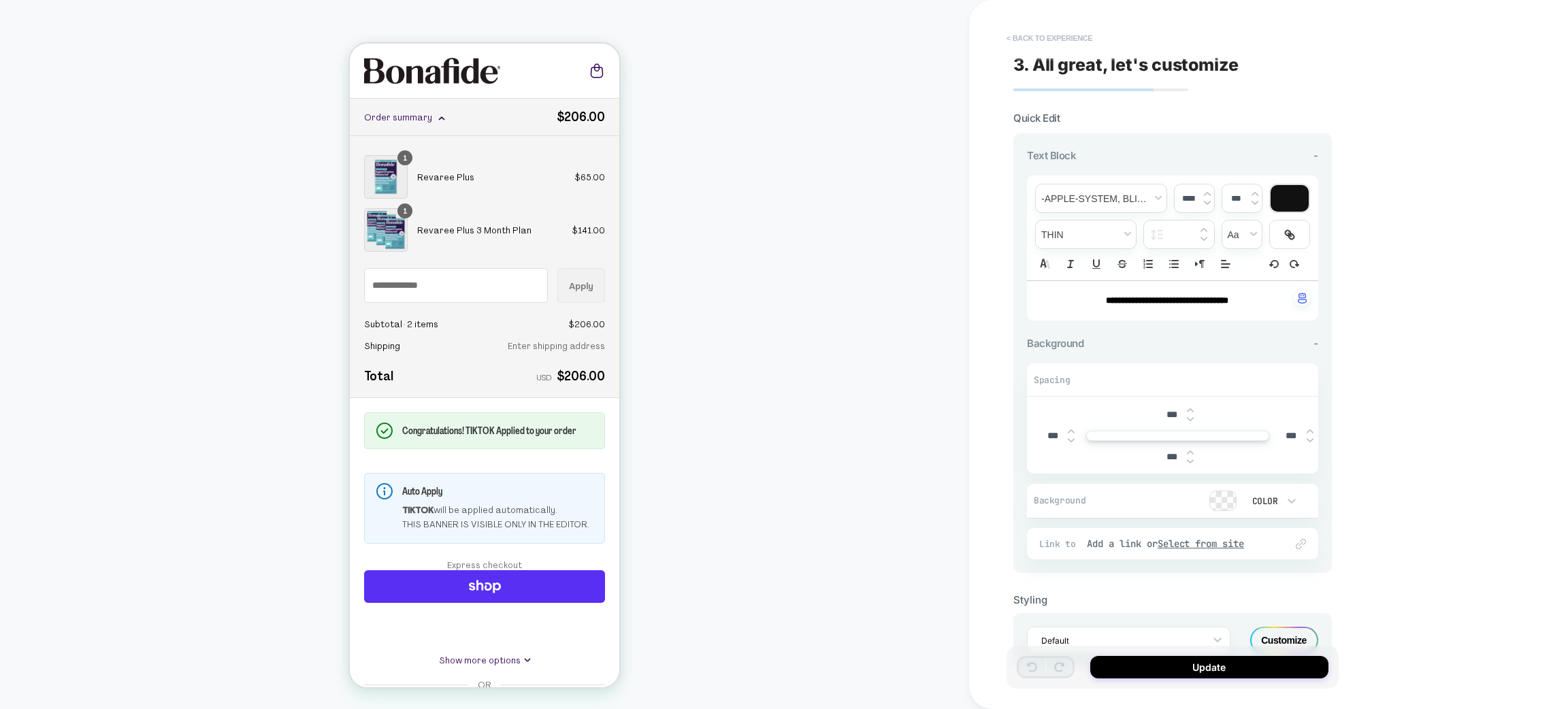
click at [1071, 31] on button "< Back to experience" at bounding box center [1049, 37] width 99 height 22
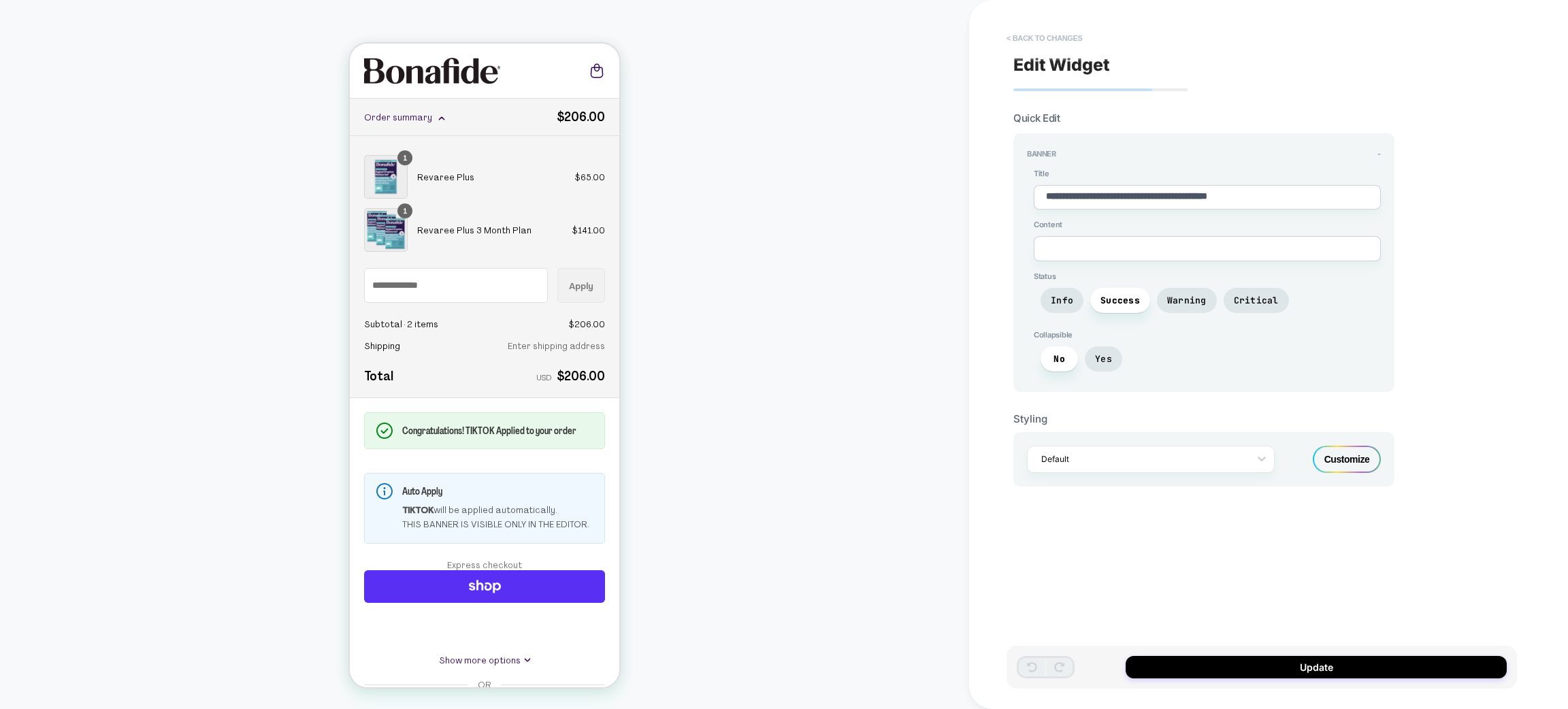
click at [1061, 40] on button "< Back to changes" at bounding box center [1045, 37] width 90 height 22
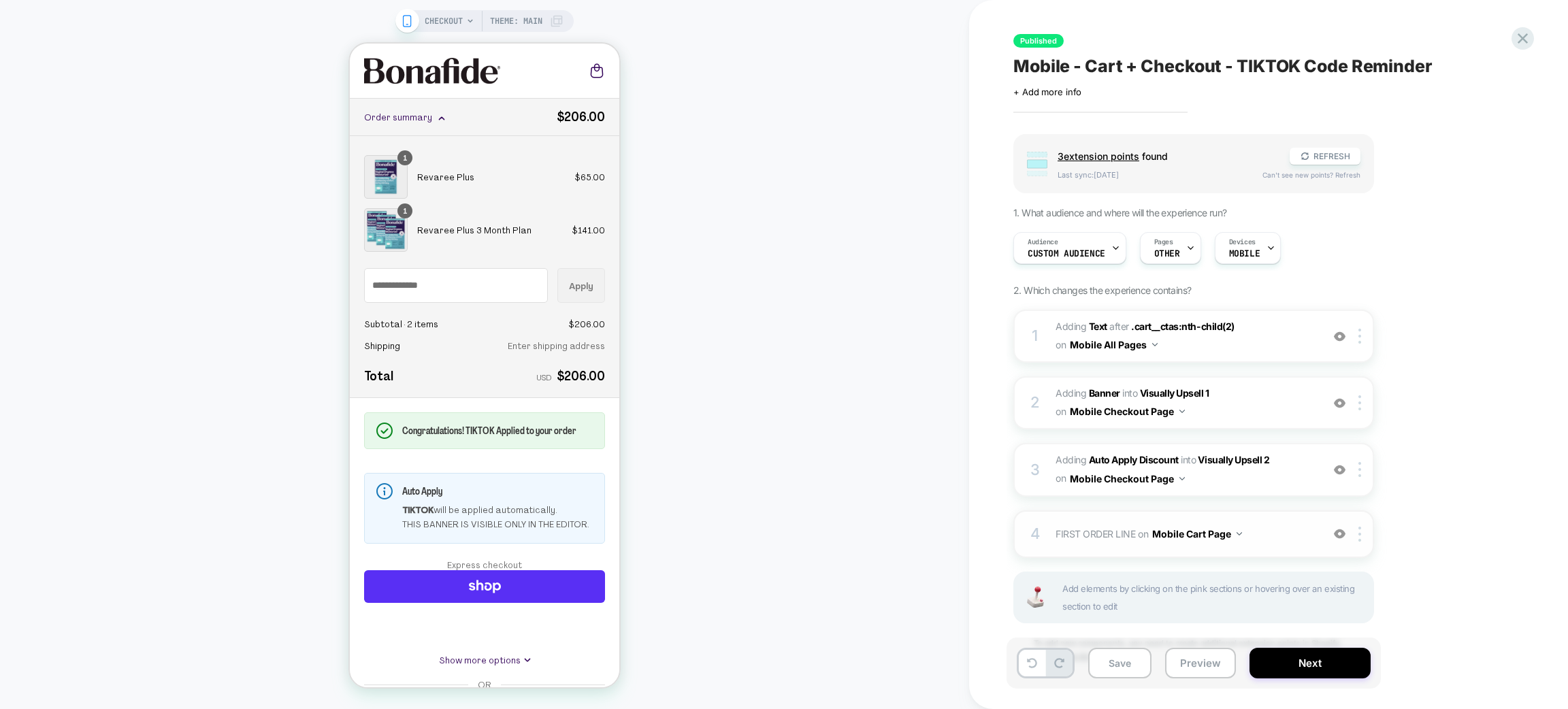
click at [1272, 525] on span "FIRST ORDER LINE Adding Code Block BEFORE #cart__totals .totals on Mobile Cart …" at bounding box center [1185, 534] width 260 height 20
click at [456, 18] on span "CHECKOUT" at bounding box center [444, 21] width 38 height 22
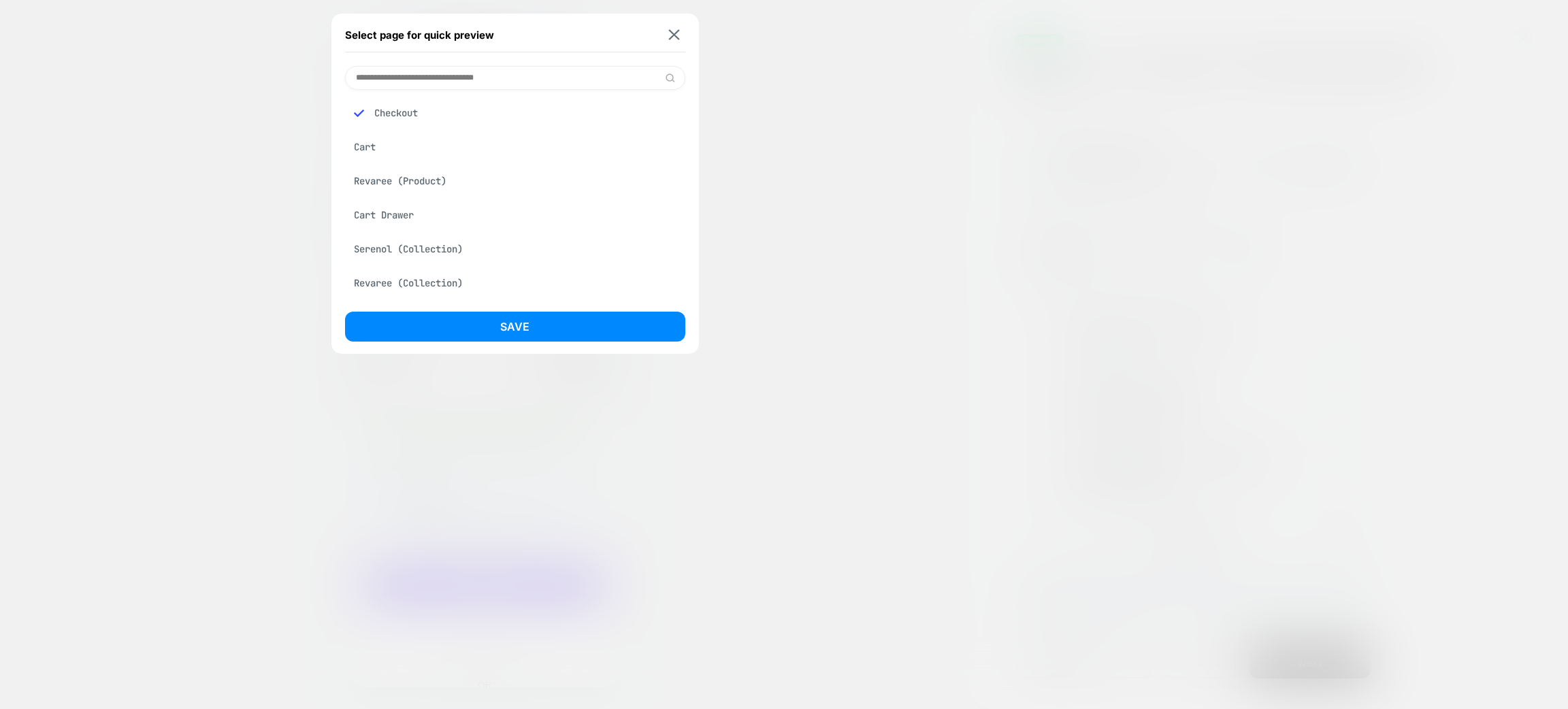
click at [446, 77] on input at bounding box center [515, 77] width 340 height 24
type input "***"
click at [431, 107] on div "Cart" at bounding box center [515, 113] width 340 height 26
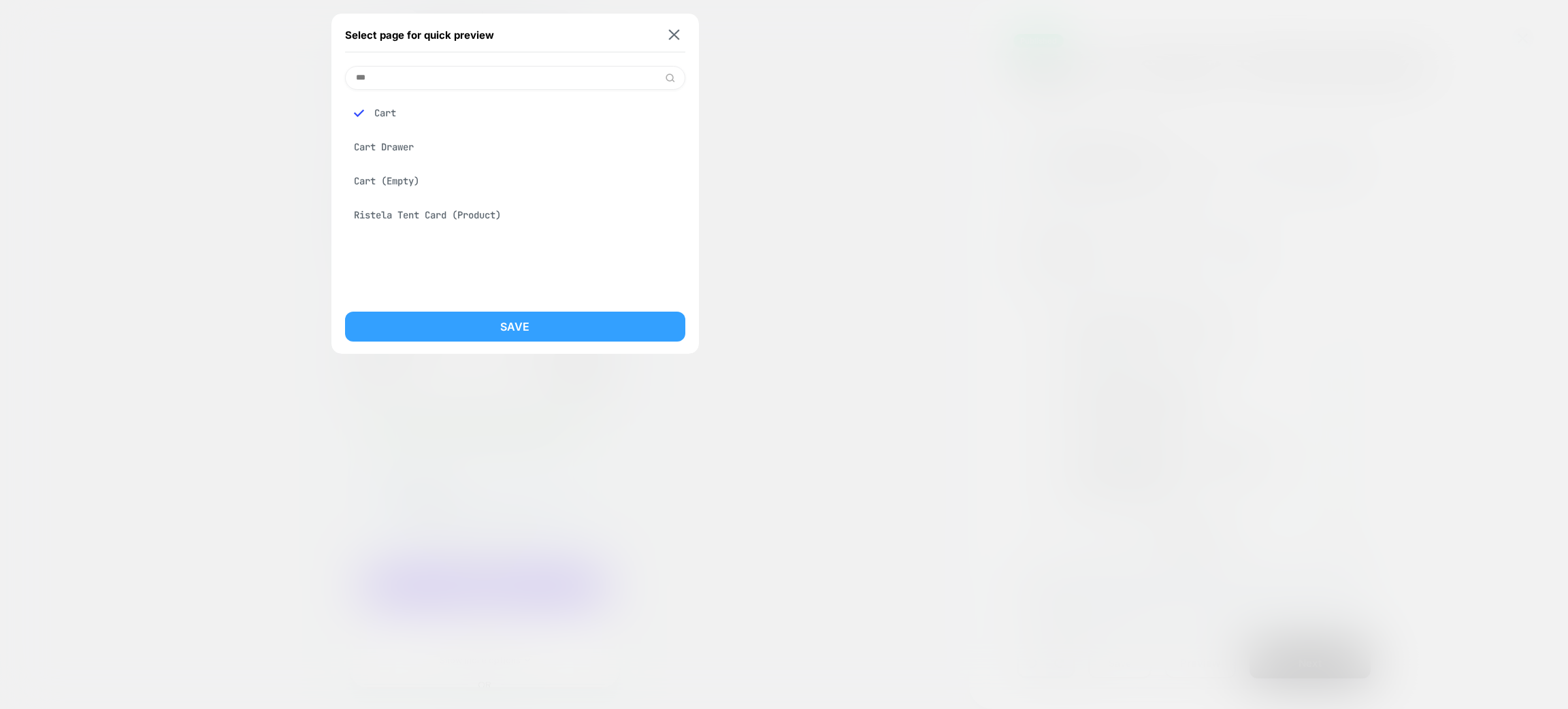
click at [505, 316] on button "Save" at bounding box center [515, 326] width 340 height 30
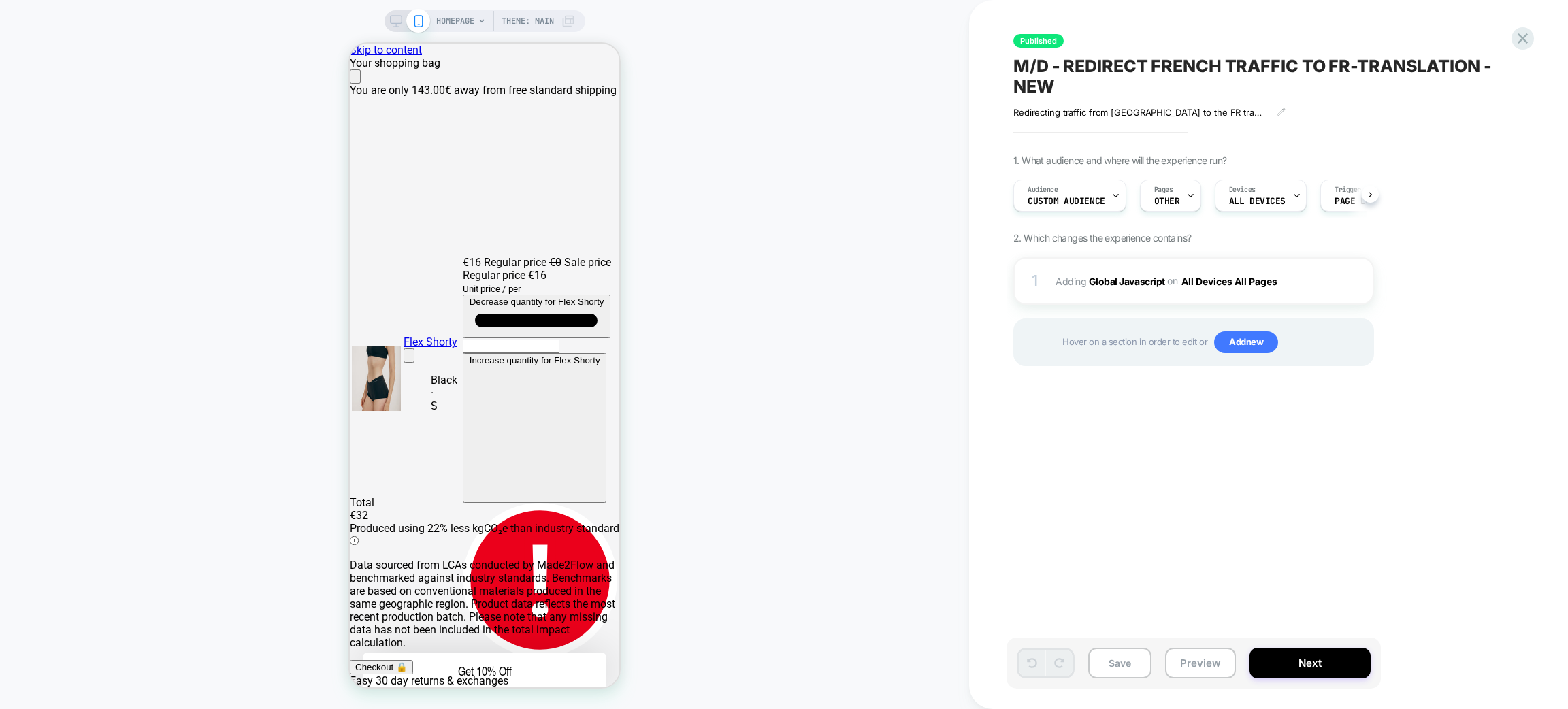
scroll to position [0, 1]
click at [1176, 194] on div "Pages OTHER" at bounding box center [1166, 196] width 53 height 31
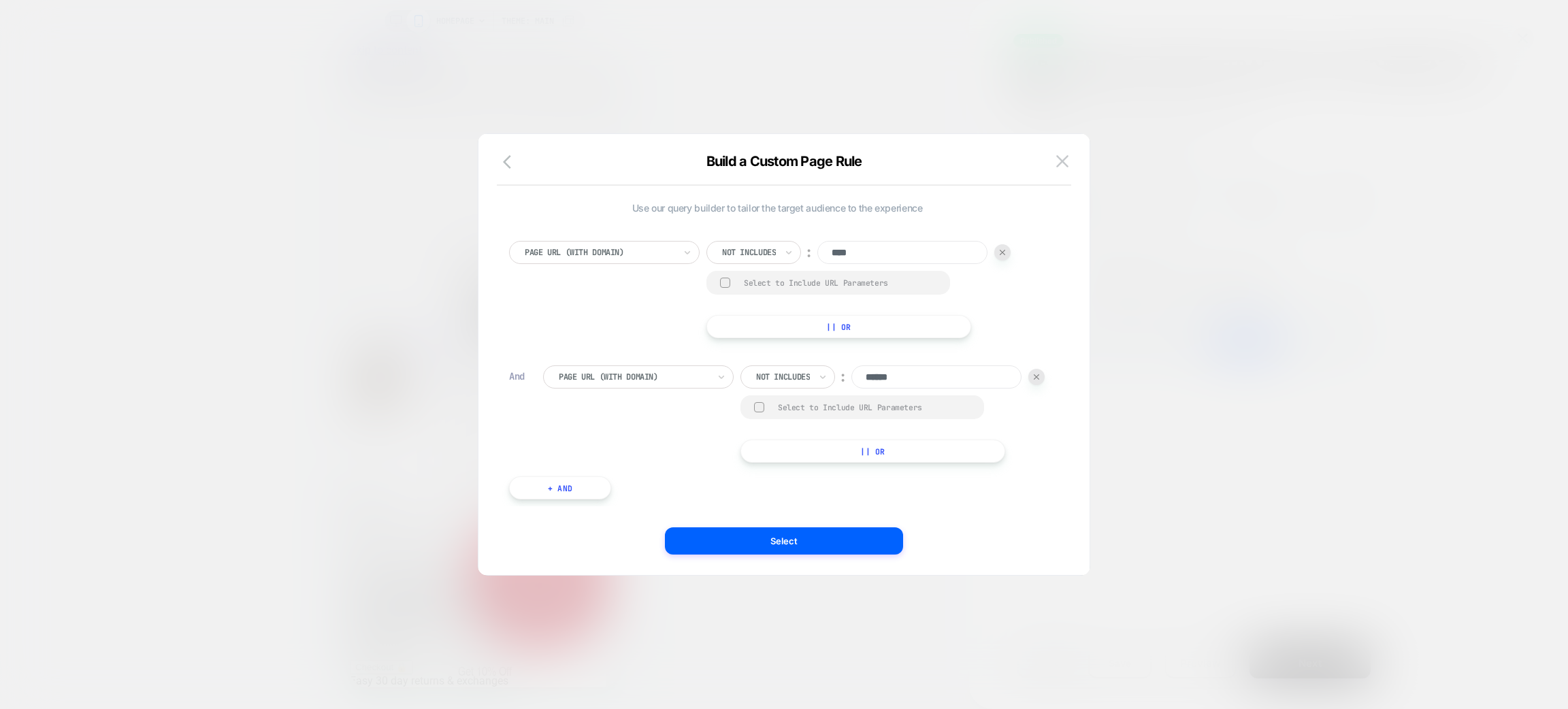
scroll to position [0, 0]
click at [659, 261] on div "Page Url (WITH DOMAIN)" at bounding box center [604, 252] width 191 height 23
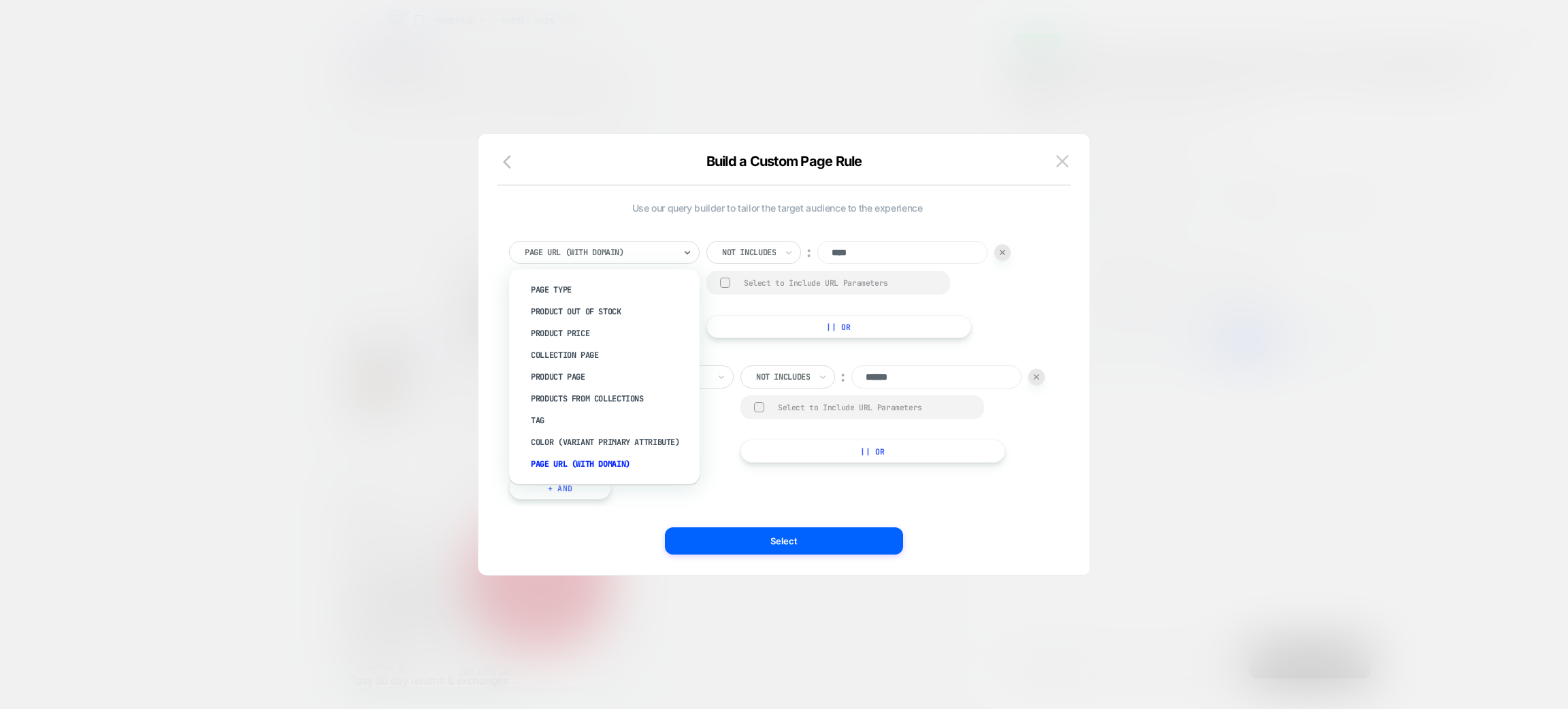
click at [659, 261] on div "Page Url (WITH DOMAIN)" at bounding box center [604, 252] width 191 height 23
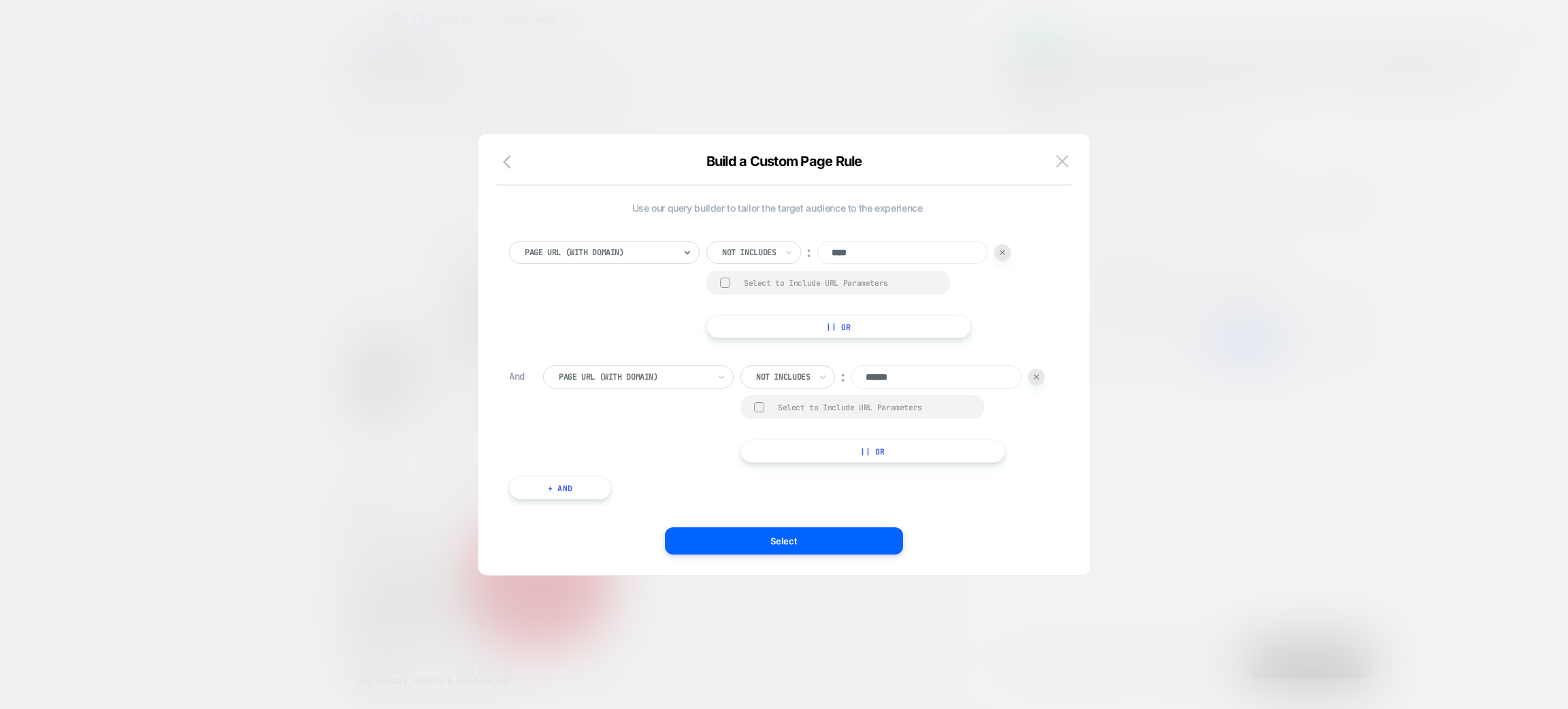
scroll to position [0, 270]
click at [0, 0] on img at bounding box center [0, 0] width 0 height 0
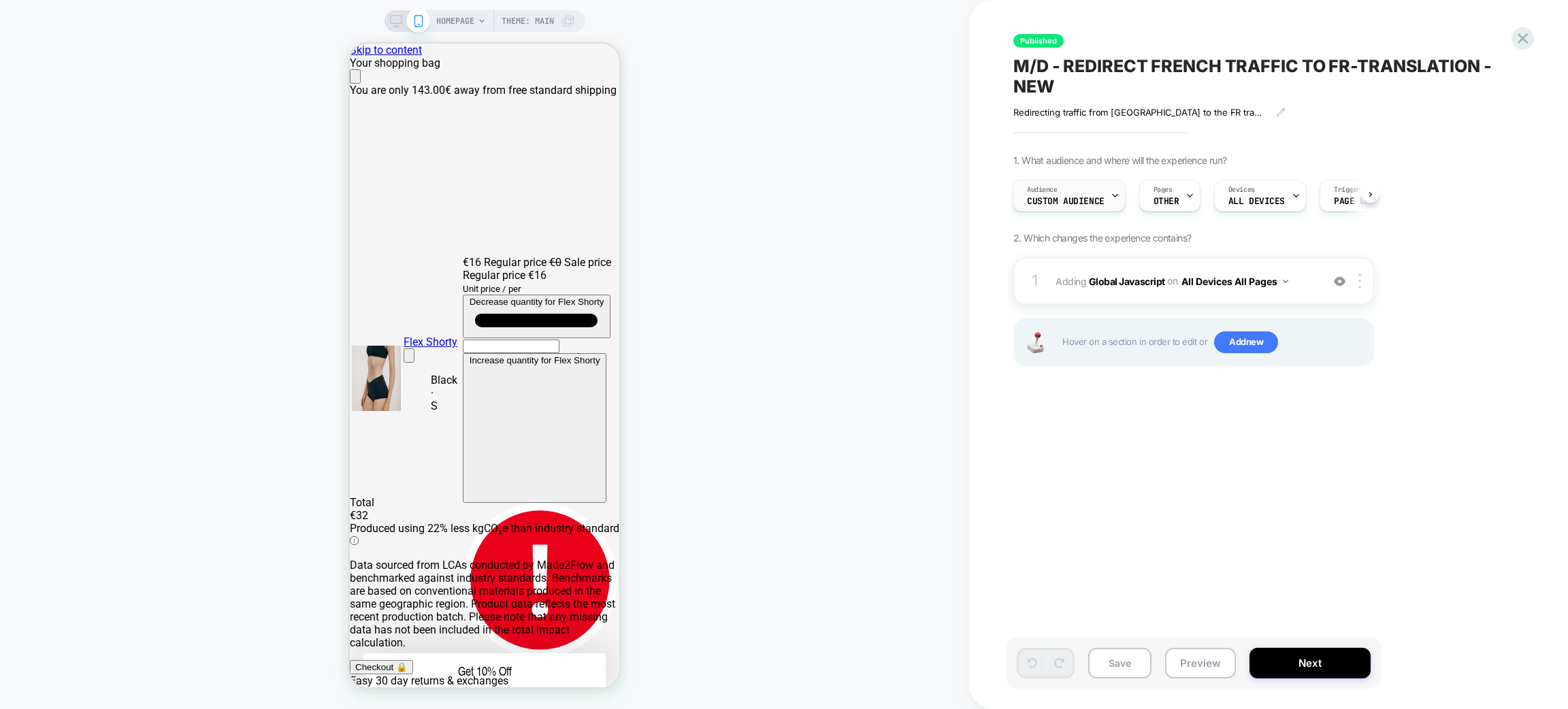
click at [0, 0] on div "Audience Custom Audience" at bounding box center [0, 0] width 0 height 0
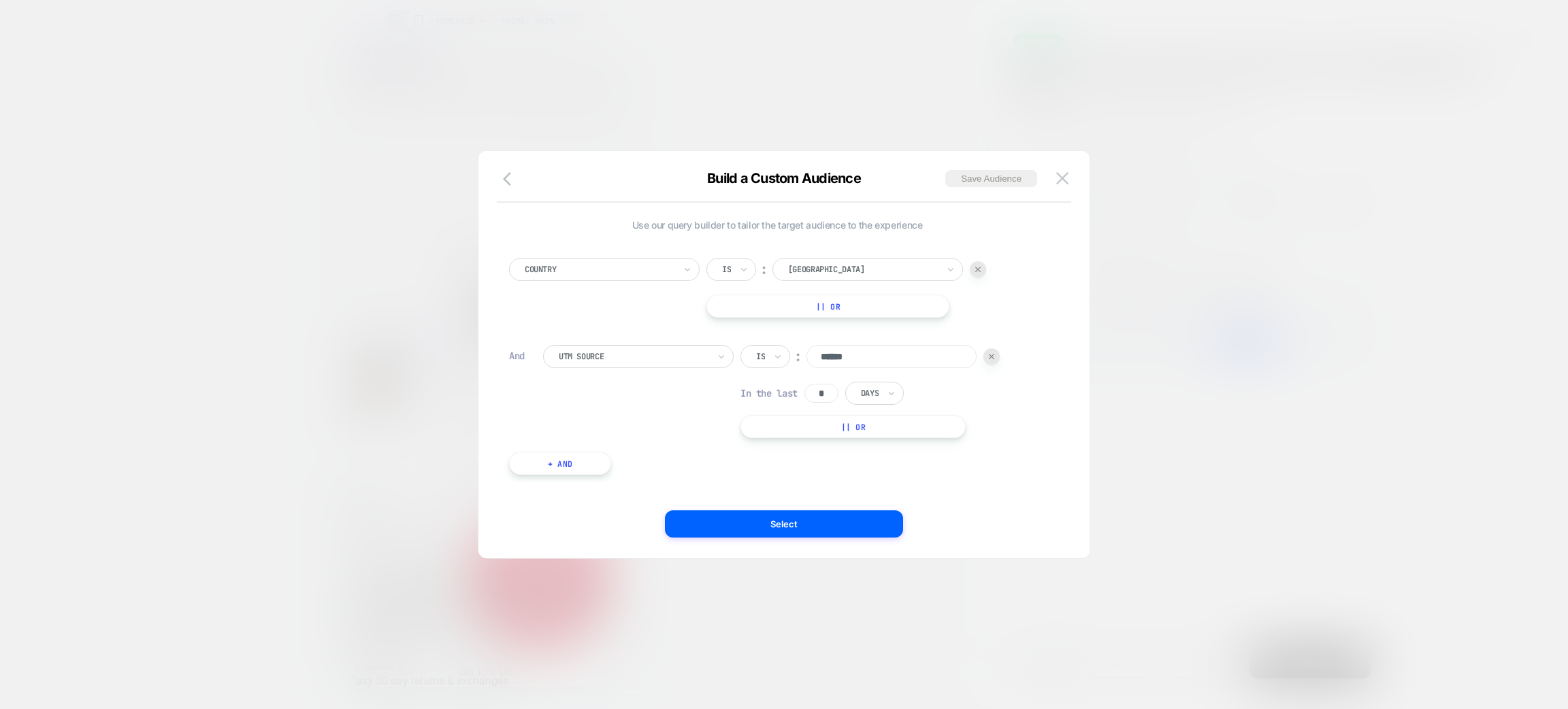
scroll to position [0, 541]
click at [0, 0] on button at bounding box center [0, 0] width 0 height 0
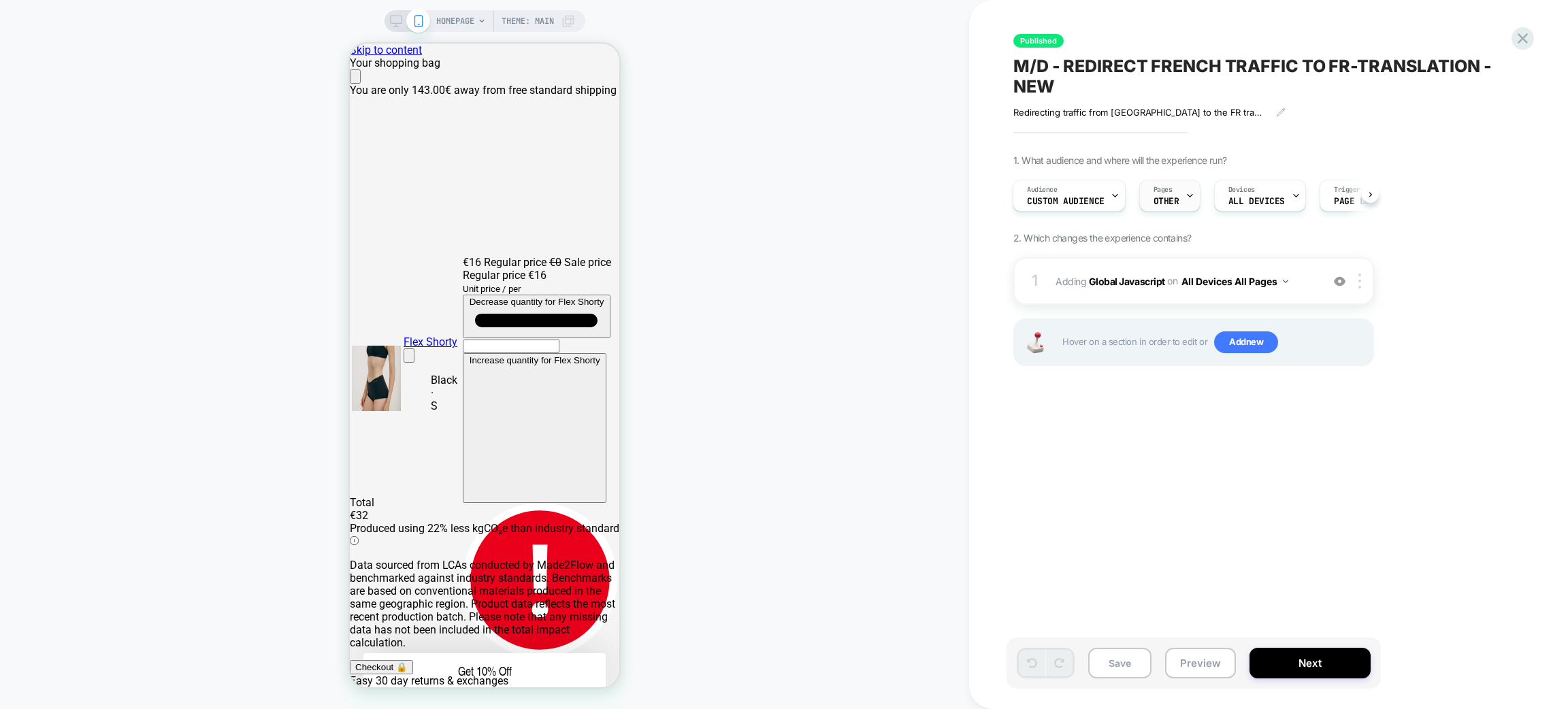
click at [1185, 191] on icon at bounding box center [1189, 195] width 9 height 9
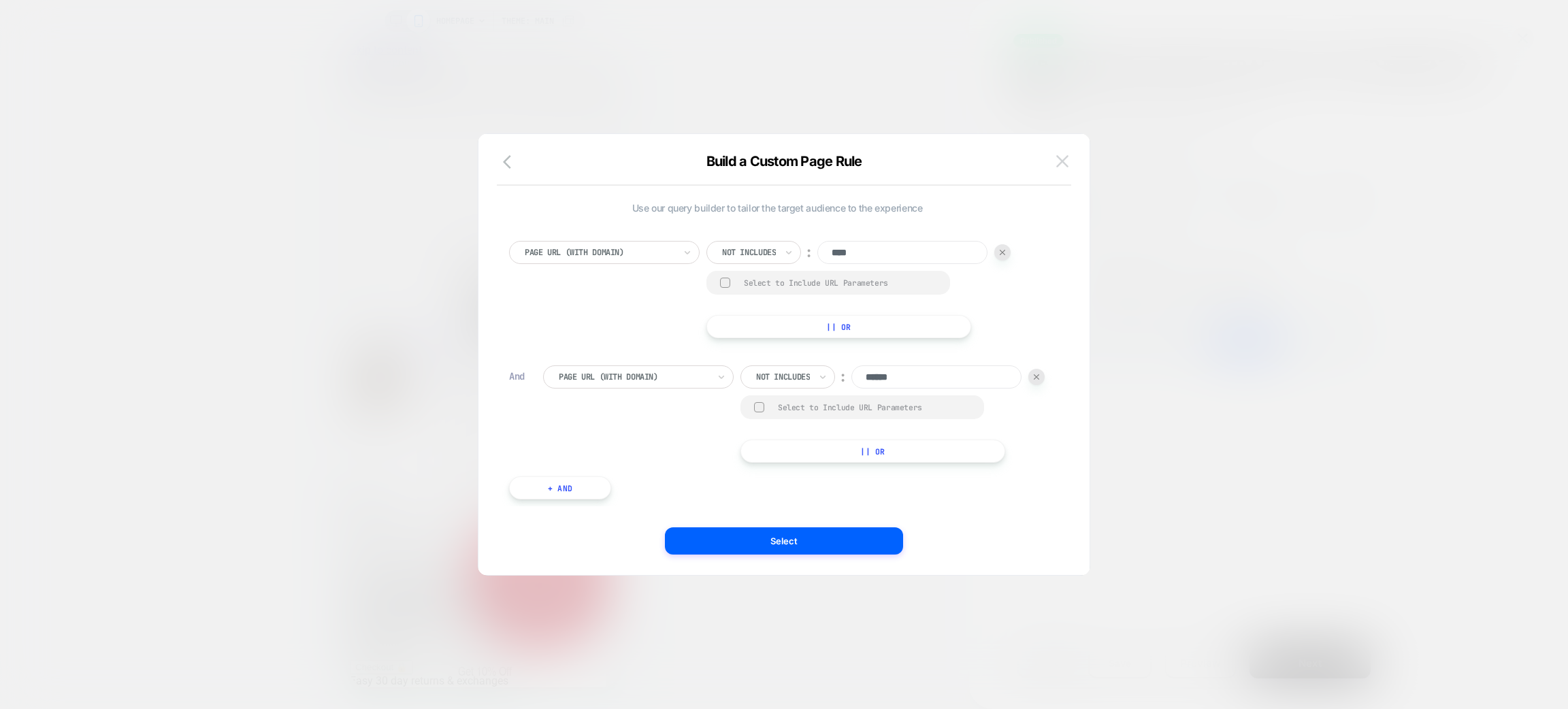
click at [1069, 152] on button at bounding box center [1062, 161] width 20 height 20
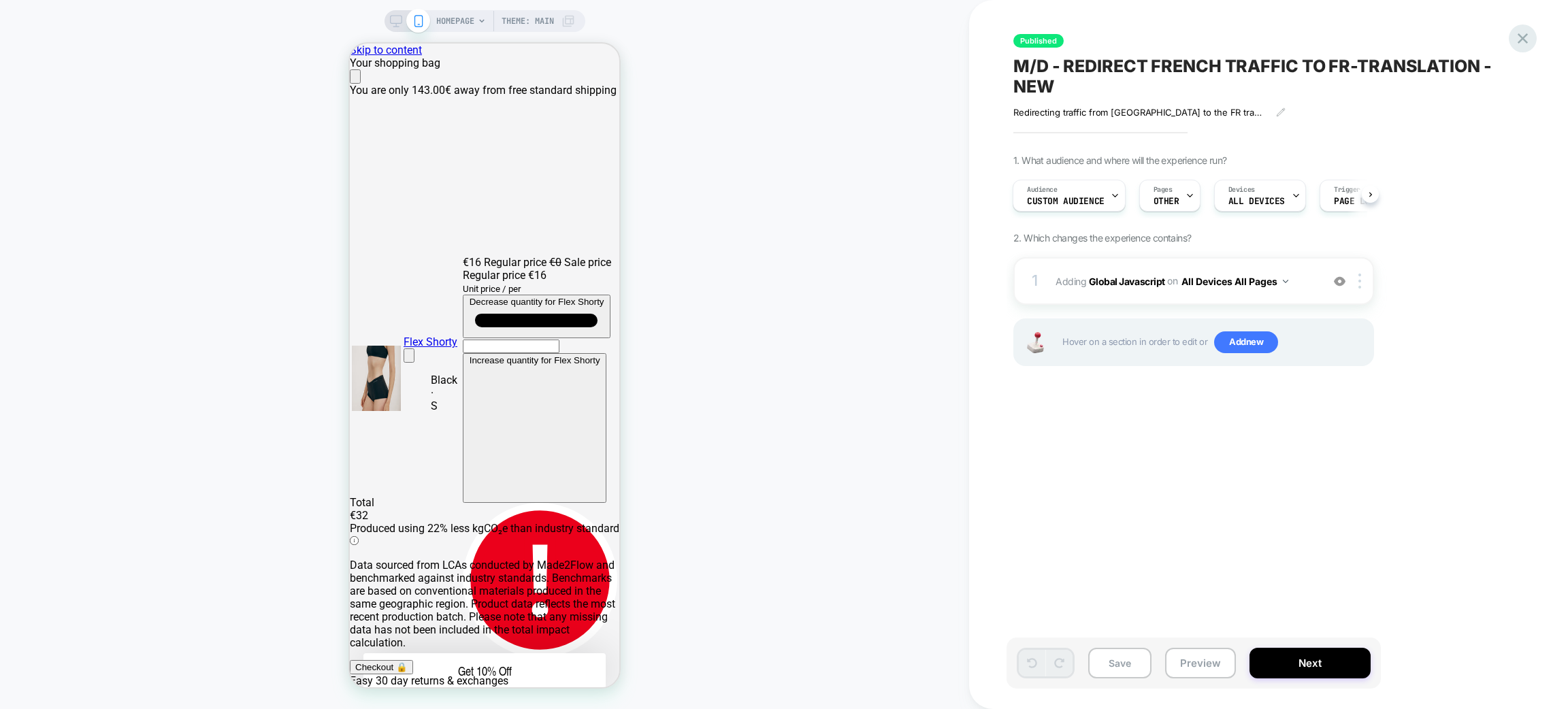
scroll to position [0, 0]
click at [1526, 37] on icon at bounding box center [1522, 38] width 19 height 19
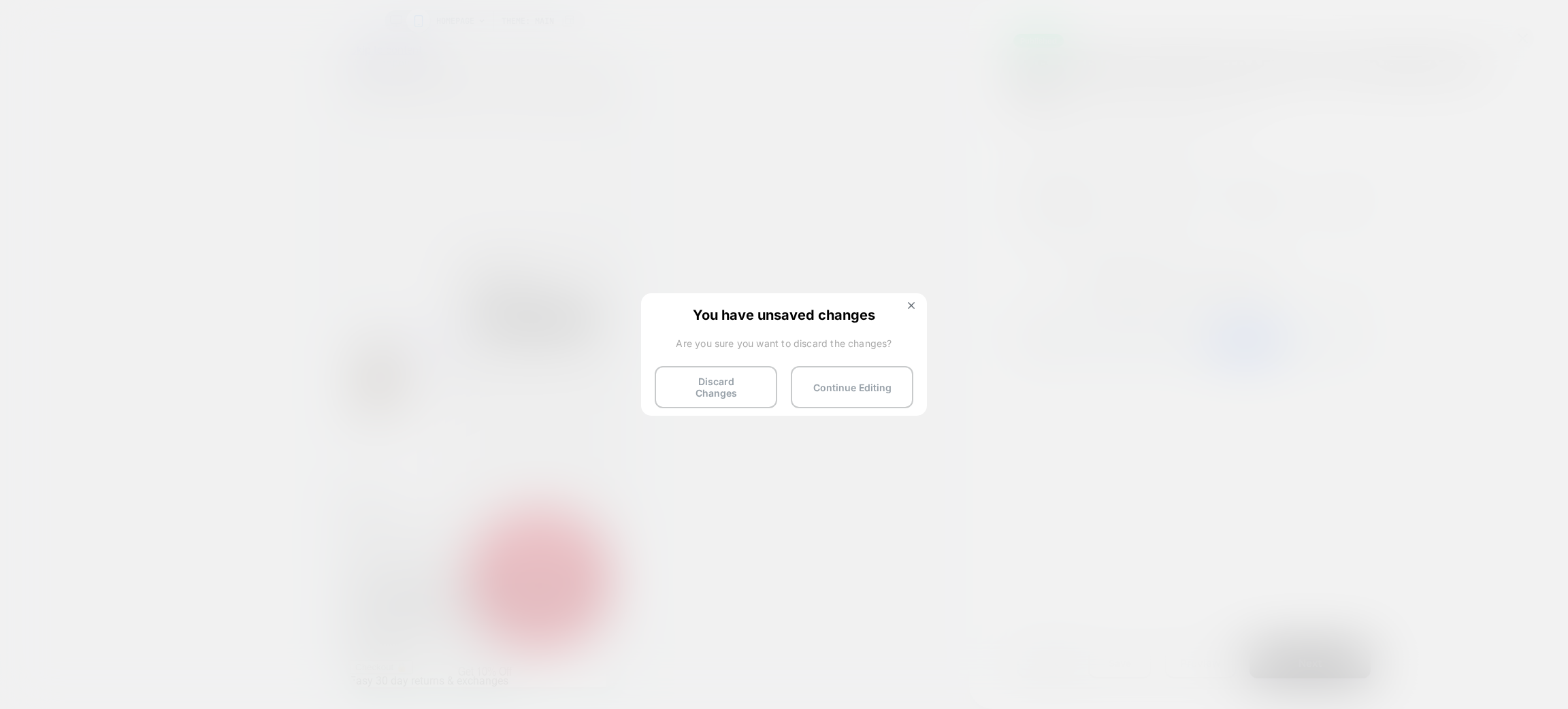
click at [0, 0] on div "You have unsaved changes Are you sure you want to discard the changes? Discard …" at bounding box center [0, 0] width 0 height 0
click at [725, 371] on button "Discard Changes" at bounding box center [716, 387] width 122 height 42
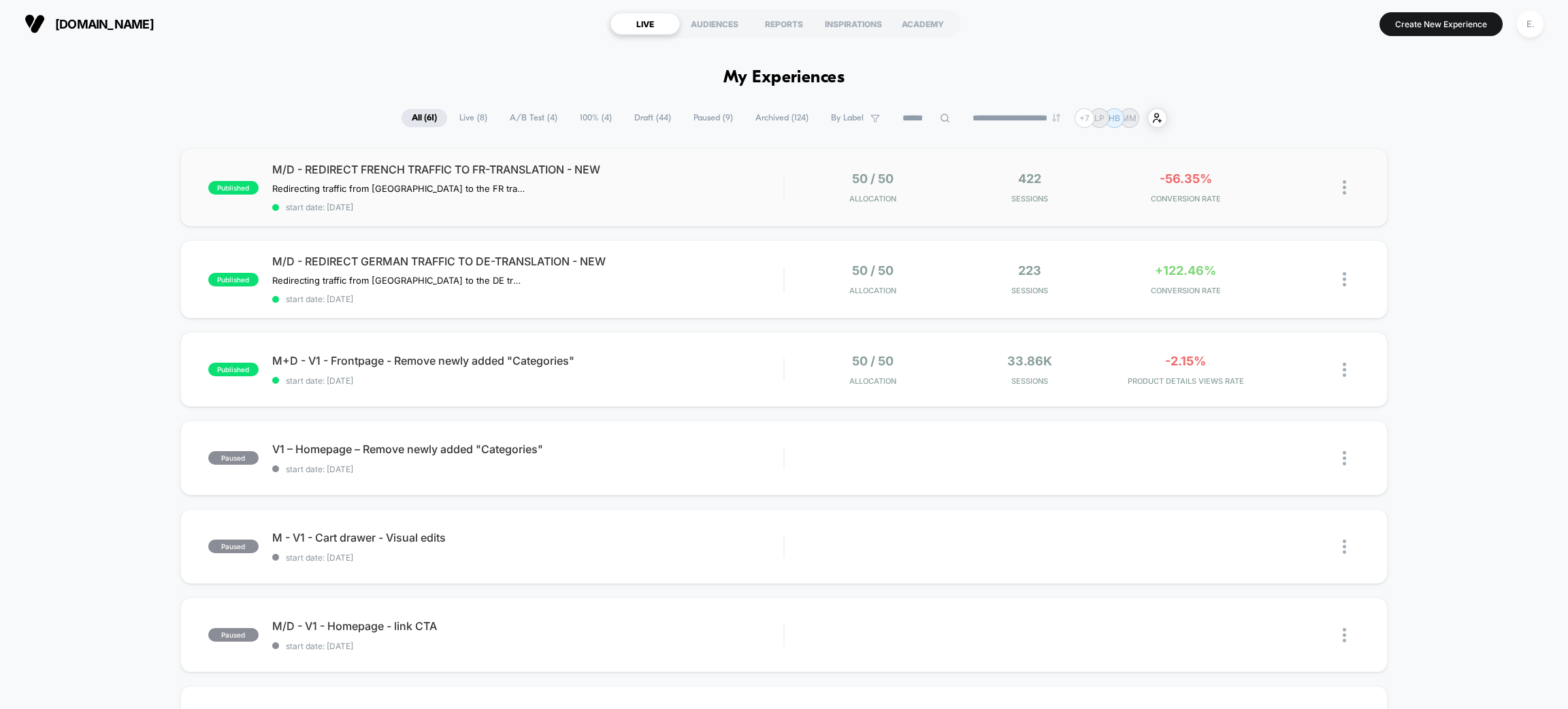
click at [720, 220] on div "published M/D - REDIRECT FRENCH TRAFFIC TO FR-TRANSLATION - NEW Redirecting tra…" at bounding box center [784, 187] width 1207 height 78
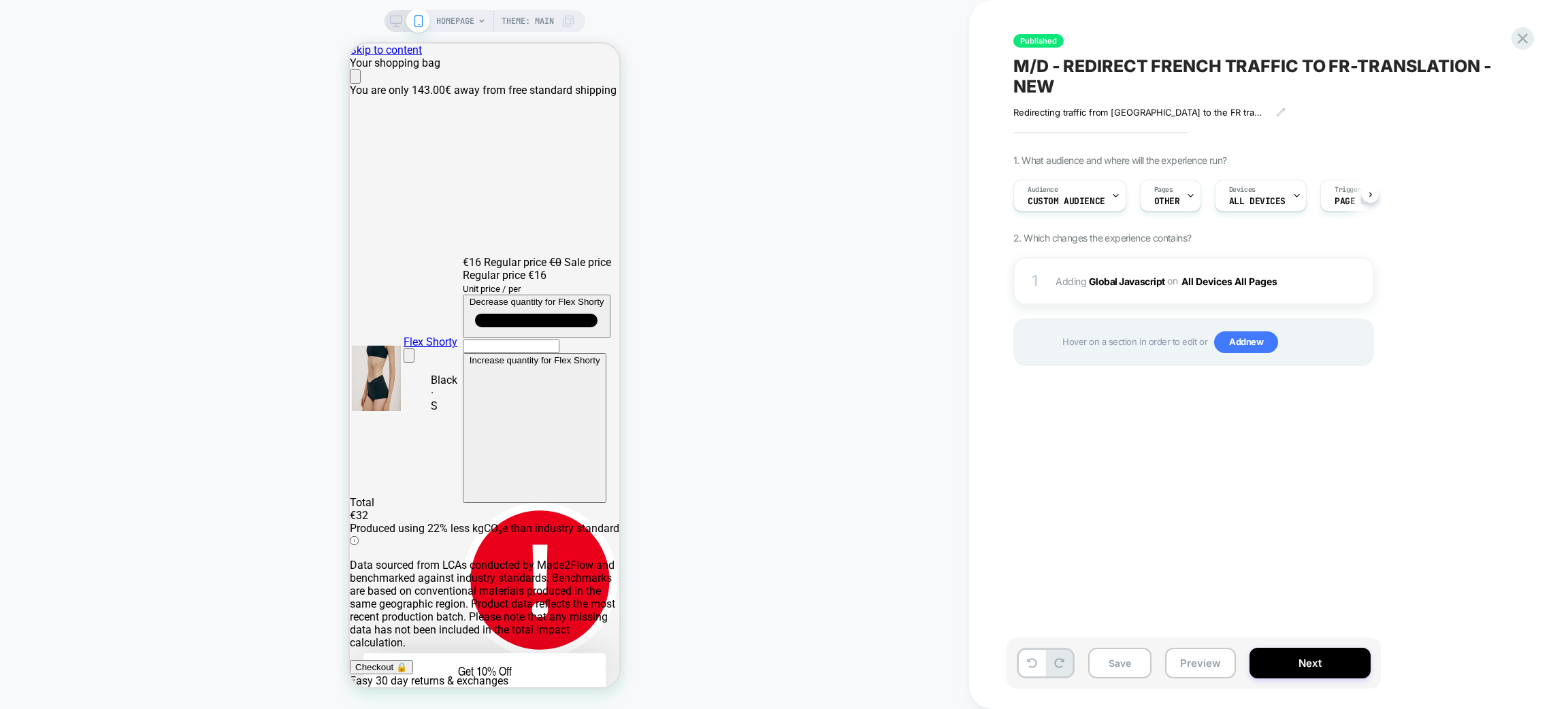
scroll to position [0, 1]
click at [1120, 298] on div "1 Adding Global Javascript on All Devices All Pages Add Before Add After Target…" at bounding box center [1194, 281] width 361 height 48
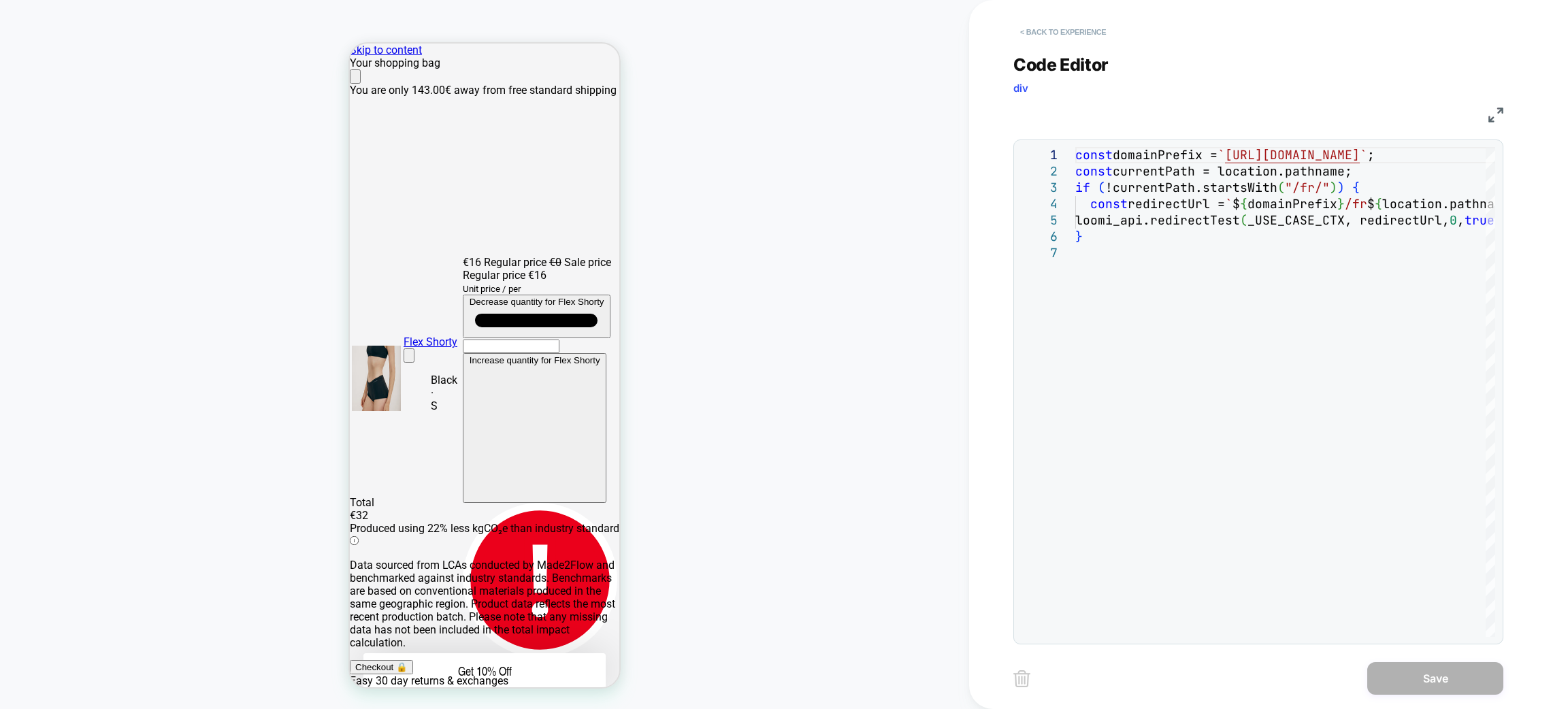
click at [1069, 26] on button "< Back to experience" at bounding box center [1063, 32] width 99 height 22
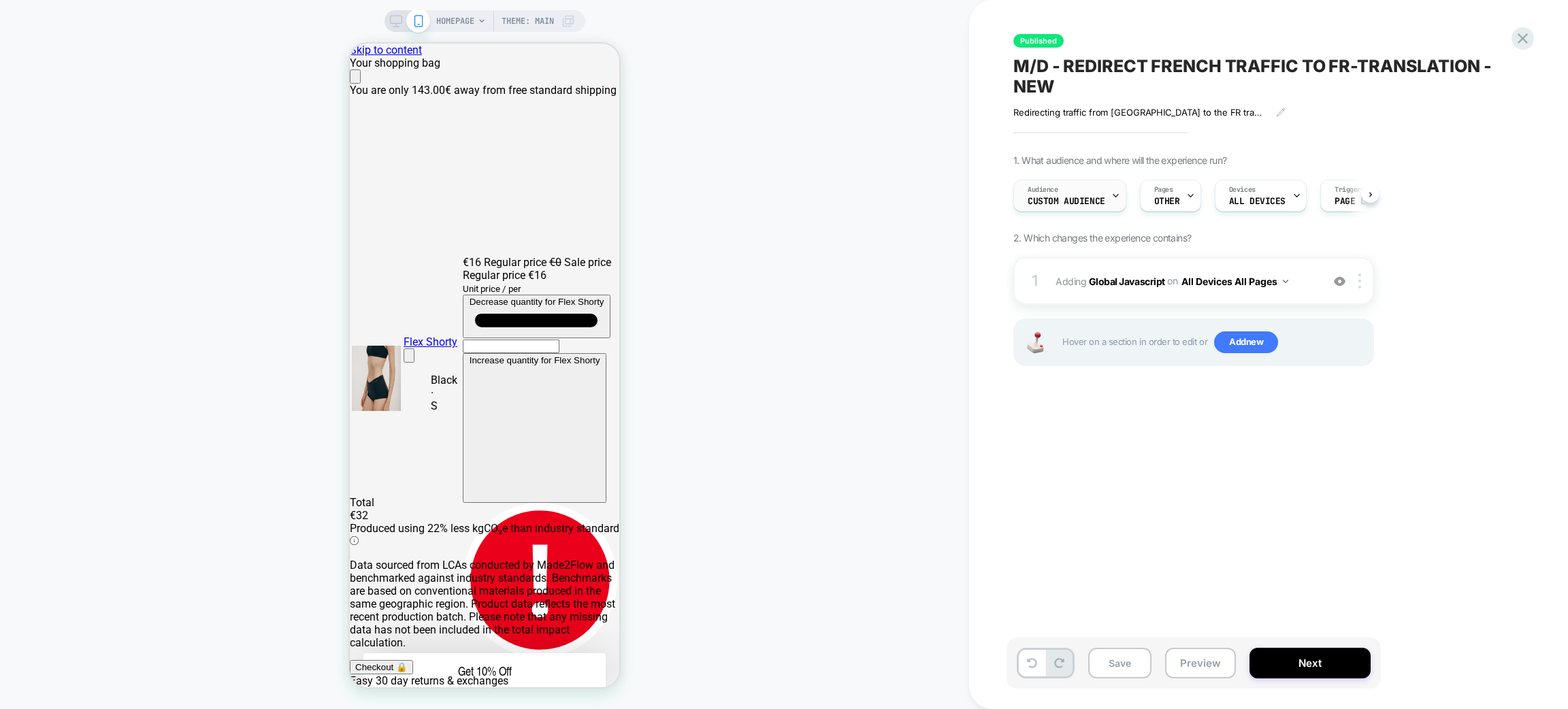
click at [0, 0] on span "Custom Audience" at bounding box center [0, 0] width 0 height 0
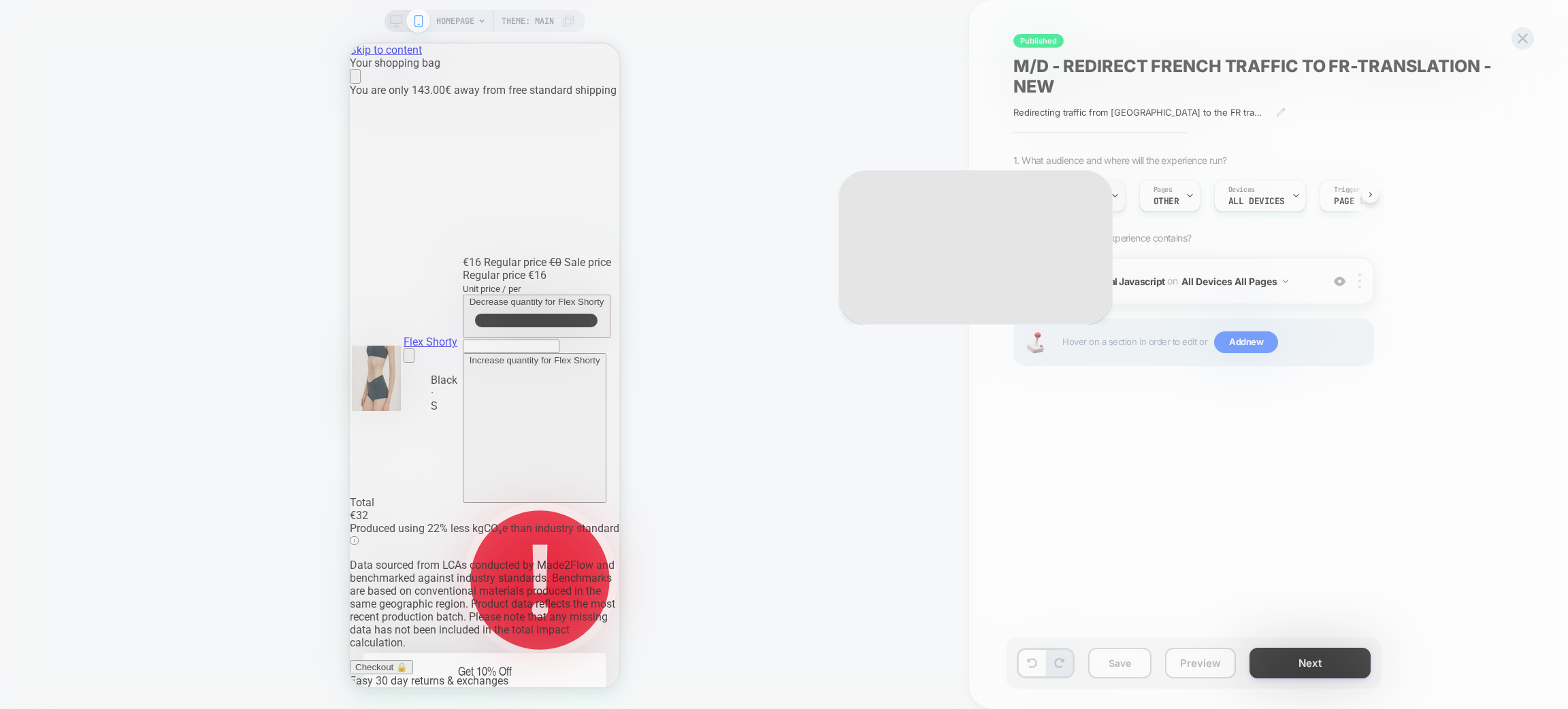
scroll to position [0, 541]
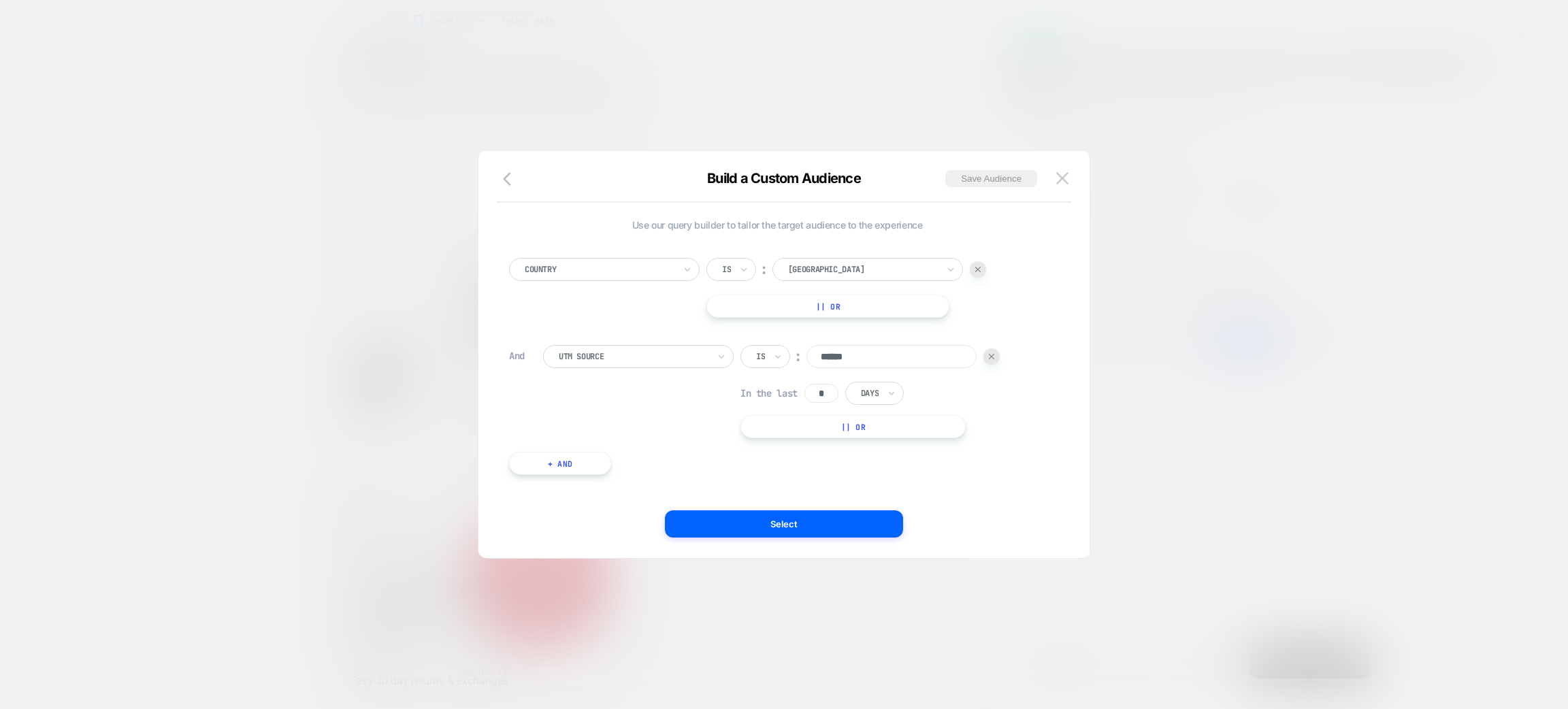
click at [982, 269] on div at bounding box center [978, 269] width 16 height 16
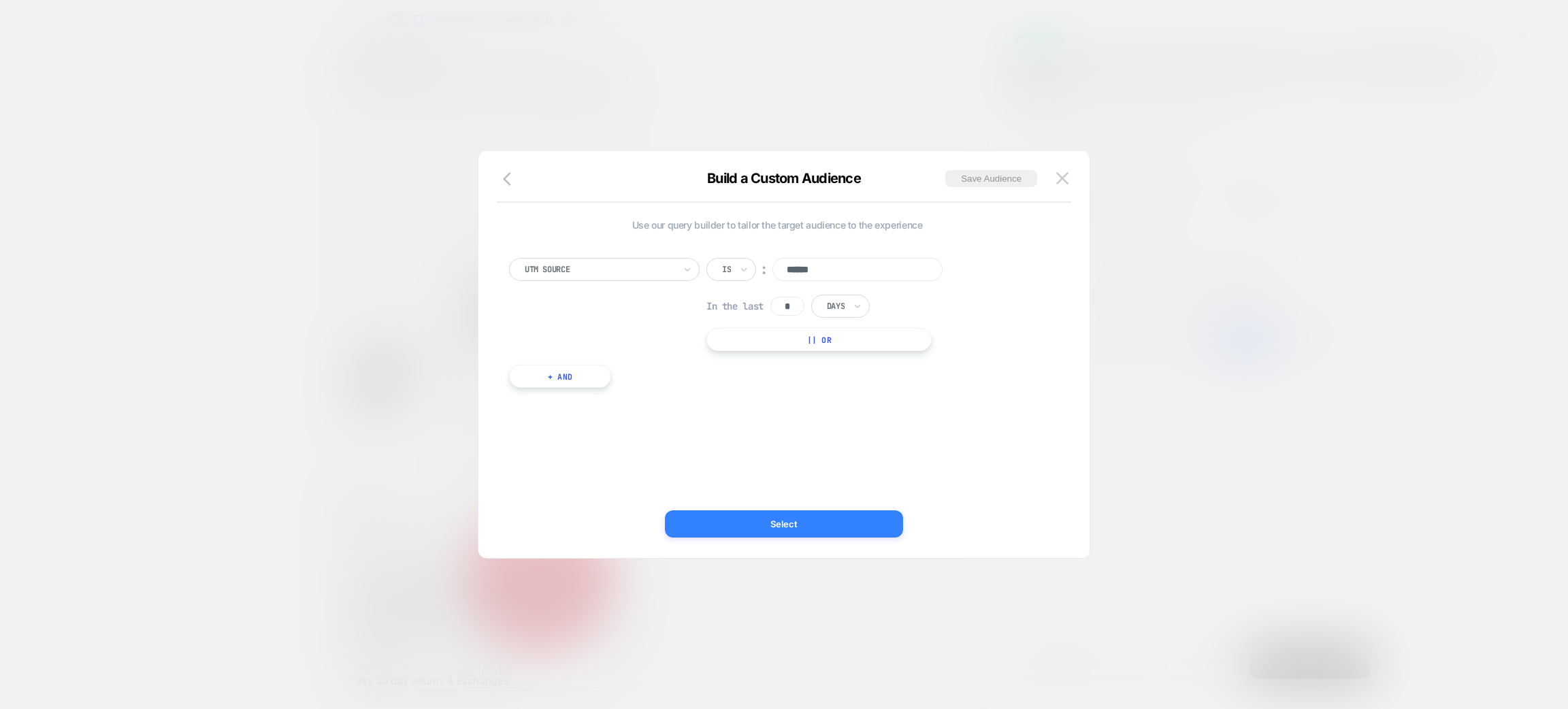
scroll to position [0, 0]
click at [0, 0] on button "Select" at bounding box center [0, 0] width 0 height 0
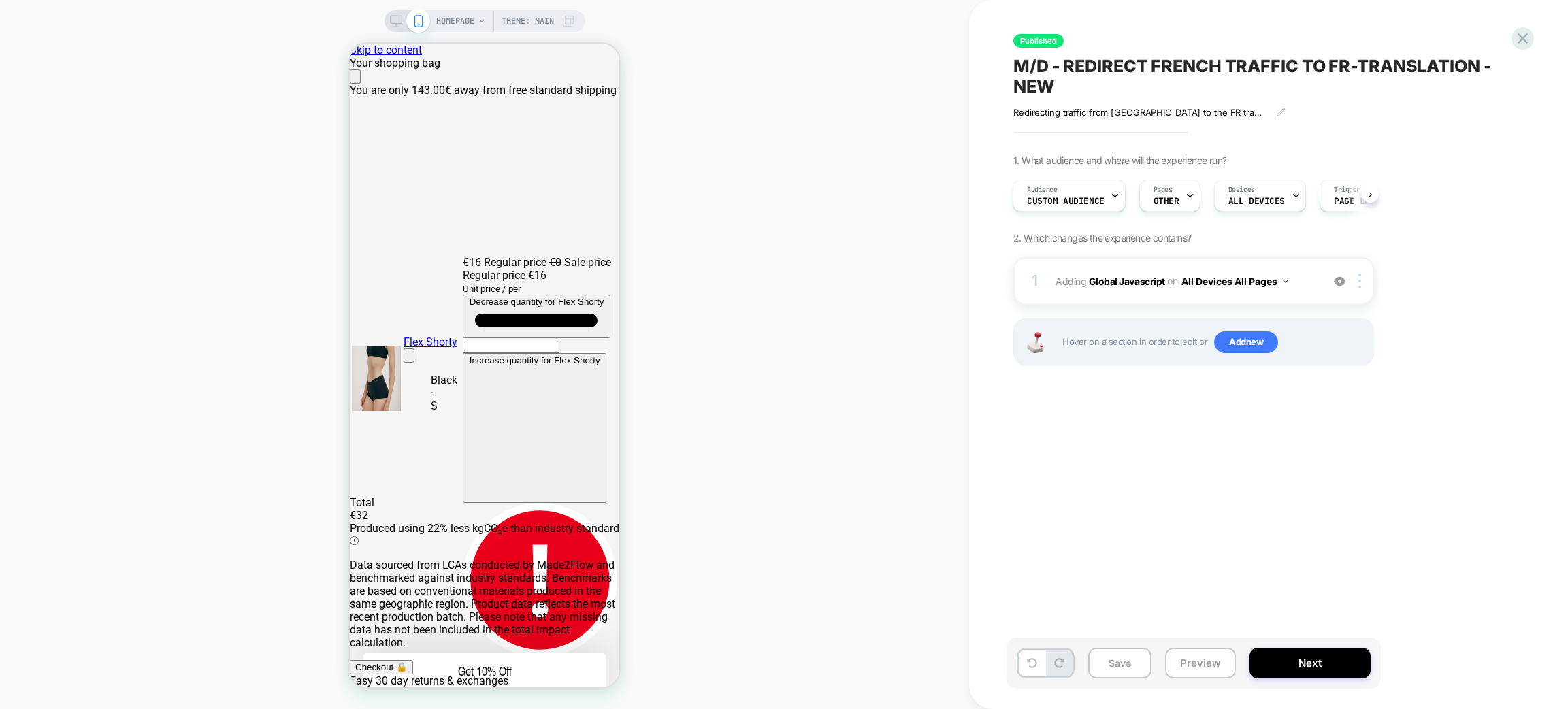
scroll to position [0, 2]
click at [1211, 665] on button "Preview" at bounding box center [1200, 663] width 71 height 31
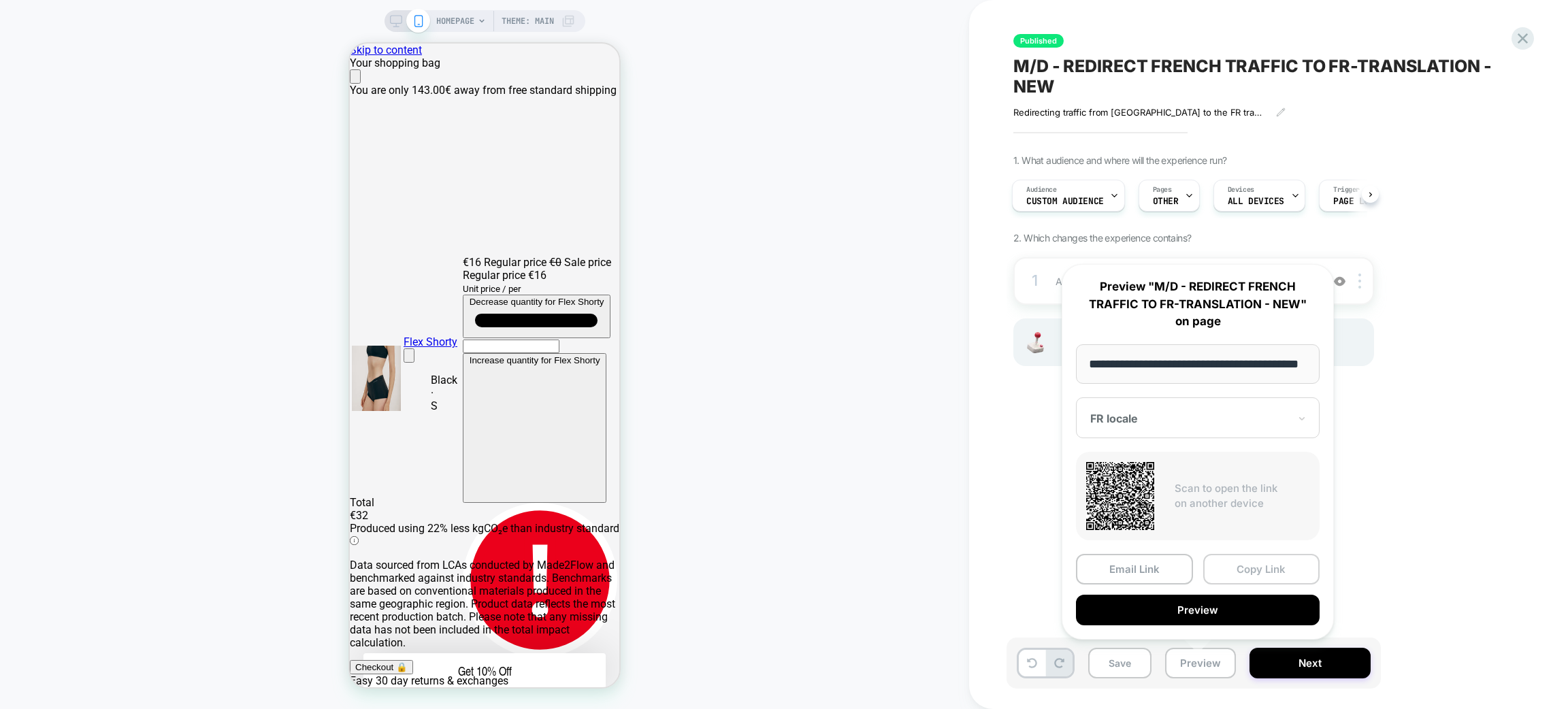
scroll to position [0, 270]
click at [1259, 563] on button "Copy Link" at bounding box center [1262, 570] width 117 height 31
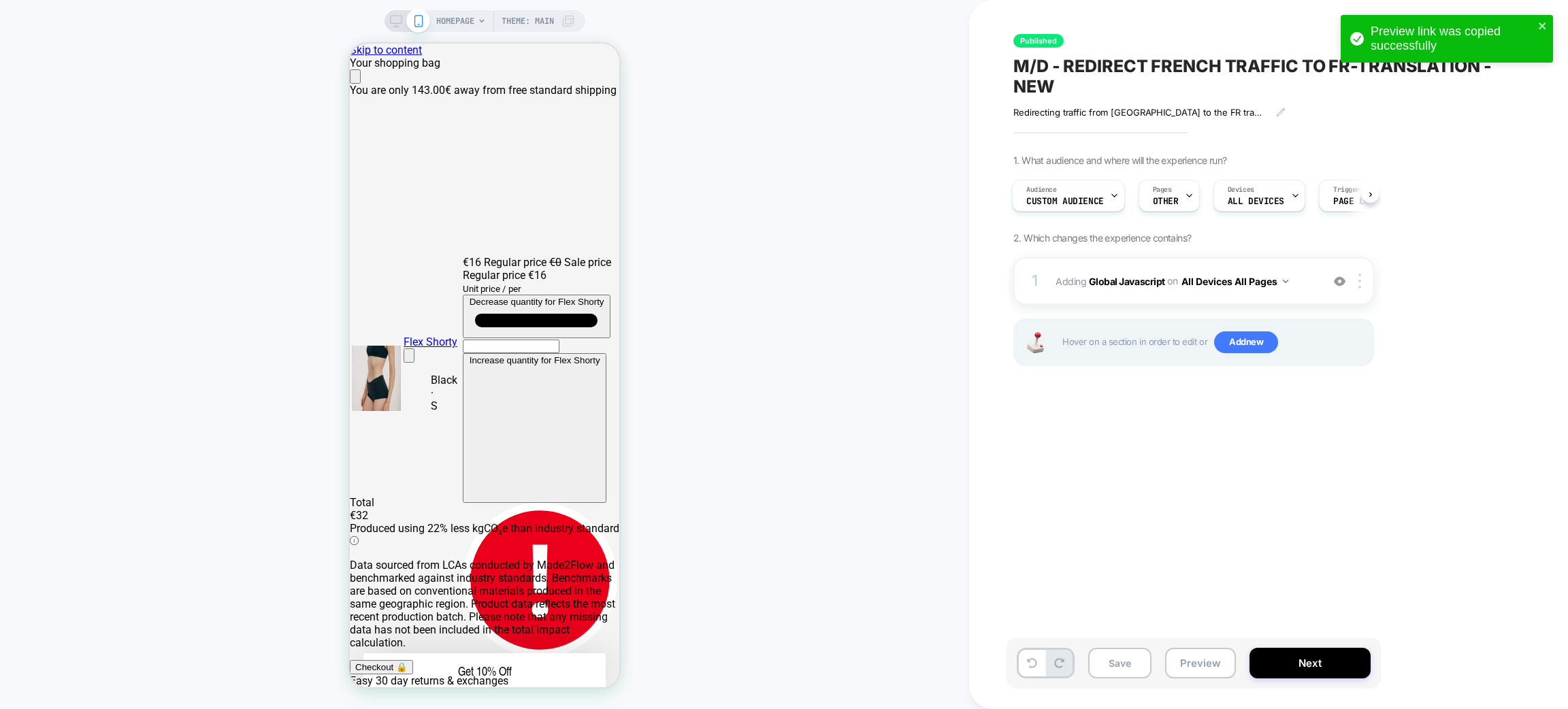
scroll to position [0, 541]
click at [1035, 659] on icon at bounding box center [1032, 663] width 11 height 11
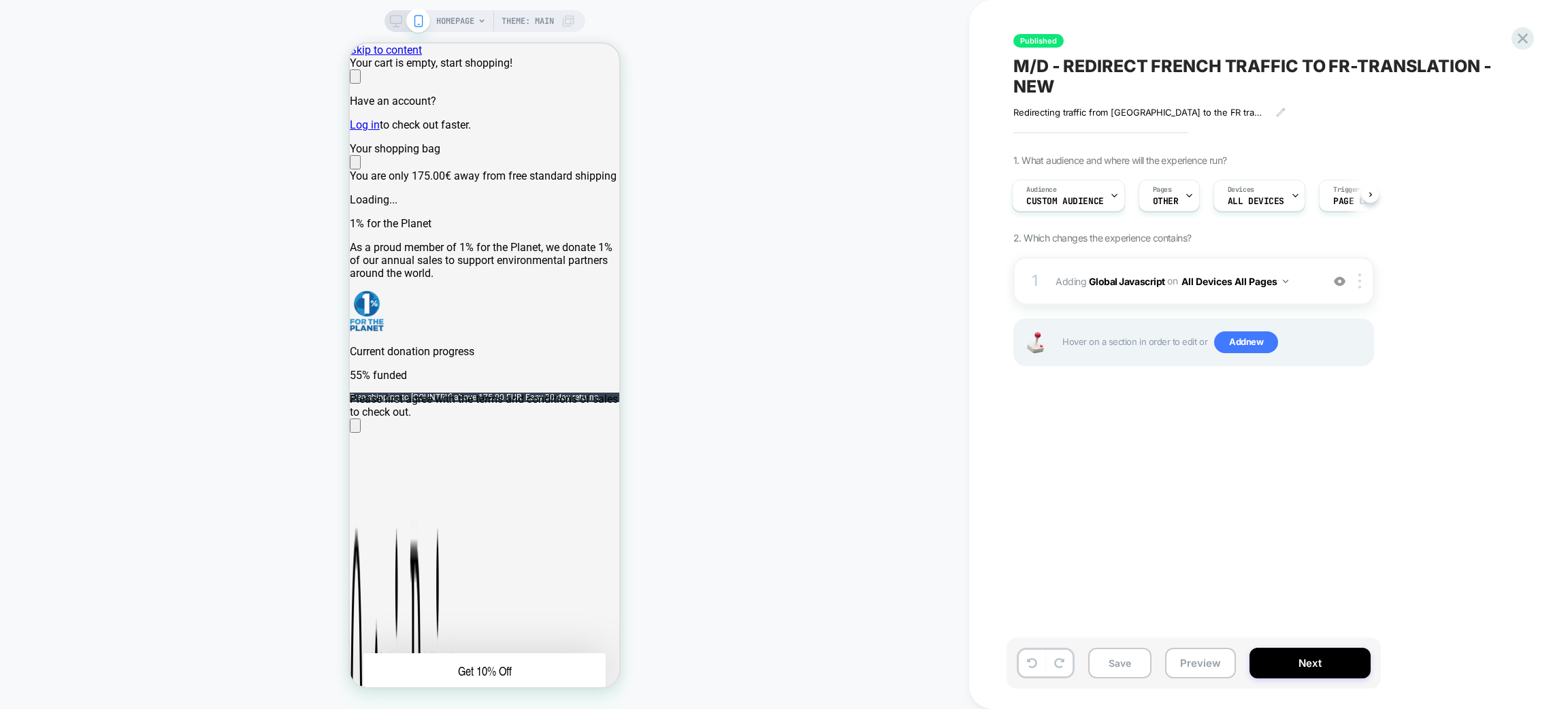
scroll to position [0, 2]
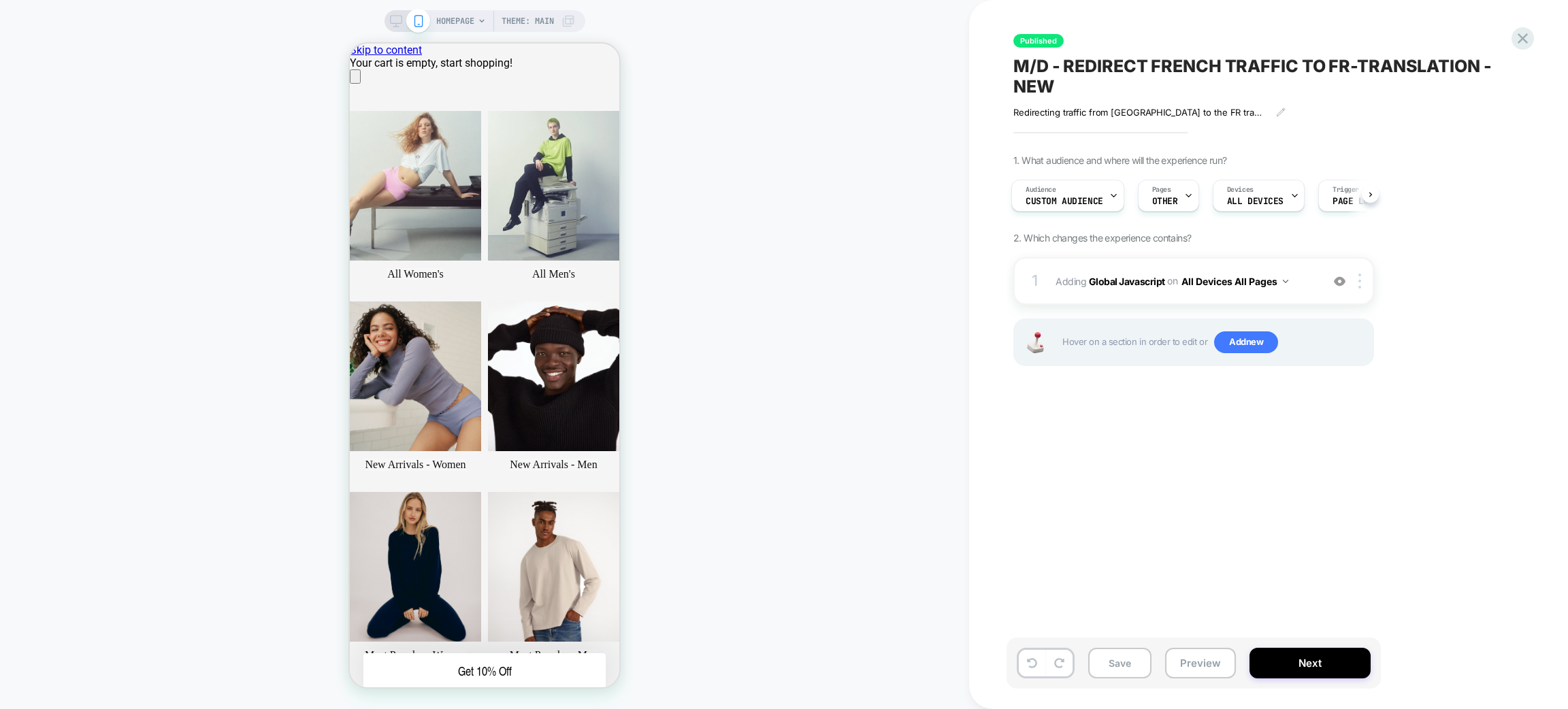
click at [0, 0] on icon at bounding box center [0, 0] width 0 height 0
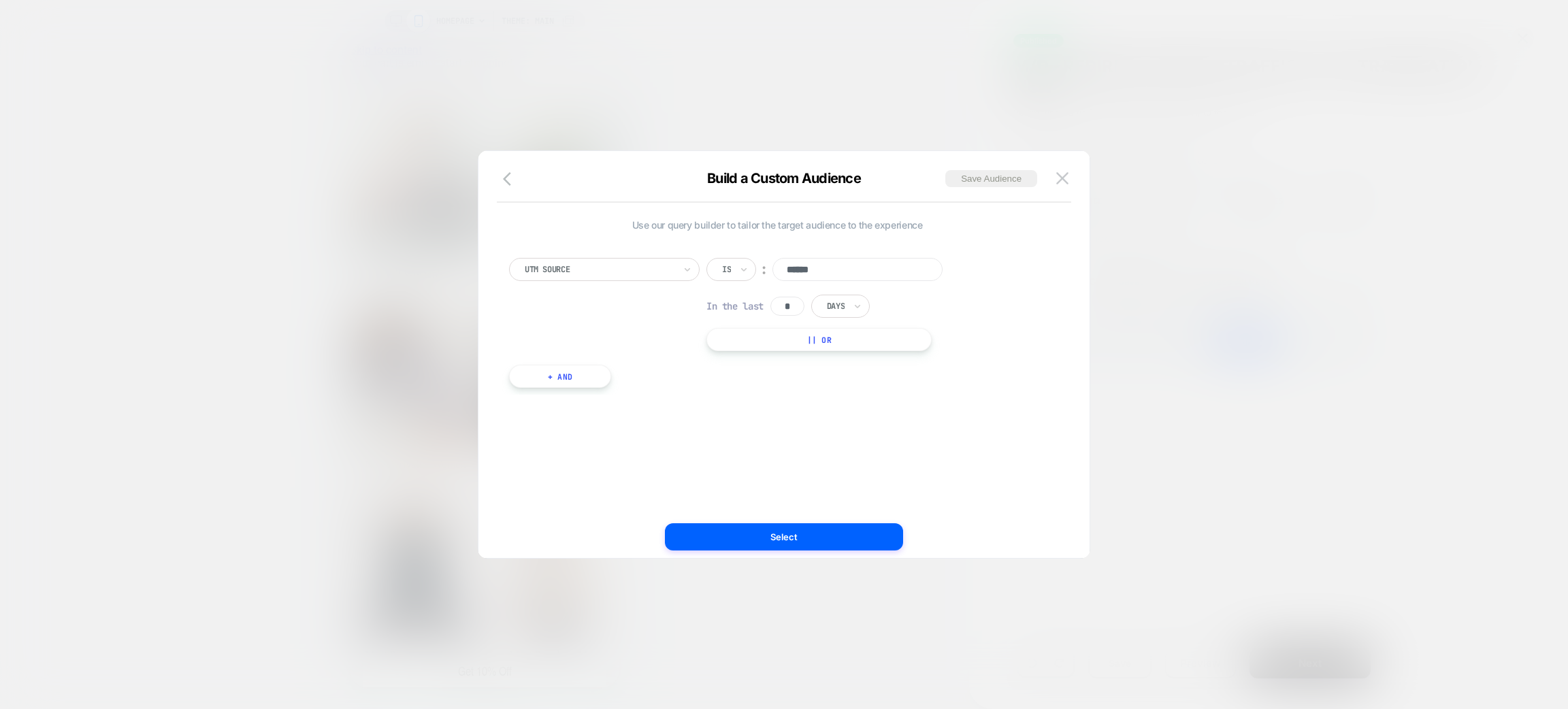
scroll to position [0, 270]
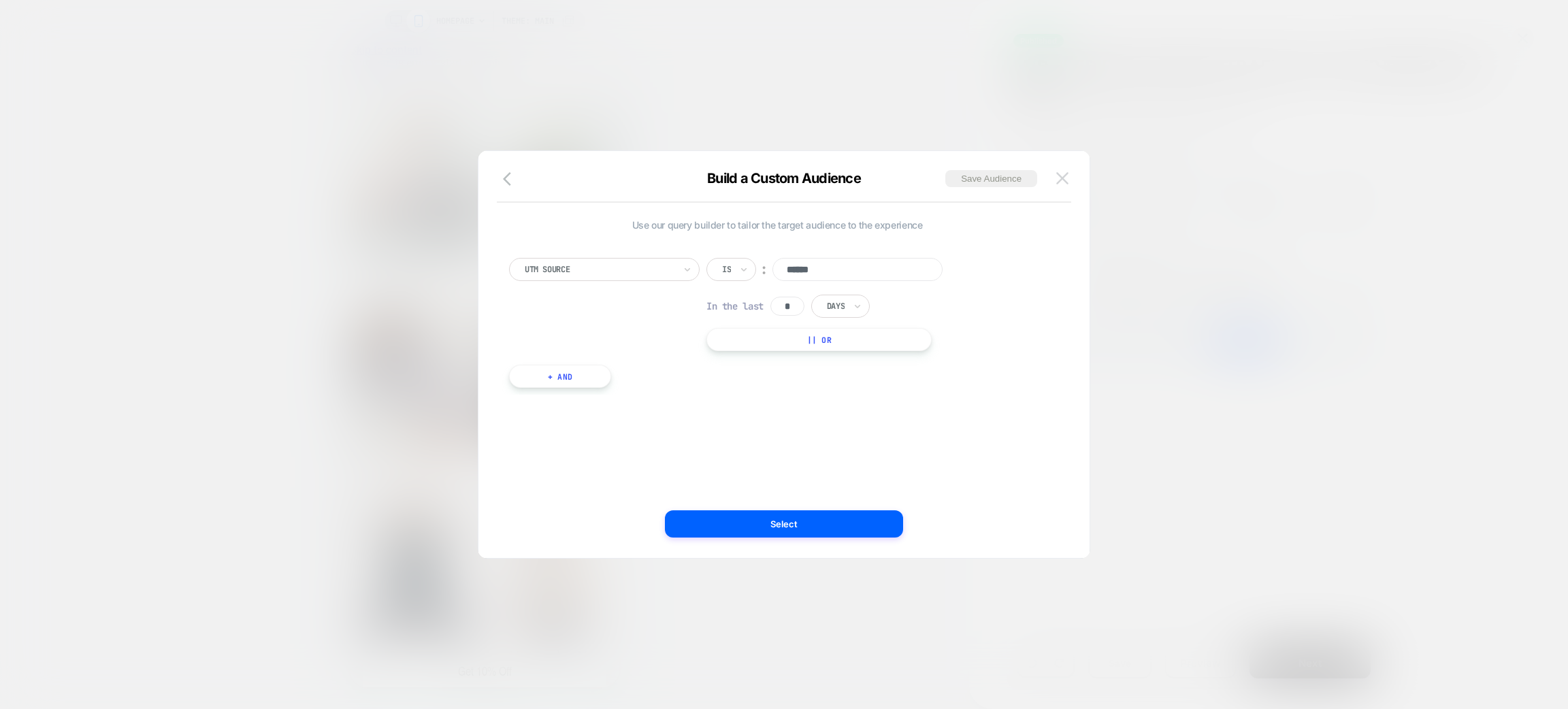
click at [1059, 178] on img at bounding box center [1062, 178] width 12 height 11
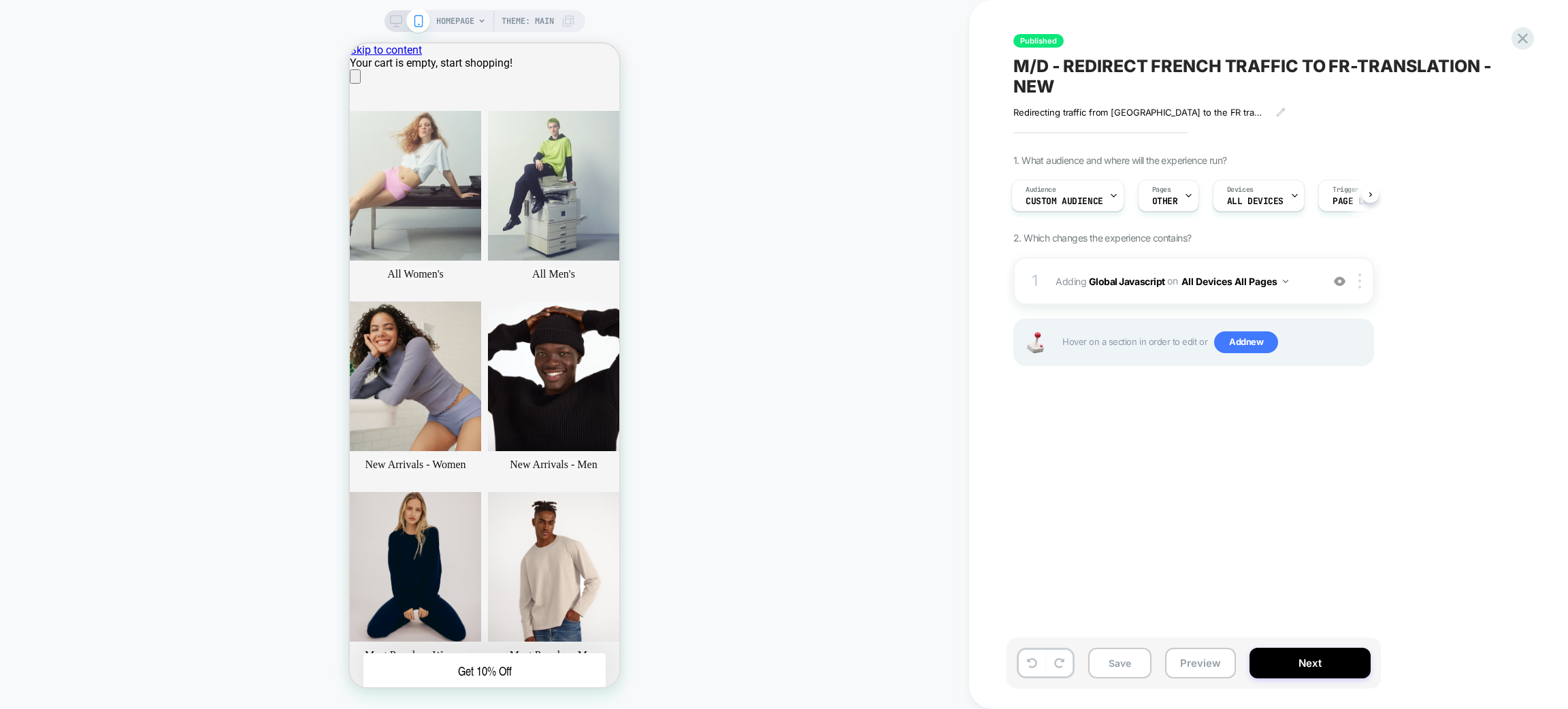
scroll to position [0, 0]
click at [1517, 37] on icon at bounding box center [1522, 38] width 19 height 19
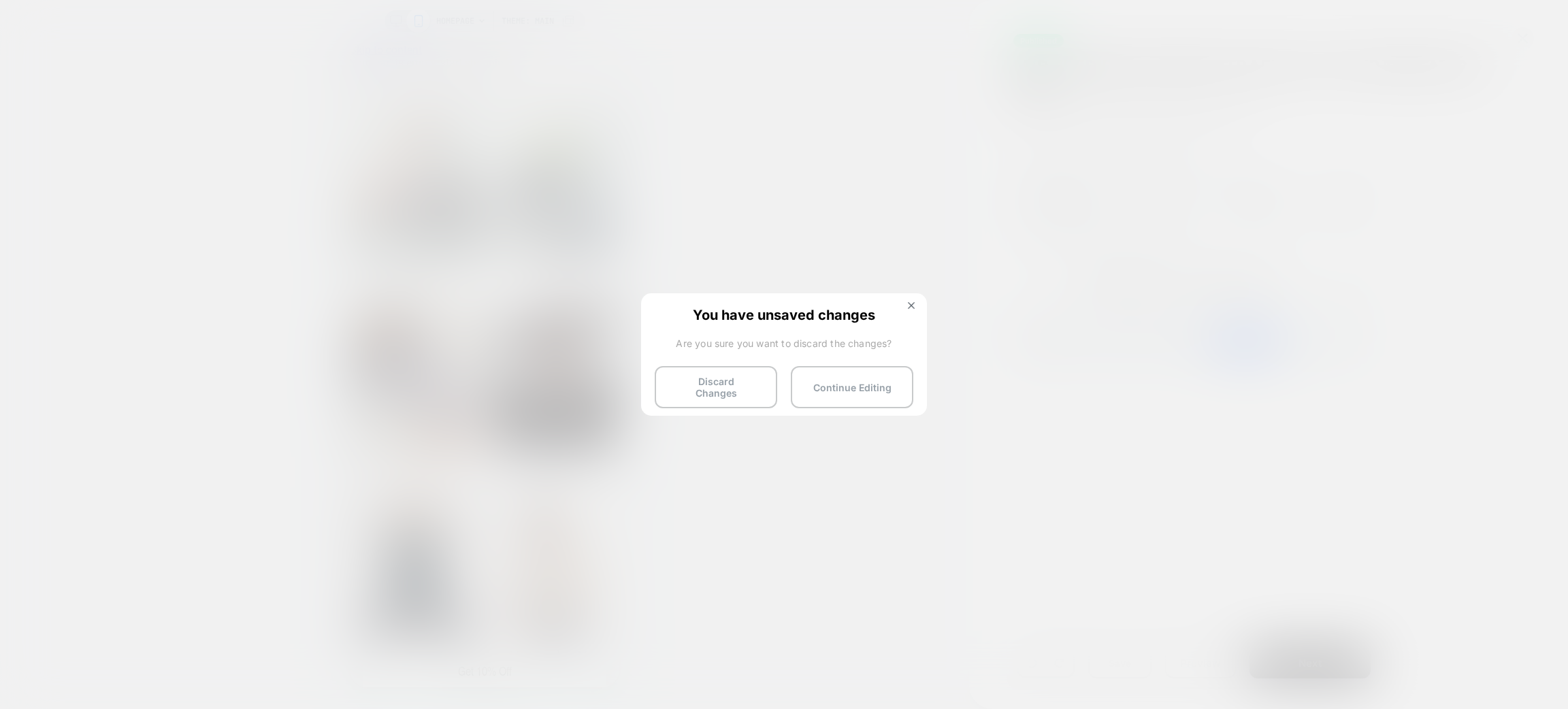
scroll to position [0, 270]
click at [0, 0] on img at bounding box center [0, 0] width 0 height 0
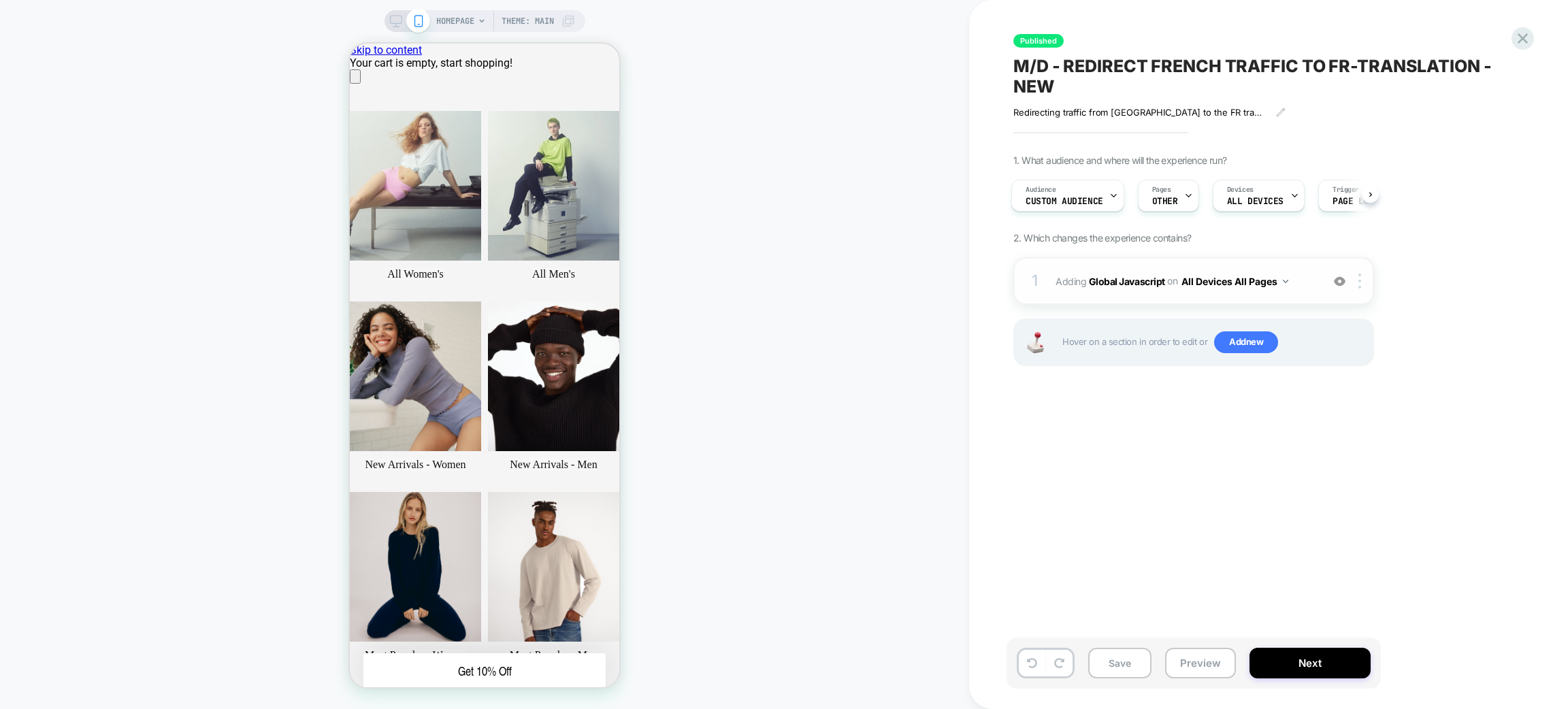
click at [1171, 297] on div "1 Adding Global Javascript on All Devices All Pages Add Before Add After Target…" at bounding box center [1194, 281] width 361 height 48
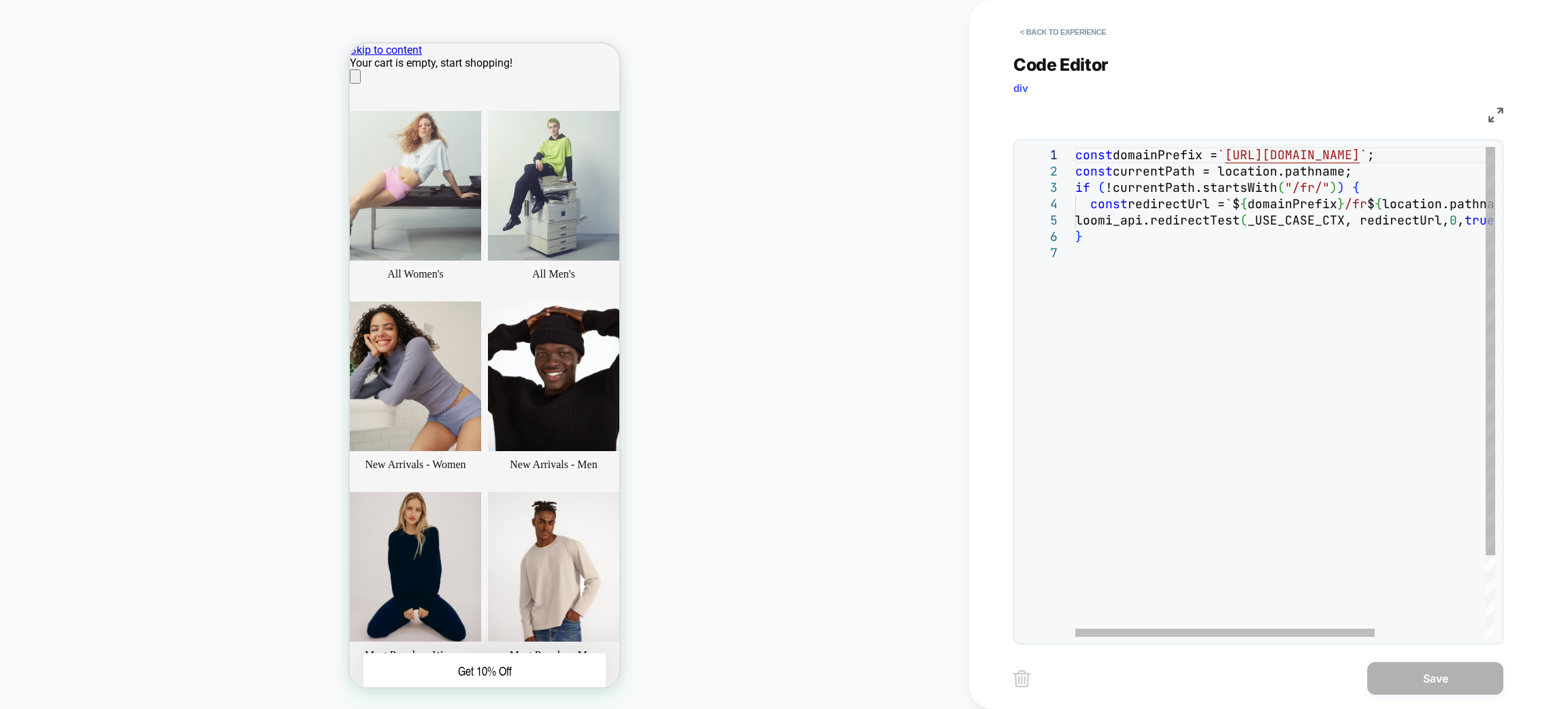
scroll to position [0, 0]
click at [0, 0] on div "const domainPrefix = ` [URL][DOMAIN_NAME] ` ; const currentPath = location.path…" at bounding box center [0, 0] width 0 height 0
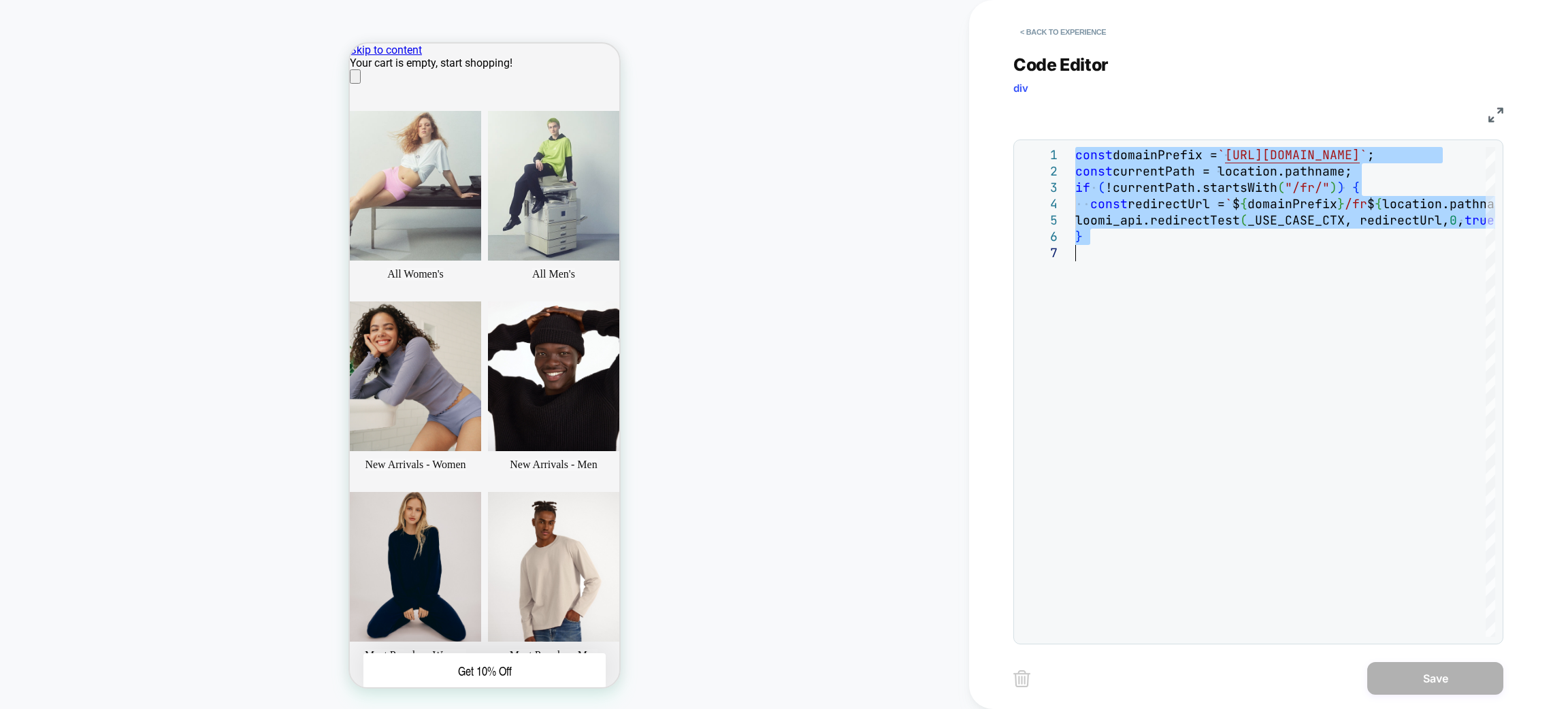
scroll to position [0, 270]
click at [1079, 41] on button "< Back to experience" at bounding box center [1063, 32] width 99 height 22
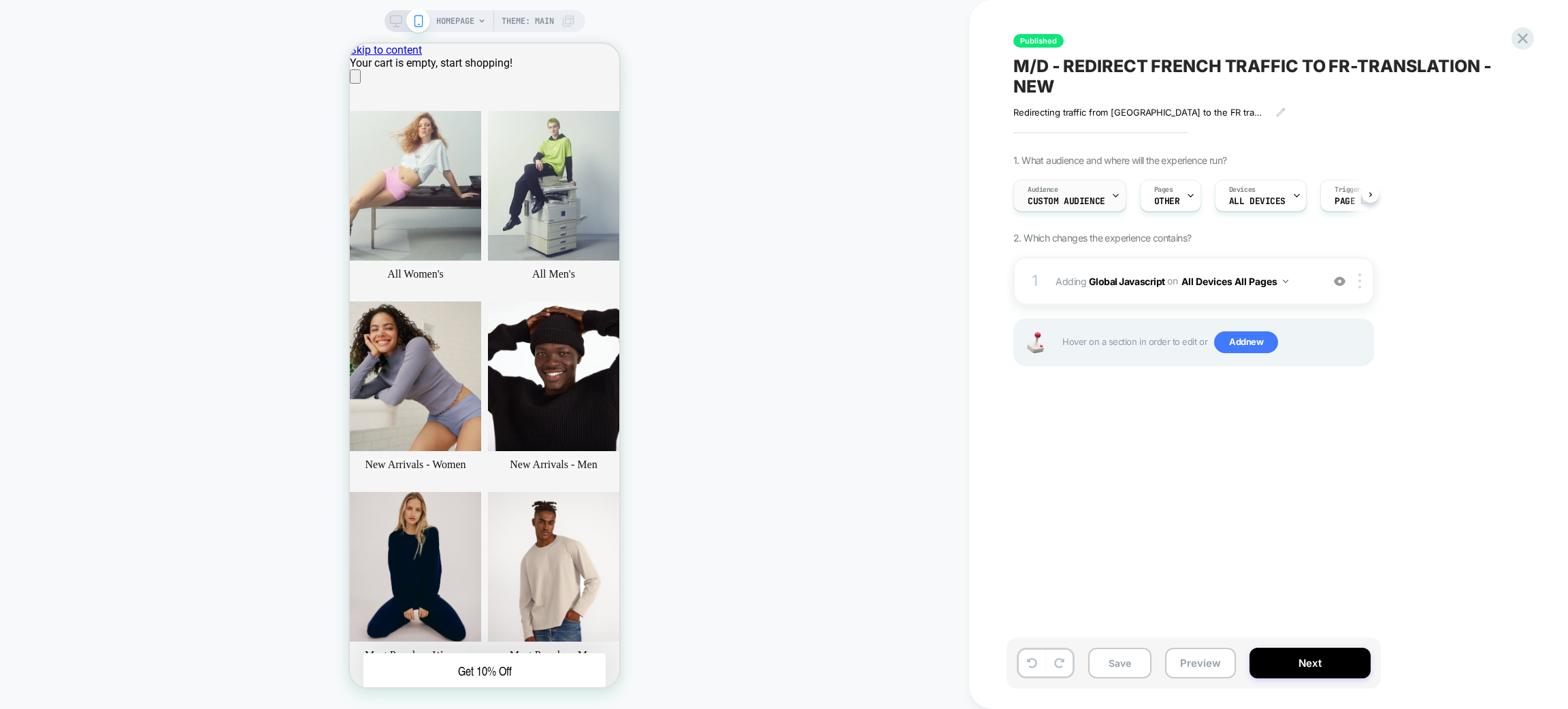
scroll to position [0, 1]
click at [1092, 182] on div "Audience Custom Audience" at bounding box center [1066, 196] width 105 height 31
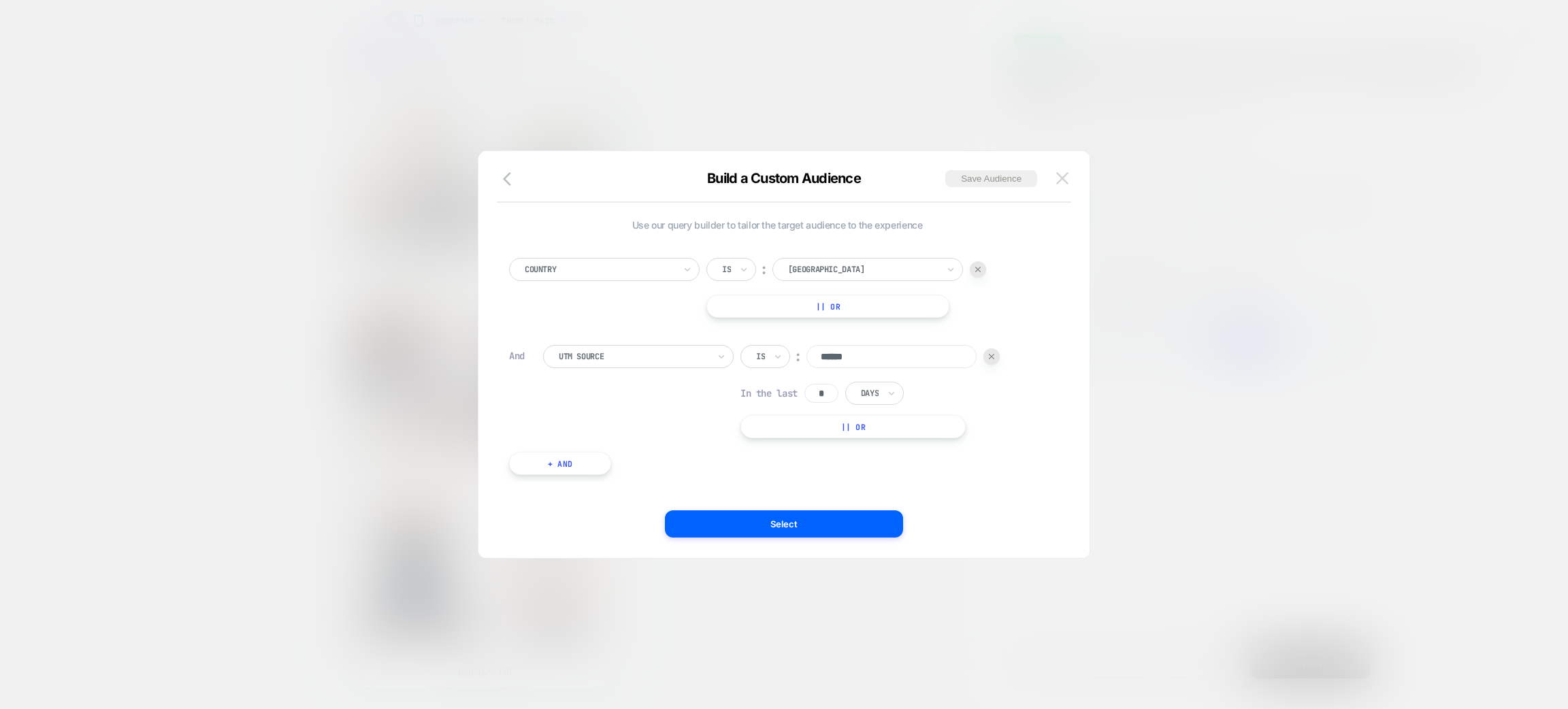
click at [1067, 177] on img at bounding box center [1062, 178] width 12 height 11
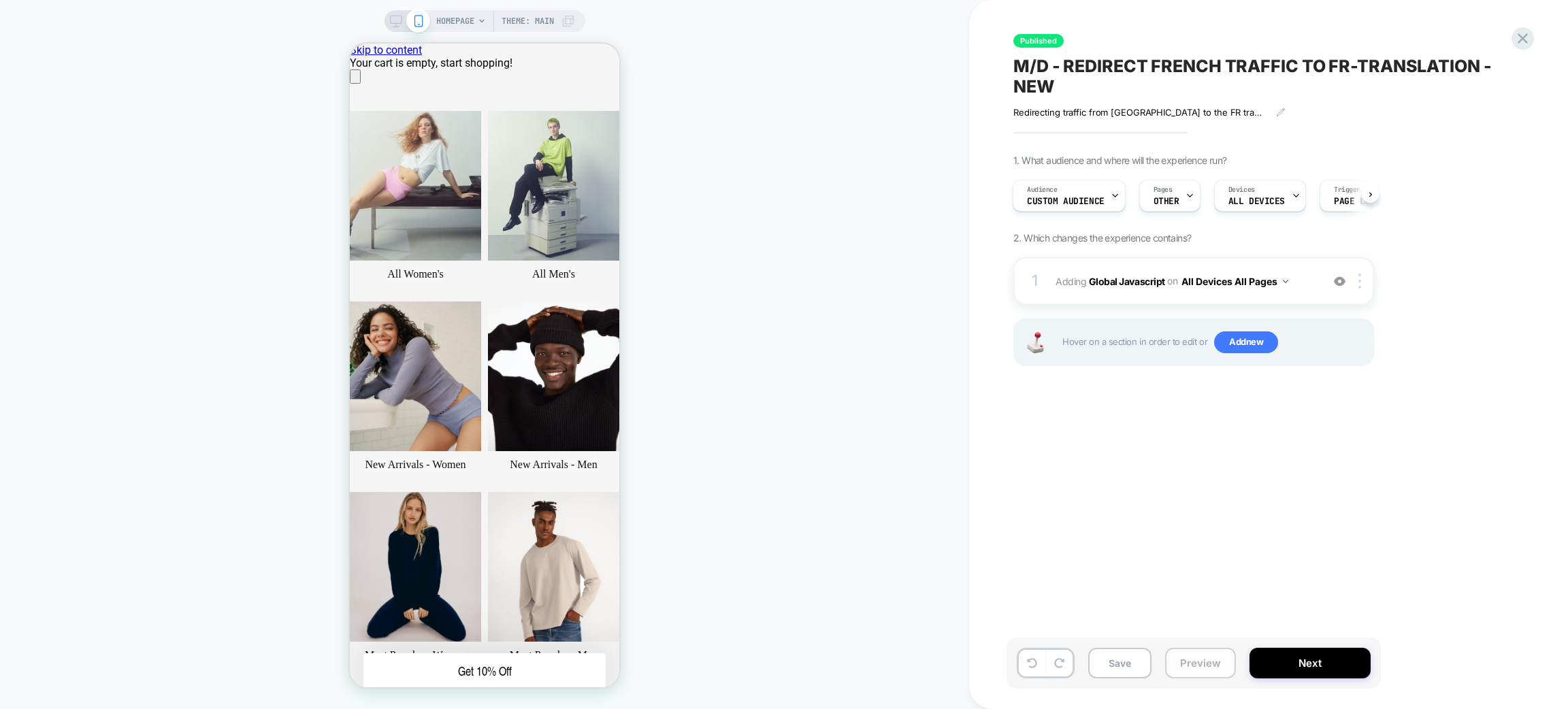
click at [0, 0] on button "Preview" at bounding box center [0, 0] width 0 height 0
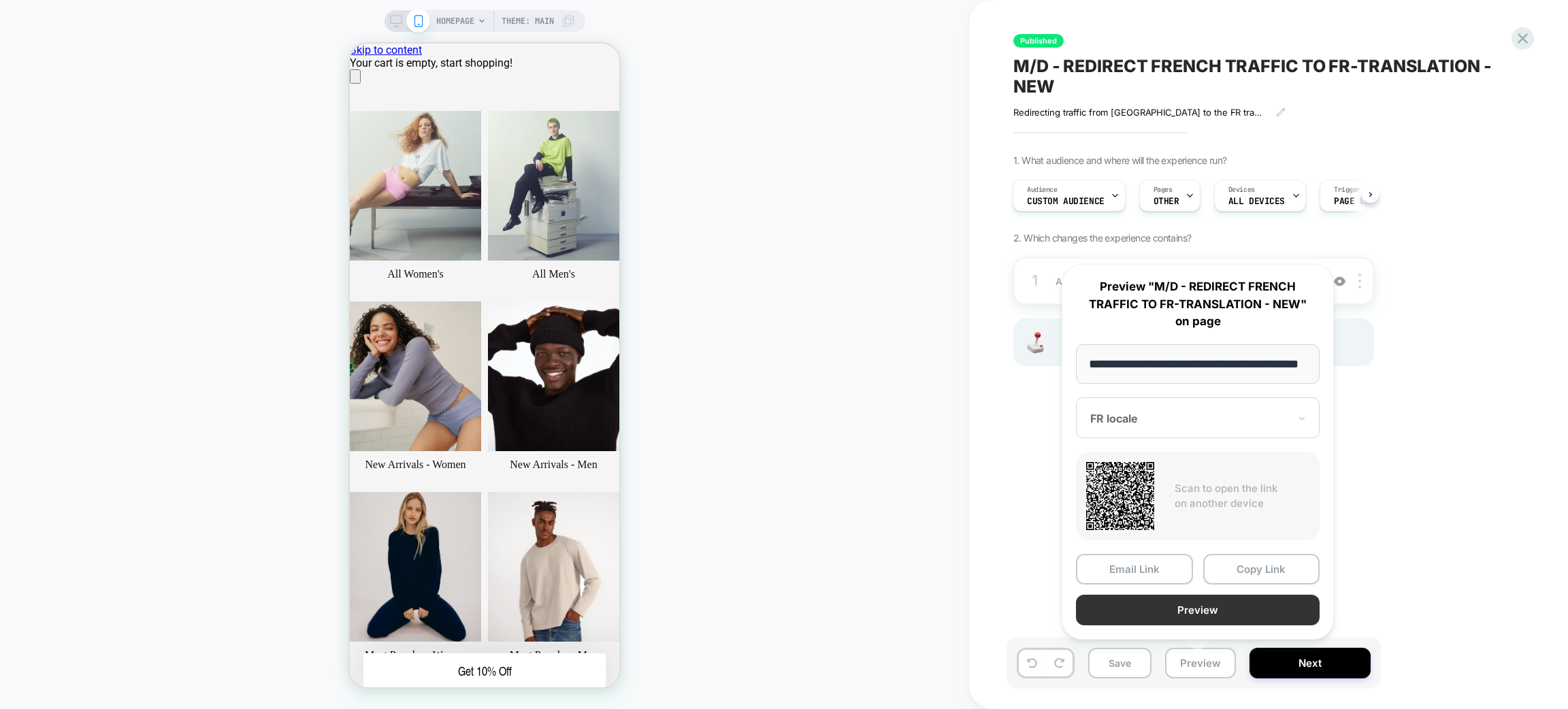
scroll to position [0, 541]
click at [1215, 608] on button "Preview" at bounding box center [1198, 611] width 243 height 31
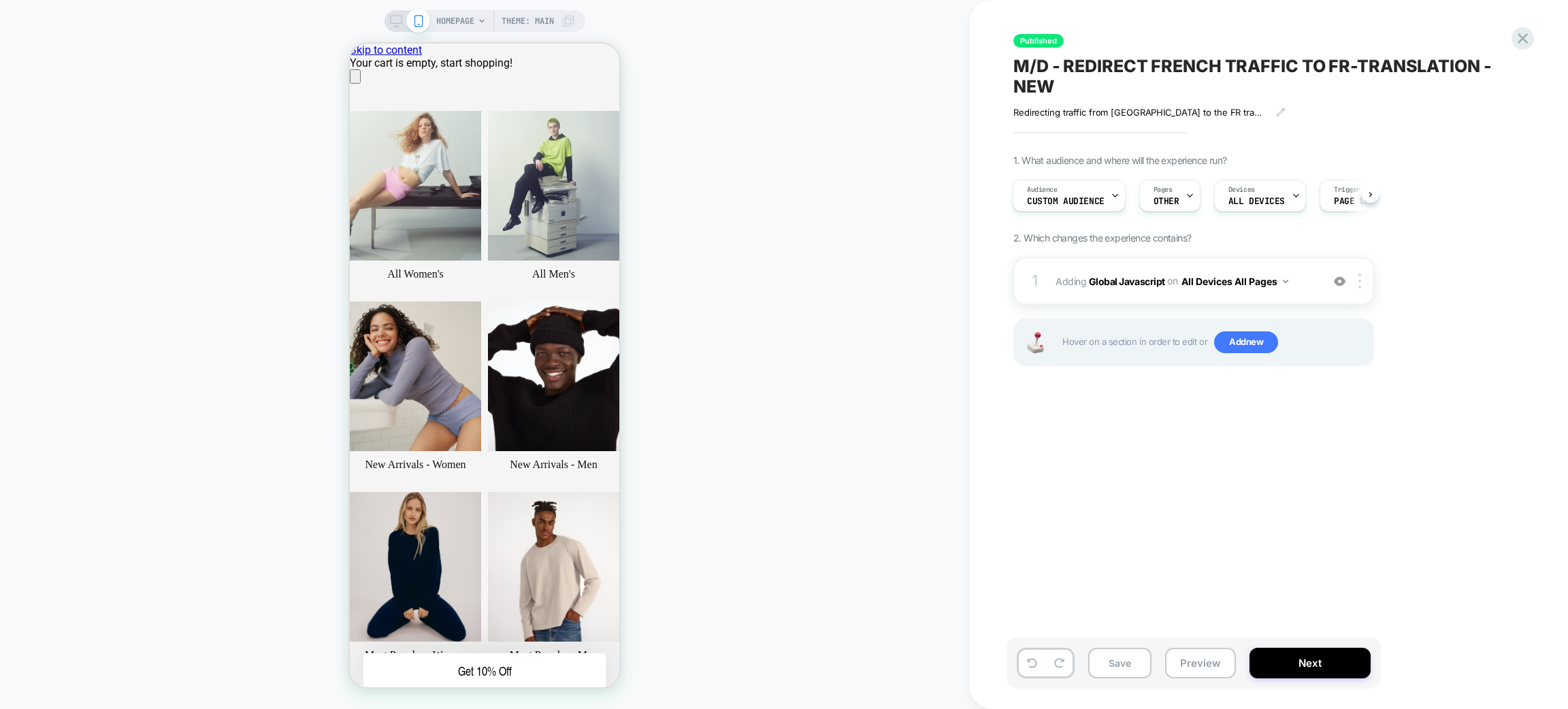
scroll to position [0, 0]
click at [1106, 198] on div "Audience Custom Audience" at bounding box center [1066, 196] width 105 height 31
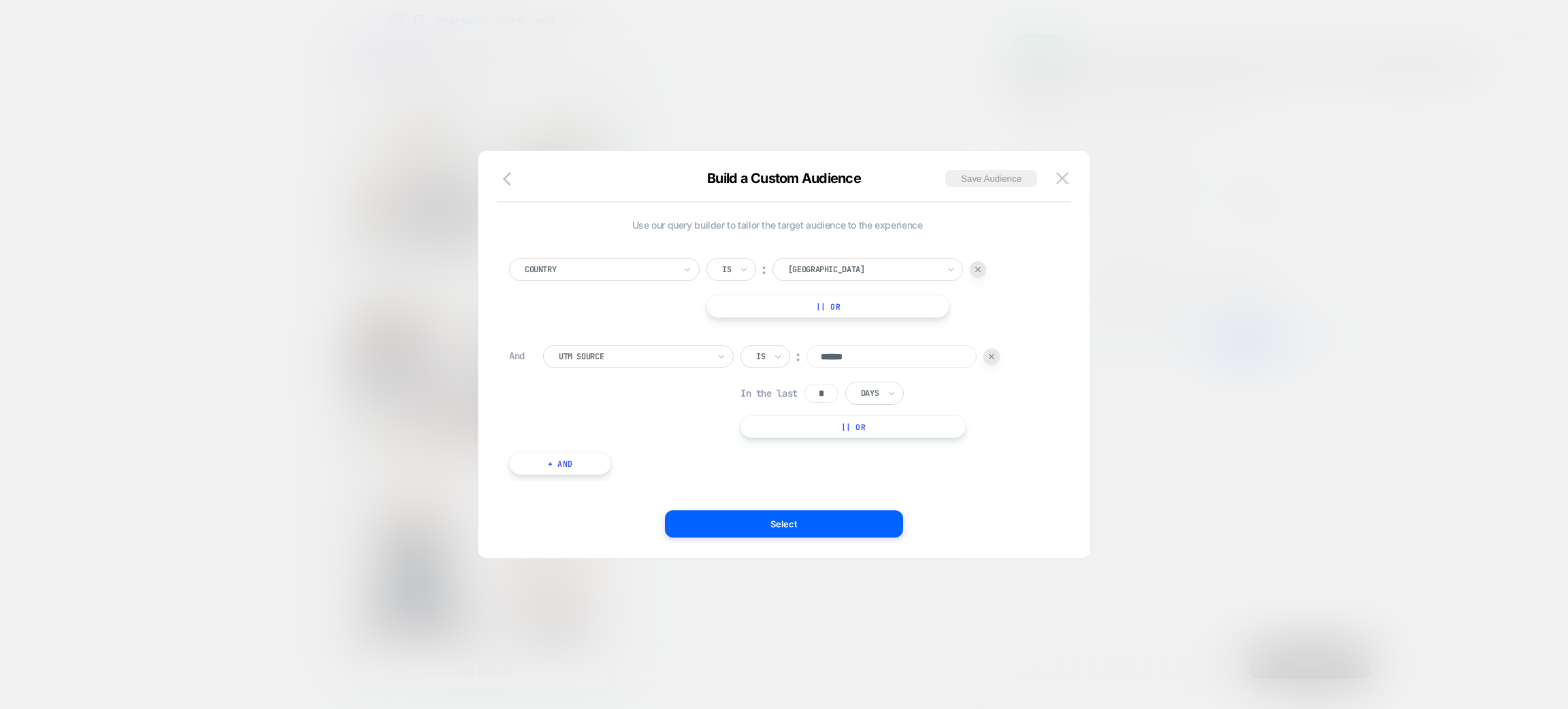
click at [0, 0] on div at bounding box center [0, 0] width 0 height 0
click at [878, 514] on button "Select" at bounding box center [784, 523] width 239 height 27
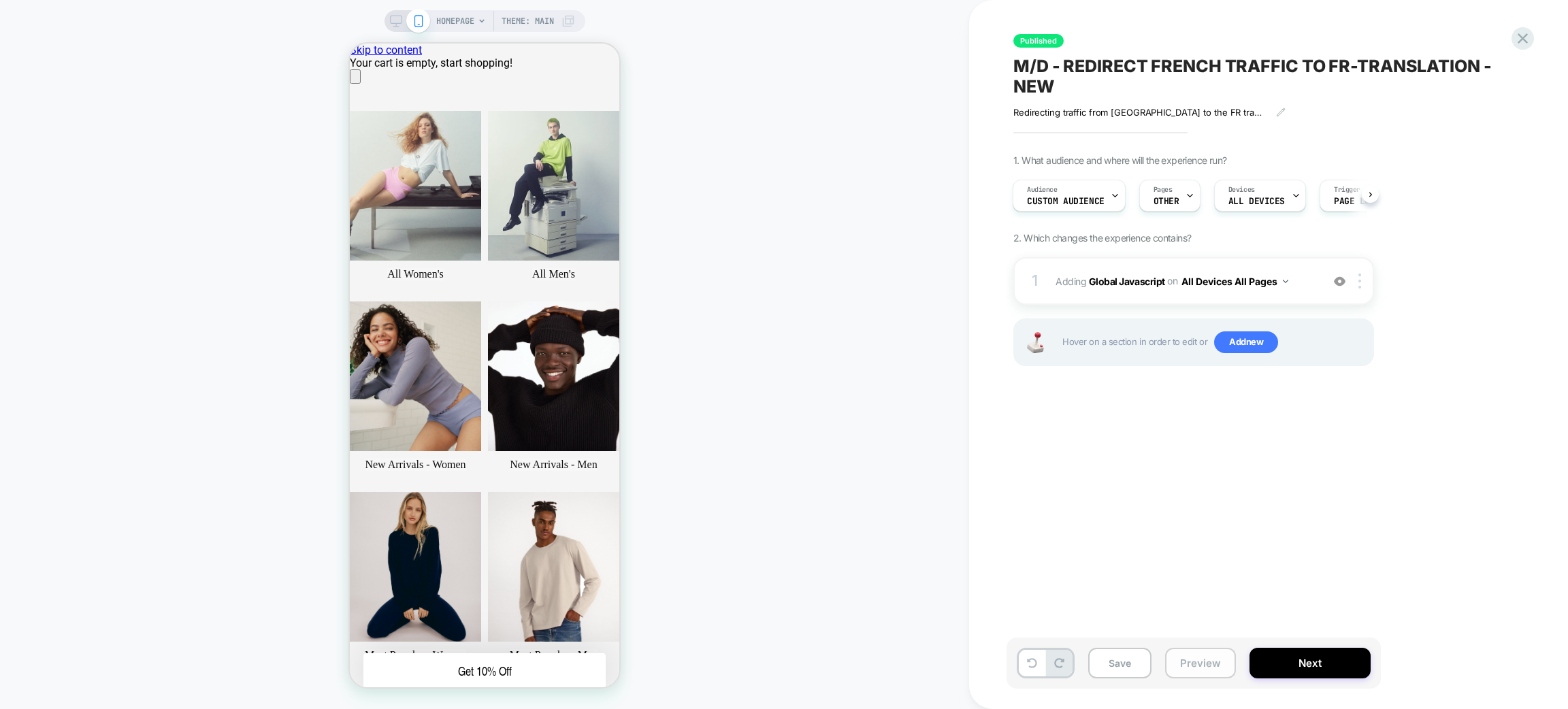
click at [0, 0] on button "Preview" at bounding box center [0, 0] width 0 height 0
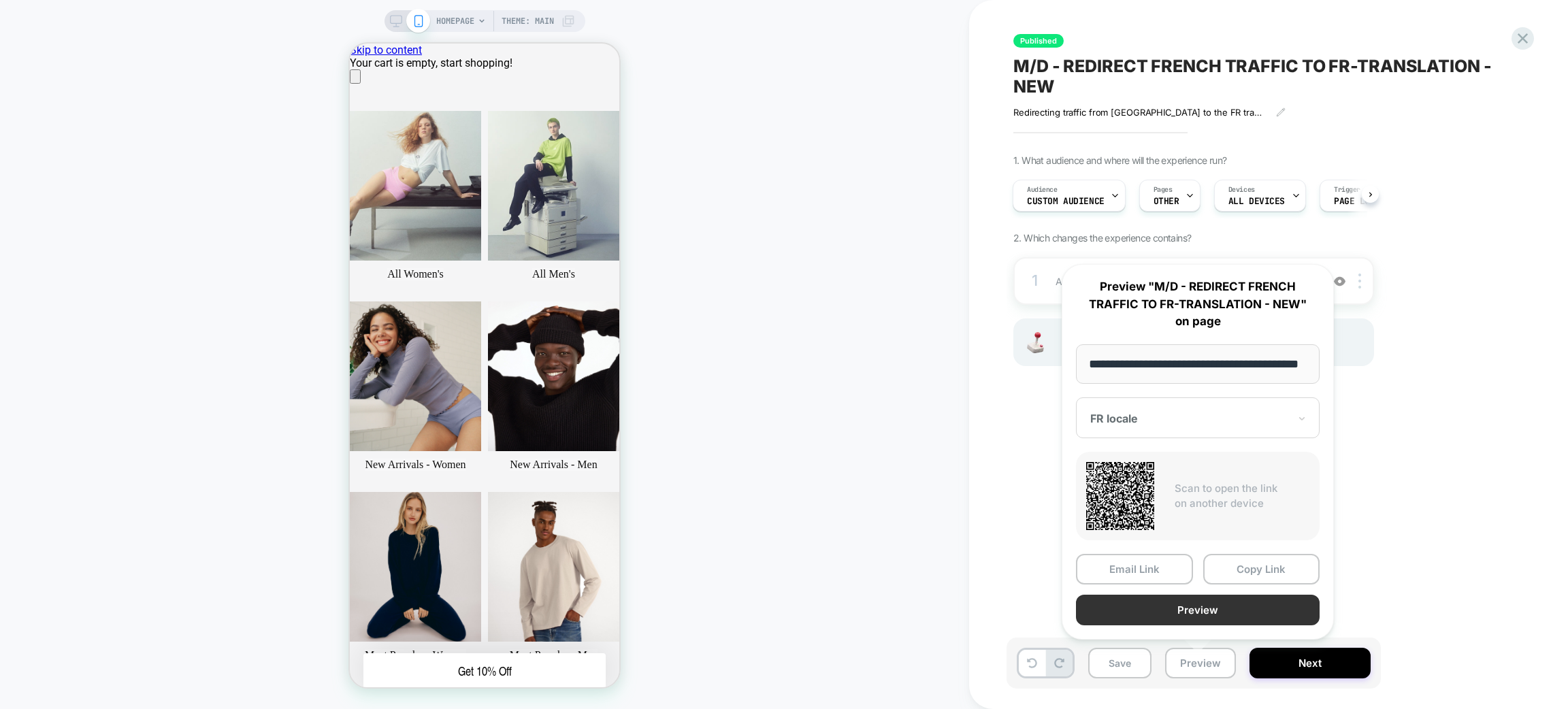
scroll to position [0, 270]
click at [1185, 610] on button "Preview" at bounding box center [1198, 611] width 243 height 31
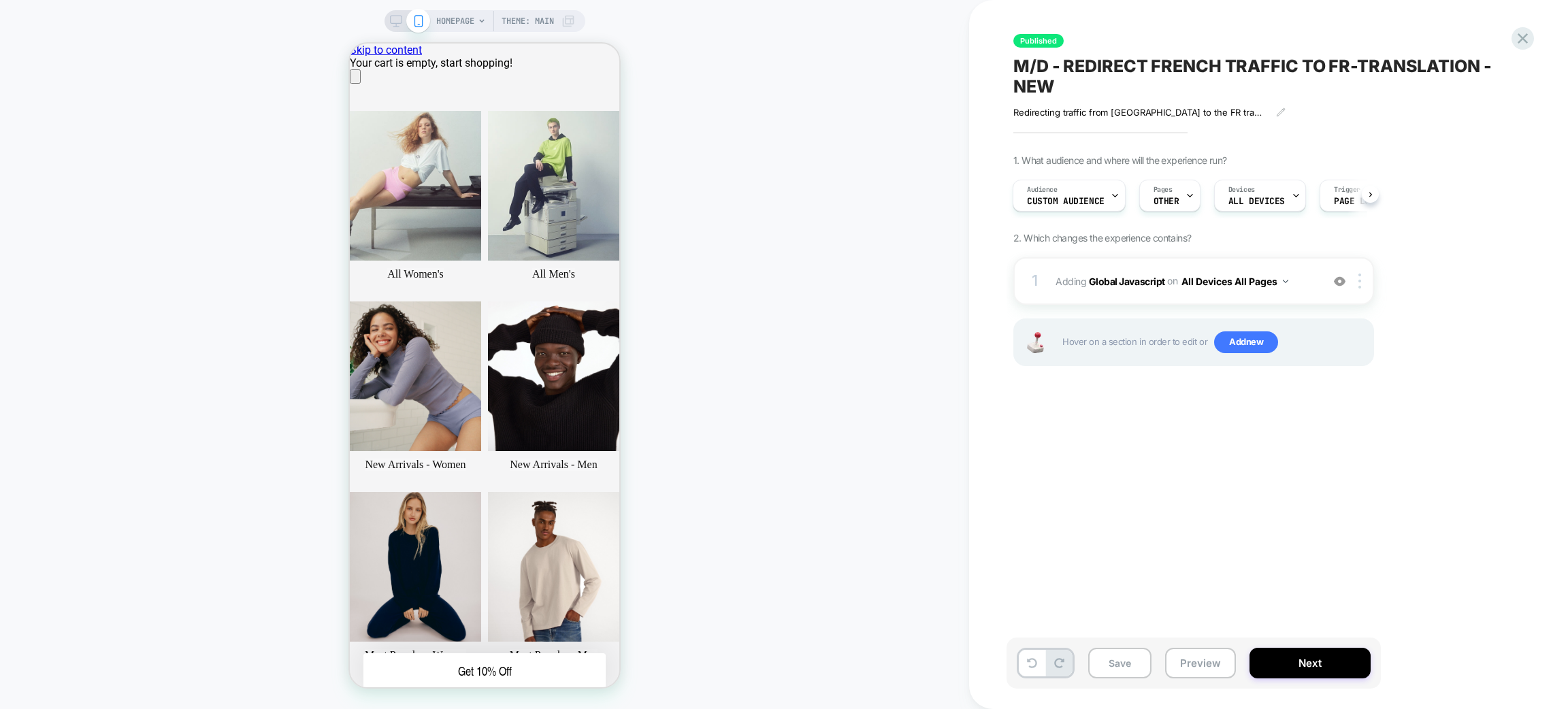
scroll to position [0, 0]
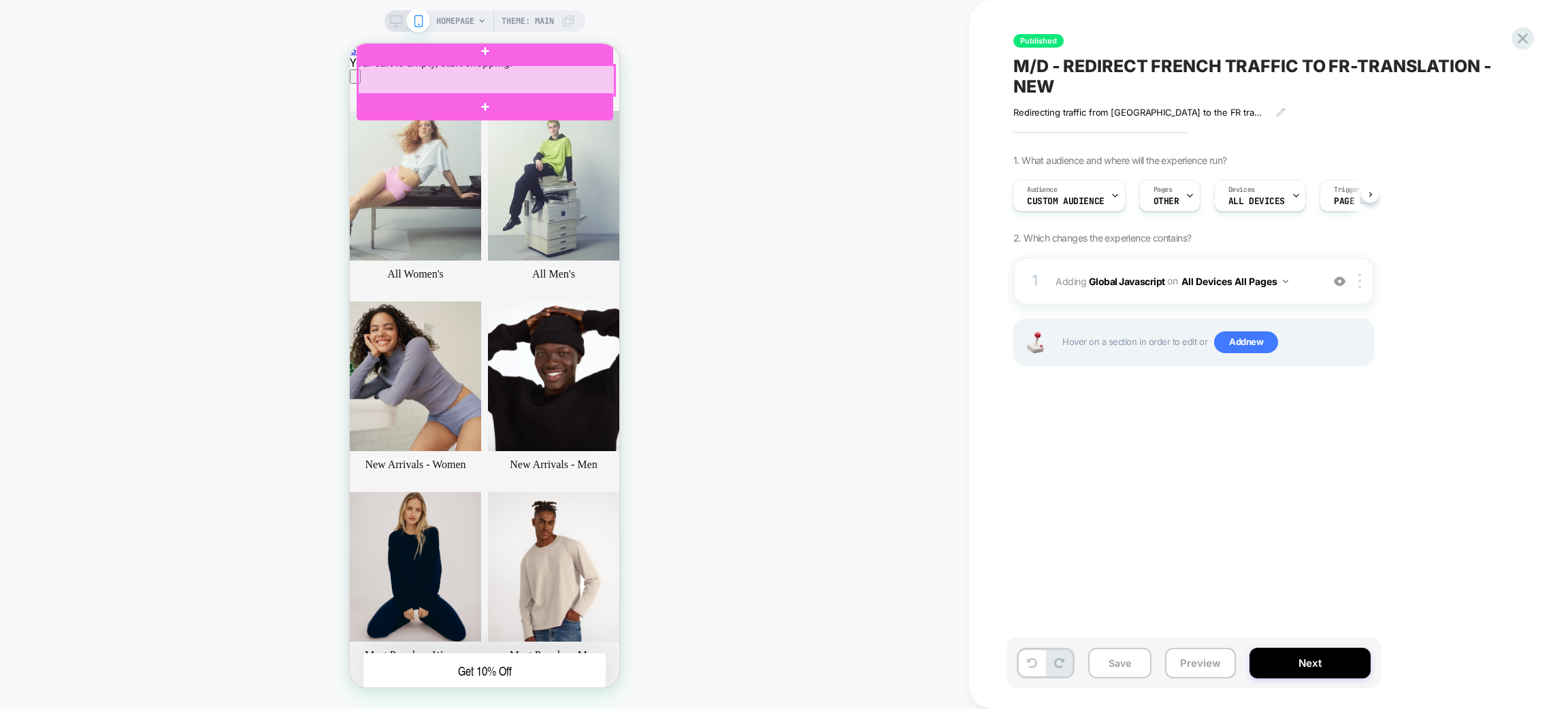
click at [388, 79] on div at bounding box center [486, 80] width 256 height 30
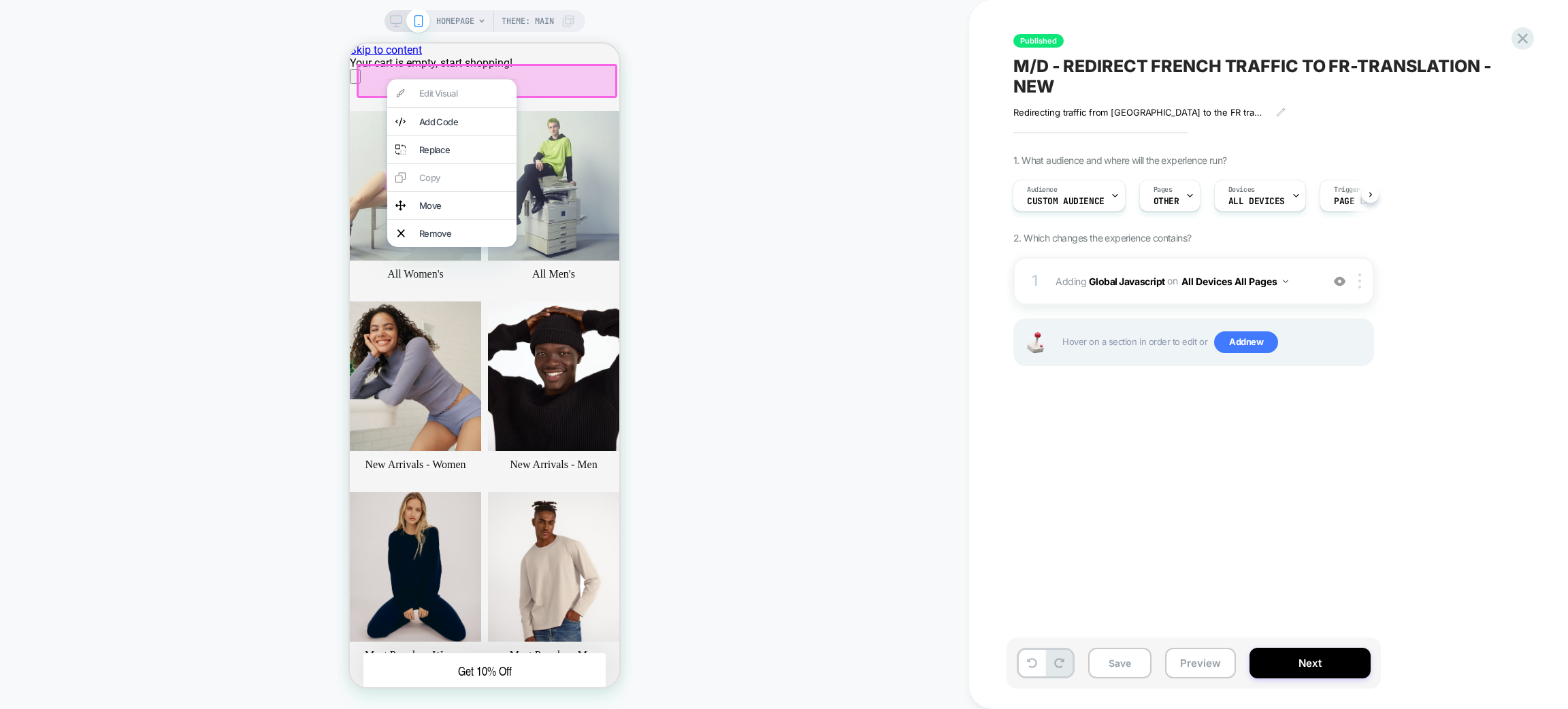
click at [808, 173] on div "HOMEPAGE Theme: MAIN" at bounding box center [484, 355] width 970 height 682
click at [869, 505] on div "HOMEPAGE Theme: MAIN" at bounding box center [484, 355] width 970 height 682
click at [299, 449] on div "HOMEPAGE Theme: MAIN" at bounding box center [484, 355] width 970 height 682
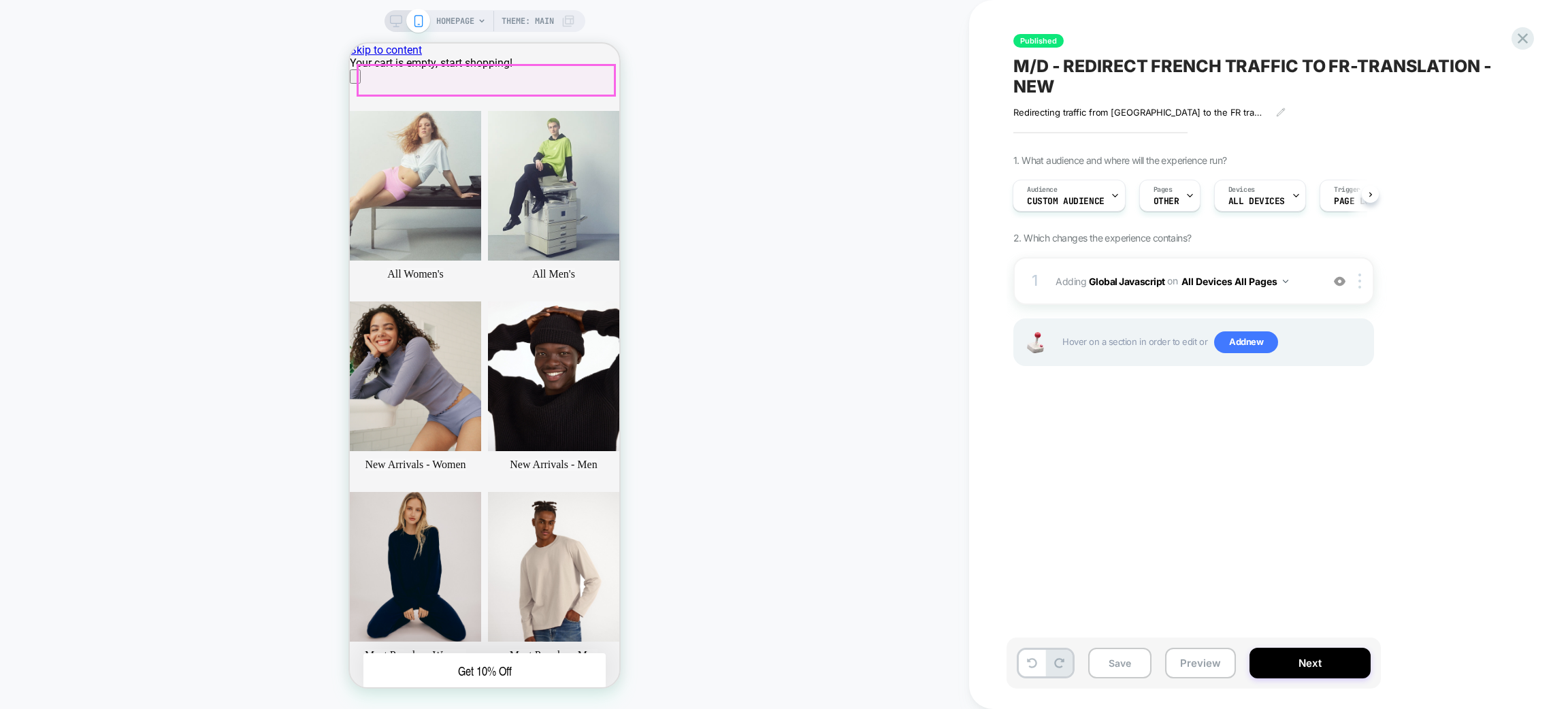
scroll to position [0, 541]
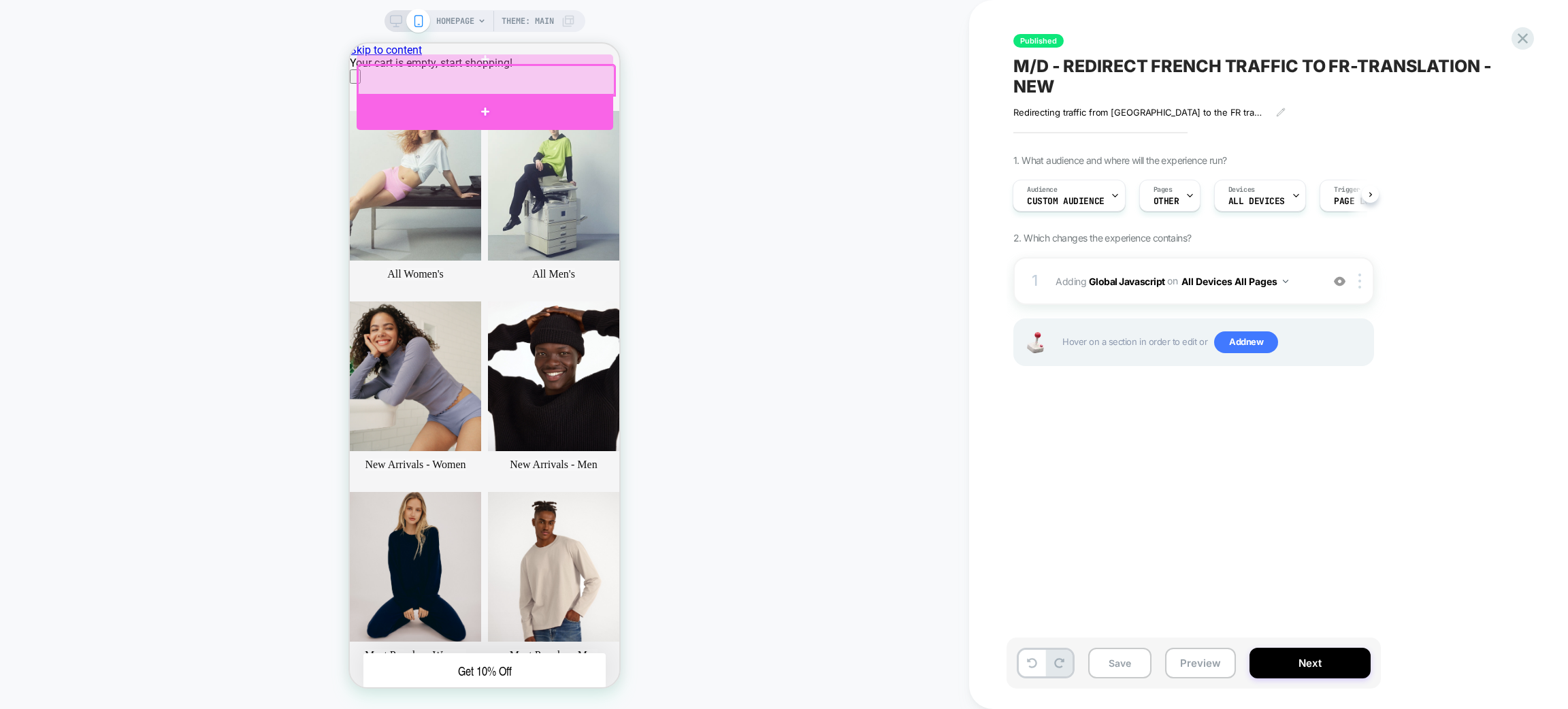
click at [538, 108] on div at bounding box center [484, 112] width 256 height 36
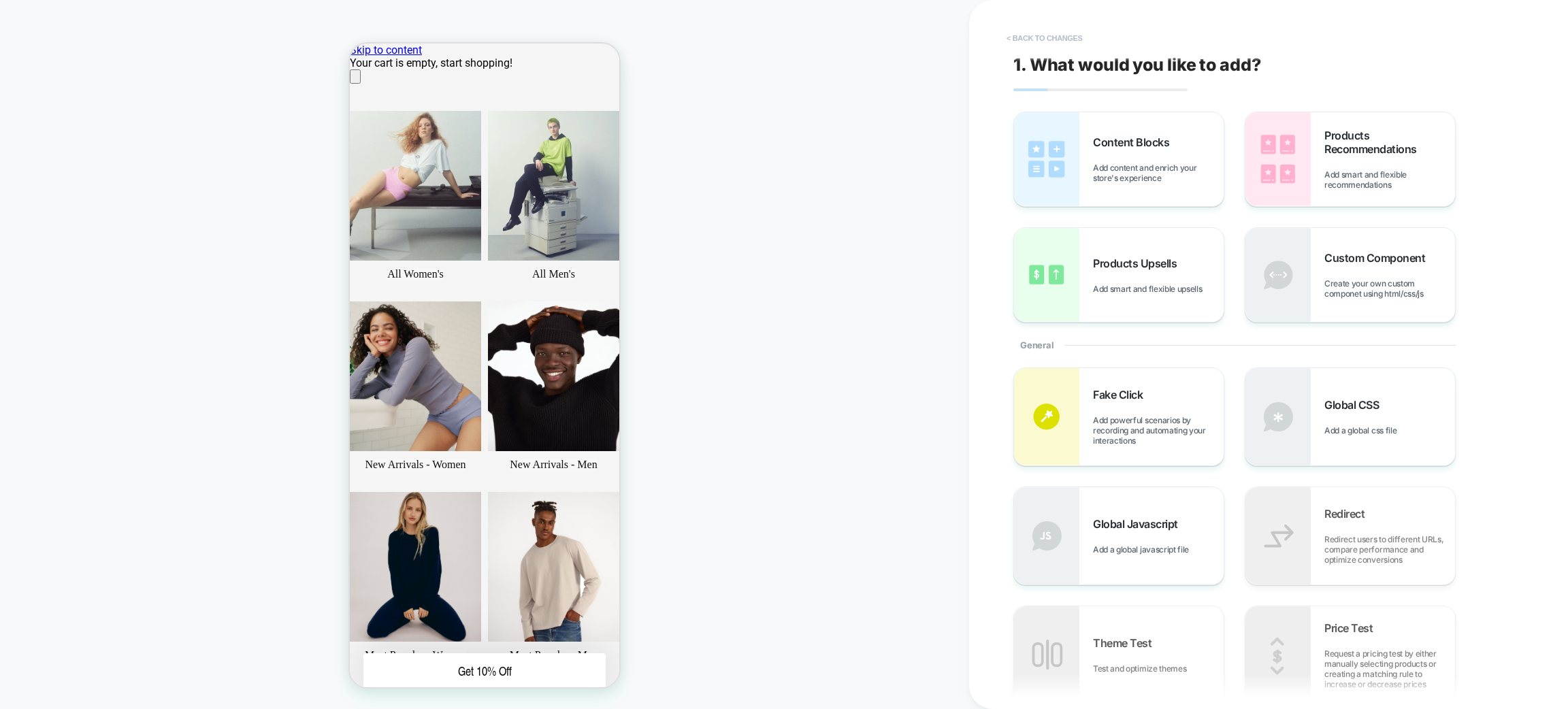
click at [1050, 37] on button "< Back to changes" at bounding box center [1045, 37] width 90 height 22
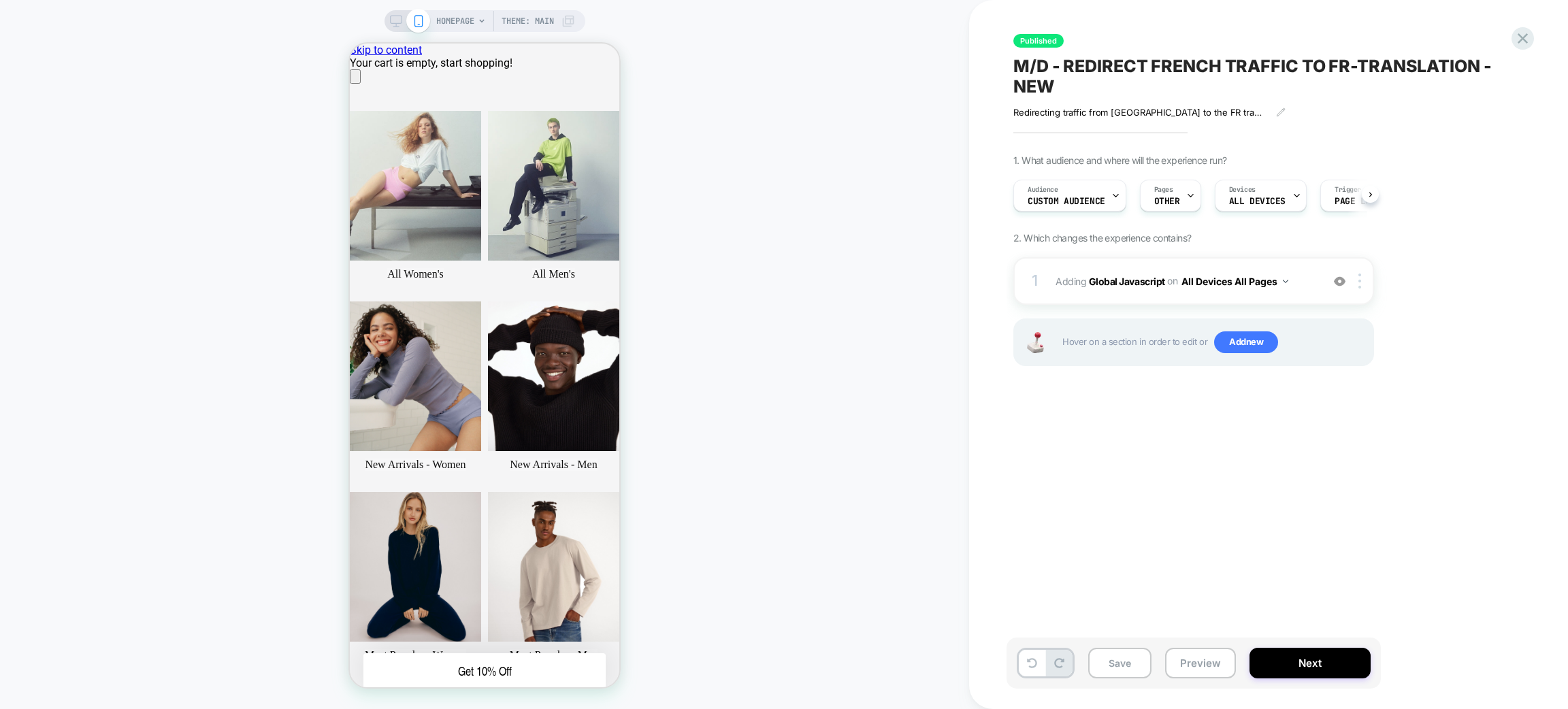
scroll to position [0, 1]
click at [1104, 187] on div "Audience Custom Audience" at bounding box center [1066, 196] width 105 height 31
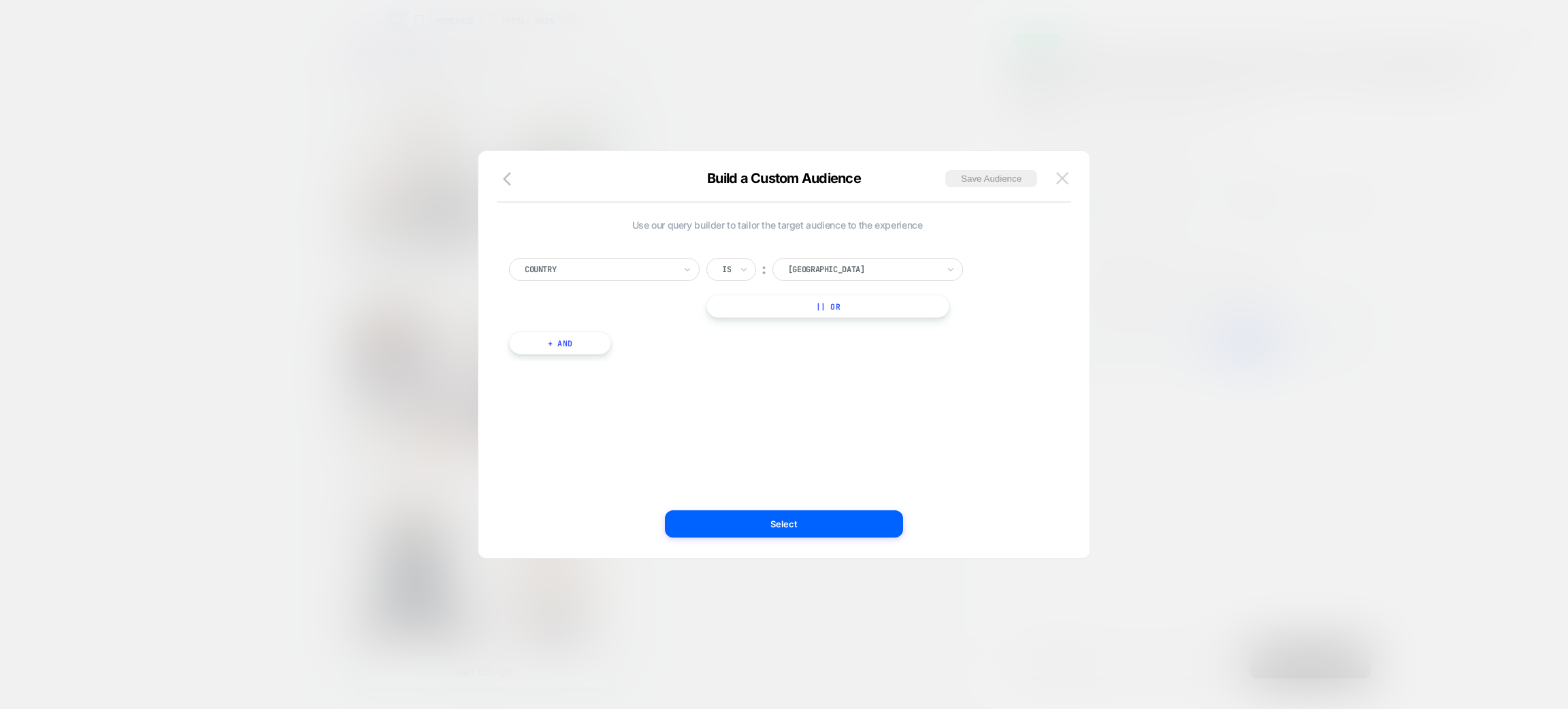
click at [1060, 169] on button at bounding box center [1062, 178] width 20 height 20
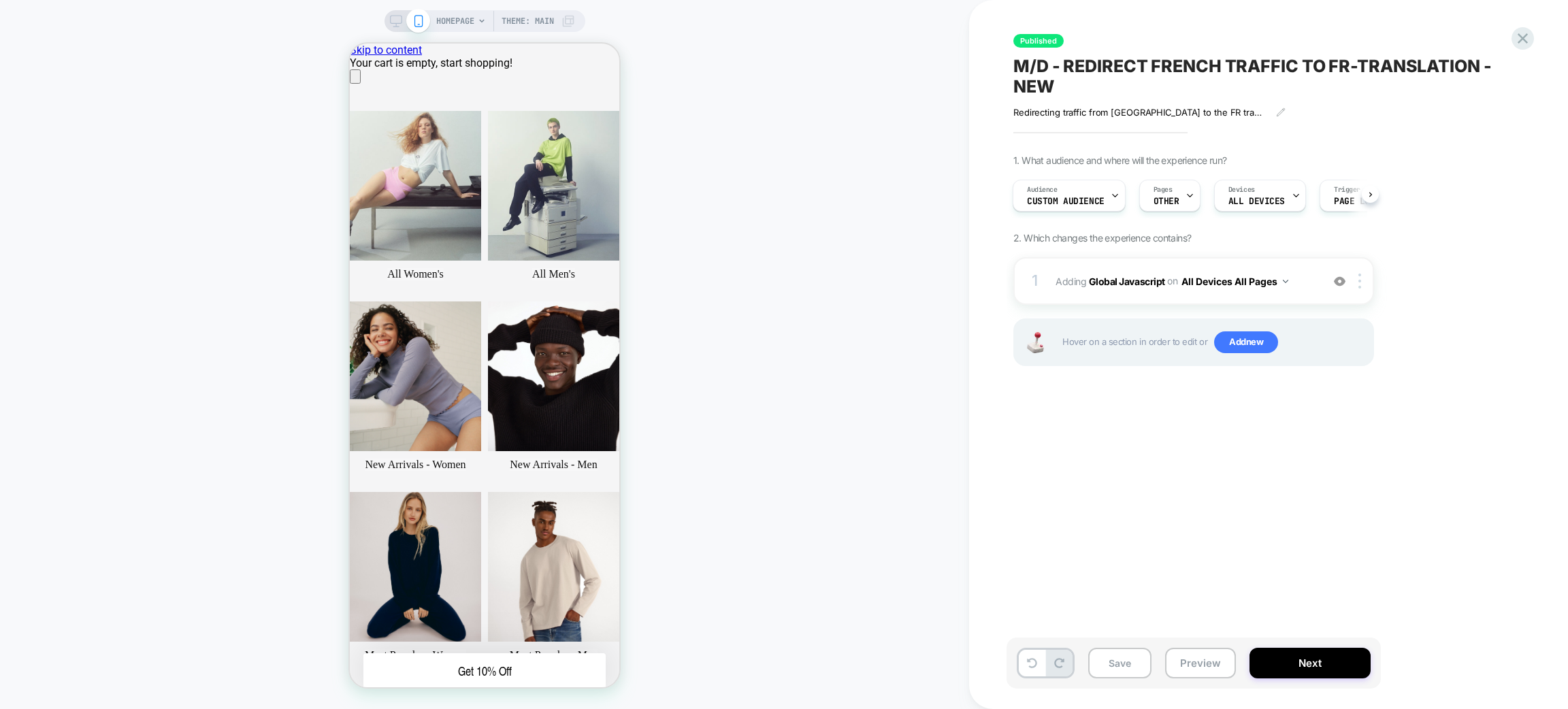
scroll to position [0, 0]
